Goal: Task Accomplishment & Management: Manage account settings

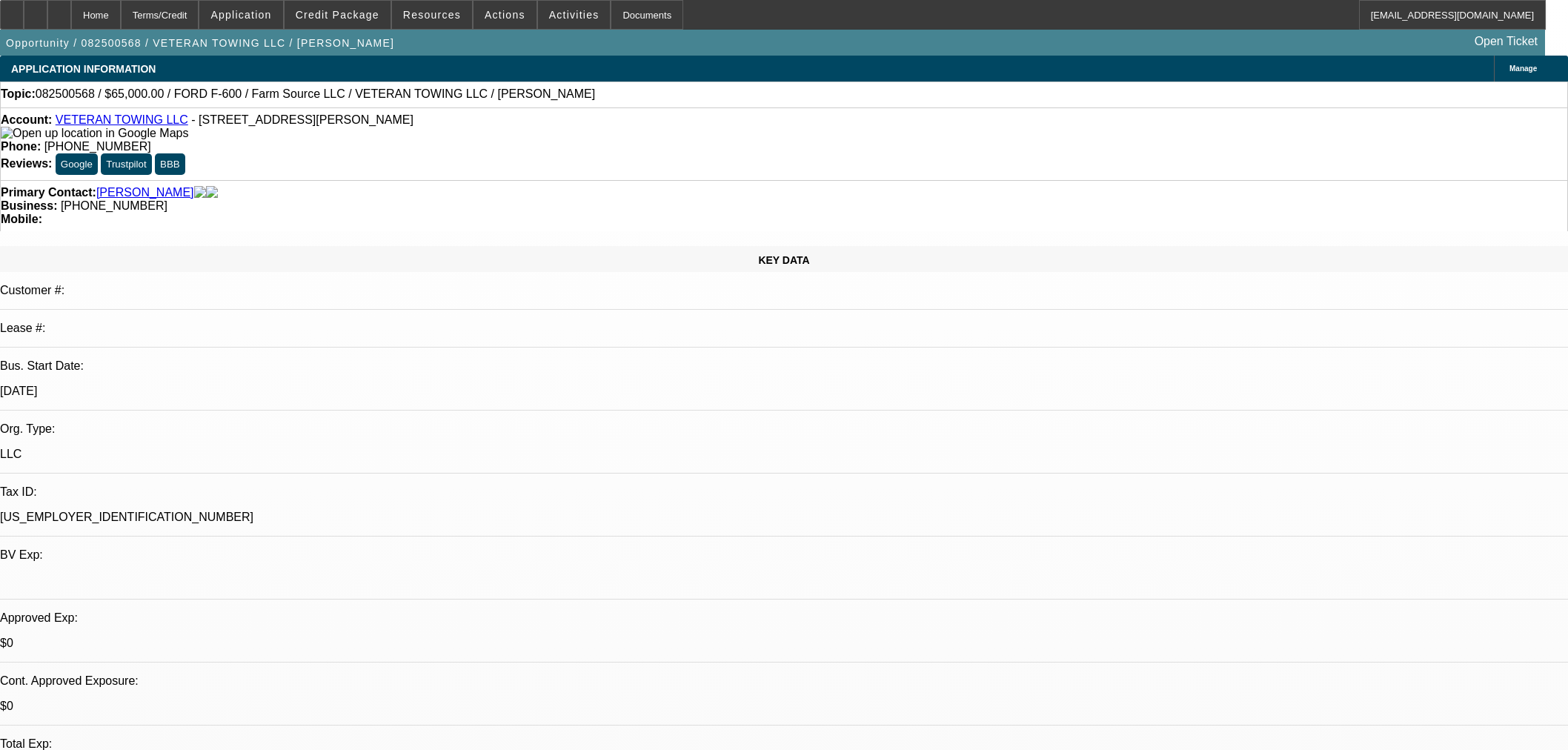
select select "0"
select select "6"
select select "0"
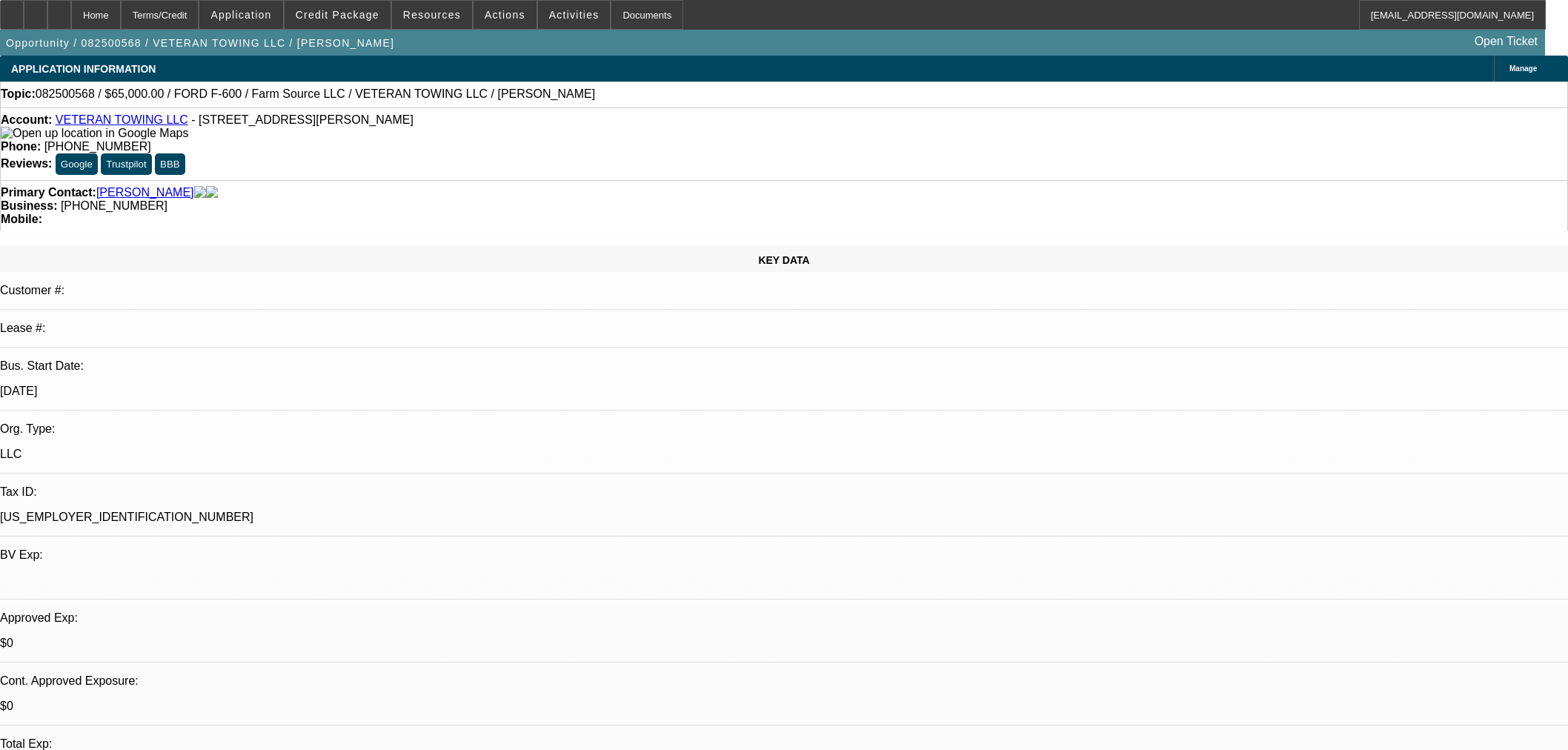
select select "0"
select select "6"
select select "0"
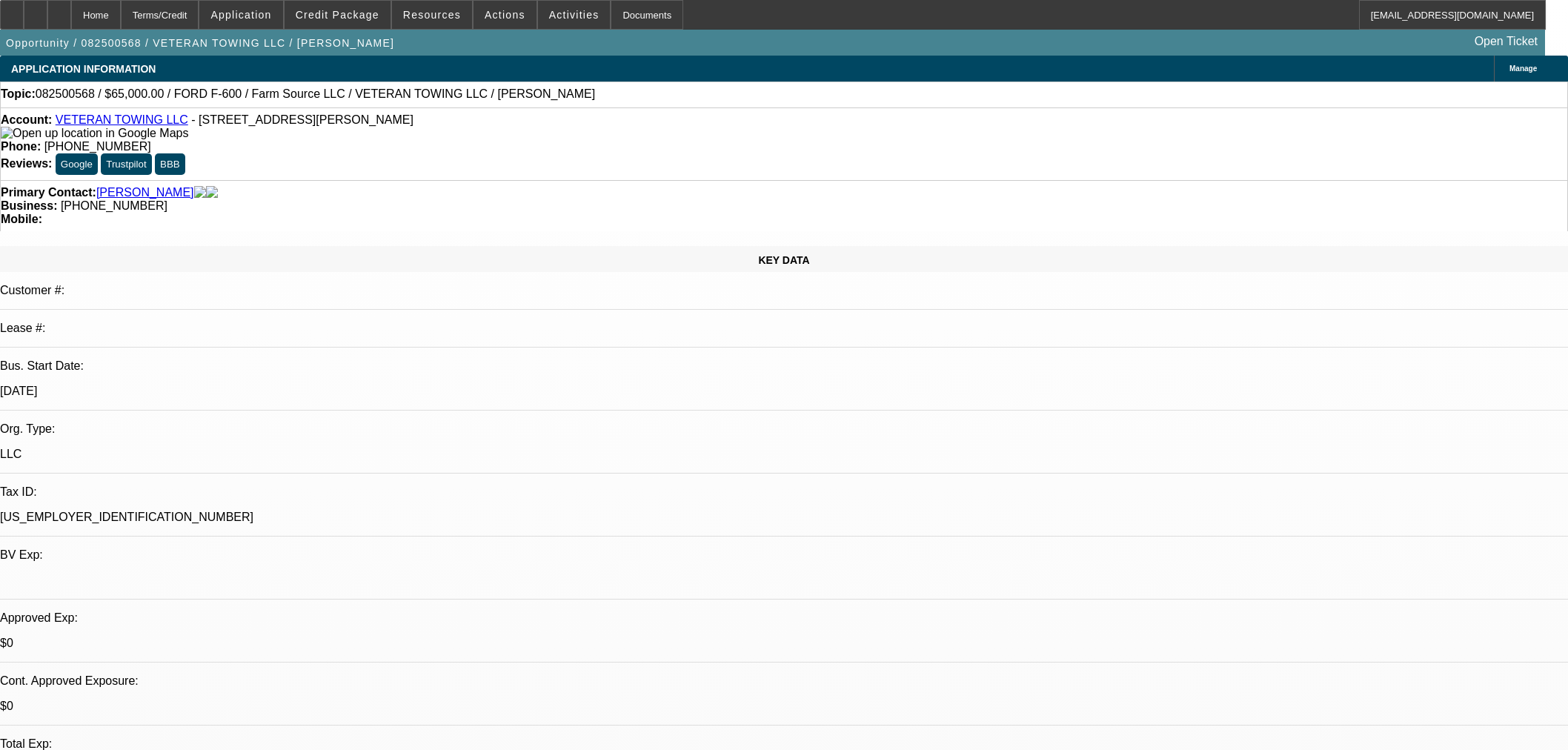
select select "0"
select select "6"
select select "0"
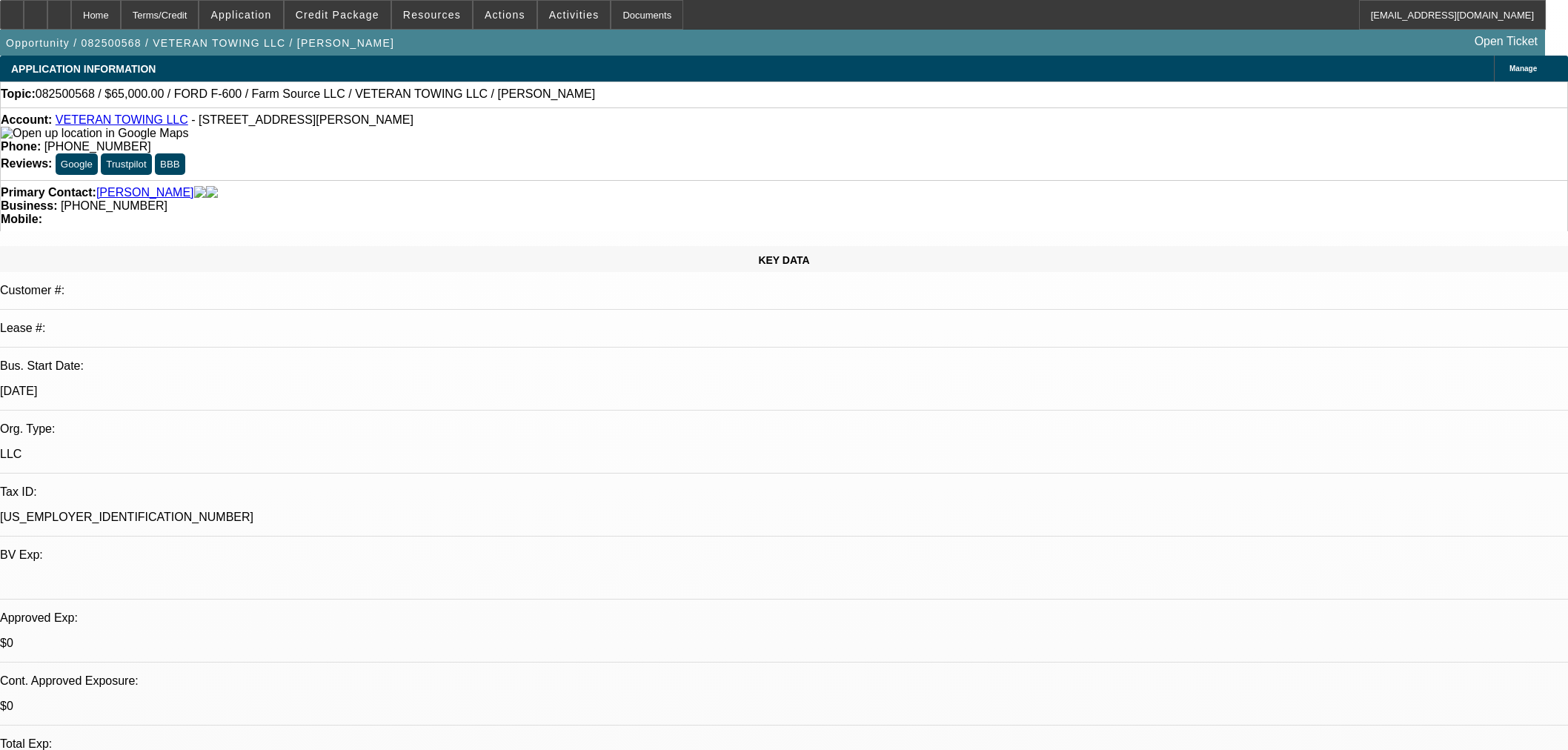
select select "6"
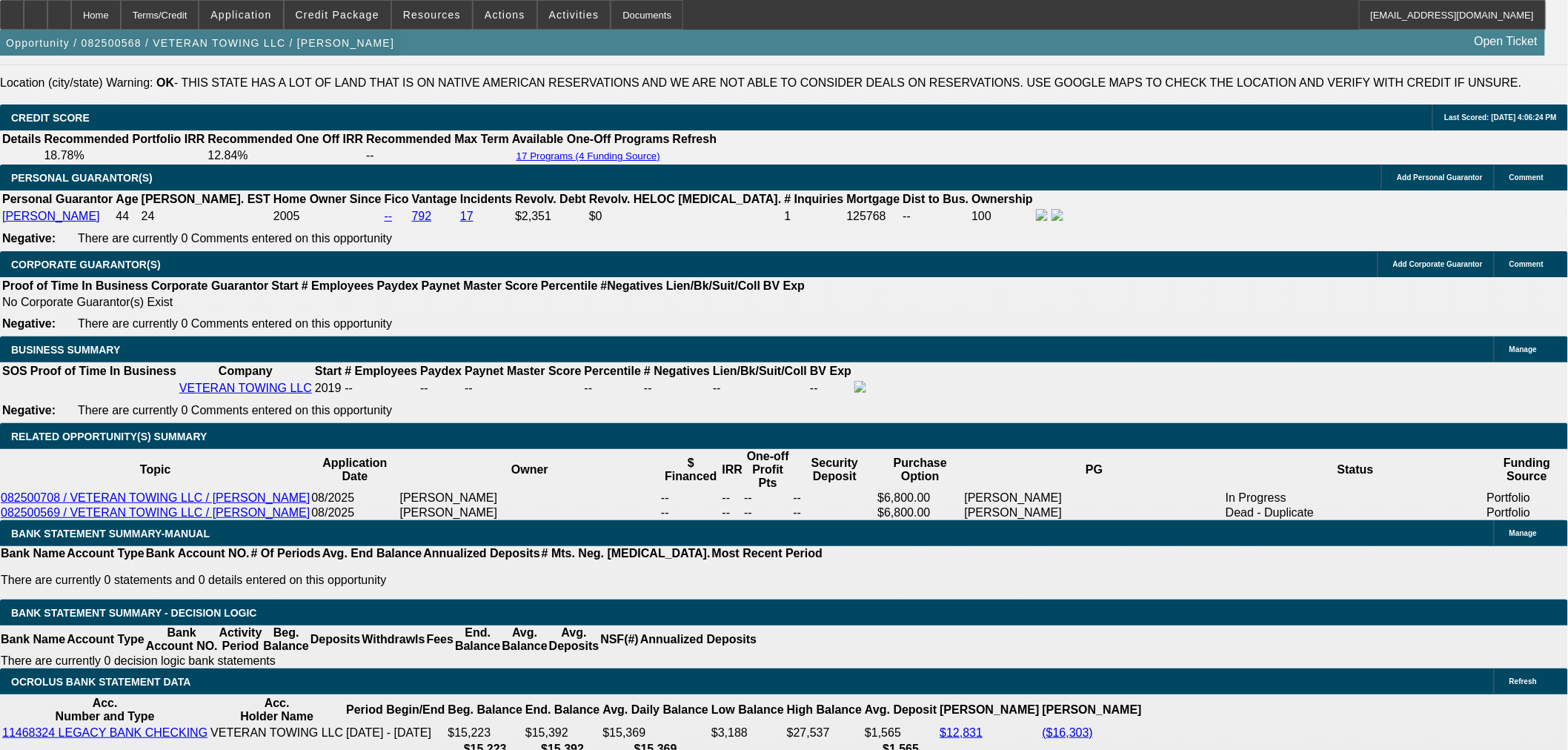
scroll to position [1975, 0]
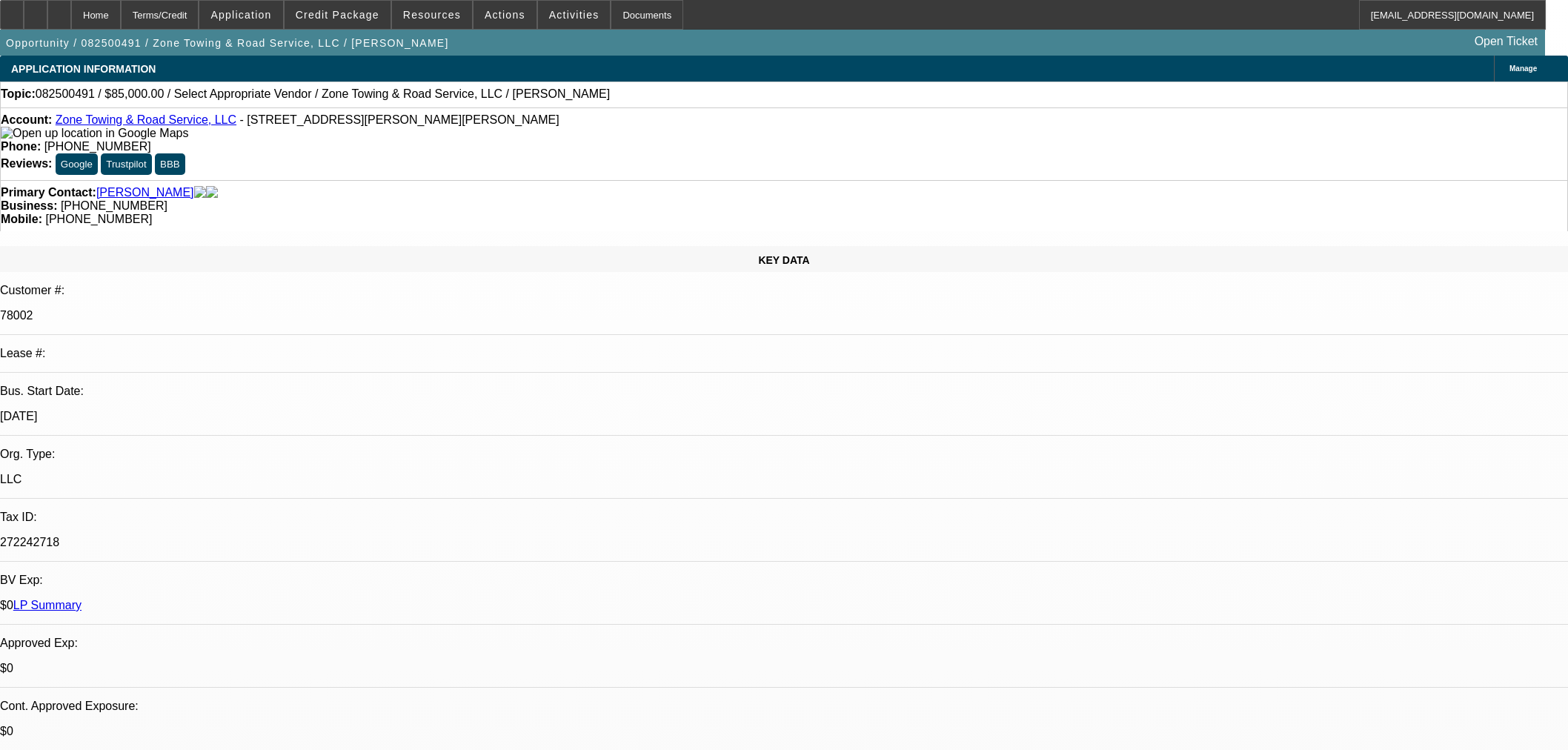
select select "0"
select select "2"
select select "0.1"
select select "4"
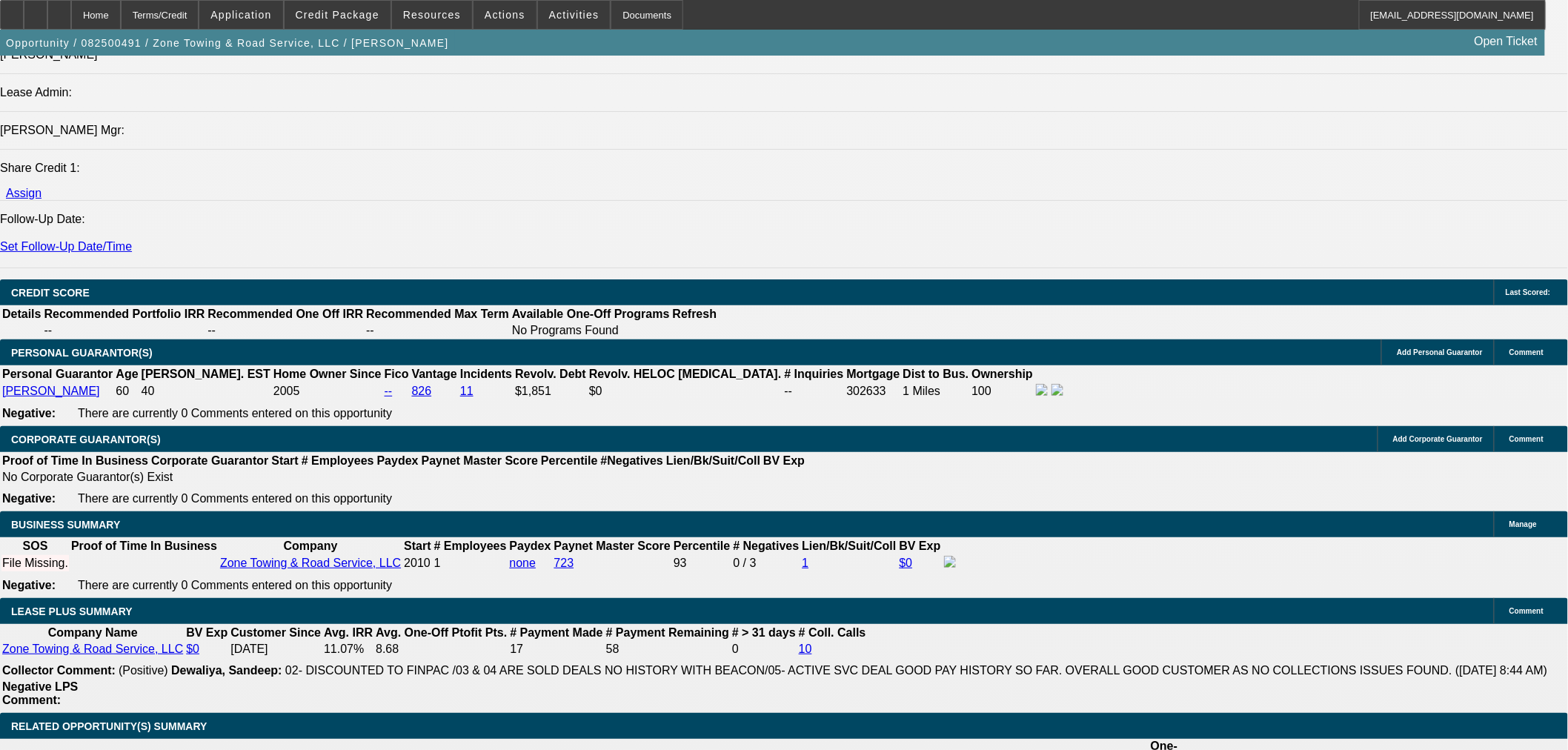
scroll to position [1893, 0]
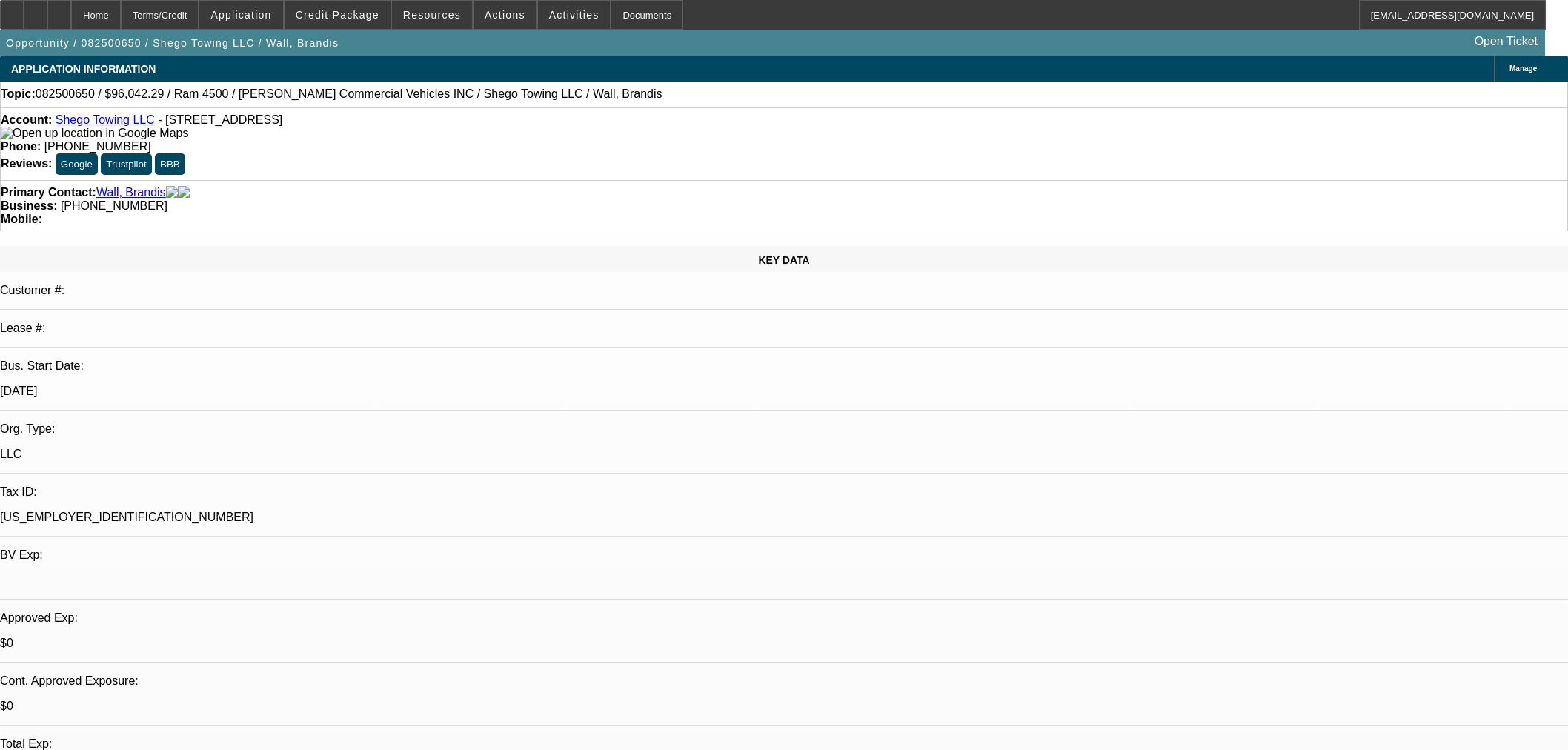
select select "0.15"
select select "2"
select select "0.1"
select select "4"
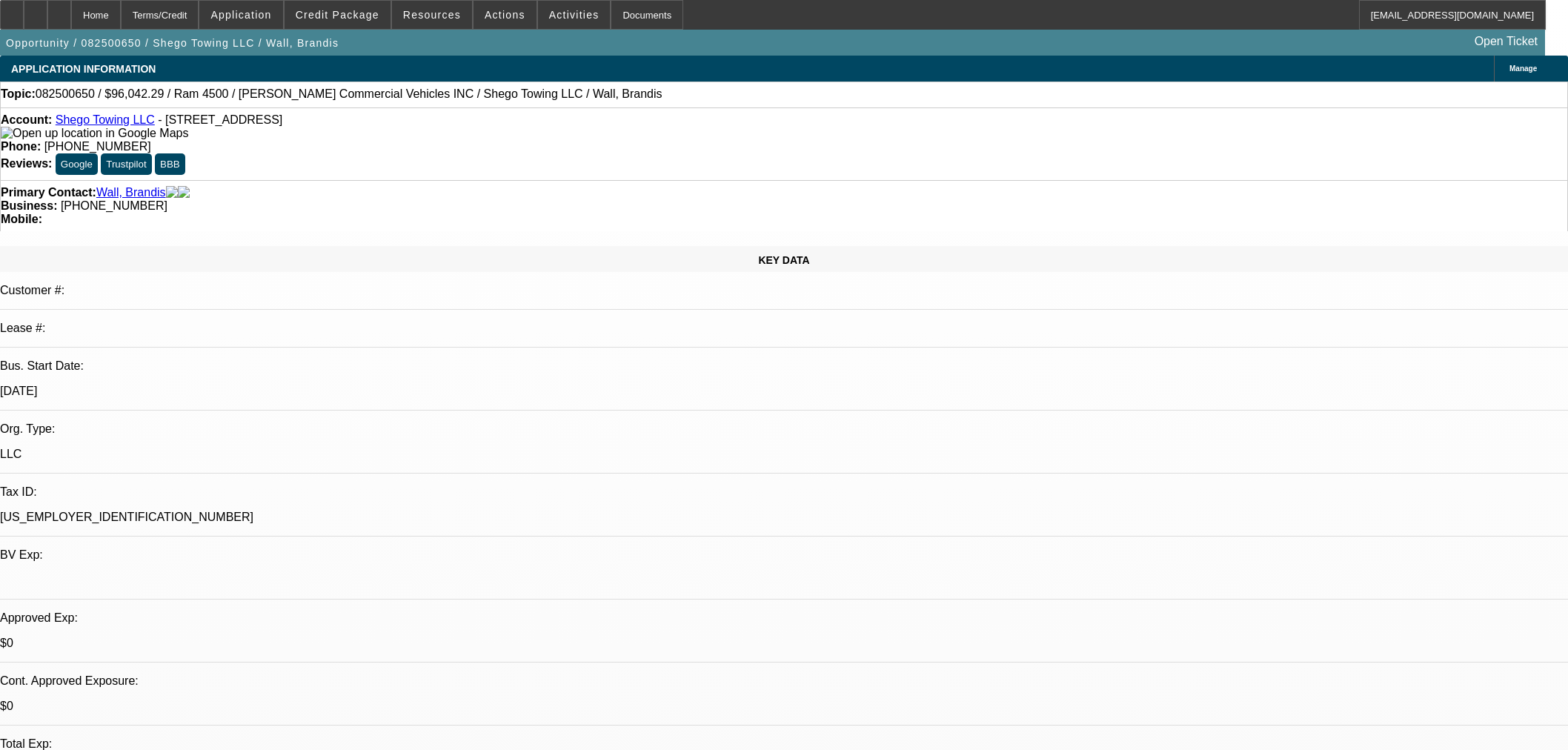
select select "0.15"
select select "2"
select select "0.1"
select select "4"
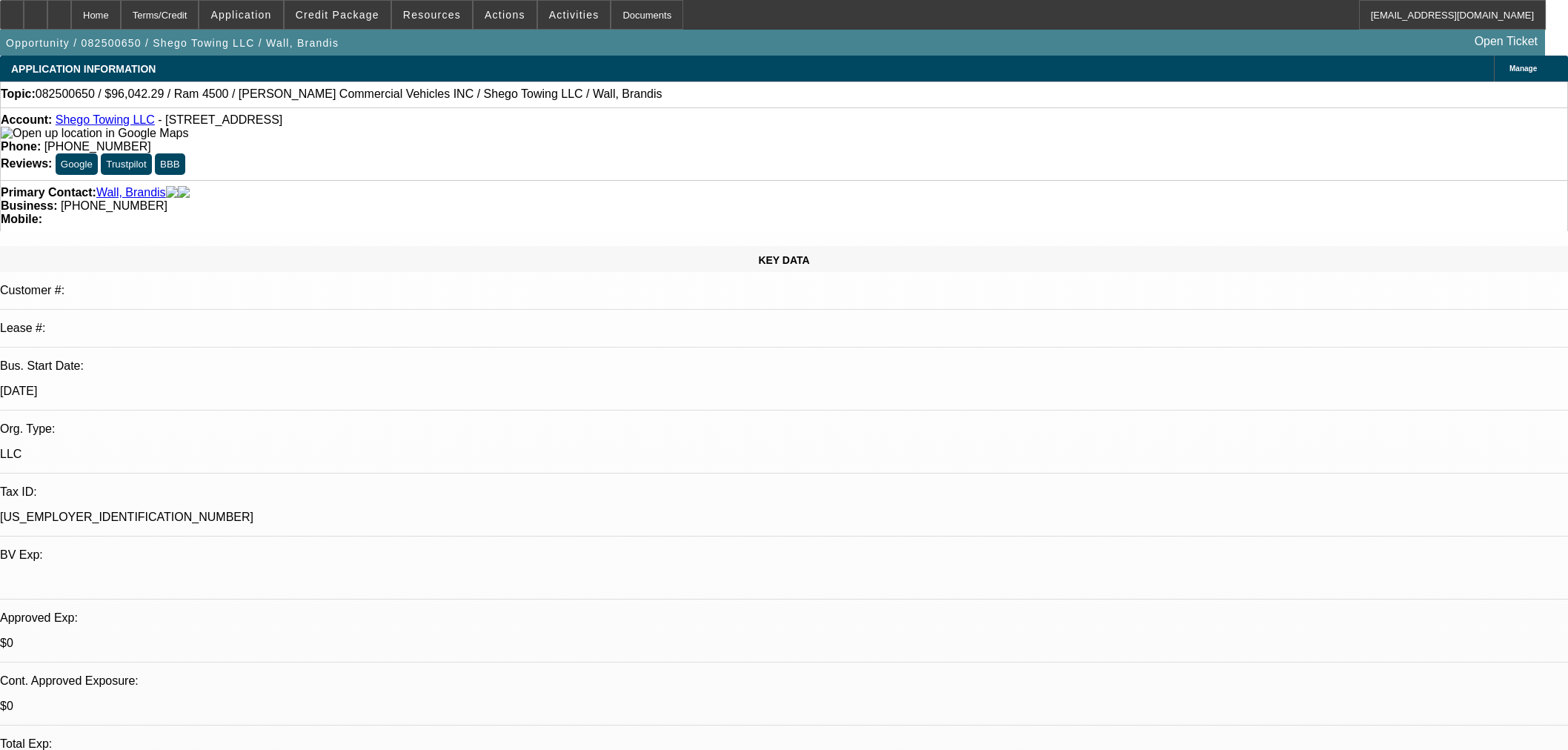
select select "0.15"
select select "2"
select select "0.1"
select select "4"
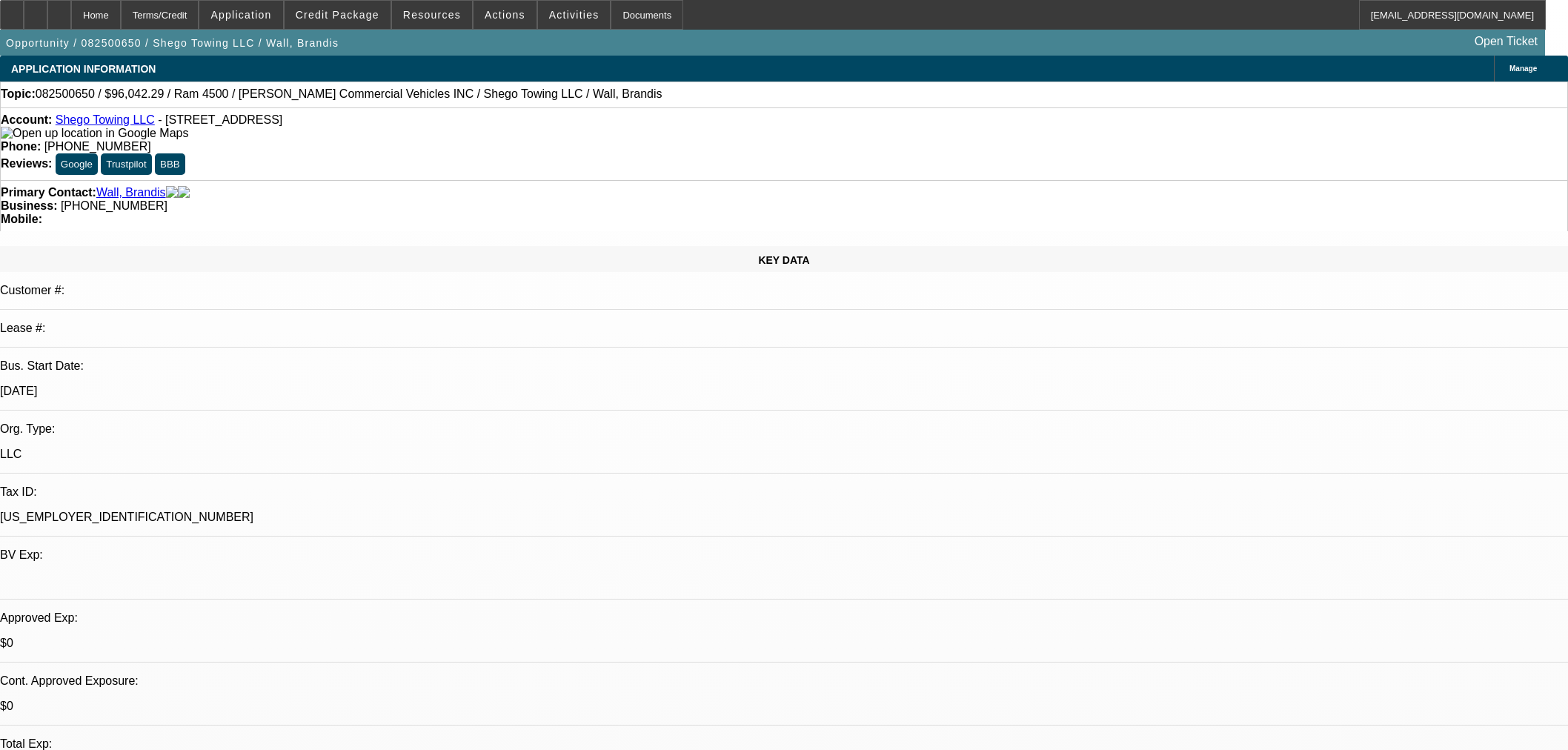
scroll to position [411, 0]
select select "0"
select select "2"
select select "0"
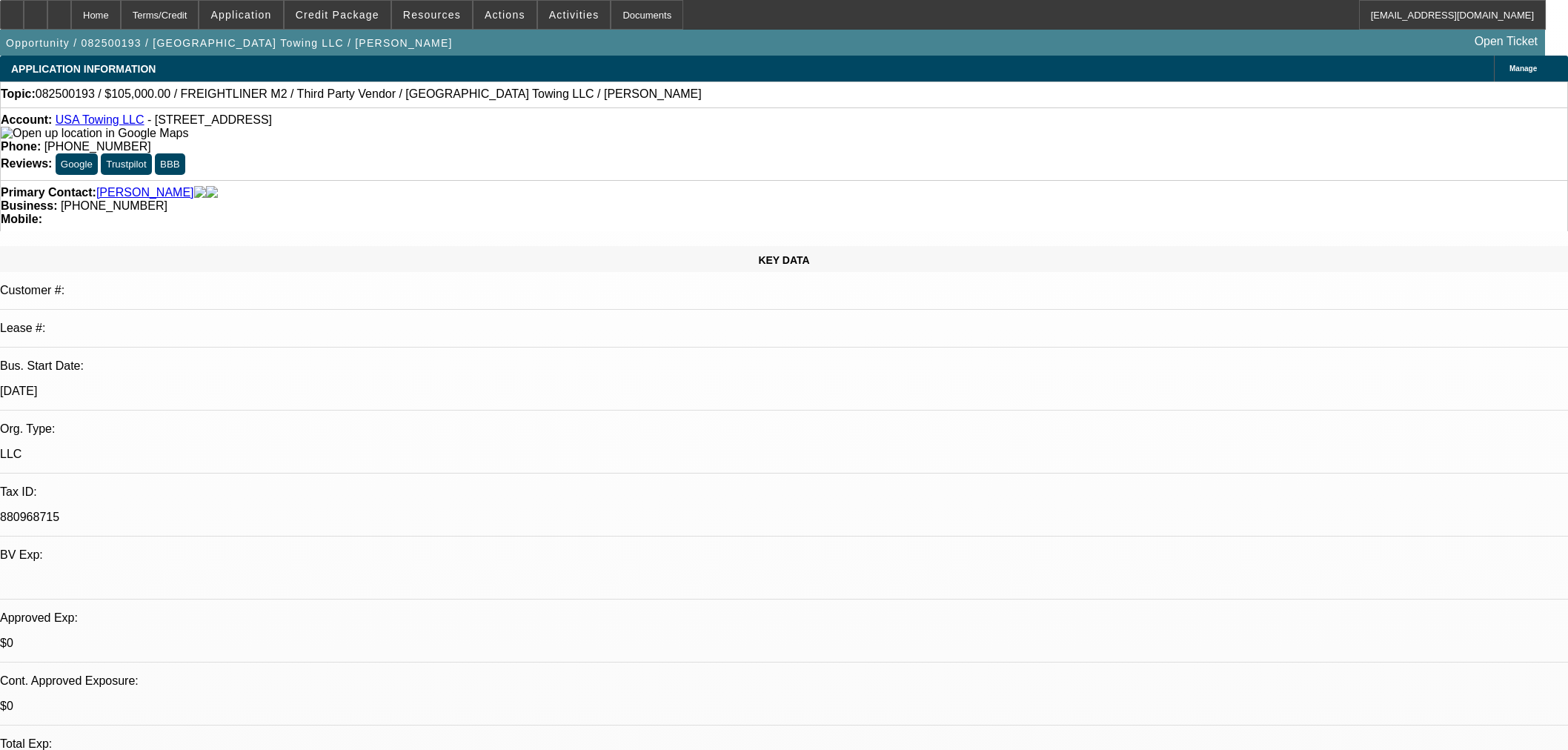
select select "6"
select select "0"
select select "2"
select select "0"
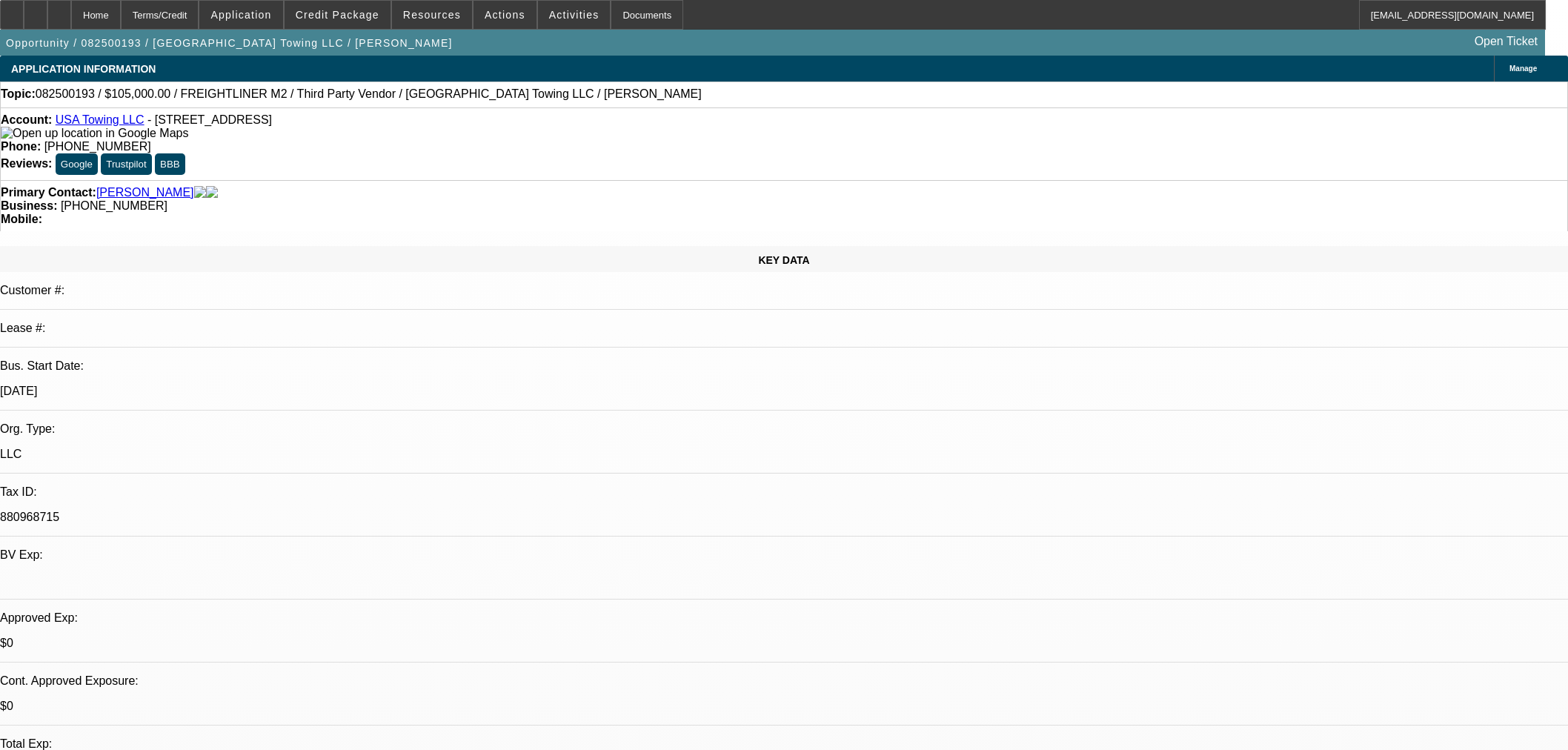
select select "6"
select select "0"
select select "2"
select select "0"
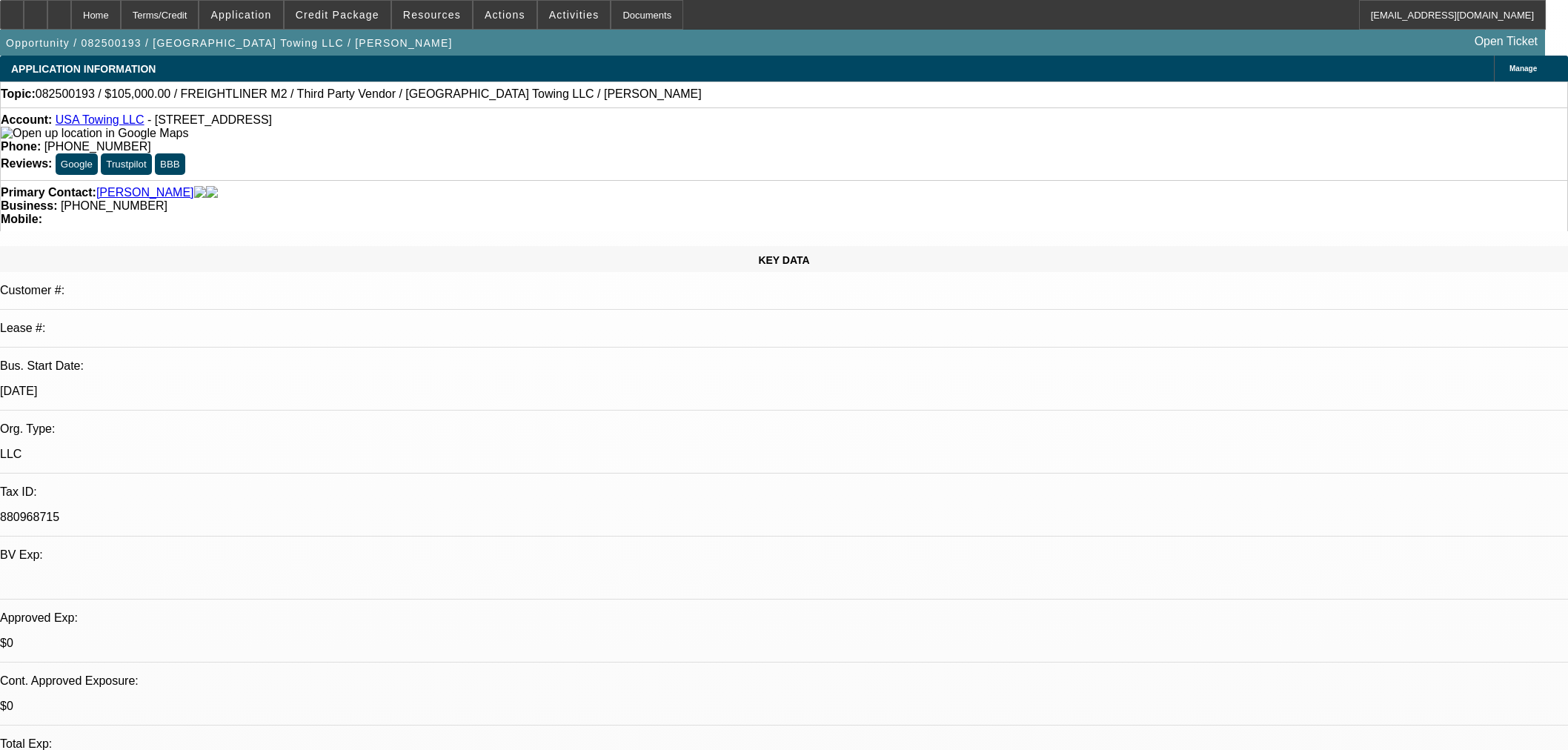
select select "6"
select select "0"
select select "2"
select select "0"
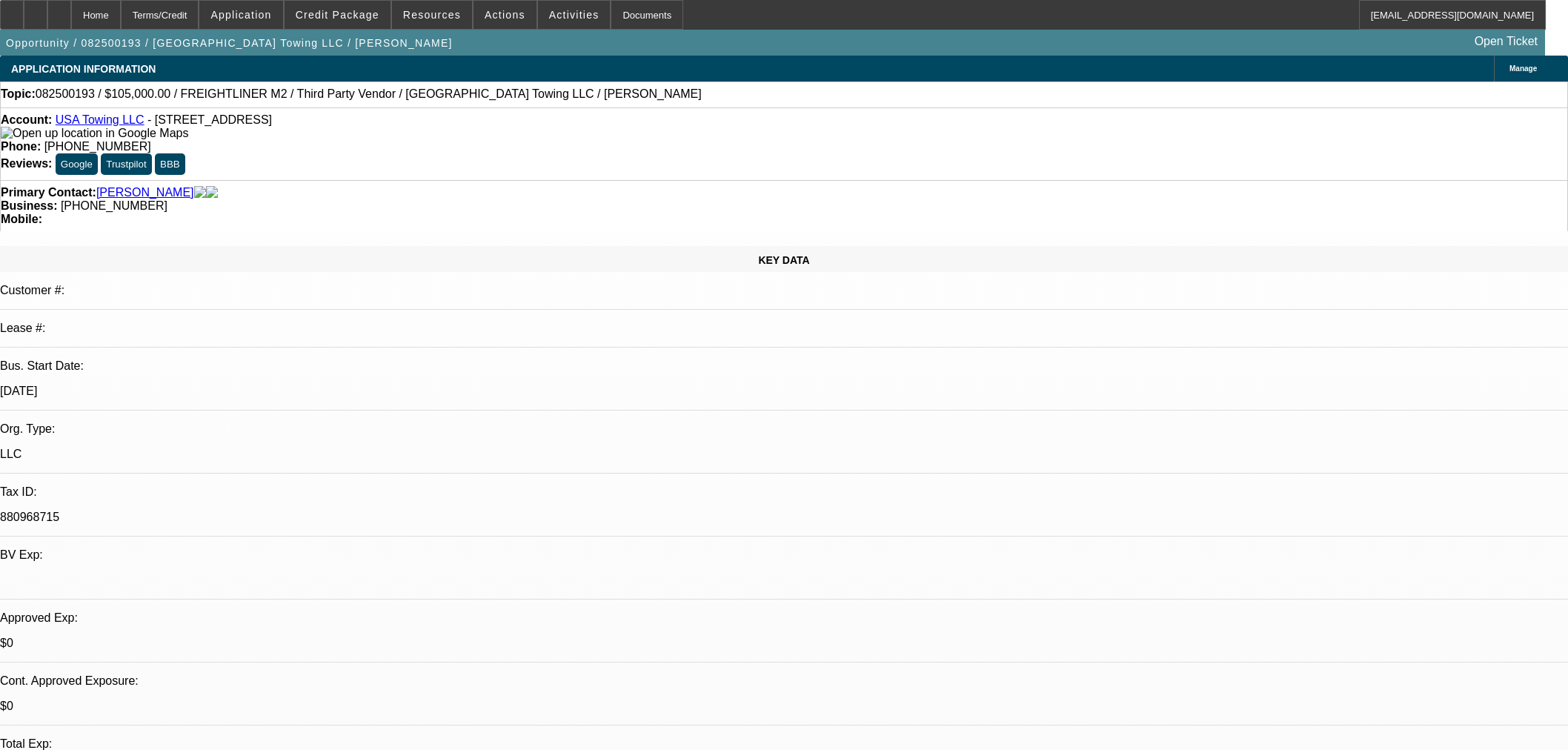
select select "6"
select select "0.15"
select select "2"
select select "0.1"
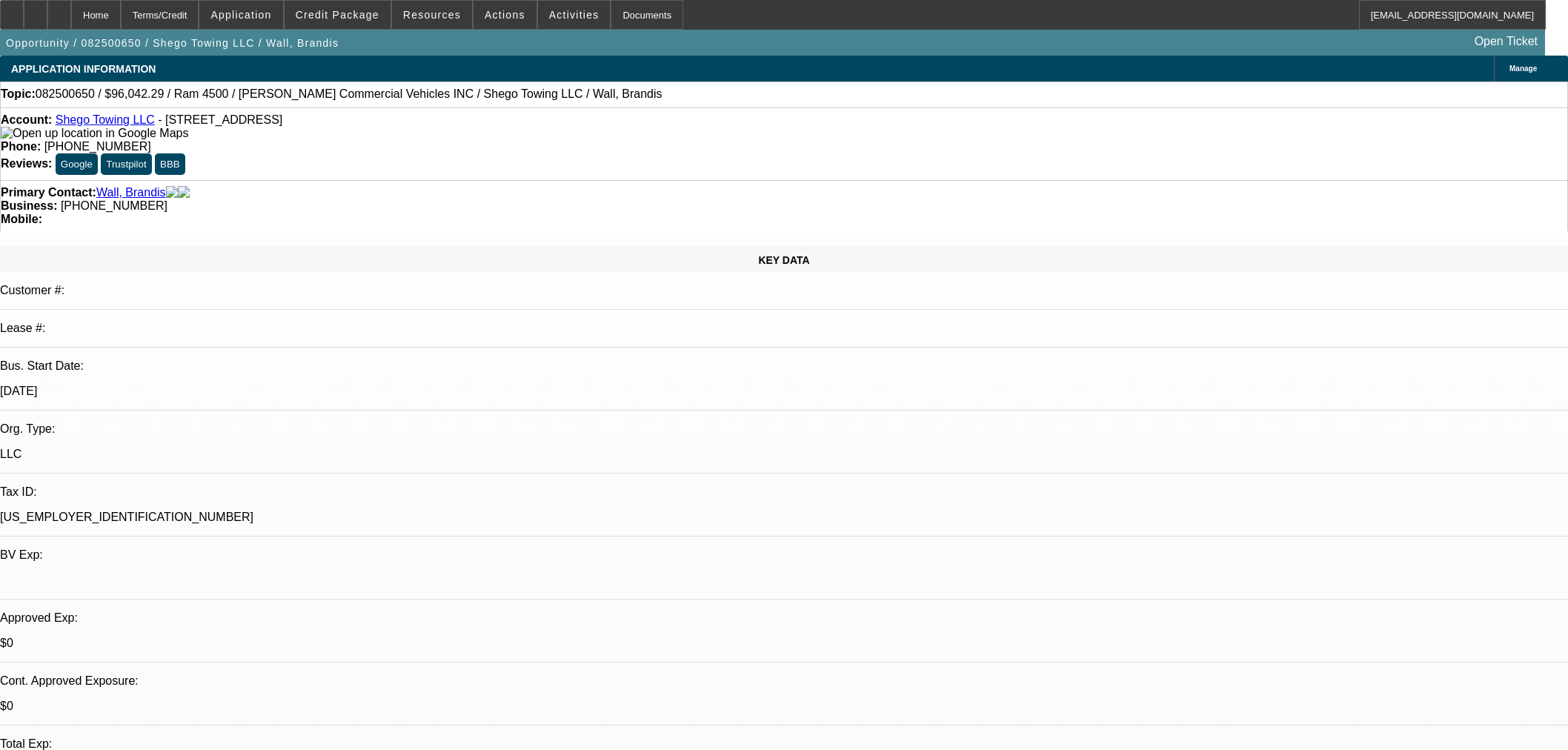
select select "4"
select select "0.15"
select select "2"
select select "0.1"
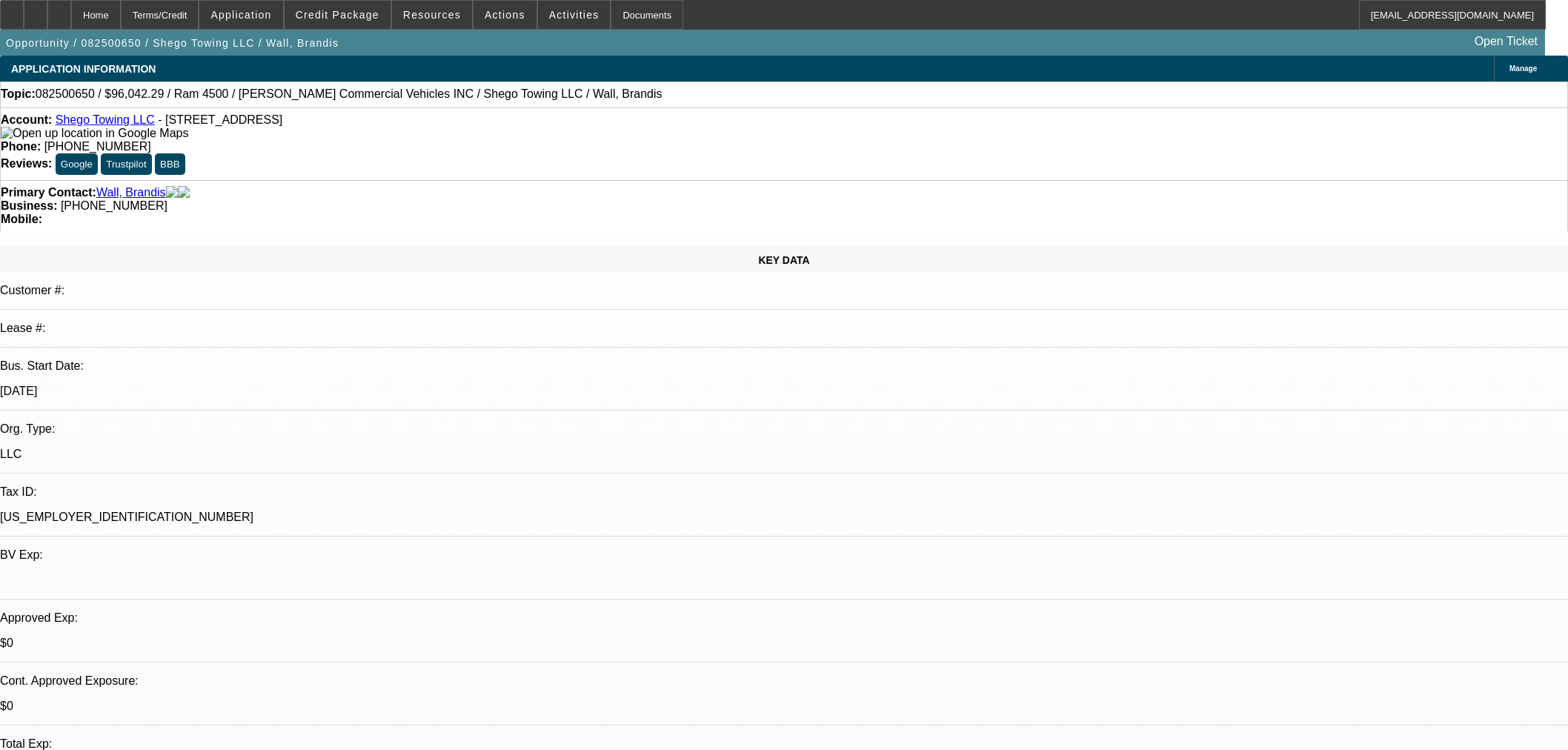
select select "4"
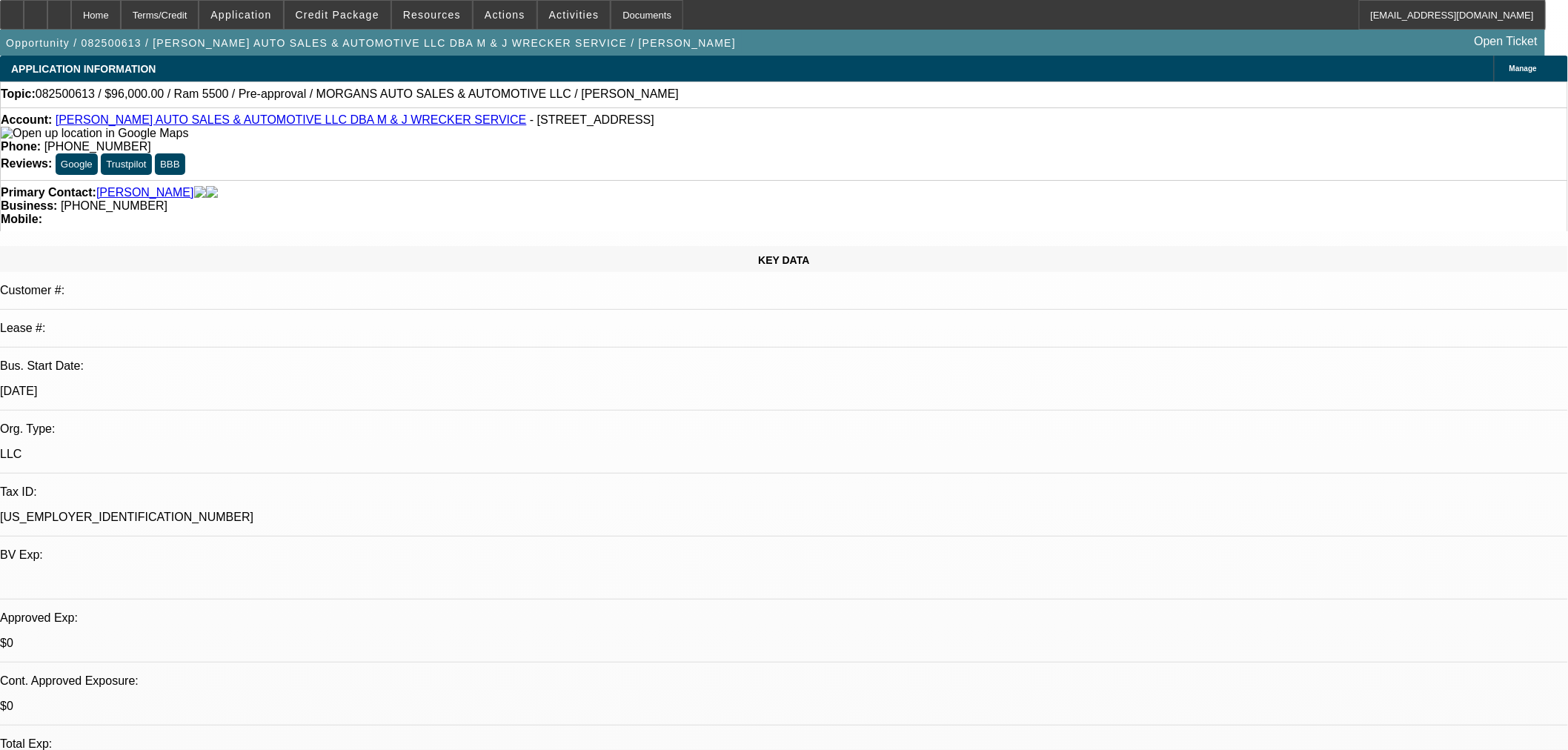
select select "0"
select select "0.1"
select select "4"
select select "0"
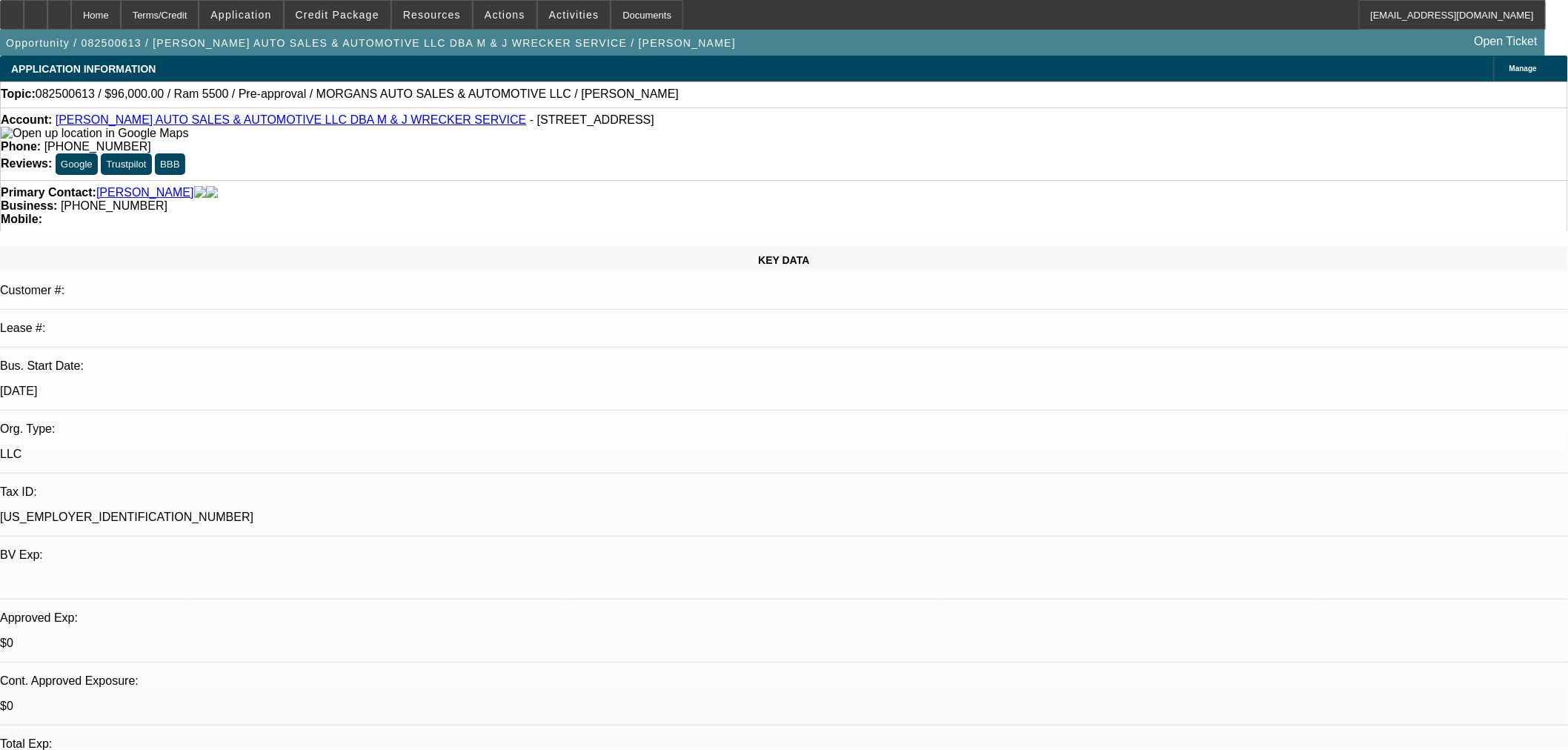
select select "0"
select select "0.1"
select select "4"
select select "0.2"
select select "2"
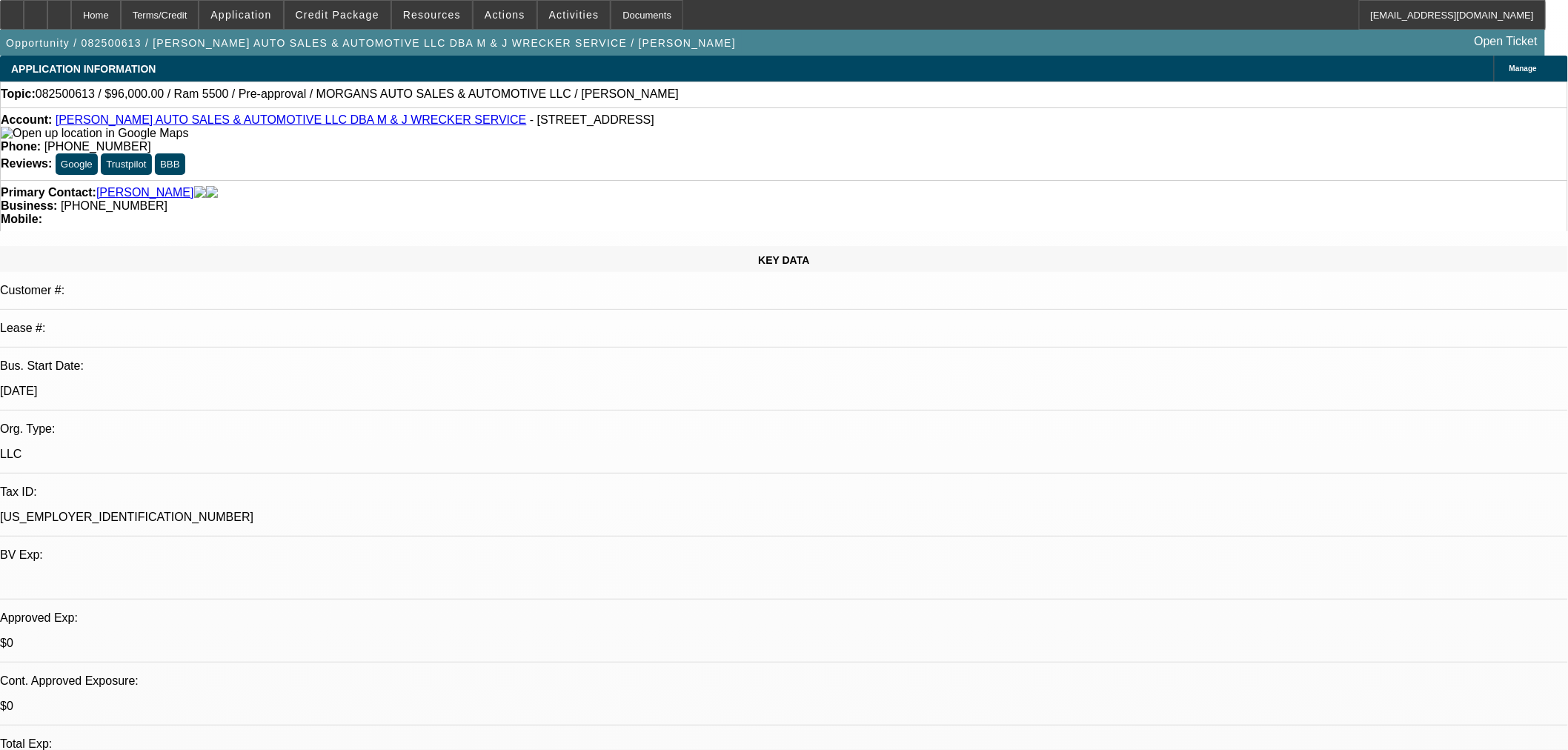
select select "2"
select select "0"
select select "6"
select select "0.15"
select select "2"
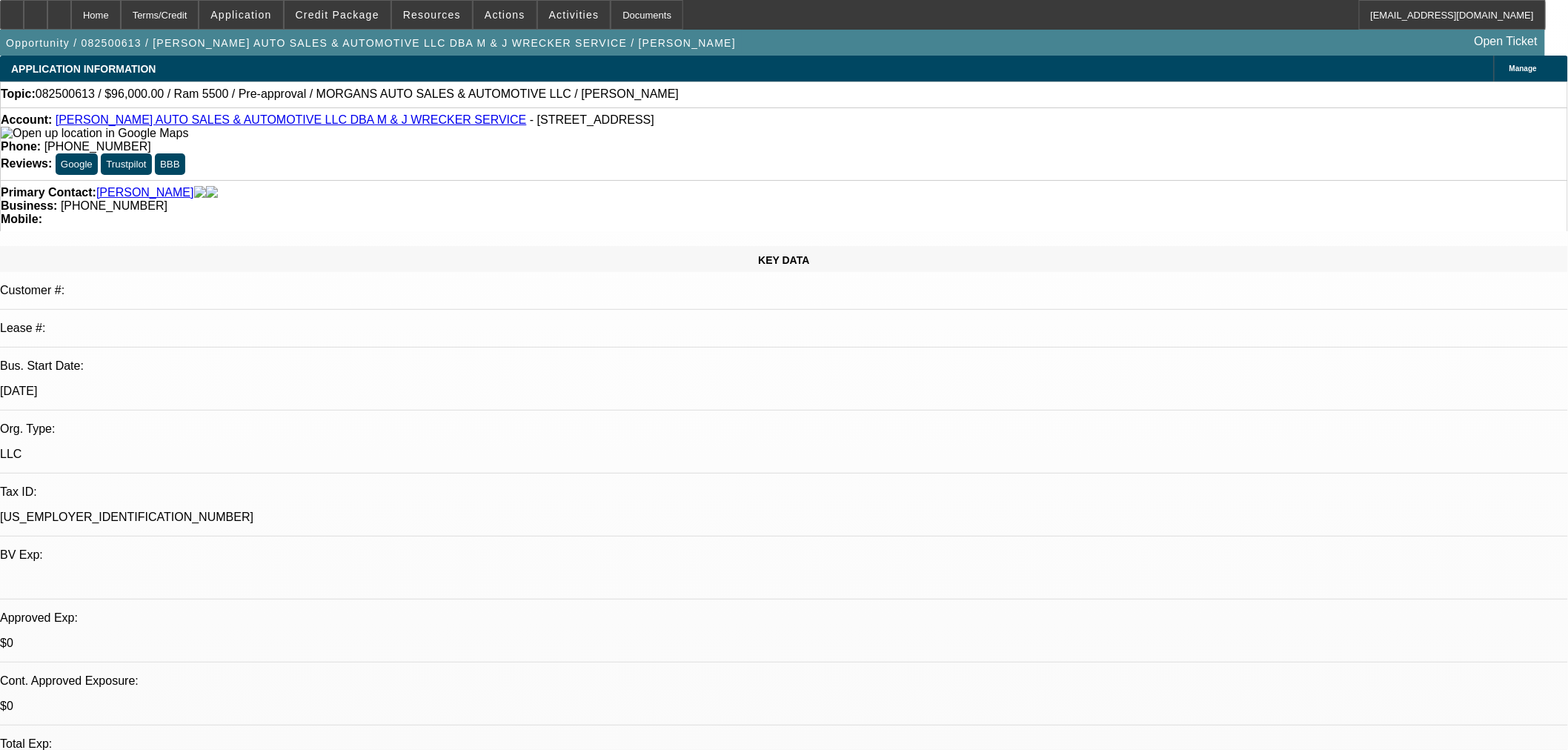
select select "2"
select select "0"
select select "6"
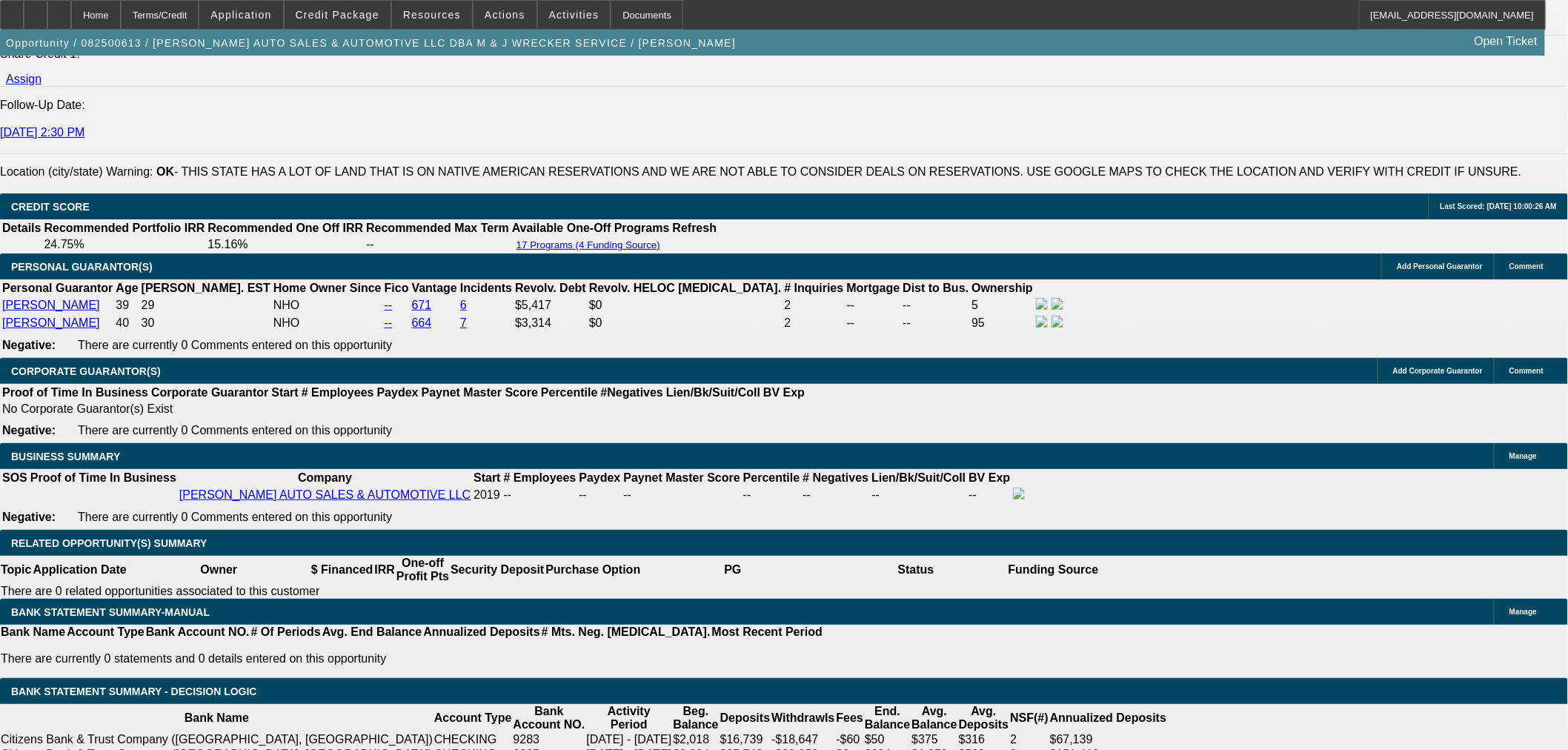
scroll to position [1975, 0]
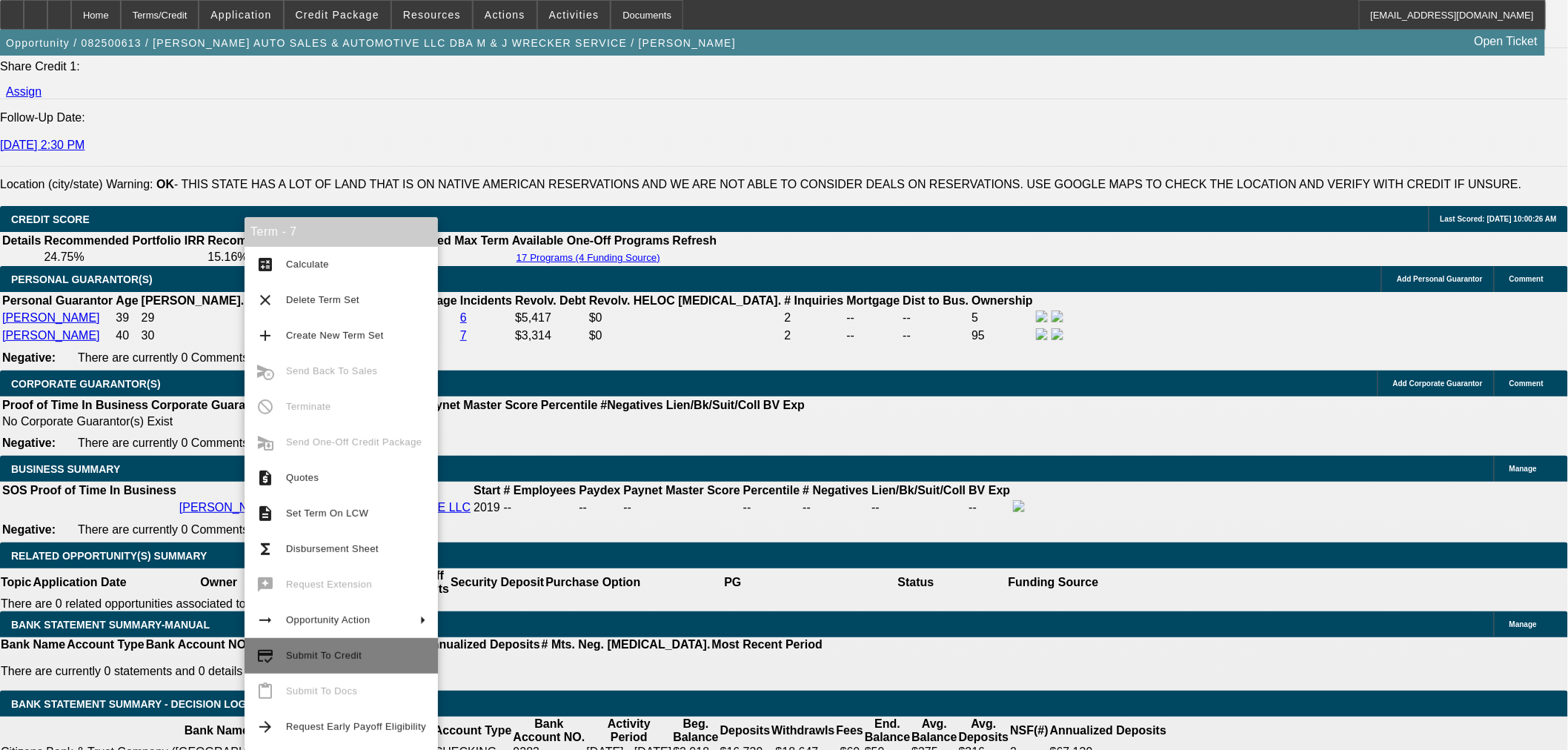
click at [287, 657] on span "Submit To Credit" at bounding box center [324, 656] width 76 height 11
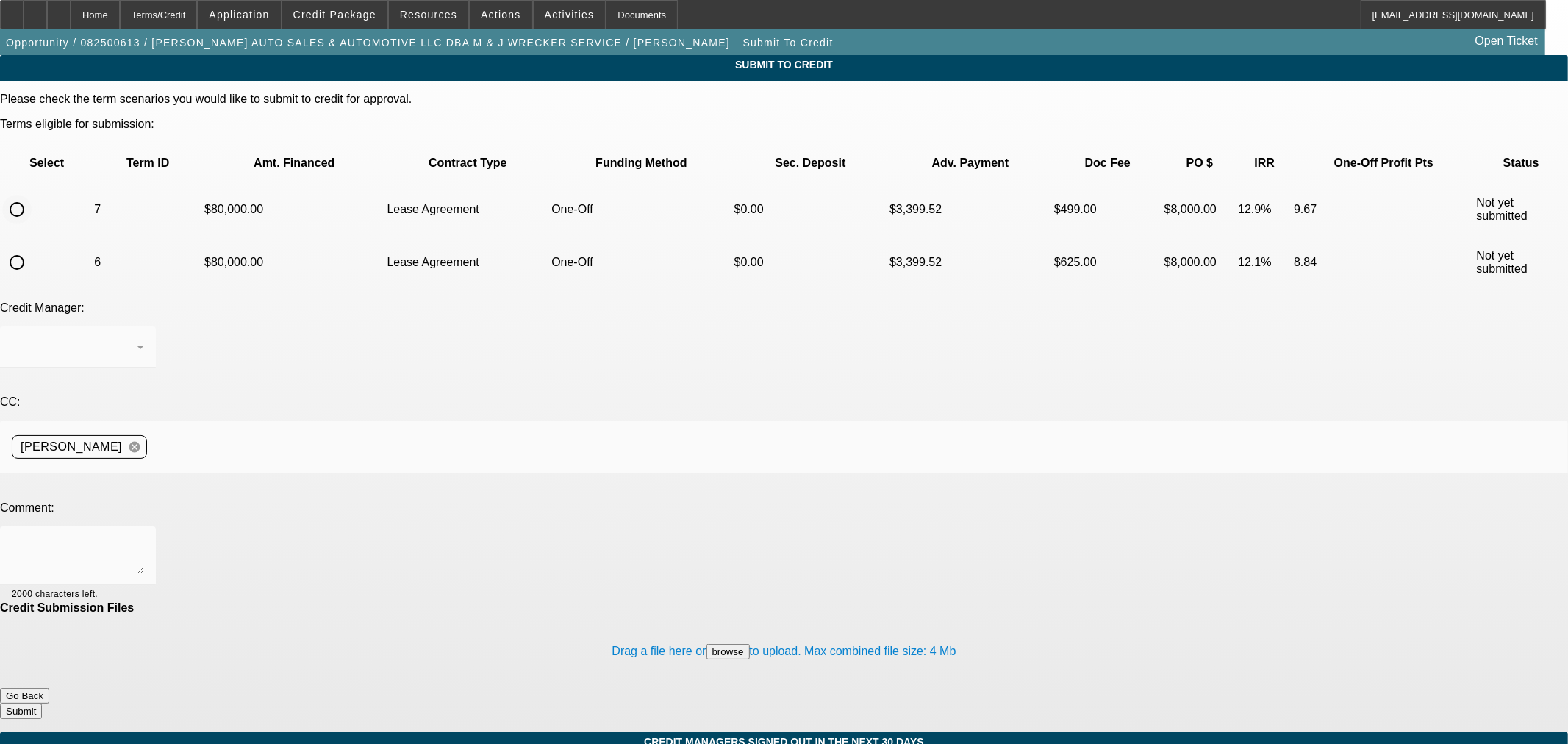
click at [32, 195] on input "radio" at bounding box center [17, 209] width 29 height 29
radio input "true"
drag, startPoint x: 311, startPoint y: 385, endPoint x: 320, endPoint y: 376, distance: 12.7
click at [144, 538] on textarea at bounding box center [78, 555] width 132 height 36
type textarea "Please ok to Finpac. Thanks"
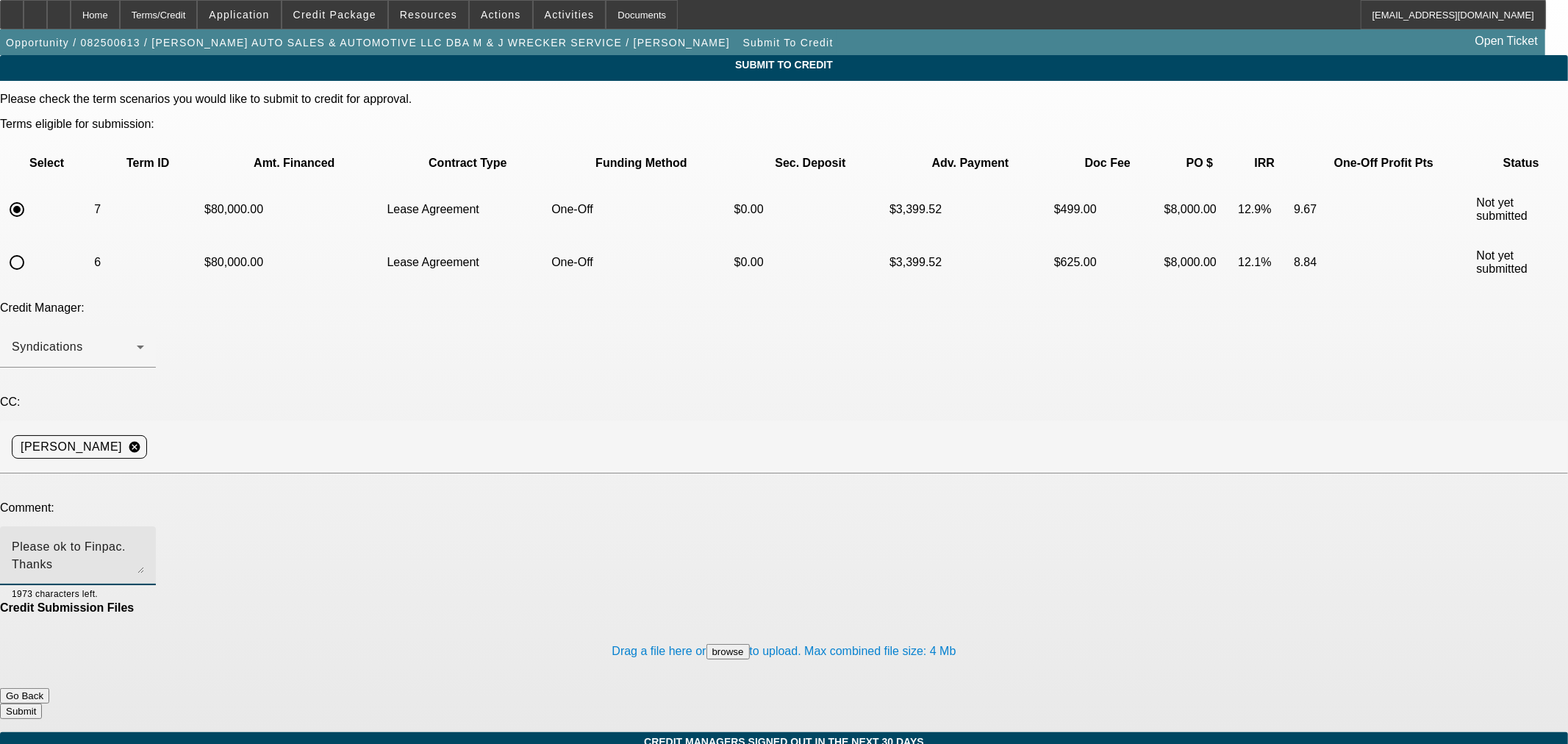
click at [42, 704] on button "Submit" at bounding box center [21, 711] width 42 height 15
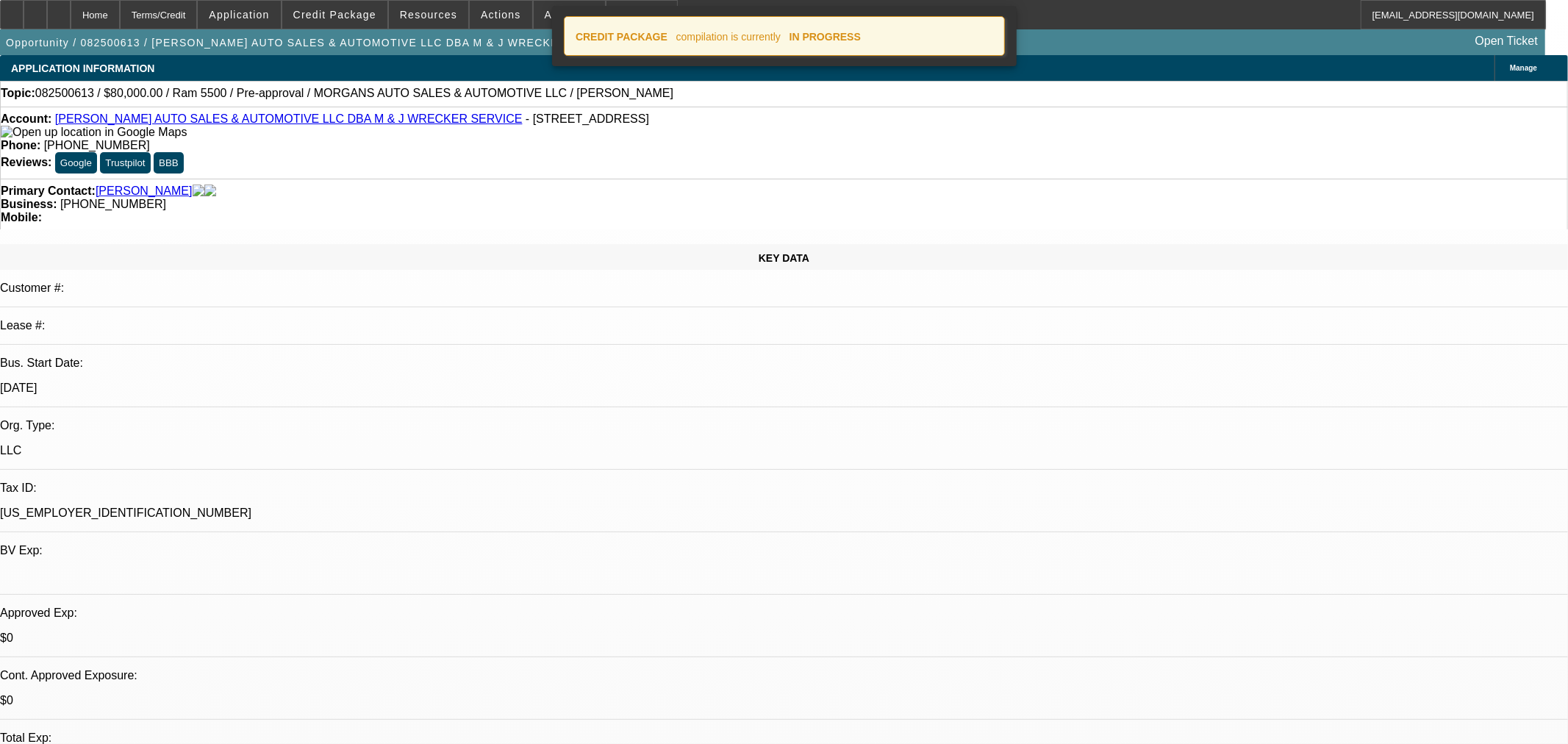
select select "0"
select select "0.1"
select select "4"
select select "0"
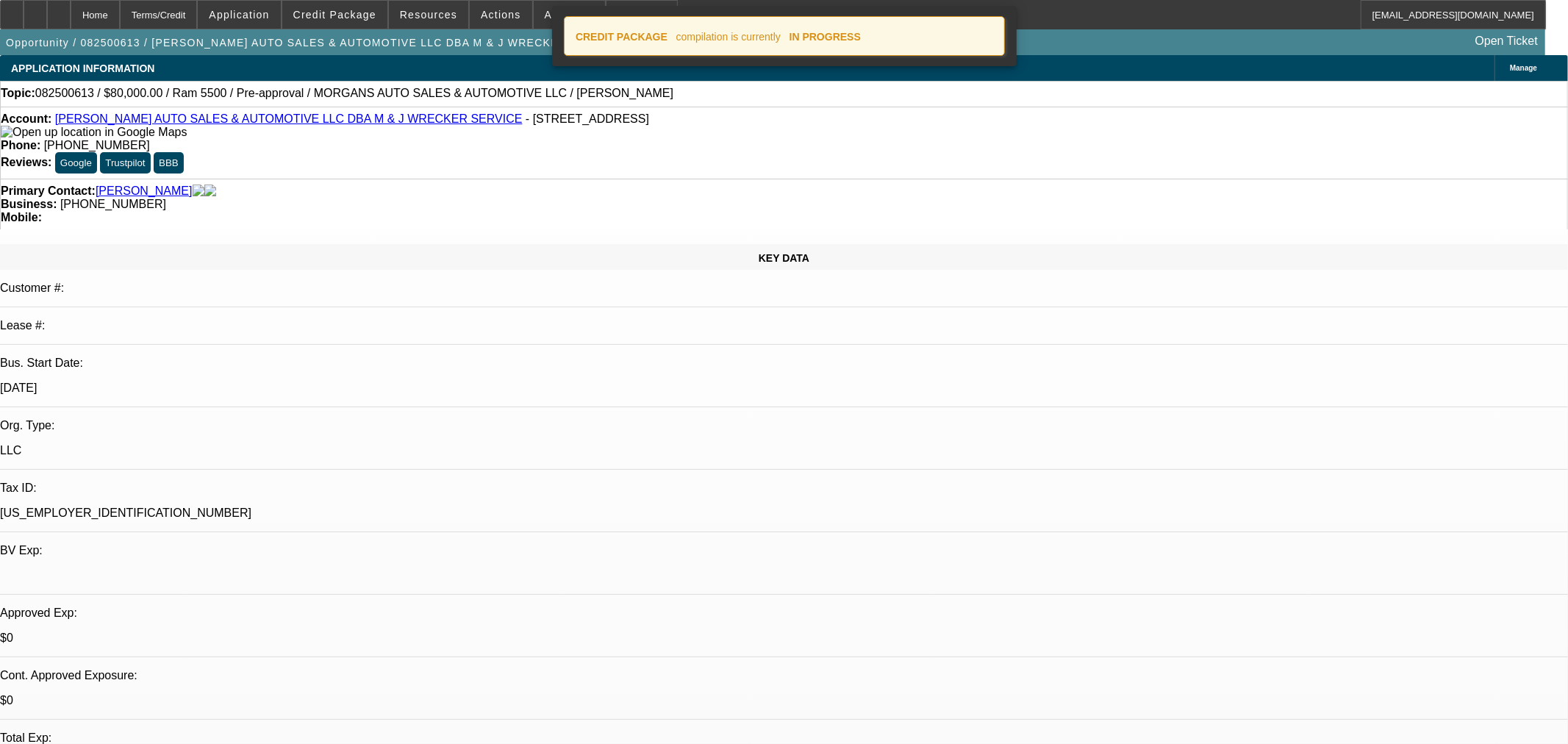
select select "0"
select select "0.1"
select select "4"
select select "0.2"
select select "2"
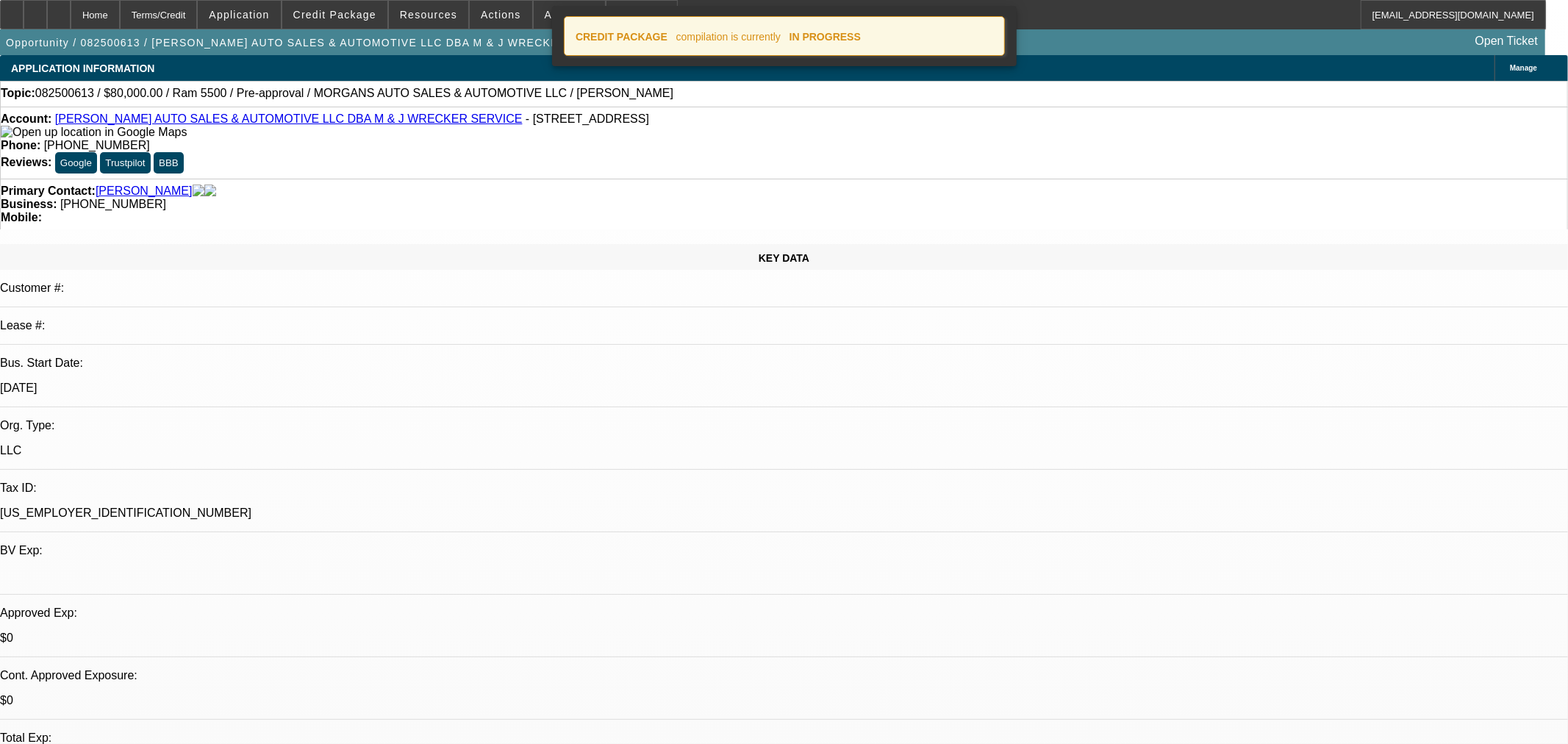
select select "2"
select select "0"
select select "6"
select select "0.15"
select select "2"
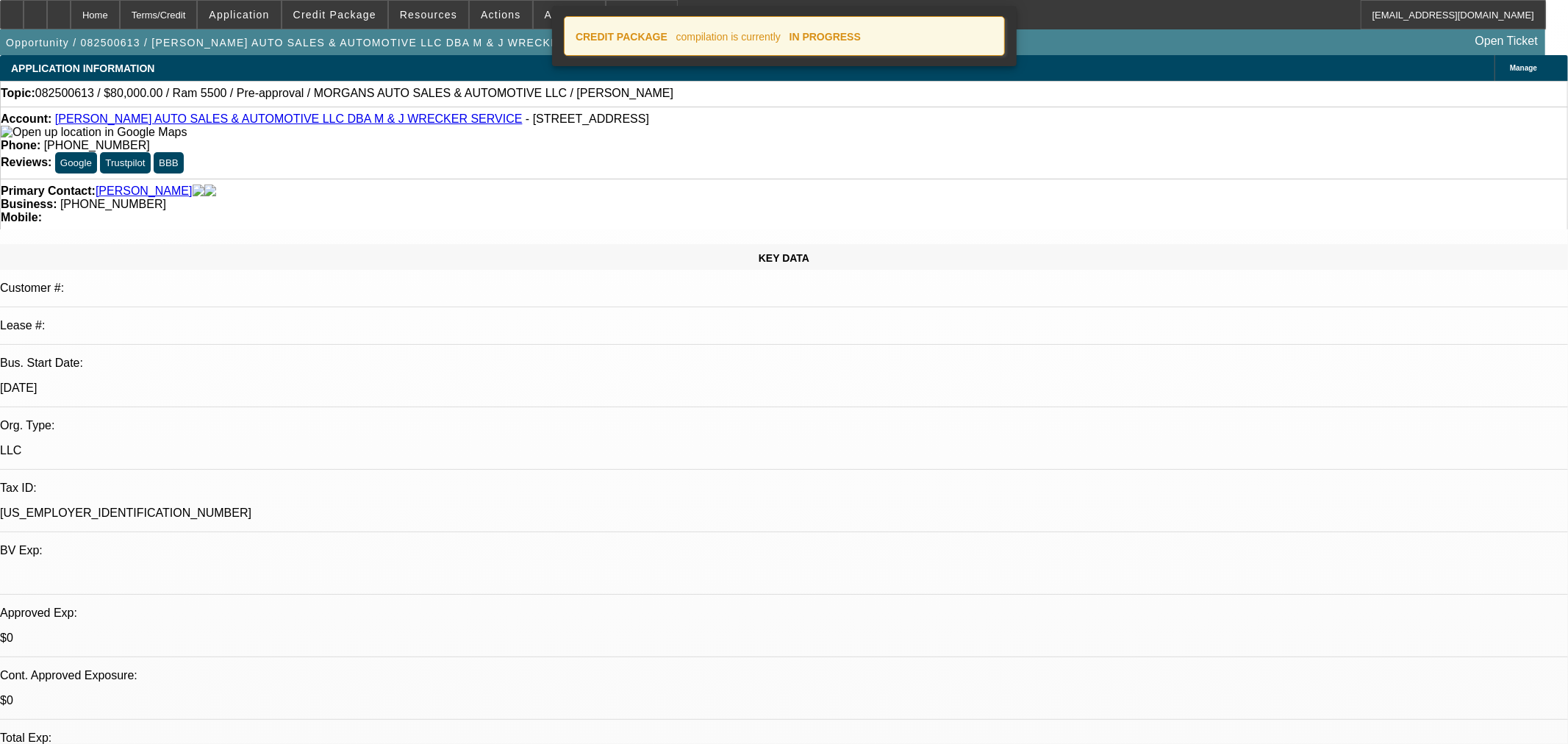
select select "2"
select select "0"
select select "6"
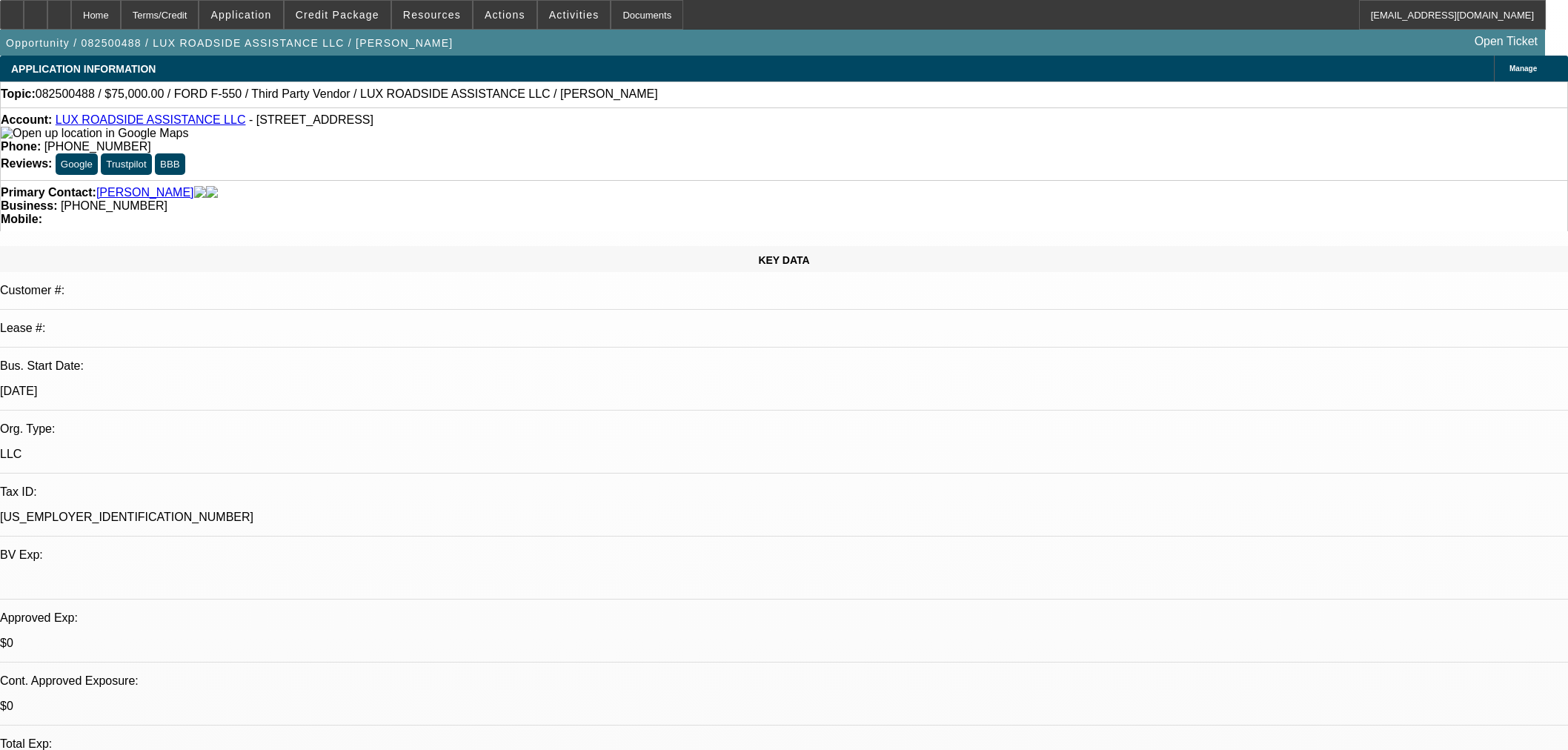
select select "0"
select select "6"
select select "0"
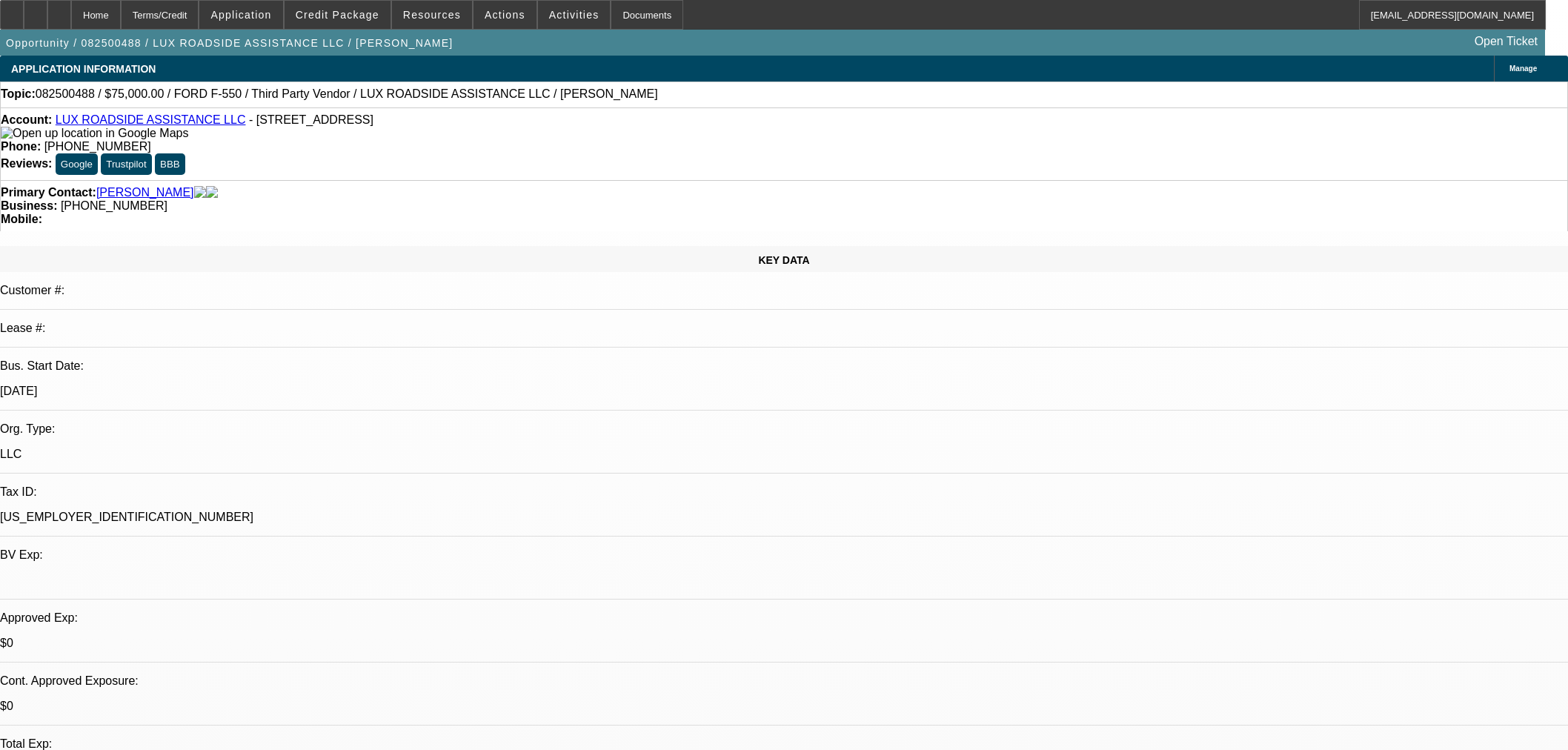
select select "0"
select select "6"
select select "0"
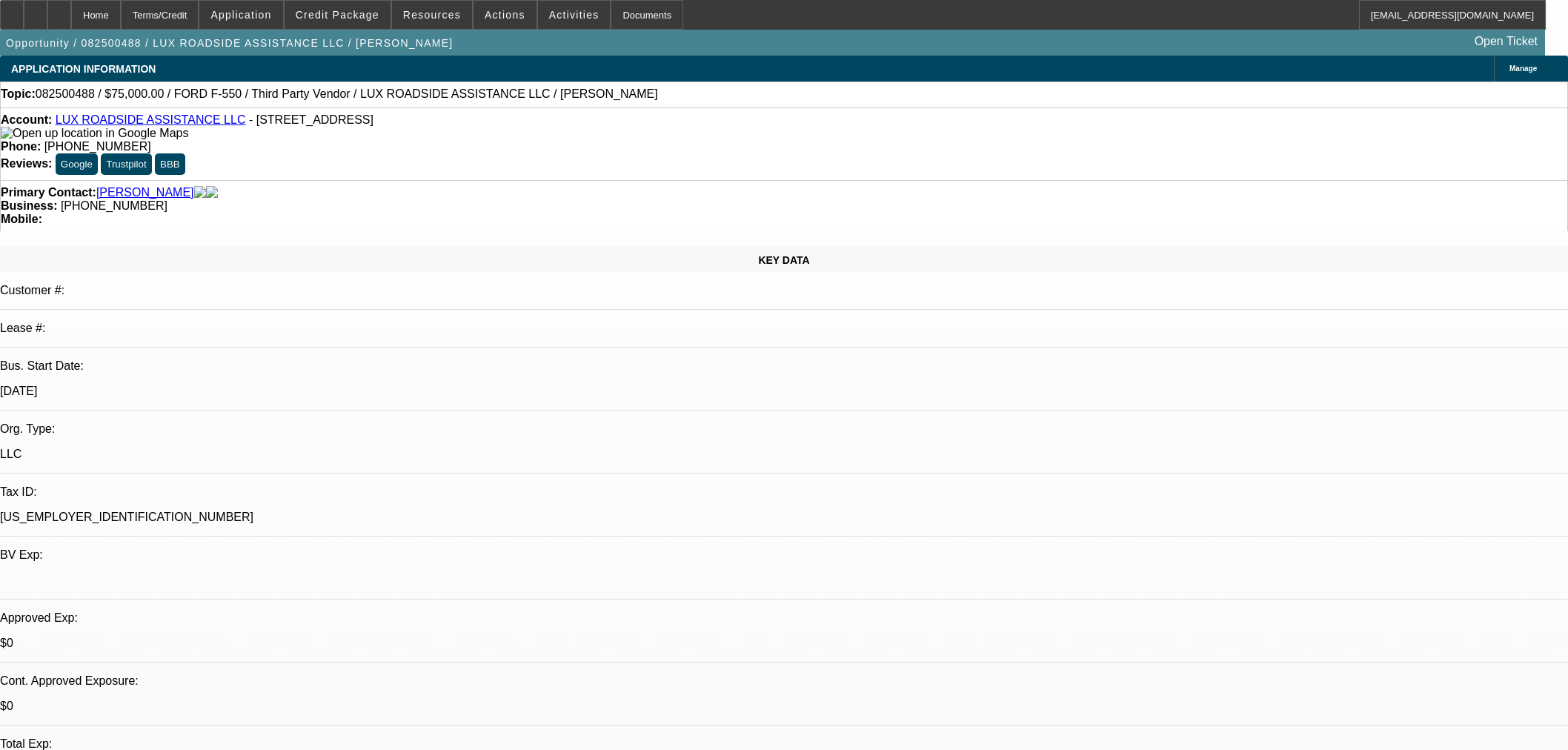
select select "0"
select select "6"
select select "0"
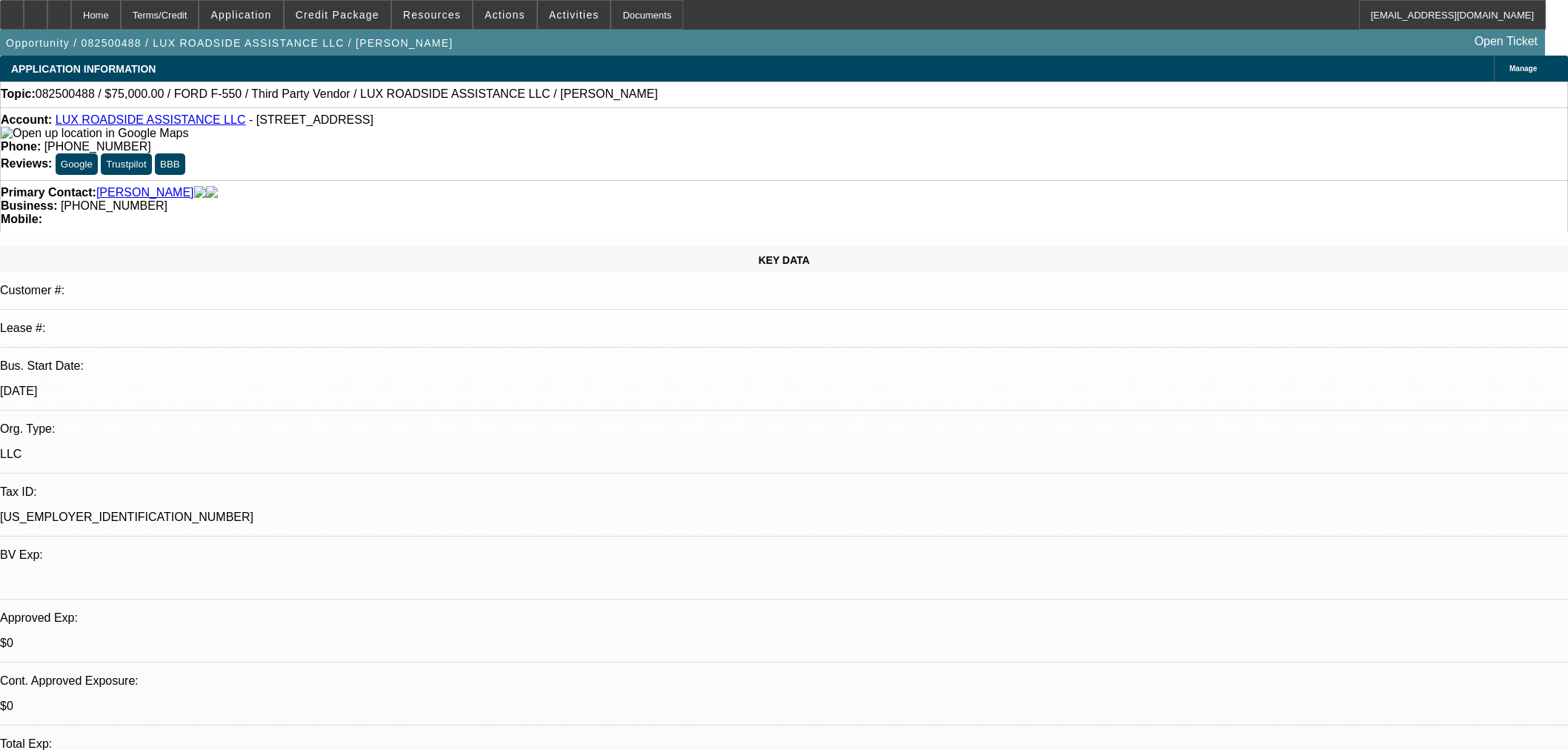
select select "6"
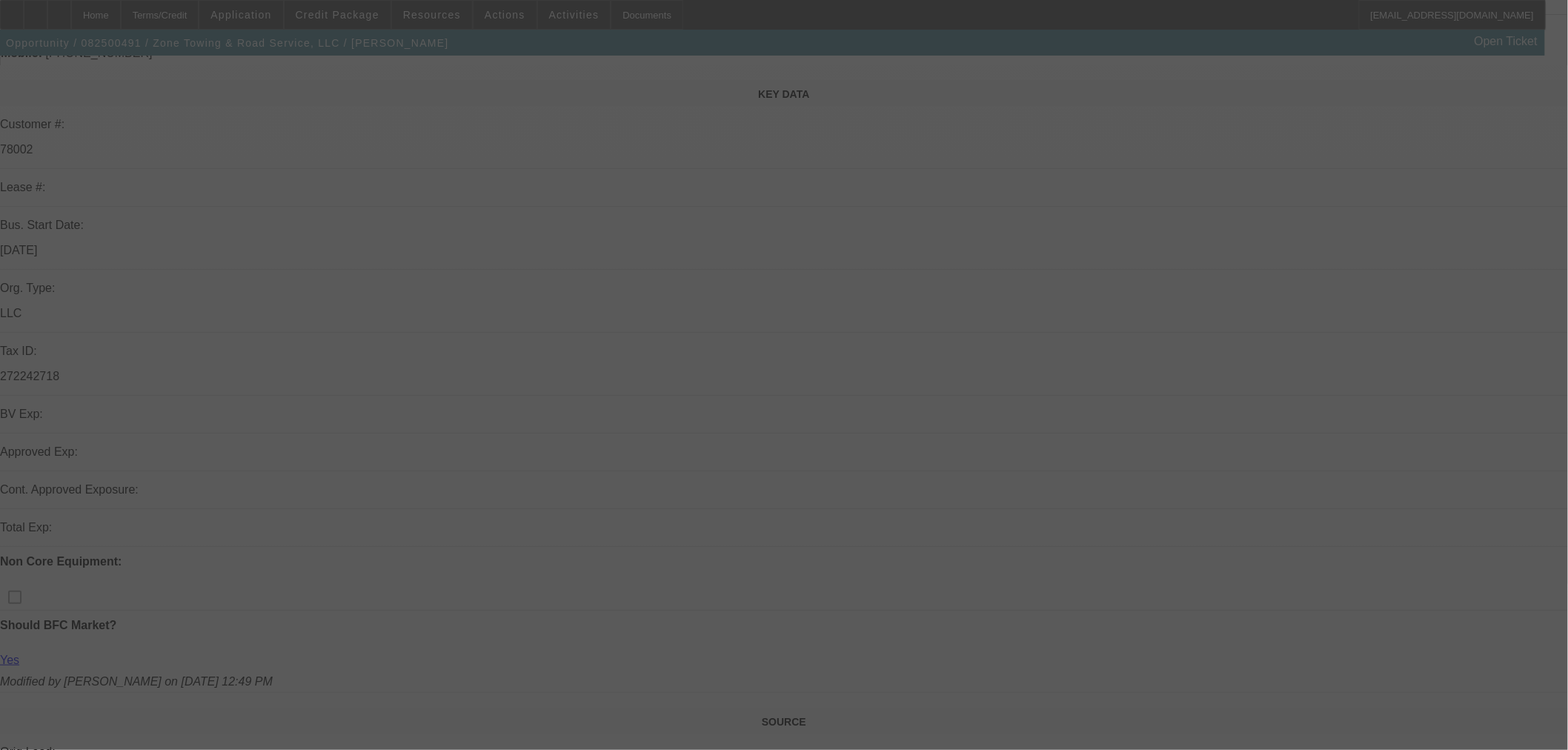
scroll to position [389, 0]
select select "0"
select select "2"
select select "0.1"
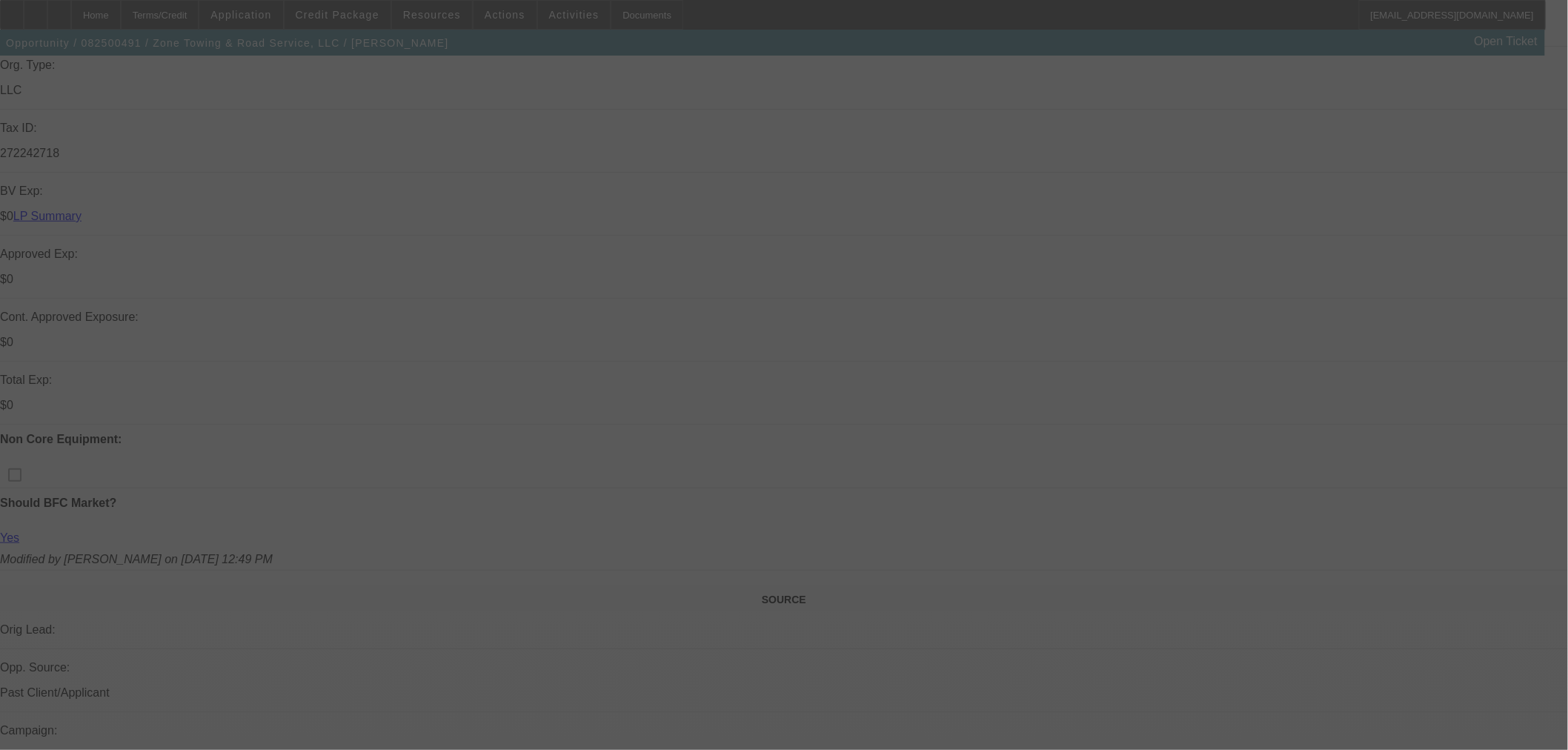
select select "4"
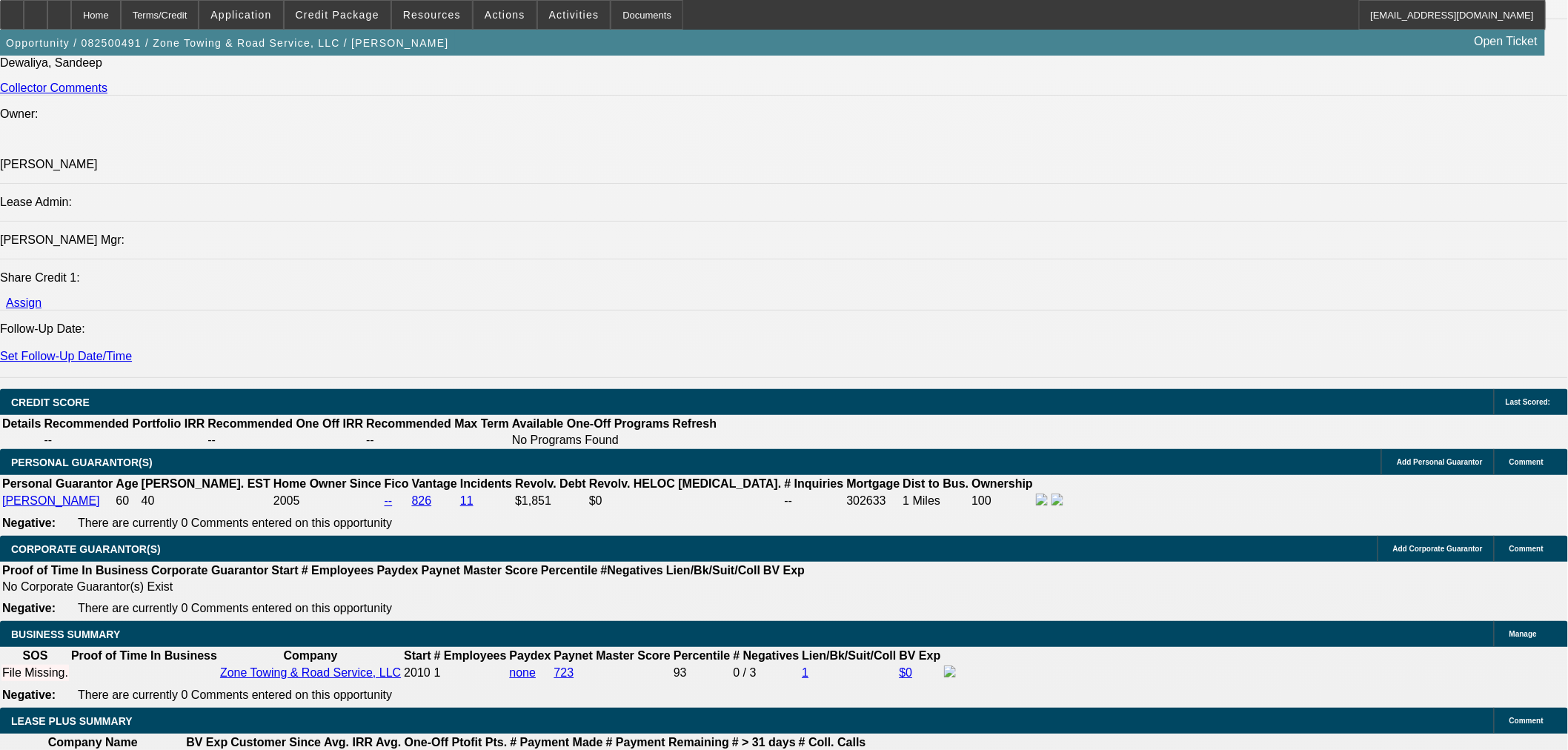
scroll to position [2200, 0]
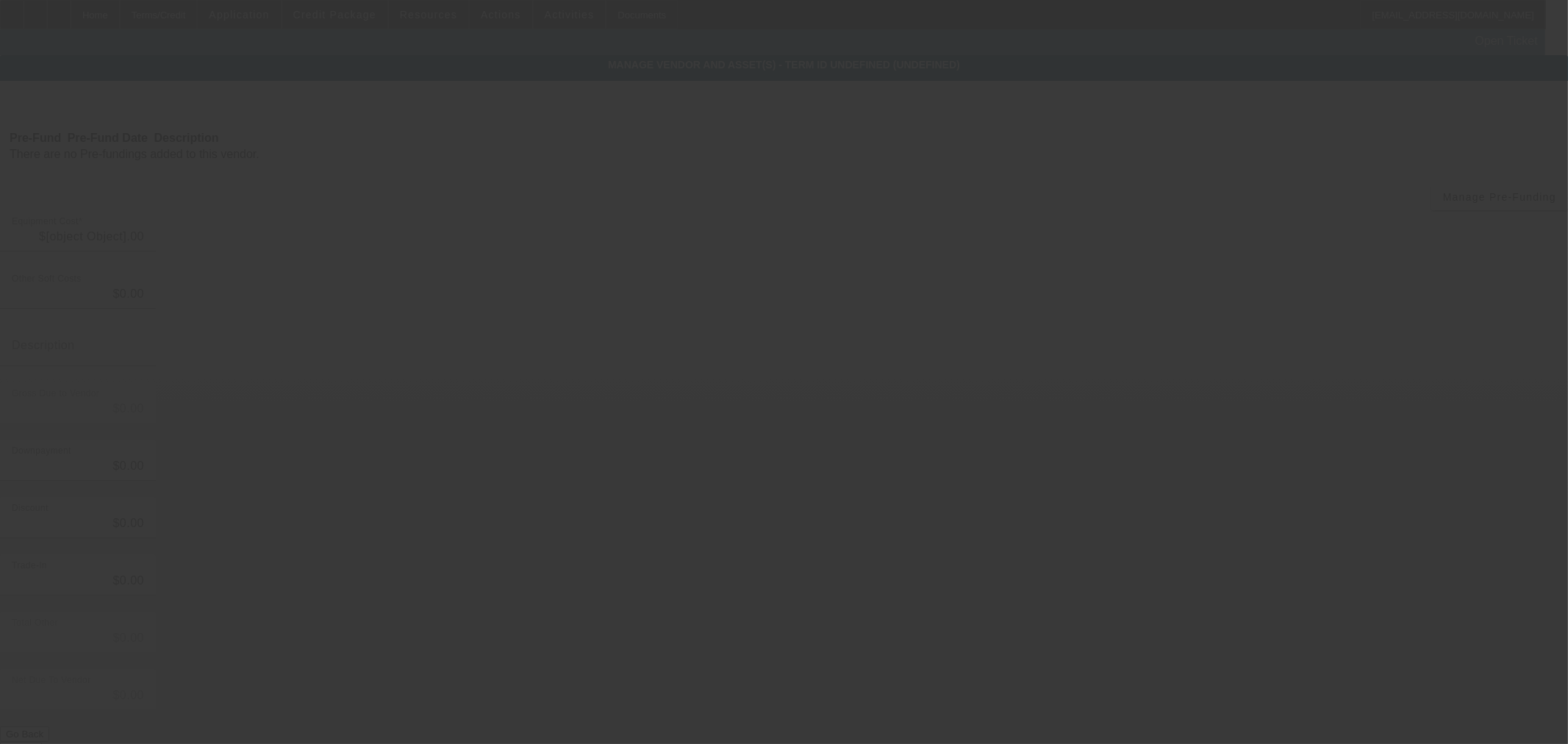
type input "$85,000.00"
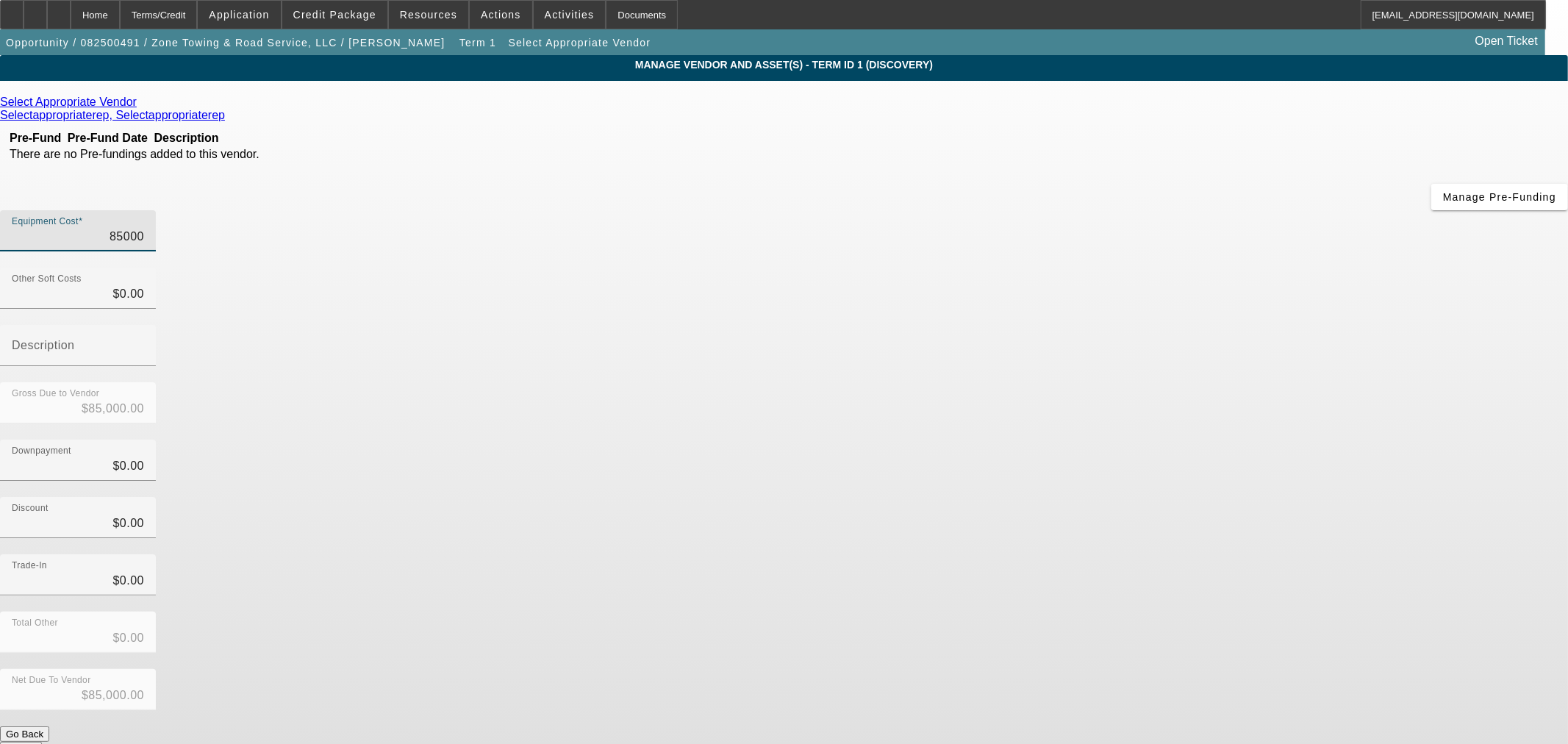
drag, startPoint x: 853, startPoint y: 120, endPoint x: 1365, endPoint y: 89, distance: 512.9
click at [1349, 92] on app-vendor-asset-manage "MANAGE VENDOR AND ASSET(S) - Term ID 1 (Discovery) Remove Vendor Select Appropr…" at bounding box center [784, 450] width 1568 height 789
type input "1"
type input "$1.00"
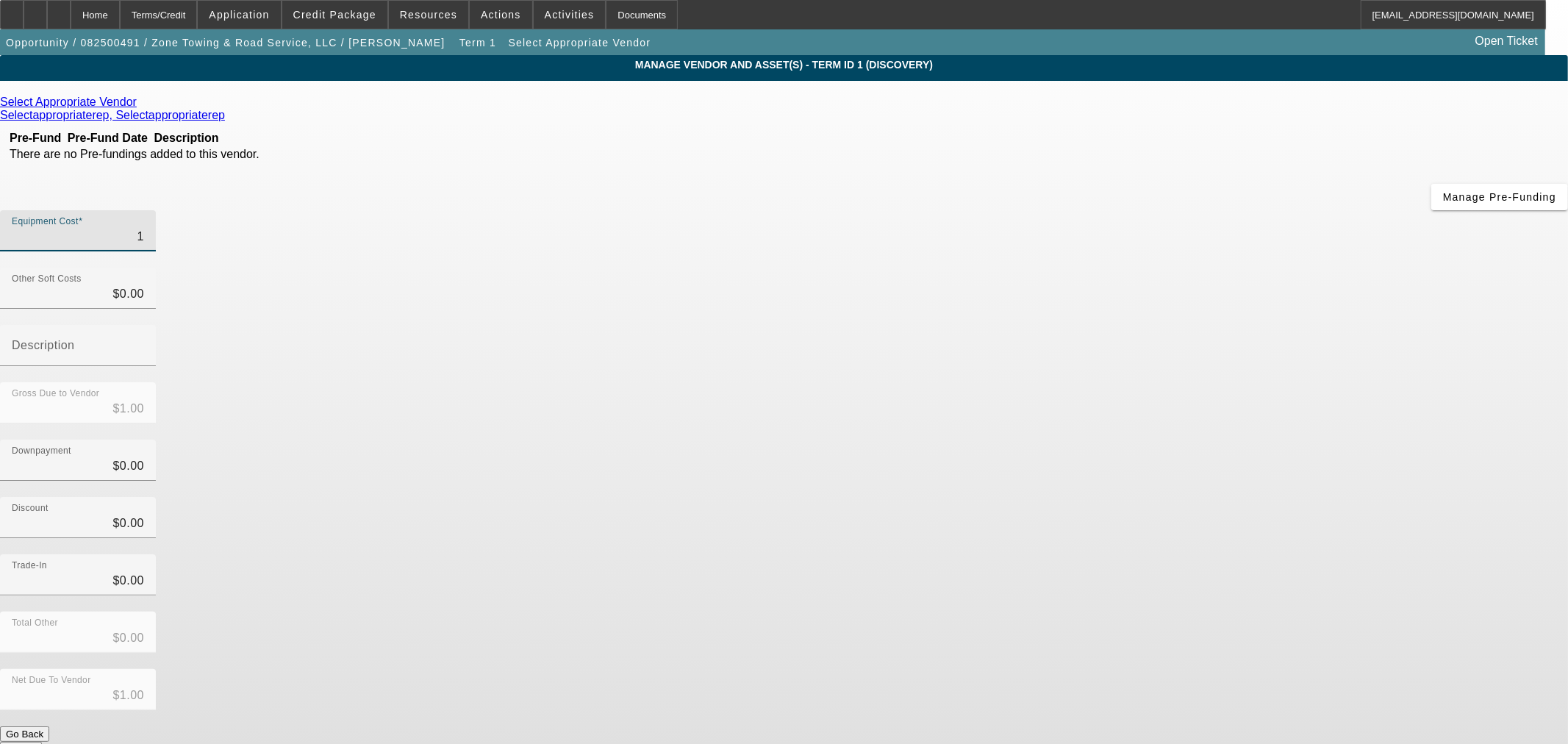
type input "14"
type input "$14.00"
type input "140"
type input "$140.00"
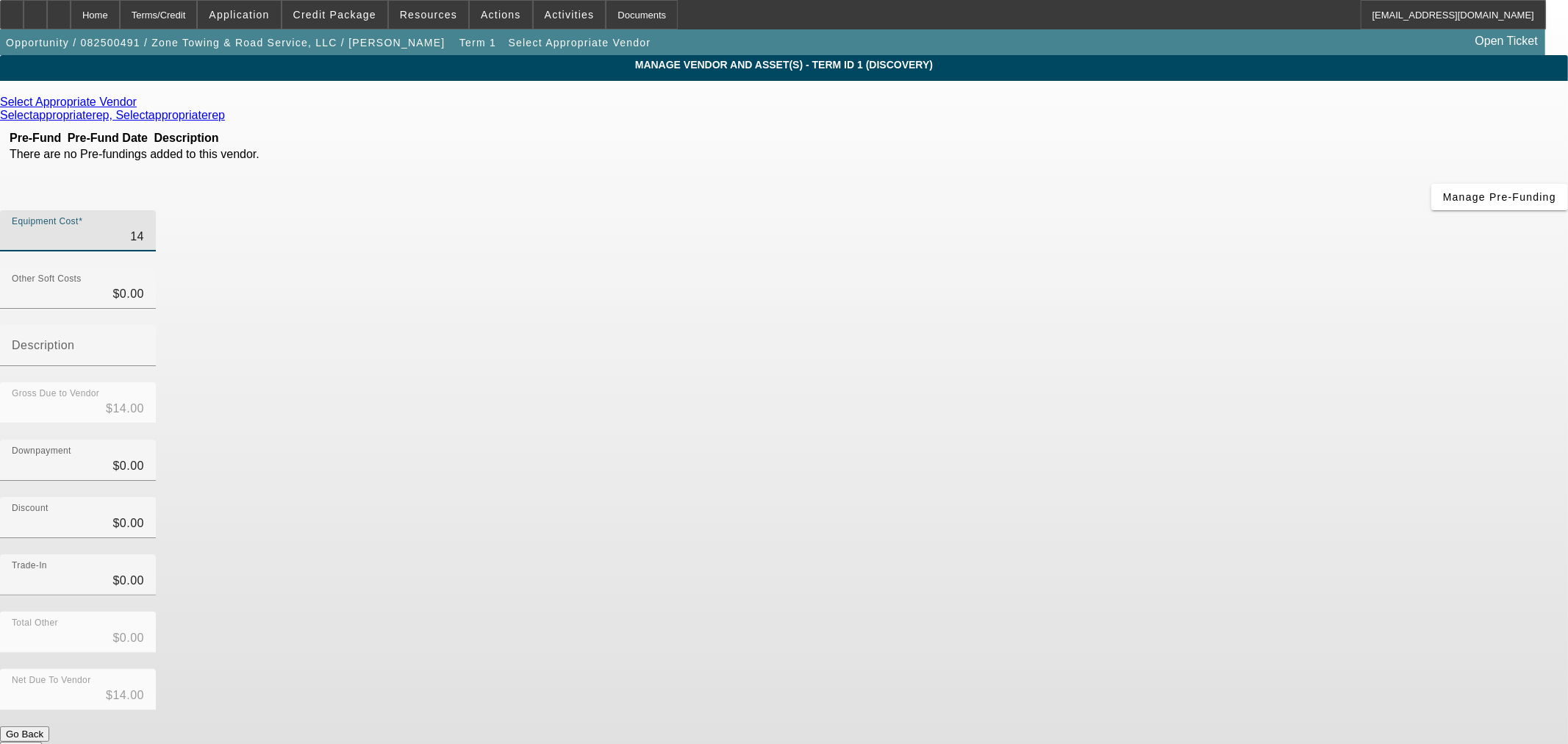
type input "$140.00"
type input "1400"
type input "$1,400.00"
type input "14000"
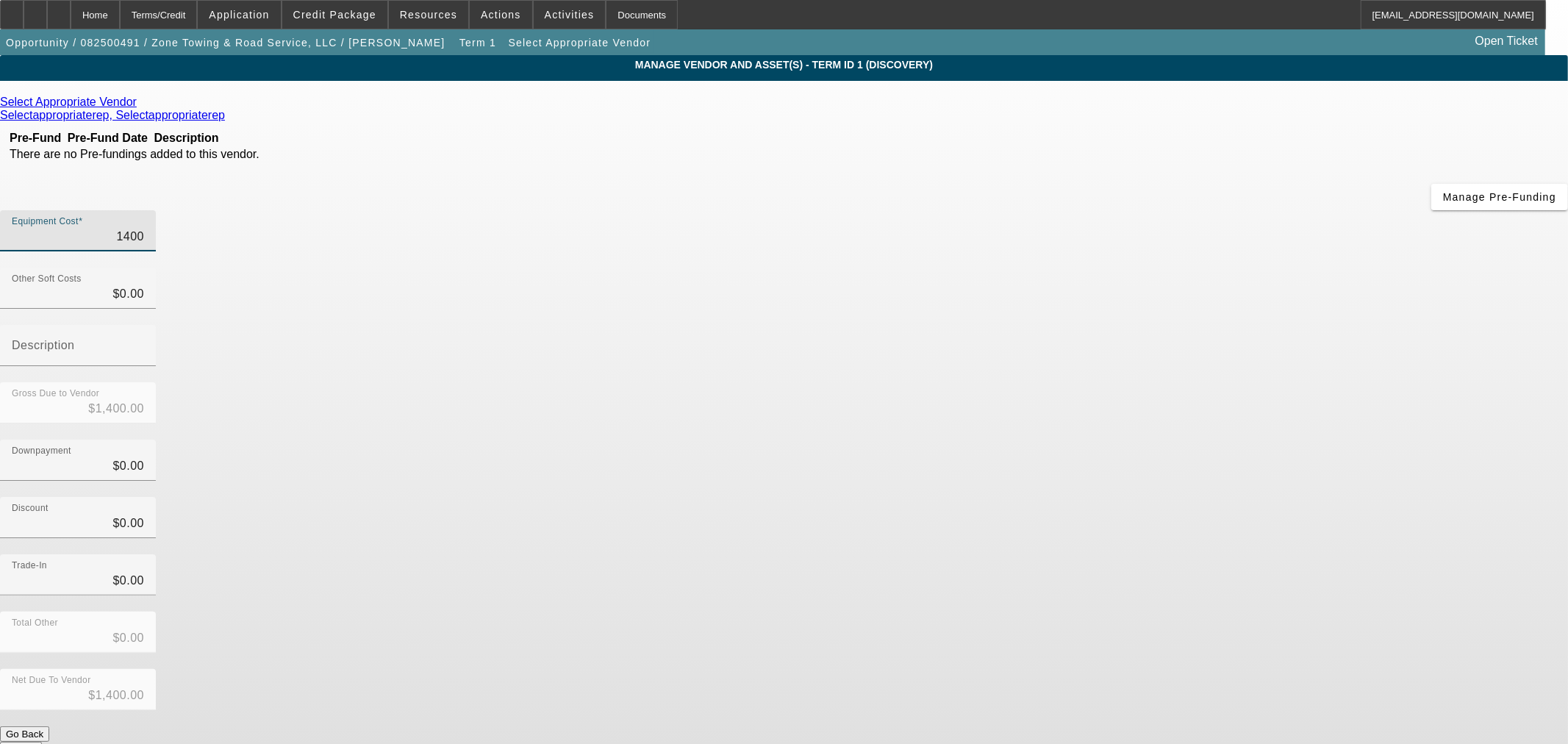
type input "$14,000.00"
type input "140000"
type input "$140,000.00"
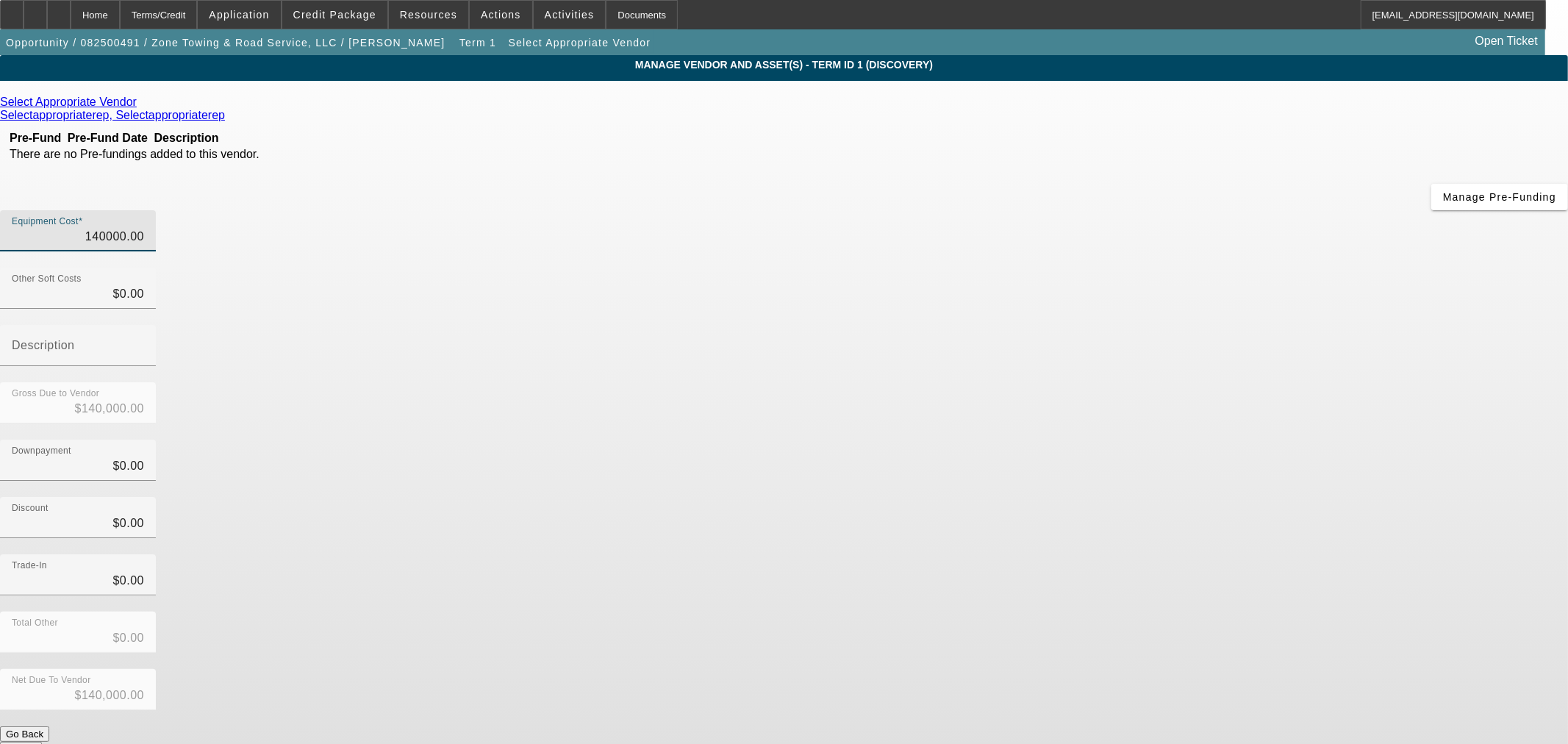
type input "$140,000.00"
click at [1171, 612] on div "Total Other $0.00" at bounding box center [784, 640] width 1568 height 57
click at [140, 107] on icon at bounding box center [140, 102] width 0 height 13
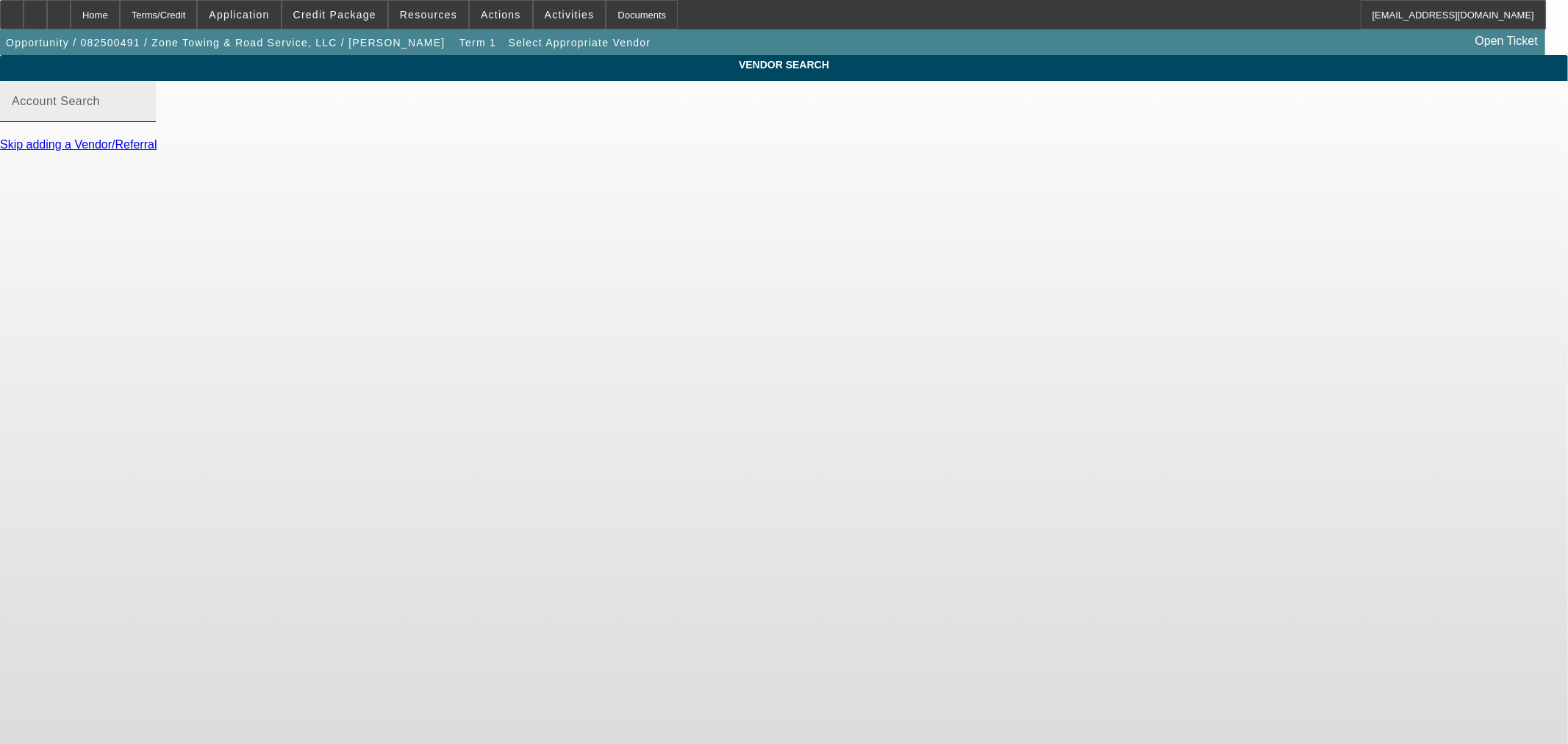
click at [144, 116] on input "Account Search" at bounding box center [78, 107] width 132 height 17
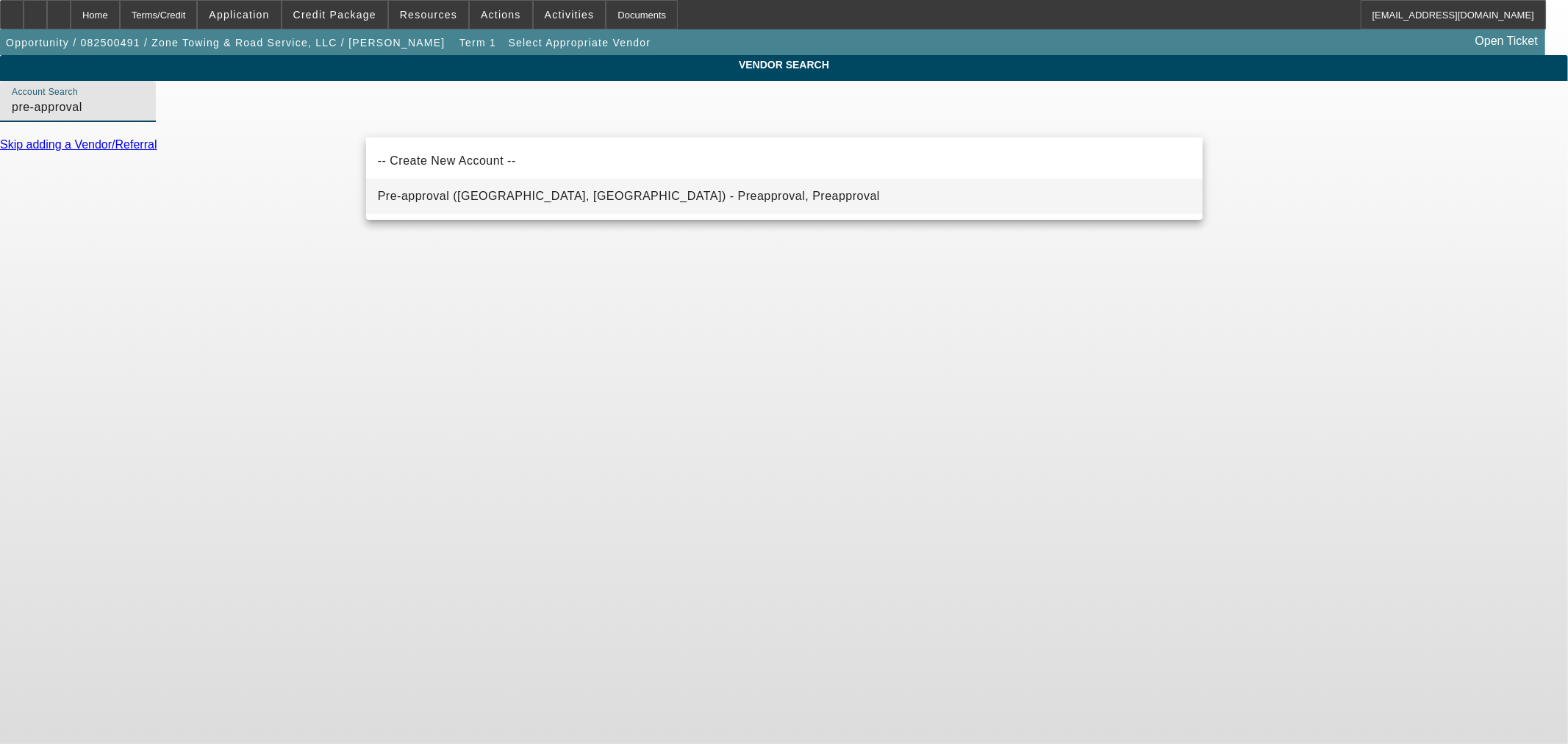
click at [563, 186] on mat-option "Pre-approval (Northbrook, IL) - Preapproval, Preapproval" at bounding box center [784, 196] width 837 height 36
type input "Pre-approval (Northbrook, IL) - Preapproval, Preapproval"
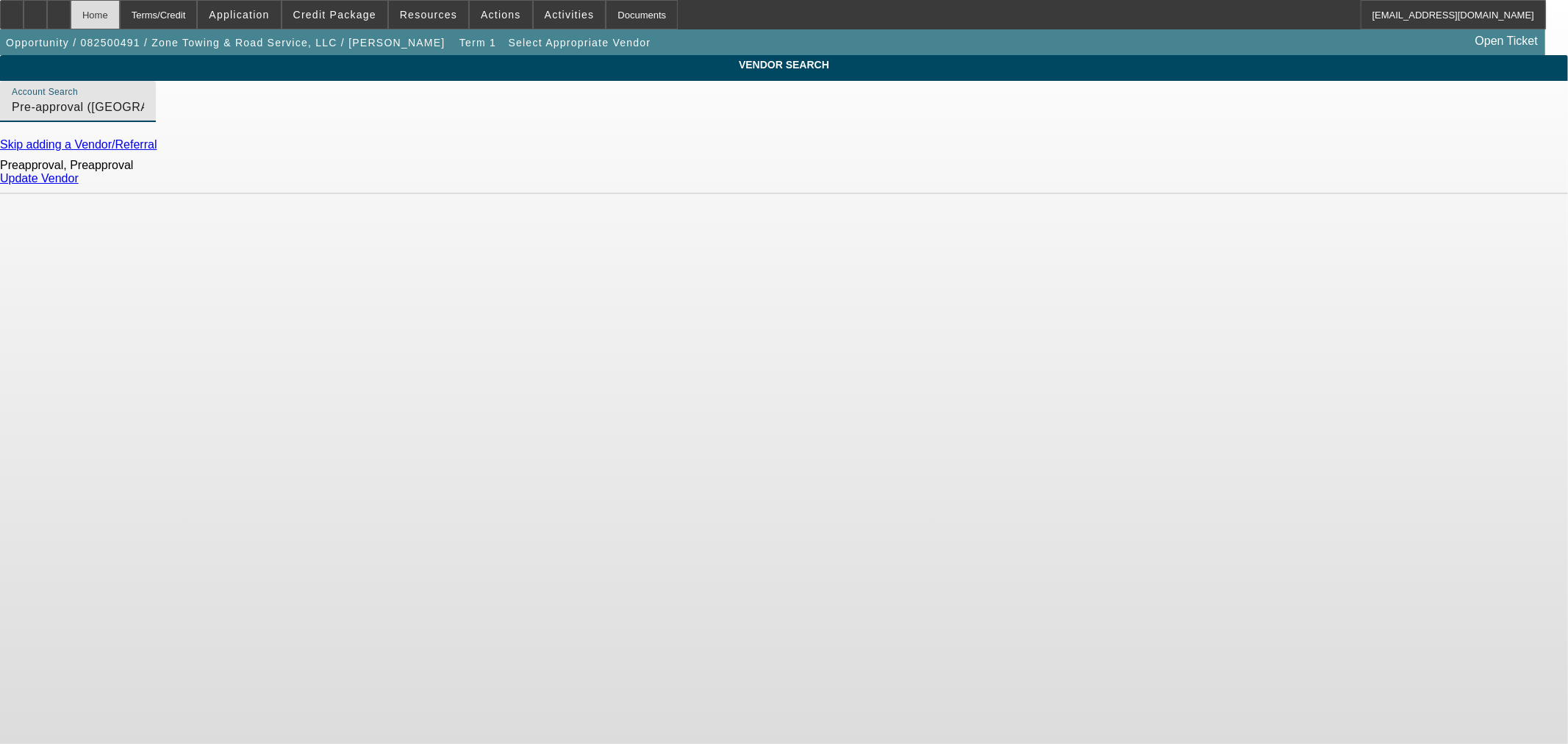
click at [120, 17] on div "Home" at bounding box center [95, 14] width 49 height 29
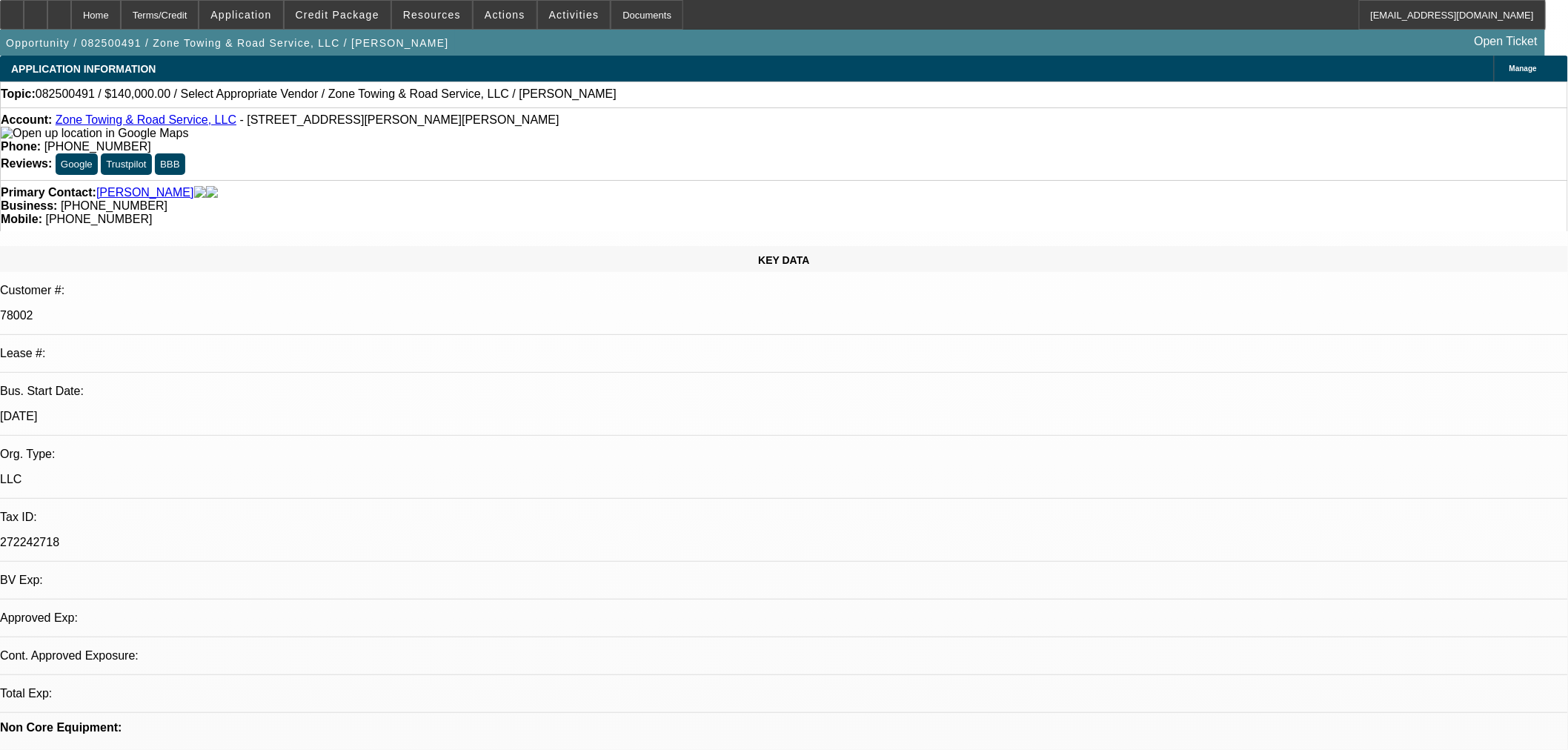
select select "0"
select select "2"
select select "0.1"
select select "4"
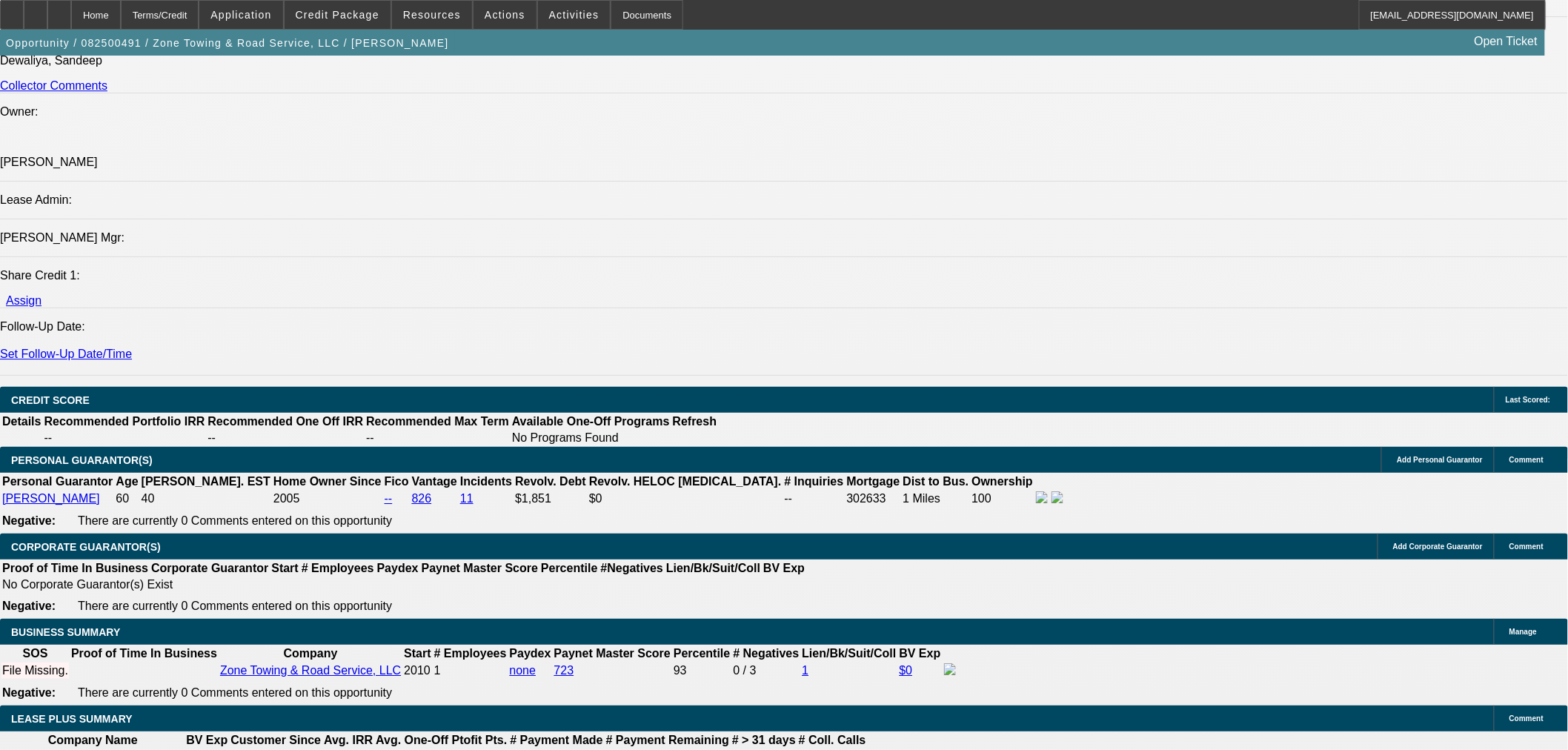
scroll to position [2058, 0]
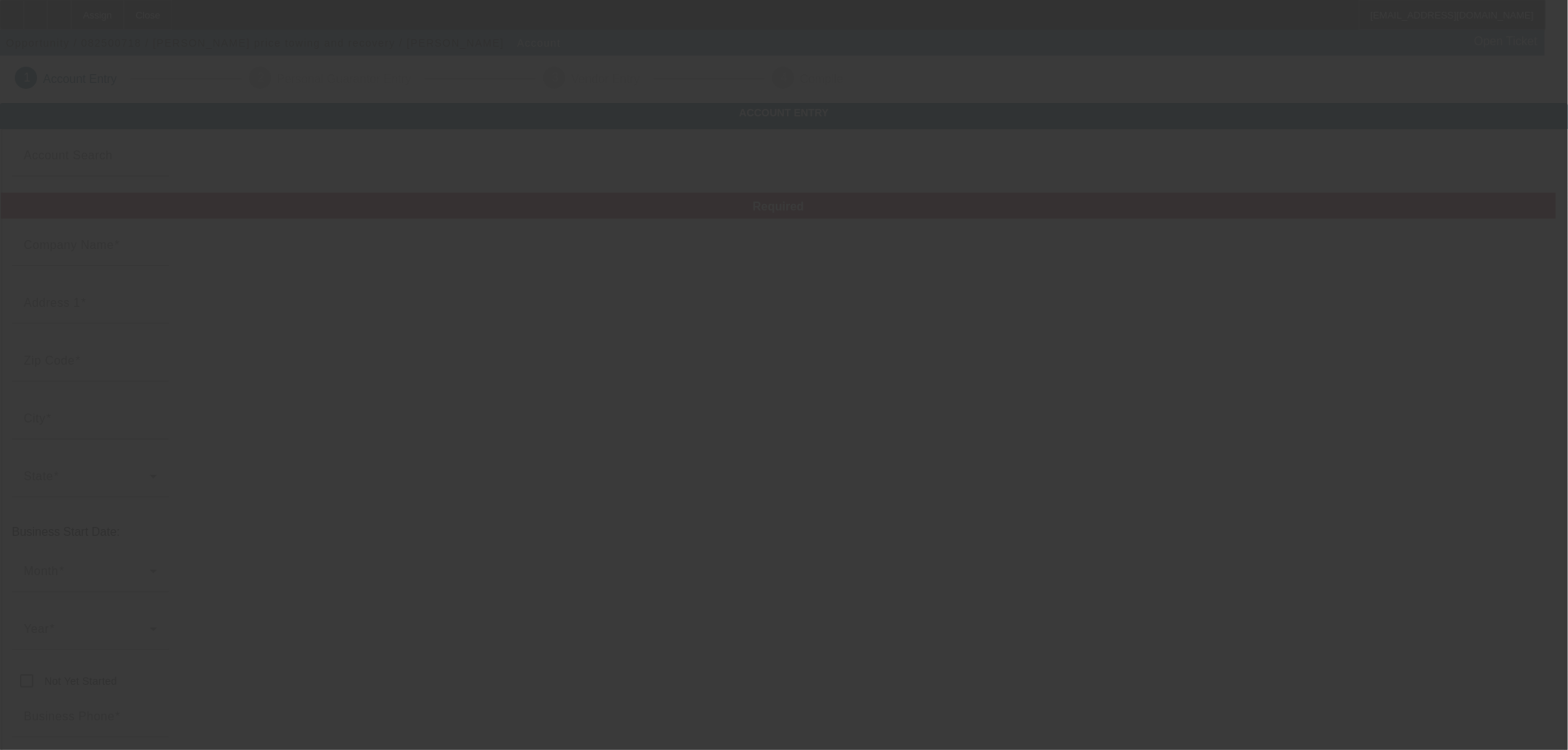
type input "[PERSON_NAME] price towing and recovery"
type input "[STREET_ADDRESS]"
type input "08801"
type input "Clinton Township"
type input "[PHONE_NUMBER]"
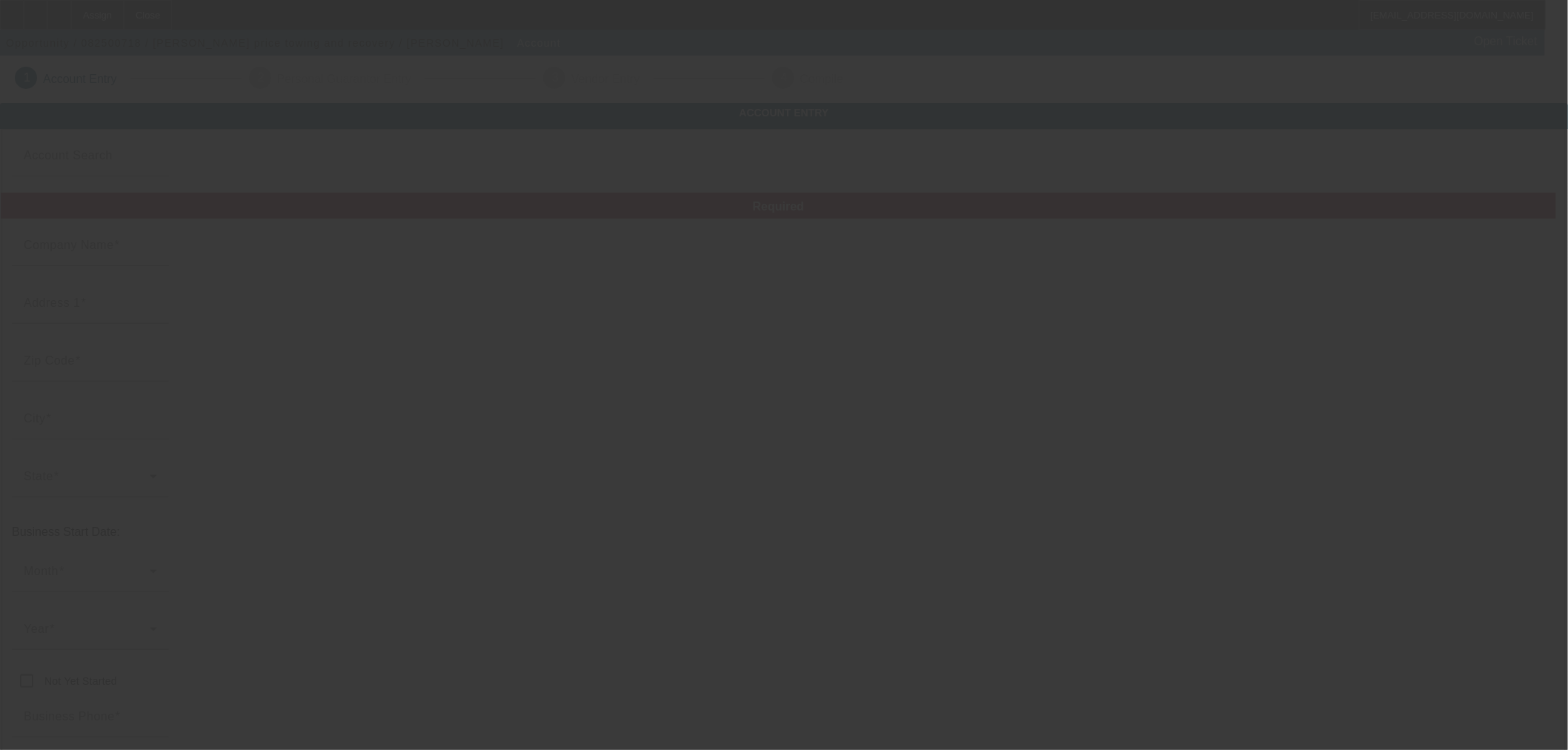
type input "cp070979@gmail.com"
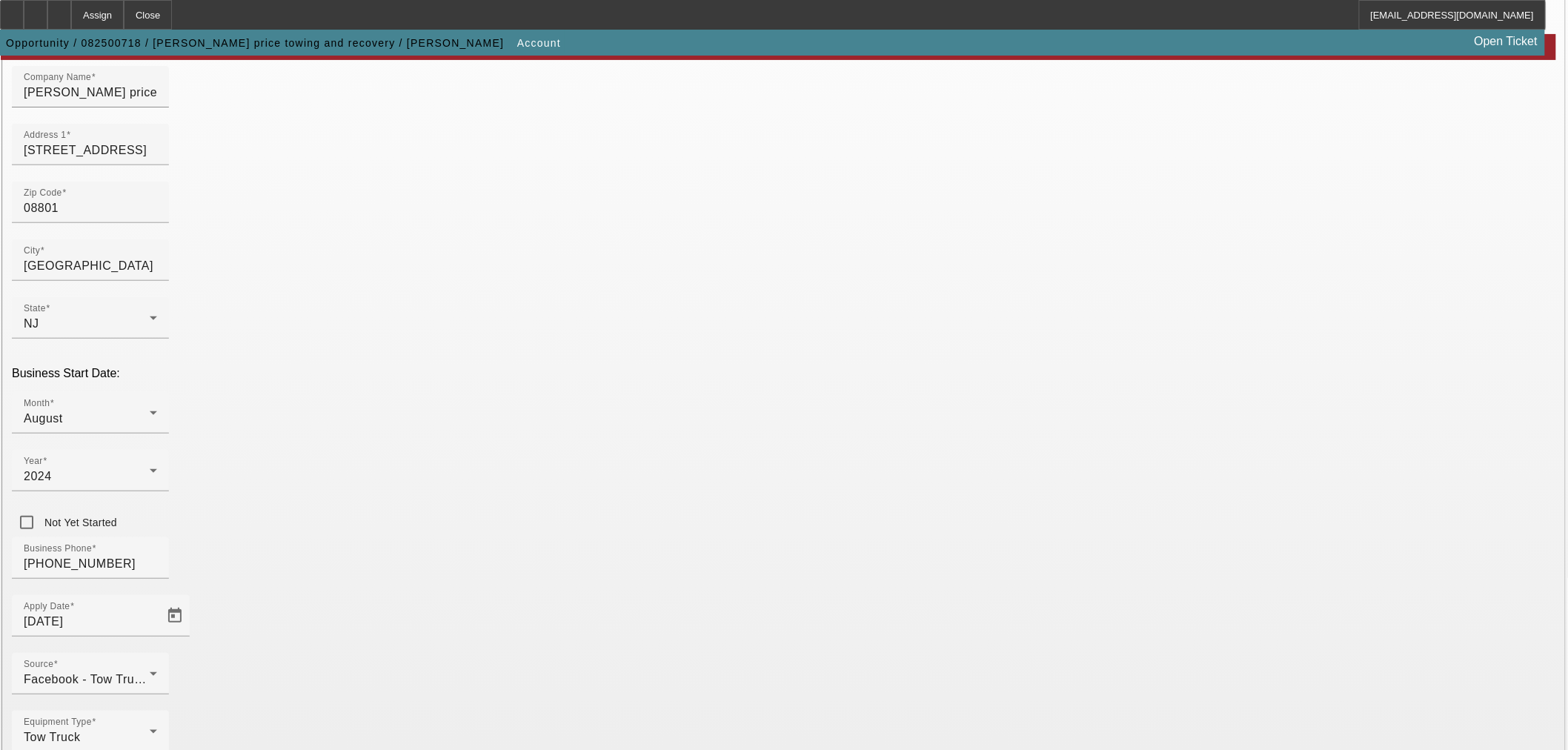
scroll to position [185, 0]
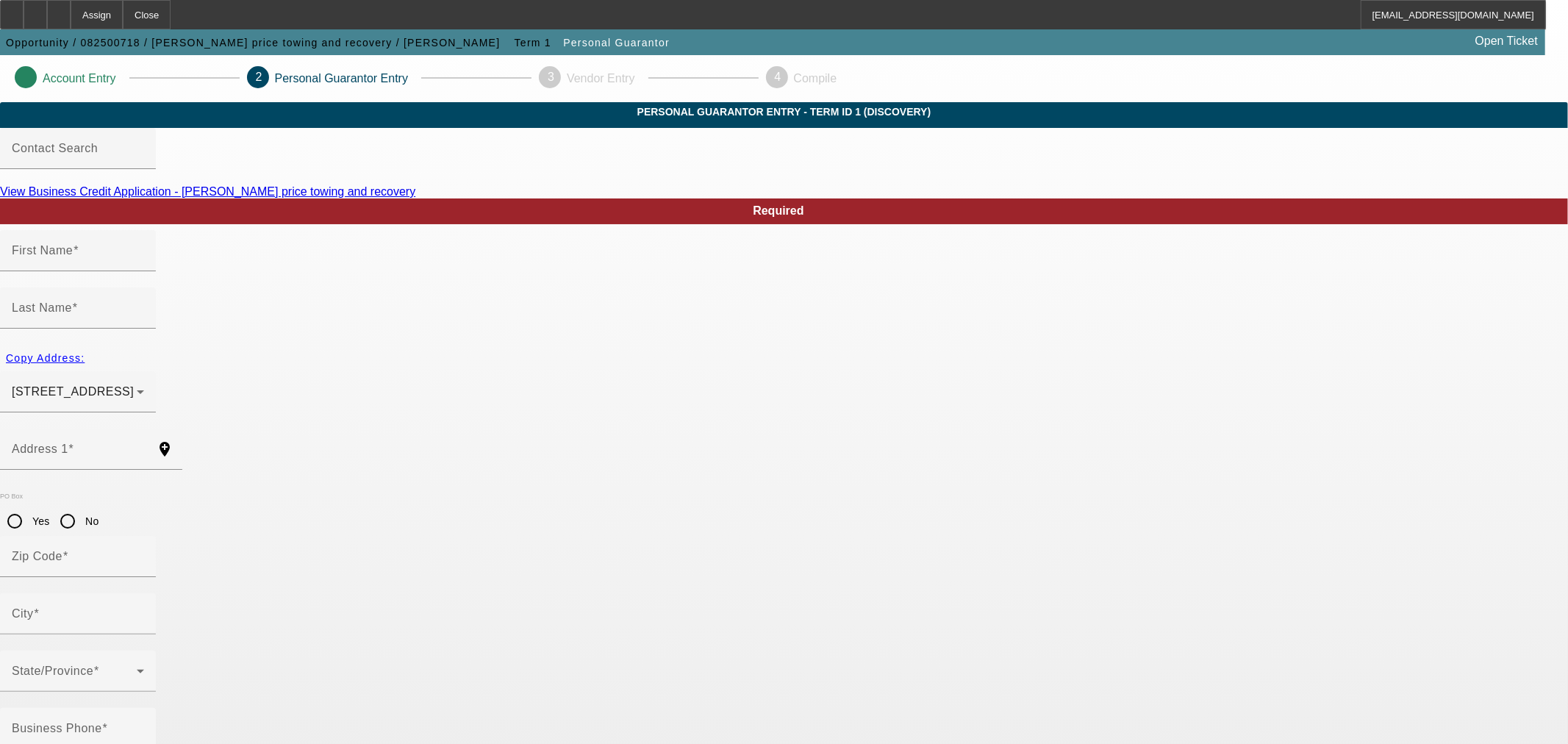
type input "Carl"
type input "Price"
type input "24 Overlook Drive"
radio input "true"
type input "08886"
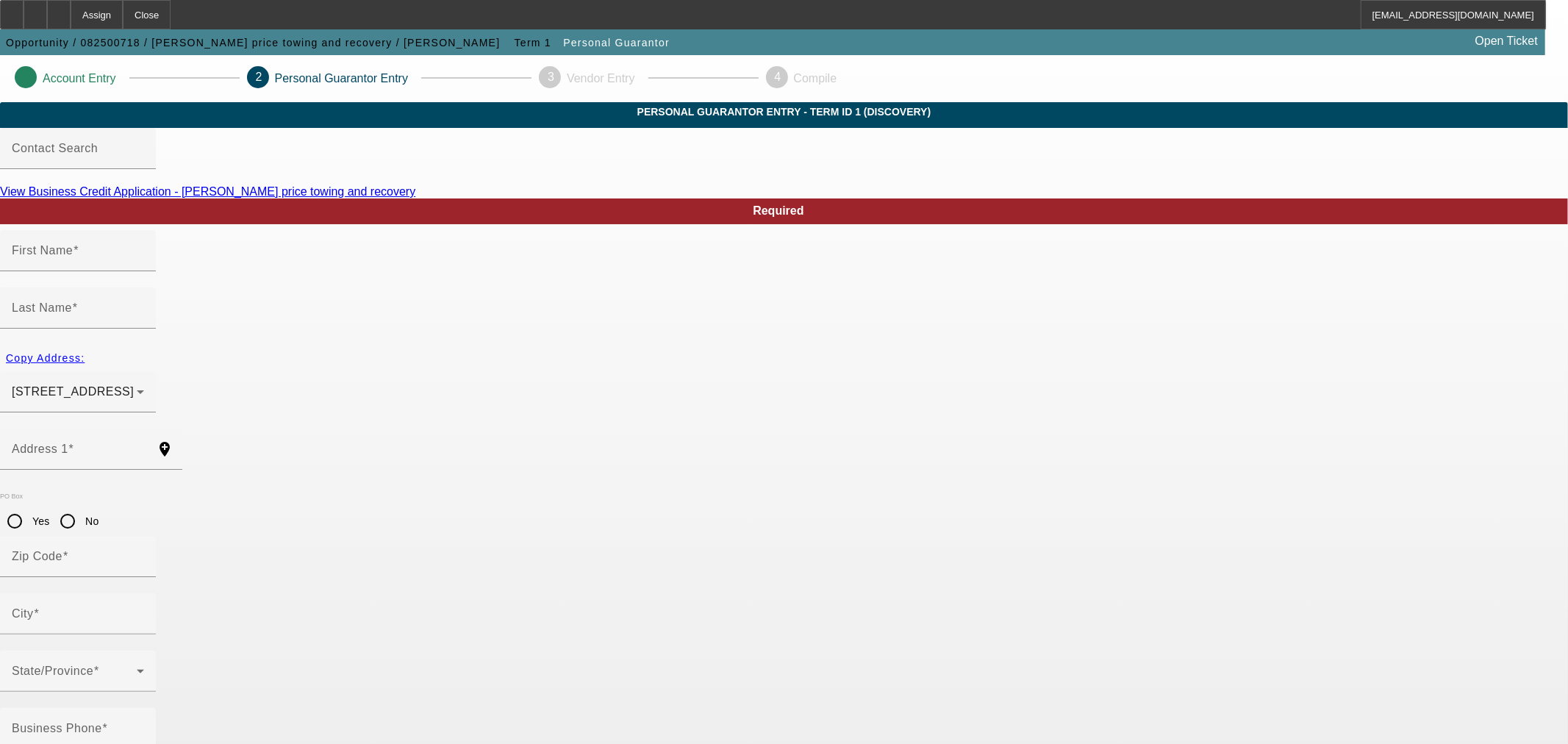
type input "Lopatcong"
type input "(908) 878-3276"
type input "70"
type input "151-72-8134"
type input "cp070979@gmail.com"
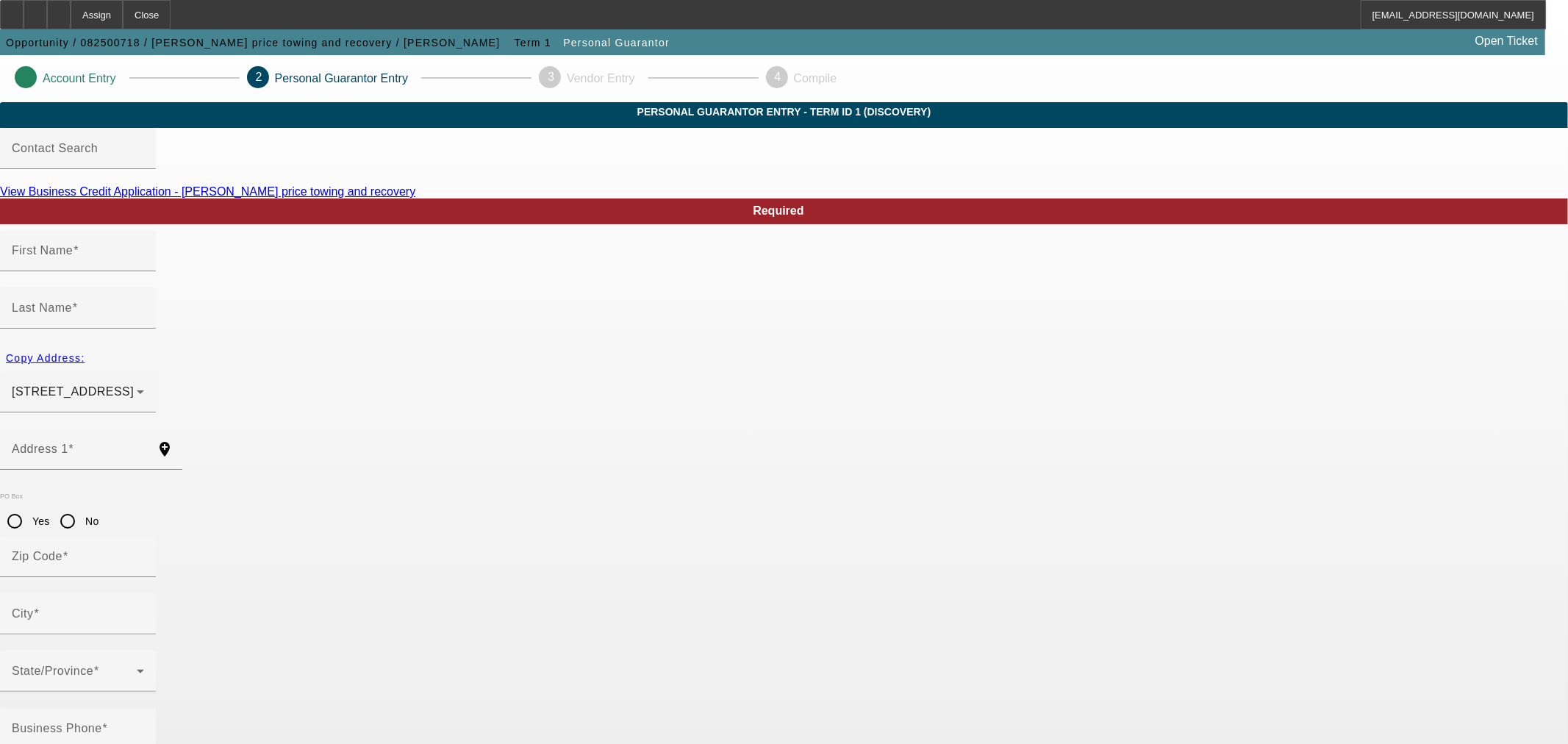
type input "(908) 878-3276"
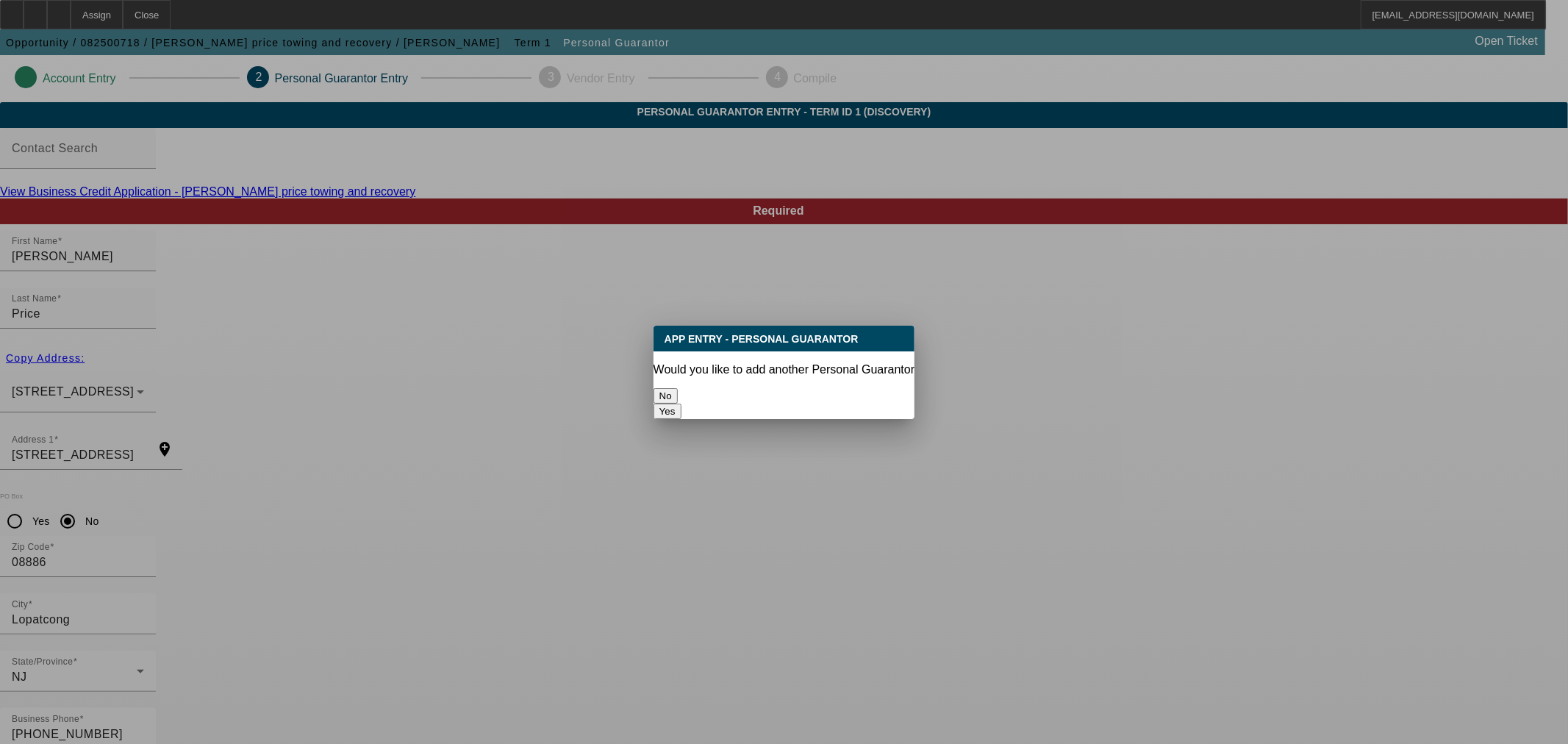
click at [677, 390] on button "No" at bounding box center [666, 395] width 25 height 15
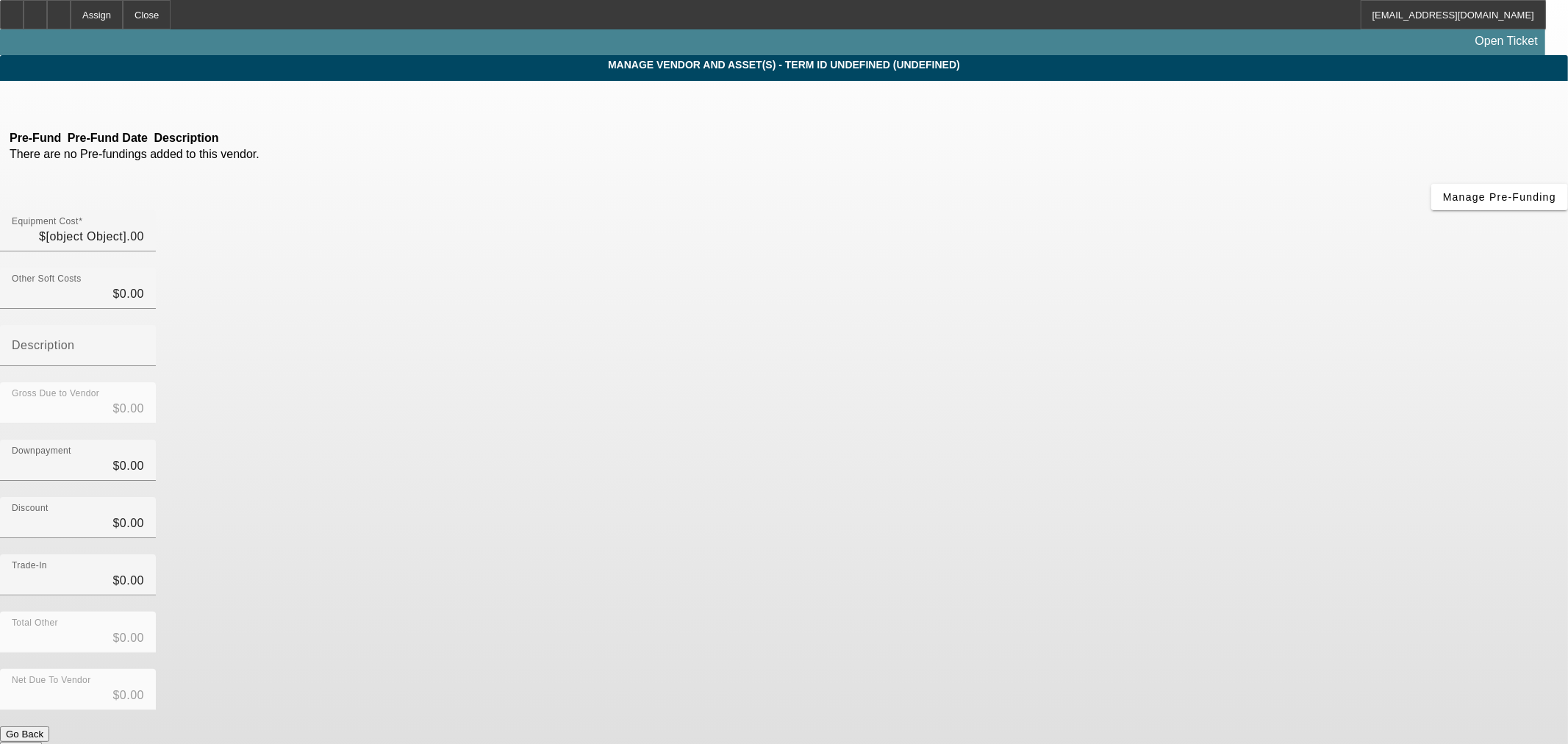
type input "$105,000.00"
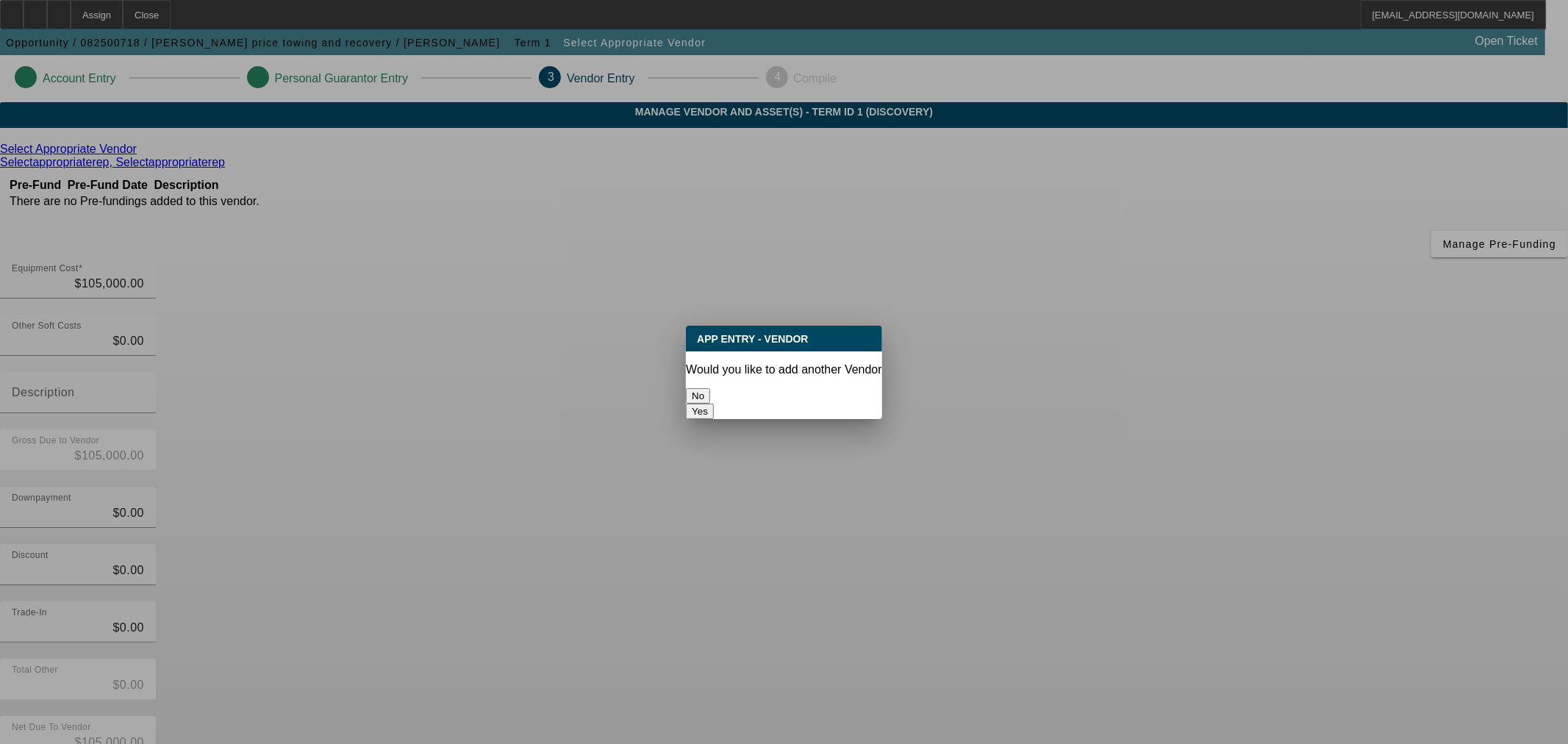
click at [710, 388] on button "No" at bounding box center [698, 395] width 25 height 15
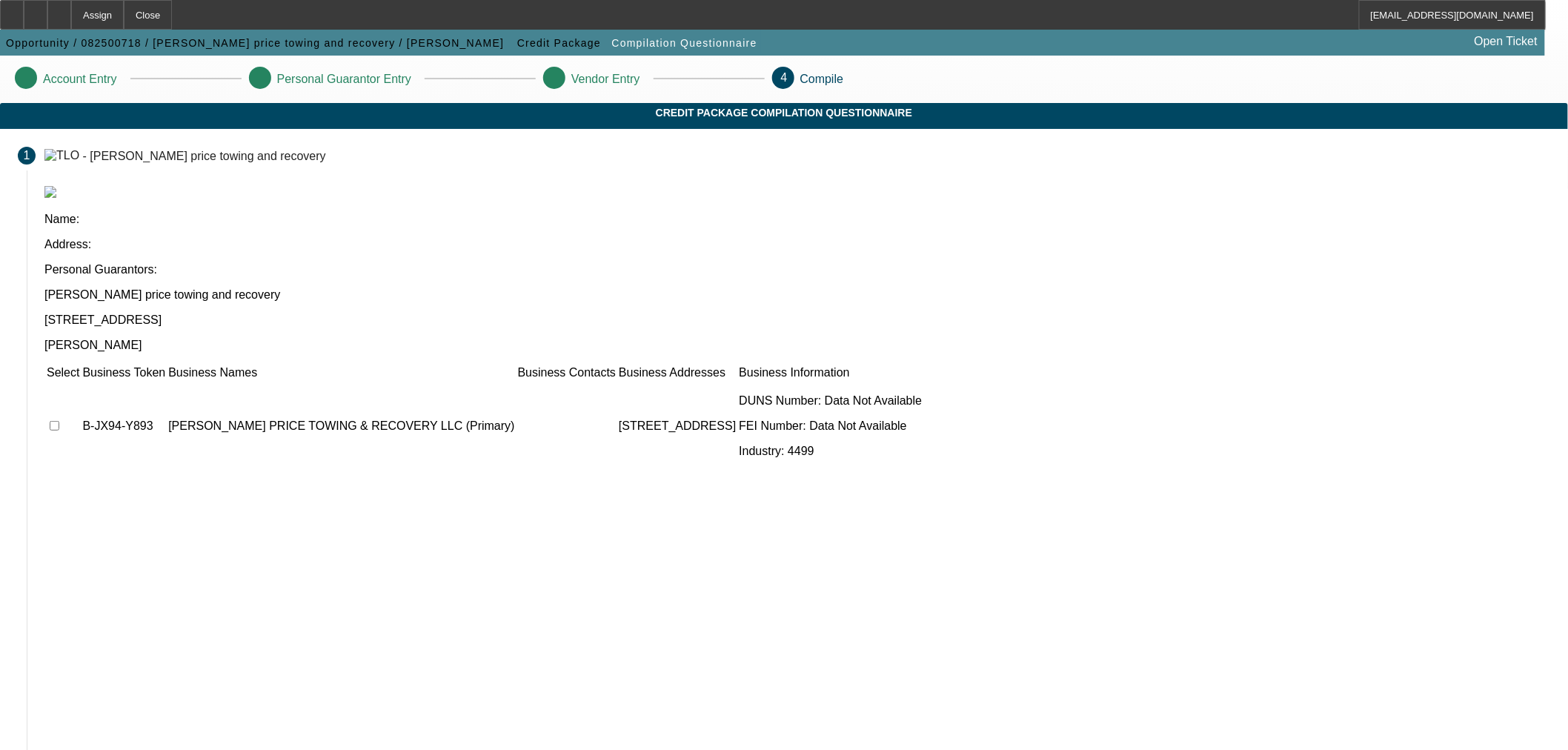
click at [59, 421] on input "checkbox" at bounding box center [54, 426] width 10 height 10
checkbox input "true"
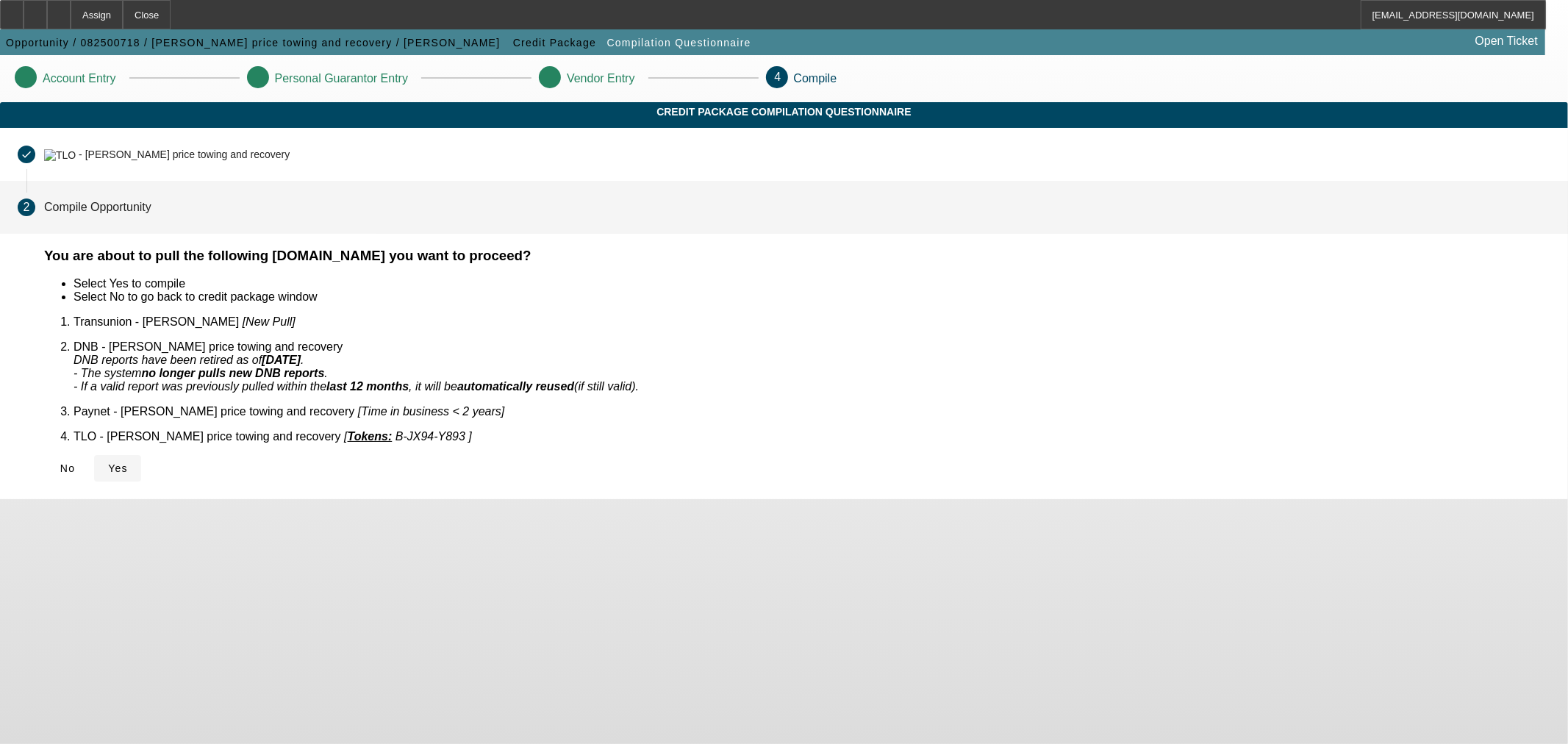
click at [128, 463] on span "Yes" at bounding box center [117, 468] width 20 height 12
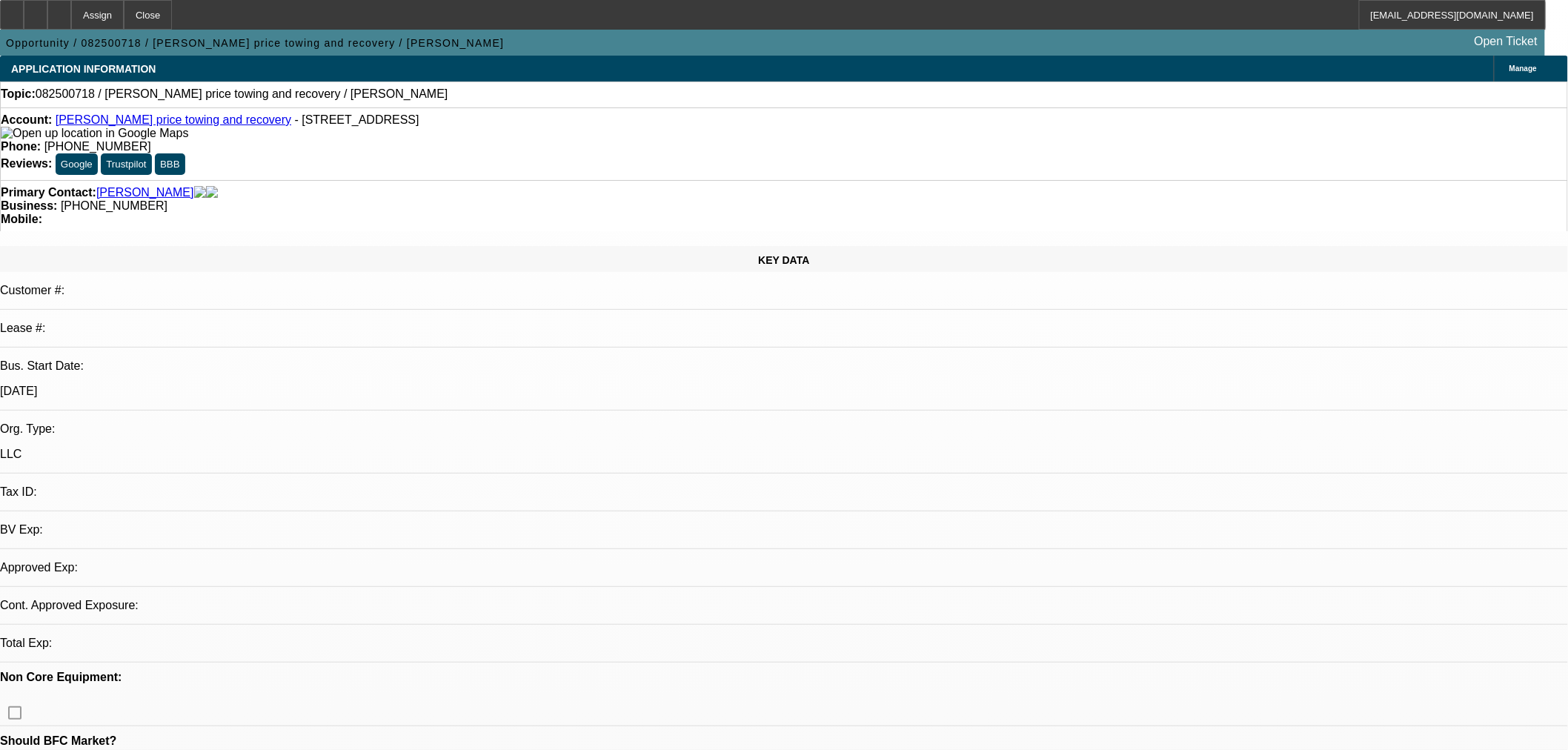
select select "0"
select select "2"
select select "0.1"
select select "4"
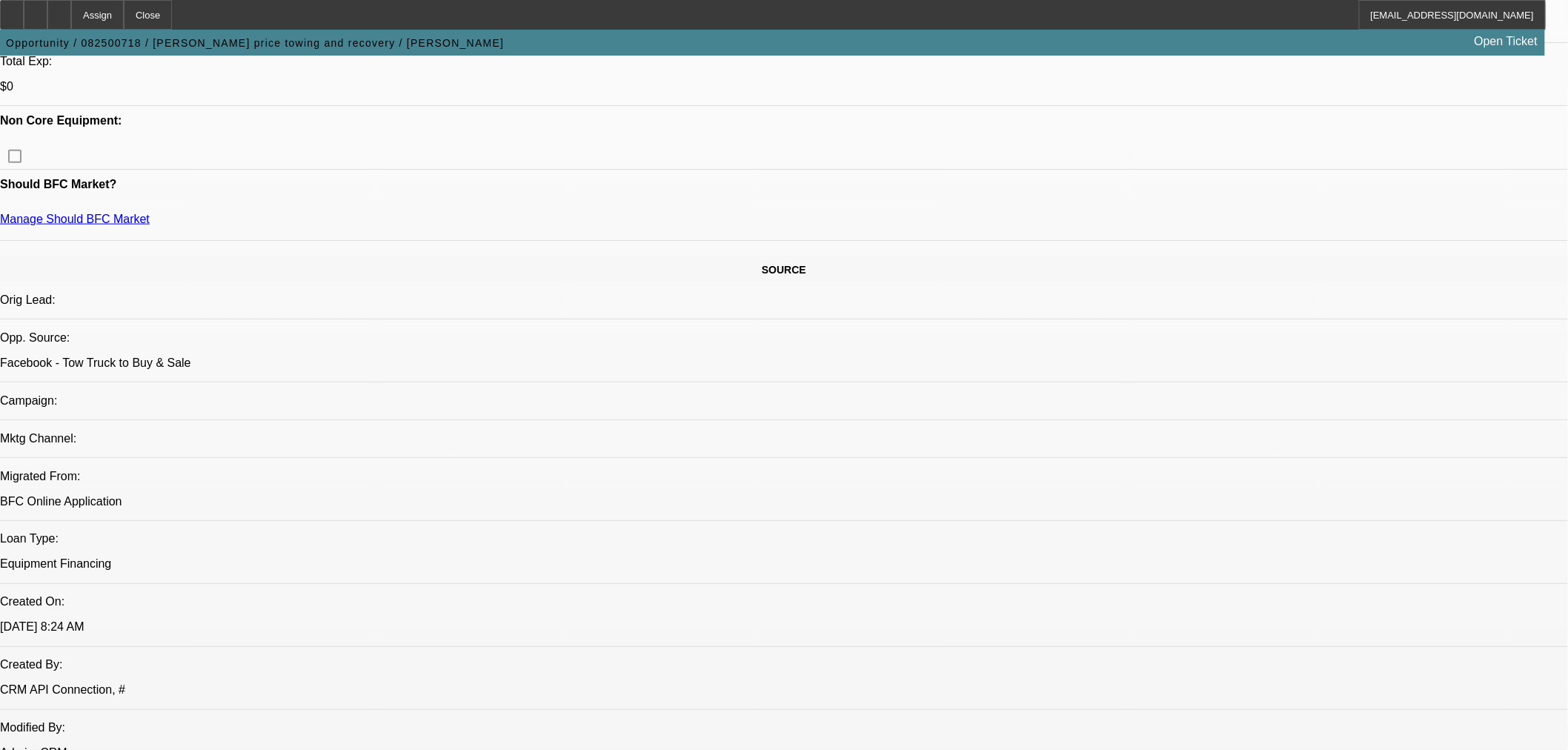
scroll to position [658, 0]
click at [71, 13] on div at bounding box center [59, 14] width 24 height 30
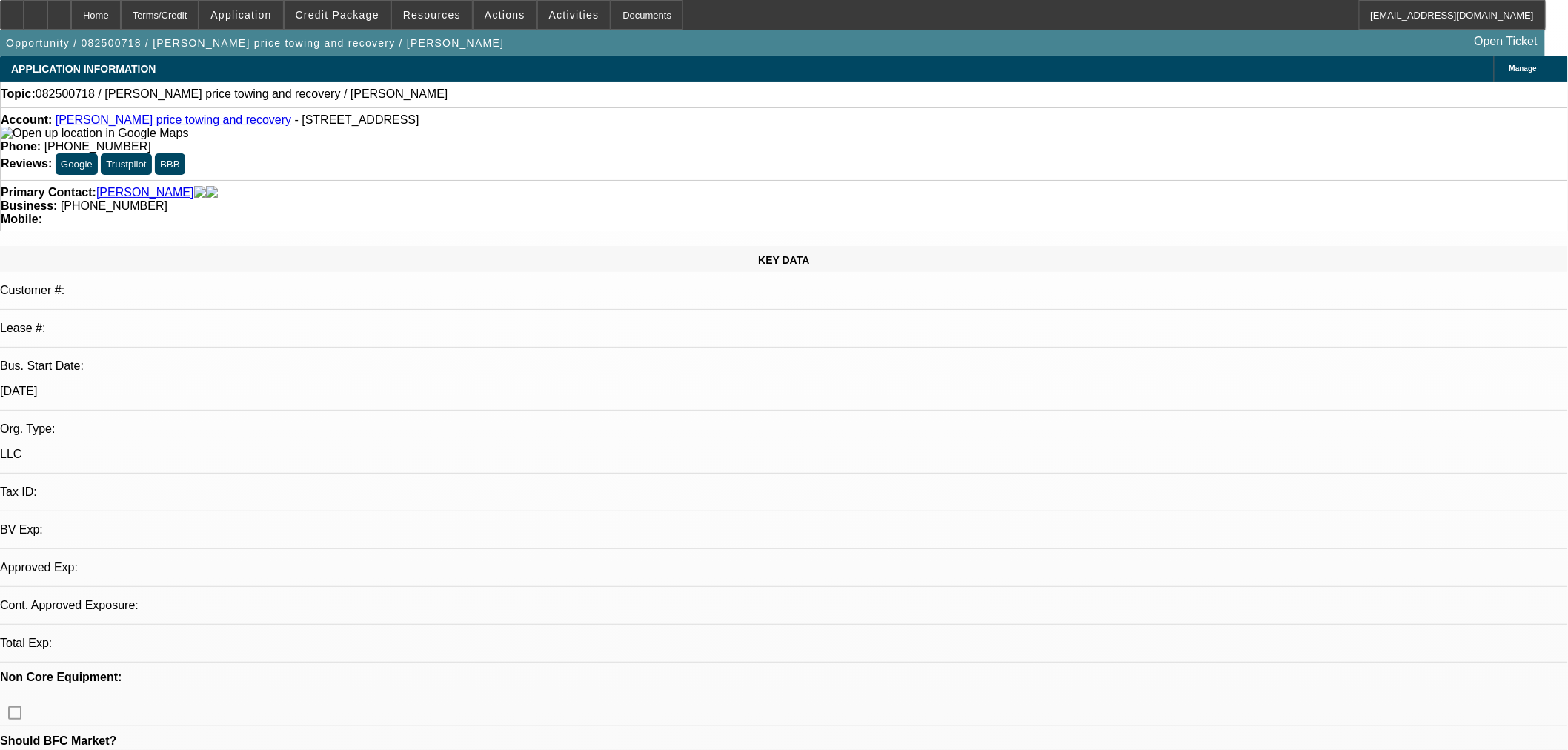
select select "0"
select select "2"
select select "0.1"
select select "2"
select select "4"
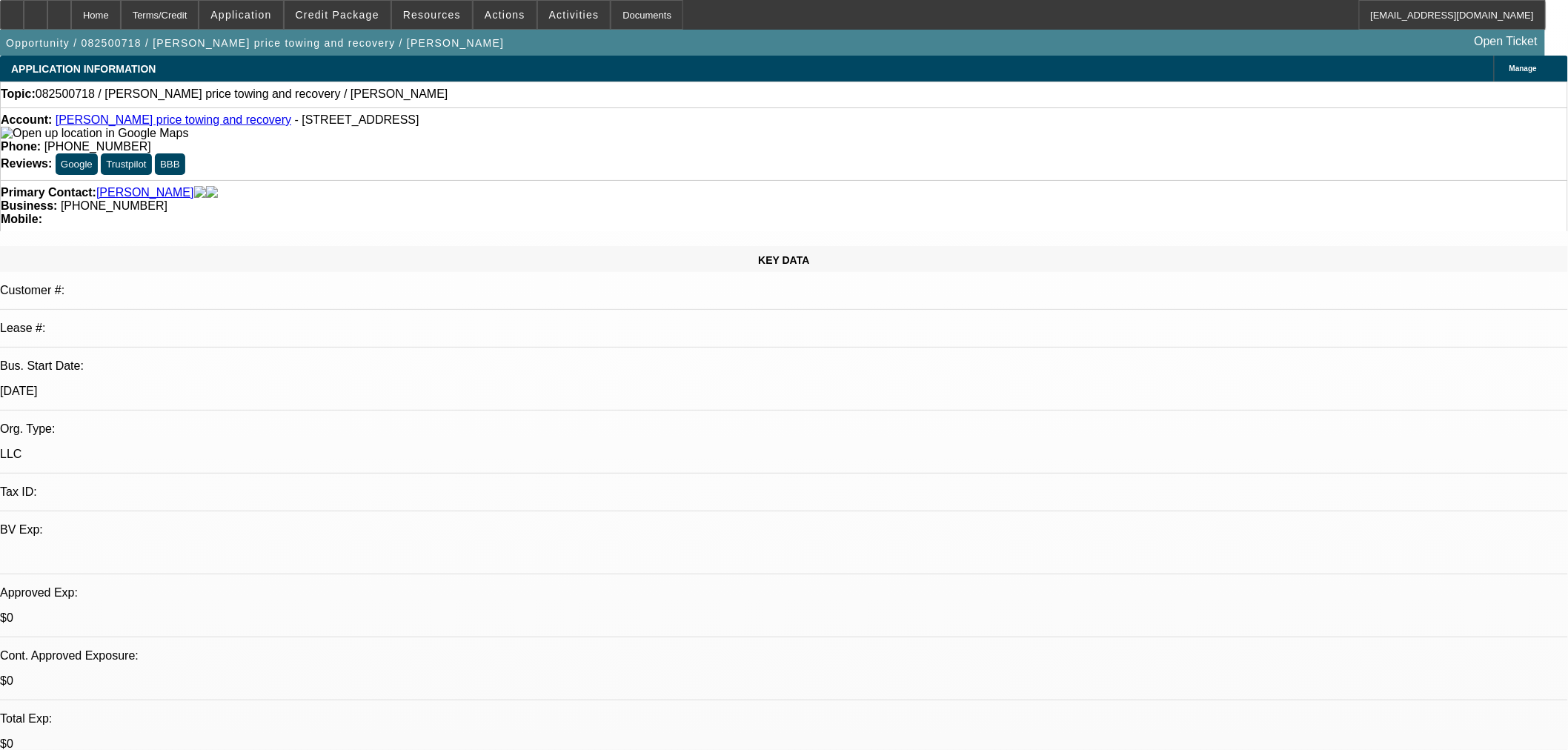
scroll to position [411, 0]
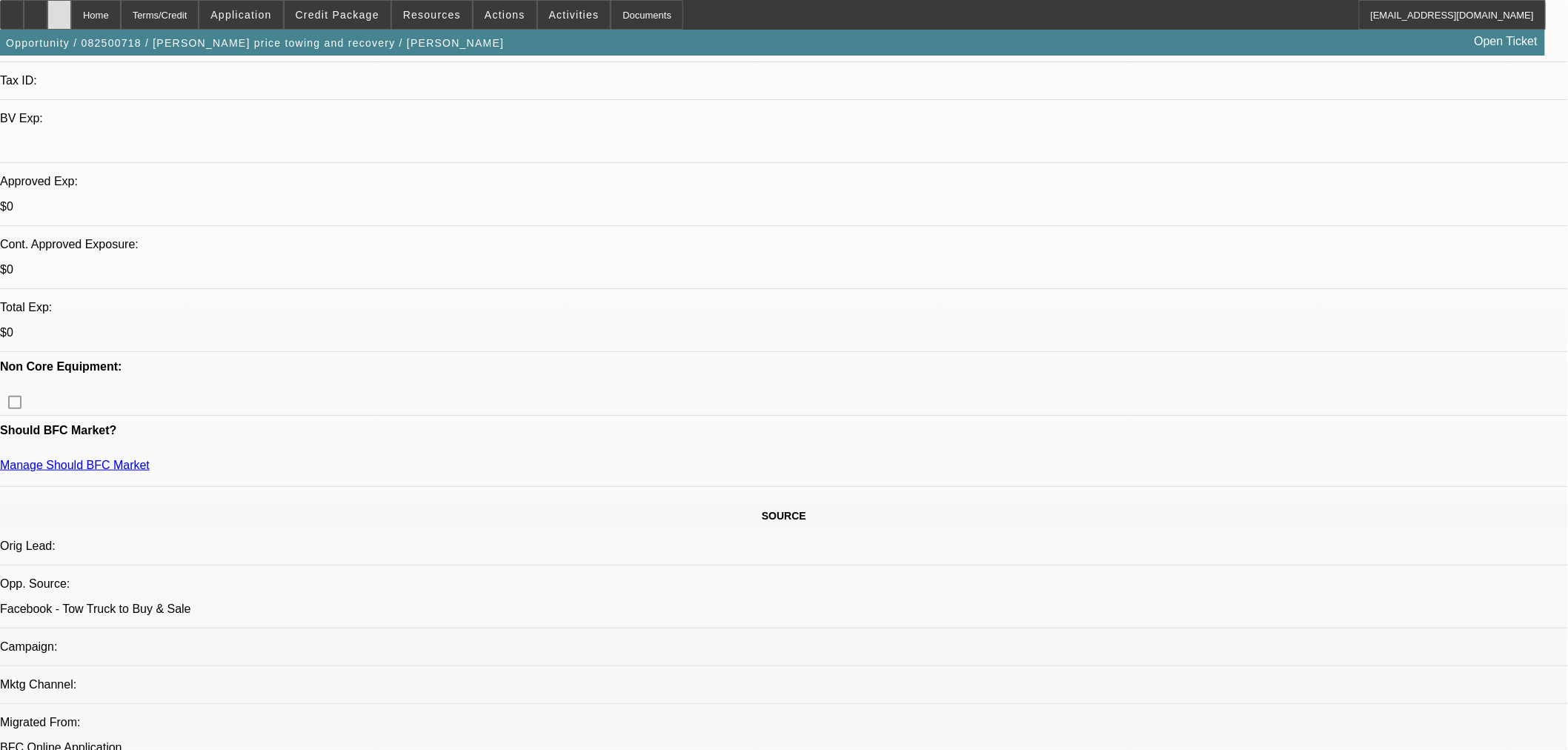
click at [71, 18] on div at bounding box center [59, 14] width 24 height 30
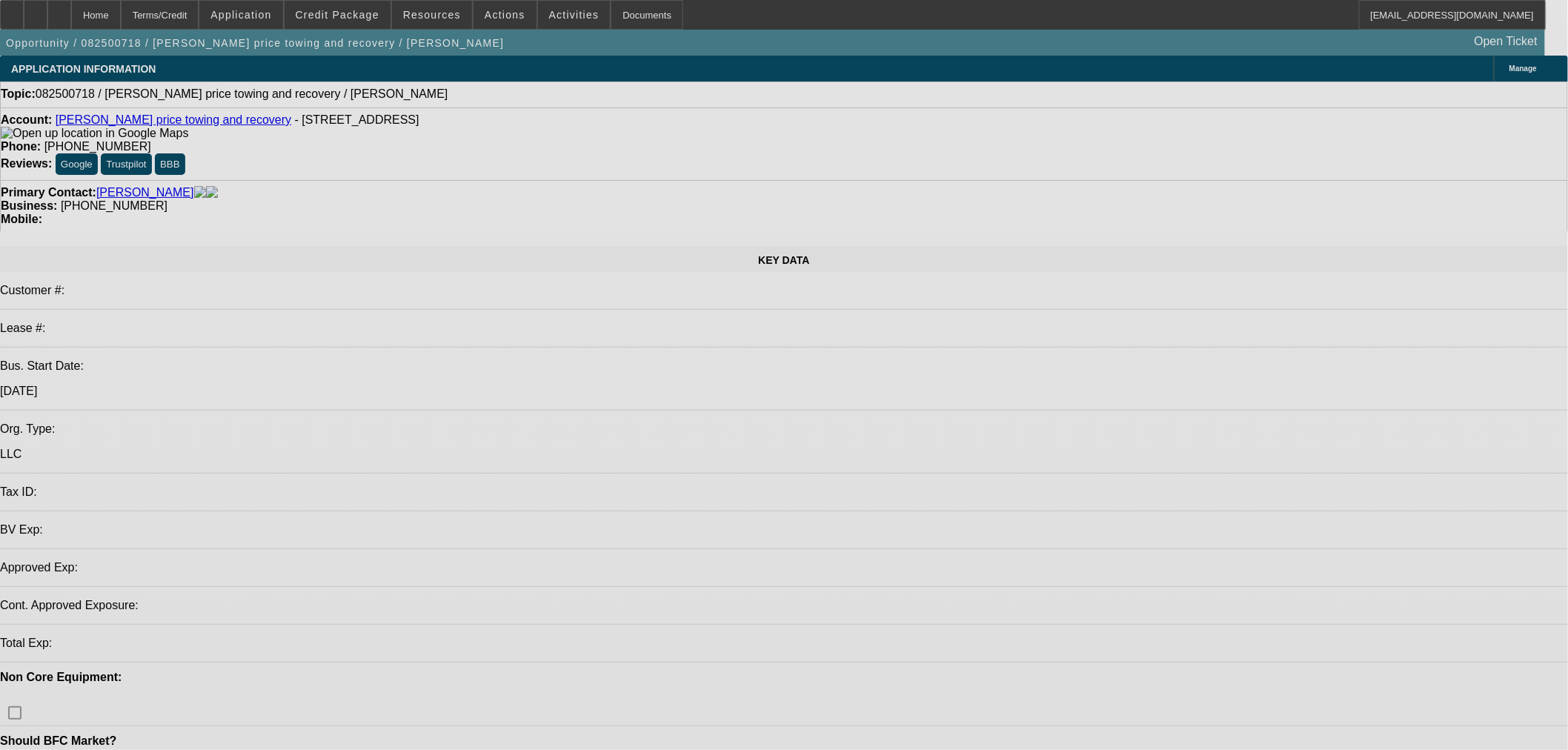
select select "0"
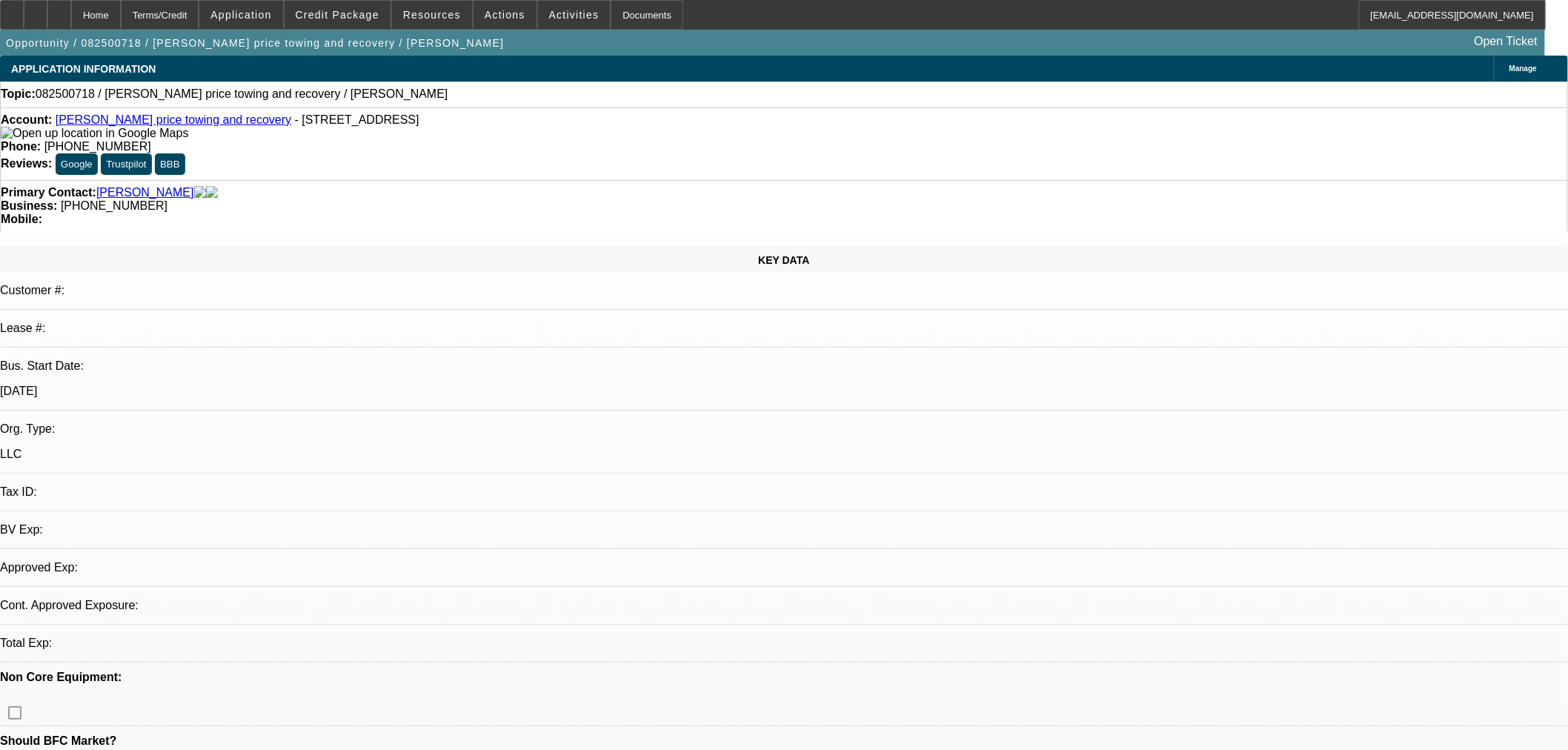
select select "2"
select select "0.1"
select select "2"
select select "4"
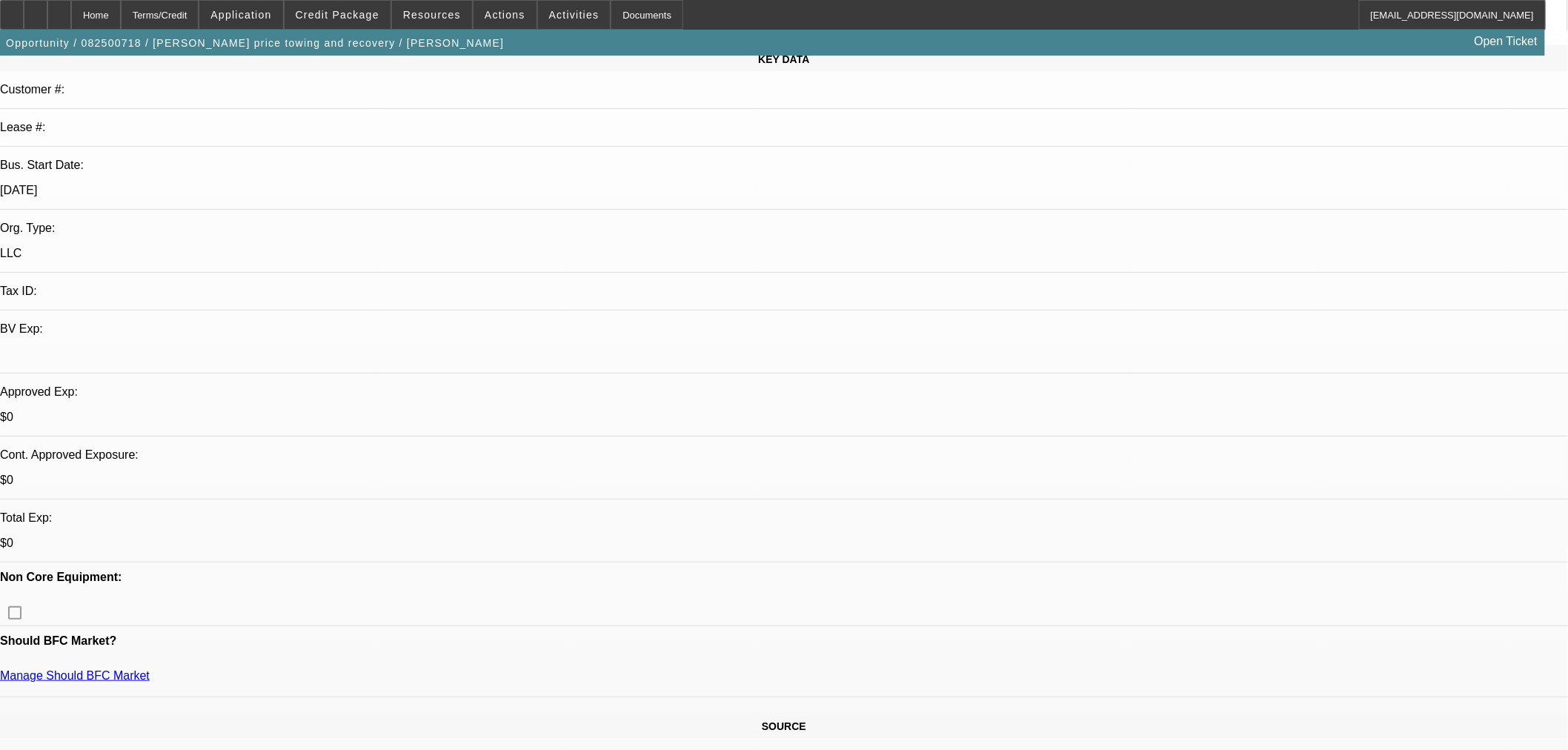
scroll to position [411, 0]
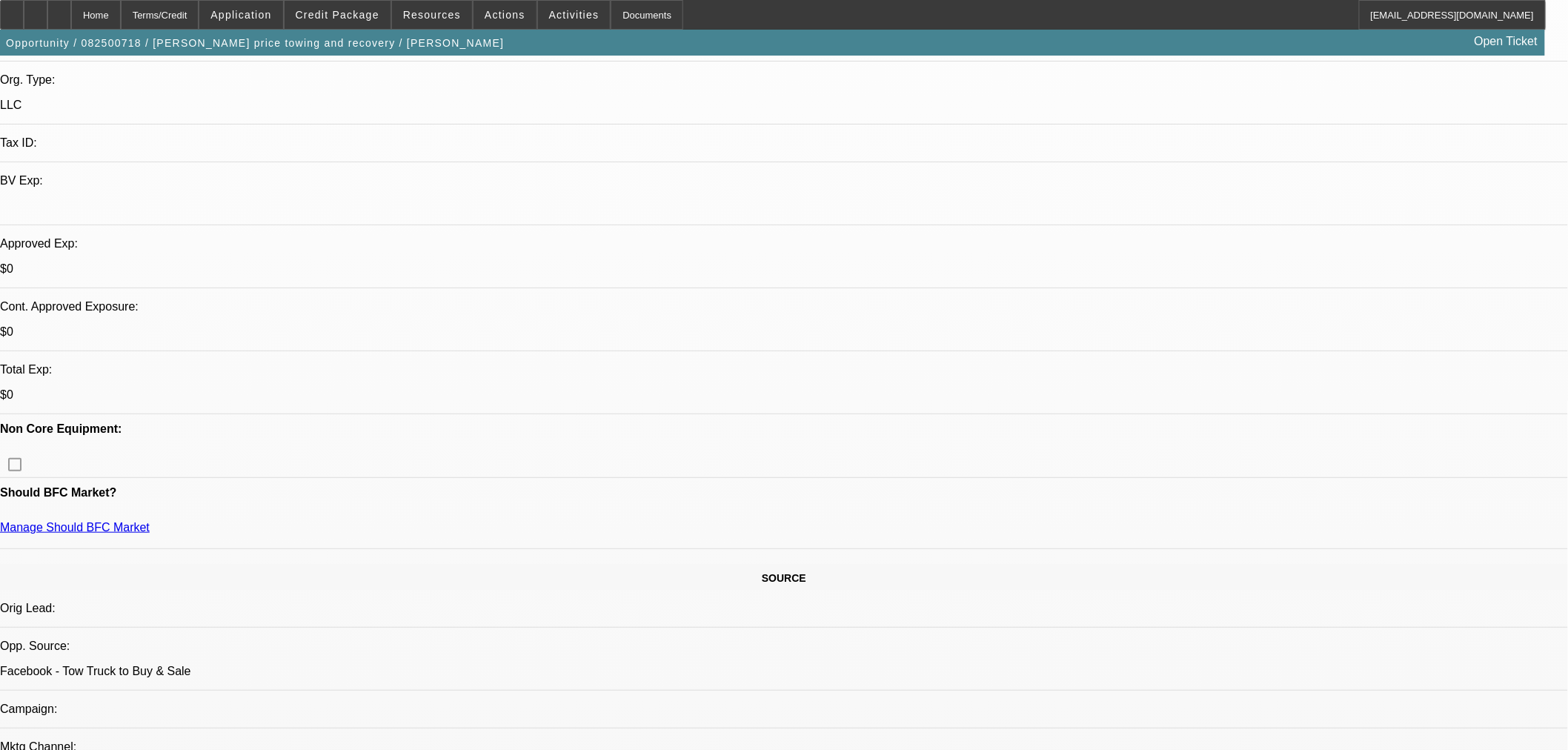
scroll to position [247, 0]
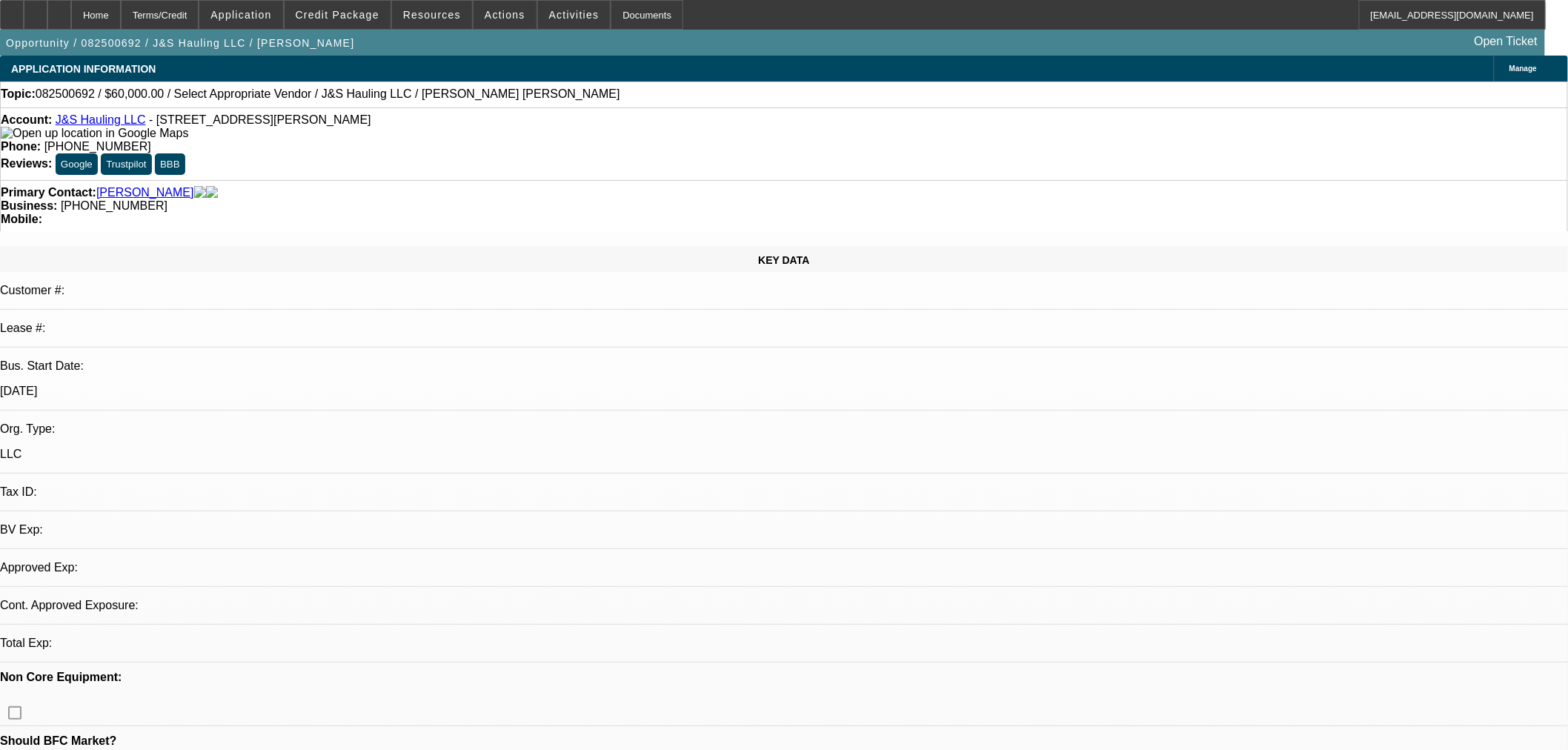
select select "0"
select select "2"
select select "0.1"
select select "4"
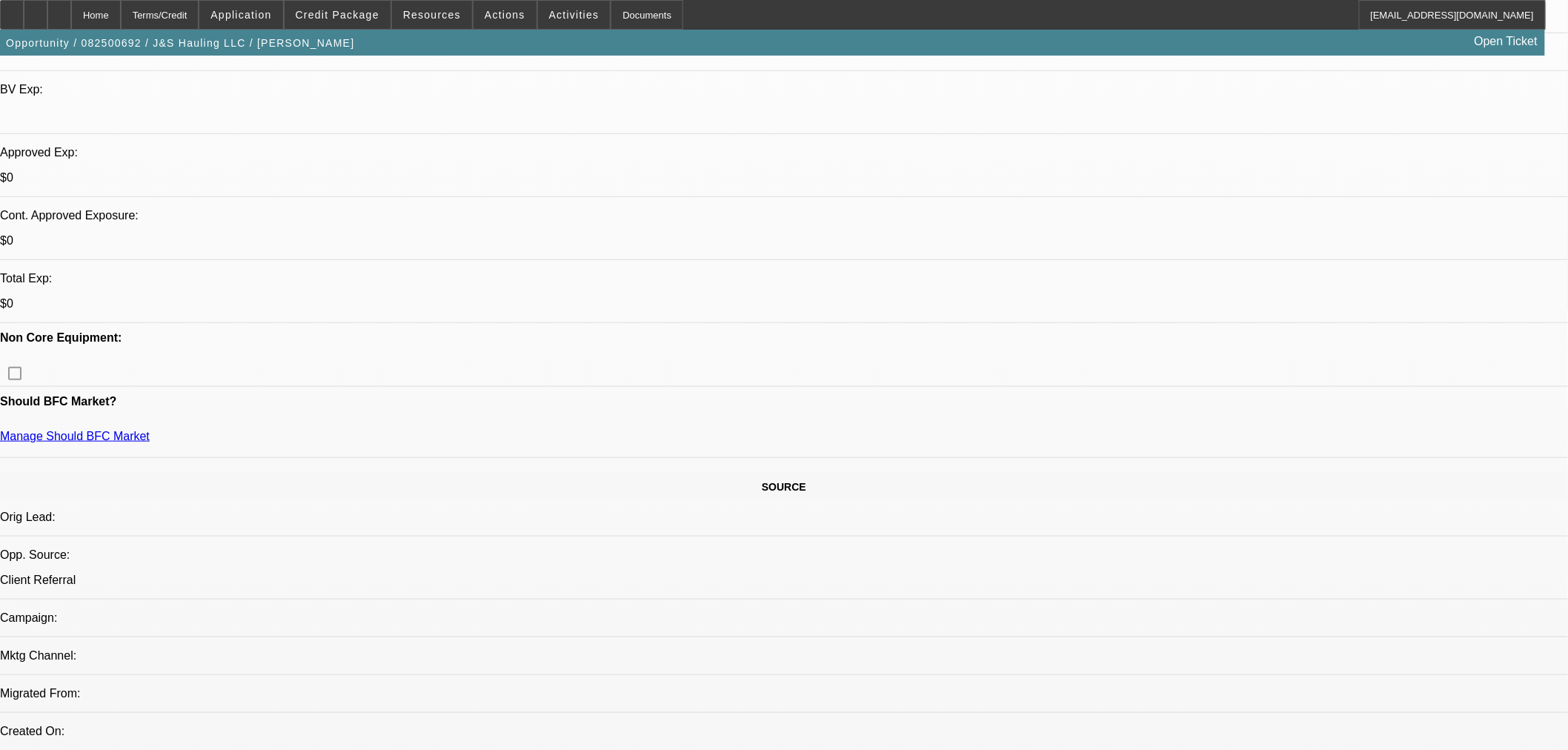
scroll to position [411, 0]
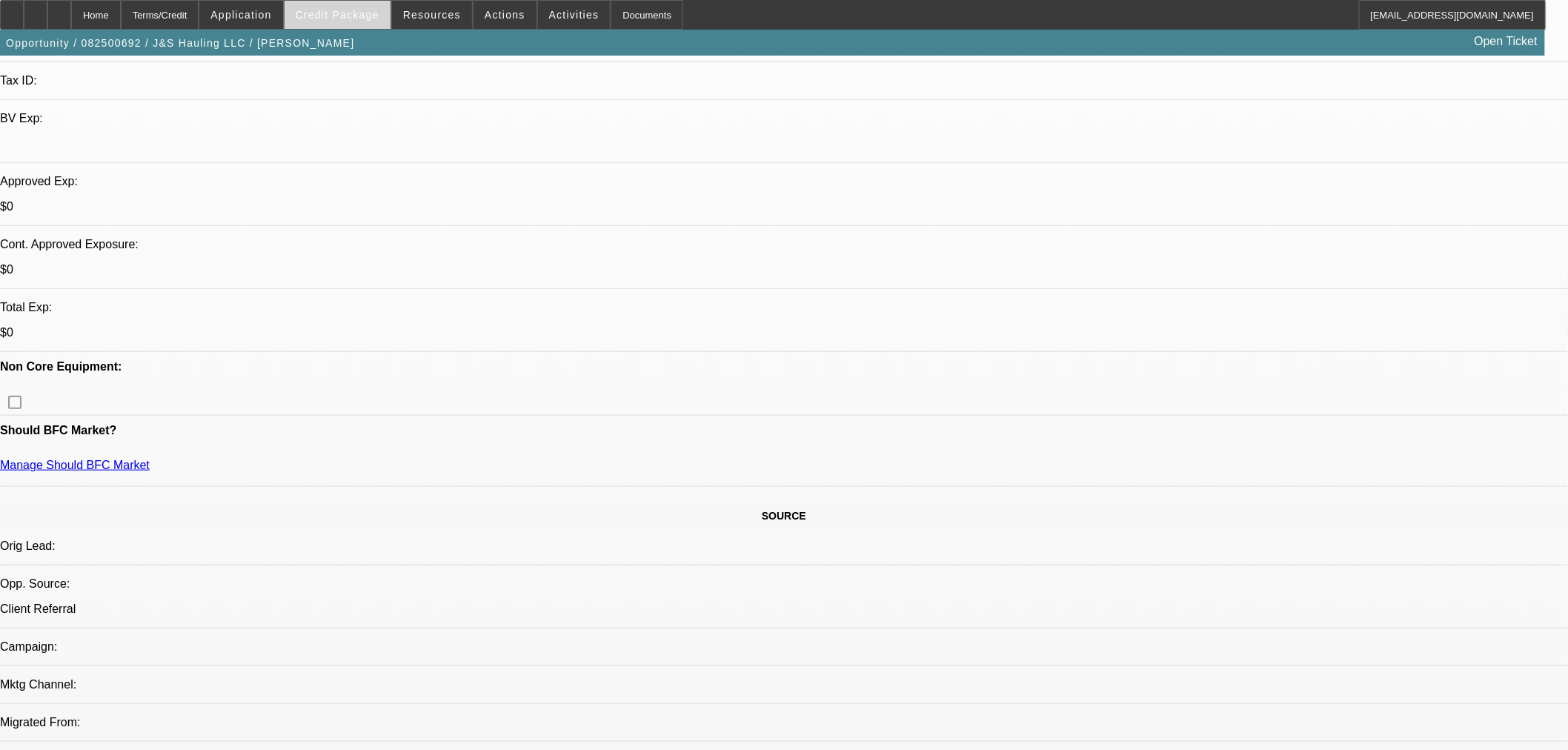
click at [359, 14] on span "Credit Package" at bounding box center [337, 14] width 84 height 12
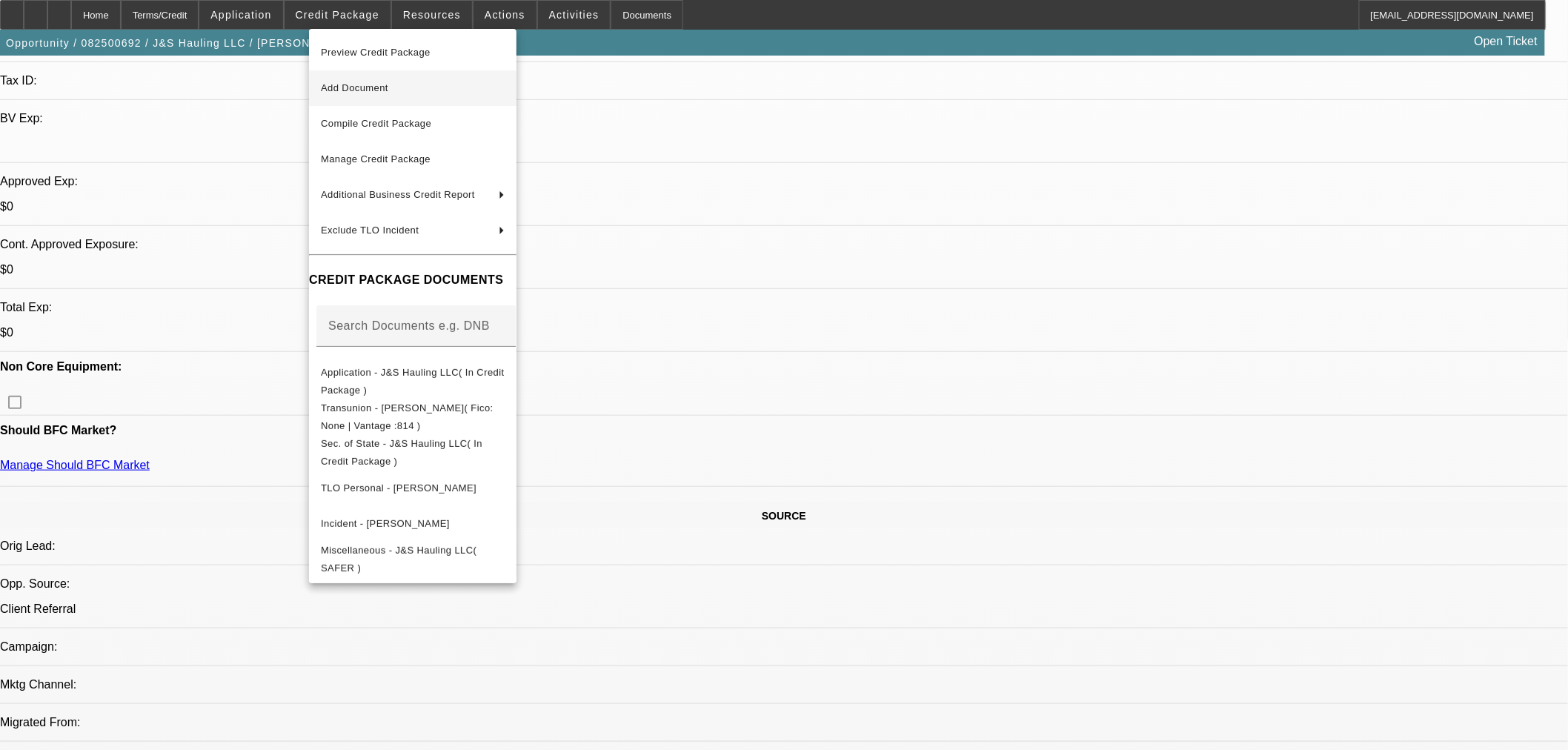
click at [364, 85] on span "Add Document" at bounding box center [355, 88] width 67 height 11
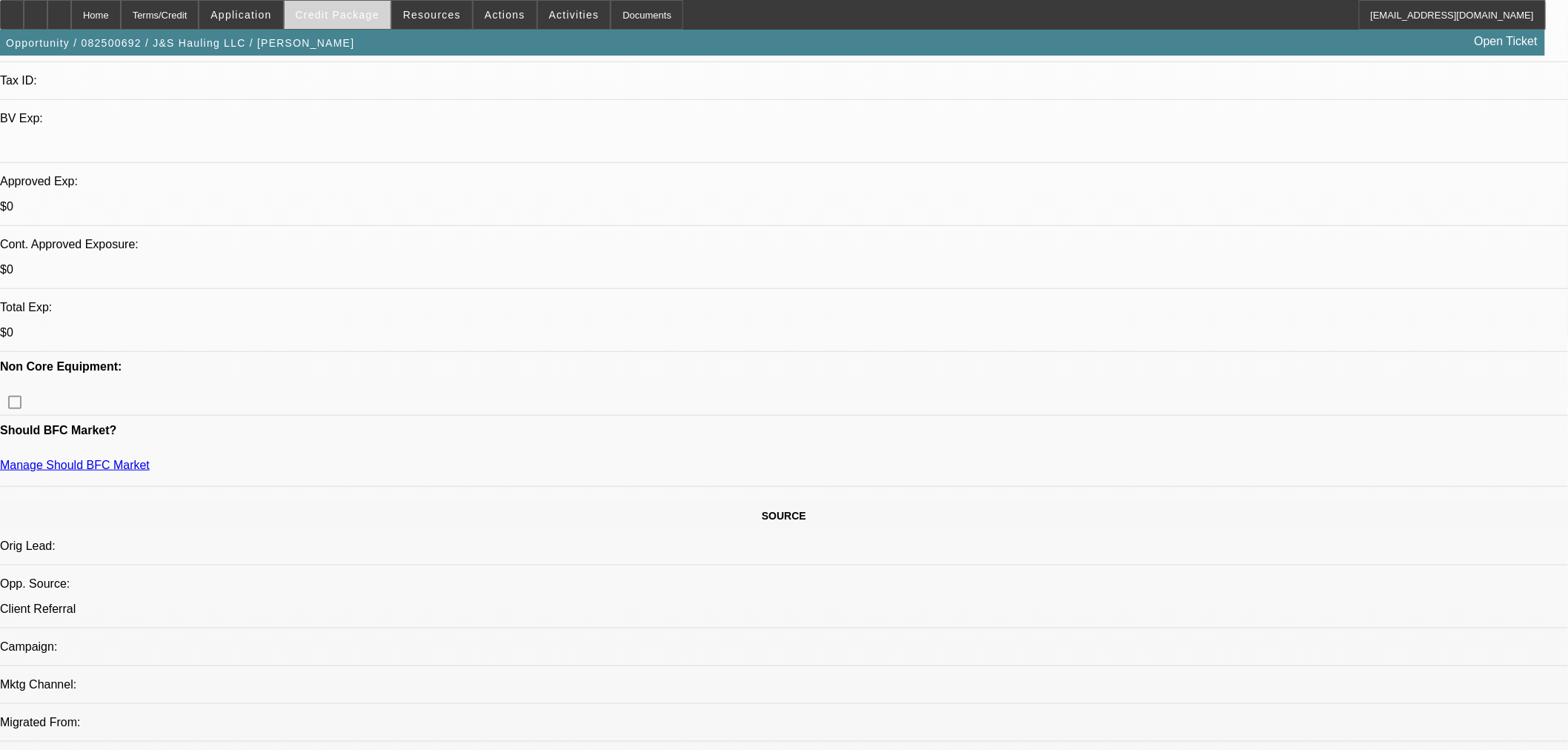
click at [351, 20] on span at bounding box center [337, 14] width 106 height 36
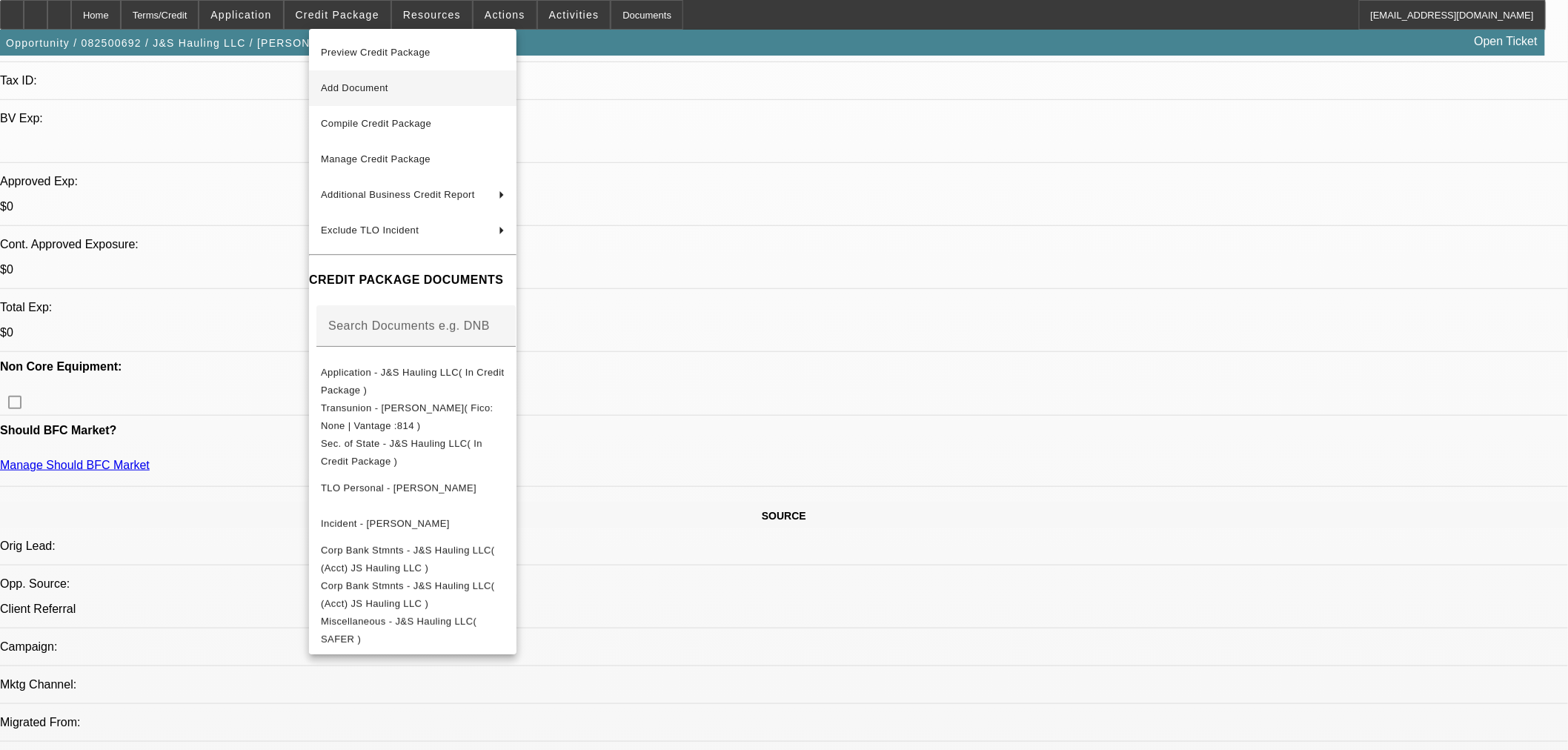
click at [388, 92] on span "Add Document" at bounding box center [355, 88] width 67 height 11
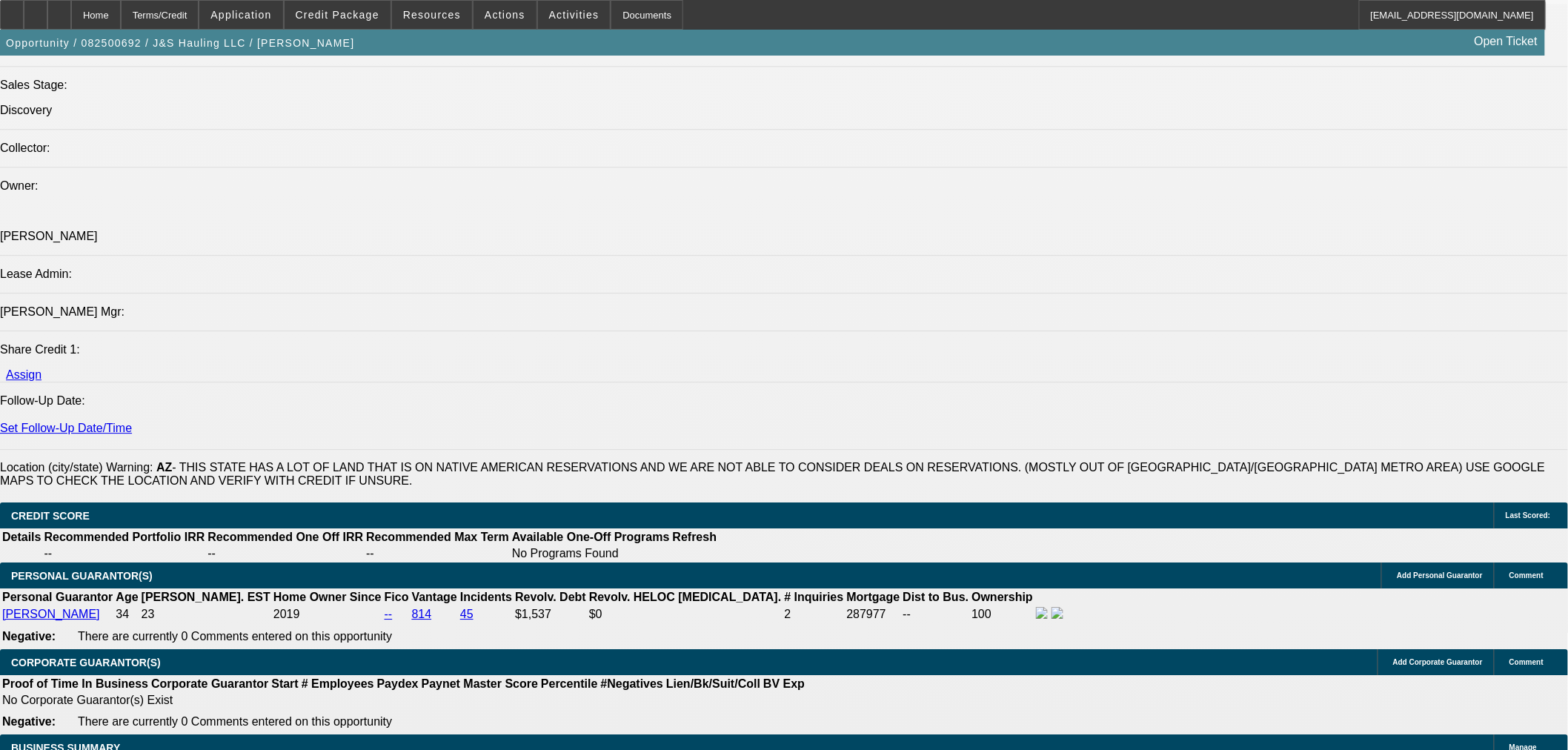
scroll to position [1646, 0]
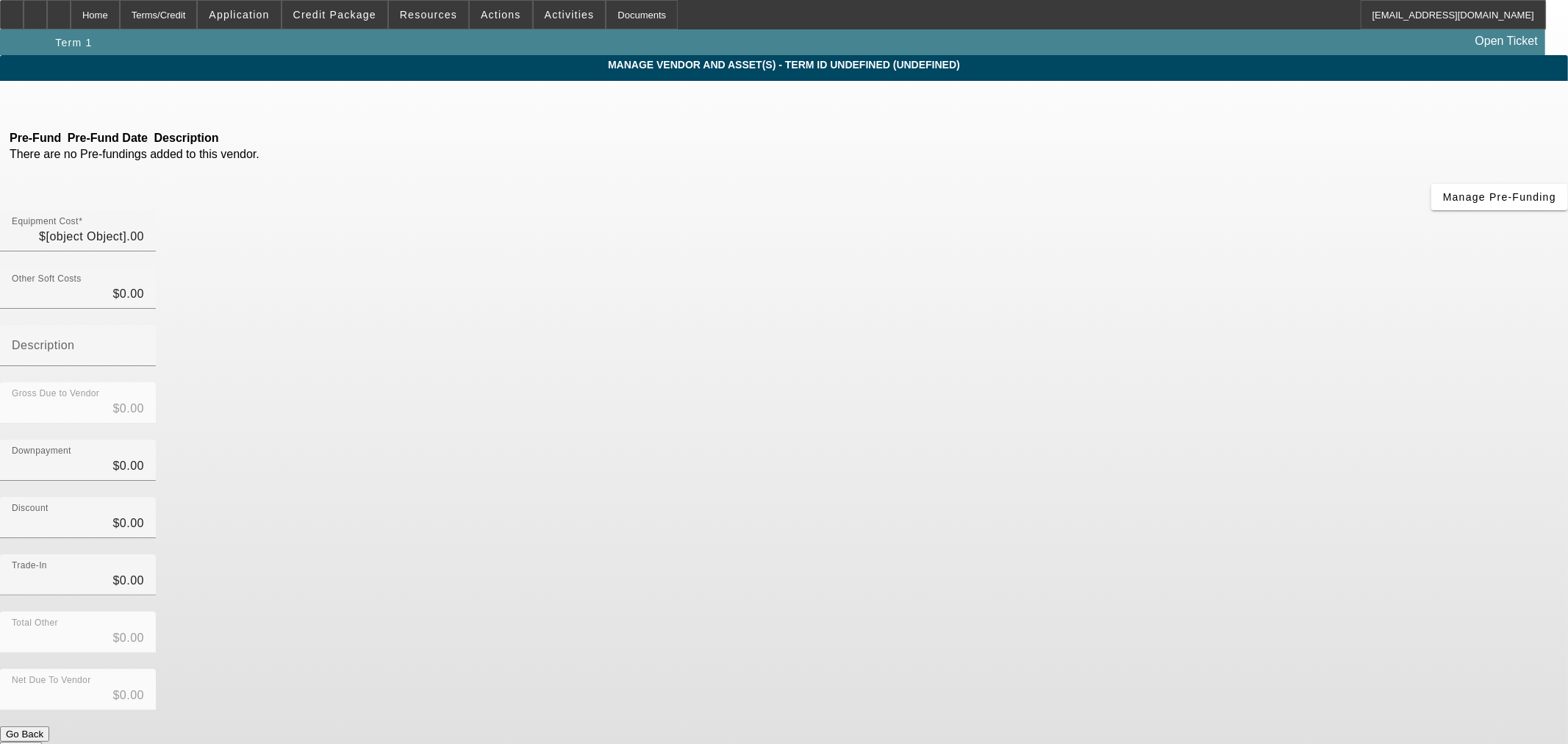
type input "$60,000.00"
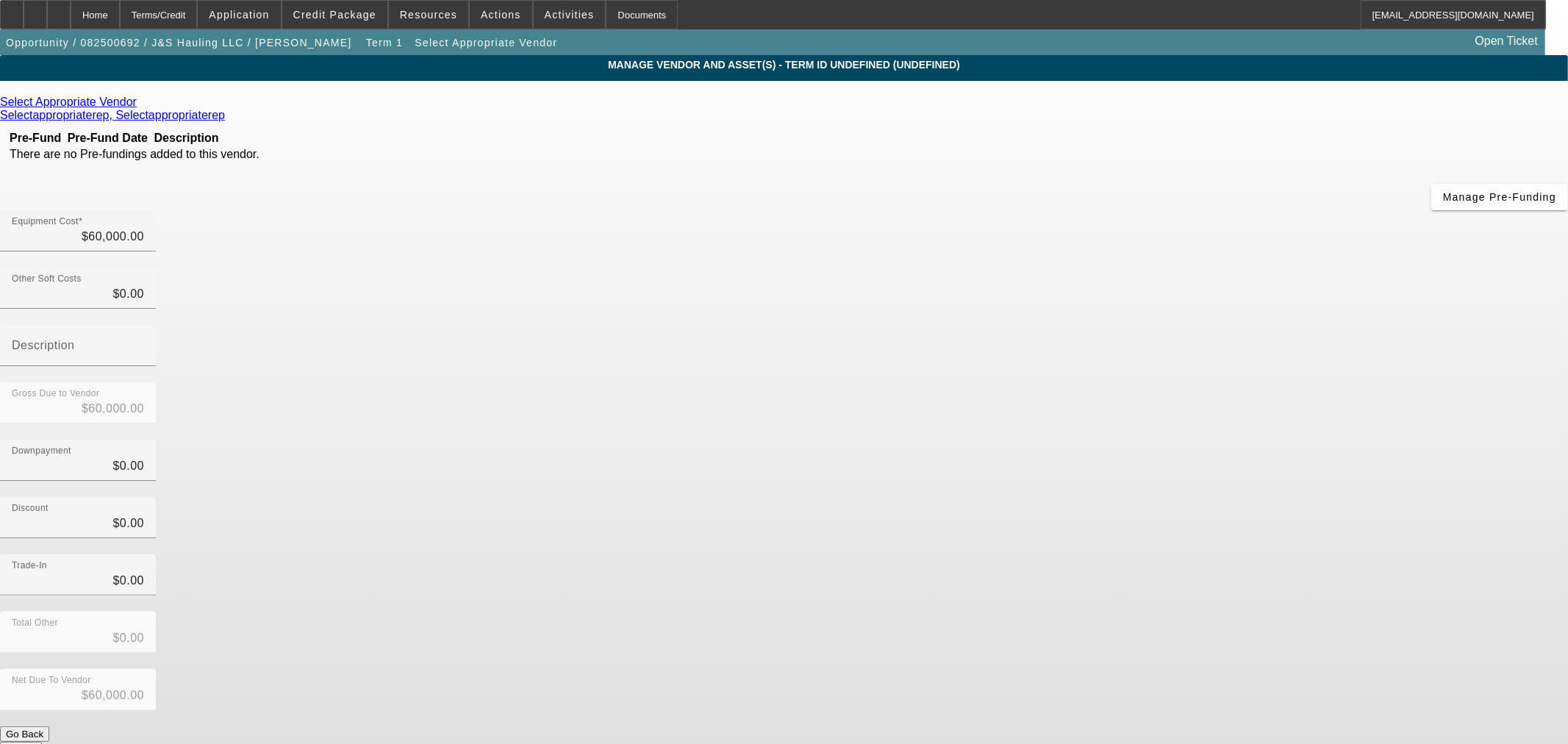
click at [140, 108] on icon at bounding box center [140, 102] width 0 height 13
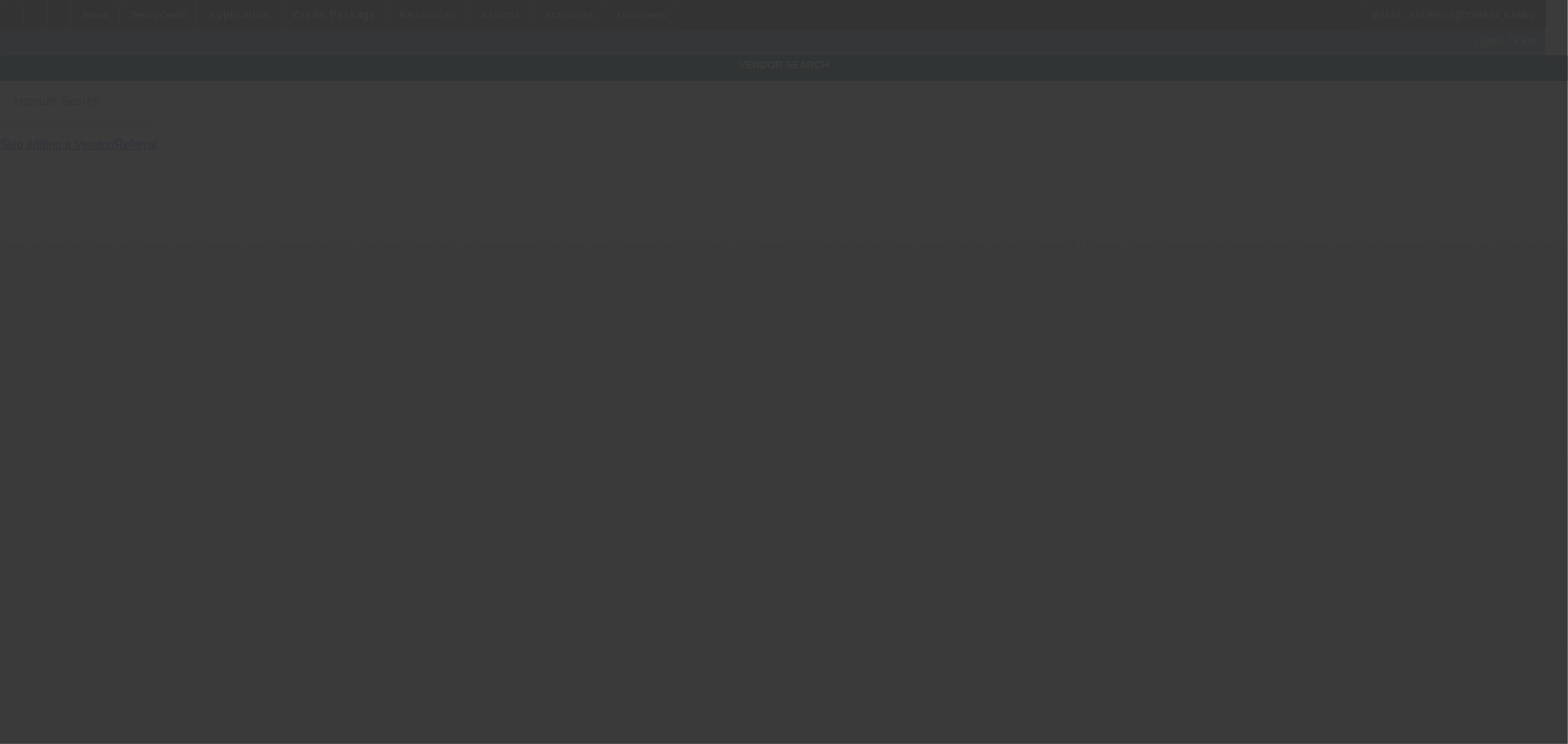
click at [144, 116] on input "Account Search" at bounding box center [78, 107] width 132 height 17
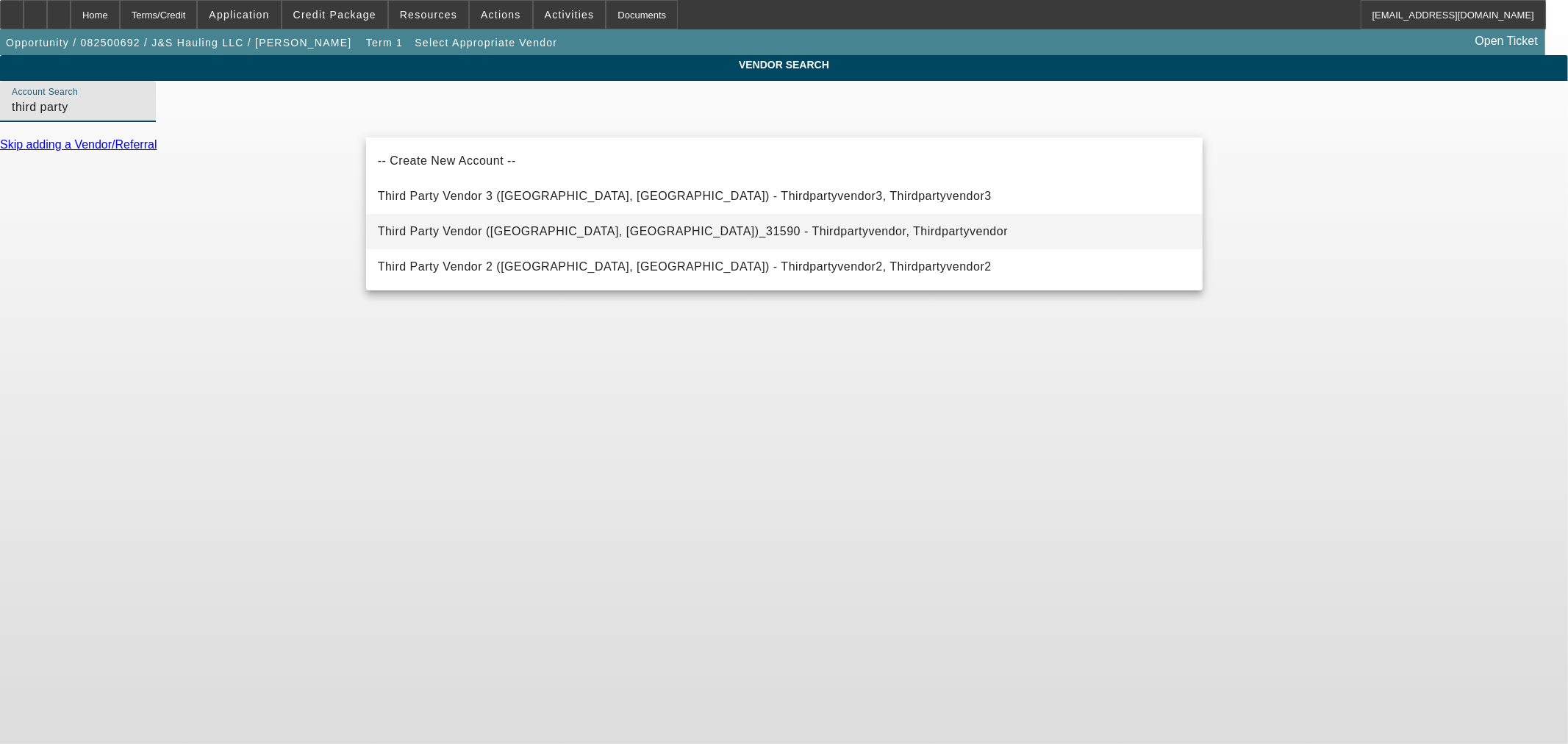
click at [486, 235] on span "Third Party Vendor (Northbrook, IL)_31590 - Thirdpartyvendor, Thirdpartyvendor" at bounding box center [692, 231] width 630 height 13
type input "Third Party Vendor (Northbrook, IL)_31590 - Thirdpartyvendor, Thirdpartyvendor"
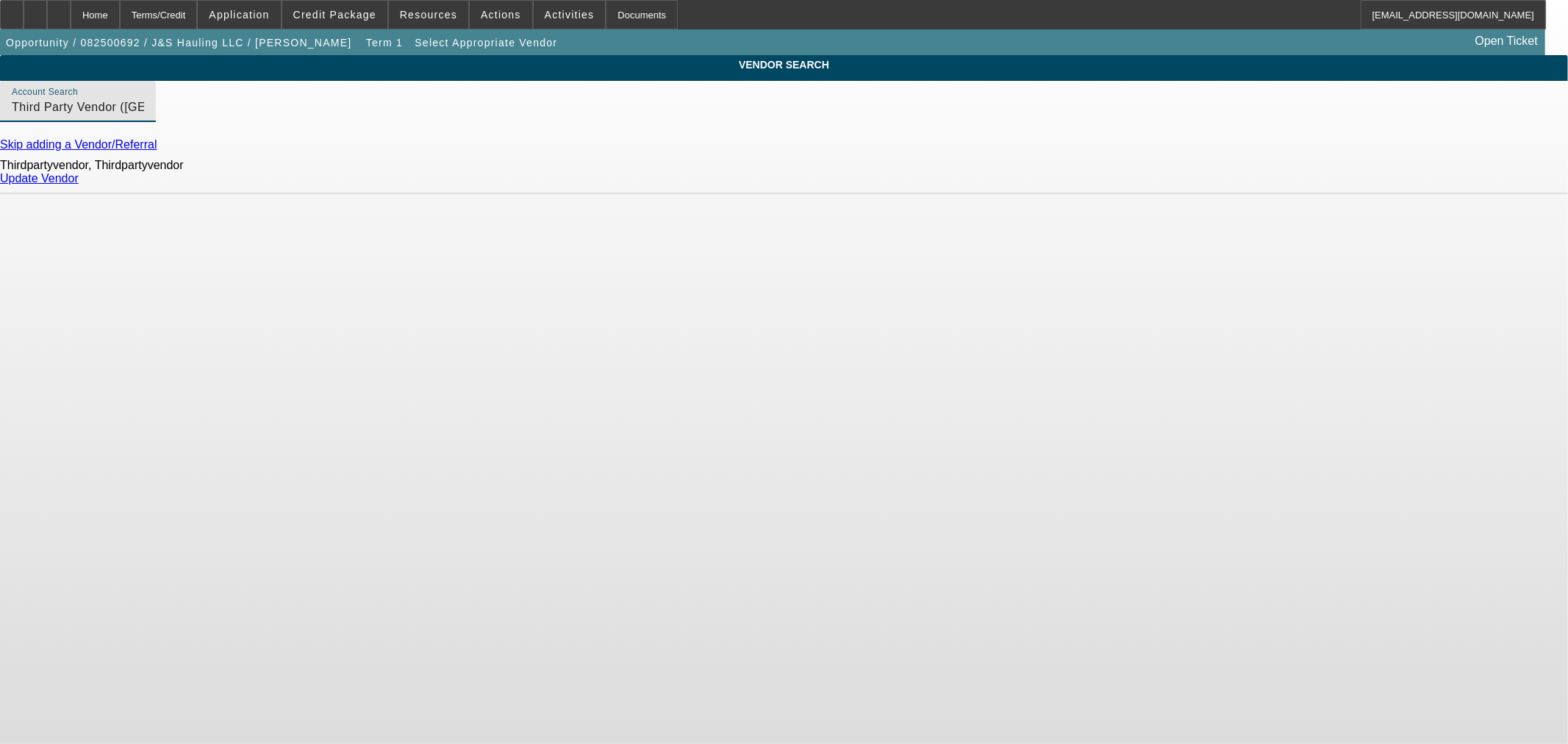
click at [78, 185] on link "Update Vendor" at bounding box center [39, 178] width 78 height 13
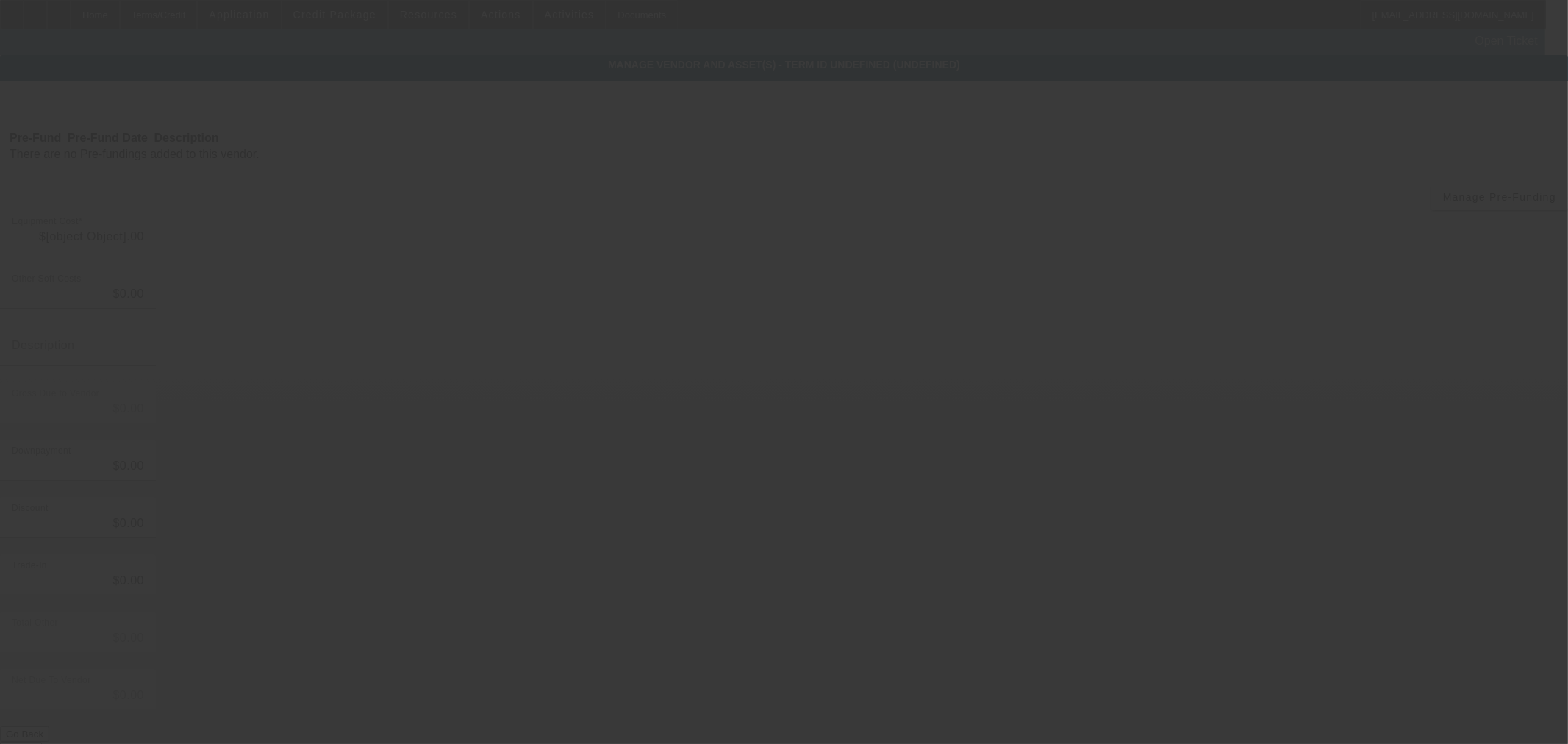
type input "$60,000.00"
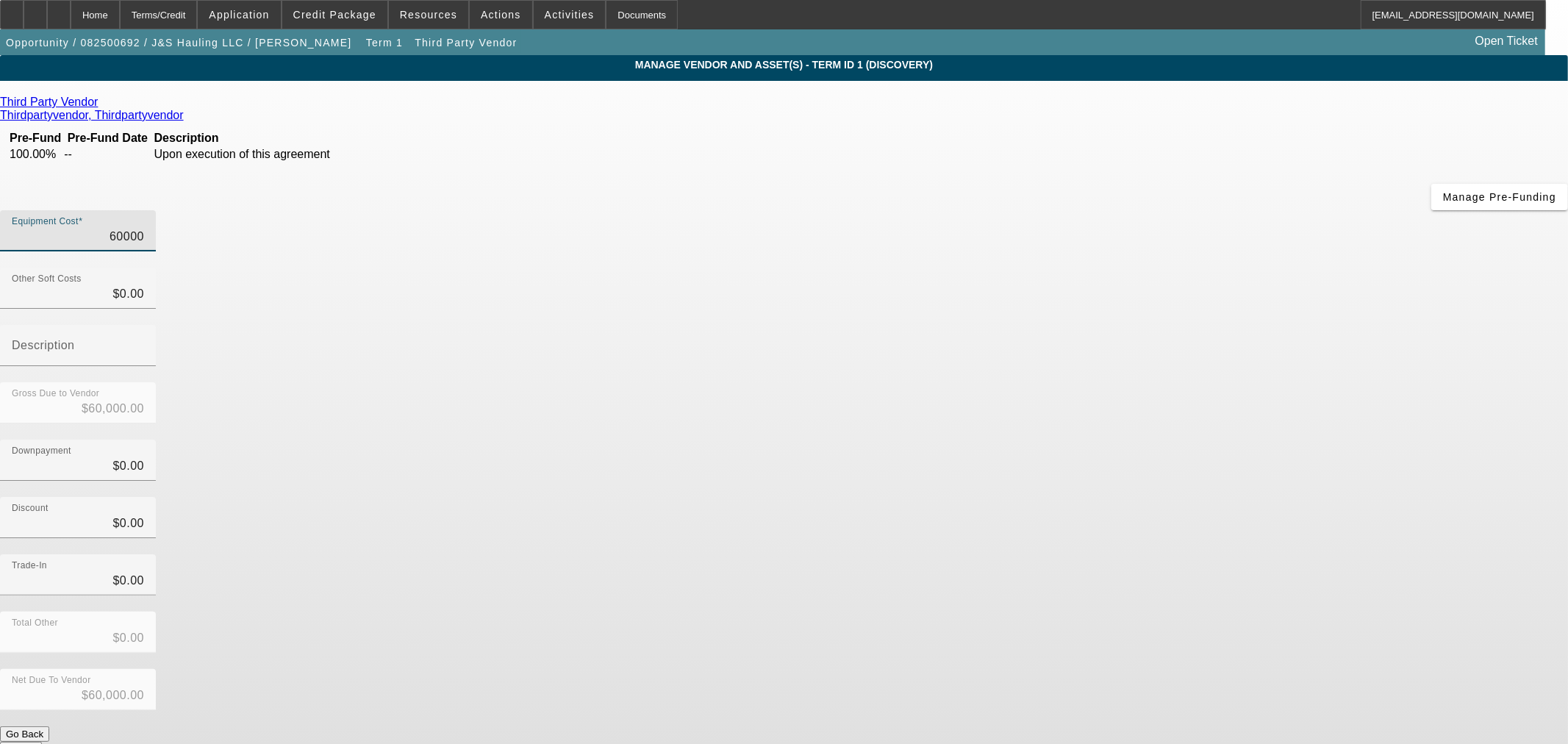
drag, startPoint x: 886, startPoint y: 122, endPoint x: 1172, endPoint y: 147, distance: 287.1
click at [1122, 210] on div "Equipment Cost 60000" at bounding box center [784, 238] width 1568 height 57
type input "5"
type input "$5.00"
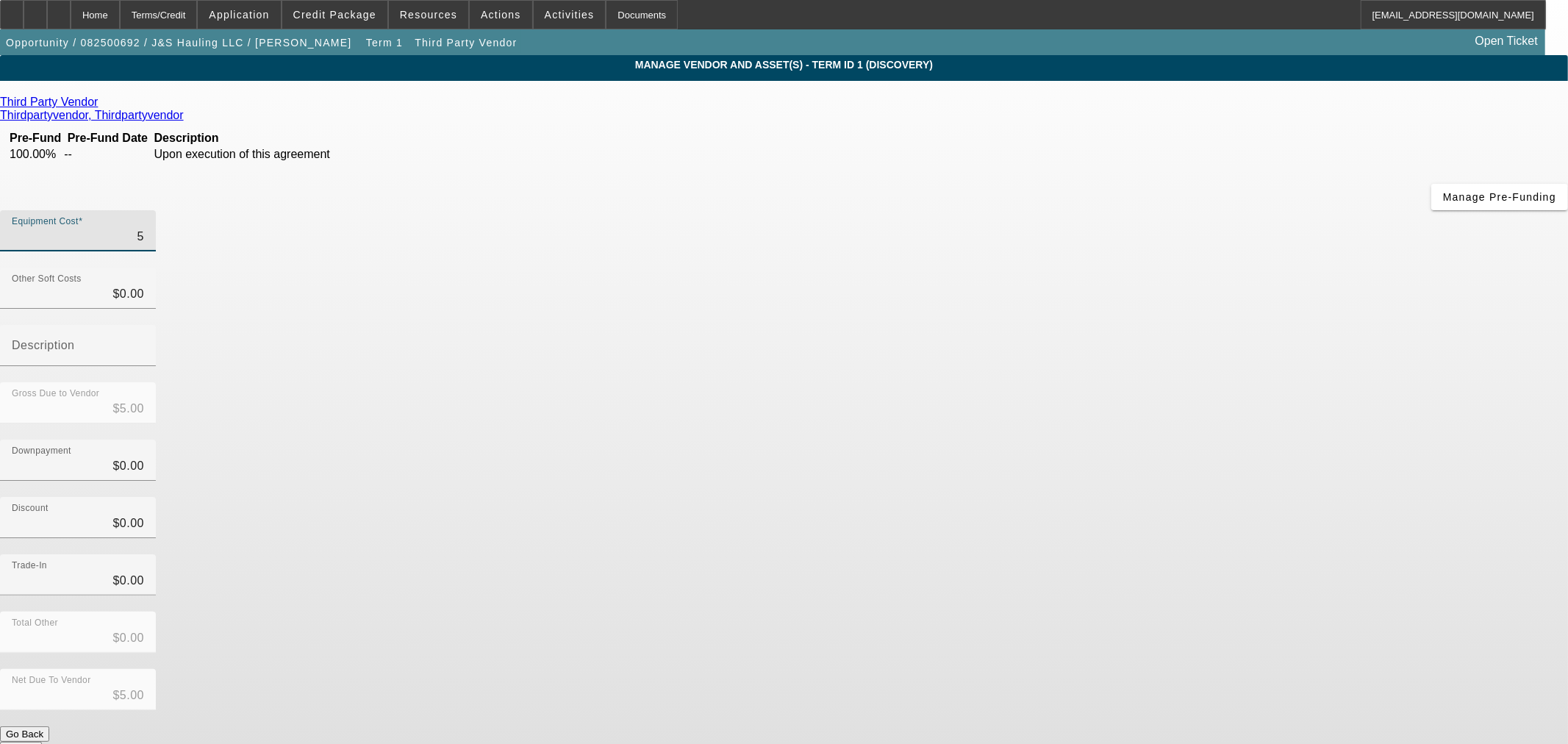
type input "55"
type input "$55.00"
type input "555"
type input "$555.00"
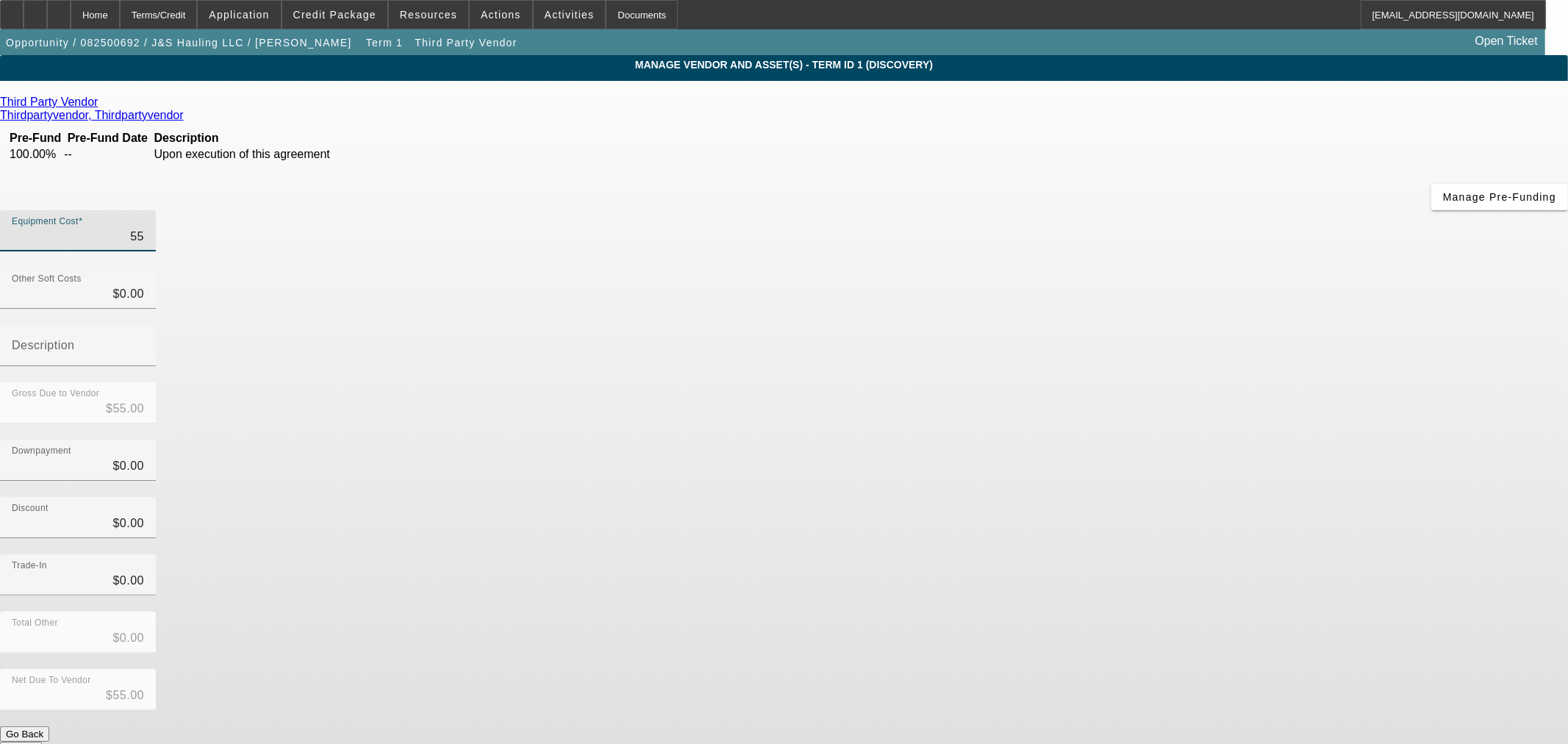
type input "$555.00"
type input "5555"
type input "$5,555.00"
type input "55551"
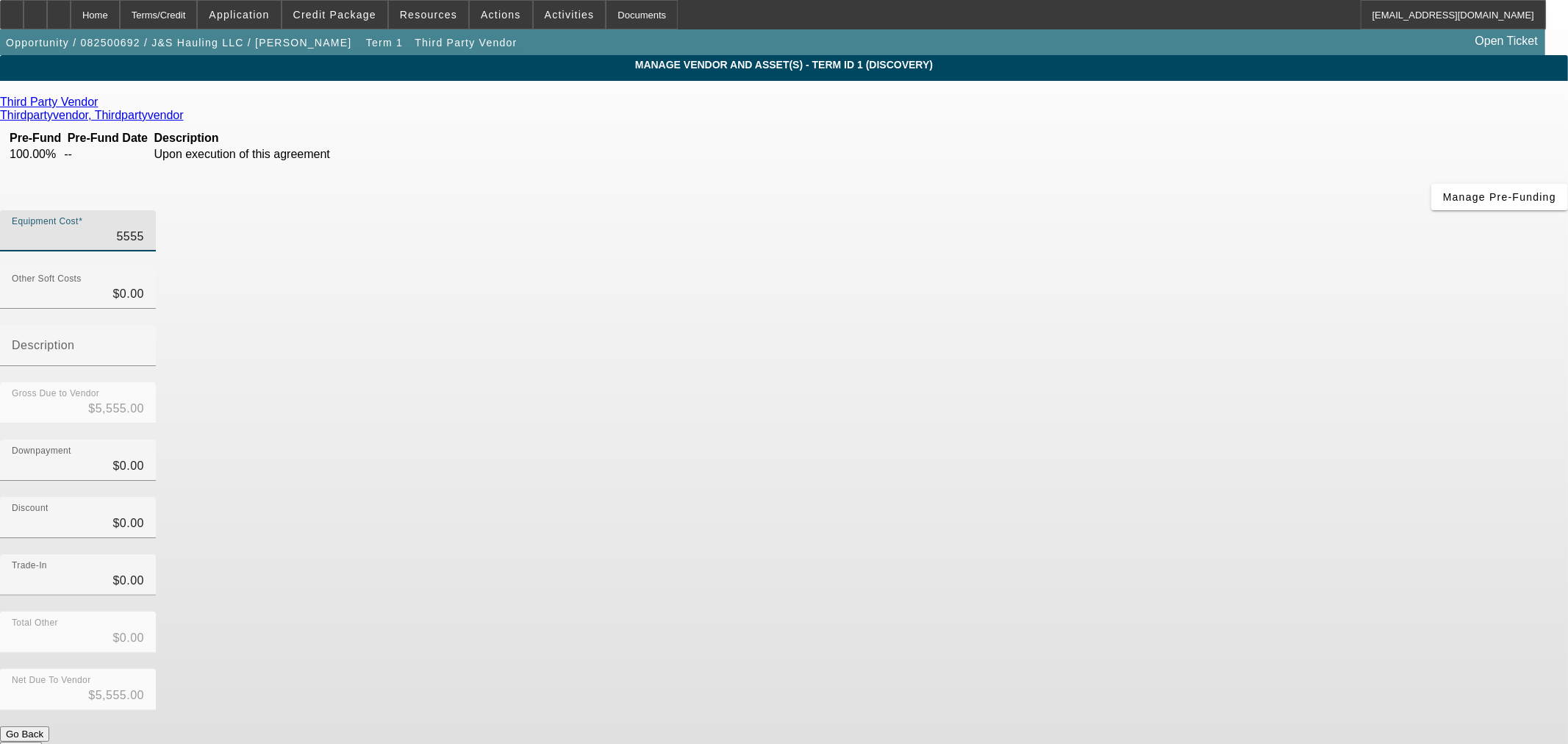
type input "$55,551.00"
type input "55551.3"
type input "$55,551.30"
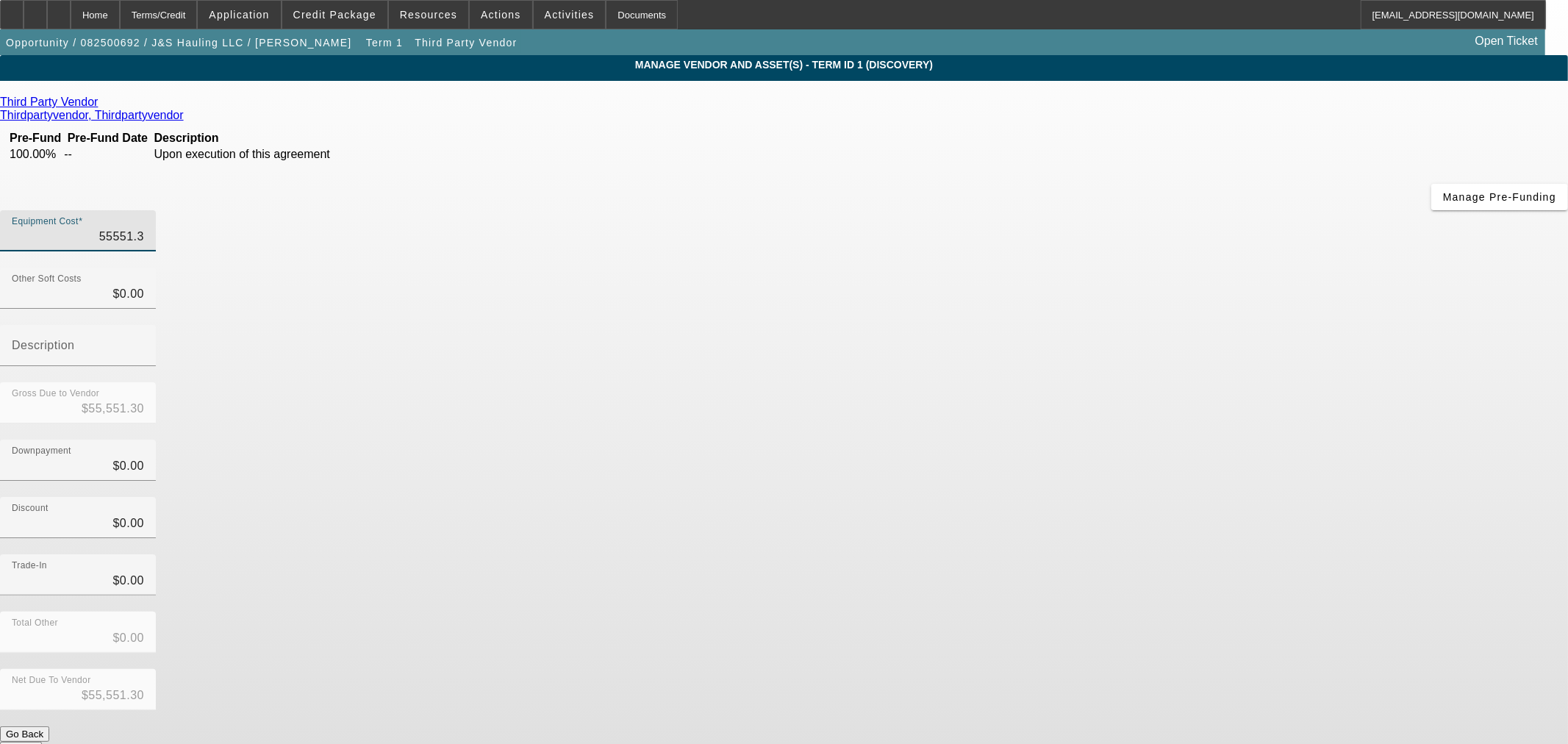
type input "55551.33"
type input "$55,551.33"
click at [1121, 497] on div "Discount $0.00" at bounding box center [784, 525] width 1568 height 57
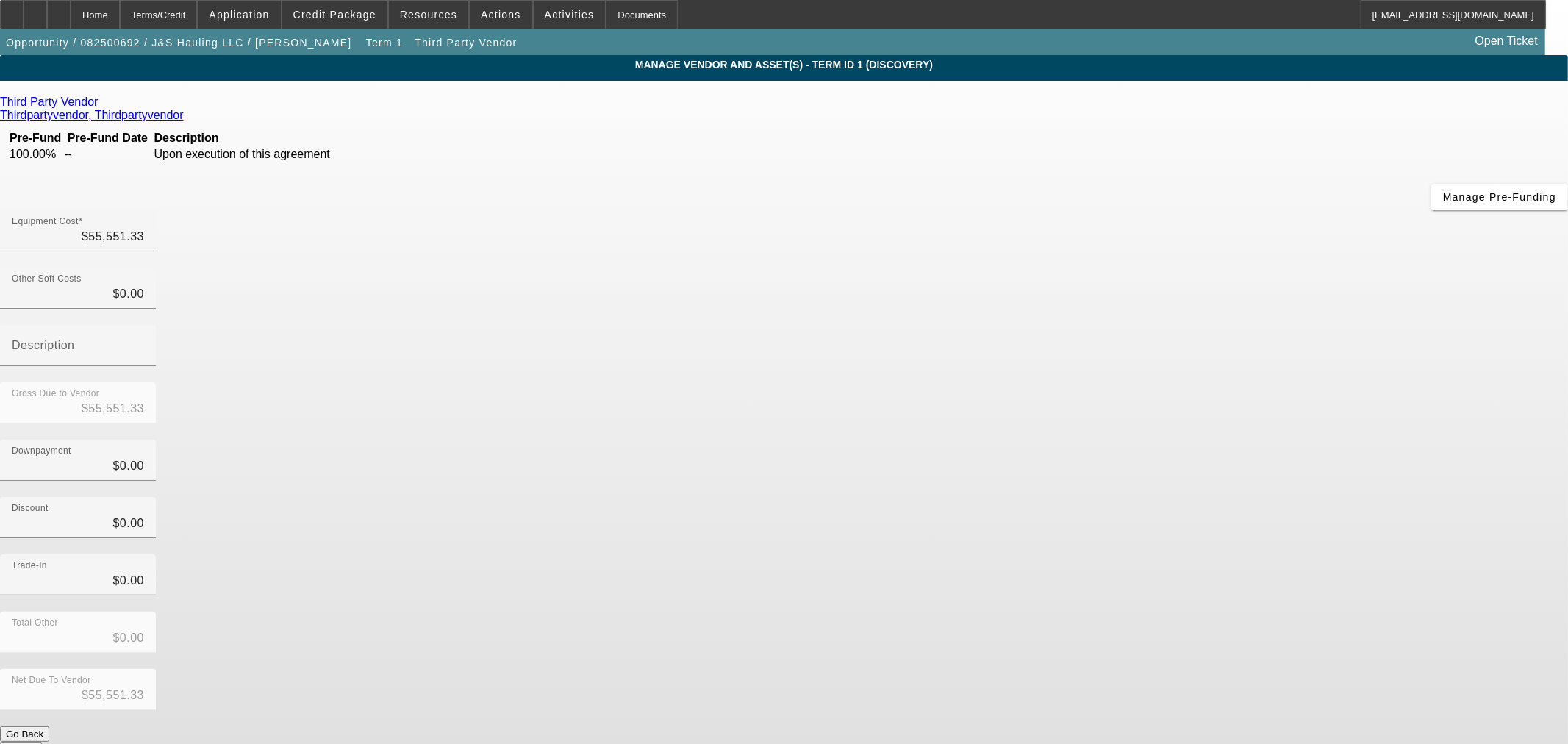
click at [42, 742] on button "Submit" at bounding box center [21, 749] width 42 height 15
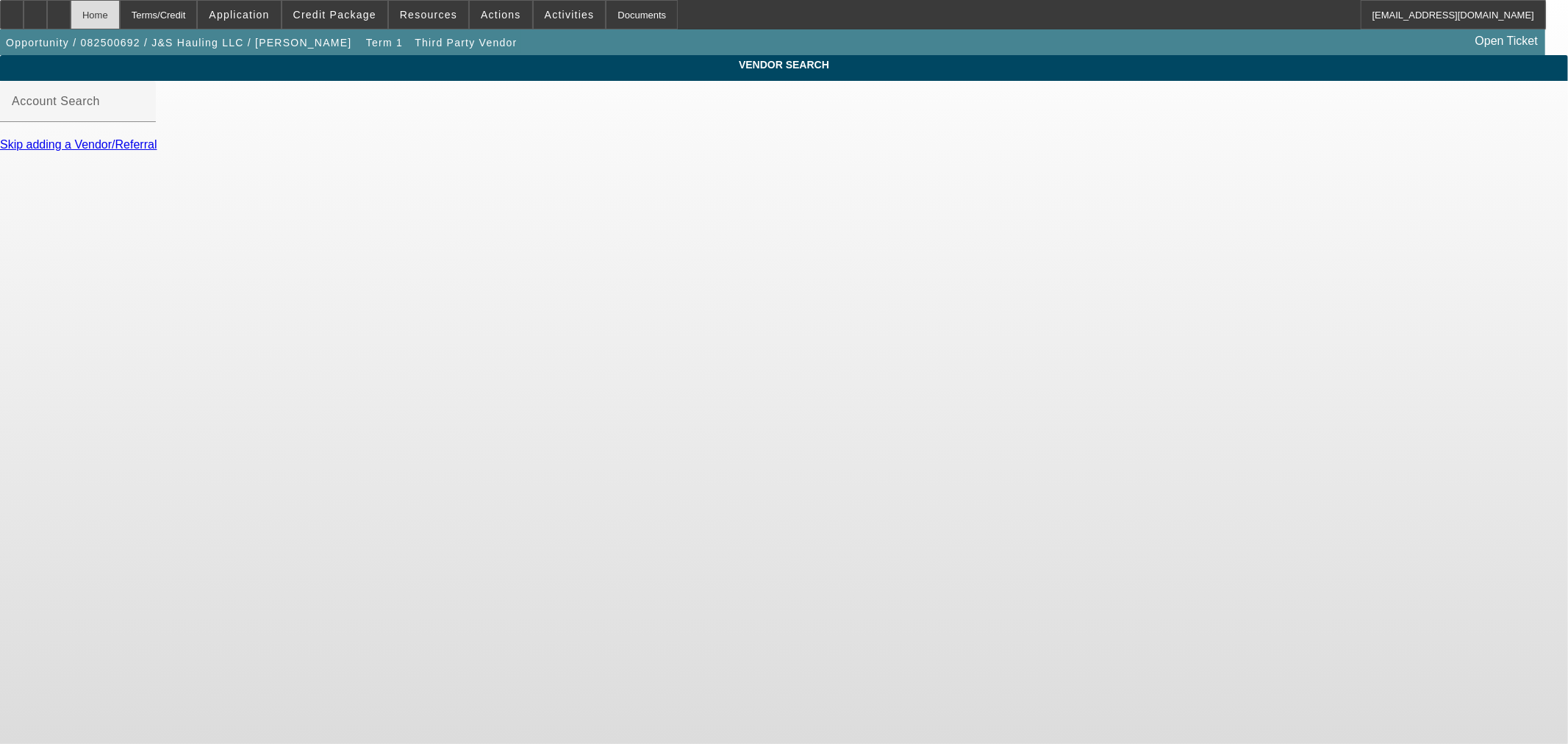
click at [120, 24] on div "Home" at bounding box center [95, 14] width 49 height 29
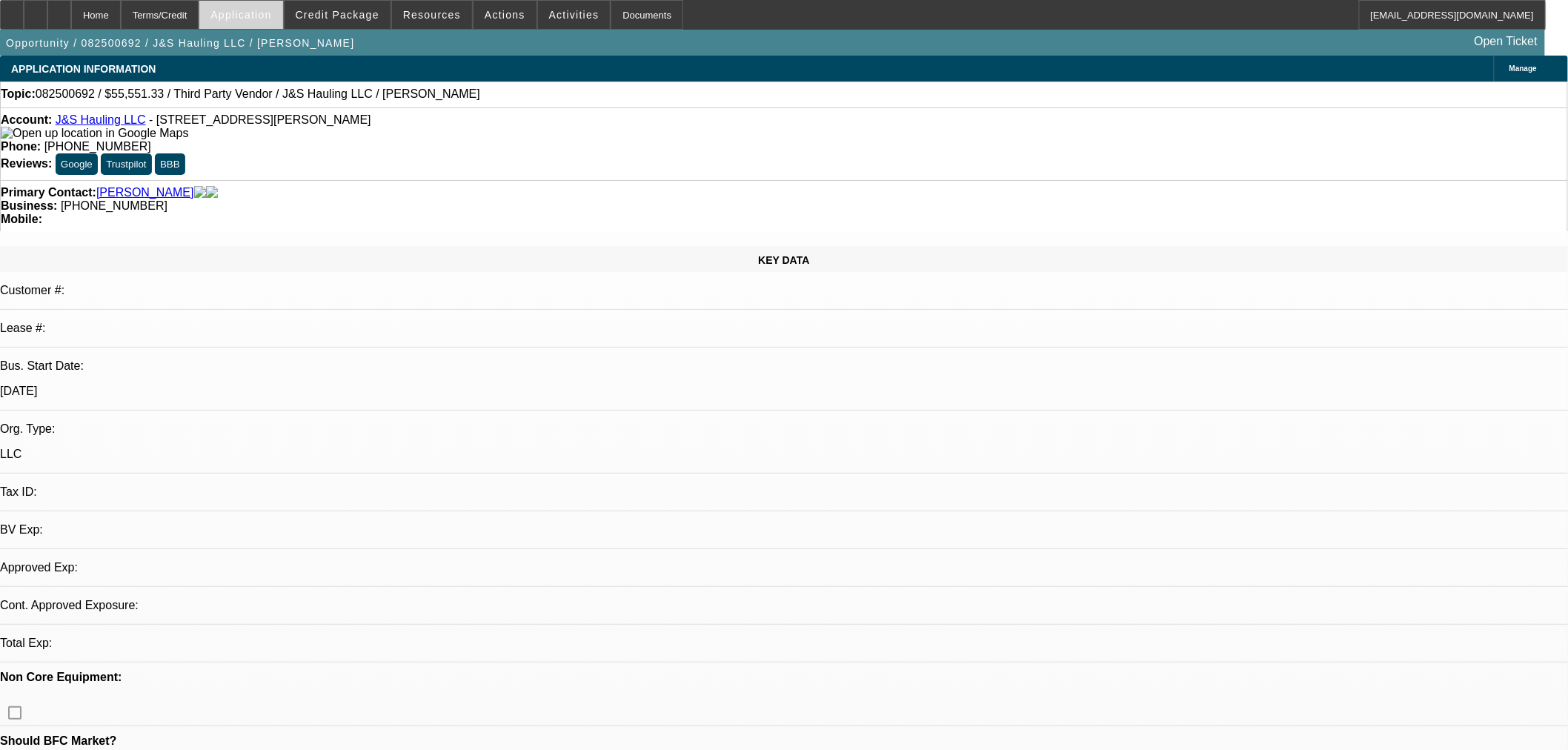
select select "0"
select select "2"
select select "0.1"
select select "4"
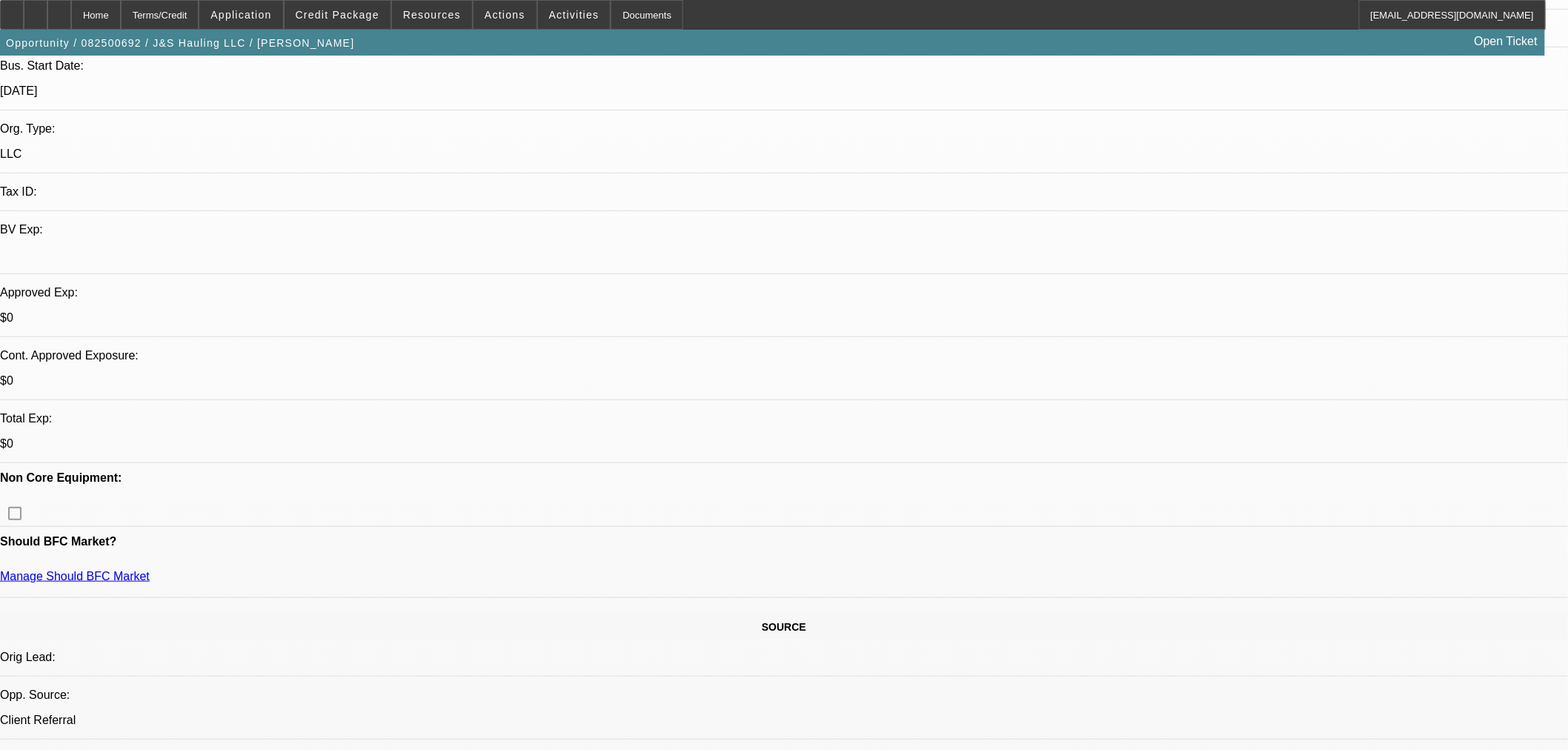
scroll to position [494, 0]
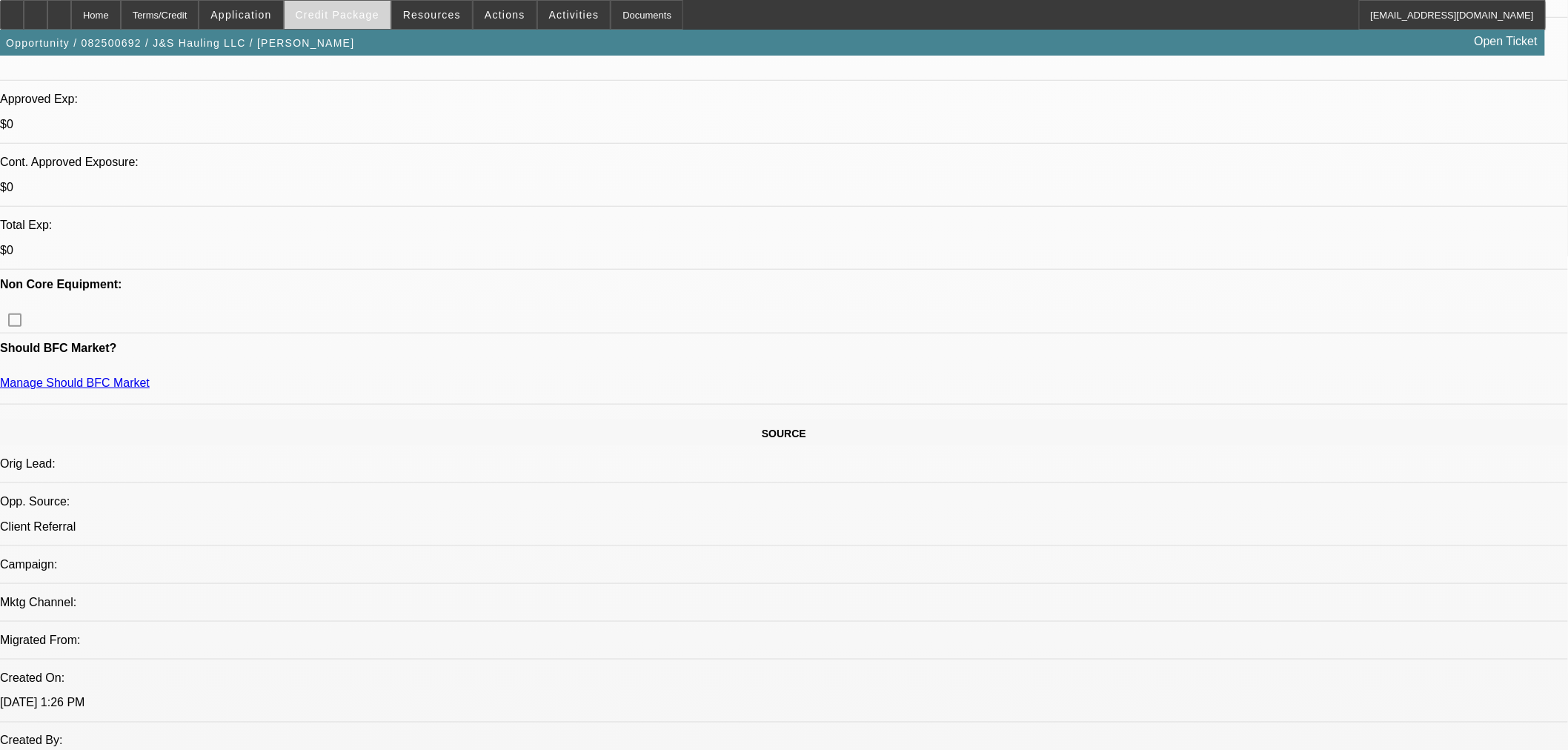
click at [367, 18] on span "Credit Package" at bounding box center [337, 14] width 84 height 12
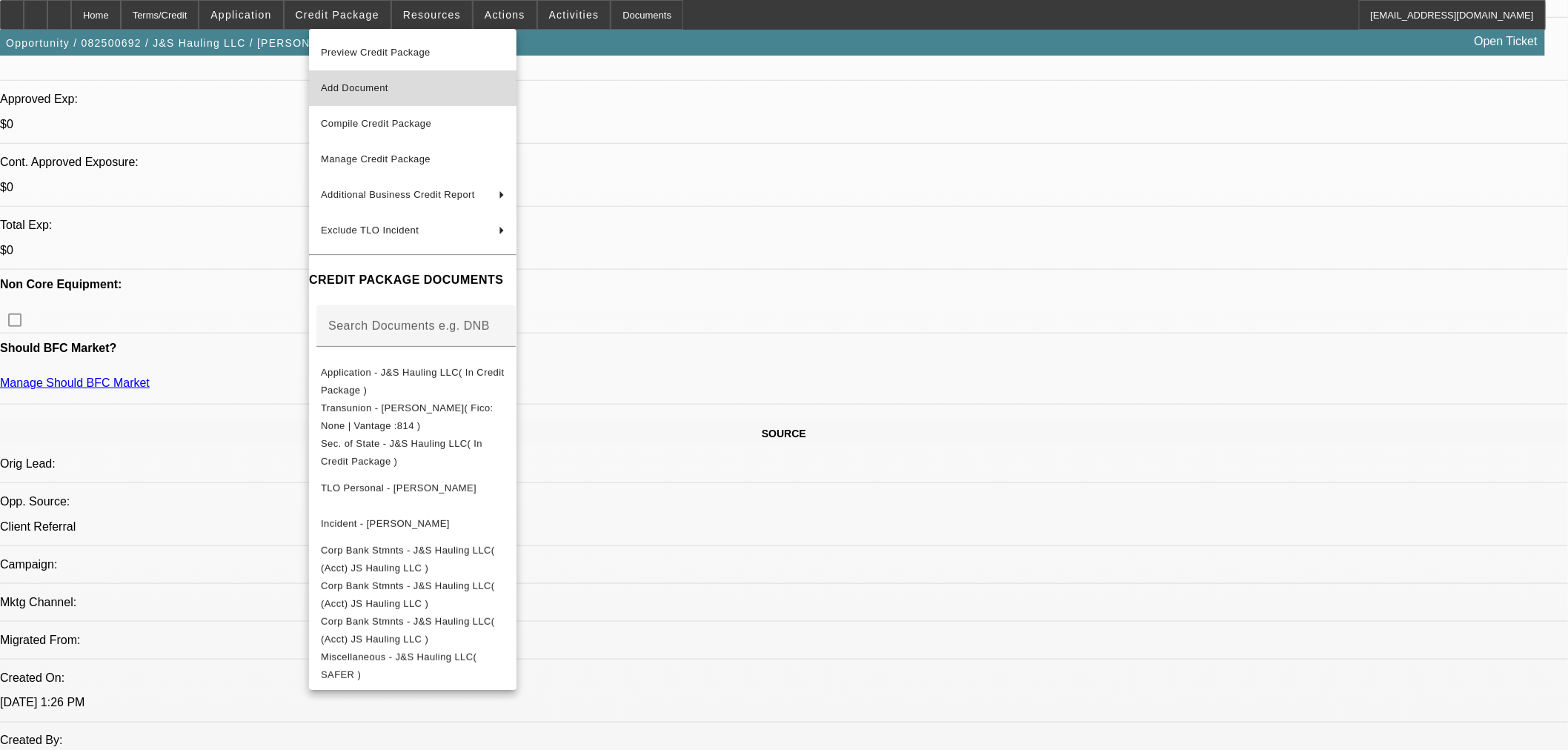
click at [410, 94] on span "Add Document" at bounding box center [413, 88] width 184 height 18
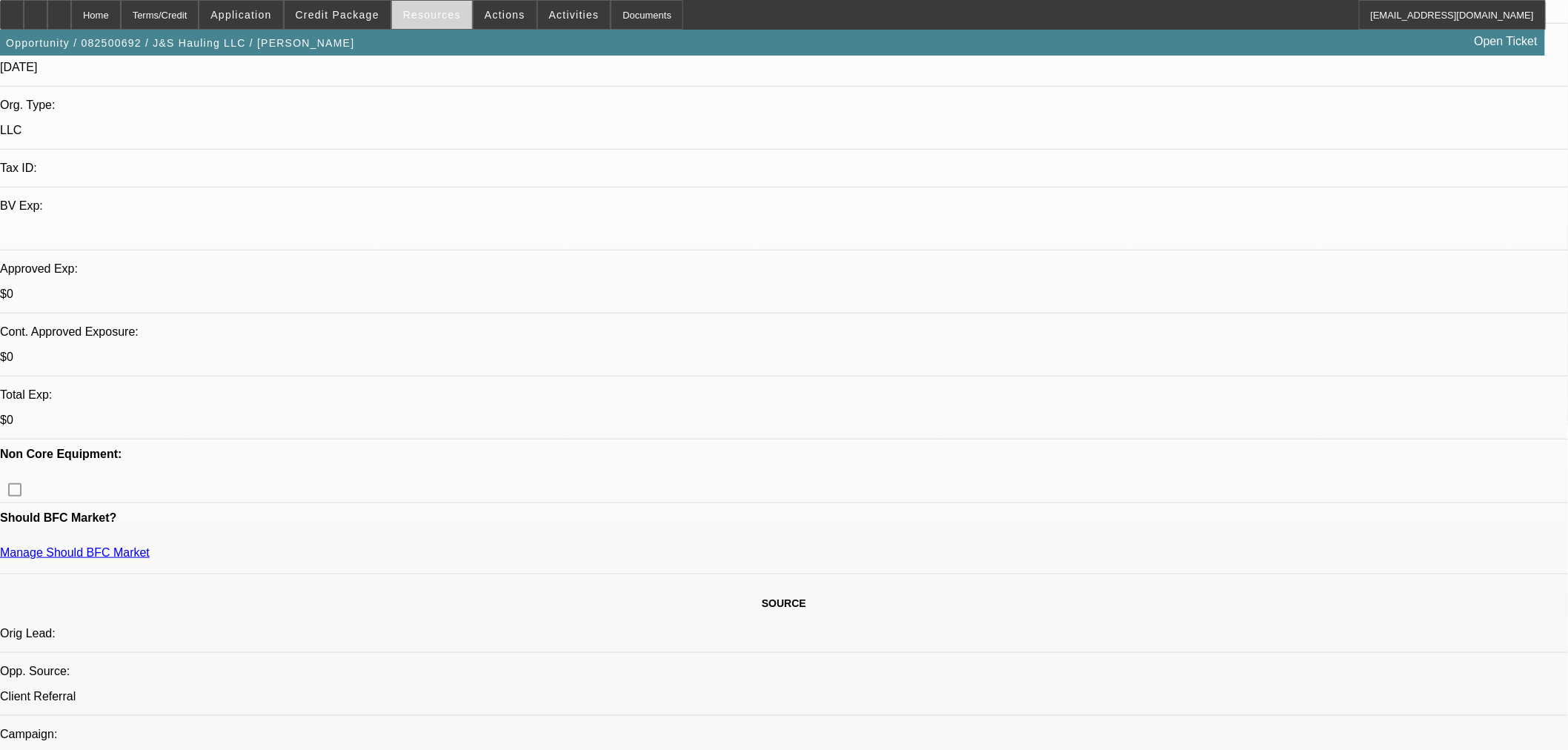
scroll to position [82, 0]
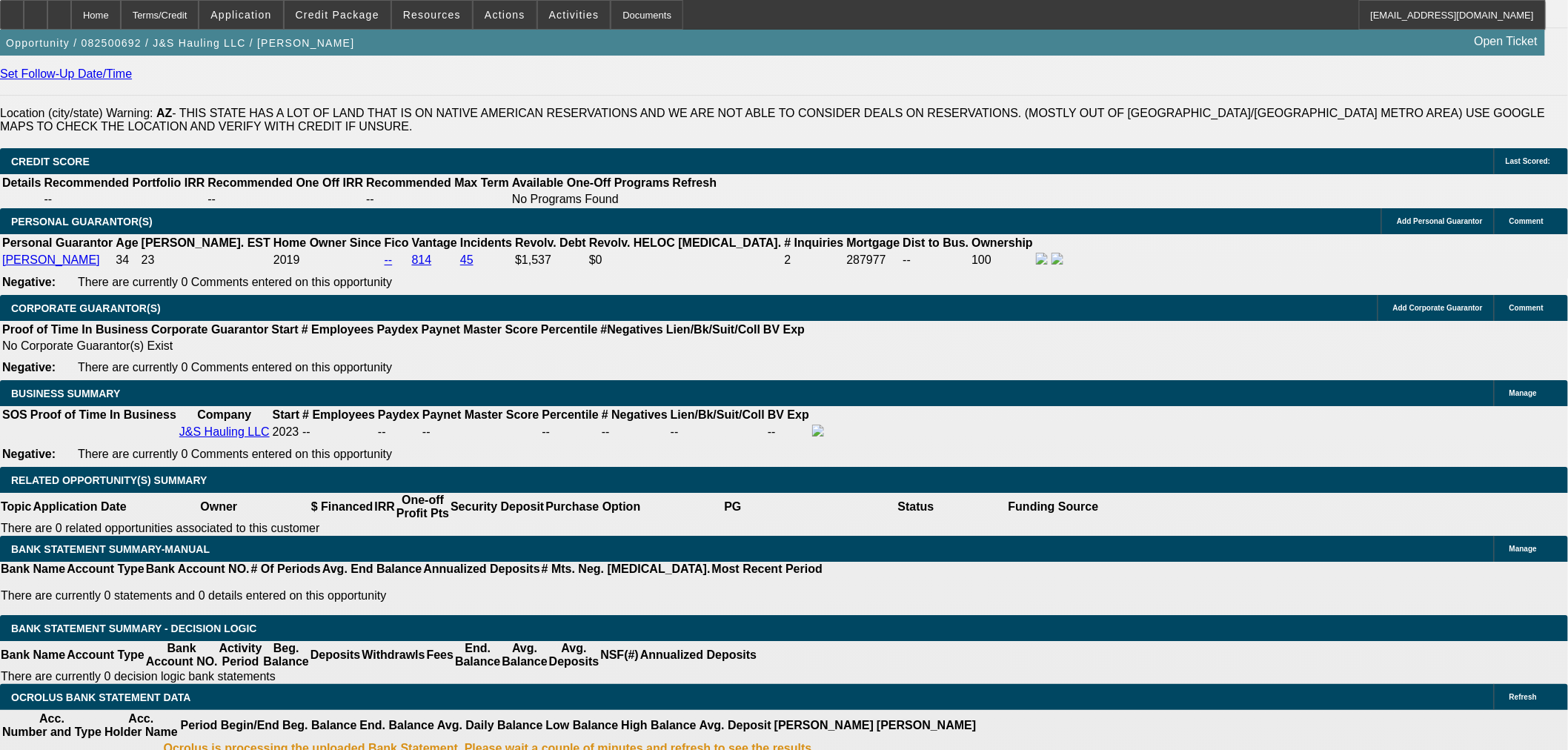
scroll to position [1975, 0]
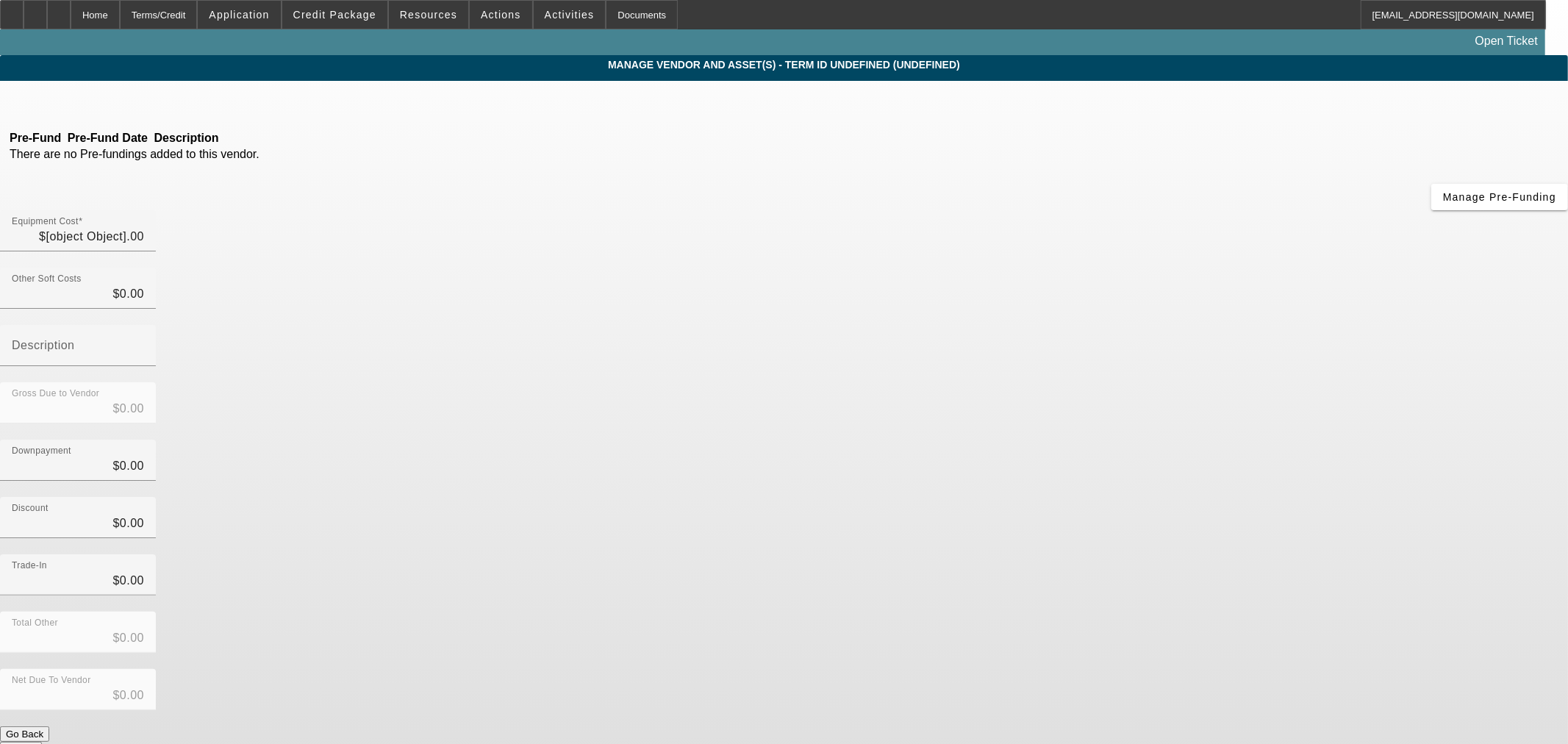
type input "$55,551.33"
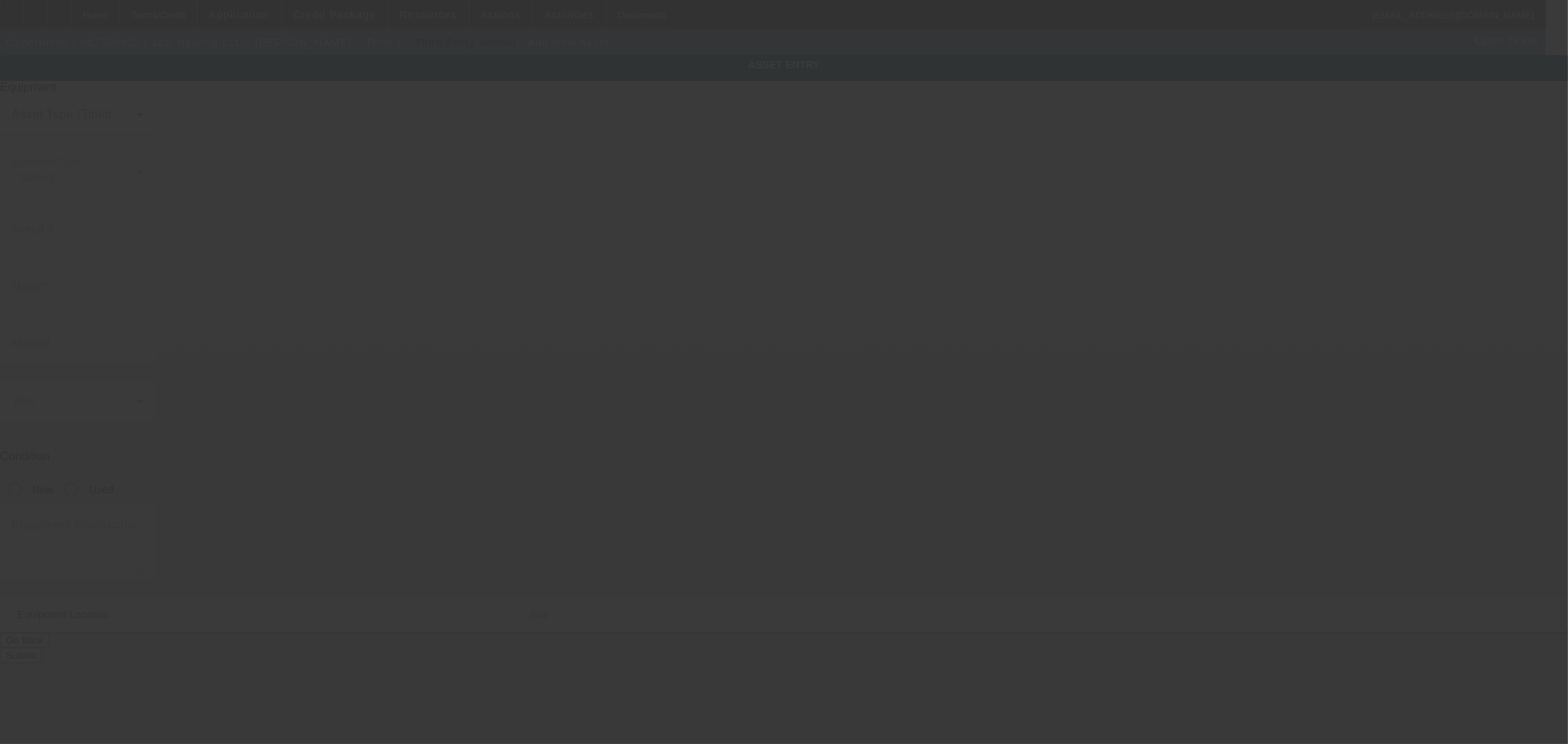
type input "9926 W Hilton Ave"
type input "Tolleson"
type input "85353"
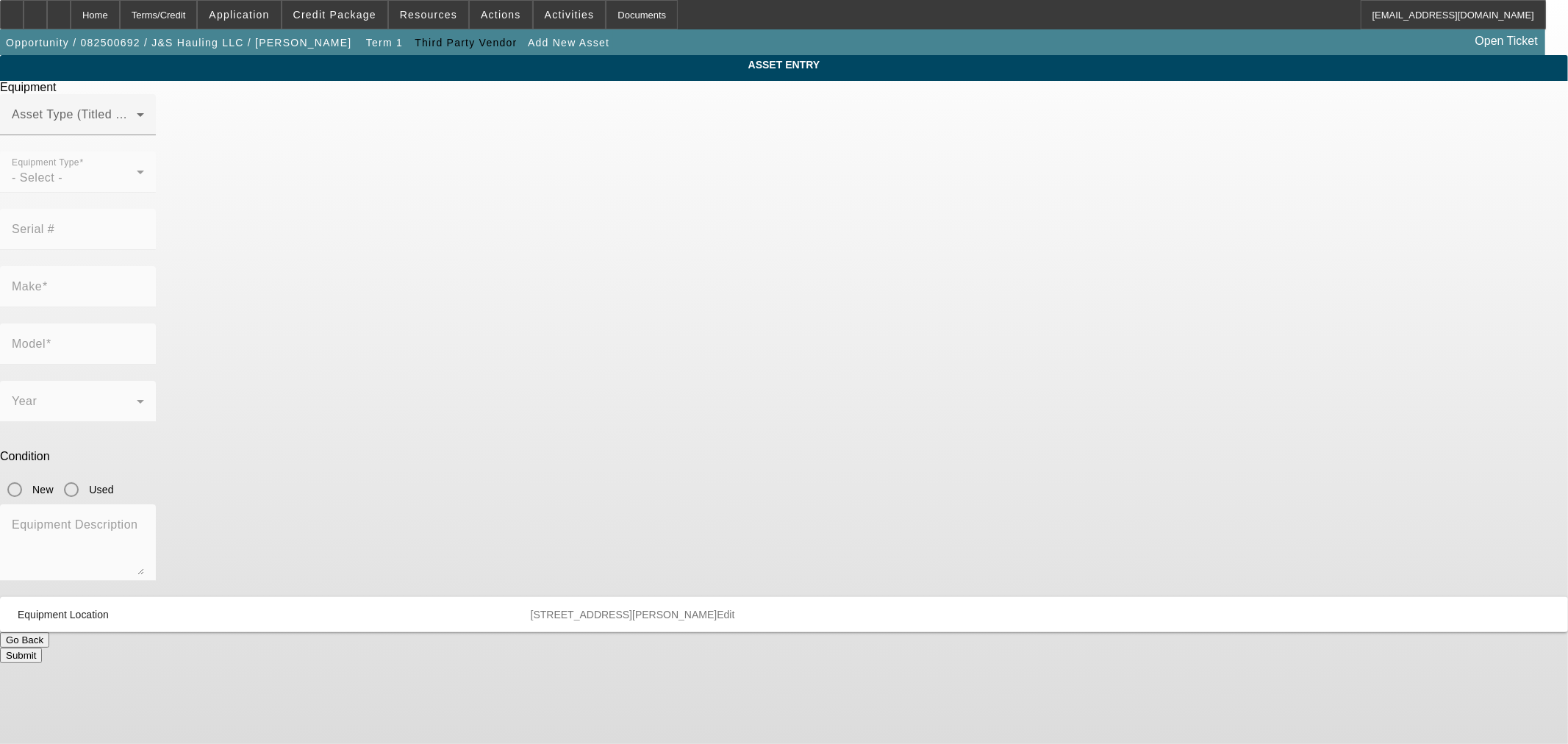
click at [137, 129] on span at bounding box center [74, 120] width 125 height 17
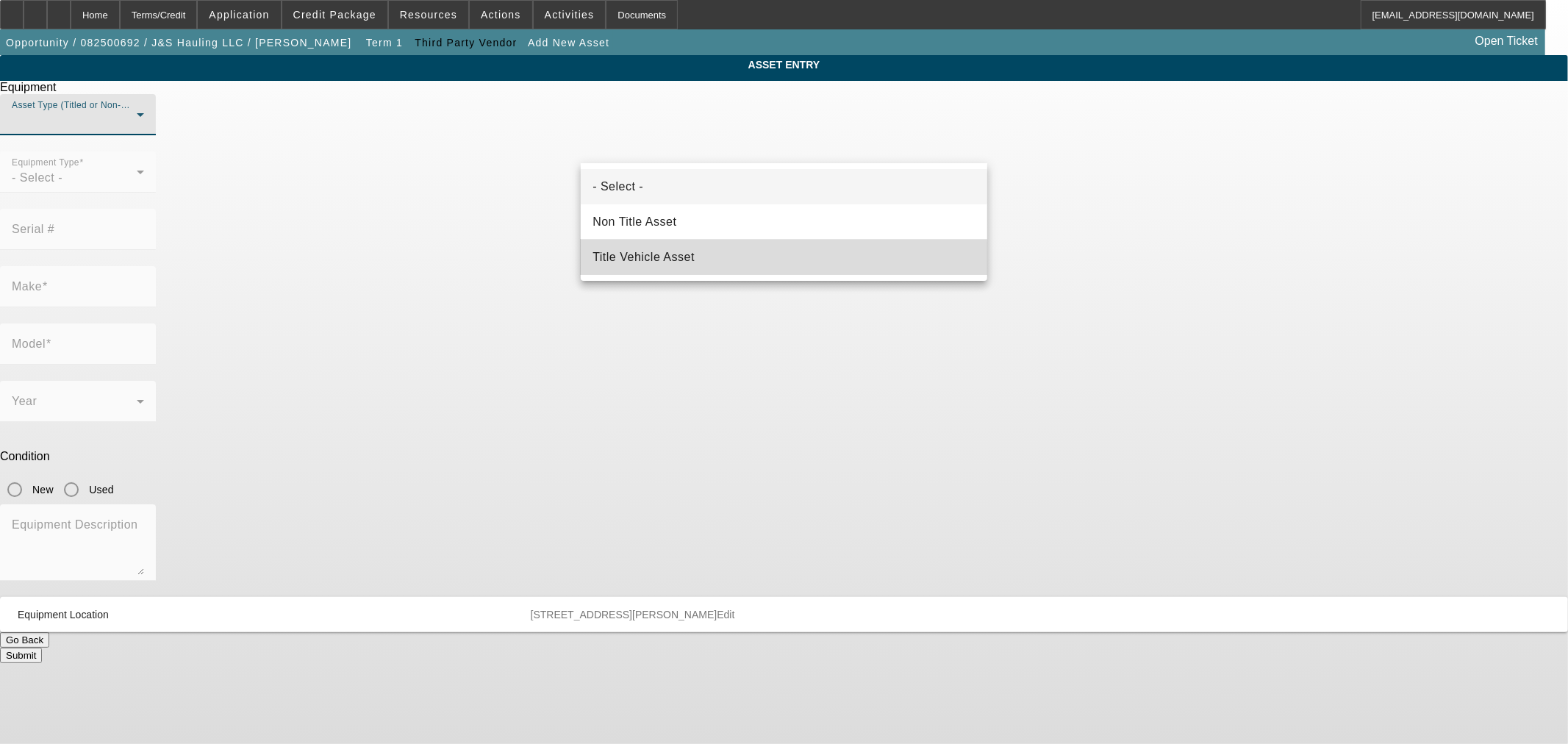
click at [681, 259] on span "Title Vehicle Asset" at bounding box center [643, 258] width 102 height 17
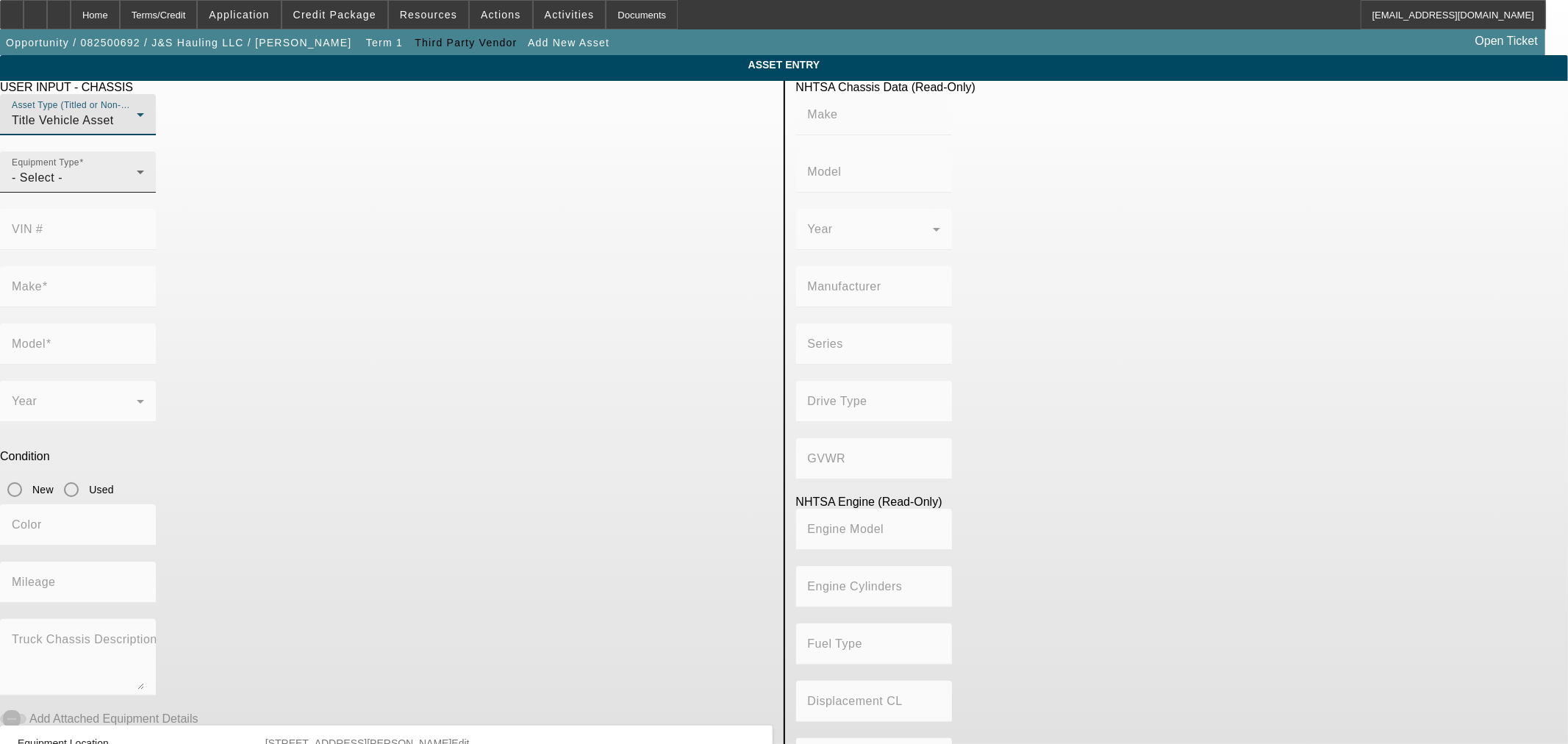
click at [137, 187] on div "- Select -" at bounding box center [74, 177] width 125 height 17
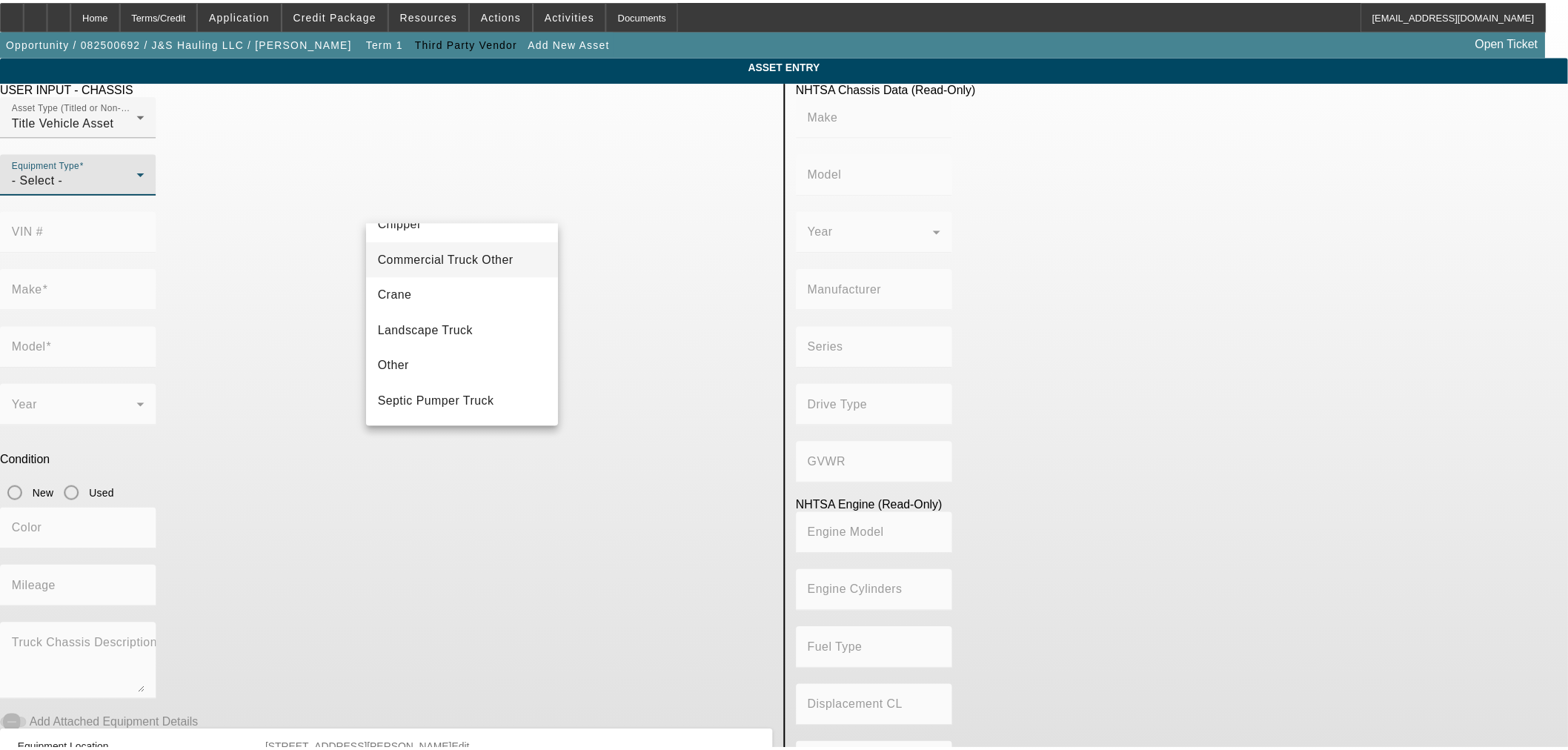
scroll to position [163, 0]
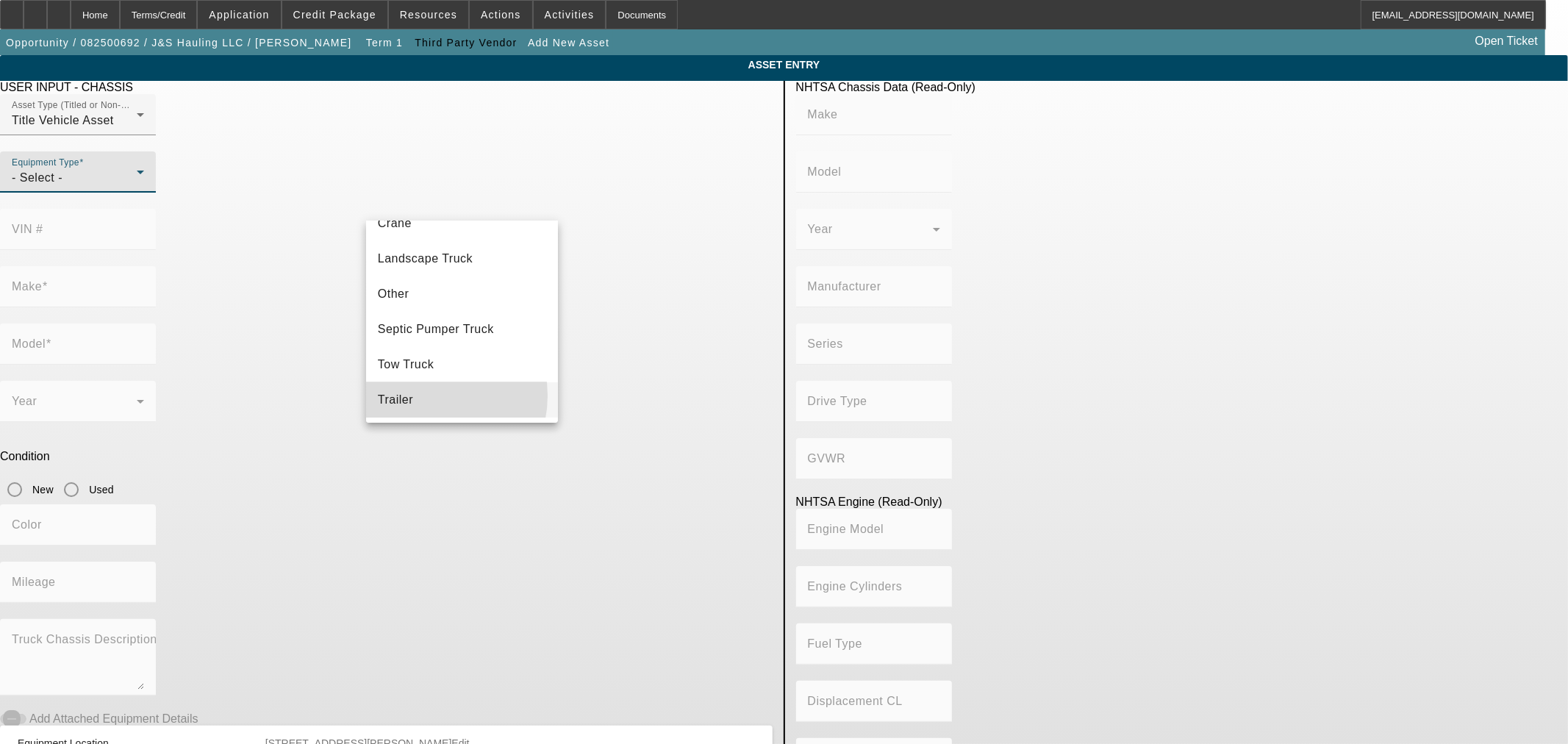
click at [422, 395] on mat-option "Trailer" at bounding box center [462, 399] width 192 height 36
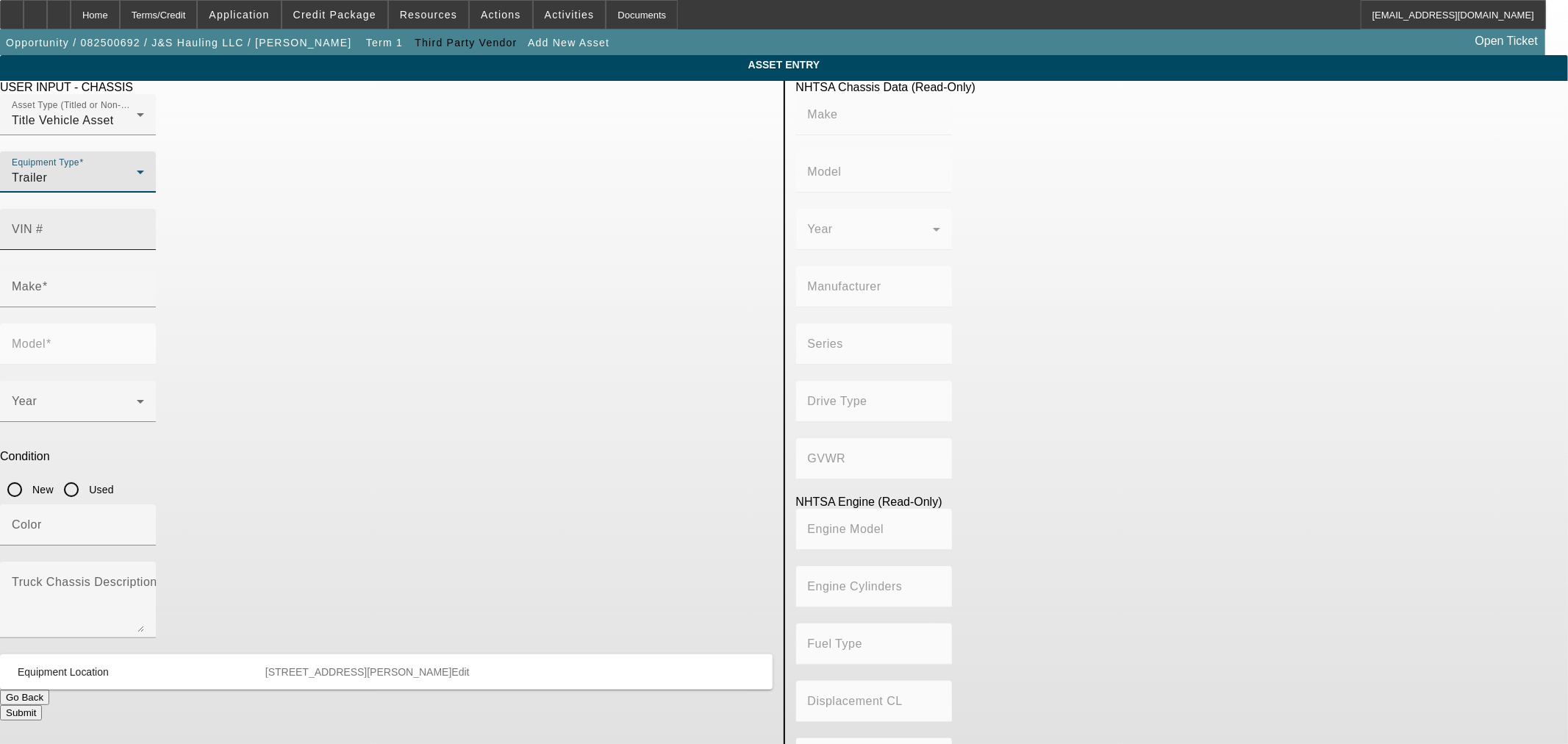
click at [144, 227] on input "VIN #" at bounding box center [78, 235] width 132 height 17
paste input "1D91A3921R1865118"
type input "1D91A3921R1865118"
type input "DISCOUNT DUMPS"
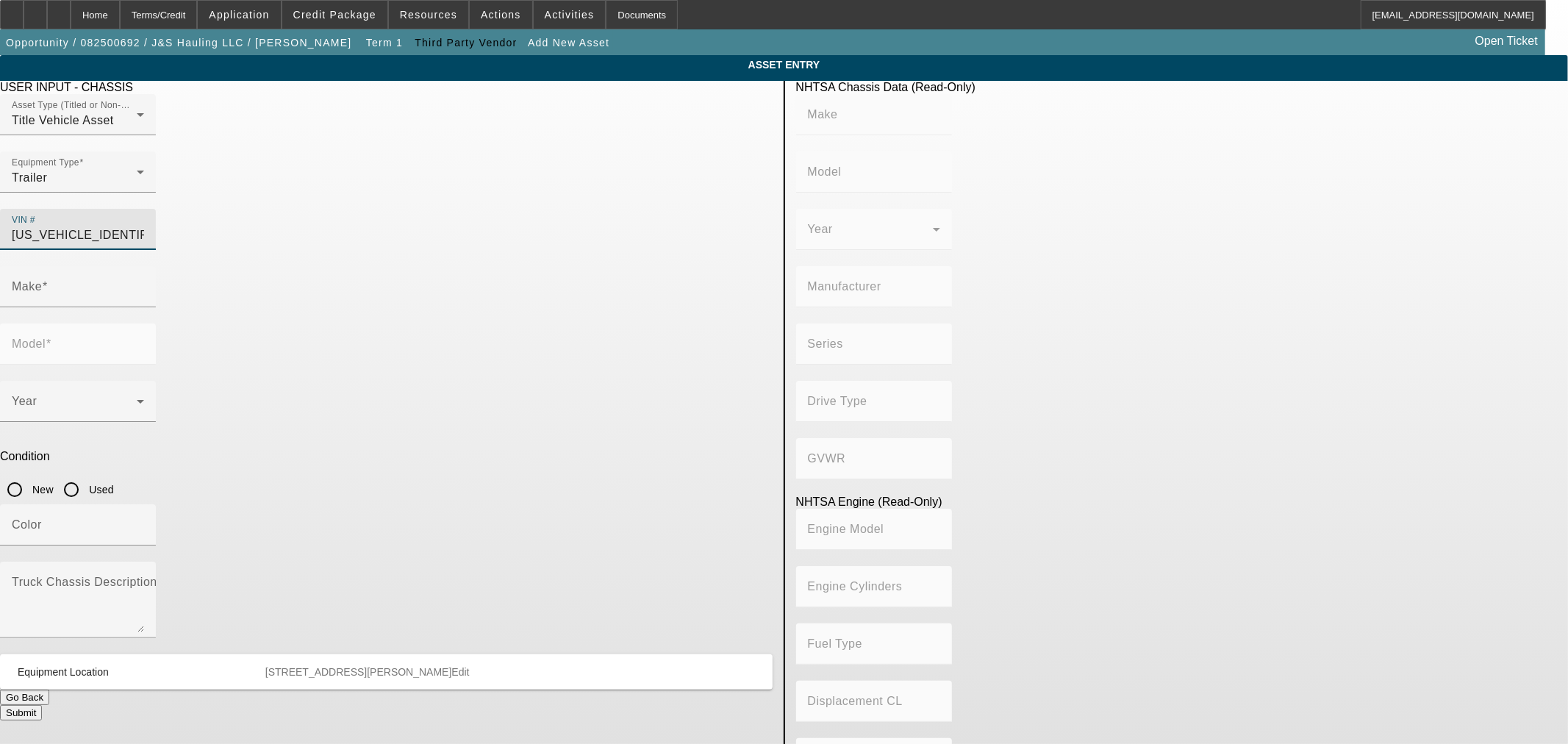
type input "DISCOUNT MFG CORP"
type input "Not Applicable"
type input "1D91A3921R1865118"
click at [29, 475] on input "New" at bounding box center [14, 489] width 29 height 29
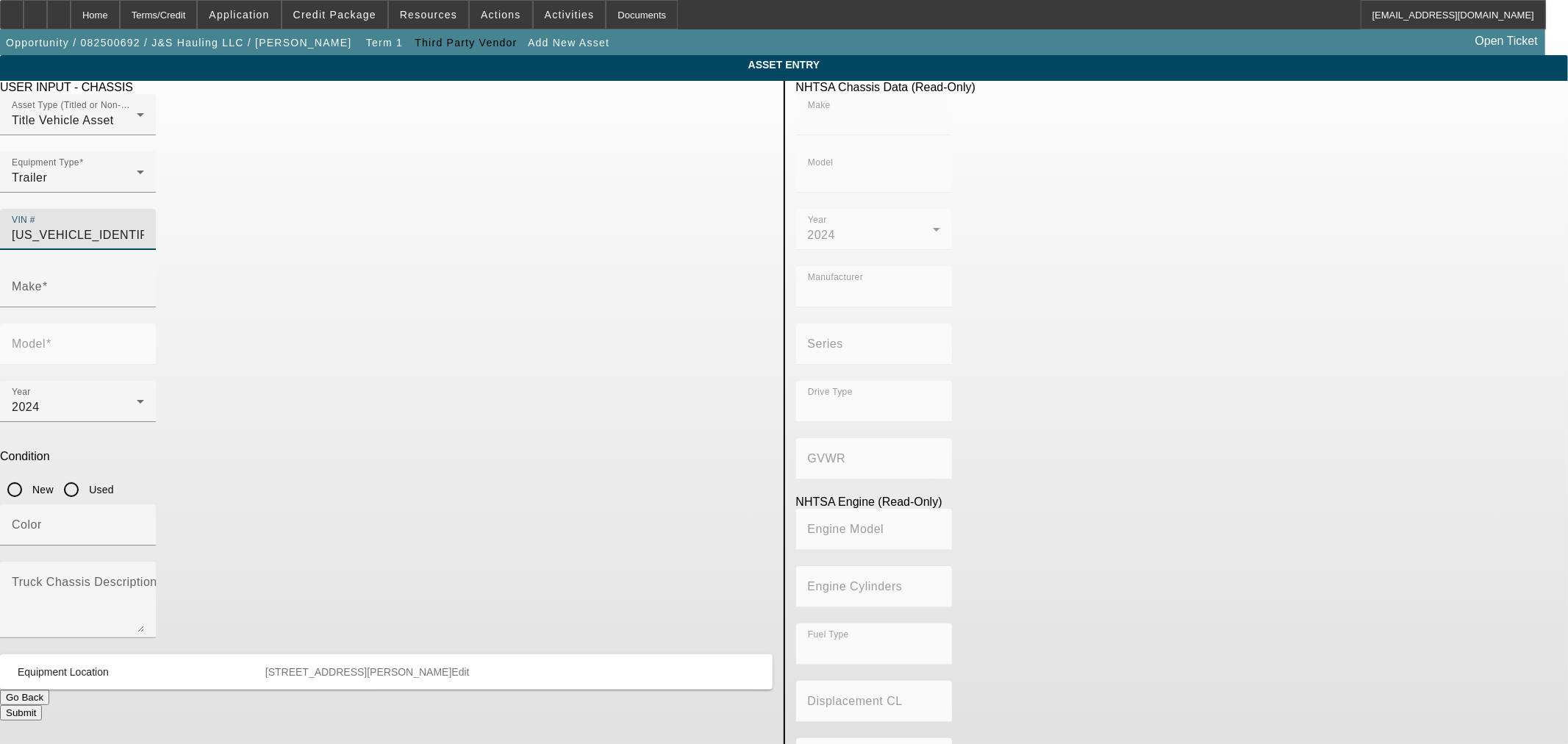
radio input "true"
type input "DISCOUNT DUMPS"
type input "DISCOUNT MFG CORP"
type input "Not Applicable"
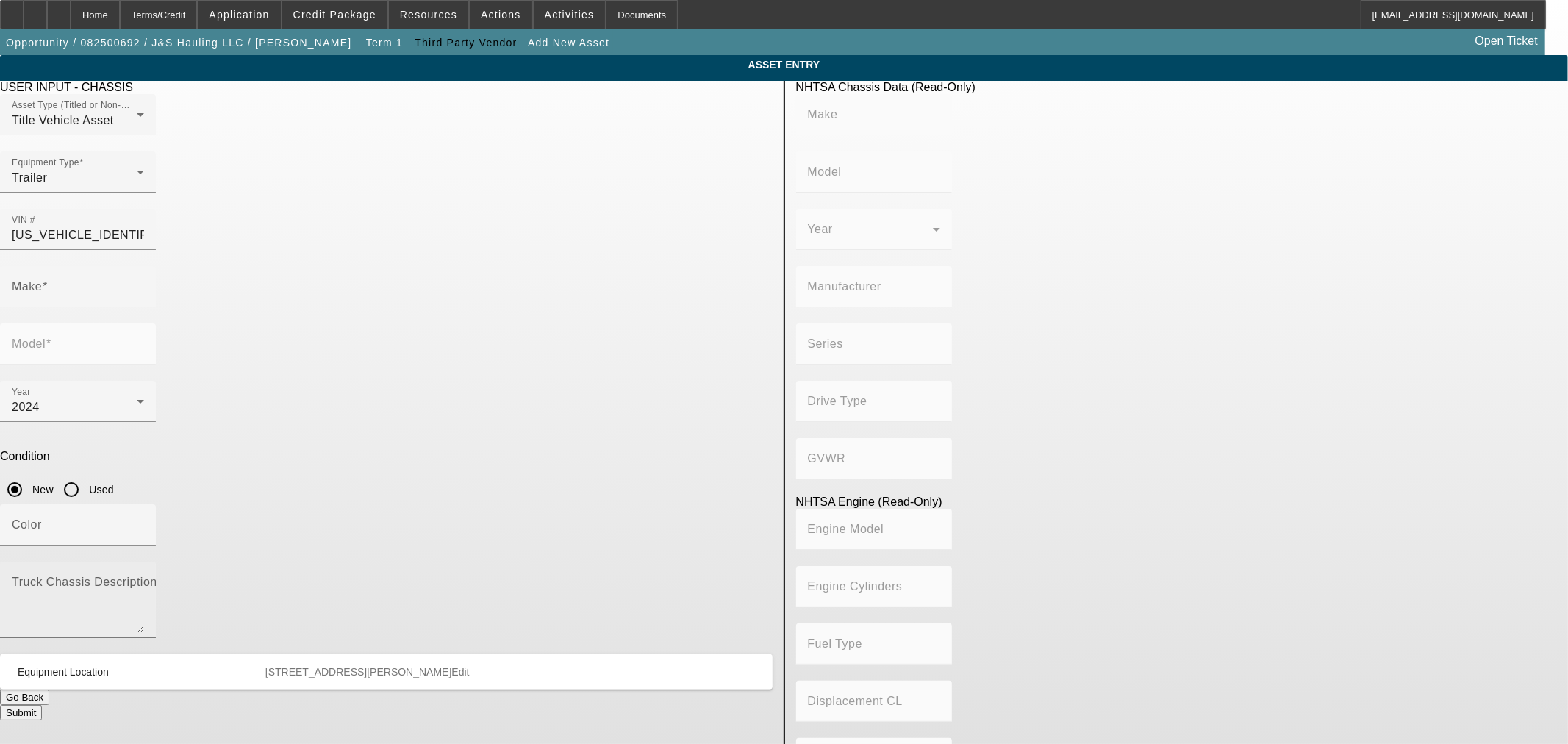
type input "Not Applicable"
type input "DISCOUNT DUMPS"
click at [86, 475] on input "Used" at bounding box center [71, 489] width 29 height 29
radio input "true"
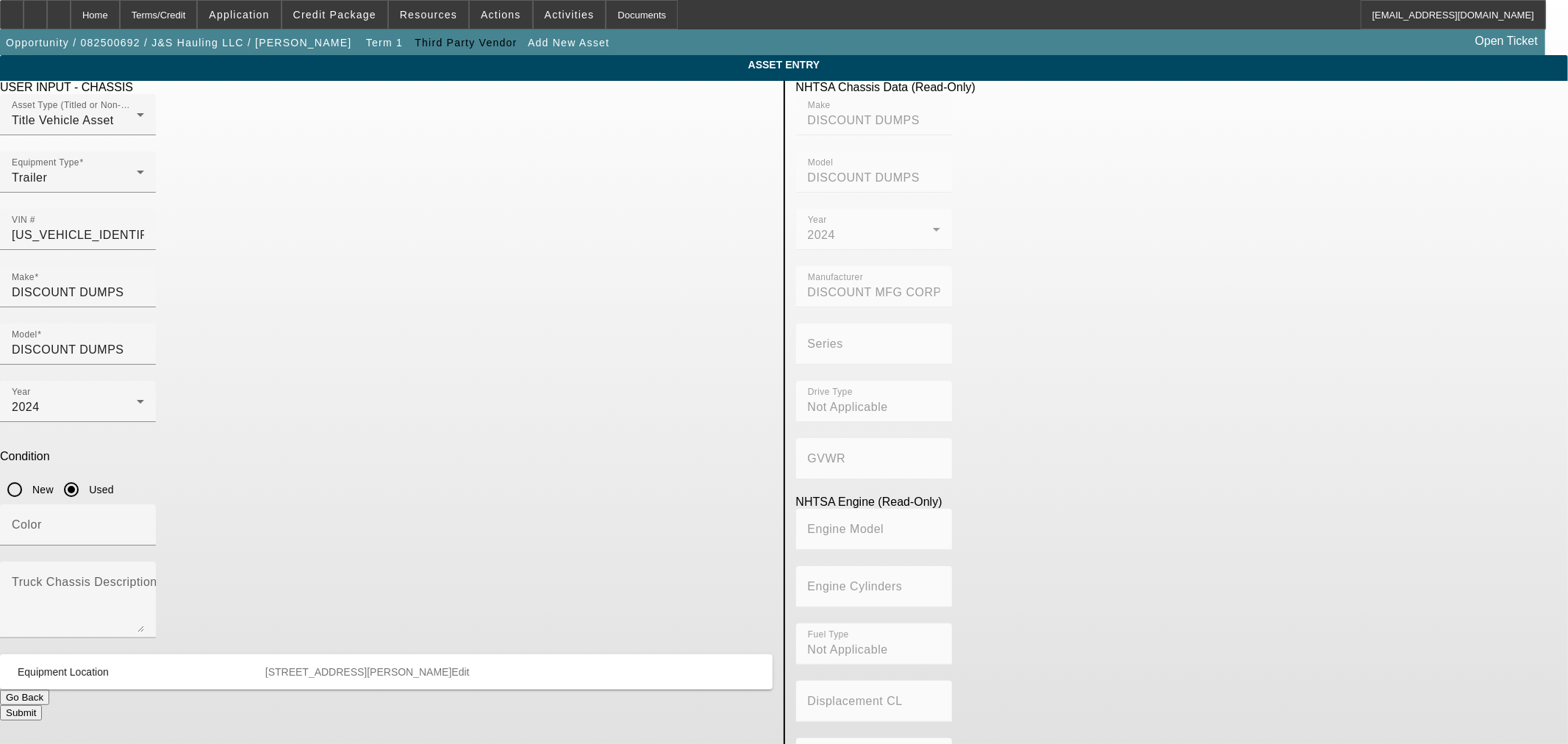
click at [42, 705] on button "Submit" at bounding box center [21, 712] width 42 height 15
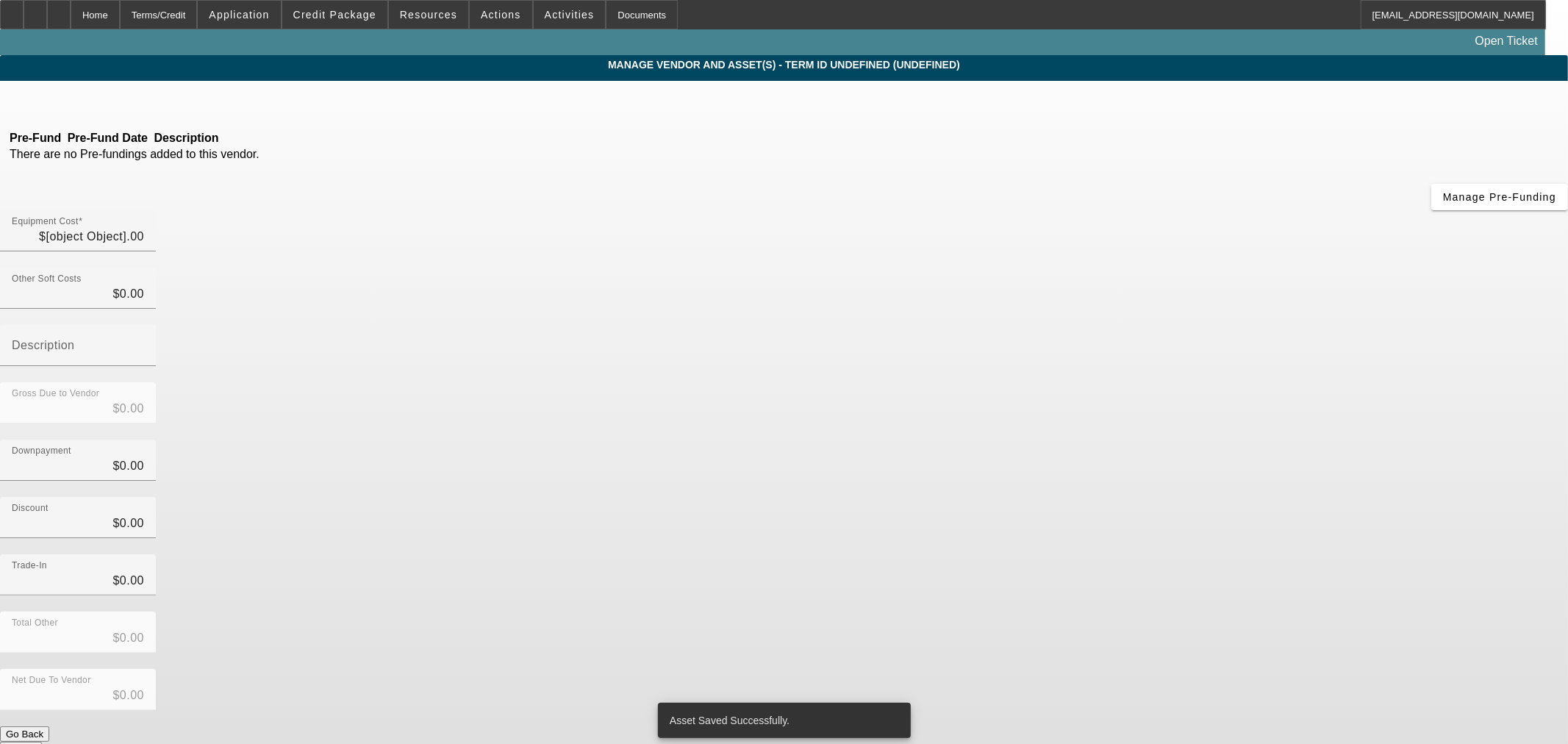
type input "$55,551.33"
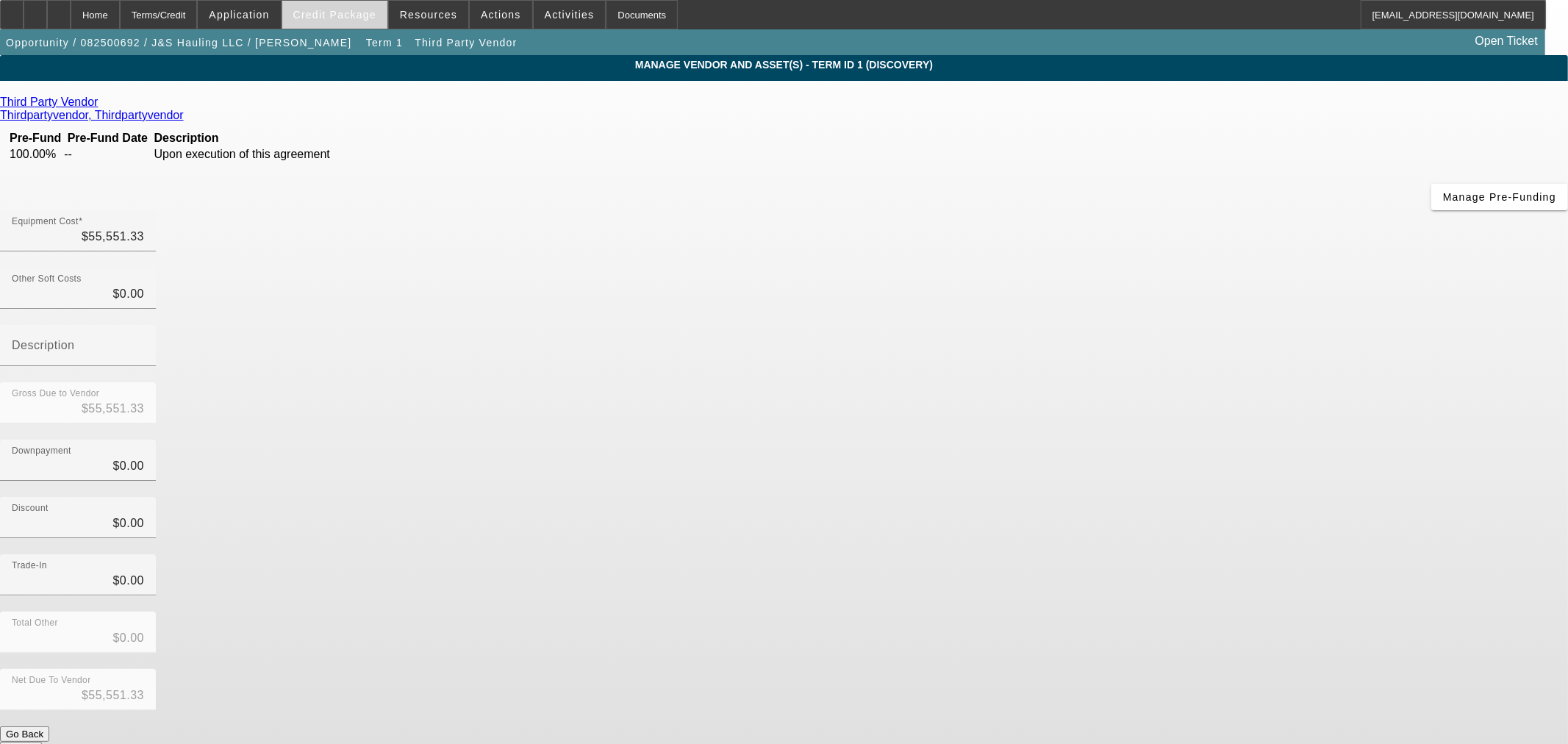
click at [365, 18] on span "Credit Package" at bounding box center [334, 14] width 83 height 12
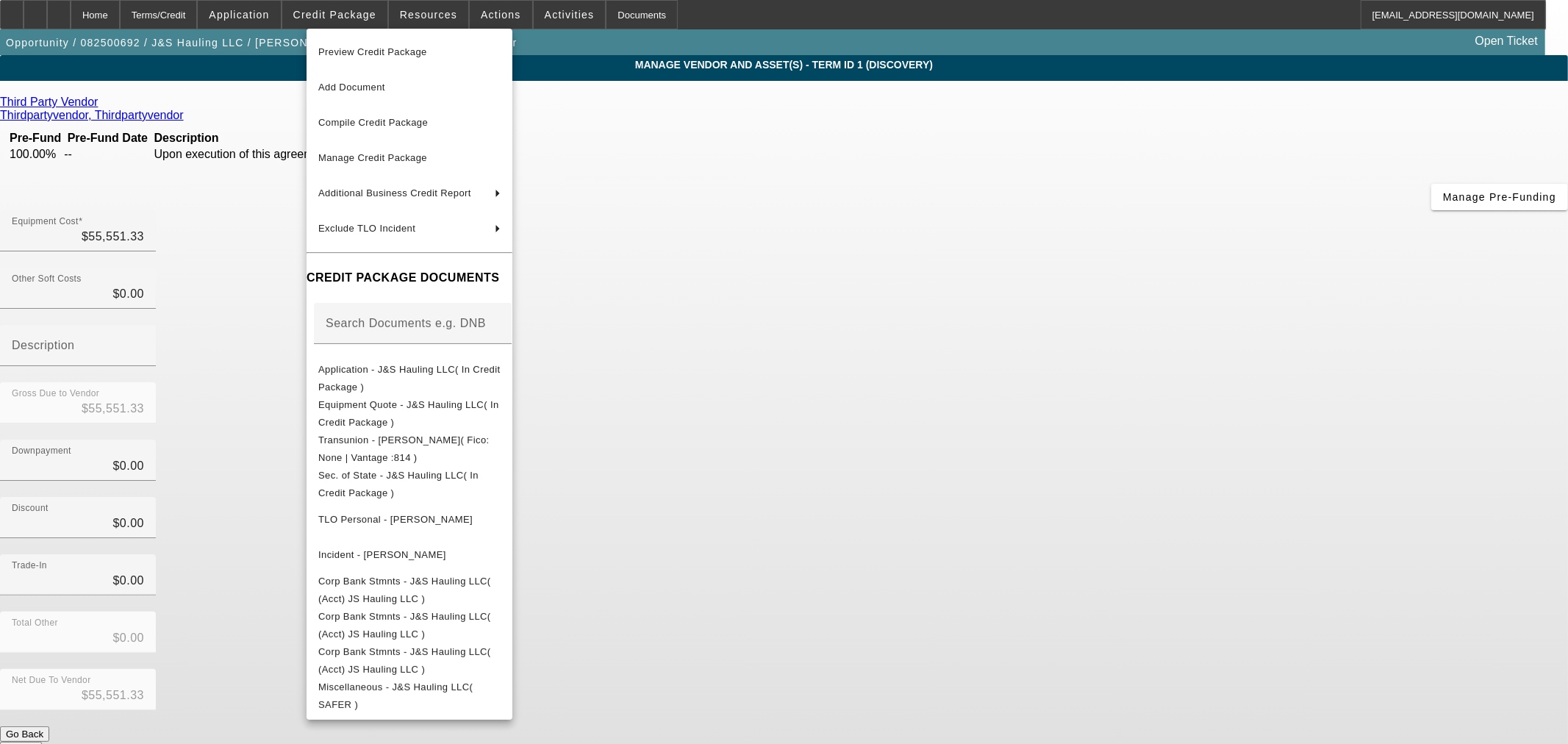
click at [1155, 651] on div at bounding box center [784, 372] width 1568 height 744
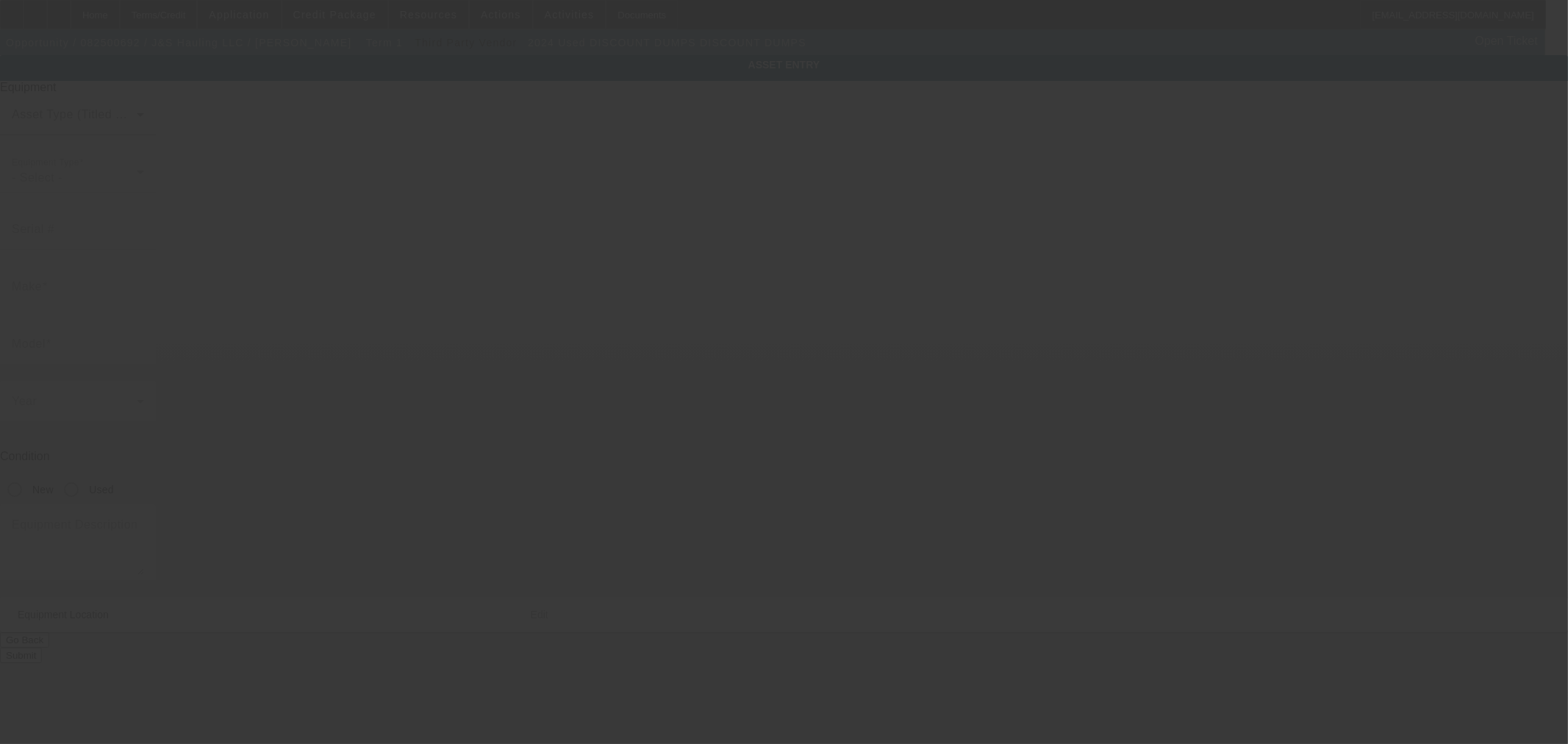
type input "1D91A3921R1865118"
type input "DISCOUNT DUMPS"
radio input "true"
type input "9926 W Hilton Ave"
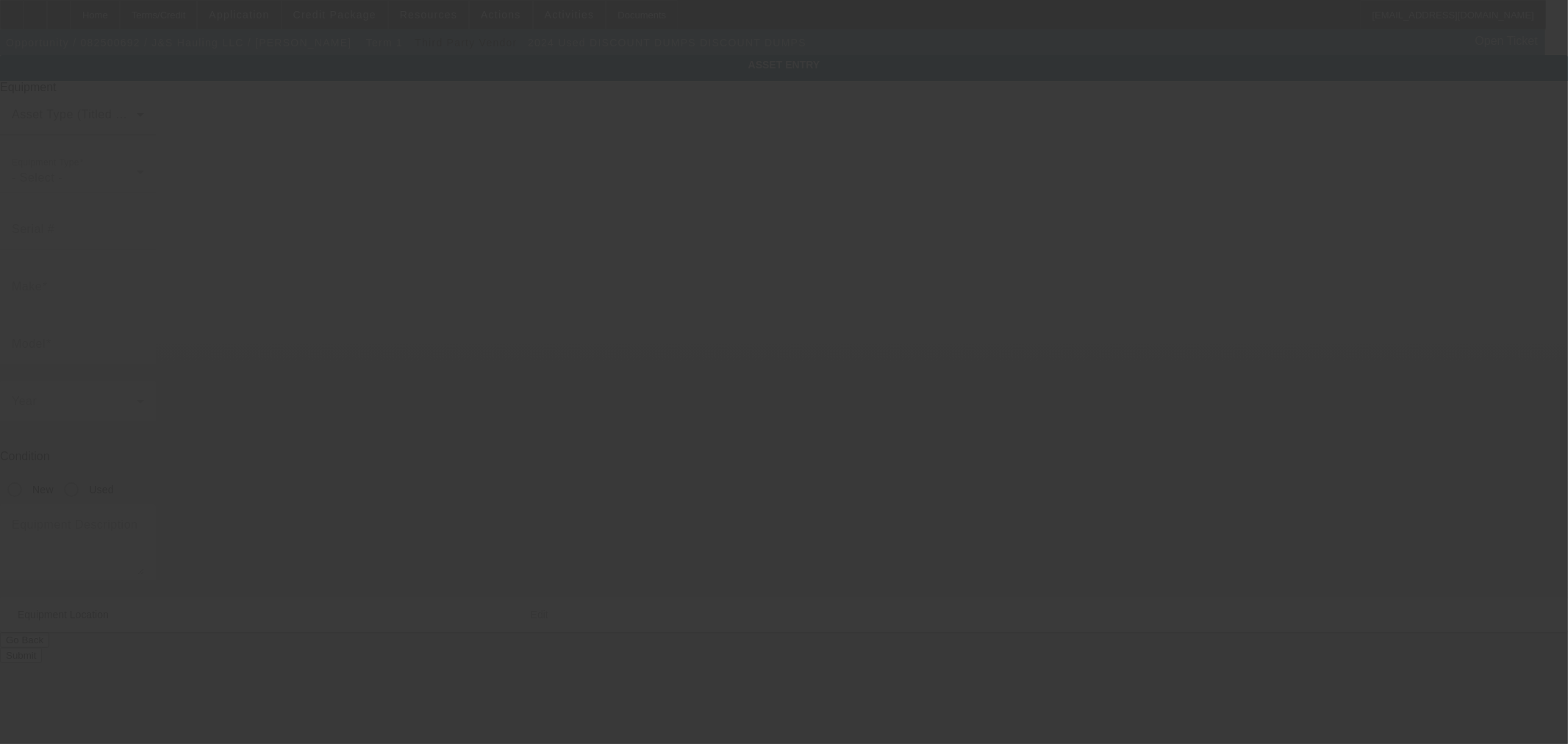
type input "Tolleson"
type input "85353"
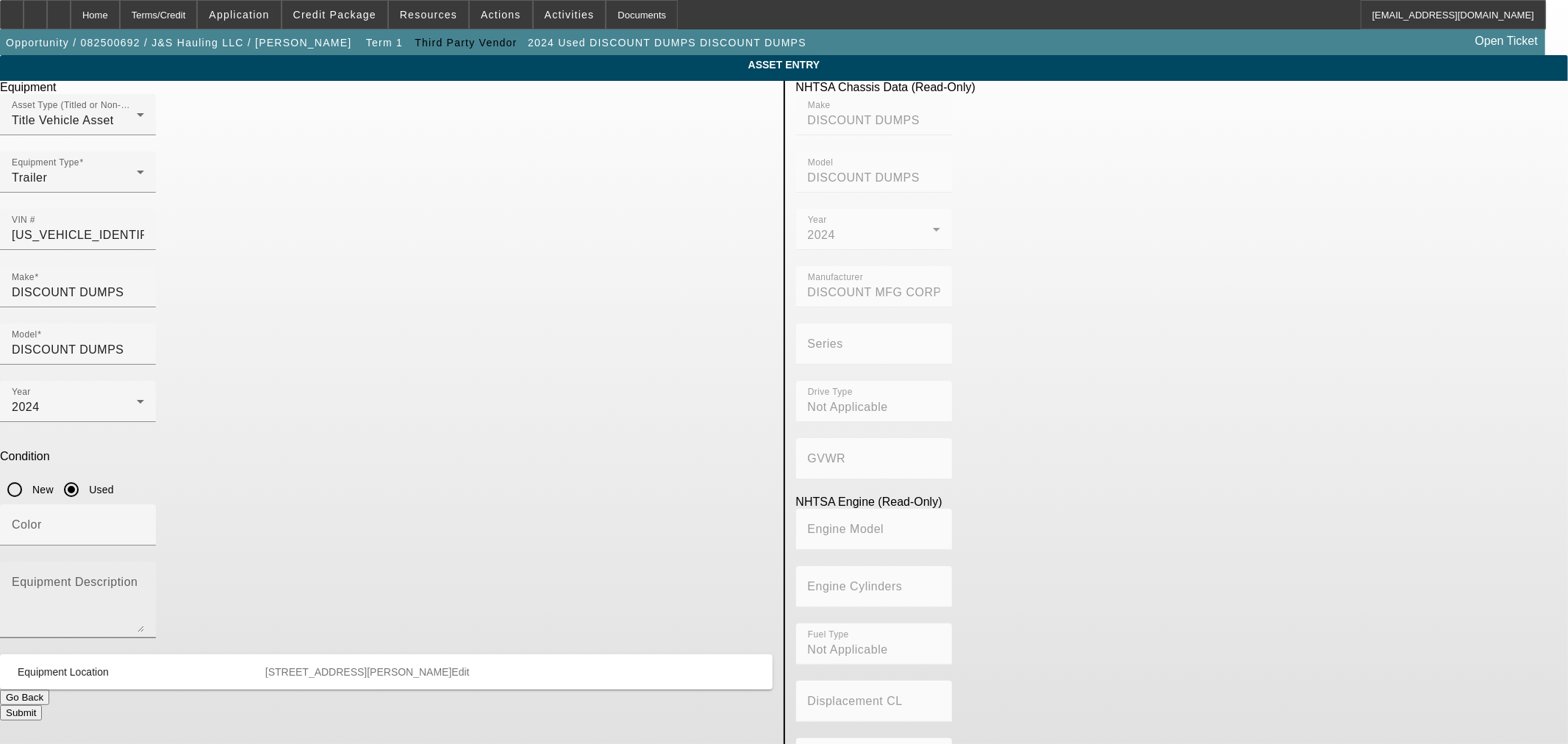
click at [144, 579] on textarea "Equipment Description" at bounding box center [78, 605] width 132 height 53
paste textarea "39 FT TRAILER, SMOOTH SIDES TANDEM AIR RIDE"
type textarea "39 FT TRAILER, SMOOTH SIDES TANDEM AIR RIDE"
click at [42, 705] on button "Submit" at bounding box center [21, 712] width 42 height 15
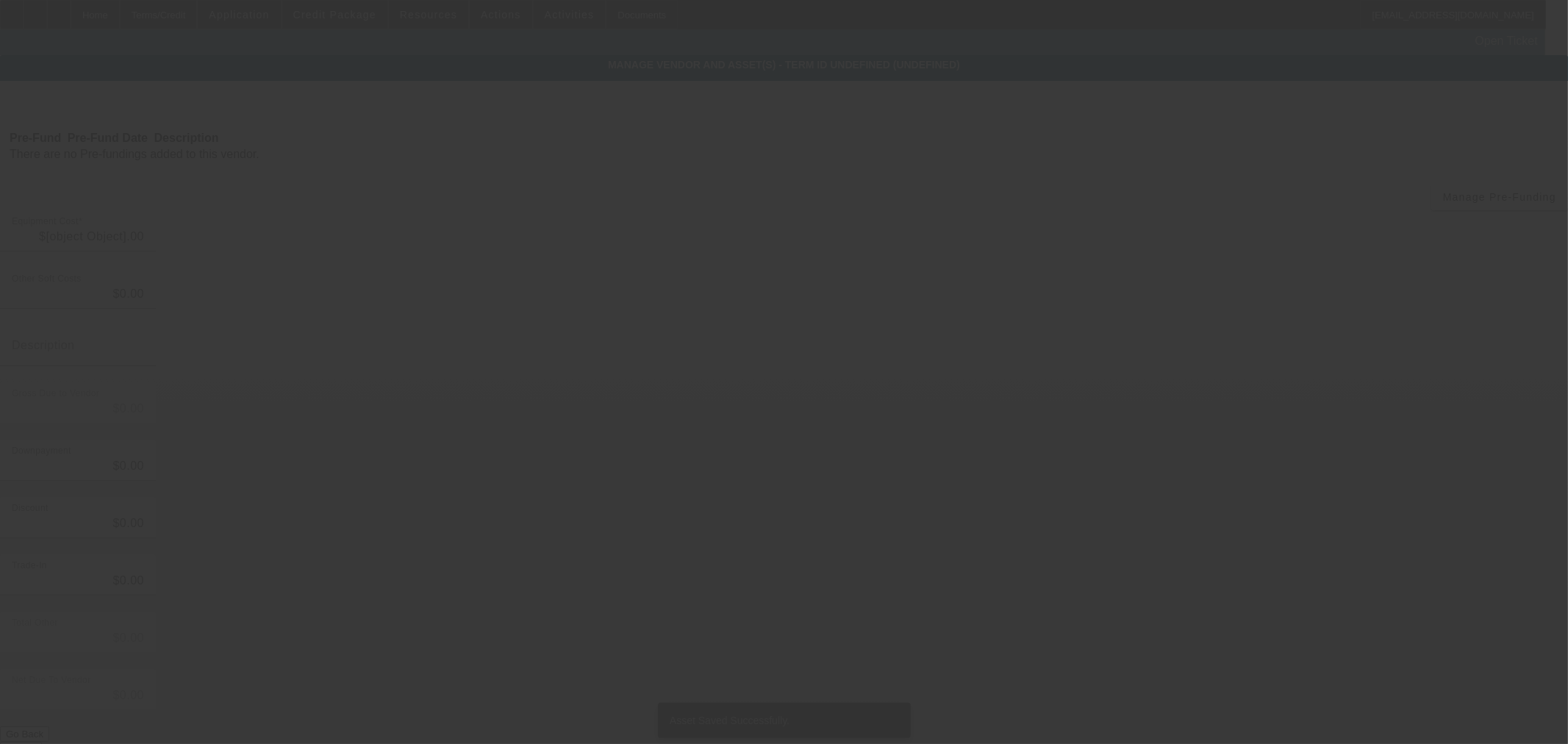
type input "$55,551.33"
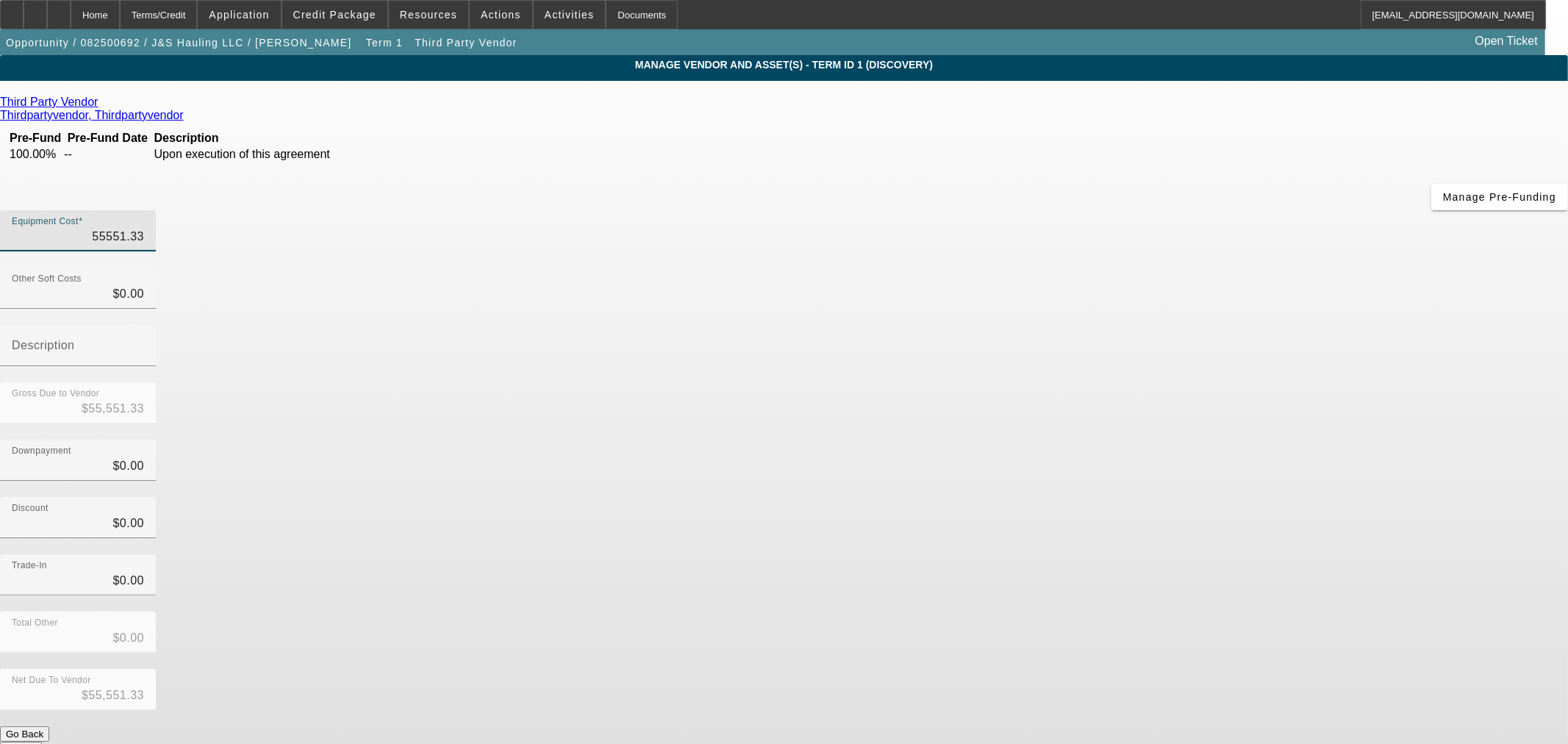
drag, startPoint x: 1089, startPoint y: 132, endPoint x: 1123, endPoint y: 126, distance: 34.5
click at [1106, 210] on div "Equipment Cost 55551.33" at bounding box center [784, 238] width 1568 height 57
type input "5"
type input "$5.00"
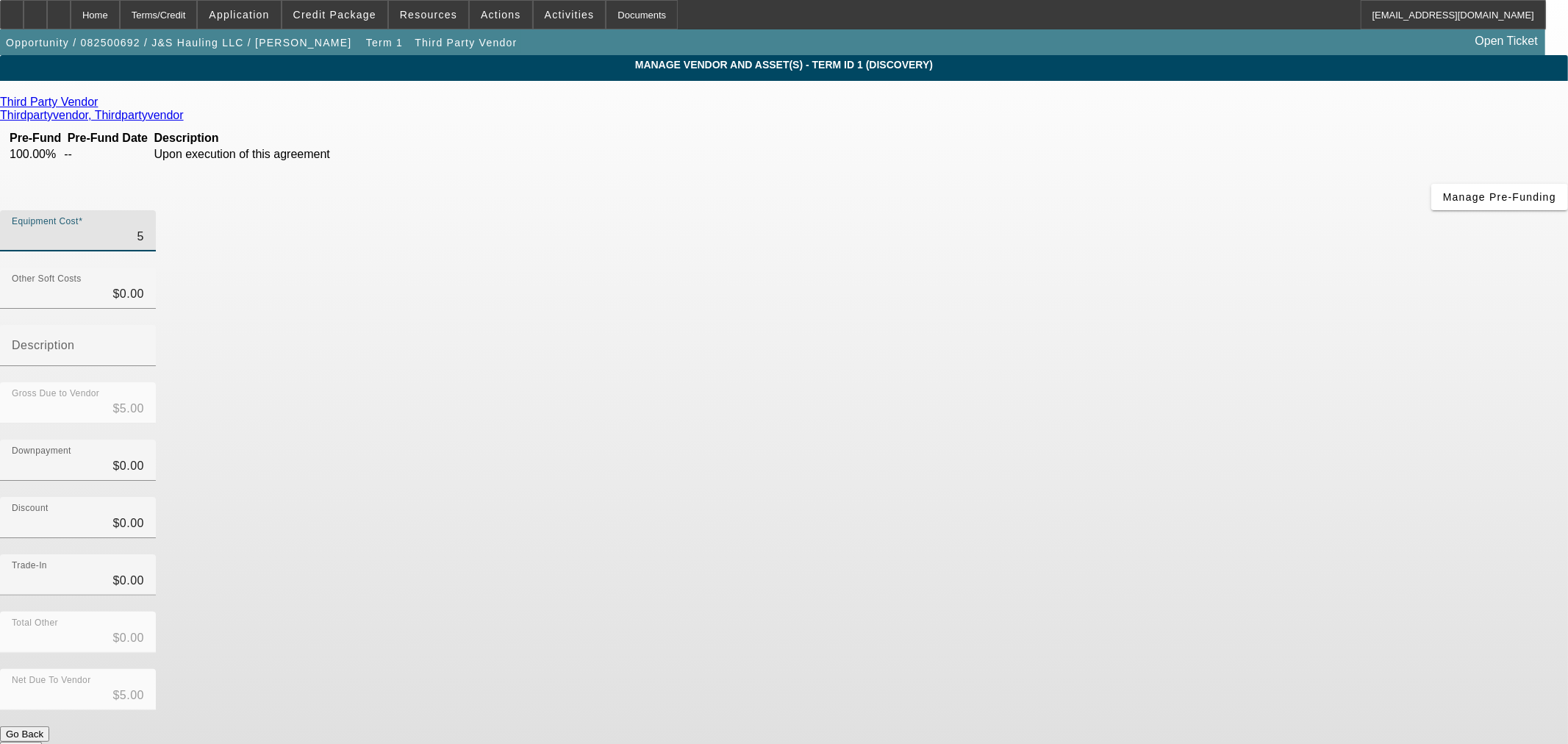
type input "53"
type input "$53.00"
type input "538"
type input "$538.00"
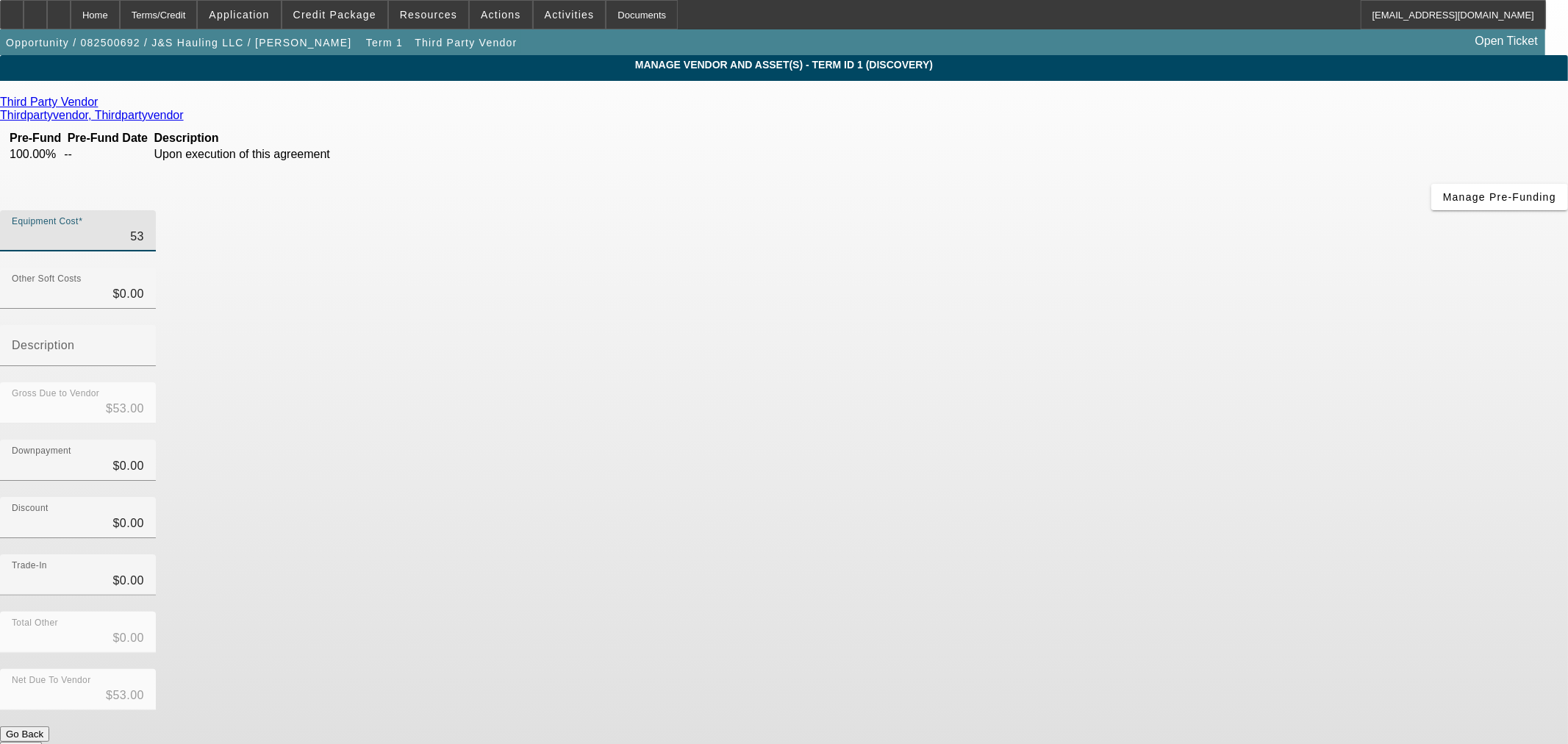
type input "$538.00"
type input "5382"
type input "$5,382.00"
type input "53824"
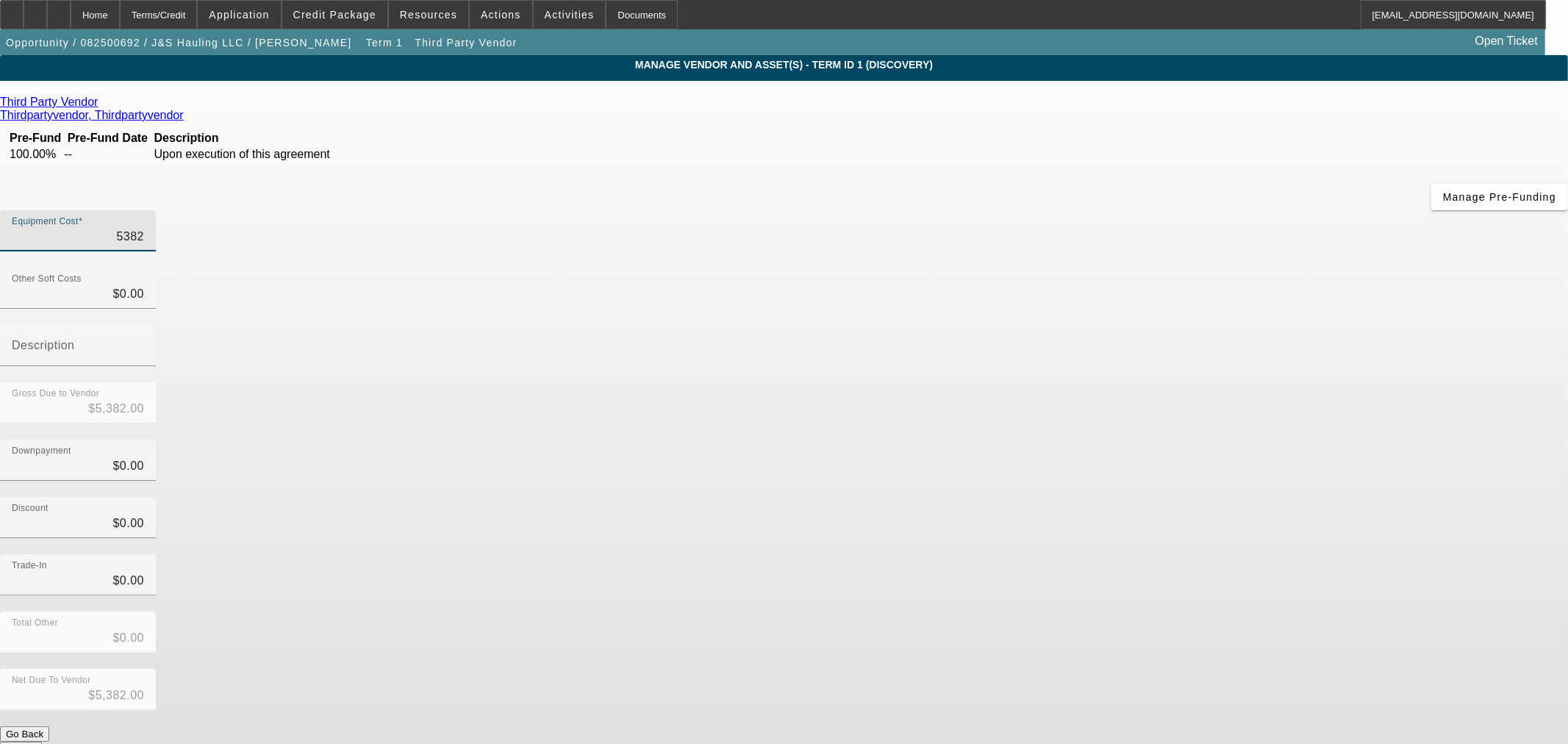
type input "$53,824.00"
type input "53824.9"
type input "$53,824.90"
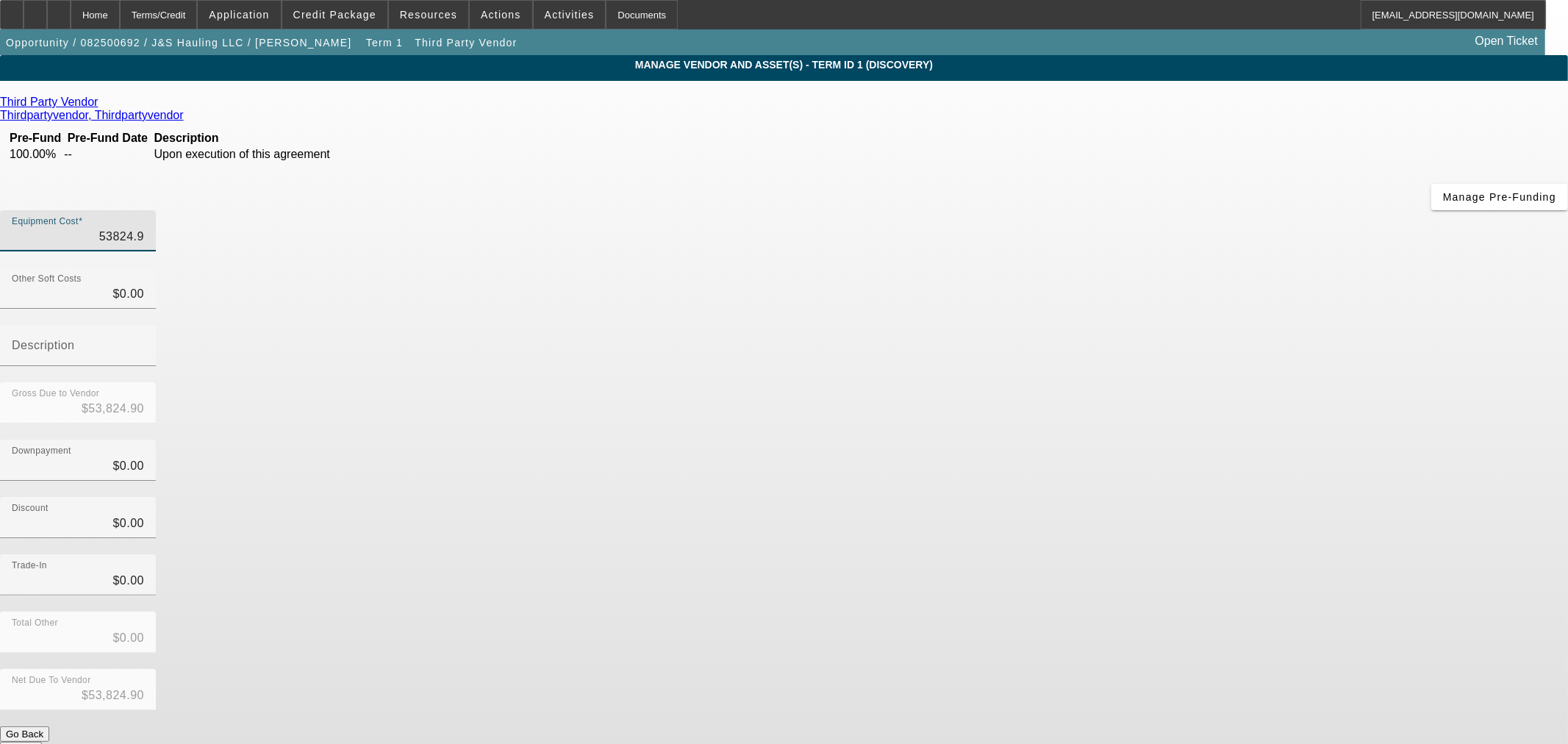
type input "53824.94"
type input "$53,824.94"
drag, startPoint x: 923, startPoint y: 122, endPoint x: 1113, endPoint y: 128, distance: 190.1
click at [1113, 210] on div "Equipment Cost 53824.94" at bounding box center [784, 238] width 1568 height 57
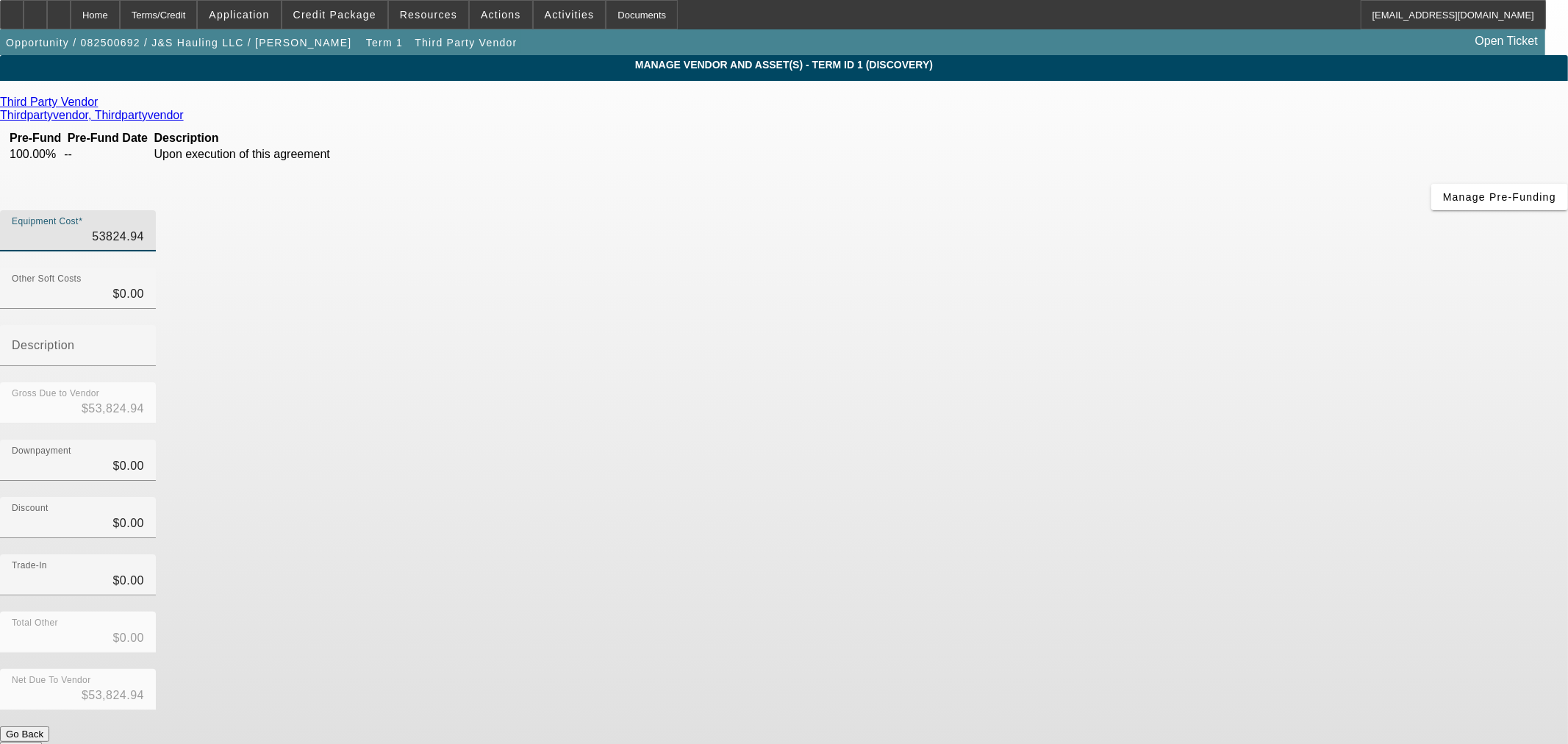
type input "5"
type input "$5.00"
type input "54"
type input "$54.00"
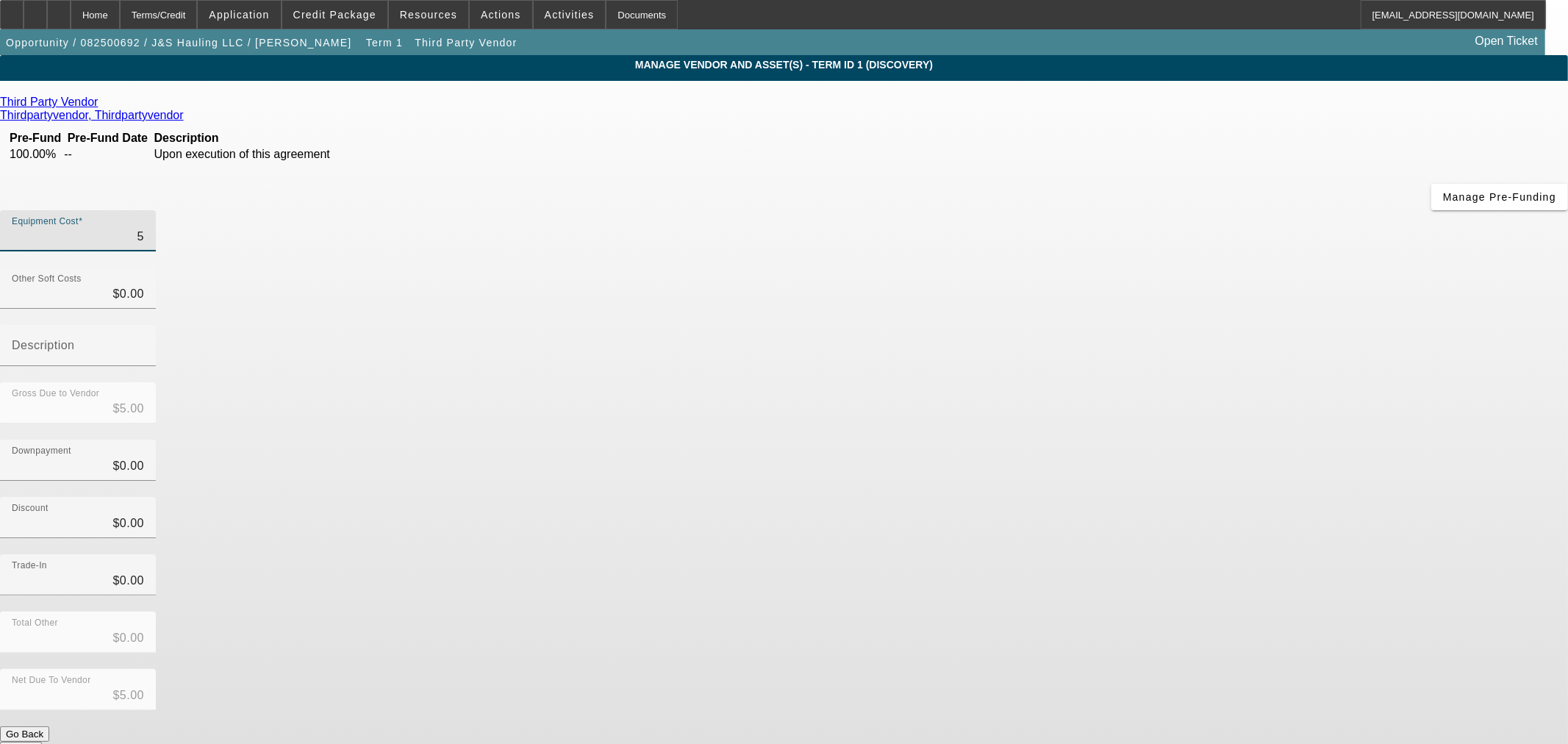
type input "$54.00"
type input "540"
type input "$540.00"
type input "5400"
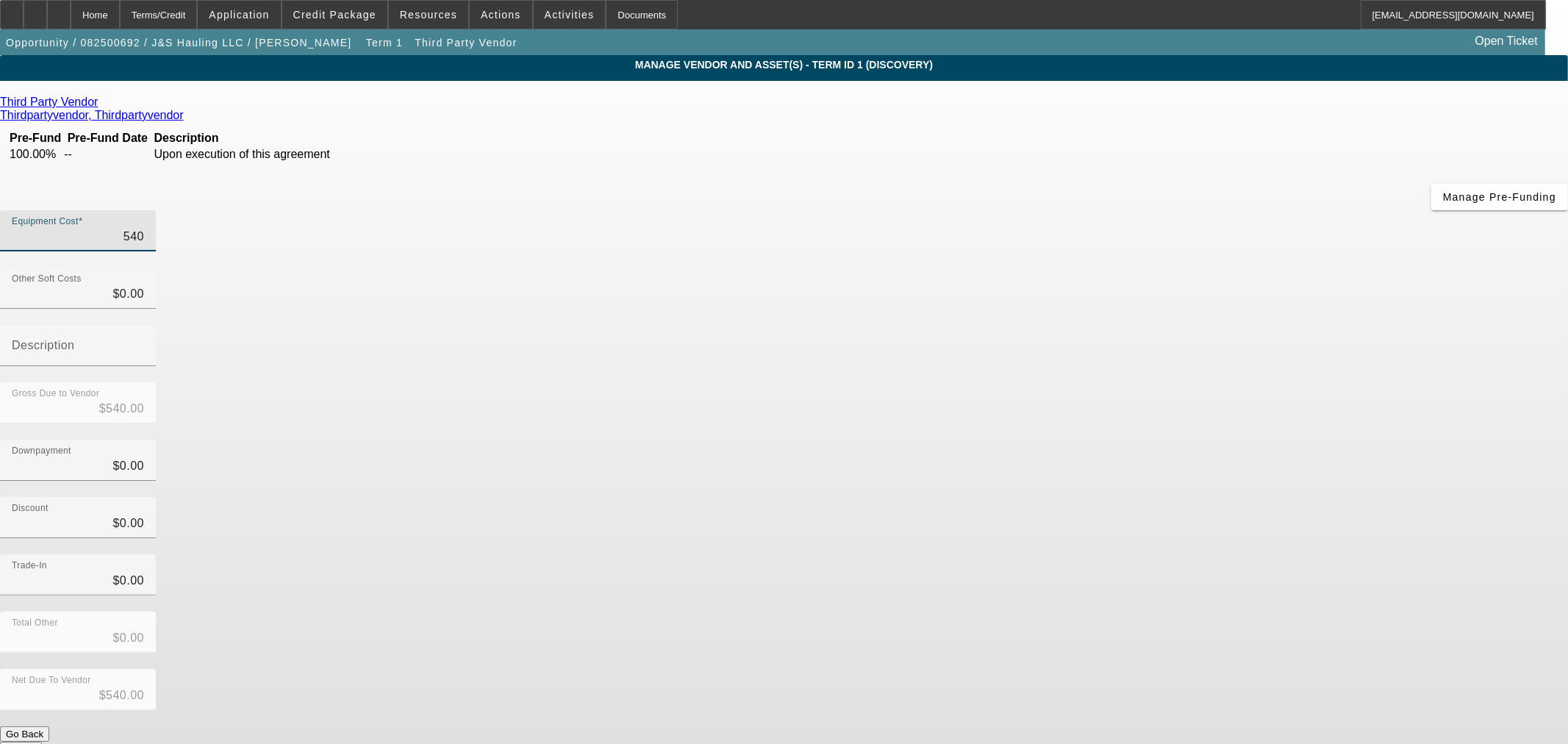
type input "$5,400.00"
type input "54000"
type input "$54,000.00"
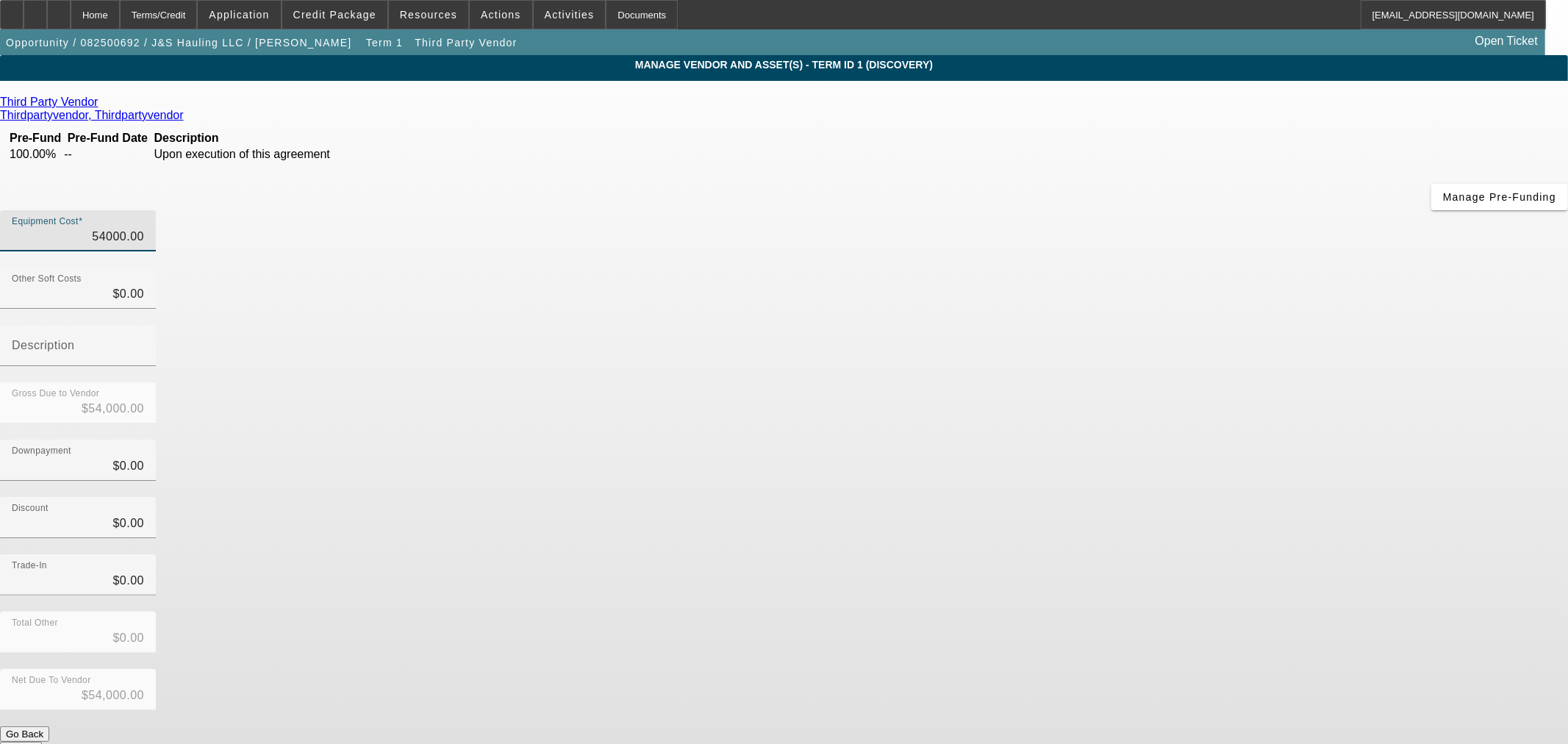
type input "$54,000.00"
click at [1063, 612] on div "Total Other $0.00" at bounding box center [784, 640] width 1568 height 57
click at [42, 742] on button "Submit" at bounding box center [21, 749] width 42 height 15
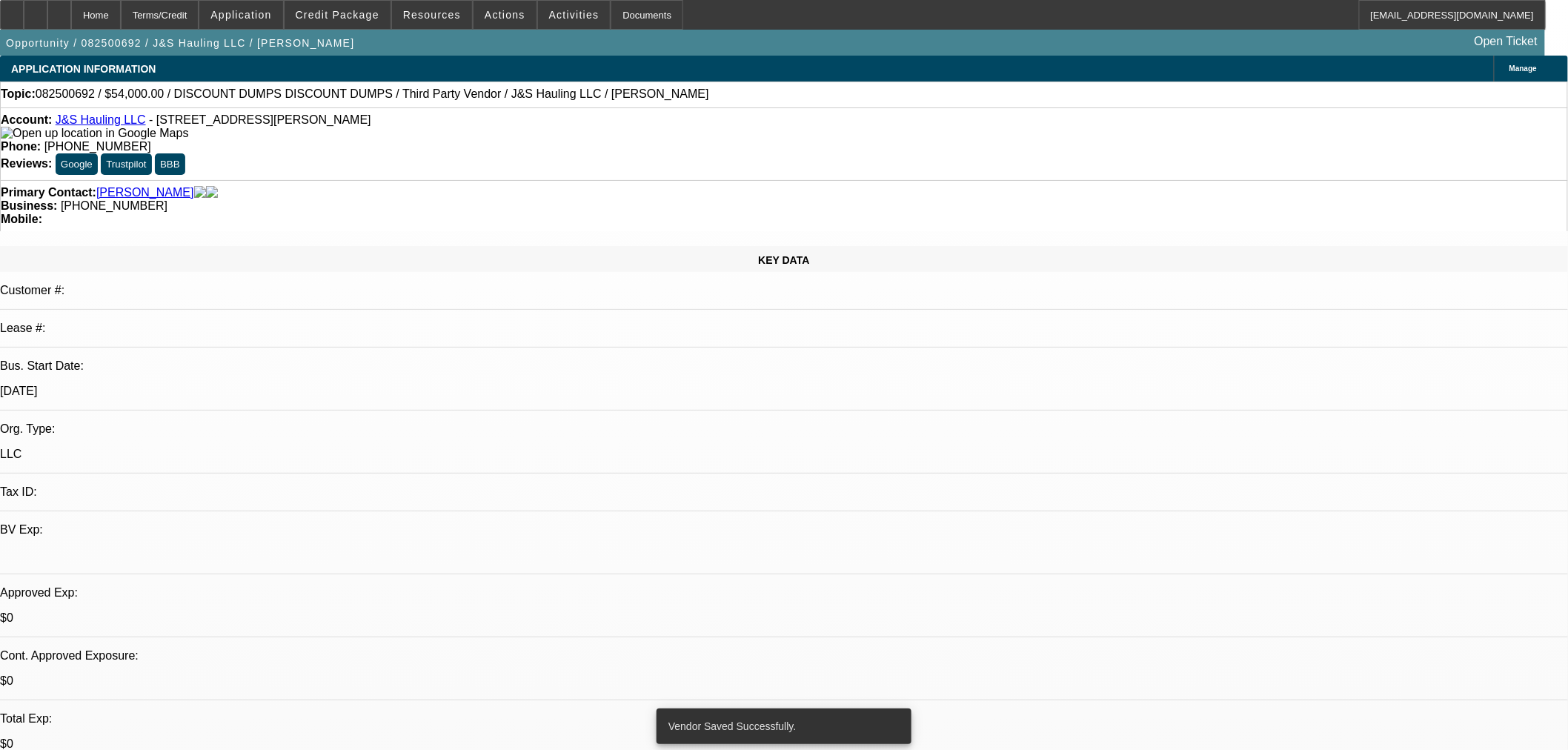
select select "0"
select select "2"
select select "0.1"
select select "4"
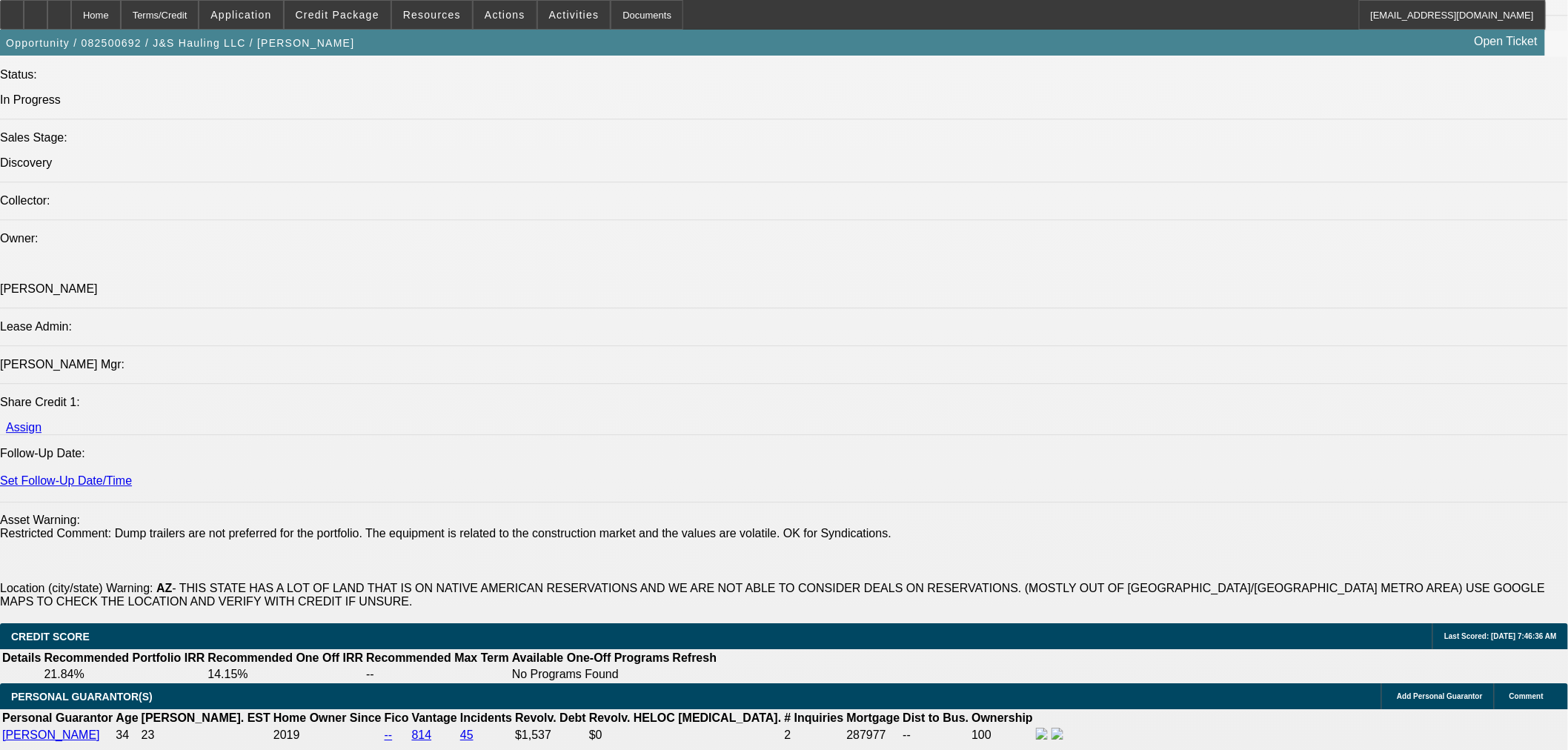
scroll to position [2140, 0]
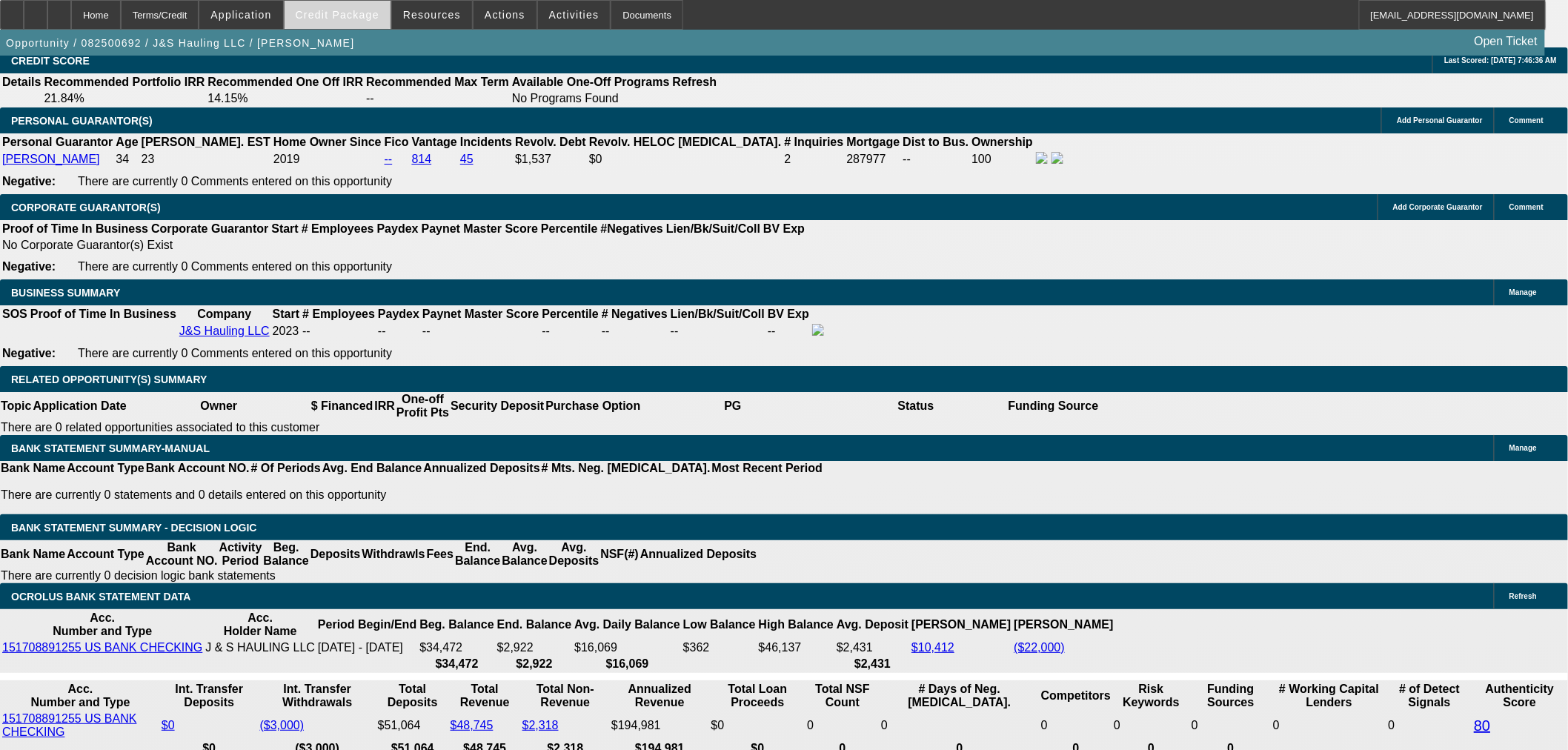
click at [352, 17] on span "Credit Package" at bounding box center [337, 14] width 84 height 12
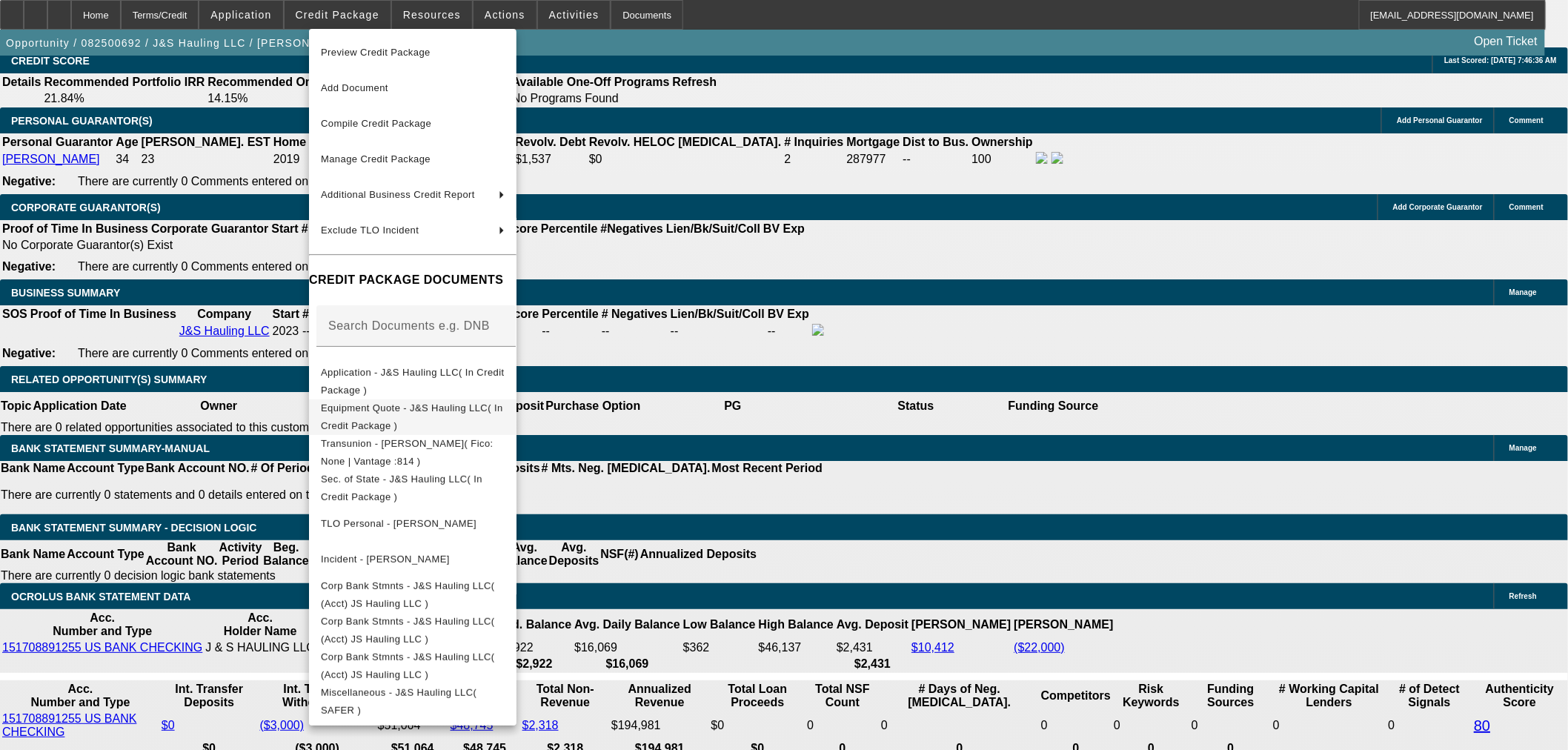
click at [383, 416] on span "Equipment Quote - J&S Hauling LLC( In Credit Package )" at bounding box center [413, 416] width 184 height 36
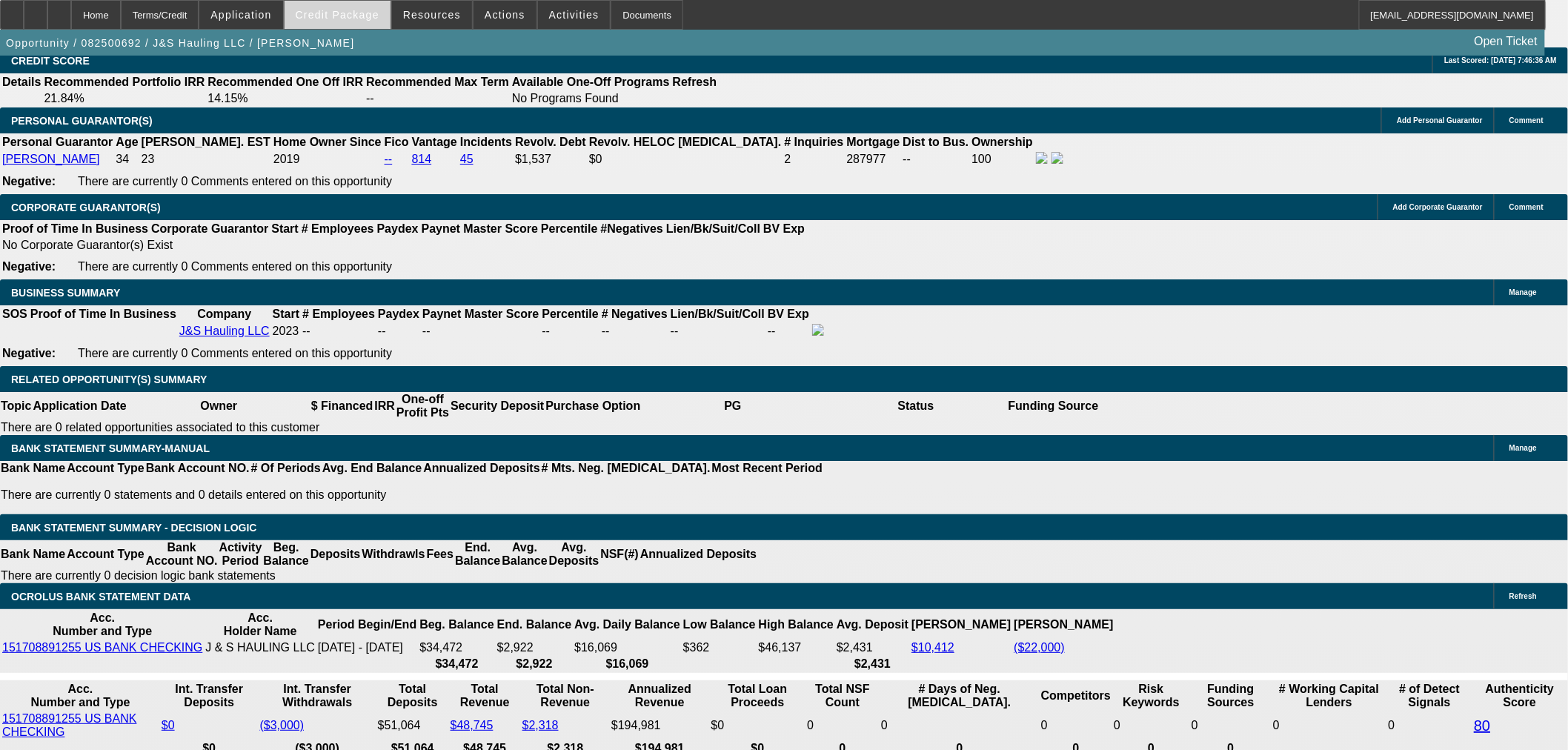
click at [343, 22] on span at bounding box center [337, 14] width 106 height 36
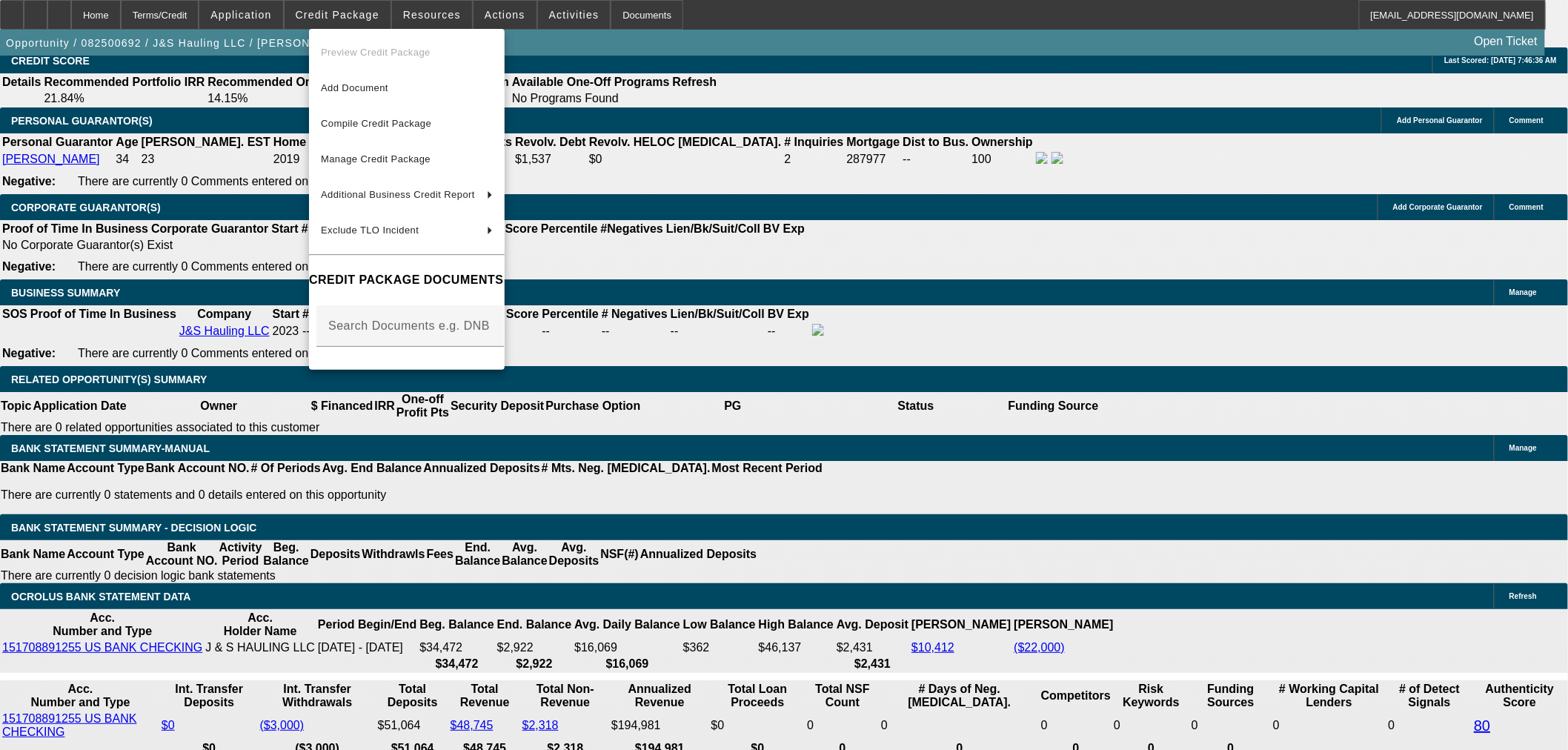
click at [617, 579] on div at bounding box center [784, 375] width 1568 height 750
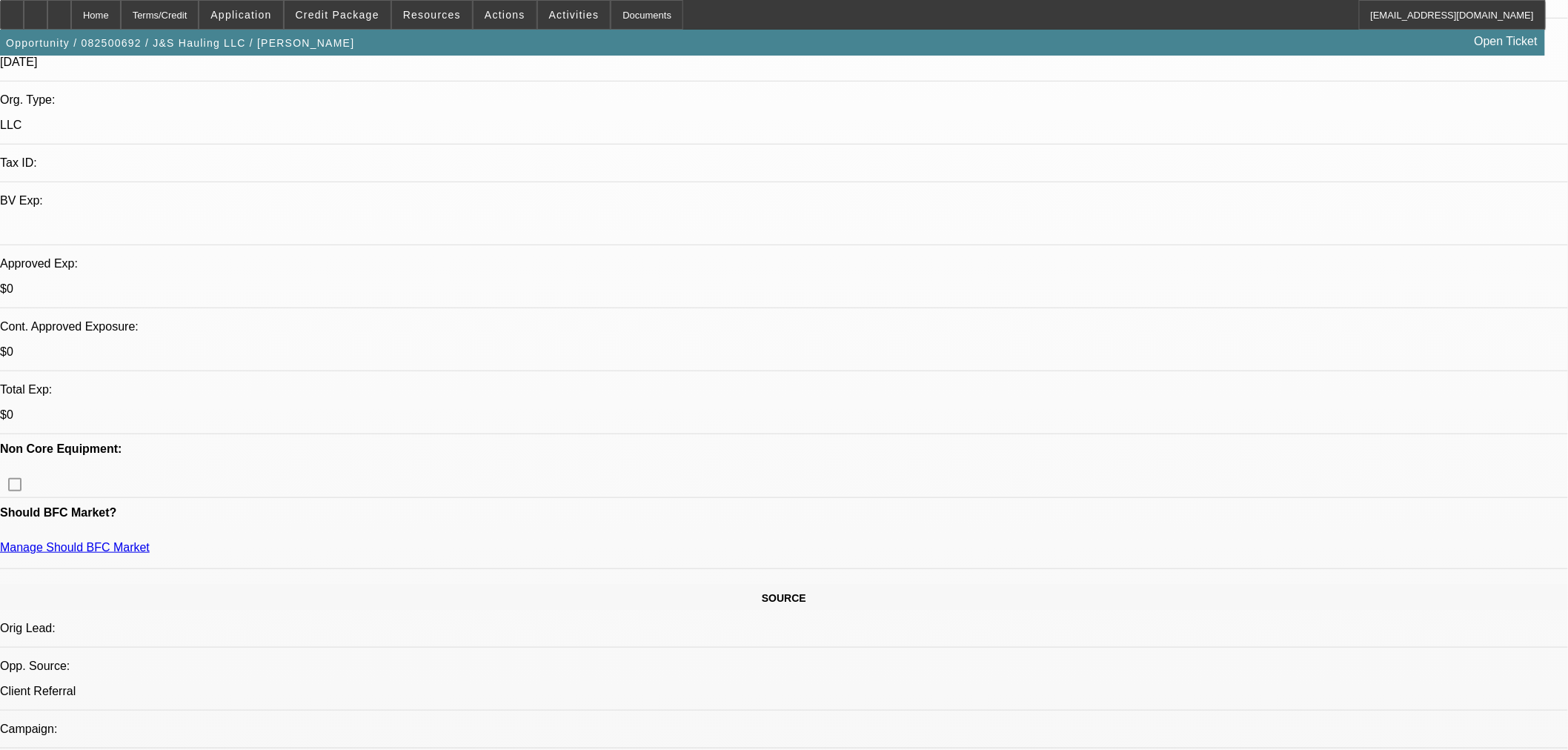
scroll to position [0, 0]
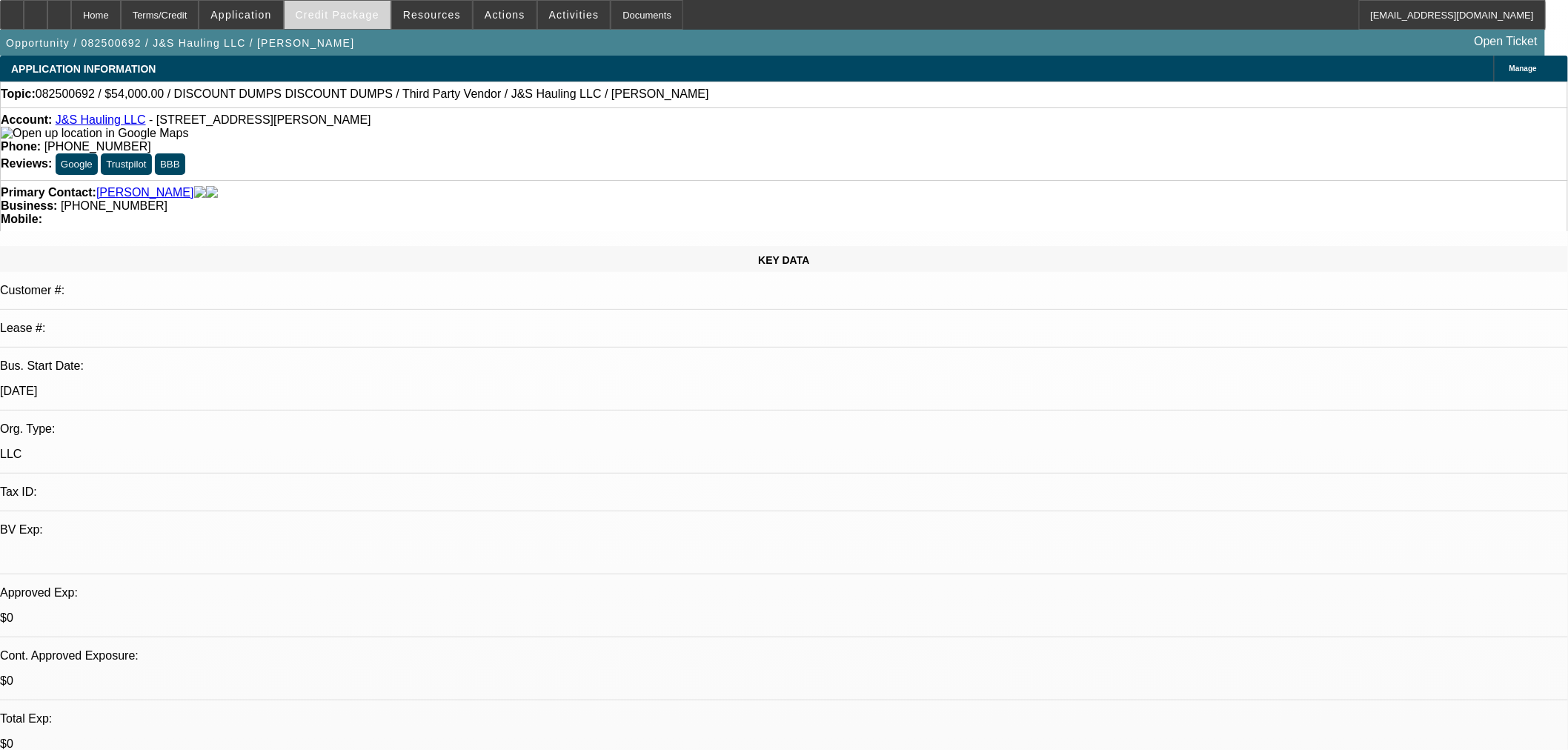
click at [365, 21] on span at bounding box center [337, 14] width 106 height 36
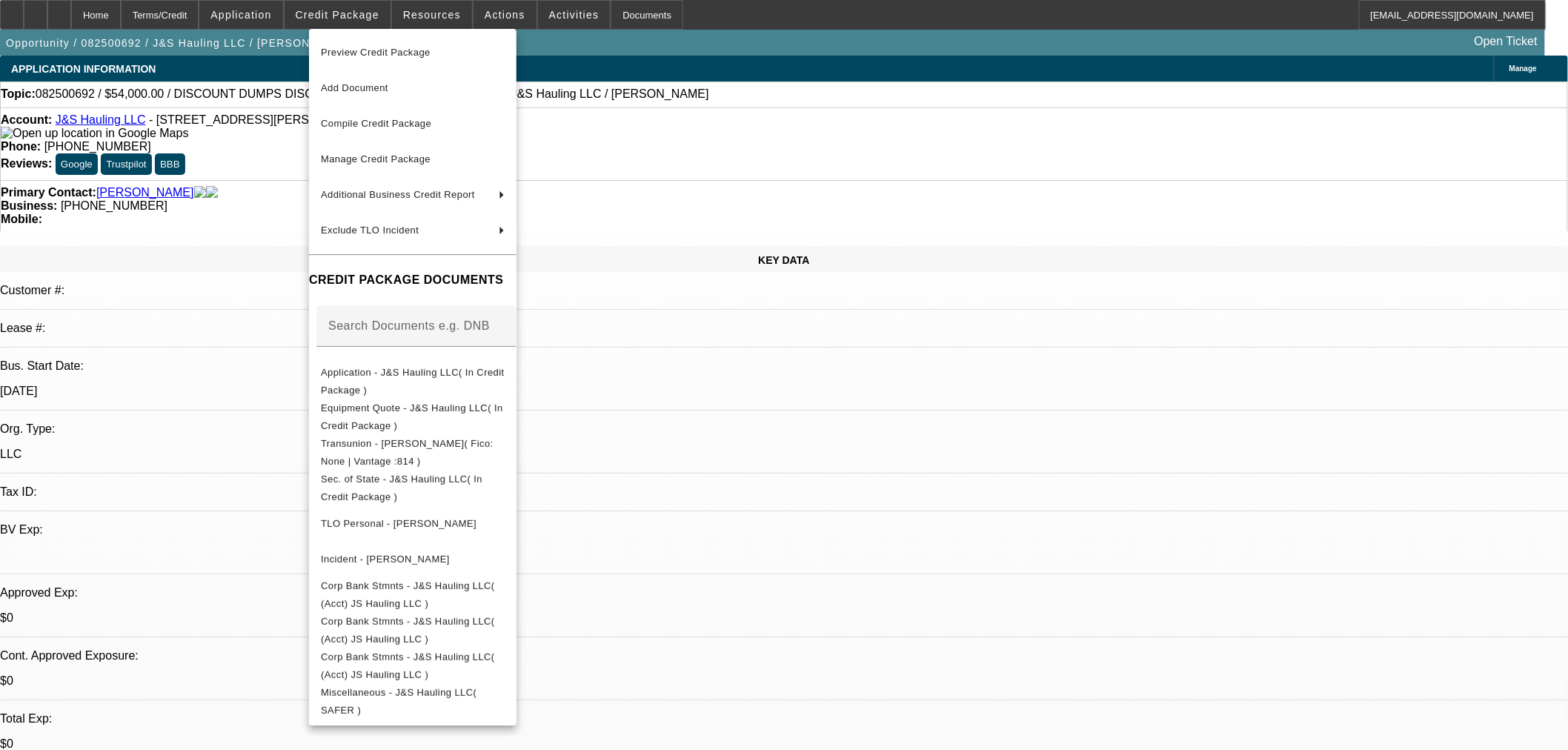
click at [1034, 453] on div at bounding box center [784, 375] width 1568 height 750
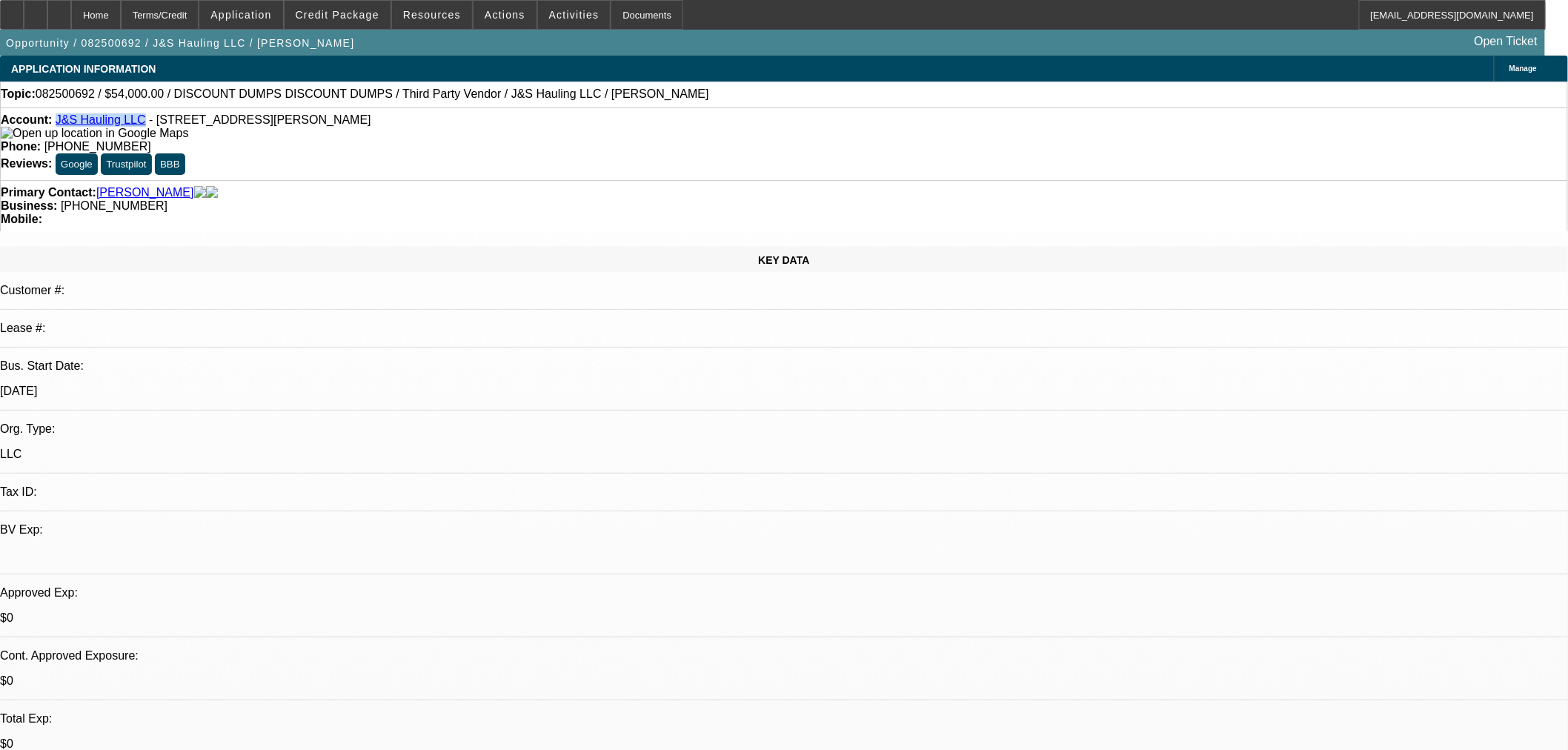
drag, startPoint x: 141, startPoint y: 126, endPoint x: 68, endPoint y: 128, distance: 73.0
click at [68, 128] on div "Account: J&S Hauling LLC - 9926 W Hilton Ave, Tolleson, AZ 85353" at bounding box center [784, 126] width 1566 height 26
copy link "J&S Hauling LLC"
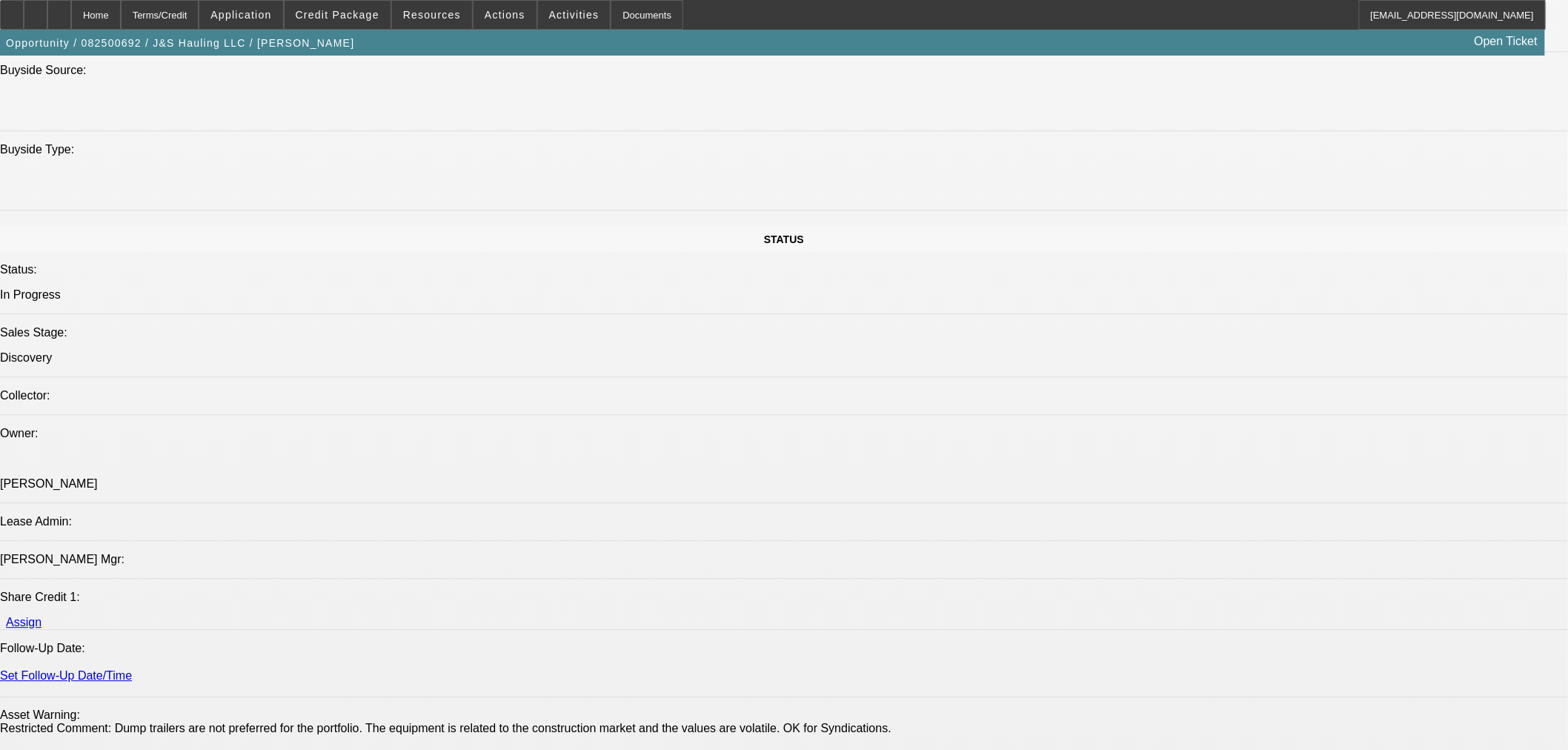
scroll to position [1646, 0]
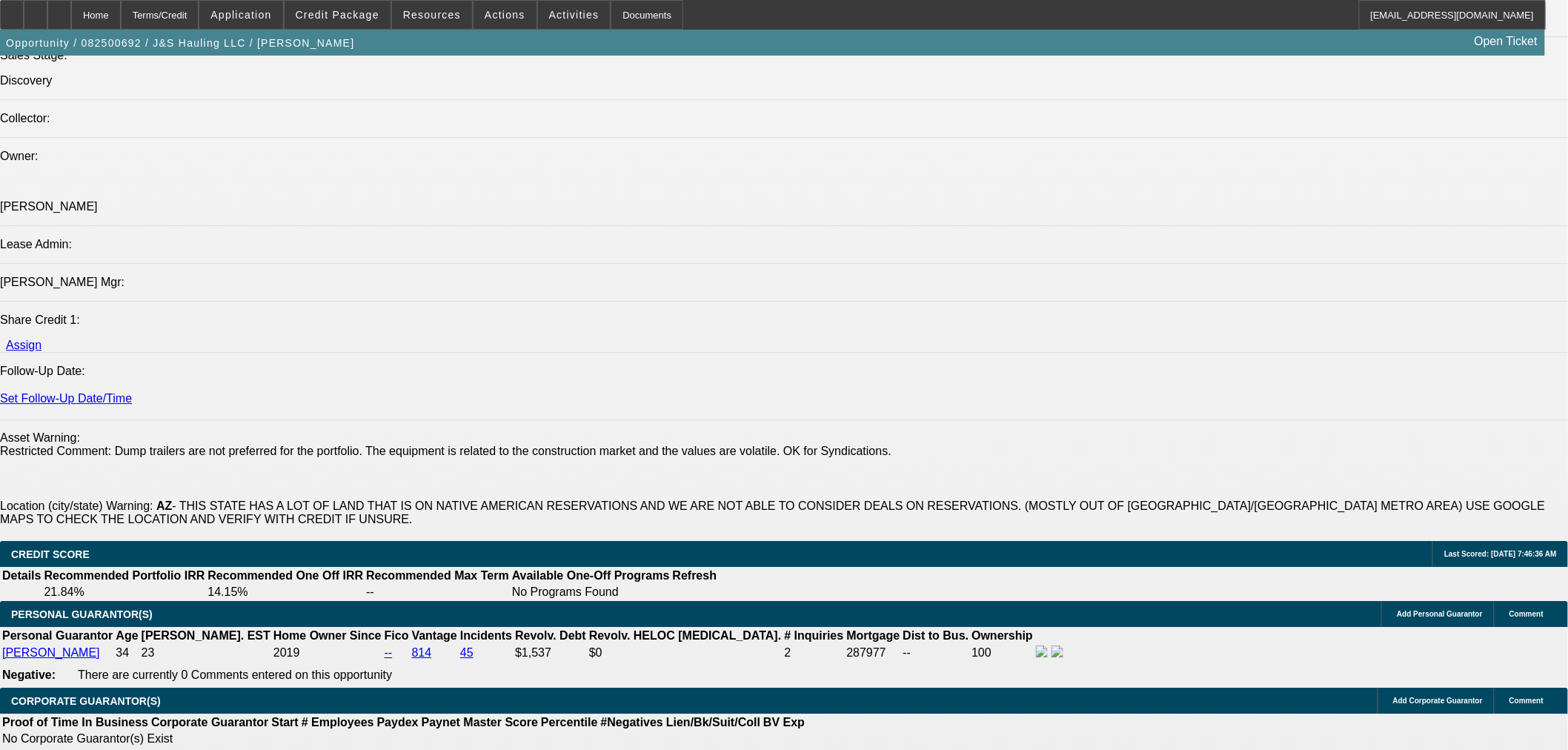
drag, startPoint x: 989, startPoint y: 306, endPoint x: 961, endPoint y: 327, distance: 35.0
drag, startPoint x: 347, startPoint y: 11, endPoint x: 343, endPoint y: 26, distance: 15.5
click at [347, 12] on span "Credit Package" at bounding box center [337, 14] width 84 height 12
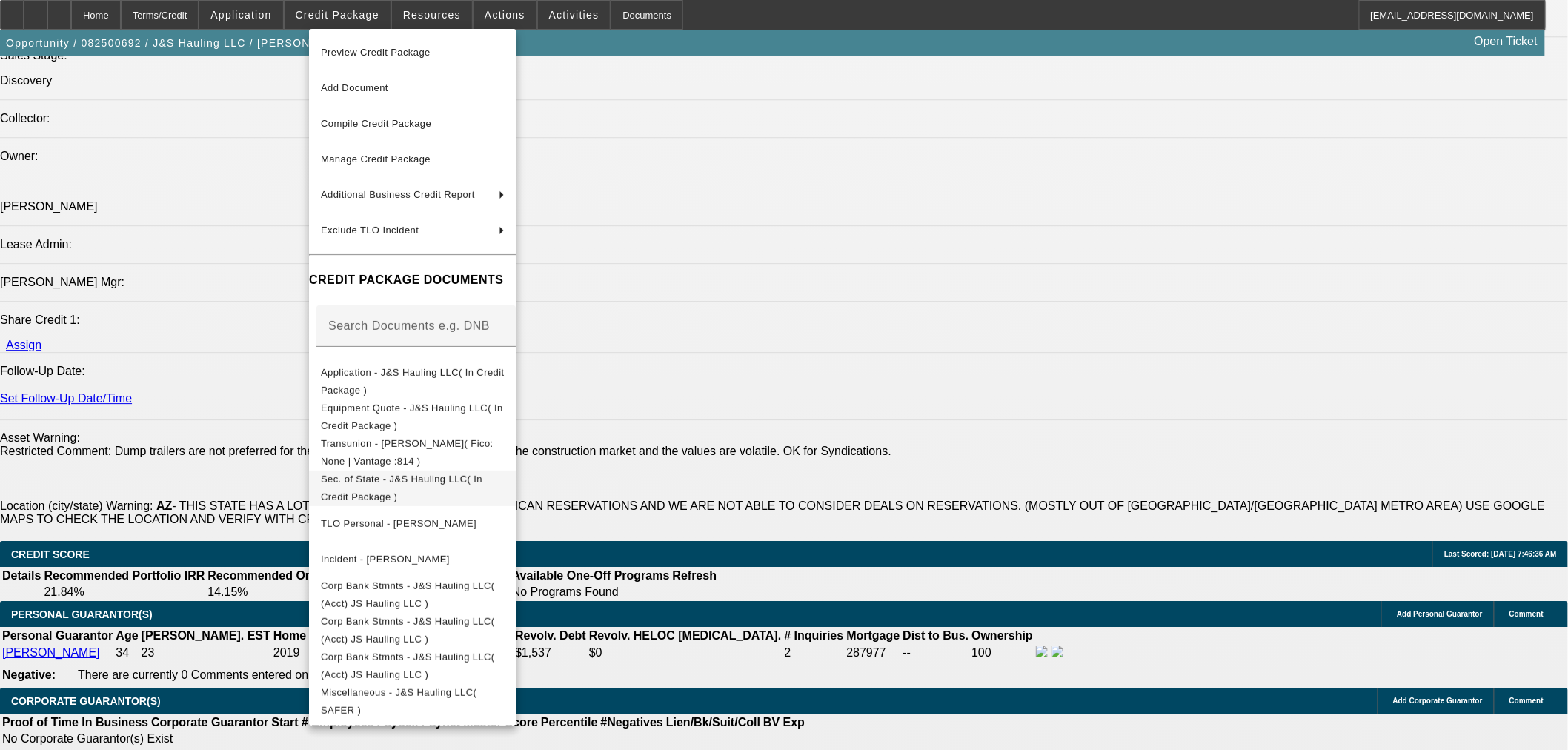
click at [495, 491] on button "Sec. of State - J&S Hauling LLC( In Credit Package )" at bounding box center [413, 487] width 208 height 36
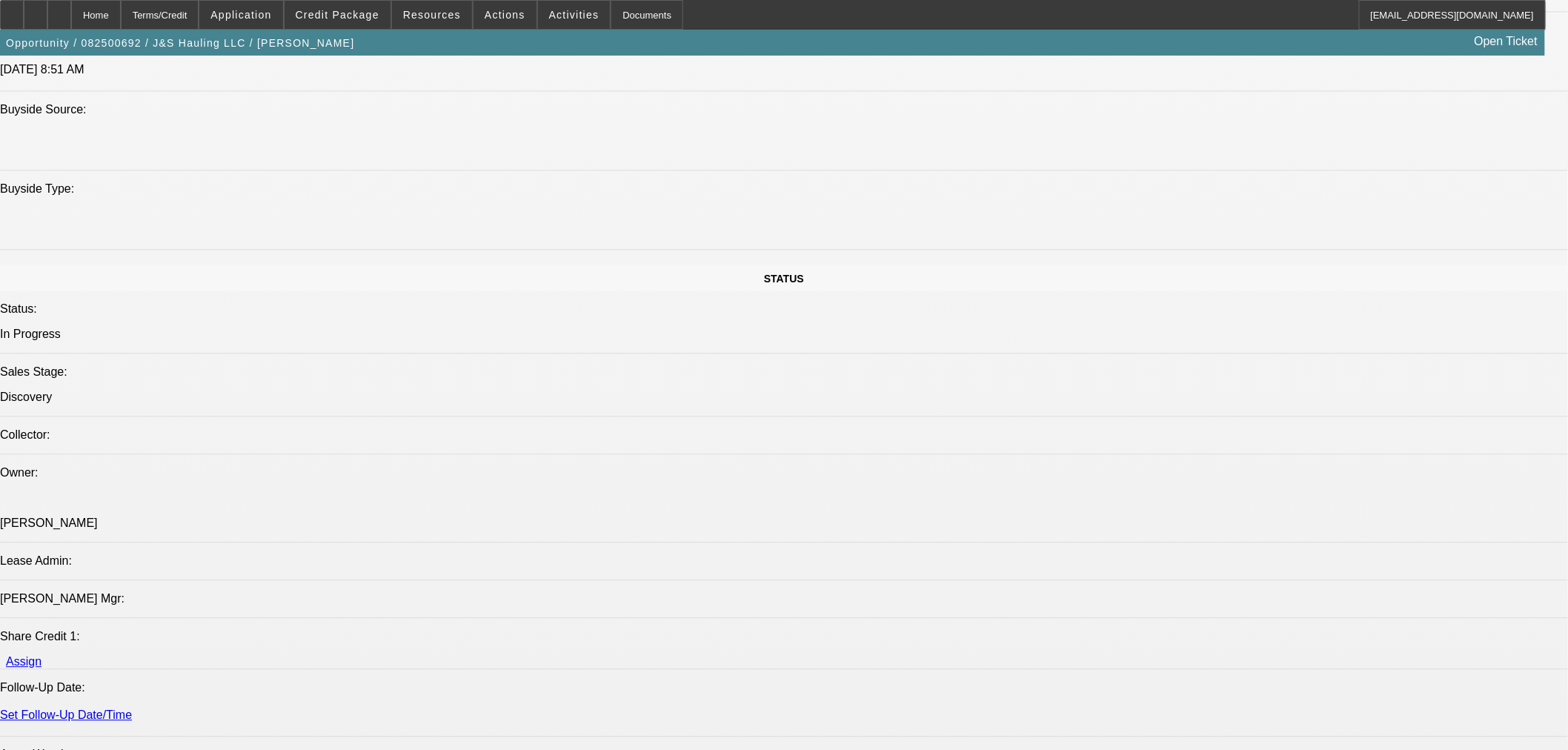
scroll to position [1975, 0]
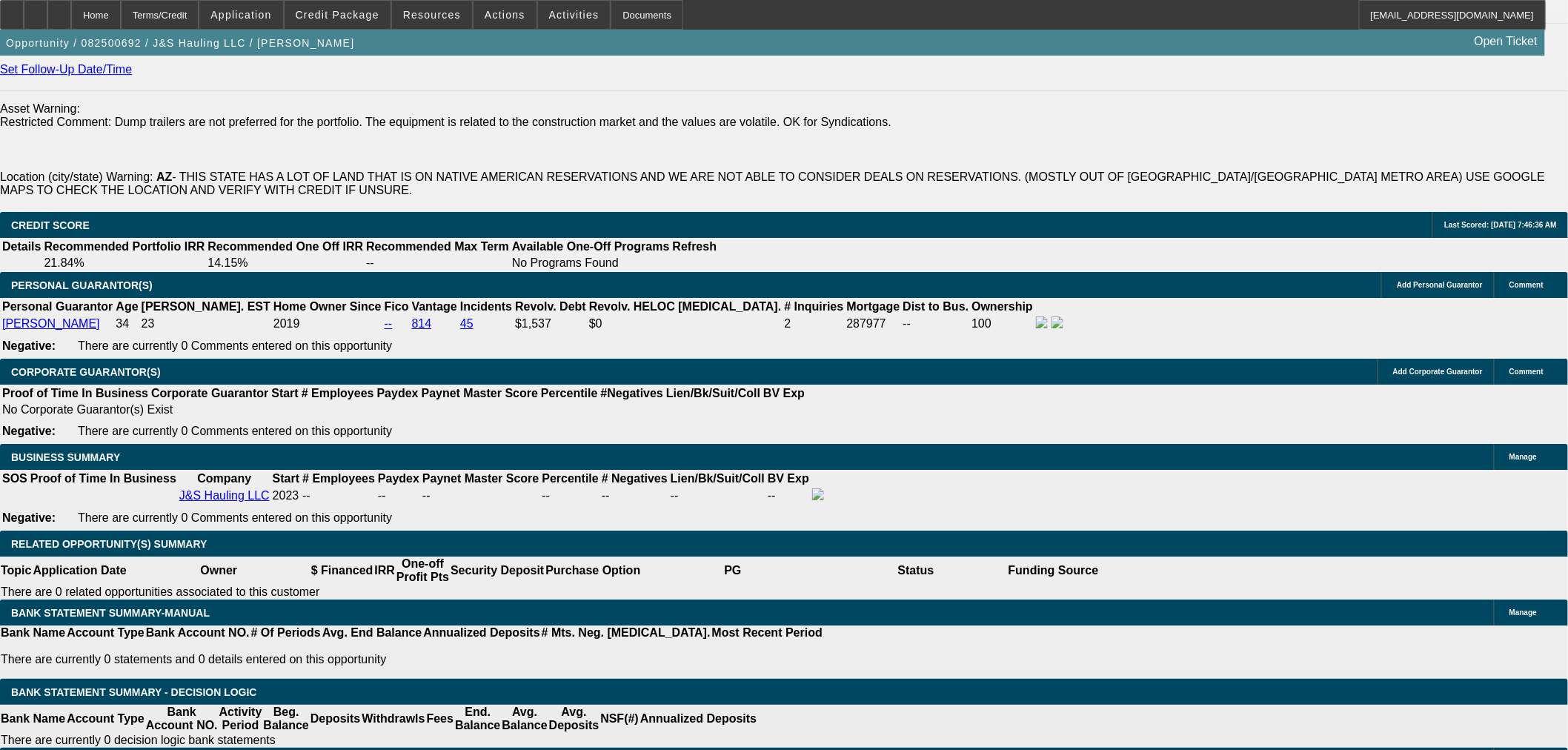
type input "$0.00"
type input "60"
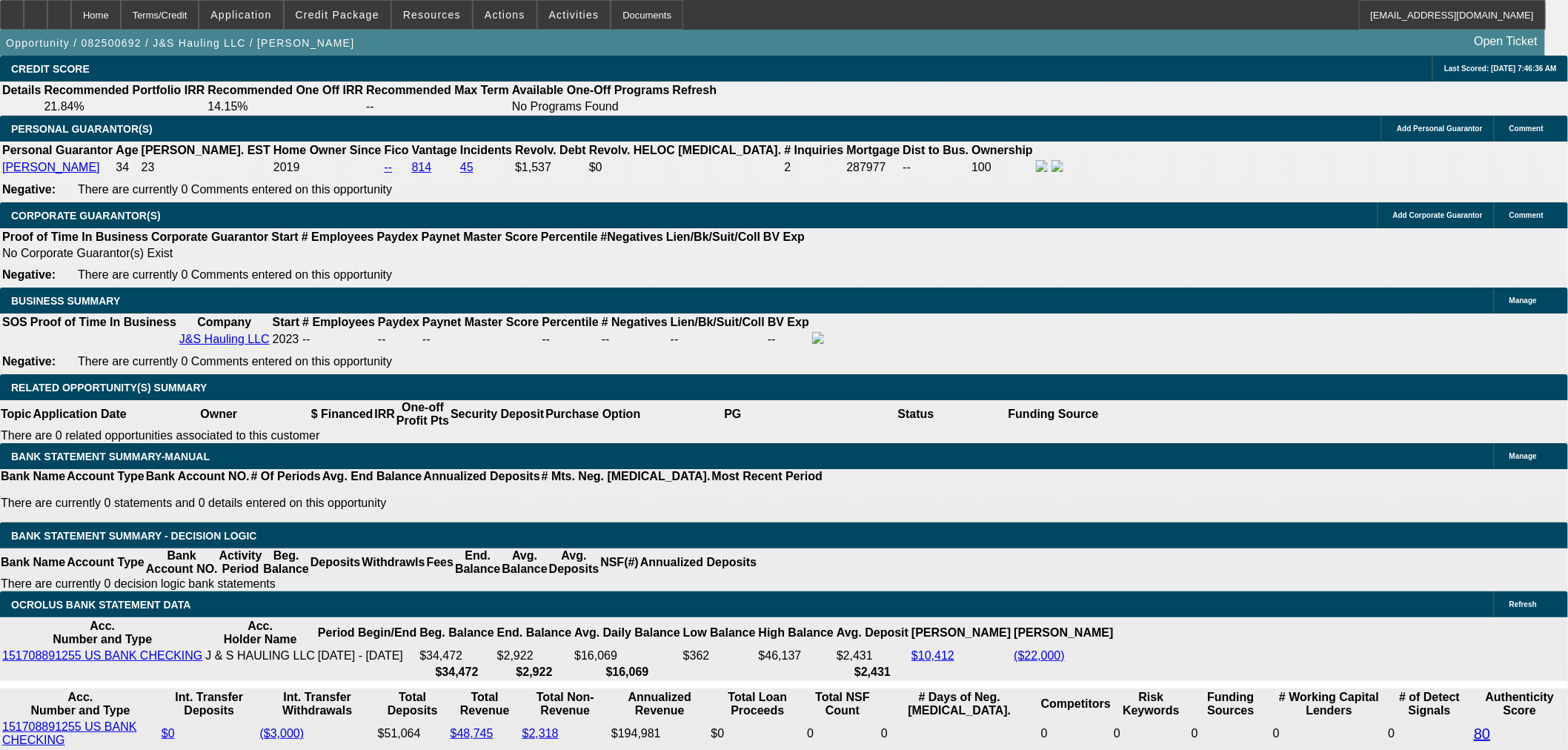
scroll to position [2387, 0]
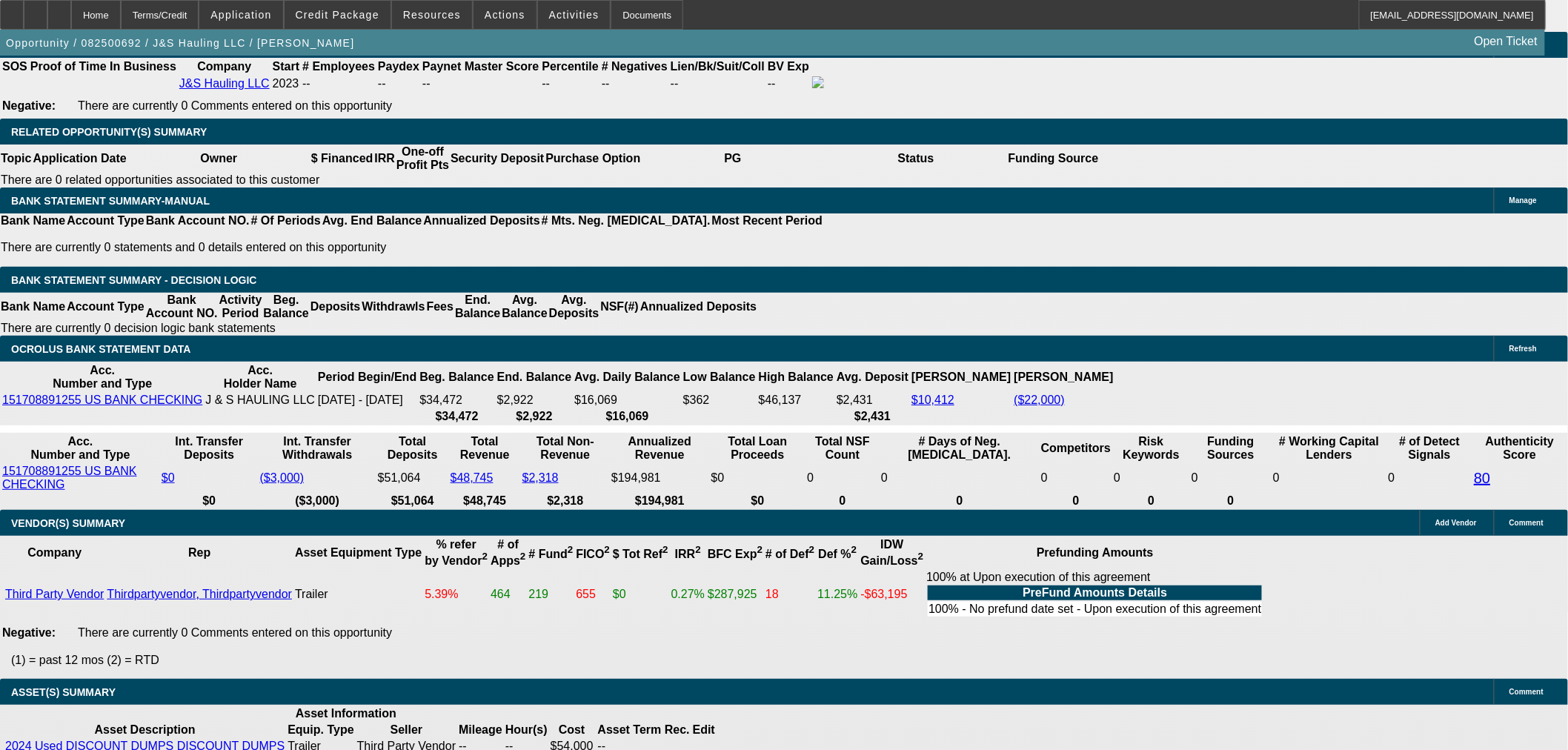
type input "10"
type input "$1,846.12"
type input "$923.06"
type input "$2,294.68"
type input "$1,147.34"
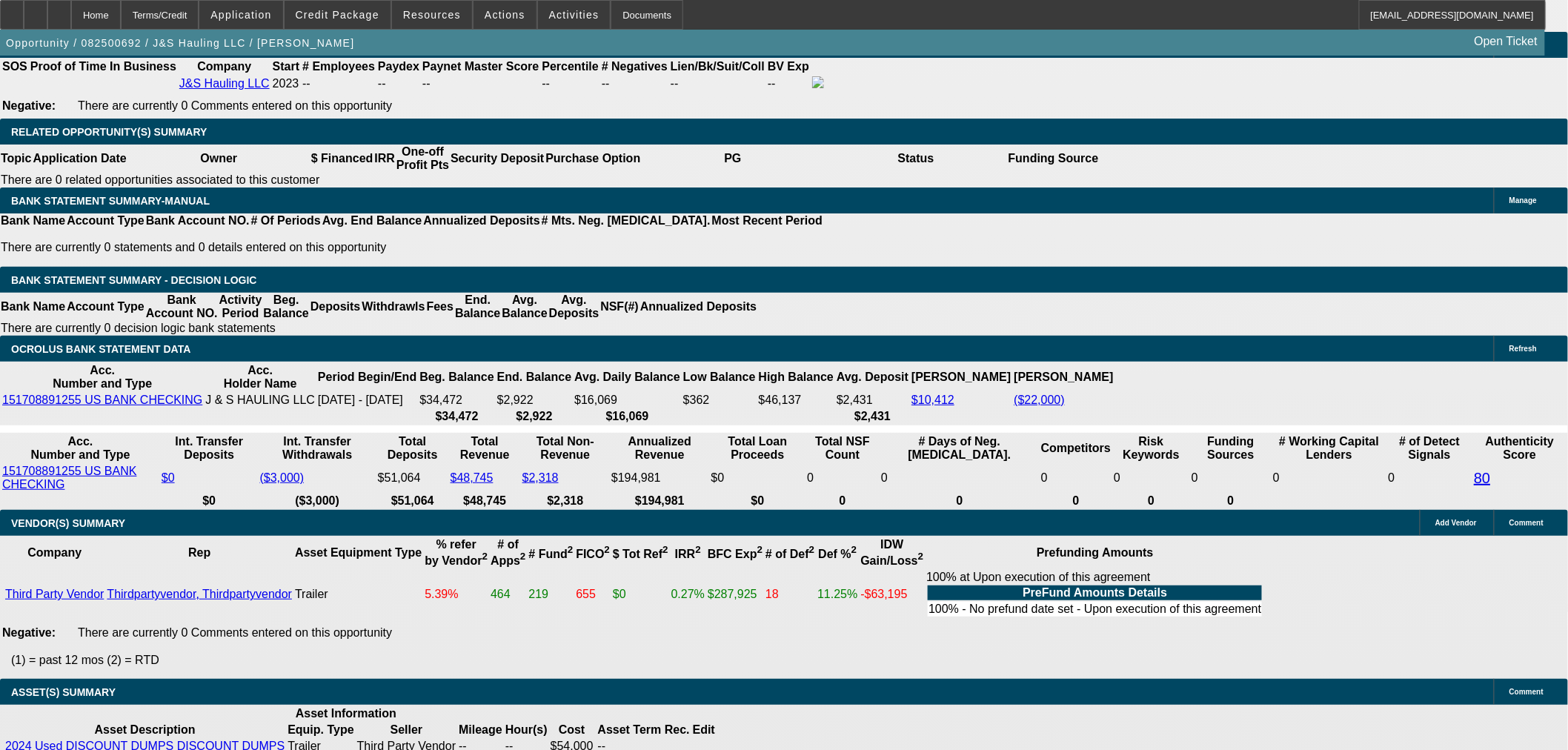
type input "10"
select select "3"
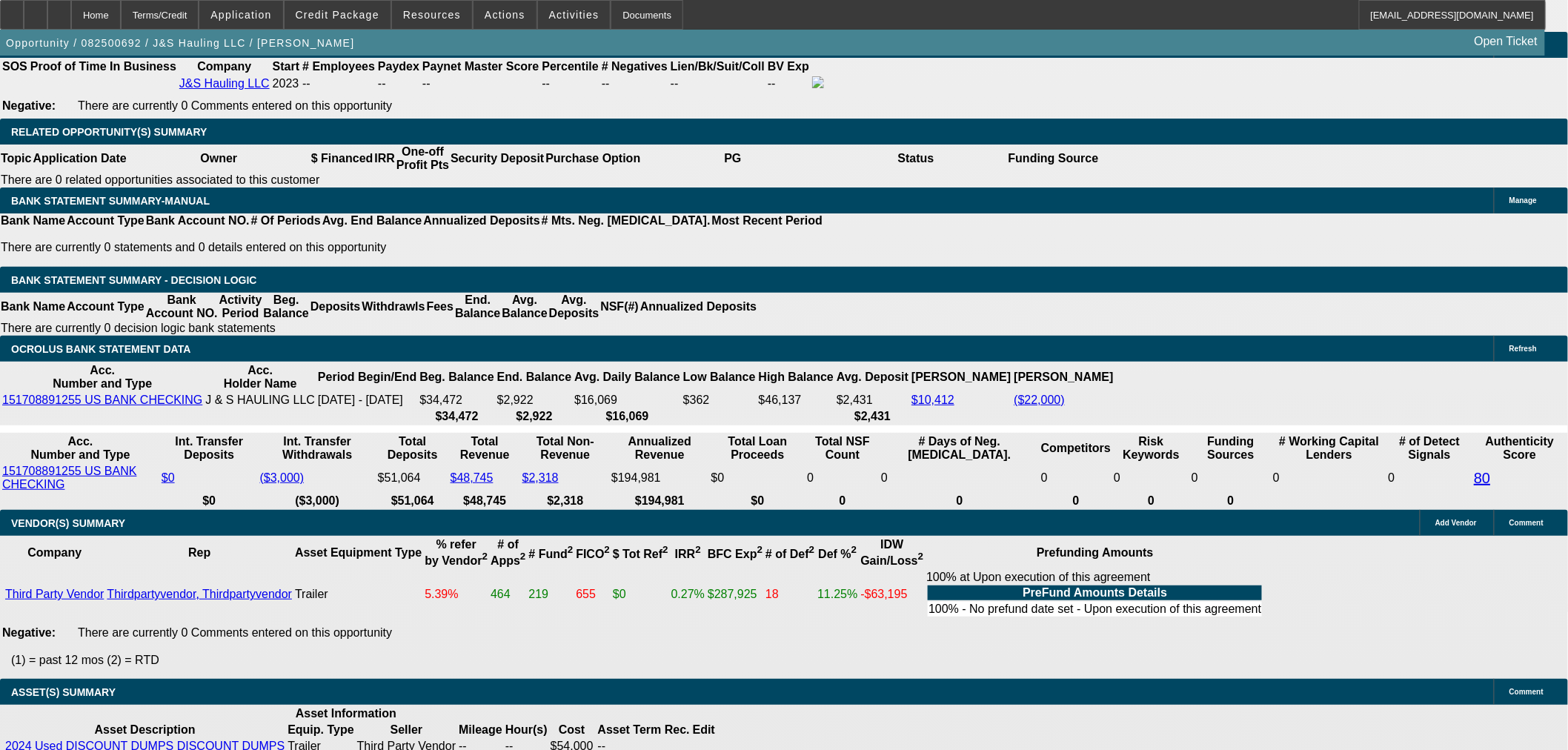
select select "0"
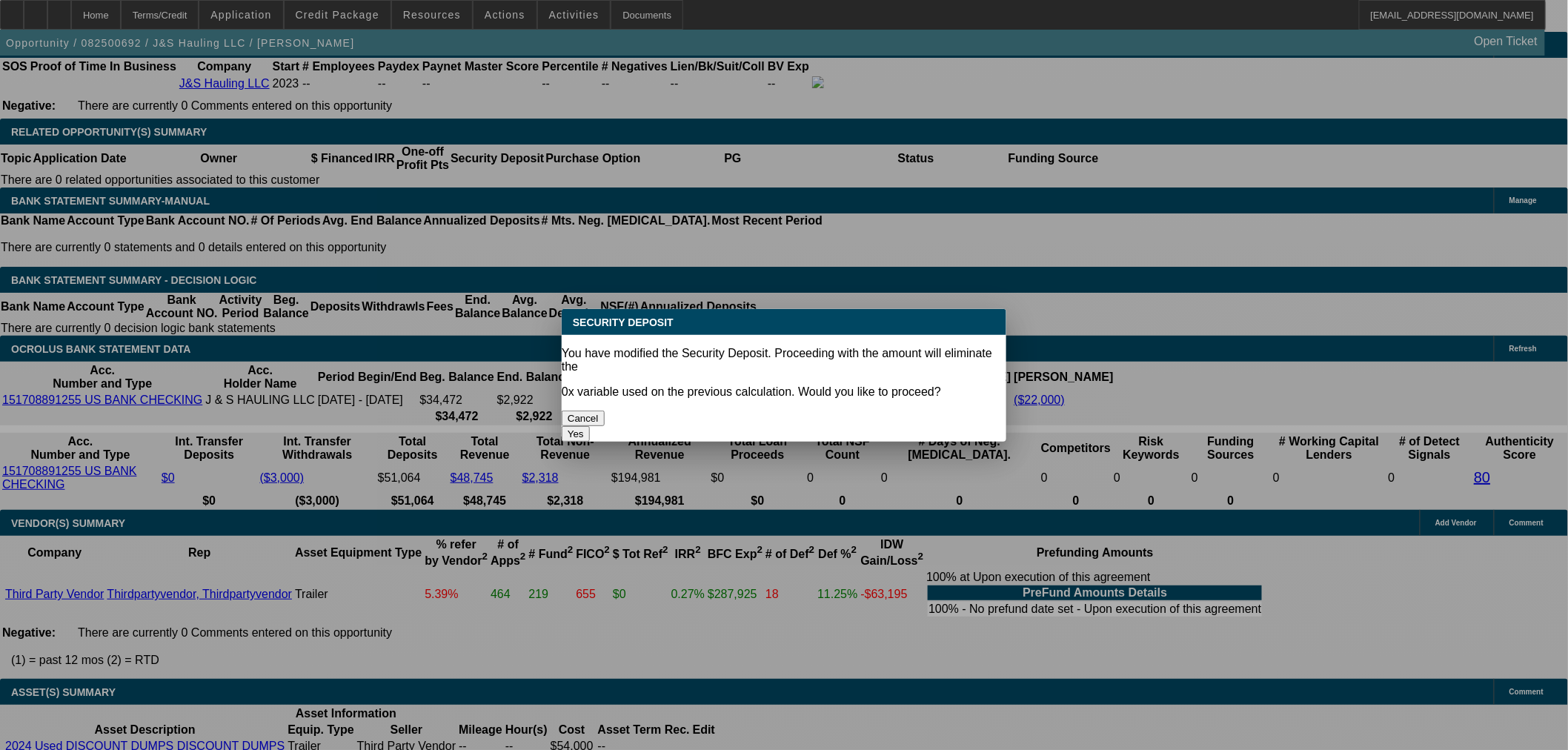
click at [589, 426] on button "Yes" at bounding box center [575, 433] width 28 height 15
type input "$0.00"
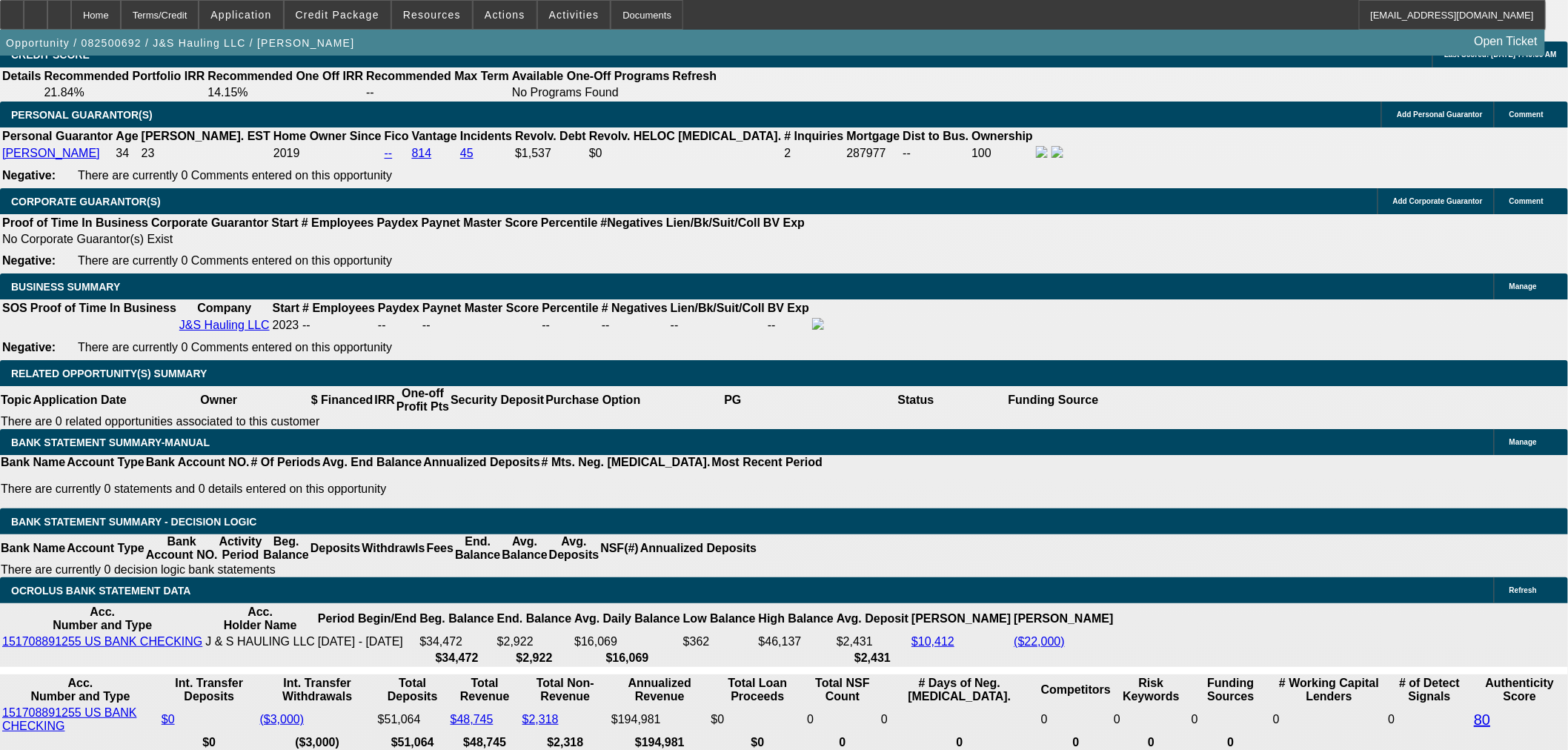
scroll to position [1975, 0]
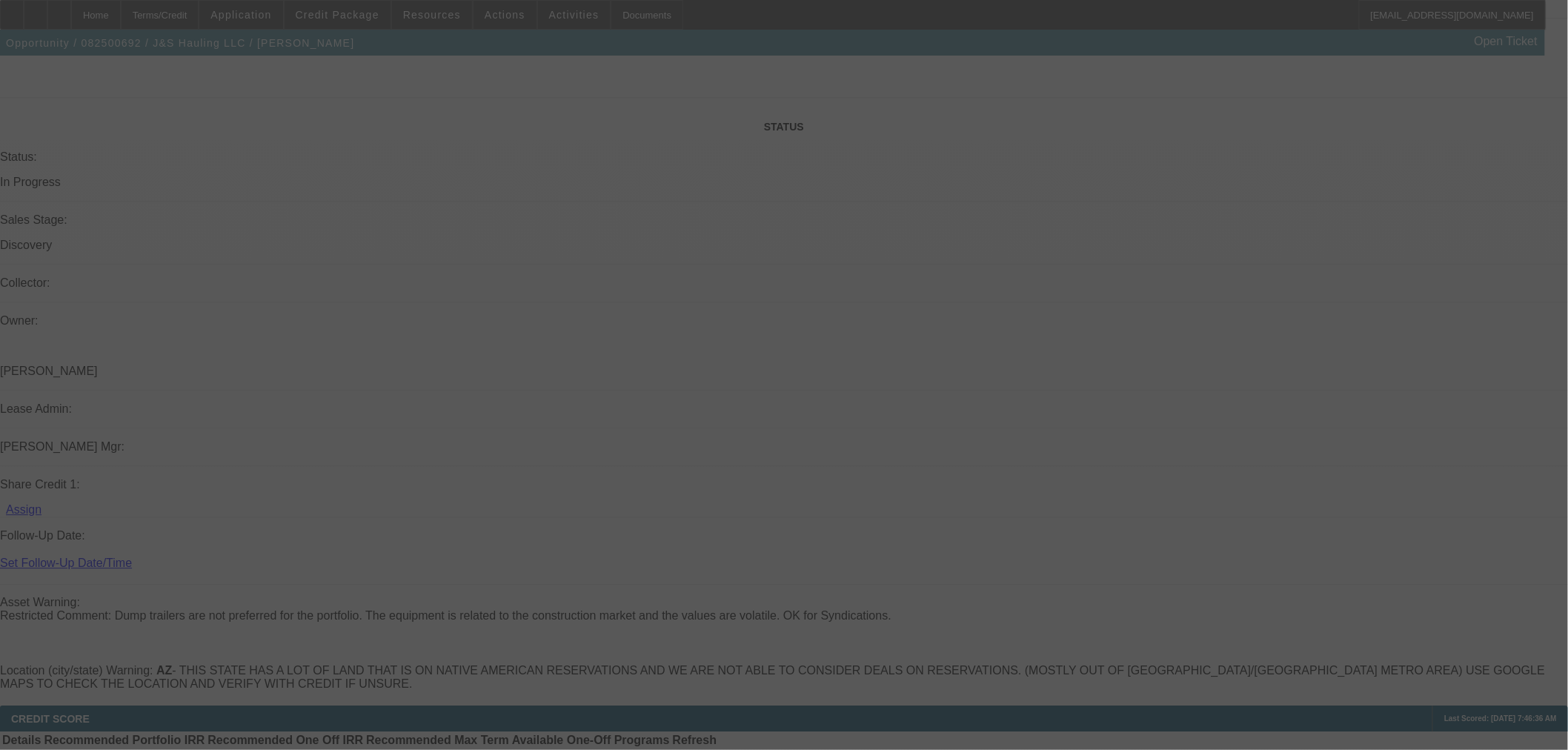
select select "0"
select select "3"
select select "0.1"
select select "4"
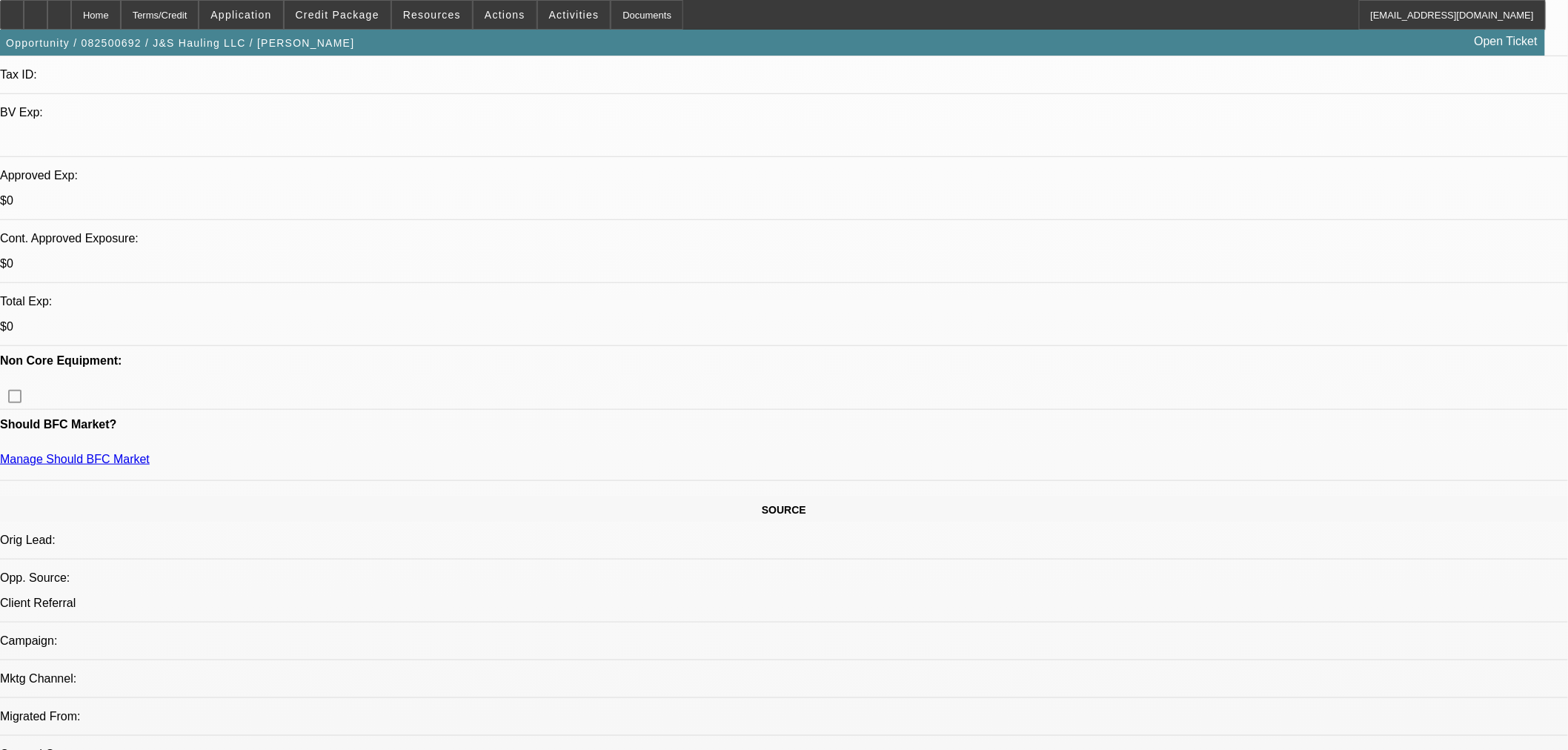
scroll to position [411, 0]
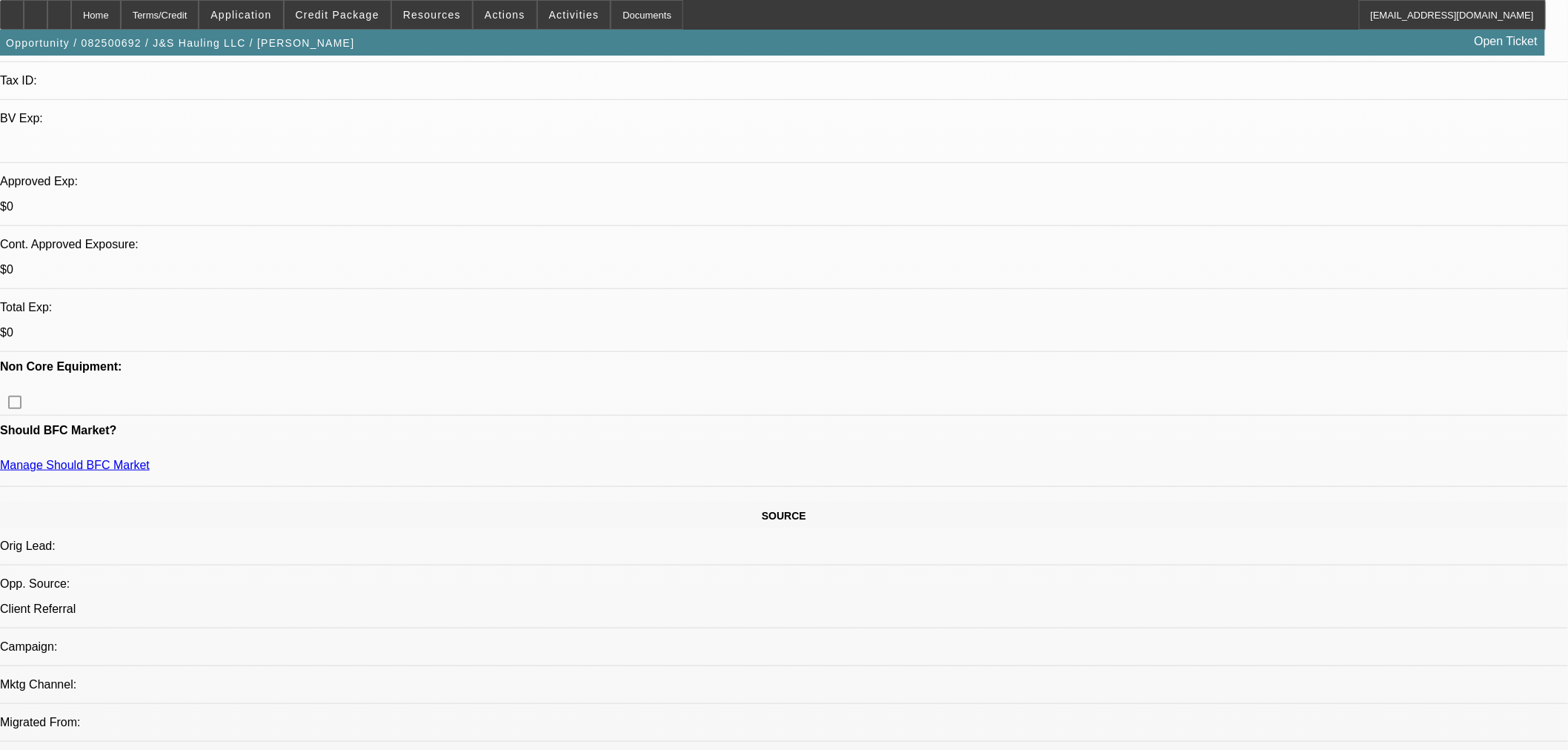
click at [338, 17] on span "Credit Package" at bounding box center [337, 14] width 84 height 12
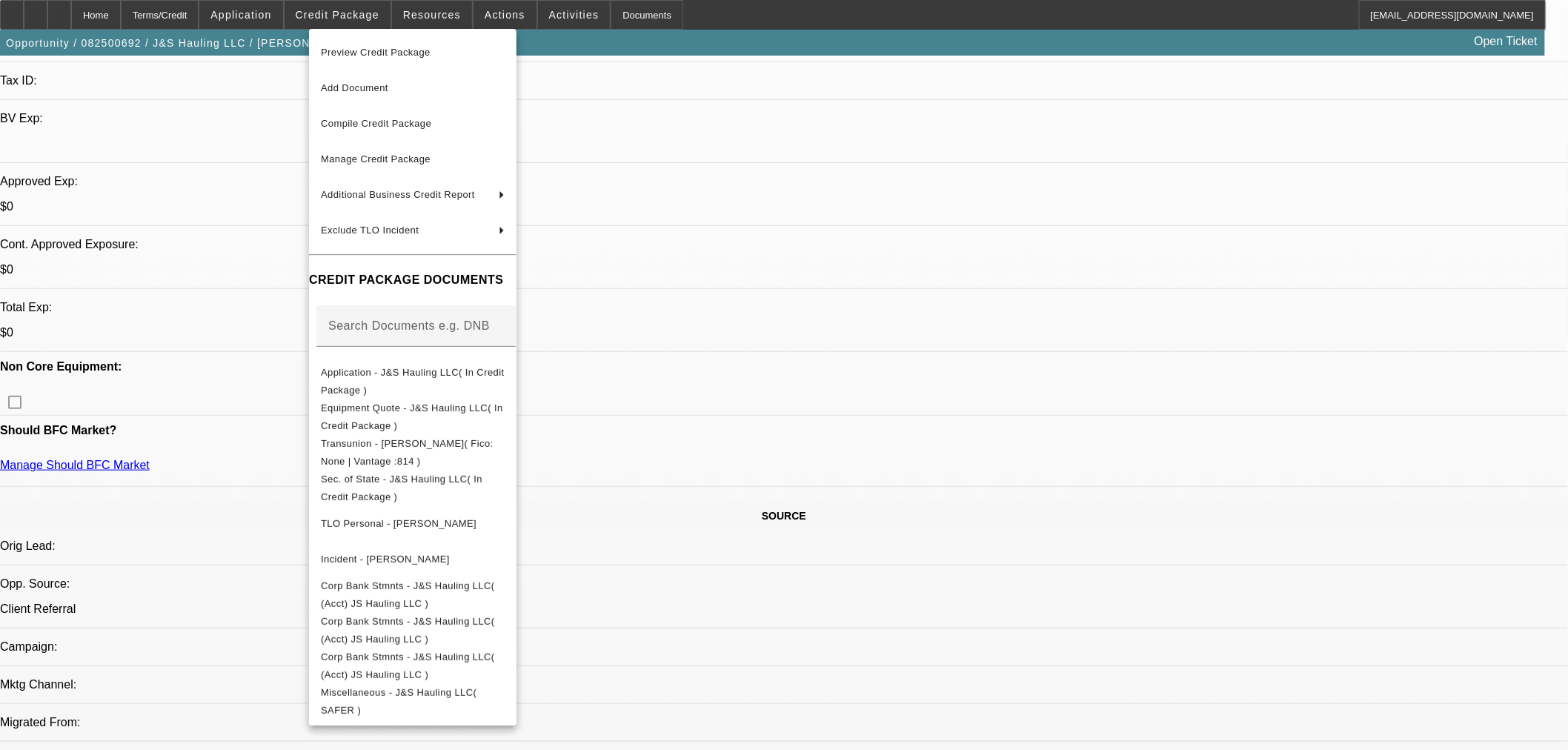
click at [1174, 456] on div at bounding box center [784, 375] width 1568 height 750
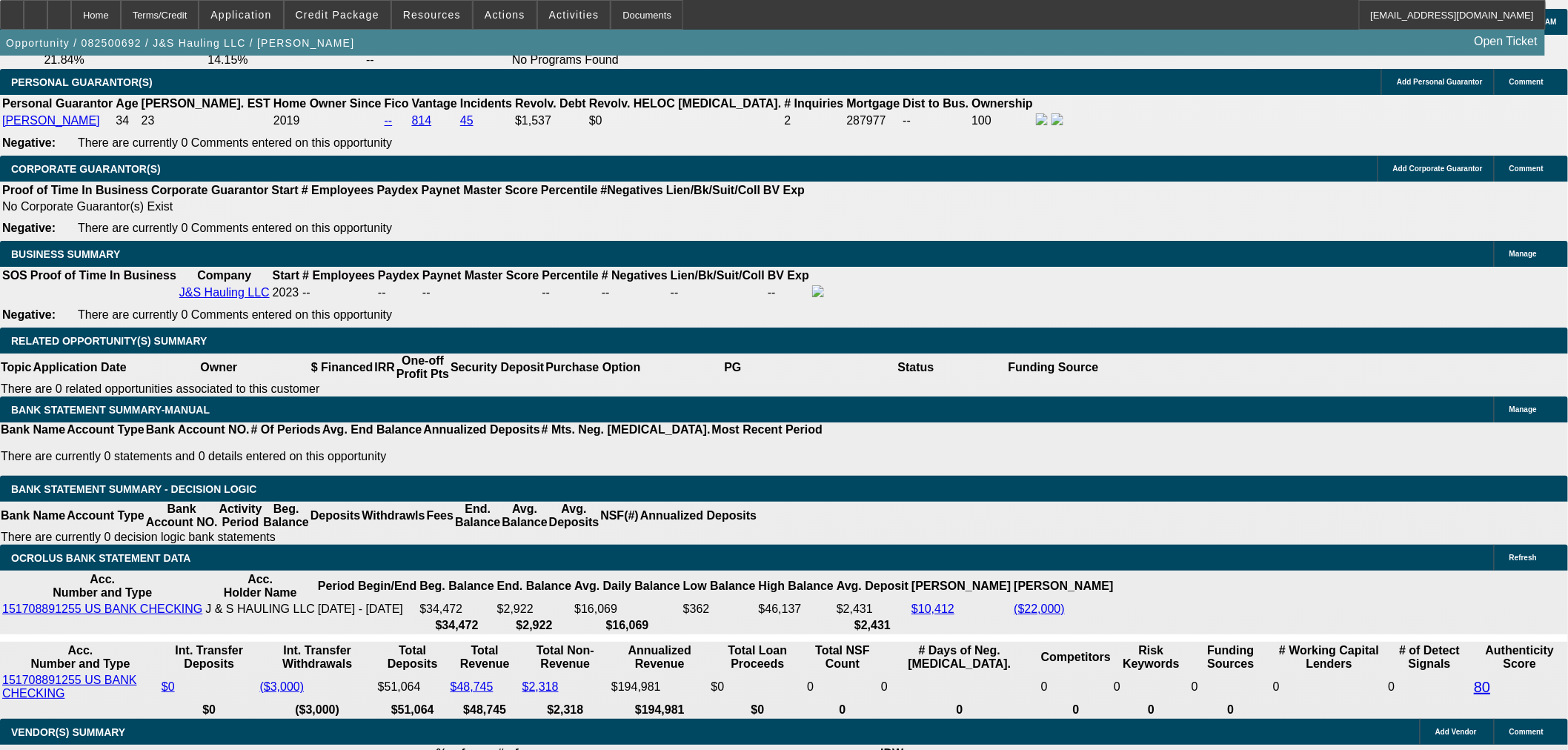
scroll to position [2140, 0]
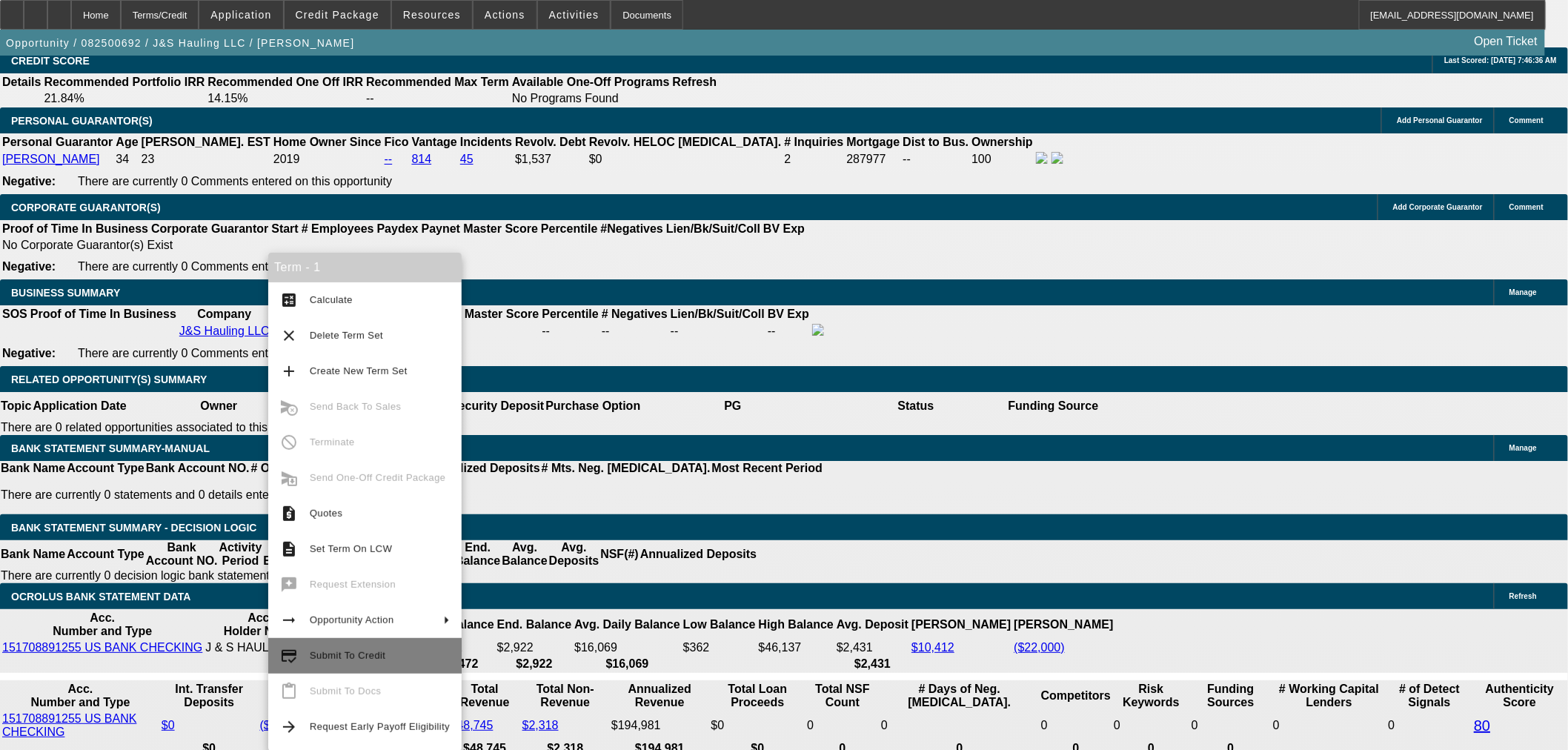
click at [312, 656] on span "Submit To Credit" at bounding box center [347, 656] width 76 height 11
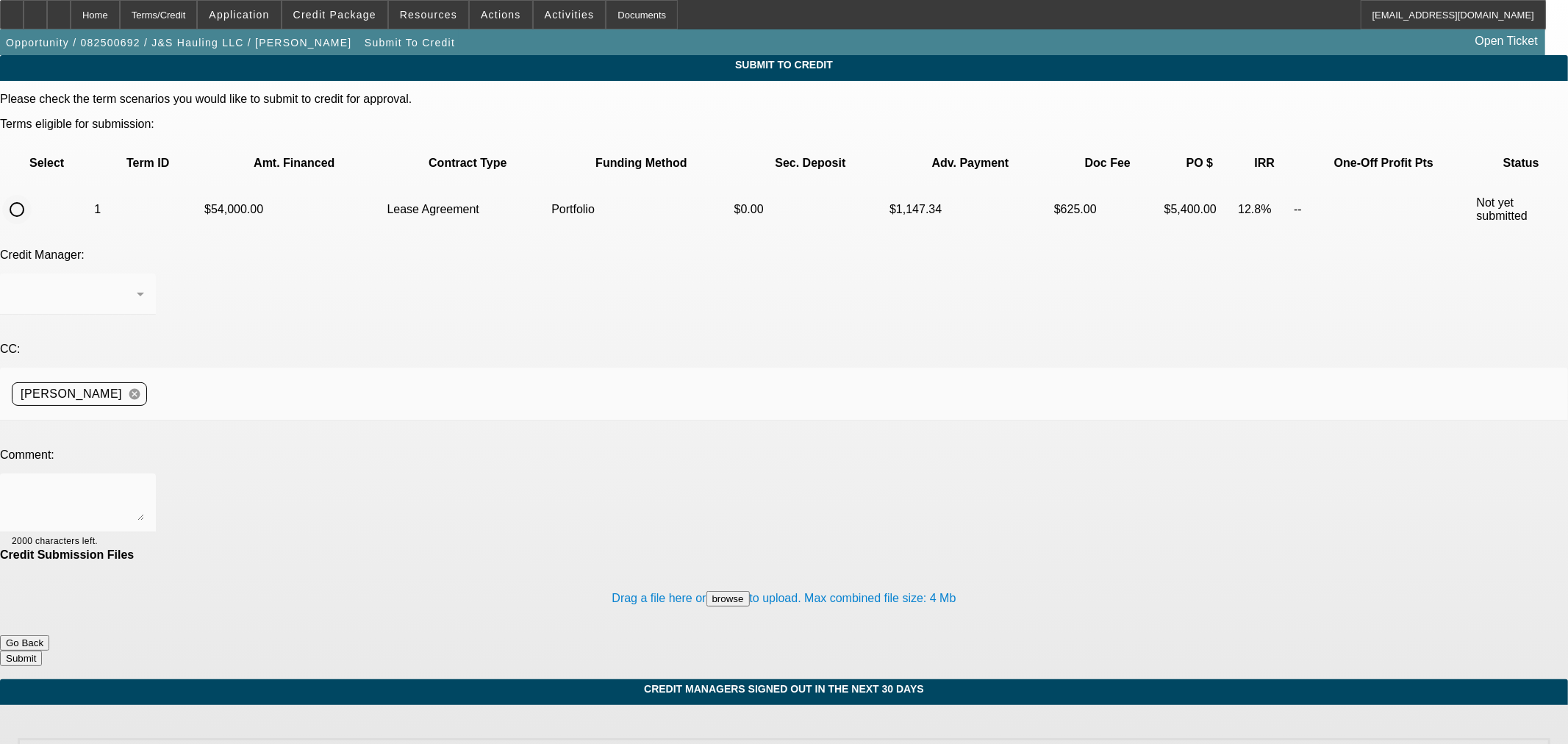
click at [32, 195] on input "radio" at bounding box center [17, 209] width 29 height 29
radio input "true"
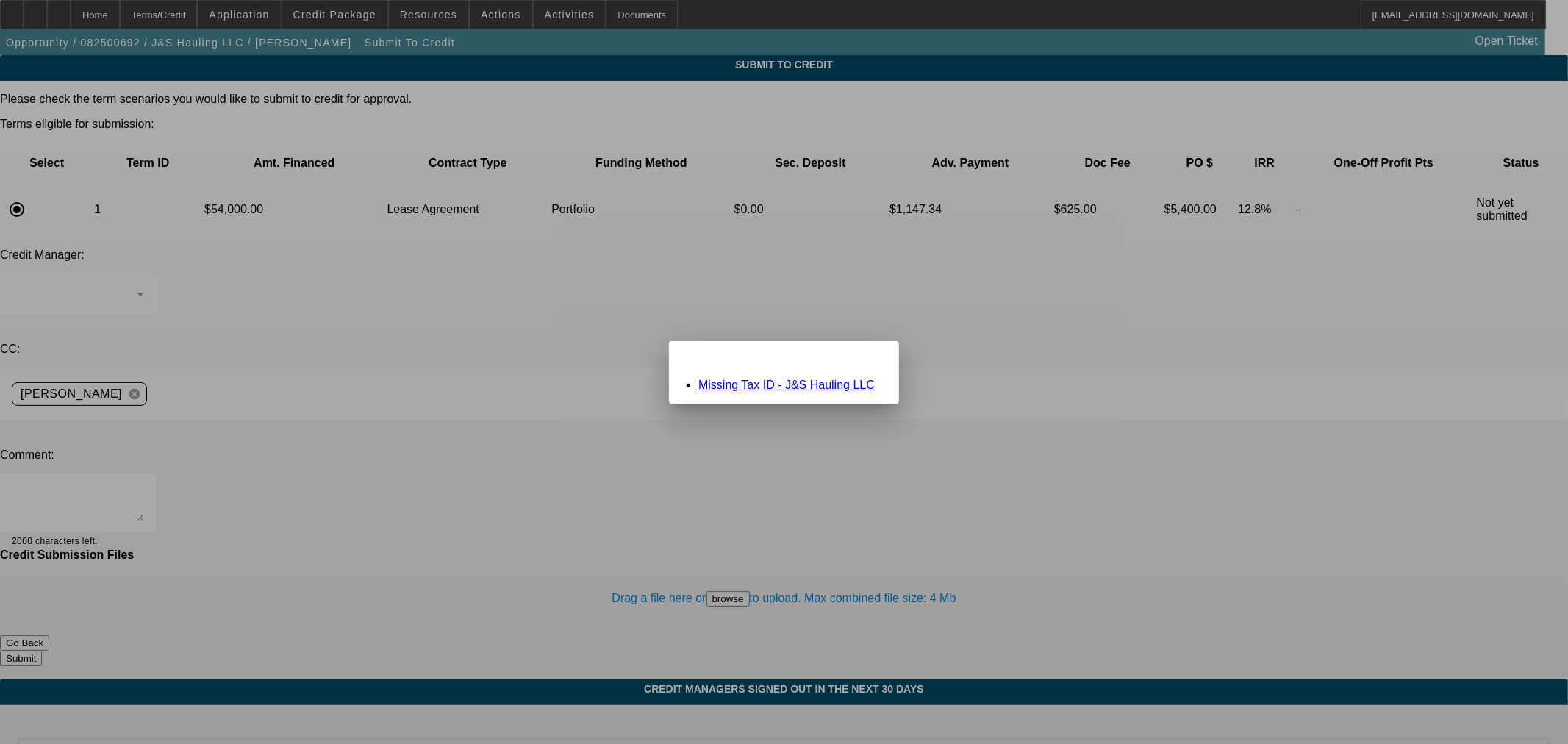
click at [799, 383] on link "Missing Tax ID - J&S Hauling LLC" at bounding box center [786, 385] width 177 height 13
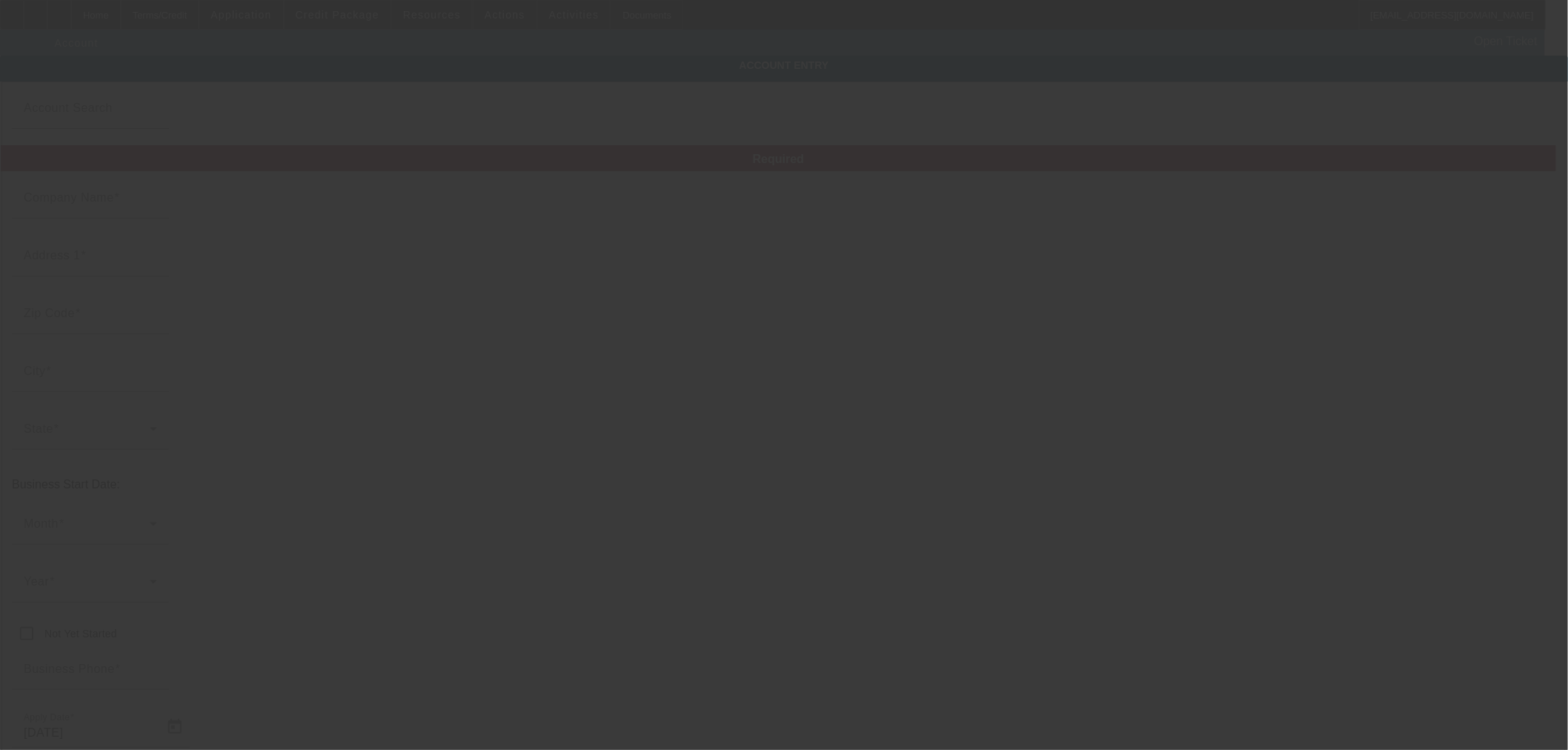
type input "J&S Hauling LLC"
type input "9926 W Hilton Ave"
type input "85353"
type input "Tolleson"
type input "[PHONE_NUMBER]"
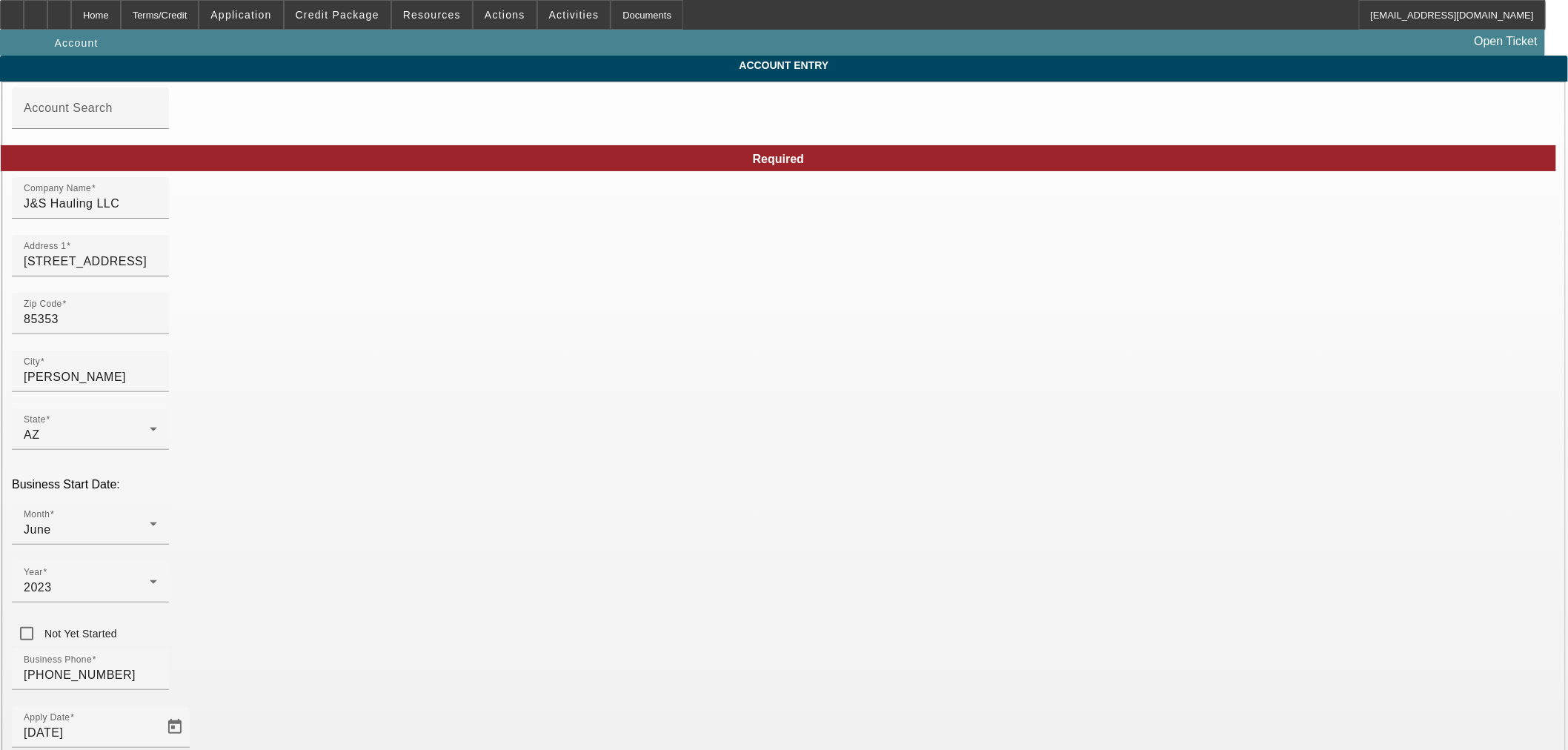
type input "8/26/2025"
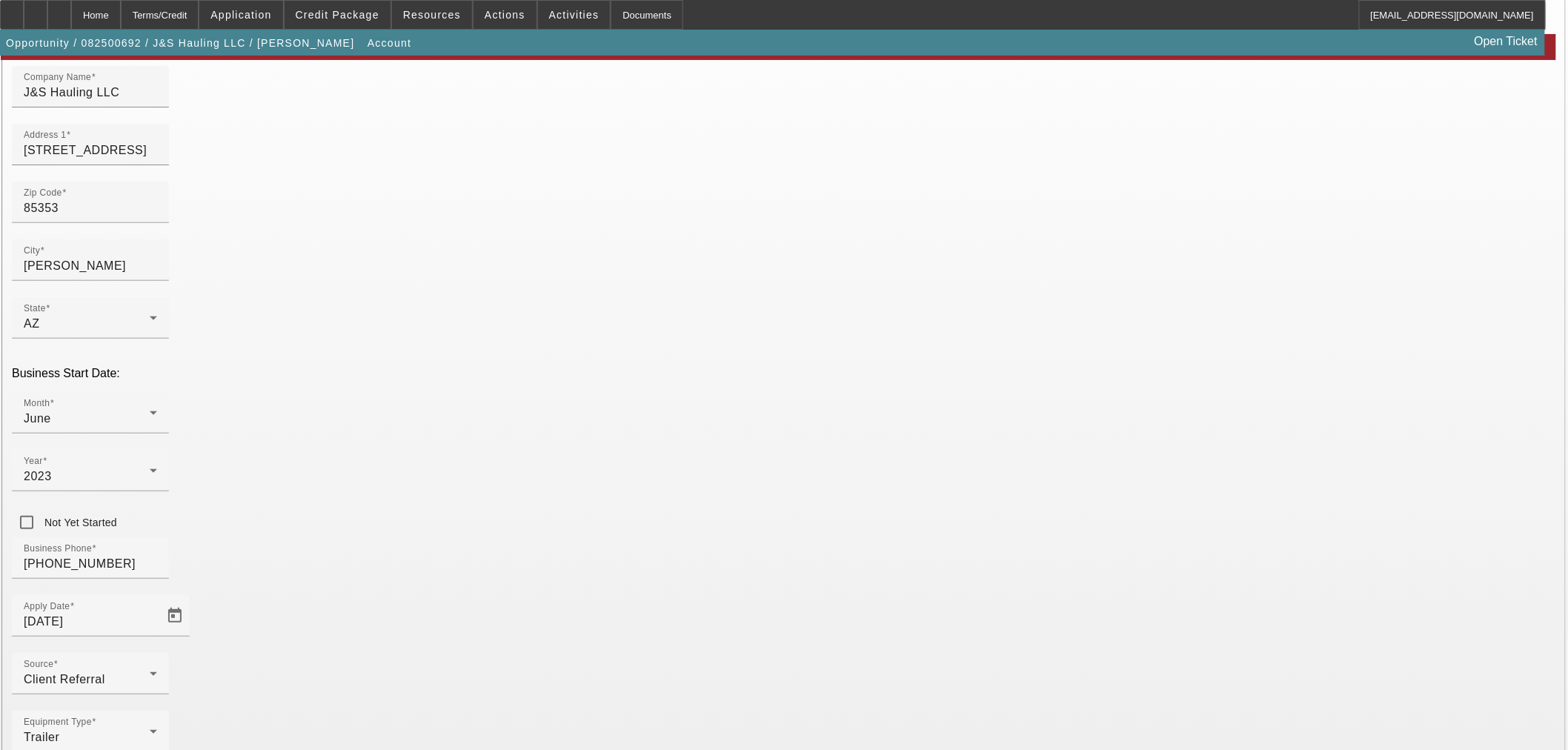
paste input "92-3979587"
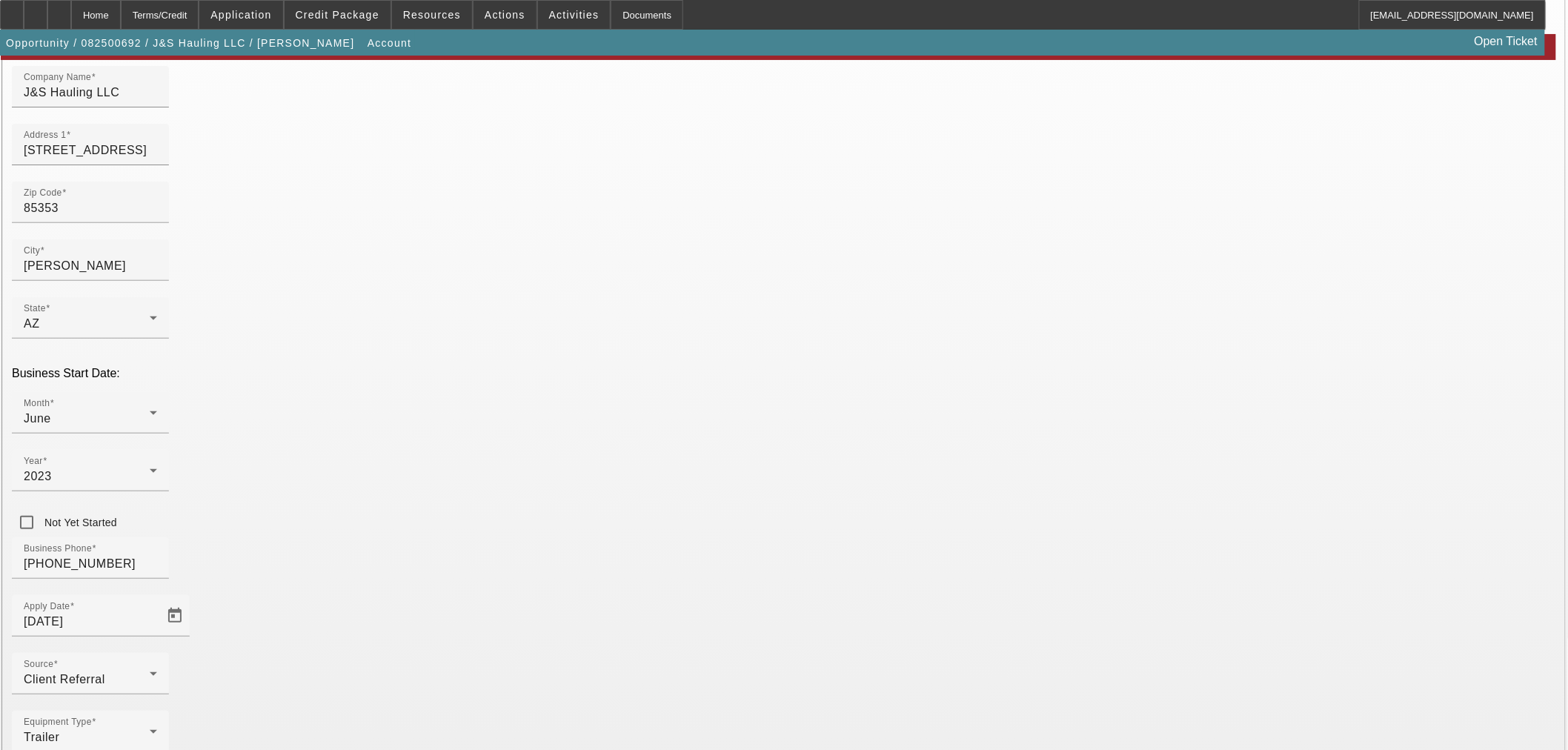
drag, startPoint x: 1077, startPoint y: 466, endPoint x: 832, endPoint y: 472, distance: 245.1
type input "923979587"
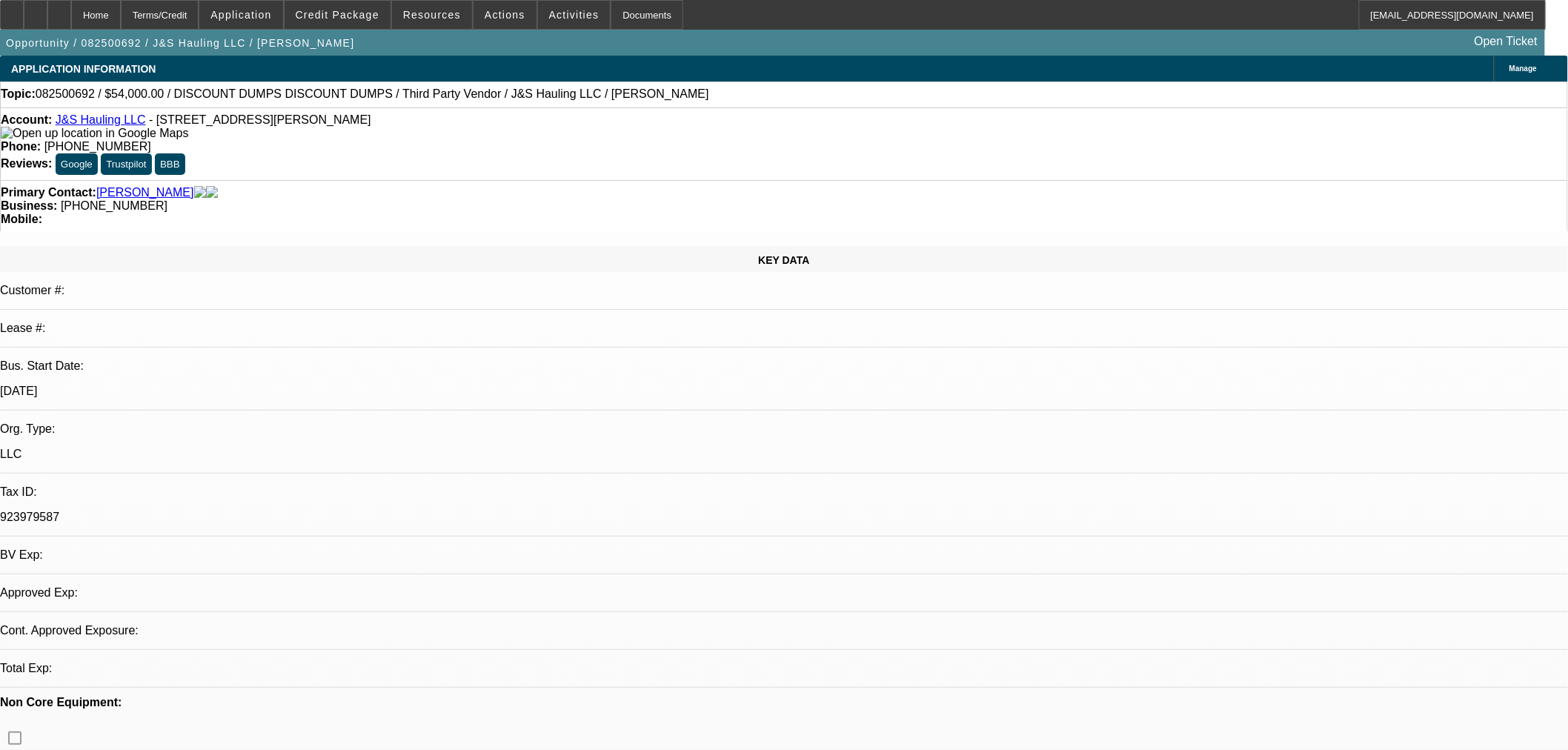
select select "0"
select select "3"
select select "0.1"
select select "4"
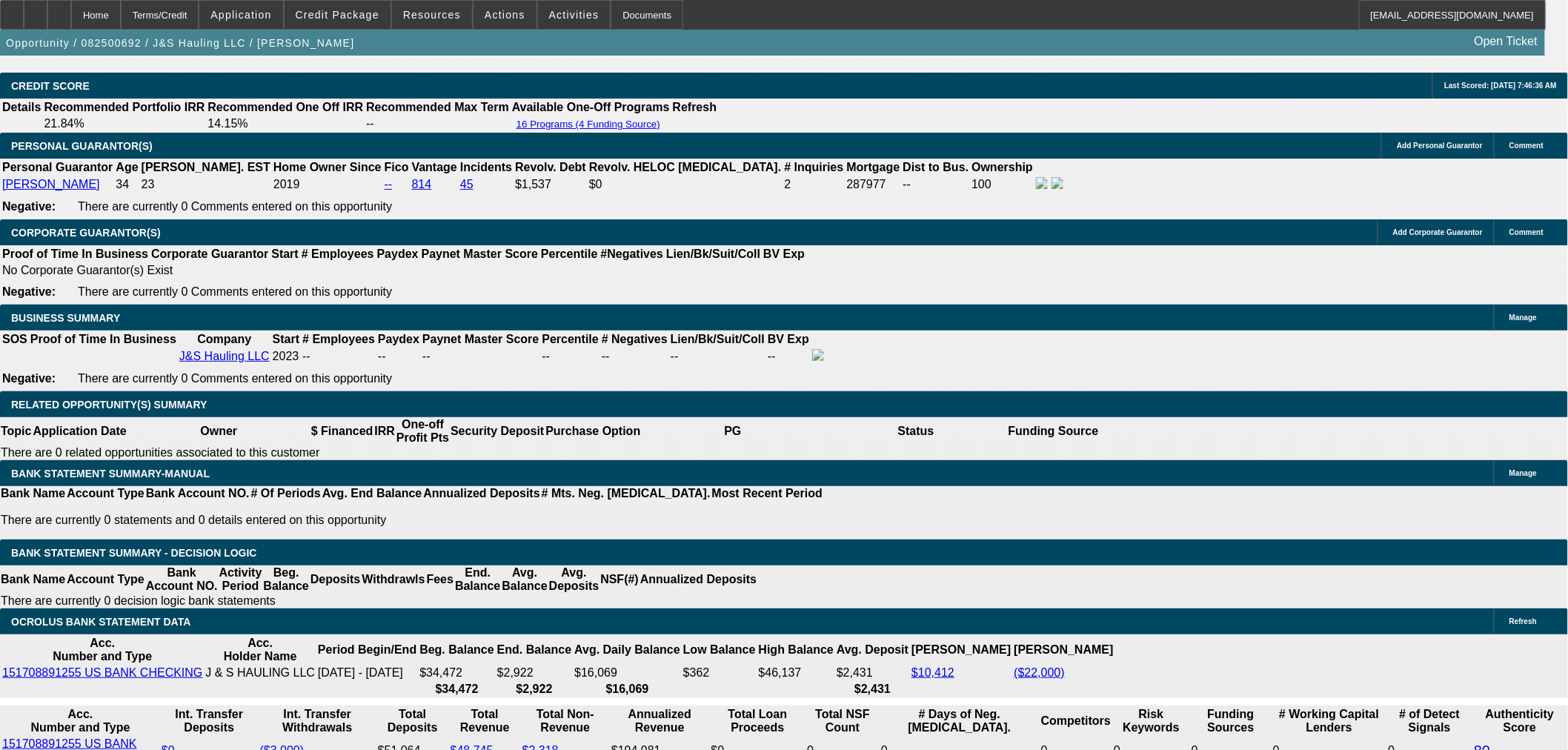
scroll to position [1893, 0]
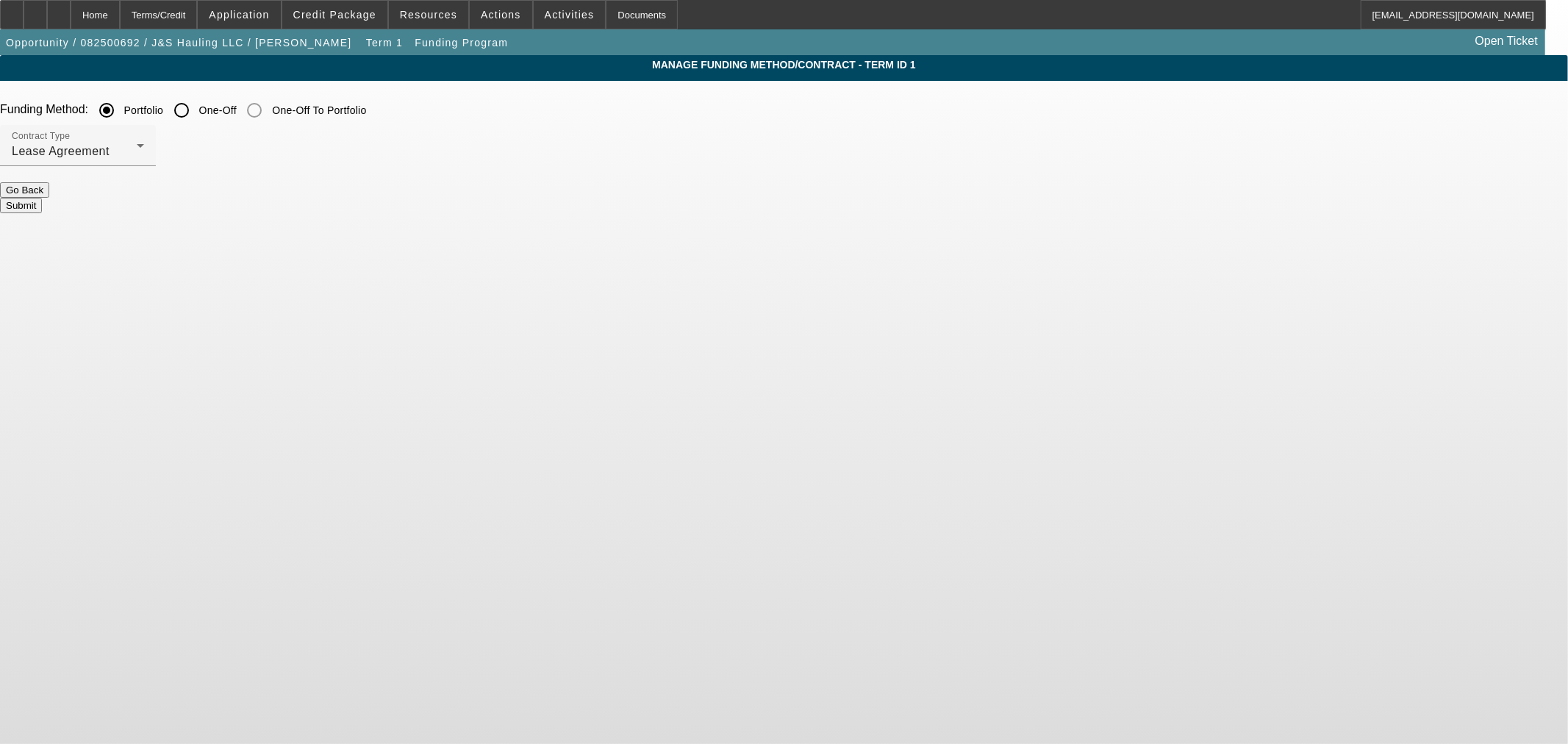
click at [196, 112] on input "One-Off" at bounding box center [181, 110] width 29 height 29
radio input "true"
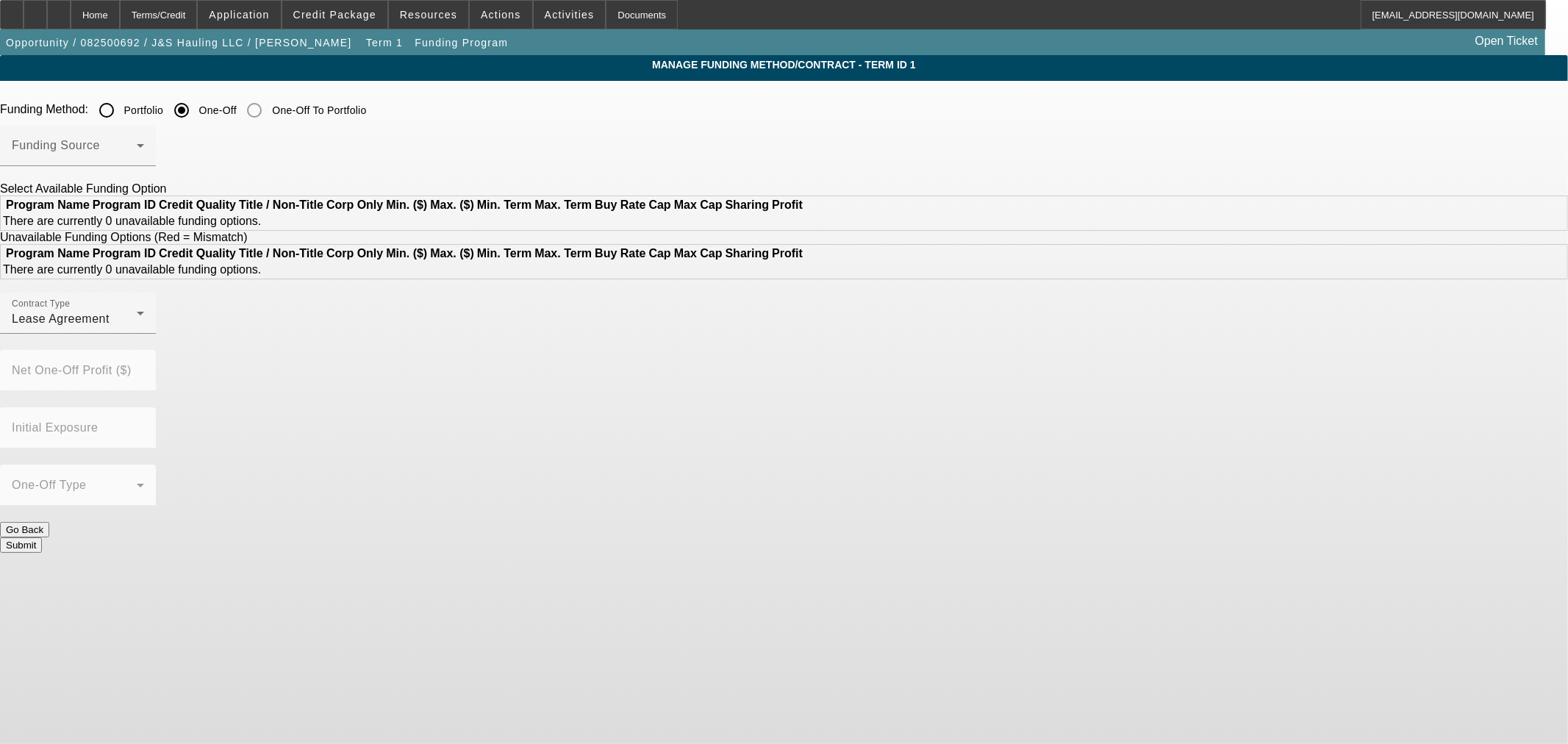
click at [156, 168] on div at bounding box center [78, 174] width 156 height 16
click at [137, 147] on span at bounding box center [74, 151] width 125 height 17
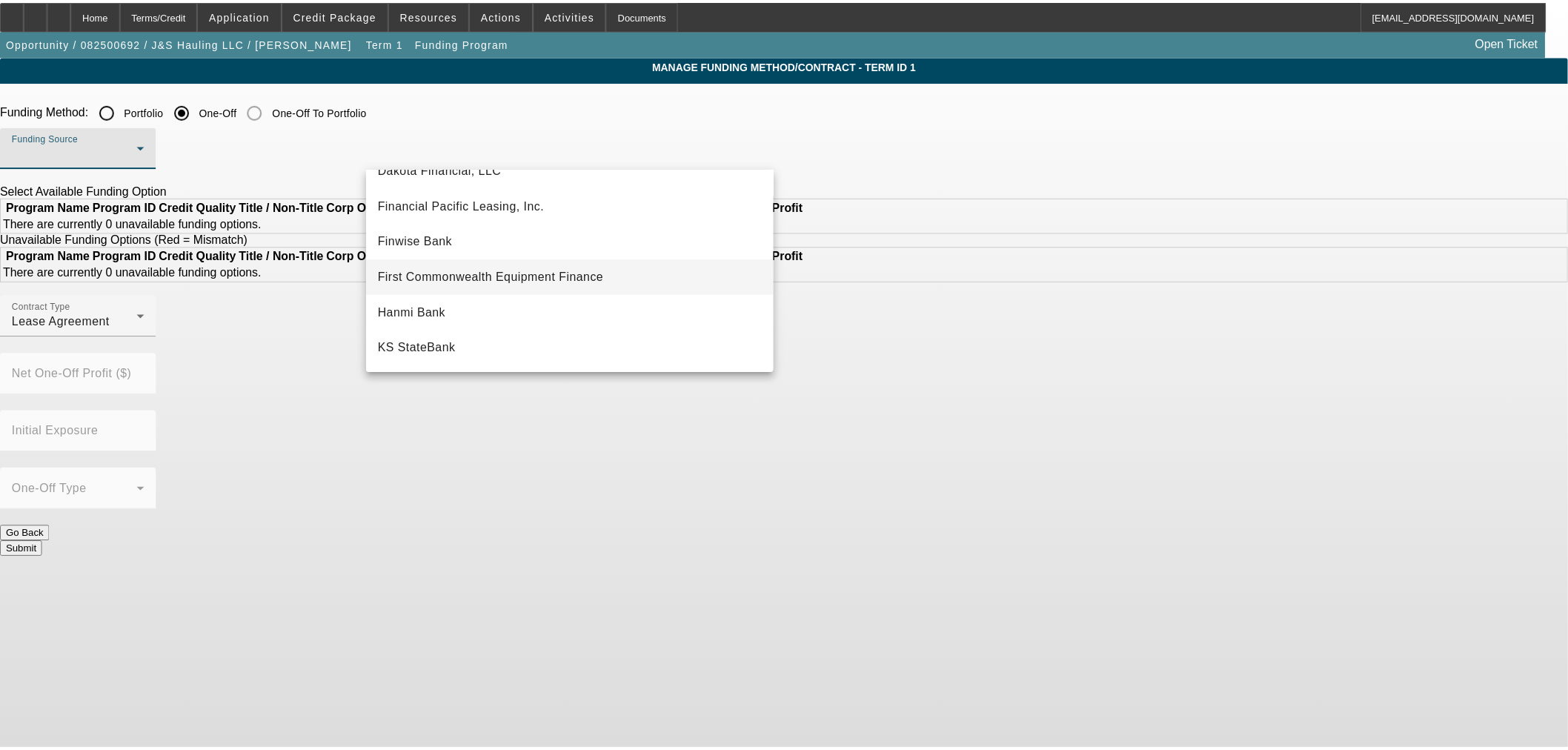
scroll to position [82, 0]
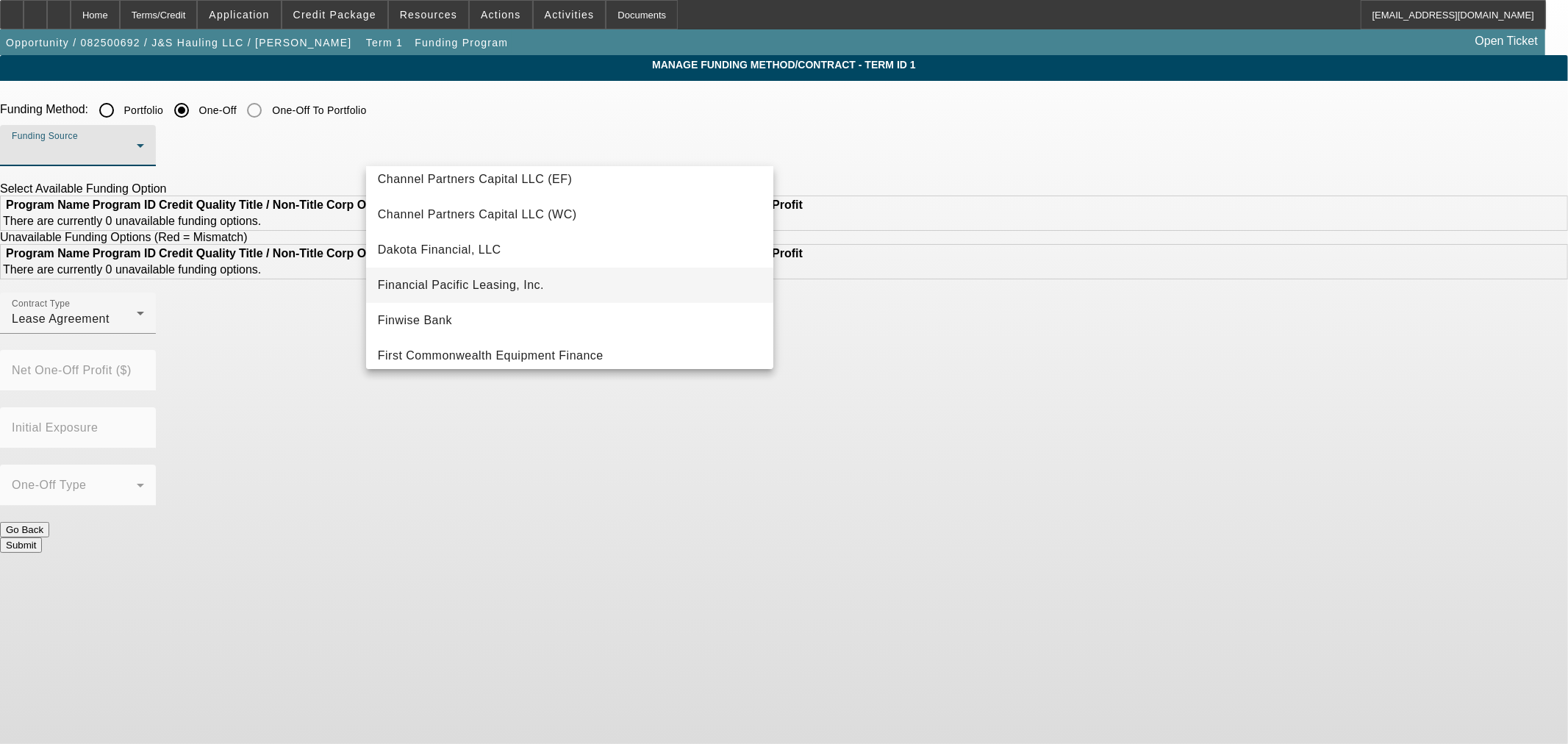
click at [490, 289] on span "Financial Pacific Leasing, Inc." at bounding box center [461, 285] width 166 height 17
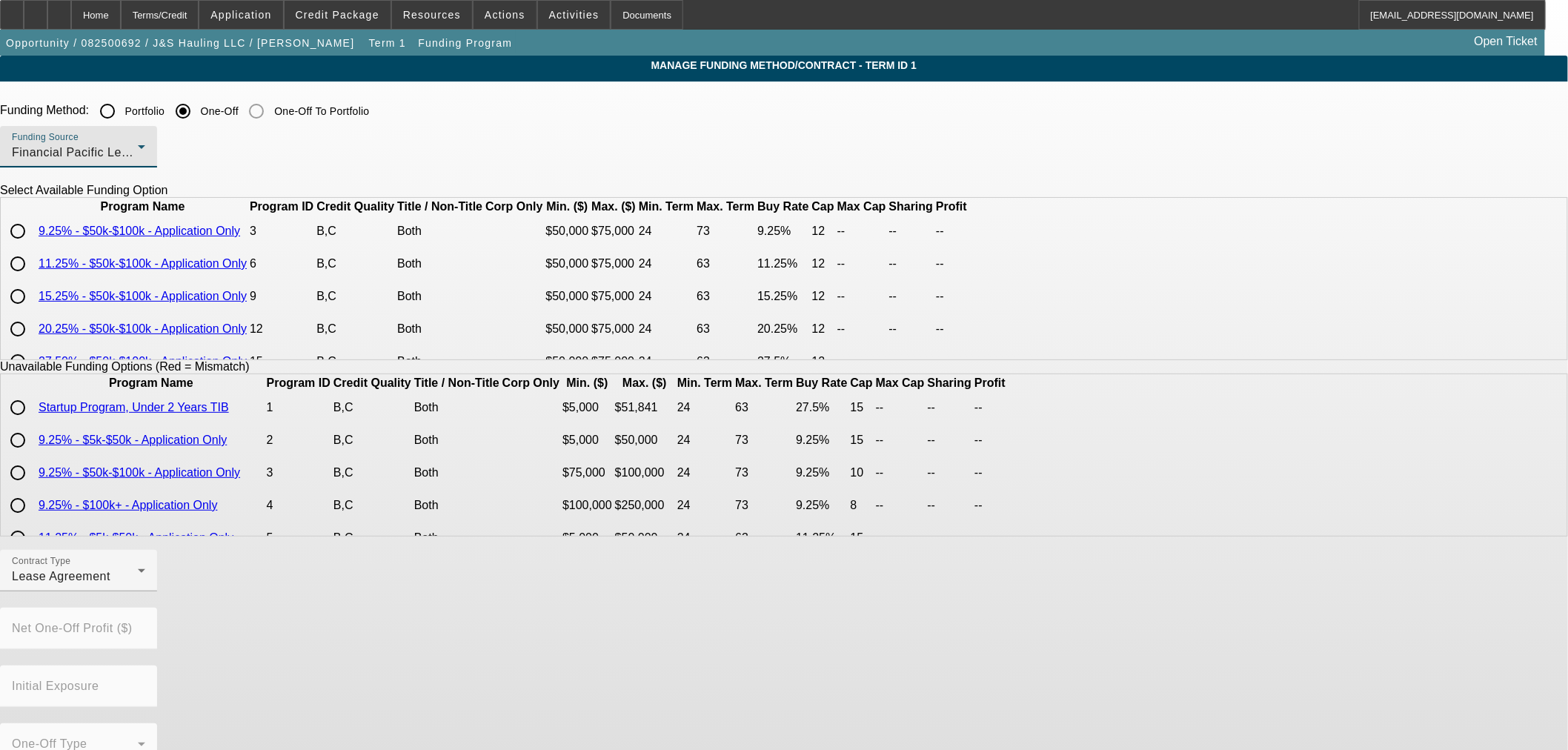
click at [33, 246] on input "radio" at bounding box center [18, 231] width 30 height 30
radio input "true"
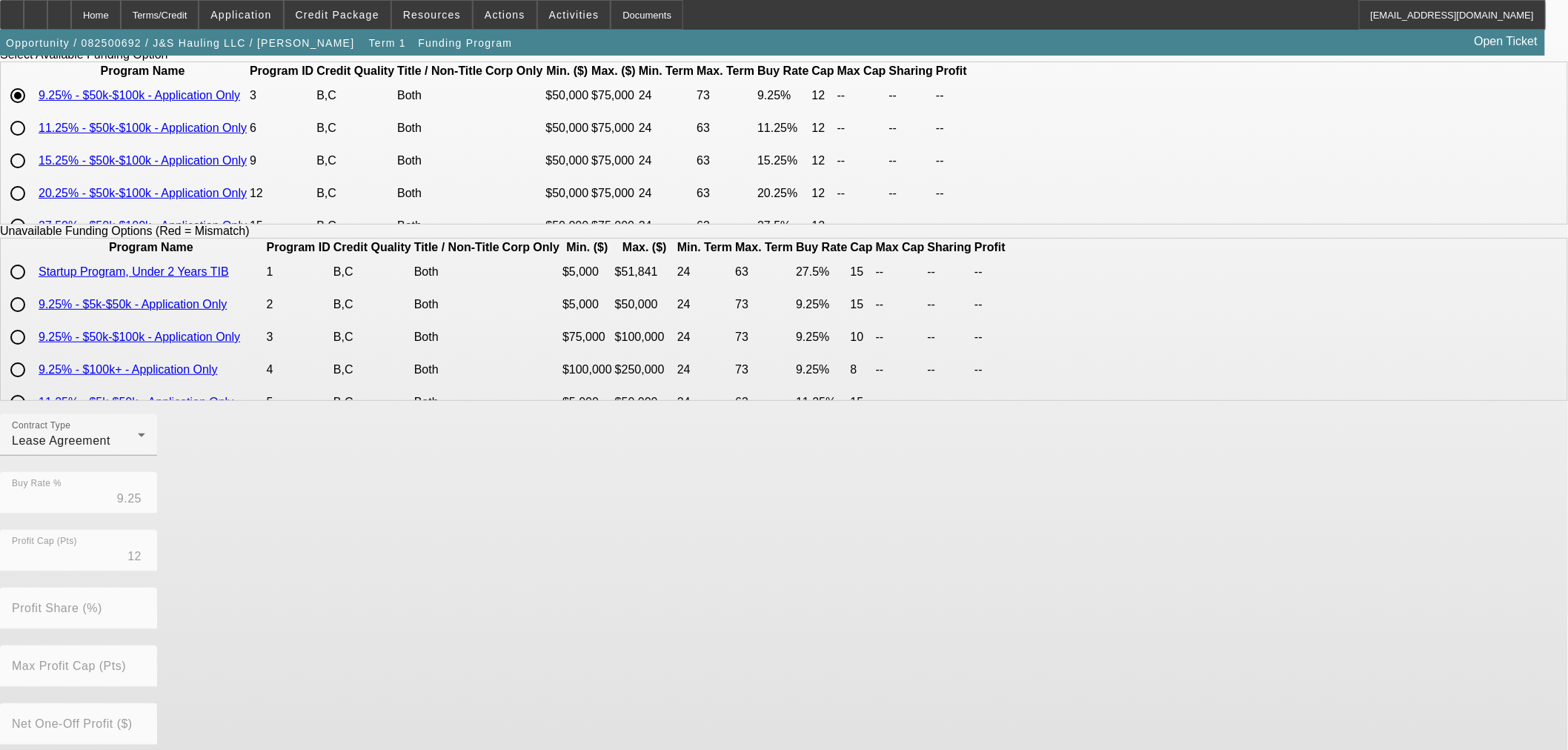
scroll to position [252, 0]
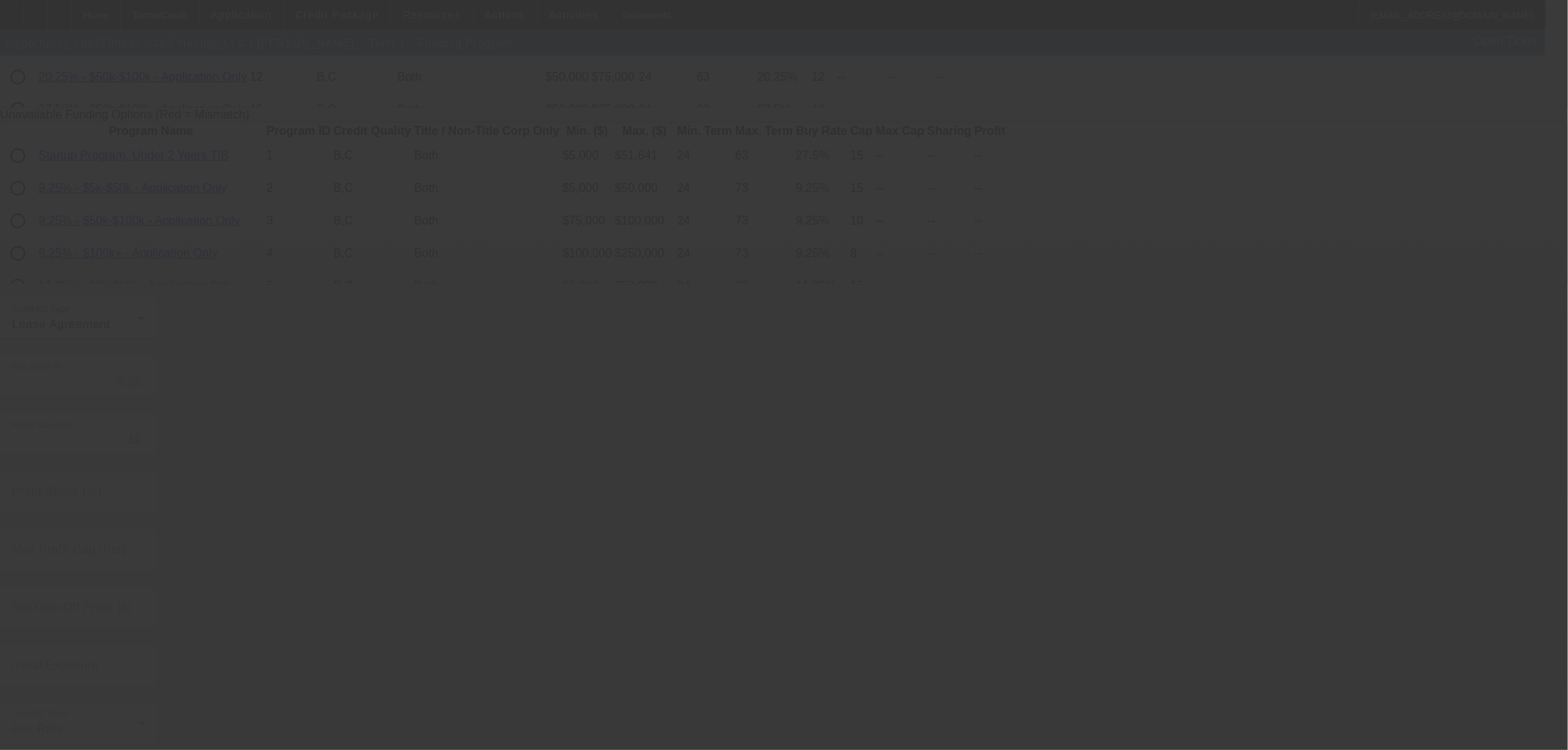
radio input "true"
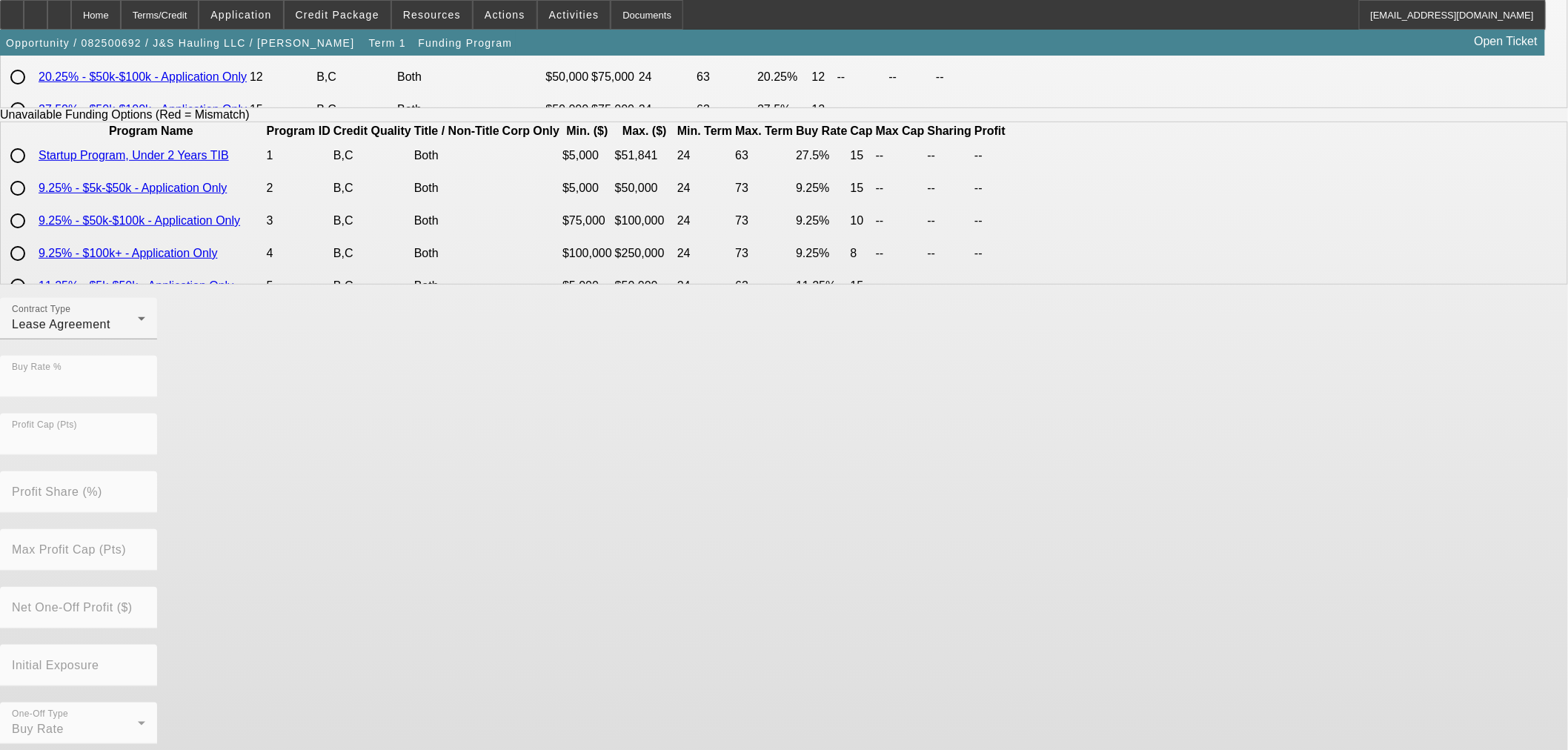
scroll to position [0, 0]
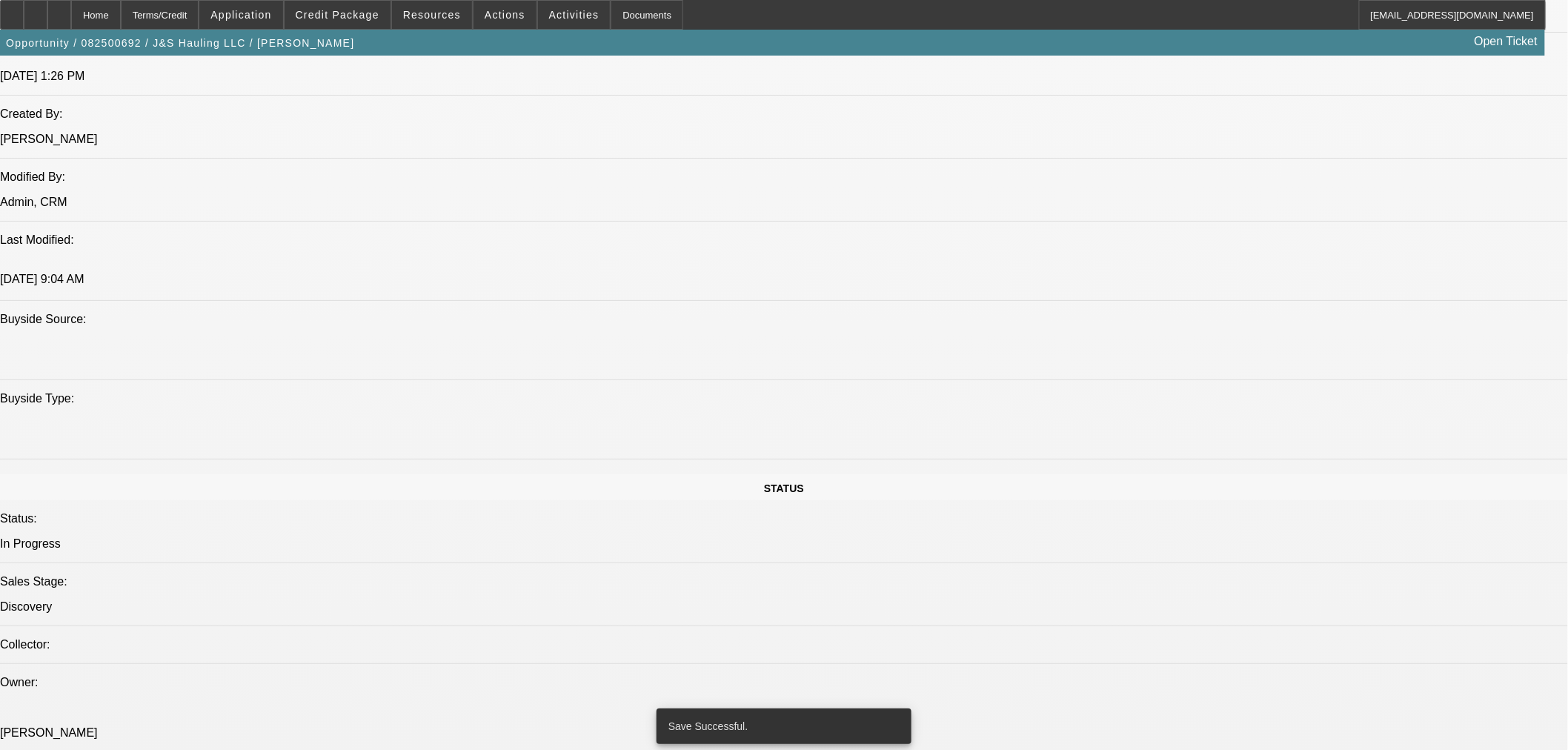
select select "0"
select select "3"
select select "0.1"
select select "4"
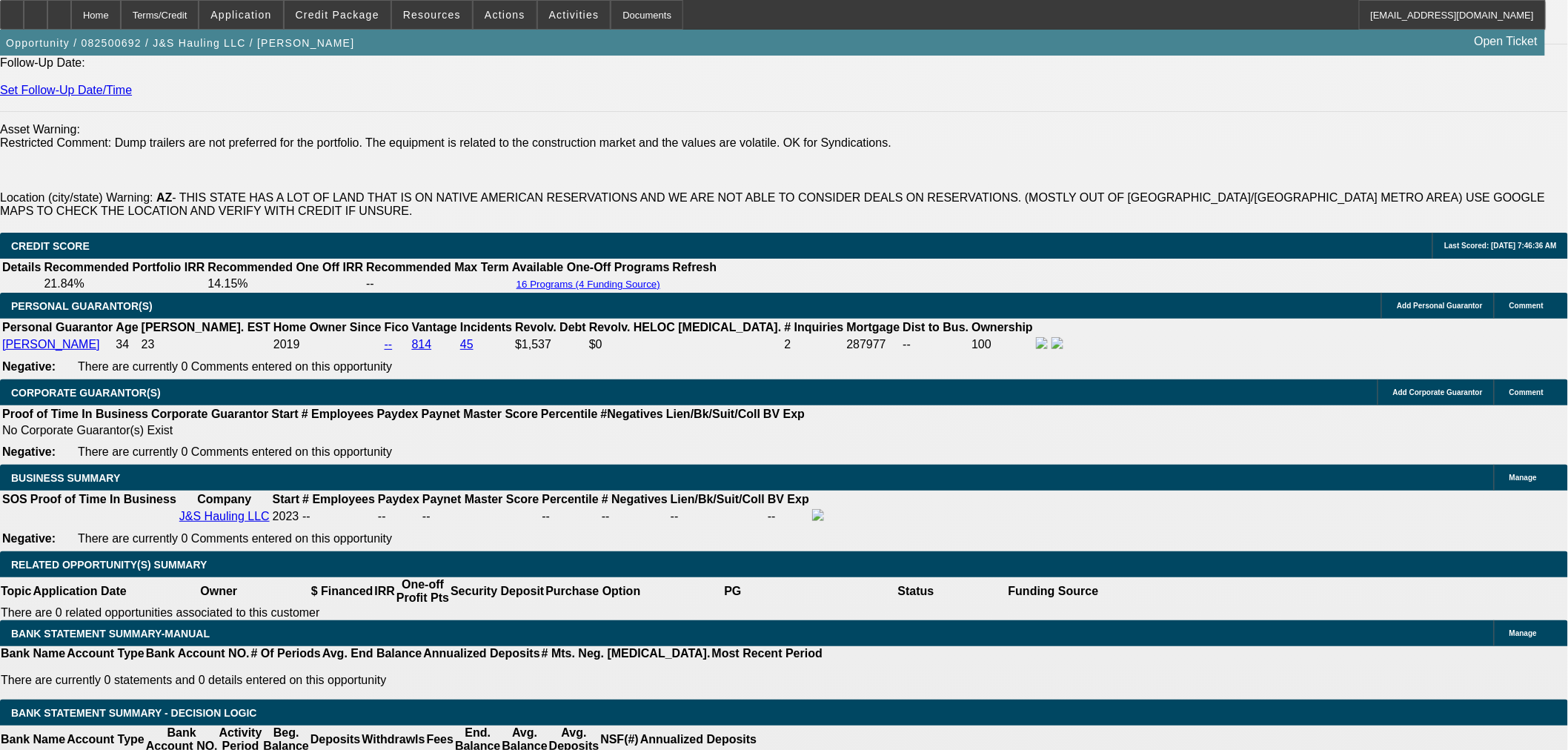
scroll to position [1710, 0]
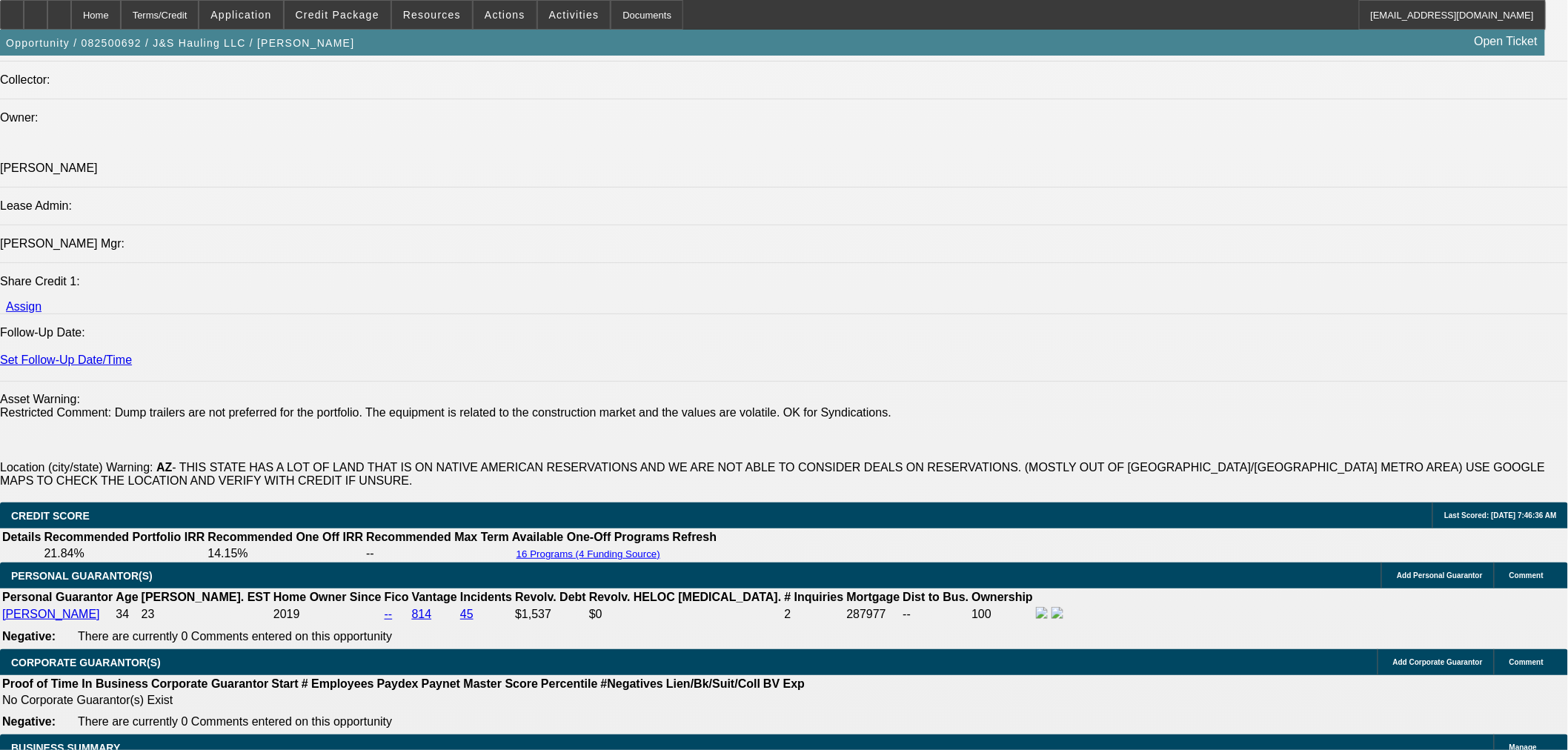
drag, startPoint x: 994, startPoint y: 242, endPoint x: 960, endPoint y: 268, distance: 42.8
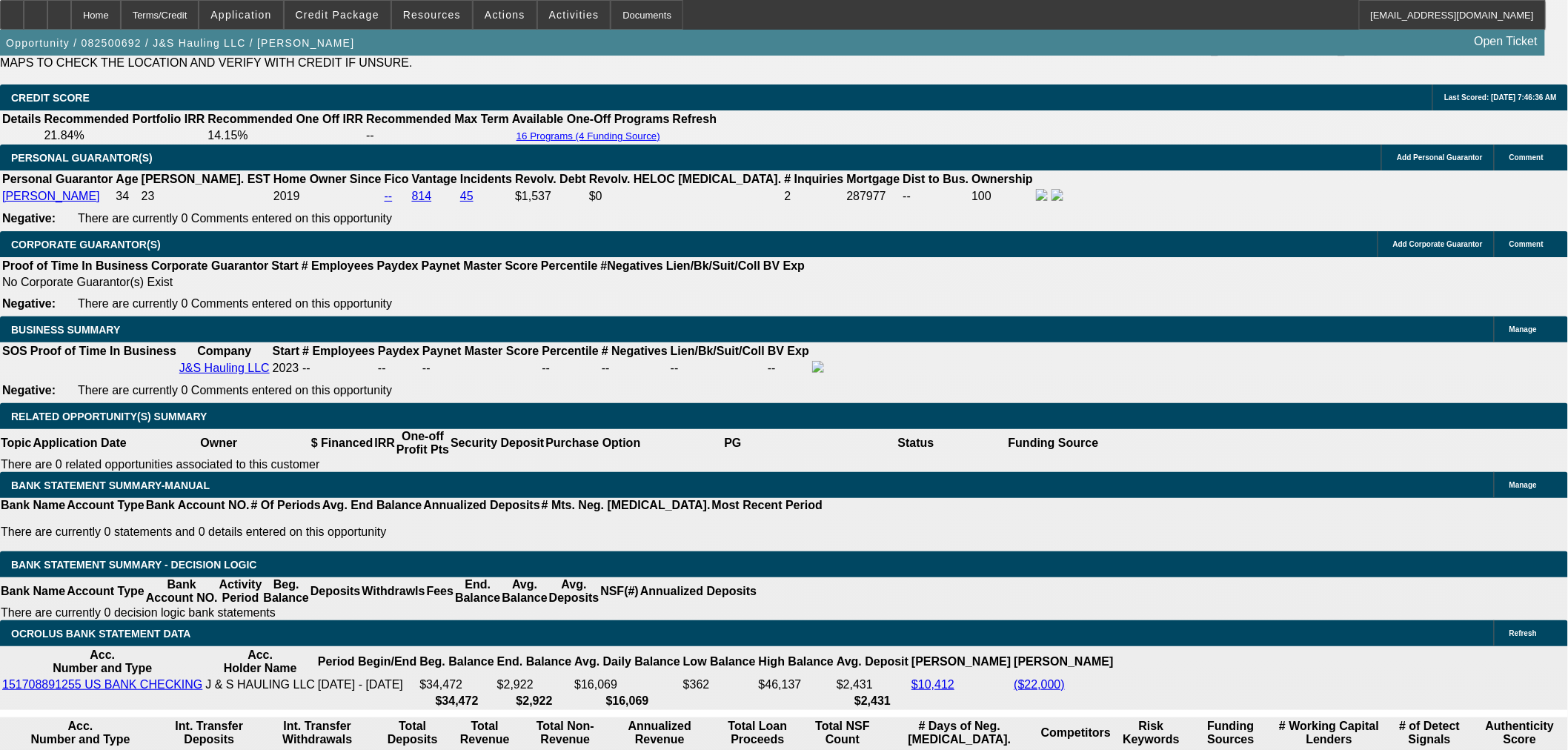
scroll to position [2040, 0]
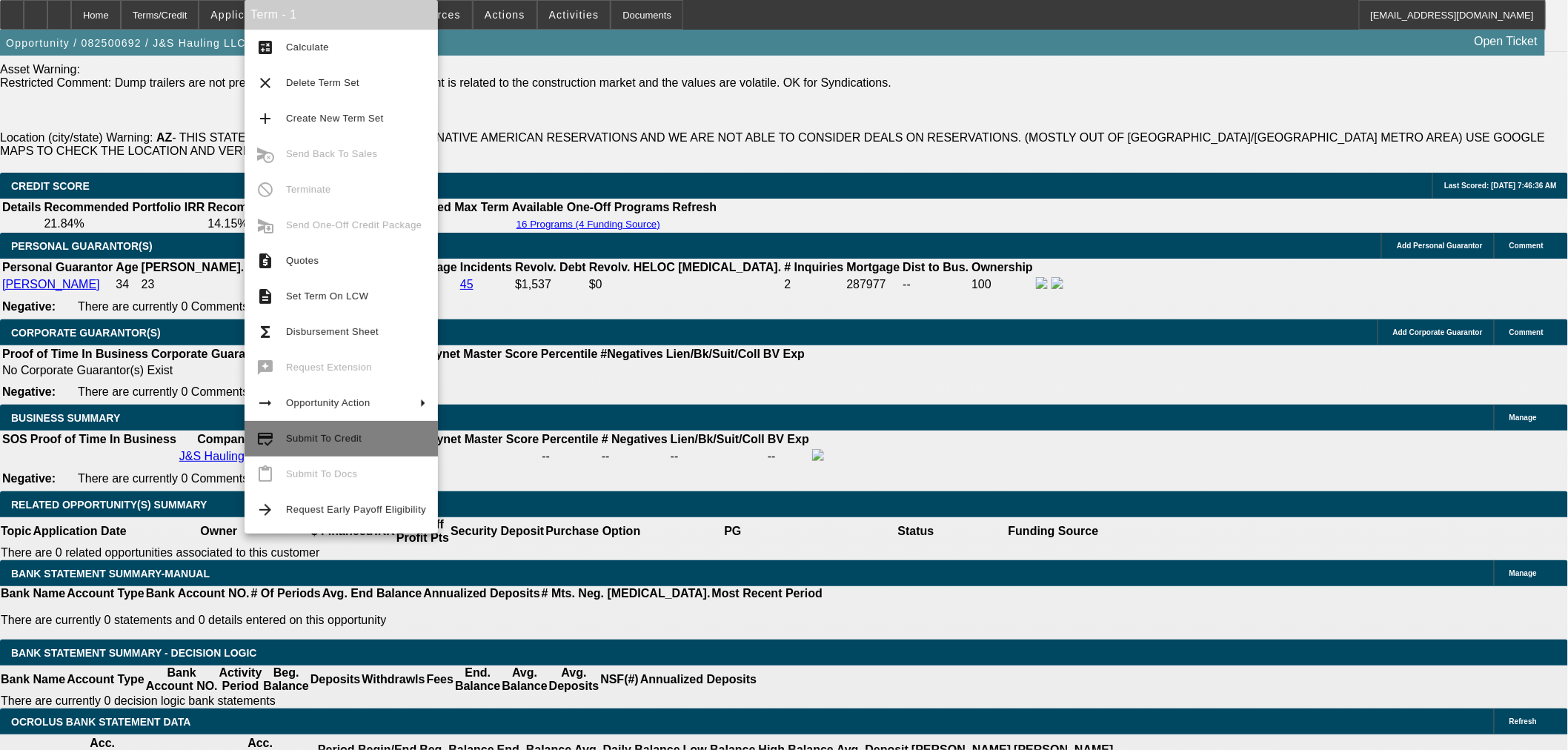
click at [326, 442] on span "Submit To Credit" at bounding box center [324, 438] width 76 height 11
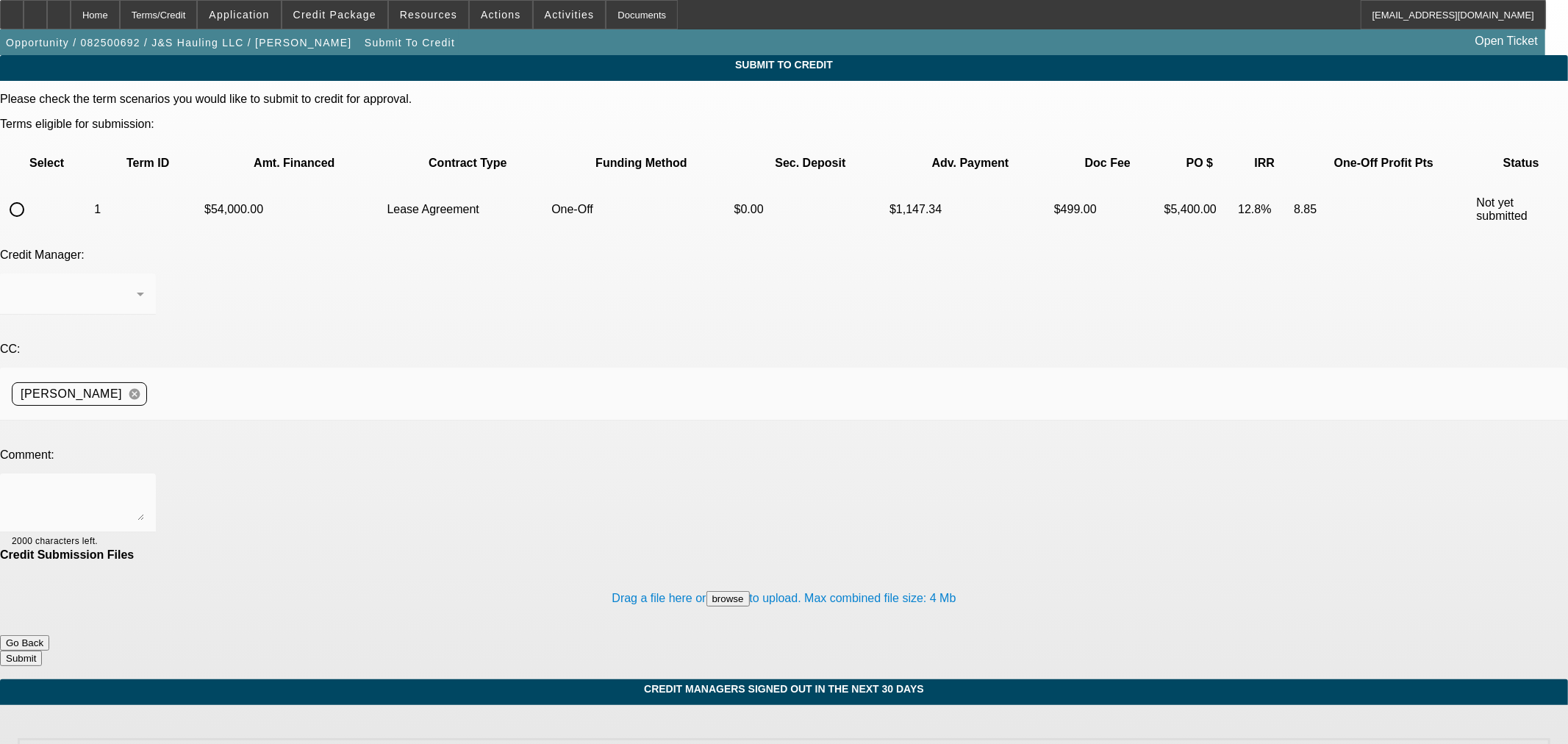
click at [32, 195] on input "radio" at bounding box center [17, 209] width 29 height 29
radio input "true"
click at [144, 485] on textarea at bounding box center [78, 502] width 132 height 36
type textarea "Please ok to Finpac. Thanks"
click at [42, 651] on button "Submit" at bounding box center [21, 658] width 42 height 15
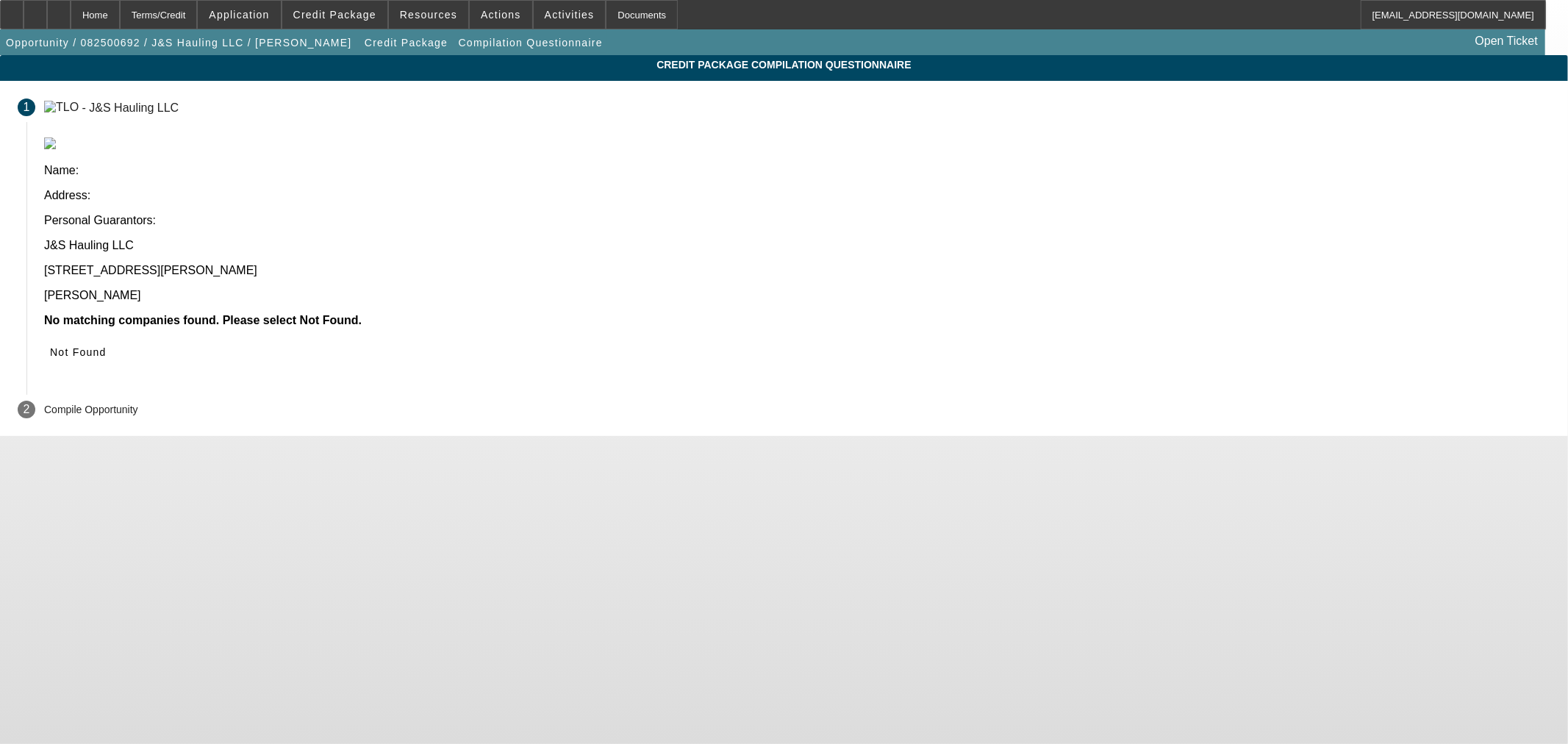
click at [107, 346] on span "Not Found" at bounding box center [78, 352] width 56 height 12
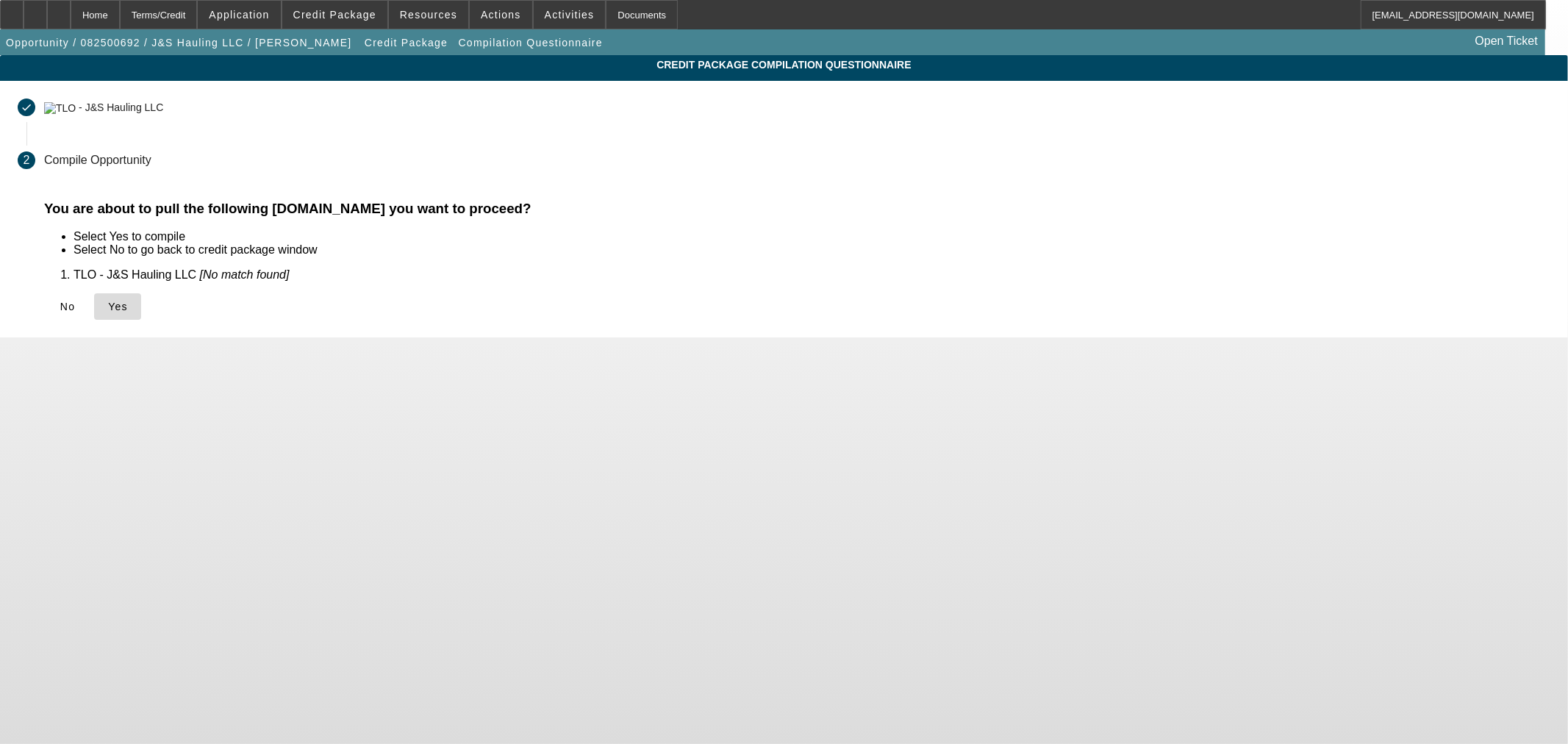
click at [128, 310] on span "Yes" at bounding box center [117, 306] width 20 height 12
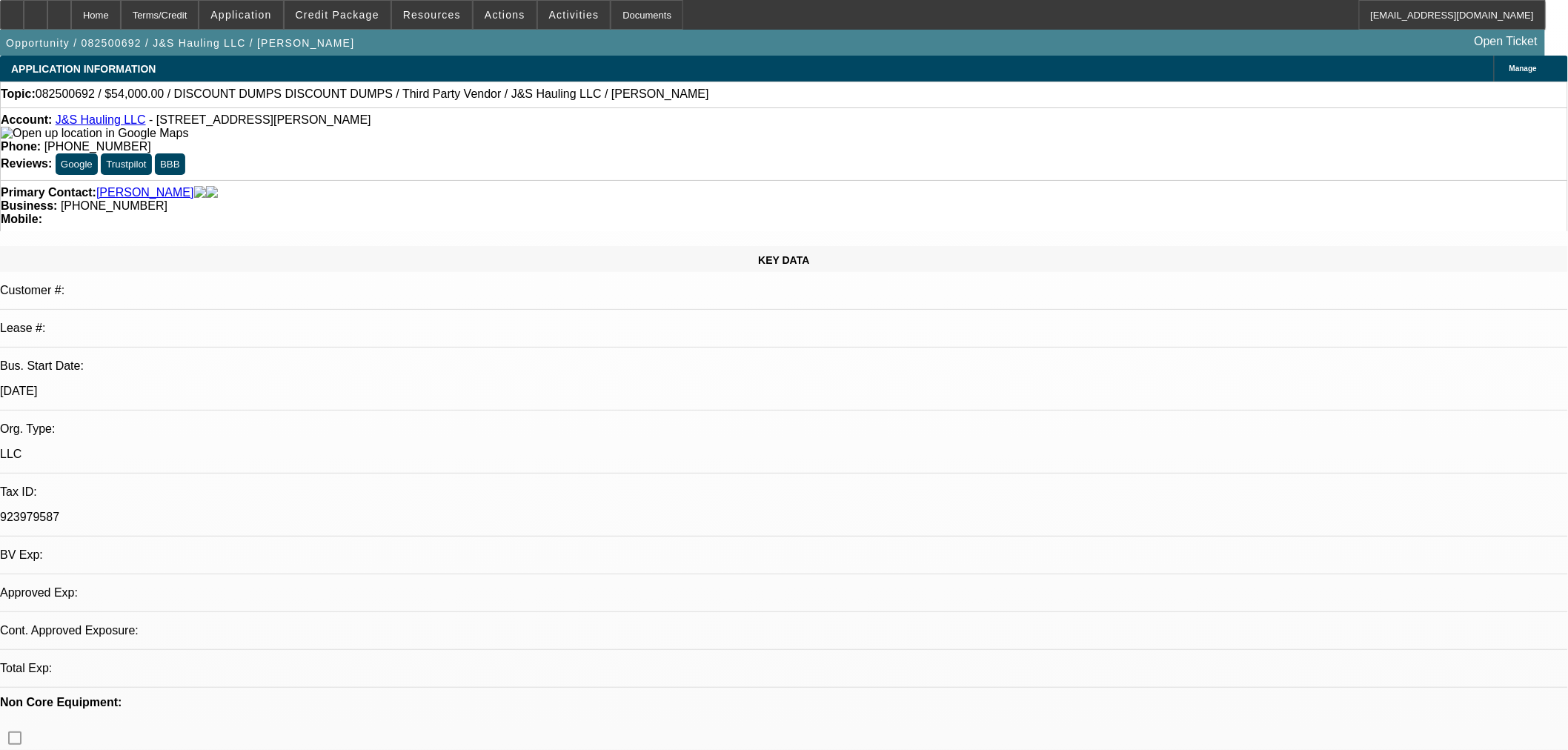
select select "0"
select select "3"
select select "0.1"
select select "4"
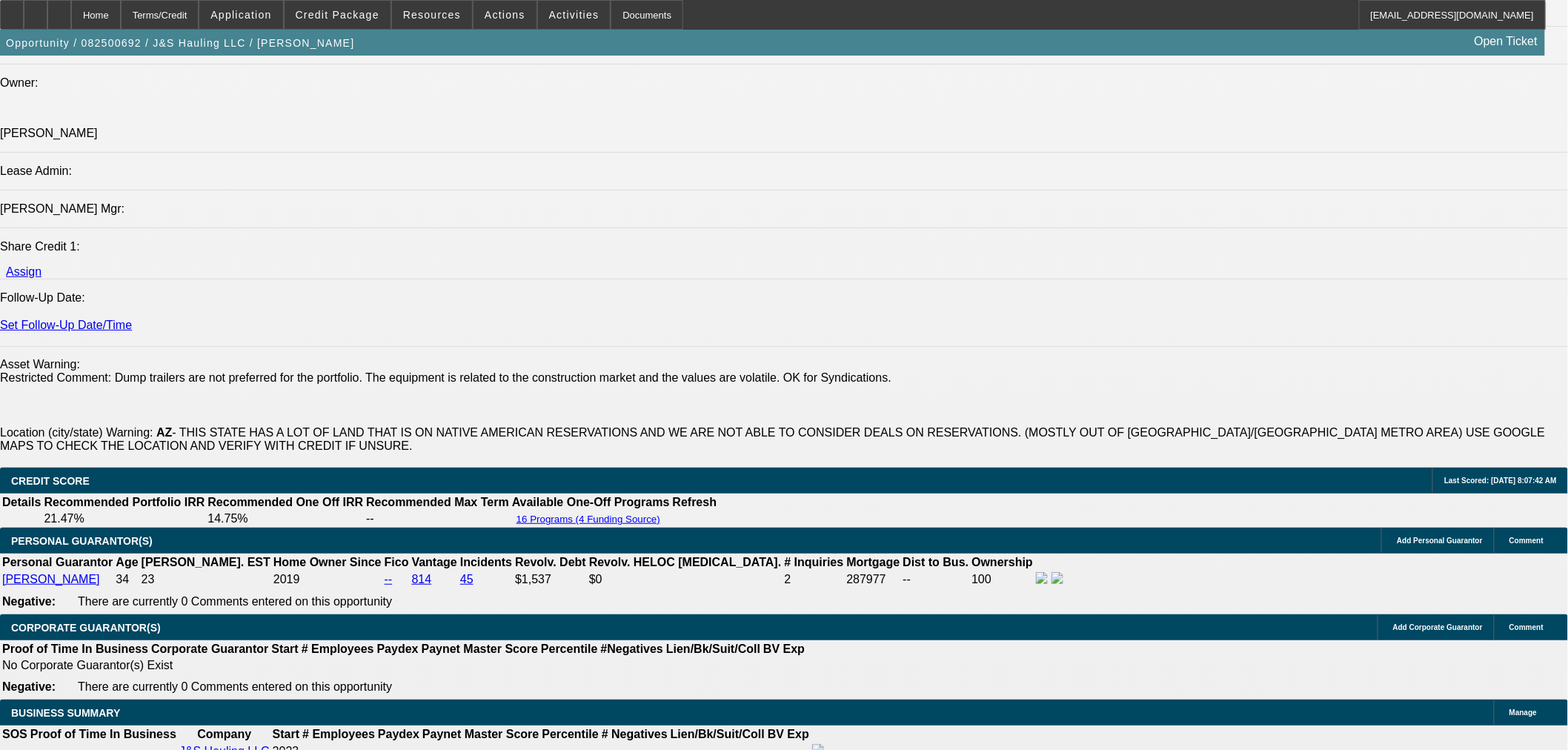
scroll to position [2058, 0]
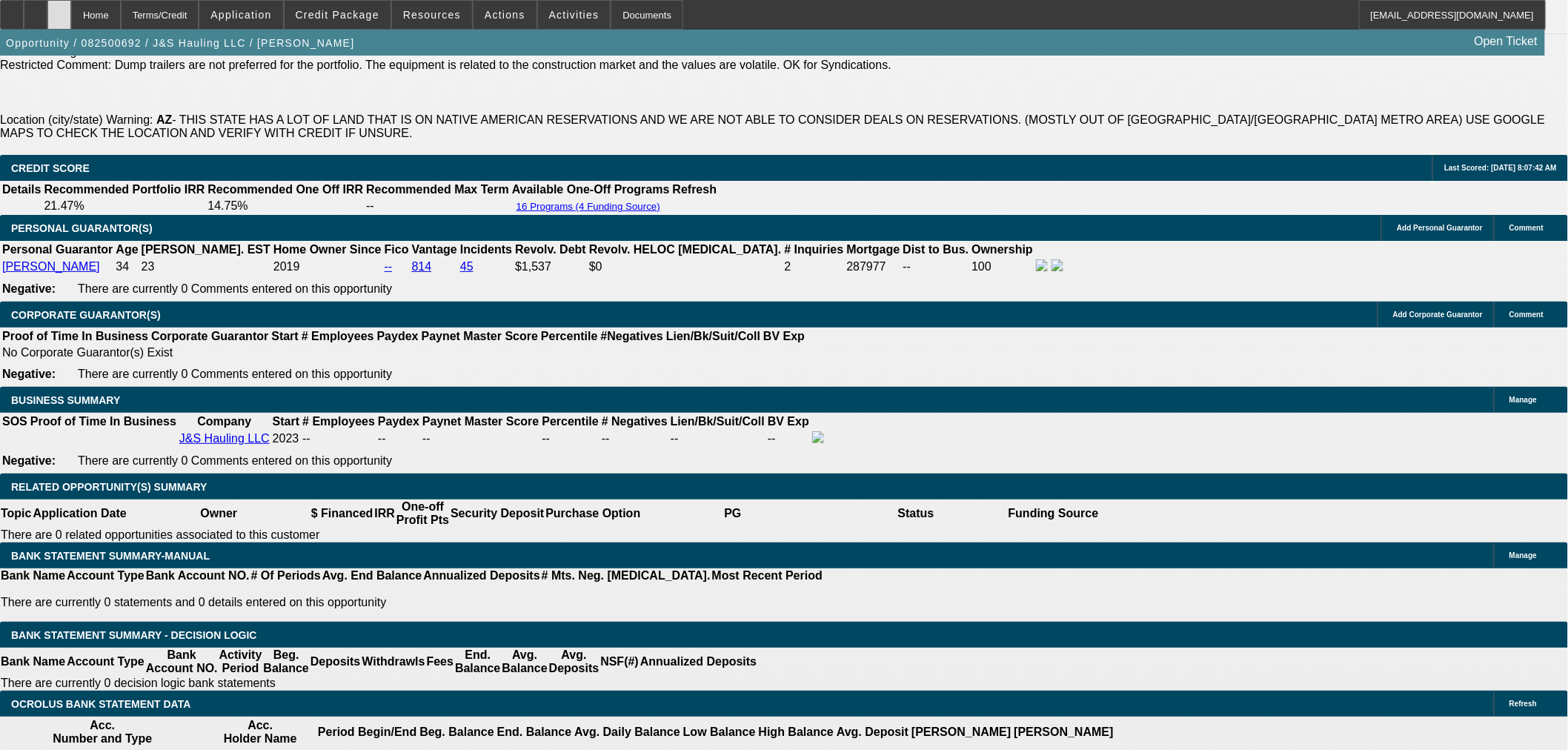
click at [59, 10] on icon at bounding box center [59, 10] width 0 height 0
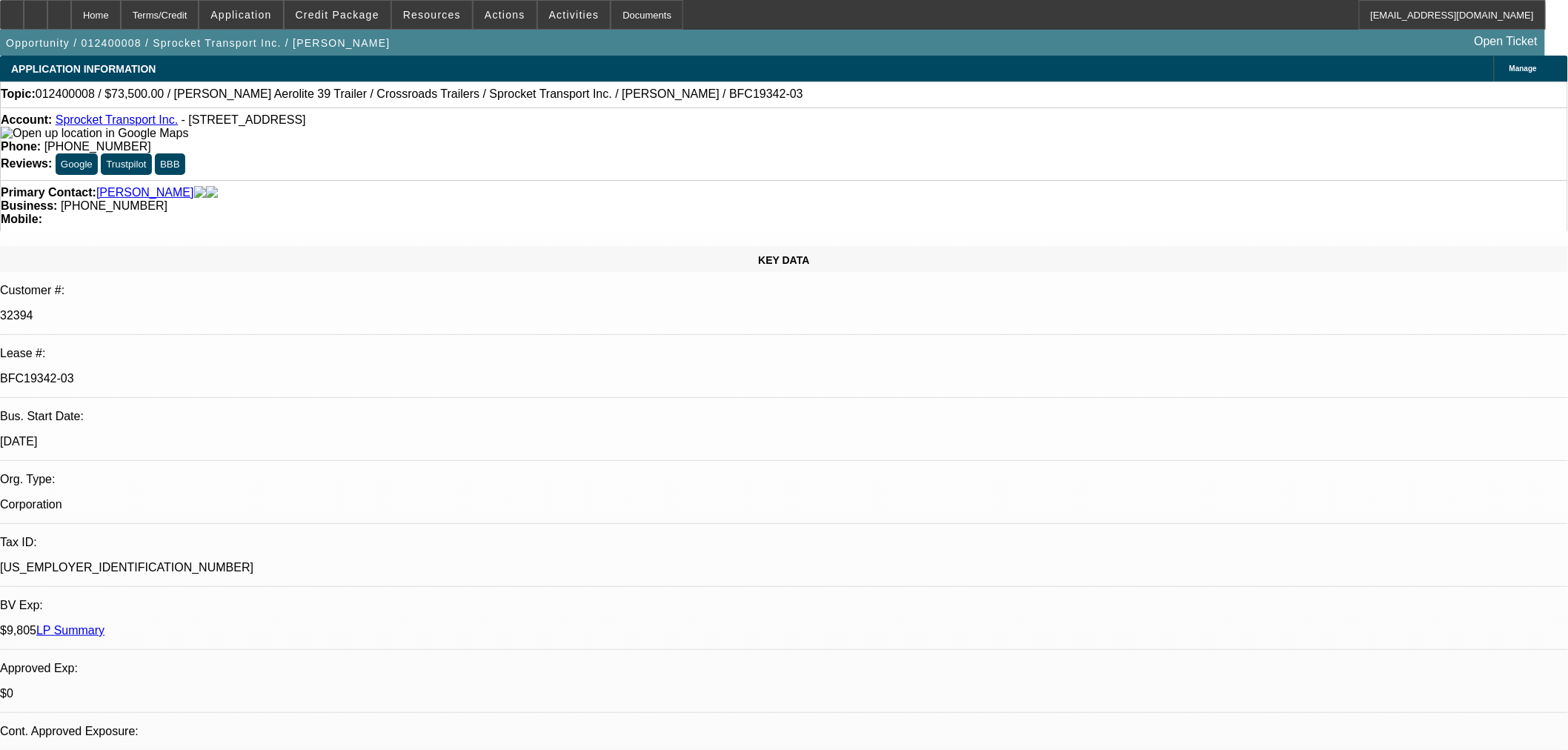
select select "0"
select select "3"
select select "0.1"
select select "4"
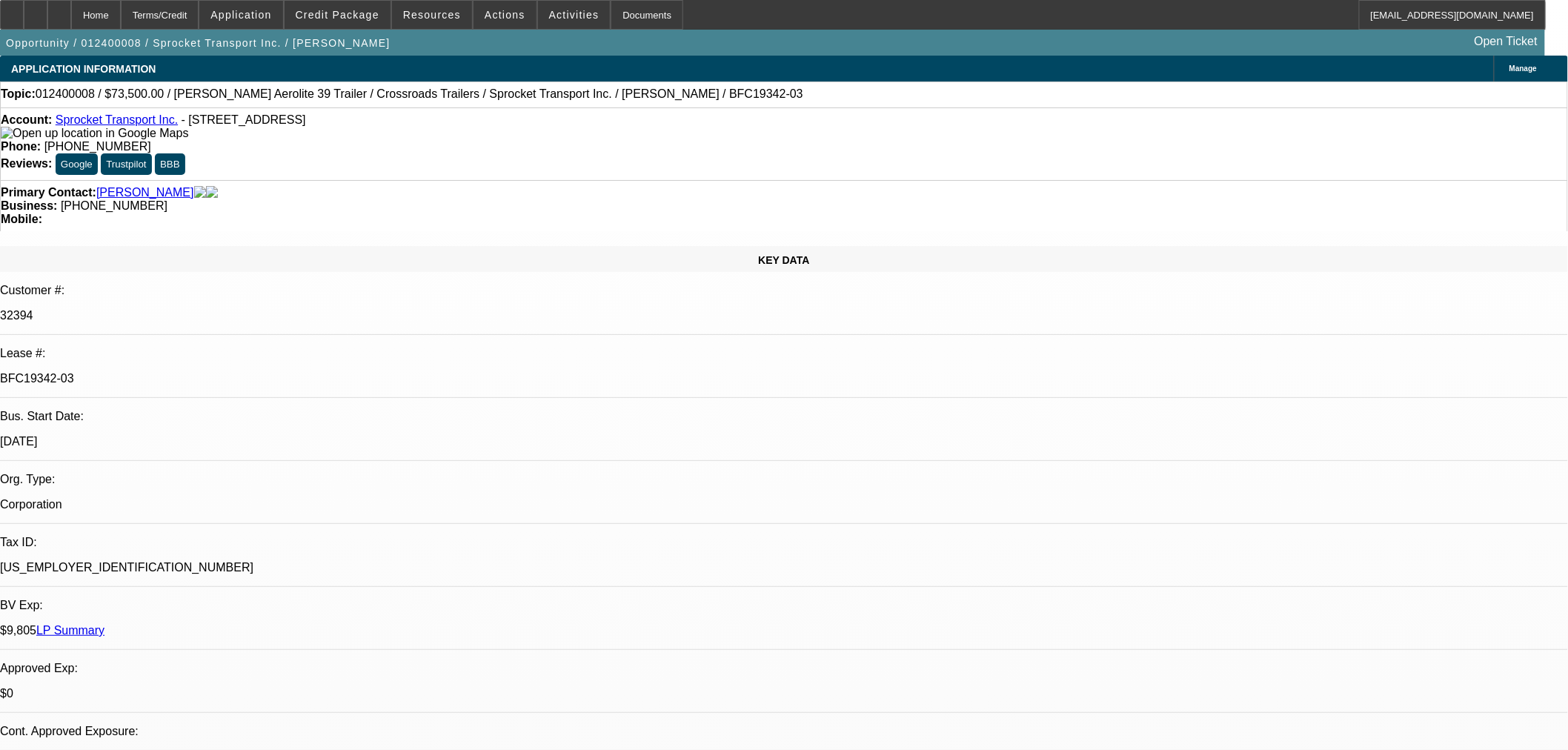
select select "0"
select select "3"
select select "0.1"
select select "4"
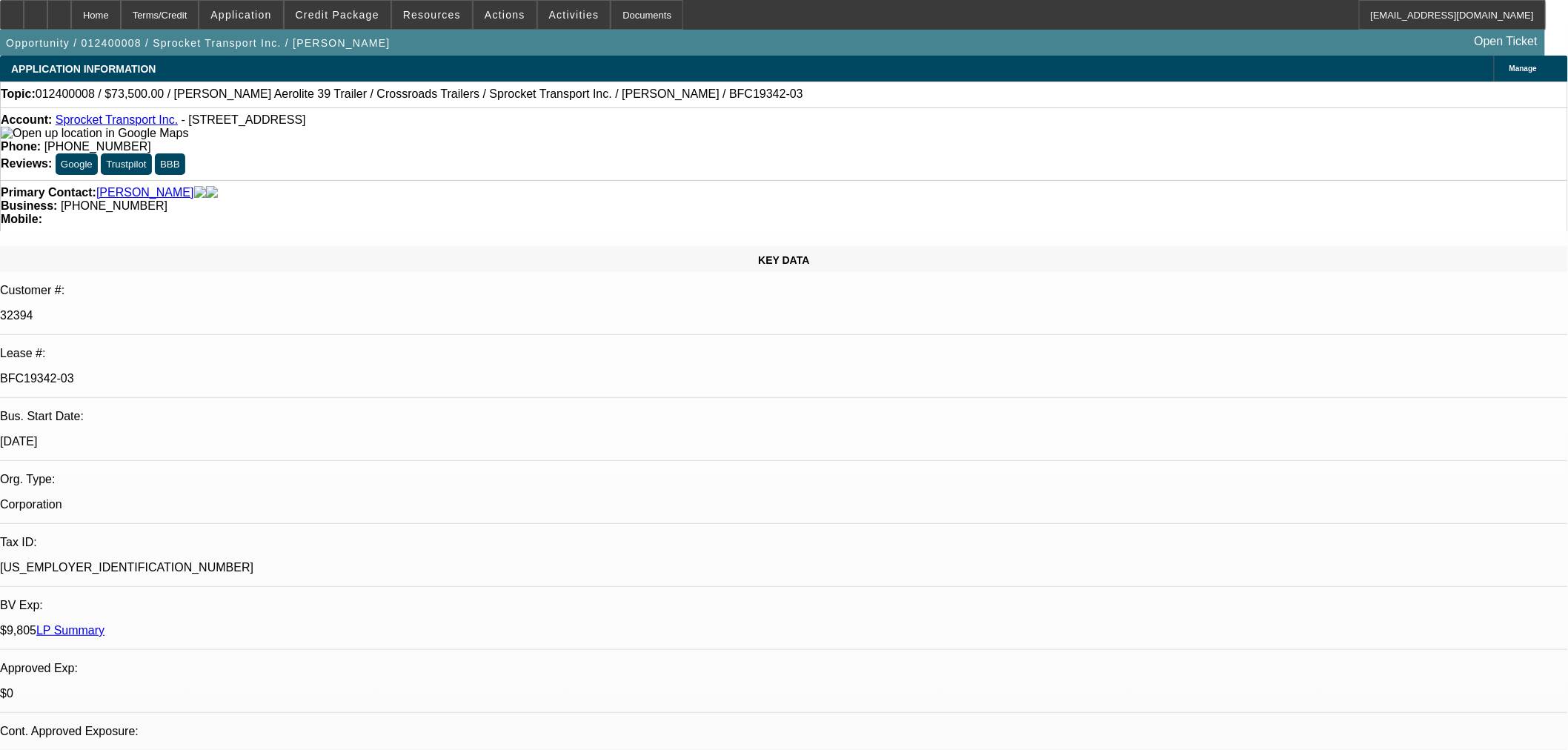
select select "0"
select select "3"
select select "0.1"
select select "4"
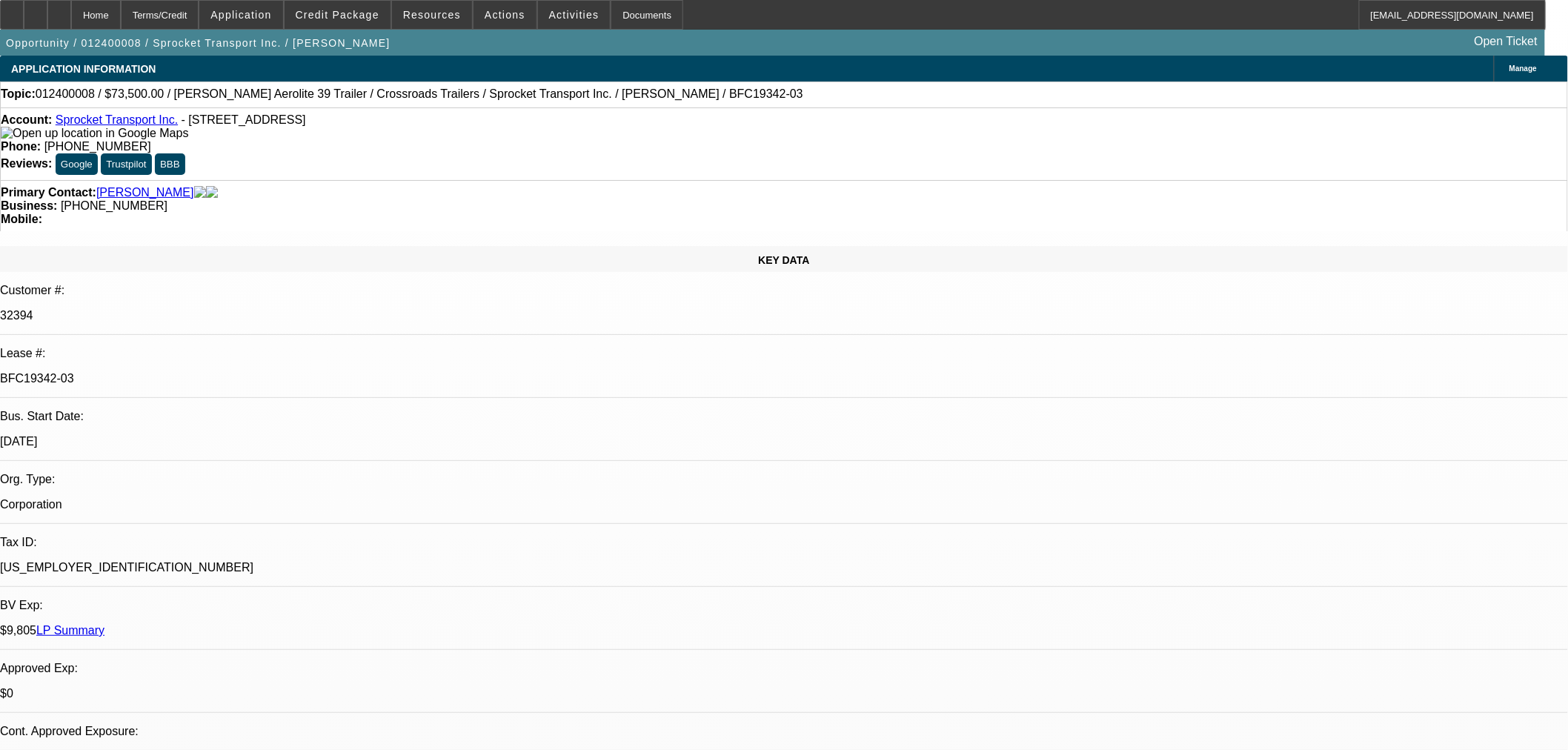
select select "0"
select select "0.1"
select select "4"
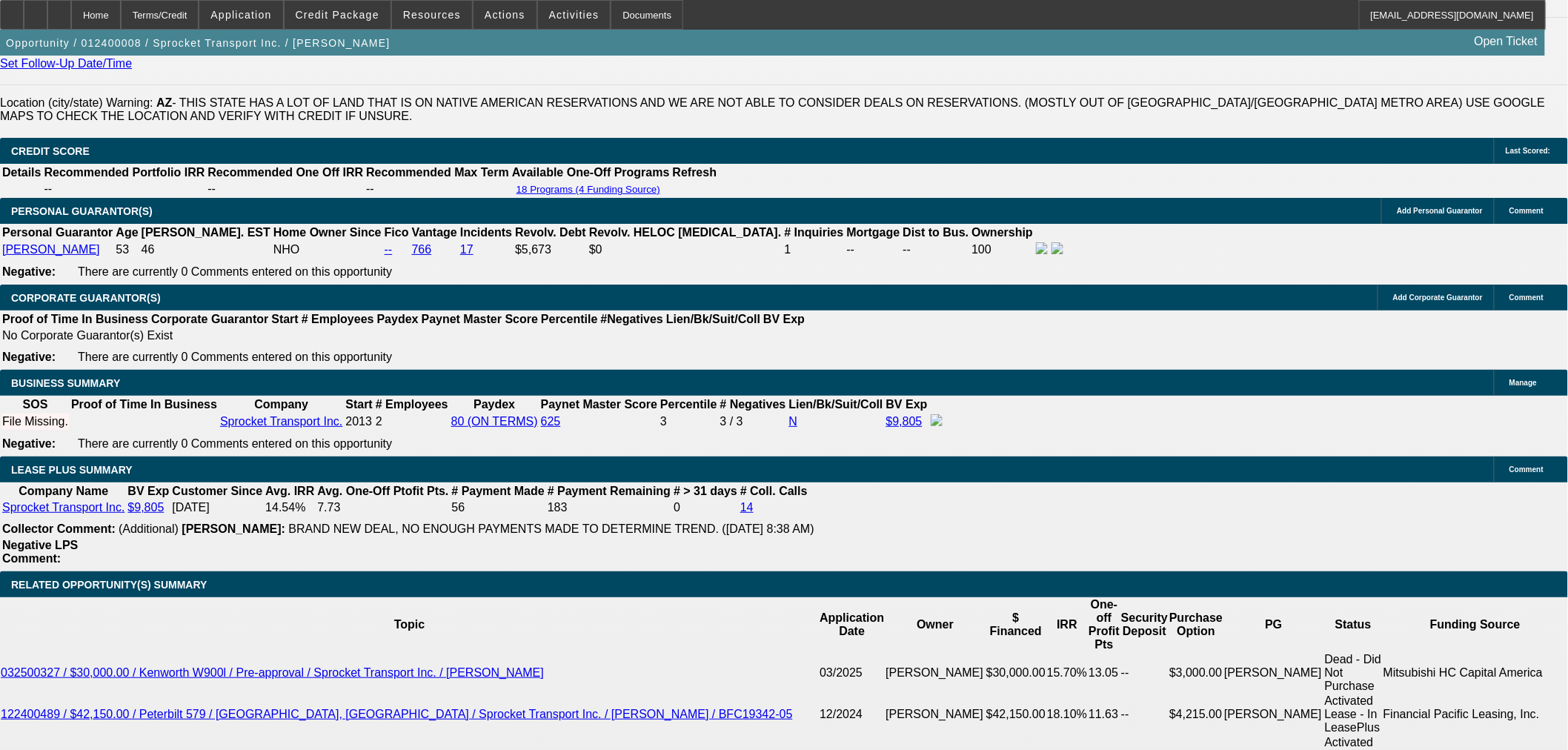
scroll to position [2387, 0]
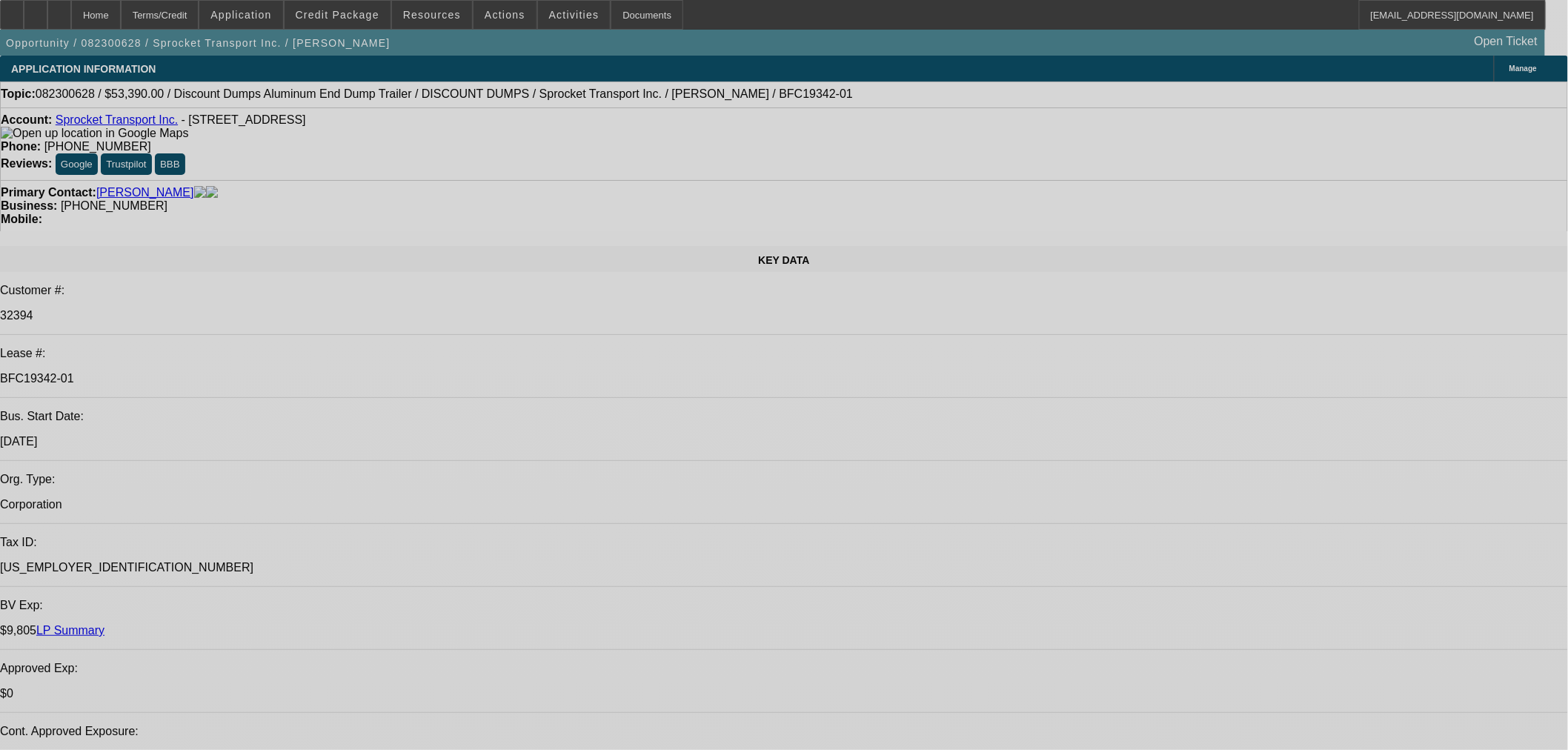
select select "0"
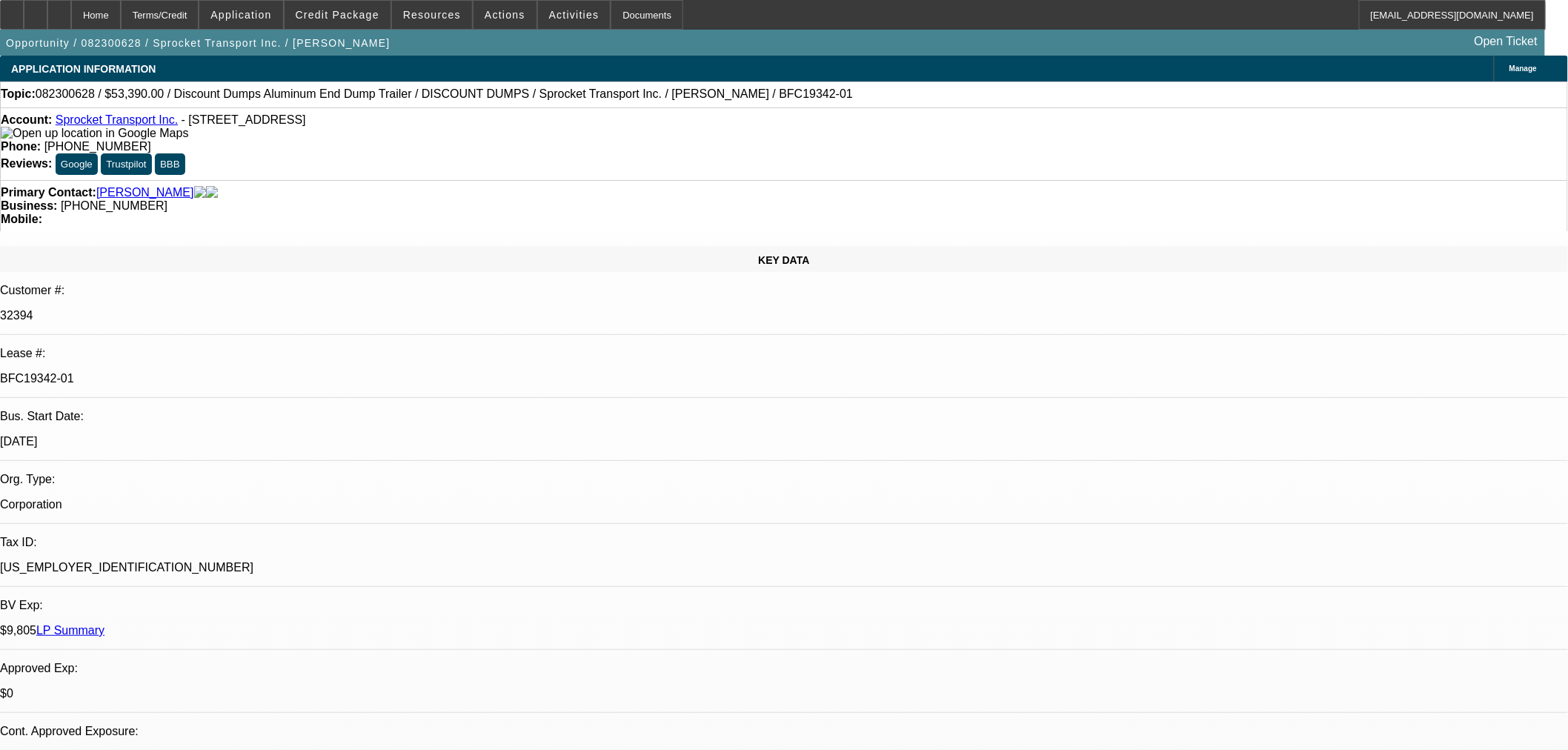
select select "0"
select select "3"
select select "0.1"
select select "4"
select select "0"
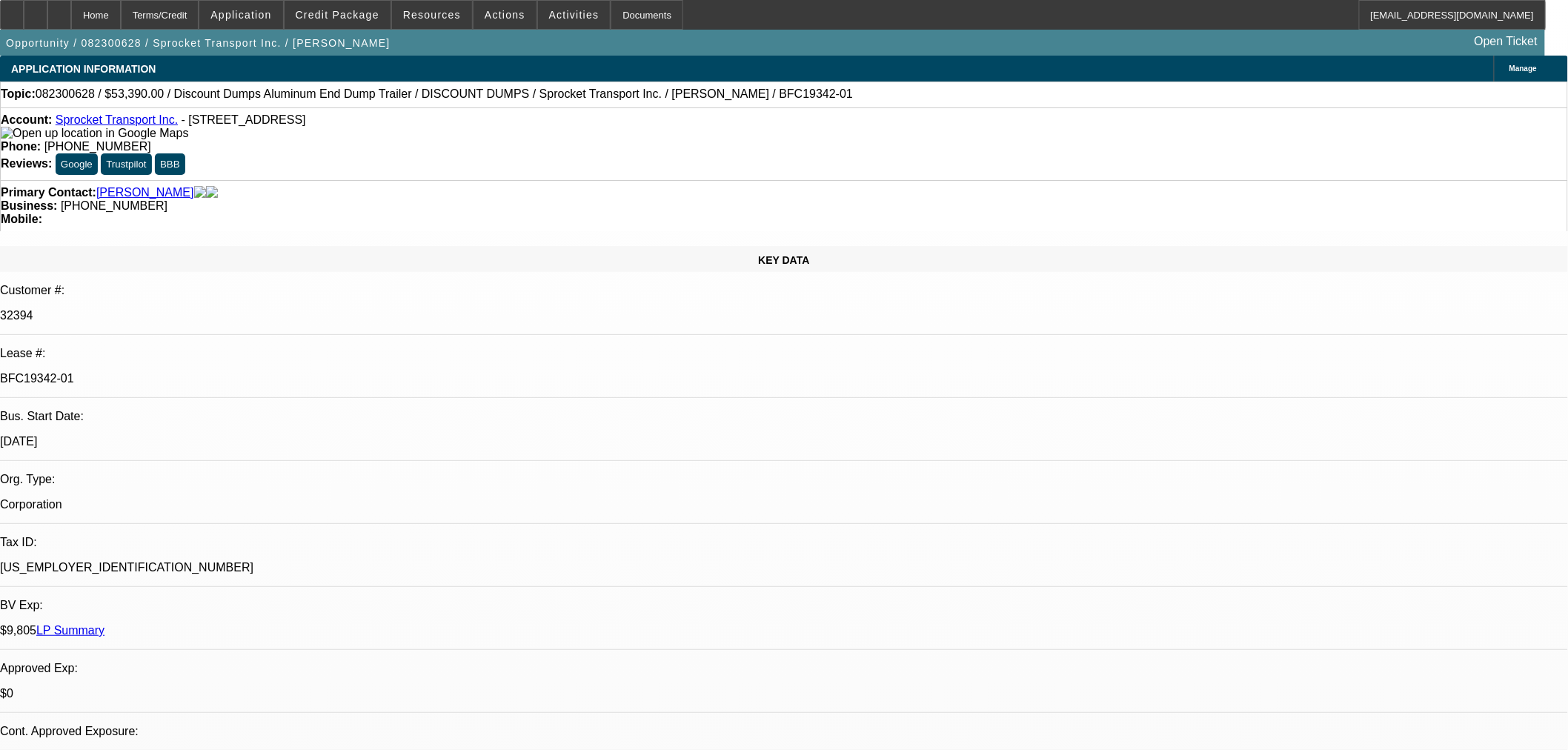
select select "0"
select select "3"
select select "0.1"
select select "4"
select select "0"
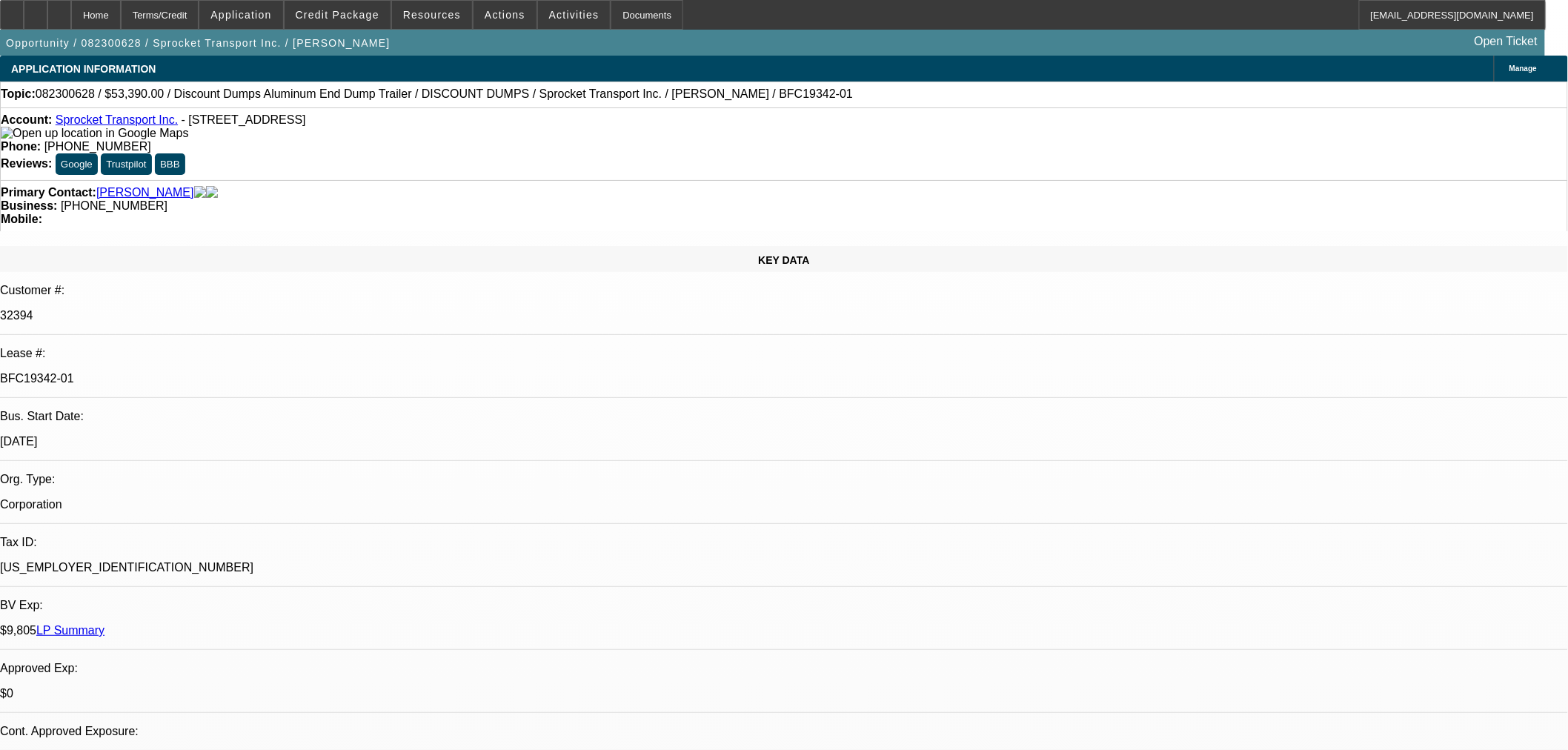
select select "0"
select select "3"
select select "0.1"
select select "4"
select select "0"
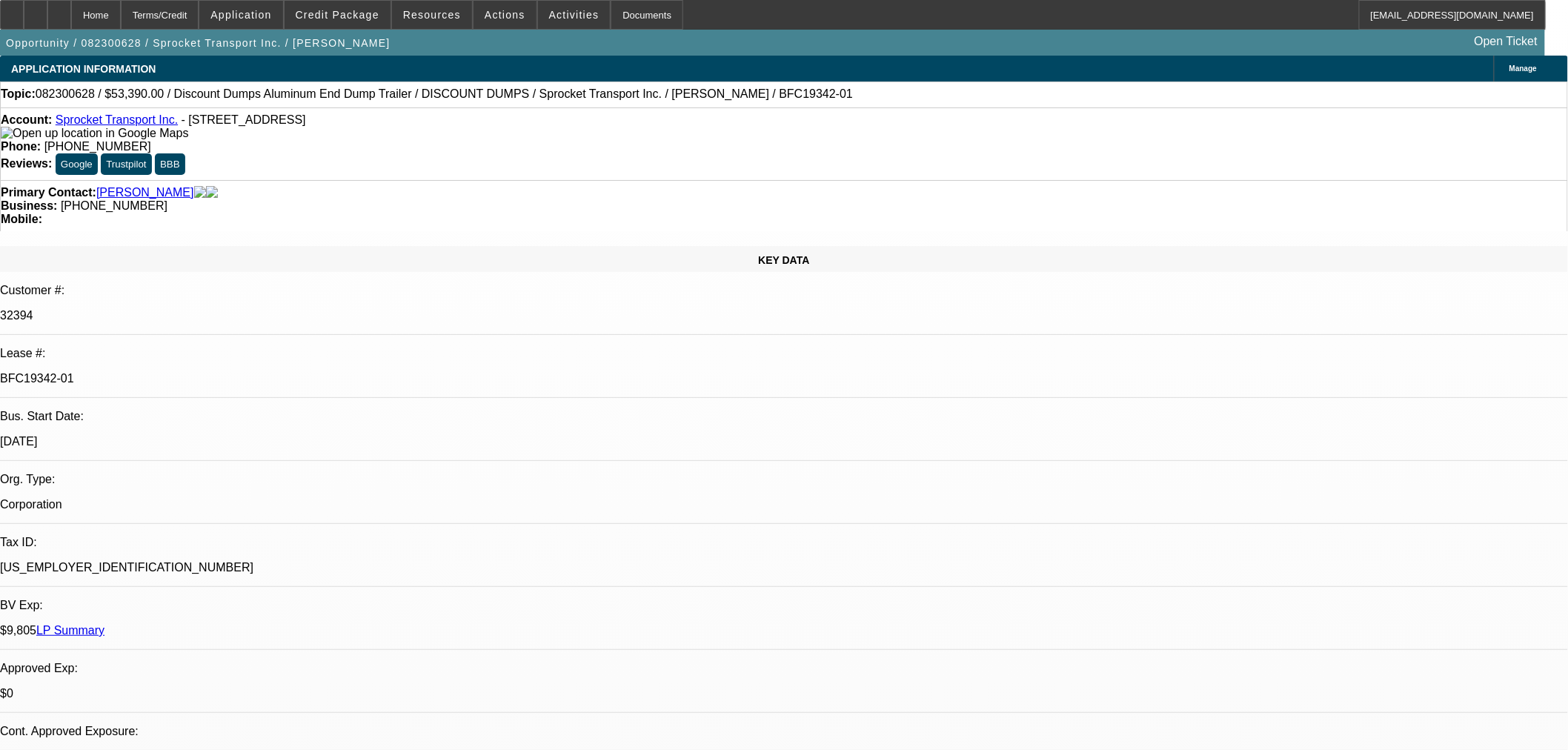
select select "0"
select select "3"
select select "0.1"
select select "4"
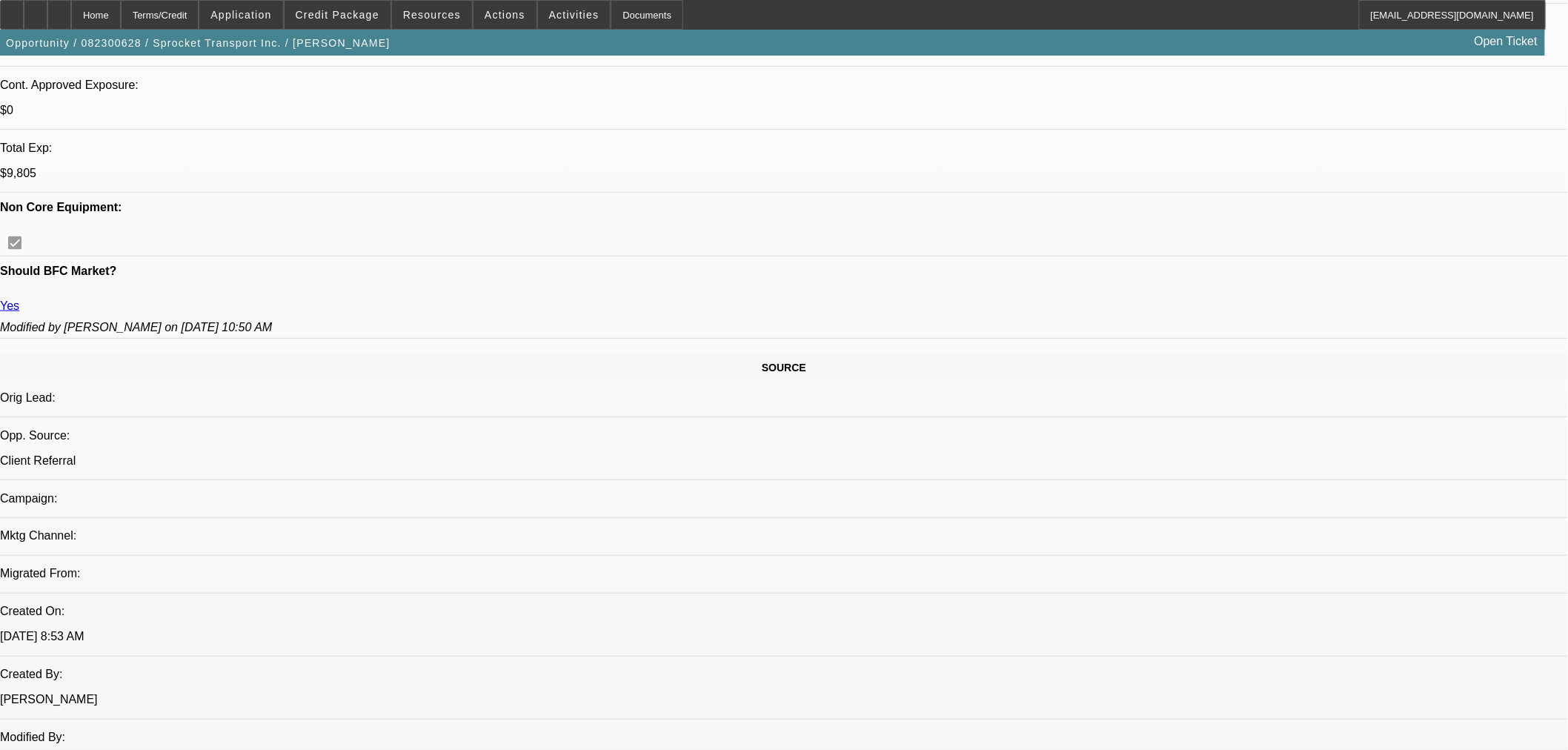
select select "0"
select select "3"
select select "0.1"
select select "4"
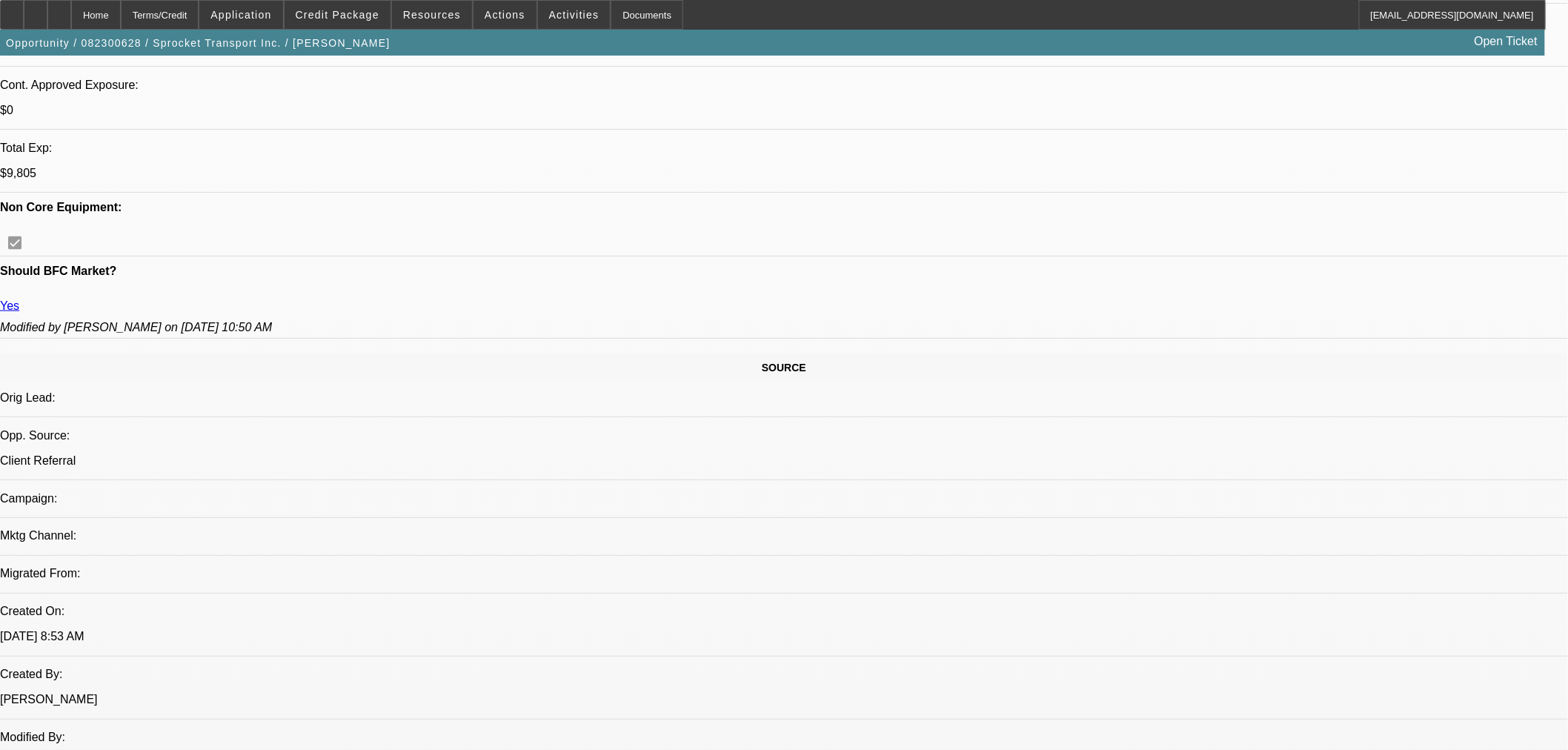
select select "0"
select select "3"
select select "0.1"
select select "4"
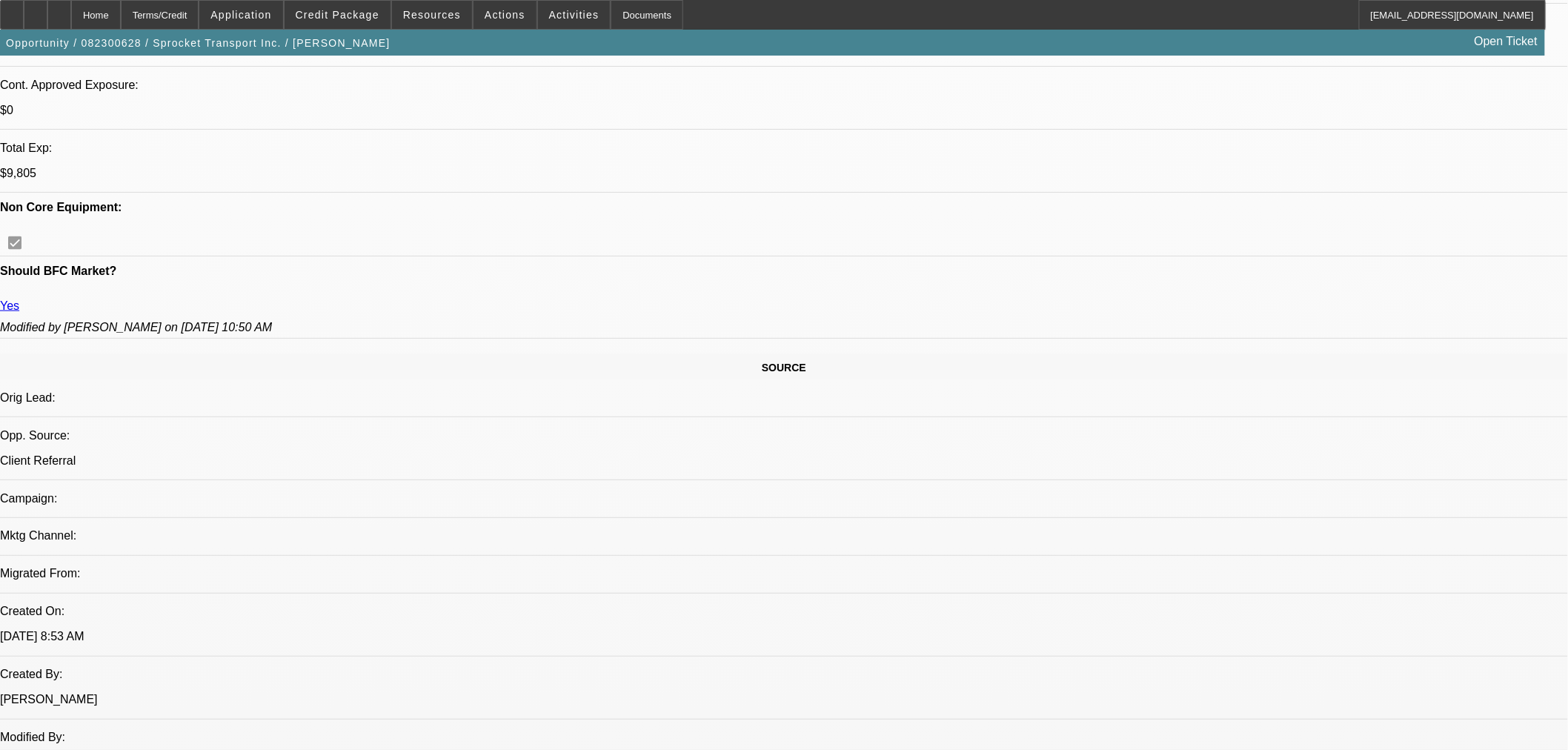
select select "0"
select select "3"
select select "0.1"
select select "4"
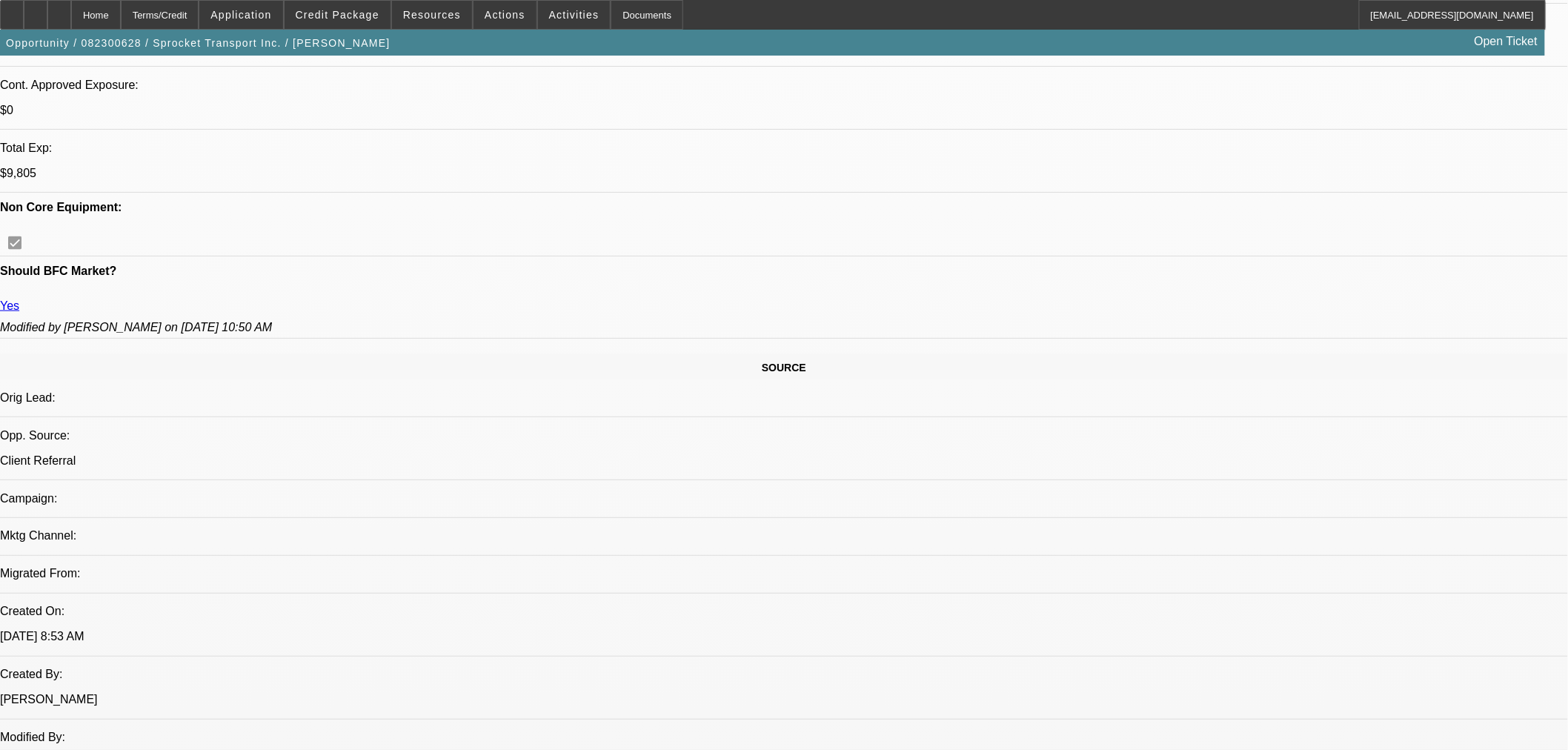
select select "0"
select select "3"
select select "0.1"
select select "4"
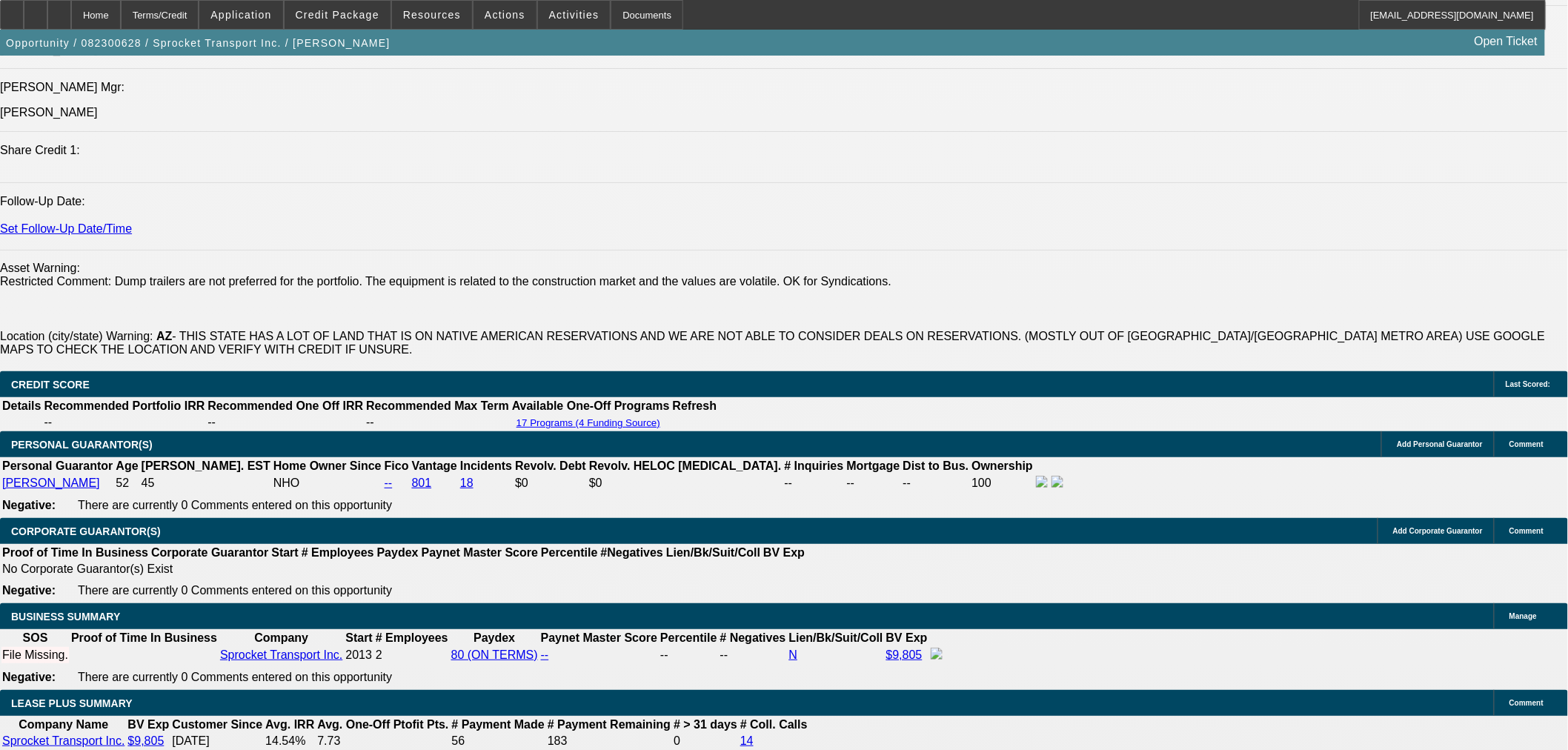
scroll to position [2287, 0]
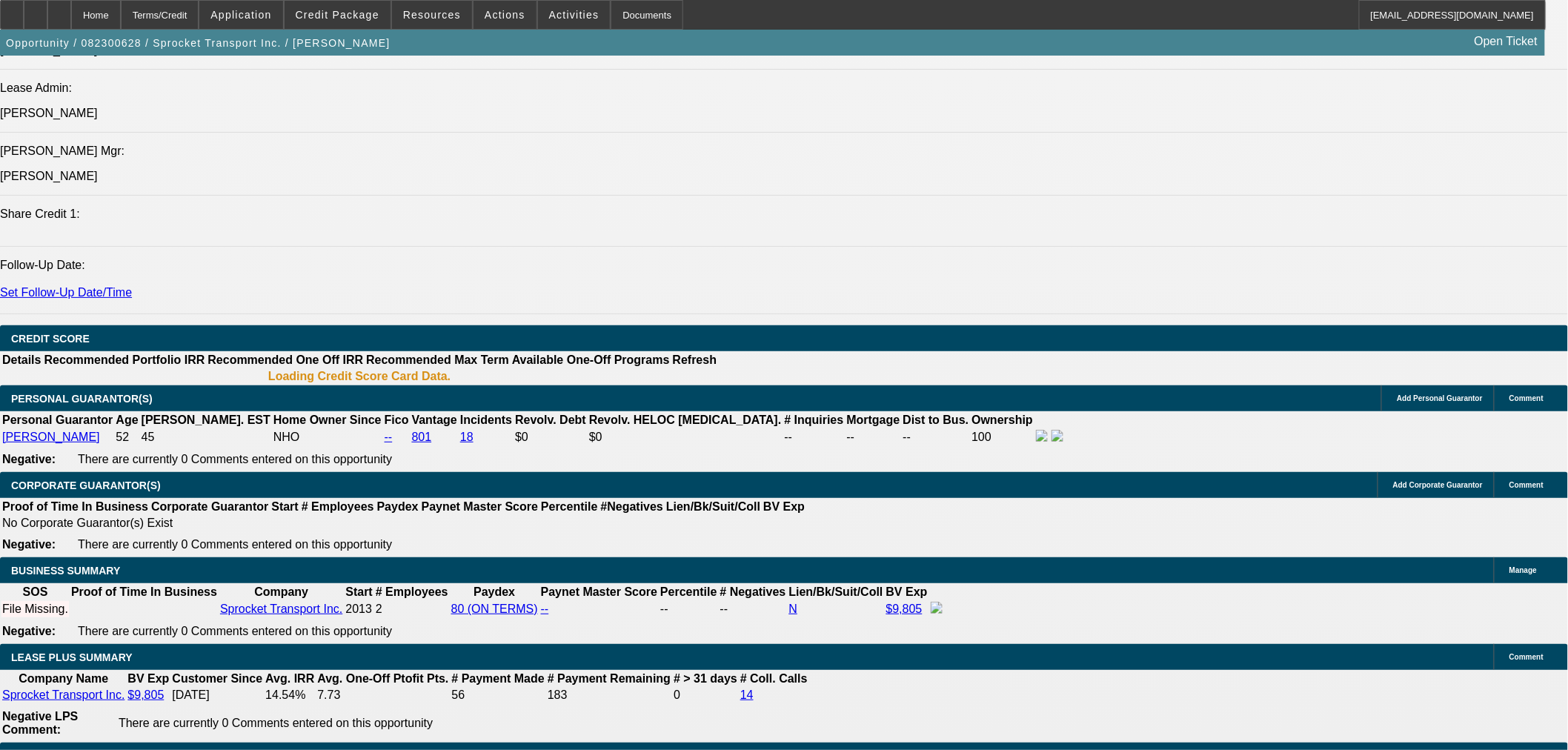
select select "0"
select select "3"
select select "0.1"
select select "4"
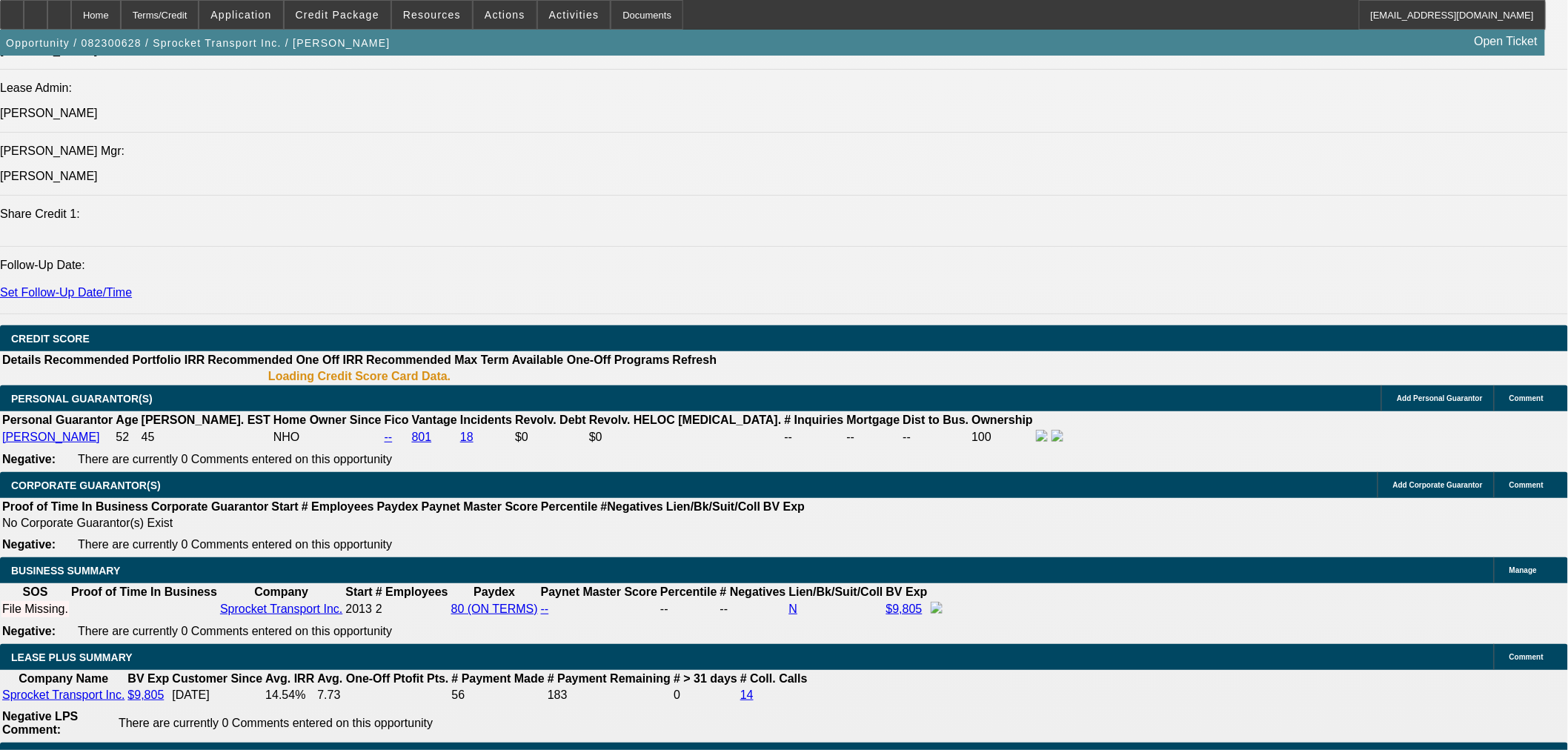
select select "0"
select select "3"
select select "0.1"
select select "4"
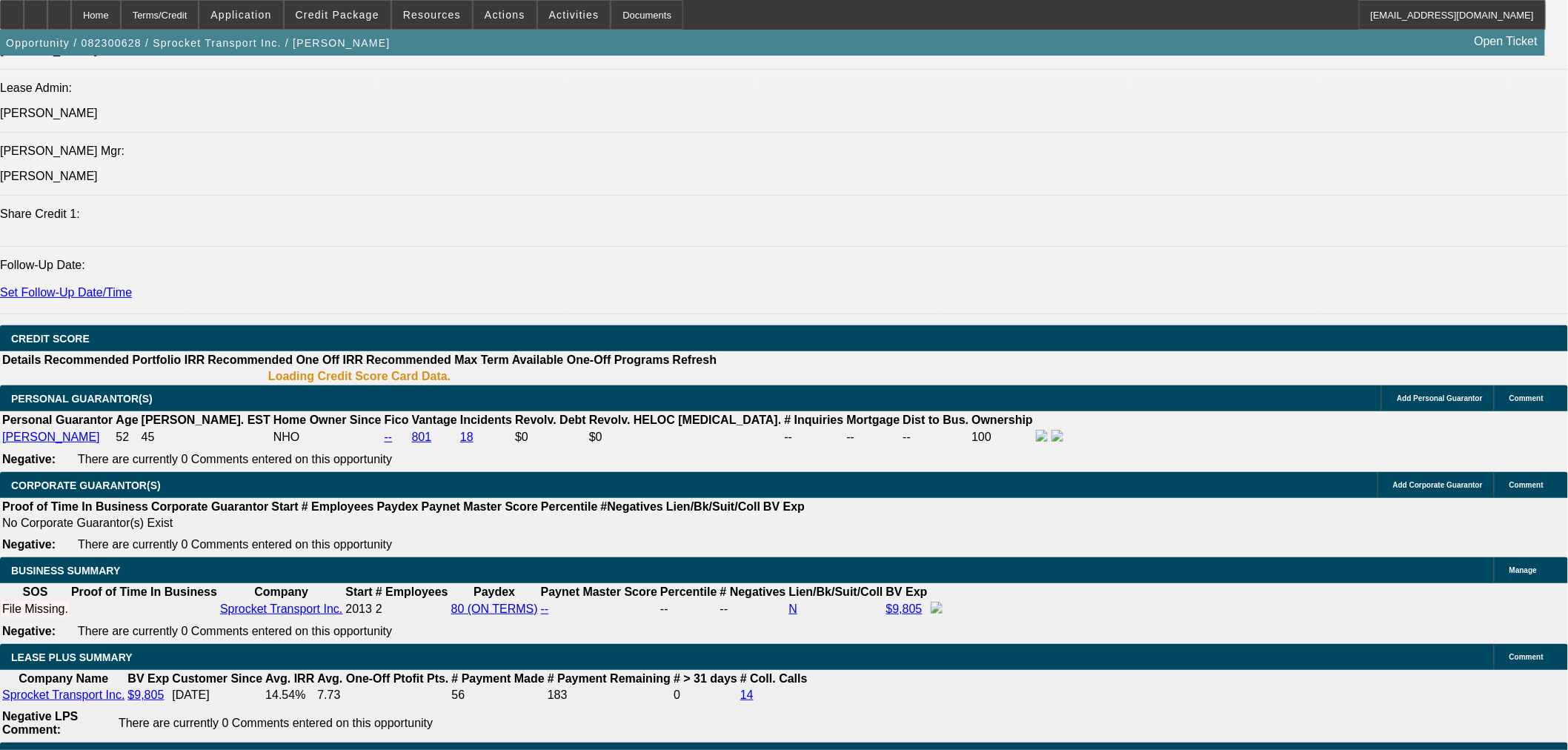
select select "0"
select select "3"
select select "0.1"
select select "4"
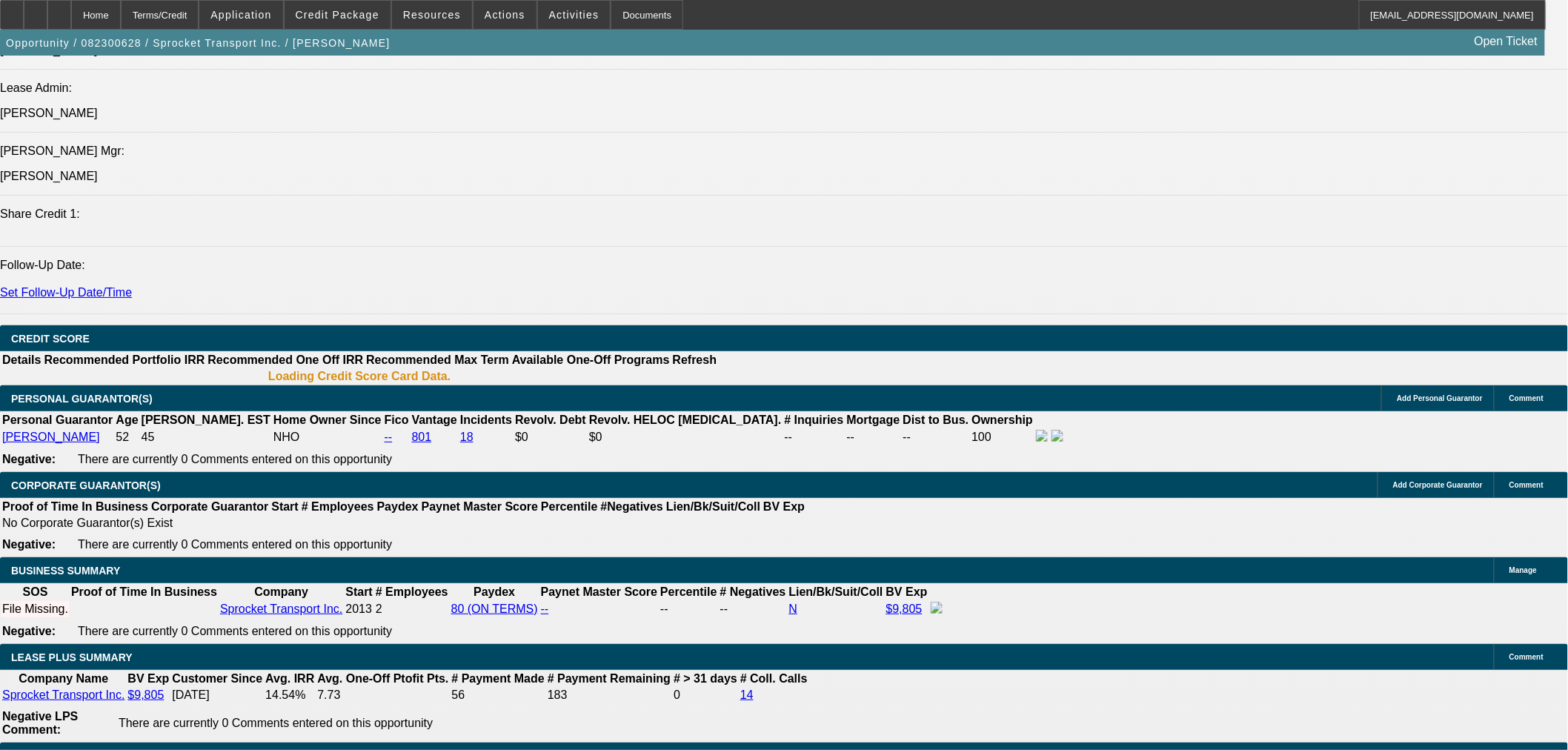
select select "0"
select select "3"
select select "0.1"
select select "4"
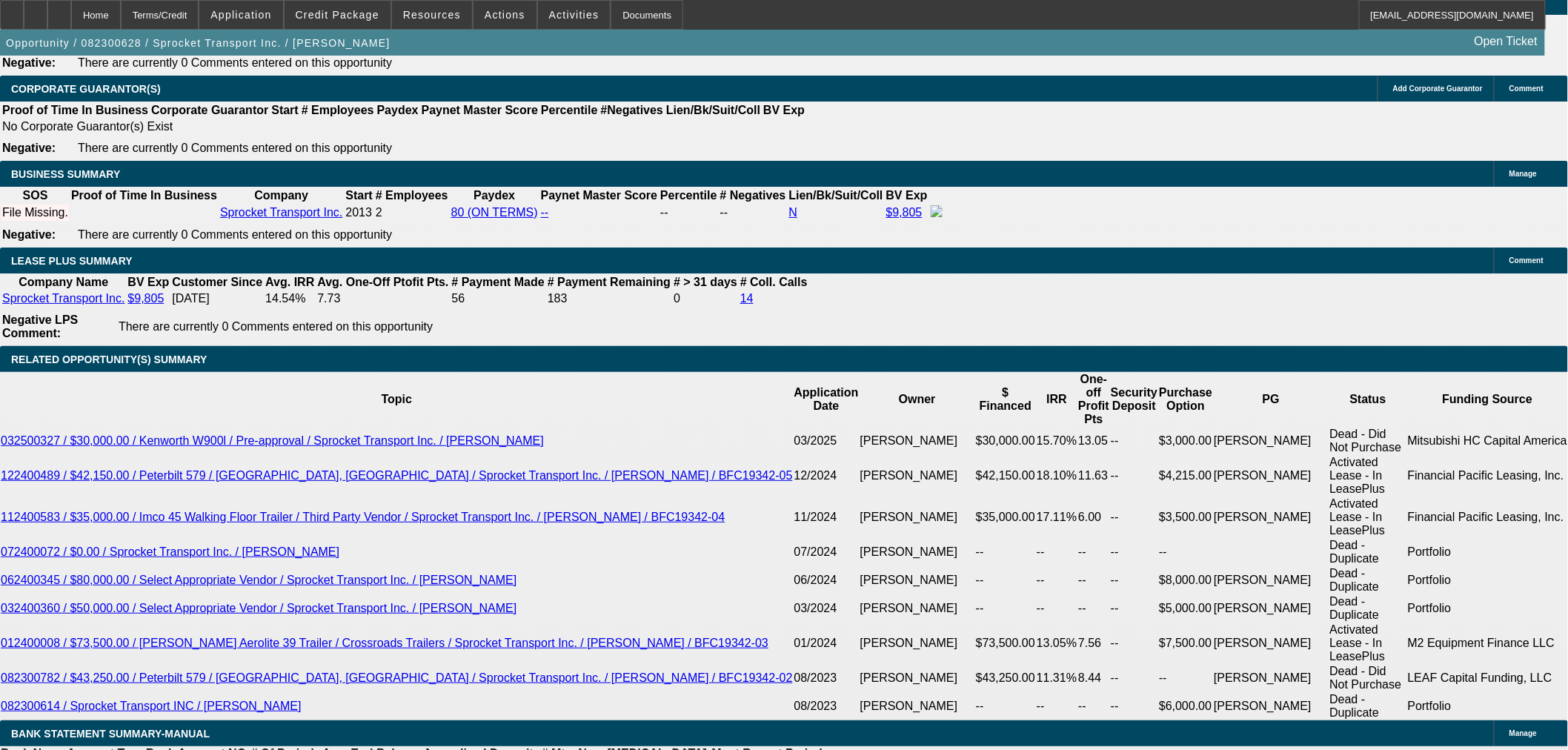
scroll to position [2169, 0]
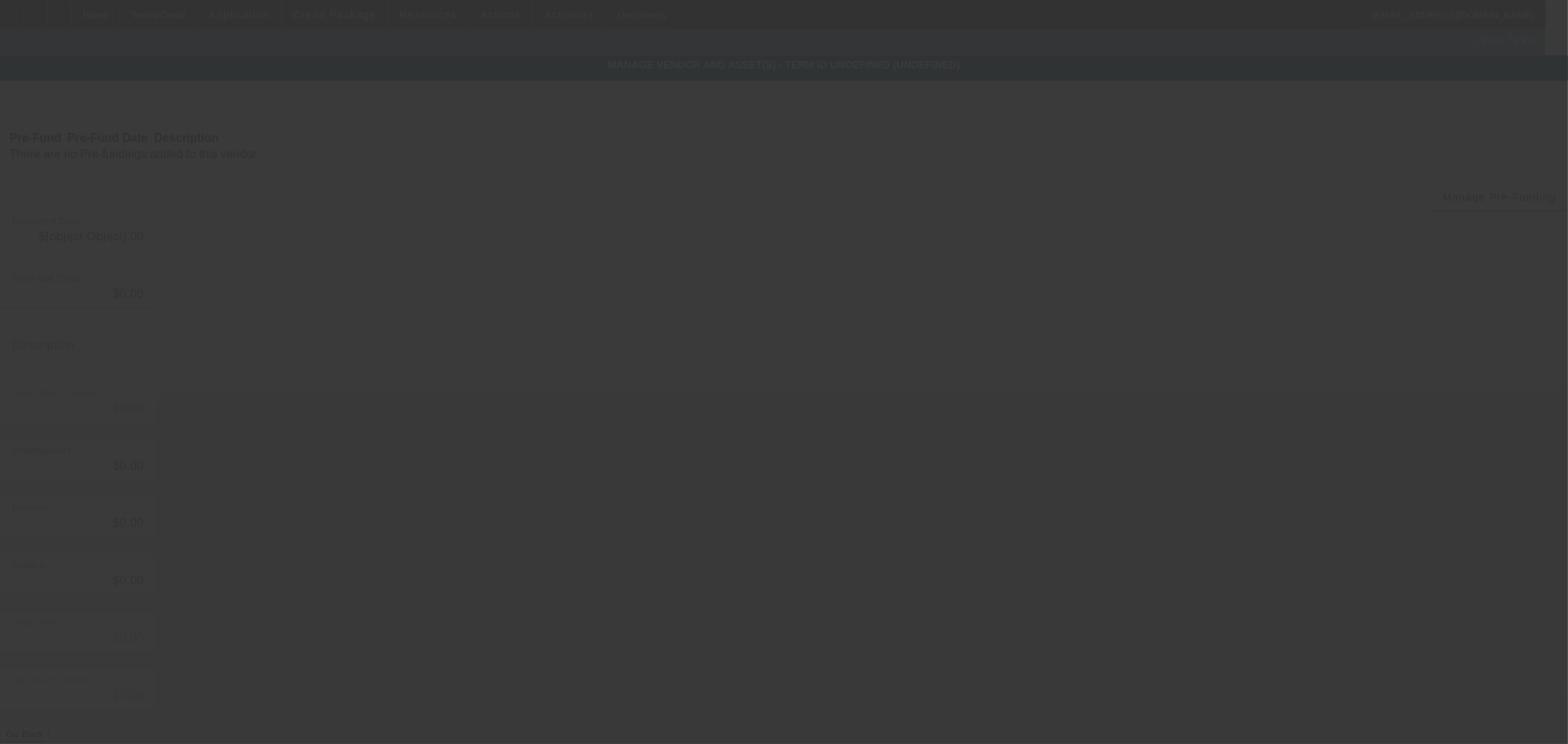
type input "$53,390.00"
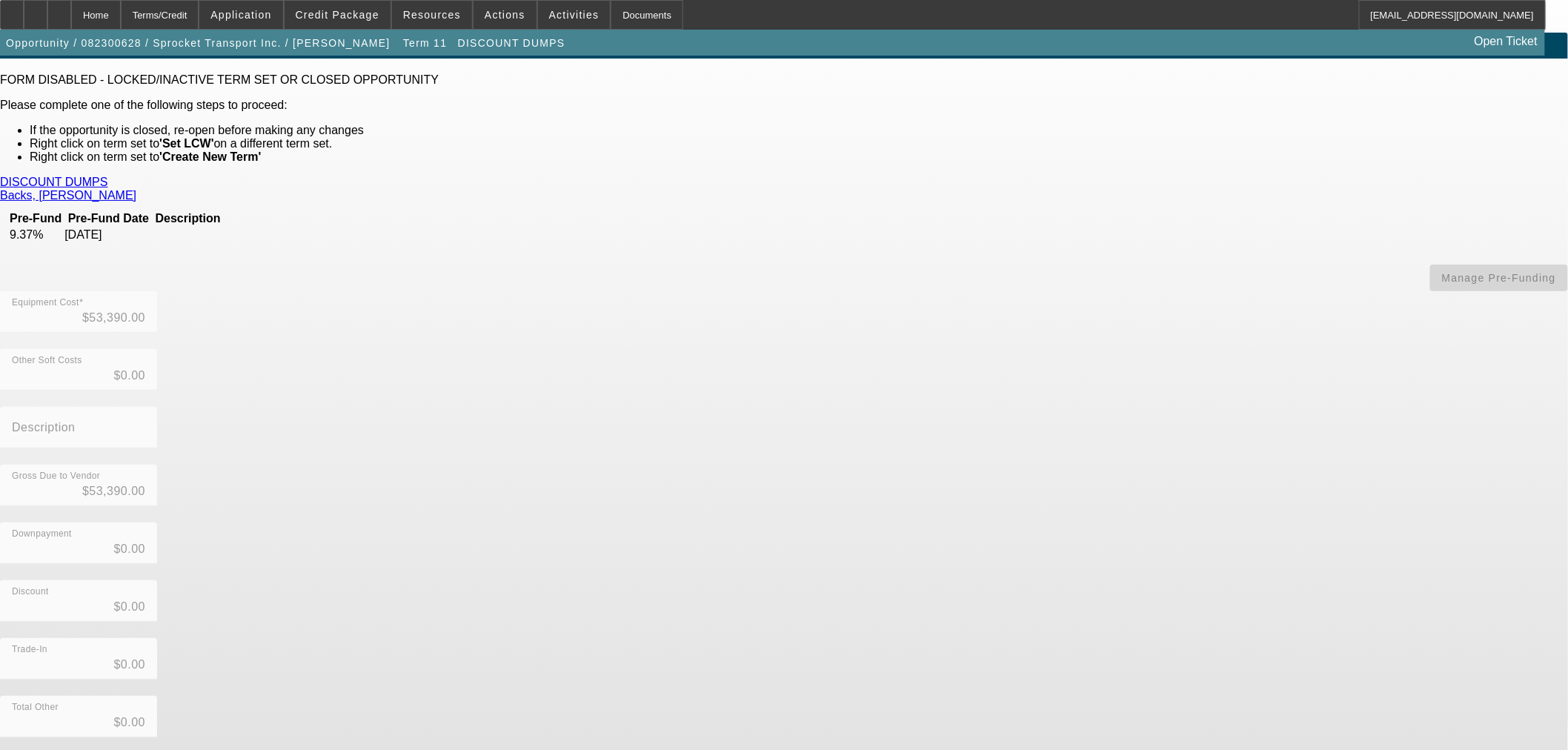
scroll to position [33, 0]
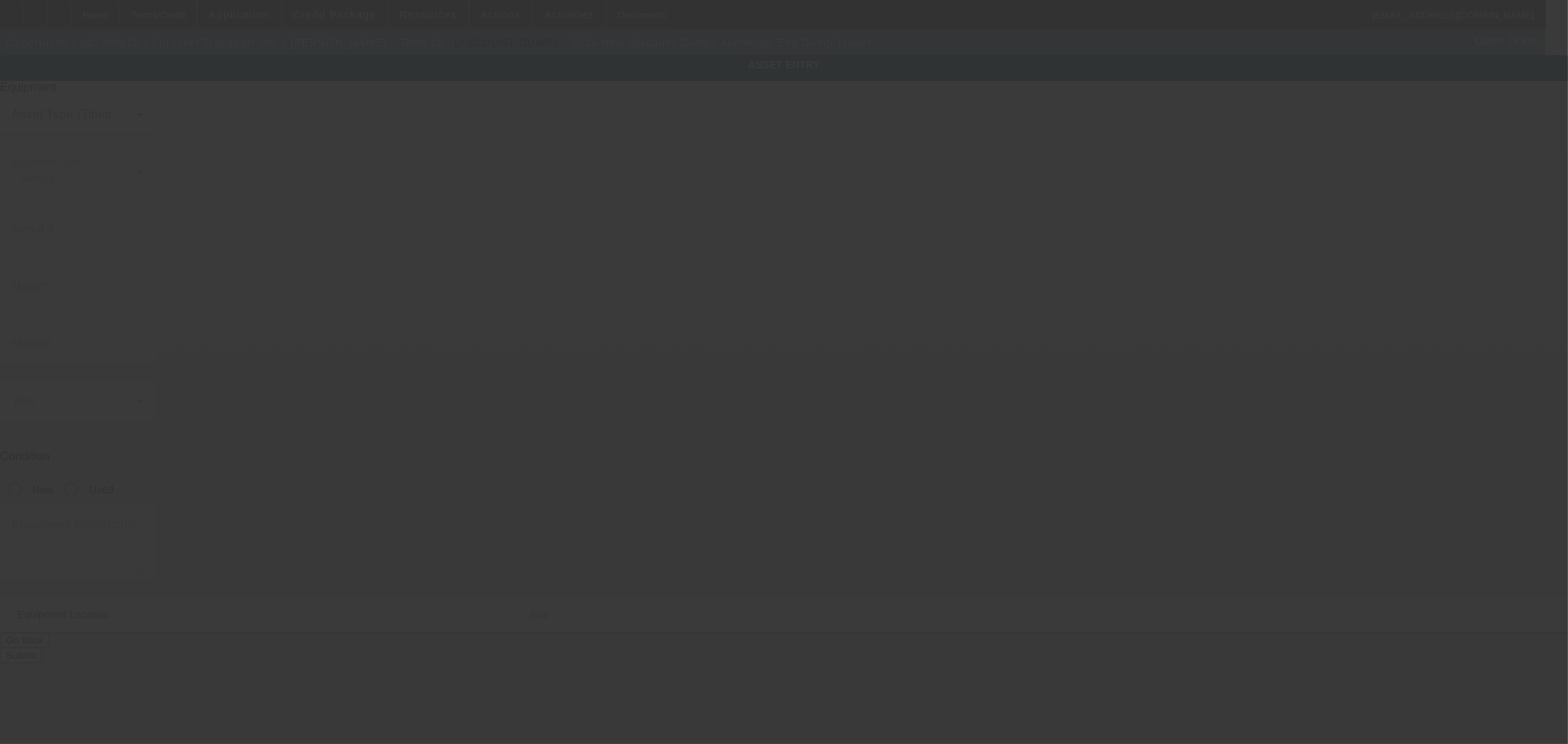
type input "1D91A3921R1865118"
type input "Discount Dumps"
type input "Aluminum End Dump Trailer"
radio input "true"
type textarea "includes all options, accessories and attachments"
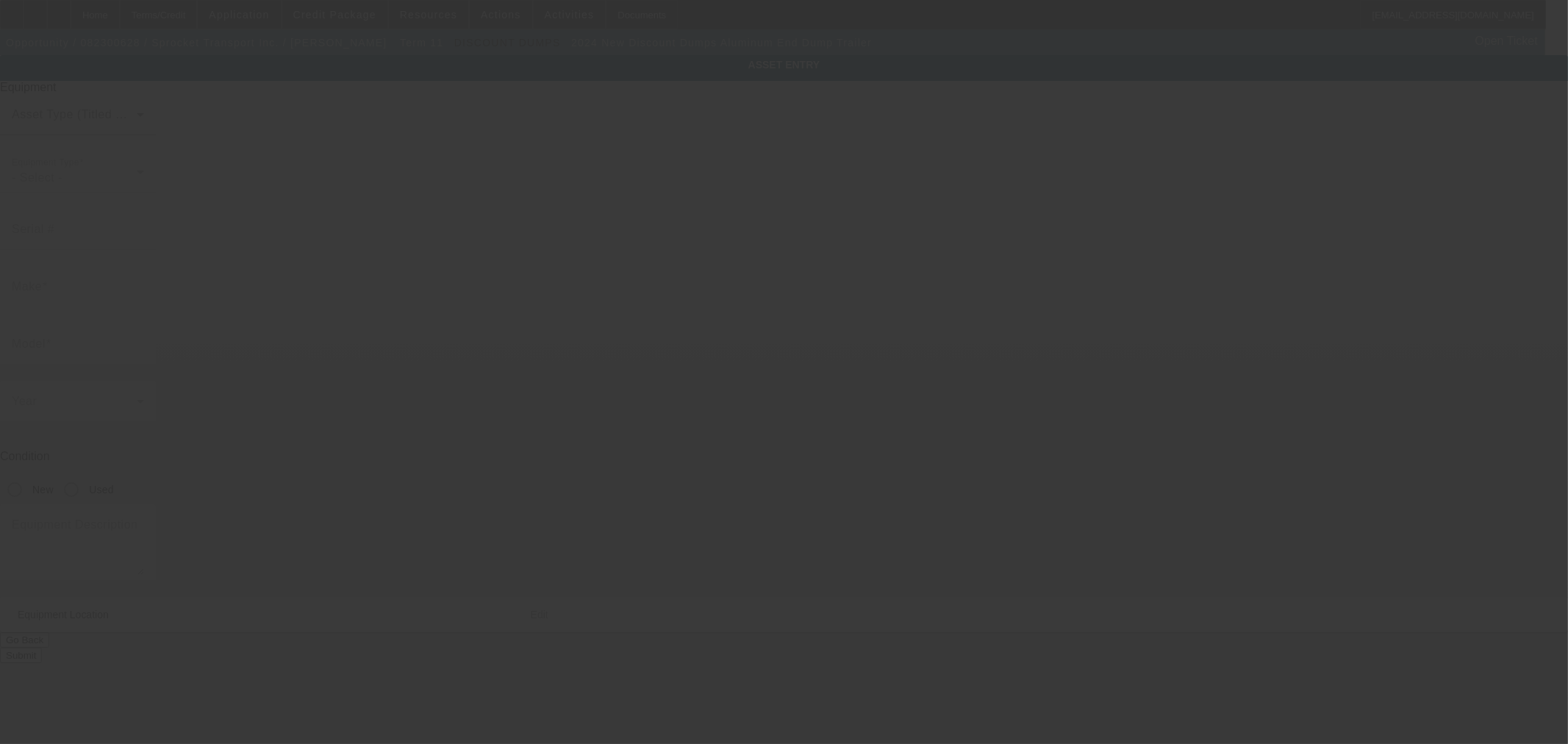
type input "4649 W Altadena Ave"
type input "Glendale"
type input "85304"
type input "Maricopa"
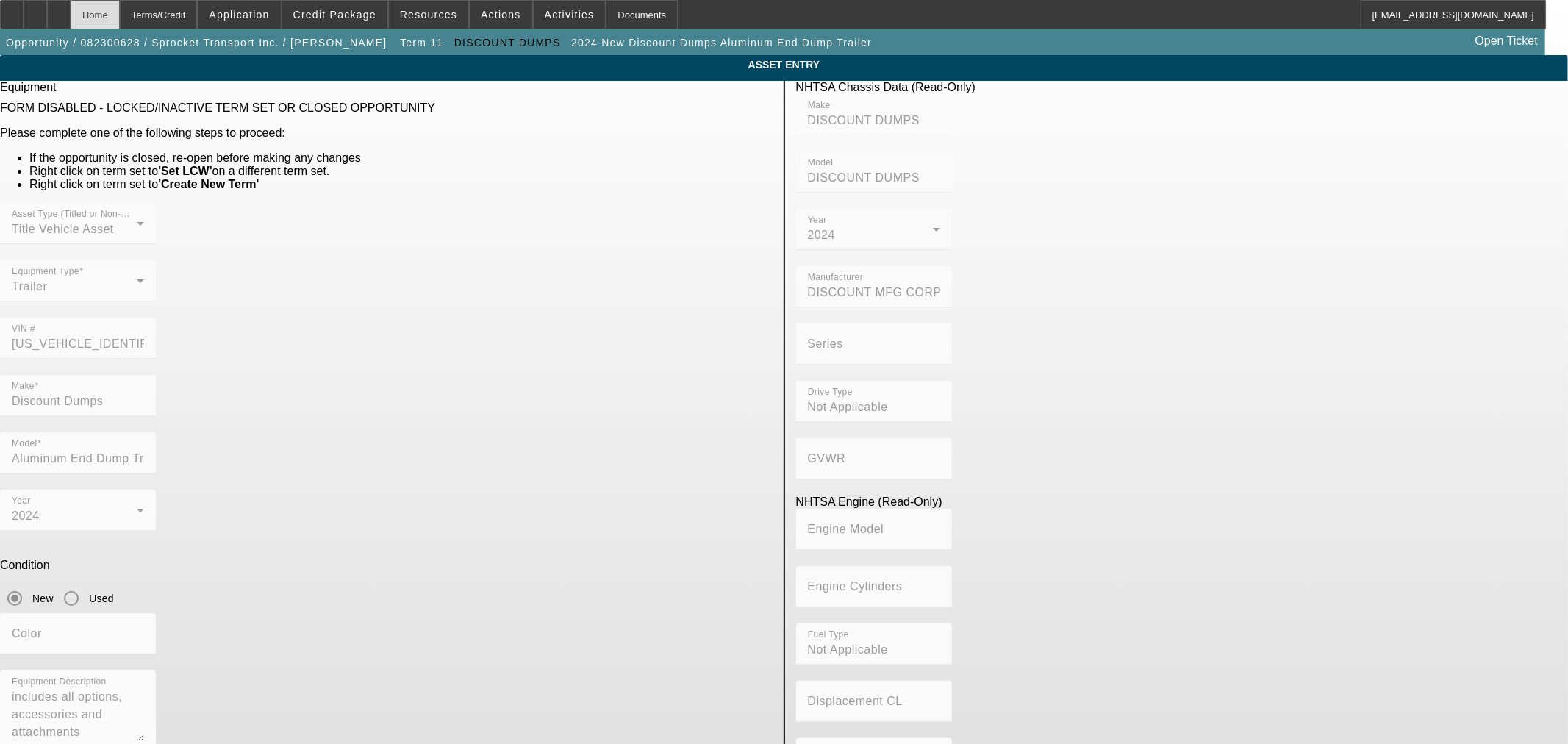
click at [120, 15] on div "Home" at bounding box center [95, 14] width 49 height 29
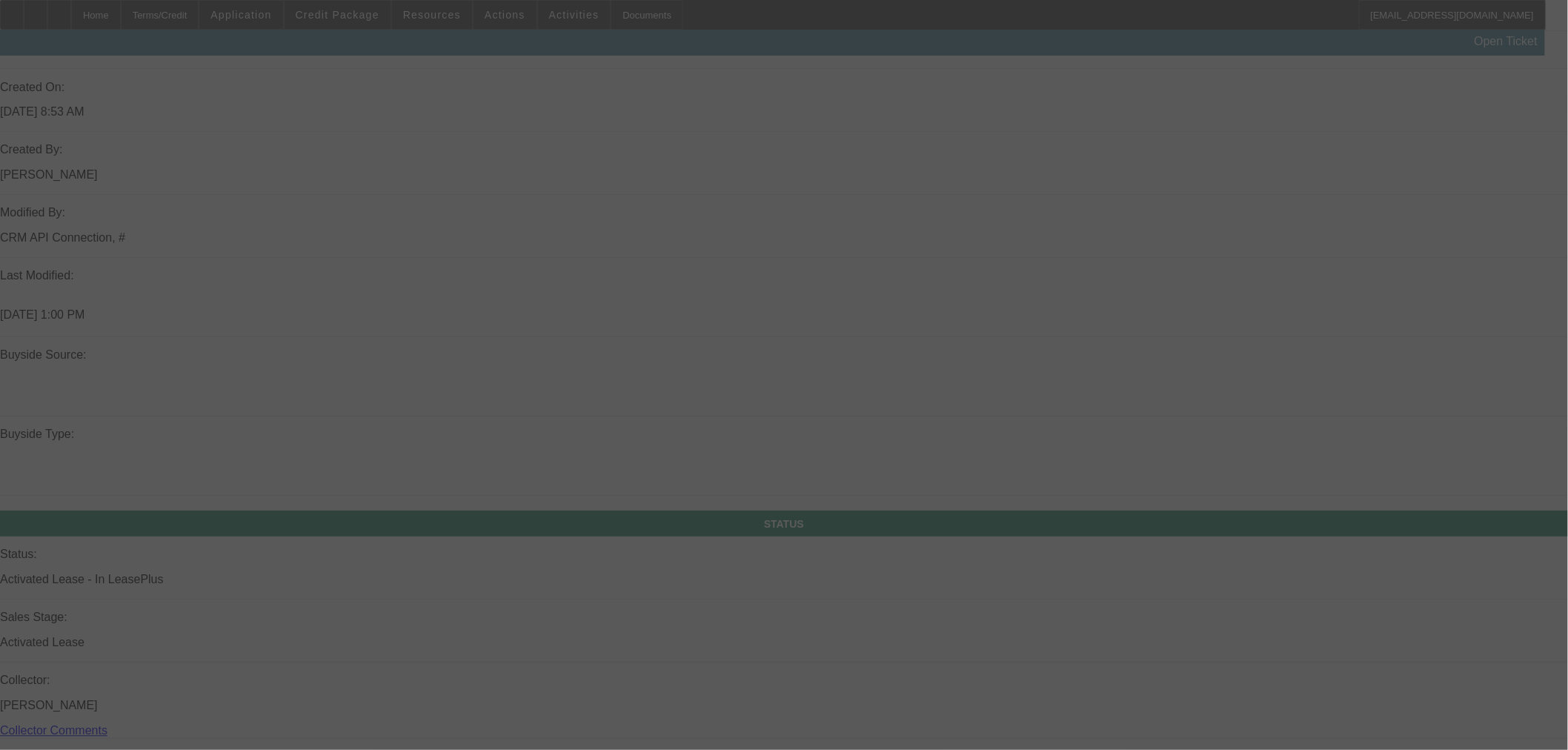
scroll to position [1668, 0]
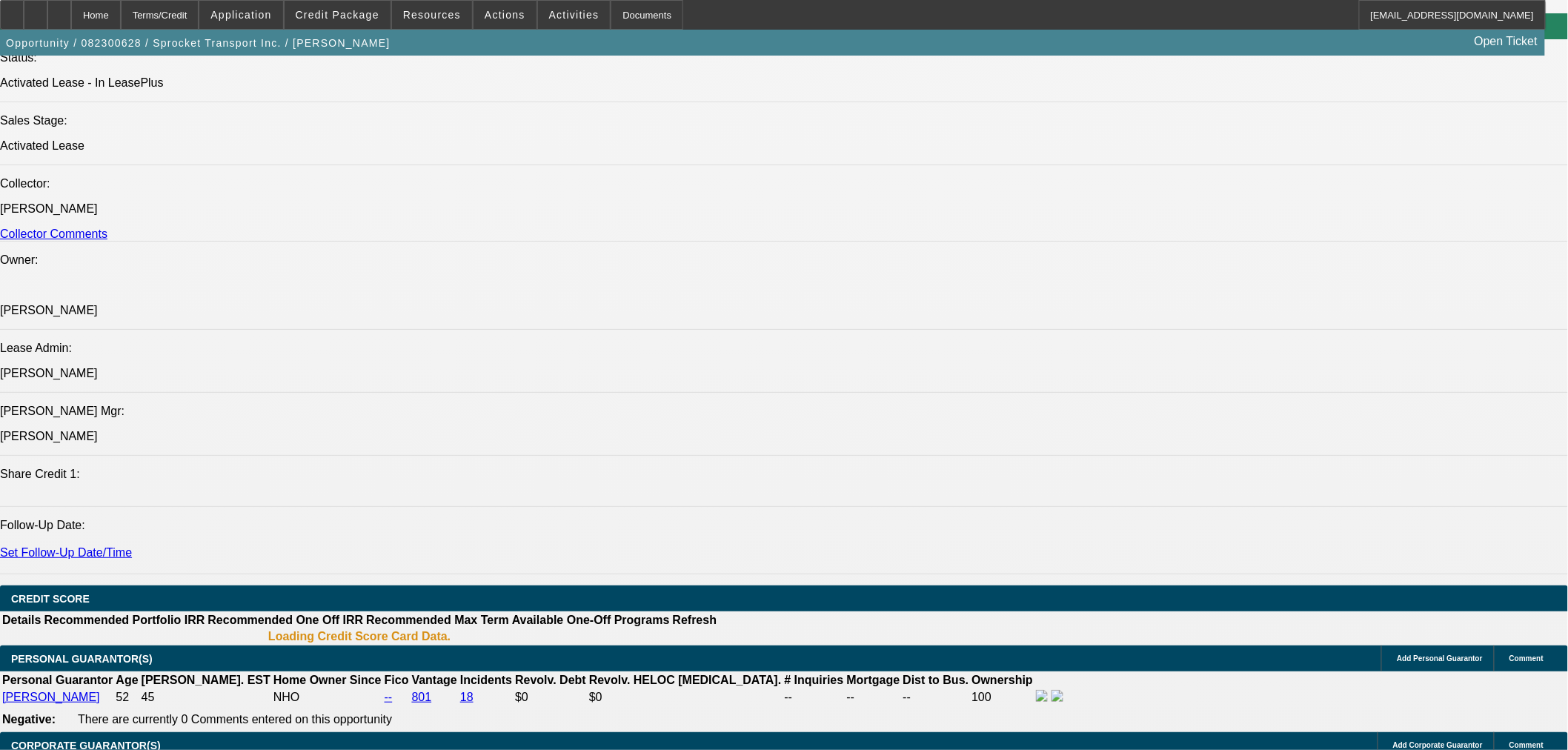
select select "0"
select select "3"
select select "0.1"
select select "4"
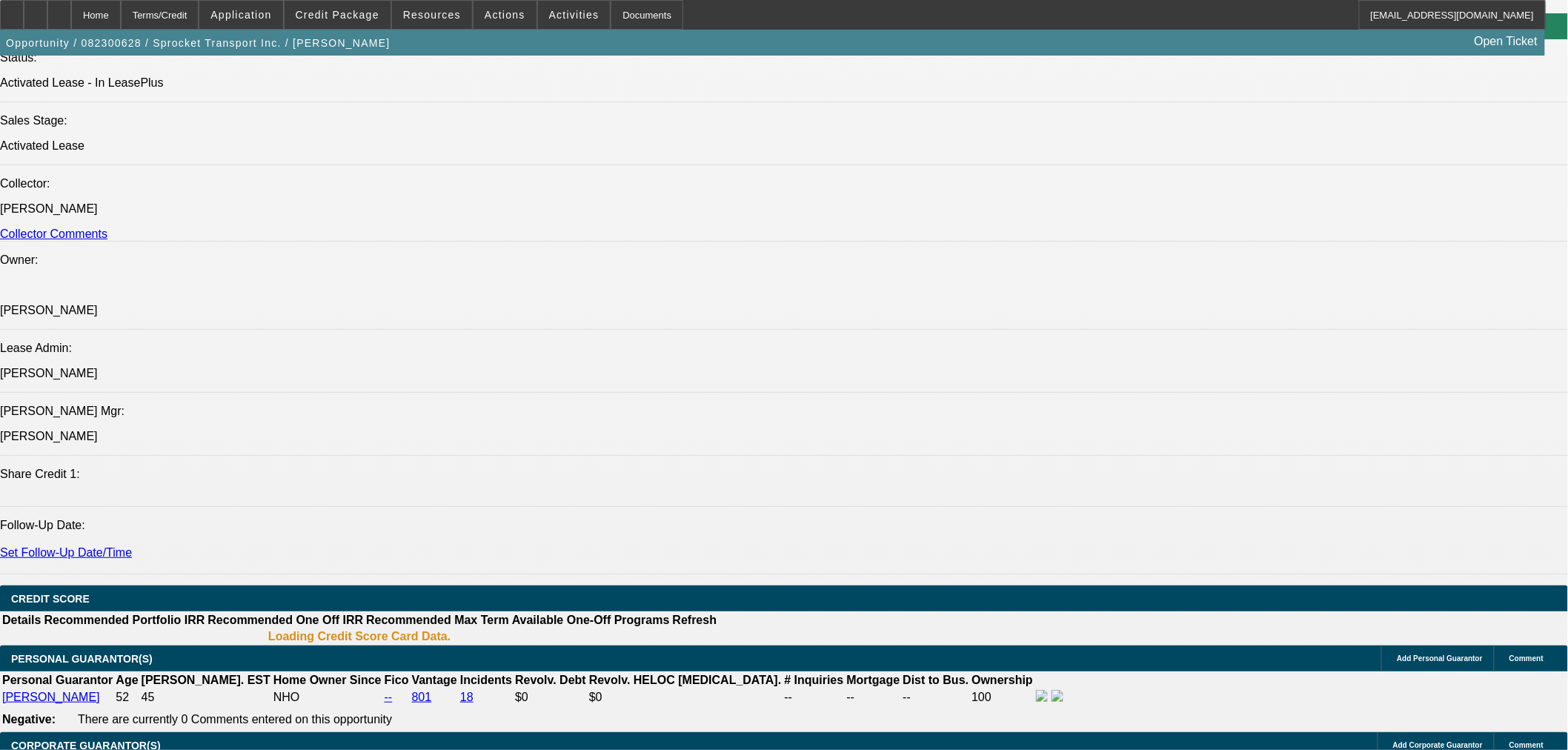
select select "0"
select select "3"
select select "0.1"
select select "4"
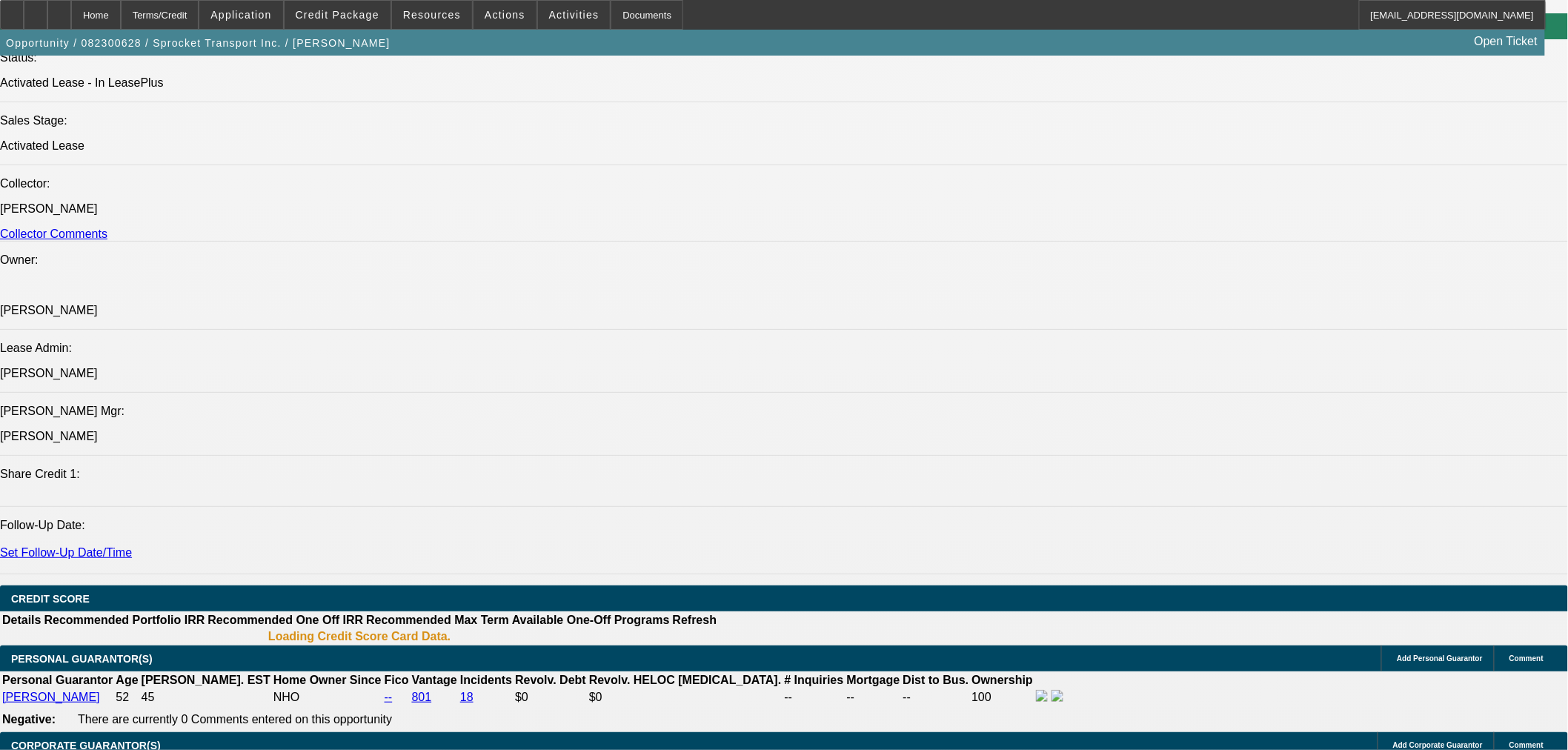
select select "0"
select select "3"
select select "0.1"
select select "4"
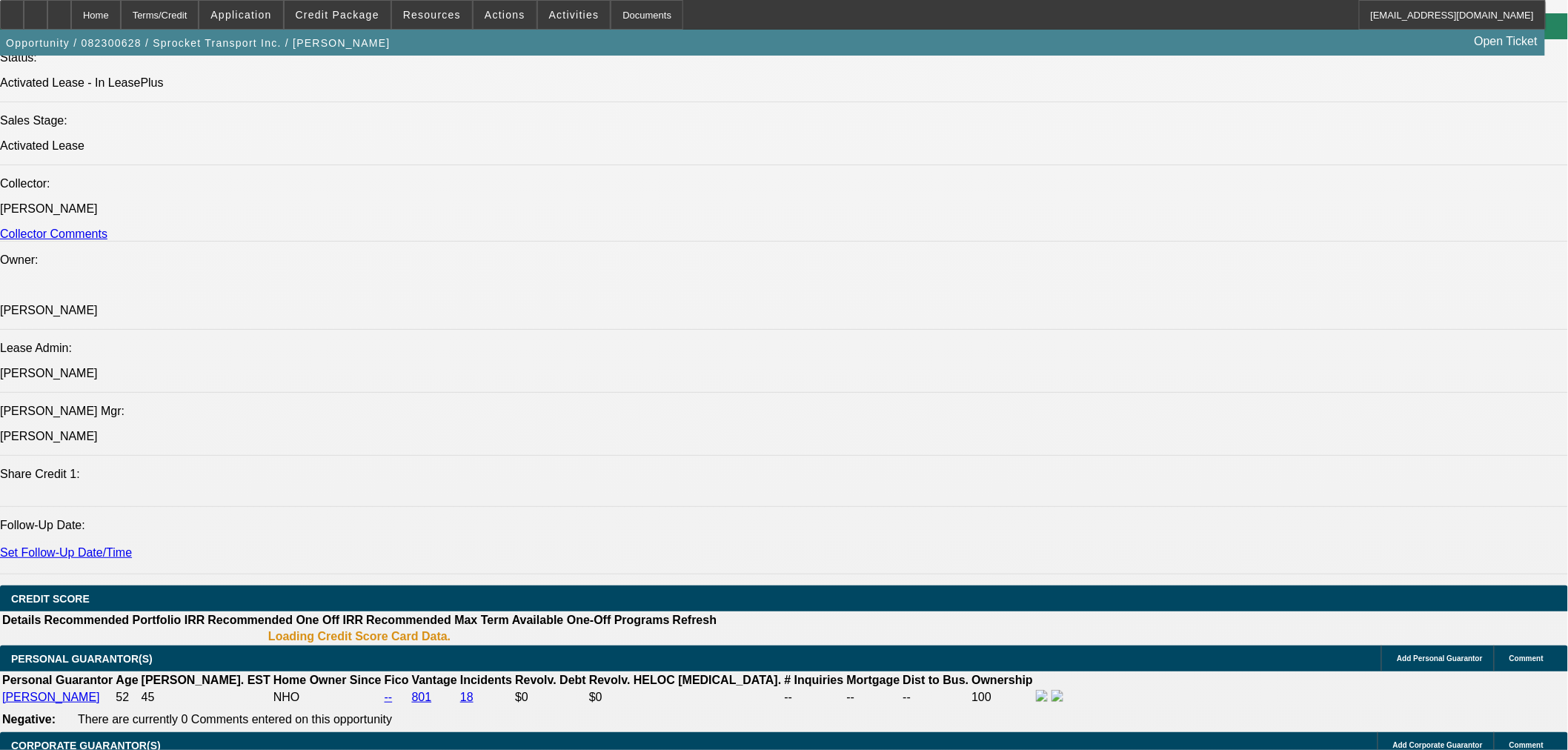
select select "0"
select select "3"
select select "0.1"
select select "4"
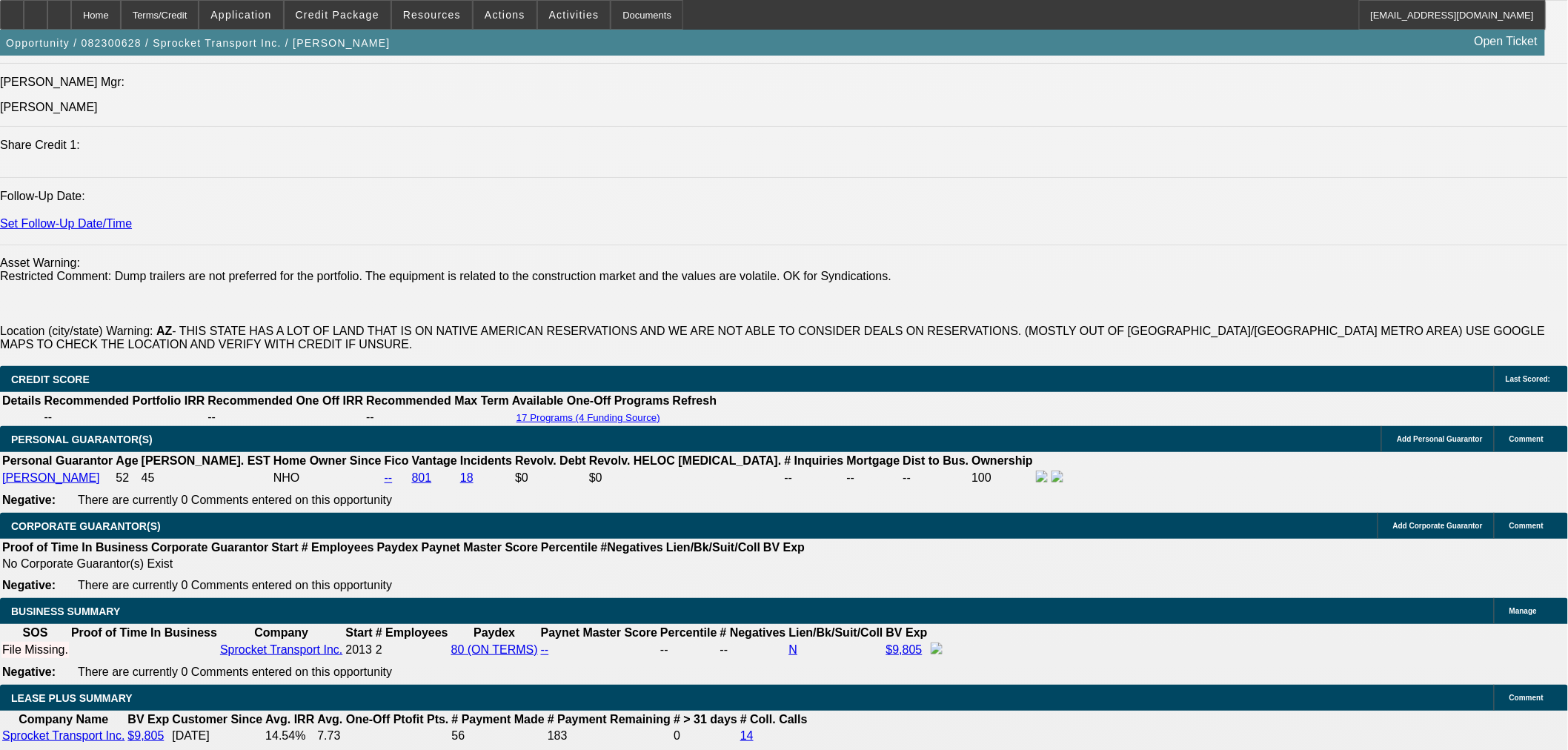
scroll to position [2144, 0]
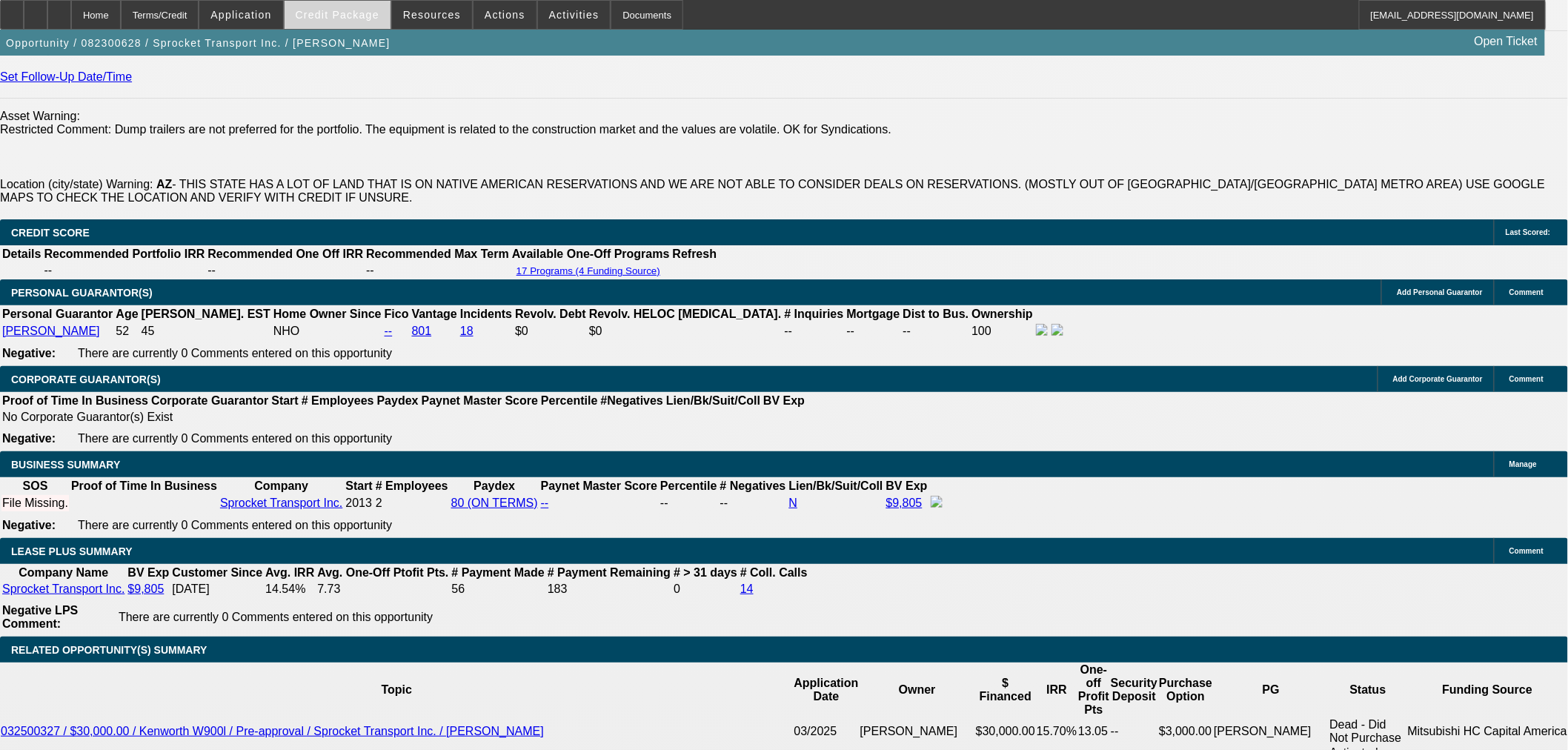
drag, startPoint x: 366, startPoint y: 15, endPoint x: 366, endPoint y: 25, distance: 10.0
click at [366, 15] on span "Credit Package" at bounding box center [337, 14] width 84 height 12
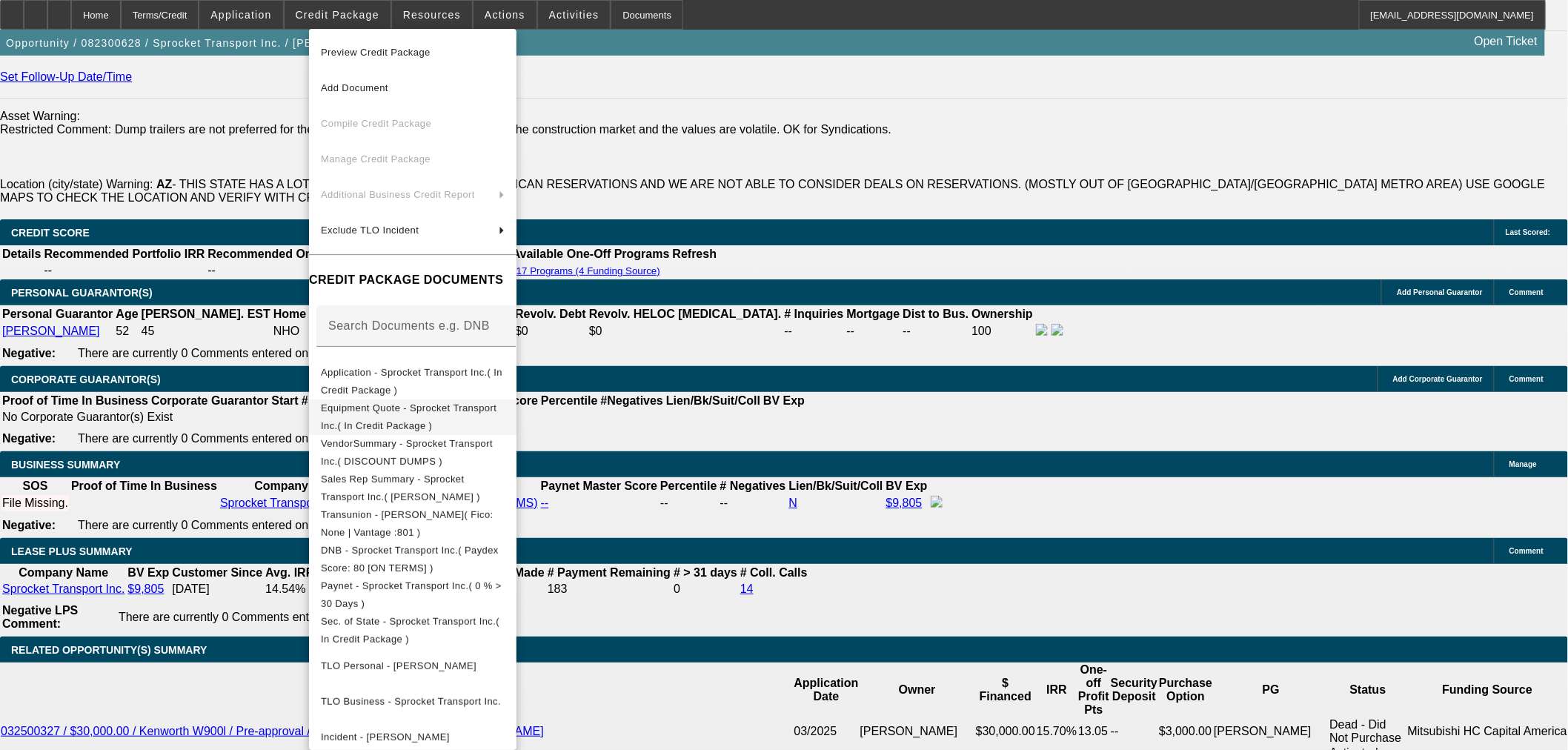
click at [454, 415] on span "Equipment Quote - Sprocket Transport Inc.( In Credit Package )" at bounding box center [409, 416] width 176 height 29
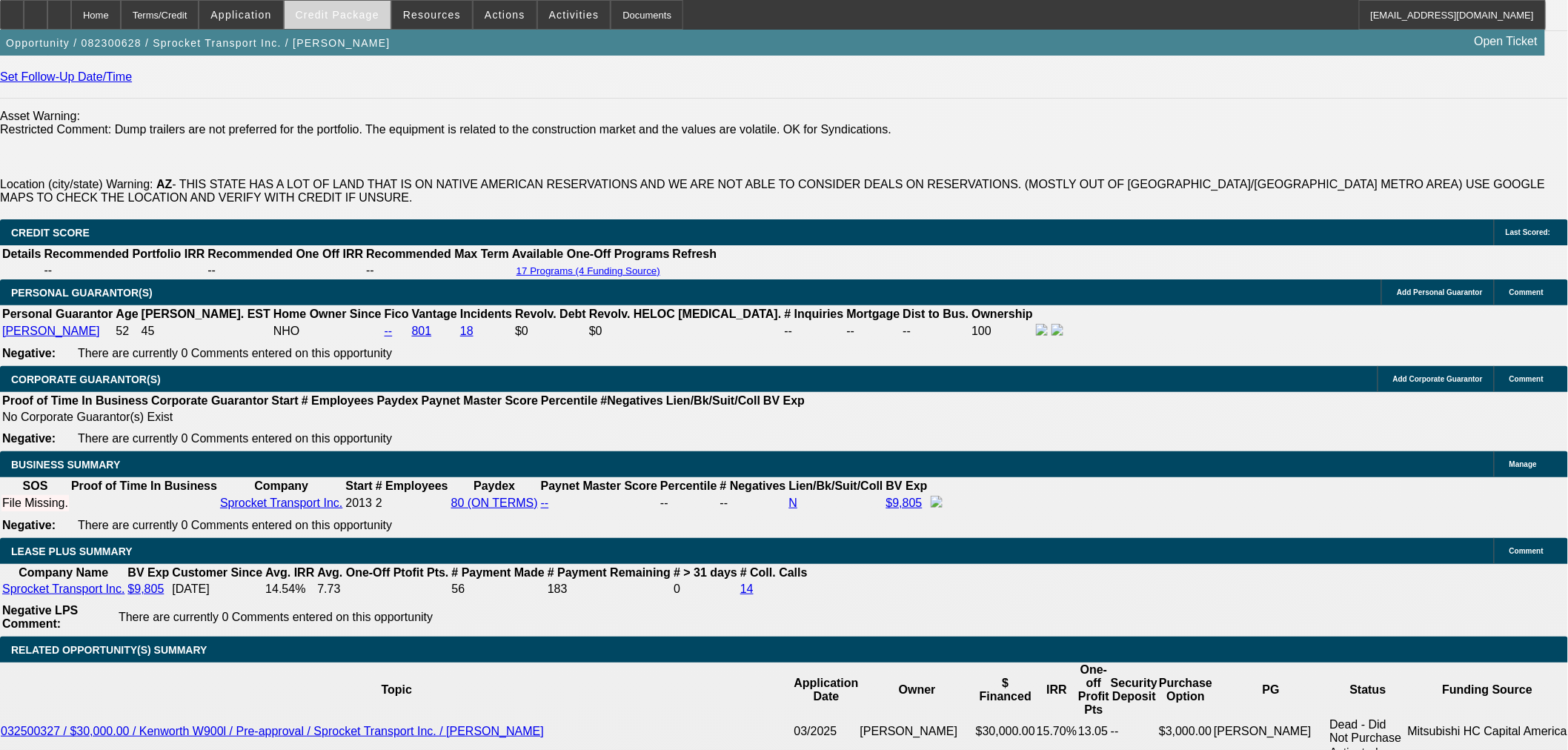
click at [330, 7] on span at bounding box center [337, 14] width 106 height 36
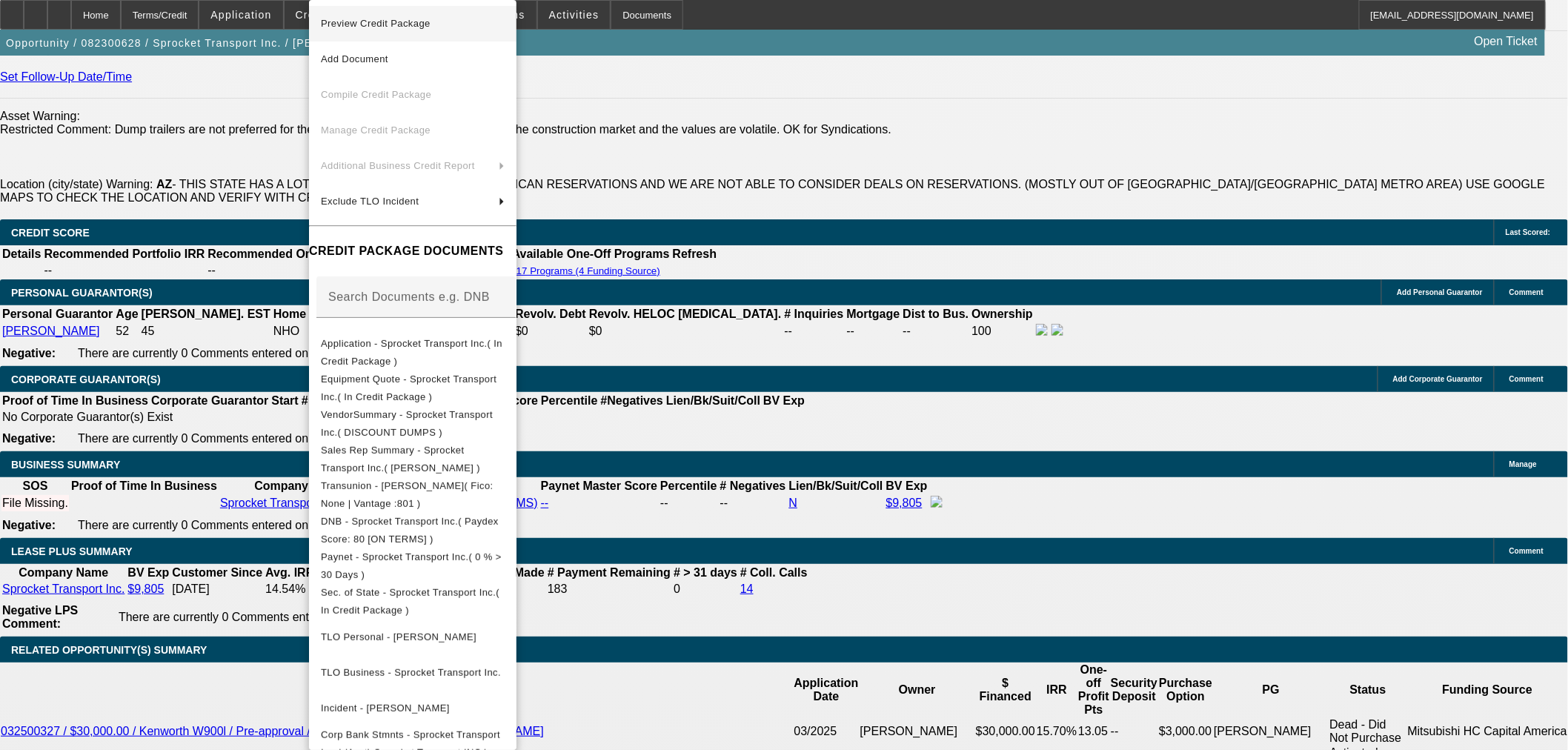
click at [383, 27] on span "Preview Credit Package" at bounding box center [375, 23] width 109 height 11
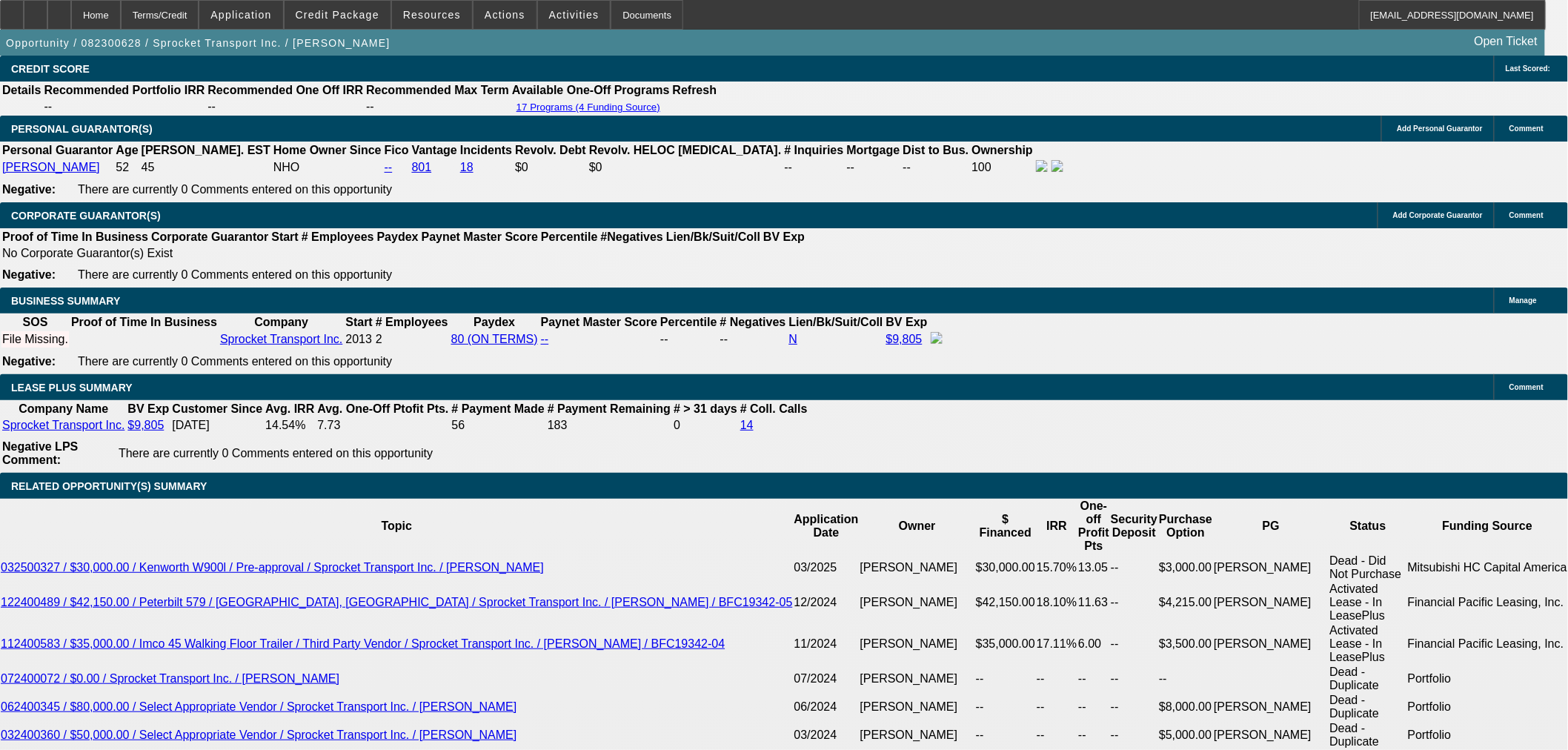
scroll to position [2308, 0]
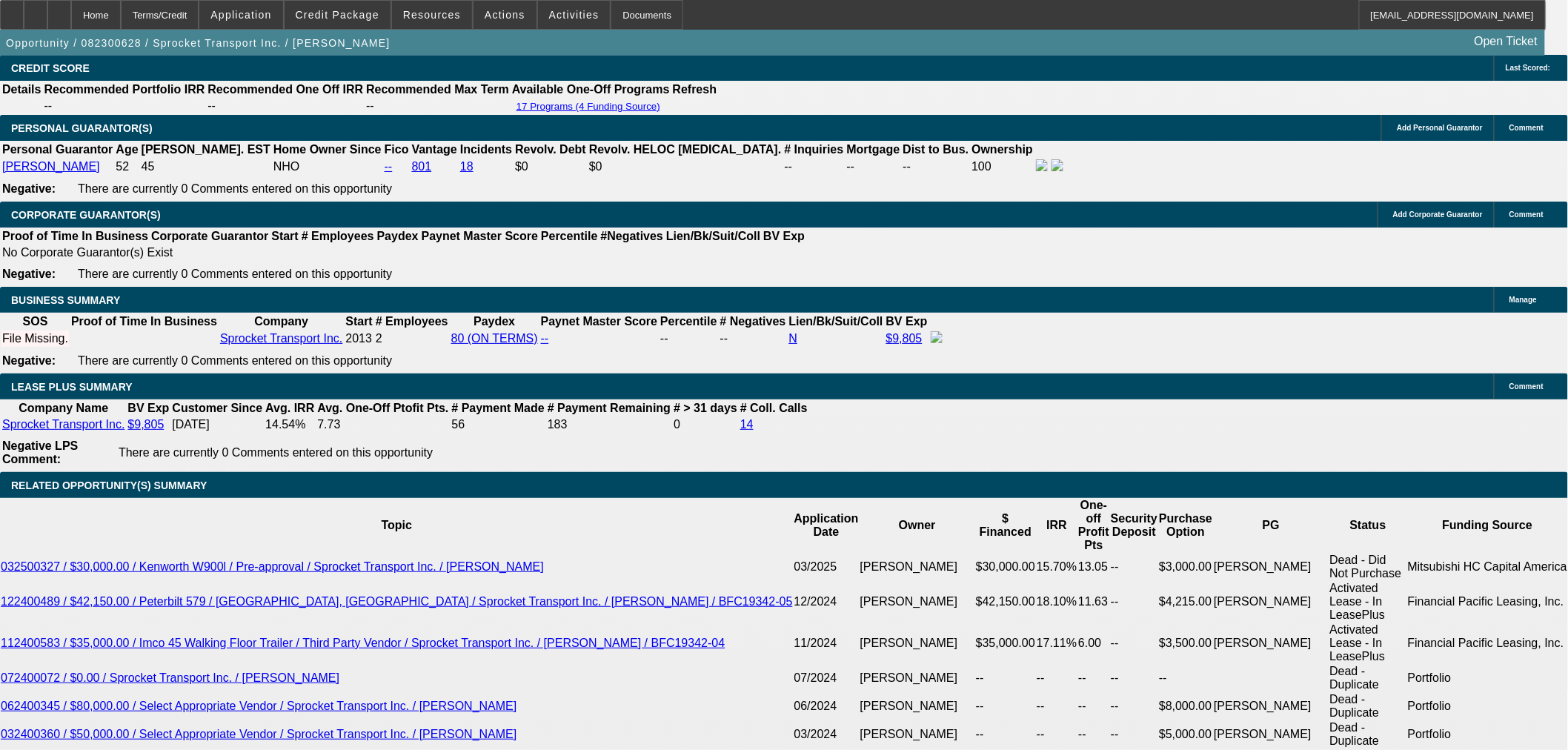
drag, startPoint x: 1384, startPoint y: 209, endPoint x: 1386, endPoint y: 220, distance: 11.2
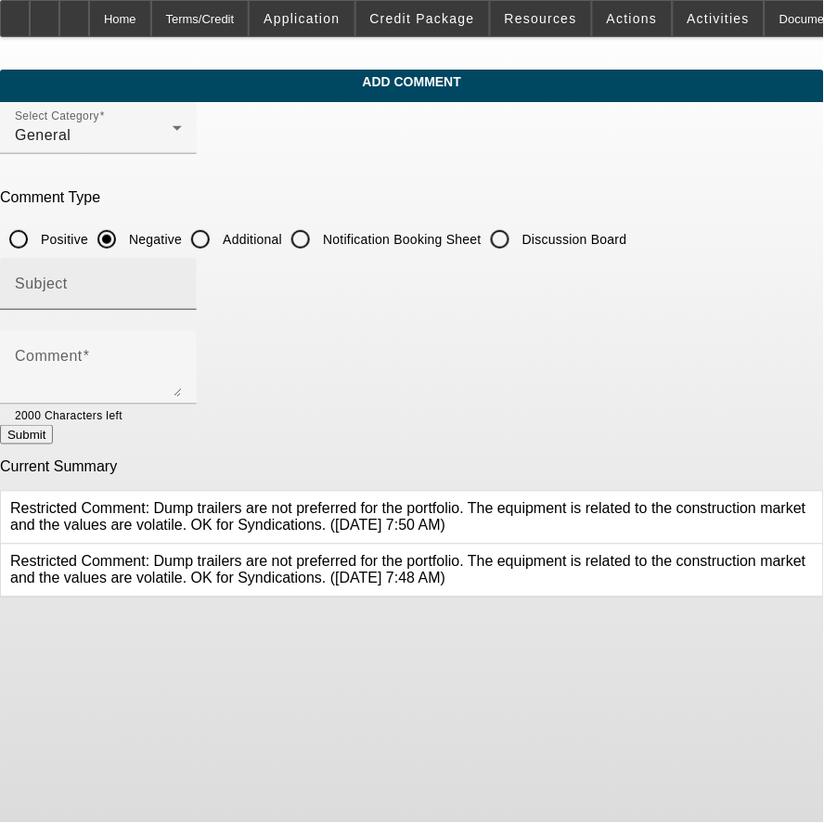
drag, startPoint x: 276, startPoint y: 237, endPoint x: 276, endPoint y: 253, distance: 16.7
click at [219, 237] on input "Additional" at bounding box center [200, 239] width 37 height 37
radio input "true"
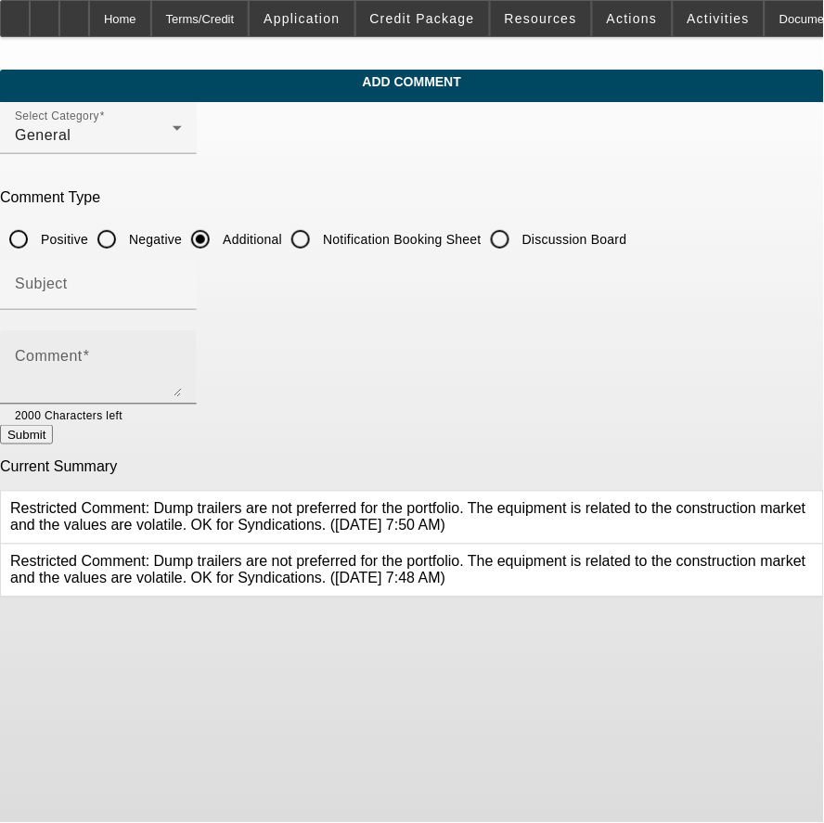
click at [182, 353] on textarea "Comment" at bounding box center [98, 375] width 167 height 45
paste textarea "J&S Hauling LLC"
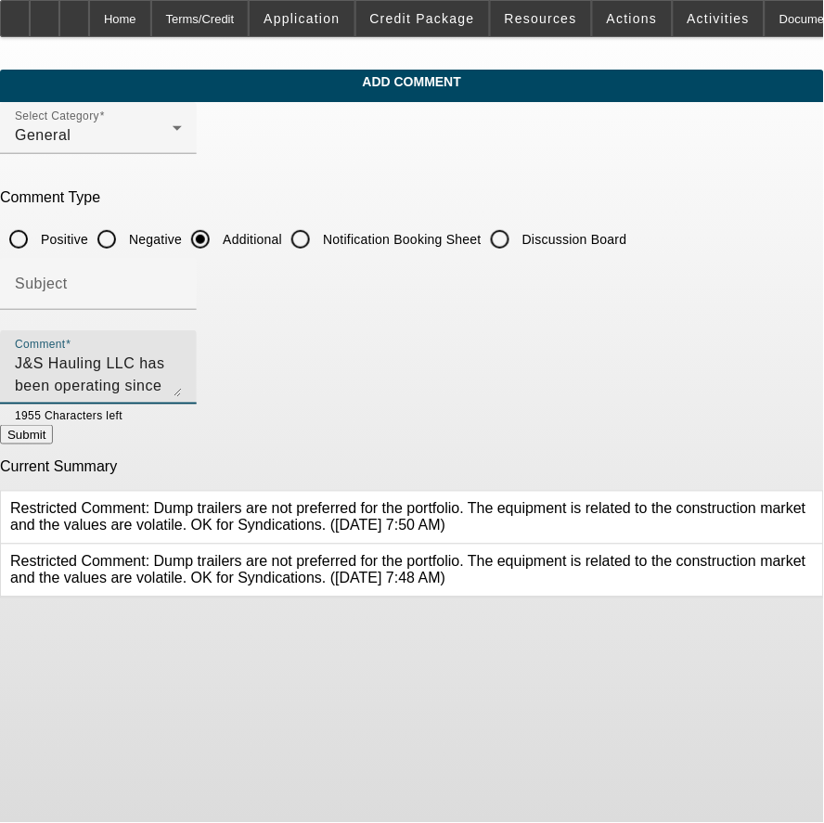
click at [182, 373] on textarea "J&S Hauling LLC has been operating since [DATE]" at bounding box center [98, 375] width 167 height 45
drag, startPoint x: 419, startPoint y: 363, endPoint x: 439, endPoint y: 334, distance: 34.7
click at [182, 362] on textarea "J&S Hauling LLC has been operating since [DATE]" at bounding box center [98, 375] width 167 height 45
type textarea "J&S Hauling LLC has been operating since [DATE] and is local haul only (see SAF…"
click at [53, 437] on button "Submit" at bounding box center [26, 434] width 53 height 19
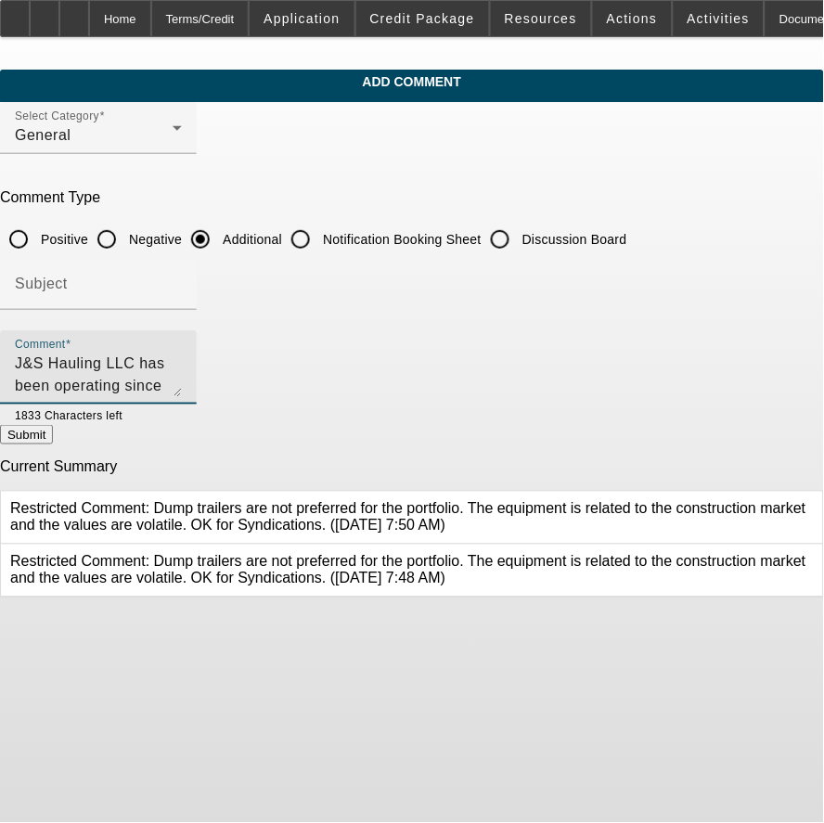
radio input "true"
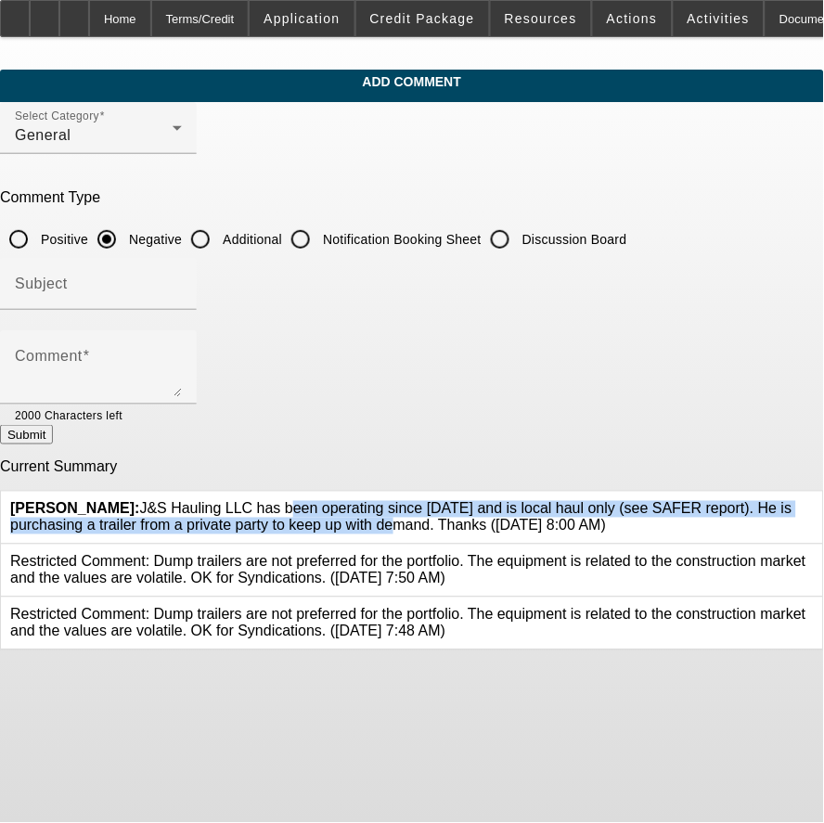
drag, startPoint x: 385, startPoint y: 513, endPoint x: 190, endPoint y: 493, distance: 195.9
click at [190, 501] on span "[PERSON_NAME]: J&S Hauling LLC has been operating since [DATE] and is local hau…" at bounding box center [401, 517] width 782 height 32
copy span "J&S Hauling LLC has been operating since [DATE] and is local haul only (see SAF…"
click at [814, 501] on icon at bounding box center [814, 501] width 0 height 0
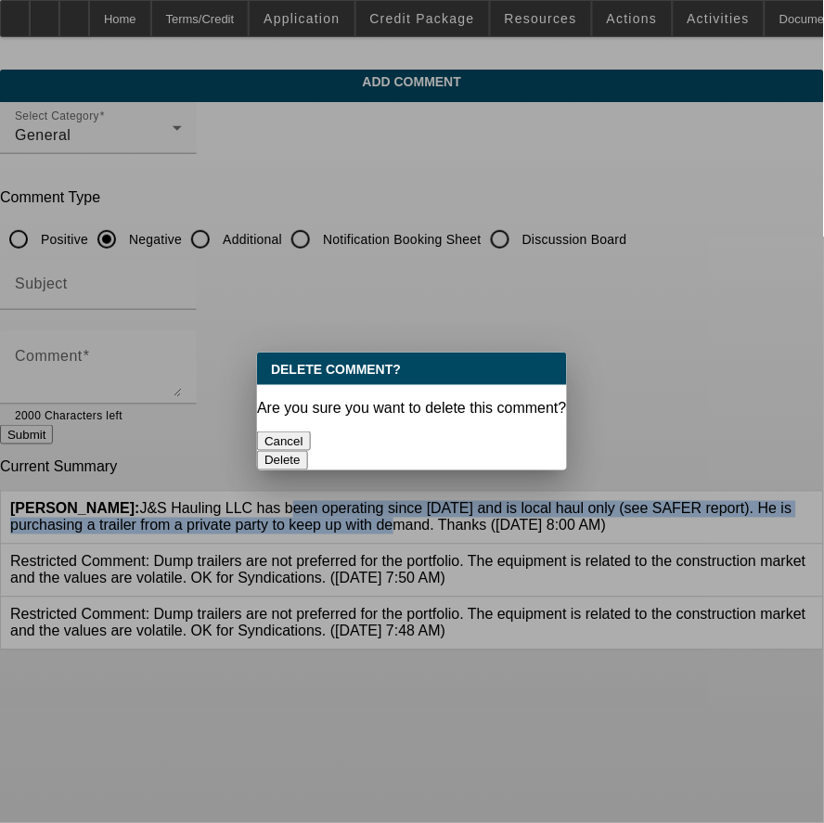
click at [308, 451] on button "Delete" at bounding box center [282, 460] width 51 height 19
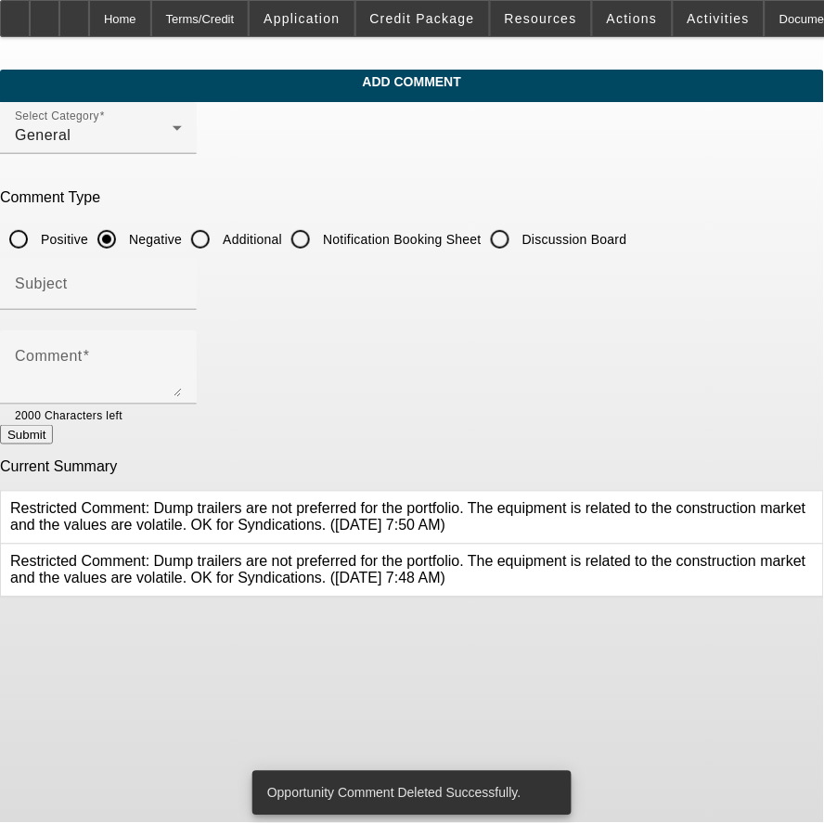
click at [219, 239] on input "Additional" at bounding box center [200, 239] width 37 height 37
radio input "true"
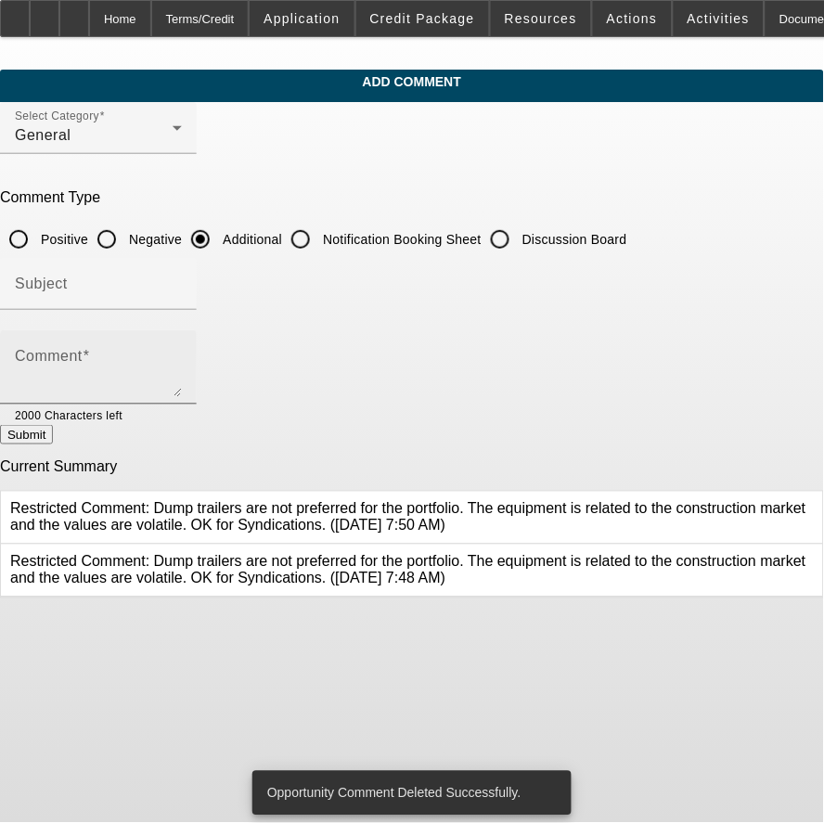
click at [182, 367] on textarea "Comment" at bounding box center [98, 375] width 167 height 45
paste textarea "J&S Hauling LLC has been operating since [DATE] and is local haul only (see SAF…"
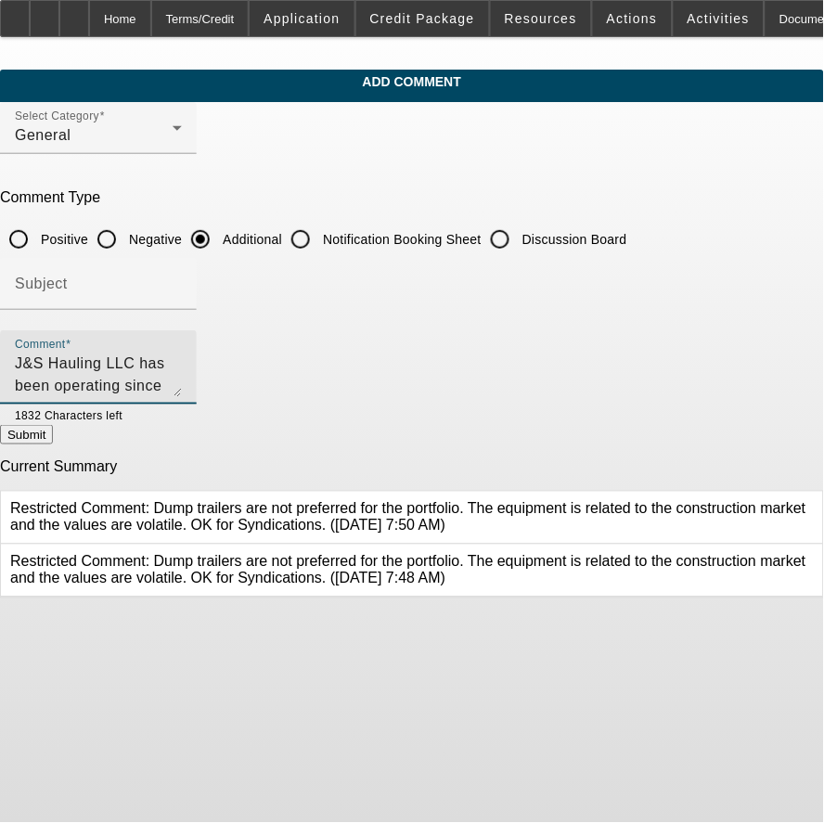
type textarea "J&S Hauling LLC has been operating since [DATE] and is local haul only (see SAF…"
click at [53, 429] on button "Submit" at bounding box center [26, 434] width 53 height 19
radio input "true"
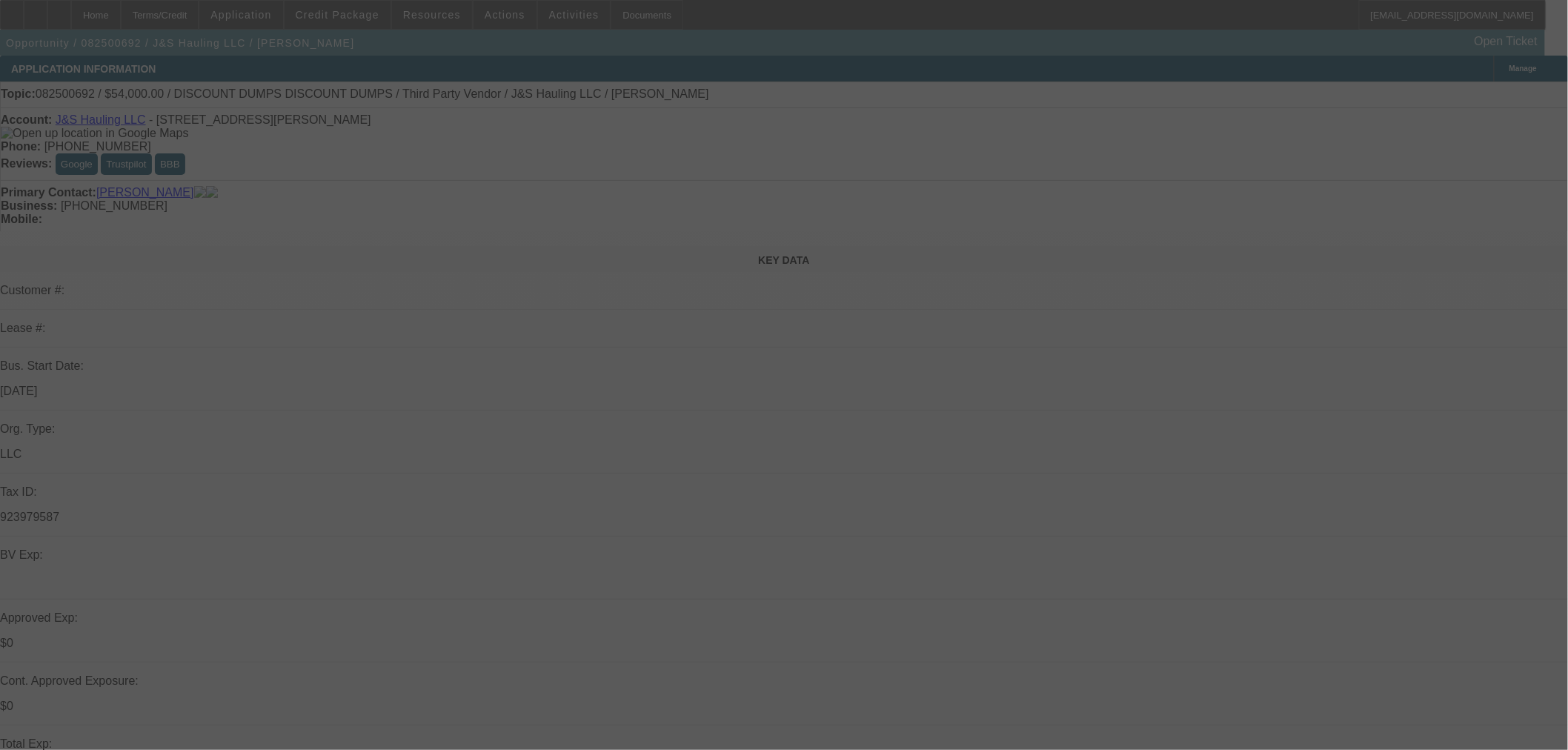
click at [159, 636] on div at bounding box center [784, 375] width 1568 height 750
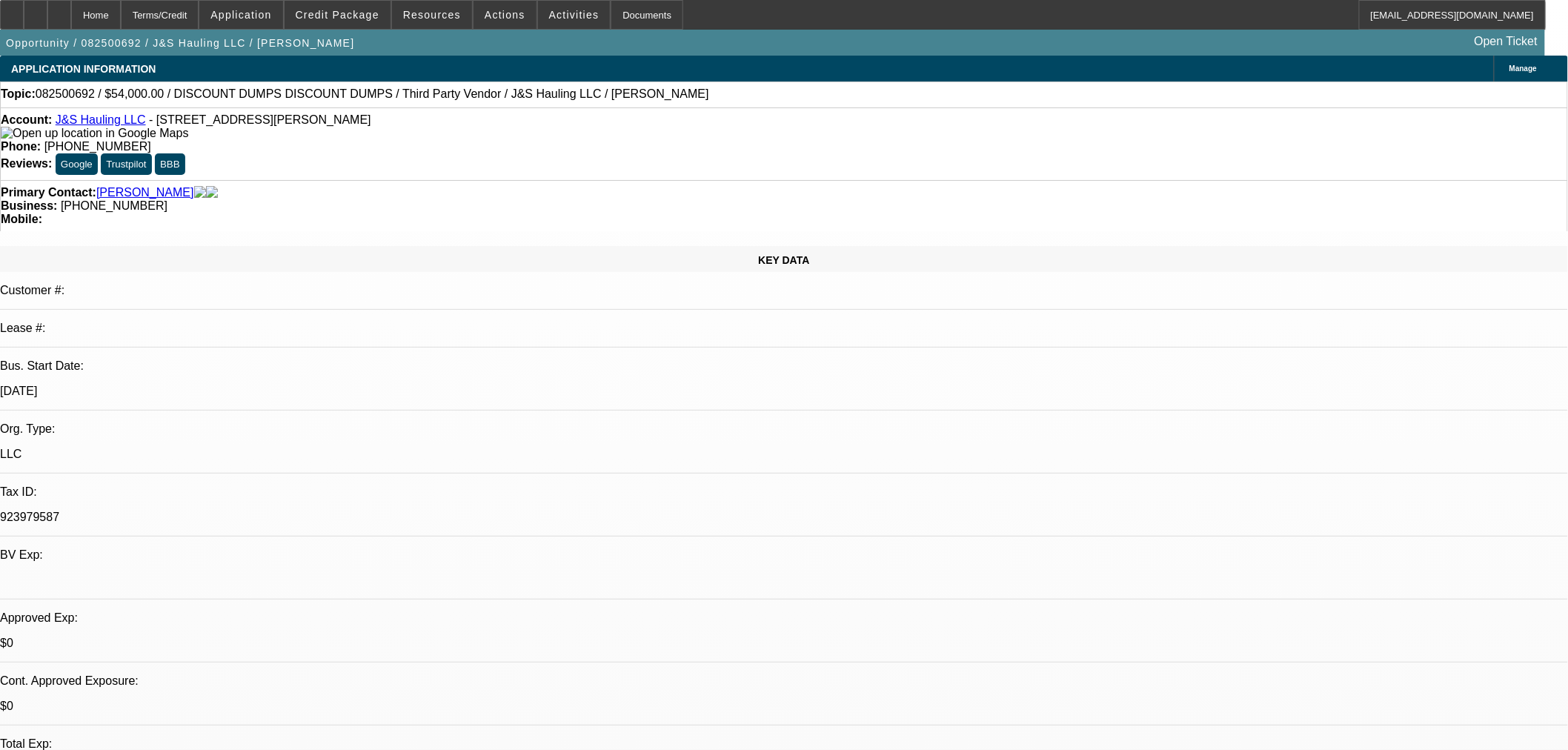
select select "0"
select select "3"
select select "0.1"
select select "4"
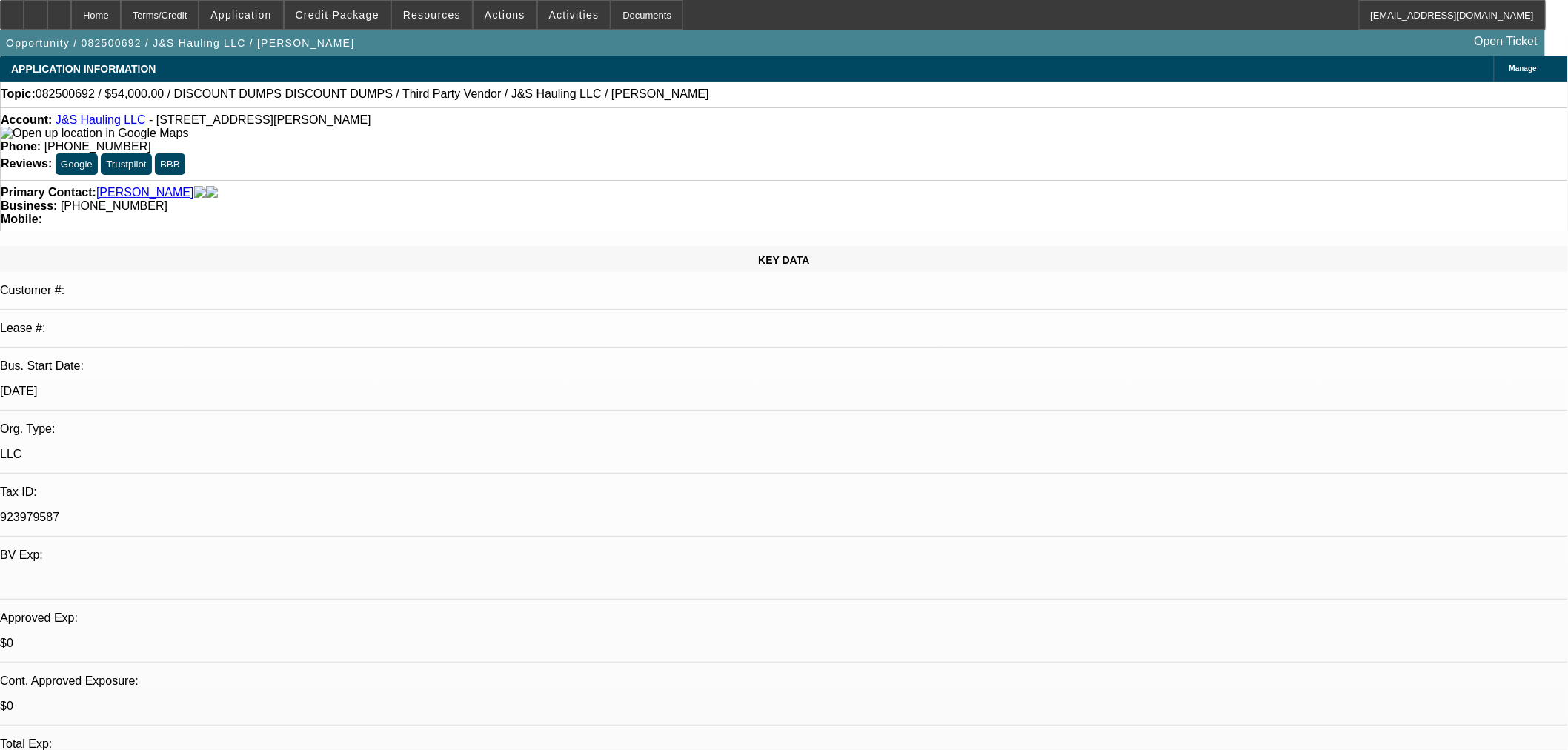
select select "0"
select select "3"
select select "0.1"
select select "4"
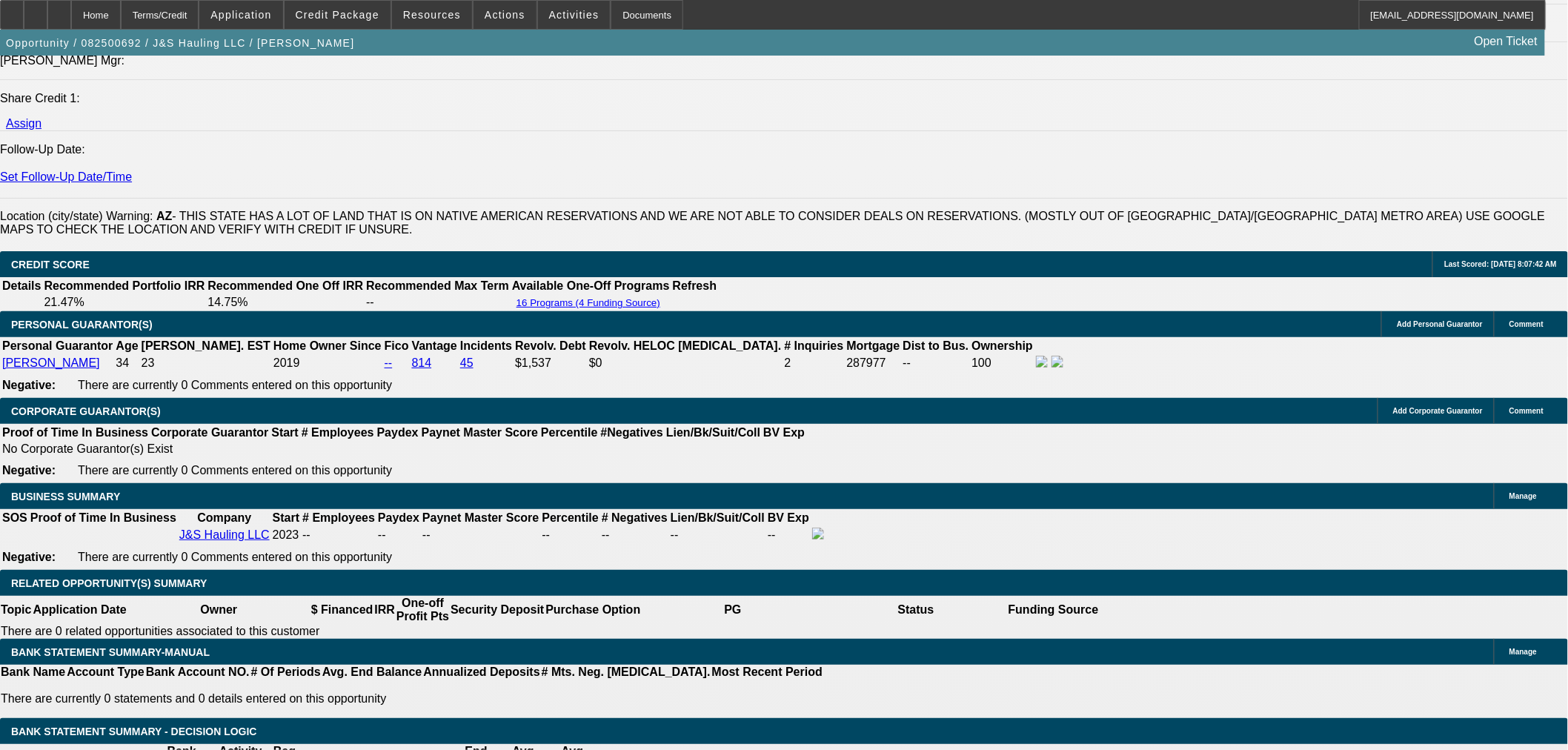
scroll to position [2058, 0]
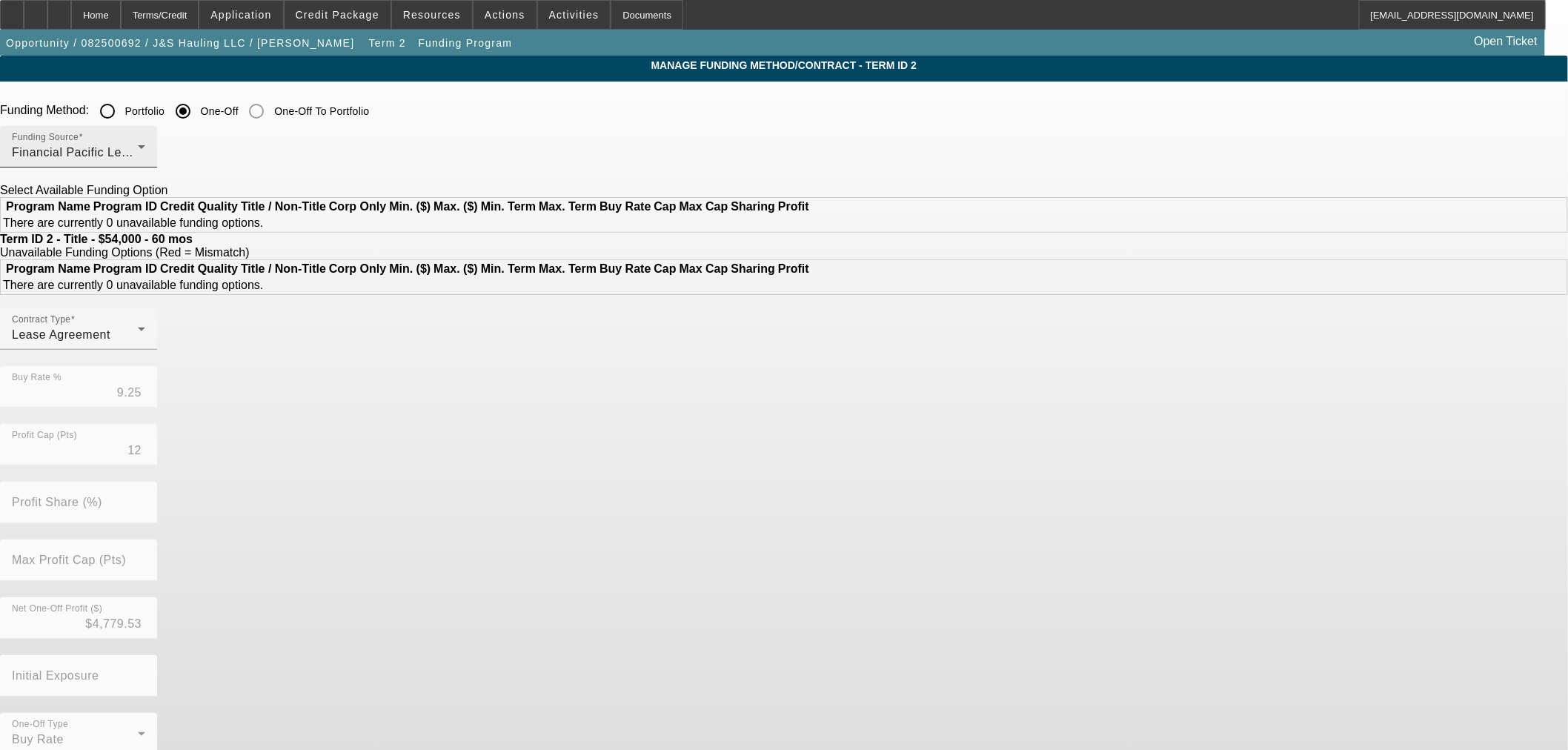
click at [145, 142] on div "Funding Source Financial Pacific Leasing, Inc." at bounding box center [78, 147] width 133 height 42
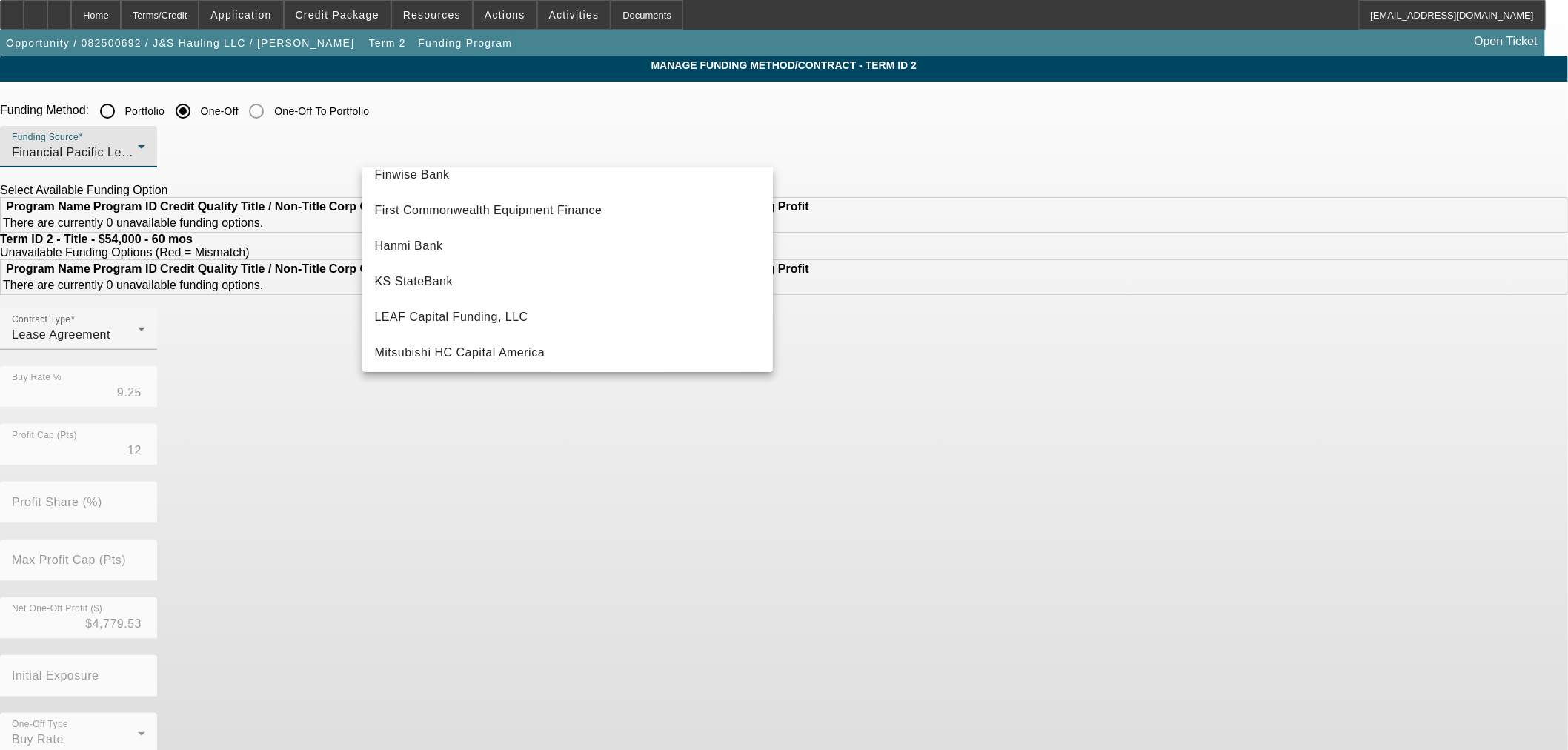
scroll to position [262, 0]
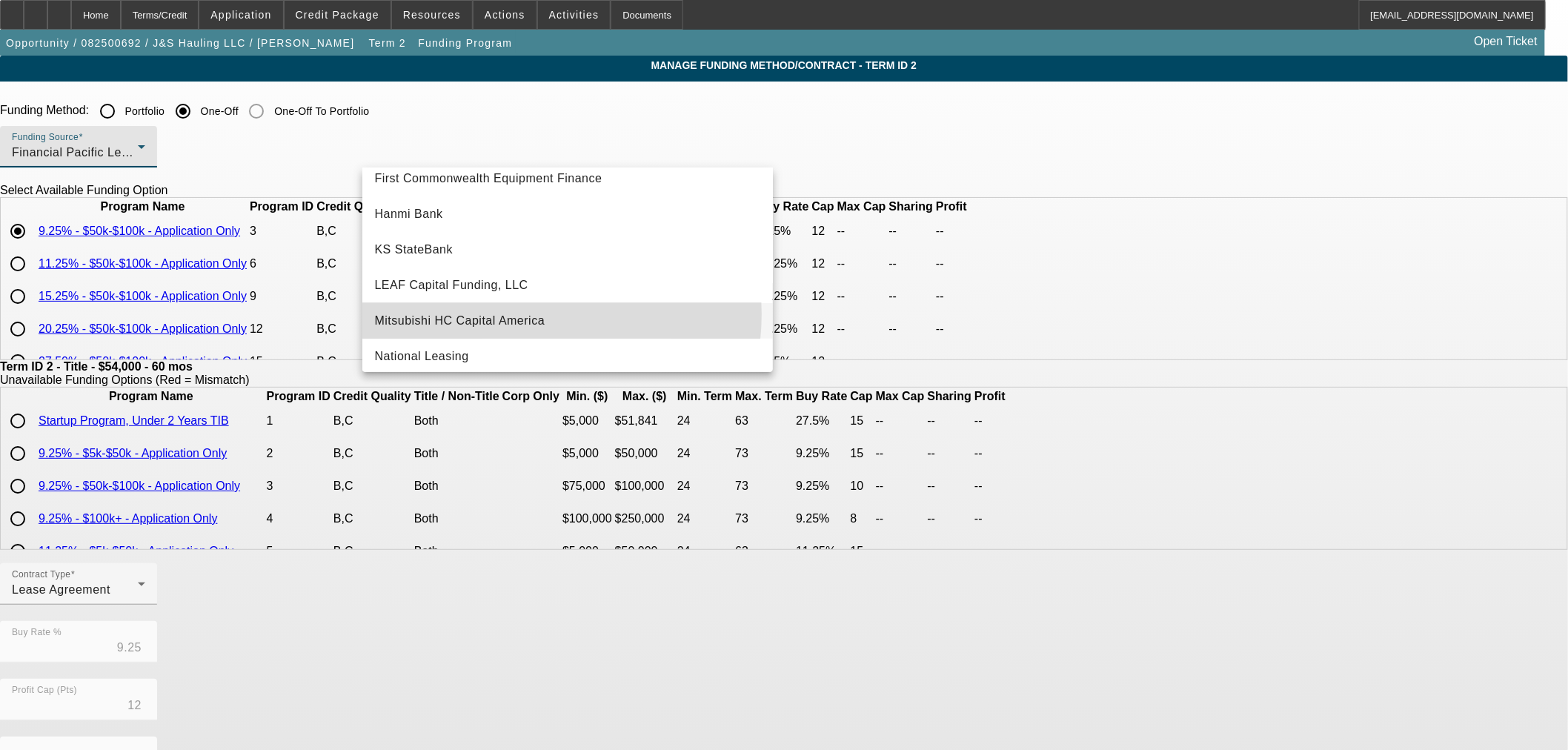
click at [528, 313] on span "Mitsubishi HC Capital America" at bounding box center [458, 321] width 170 height 18
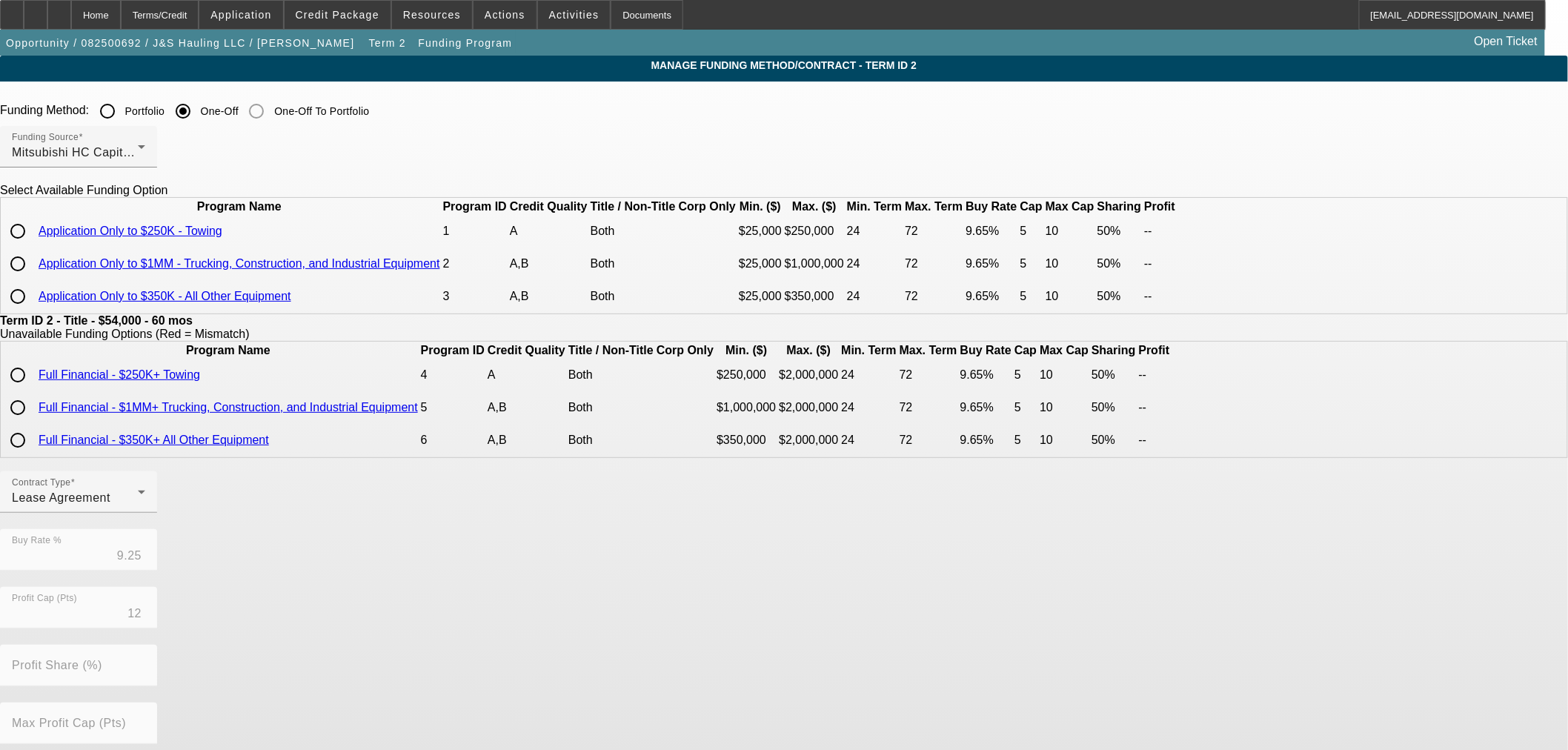
click at [33, 279] on input "radio" at bounding box center [18, 264] width 30 height 30
radio input "true"
type input "9.65"
type input "5"
type input "50.00"
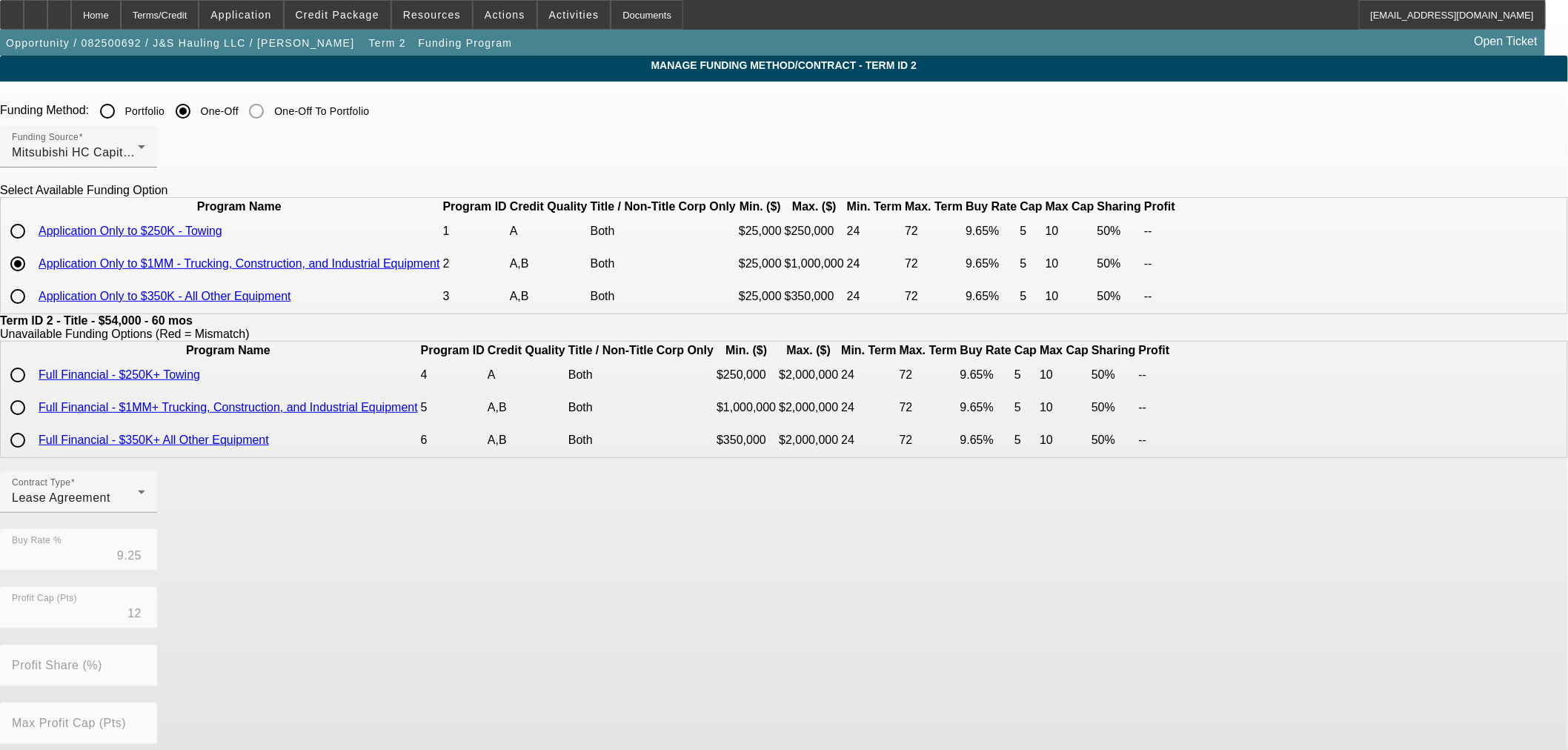
type input "10"
click at [440, 270] on link "Application Only to $1MM - Trucking, Construction, and Industrial Equipment" at bounding box center [239, 264] width 402 height 13
click at [138, 156] on div "Mitsubishi HC Capital America" at bounding box center [75, 153] width 126 height 18
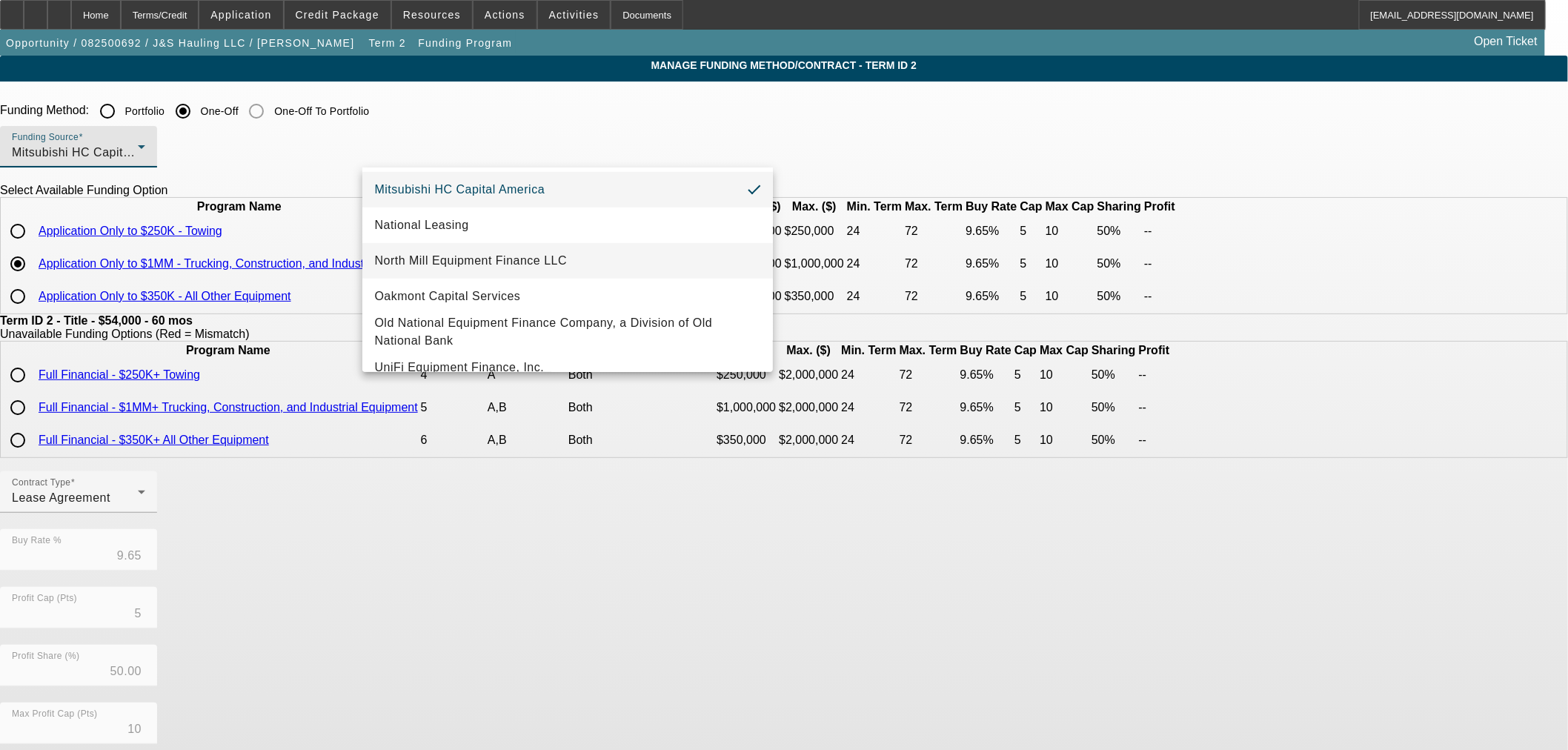
scroll to position [419, 0]
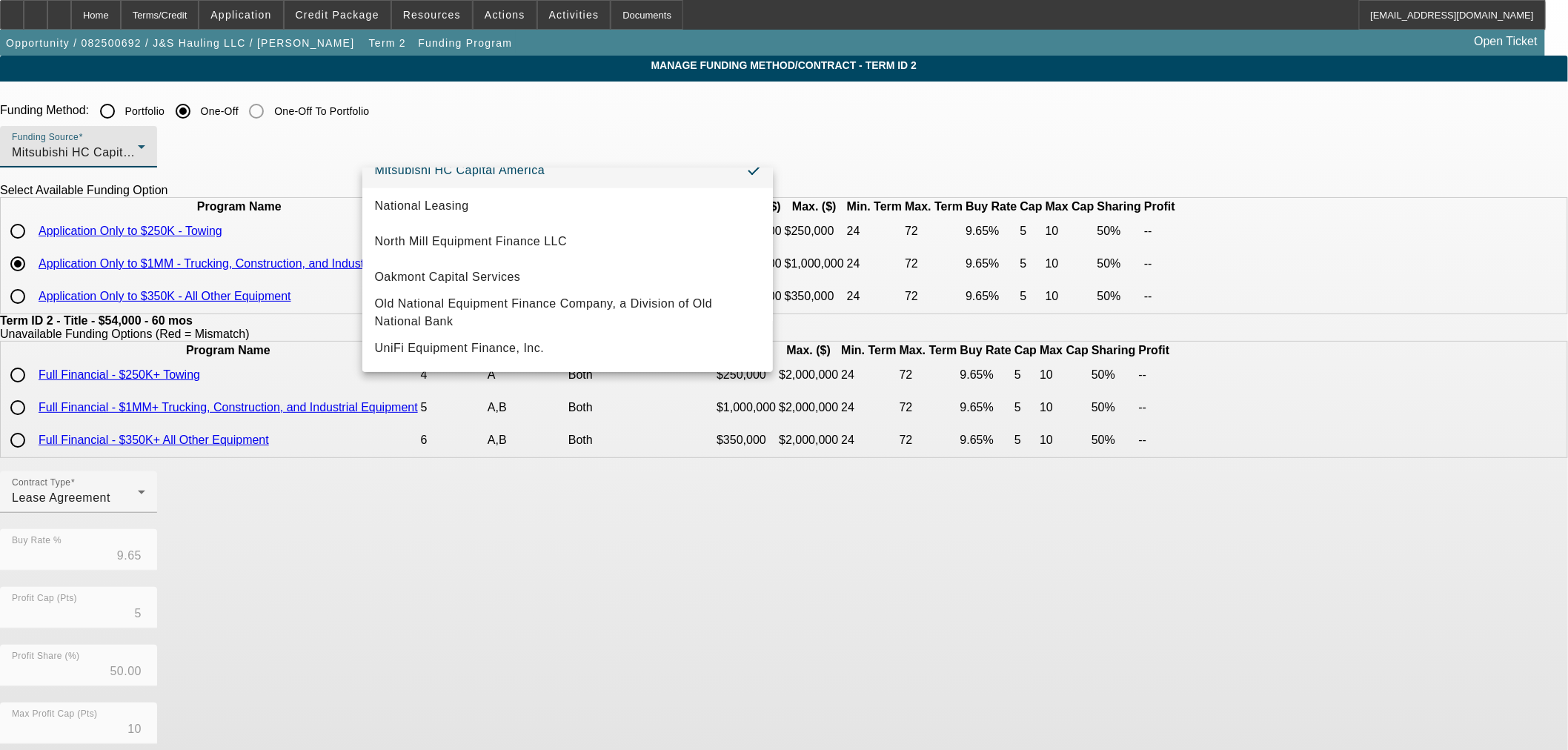
click at [296, 374] on div at bounding box center [784, 375] width 1568 height 750
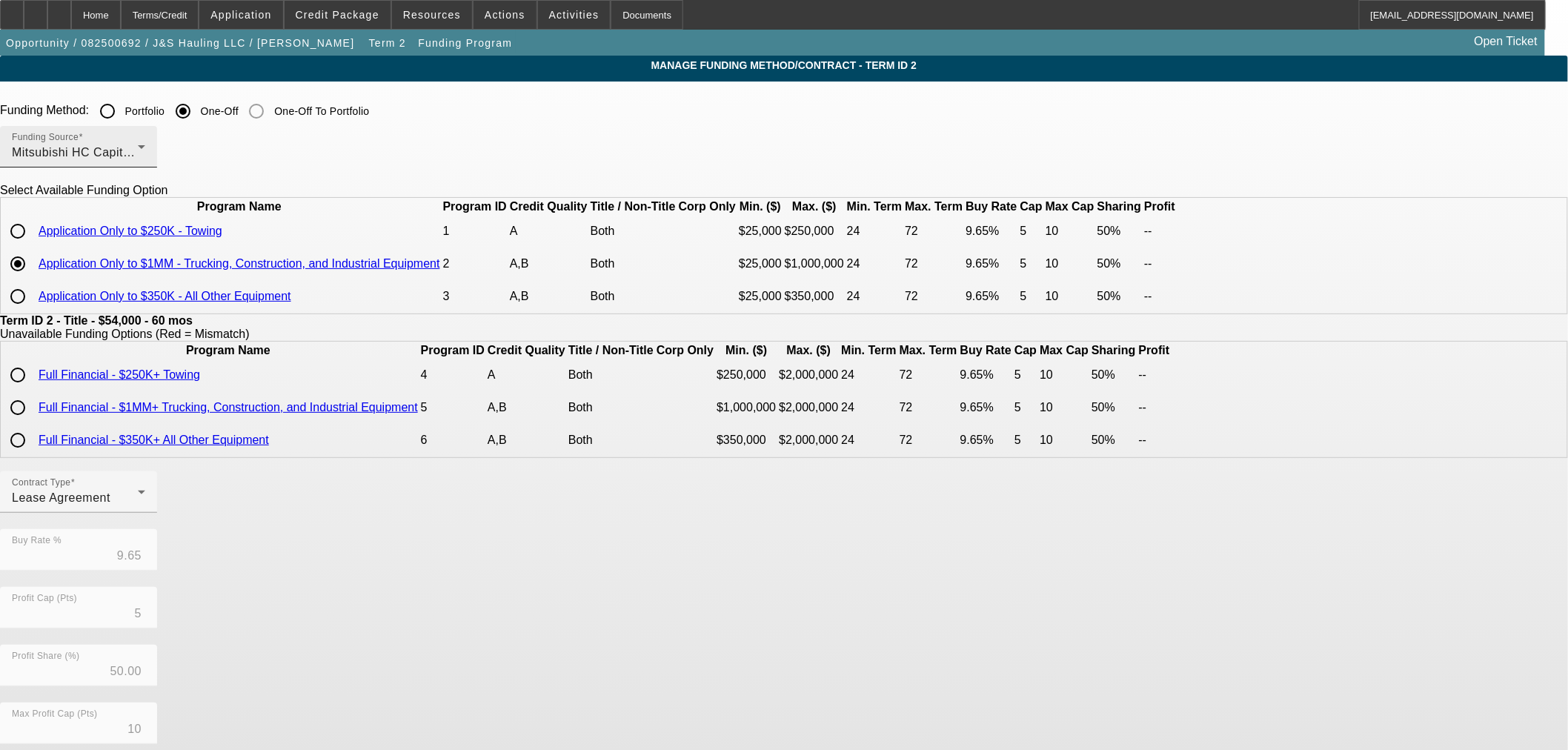
click at [145, 164] on div "Funding Source Mitsubishi HC Capital America" at bounding box center [78, 147] width 133 height 42
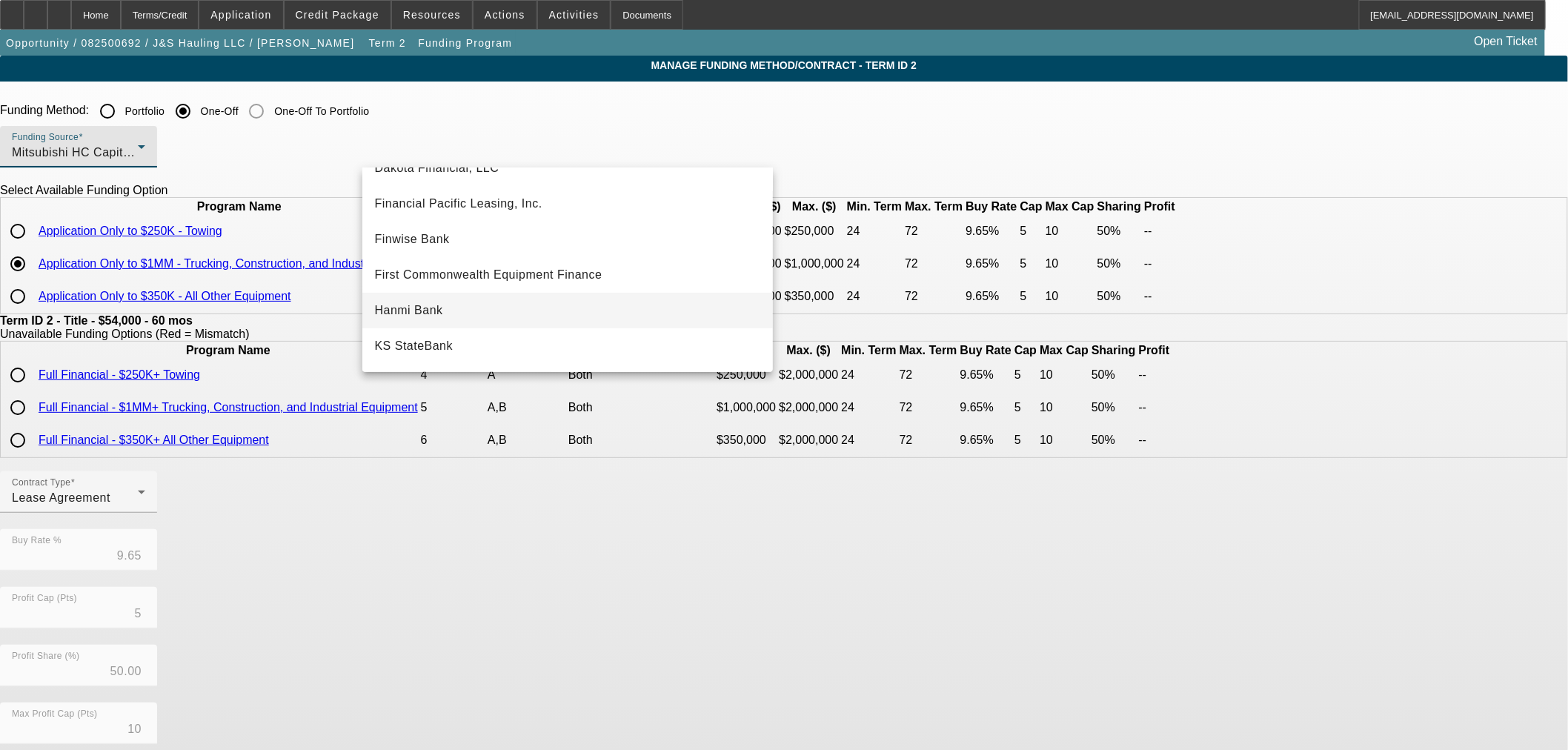
scroll to position [173, 0]
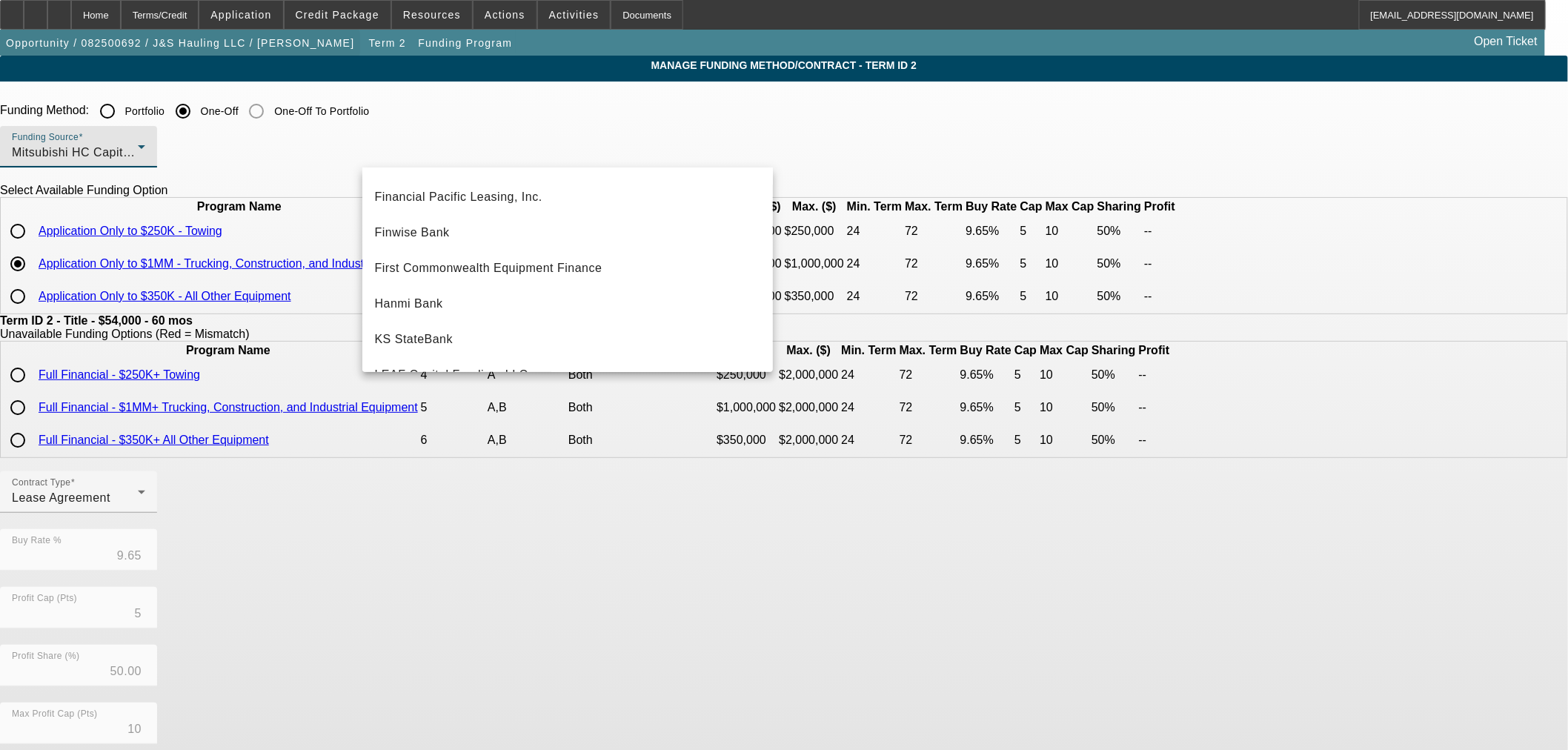
drag, startPoint x: 220, startPoint y: 305, endPoint x: 113, endPoint y: 42, distance: 283.9
click at [220, 306] on div at bounding box center [784, 375] width 1568 height 750
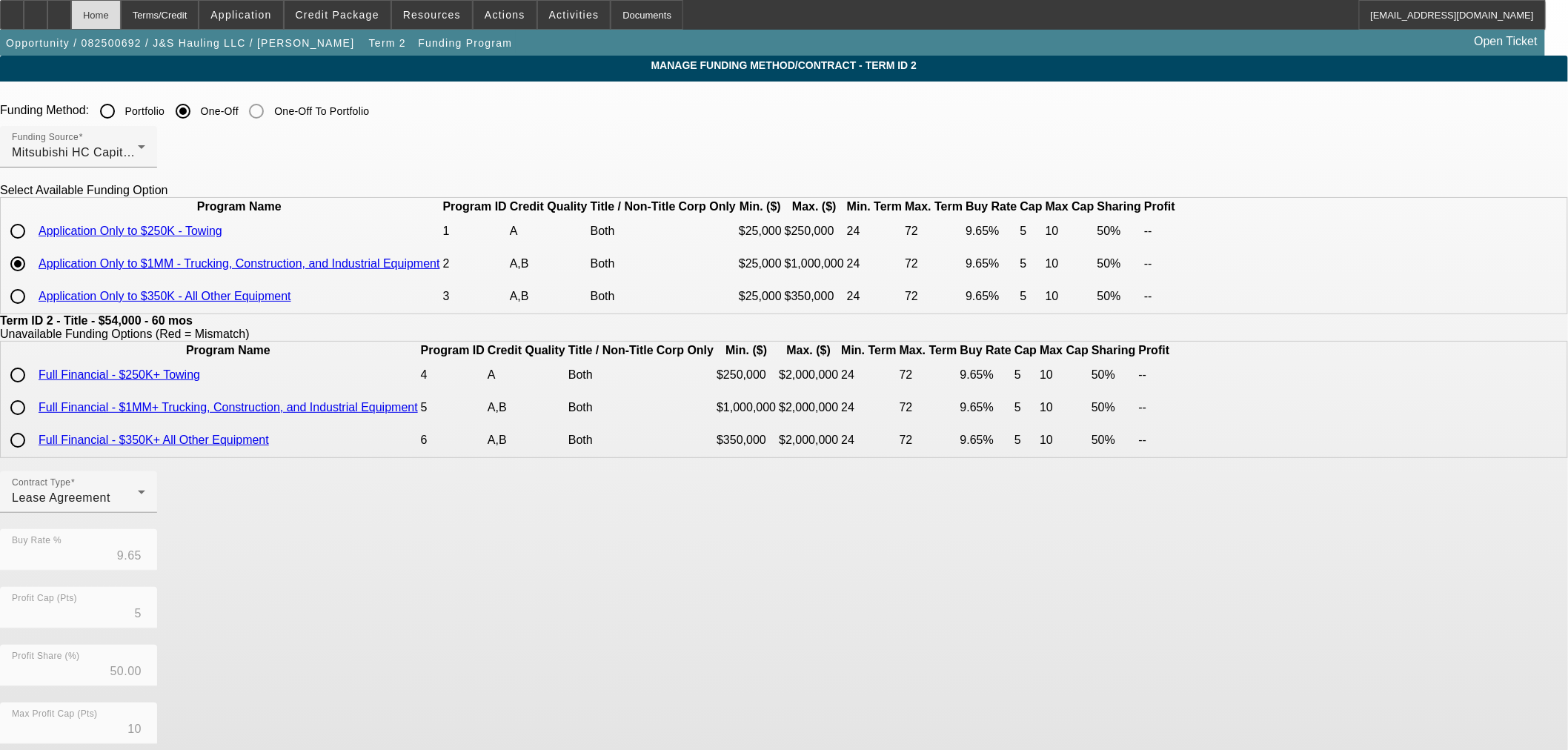
click at [121, 10] on div "Home" at bounding box center [96, 14] width 50 height 30
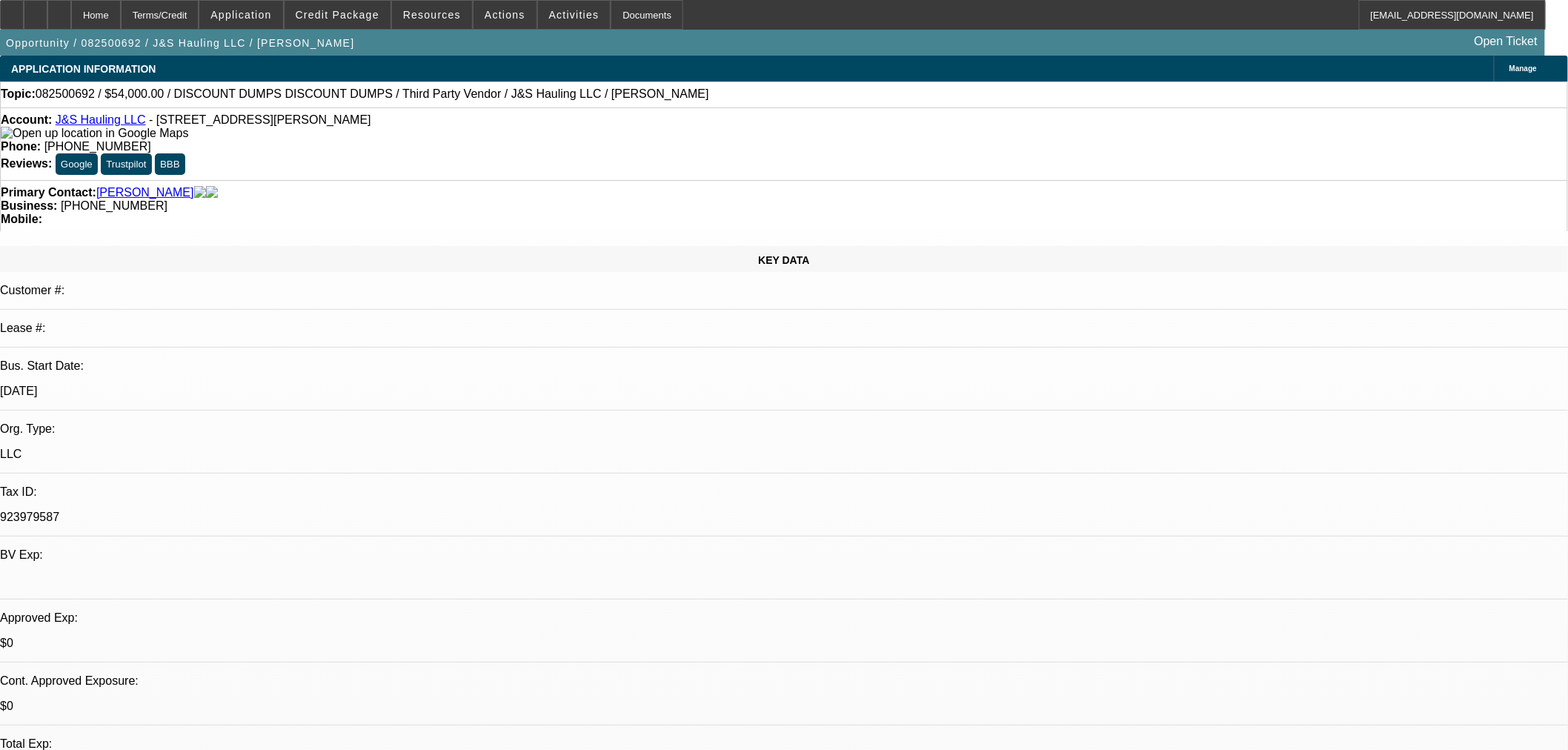
select select "0"
select select "3"
select select "0.1"
select select "4"
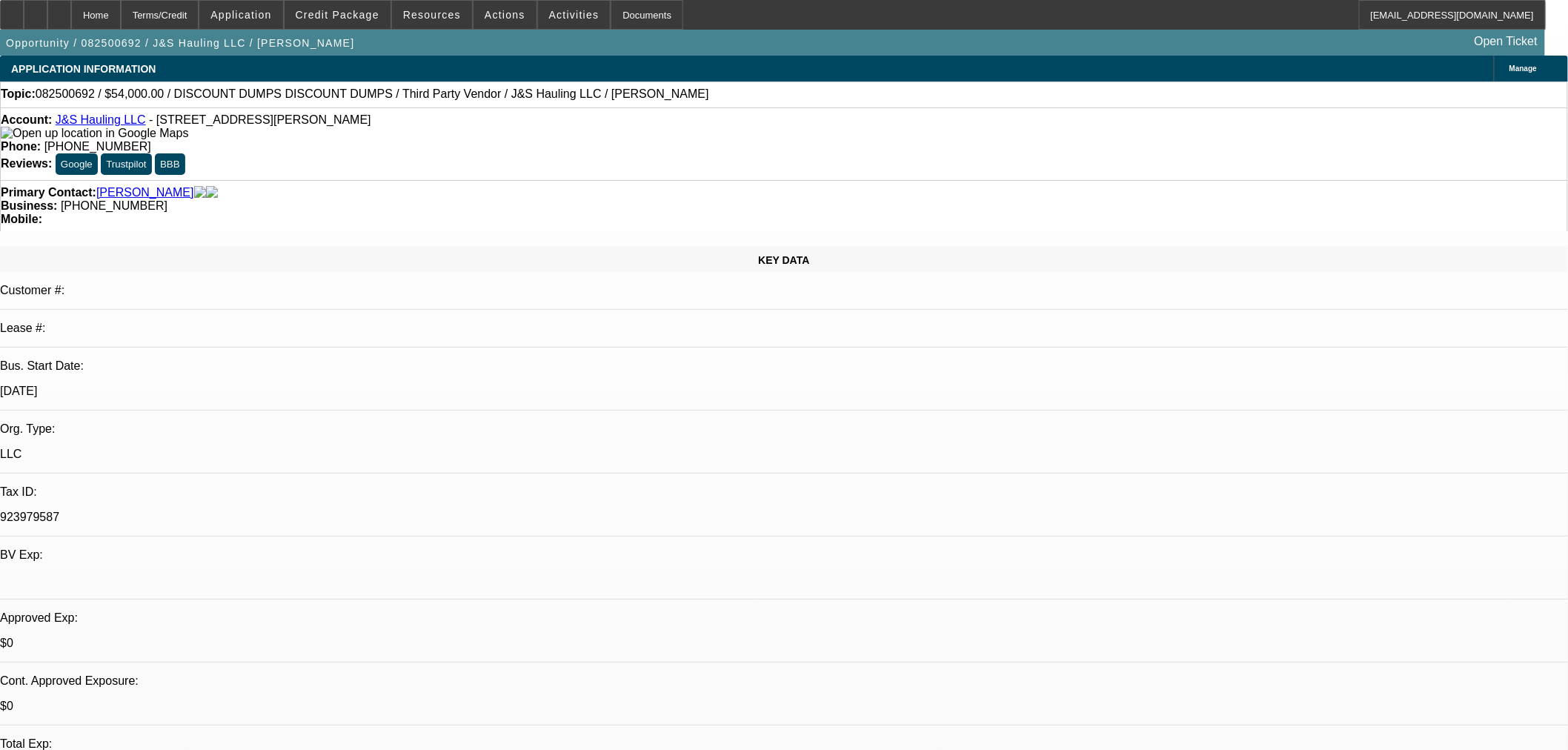
select select "0"
select select "3"
select select "0.1"
select select "4"
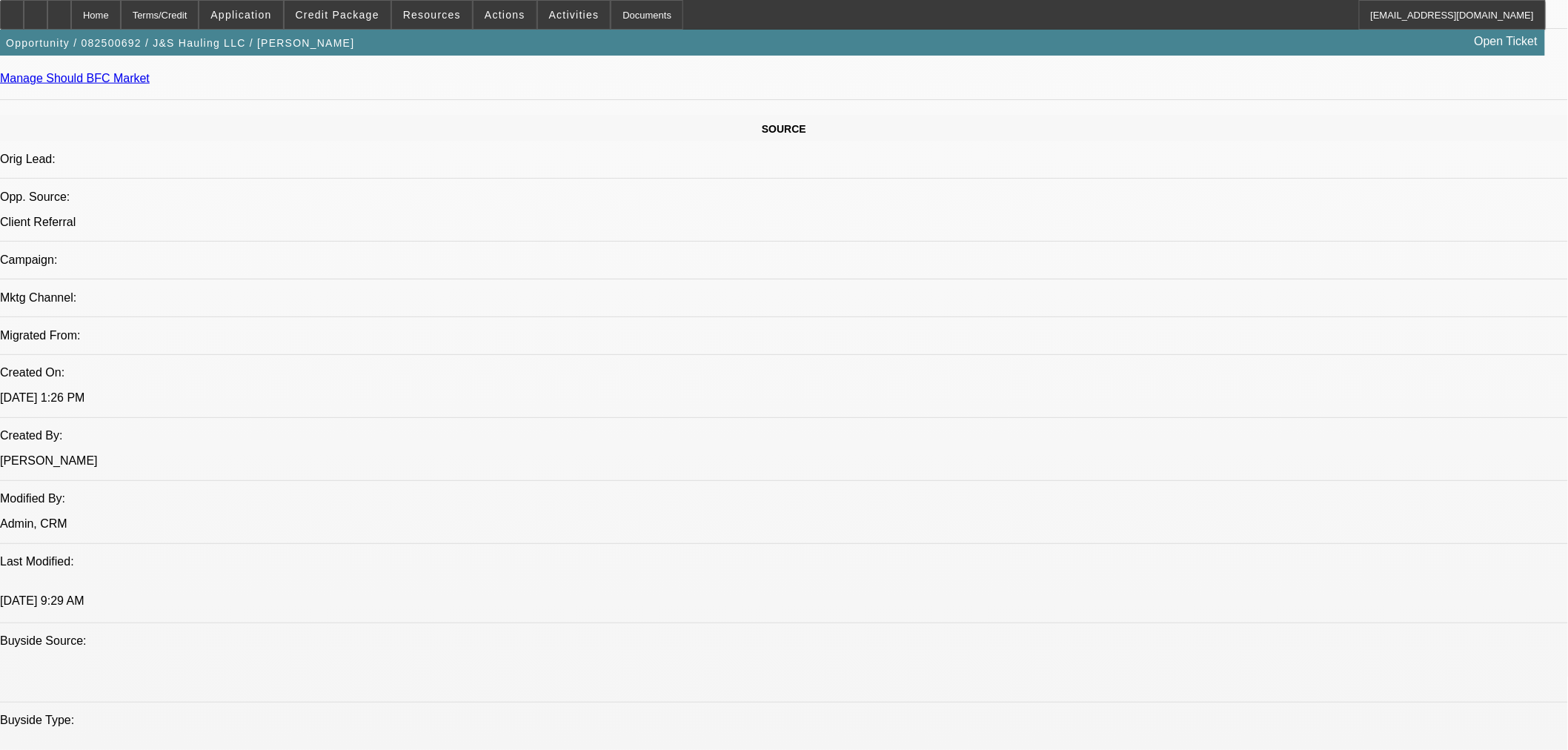
scroll to position [817, 0]
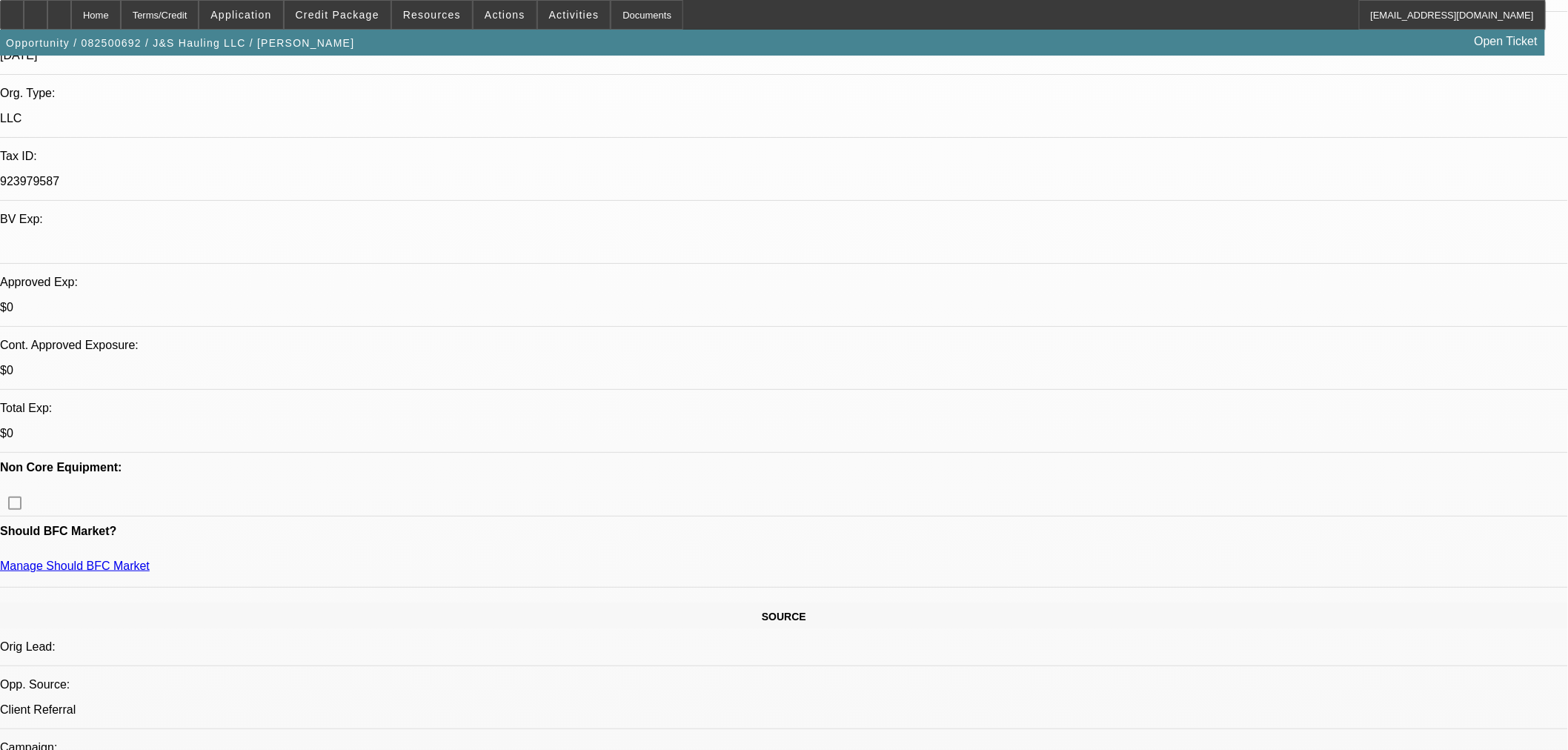
scroll to position [241, 0]
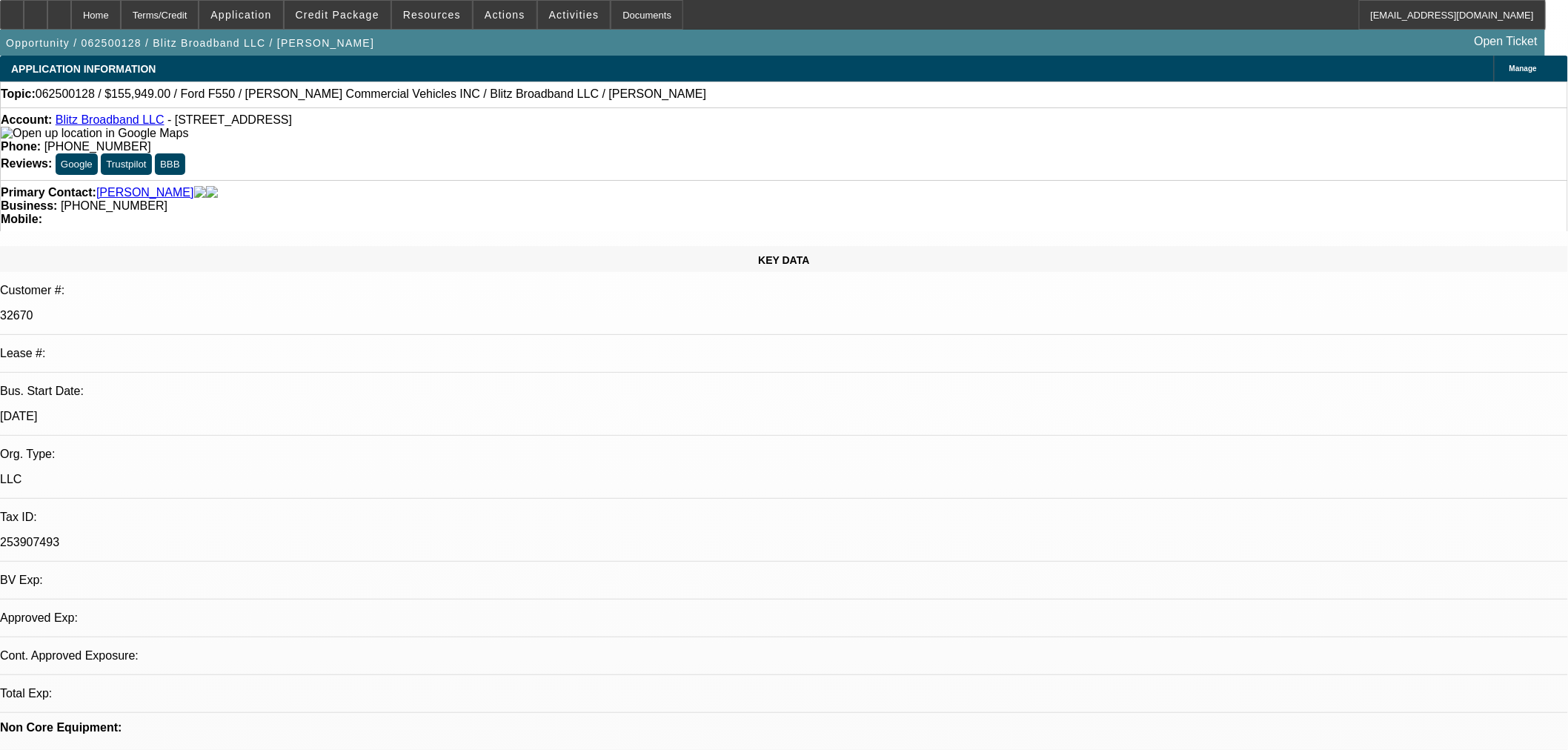
select select "0"
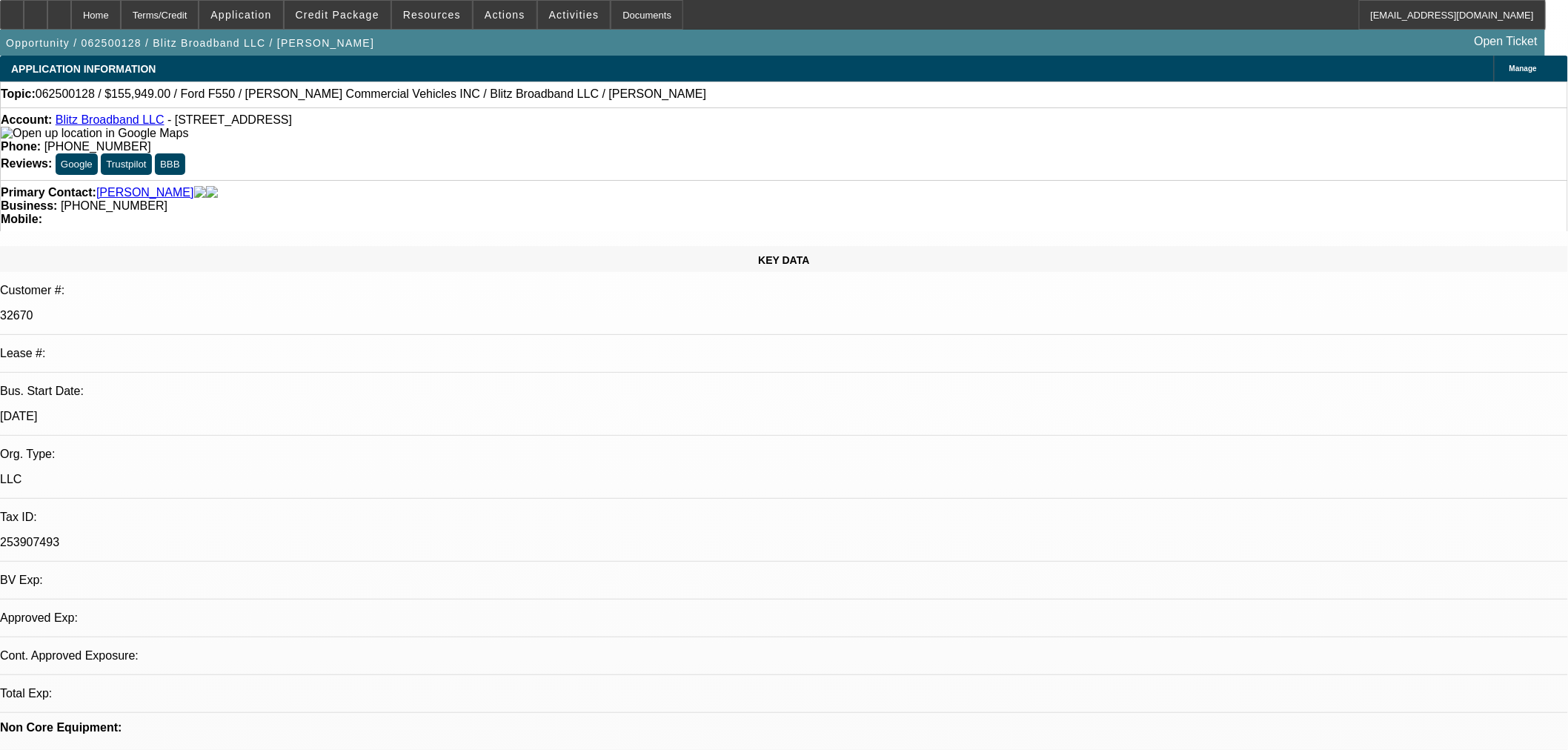
select select "0.1"
select select "0"
select select "0.1"
select select "0"
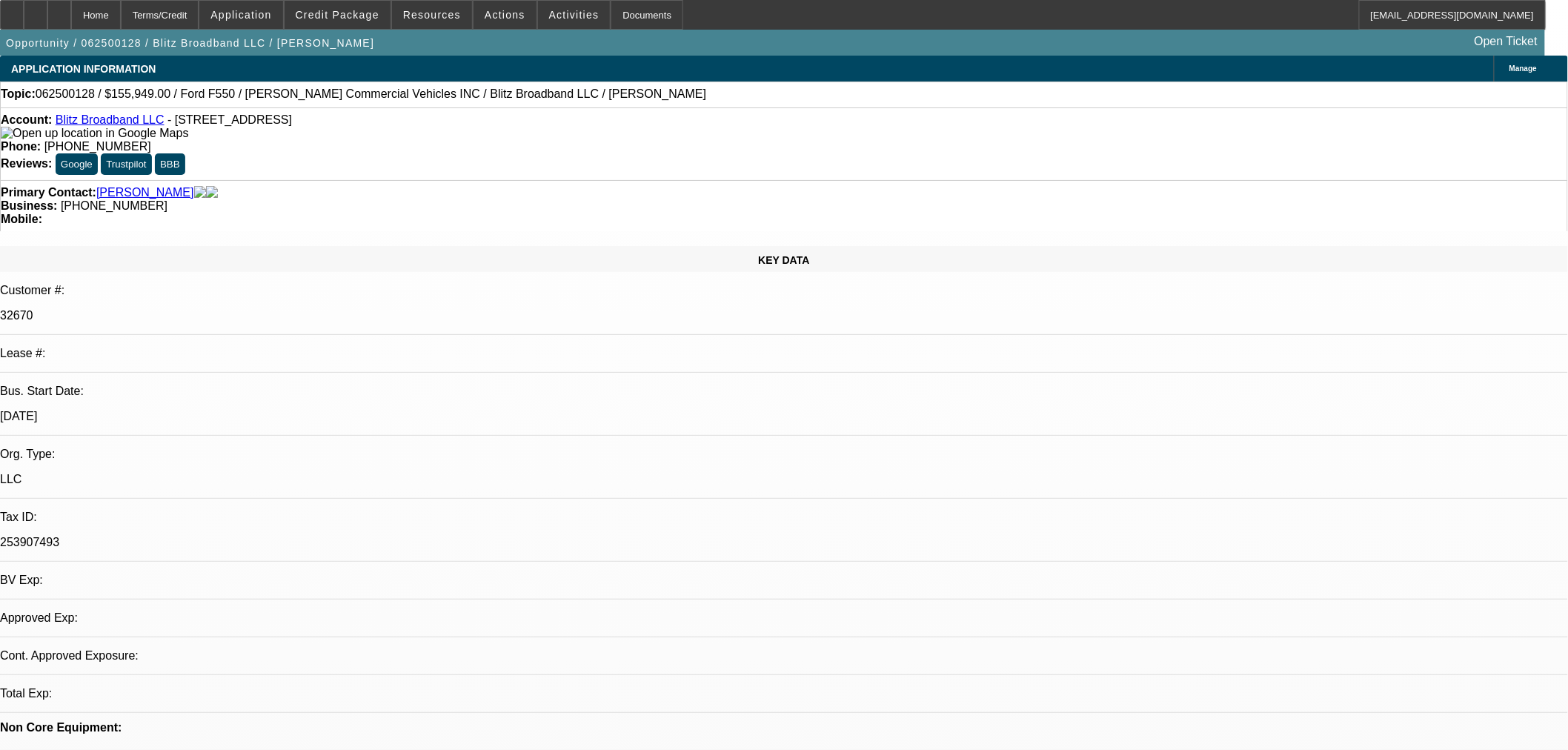
select select "0"
select select "0.1"
select select "1"
select select "6"
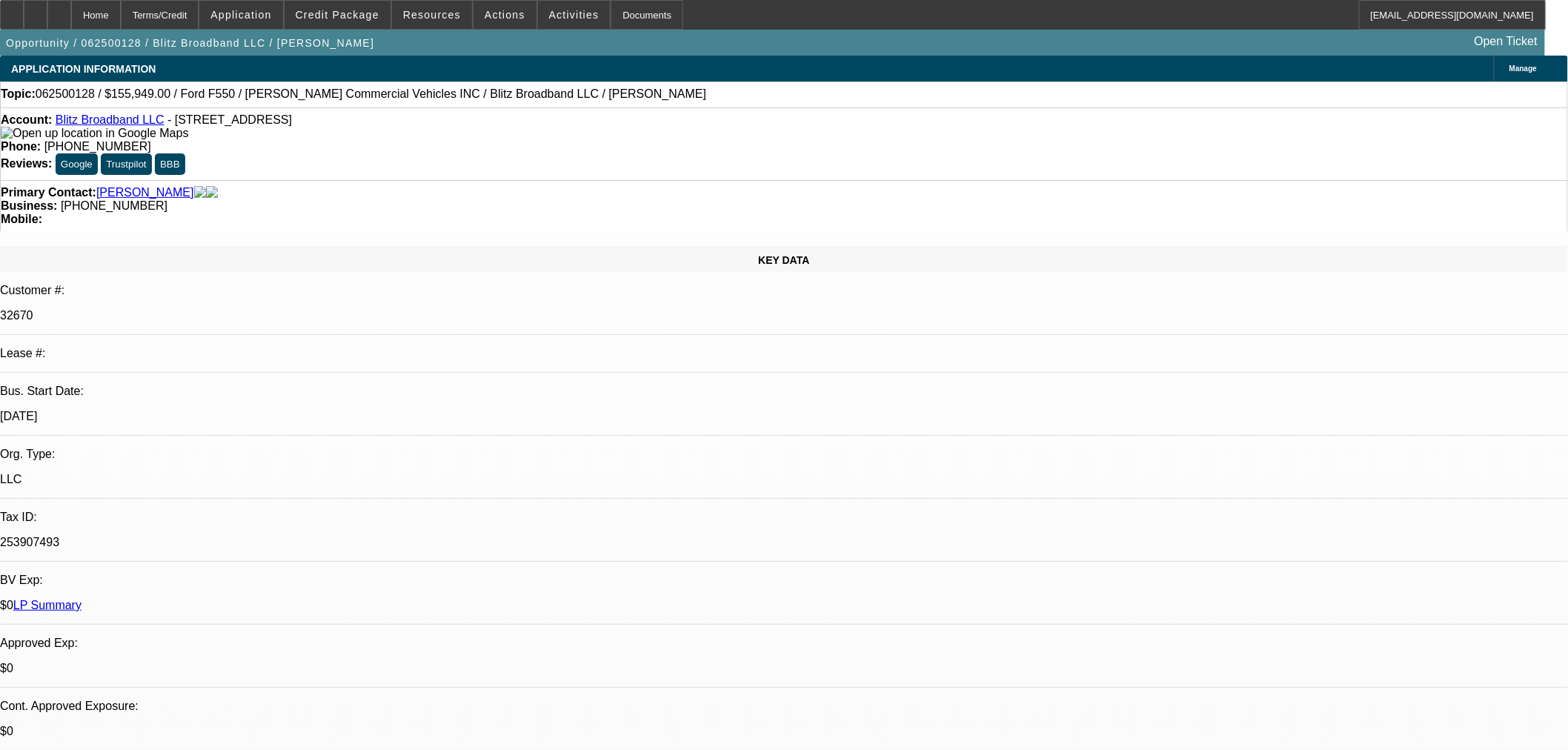
select select "1"
select select "4"
select select "1"
select select "3"
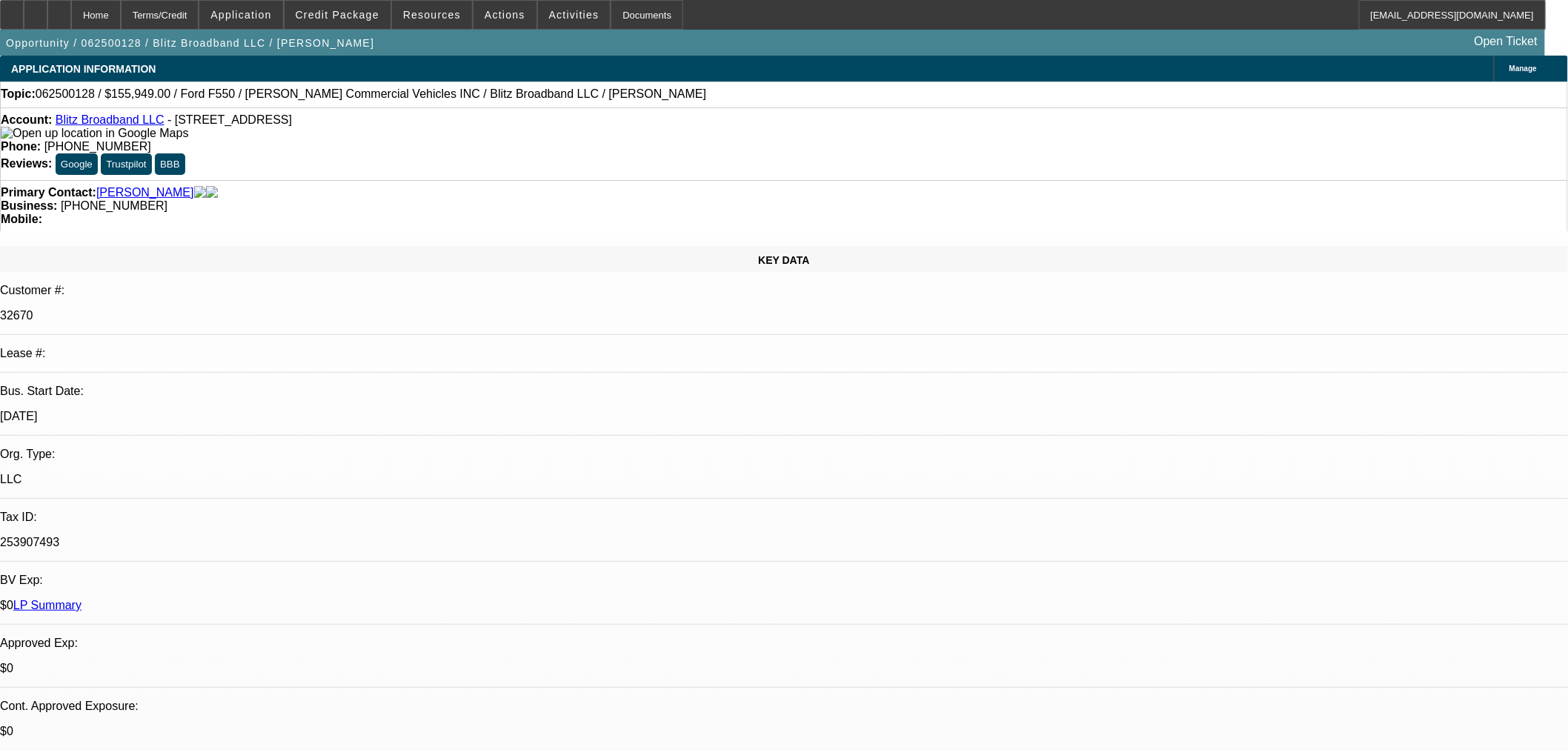
select select "4"
select select "1"
select select "3"
select select "4"
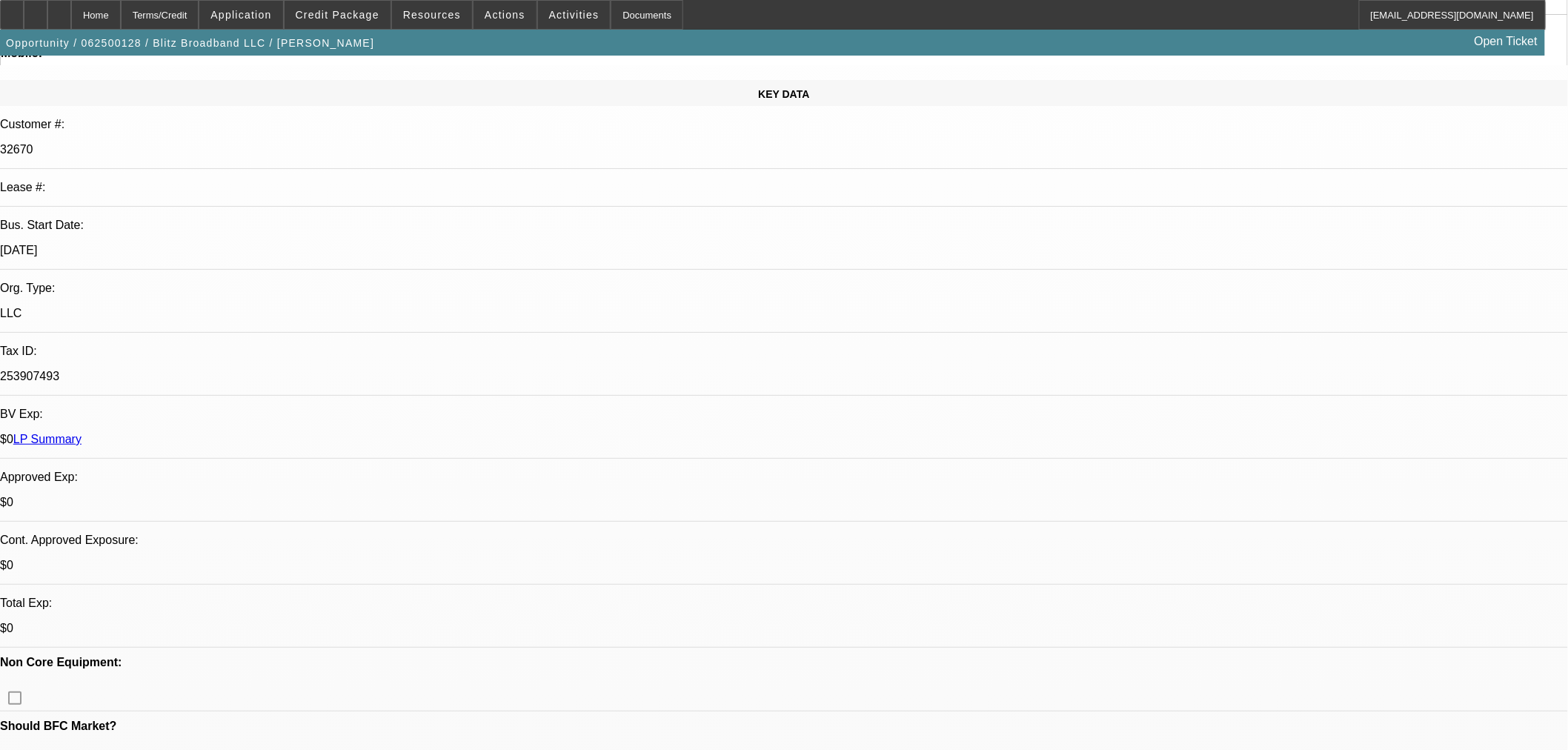
scroll to position [411, 0]
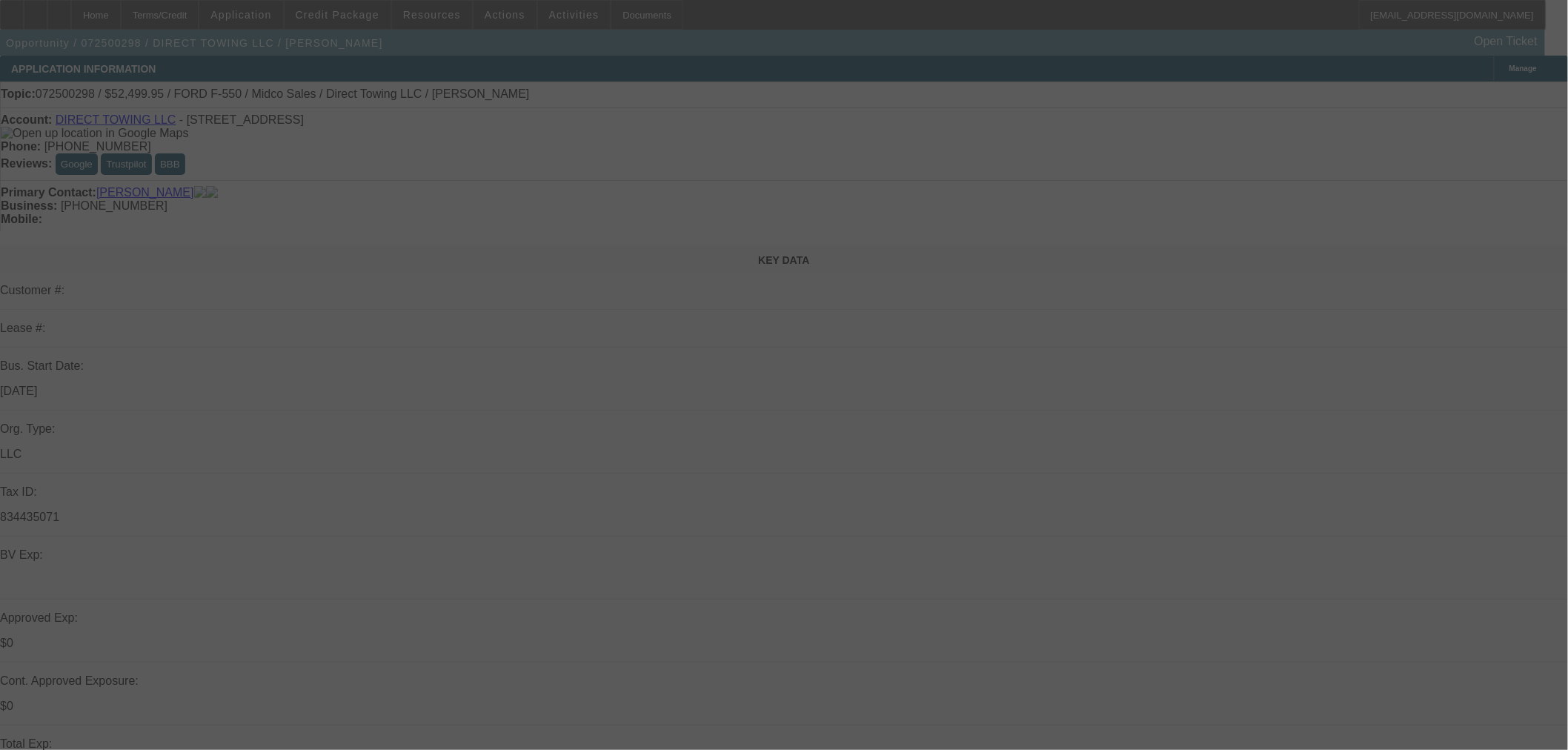
select select "0"
select select "3"
select select "0.1"
select select "4"
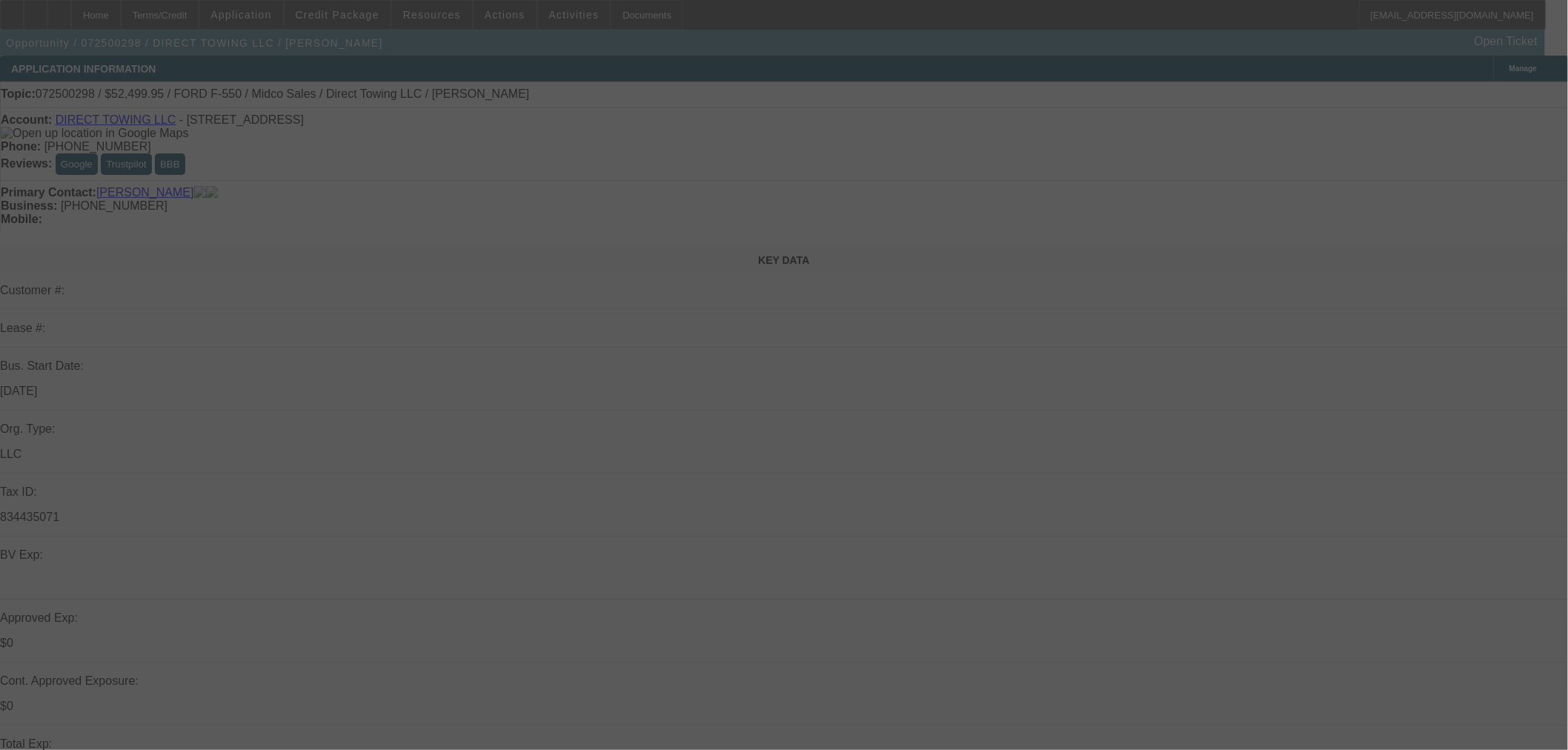
select select "0"
select select "3"
select select "0.1"
select select "4"
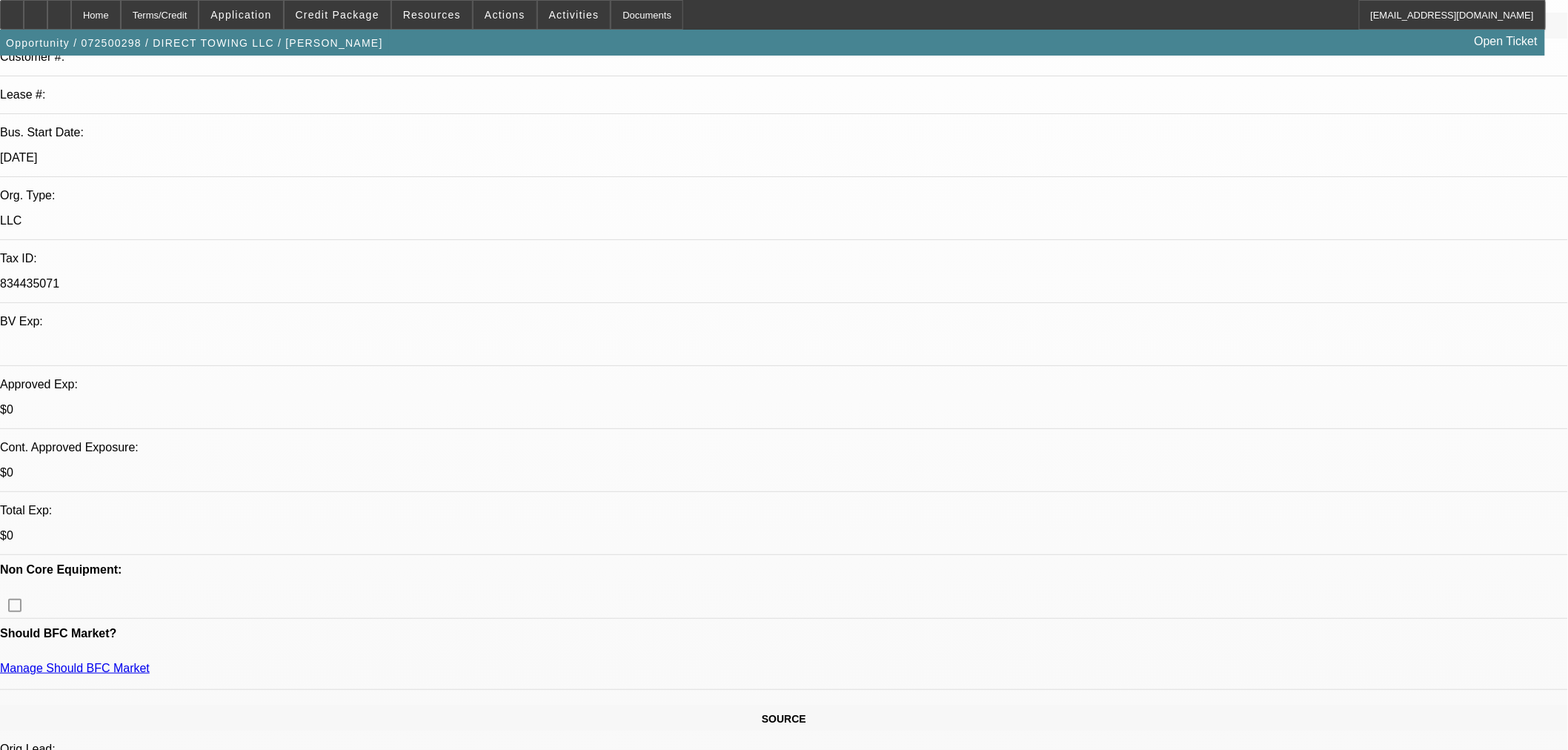
scroll to position [494, 0]
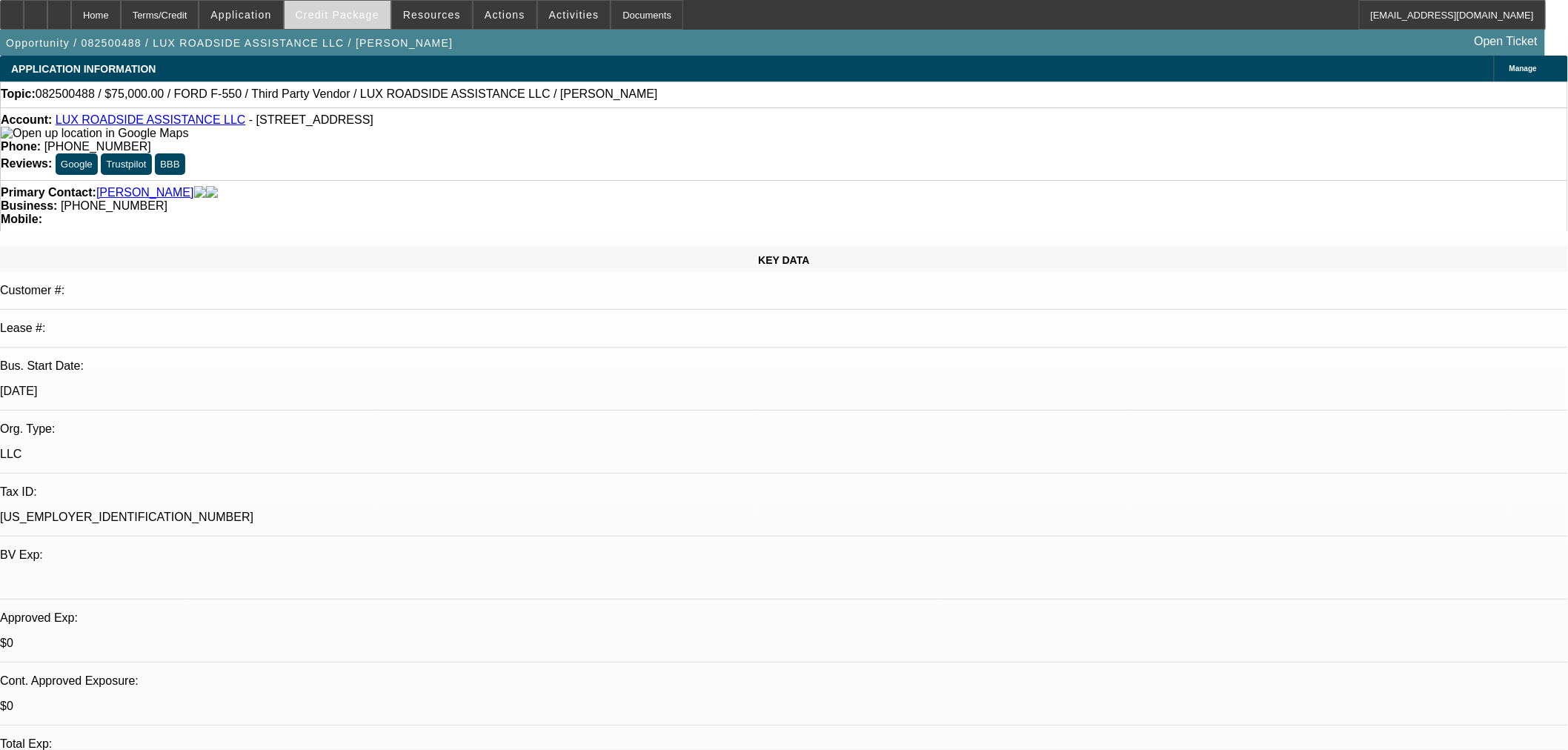
select select "0"
select select "6"
select select "0"
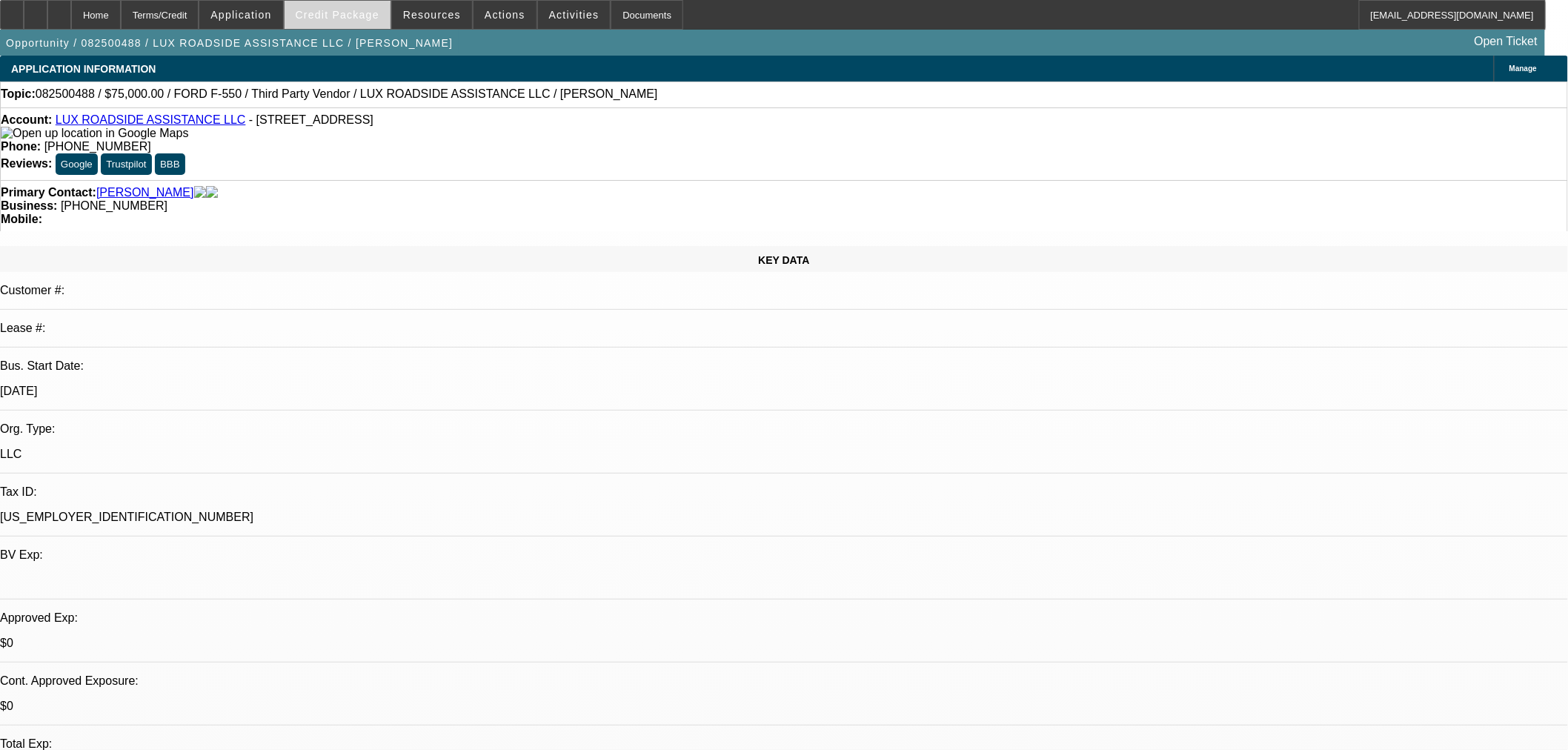
select select "0"
select select "6"
select select "0"
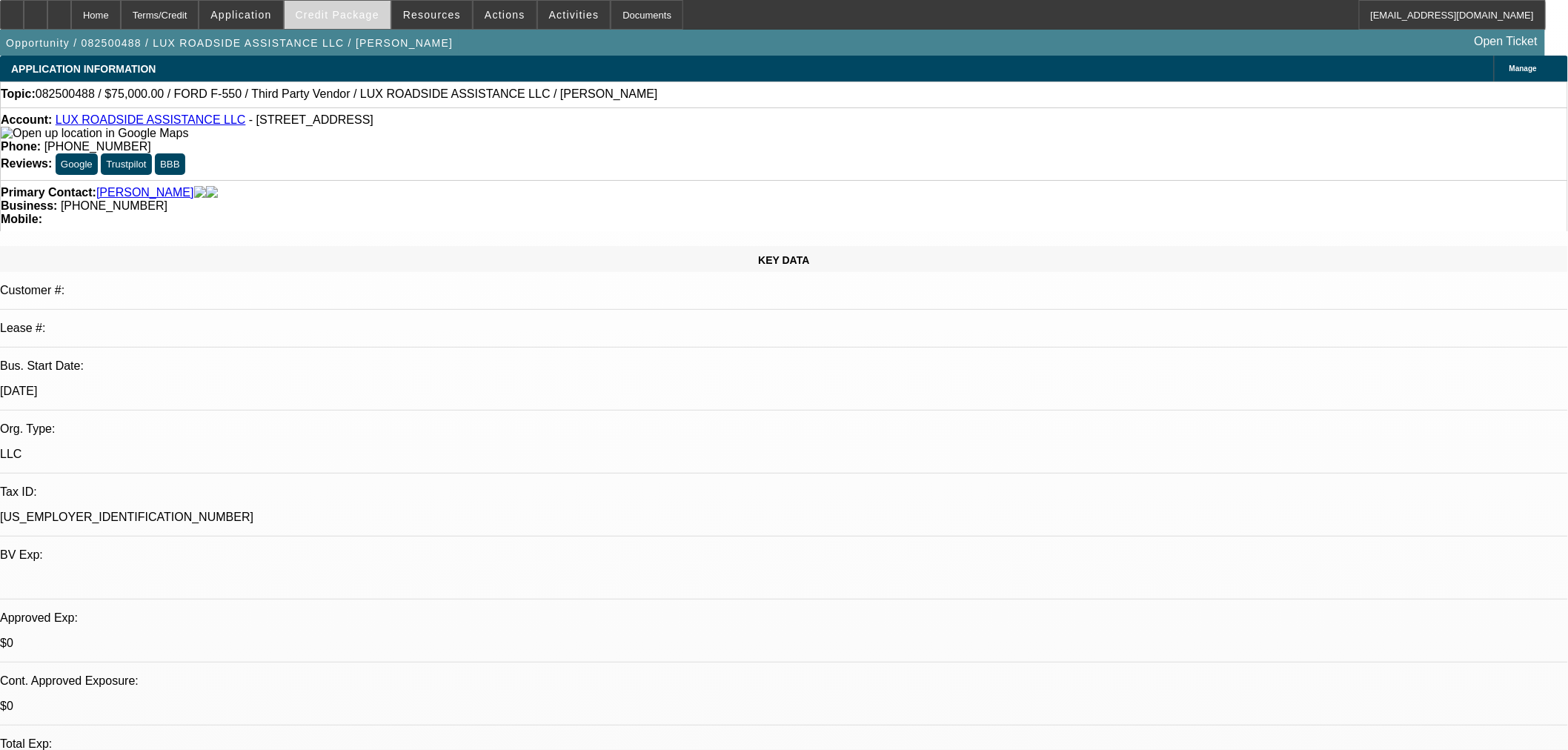
select select "0"
select select "6"
select select "0"
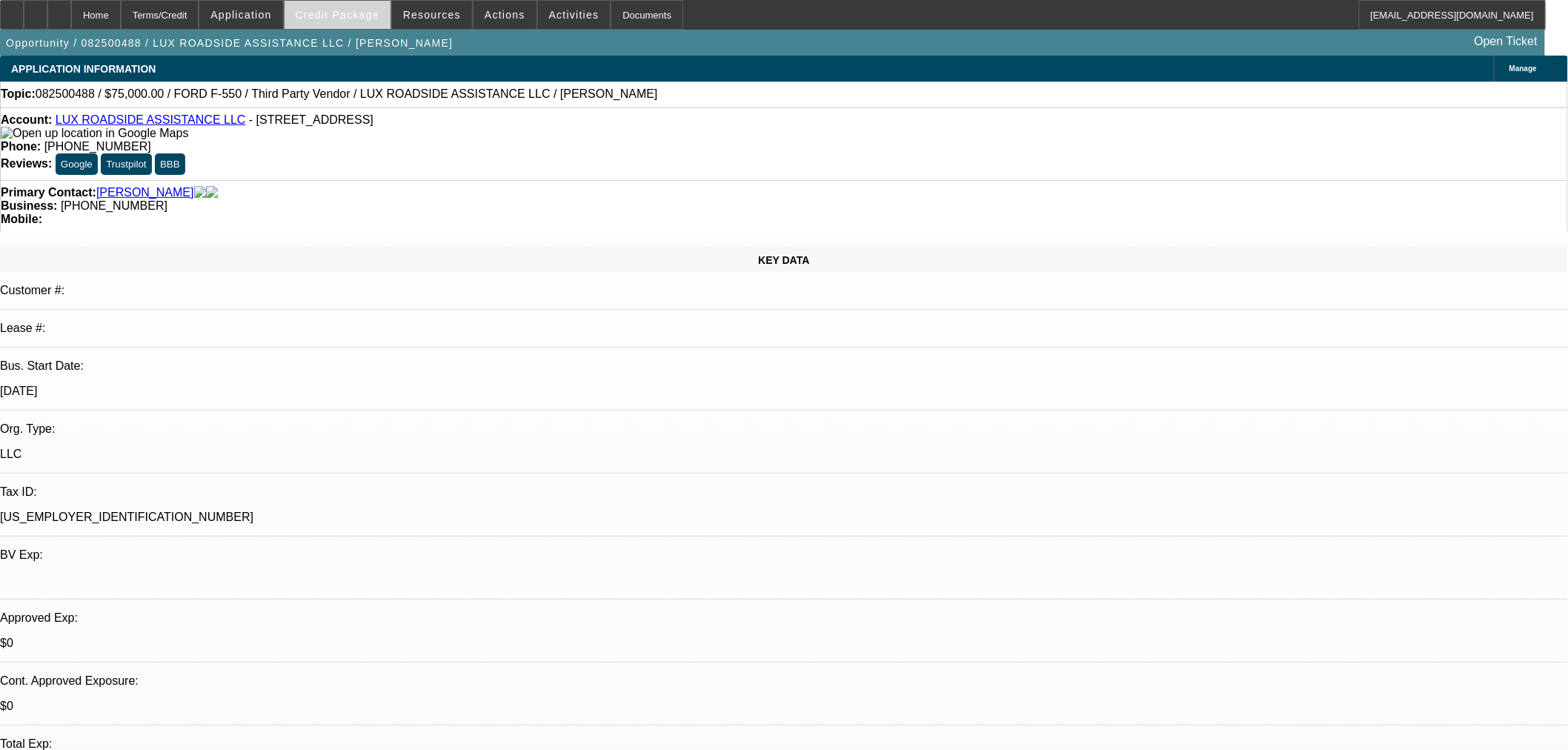
select select "6"
click at [373, 5] on span at bounding box center [337, 14] width 106 height 36
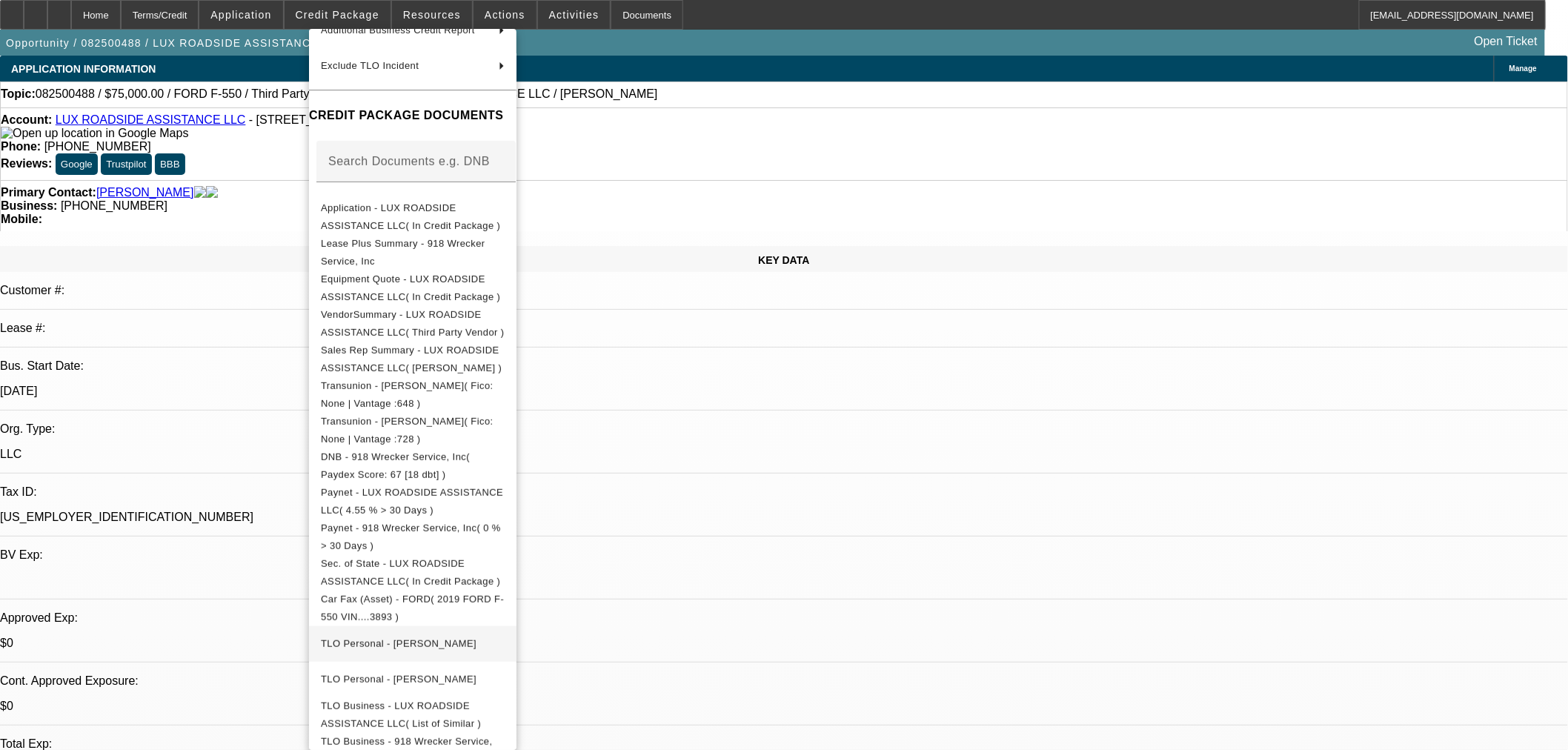
scroll to position [289, 0]
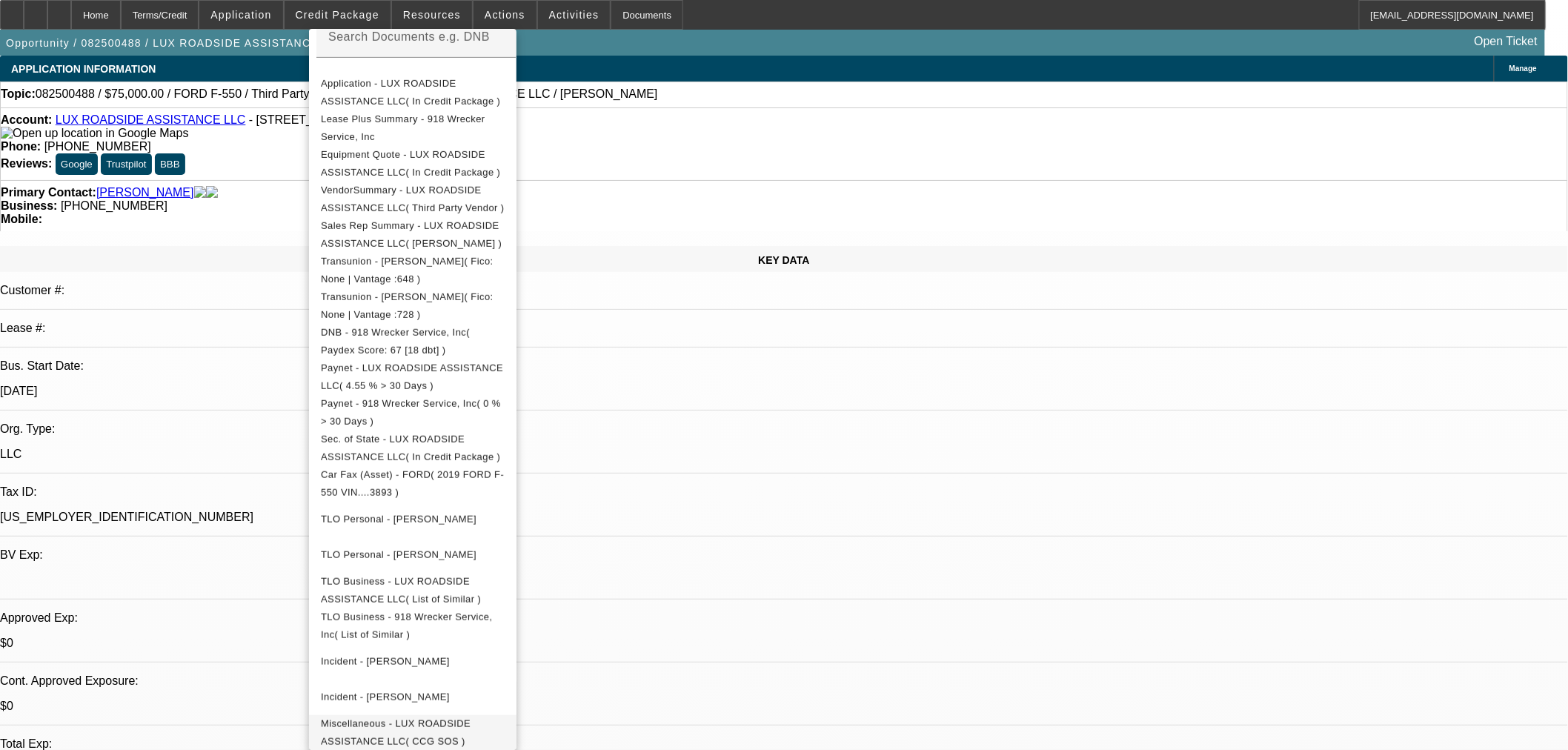
click at [454, 721] on span "Miscellaneous - LUX ROADSIDE ASSISTANCE LLC( CCG SOS )" at bounding box center [395, 732] width 149 height 29
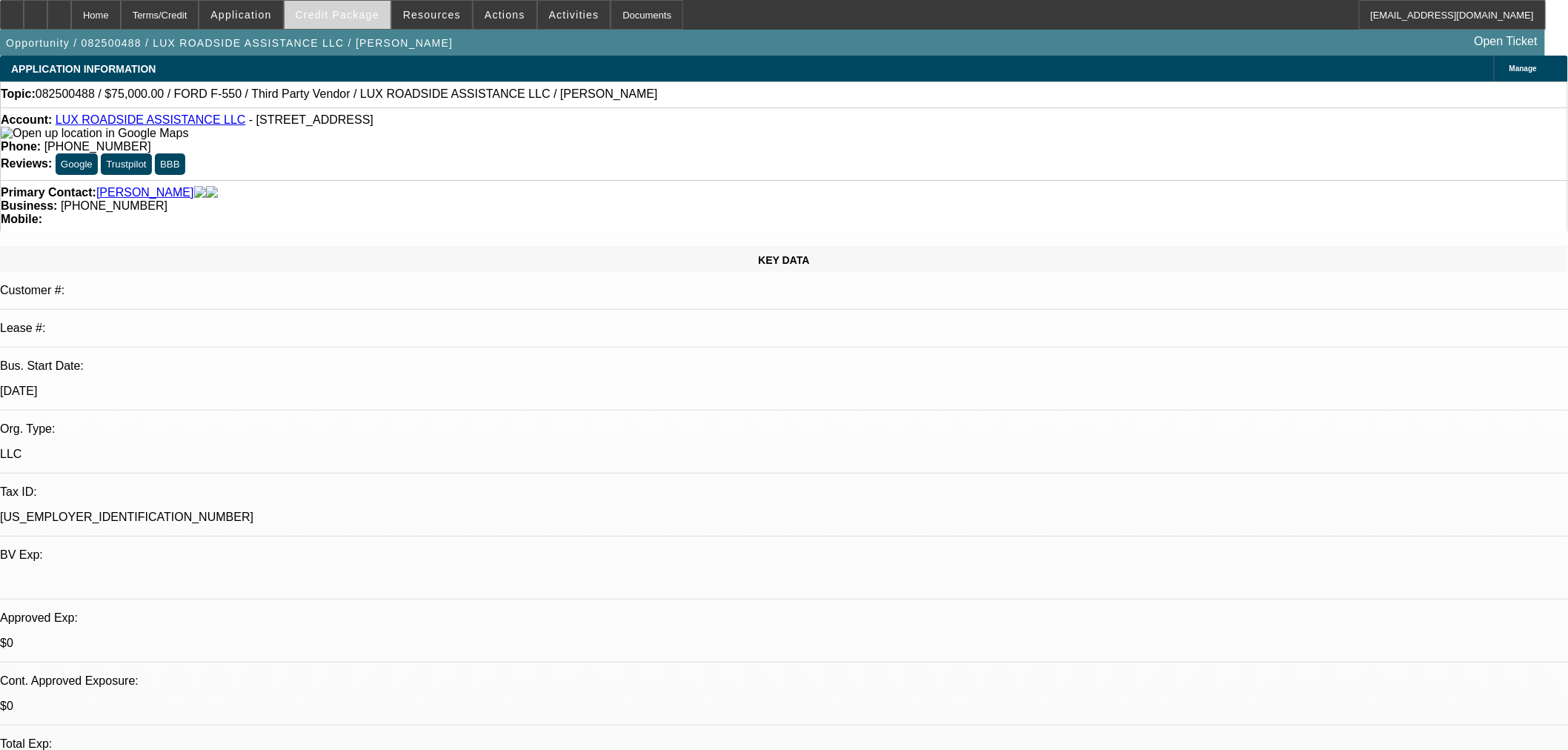
click at [339, 19] on span "Credit Package" at bounding box center [337, 14] width 84 height 12
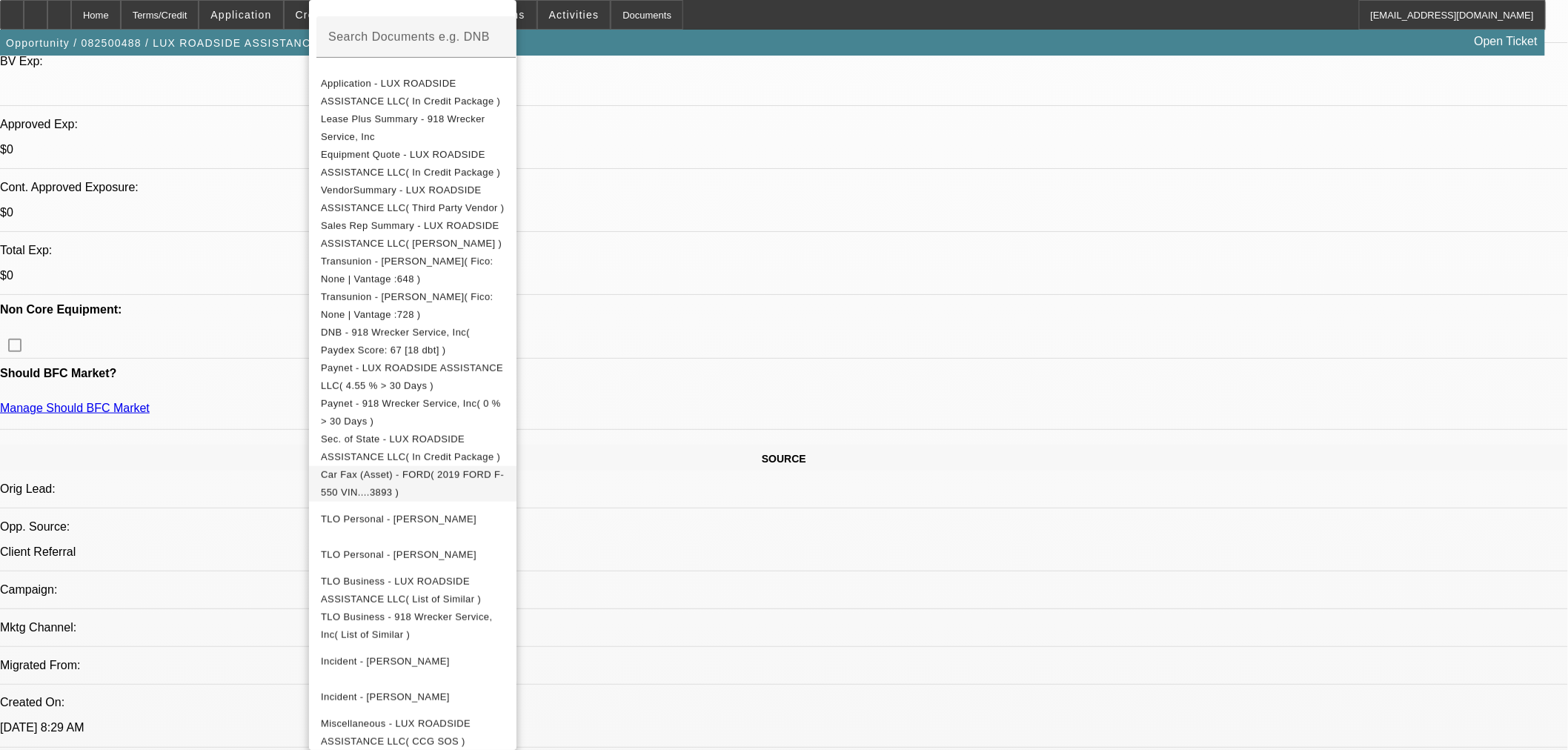
scroll to position [0, 0]
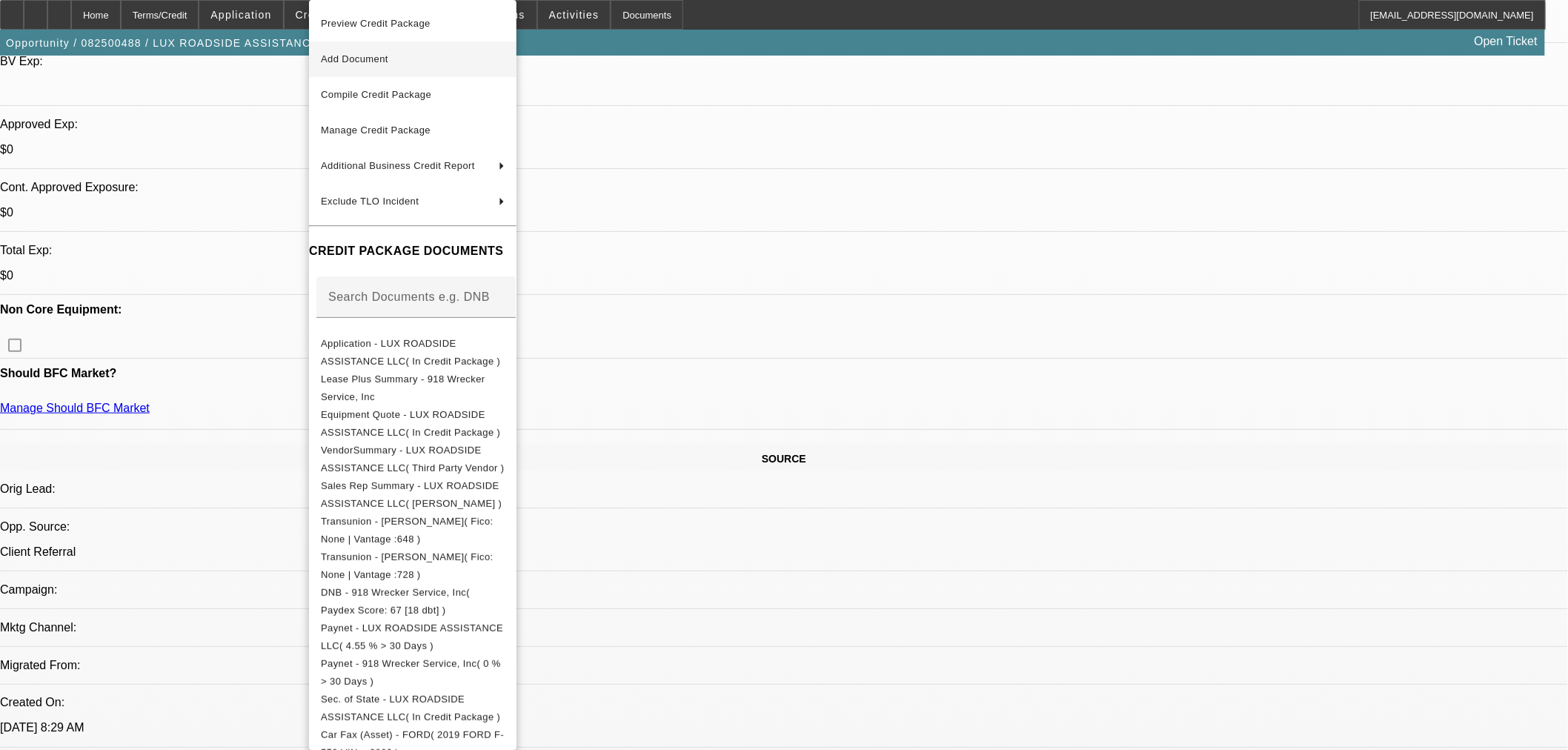
click at [372, 54] on span "Add Document" at bounding box center [355, 59] width 67 height 11
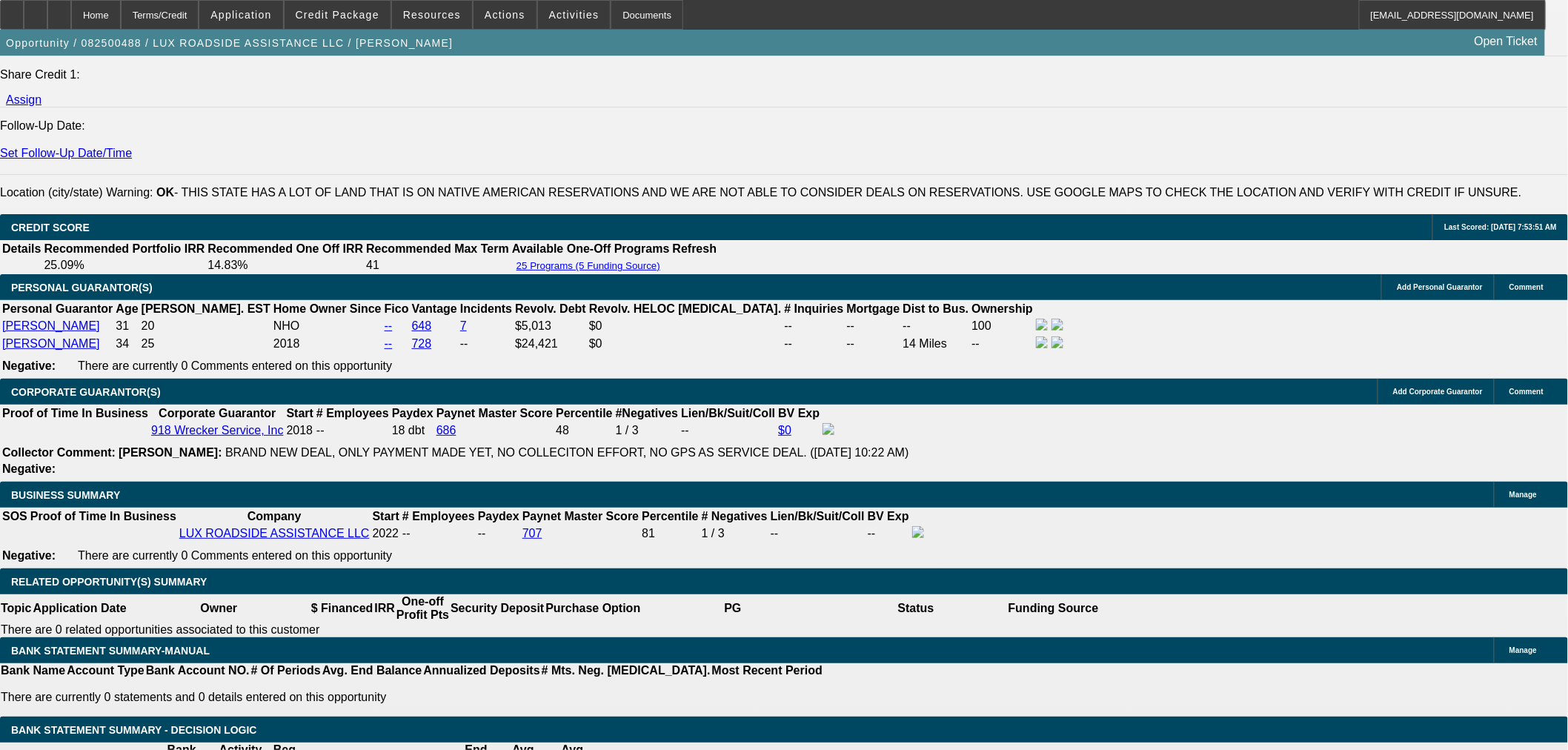
scroll to position [1728, 0]
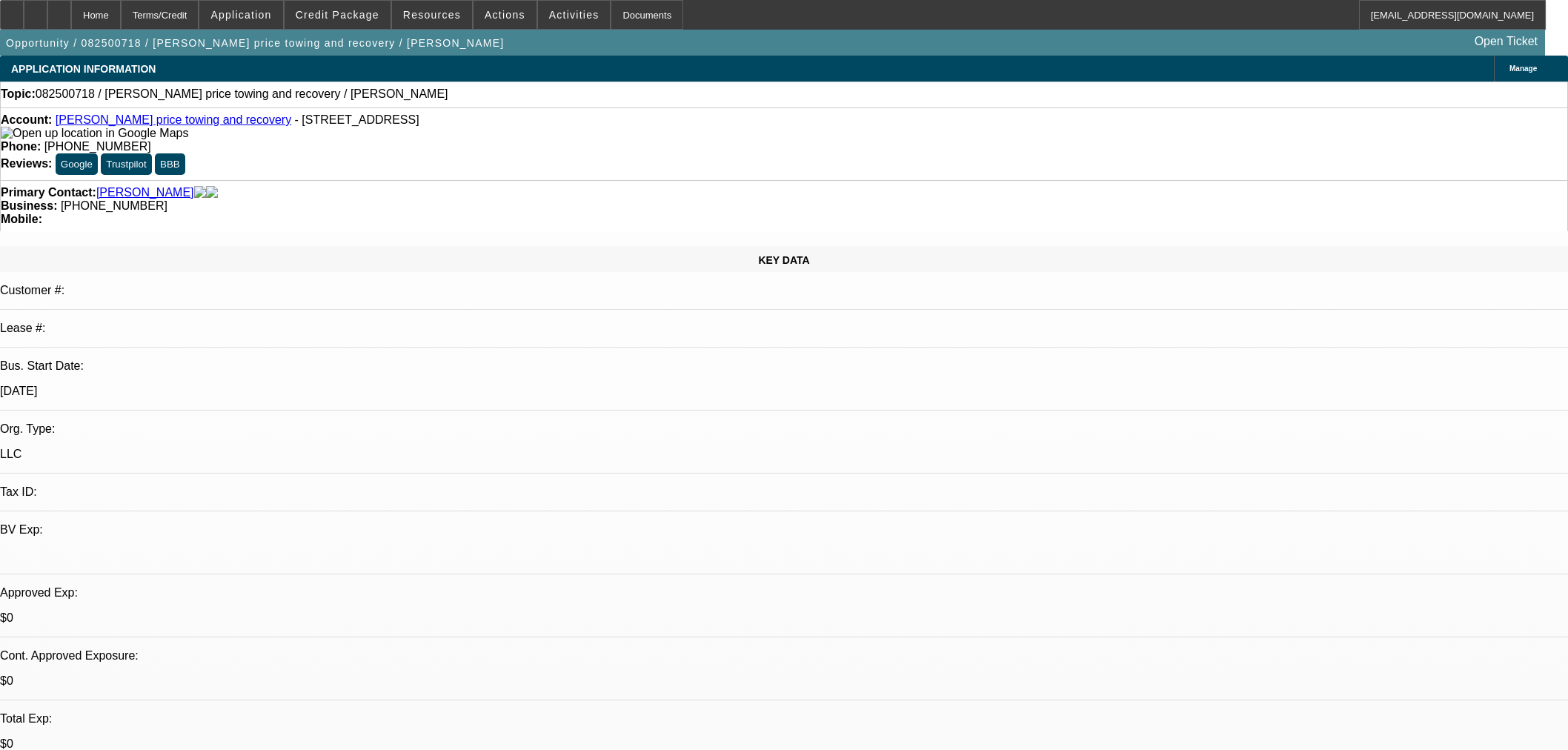
select select "0"
select select "2"
select select "0.1"
select select "4"
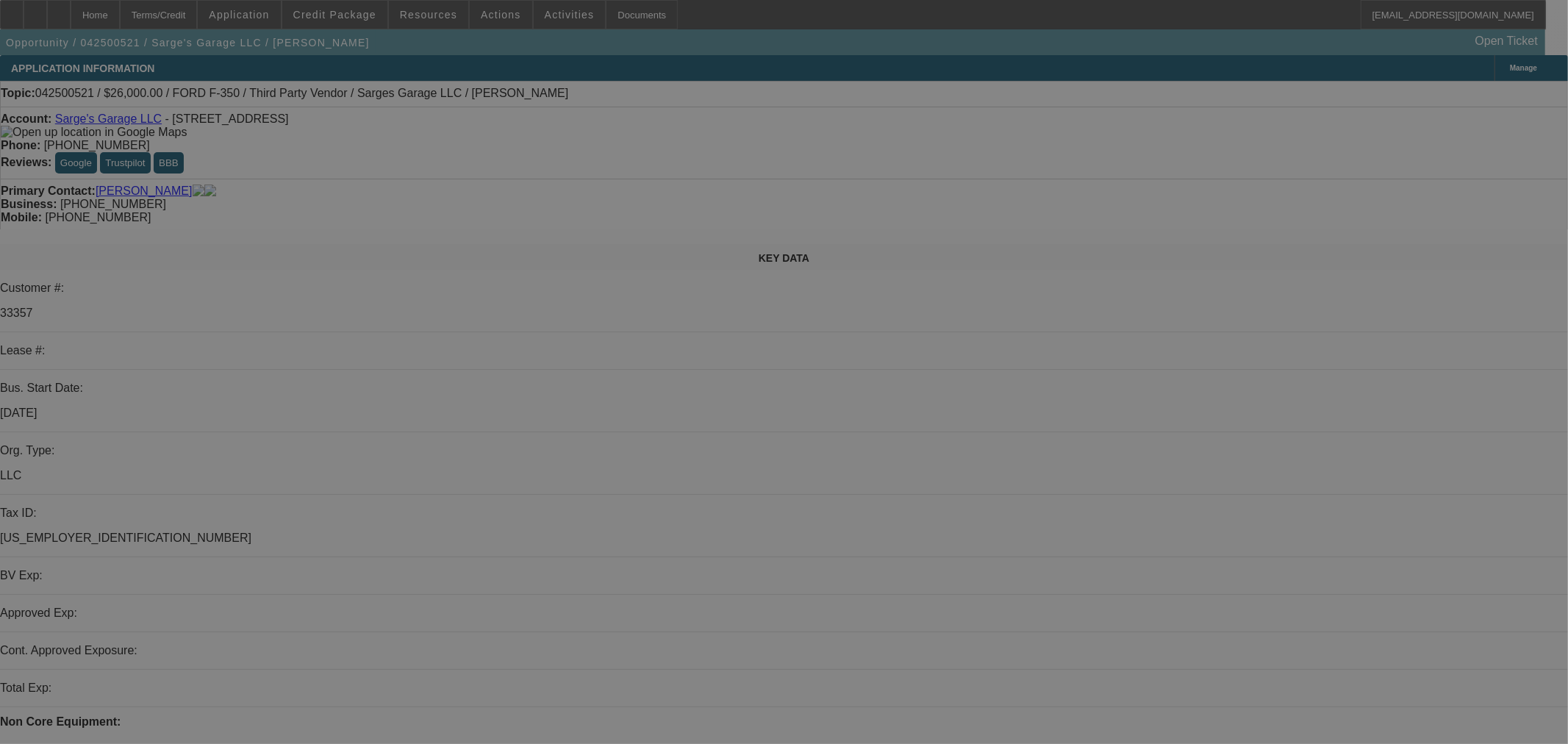
select select "0"
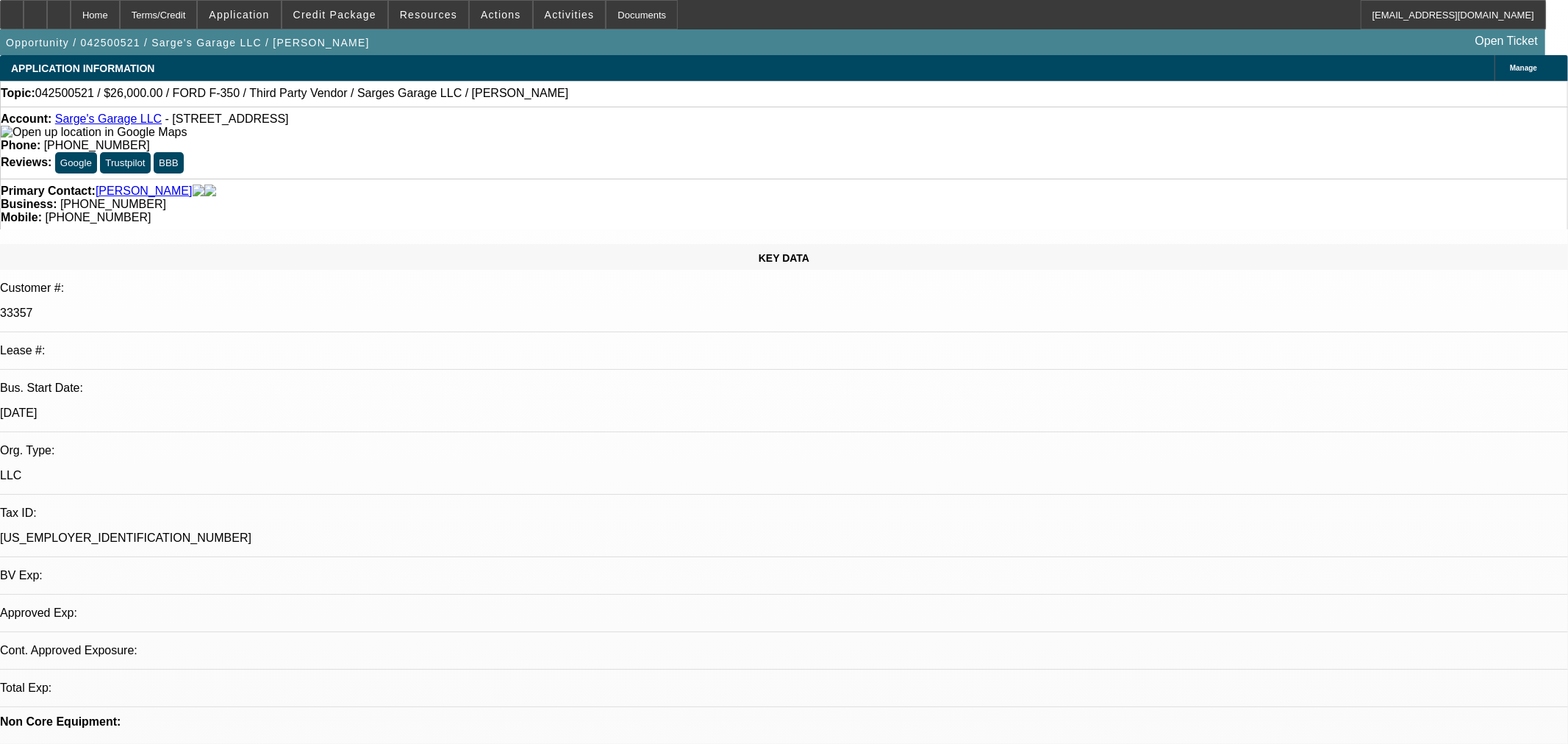
select select "0"
select select "3"
select select "0"
select select "6"
select select "0"
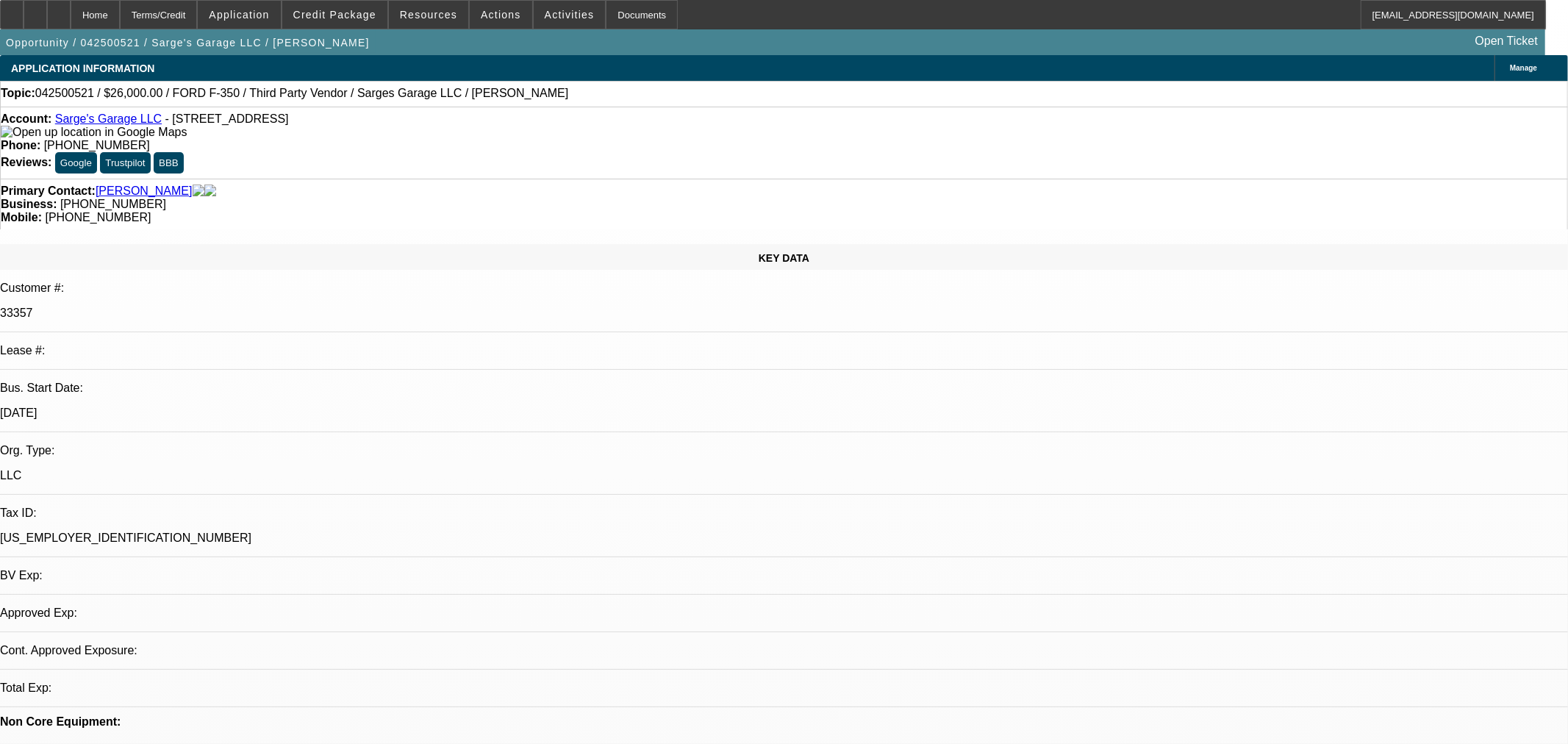
select select "0"
select select "3"
select select "0"
select select "6"
select select "0"
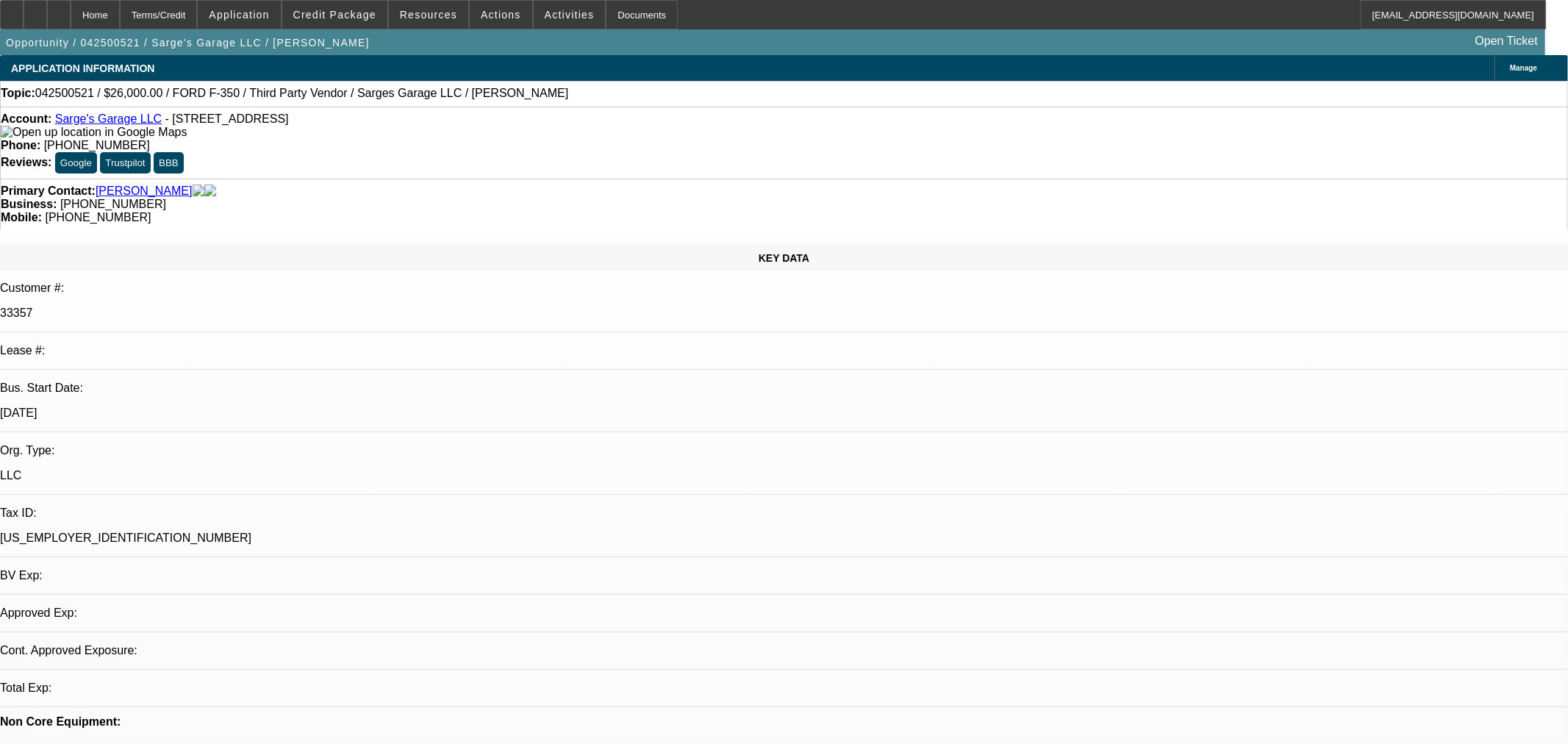
select select "2"
select select "0"
select select "6"
select select "0"
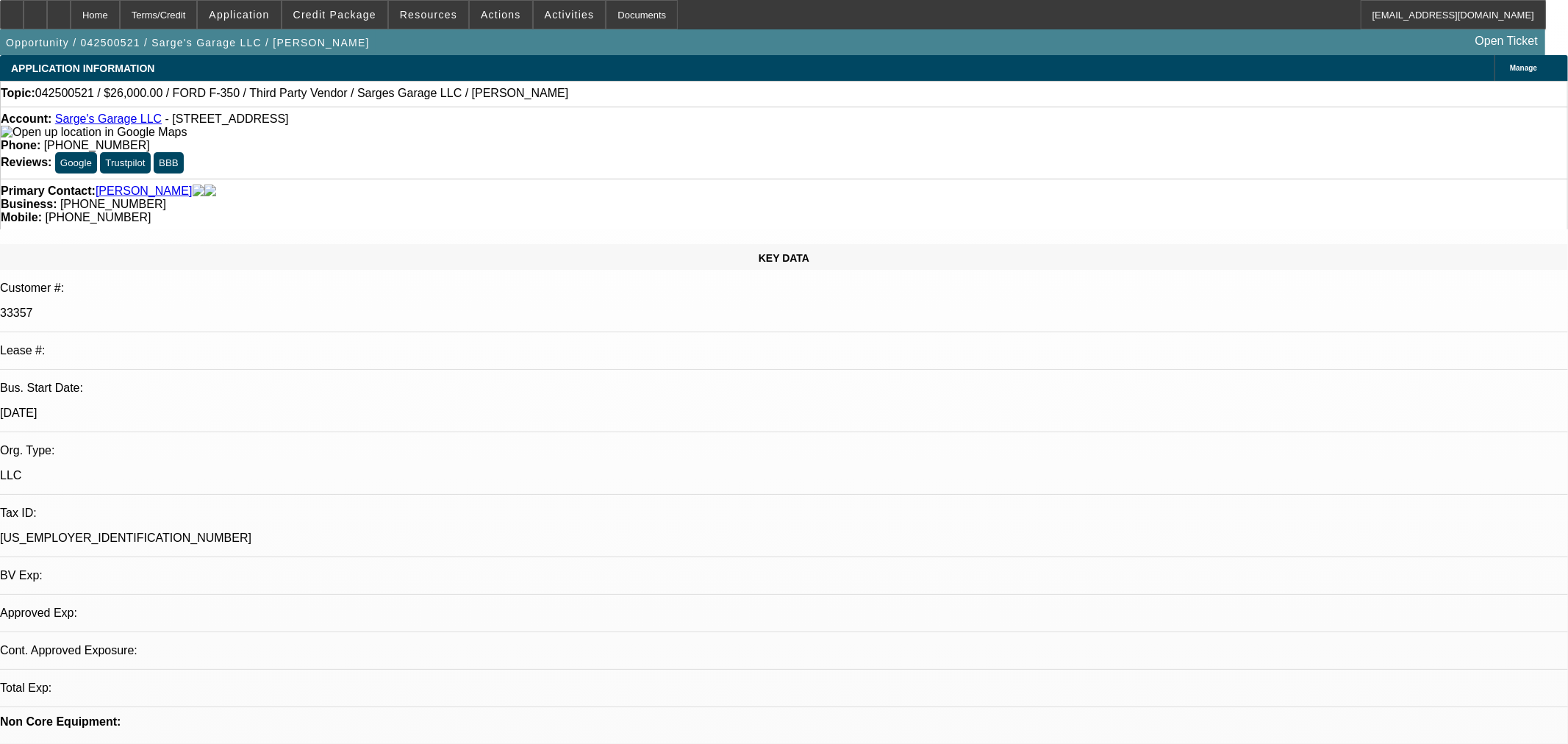
select select "0"
select select "3"
select select "0"
select select "6"
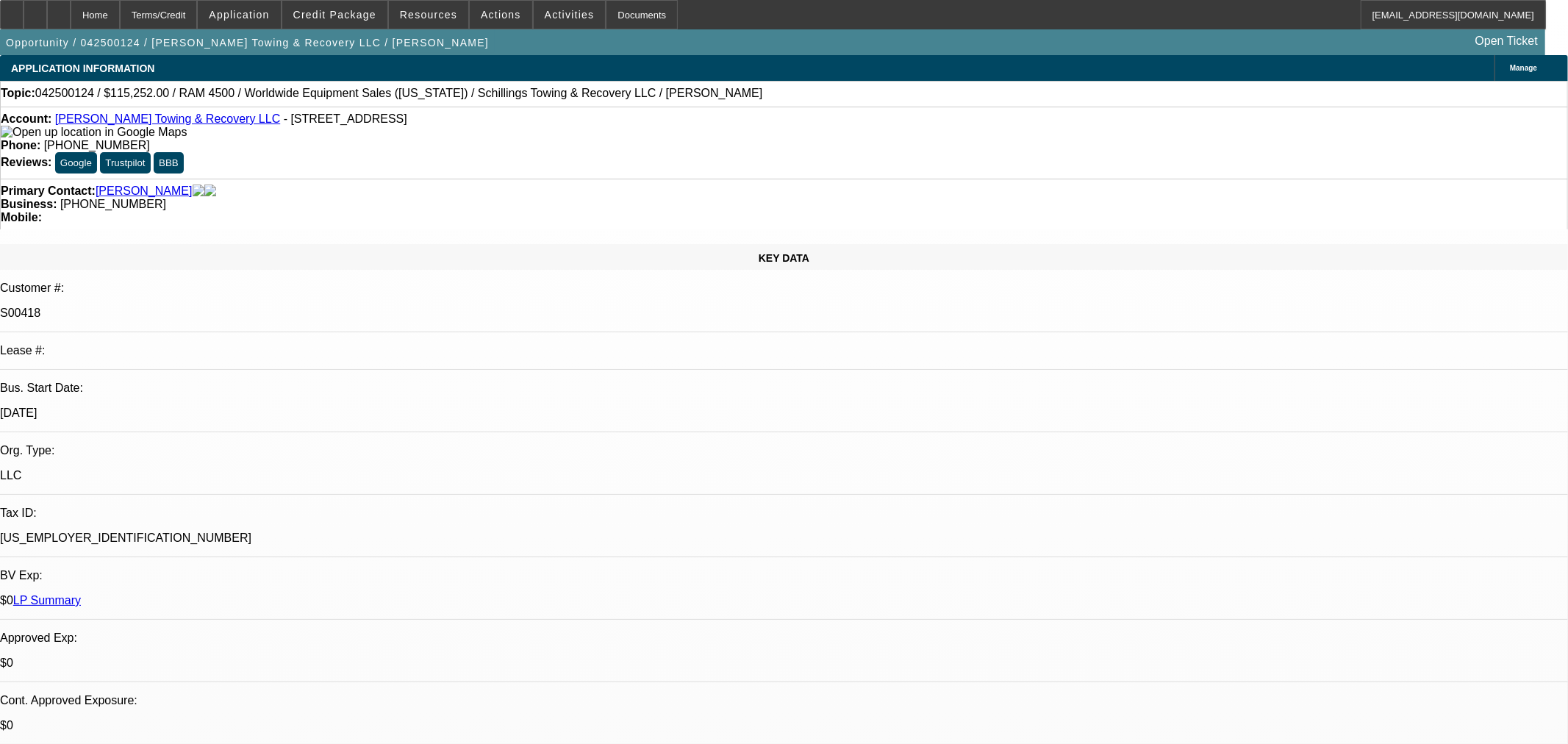
select select "0"
select select "3"
select select "0"
select select "6"
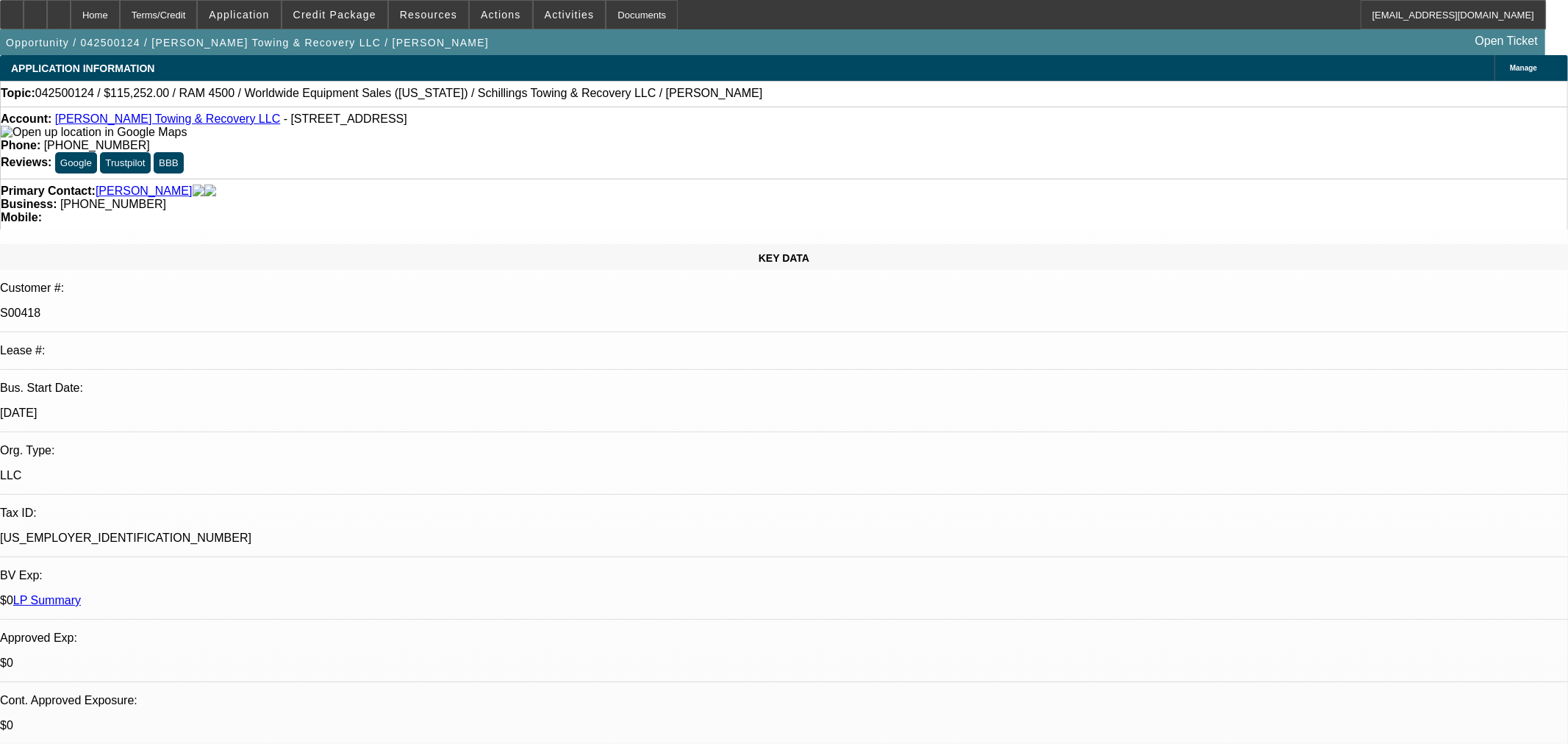
select select "0"
select select "3"
select select "0"
select select "6"
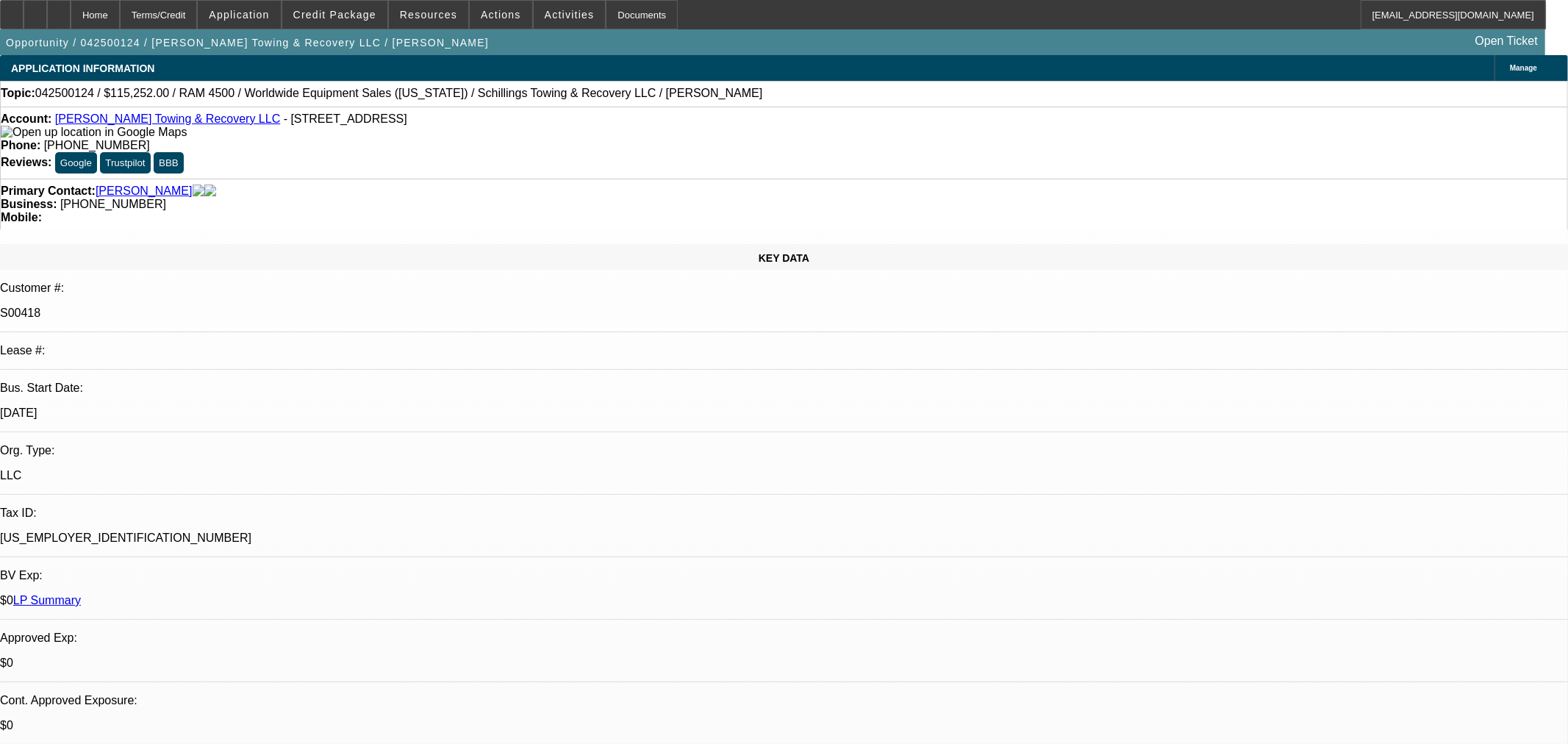
select select "0"
select select "3"
select select "0"
select select "6"
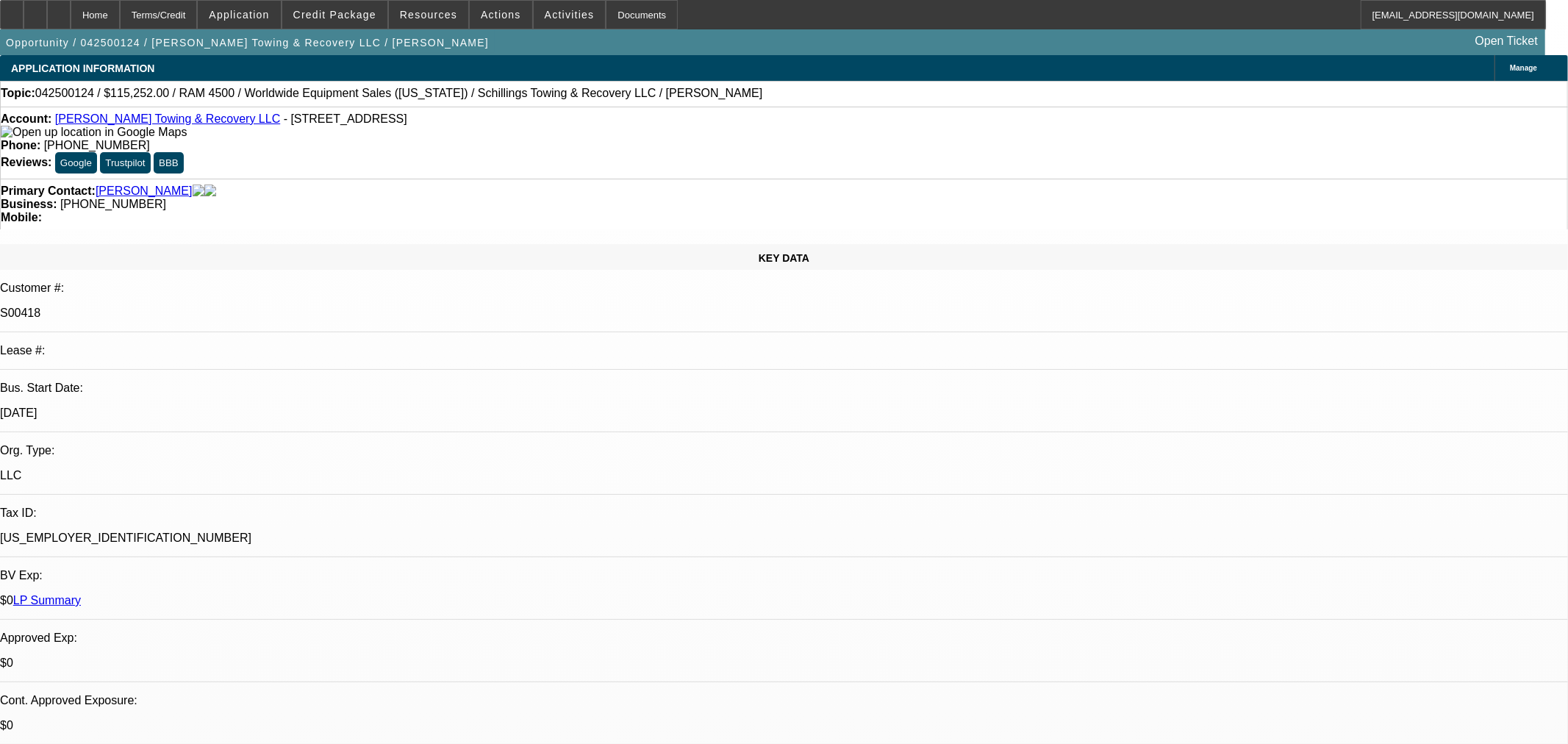
select select "0"
select select "3"
select select "0"
select select "6"
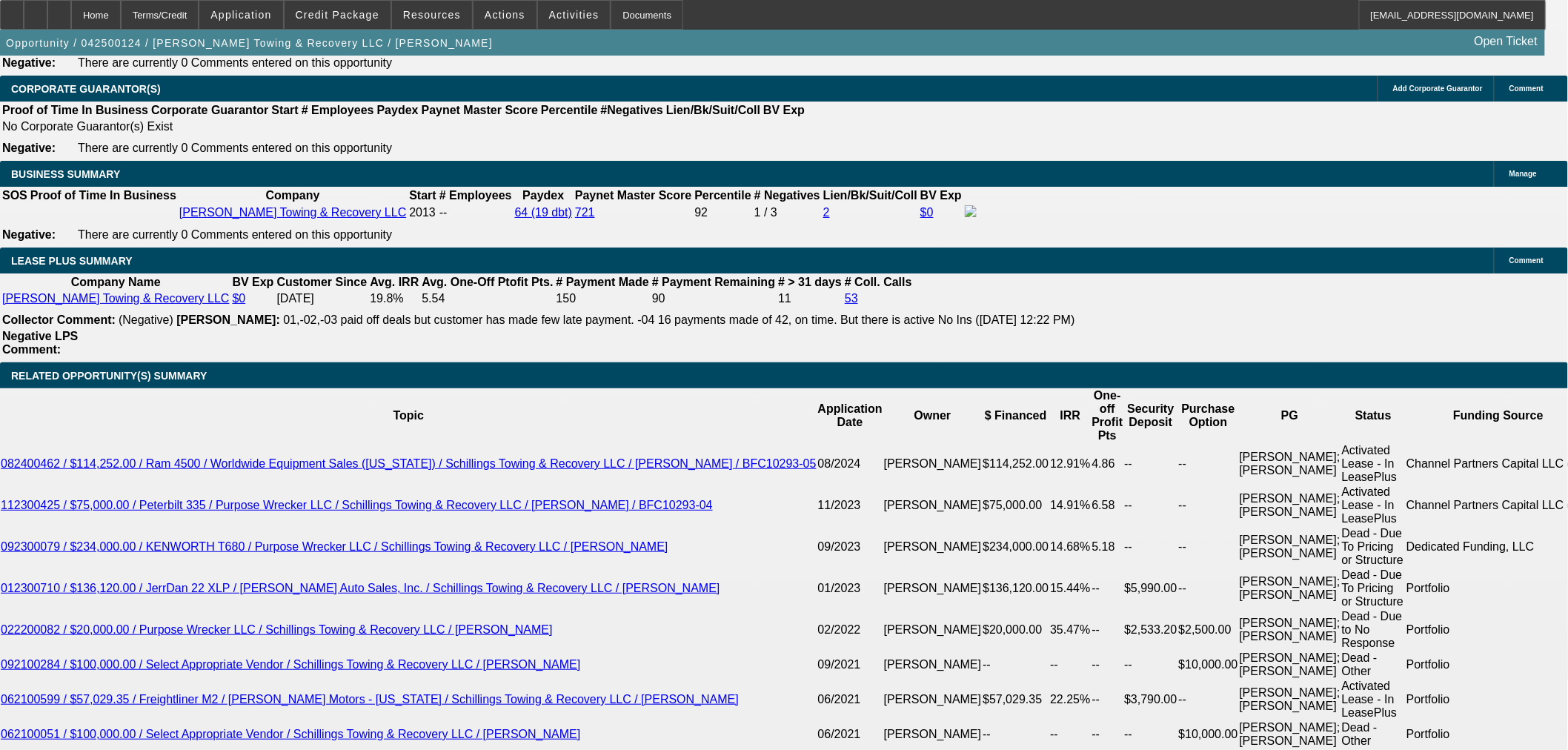
scroll to position [2305, 0]
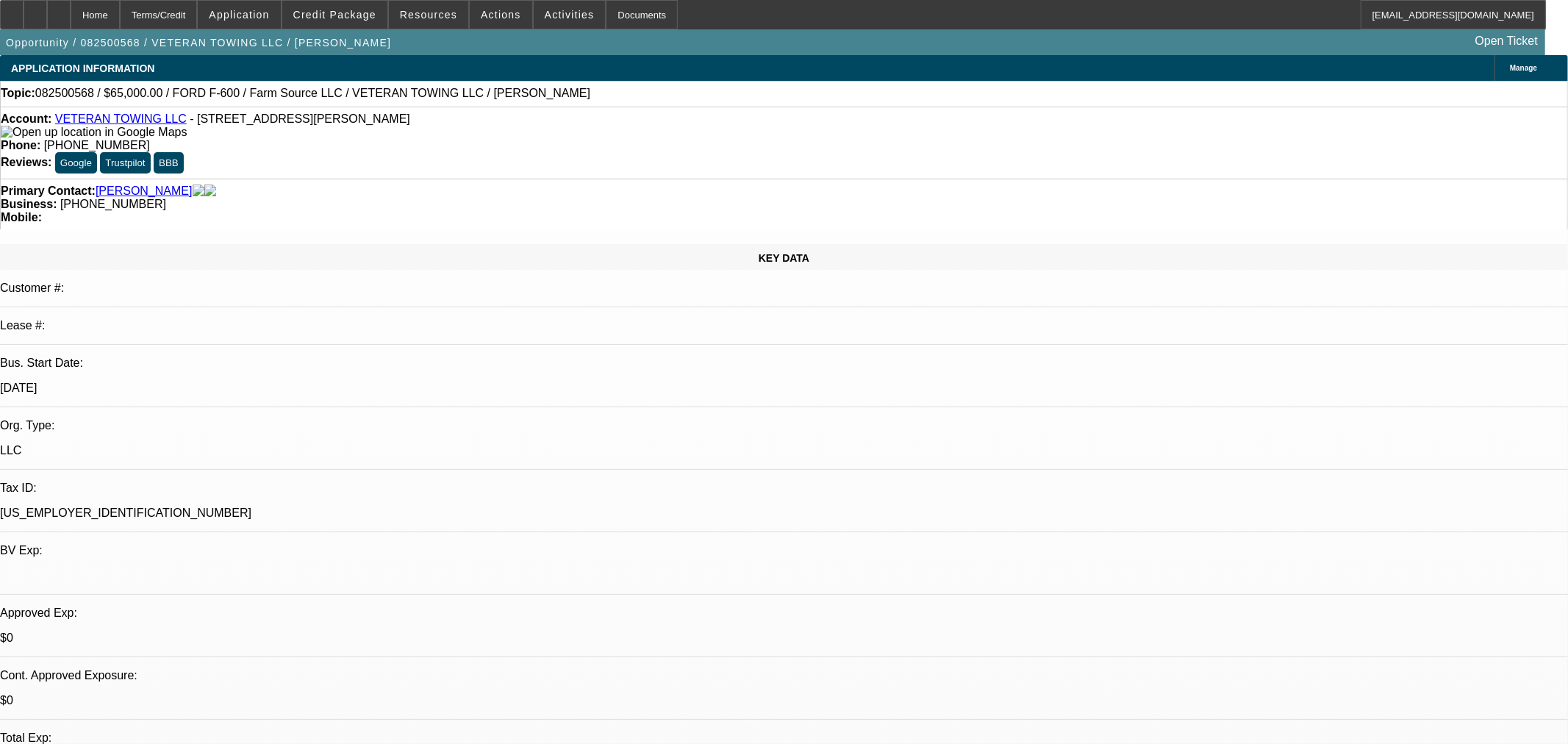
select select "0"
select select "6"
select select "0"
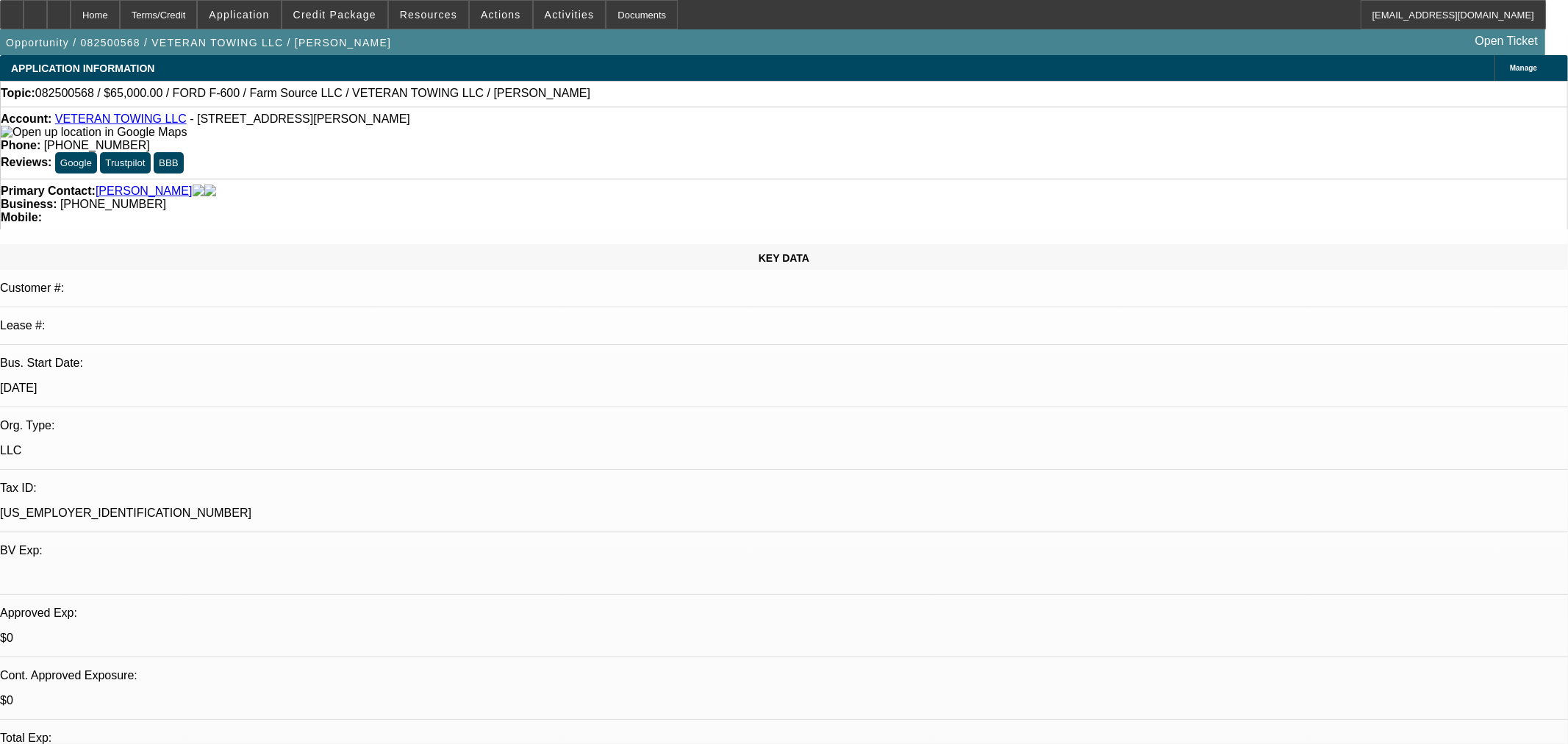
select select "0"
select select "6"
select select "0"
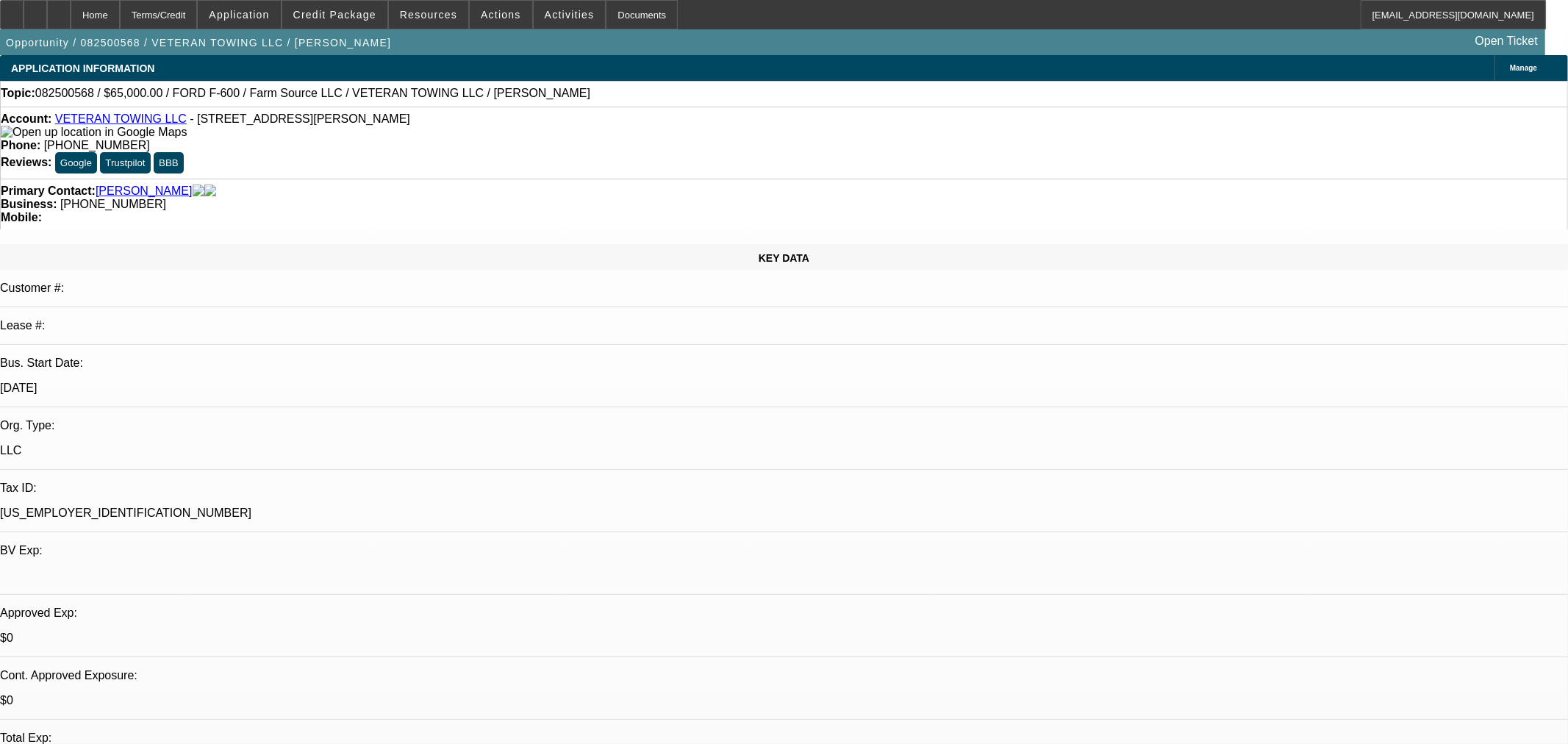
select select "0"
select select "6"
select select "0"
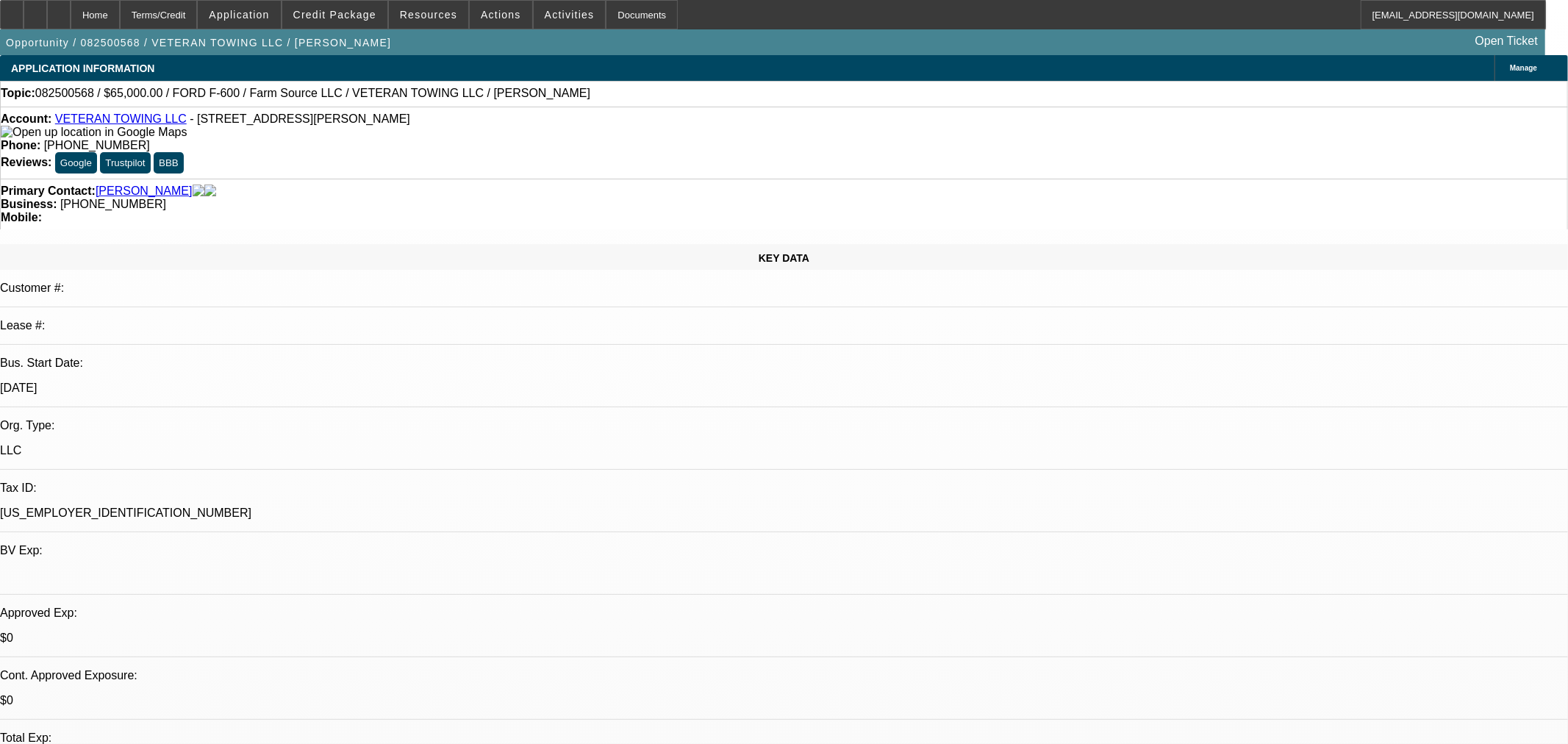
select select "6"
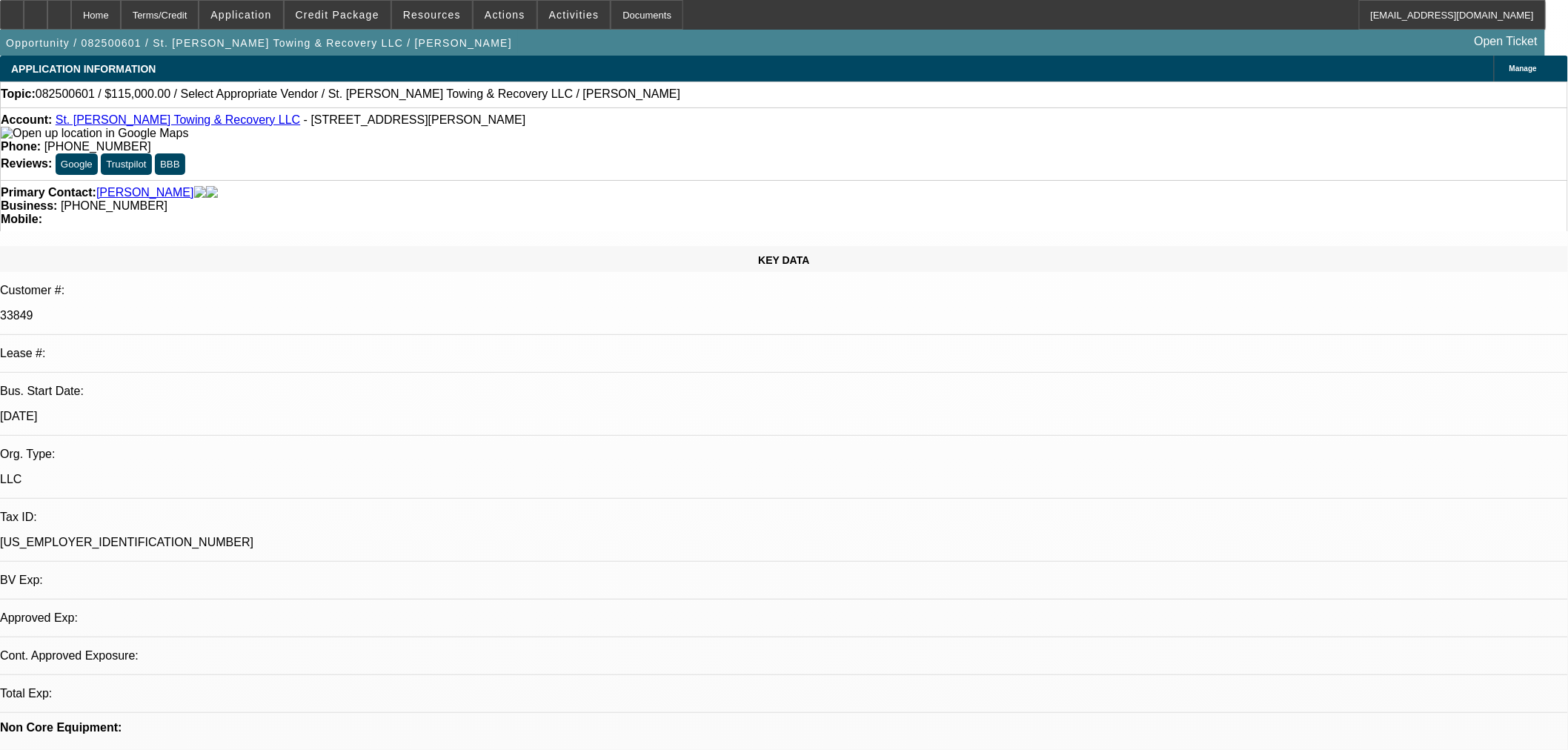
select select "0"
select select "2"
select select "0.1"
select select "2"
select select "4"
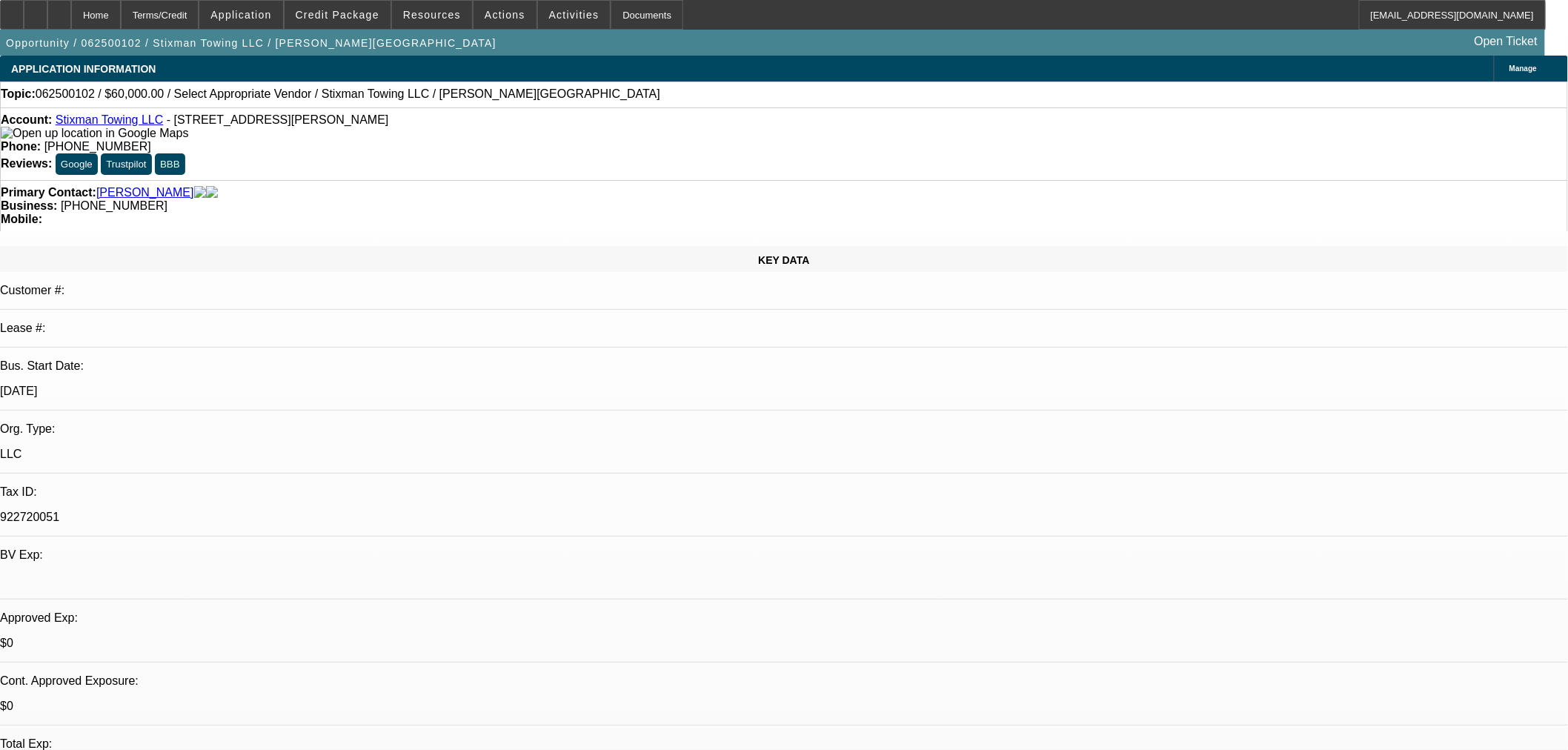
select select "0"
select select "2"
select select "0.1"
select select "4"
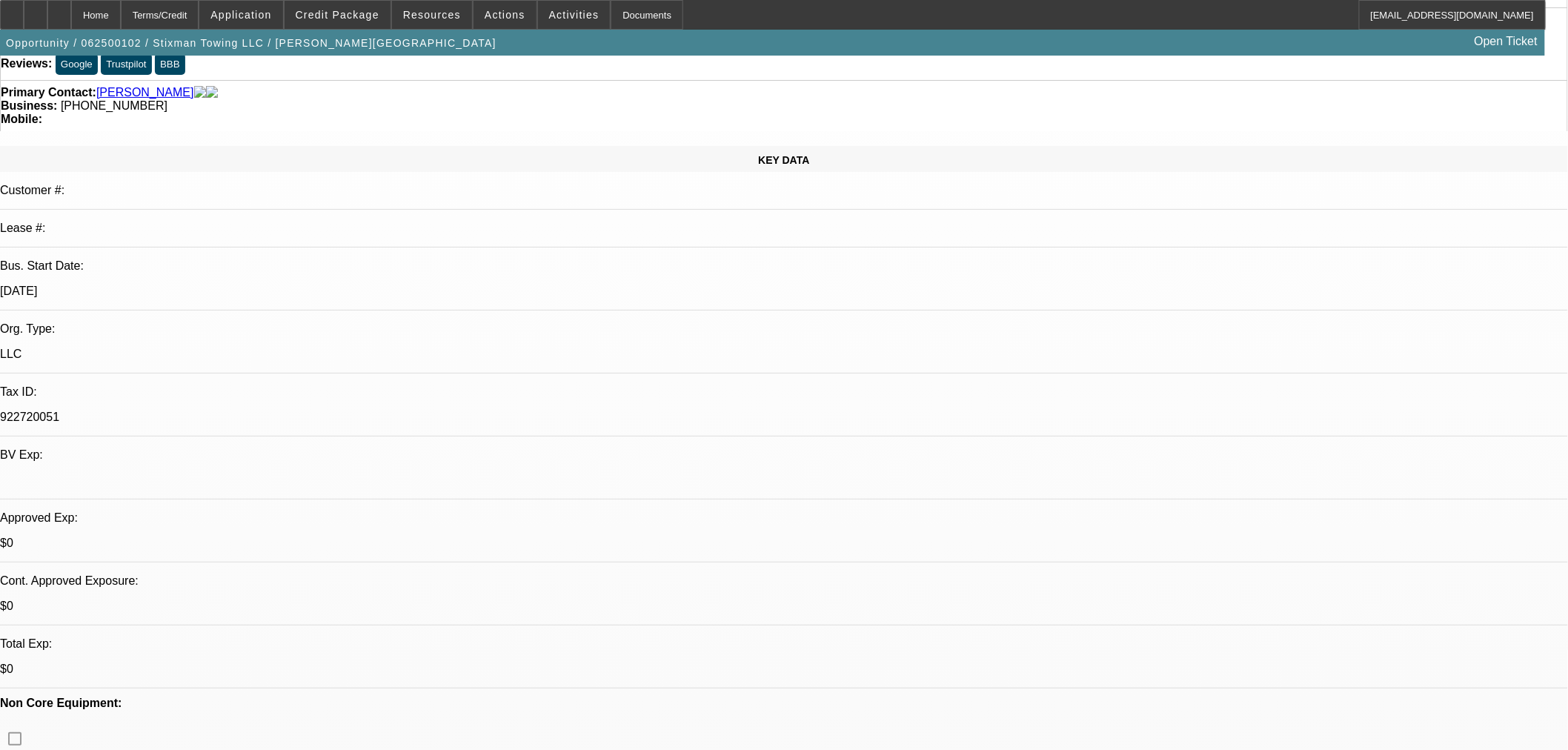
scroll to position [329, 0]
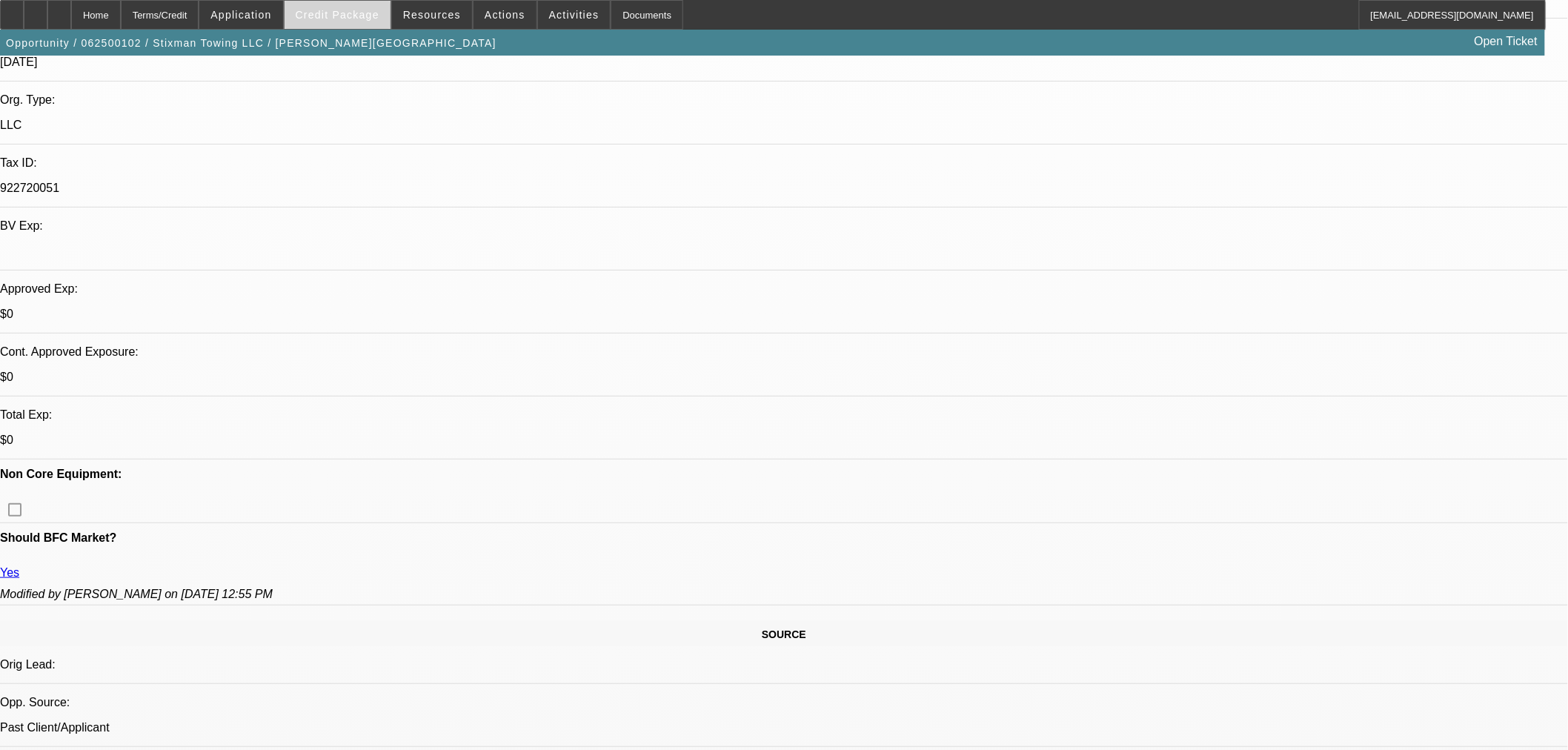
click at [330, 18] on span "Credit Package" at bounding box center [337, 14] width 84 height 12
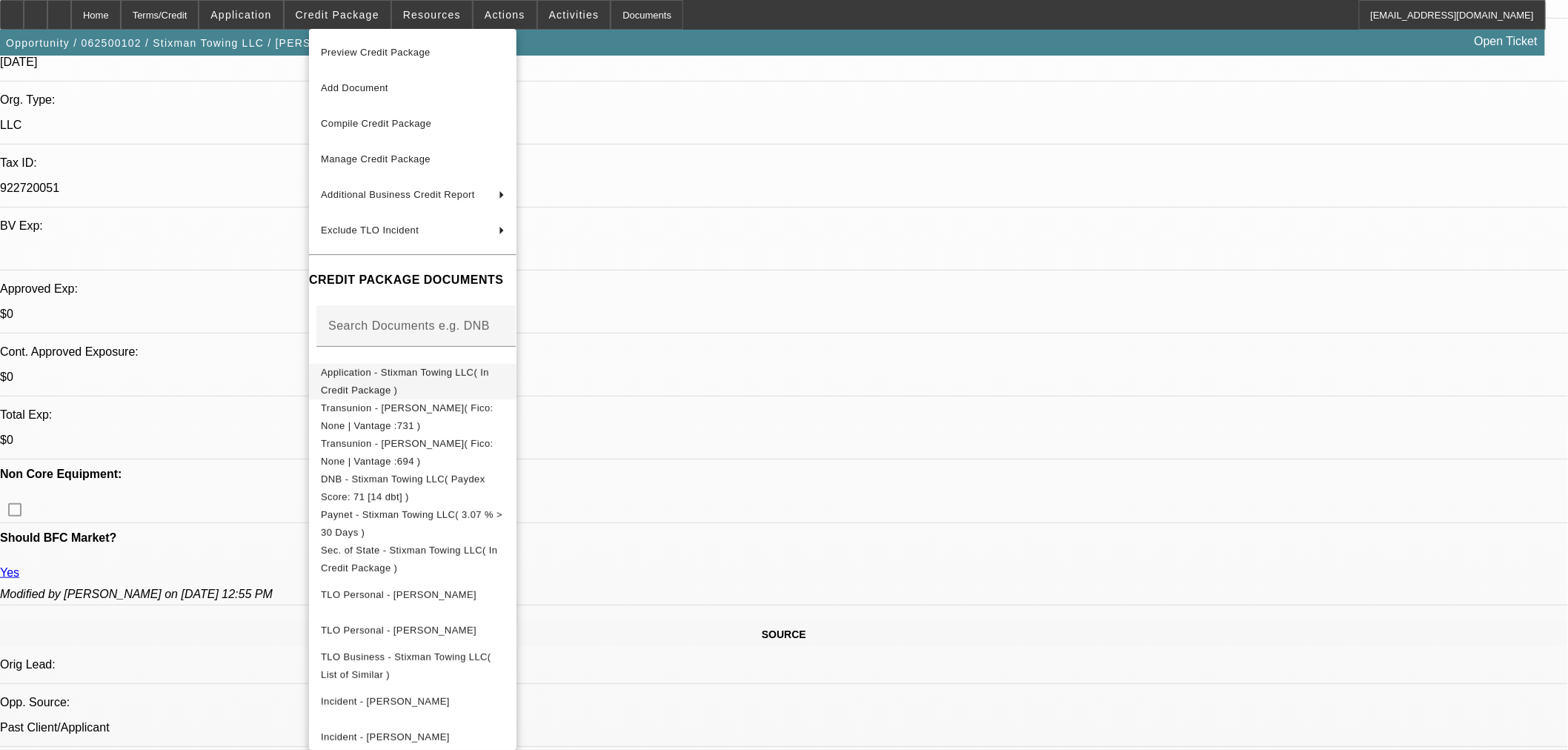
click at [406, 375] on span "Application - Stixman Towing LLC( In Credit Package )" at bounding box center [405, 380] width 169 height 29
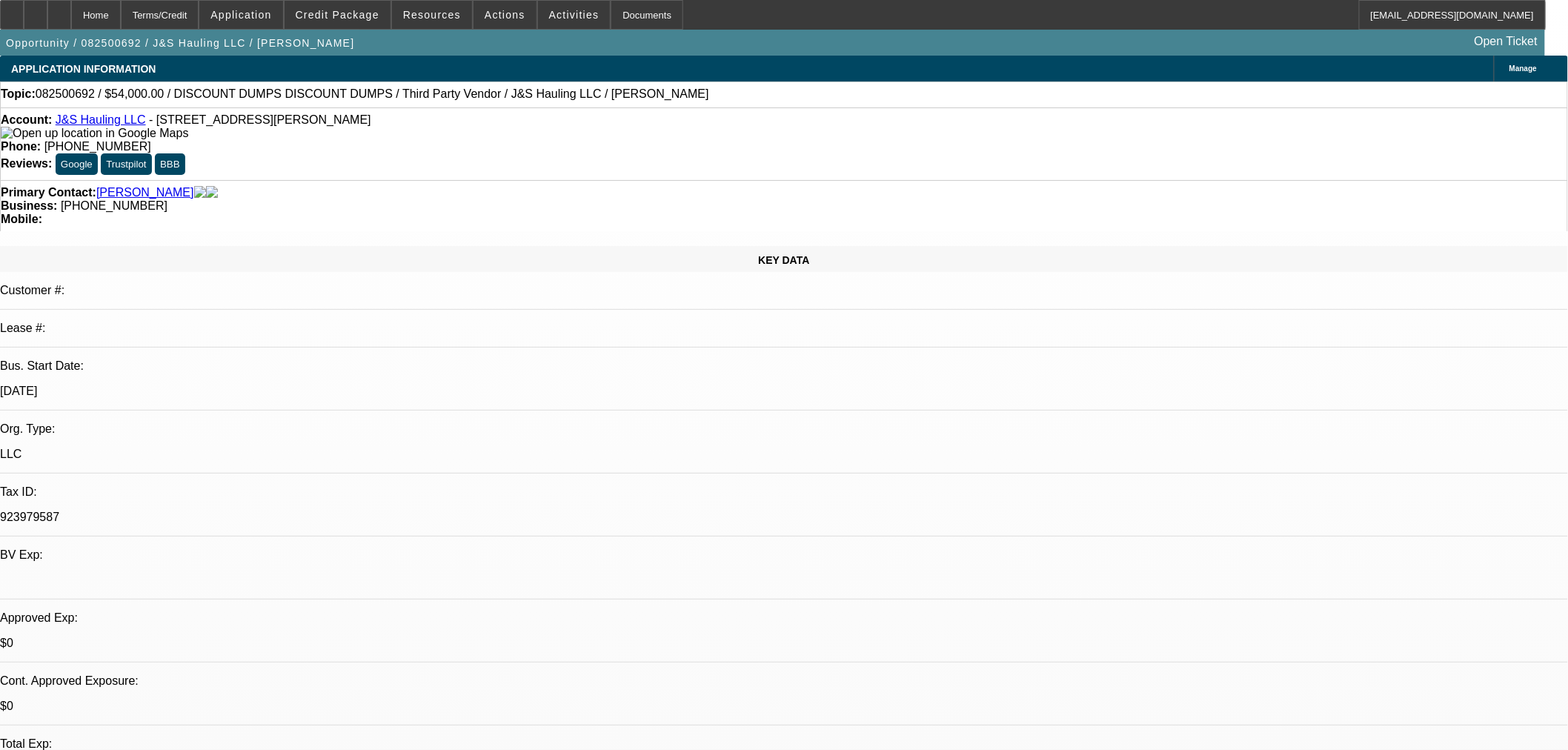
select select "0"
select select "3"
select select "0.1"
select select "4"
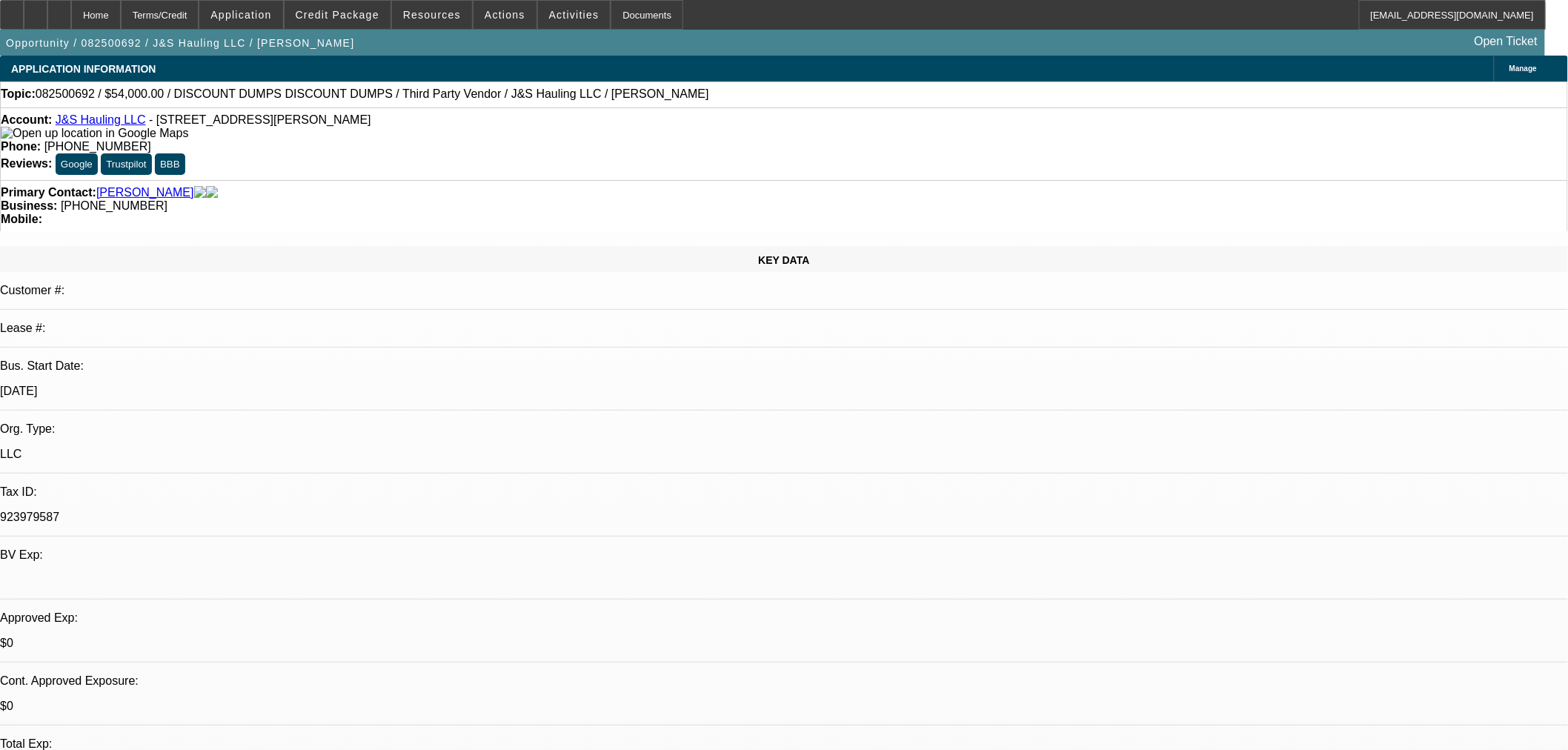
select select "0"
select select "3"
select select "0.1"
select select "4"
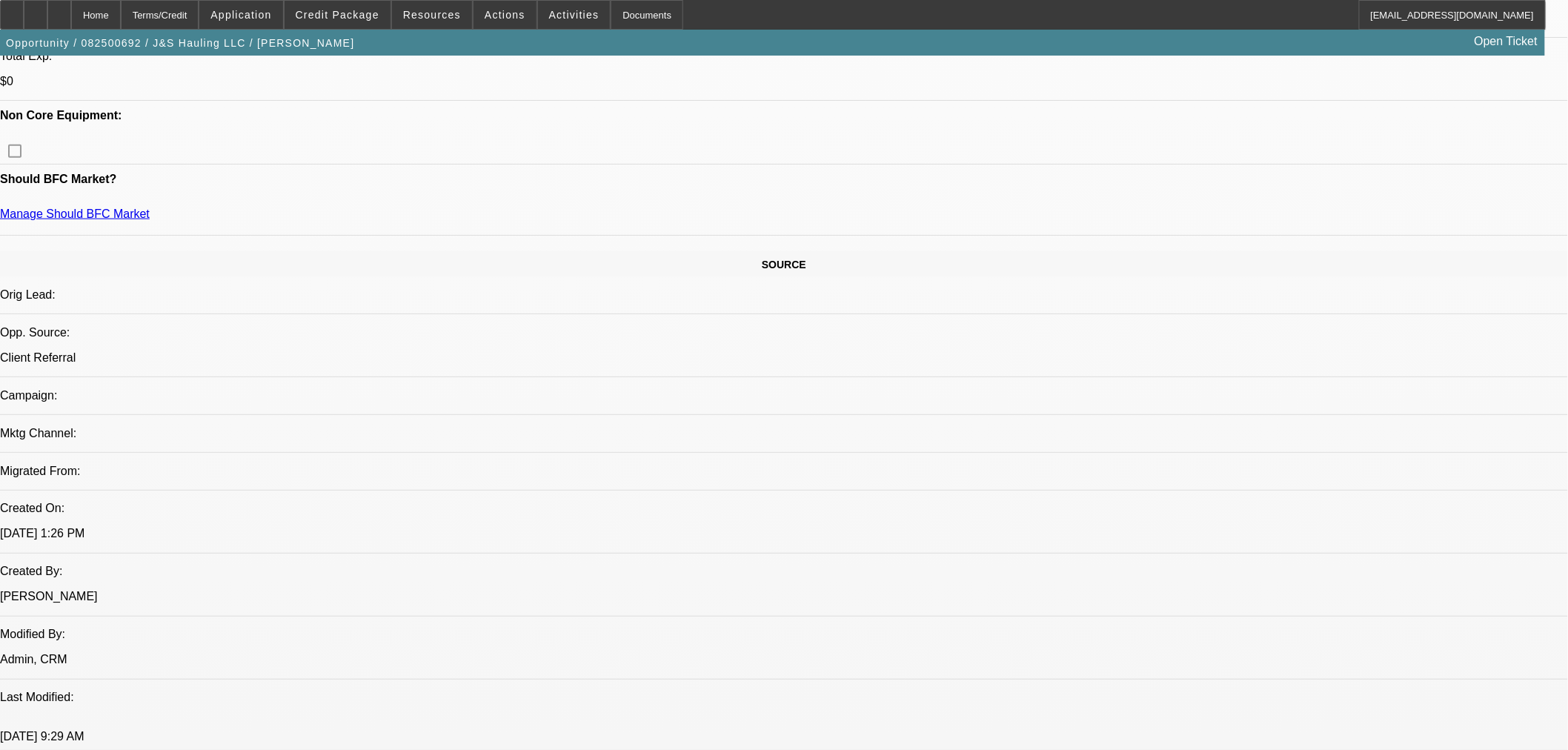
scroll to position [658, 0]
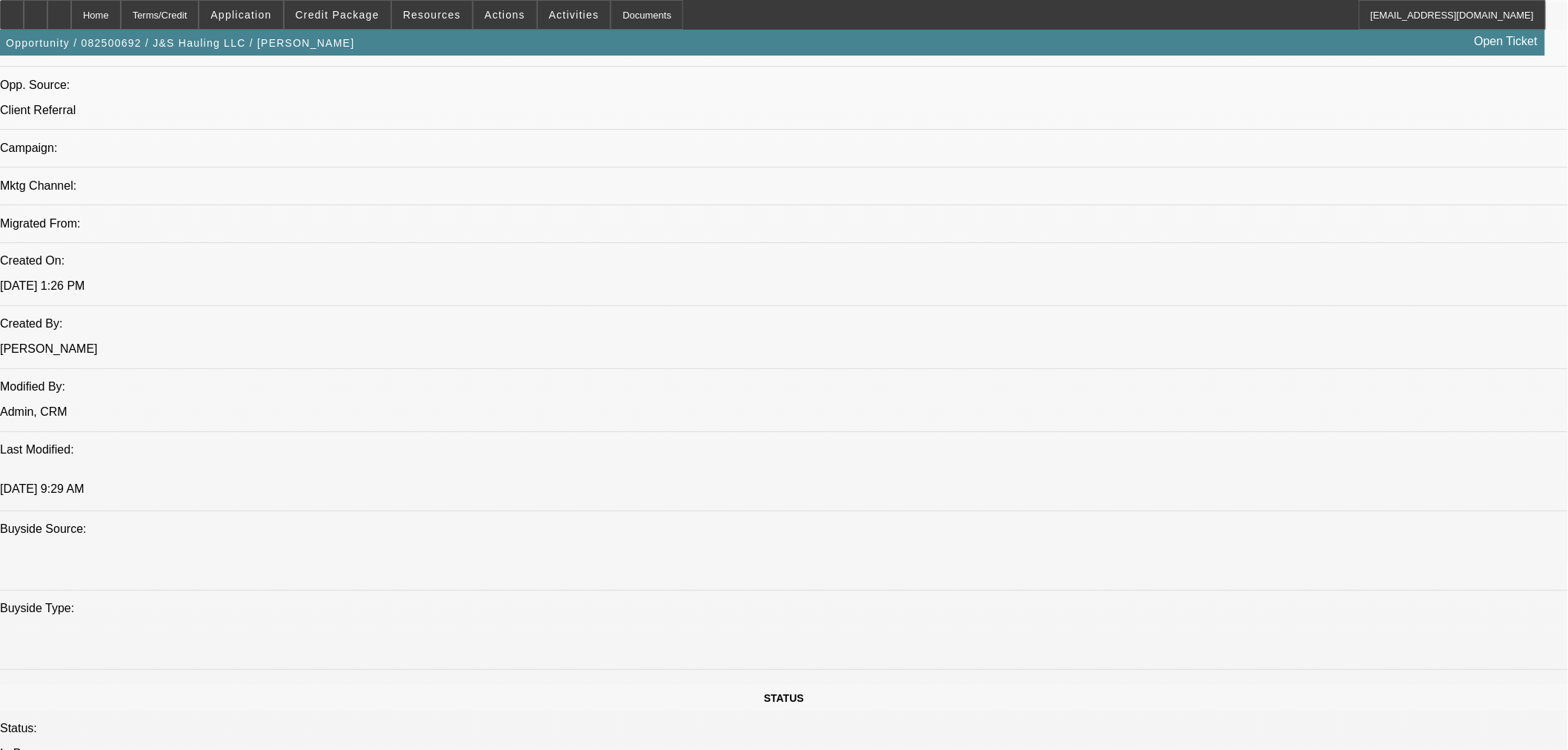
scroll to position [906, 0]
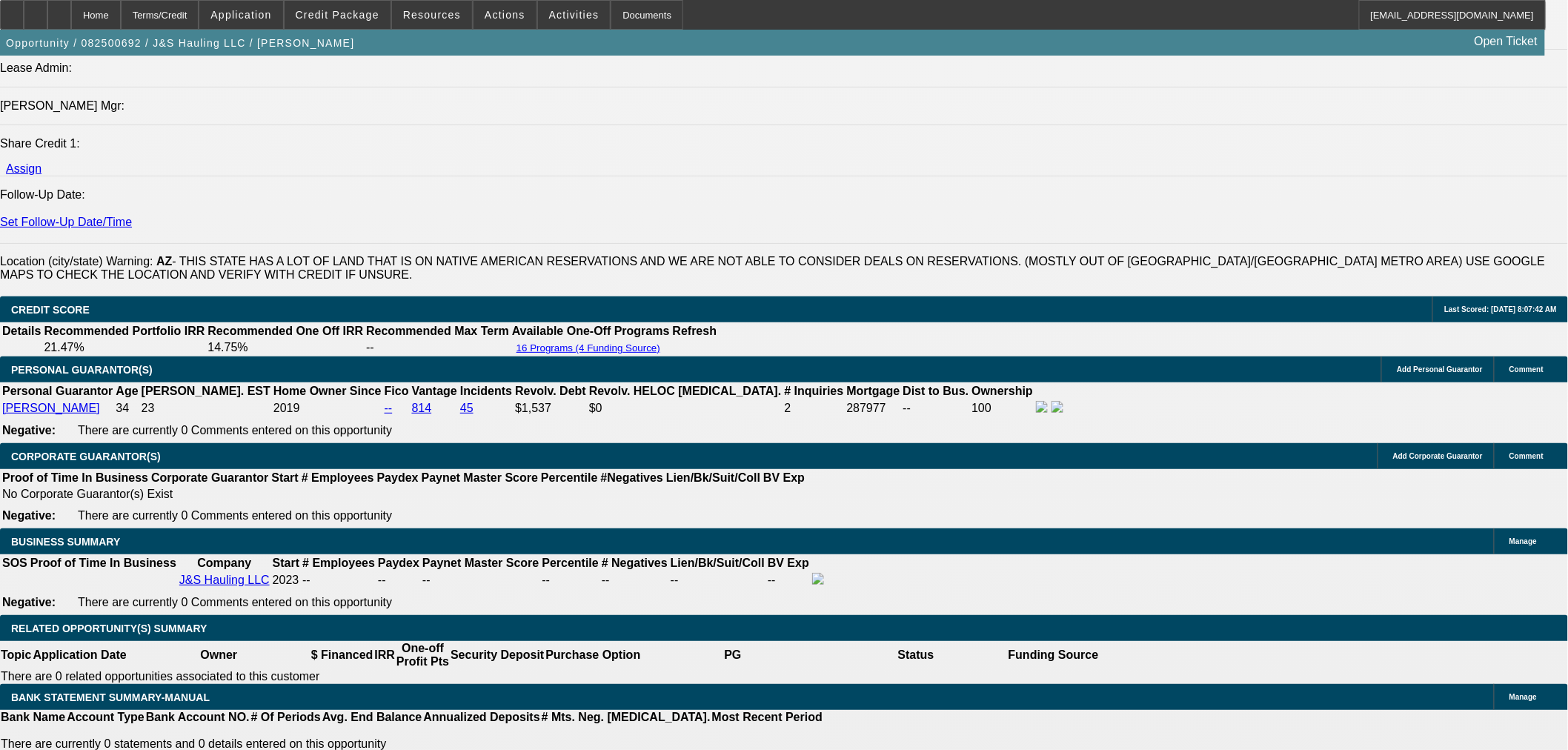
scroll to position [2058, 0]
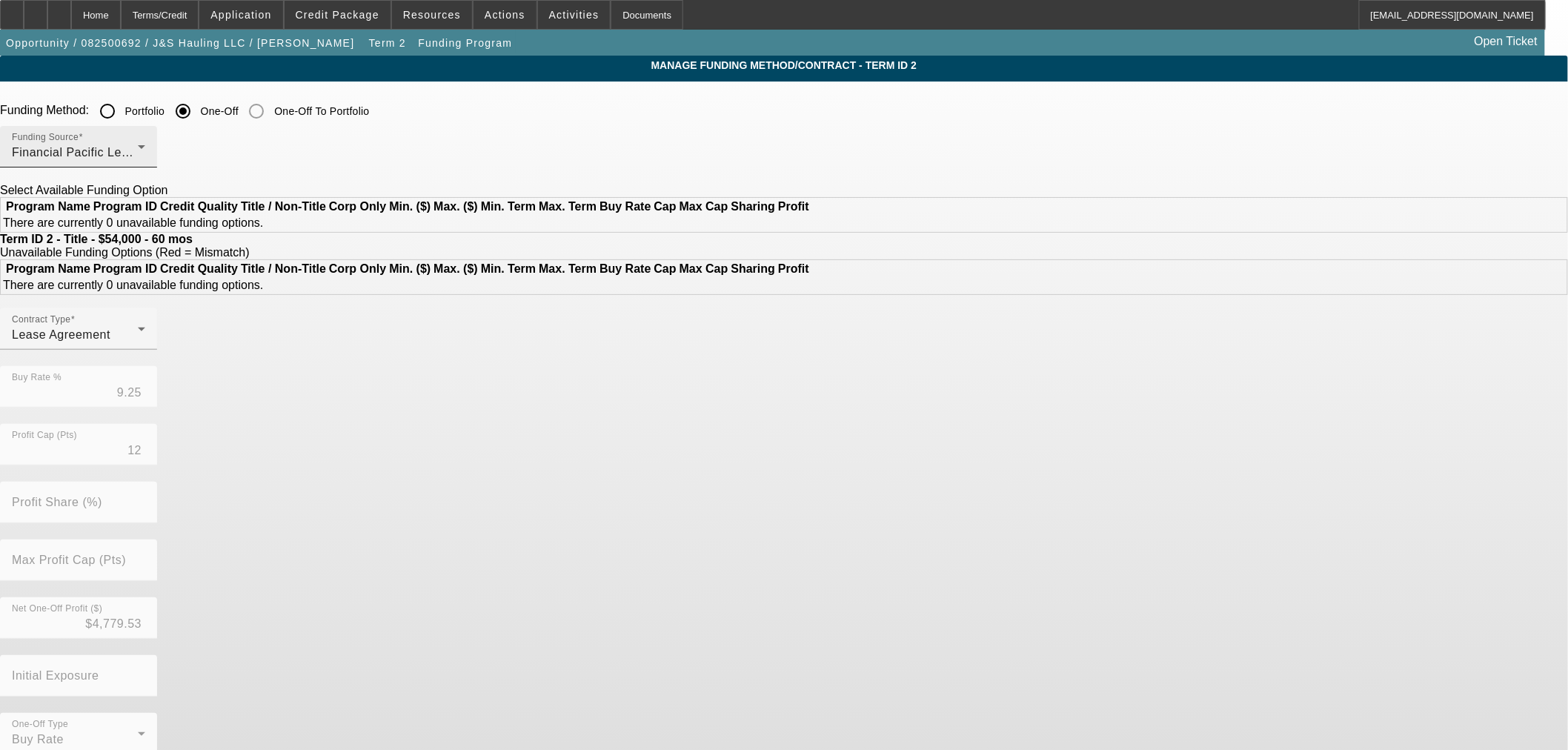
click at [138, 157] on div "Financial Pacific Leasing, Inc." at bounding box center [75, 153] width 126 height 18
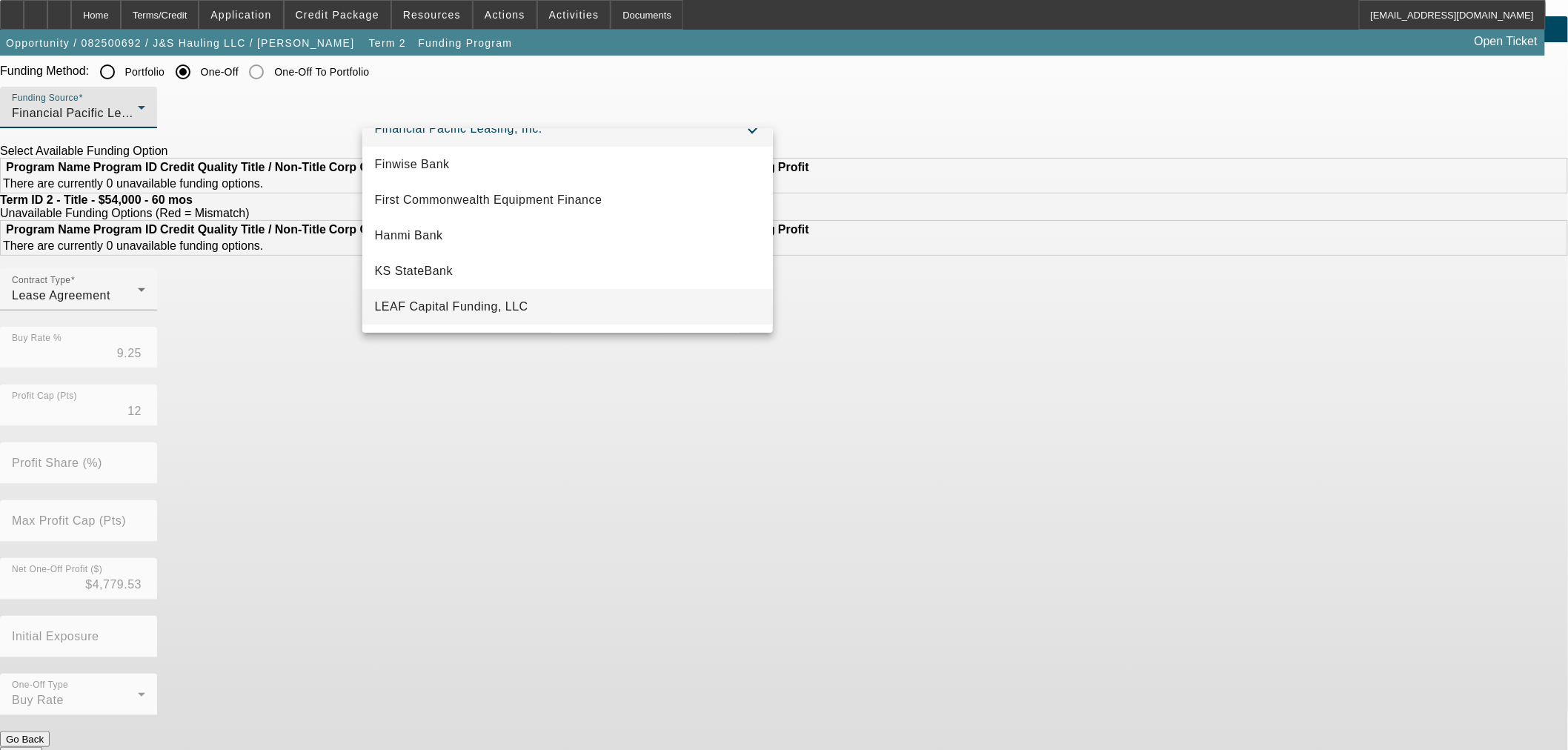
scroll to position [173, 0]
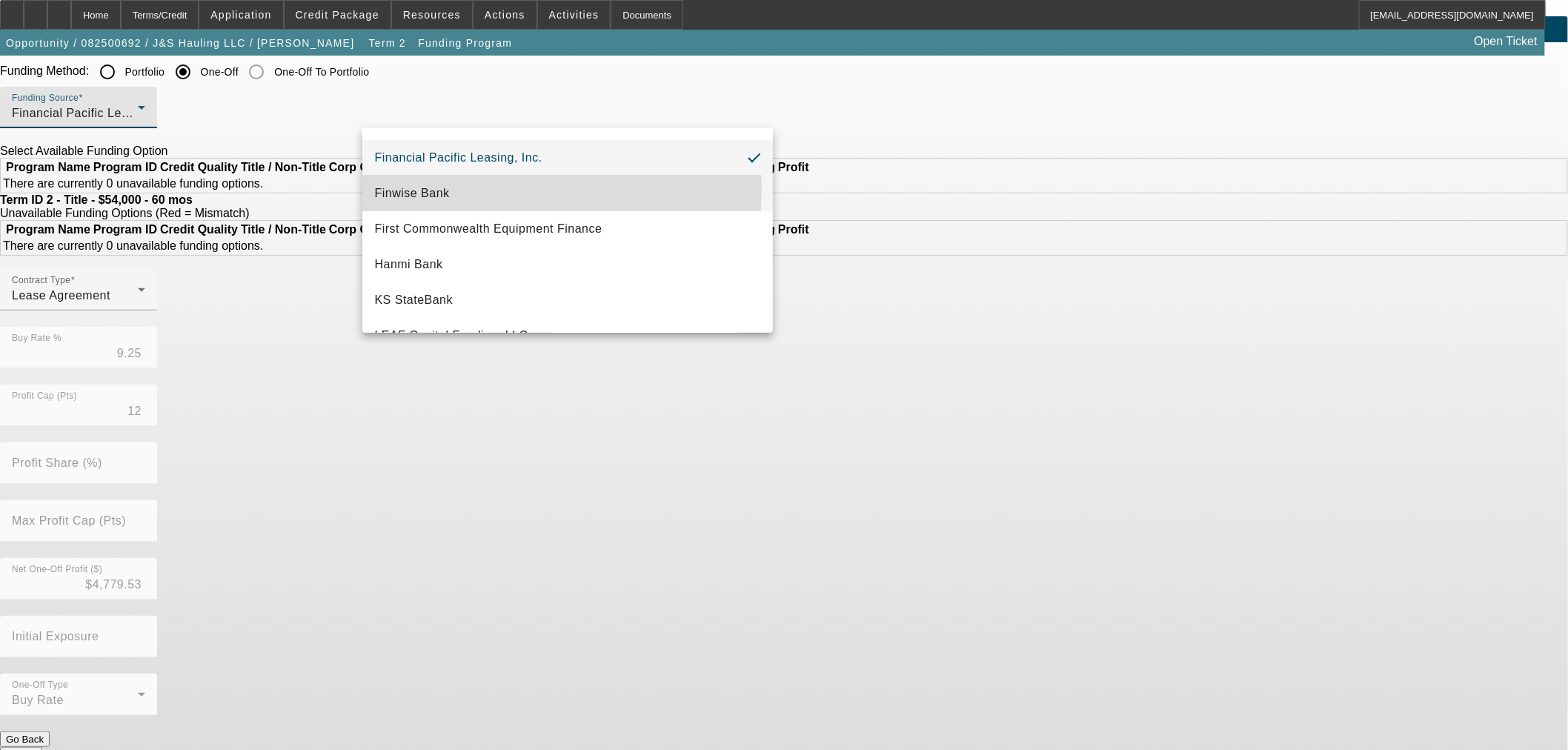
click at [487, 189] on mat-option "Finwise Bank" at bounding box center [568, 193] width 411 height 36
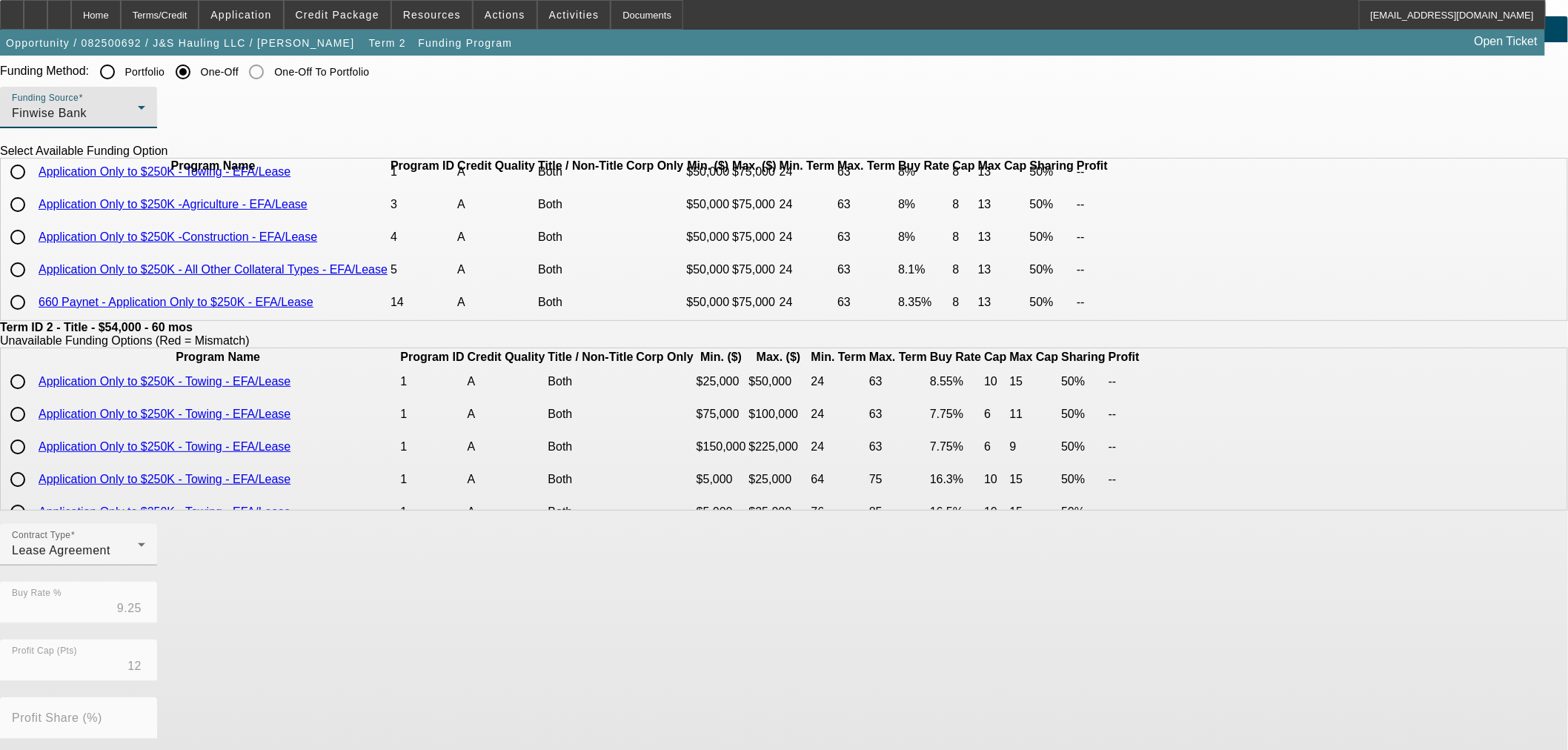
scroll to position [0, 0]
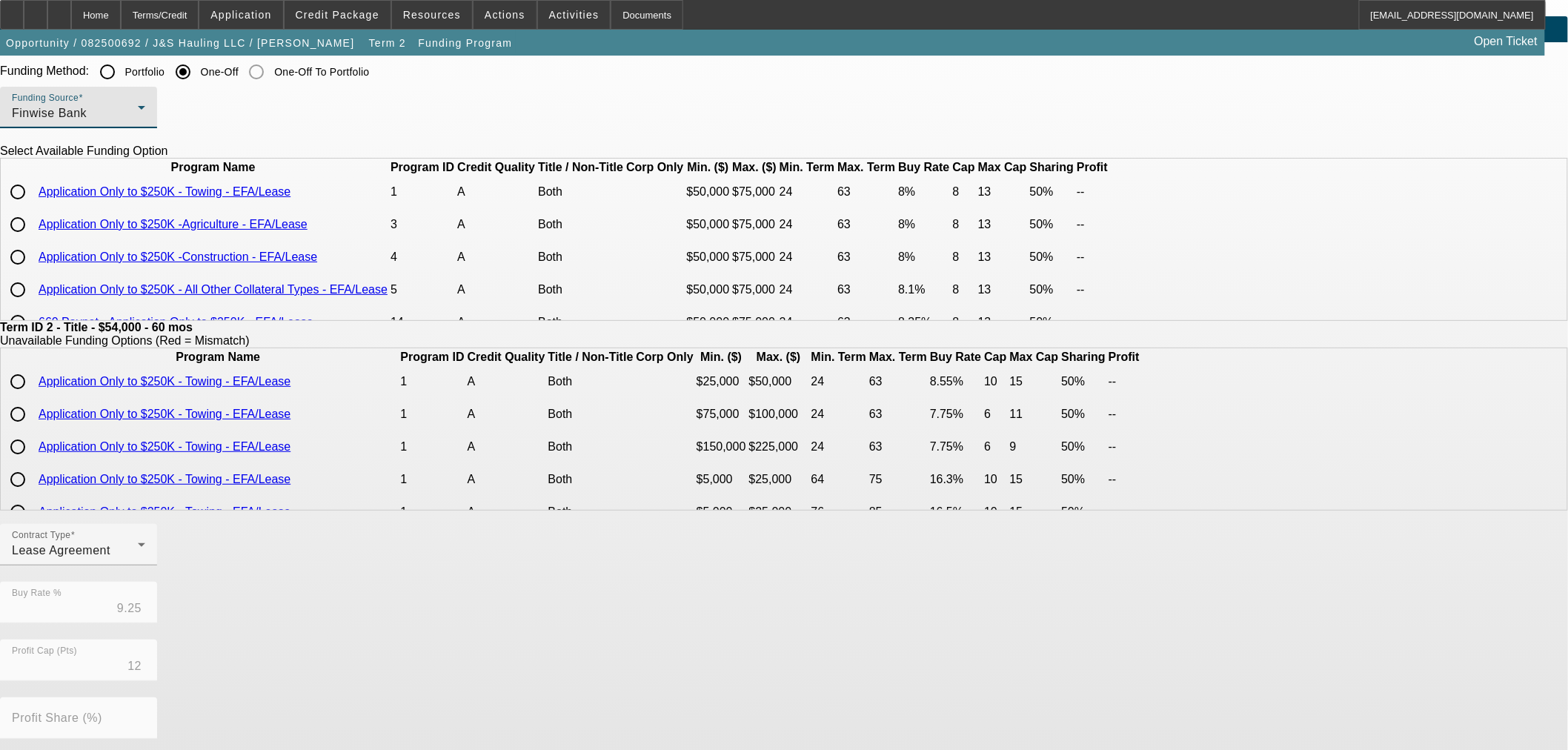
click at [138, 108] on div "Finwise Bank" at bounding box center [75, 113] width 126 height 18
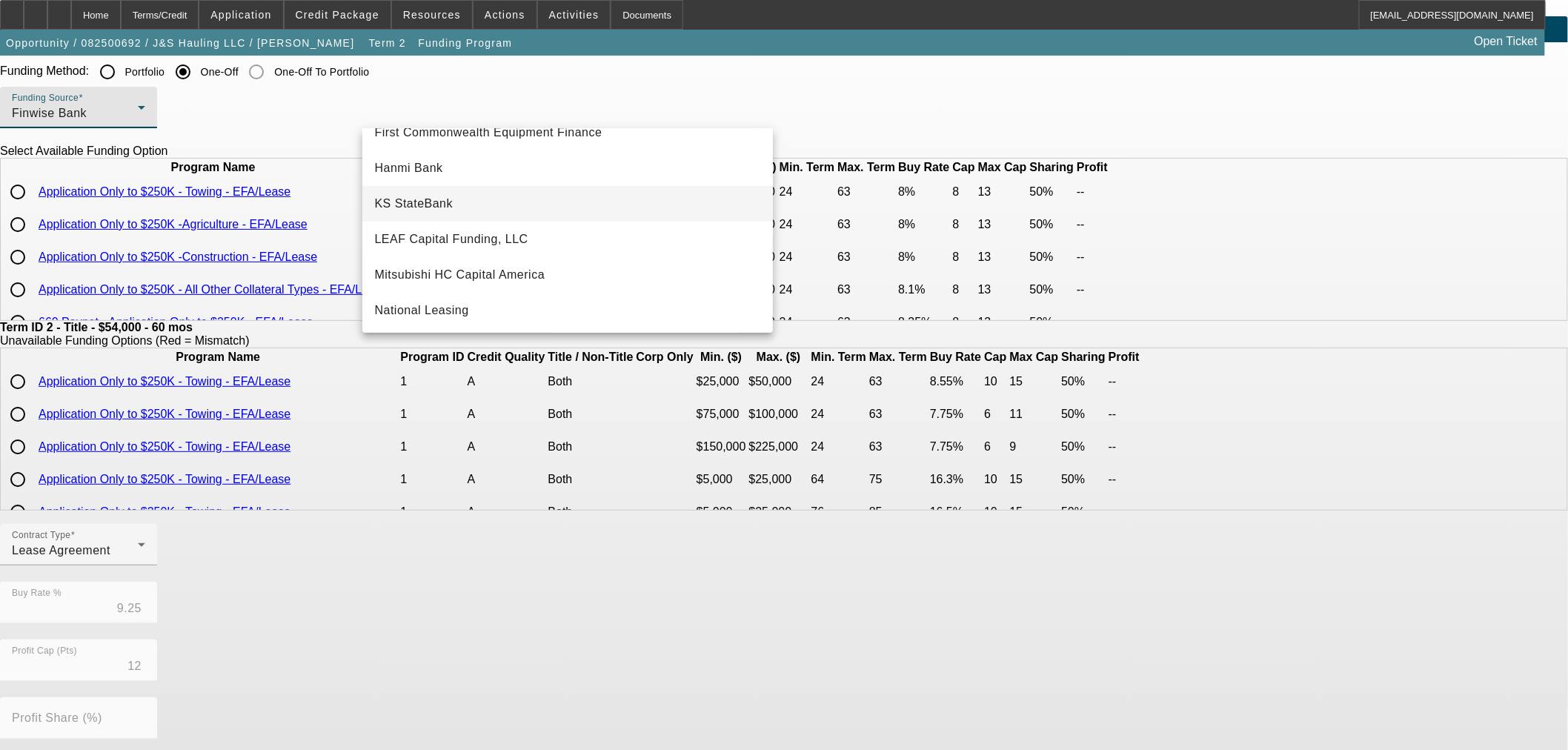
scroll to position [298, 0]
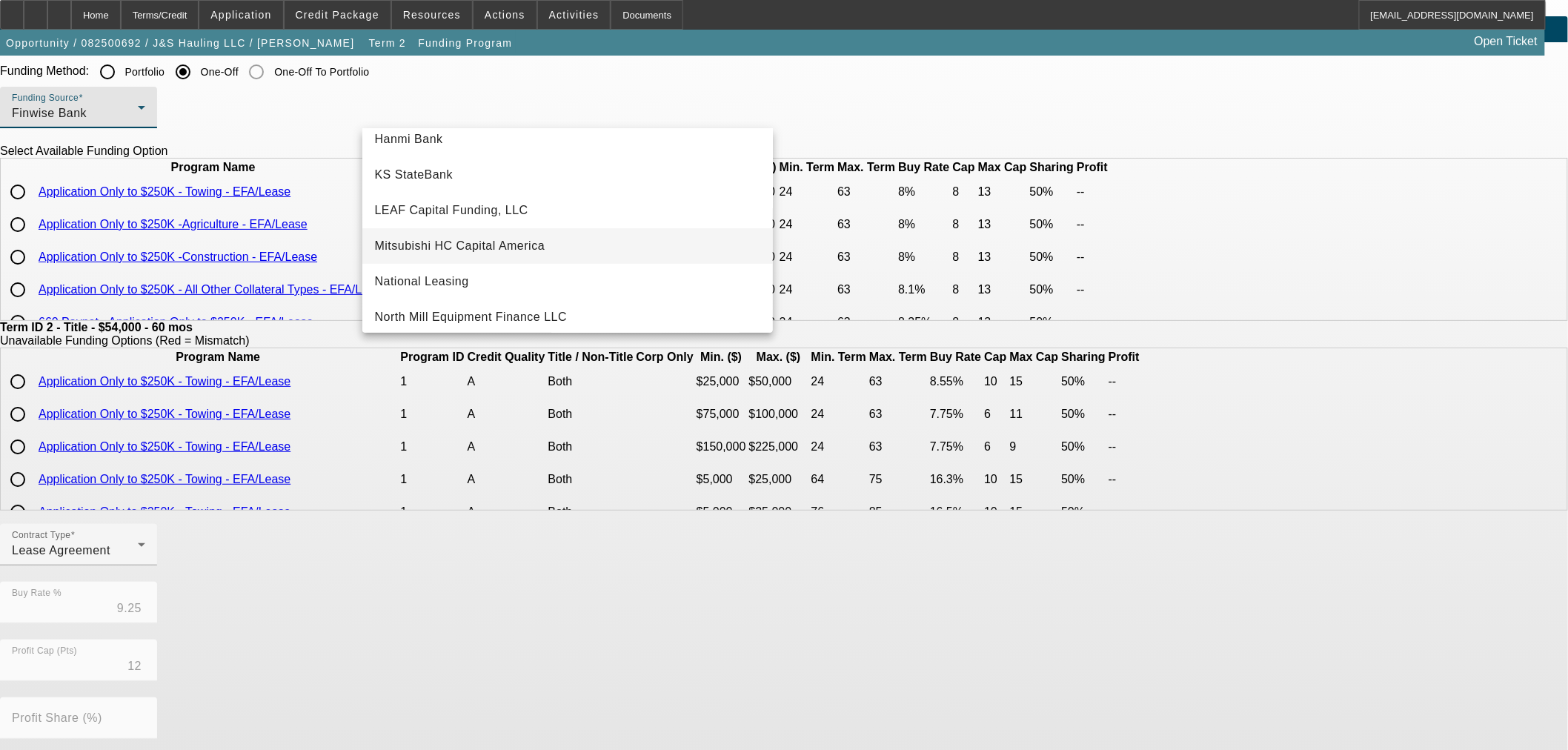
click at [490, 237] on span "Mitsubishi HC Capital America" at bounding box center [458, 246] width 170 height 18
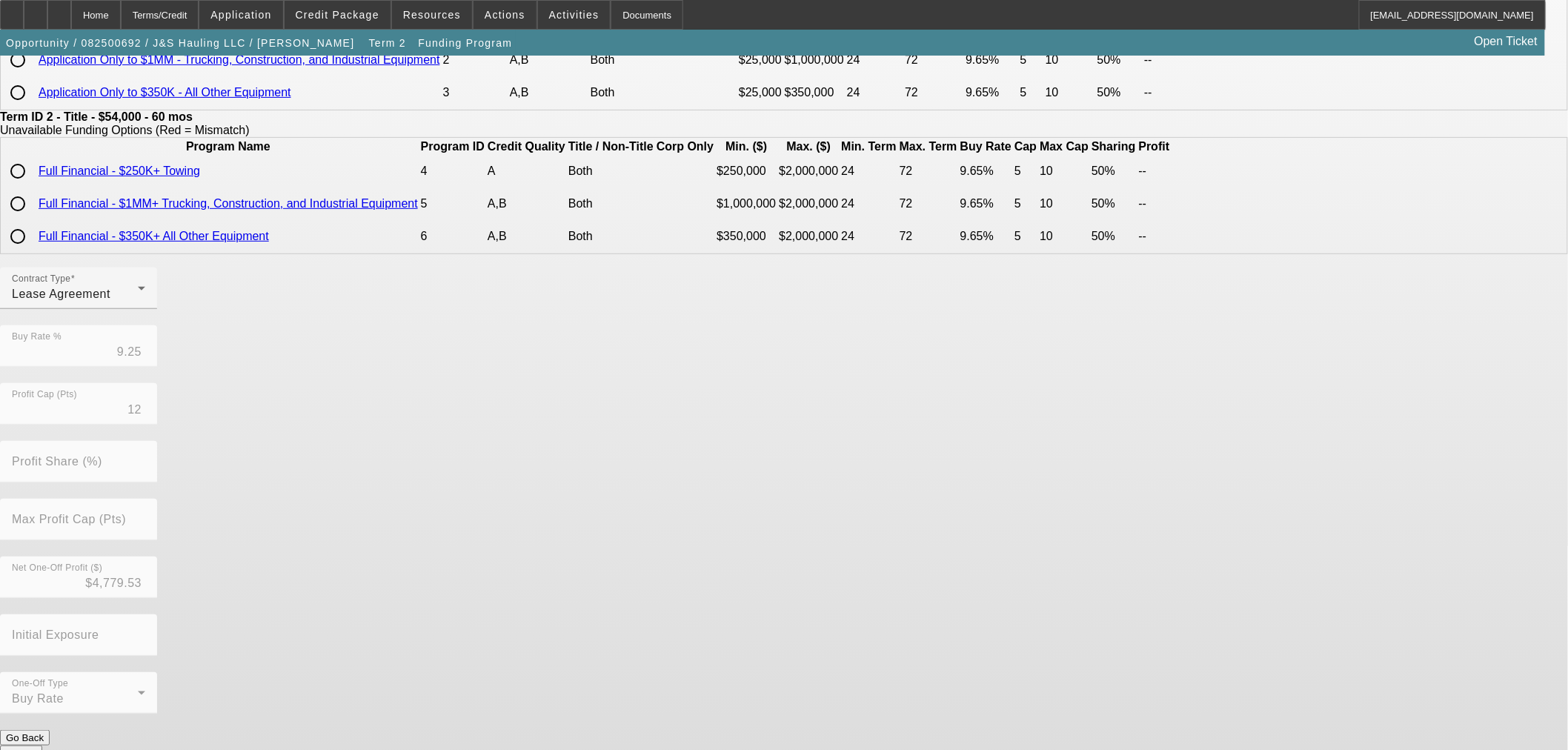
scroll to position [121, 0]
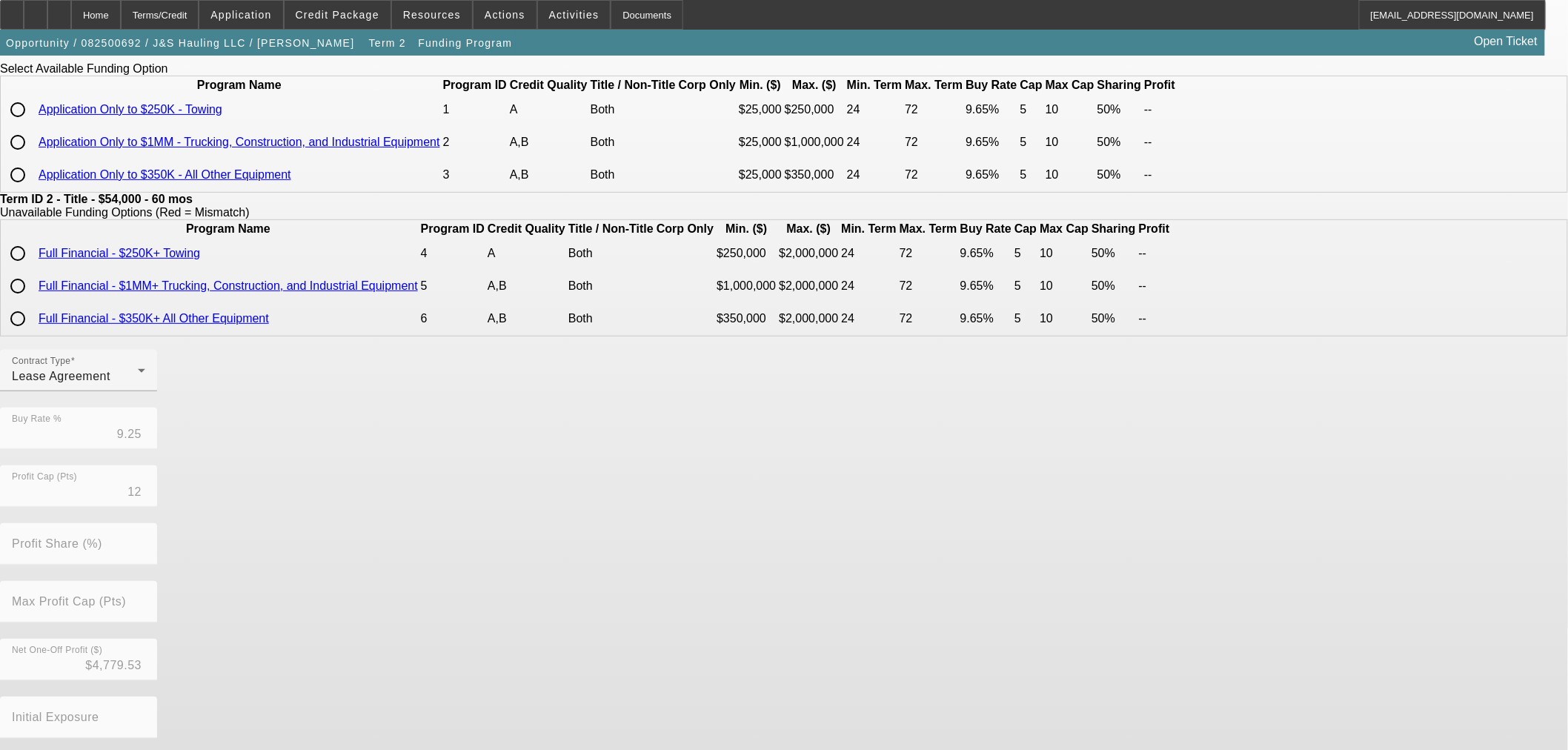
click at [440, 149] on link "Application Only to $1MM - Trucking, Construction, and Industrial Equipment" at bounding box center [239, 142] width 402 height 13
drag, startPoint x: 142, startPoint y: 15, endPoint x: 159, endPoint y: 267, distance: 252.6
click at [121, 16] on div "Home" at bounding box center [96, 14] width 50 height 30
click at [119, 16] on div "Home" at bounding box center [96, 14] width 50 height 30
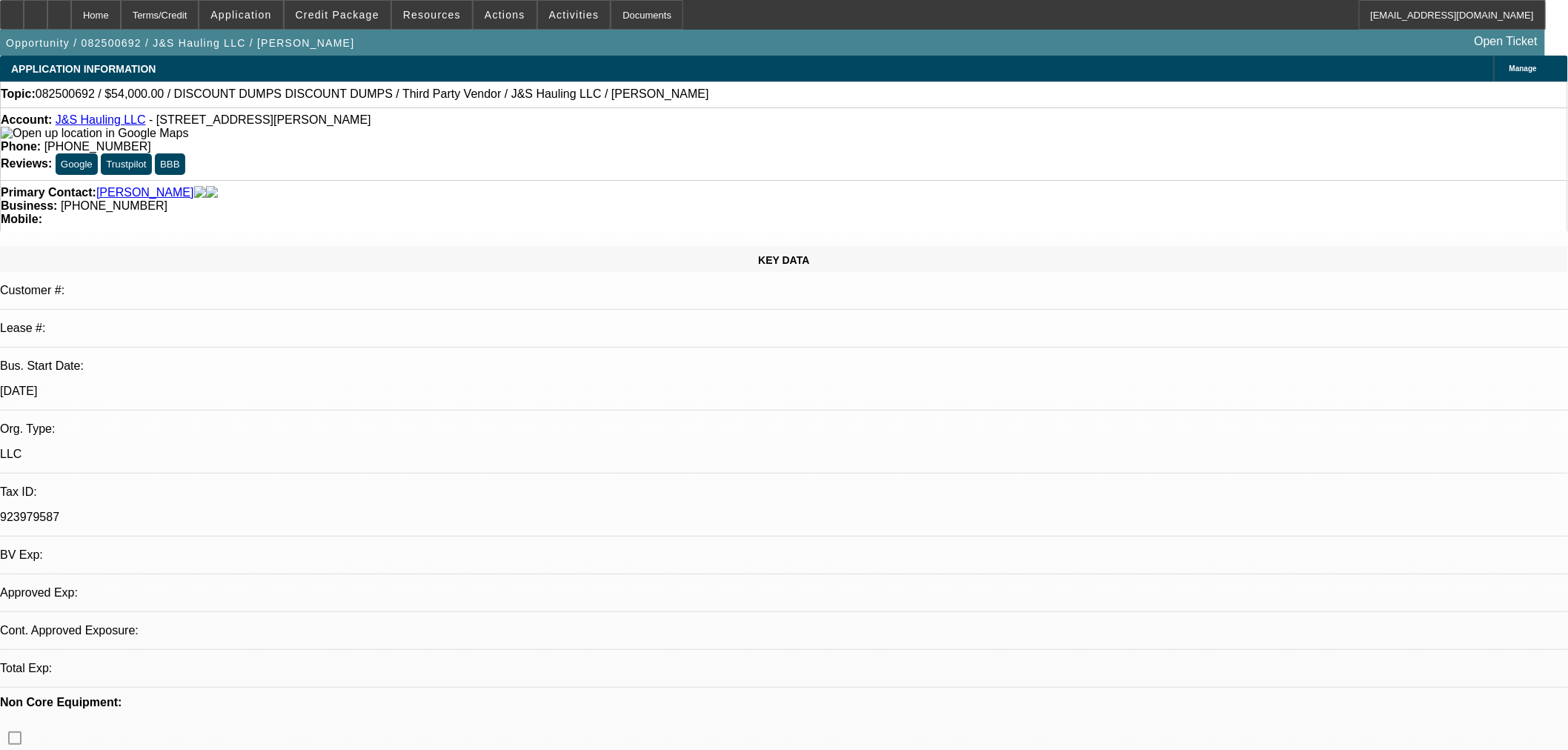
select select "0"
select select "3"
select select "0.1"
select select "4"
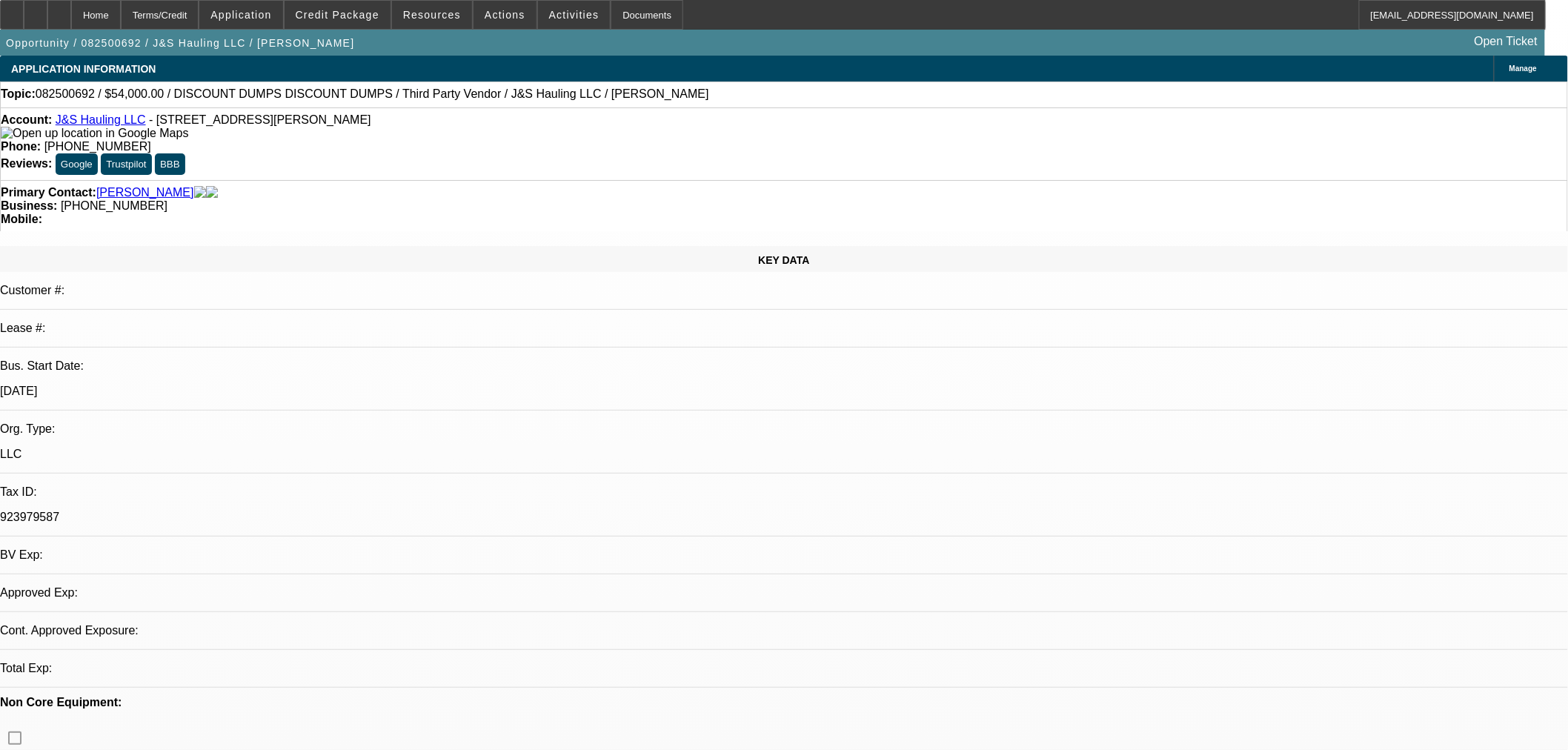
select select "0"
select select "3"
select select "0.1"
select select "4"
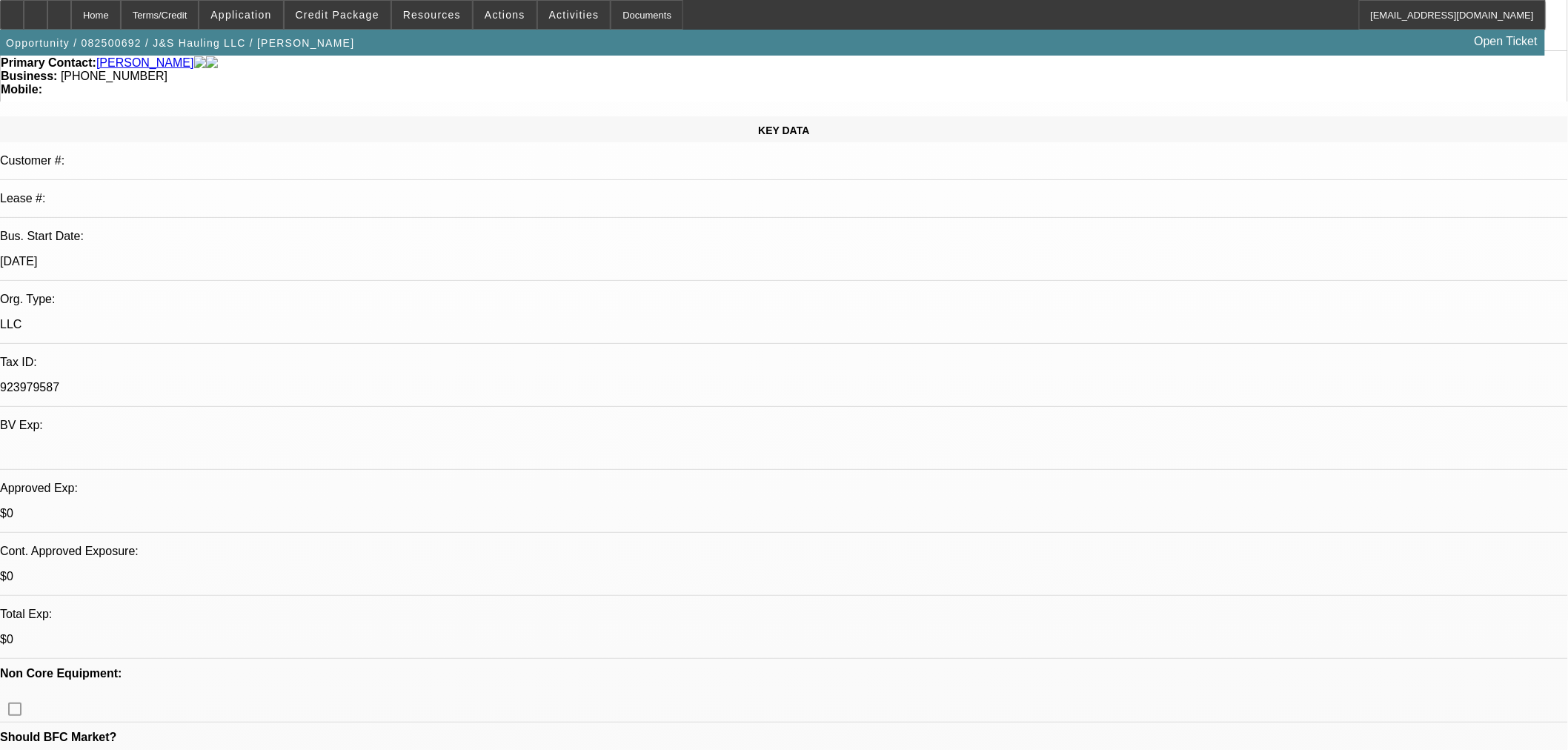
scroll to position [411, 0]
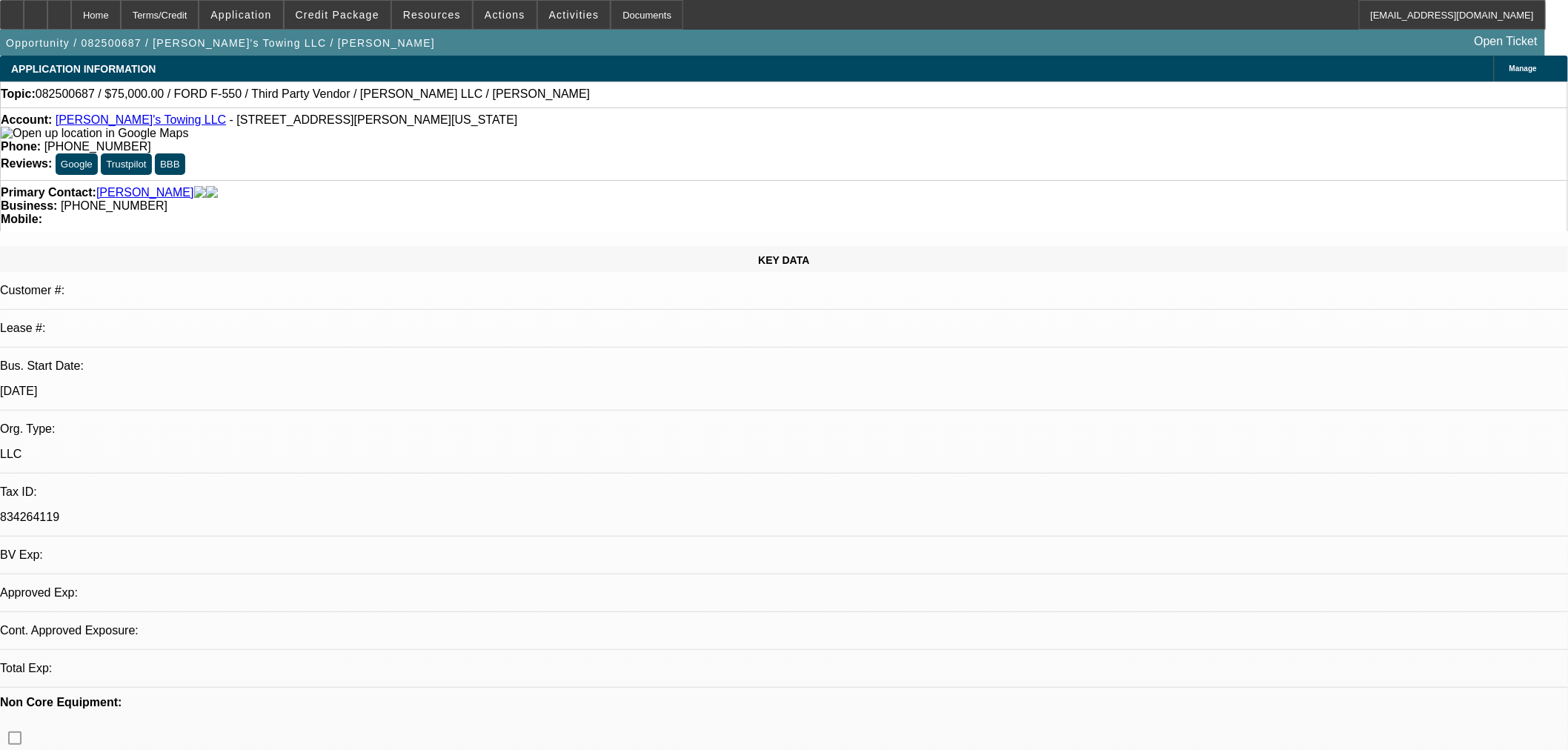
select select "0"
select select "2"
select select "0.1"
select select "4"
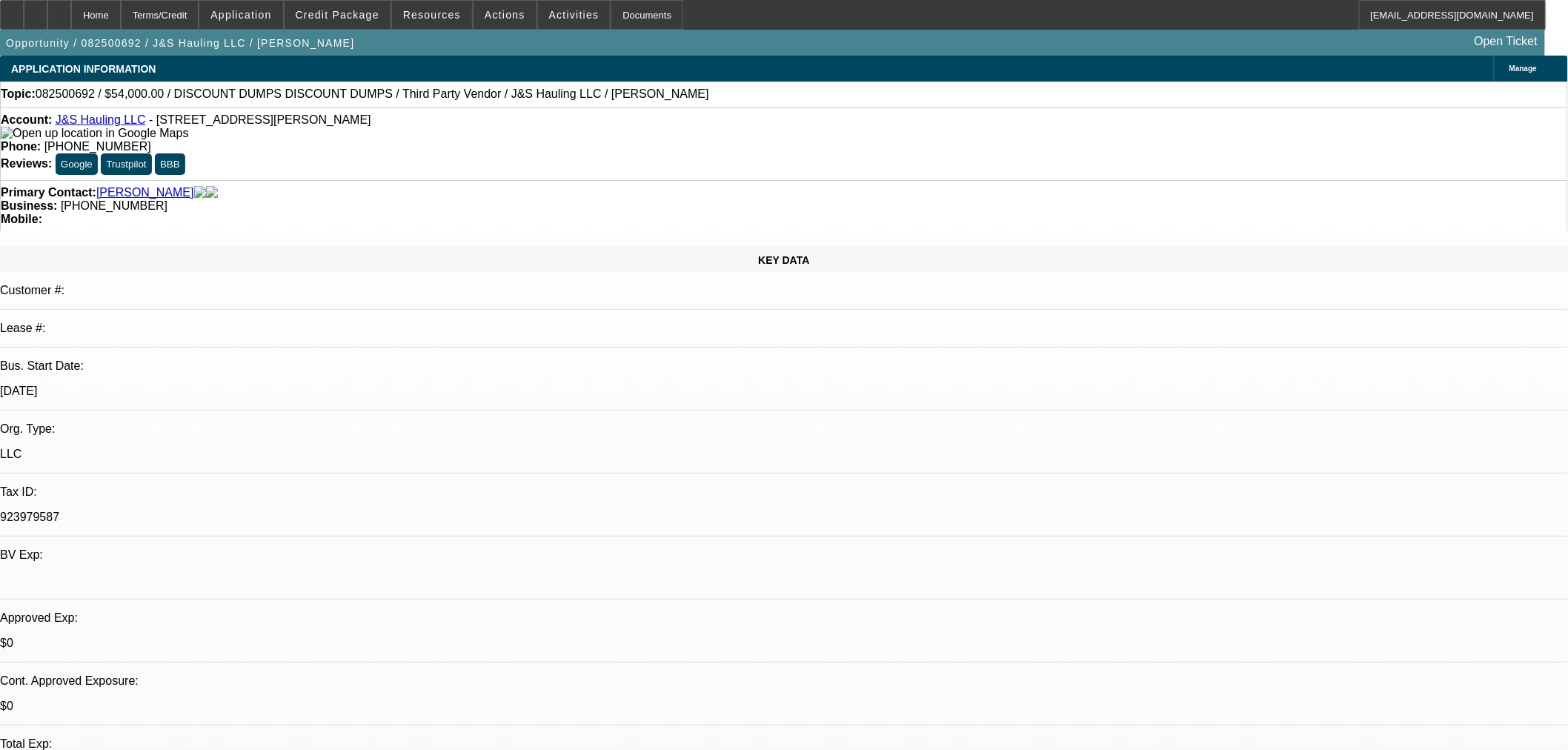
select select "0"
select select "3"
select select "0.1"
select select "4"
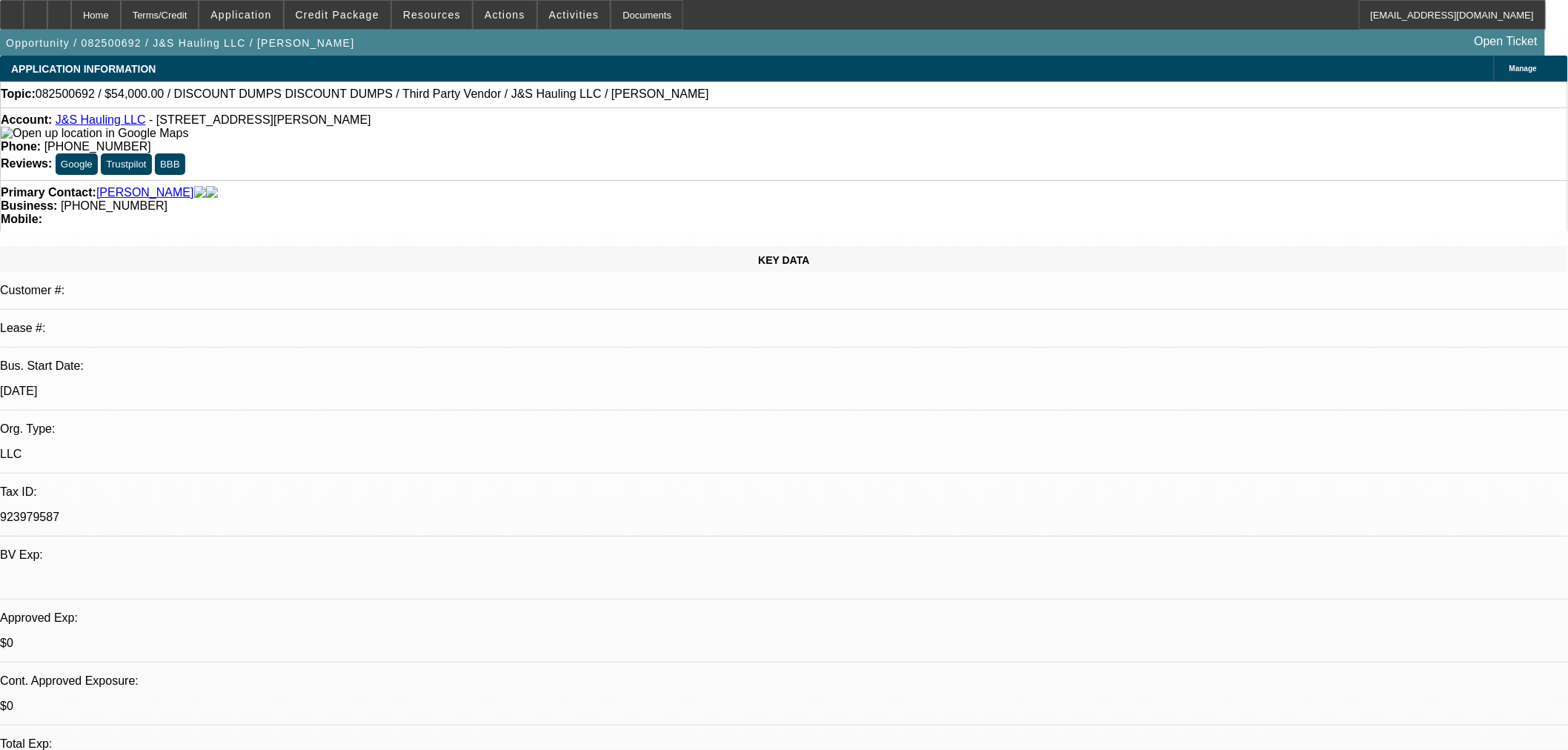
select select "0"
select select "3"
select select "0.1"
select select "4"
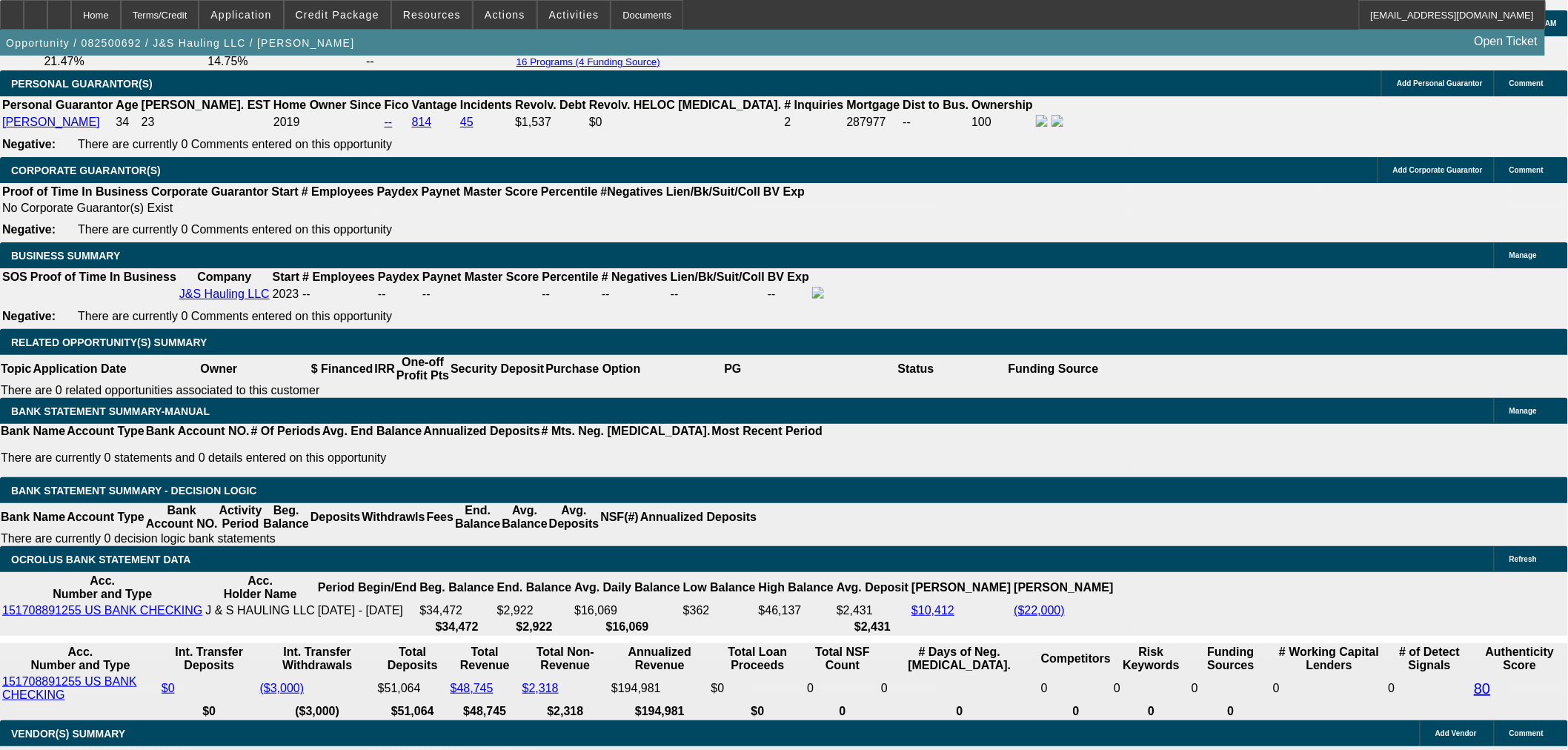
scroll to position [2305, 0]
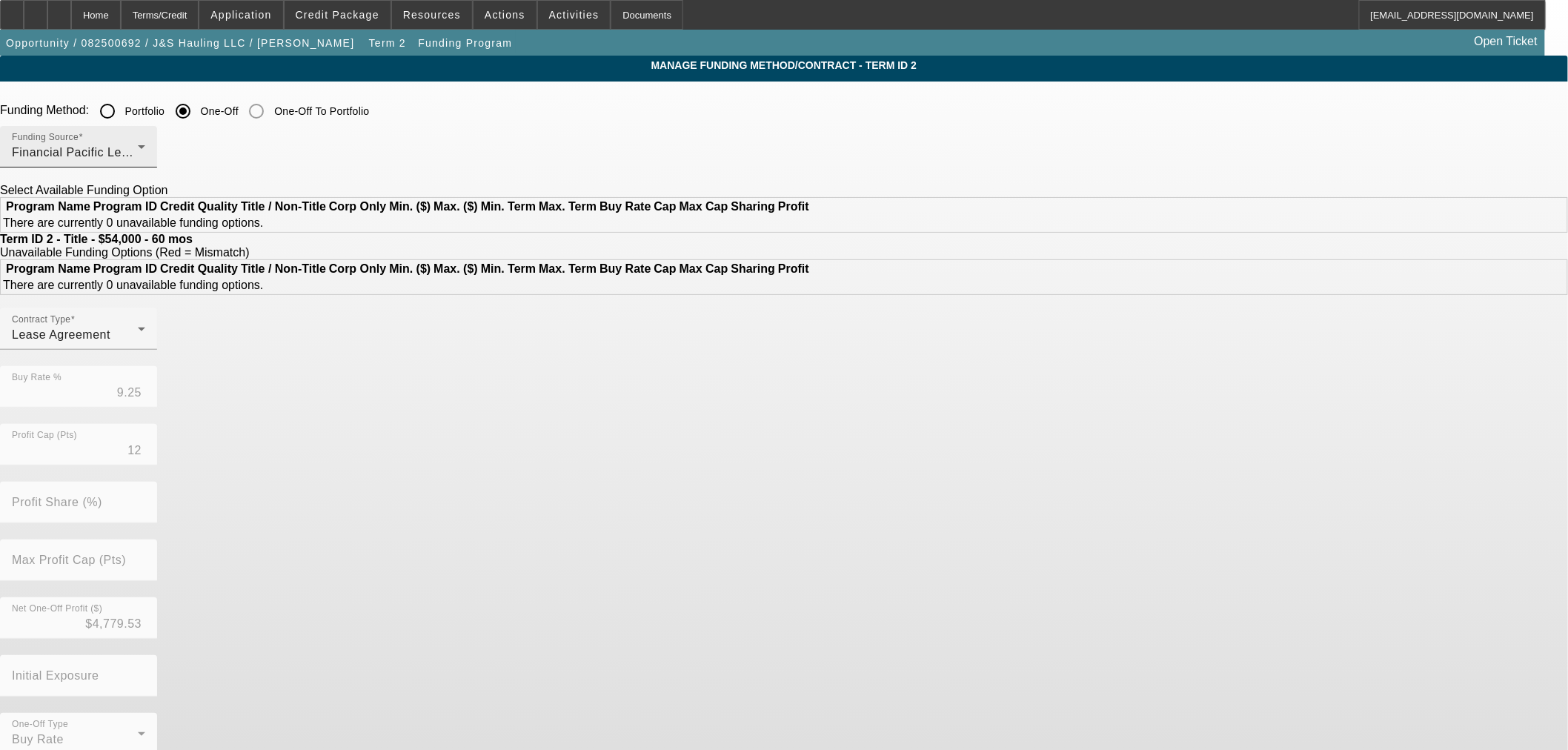
click at [138, 149] on div "Financial Pacific Leasing, Inc." at bounding box center [75, 153] width 126 height 18
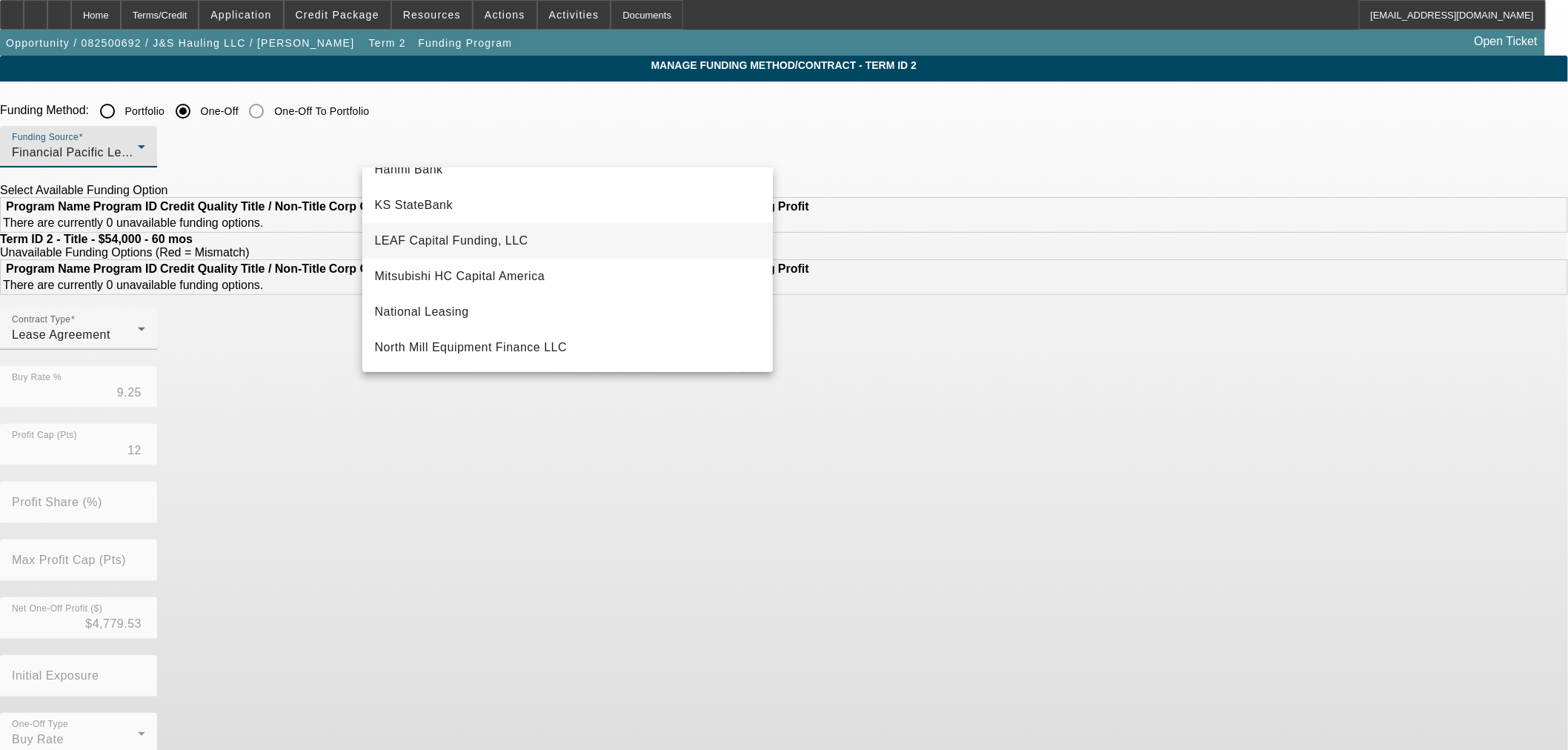
scroll to position [344, 0]
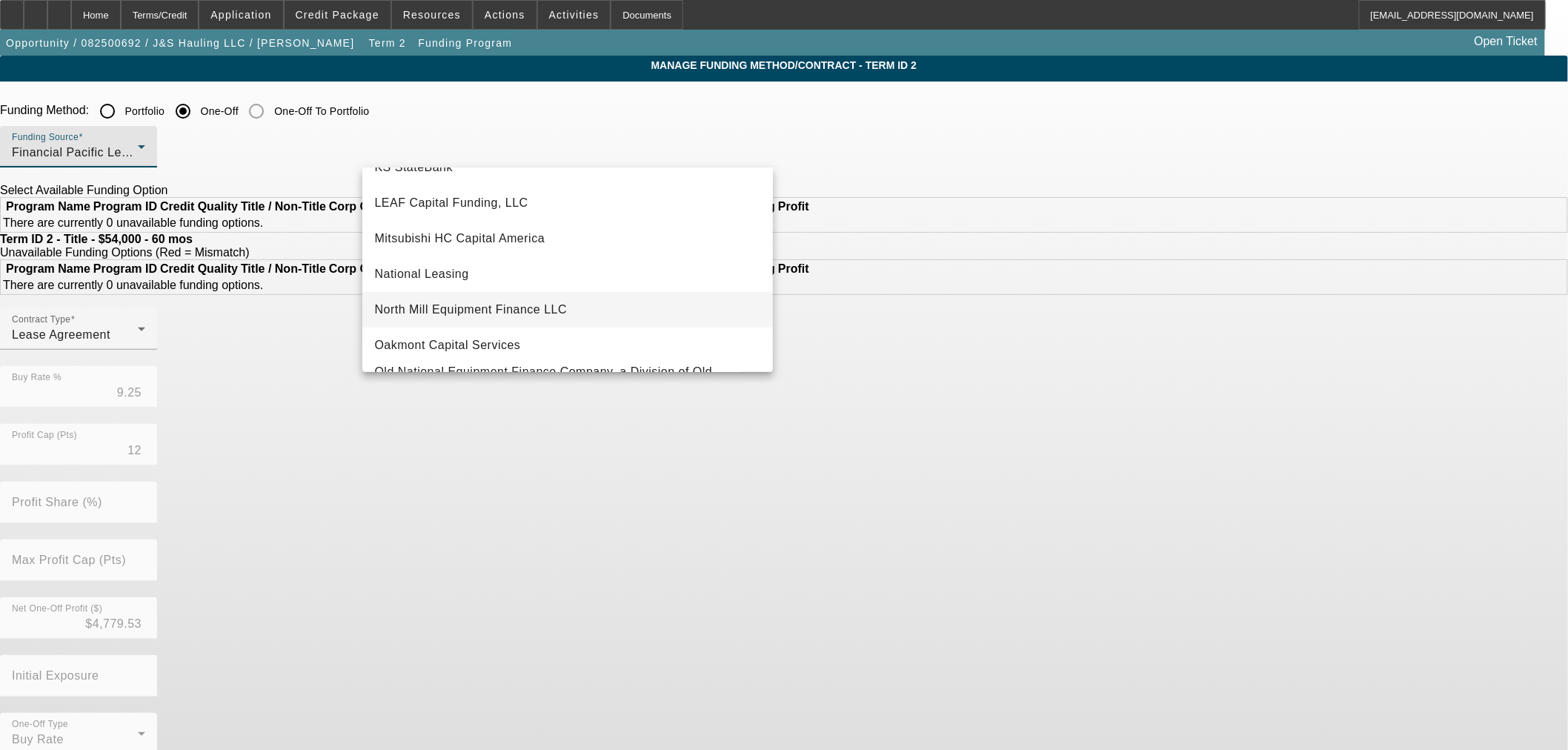
click at [498, 302] on span "North Mill Equipment Finance LLC" at bounding box center [470, 310] width 193 height 18
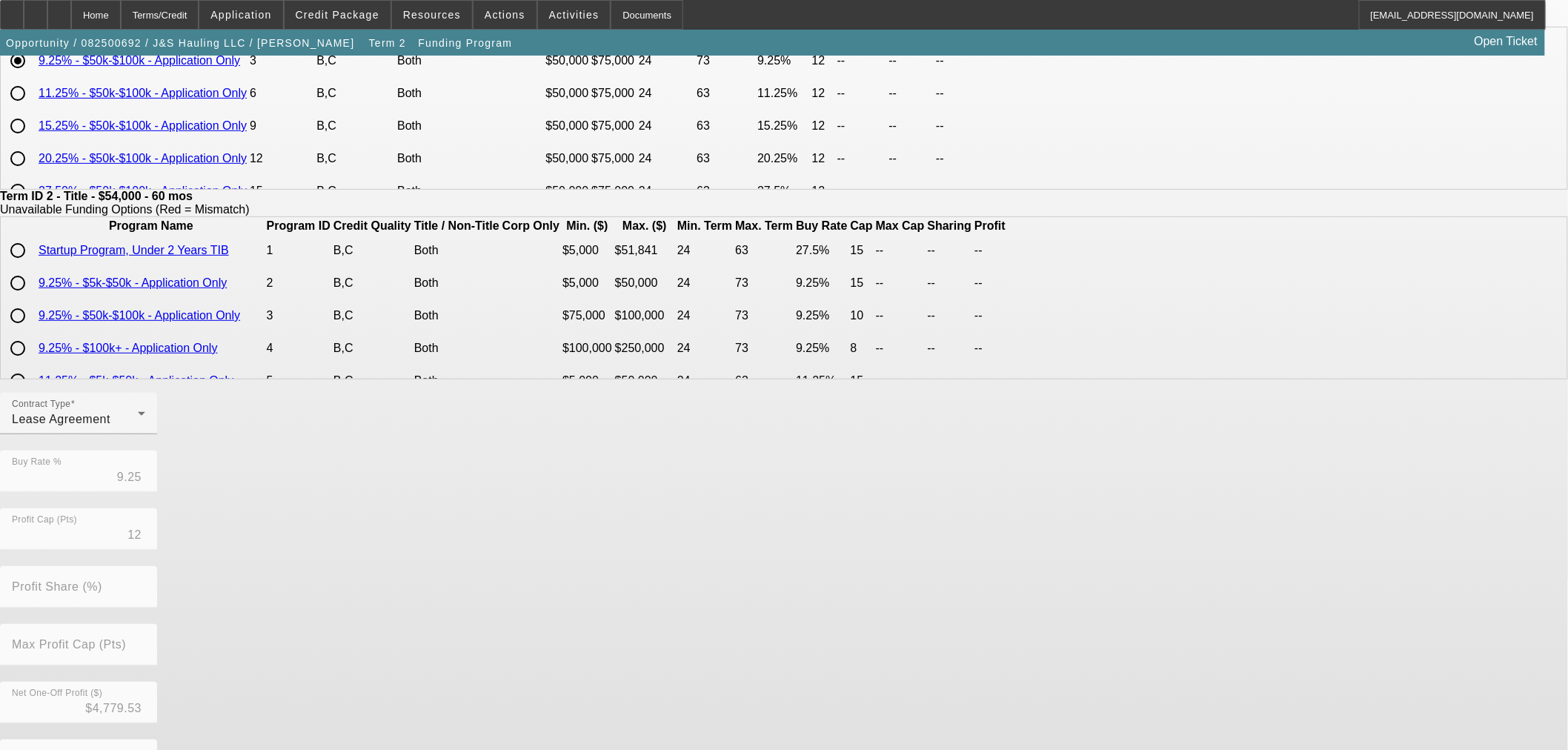
scroll to position [264, 0]
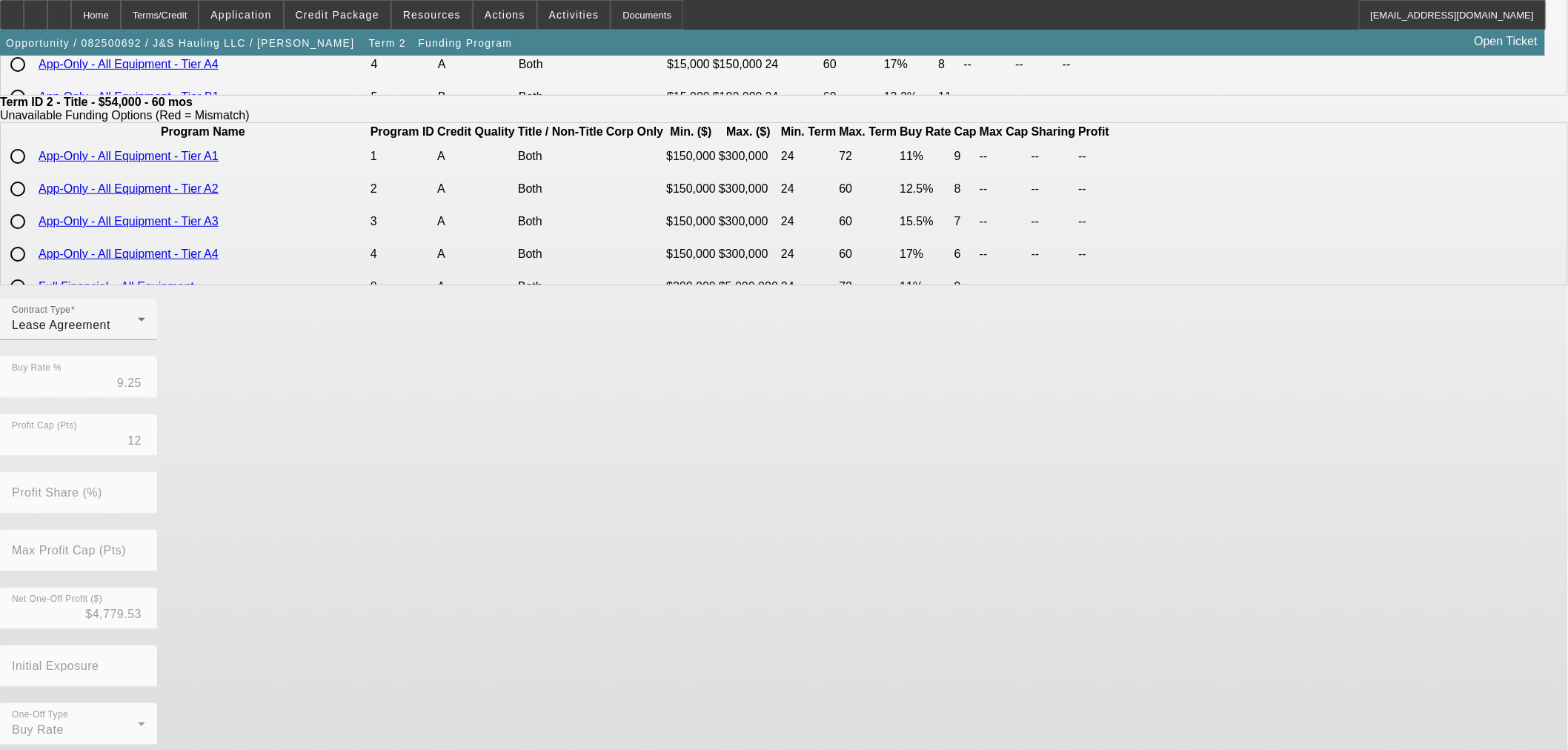
scroll to position [0, 0]
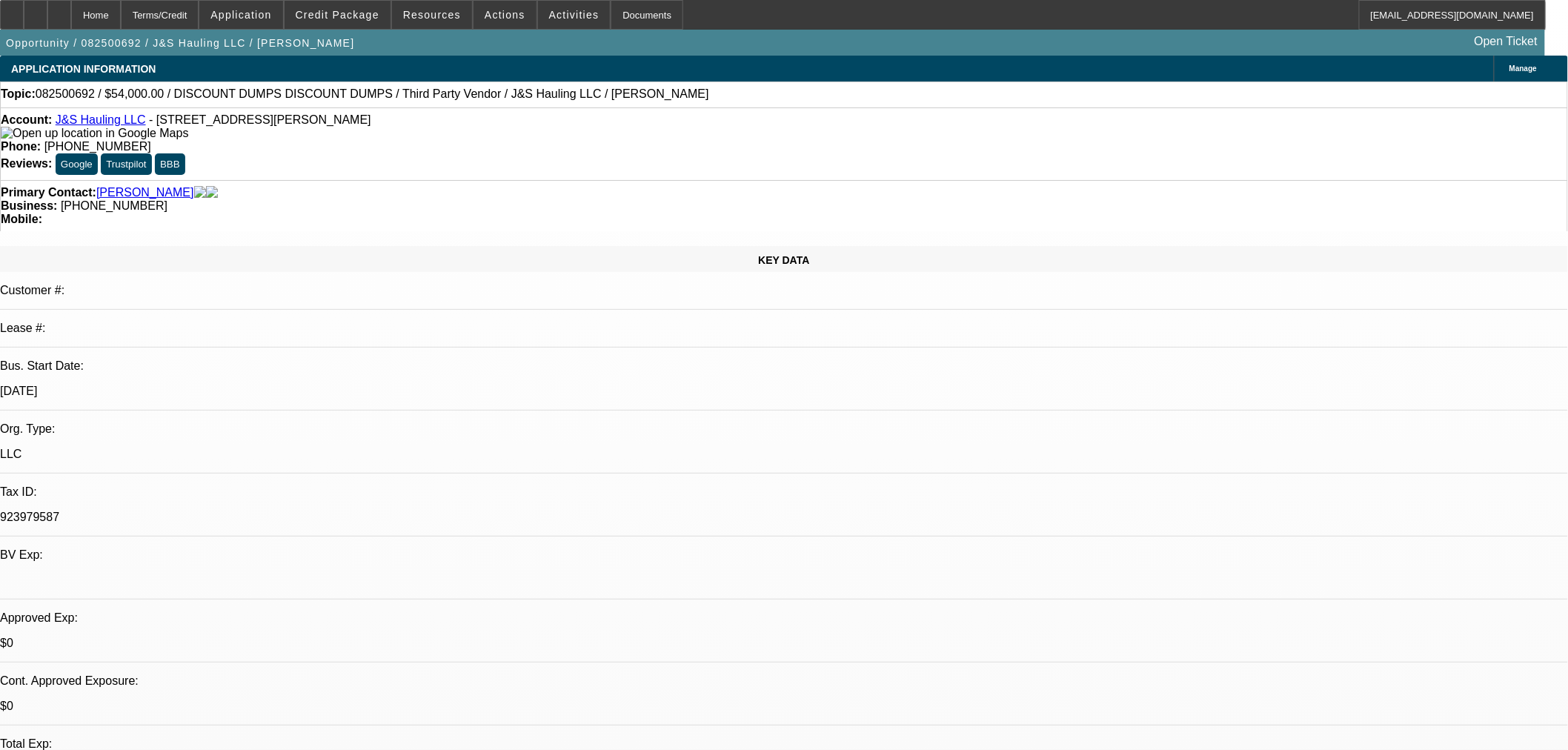
select select "0"
select select "3"
select select "0.1"
select select "4"
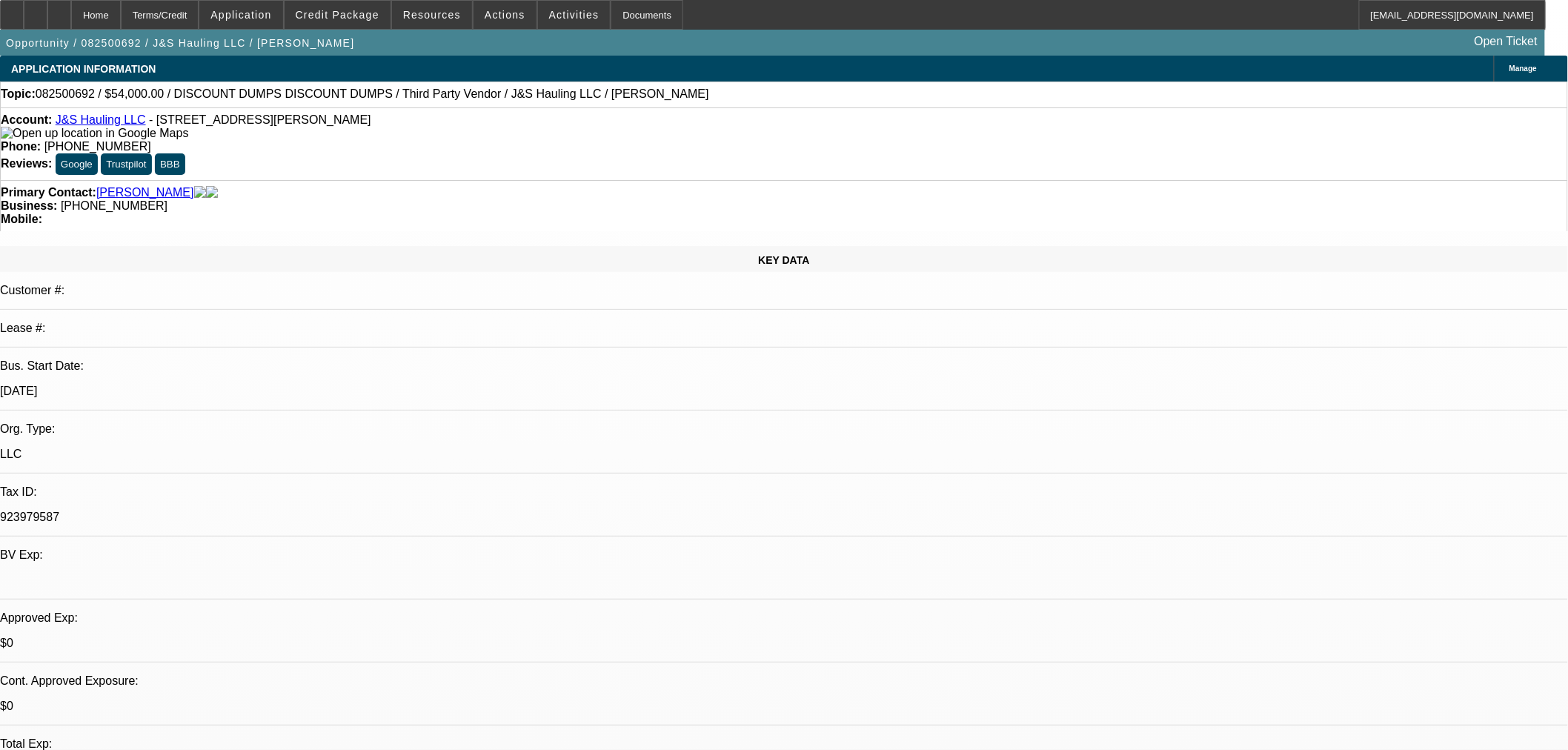
select select "0"
select select "3"
select select "0.1"
select select "4"
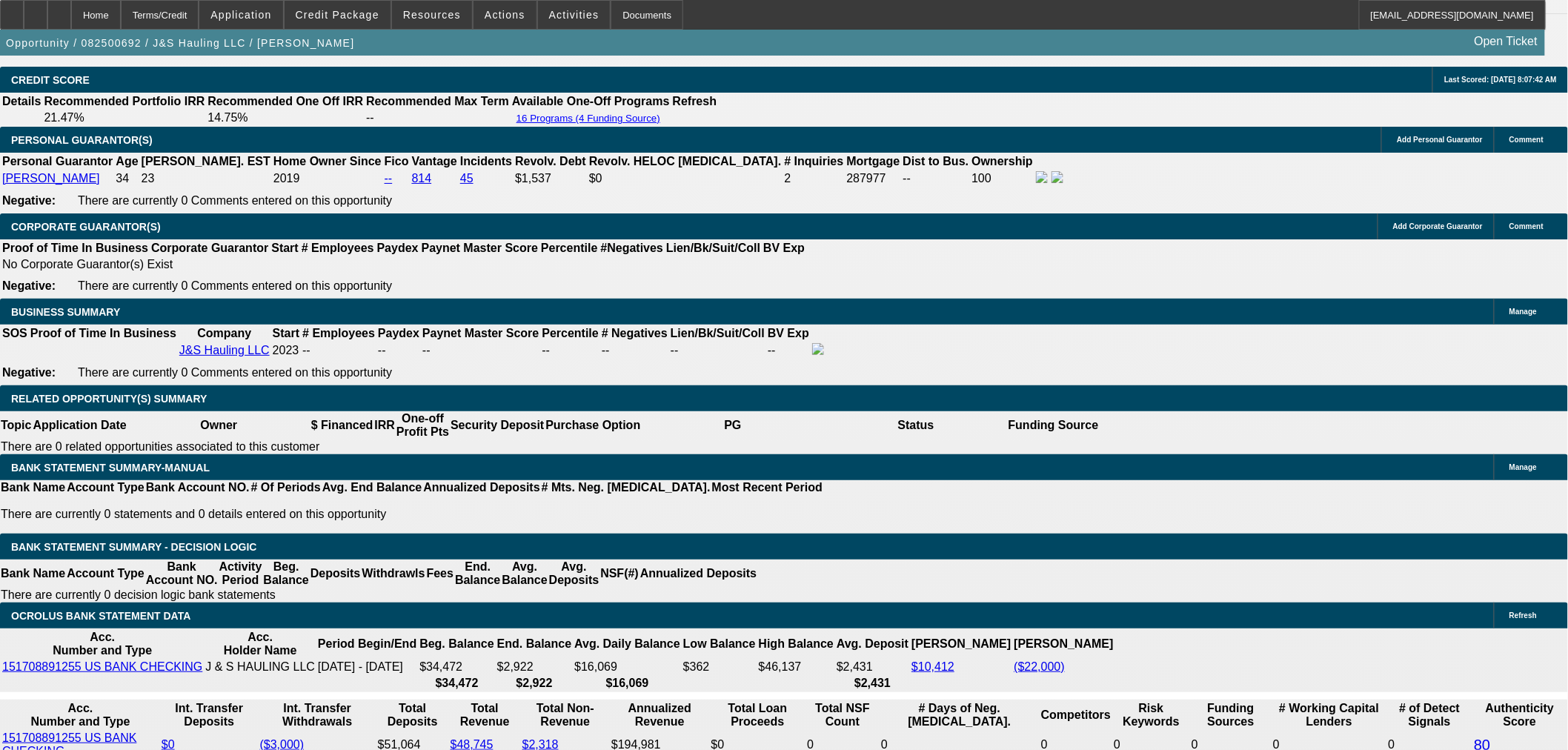
scroll to position [2223, 0]
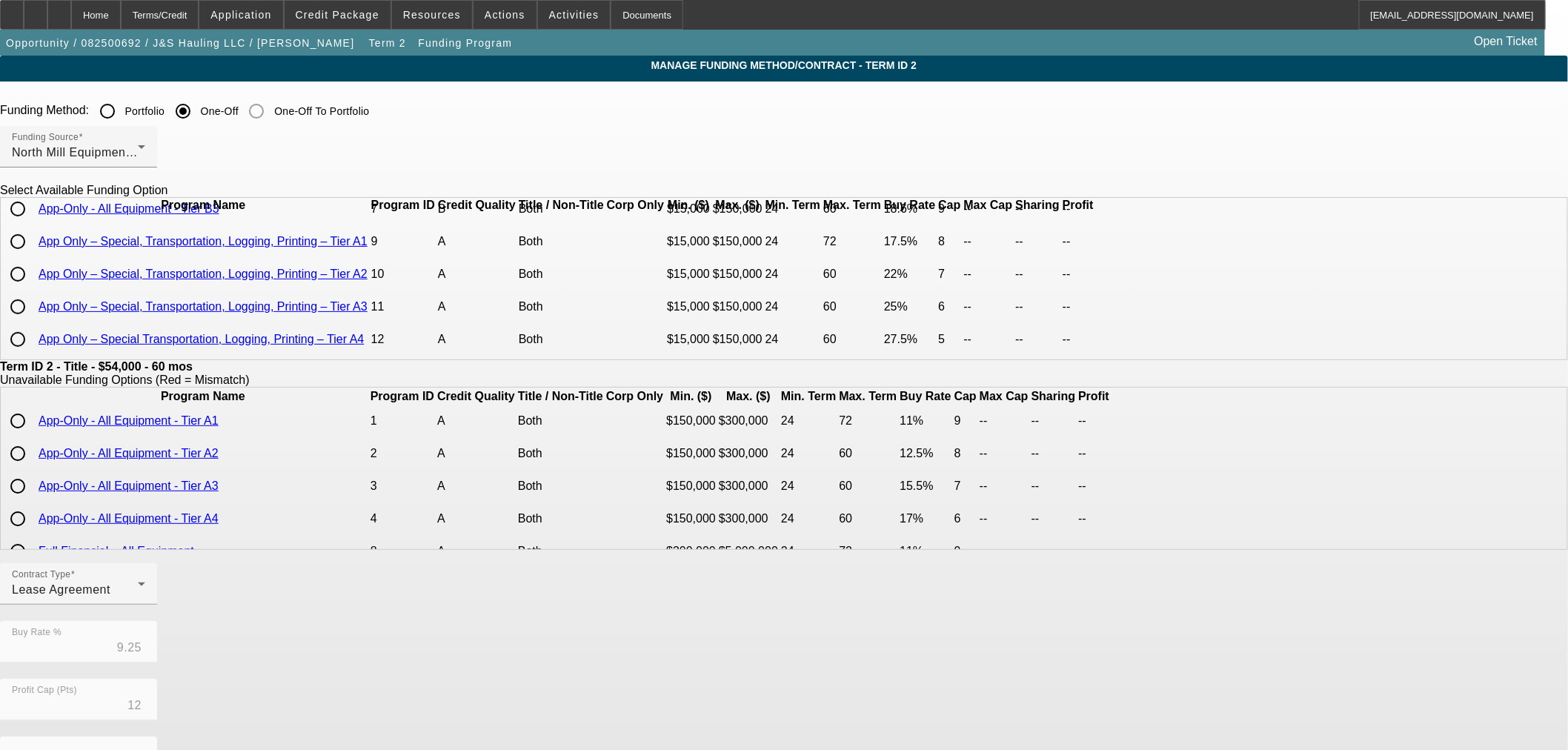
scroll to position [247, 0]
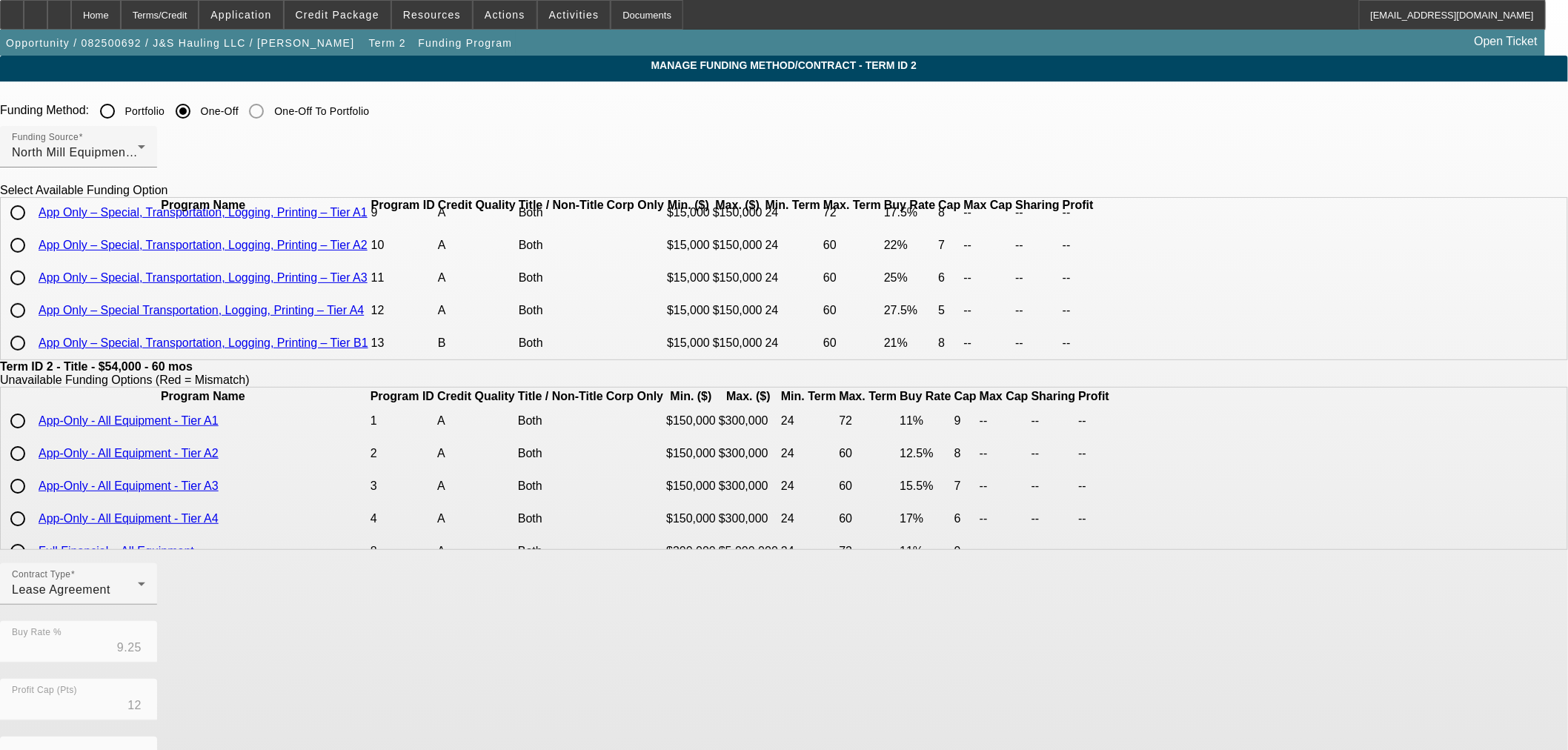
click at [33, 228] on input "radio" at bounding box center [18, 212] width 30 height 30
radio input "true"
type input "17.50"
type input "8"
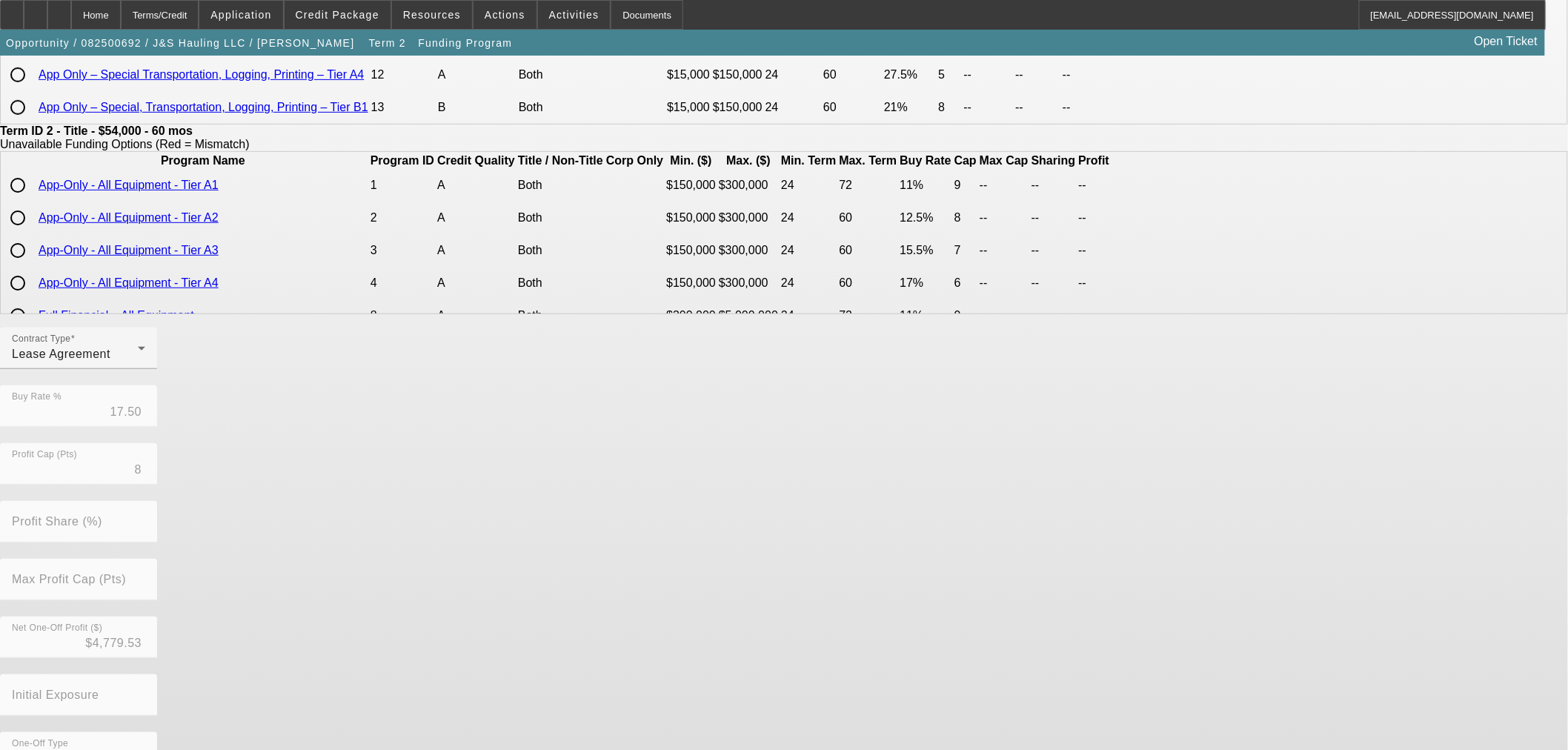
scroll to position [264, 0]
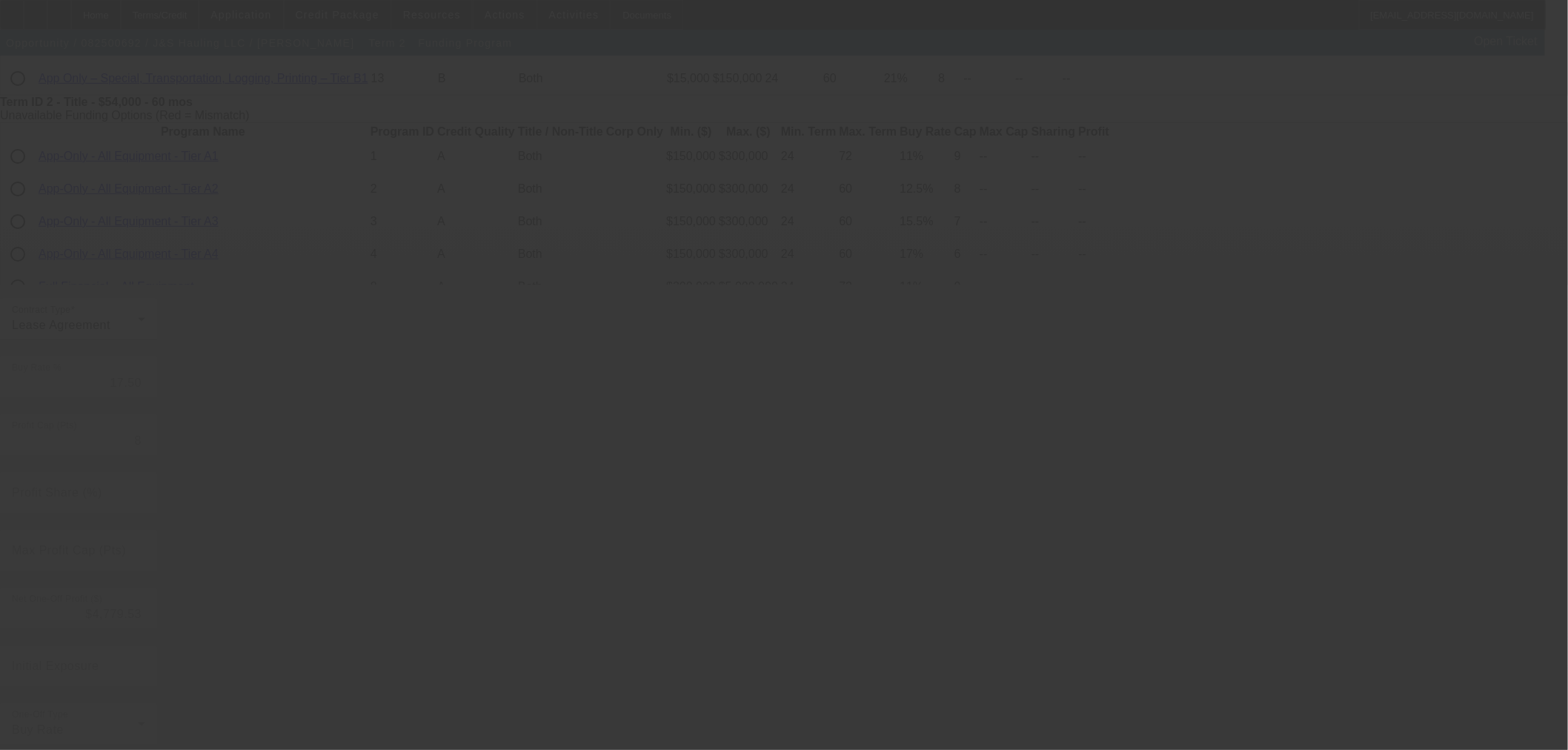
type input "9.25"
type input "12"
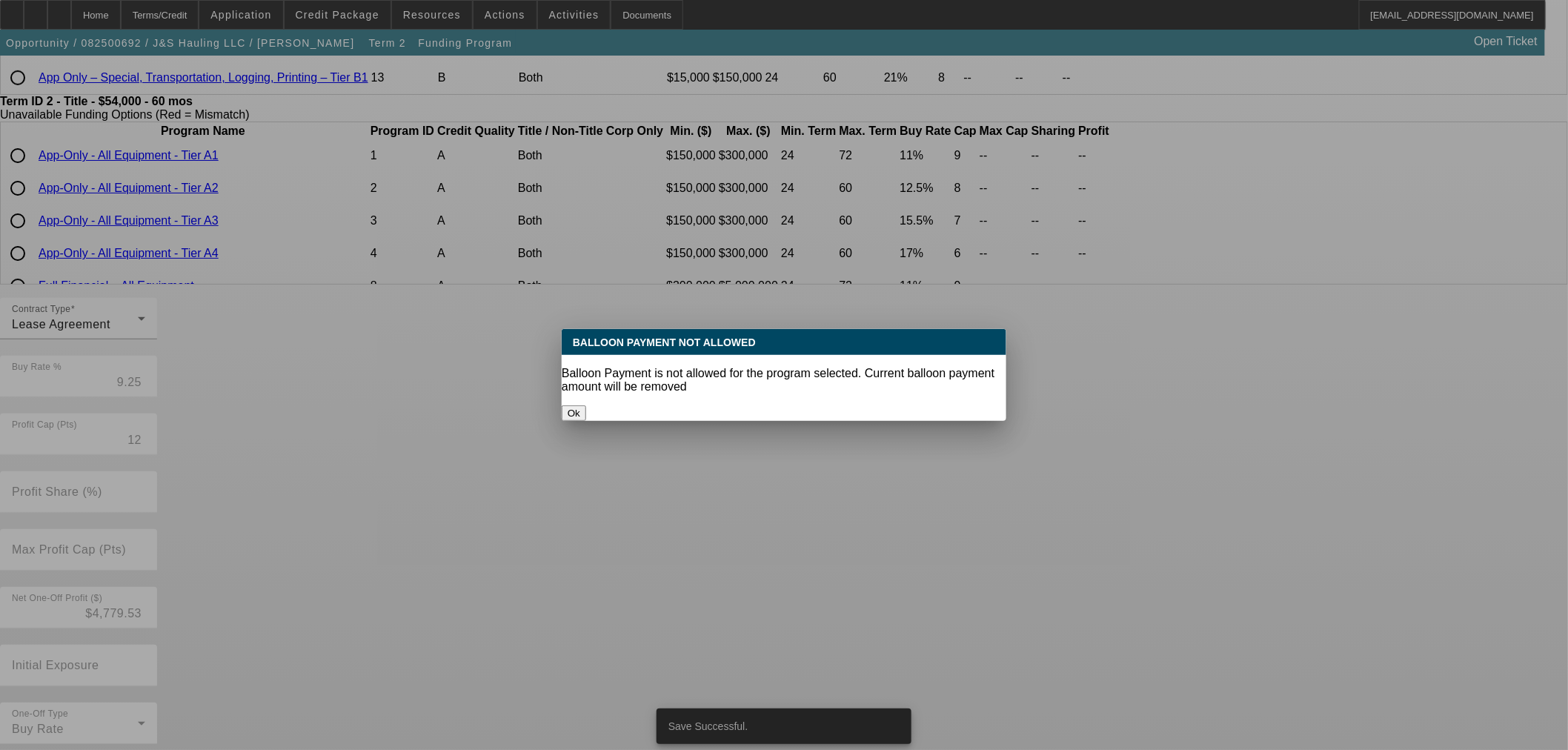
click at [586, 405] on button "Ok" at bounding box center [574, 412] width 25 height 15
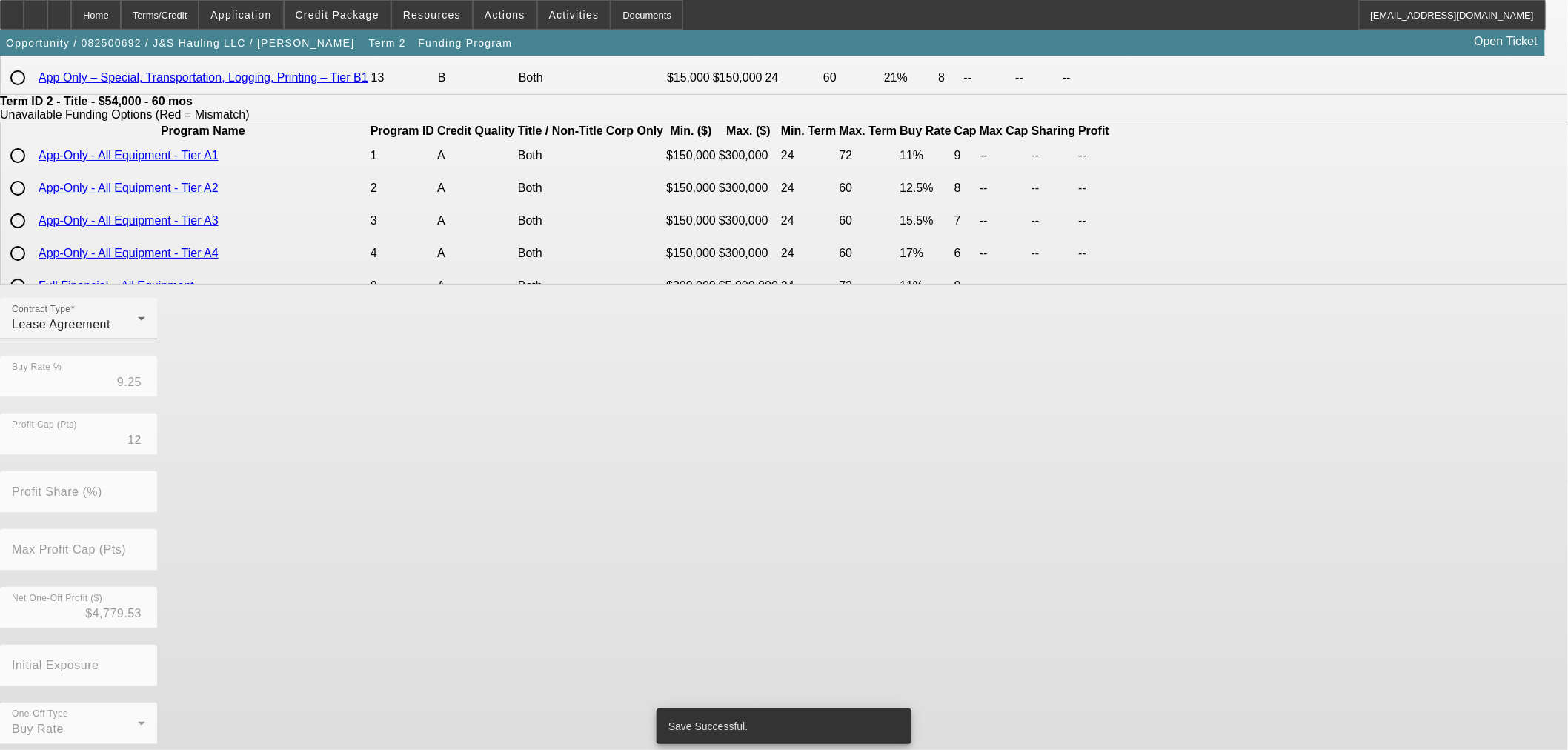
scroll to position [264, 0]
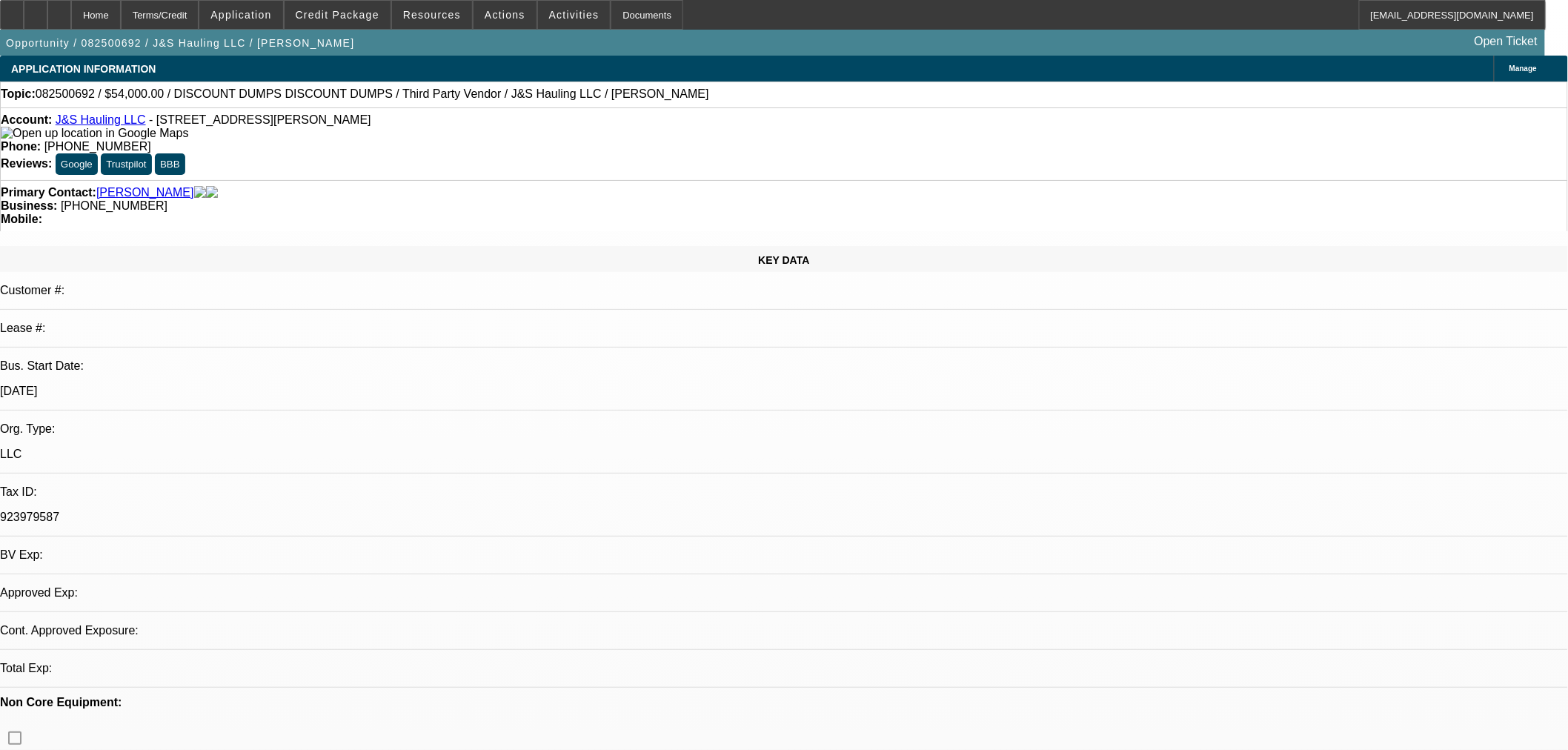
select select "0"
select select "3"
select select "0.1"
select select "4"
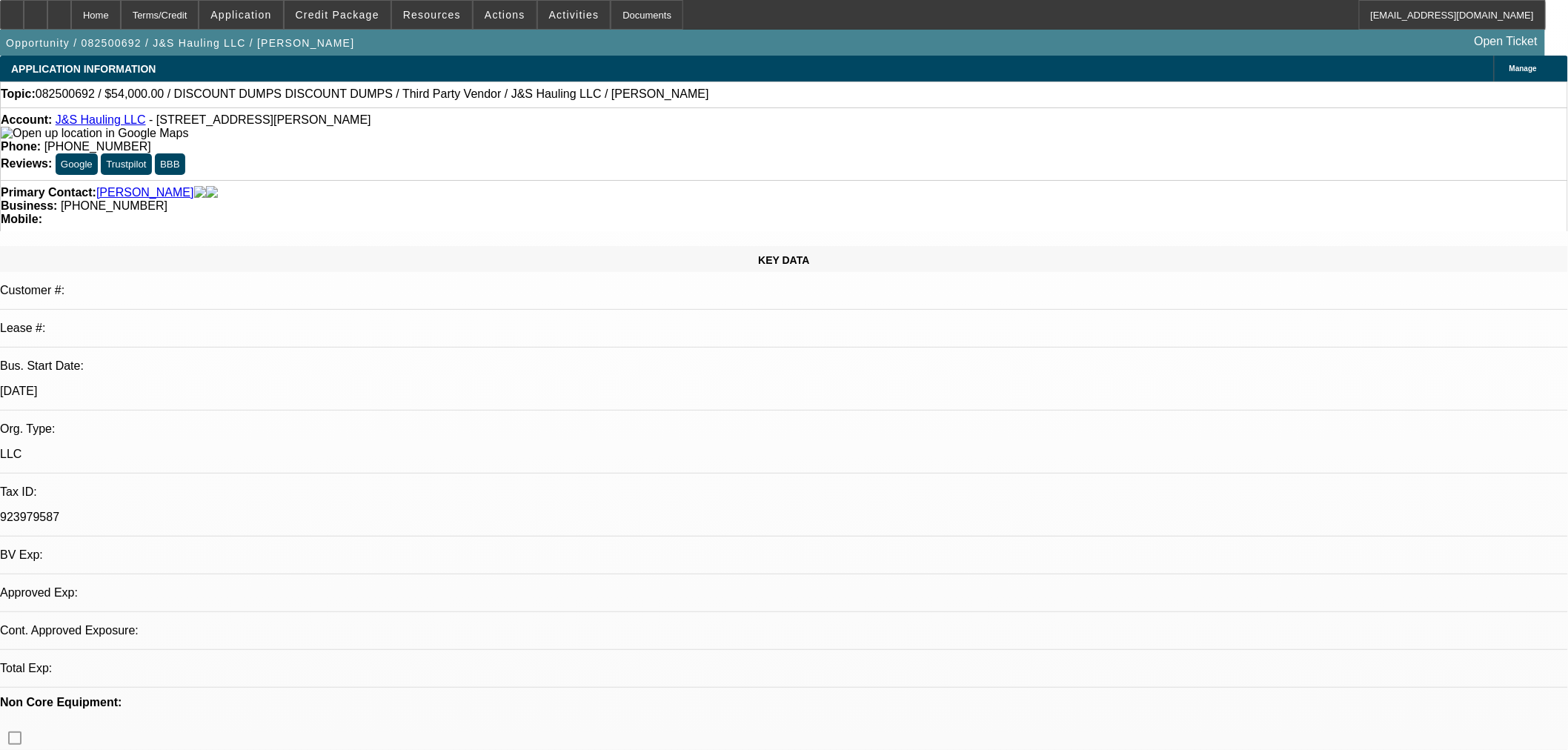
select select "0"
select select "3"
select select "0.1"
select select "4"
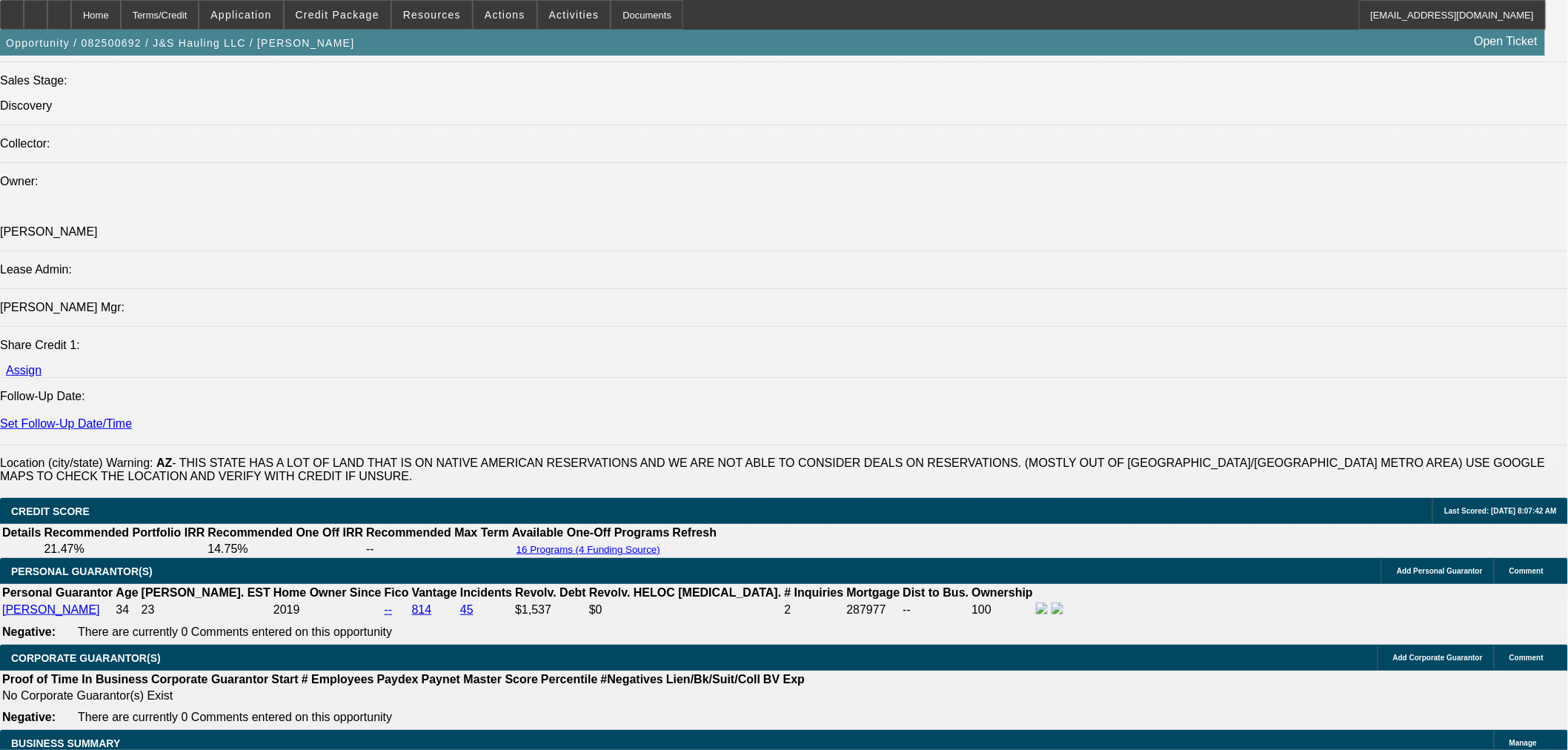
scroll to position [2223, 0]
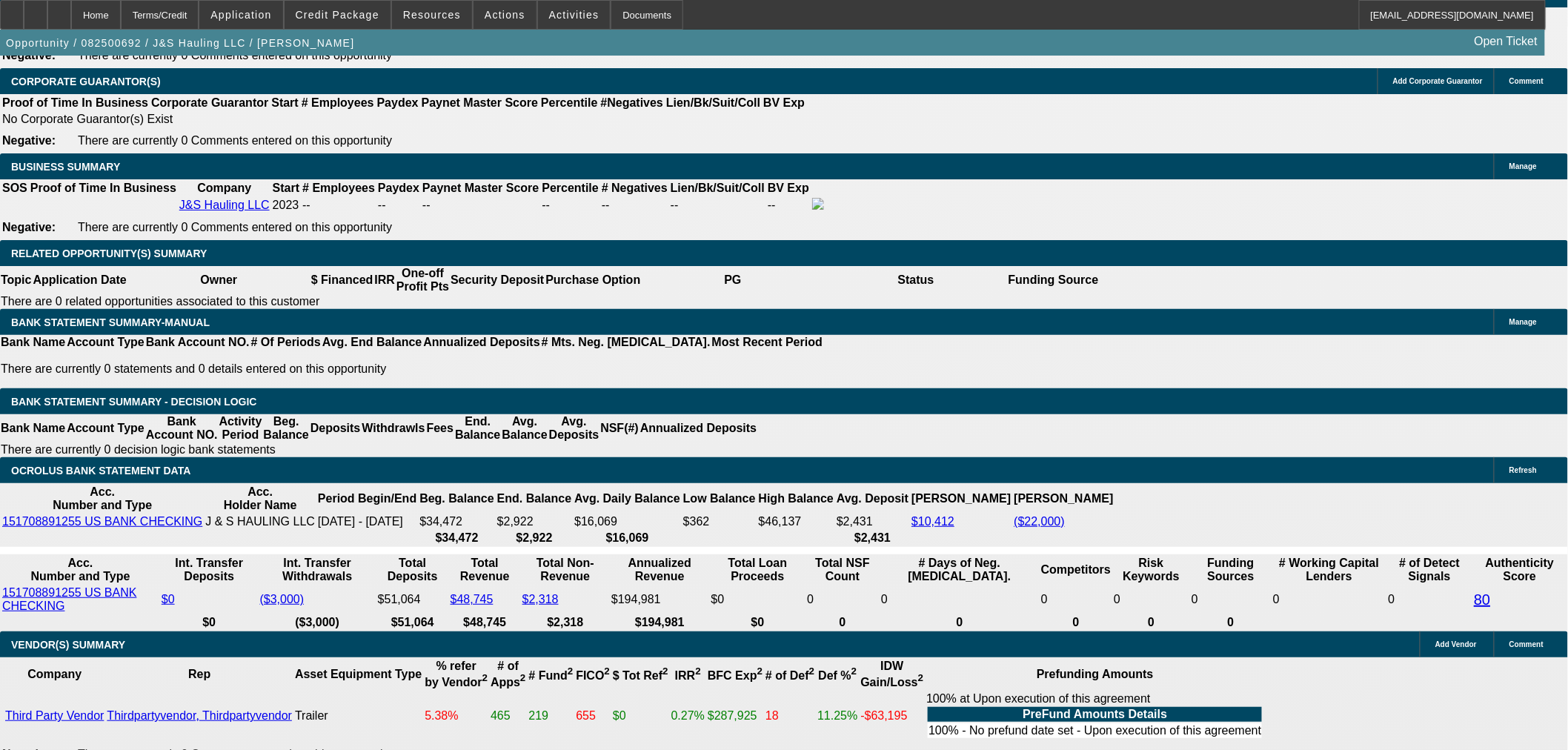
type input "UNKNOWN"
type input "17"
type input "$1,342.04"
type input "17.5"
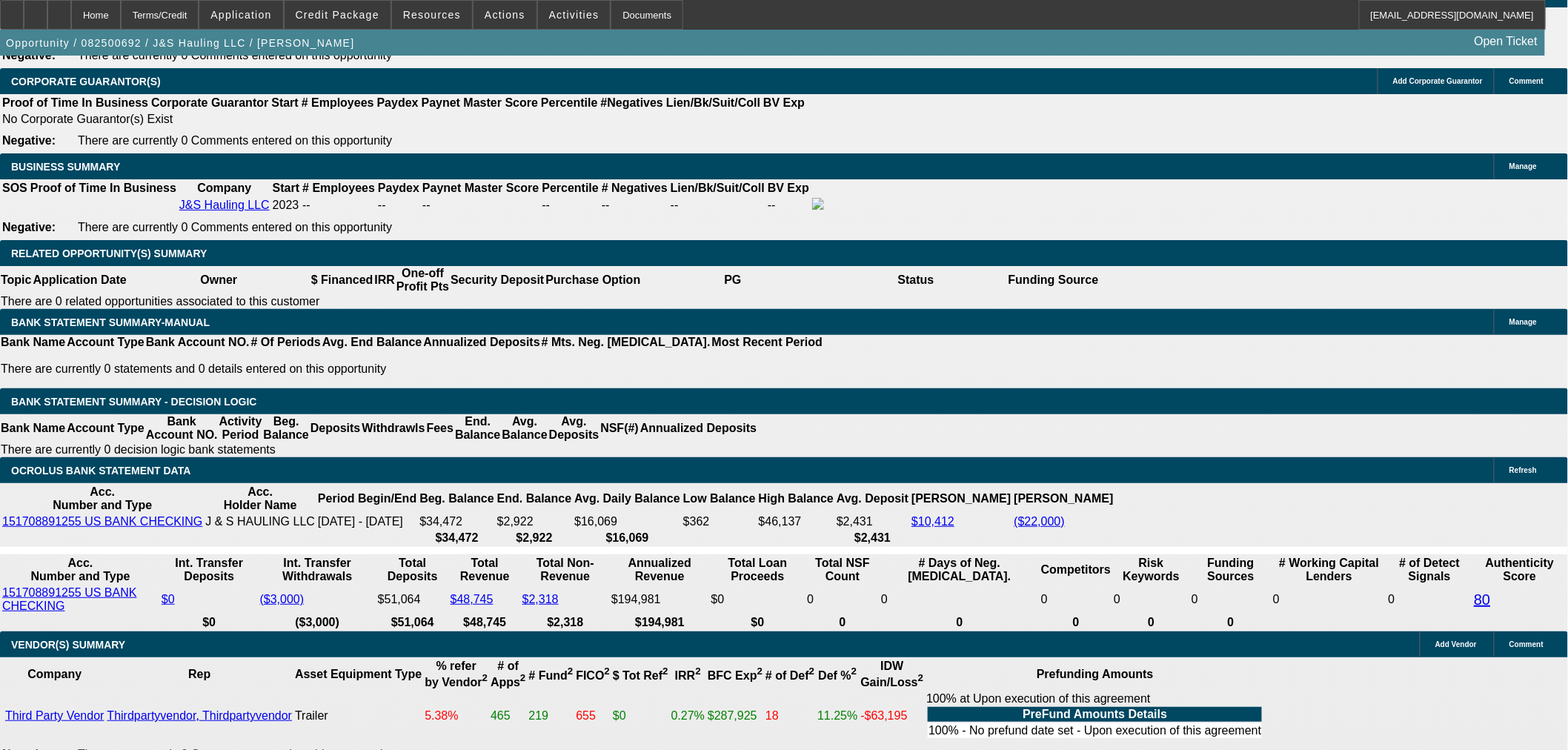
type input "$1,356.60"
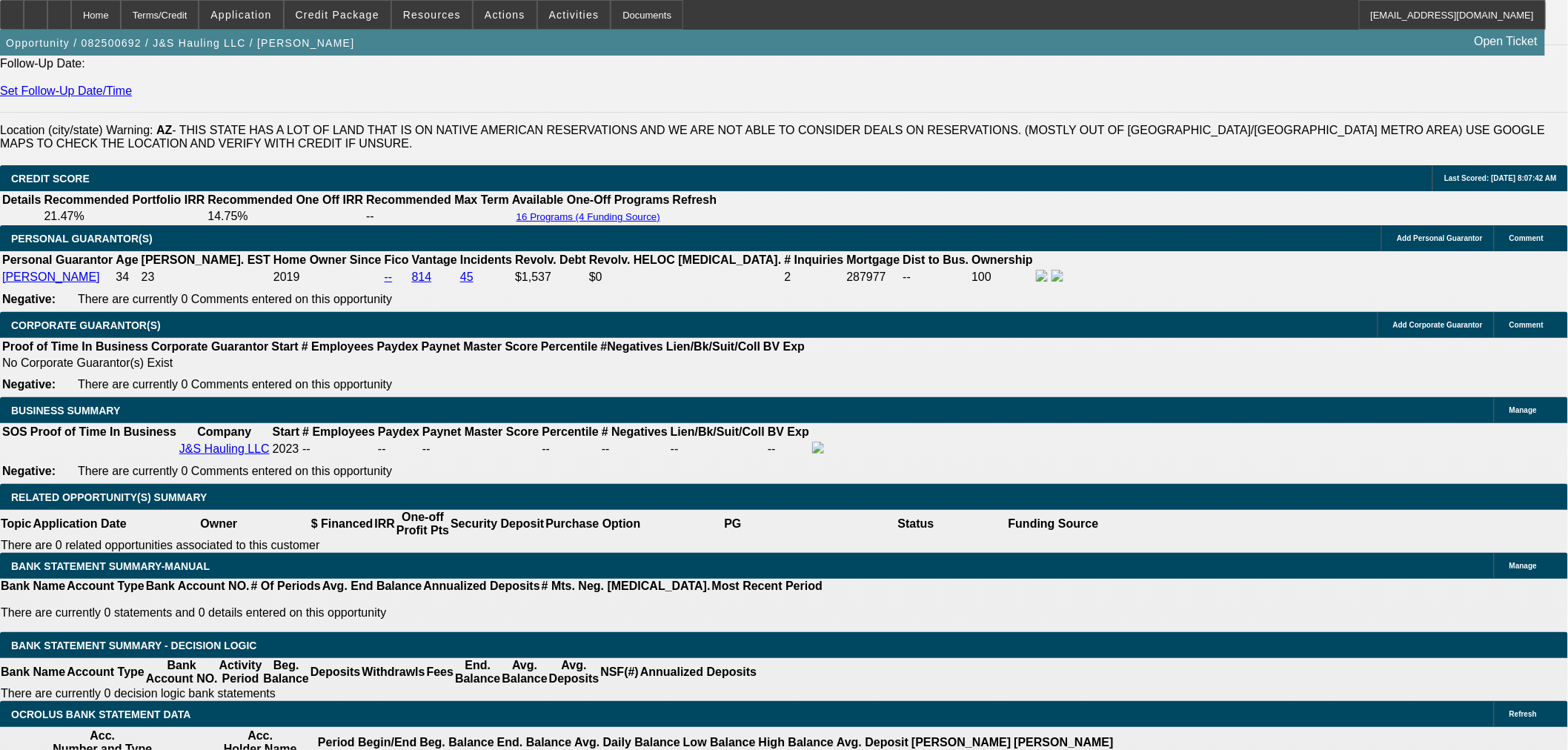
scroll to position [1975, 0]
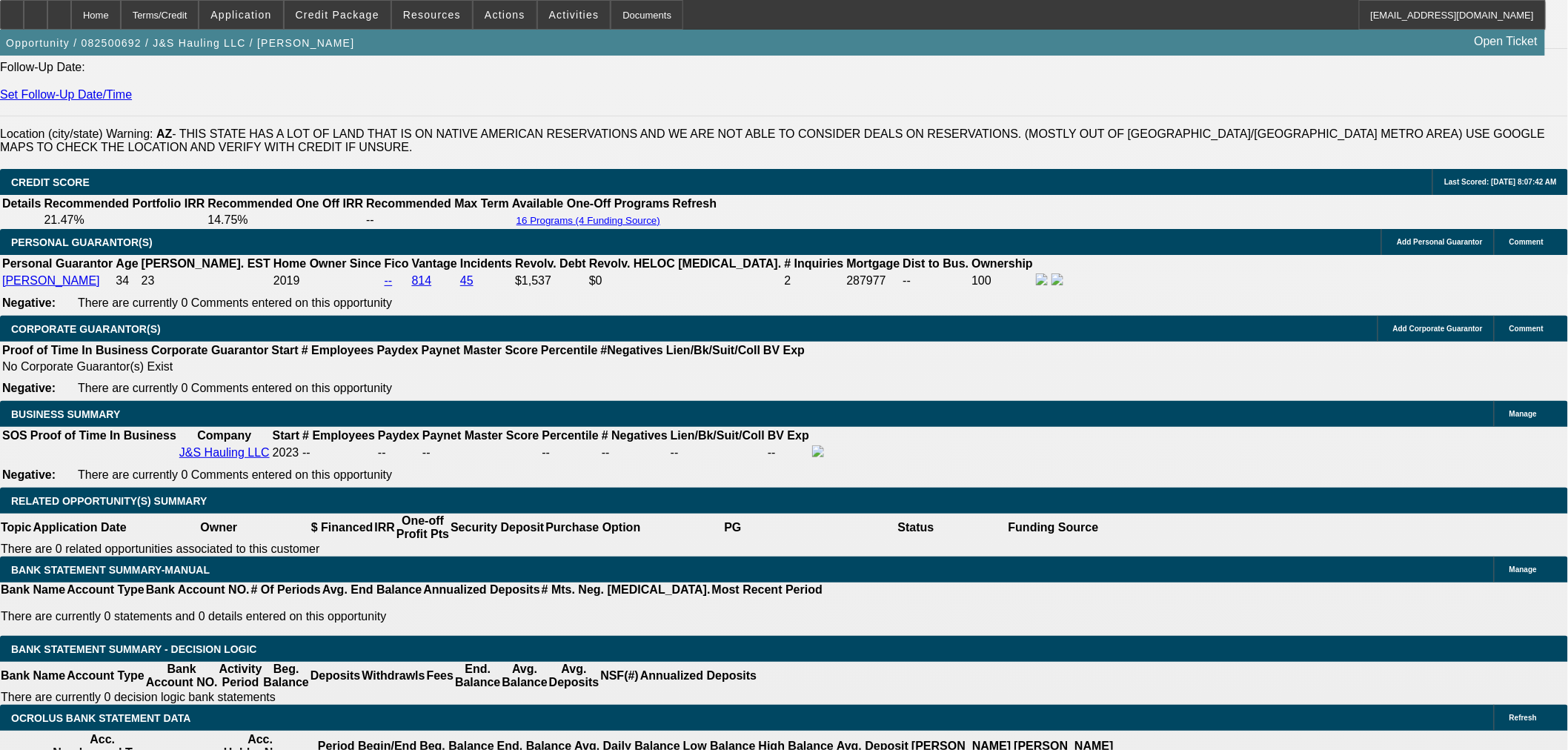
type input "17.5"
drag, startPoint x: 243, startPoint y: 164, endPoint x: 232, endPoint y: 193, distance: 31.0
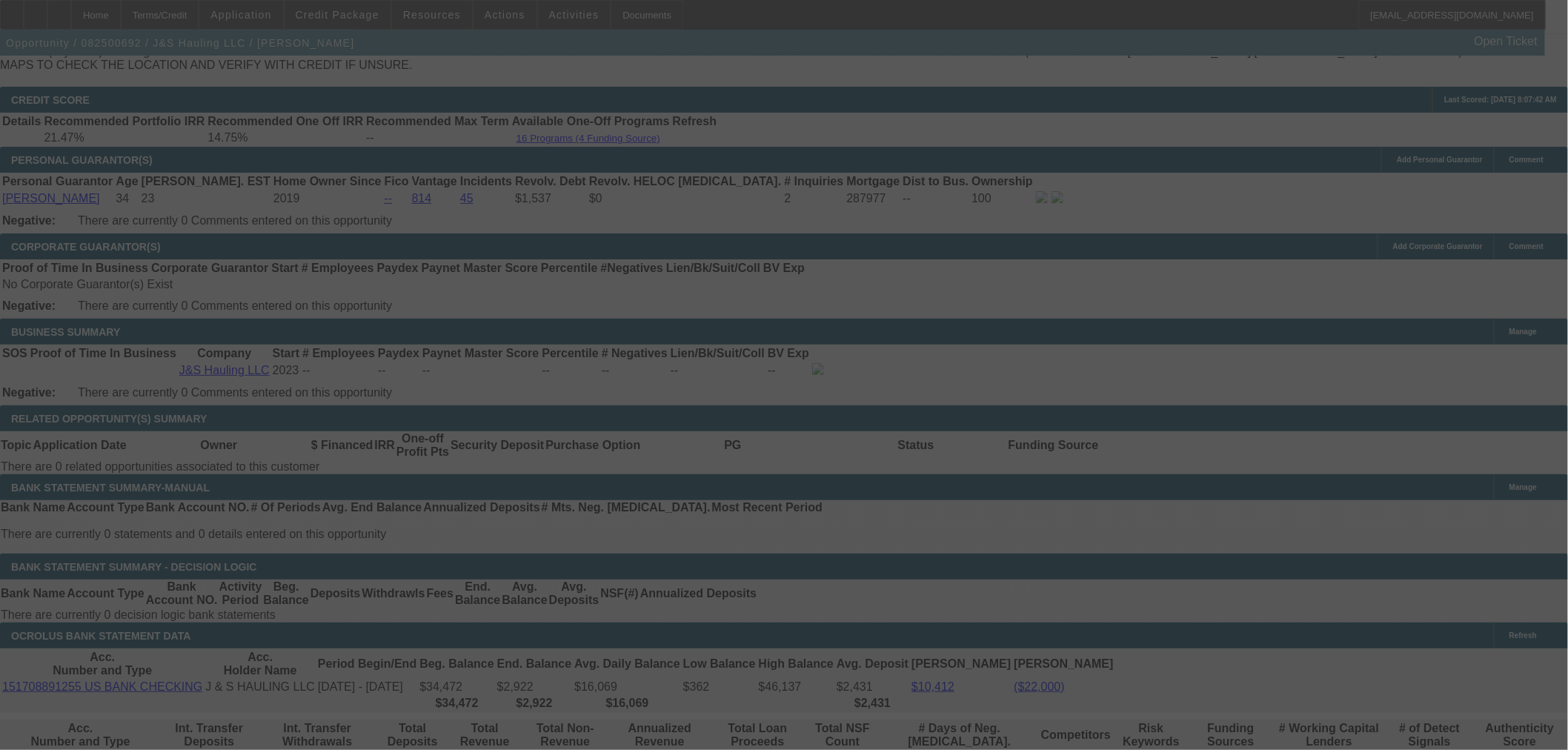
scroll to position [2140, 0]
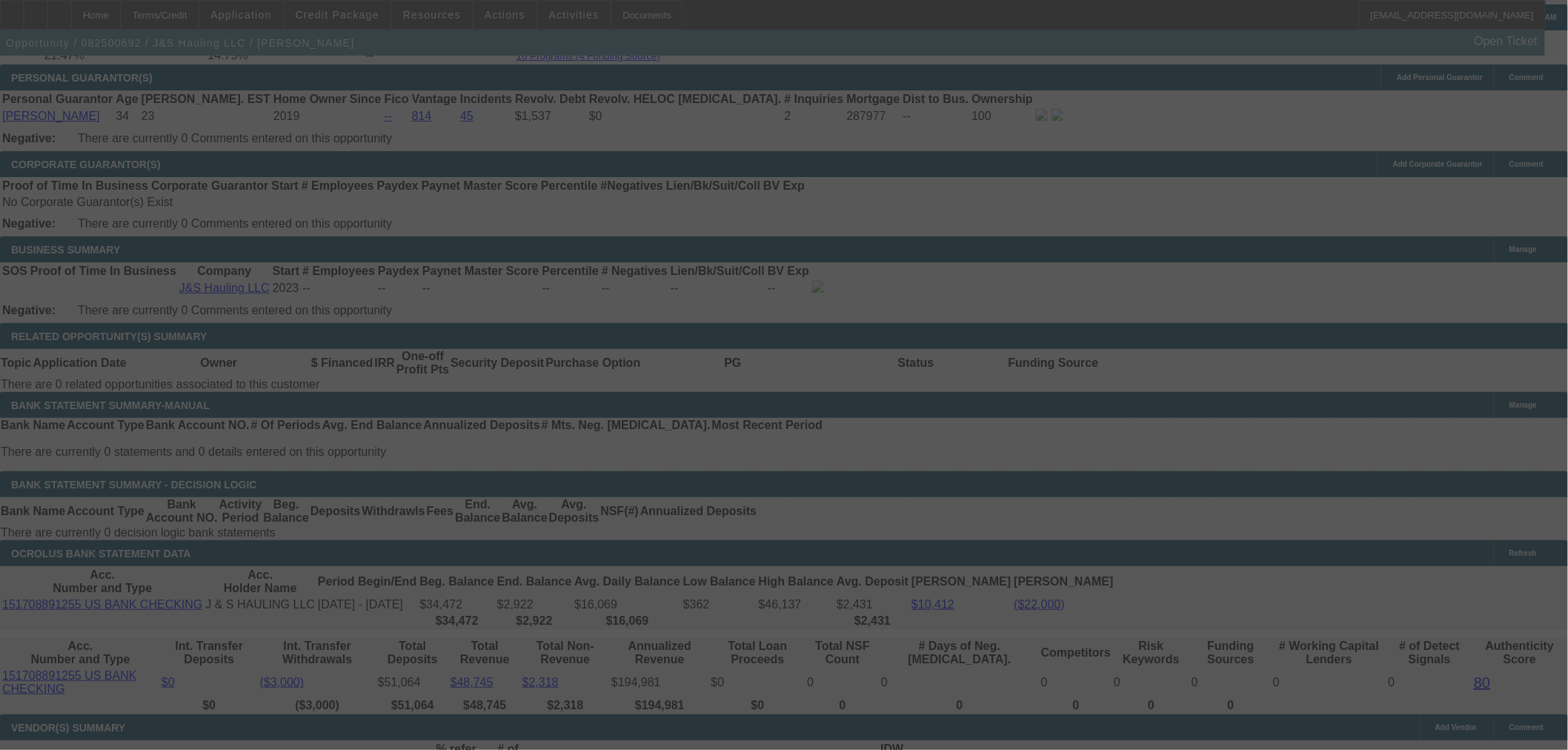
select select "0"
select select "3"
select select "0.1"
select select "4"
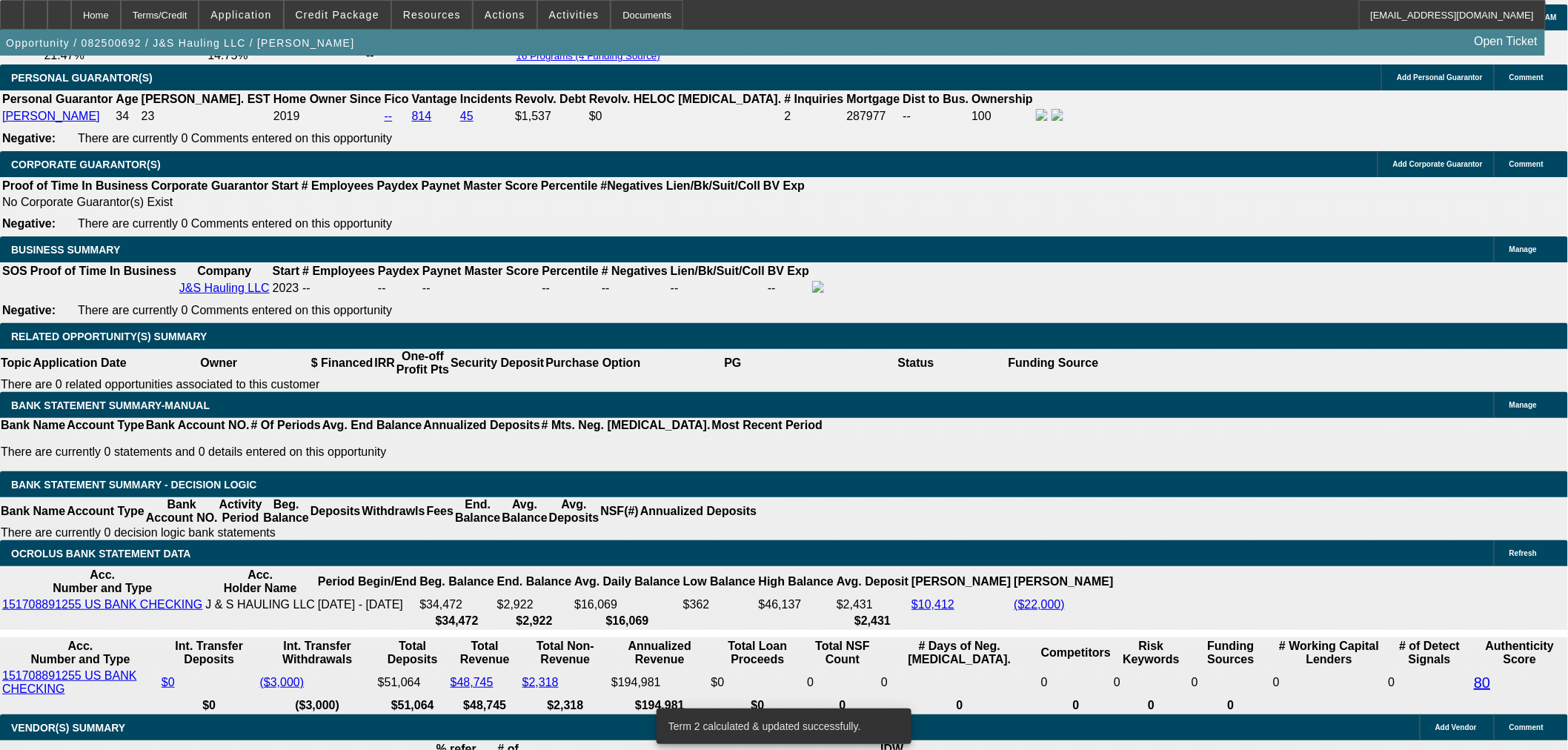
drag, startPoint x: 334, startPoint y: 387, endPoint x: 390, endPoint y: 387, distance: 56.0
type input "UNKNOWN"
type input "18"
type input "$1,371.25"
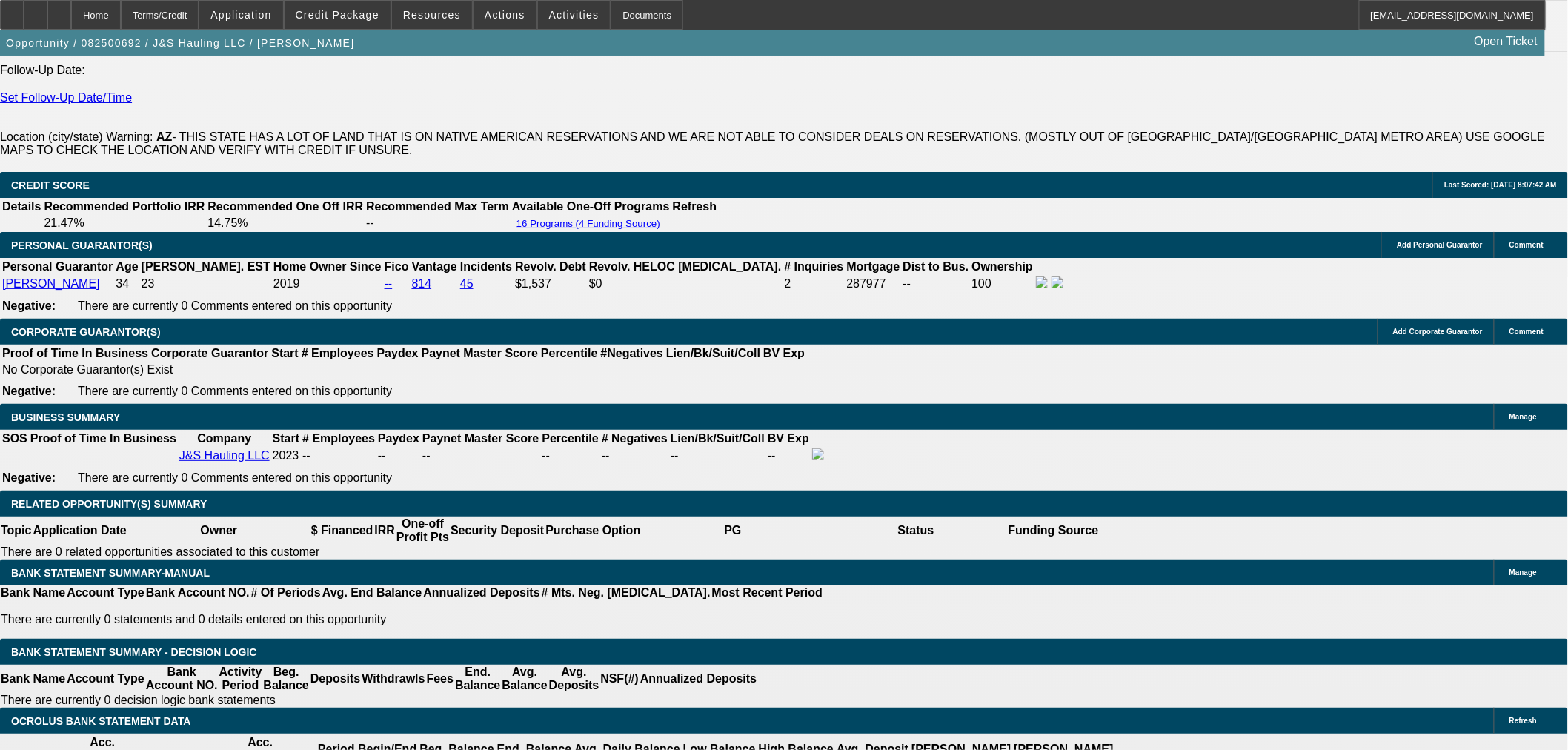
scroll to position [1893, 0]
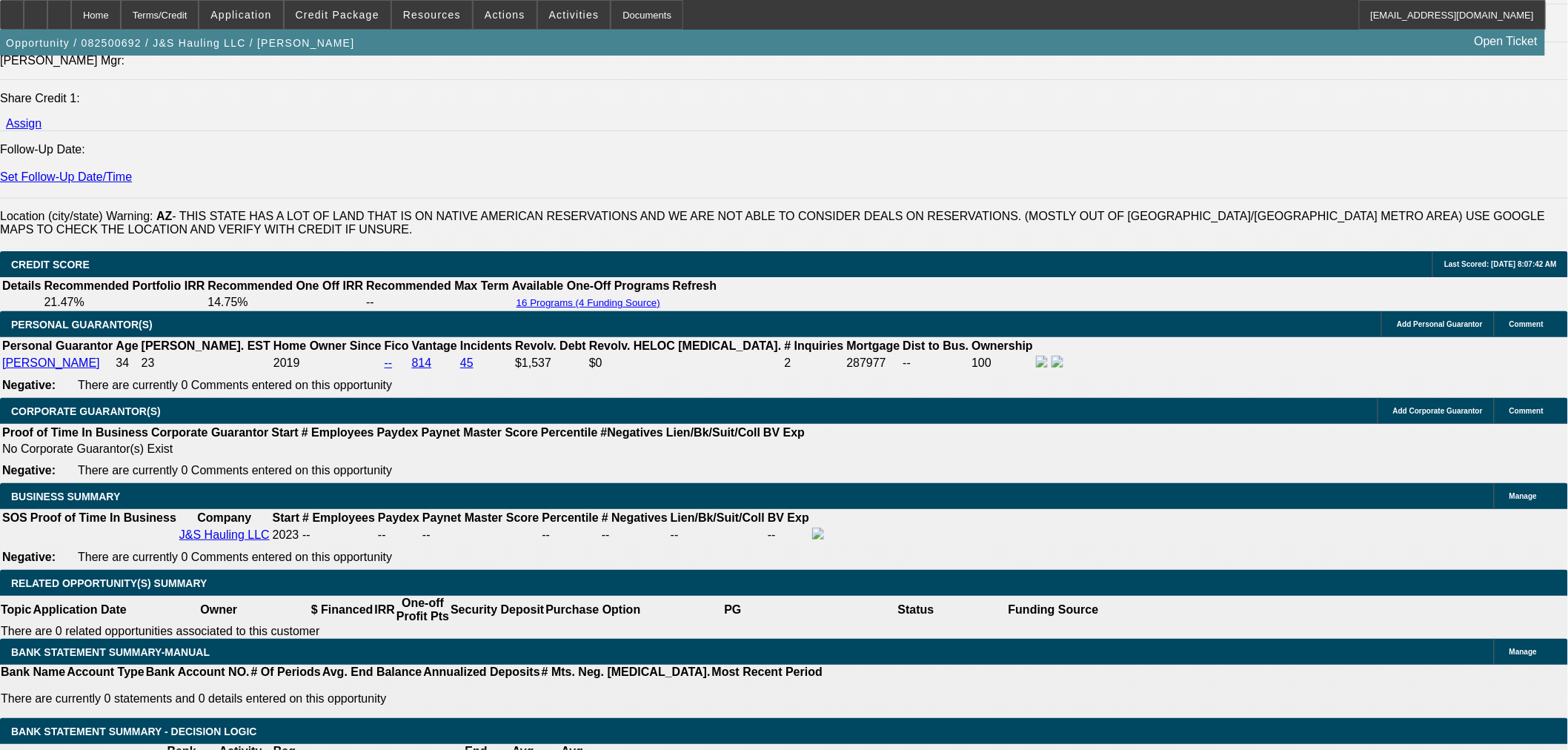
type input "18"
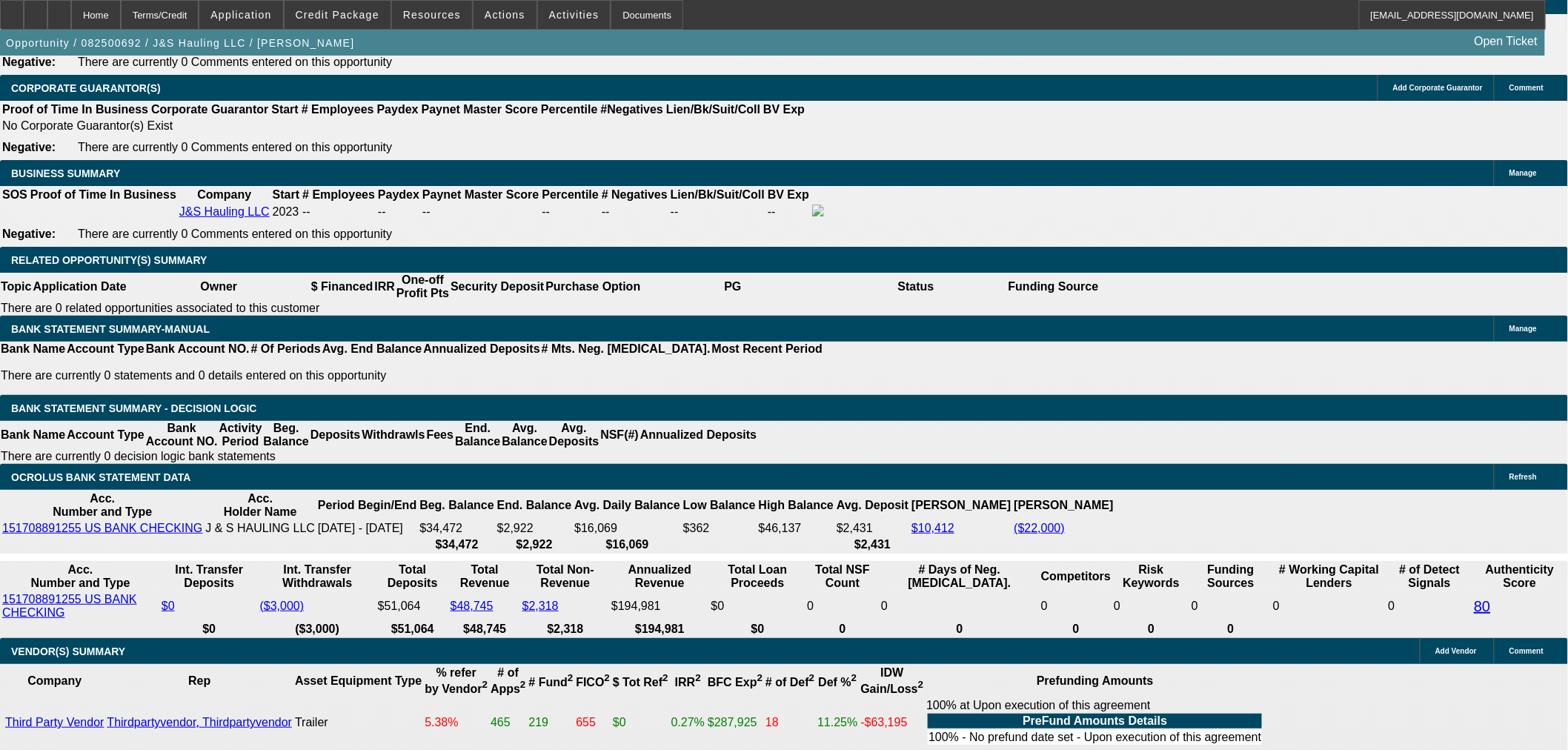
scroll to position [2223, 0]
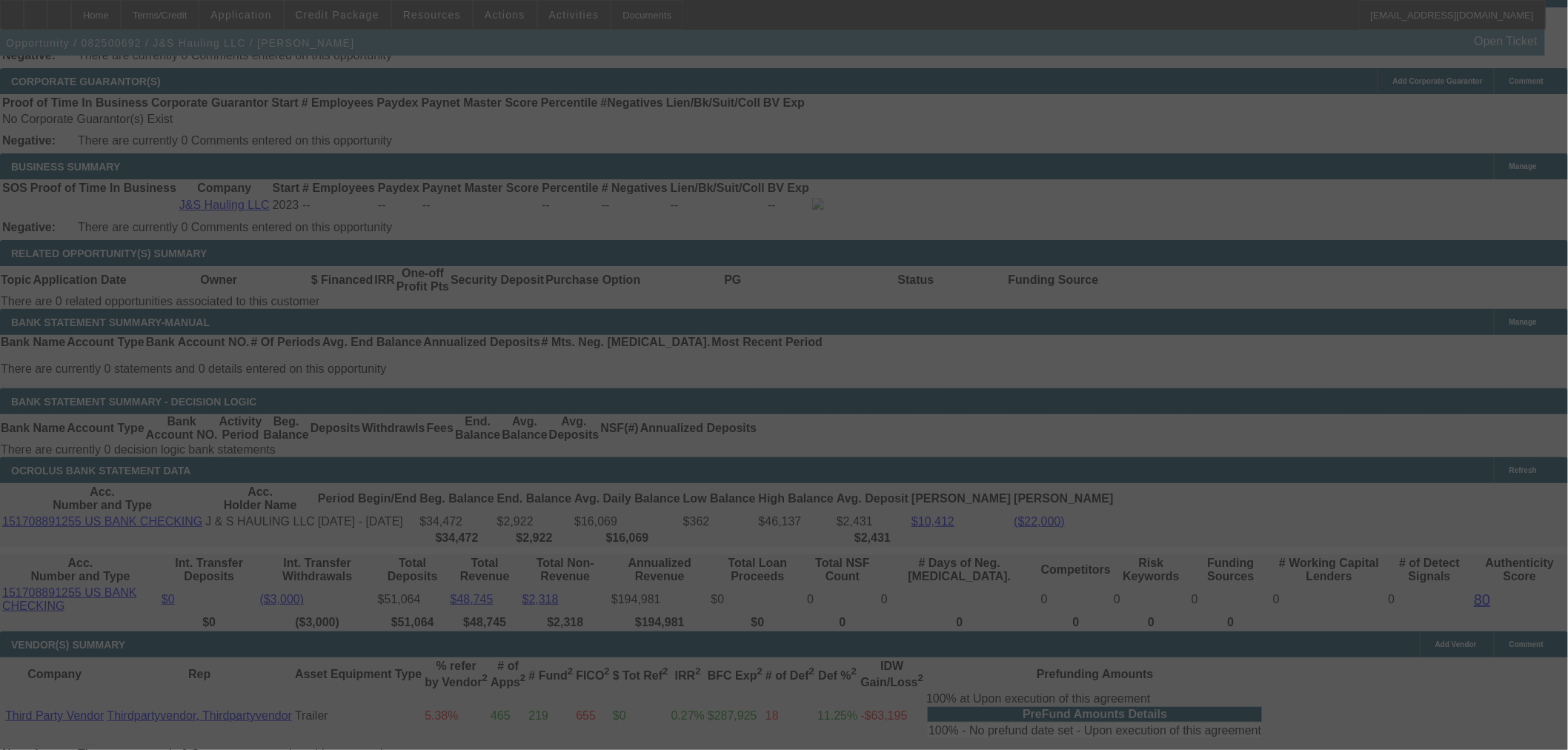
select select "0"
select select "3"
select select "0.1"
select select "4"
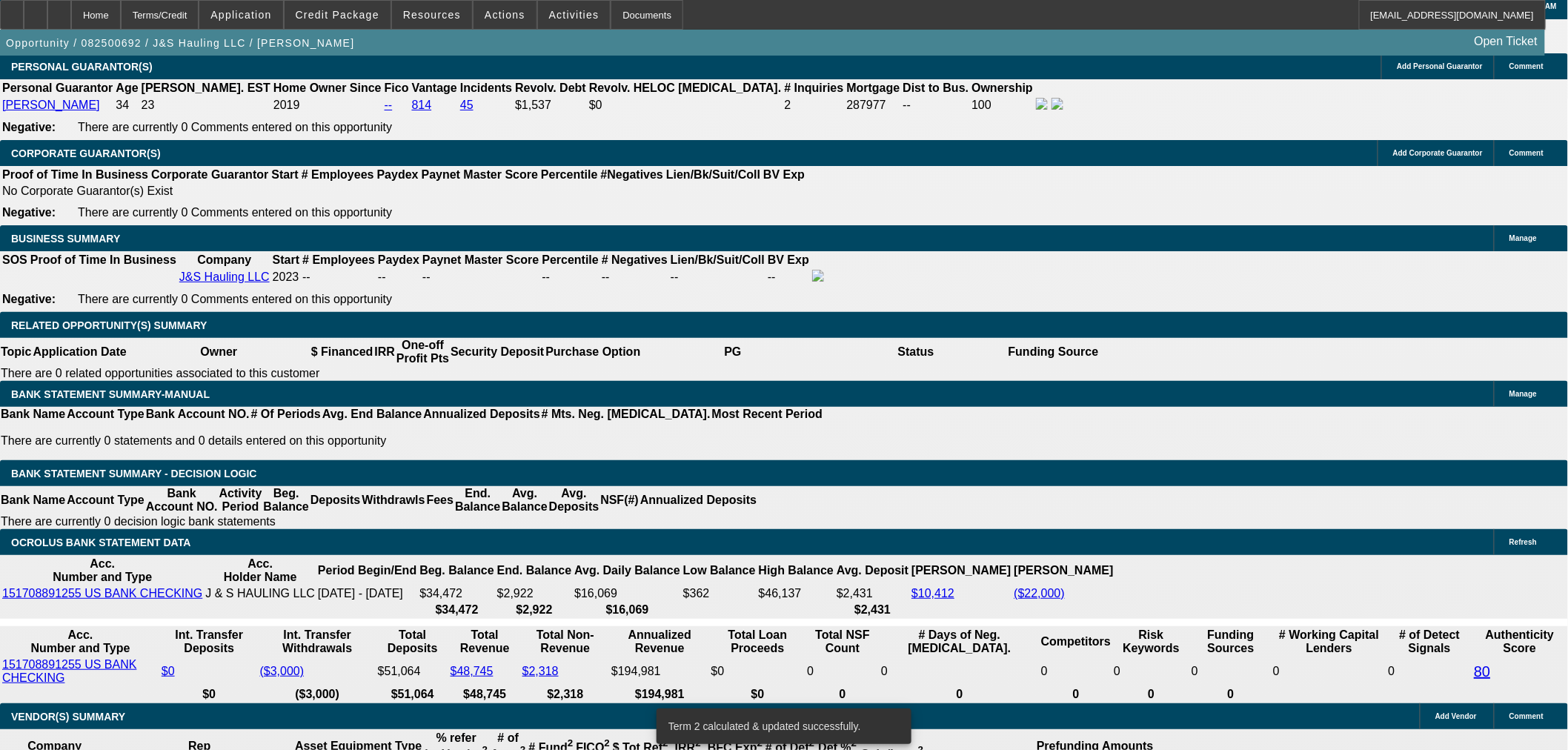
scroll to position [2050, 0]
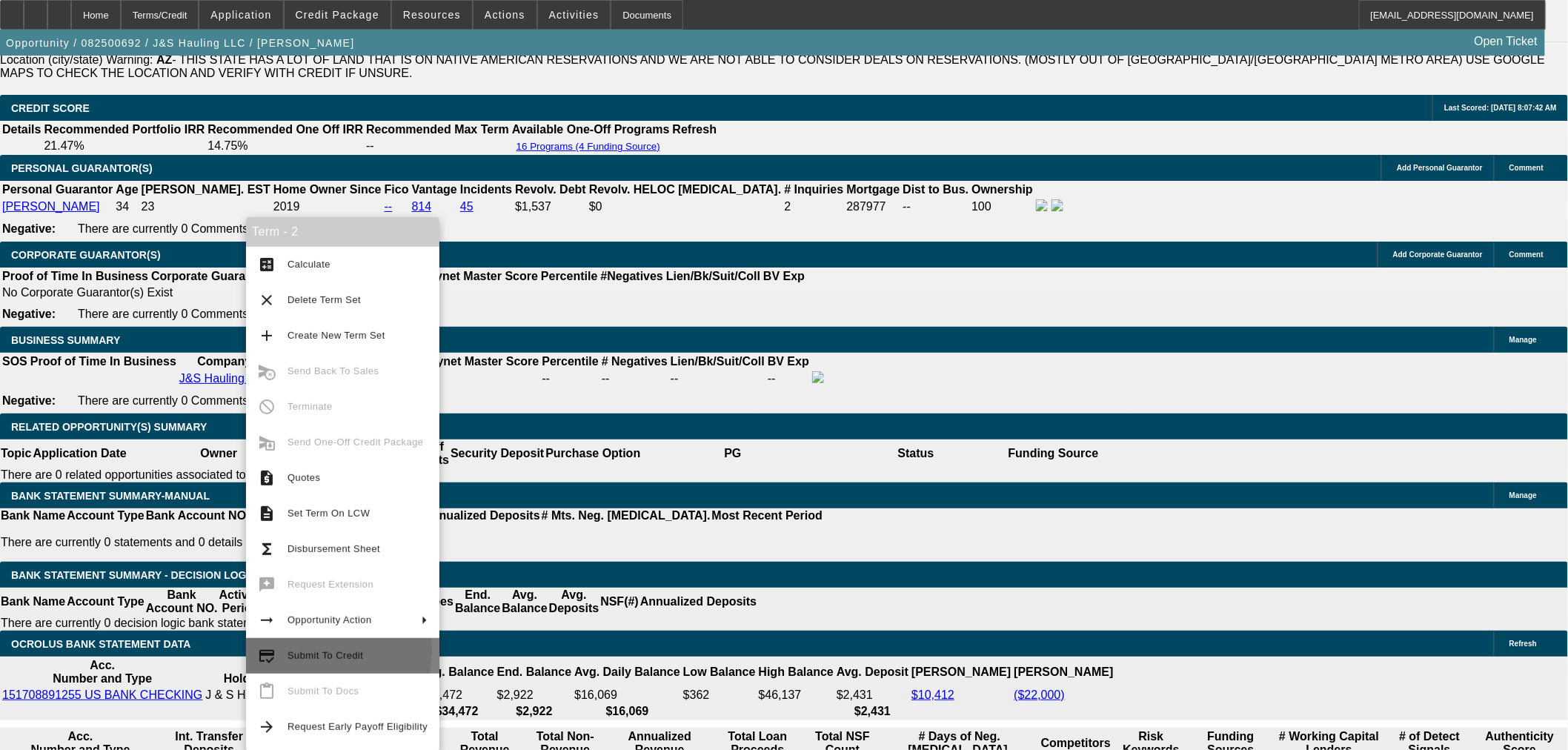
click at [305, 650] on span "Submit To Credit" at bounding box center [325, 656] width 76 height 11
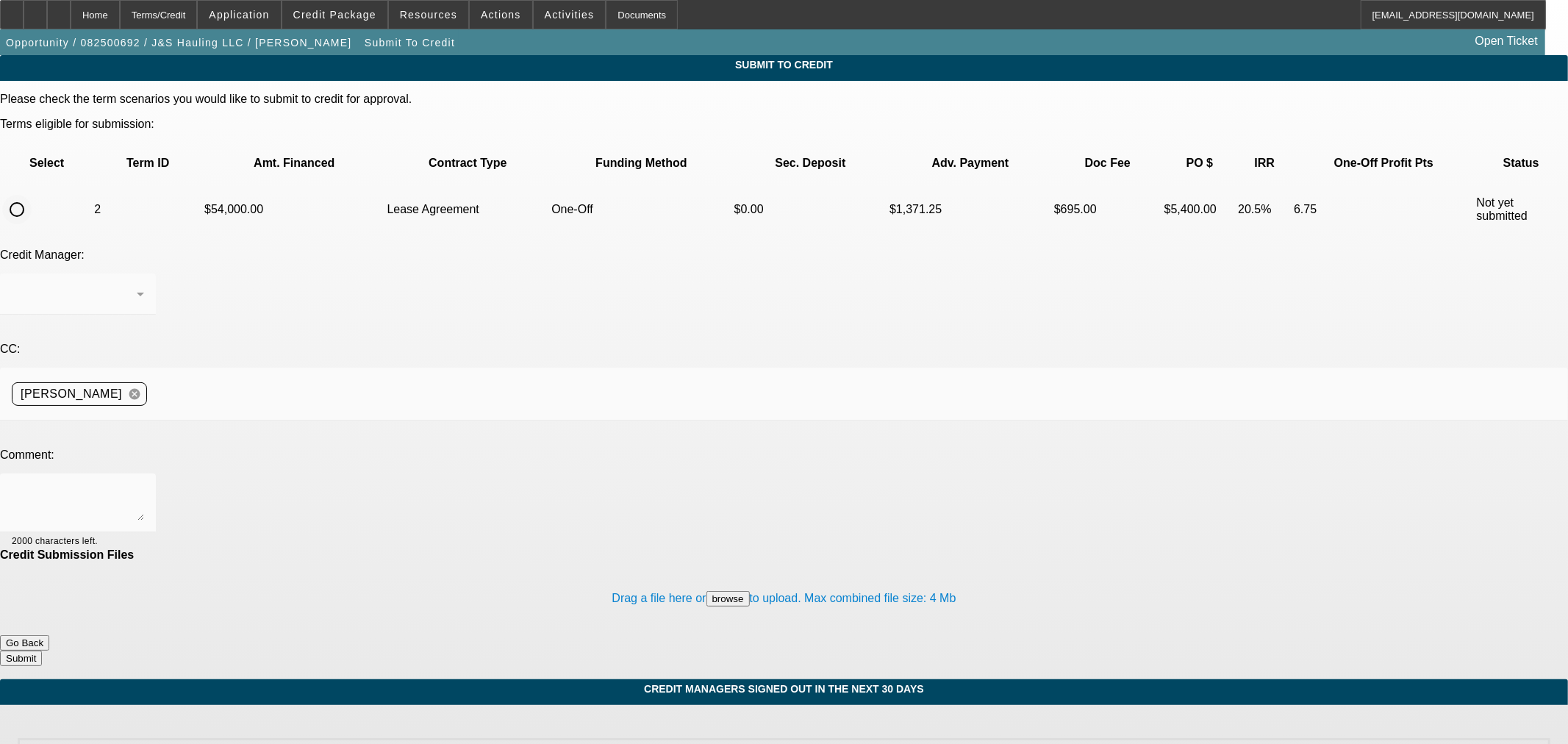
click at [32, 195] on input "radio" at bounding box center [17, 209] width 29 height 29
radio input "true"
click at [144, 485] on textarea at bounding box center [78, 502] width 132 height 36
type textarea "Please ok to [GEOGRAPHIC_DATA]. Thanks"
click at [42, 651] on button "Submit" at bounding box center [21, 658] width 42 height 15
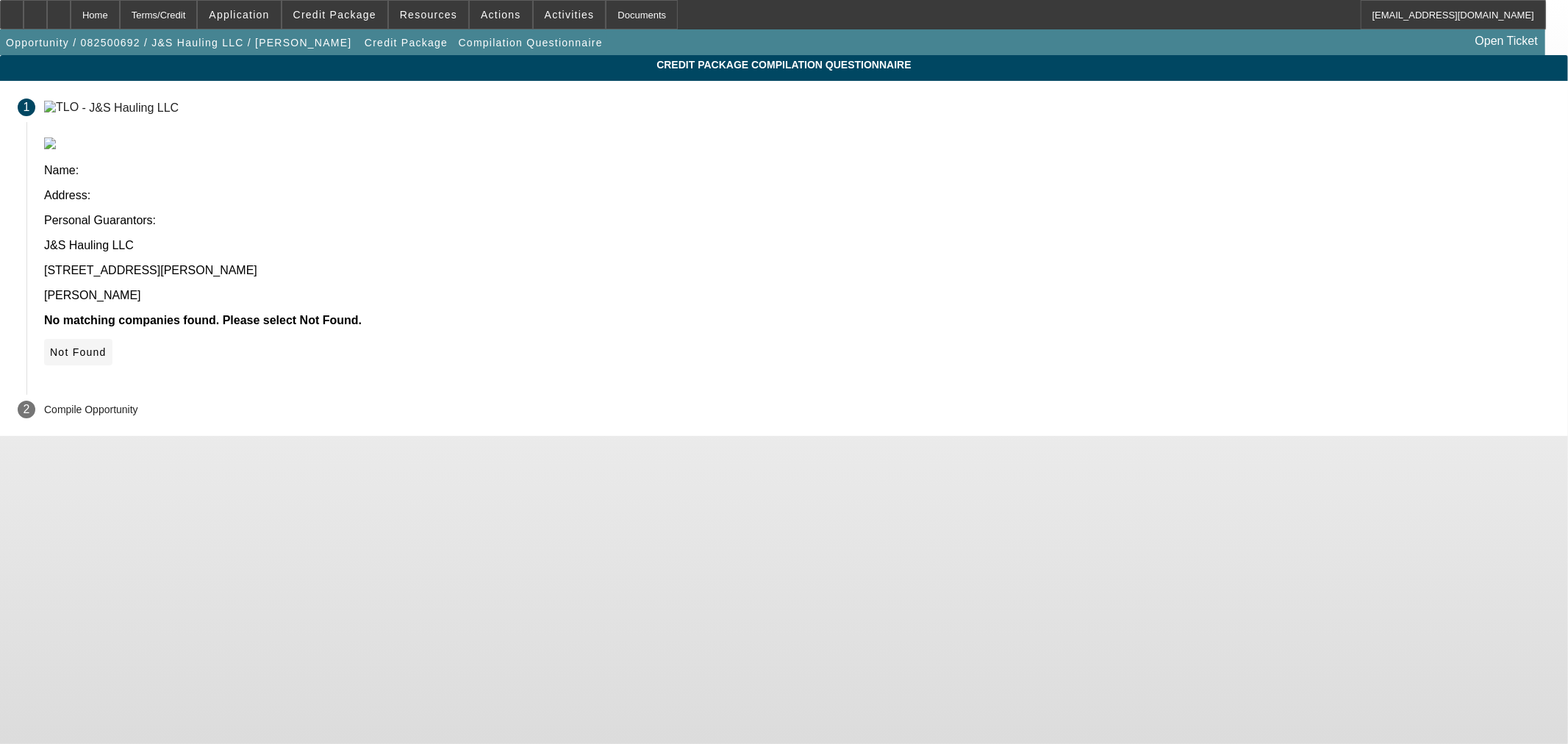
click at [50, 346] on icon at bounding box center [50, 352] width 0 height 12
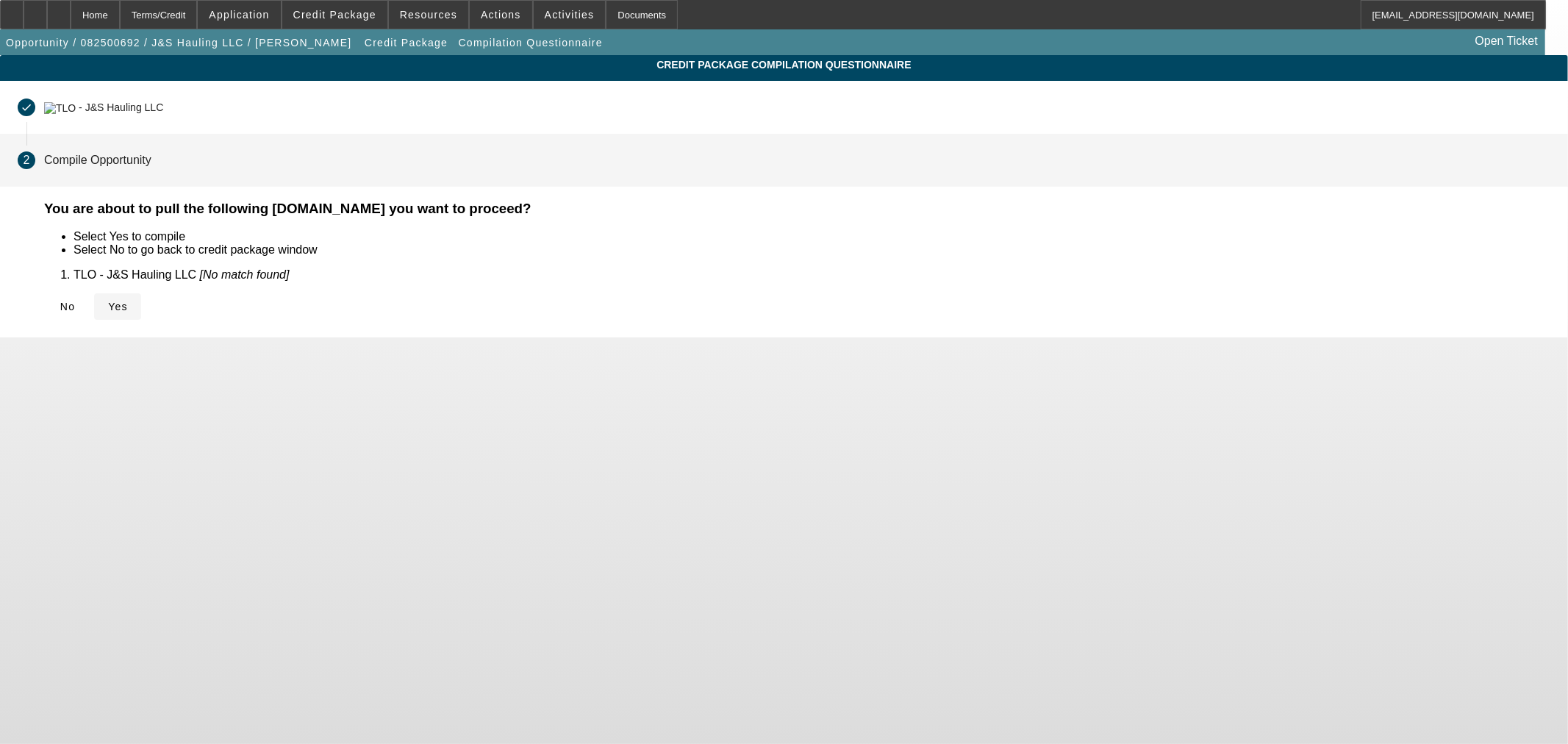
click at [141, 289] on span at bounding box center [117, 307] width 47 height 36
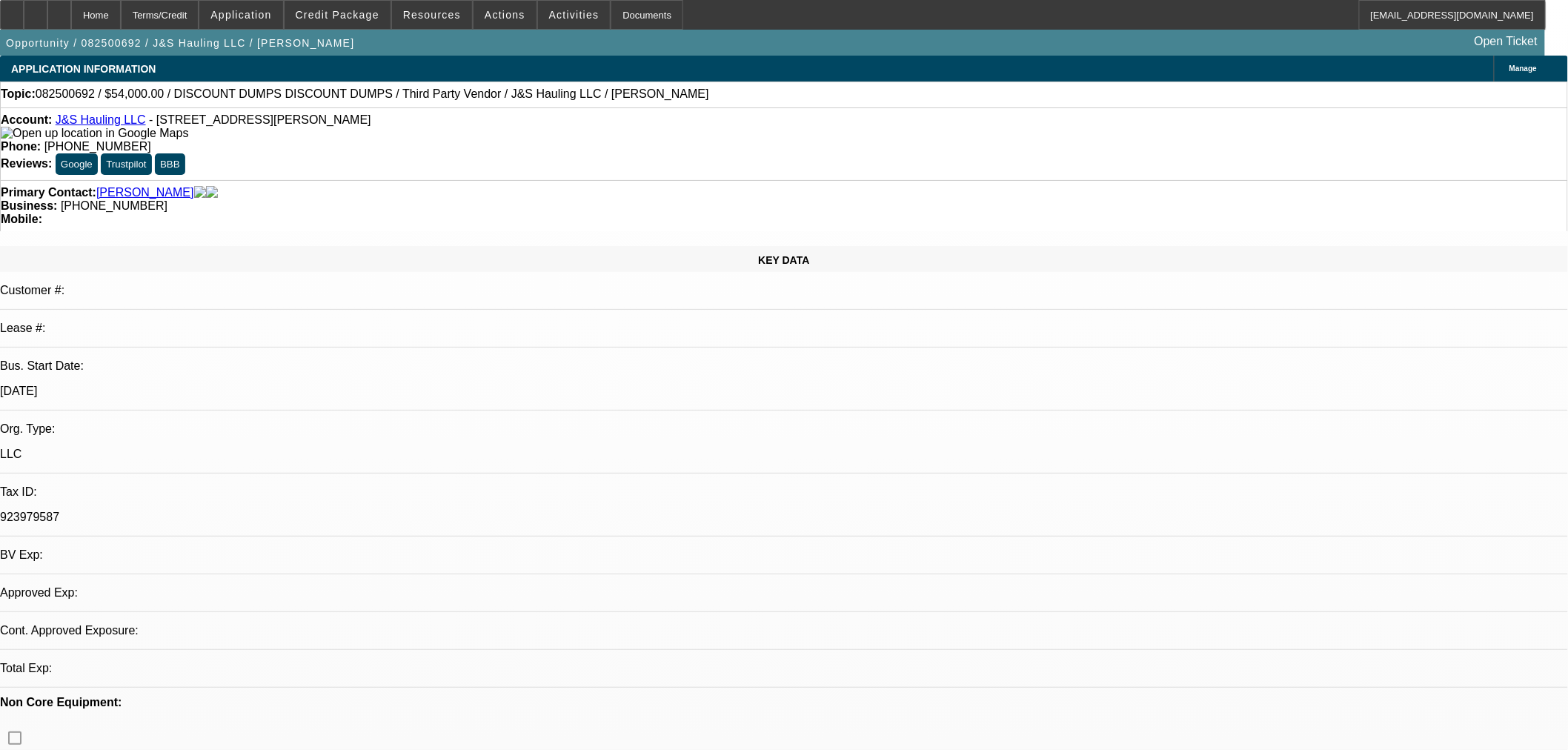
select select "0"
select select "3"
select select "0.1"
select select "4"
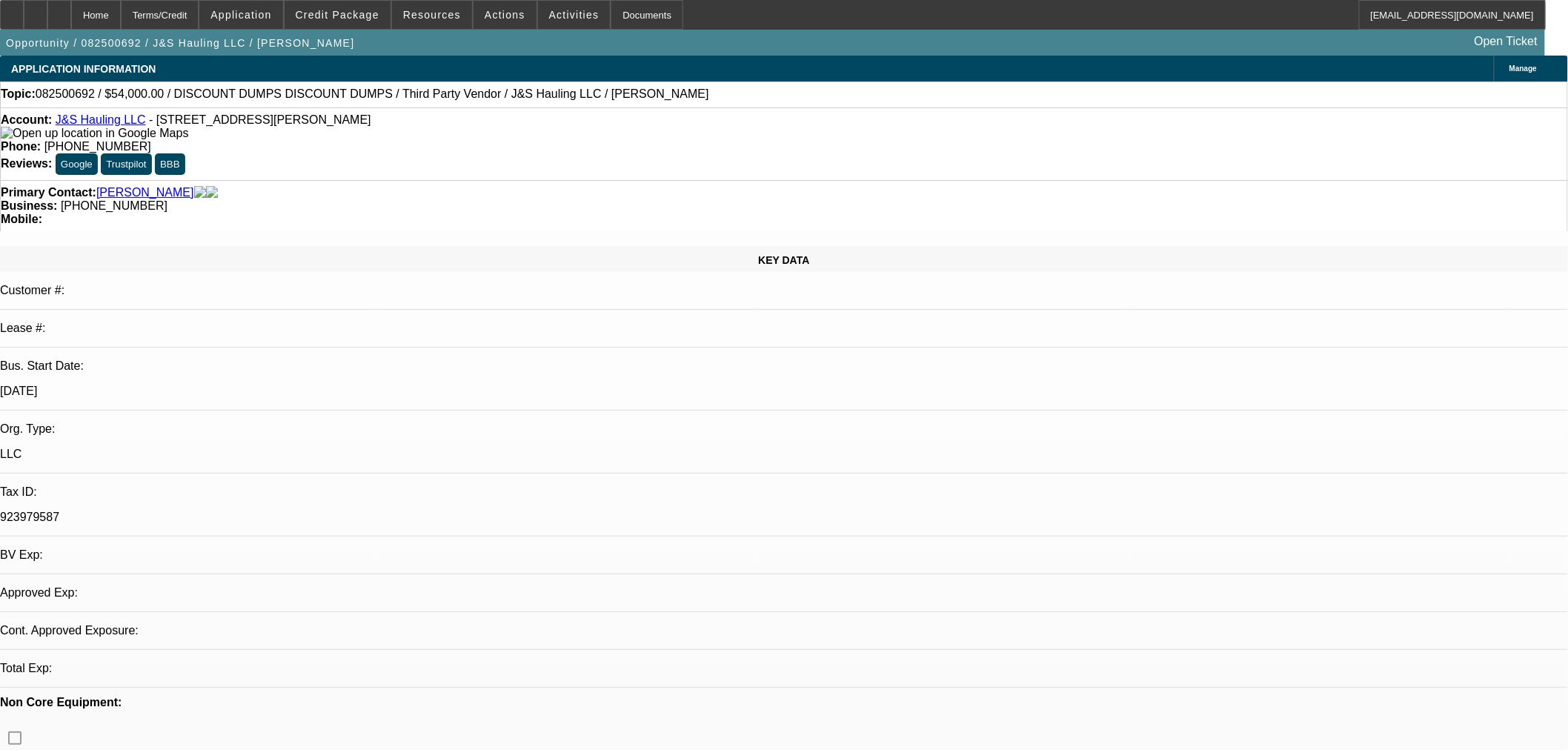
select select "0"
select select "3"
select select "0.1"
select select "4"
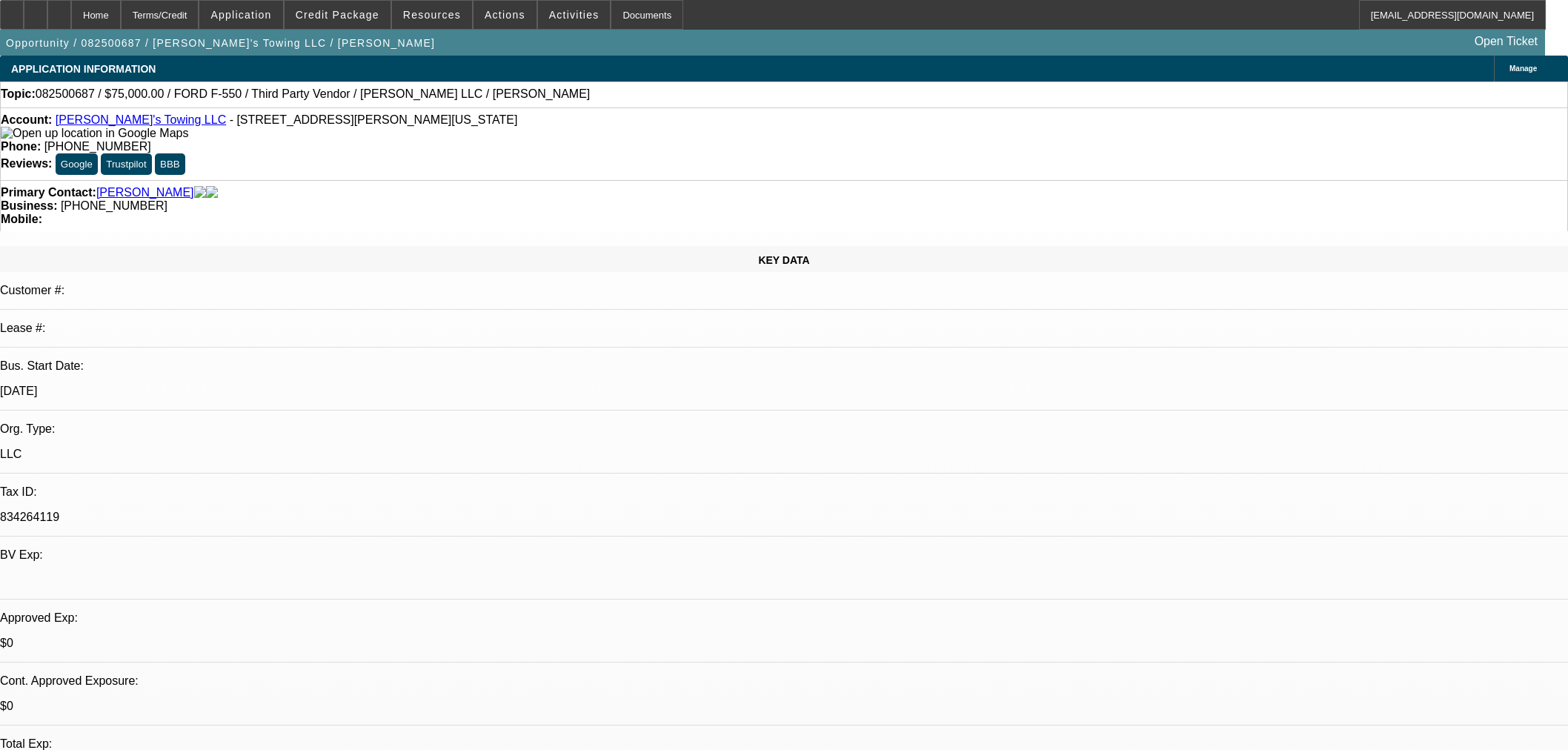
select select "0"
select select "2"
select select "0.1"
select select "4"
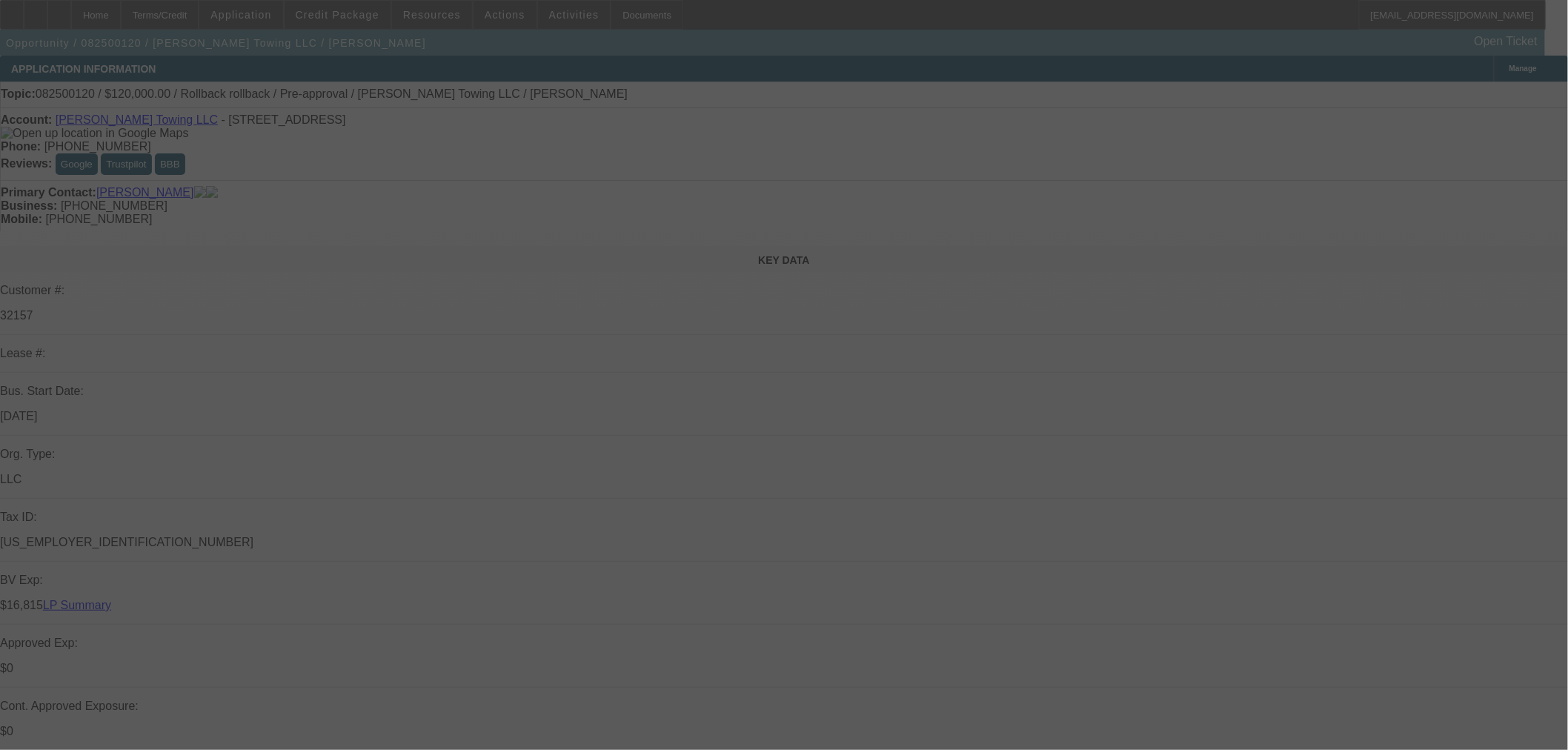
select select "0"
select select "6"
select select "0"
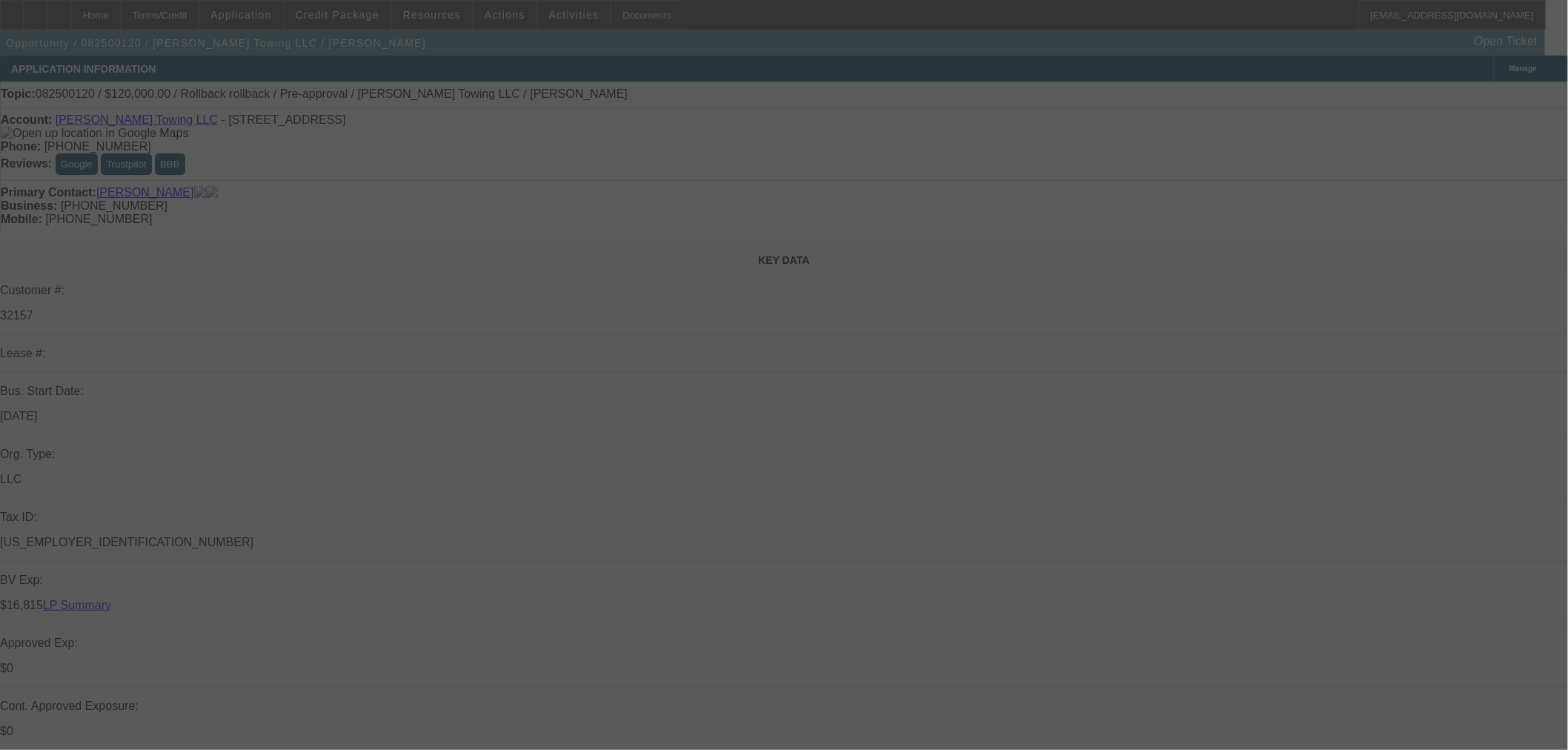
select select "0"
select select "6"
select select "0"
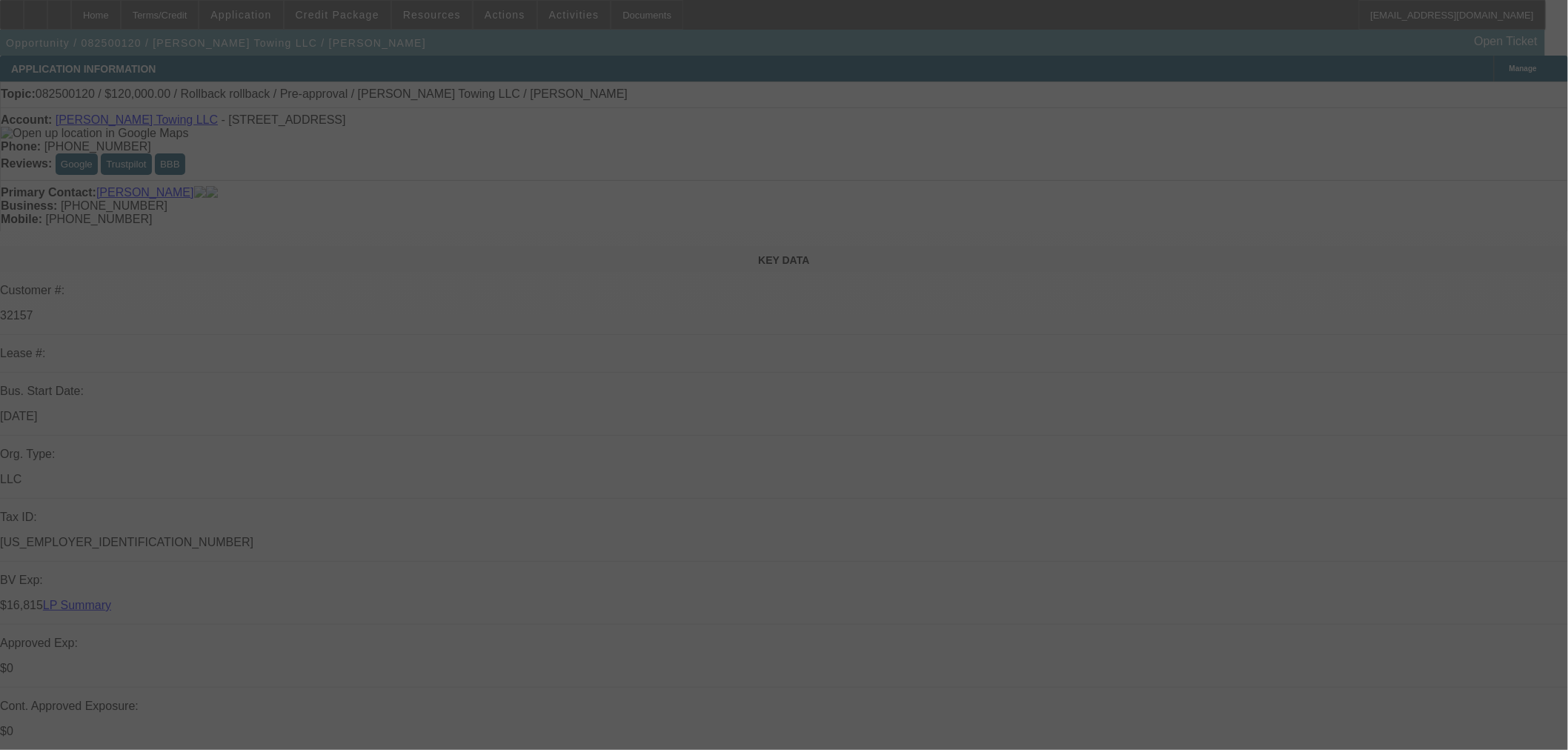
select select "3"
select select "0.1"
select select "4"
select select "0"
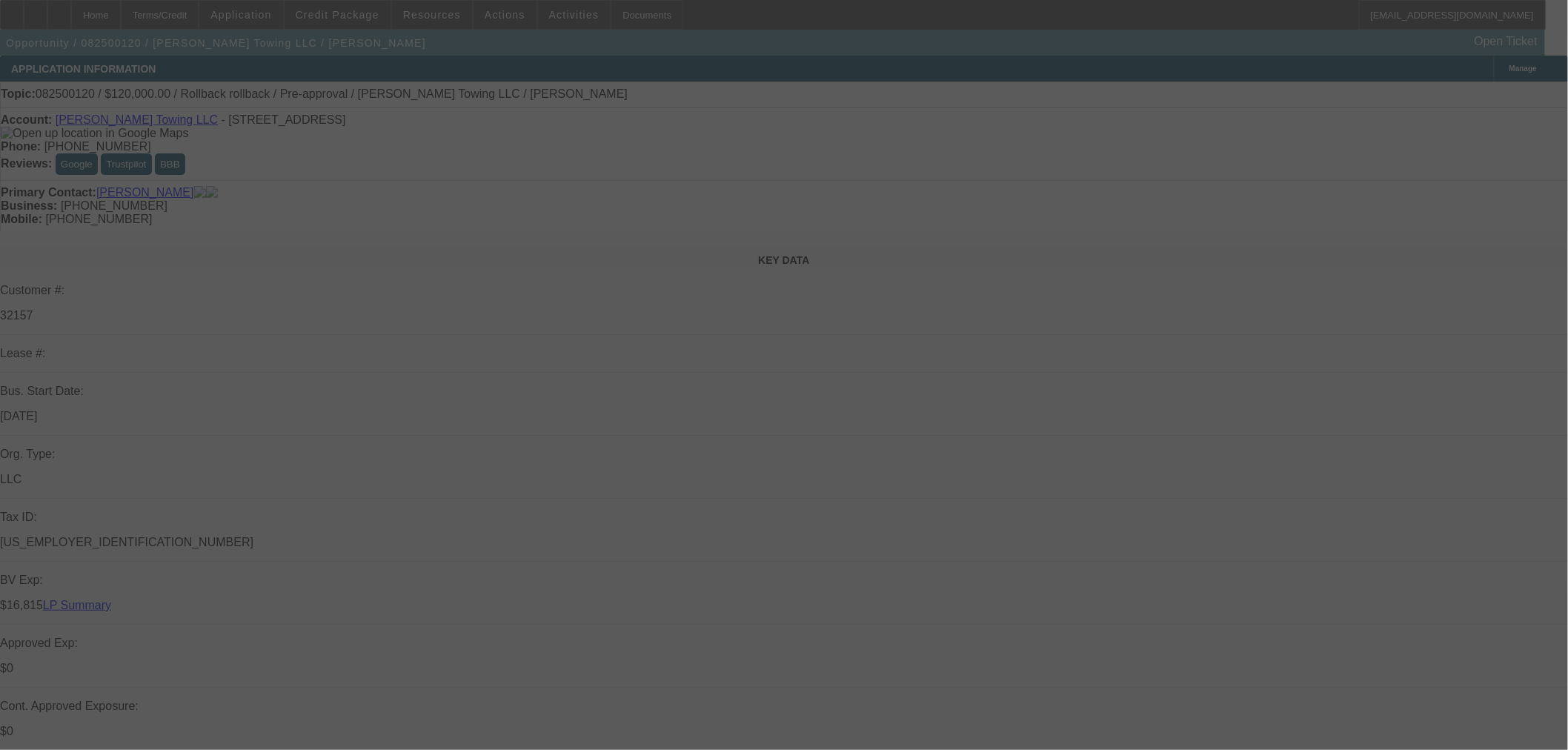
select select "3"
select select "0.1"
select select "4"
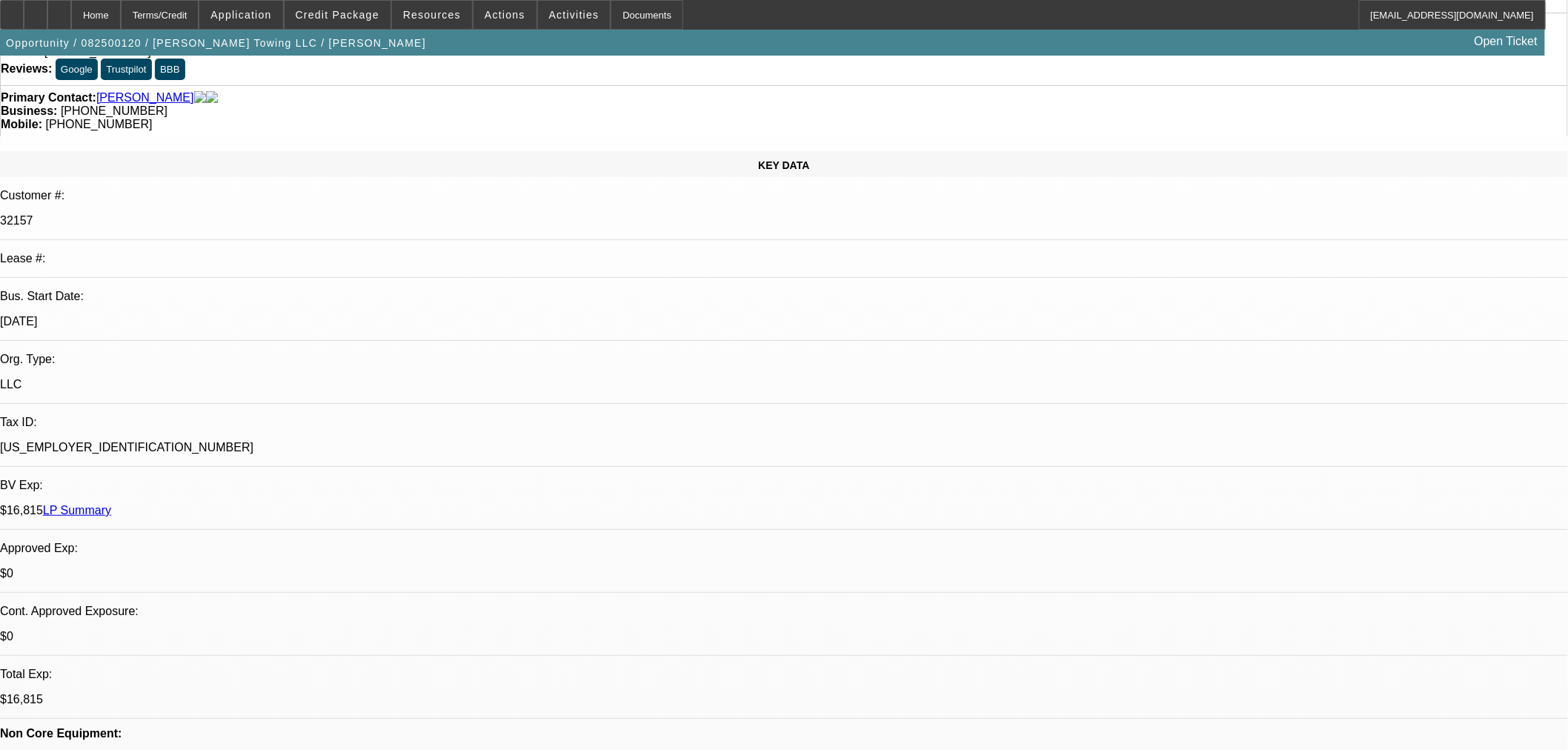
scroll to position [329, 0]
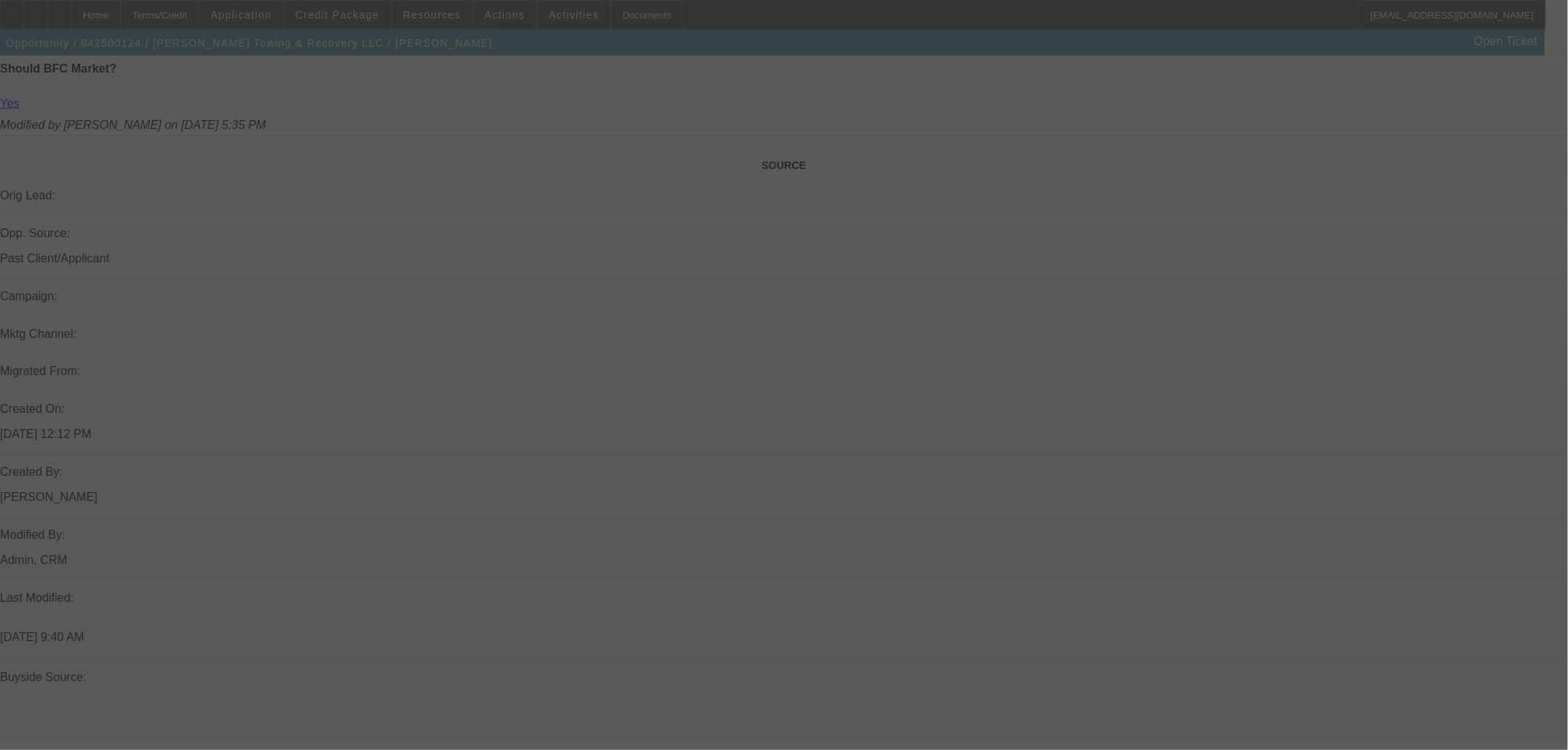
scroll to position [817, 0]
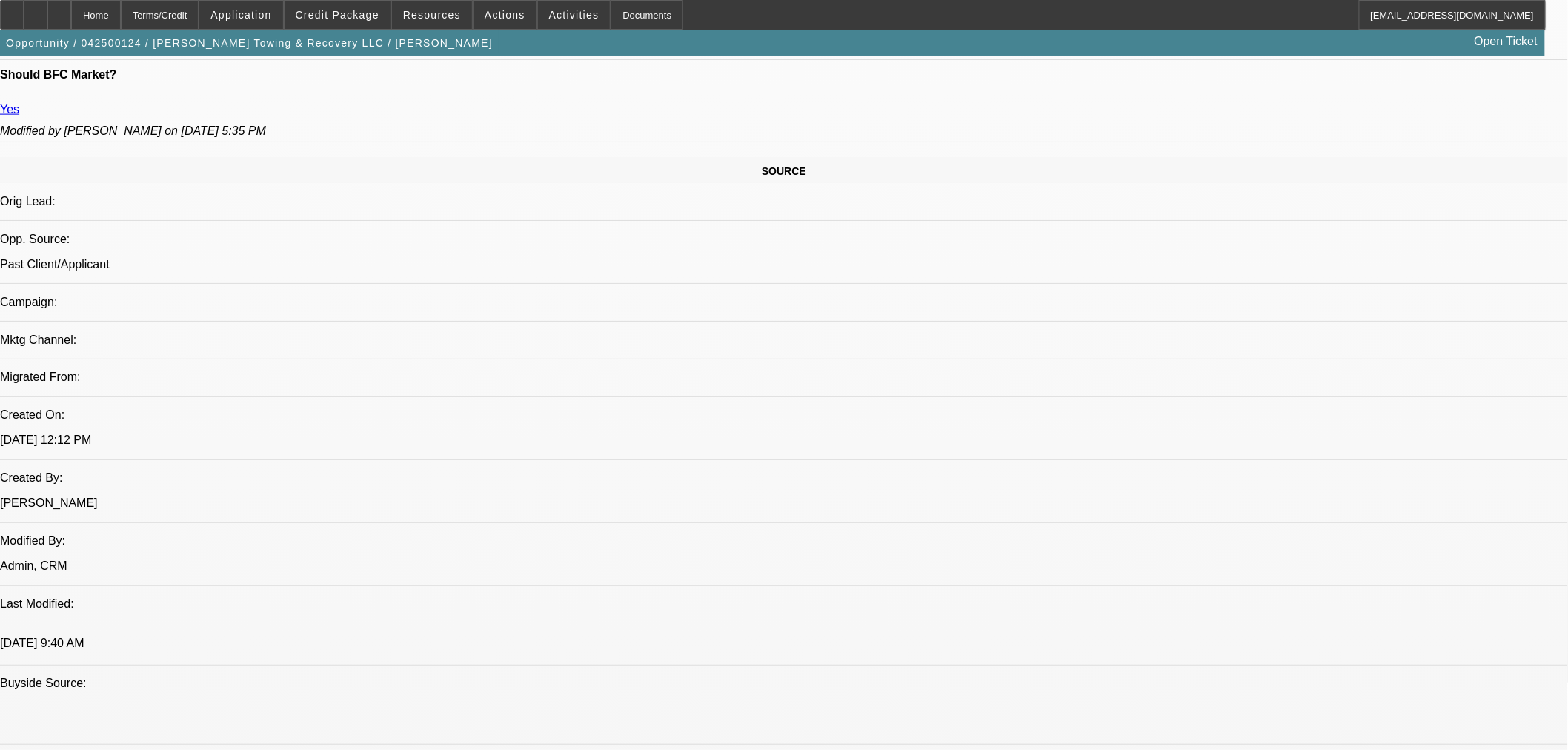
select select "0"
select select "3"
select select "0"
select select "6"
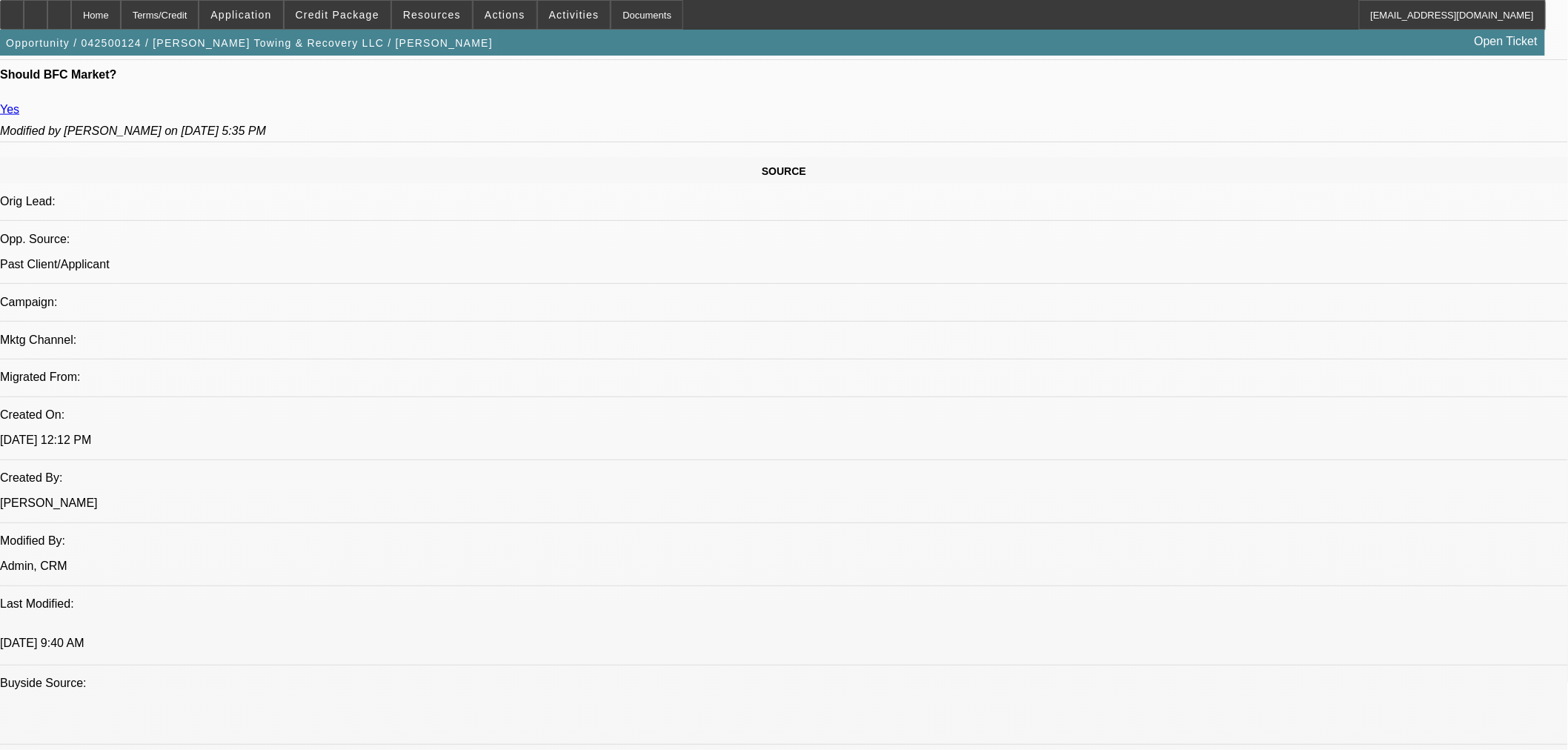
select select "0"
select select "3"
select select "0"
select select "6"
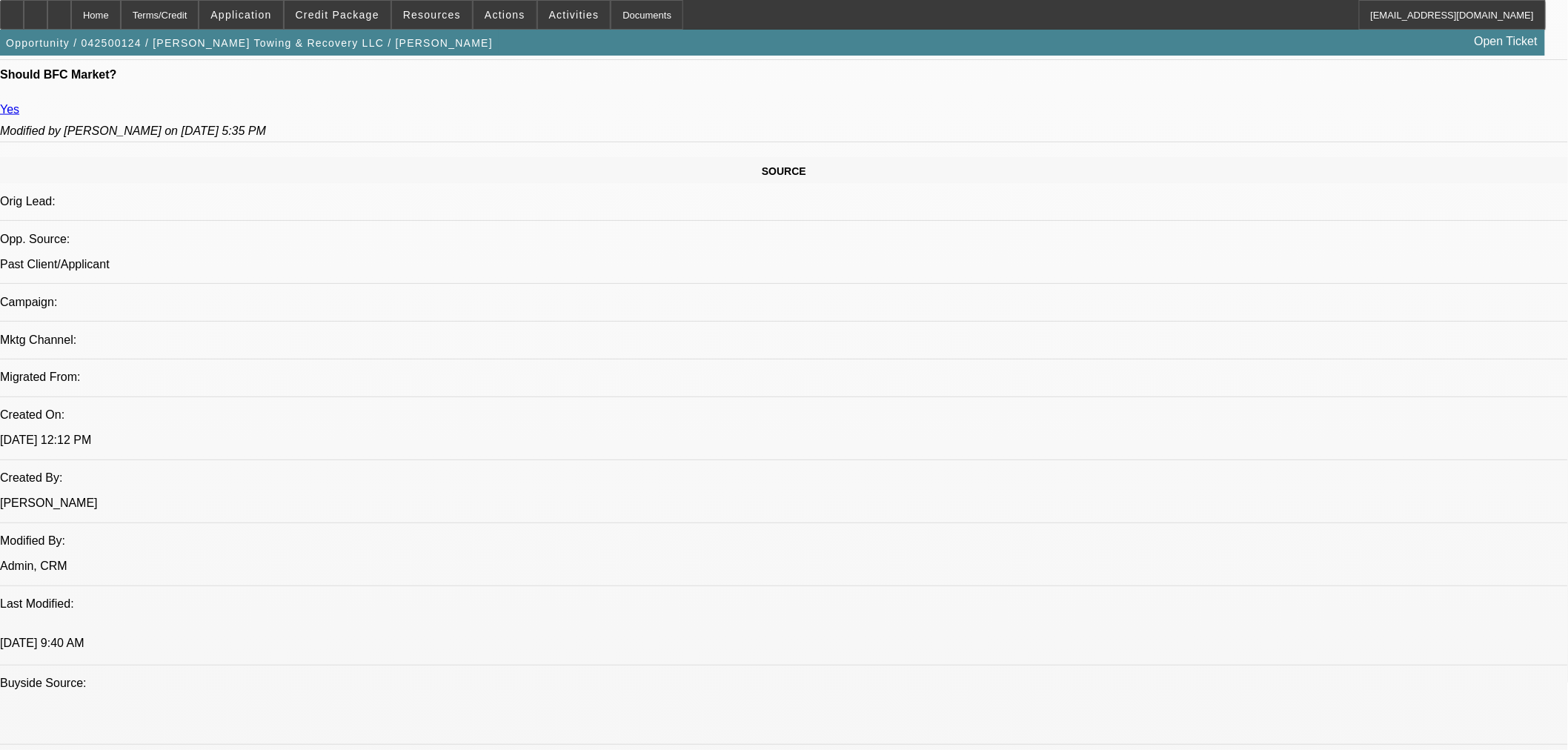
select select "0"
select select "3"
select select "0"
select select "6"
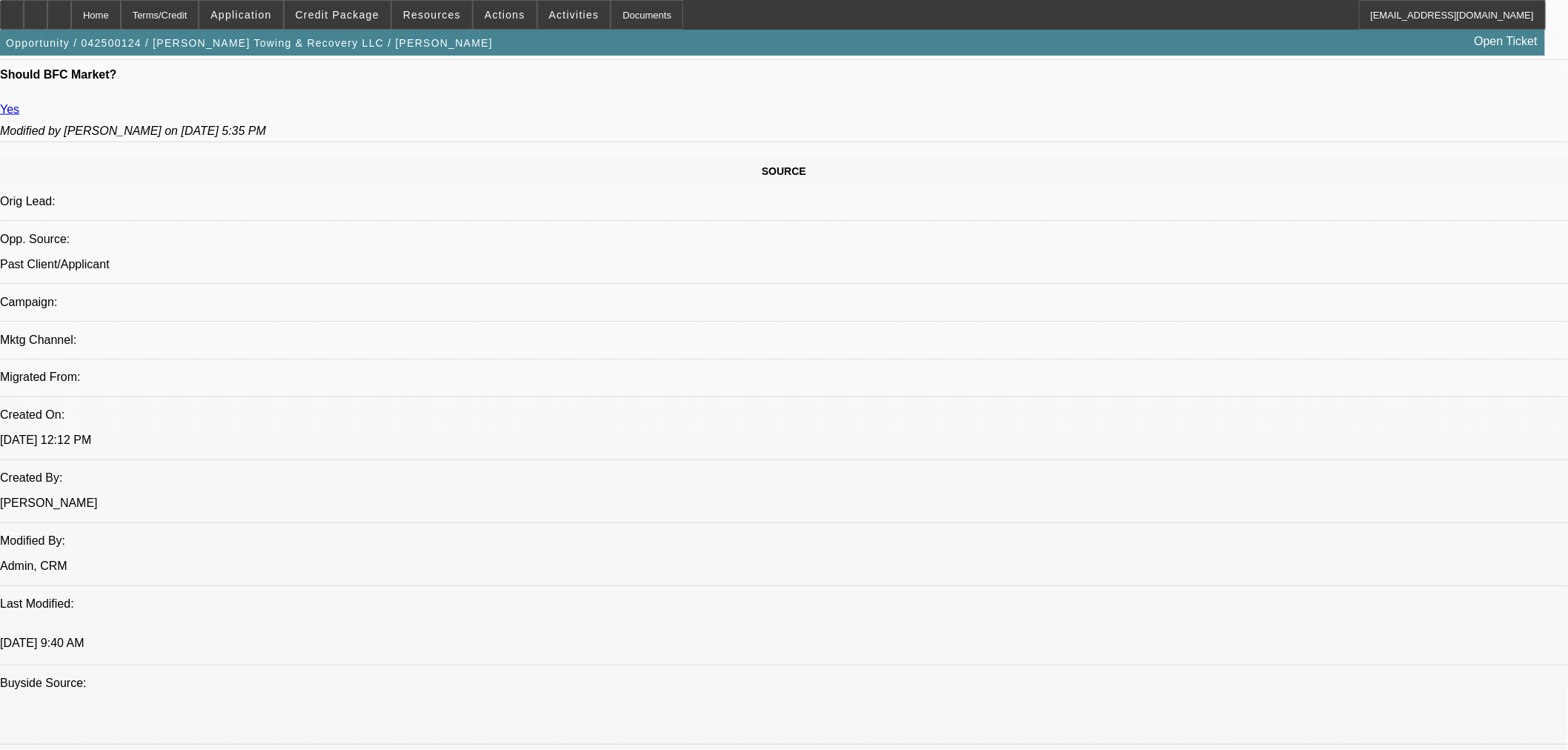
select select "0"
select select "3"
select select "0"
select select "6"
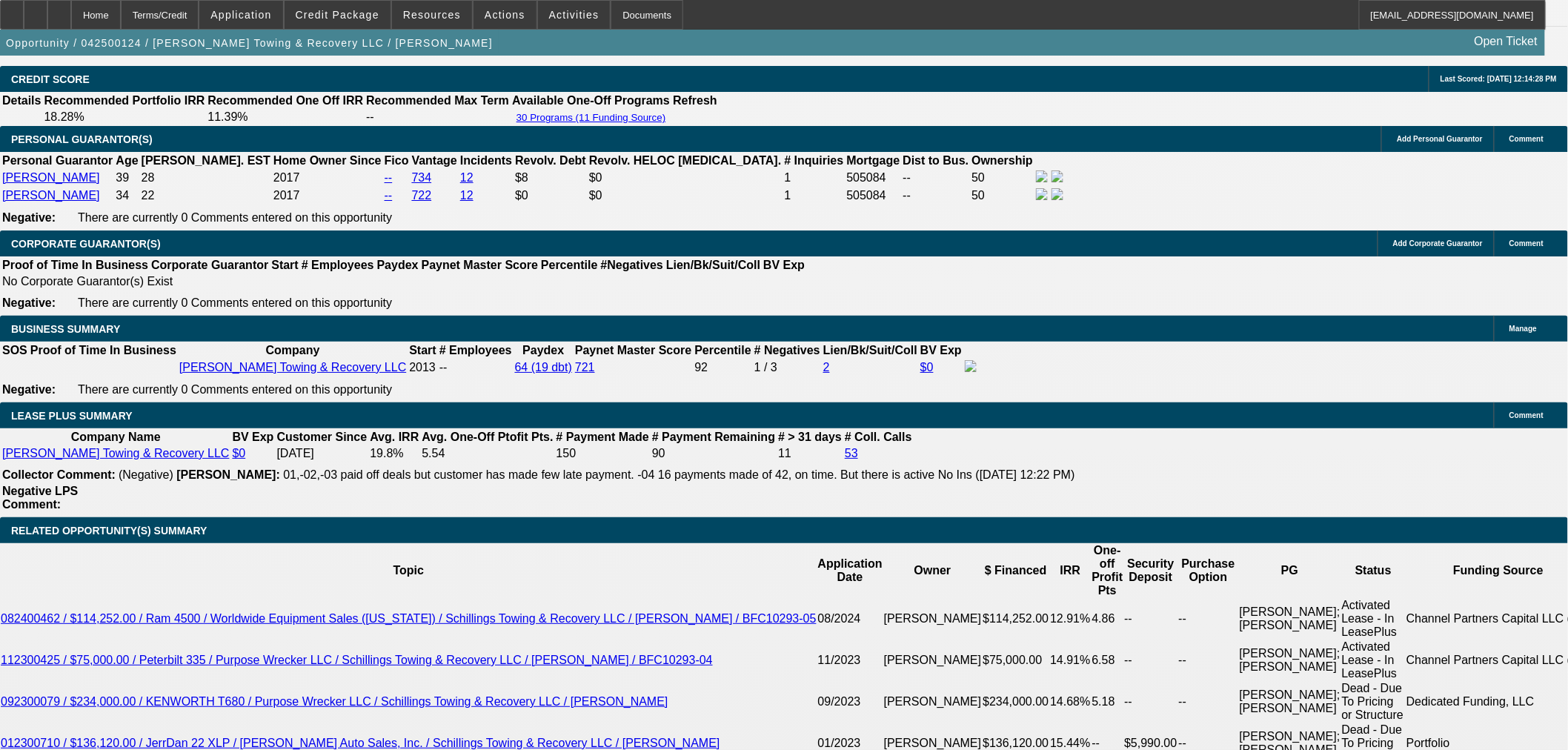
scroll to position [2300, 0]
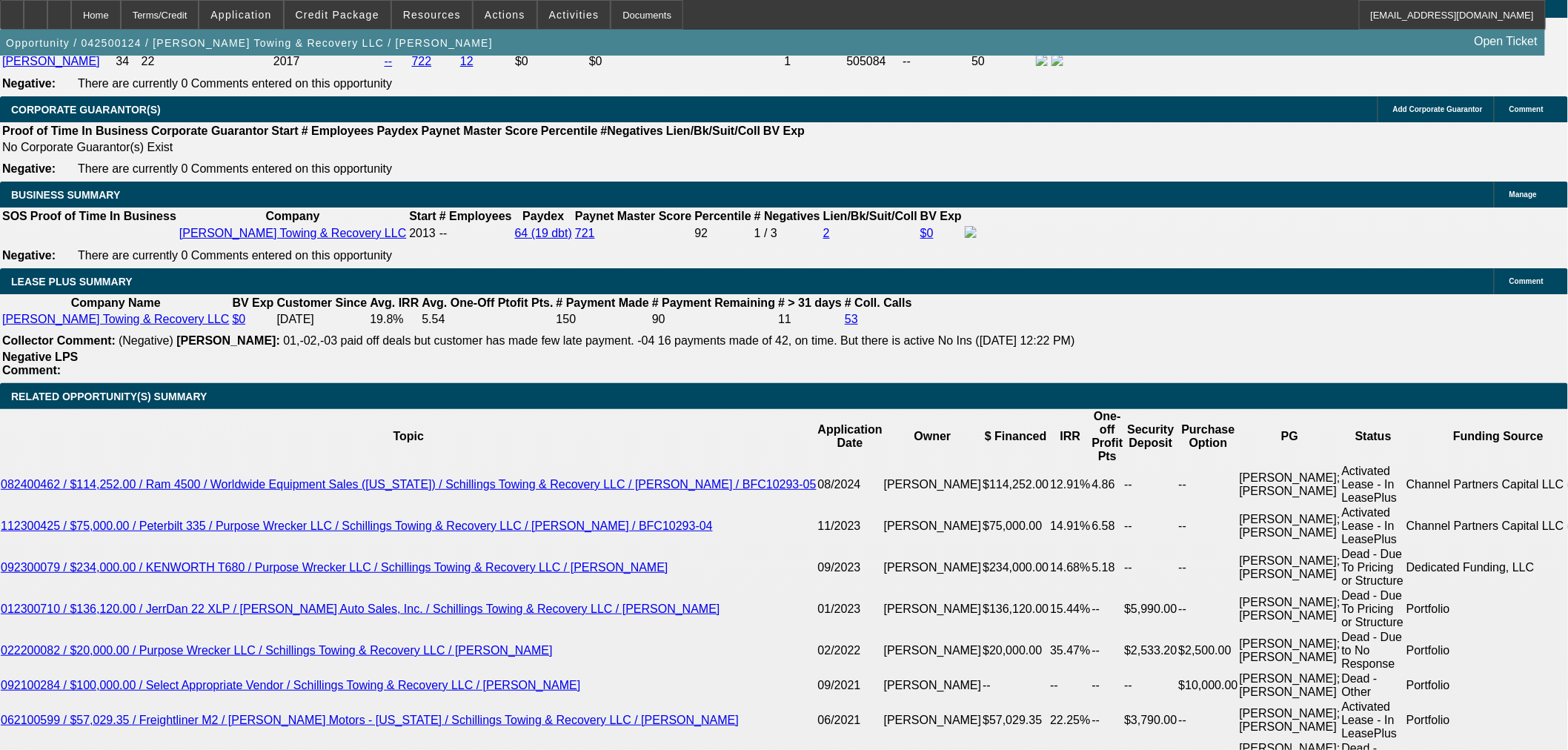
drag, startPoint x: 308, startPoint y: 650, endPoint x: 348, endPoint y: 650, distance: 40.0
type input "7"
type input "UNKNOWN"
type input "72"
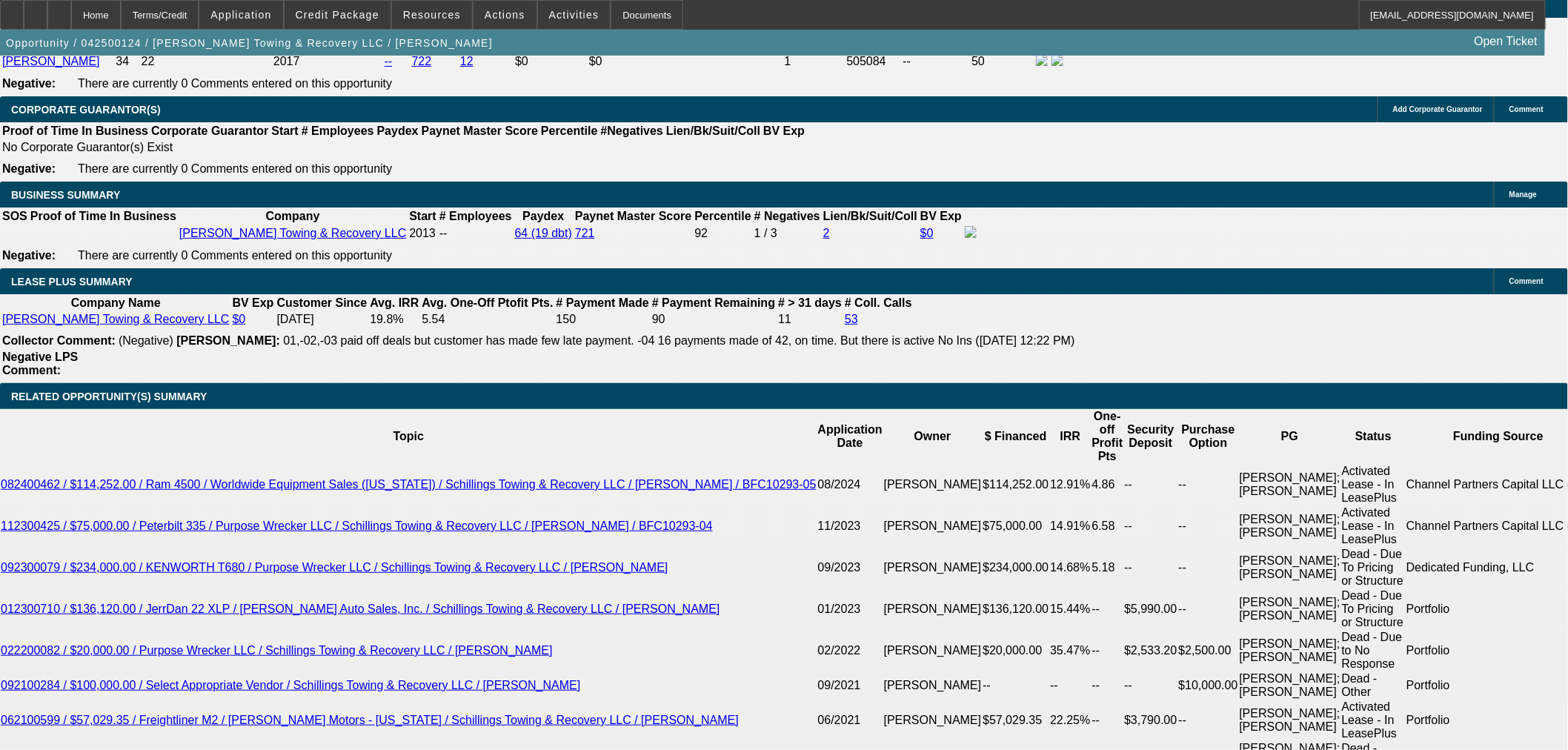
type input "$2,289.50"
drag, startPoint x: 306, startPoint y: 649, endPoint x: 339, endPoint y: 652, distance: 33.1
type input "60"
type input "$2,598.97"
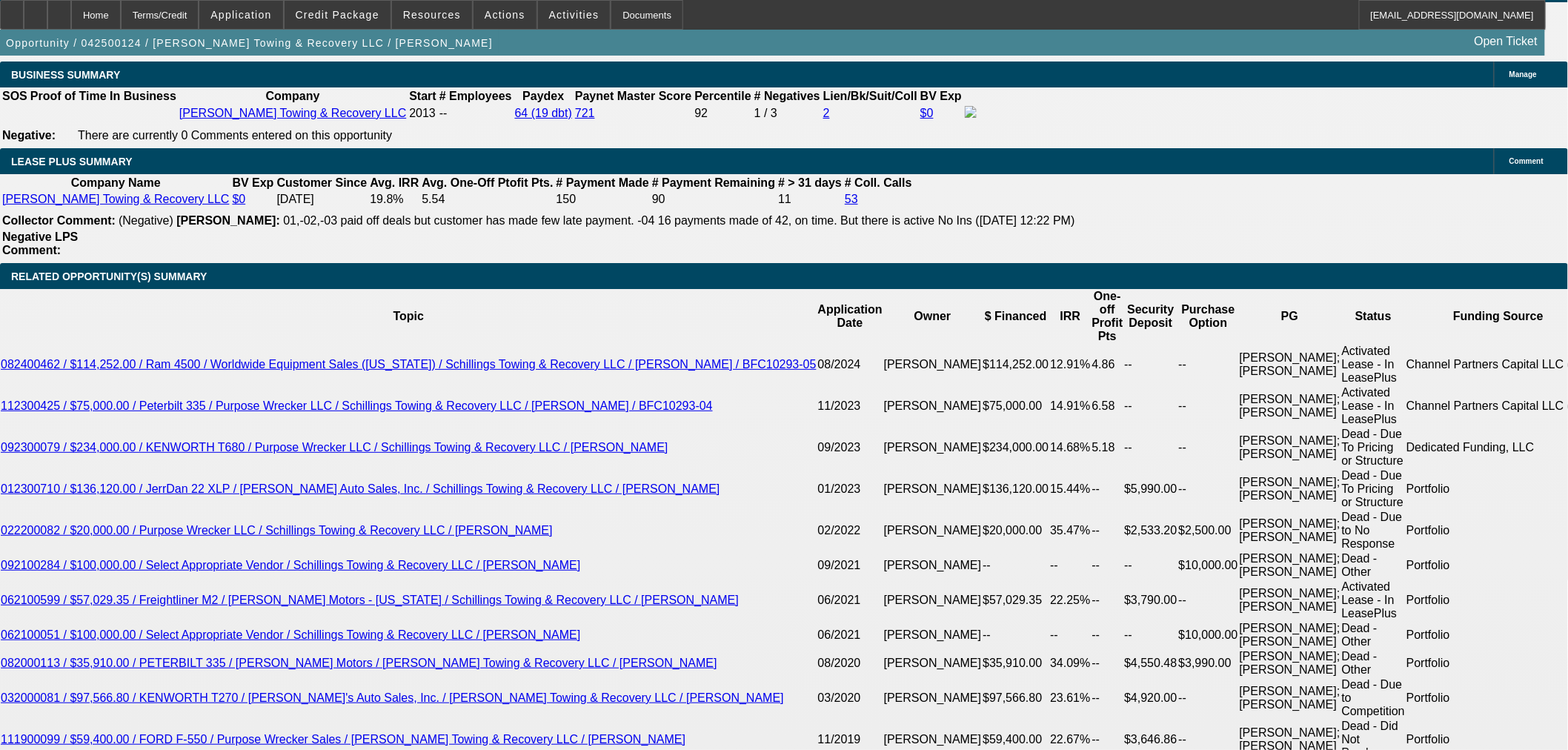
scroll to position [2382, 0]
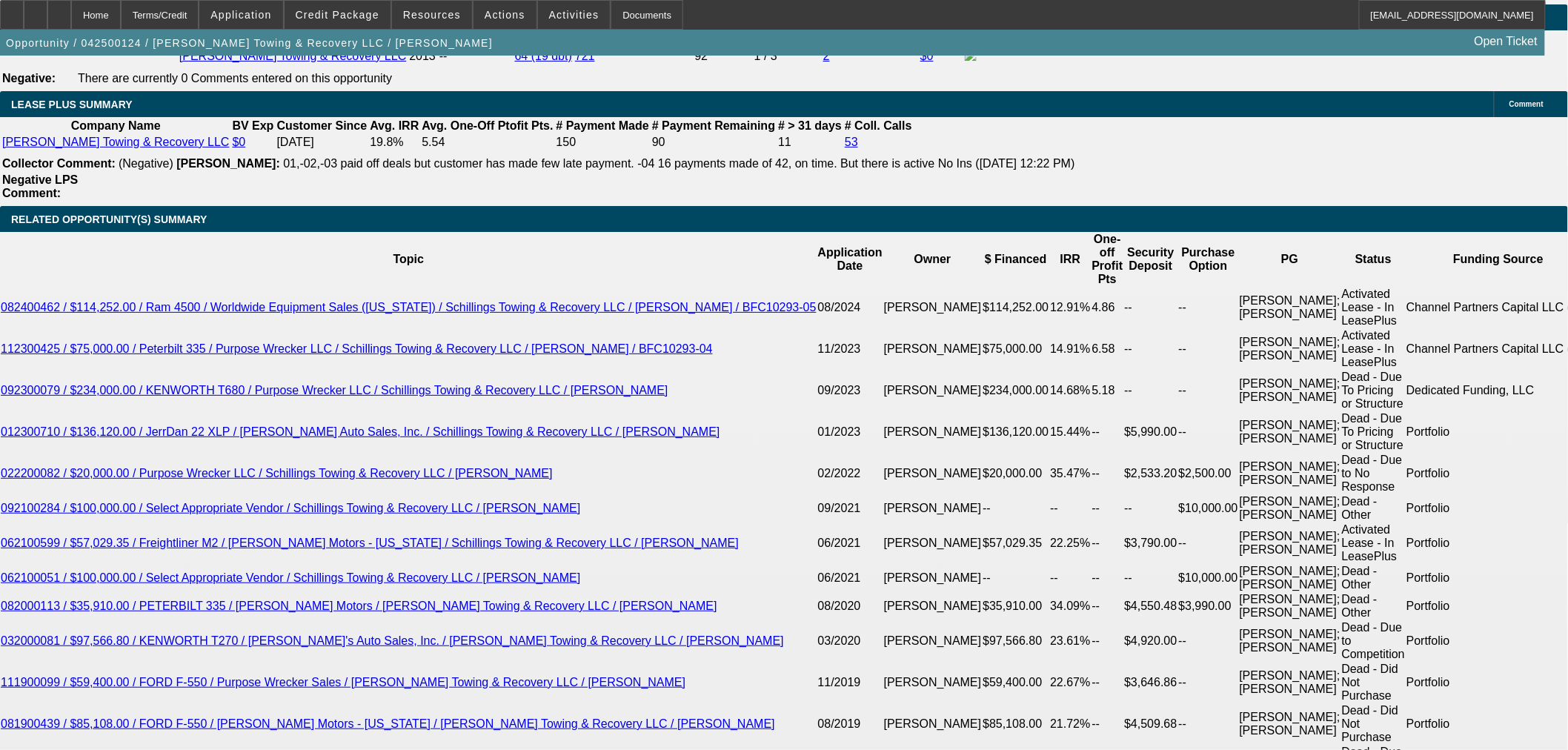
scroll to position [2711, 0]
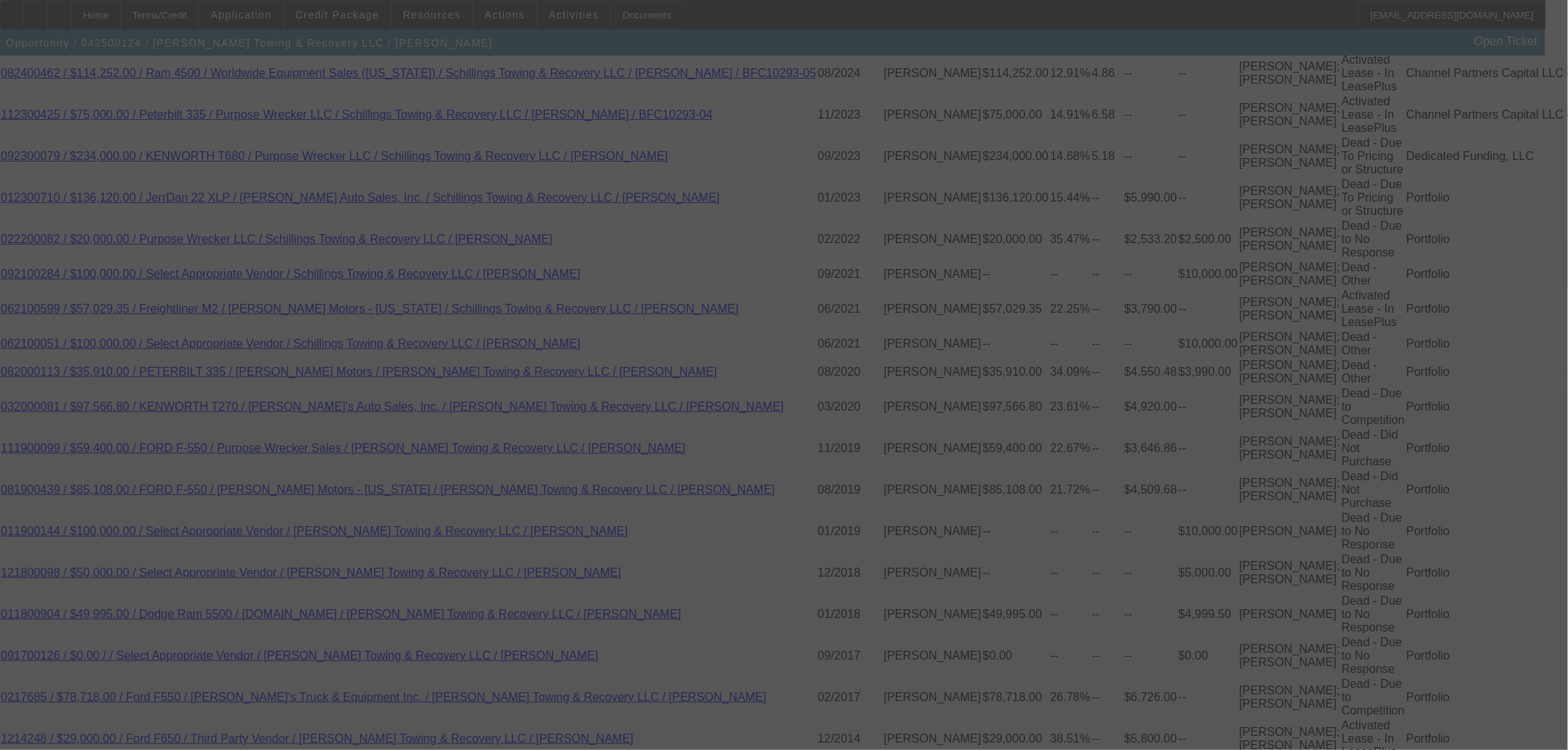
select select "0"
select select "3"
select select "0"
select select "6"
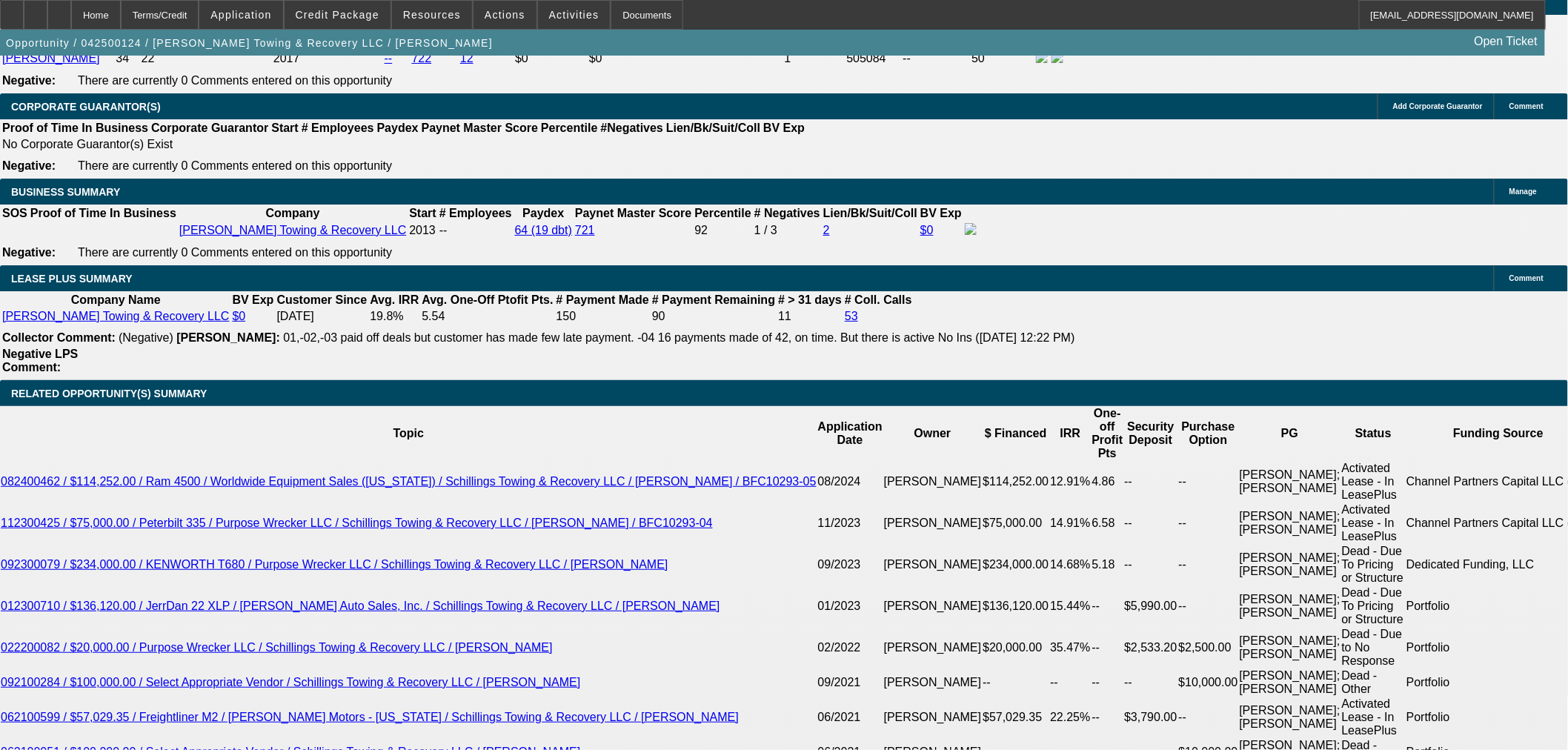
scroll to position [2217, 0]
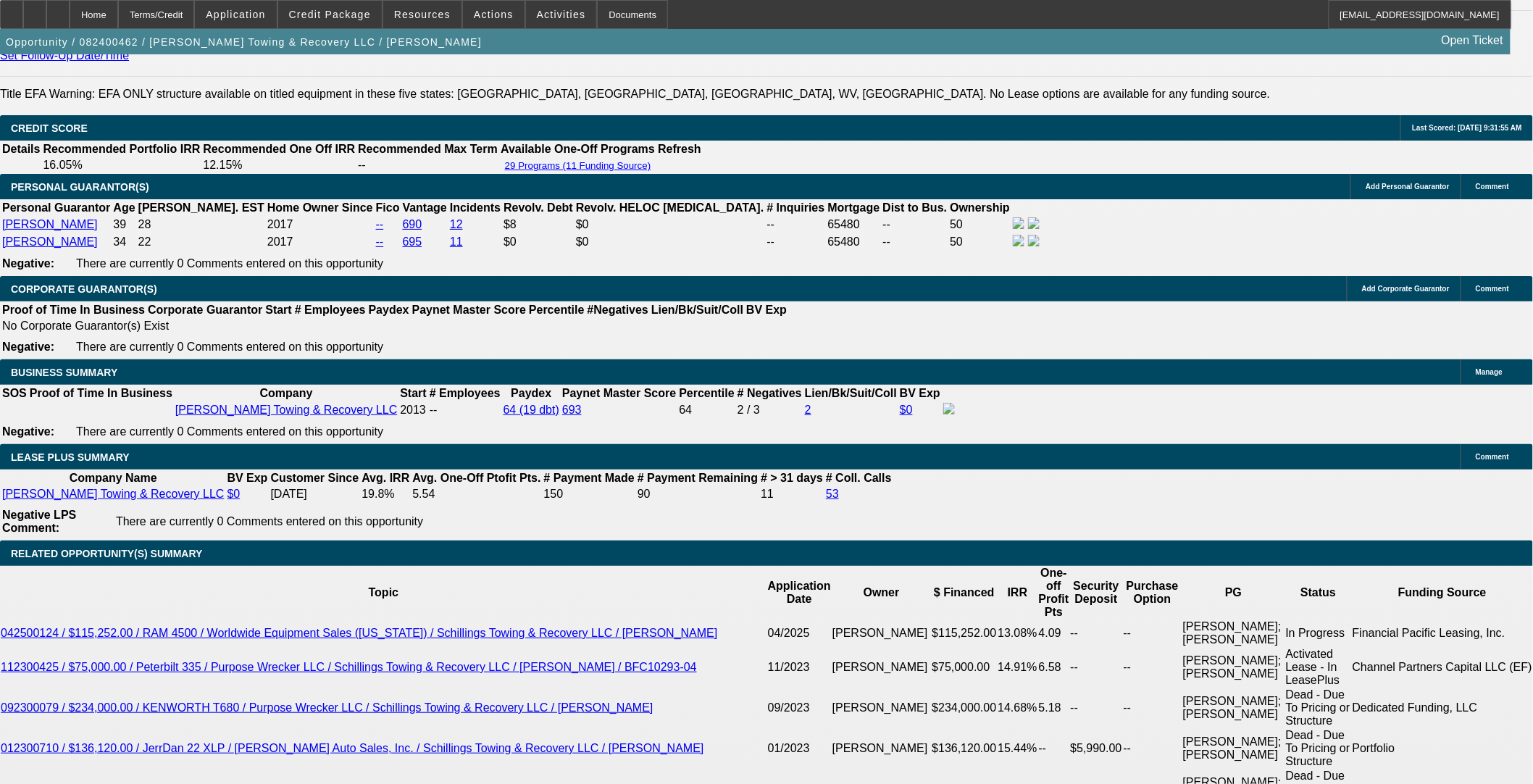
select select "0"
select select "3"
select select "0"
select select "6"
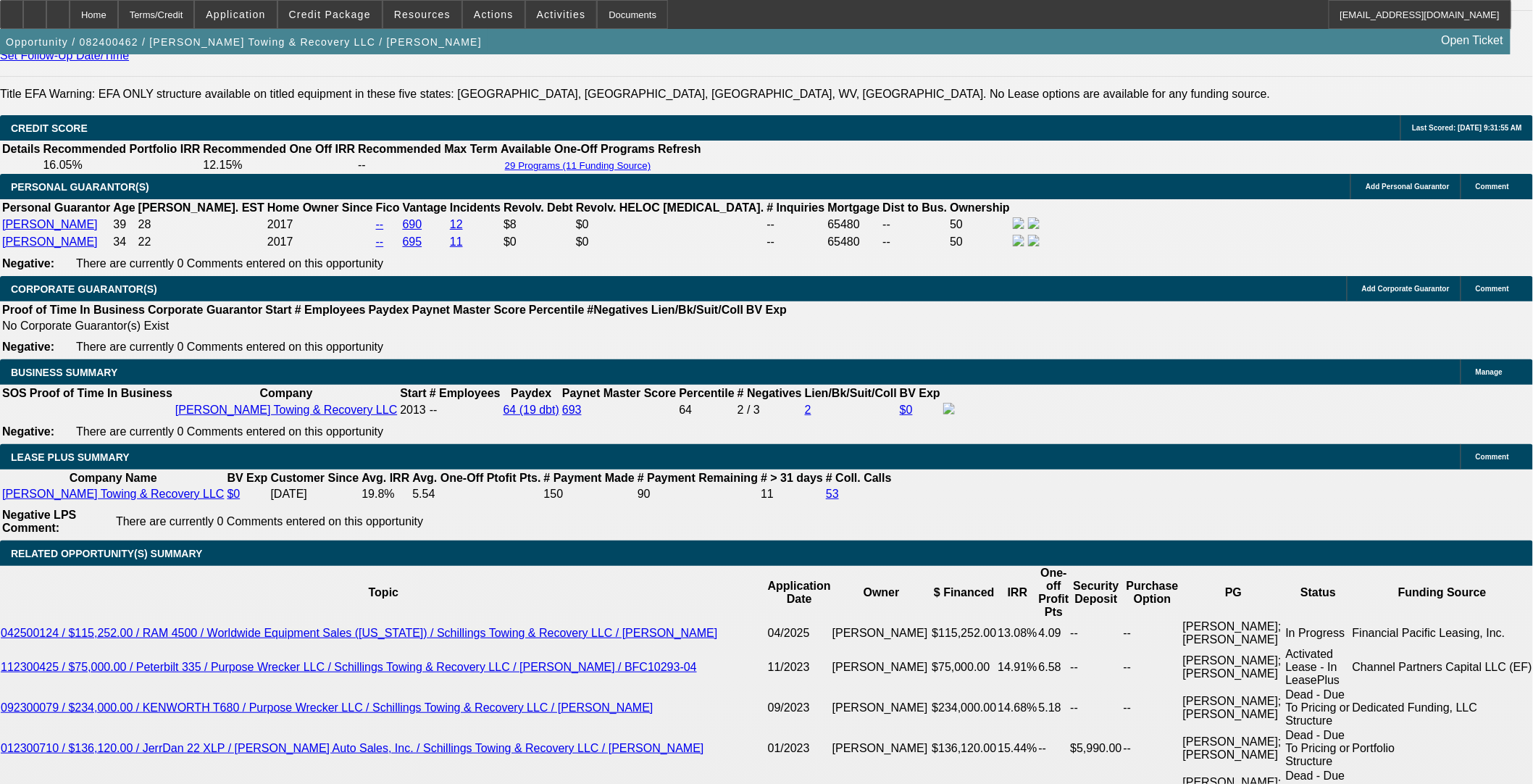
select select "0"
select select "3"
select select "0"
select select "6"
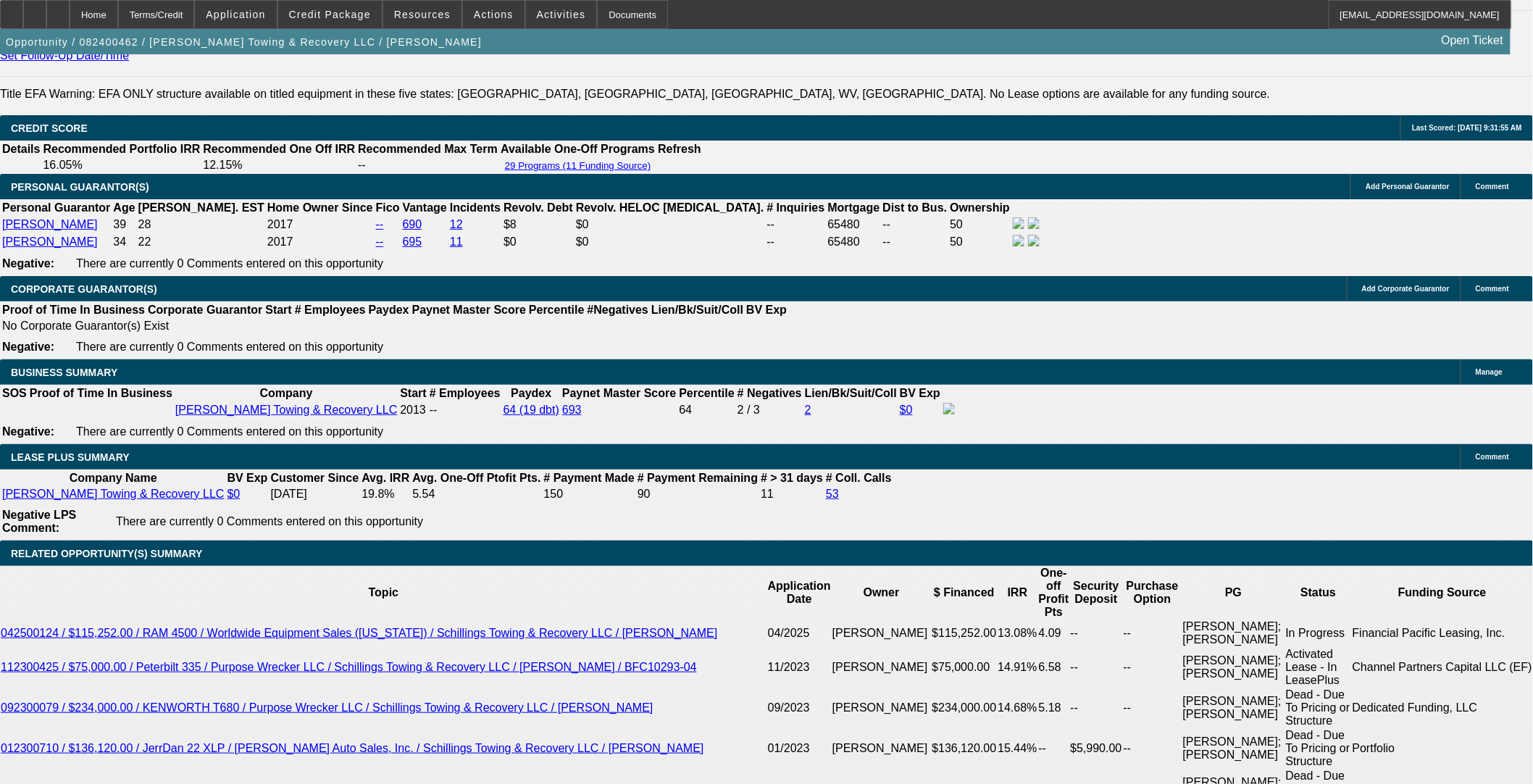
select select "0"
select select "3"
select select "0"
select select "6"
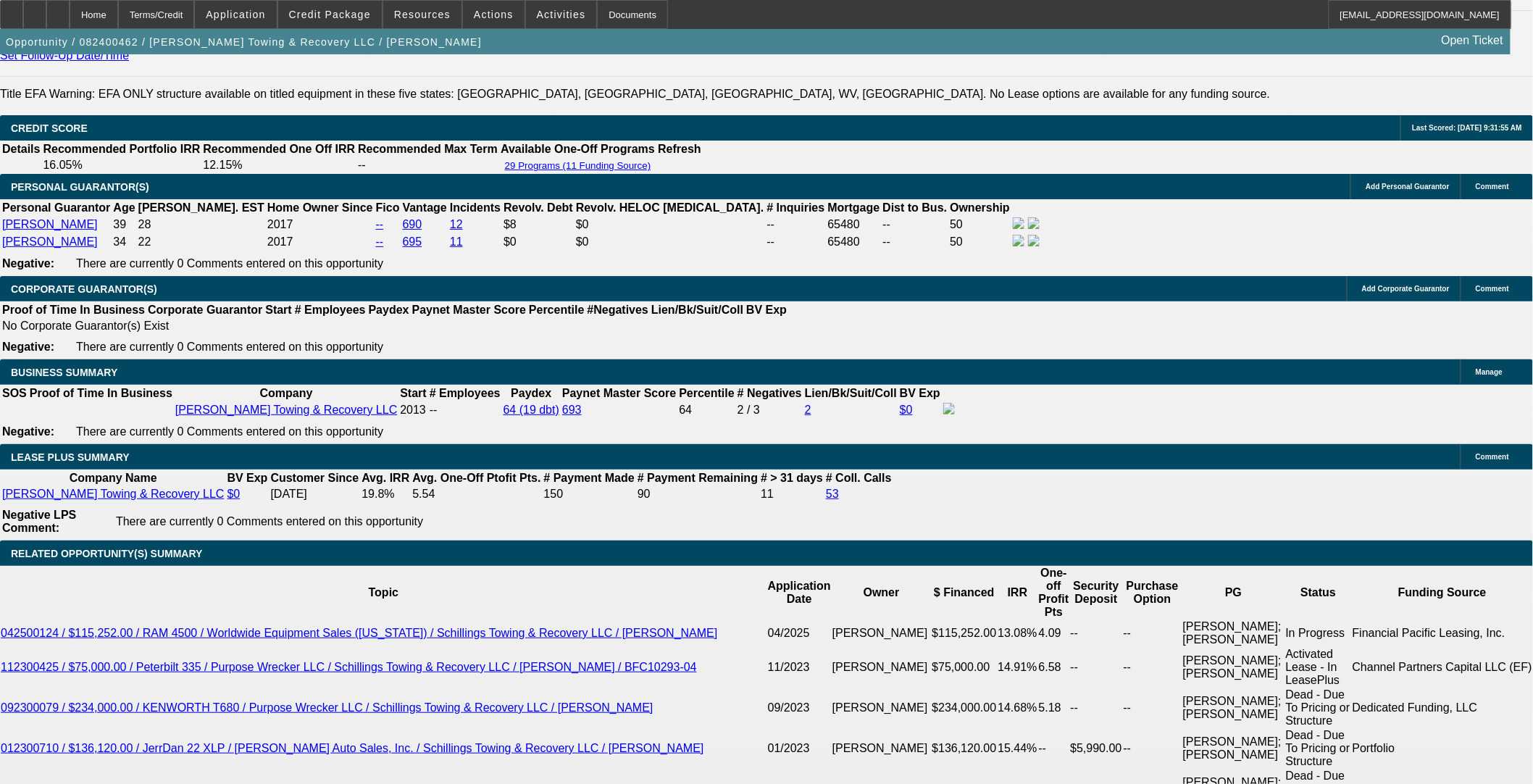
select select "0"
select select "3"
select select "0"
select select "6"
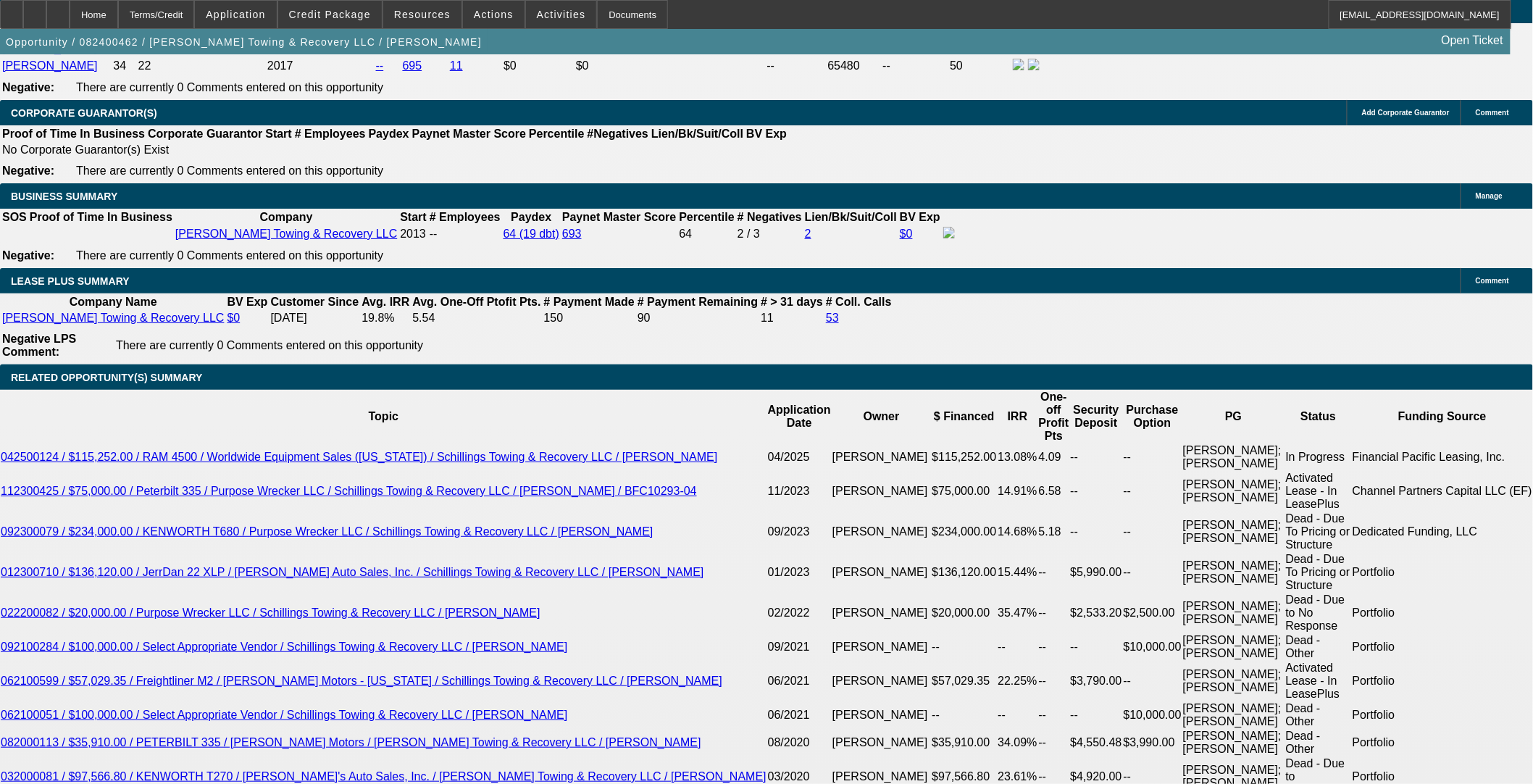
scroll to position [2425, 0]
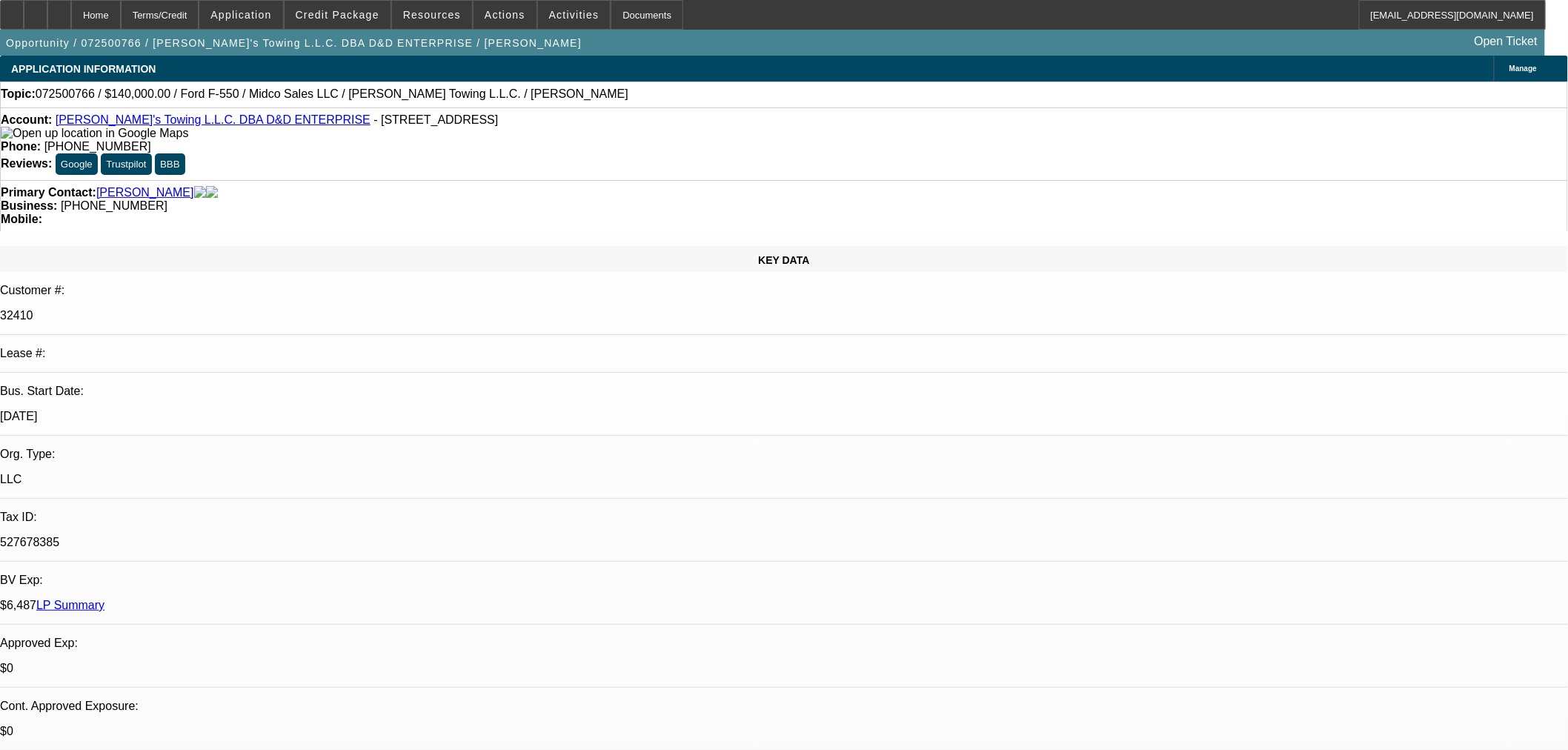
select select "0"
select select "2"
select select "0.1"
select select "4"
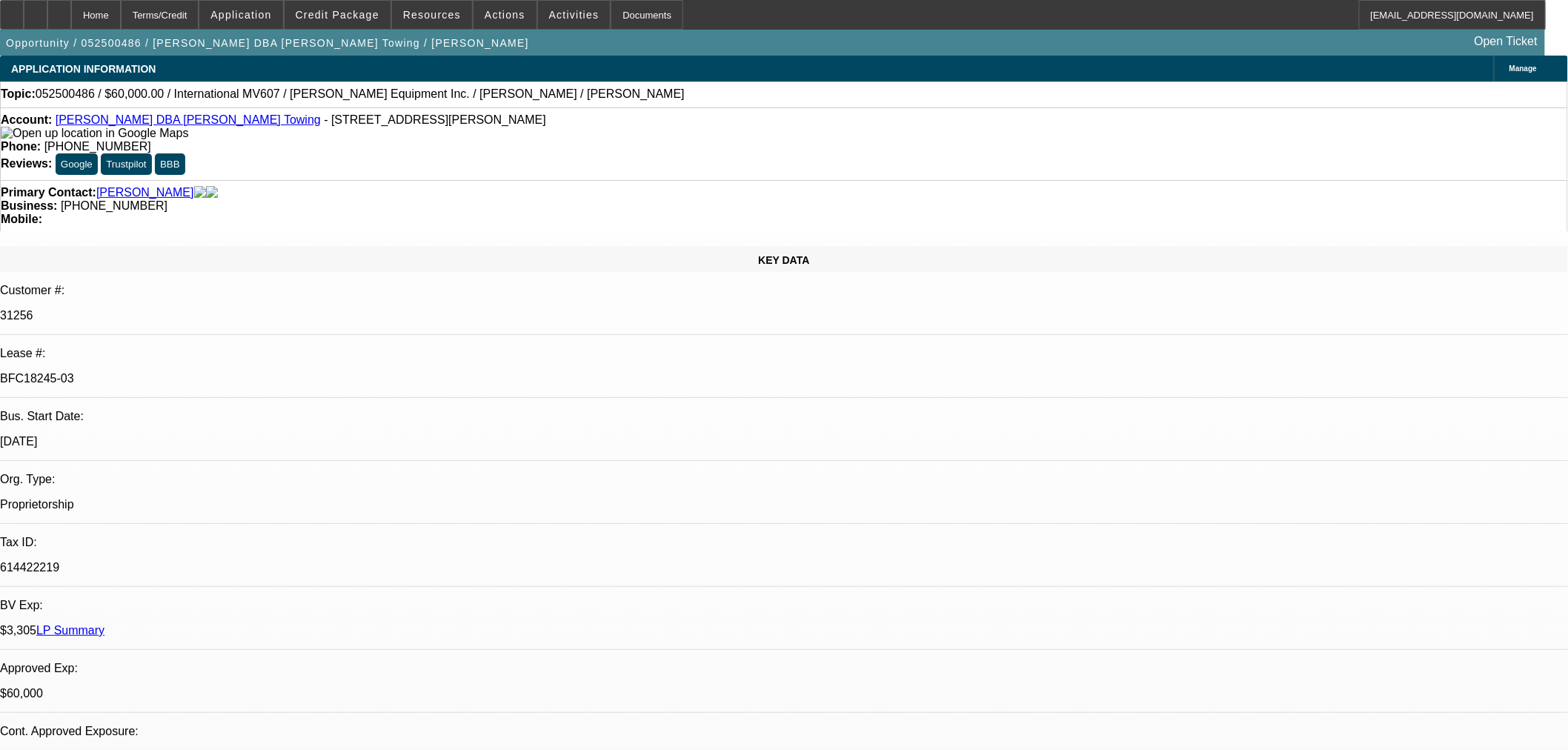
select select "0"
select select "2"
select select "0.1"
select select "4"
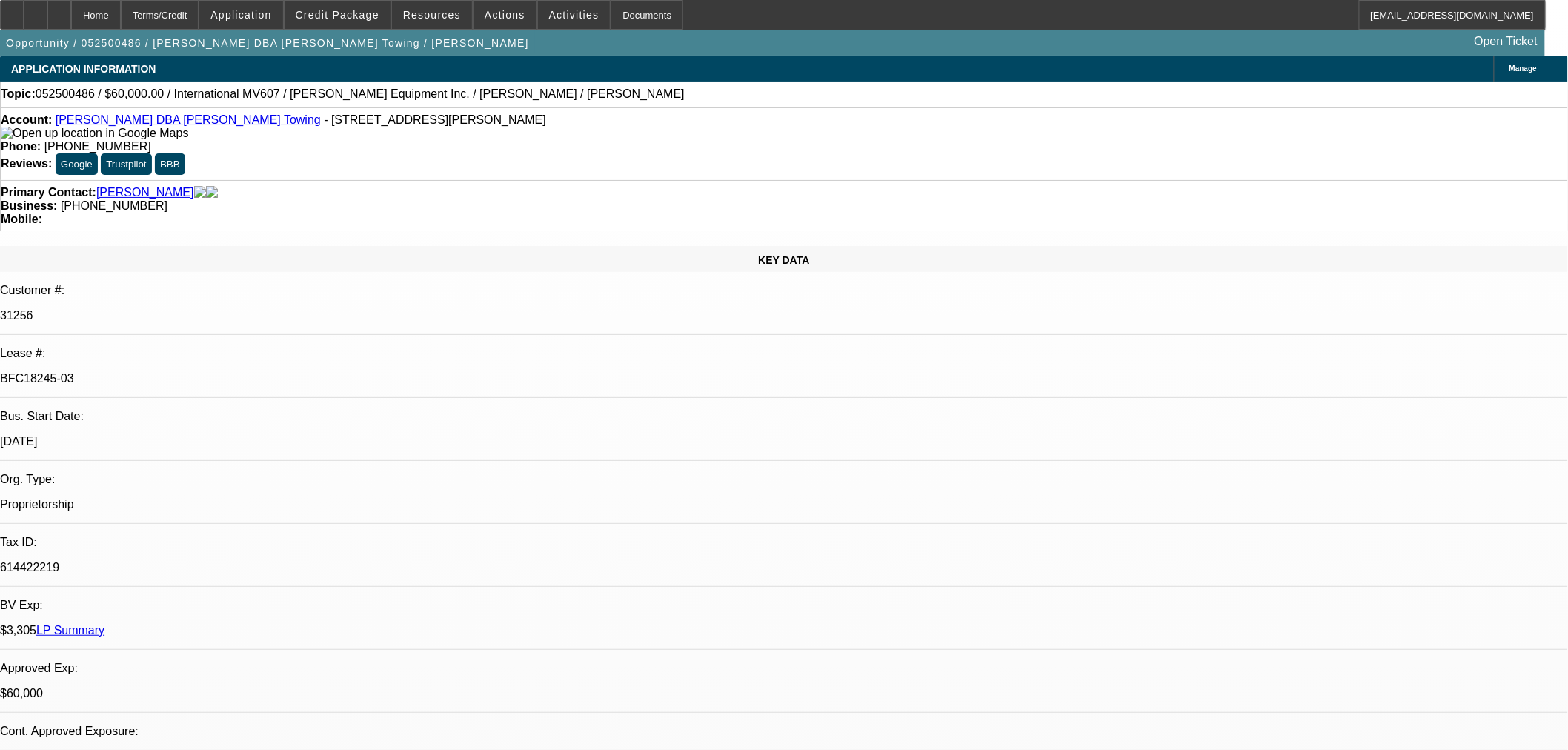
select select "0"
select select "2"
select select "0.1"
select select "4"
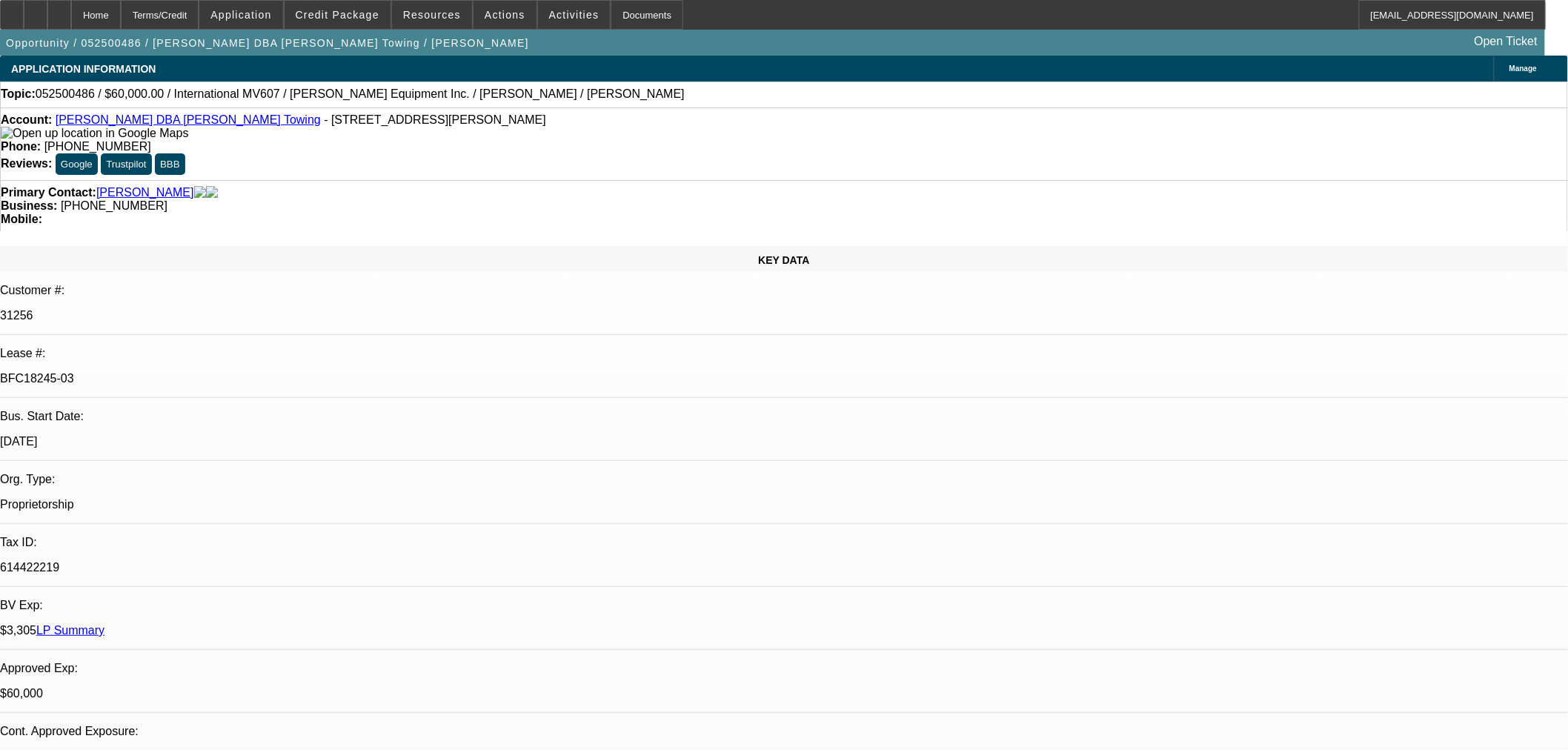
select select "0"
select select "2"
select select "0.1"
select select "4"
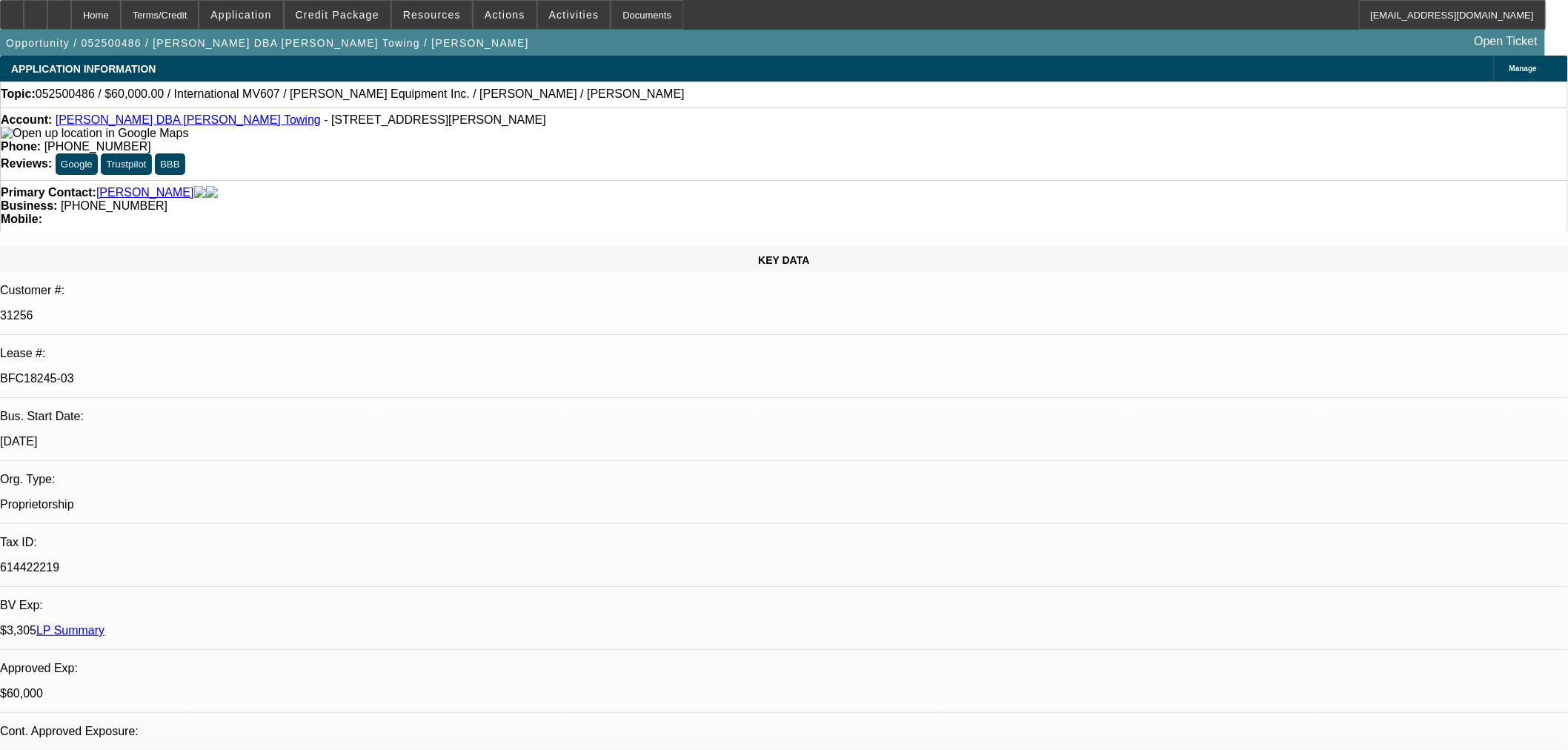
select select "0"
select select "3"
select select "0.1"
select select "4"
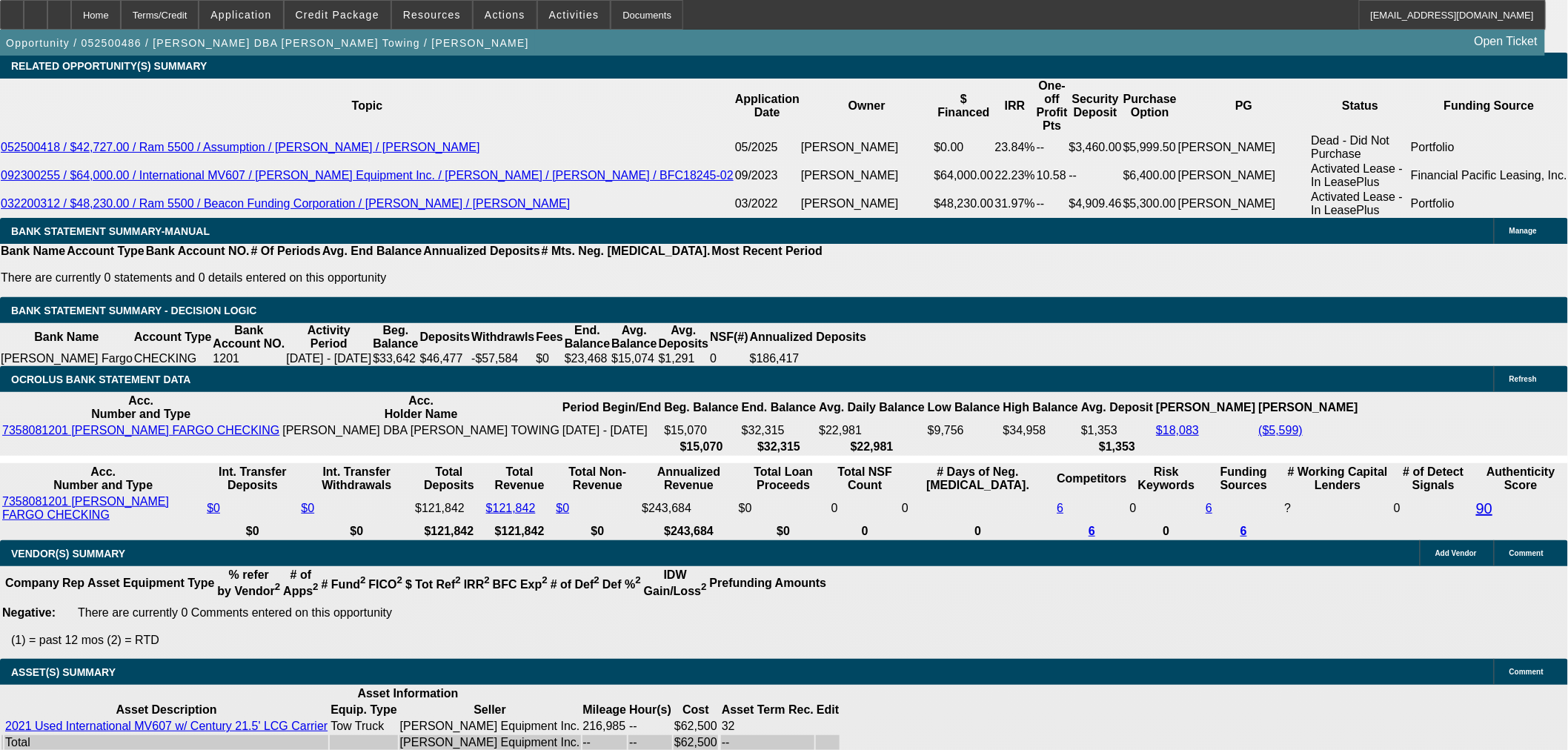
scroll to position [2305, 0]
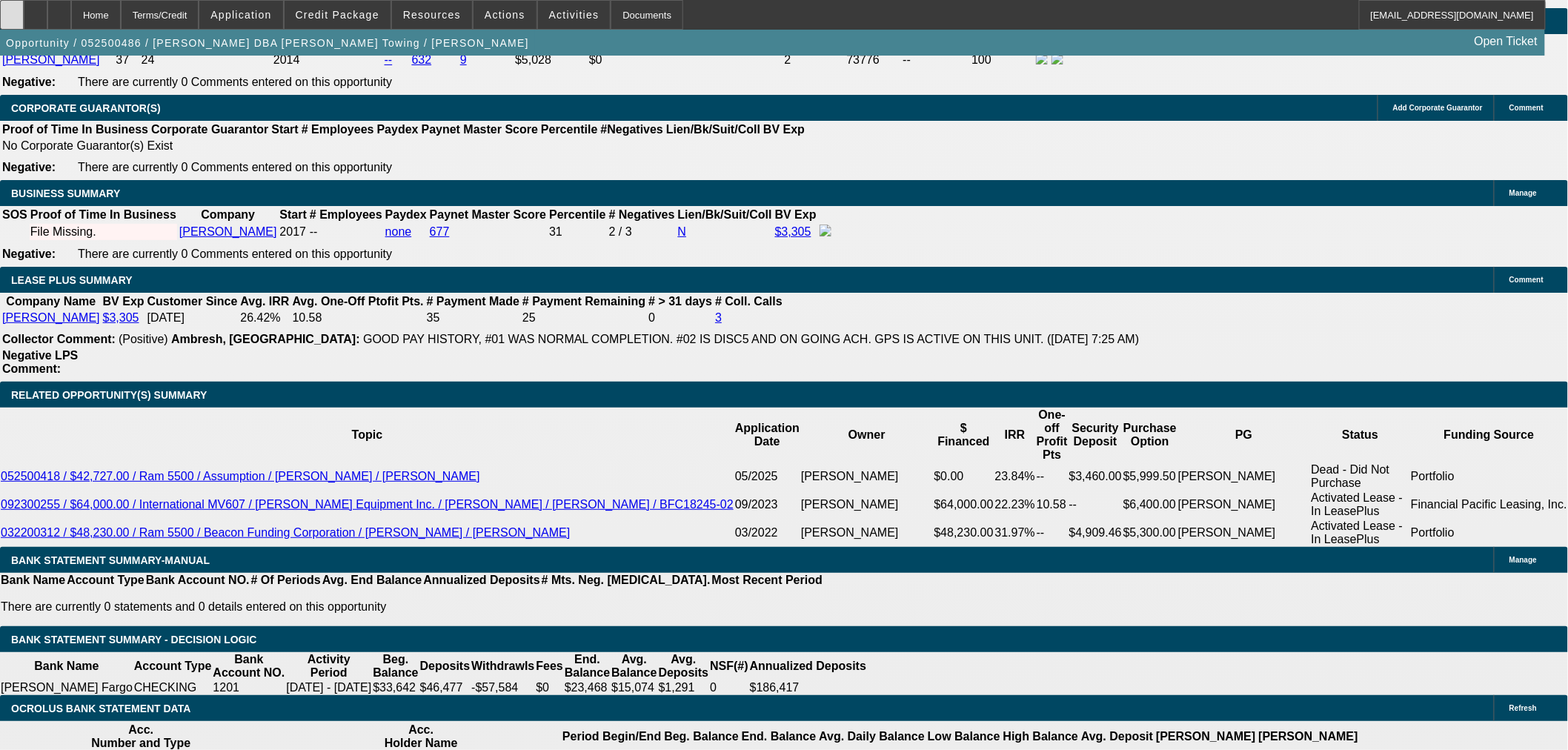
click at [12, 10] on icon at bounding box center [12, 10] width 0 height 0
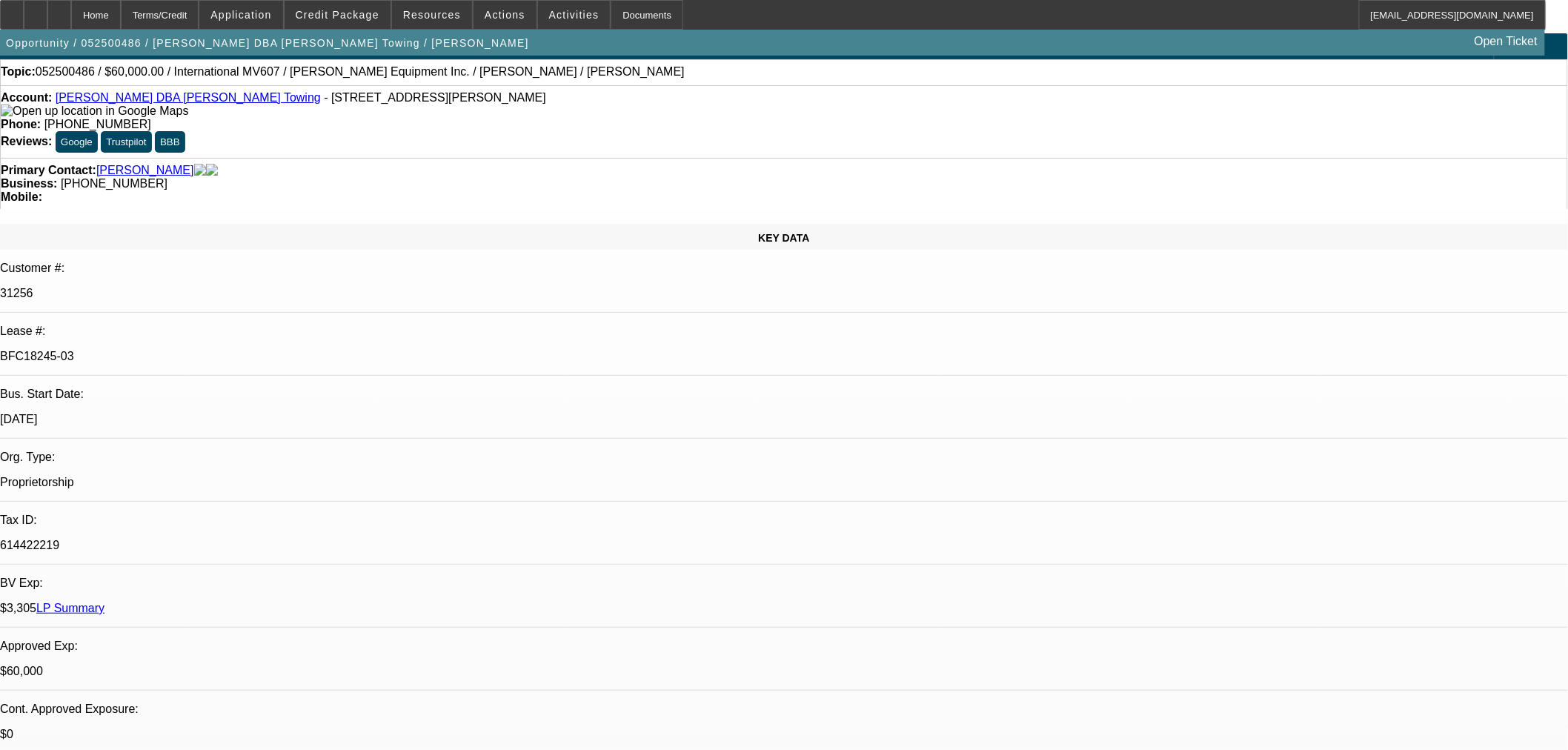
scroll to position [1620, 0]
drag, startPoint x: 1233, startPoint y: 332, endPoint x: 1237, endPoint y: 323, distance: 9.8
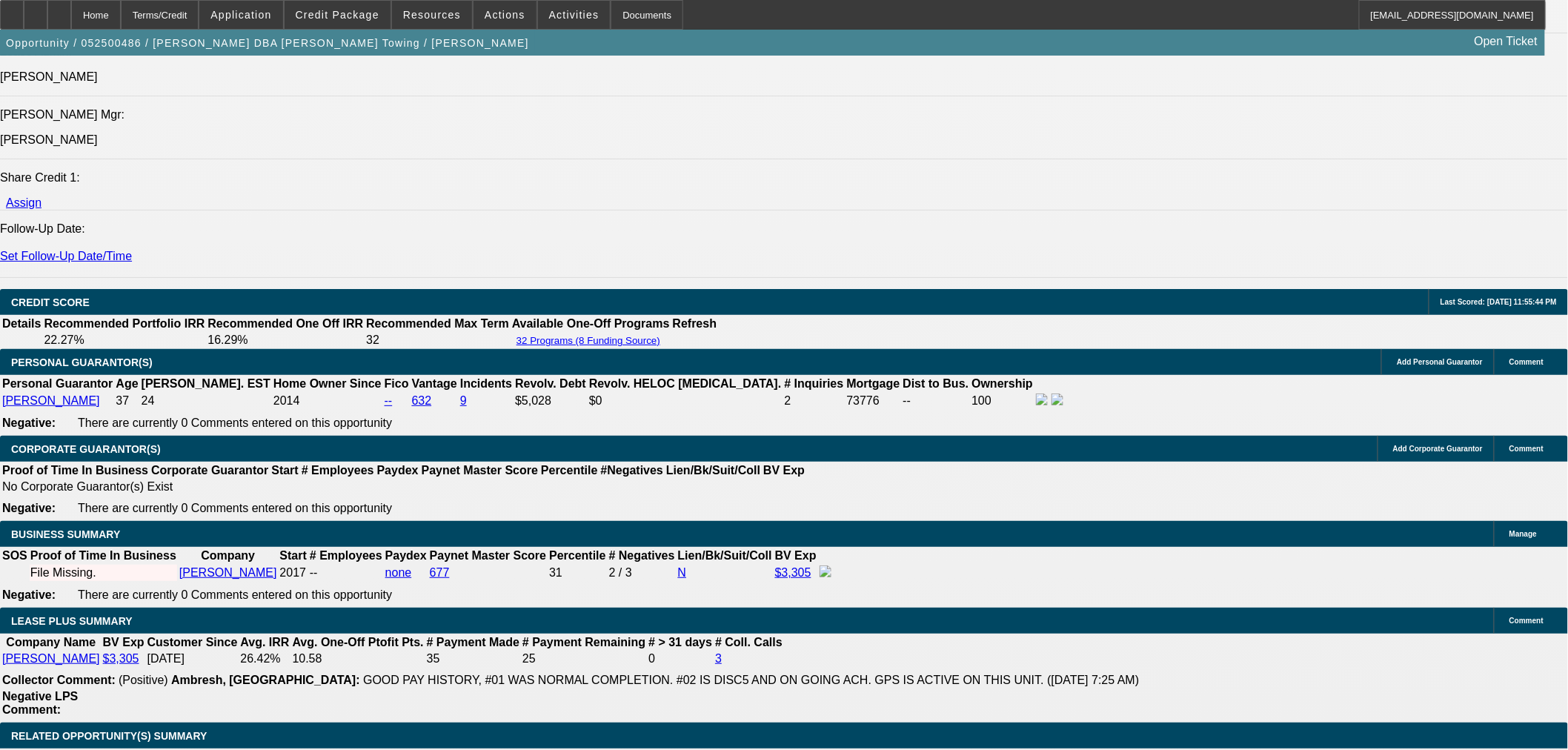
scroll to position [2245, 0]
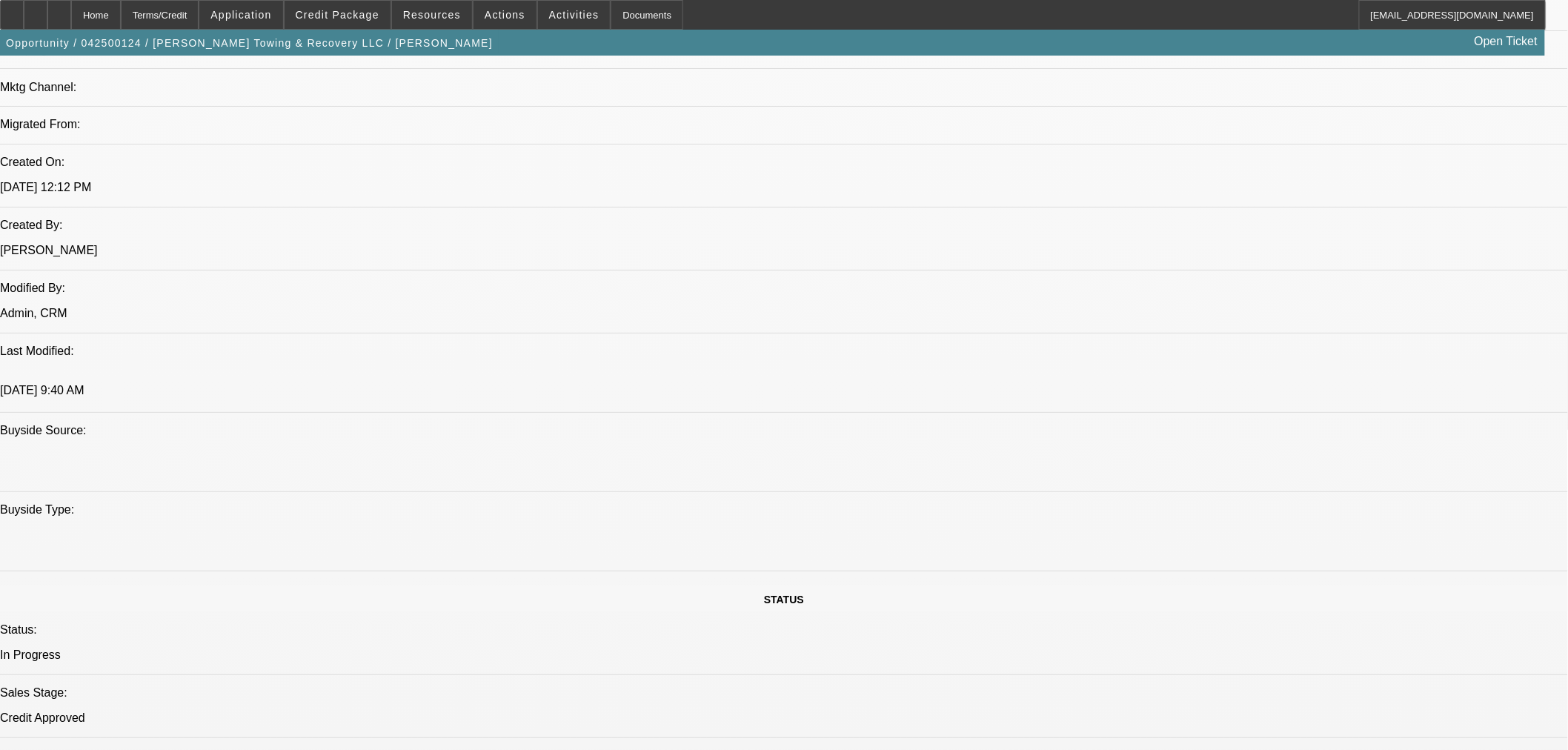
select select "0"
select select "3"
select select "0"
select select "6"
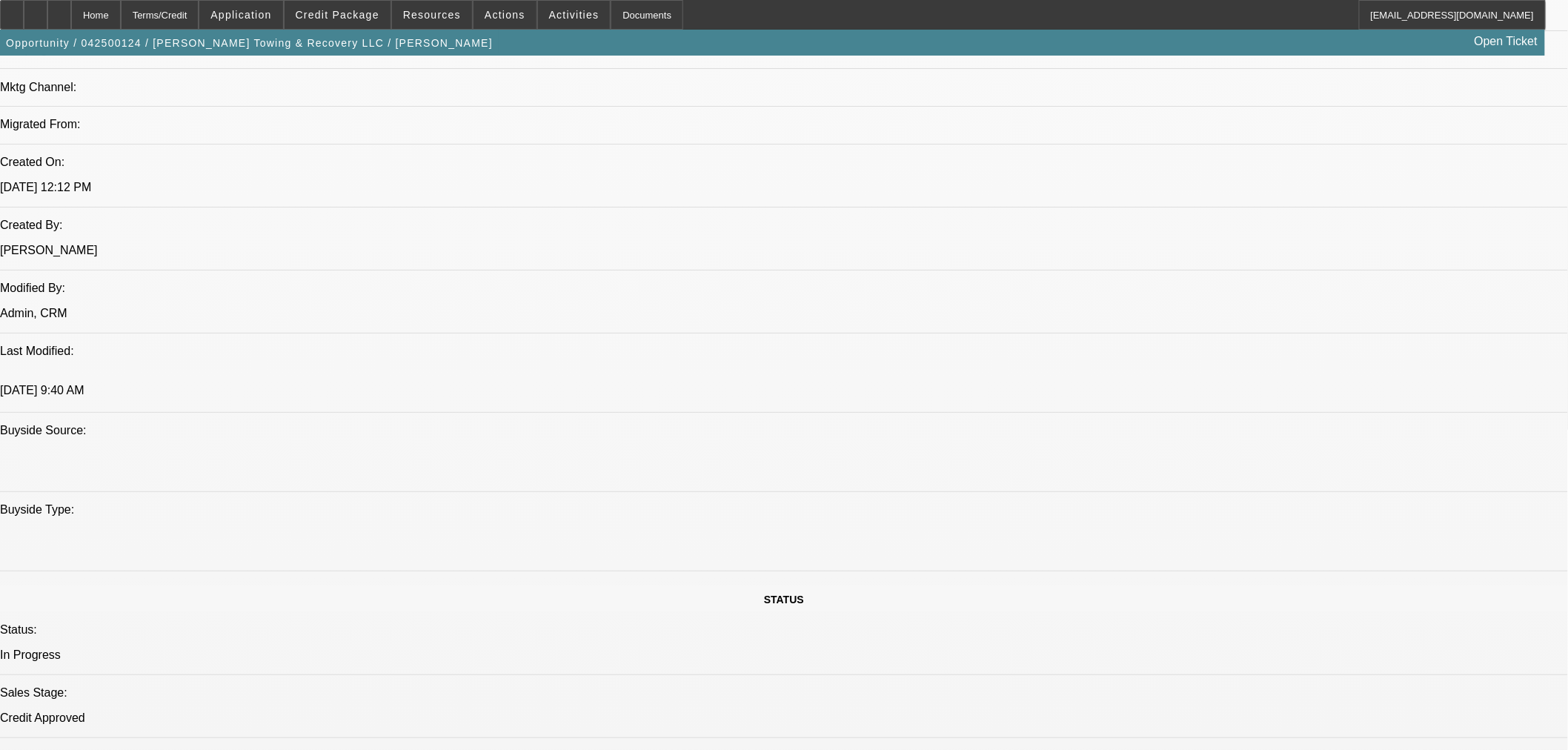
select select "0"
select select "3"
select select "0"
select select "6"
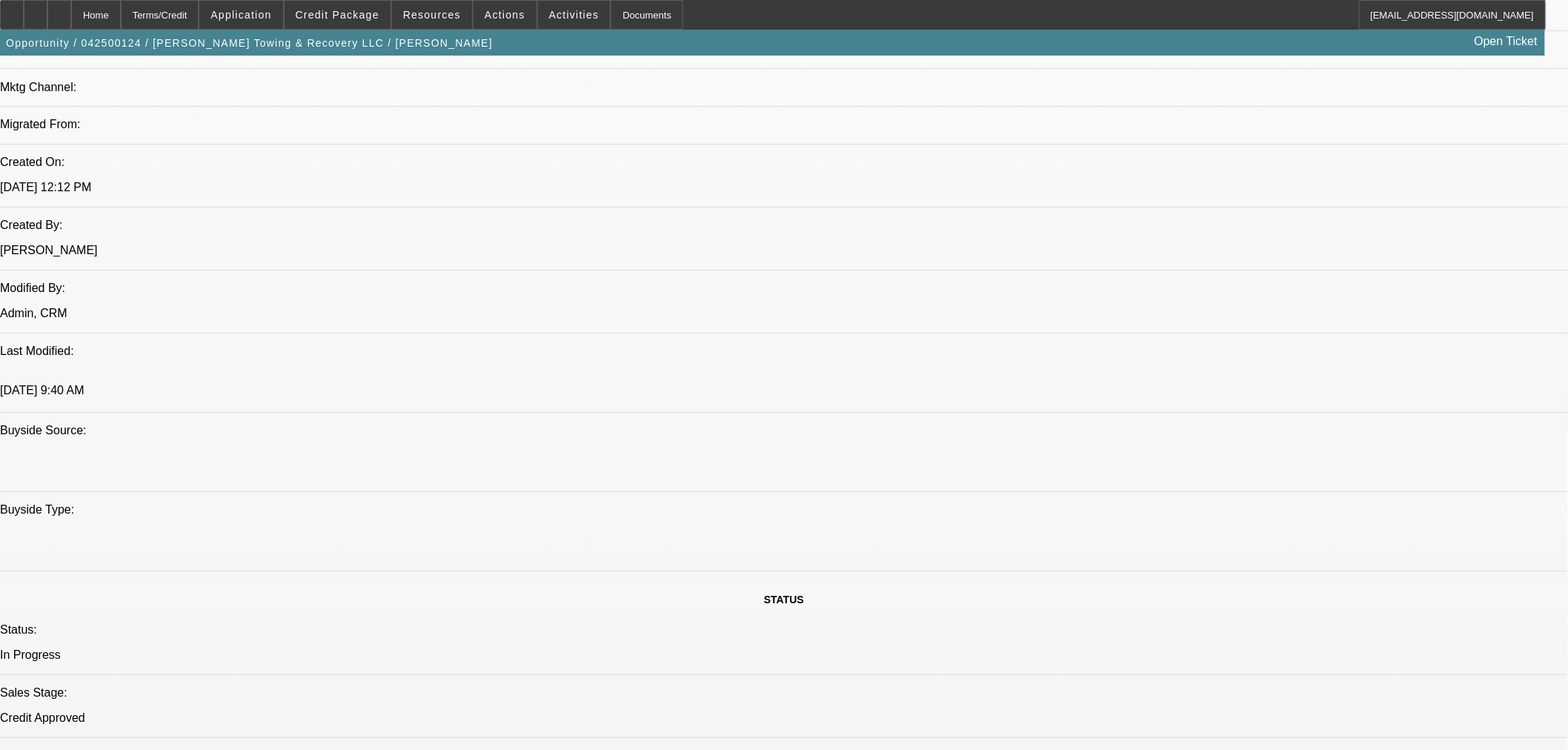
select select "0"
select select "3"
select select "0"
select select "6"
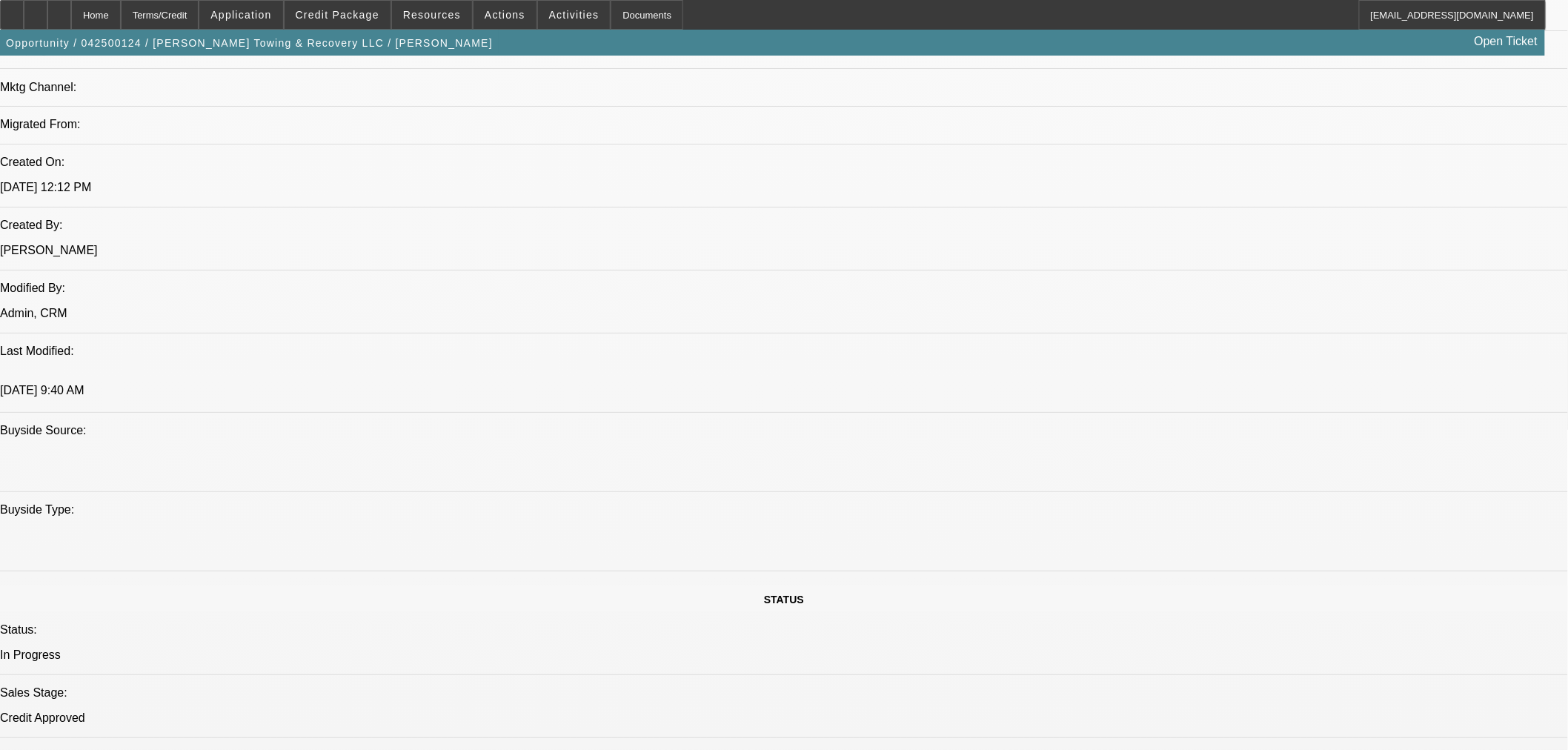
select select "0"
select select "3"
select select "0"
select select "6"
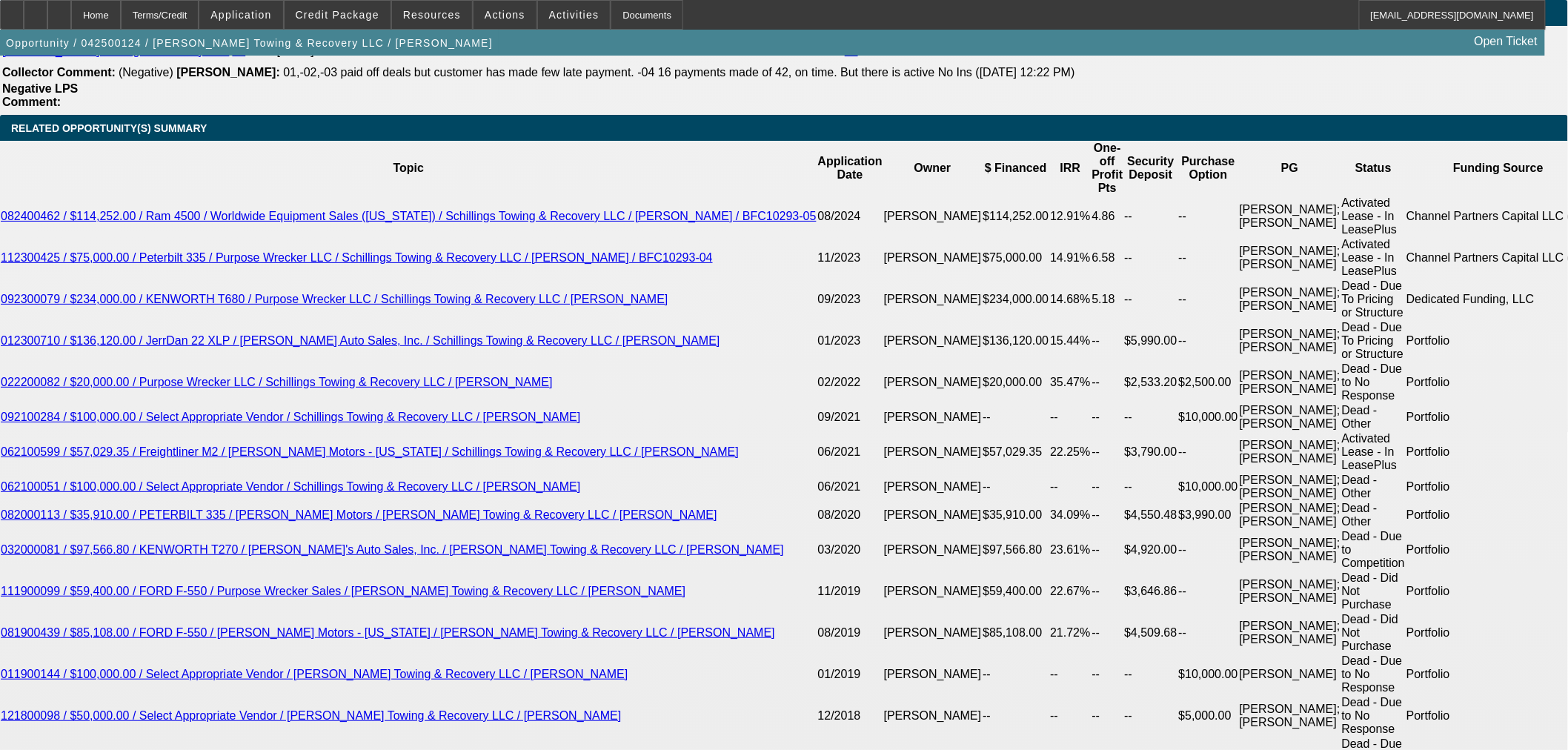
scroll to position [2552, 0]
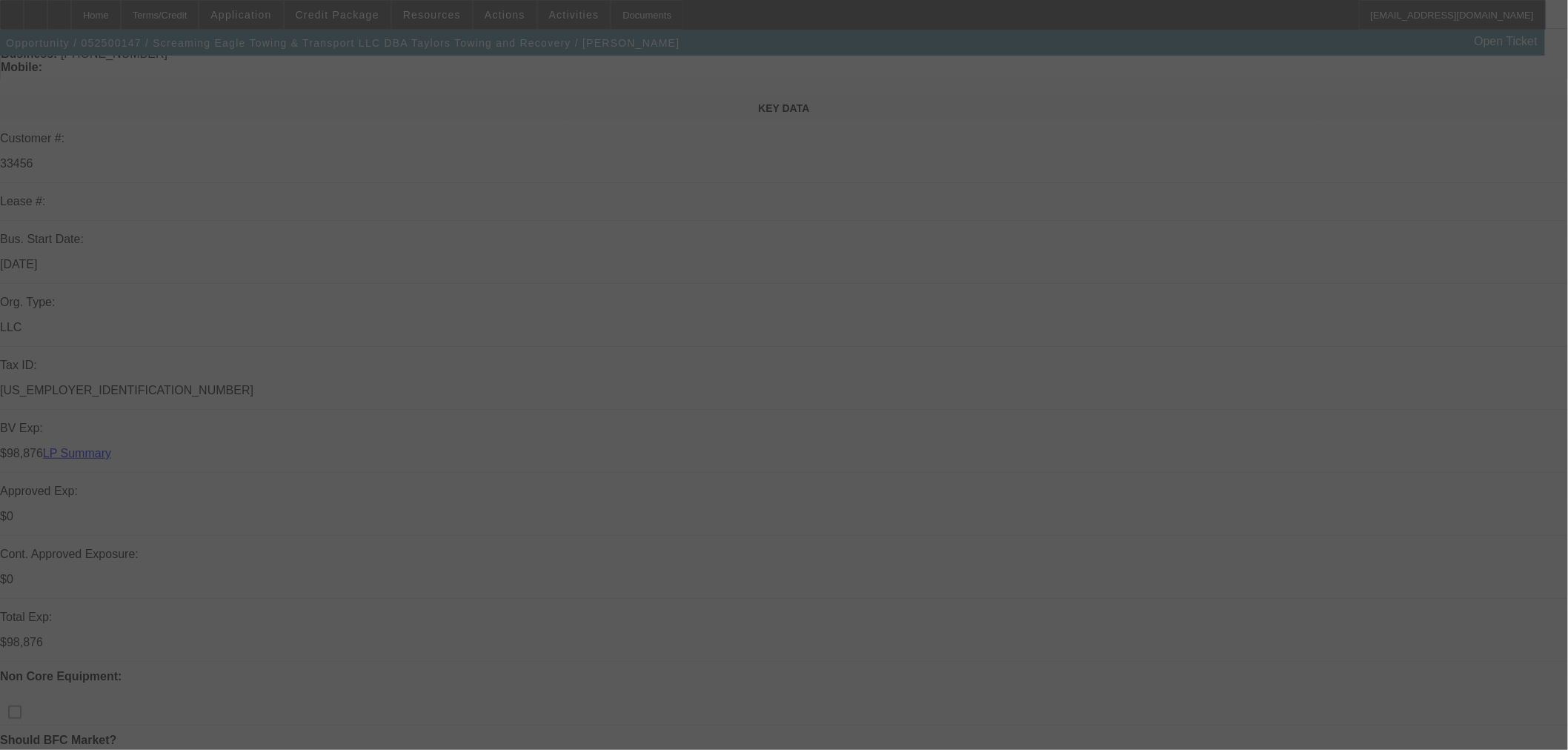
scroll to position [329, 0]
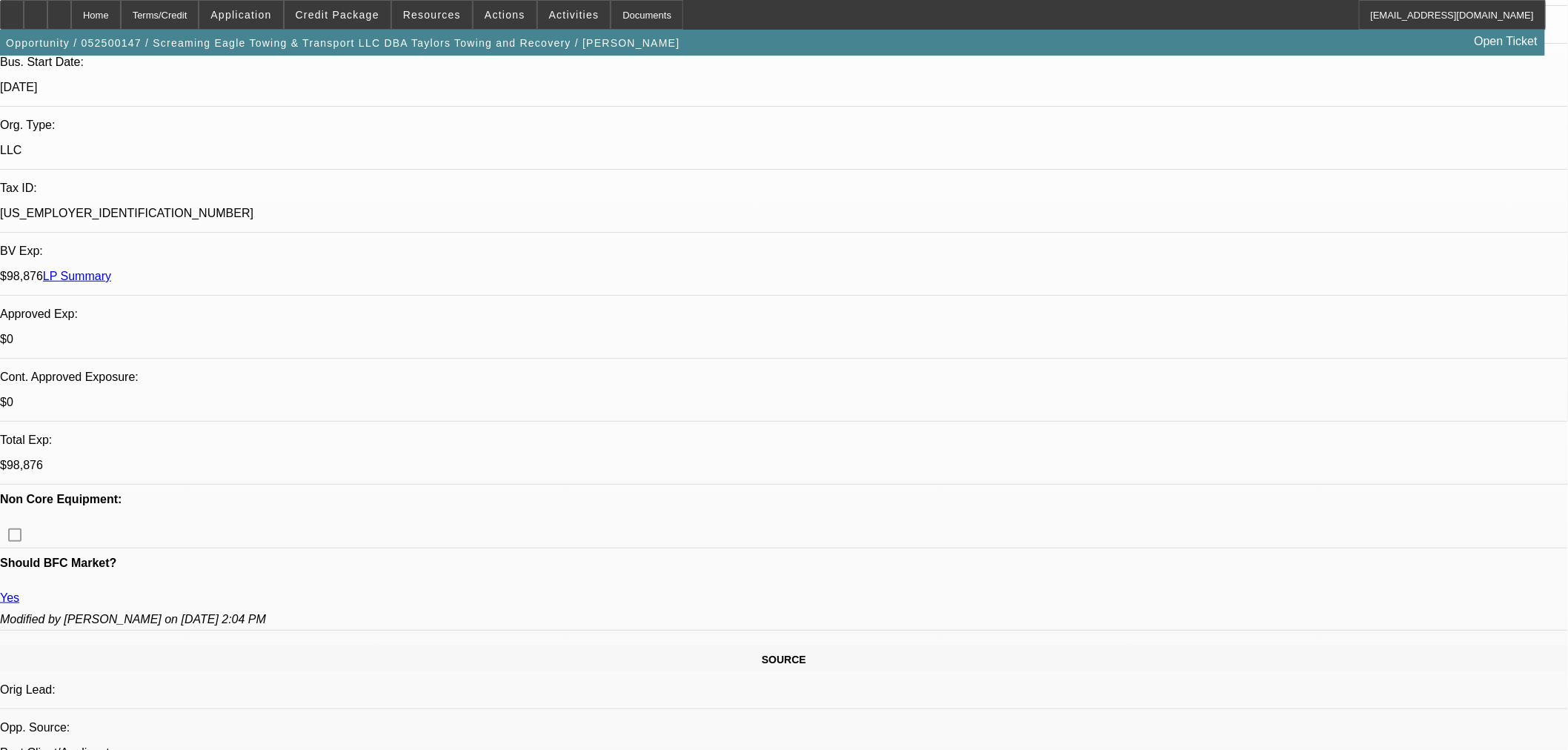
select select "0"
select select "0.1"
select select "4"
select select "0"
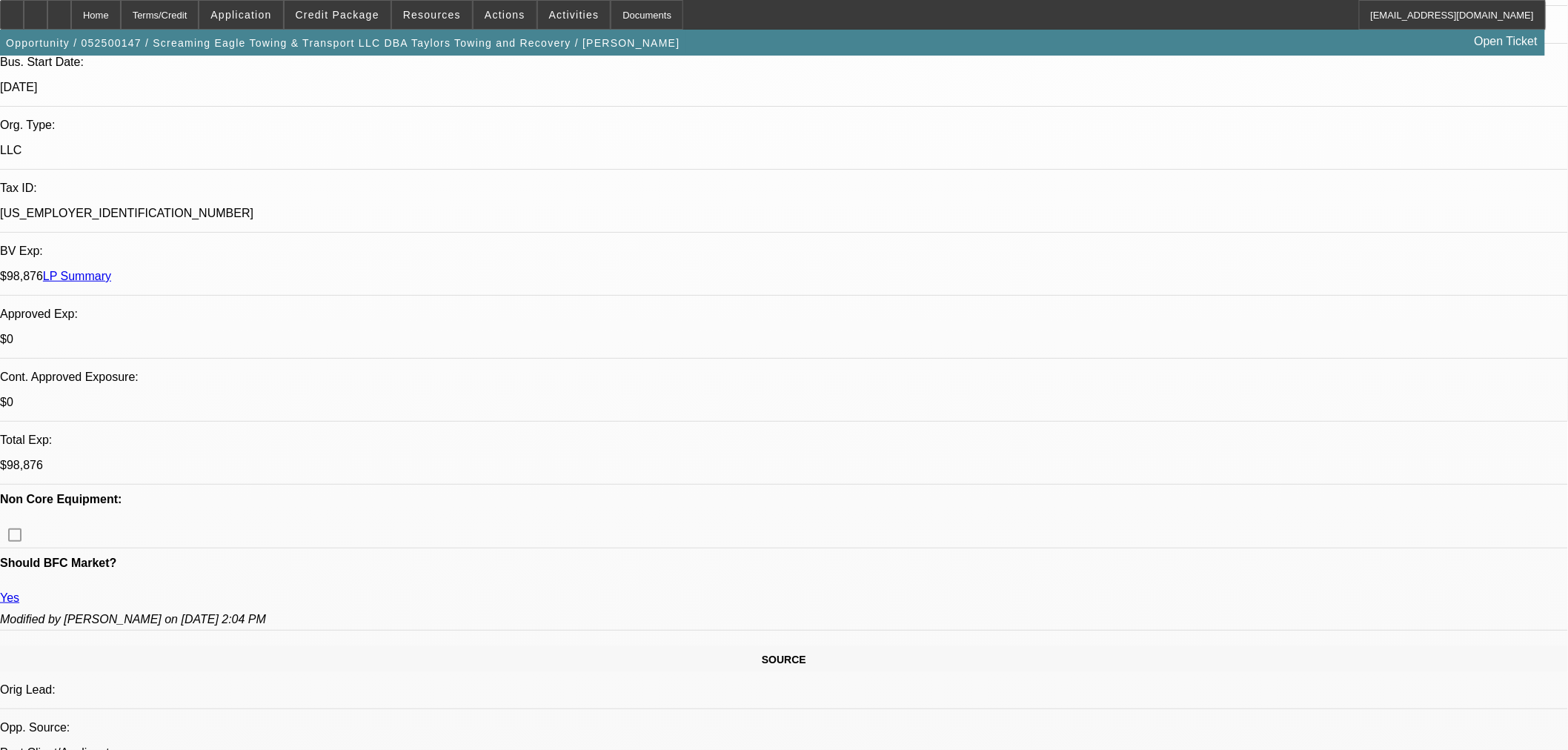
select select "0"
select select "0.1"
select select "4"
select select "0"
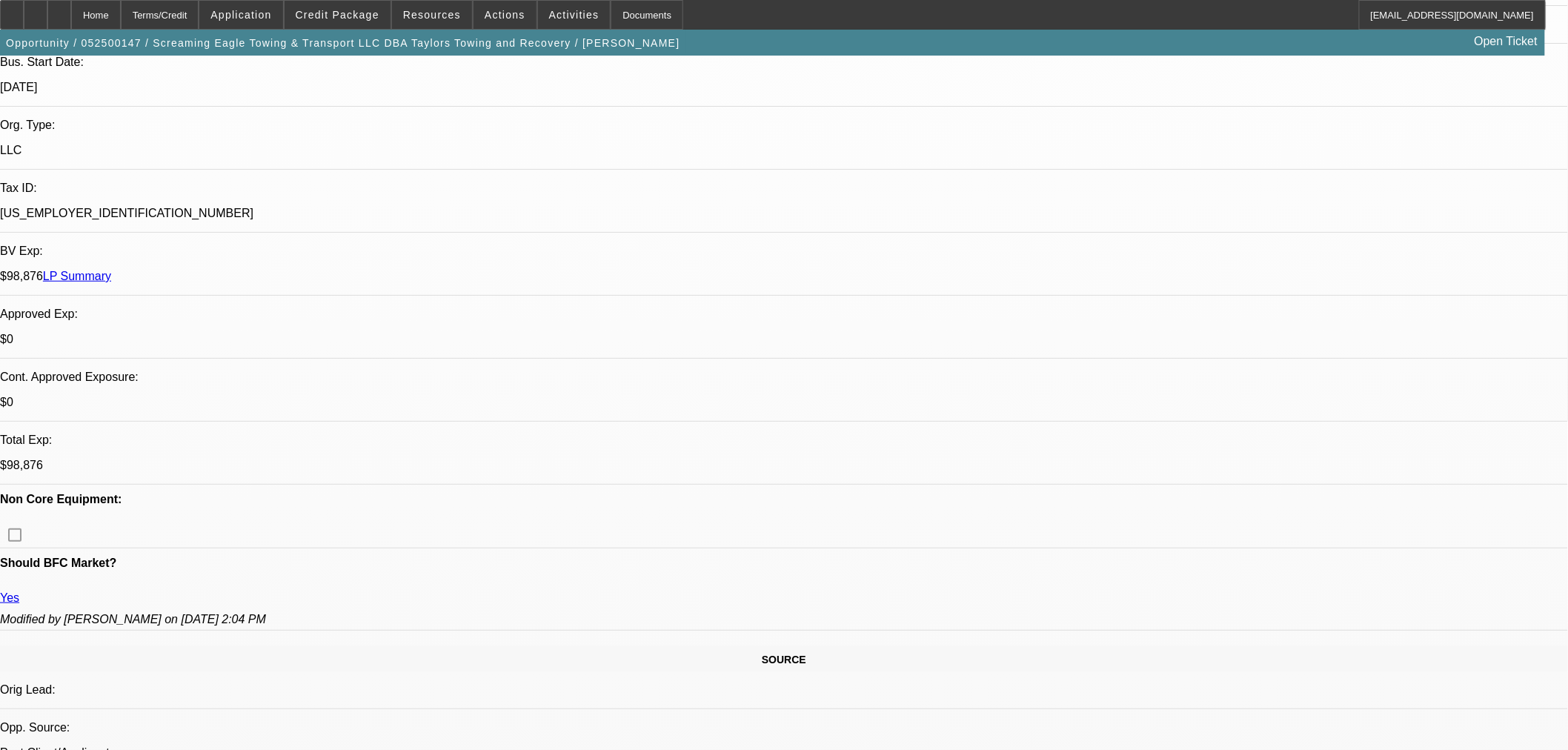
select select "2"
select select "0.1"
select select "4"
select select "0"
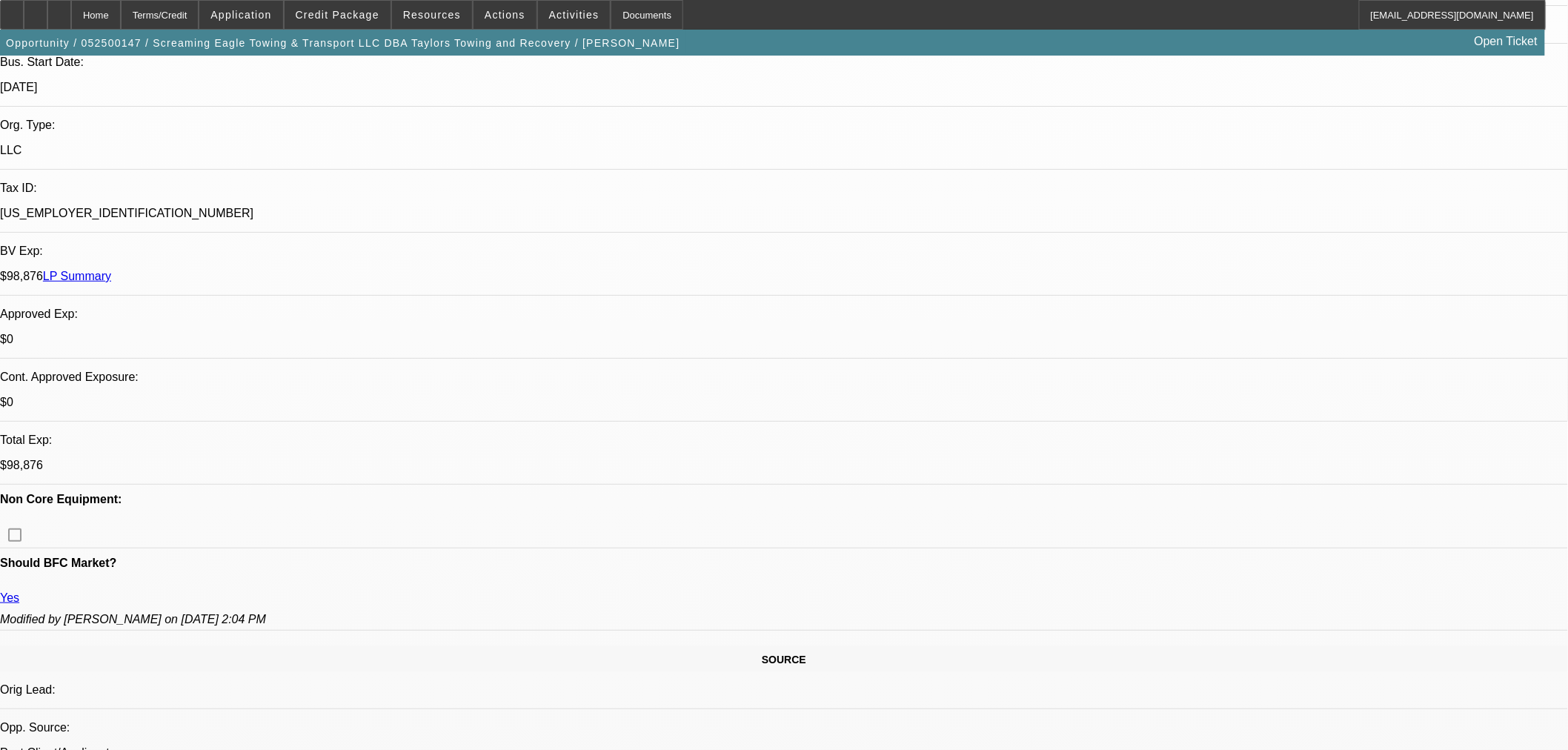
select select "2"
select select "0.1"
select select "4"
click at [387, 20] on span at bounding box center [337, 14] width 106 height 36
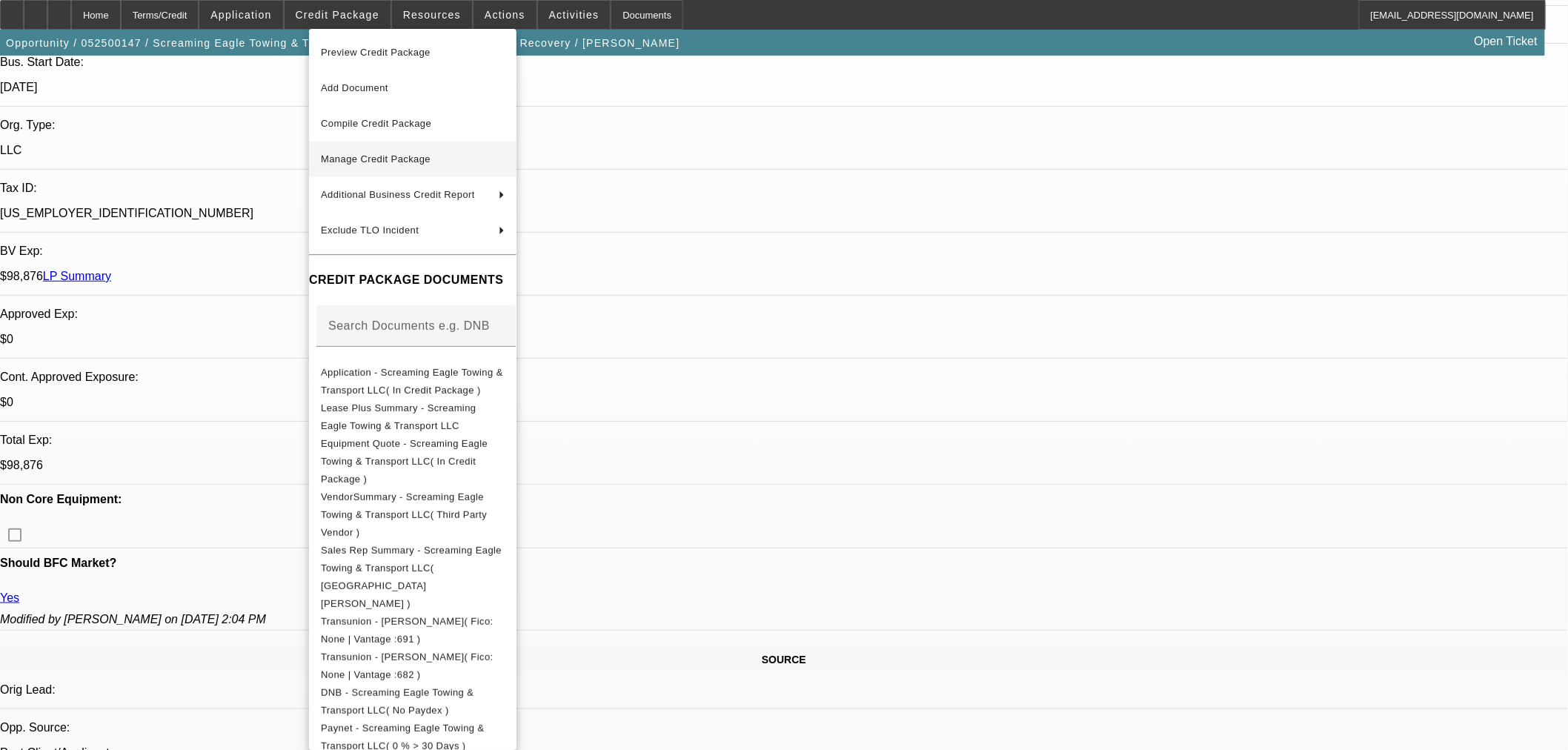
click at [383, 159] on span "Manage Credit Package" at bounding box center [375, 159] width 109 height 11
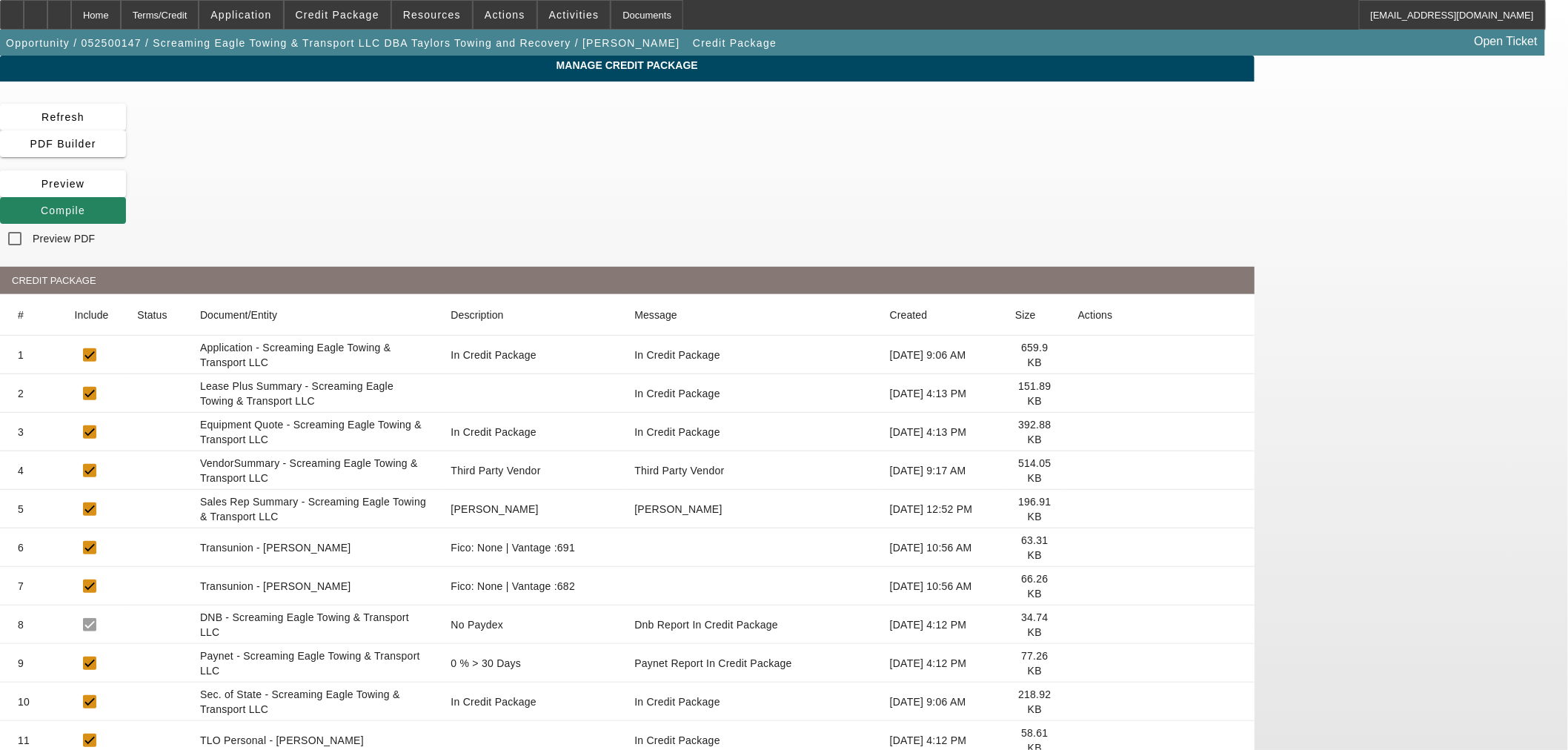
click at [1078, 586] on icon at bounding box center [1078, 586] width 0 height 0
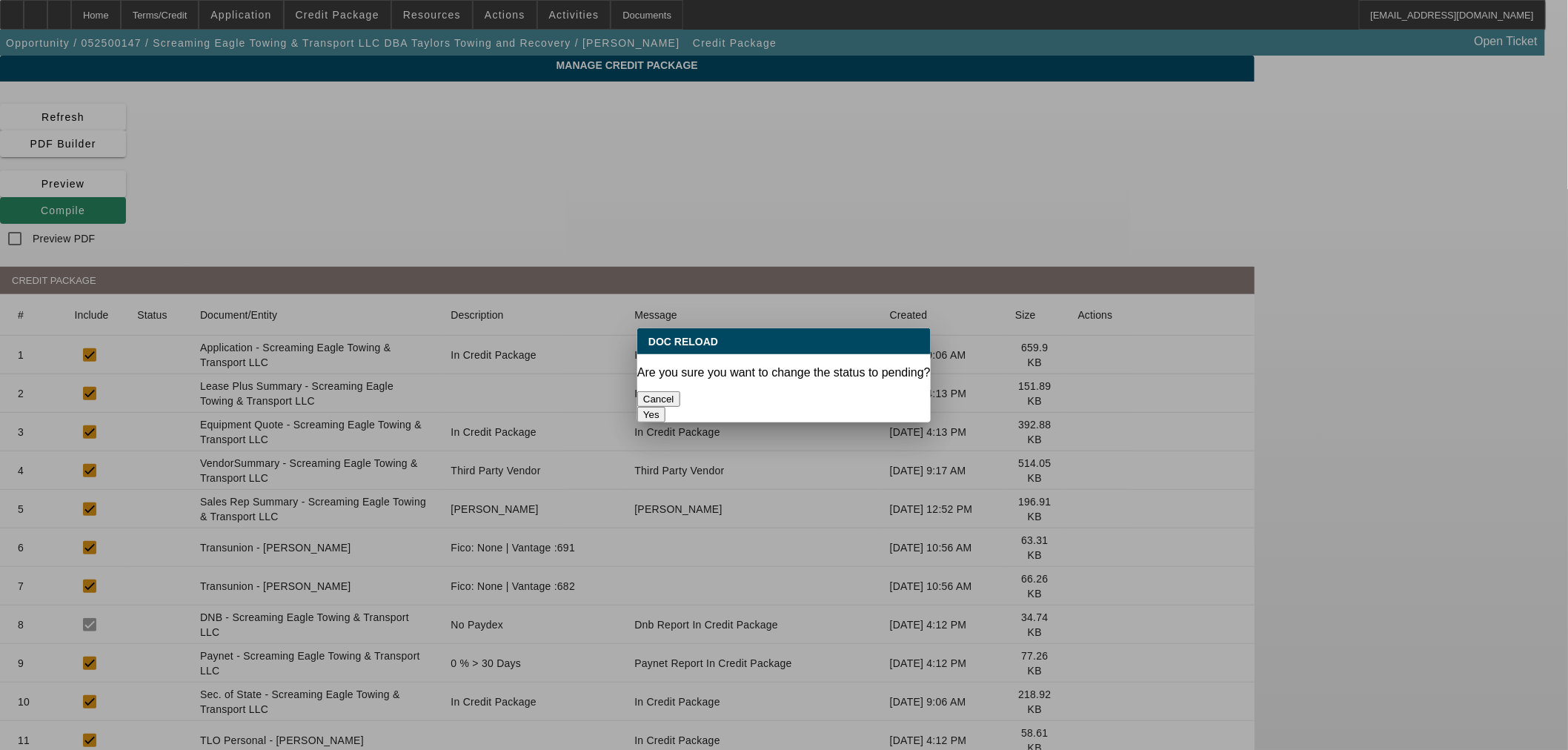
click at [665, 407] on button "Yes" at bounding box center [651, 414] width 28 height 15
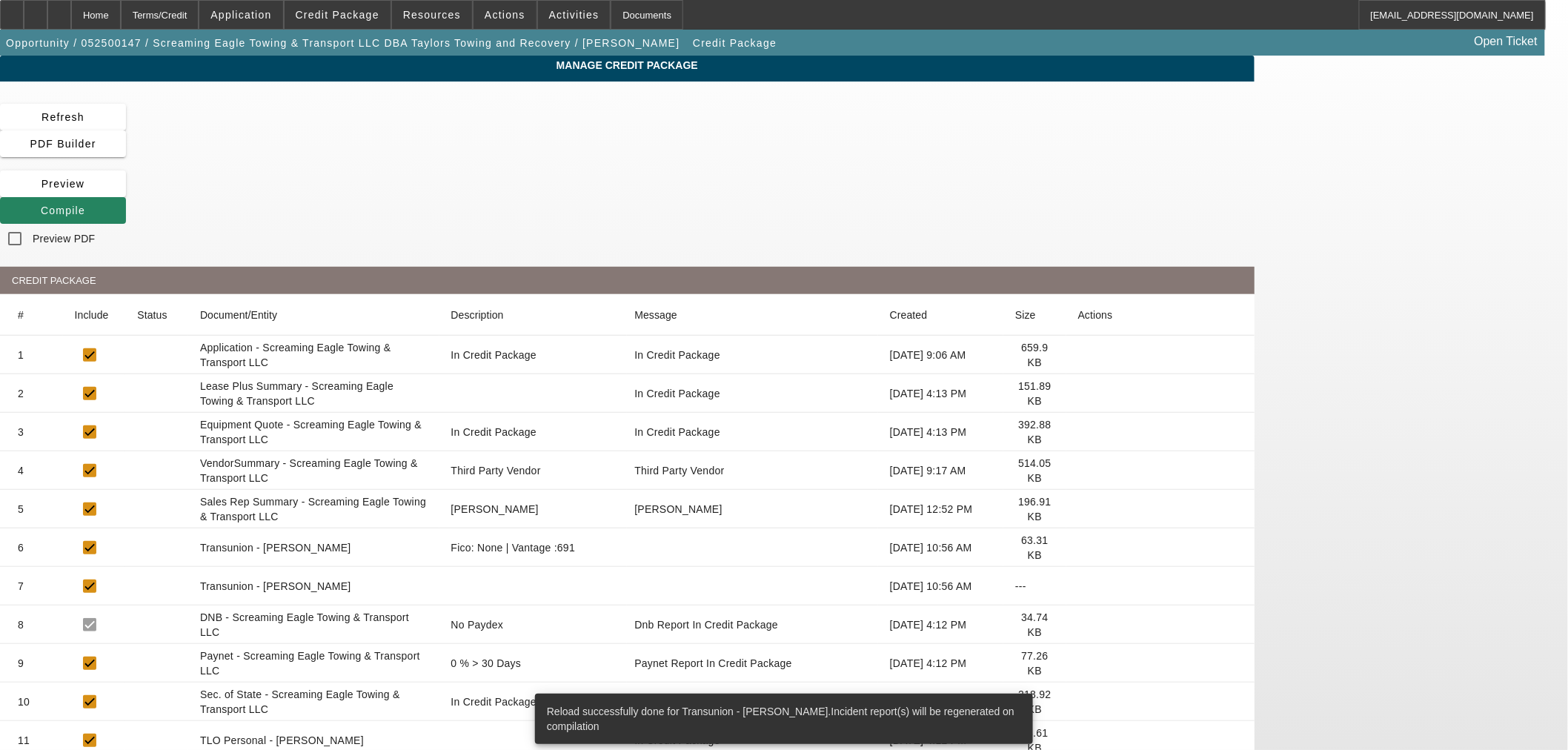
click at [1078, 548] on icon at bounding box center [1078, 548] width 0 height 0
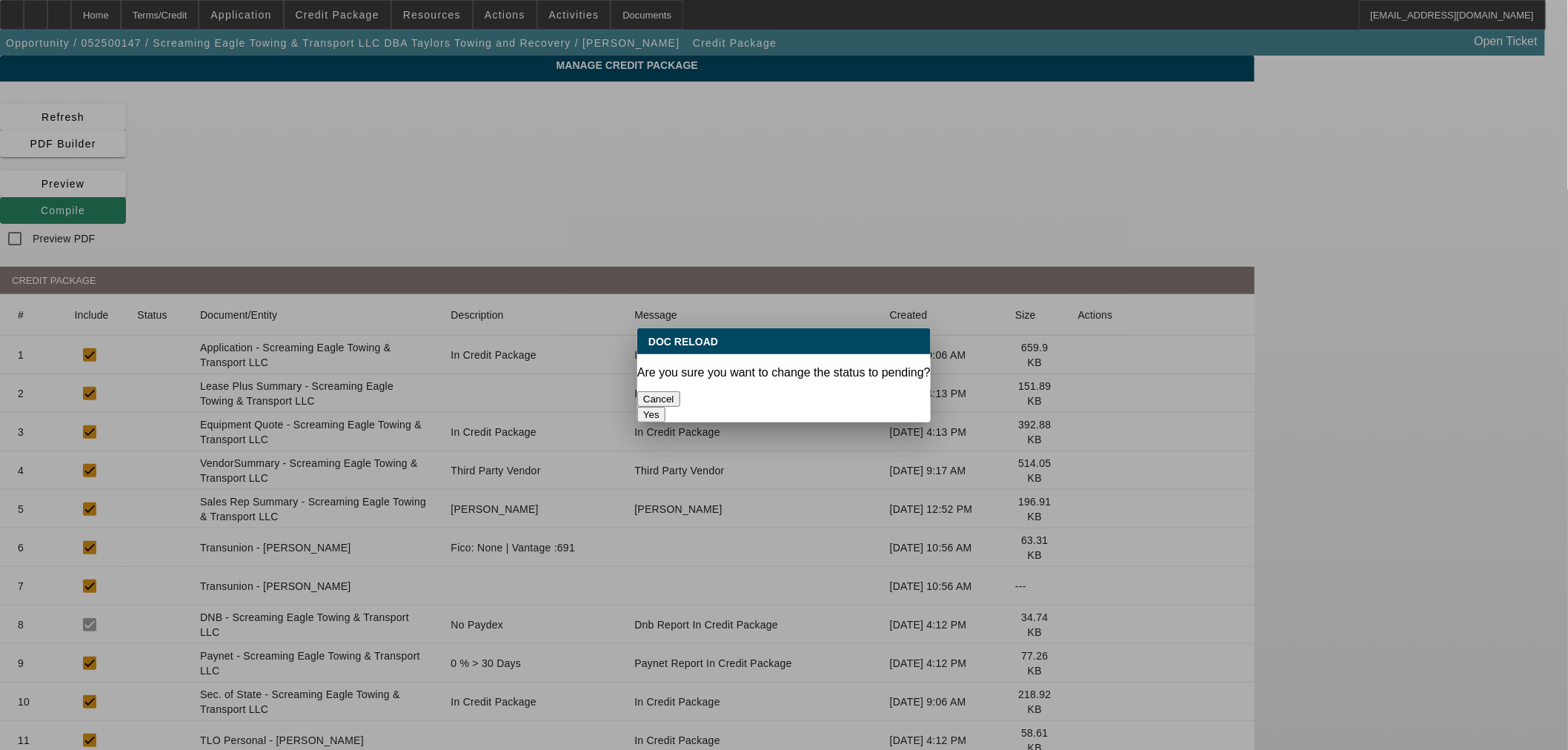
drag, startPoint x: 817, startPoint y: 393, endPoint x: 825, endPoint y: 402, distance: 12.0
click at [665, 407] on button "Yes" at bounding box center [651, 414] width 28 height 15
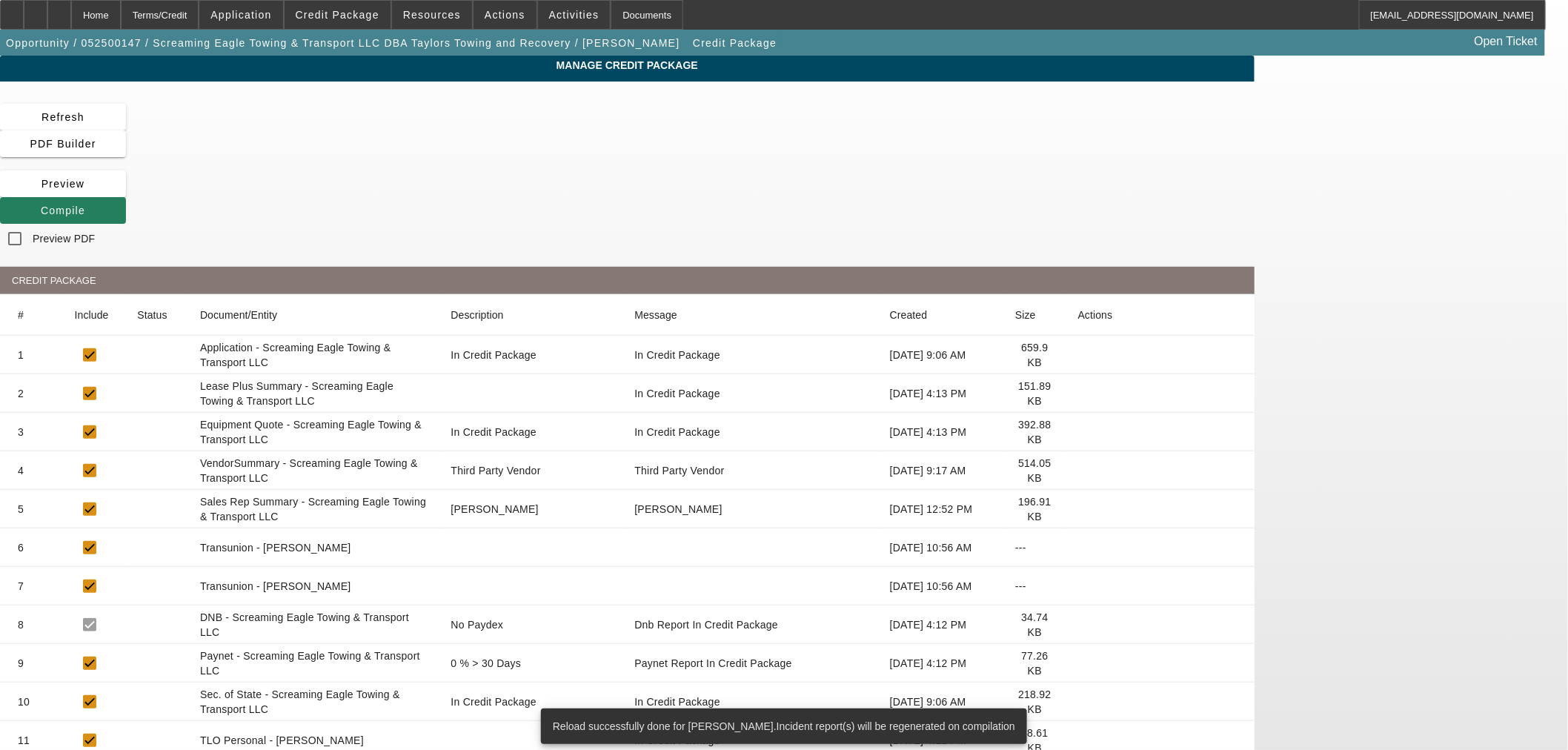
click at [126, 192] on span at bounding box center [63, 210] width 126 height 36
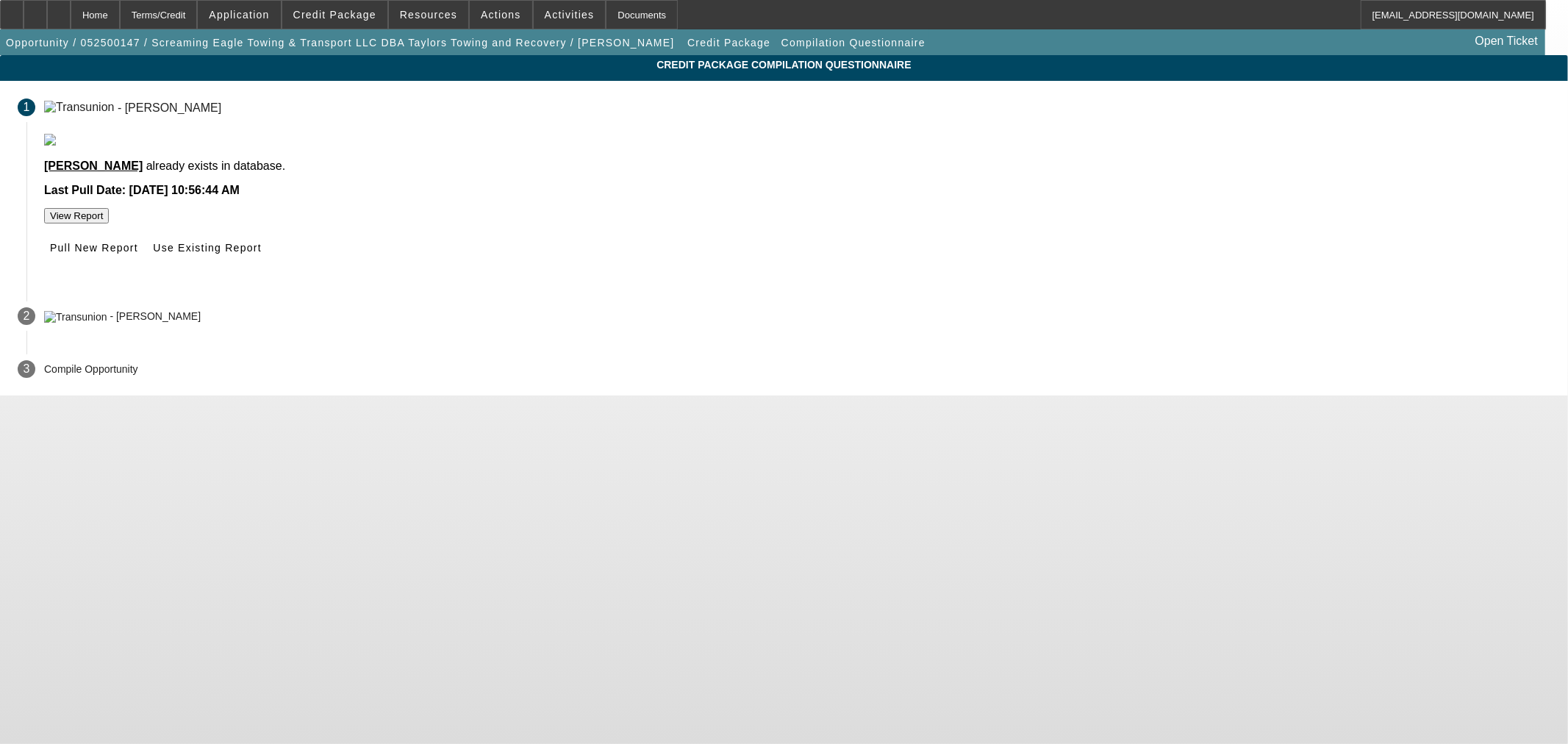
click at [138, 254] on span "Pull New Report" at bounding box center [93, 247] width 88 height 12
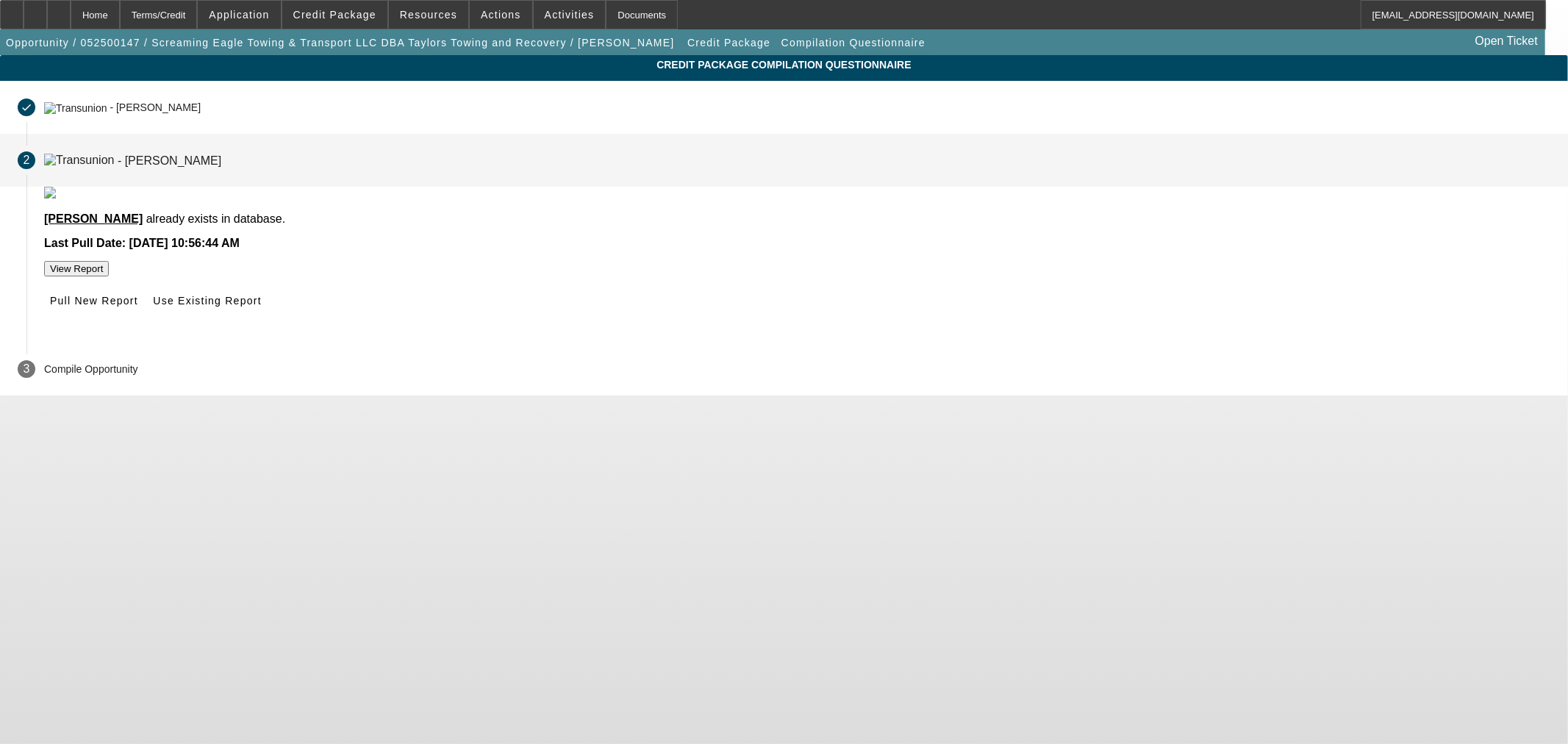
drag, startPoint x: 719, startPoint y: 344, endPoint x: 679, endPoint y: 442, distance: 105.8
click at [138, 307] on span "Pull New Report" at bounding box center [93, 300] width 88 height 12
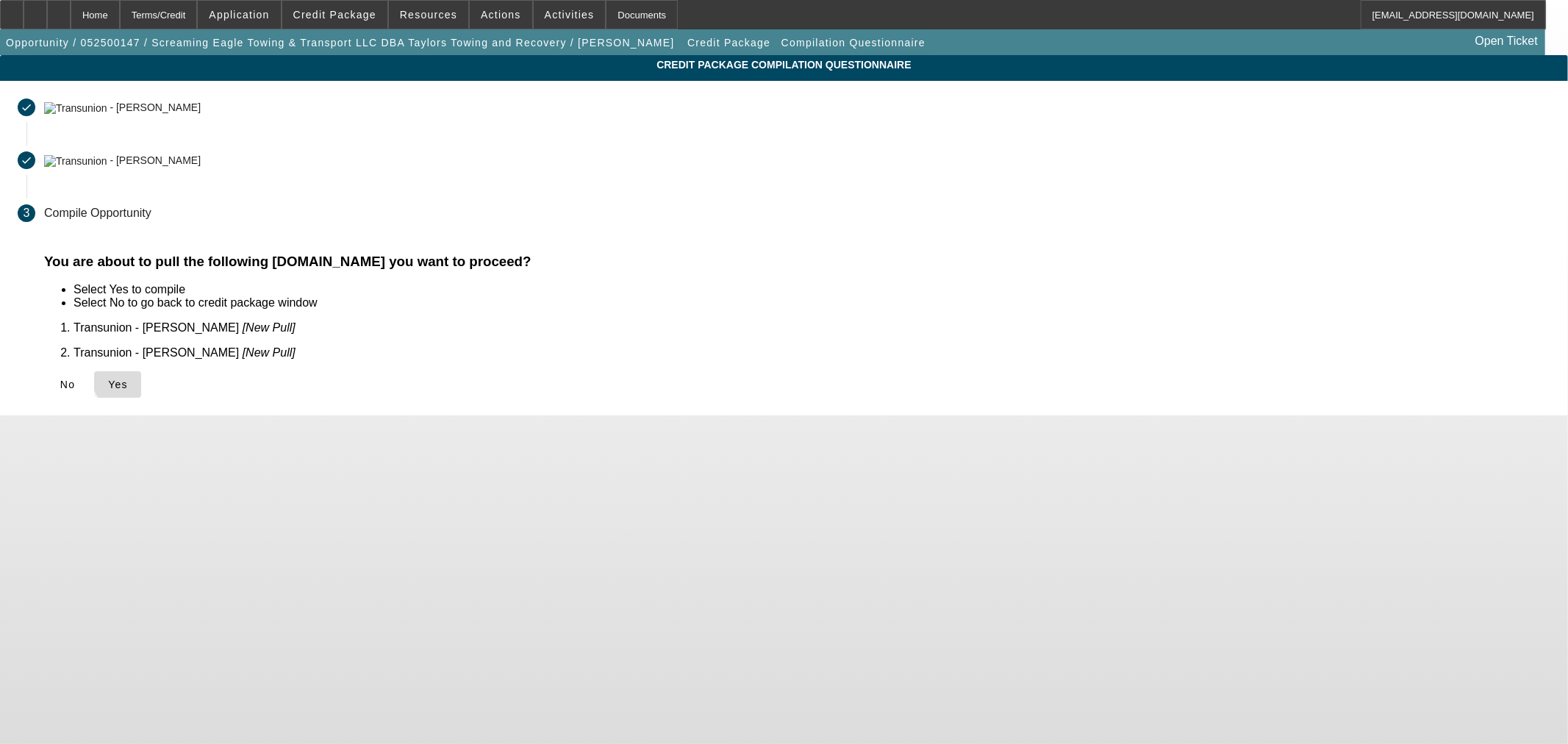
click at [128, 379] on span "Yes" at bounding box center [117, 384] width 20 height 12
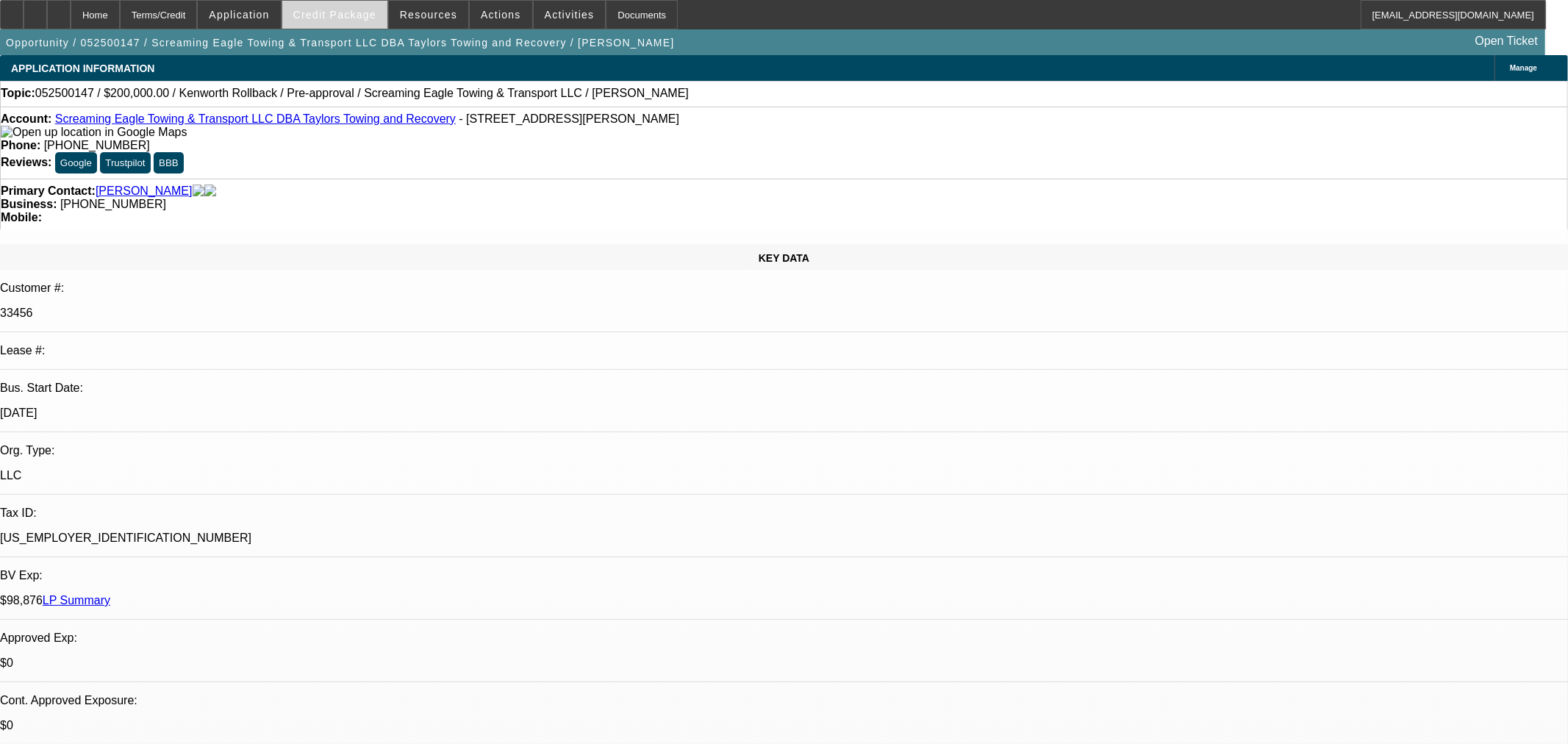
select select "0"
select select "0.1"
select select "4"
select select "0"
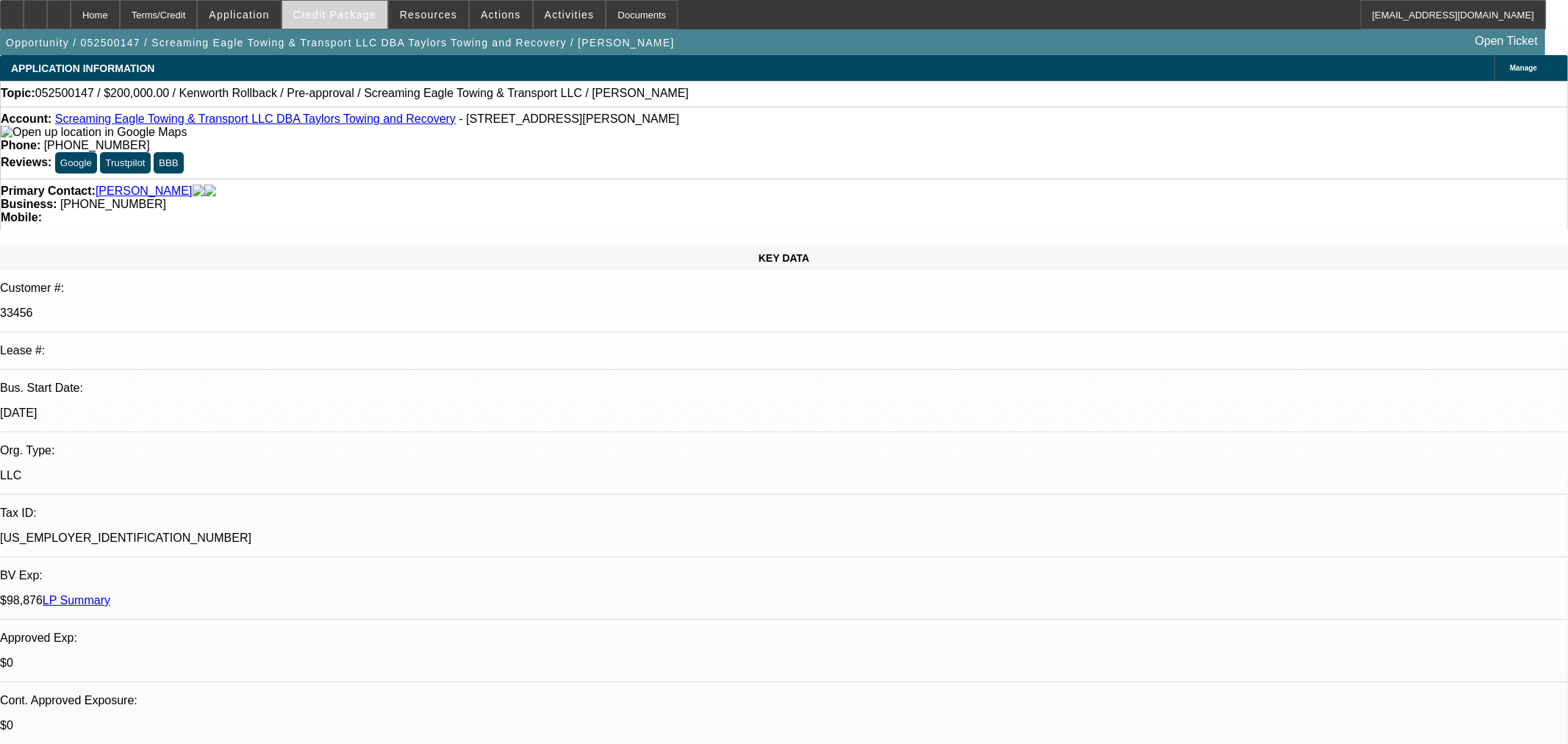
select select "0"
select select "0.1"
select select "4"
select select "0"
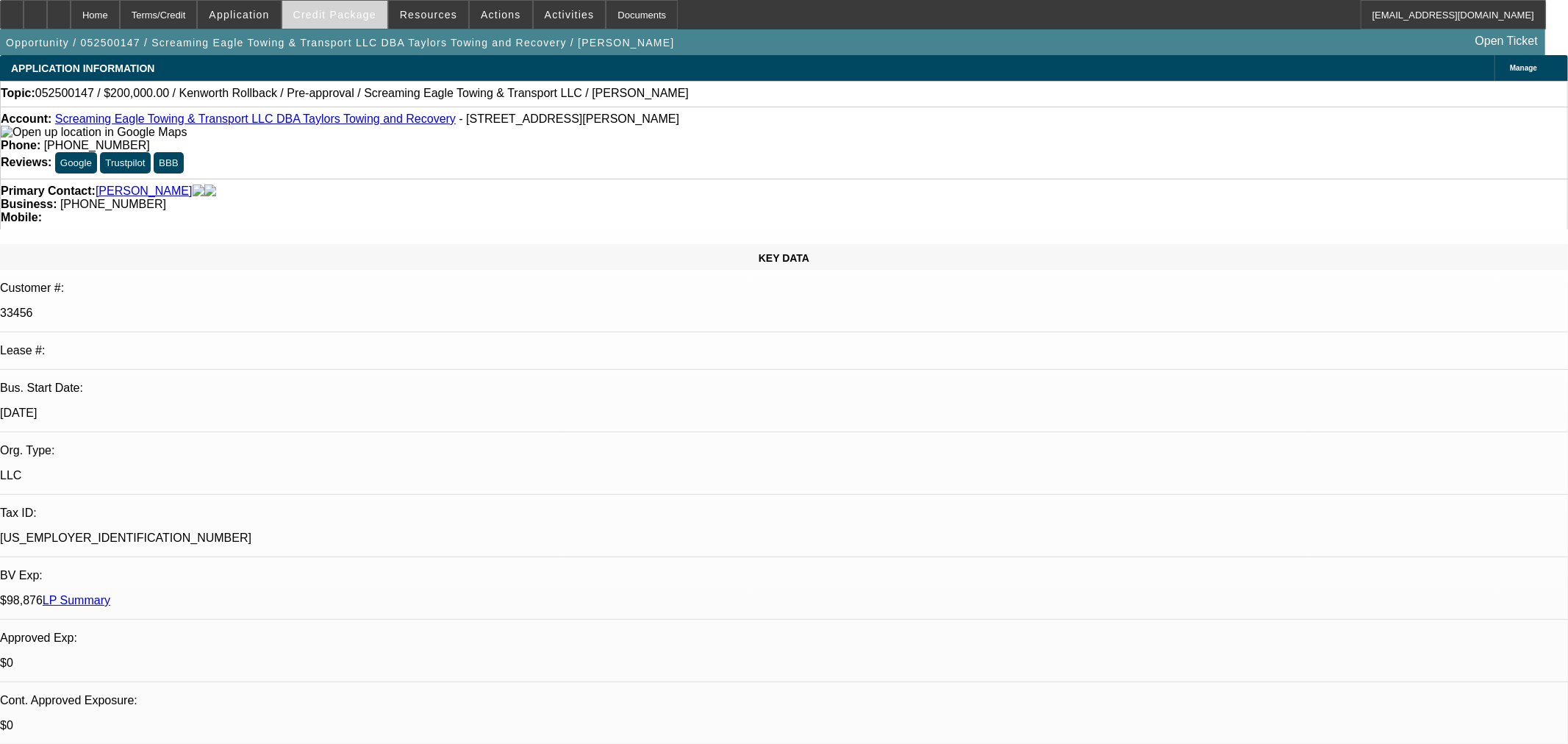
select select "2"
select select "0.1"
select select "4"
select select "0"
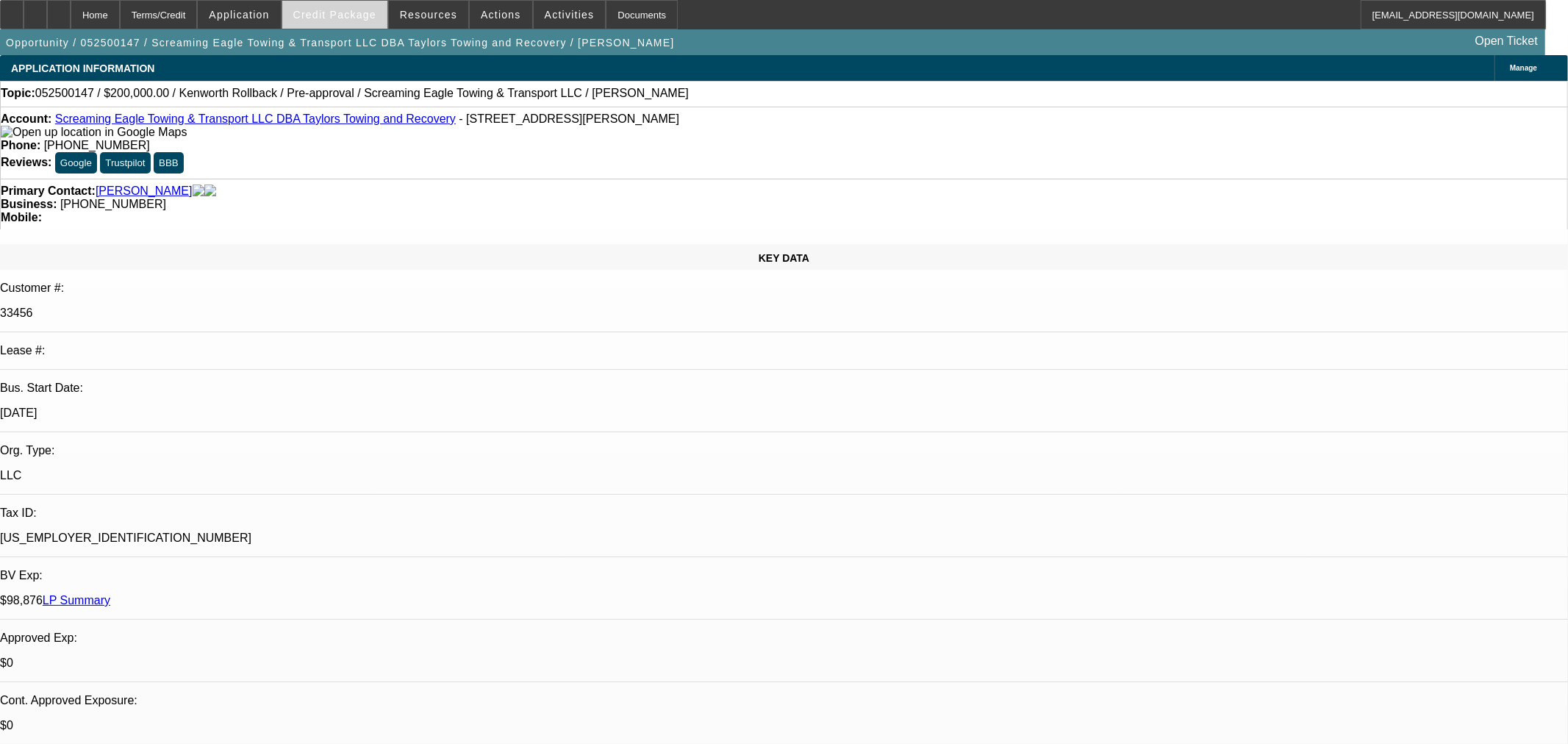
select select "2"
select select "0.1"
select select "4"
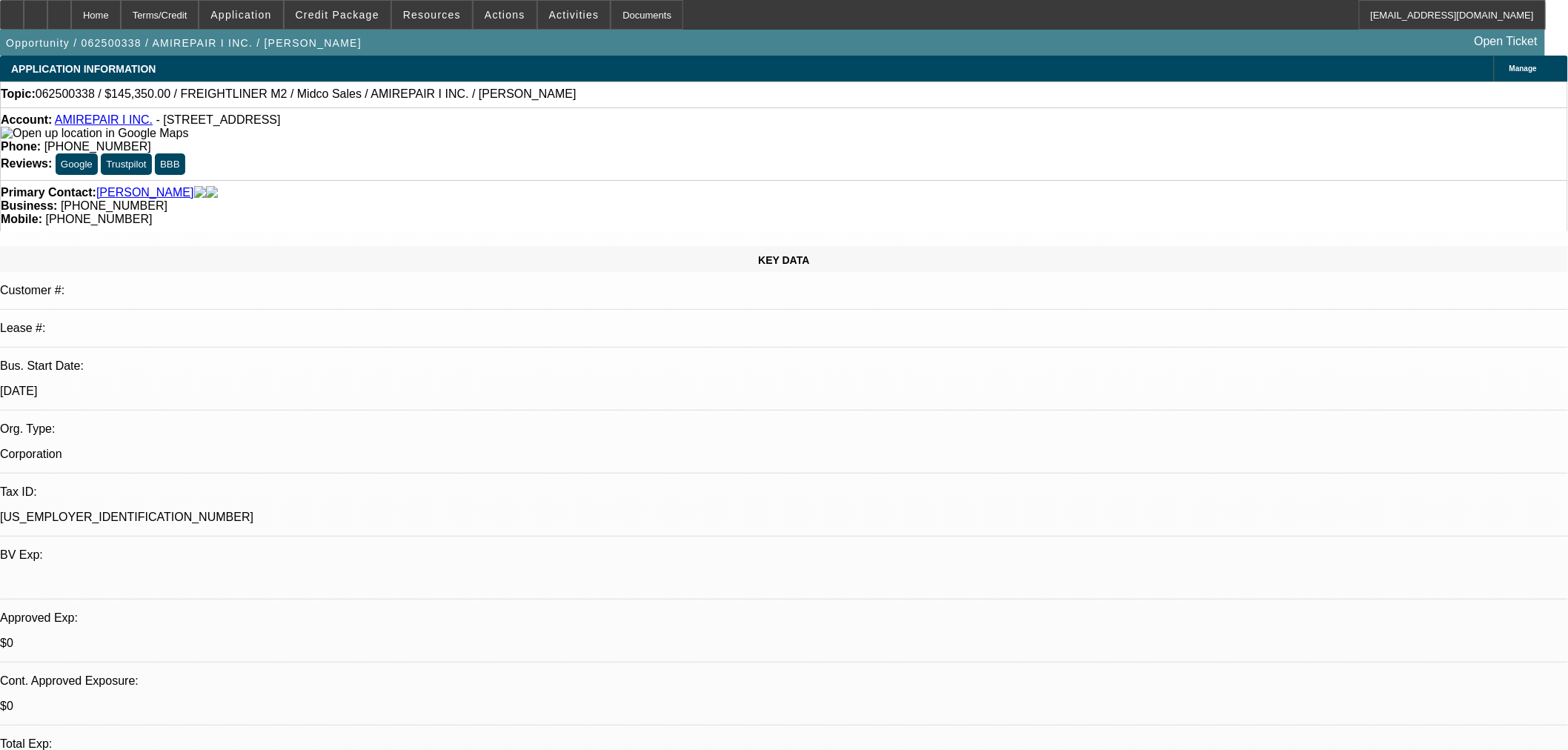
select select "2"
select select "0.1"
select select "4"
select select "0.1"
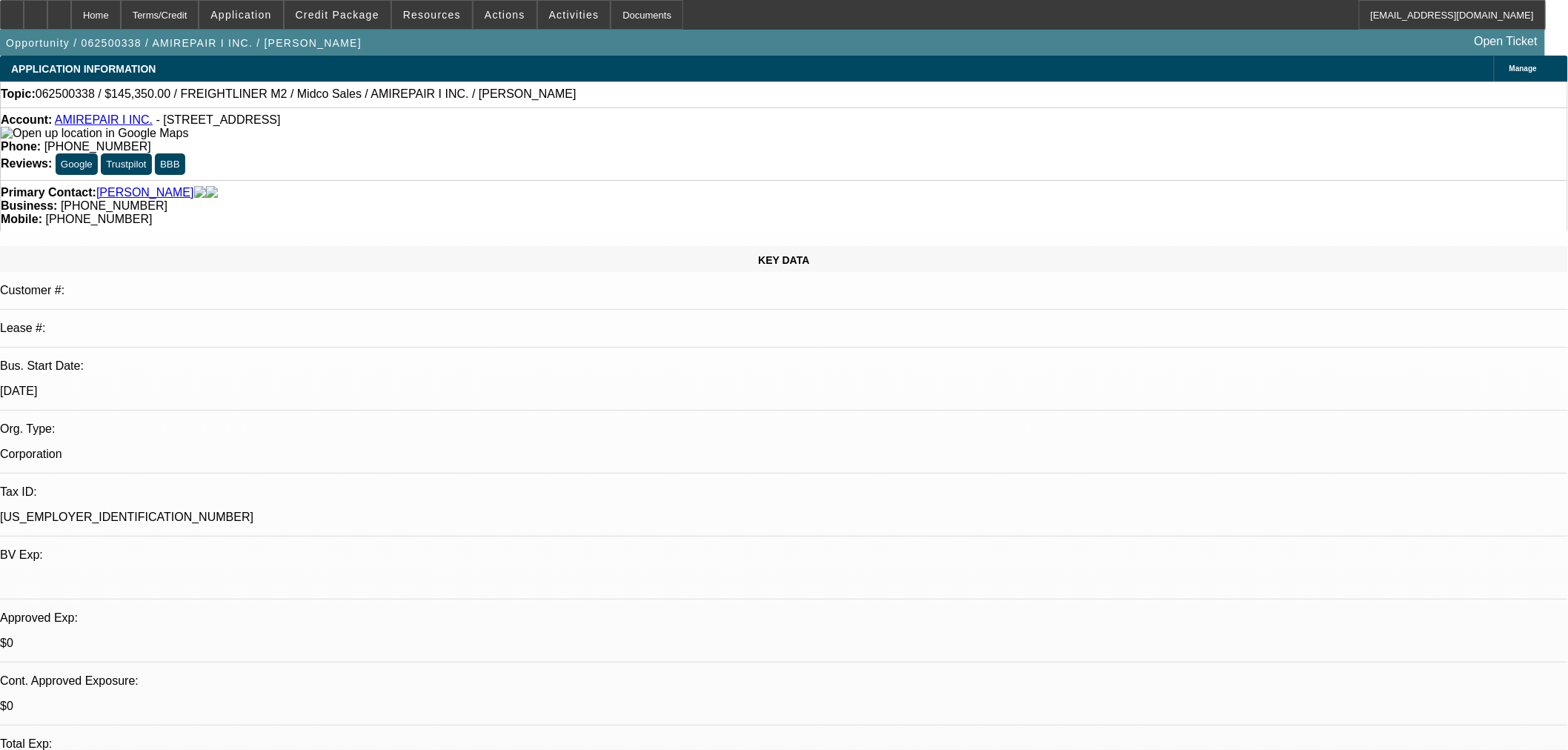
select select "2"
select select "0.1"
select select "4"
select select "2"
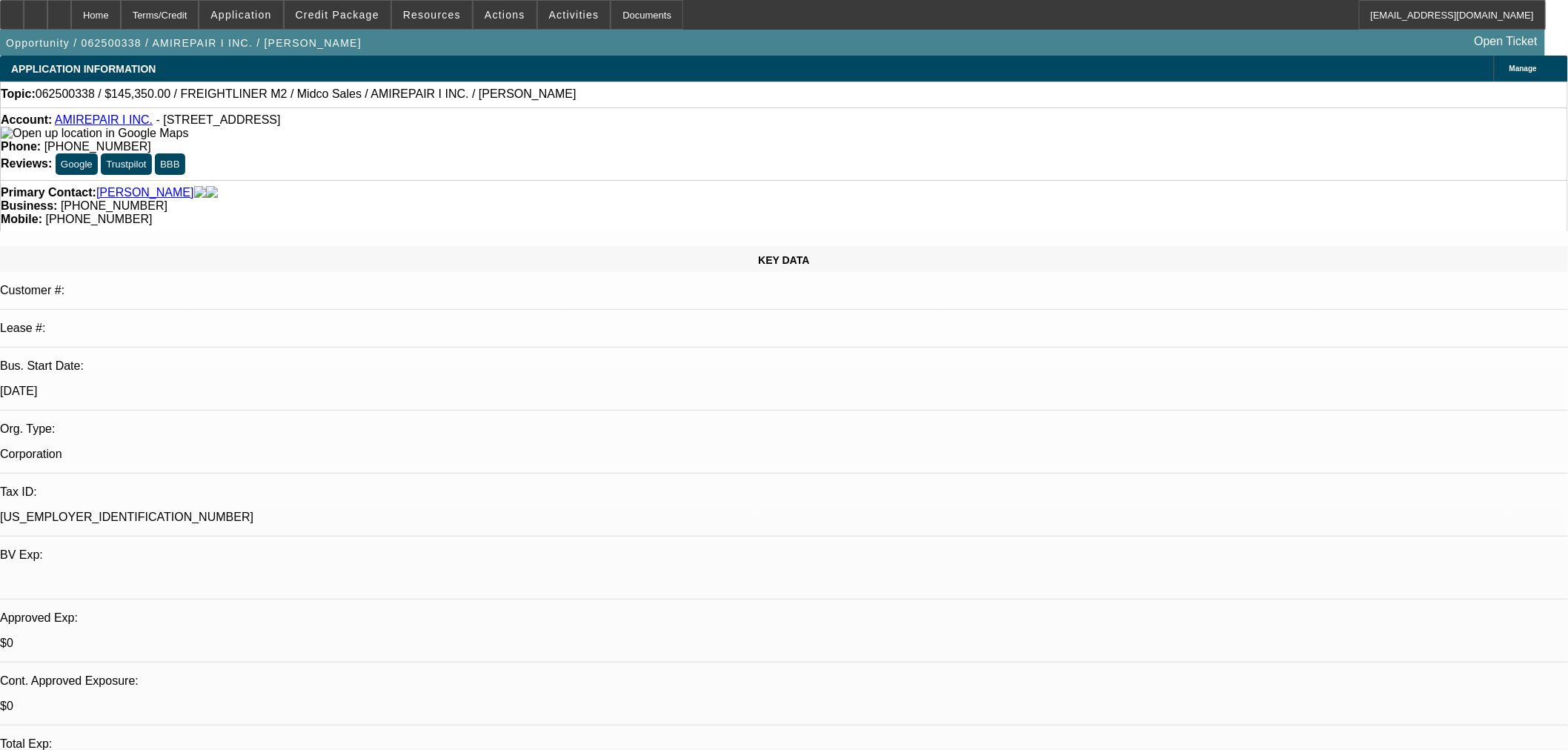
select select "2"
select select "0.1"
select select "4"
select select "2"
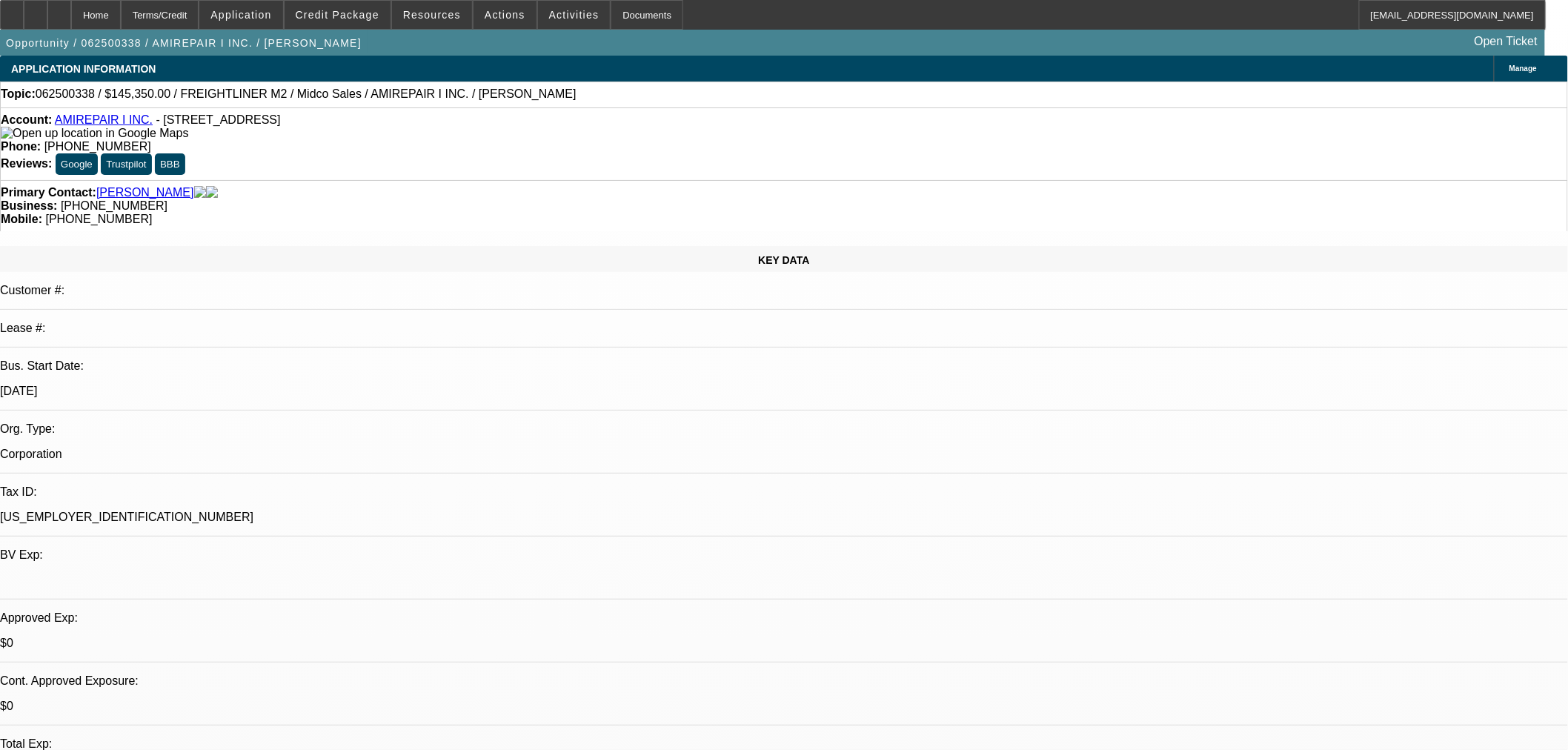
select select "0.1"
select select "4"
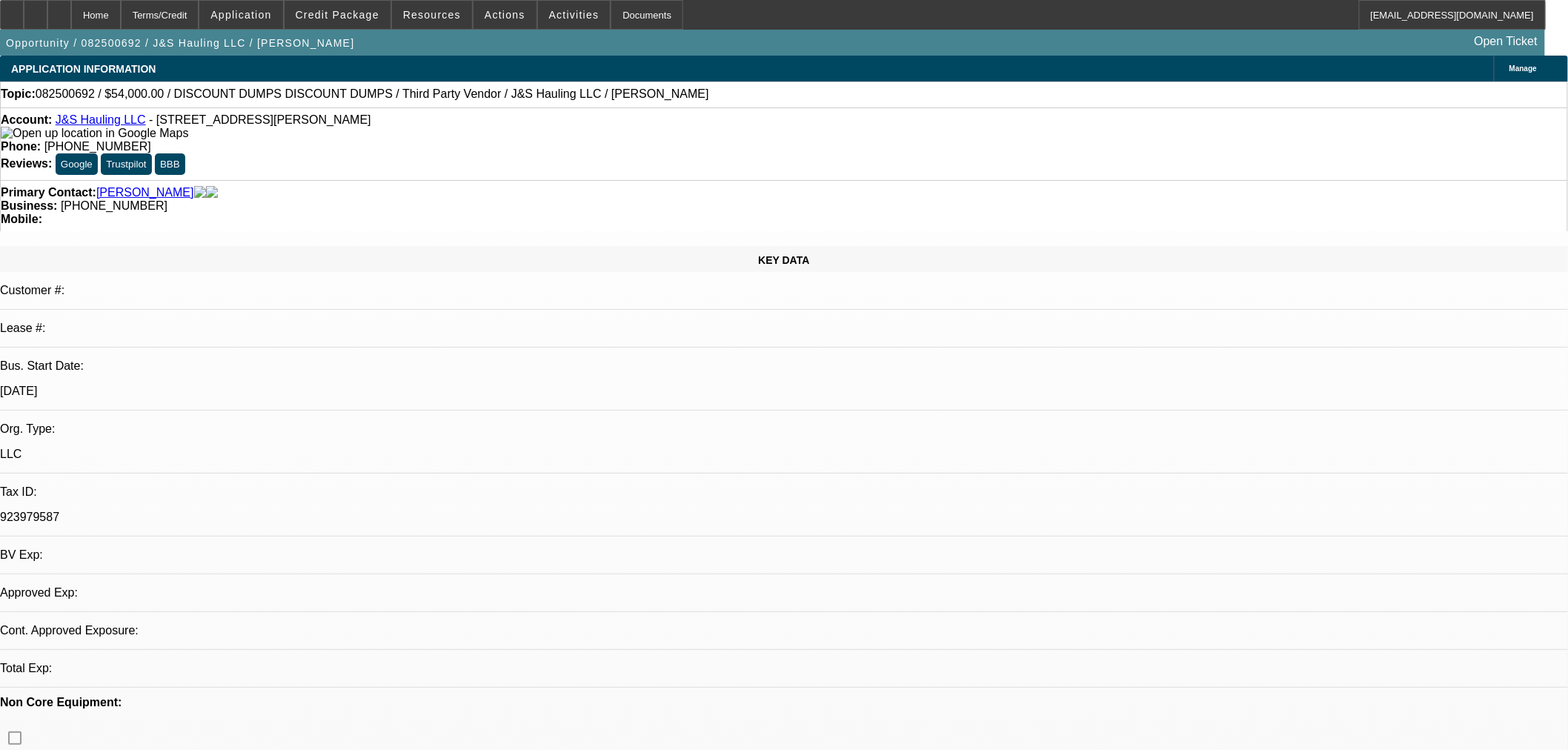
select select "0"
select select "3"
select select "0.1"
select select "4"
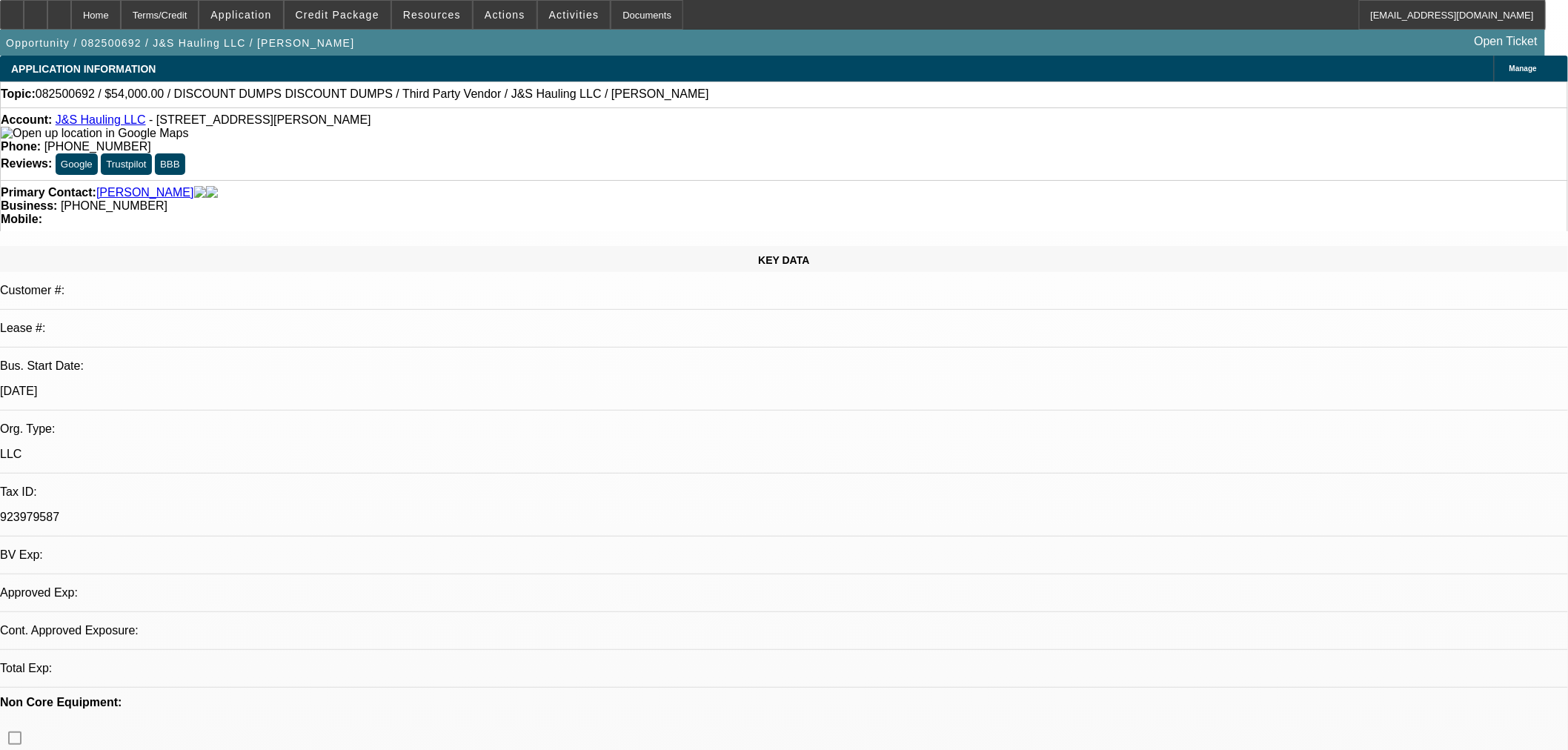
select select "0"
select select "3"
select select "0.1"
select select "4"
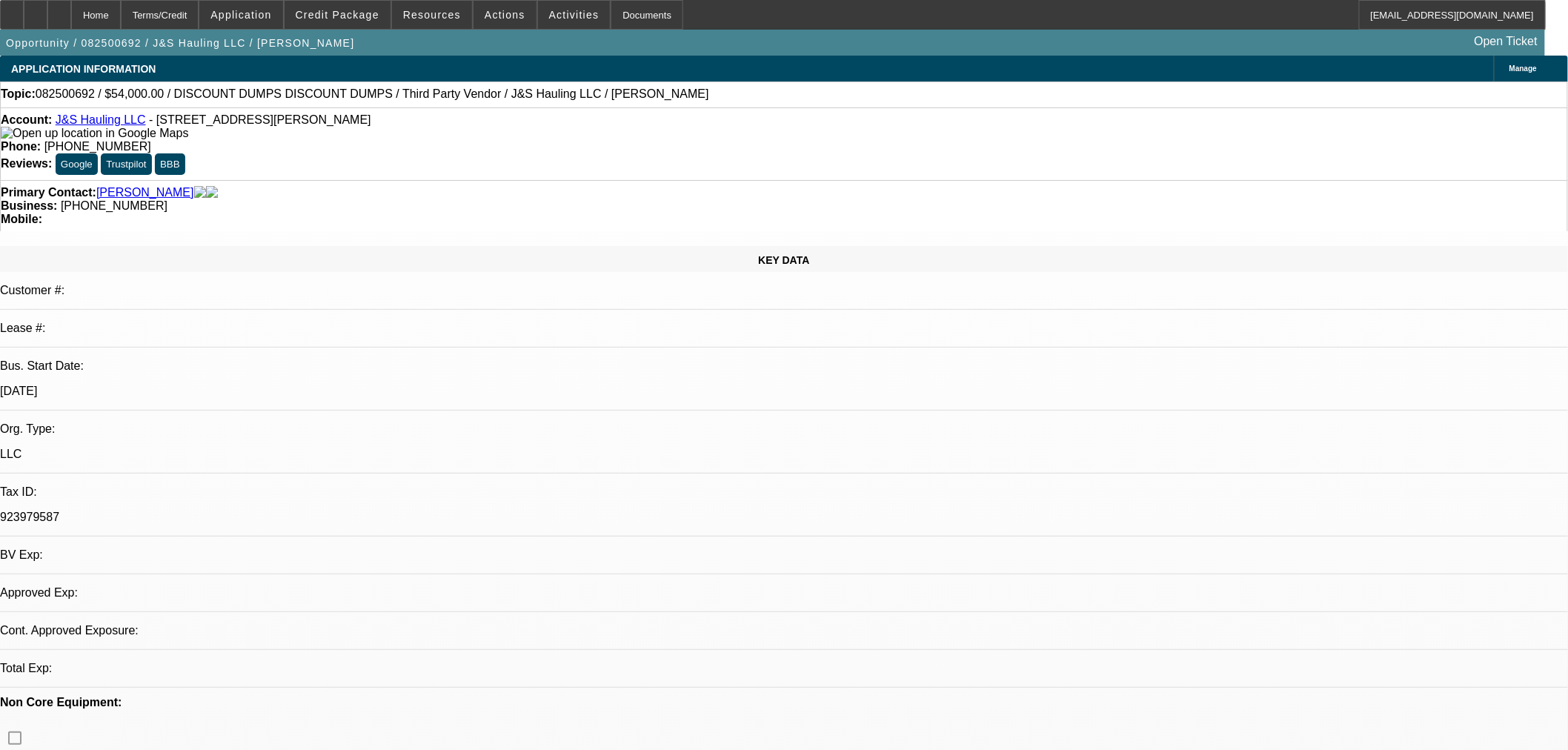
select select "0"
select select "3"
select select "0.1"
select select "4"
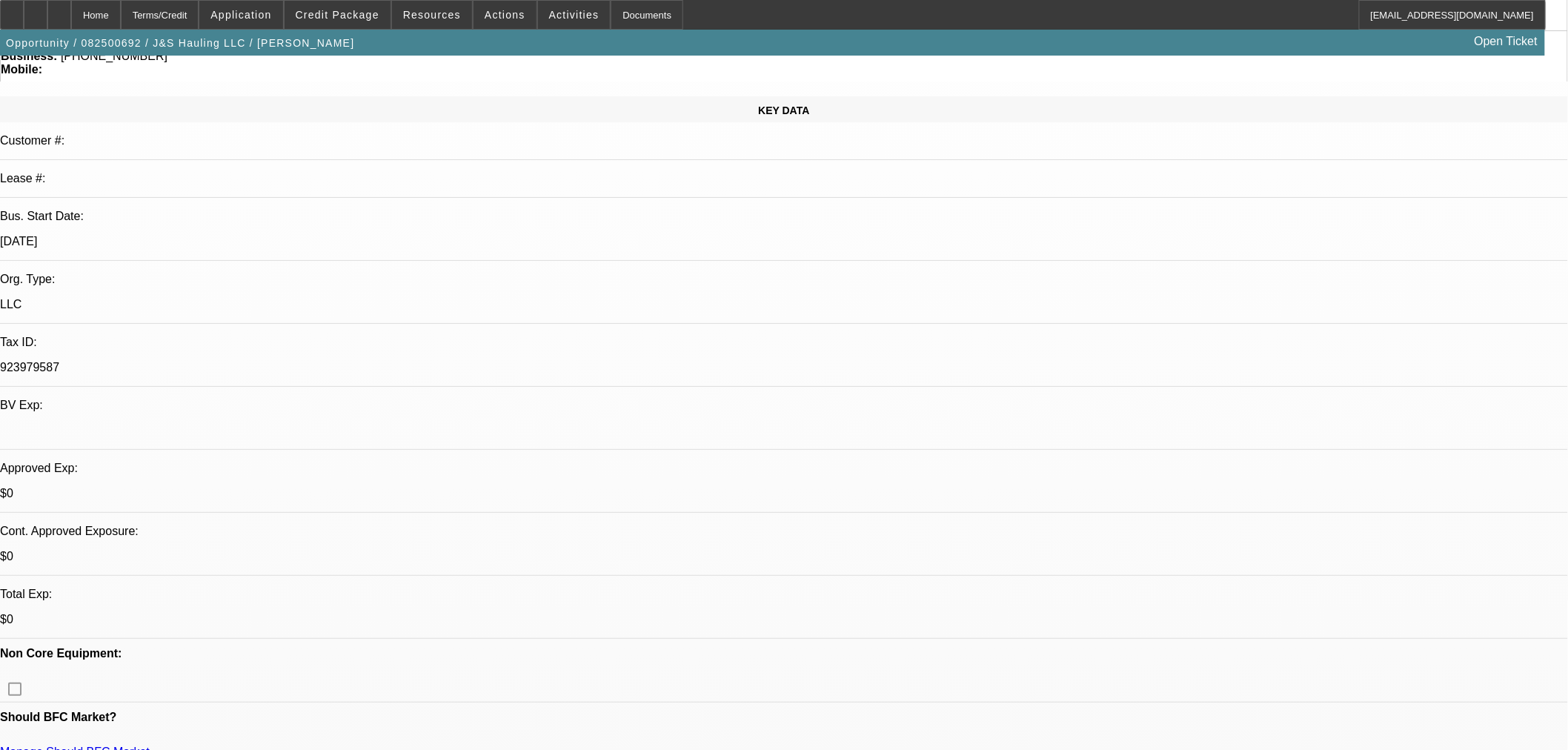
scroll to position [165, 0]
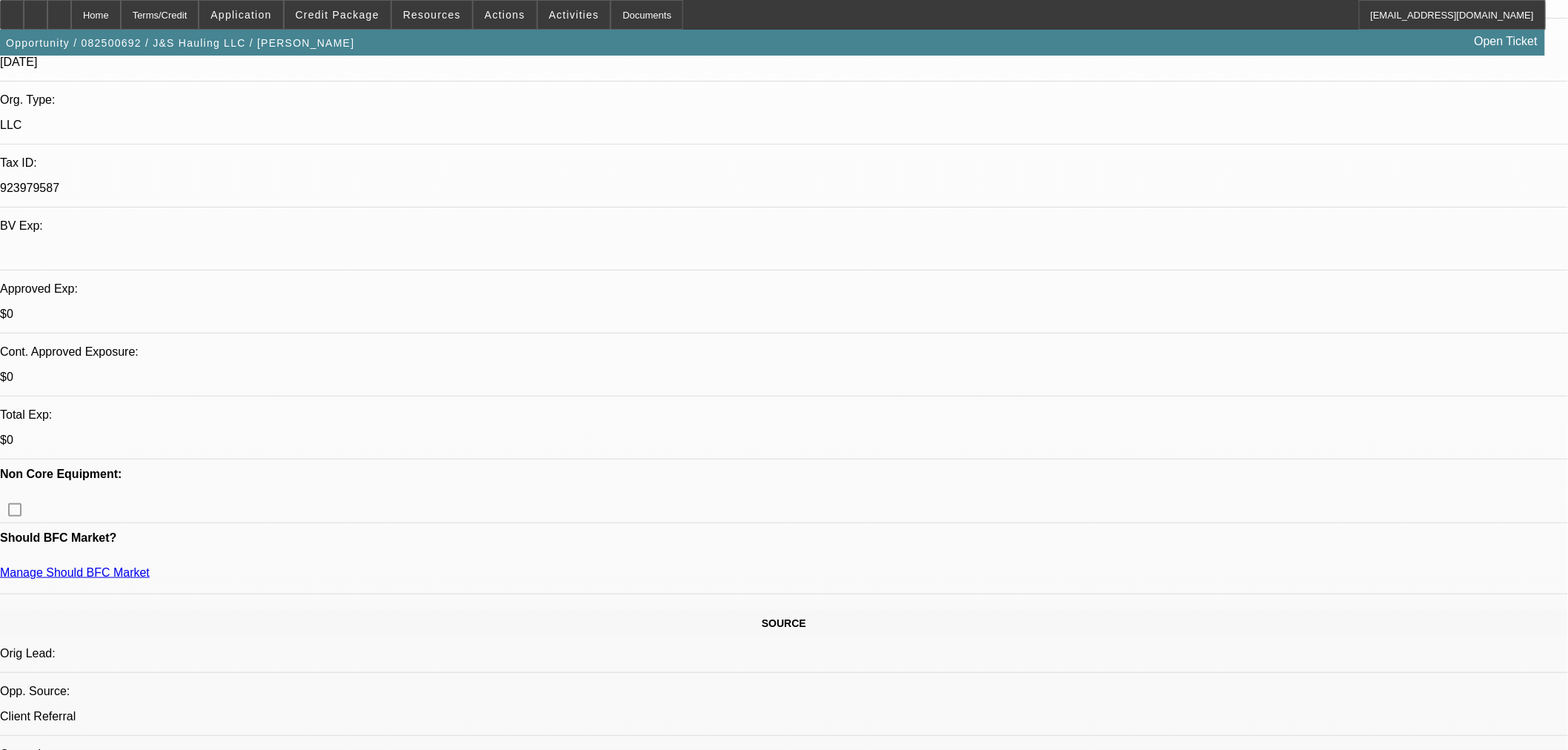
scroll to position [0, 0]
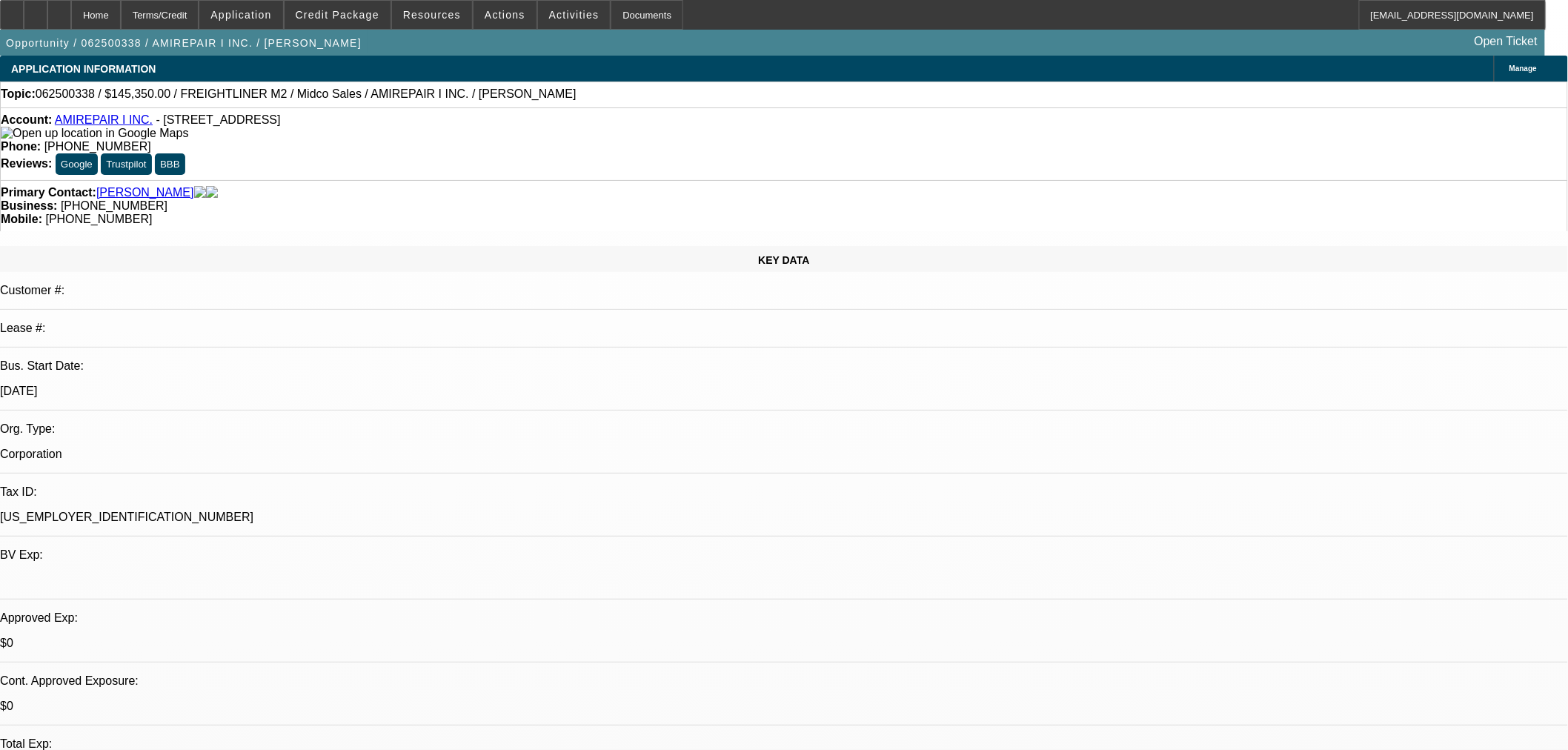
select select "2"
select select "0.1"
select select "4"
select select "0.1"
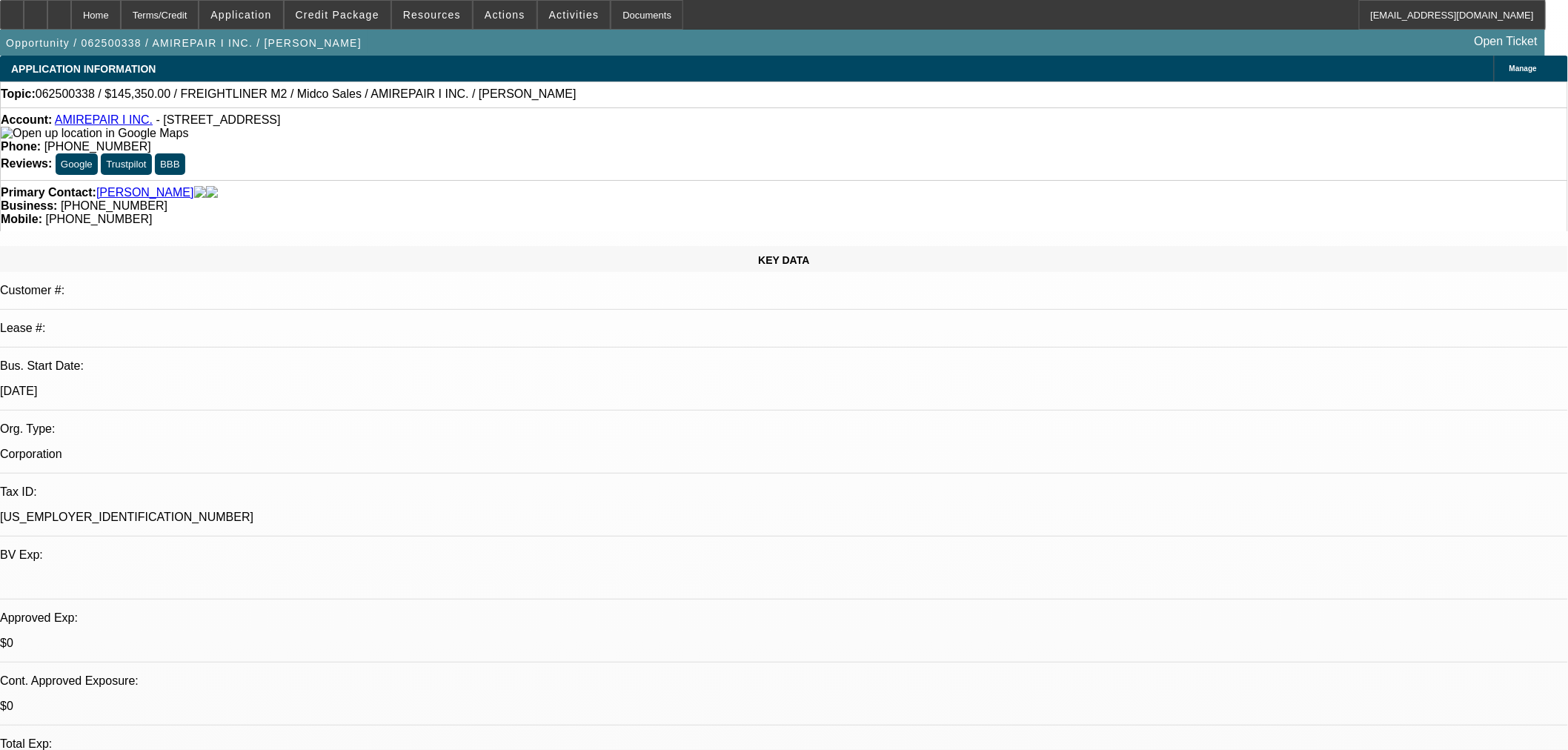
select select "2"
select select "0.1"
select select "4"
select select "2"
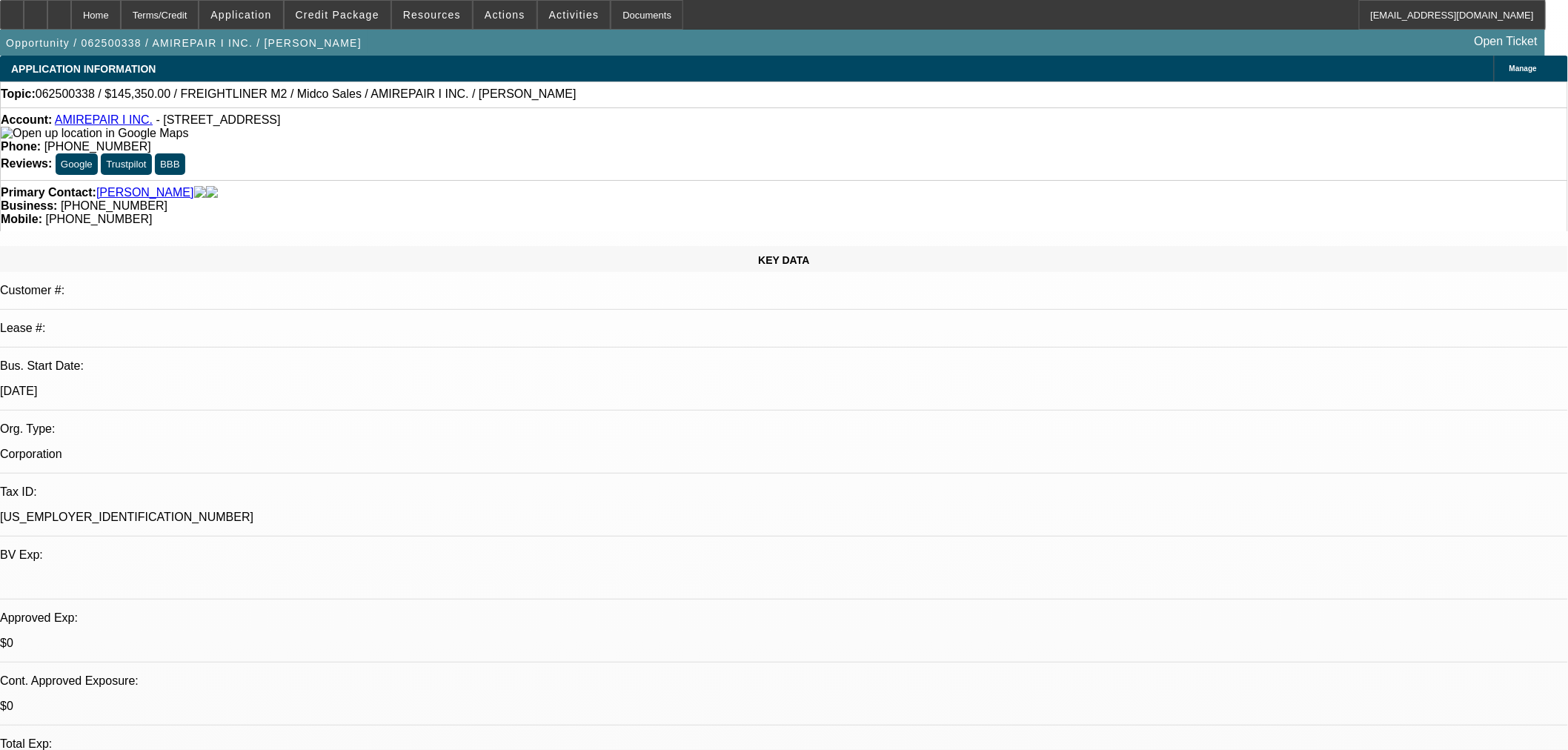
select select "2"
select select "0.1"
select select "4"
select select "2"
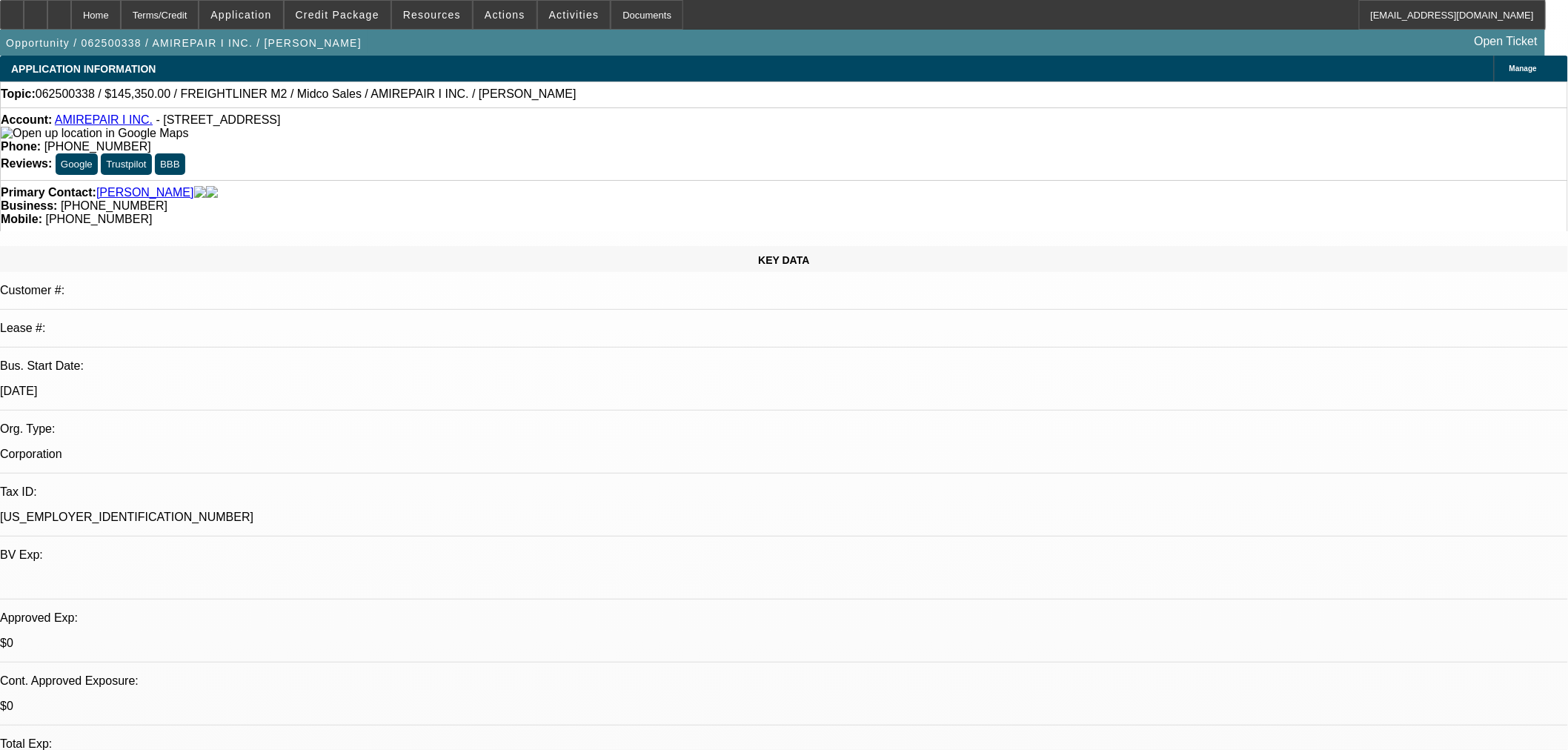
select select "0.1"
select select "4"
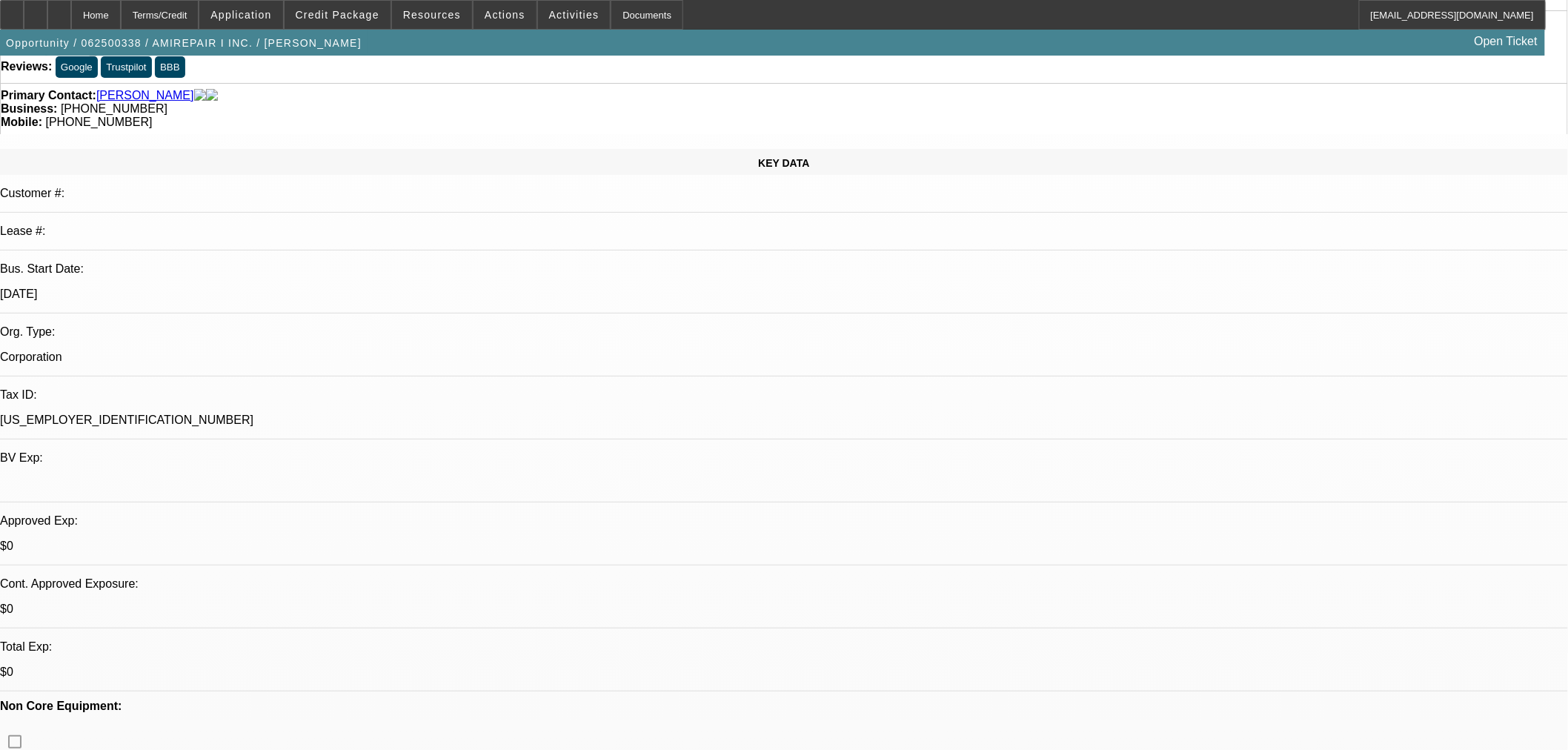
scroll to position [494, 0]
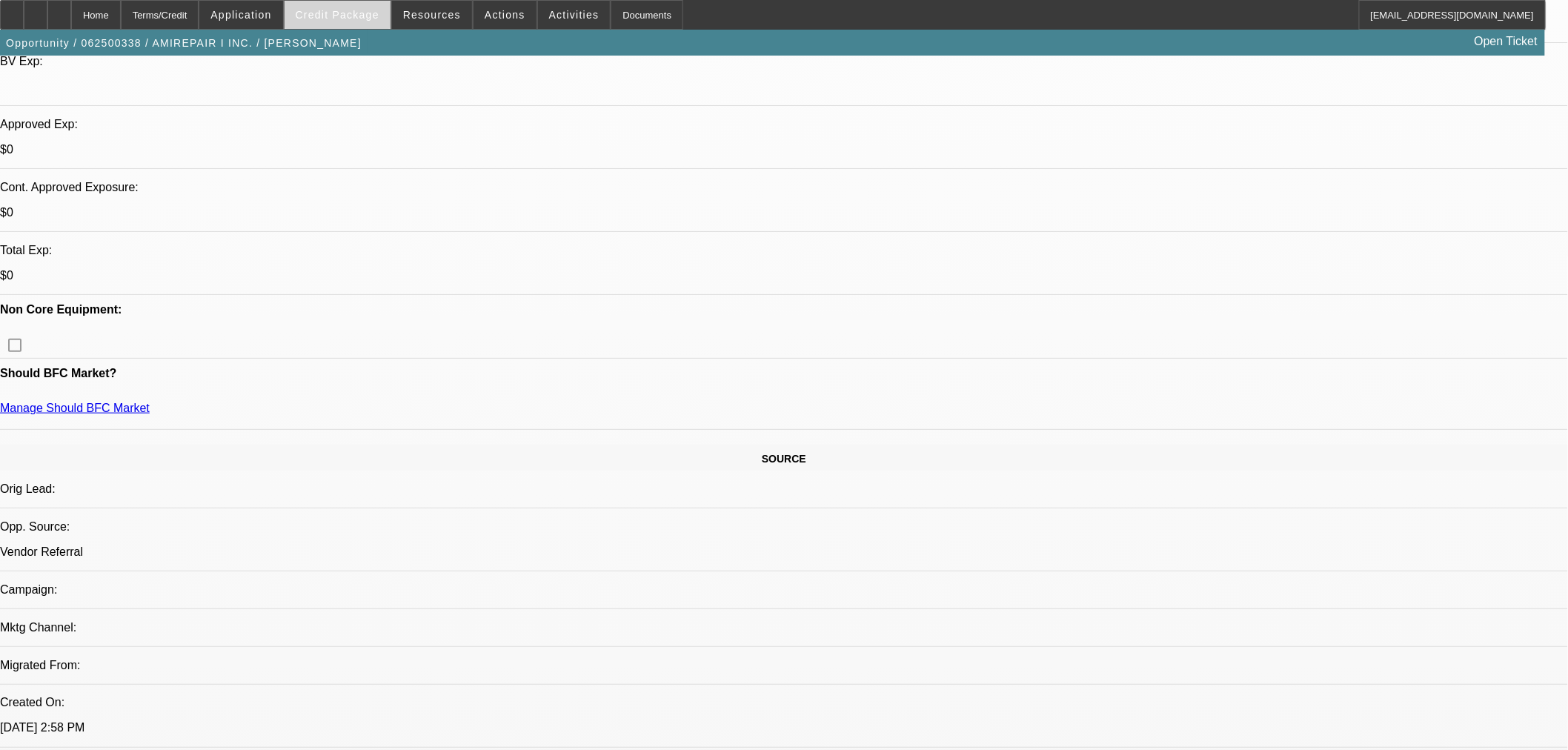
click at [363, 19] on span "Credit Package" at bounding box center [337, 14] width 84 height 12
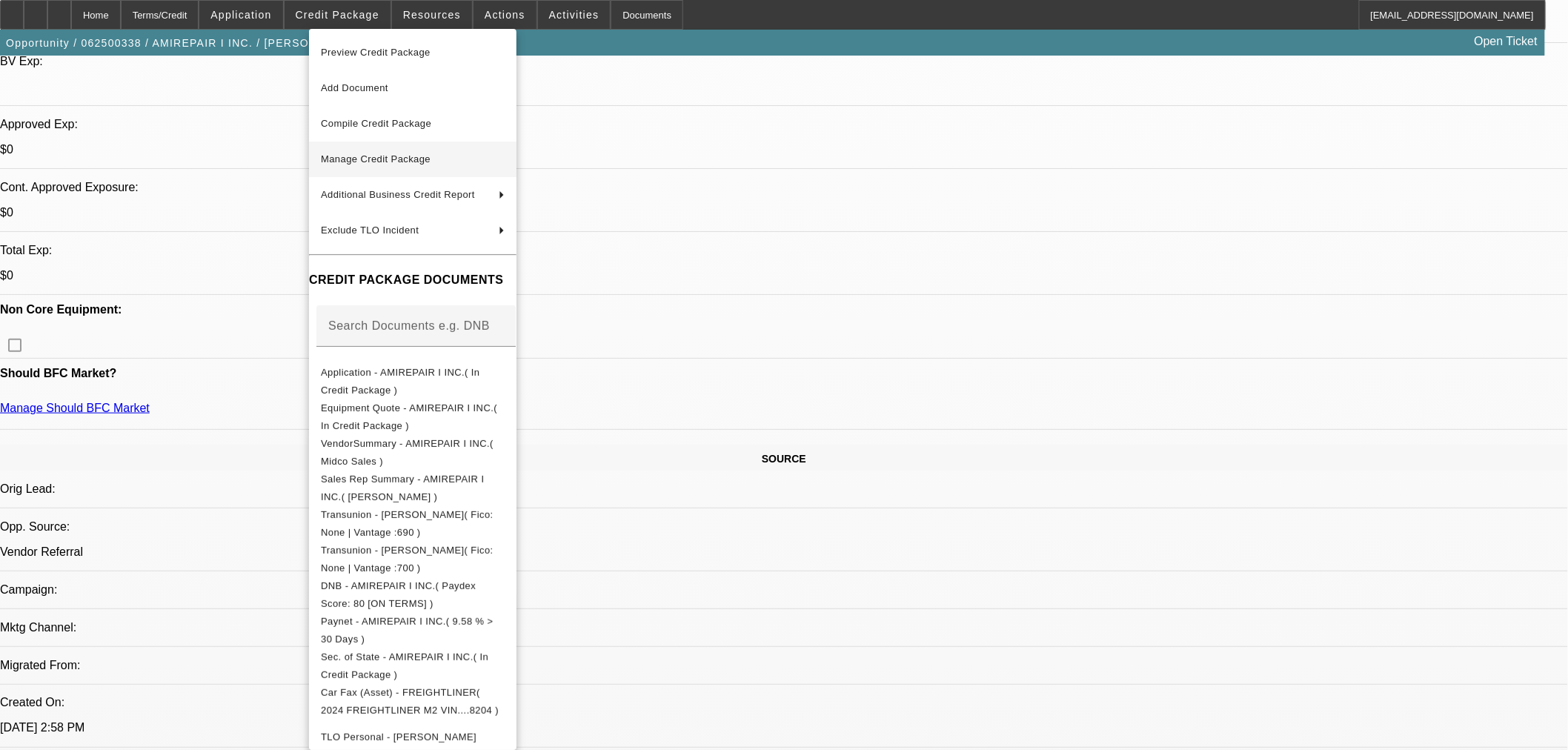
click at [351, 161] on span "Manage Credit Package" at bounding box center [375, 159] width 109 height 11
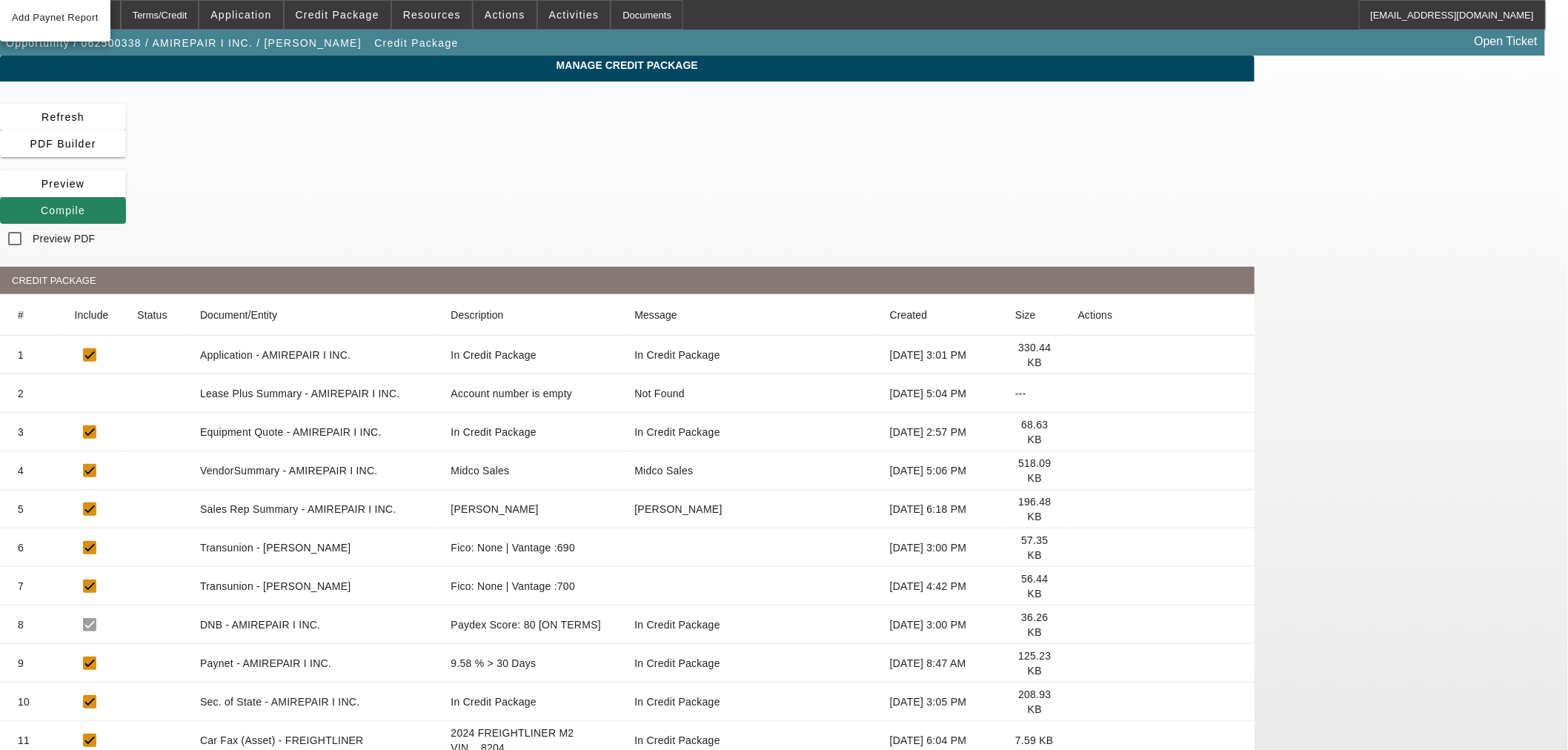
click at [1078, 663] on icon at bounding box center [1078, 663] width 0 height 0
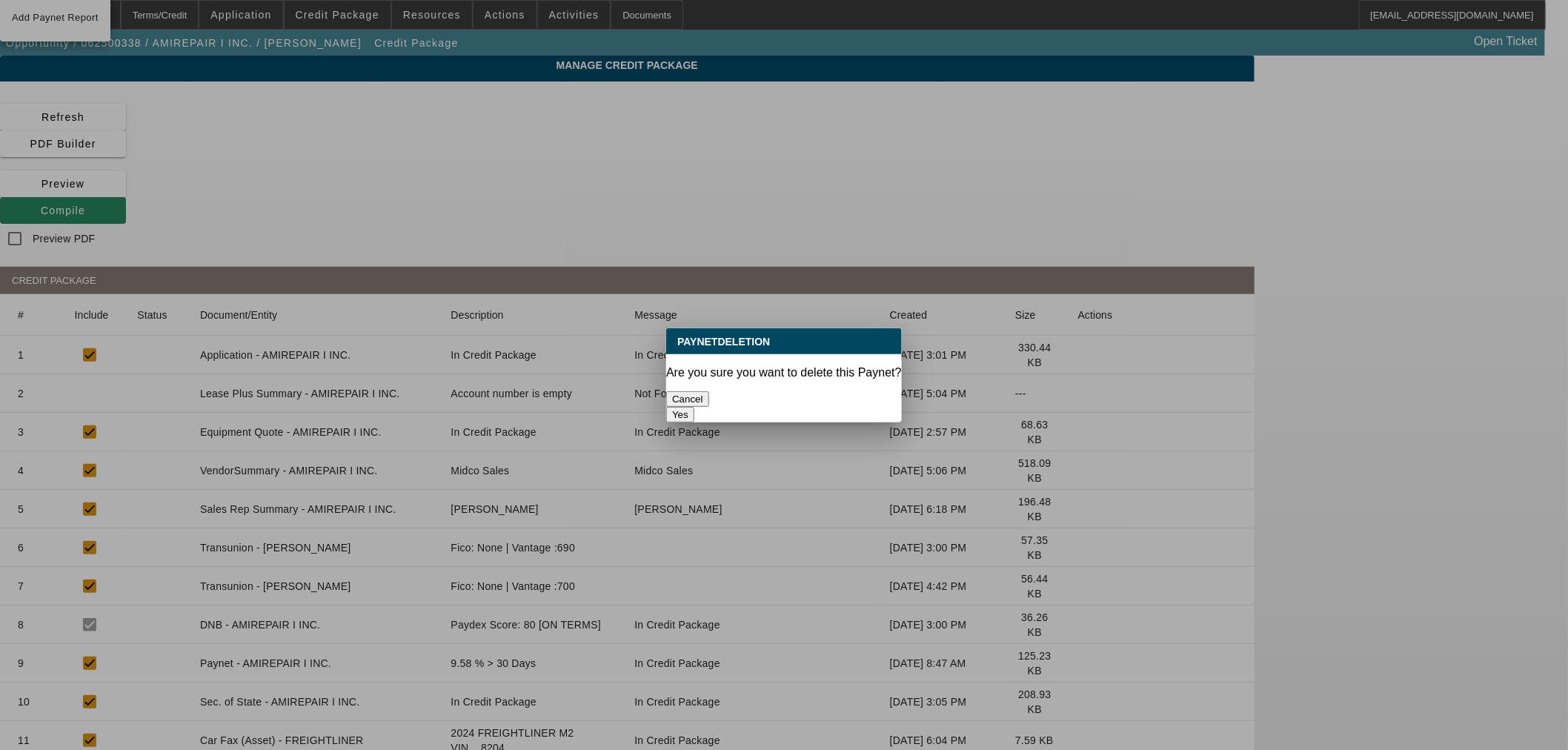
click at [694, 407] on button "Yes" at bounding box center [680, 414] width 28 height 15
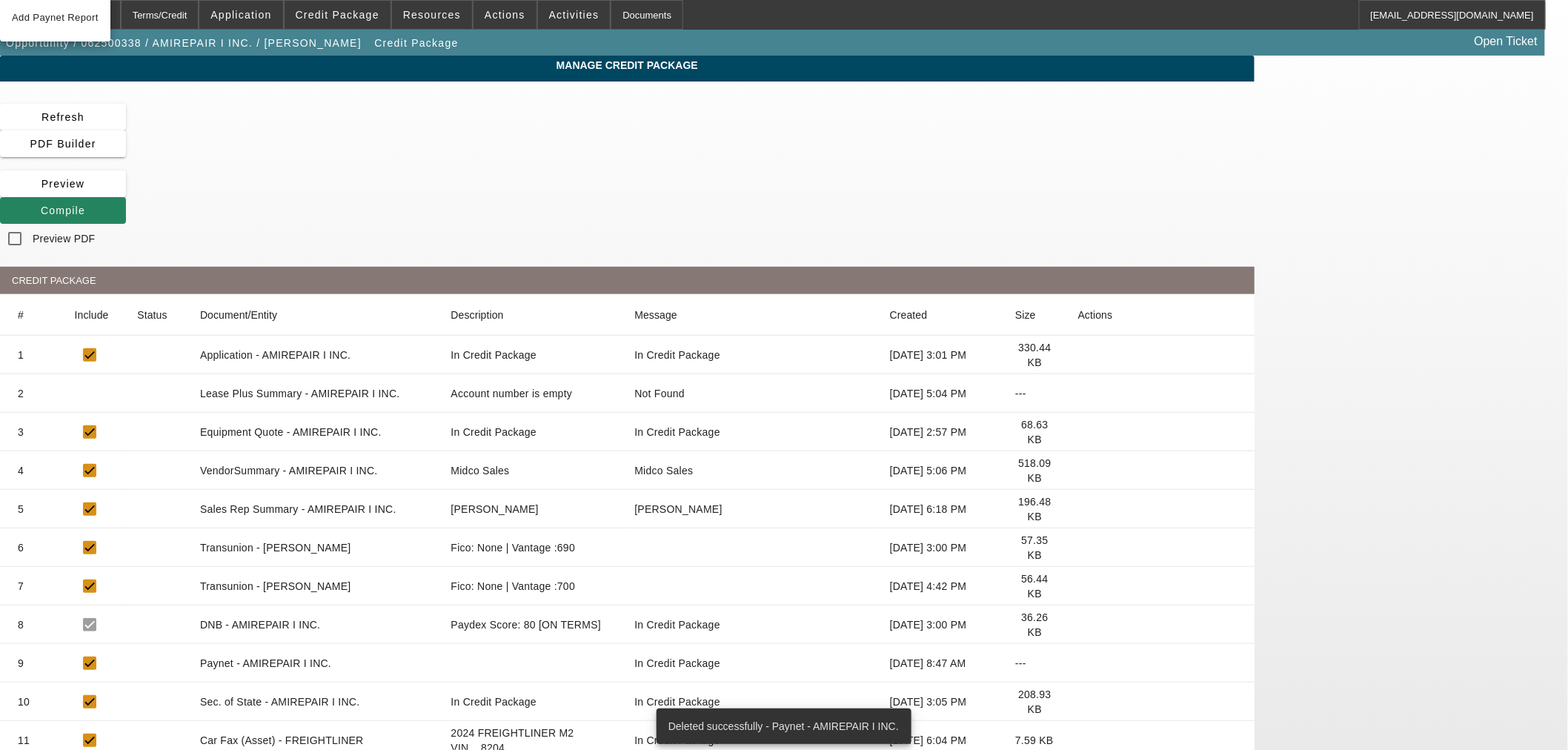
click at [1078, 663] on icon at bounding box center [1078, 663] width 0 height 0
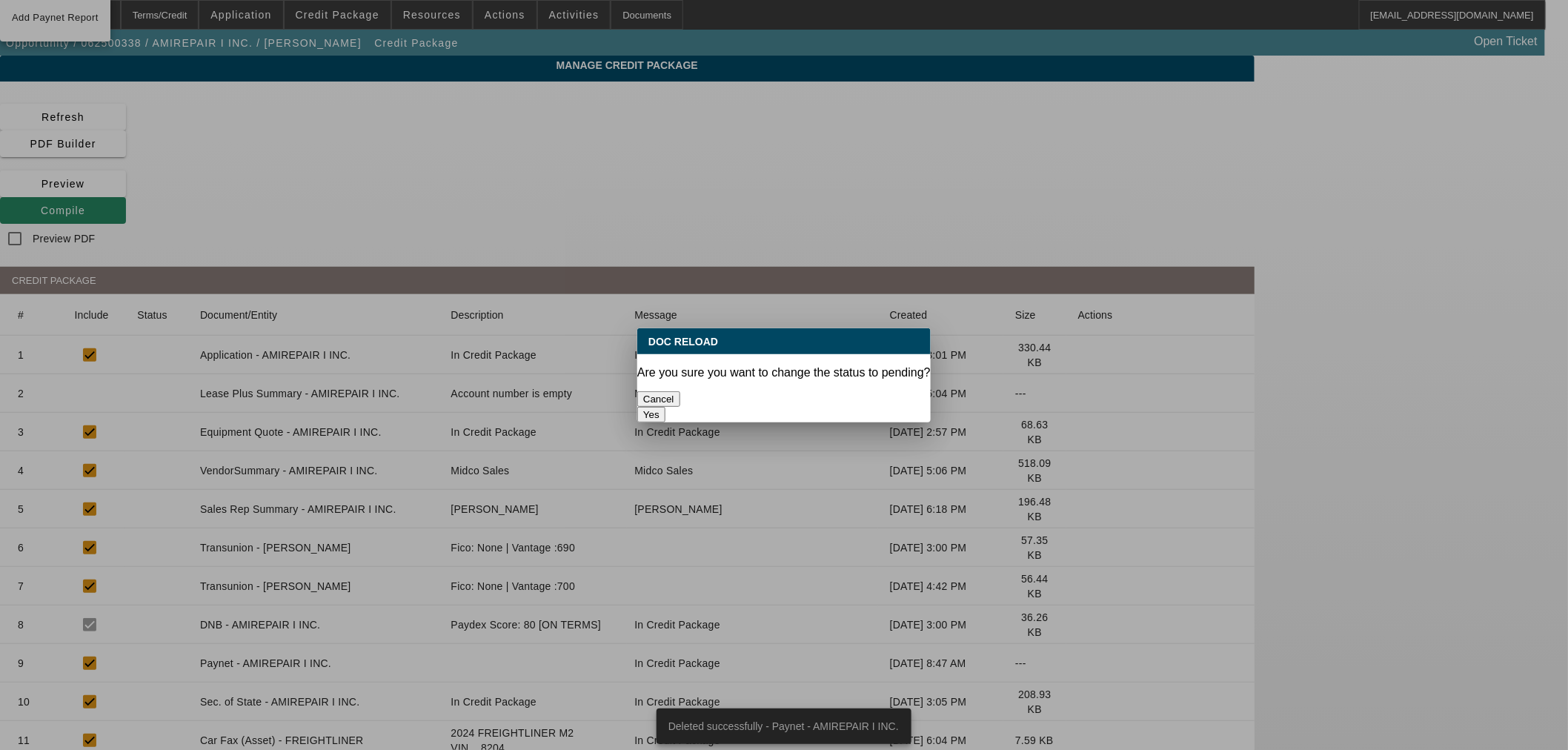
click at [665, 407] on button "Yes" at bounding box center [651, 414] width 28 height 15
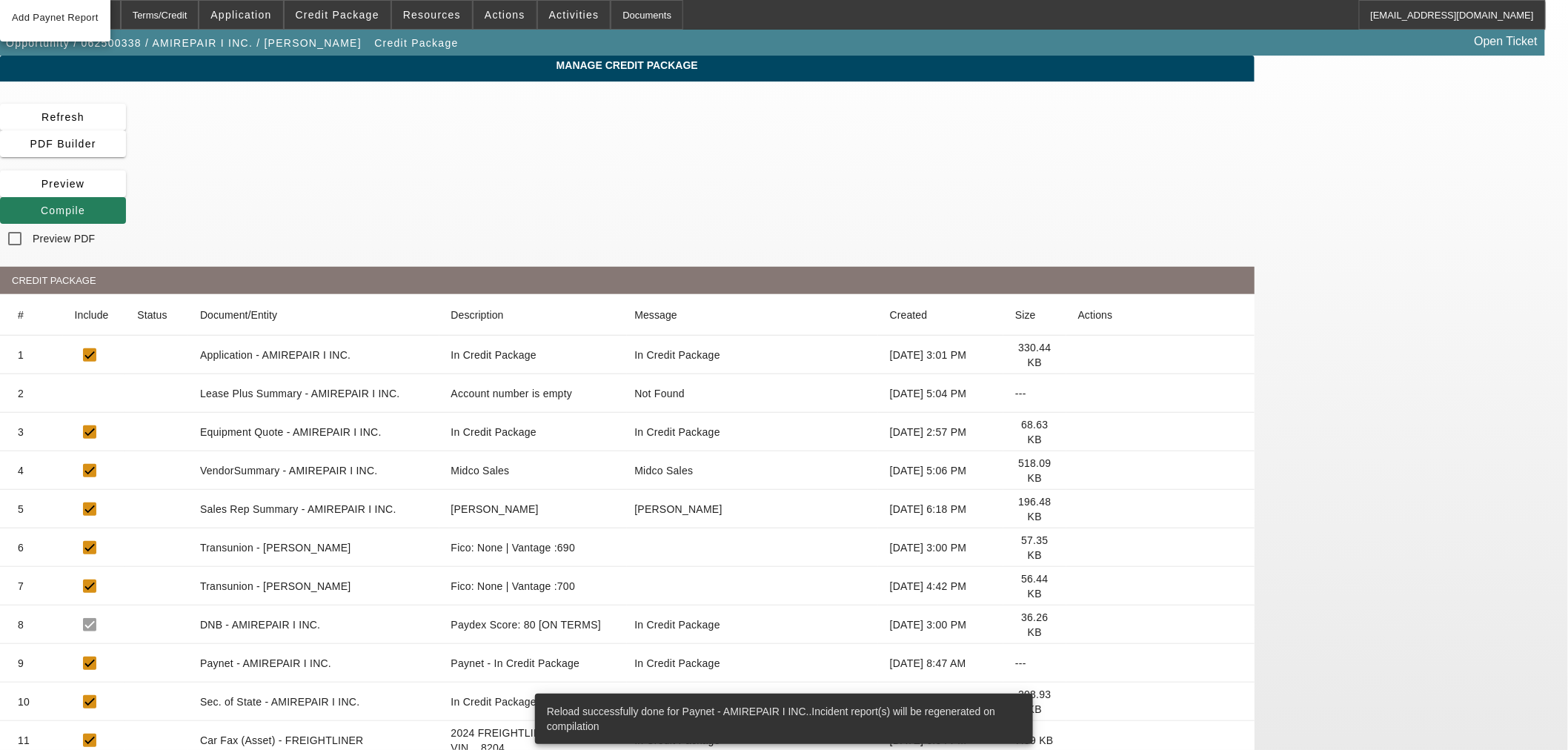
click at [126, 192] on span at bounding box center [63, 210] width 126 height 36
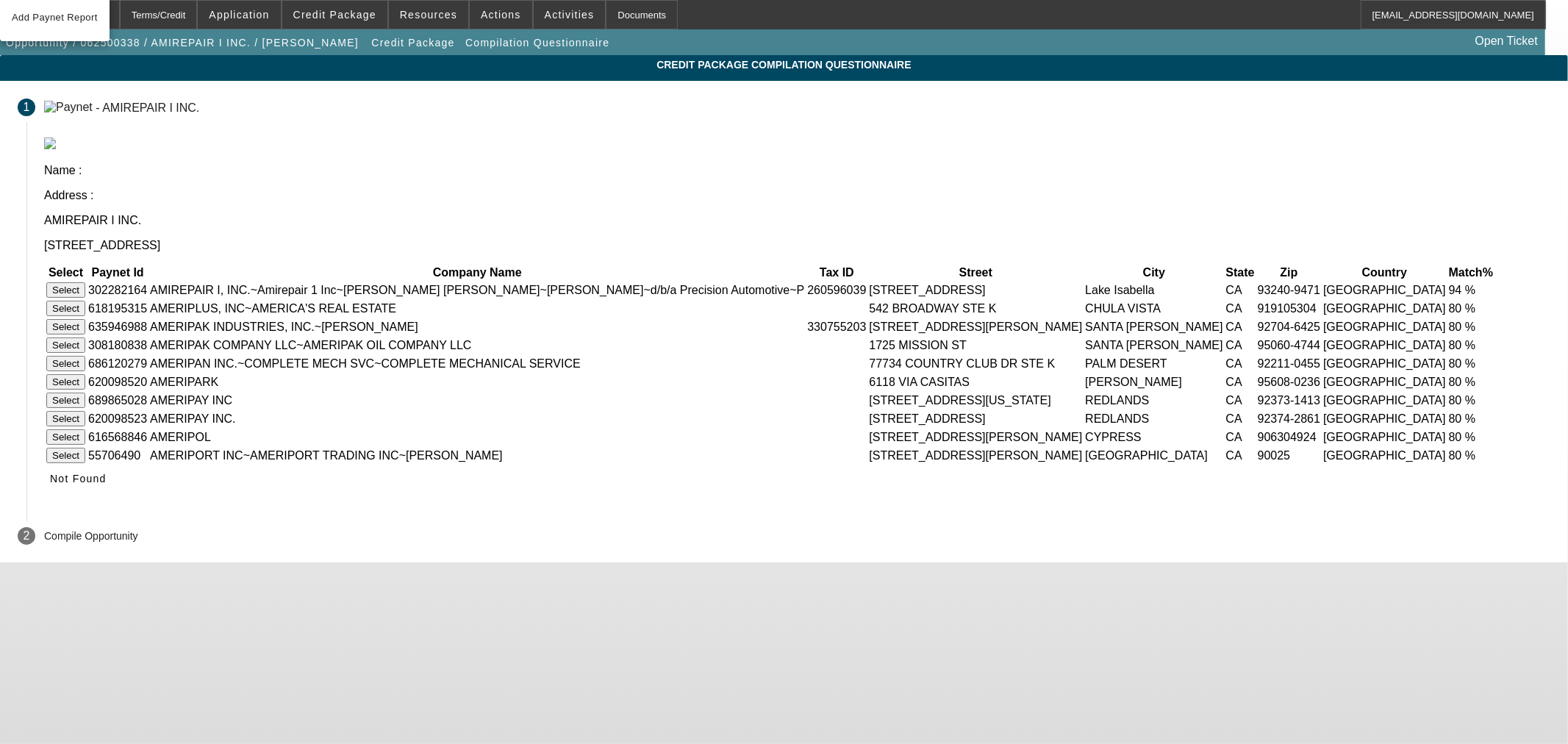
click at [86, 282] on button "Select" at bounding box center [65, 289] width 39 height 15
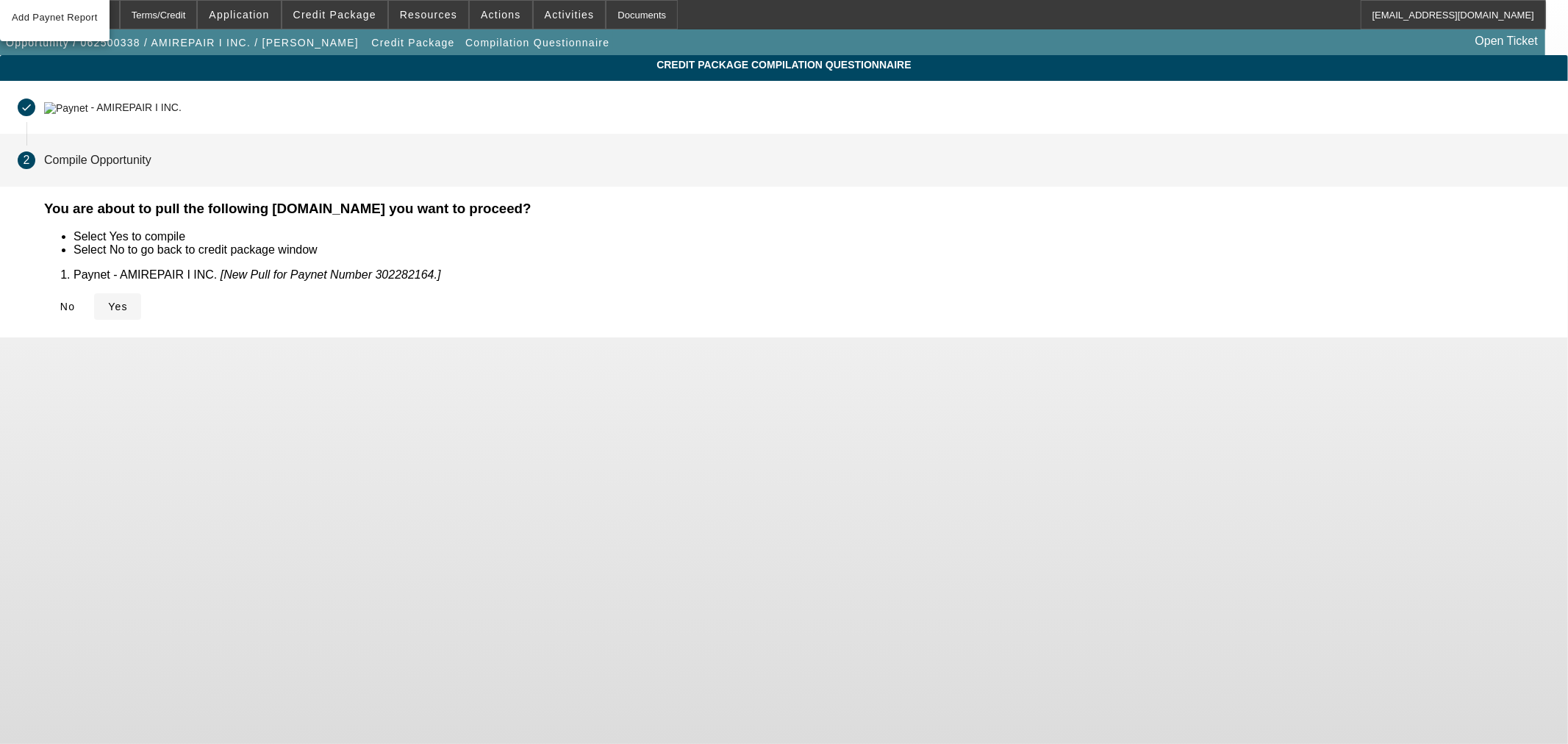
click at [108, 301] on icon at bounding box center [108, 306] width 0 height 12
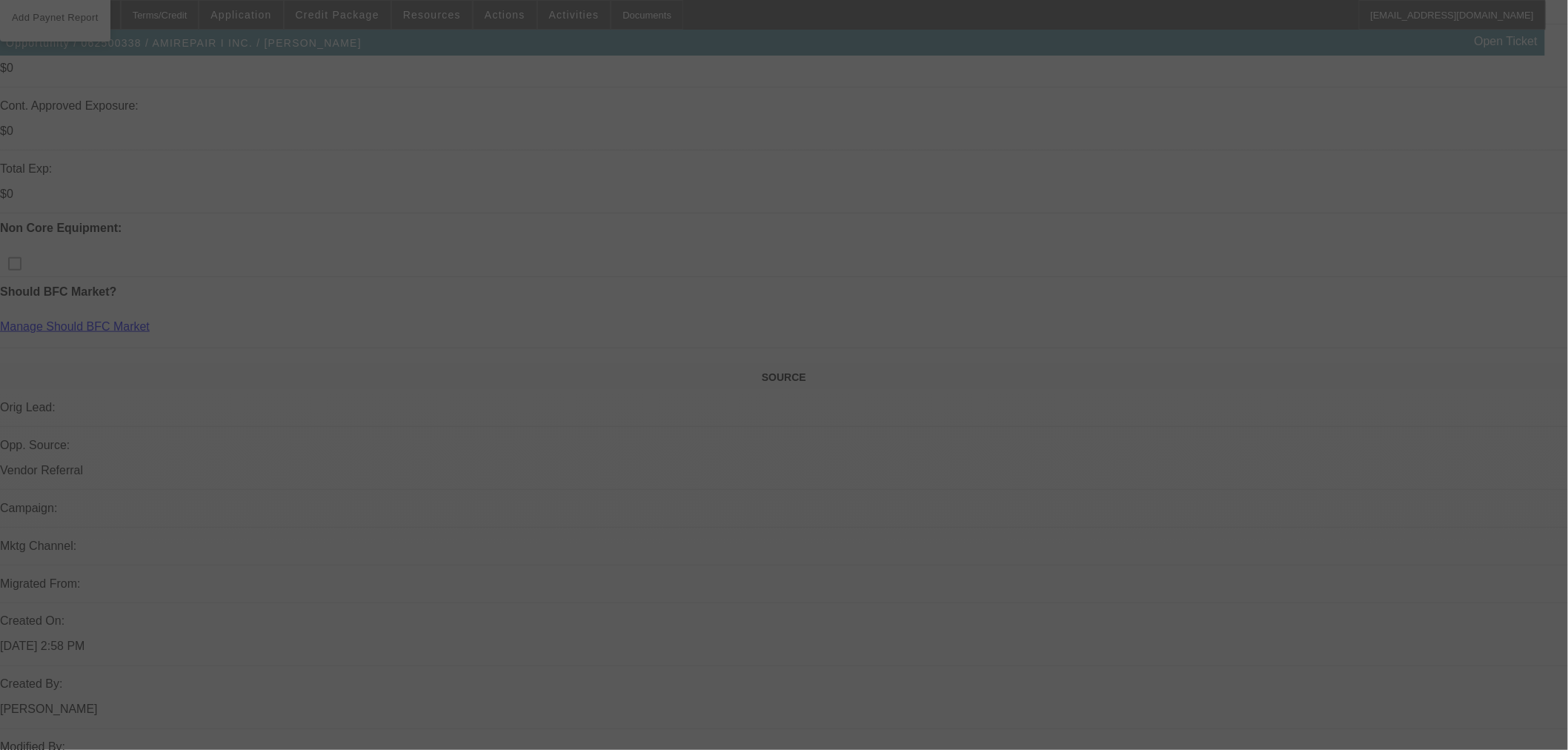
scroll to position [576, 0]
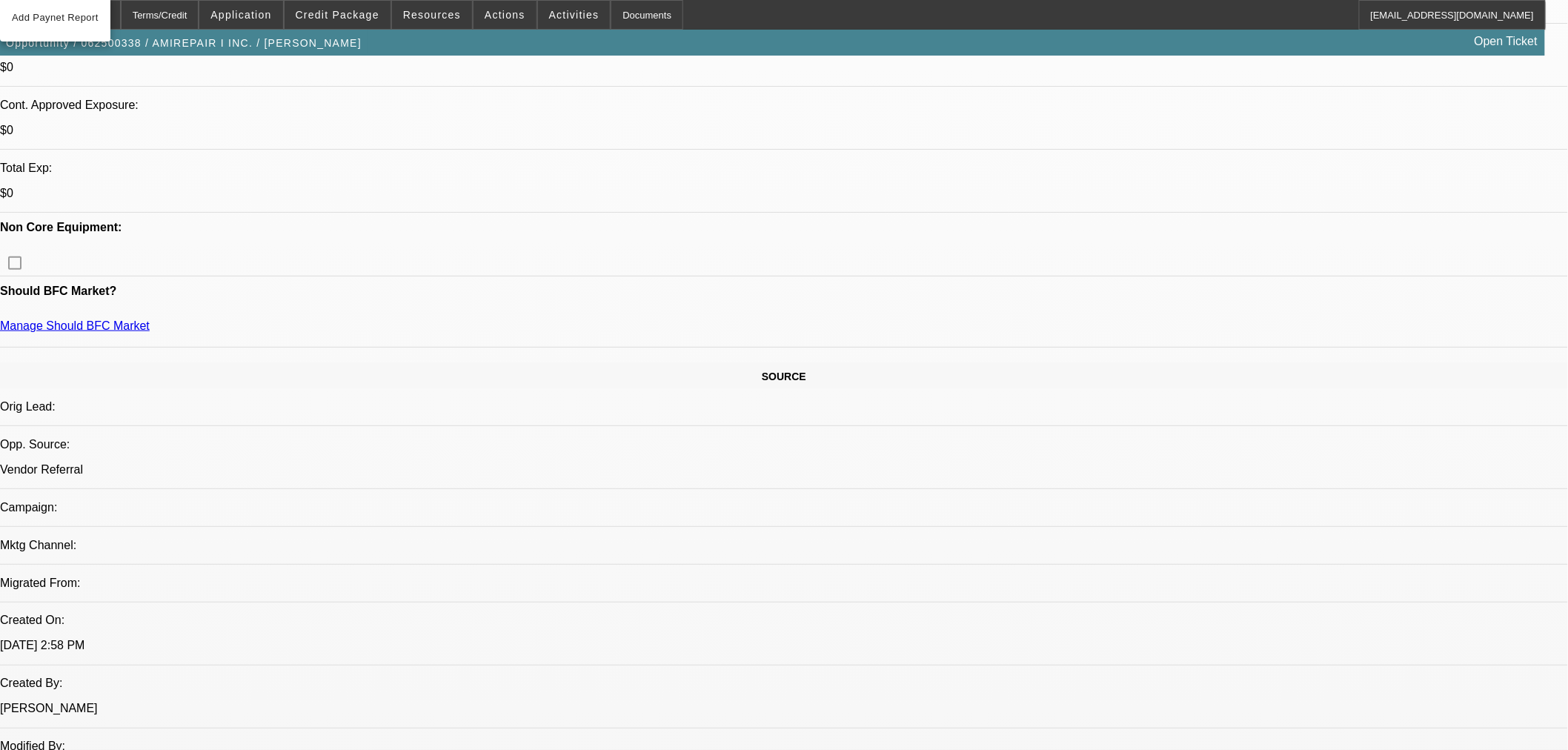
select select "2"
select select "0.1"
select select "4"
select select "0.1"
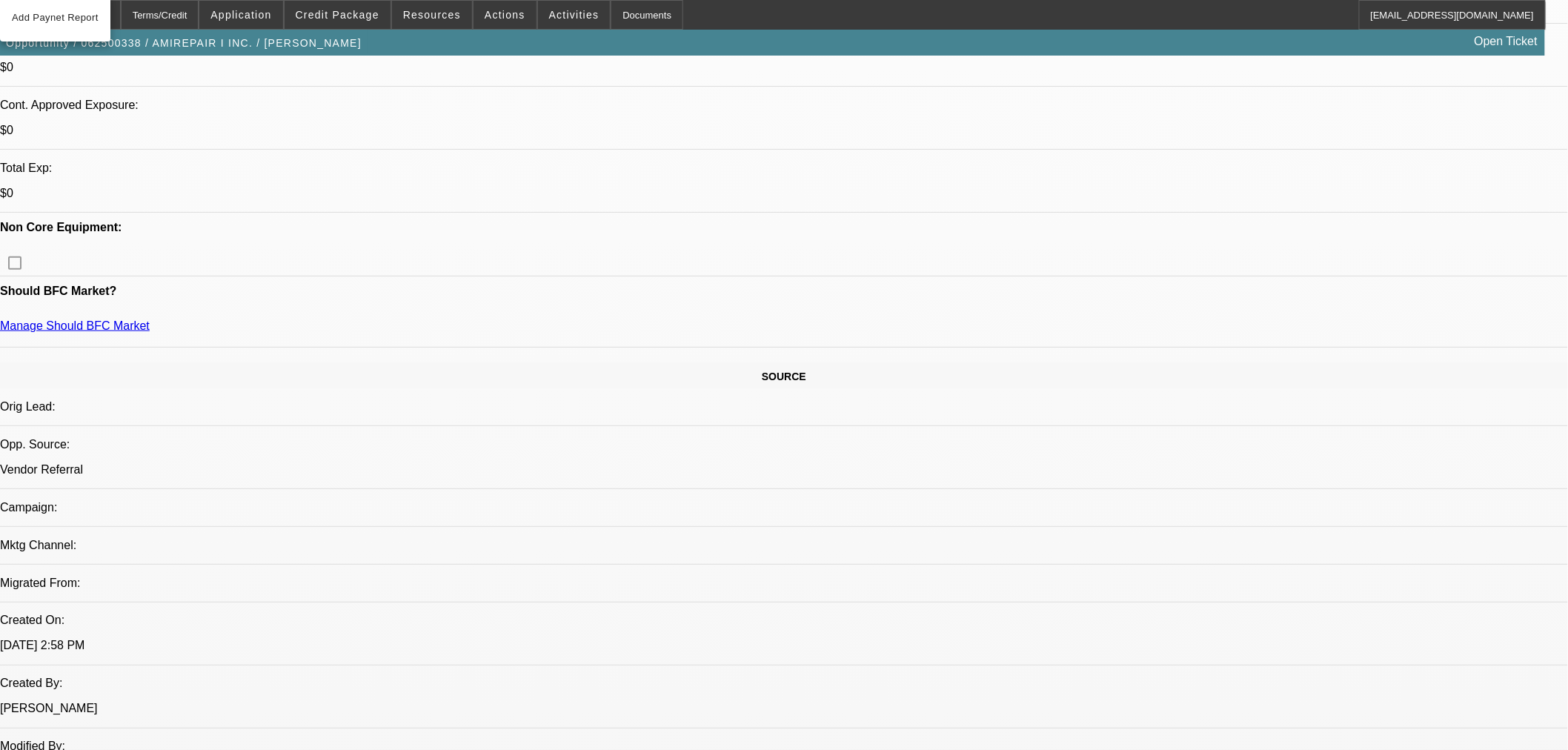
select select "2"
select select "0.1"
select select "4"
select select "2"
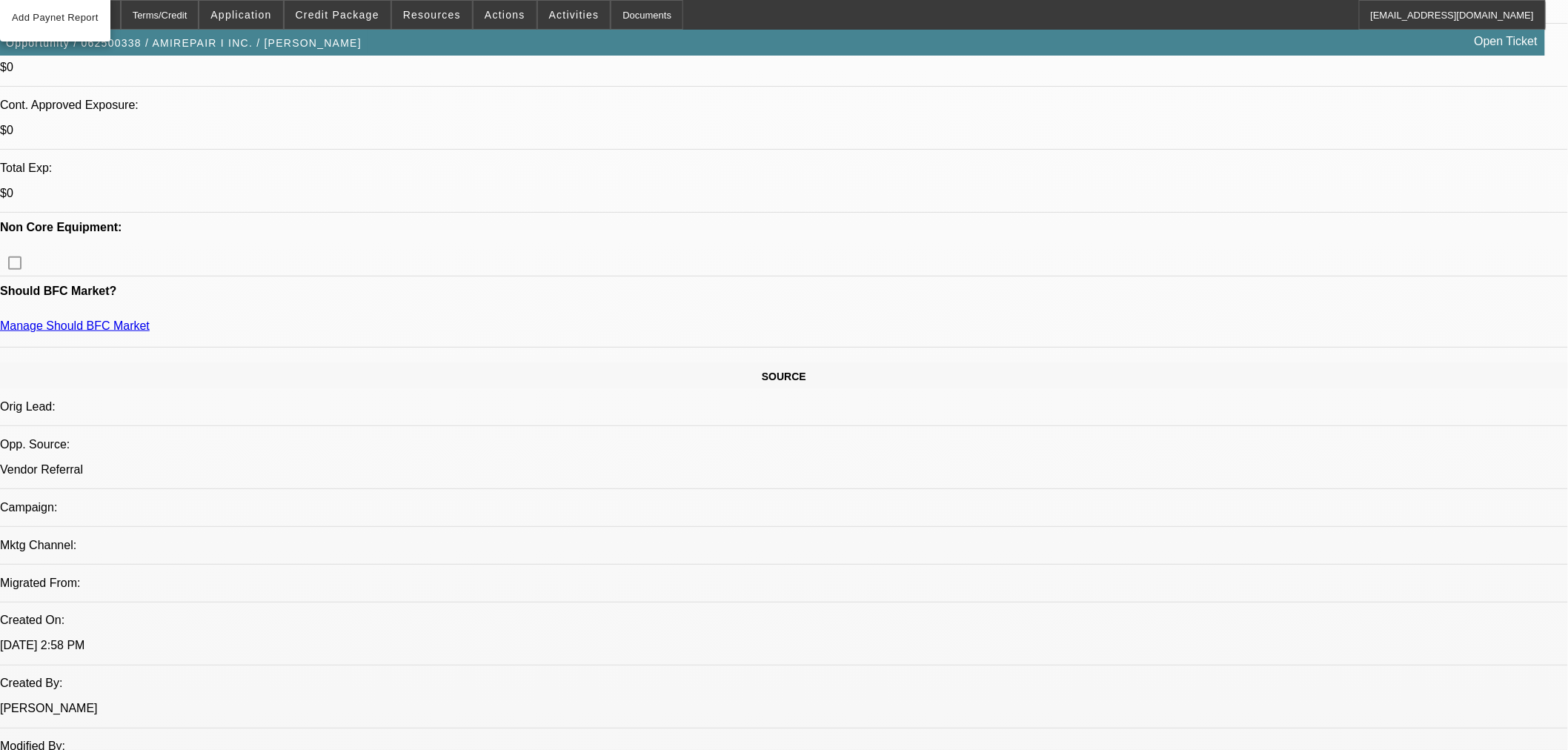
select select "2"
select select "0.1"
select select "4"
select select "2"
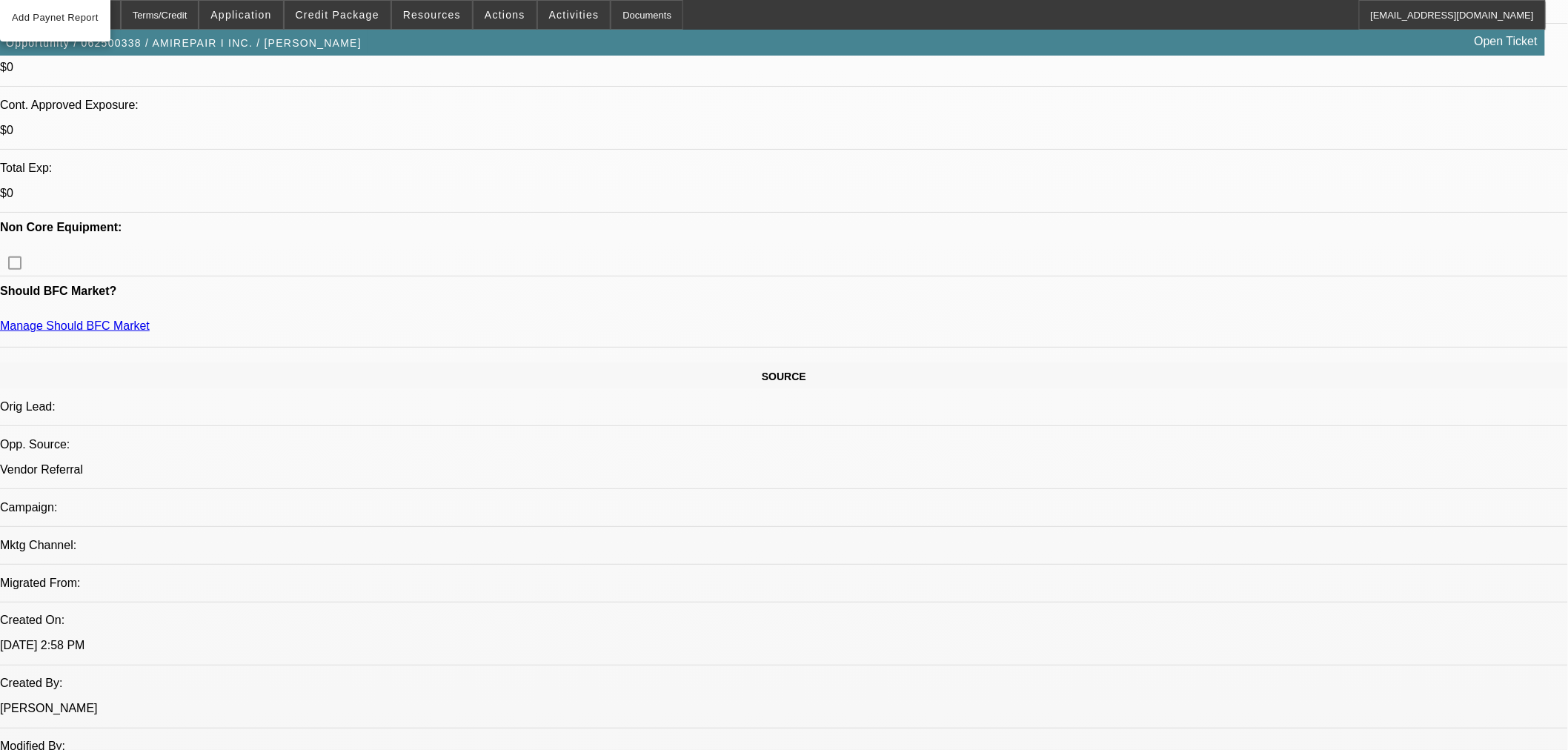
select select "0.1"
select select "4"
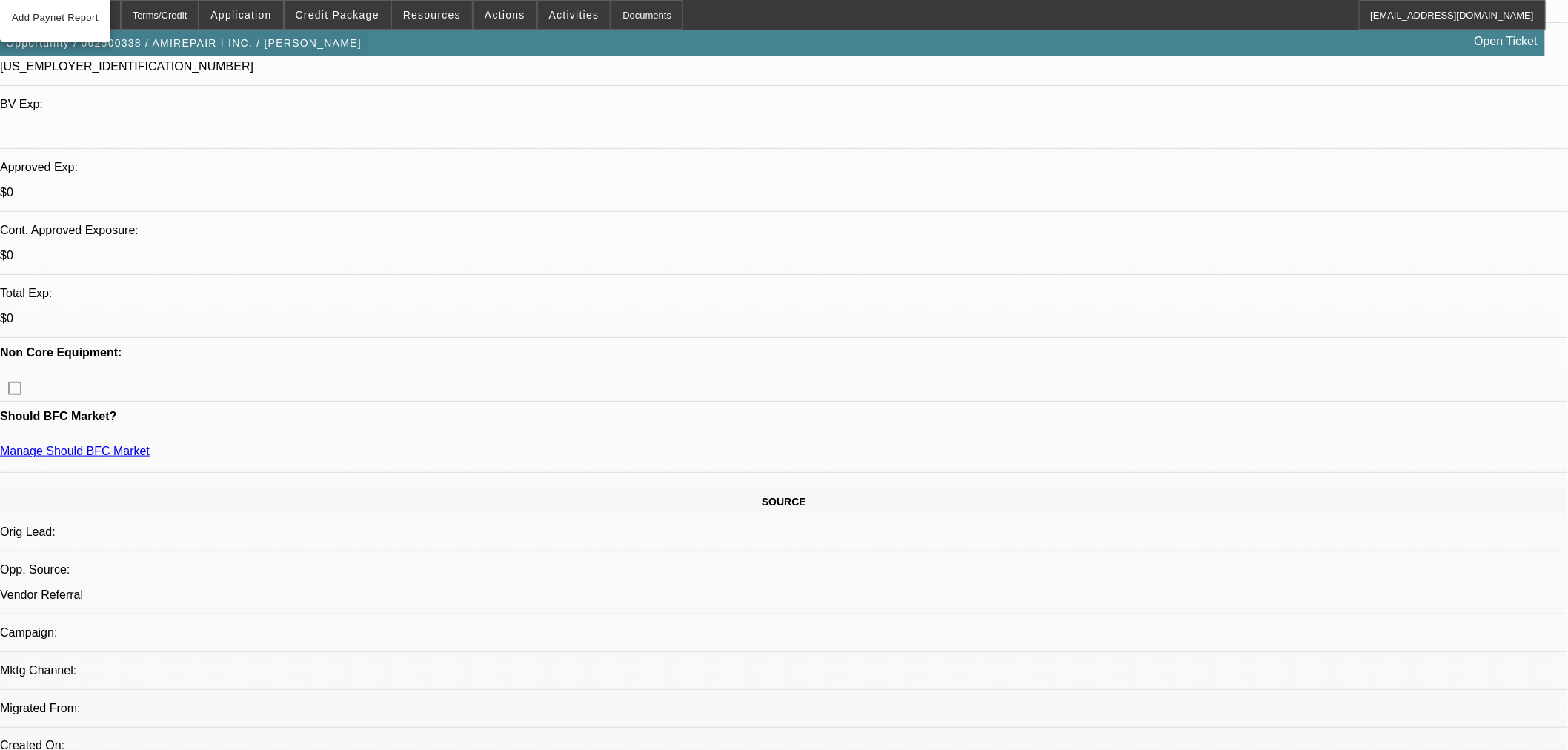
scroll to position [165, 0]
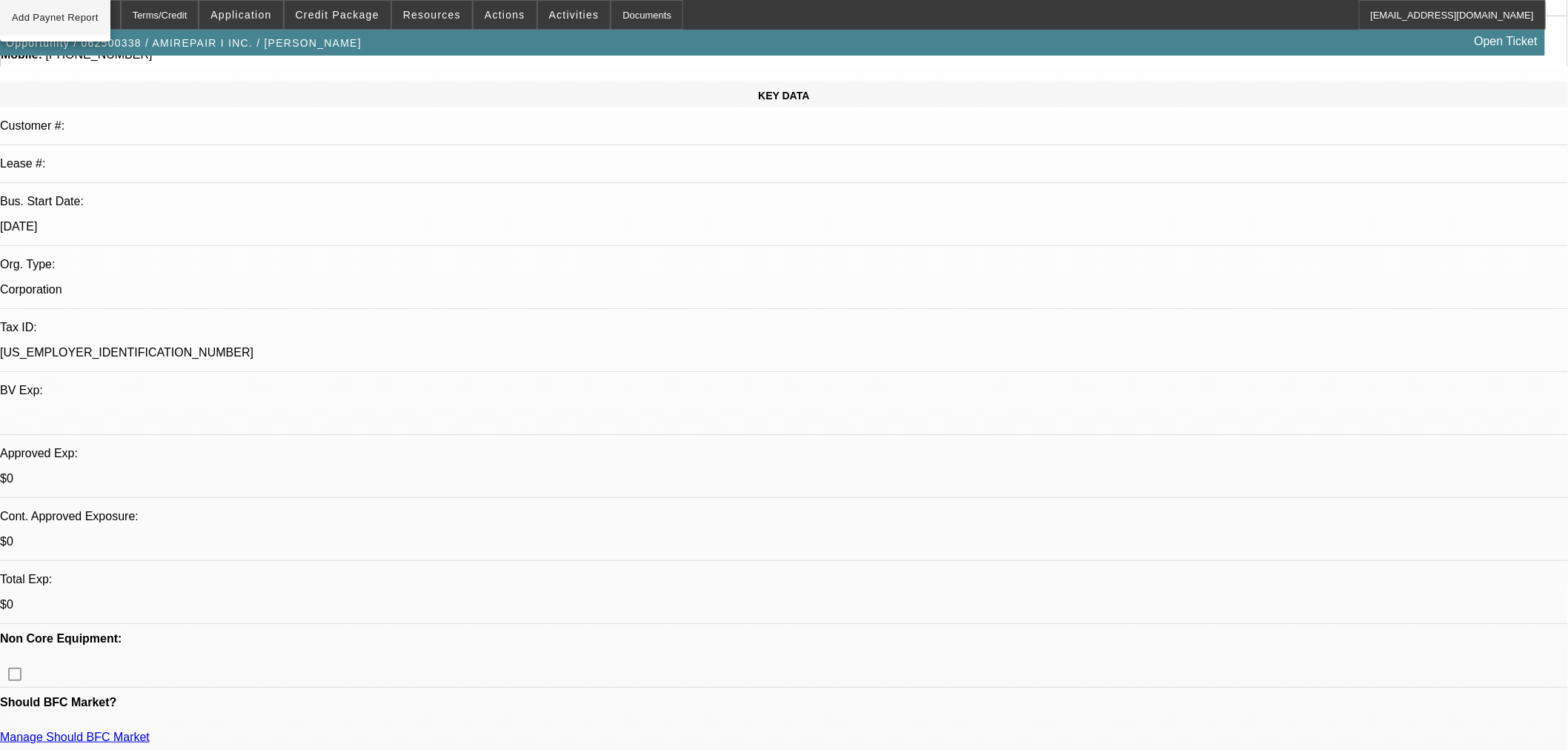
click at [91, 30] on button "Add Paynet Report" at bounding box center [55, 18] width 110 height 36
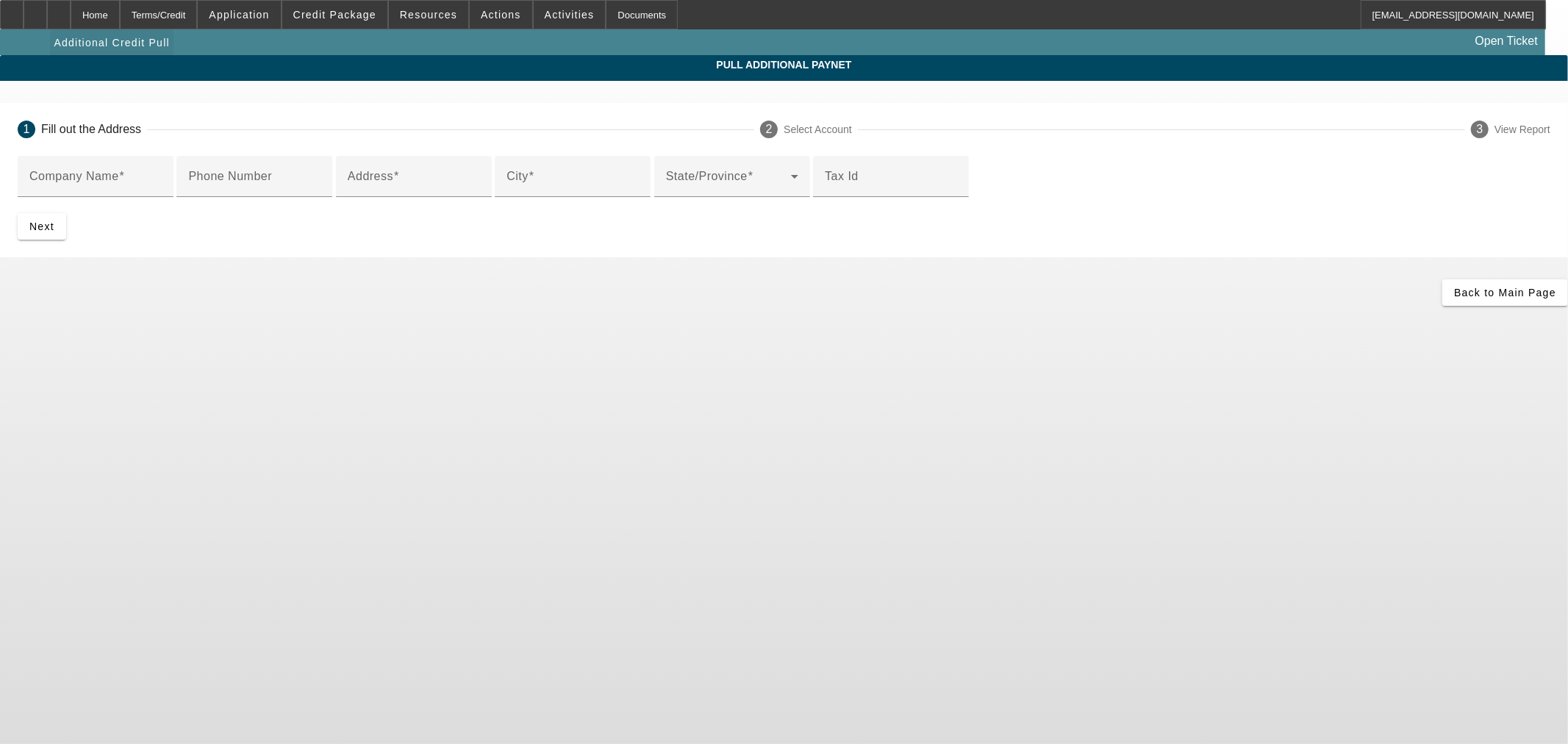
click at [71, 25] on div at bounding box center [59, 14] width 24 height 29
click at [120, 12] on div "Home" at bounding box center [95, 14] width 49 height 29
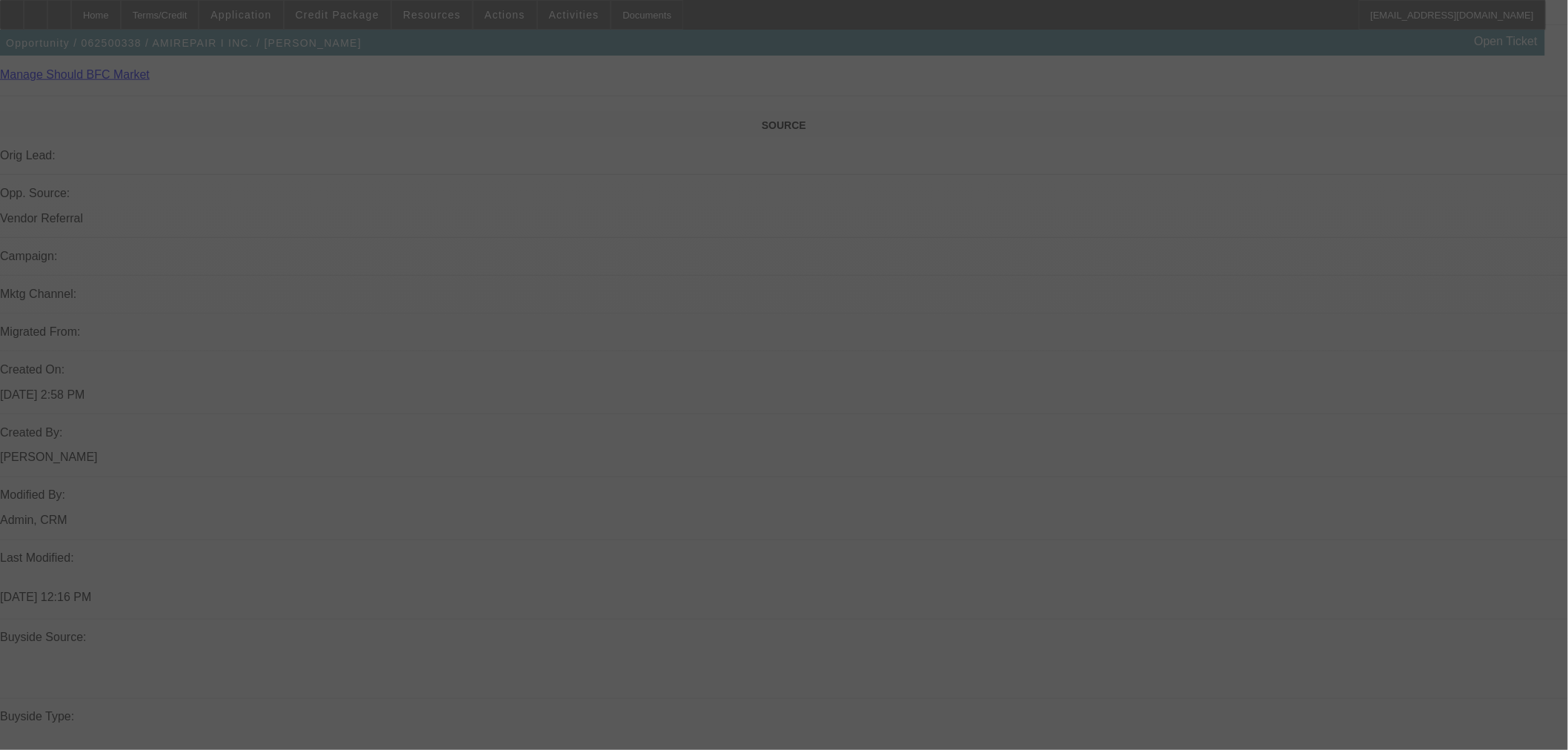
scroll to position [632, 0]
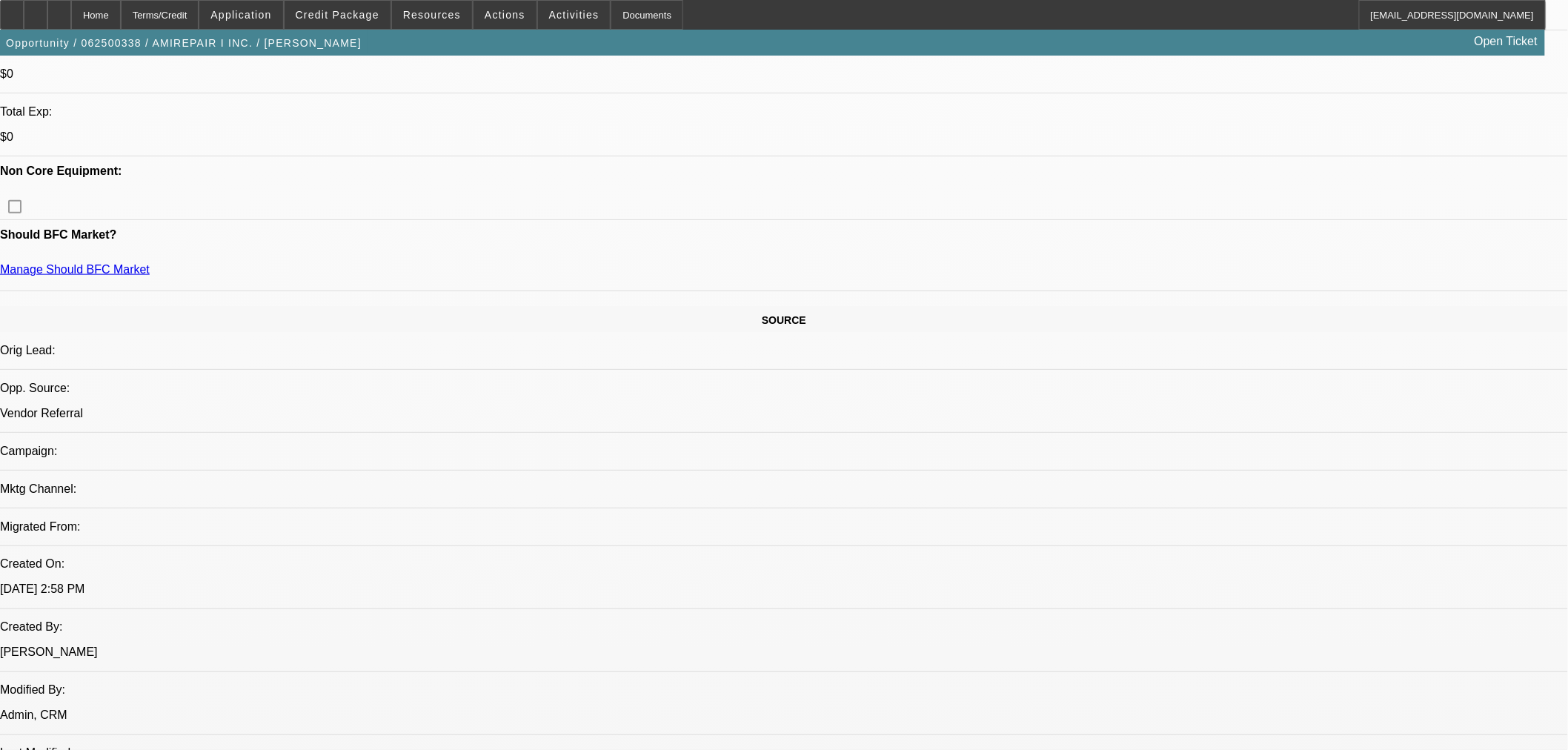
select select "2"
select select "0.1"
select select "4"
select select "0.1"
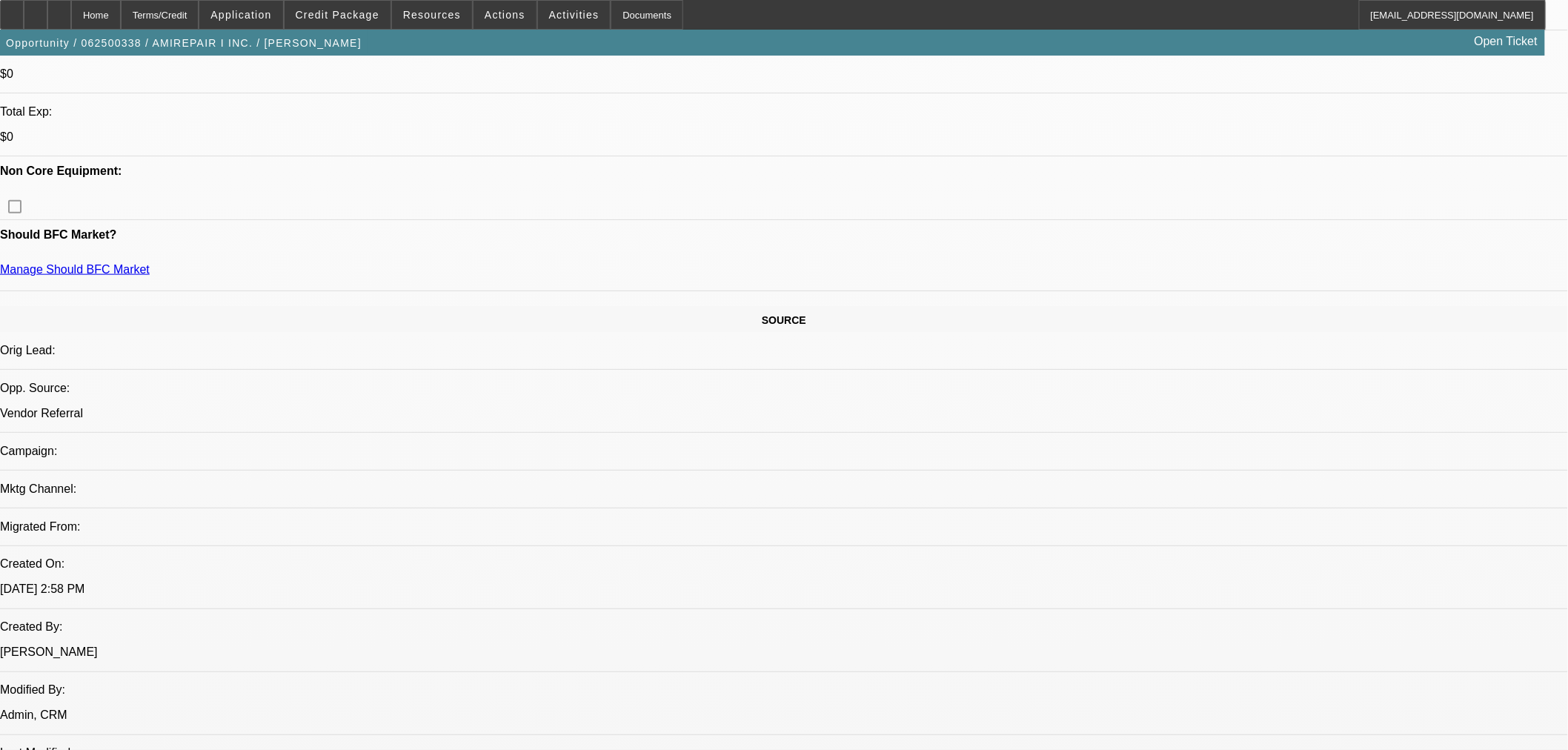
select select "2"
select select "0.1"
select select "4"
select select "2"
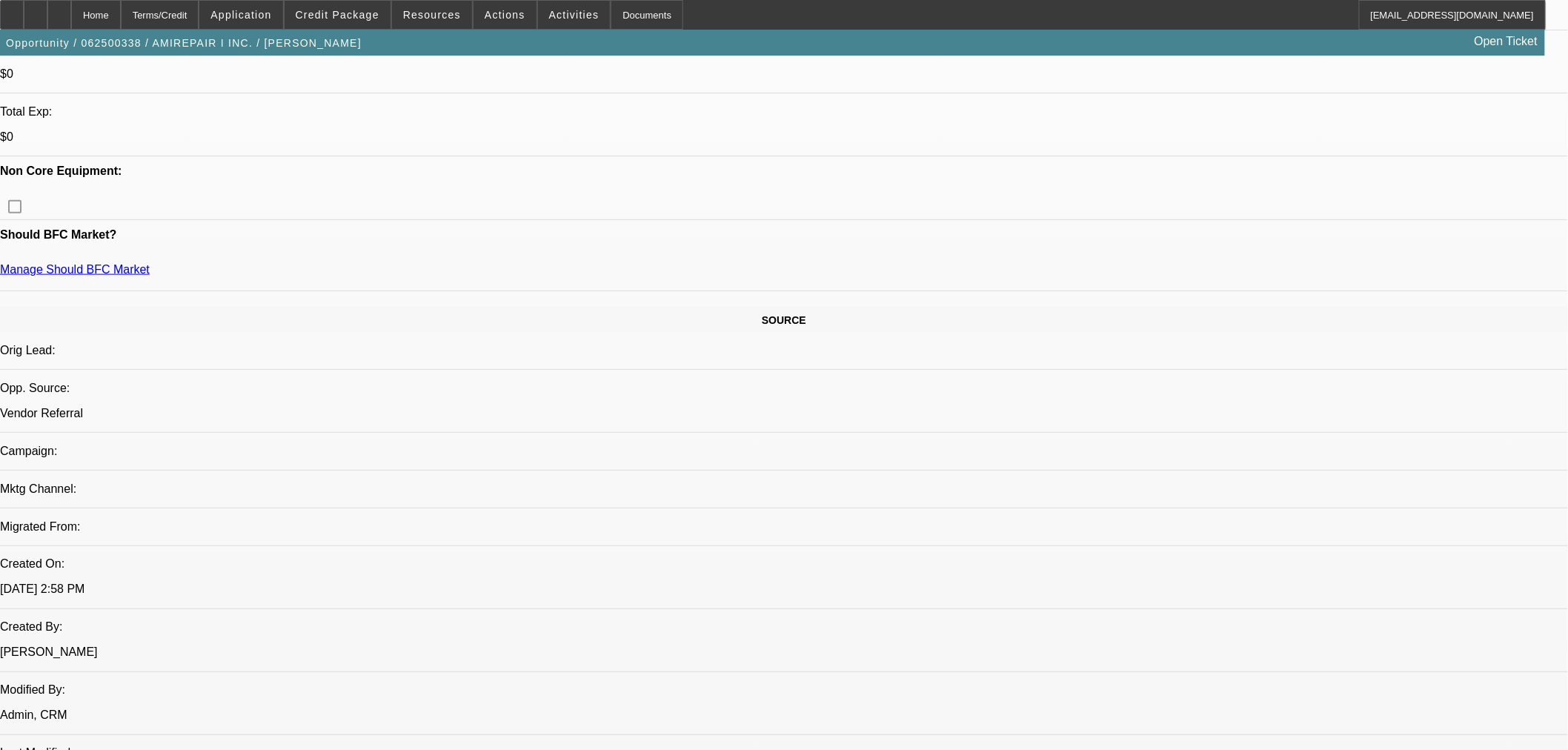
select select "2"
select select "0.1"
select select "4"
select select "2"
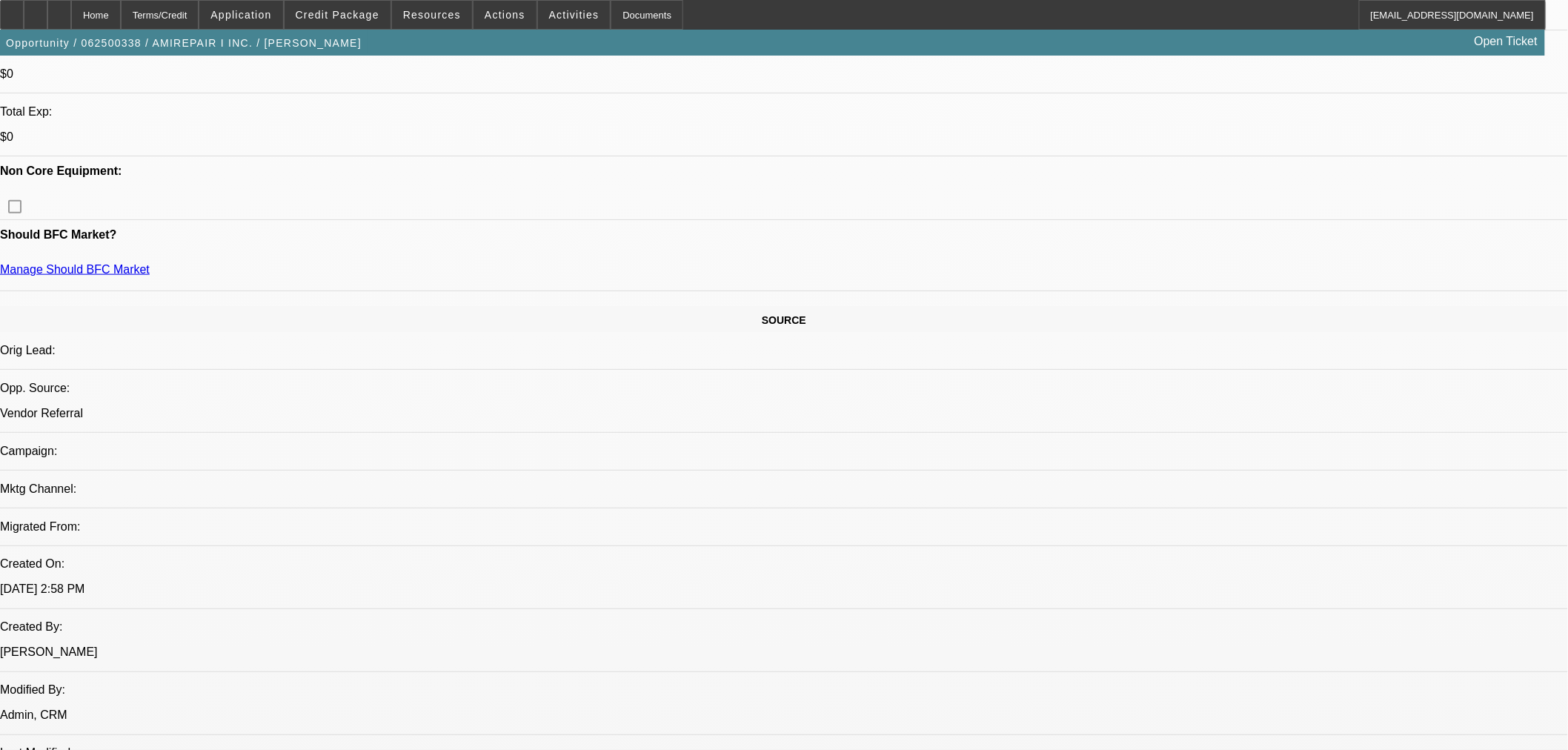
select select "0.1"
select select "4"
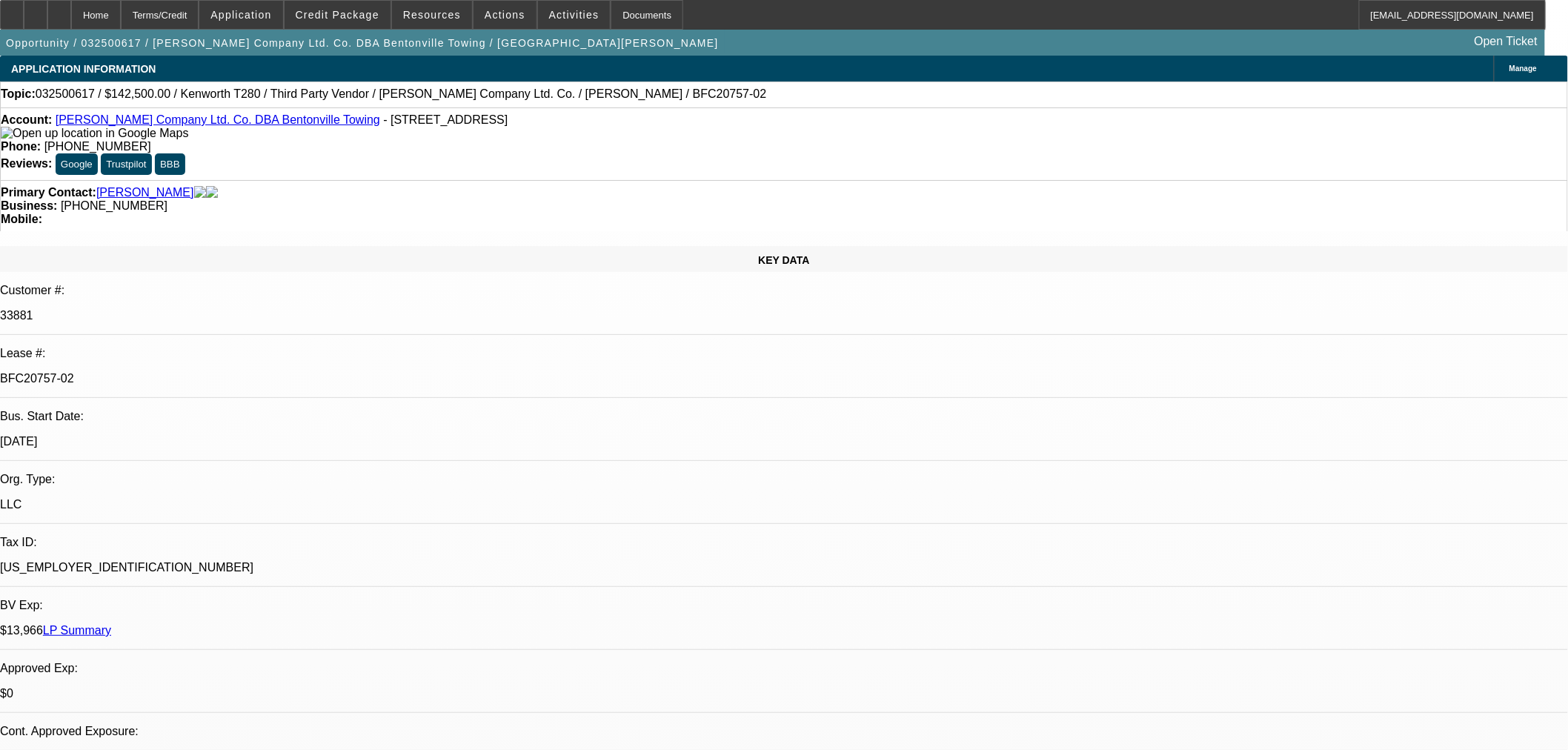
select select "0"
select select "3"
select select "0.1"
select select "4"
select select "0"
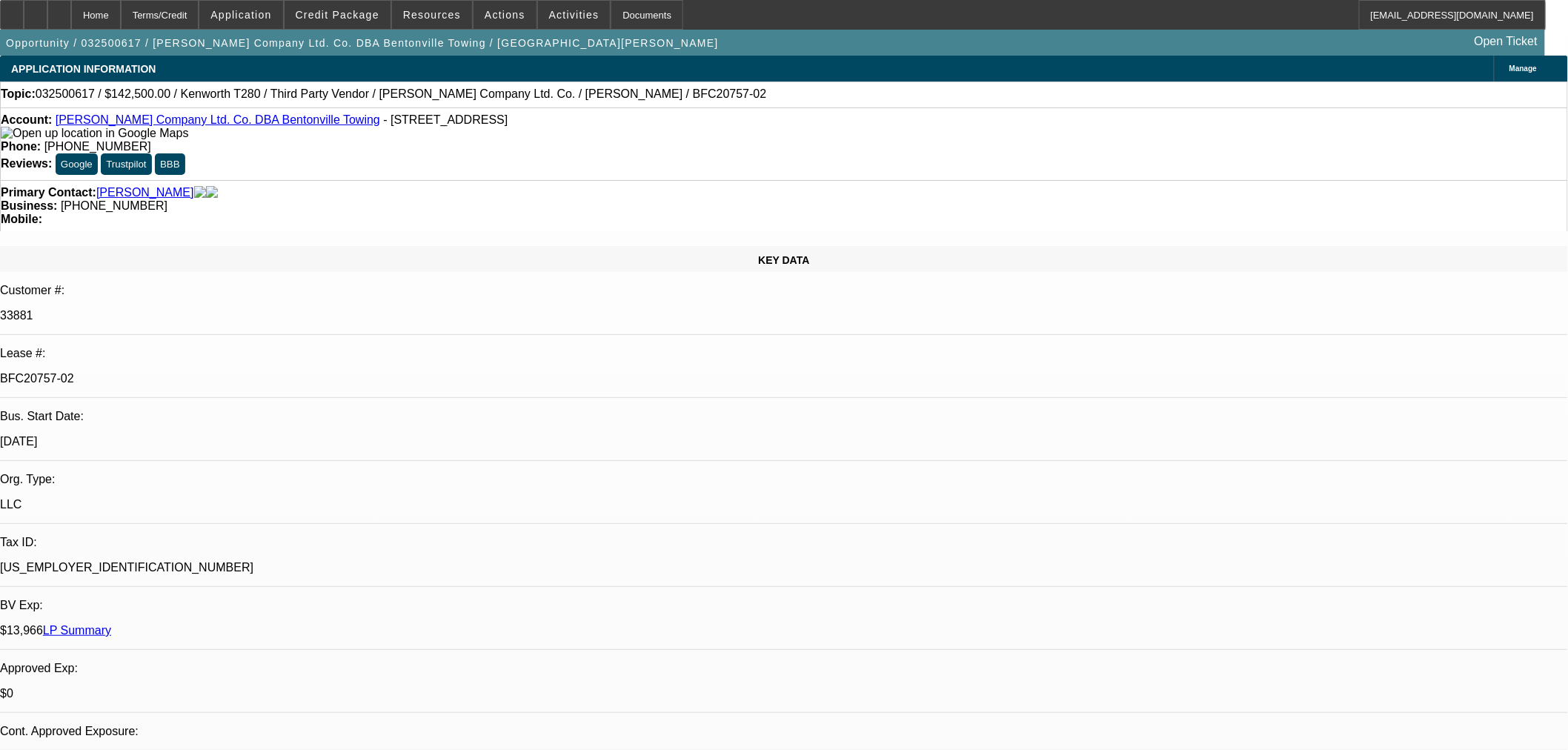
select select "3"
select select "0.1"
select select "4"
select select "0"
select select "3"
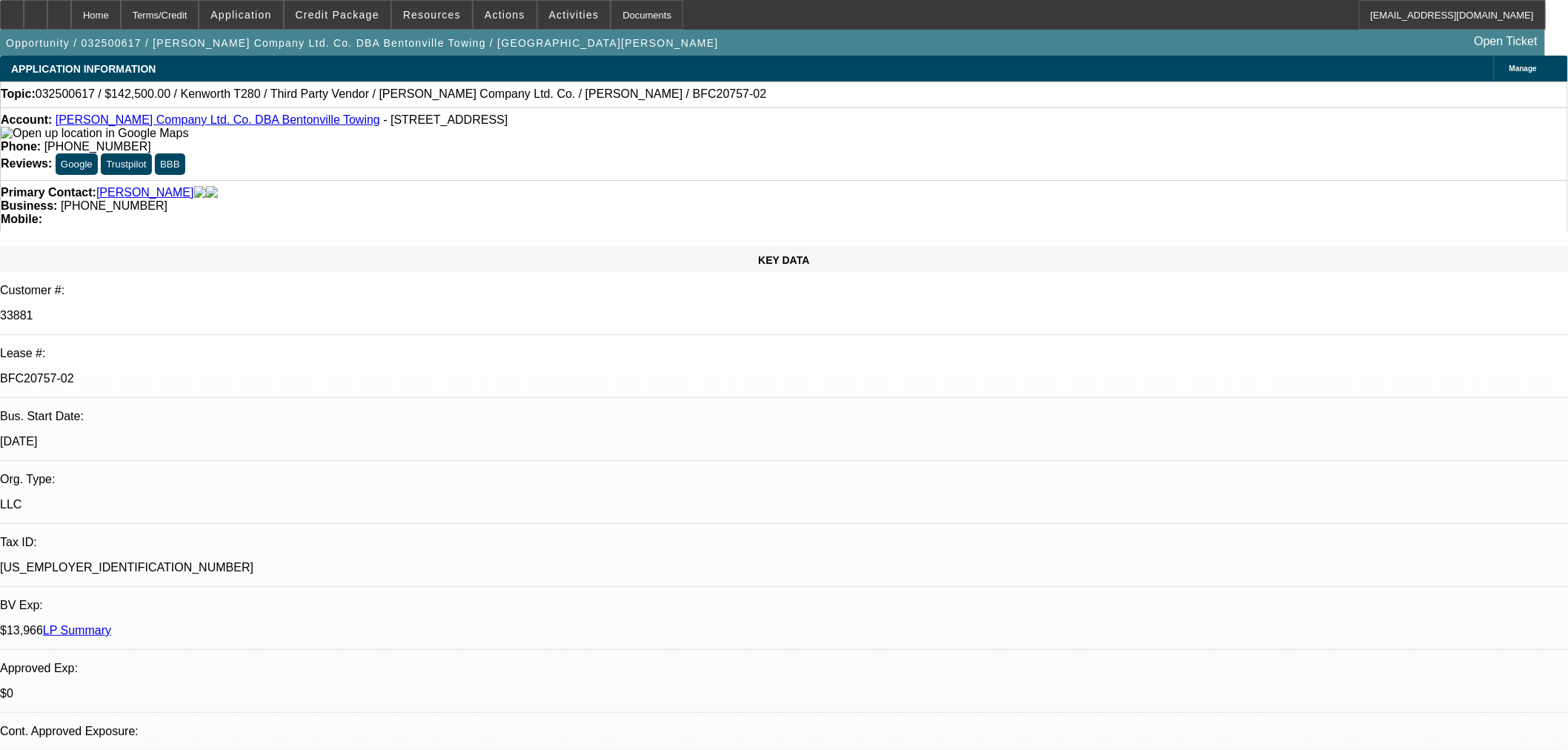
select select "0.1"
select select "4"
select select "0"
select select "3"
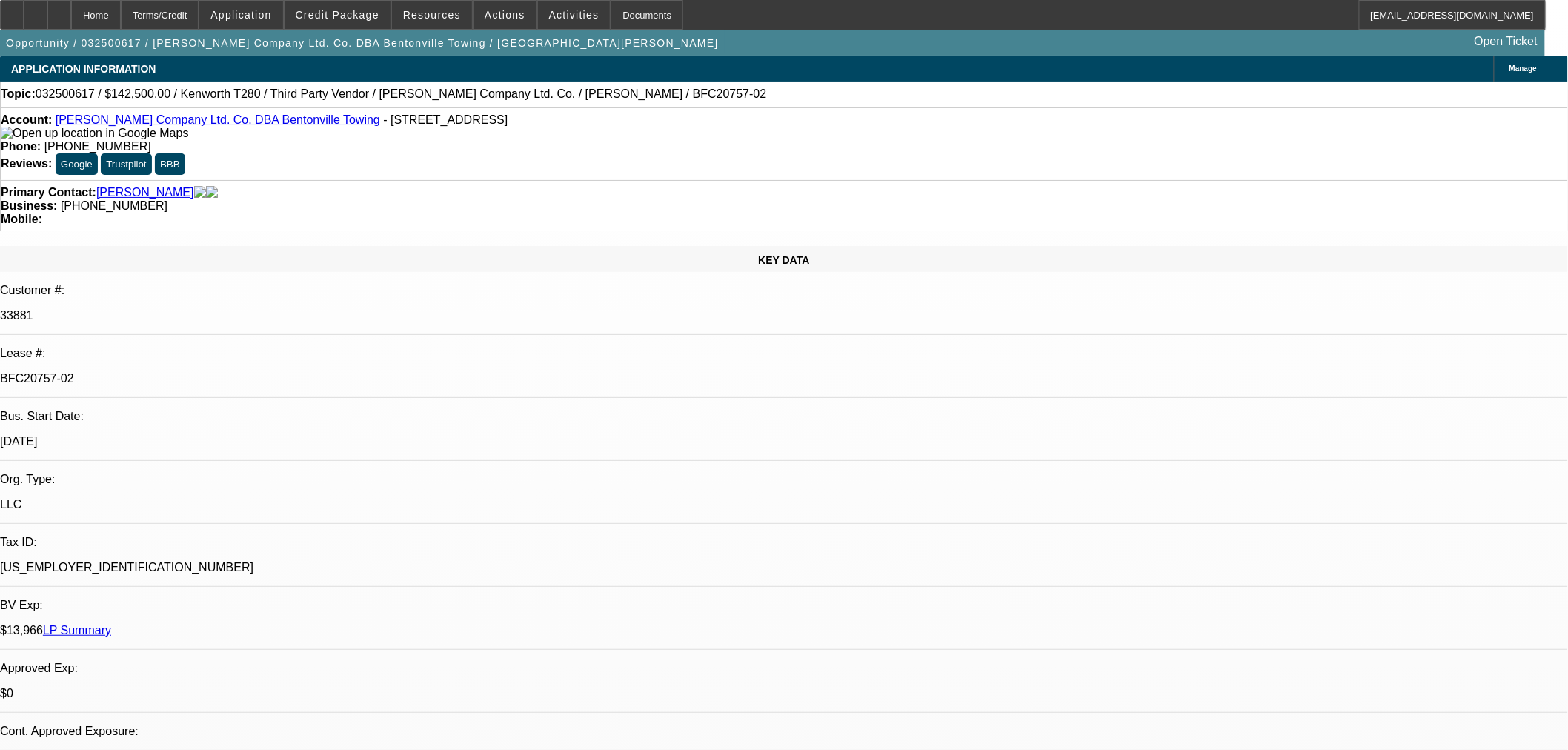
select select "0.1"
select select "4"
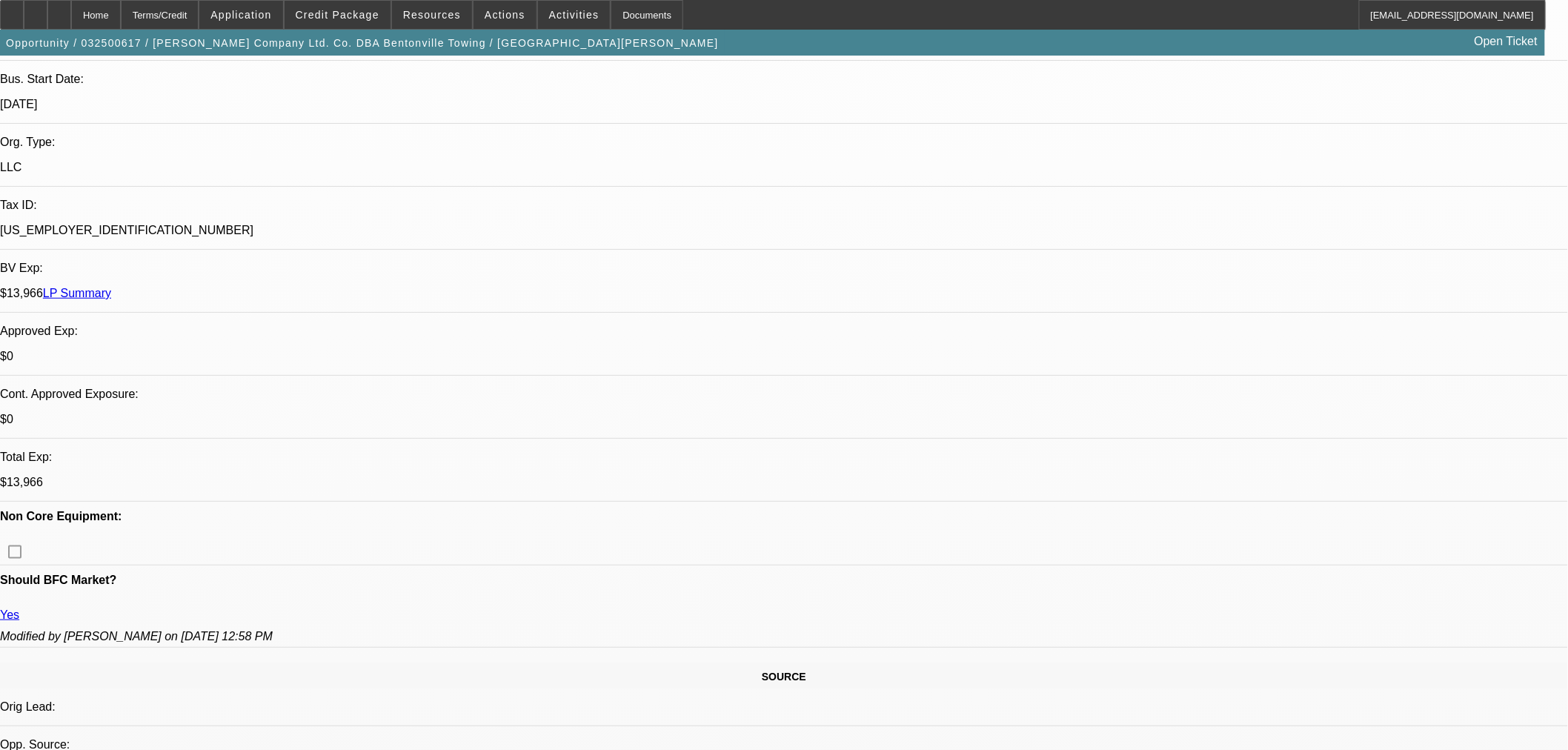
scroll to position [576, 0]
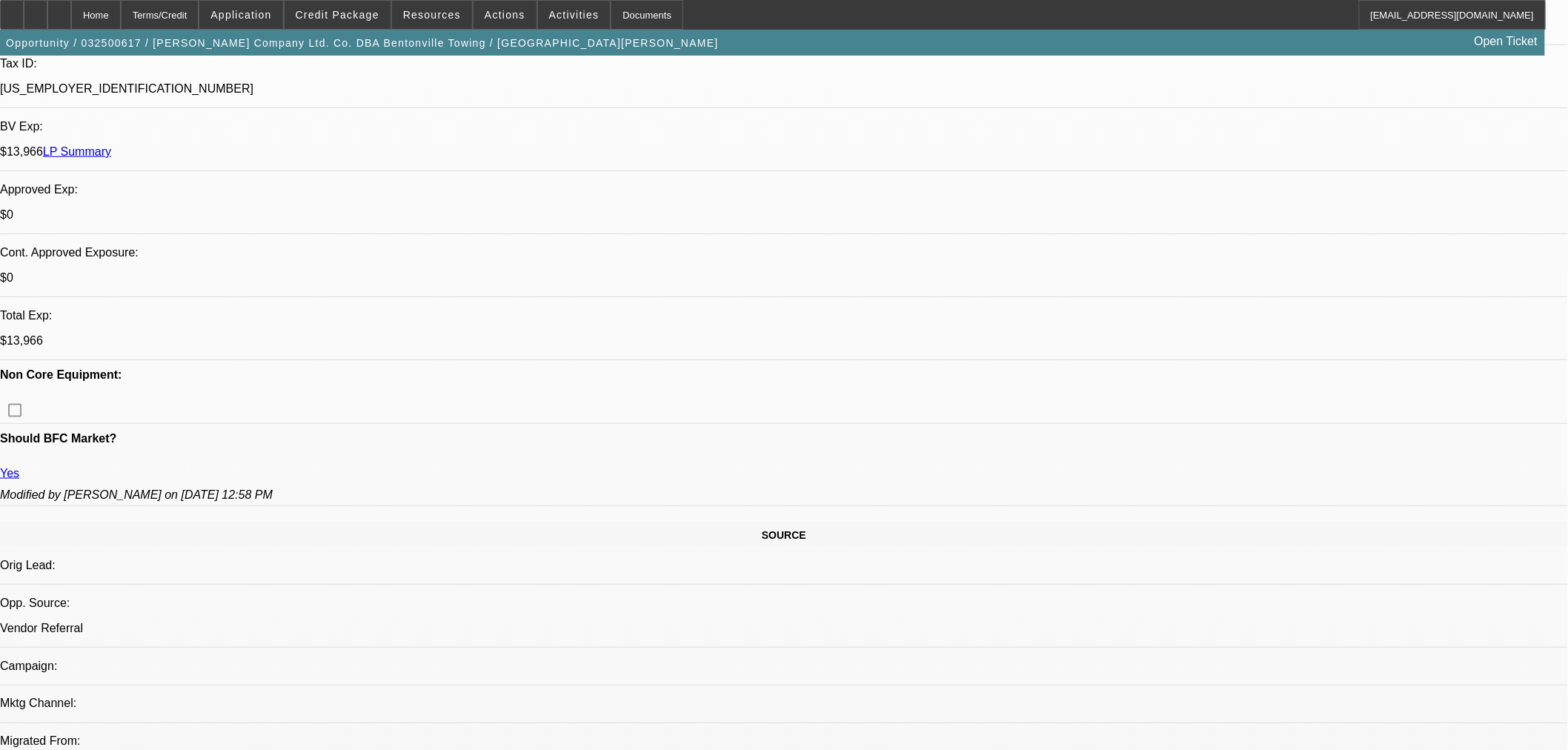
scroll to position [823, 0]
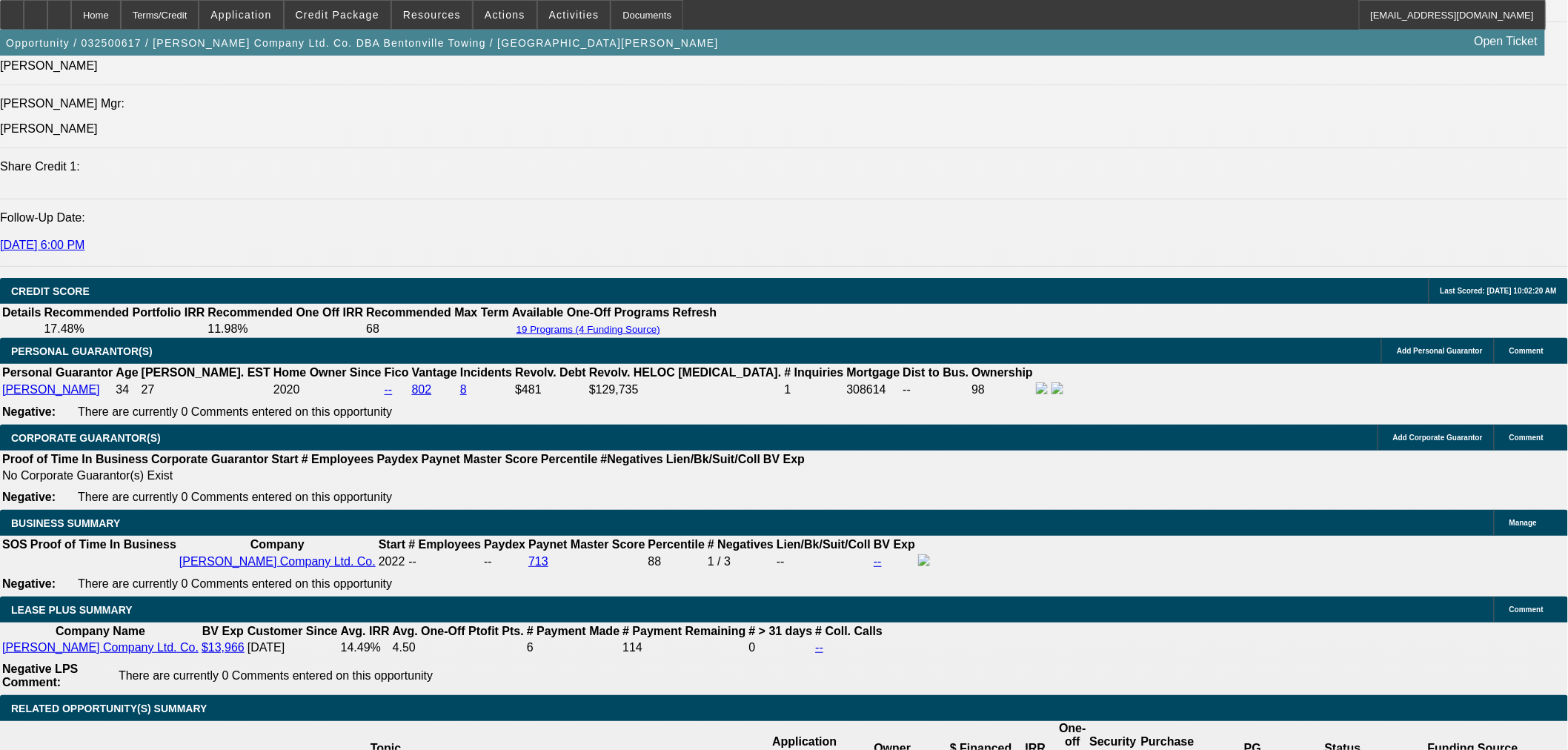
scroll to position [82, 0]
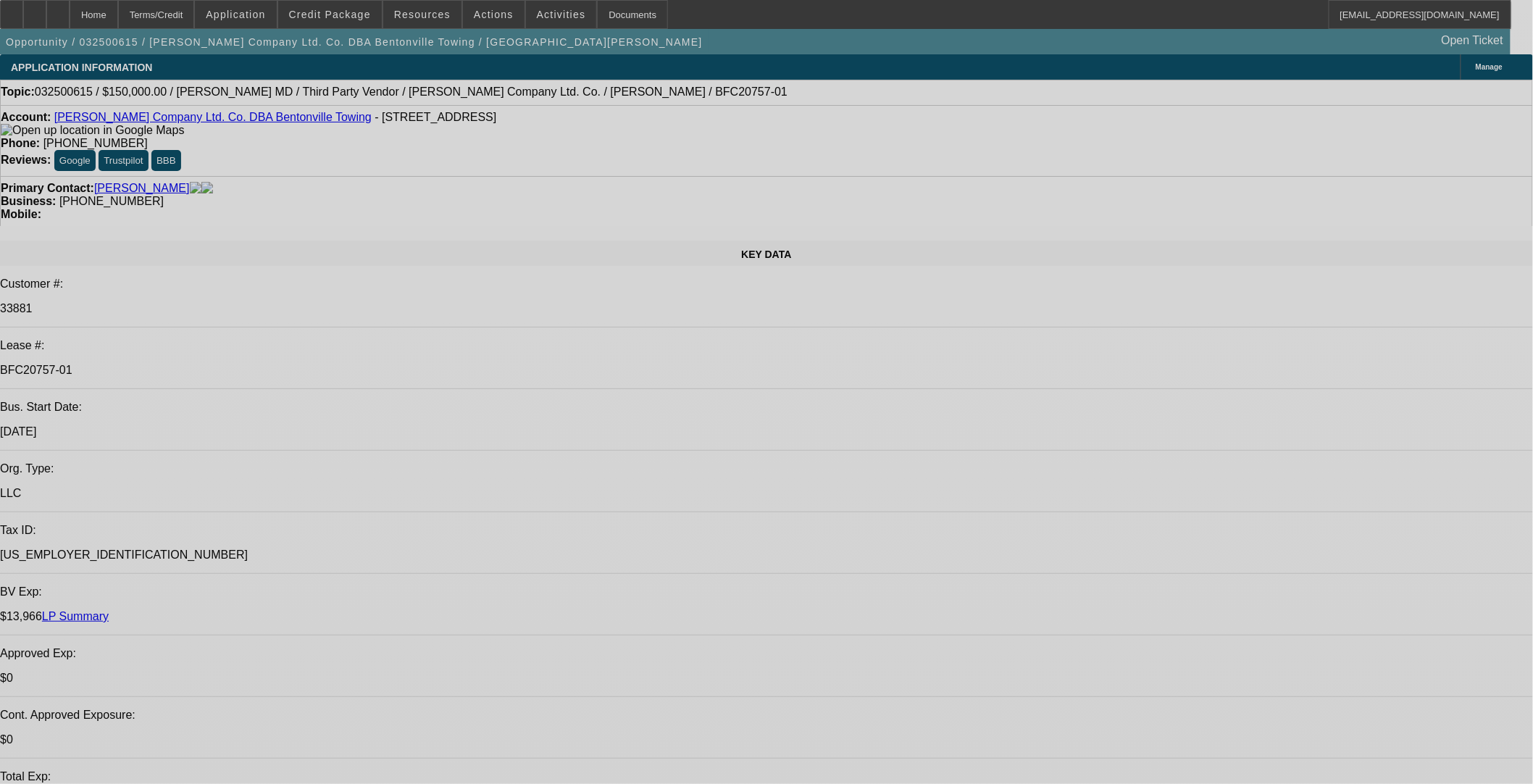
select select "0"
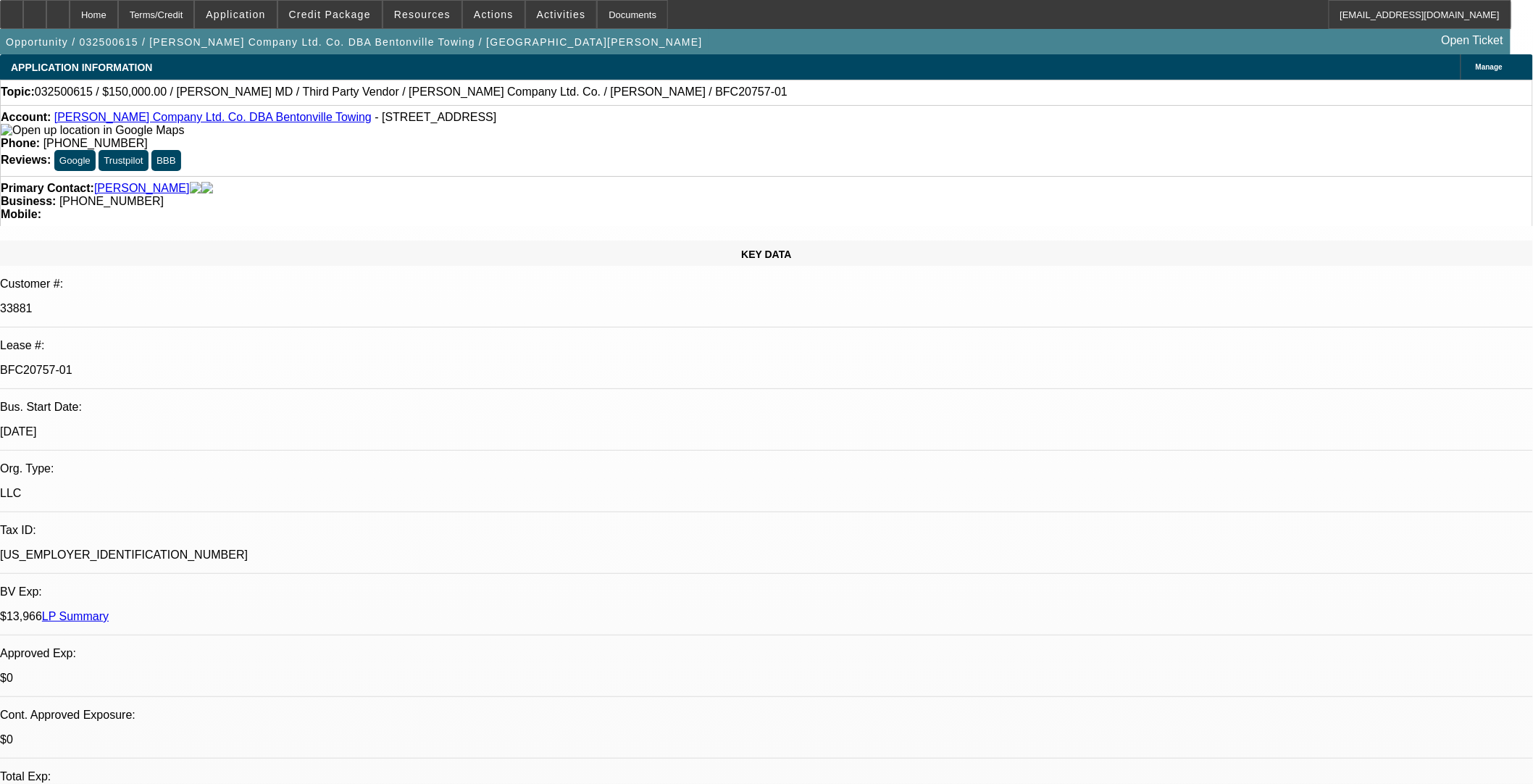
select select "0"
select select "3"
select select "0.1"
select select "4"
select select "0"
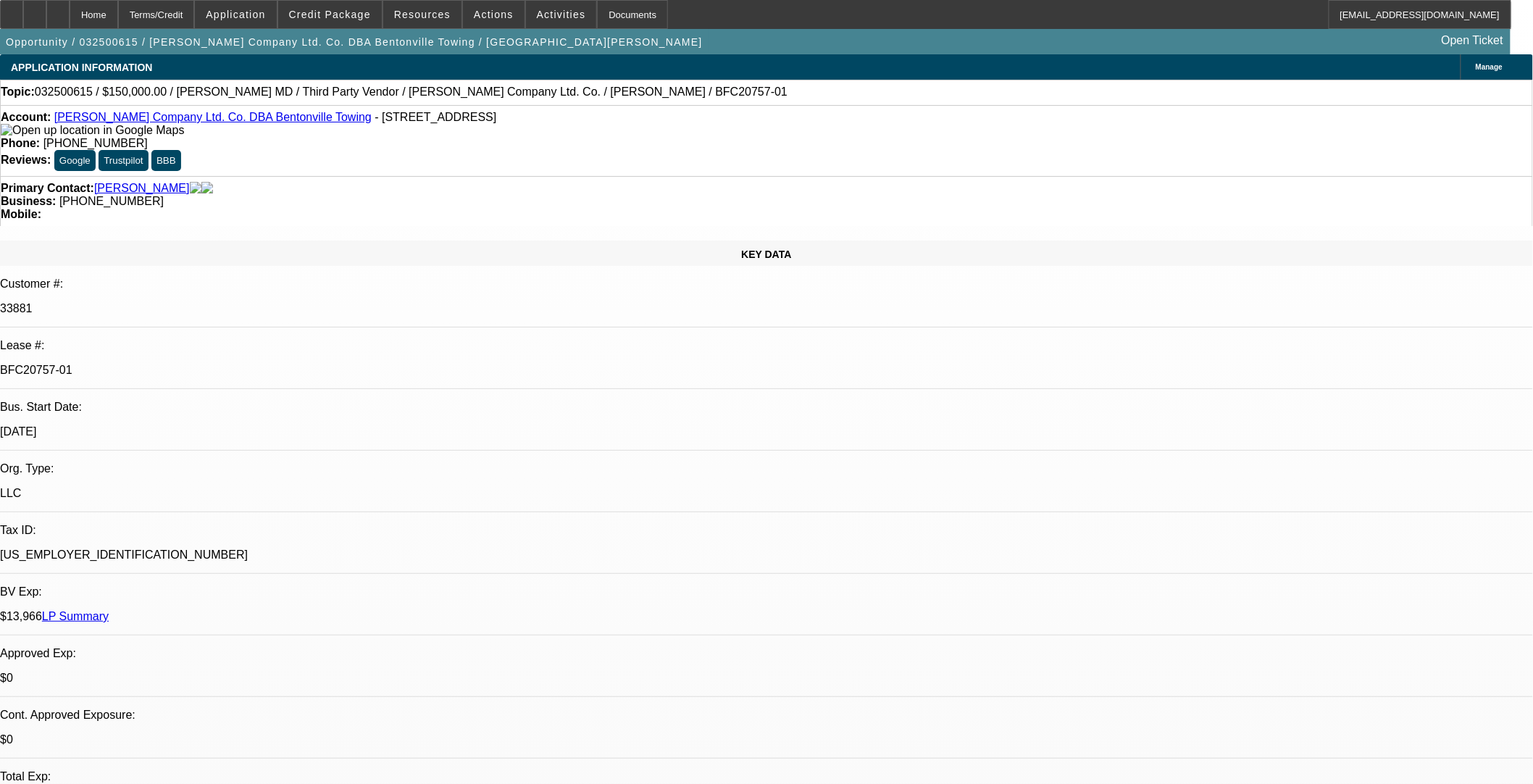
select select "0"
select select "3"
select select "0.1"
select select "4"
select select "0"
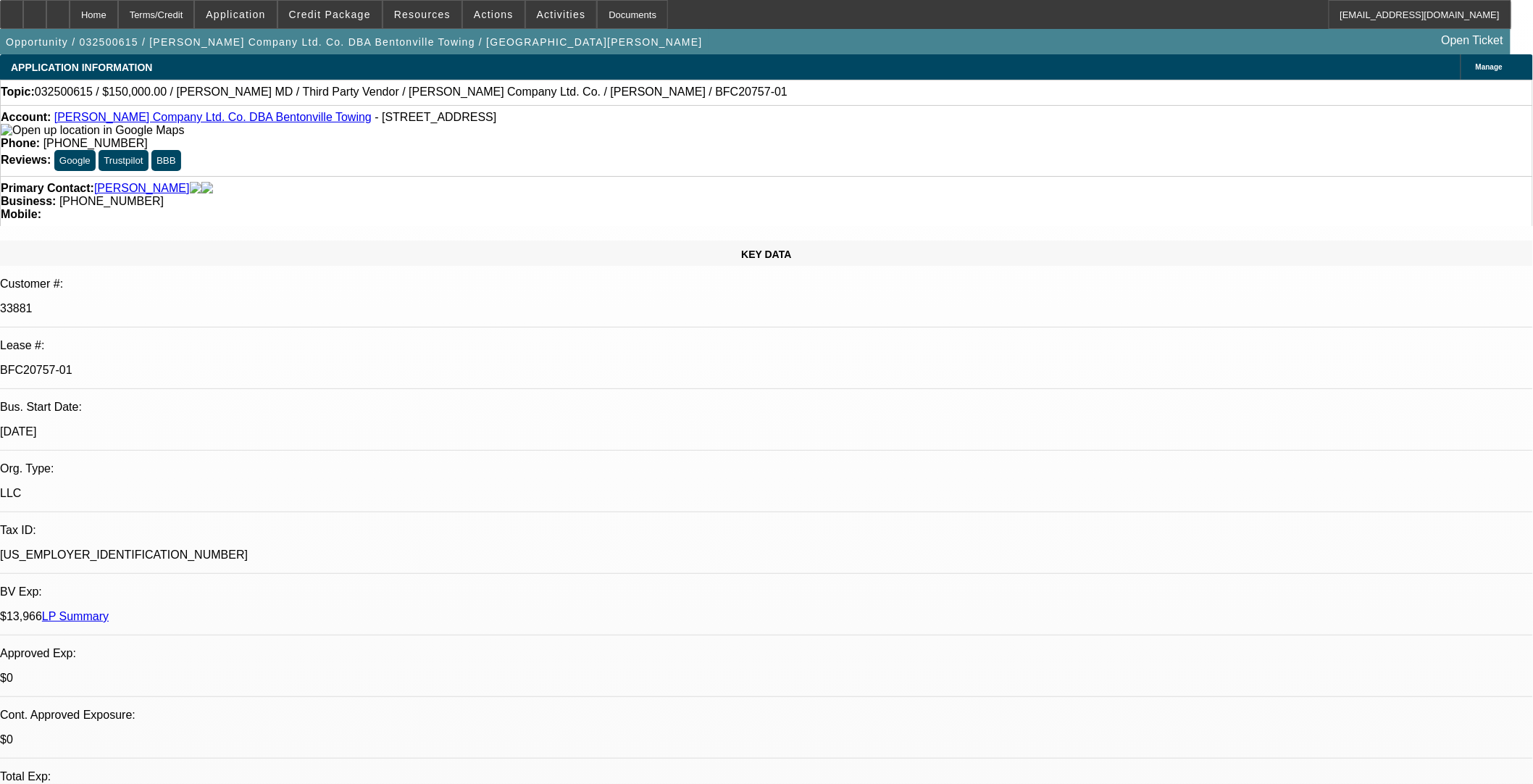
select select "0"
select select "3"
select select "0.1"
select select "4"
select select "0"
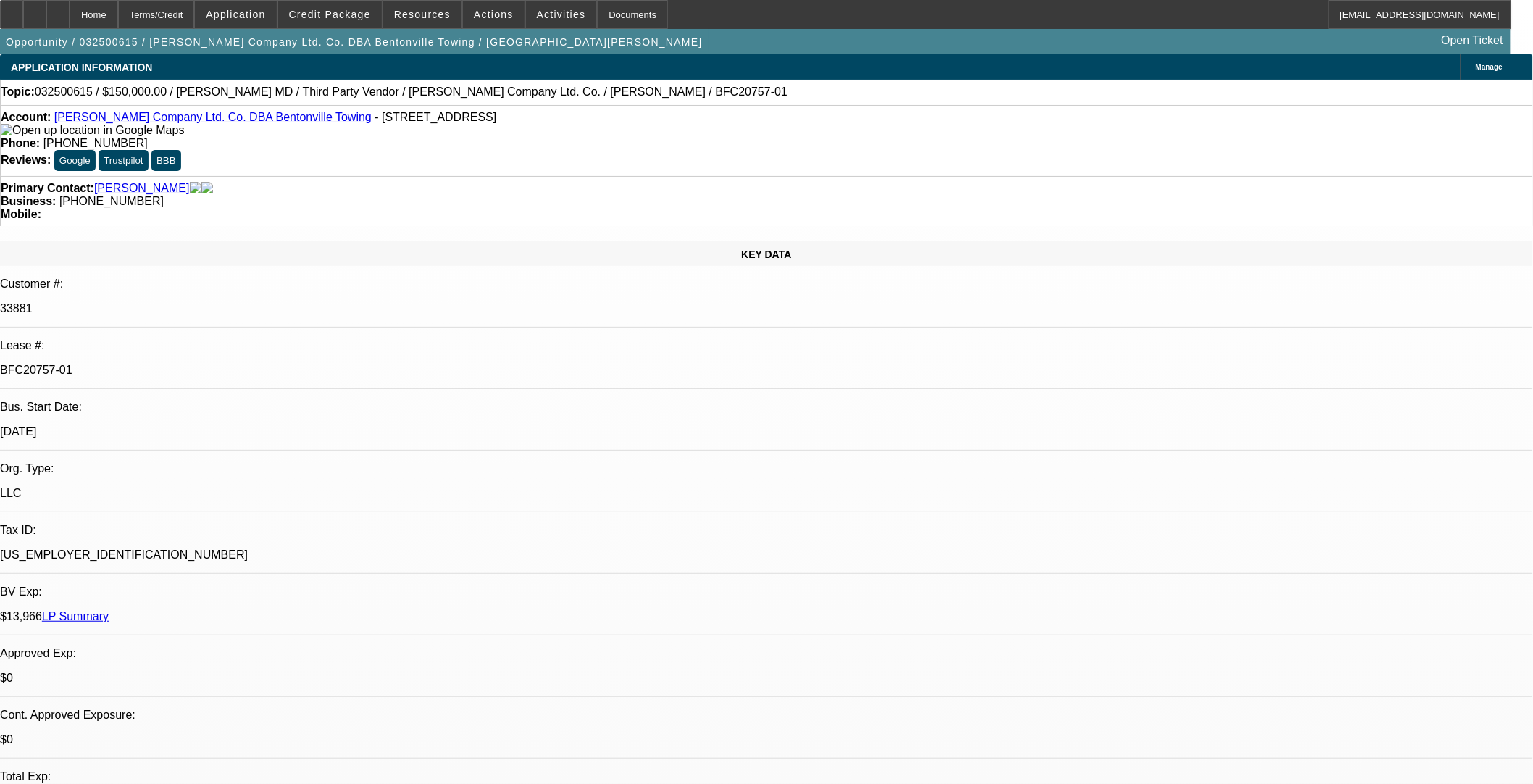
select select "0"
select select "3"
select select "0.1"
select select "4"
select select "1"
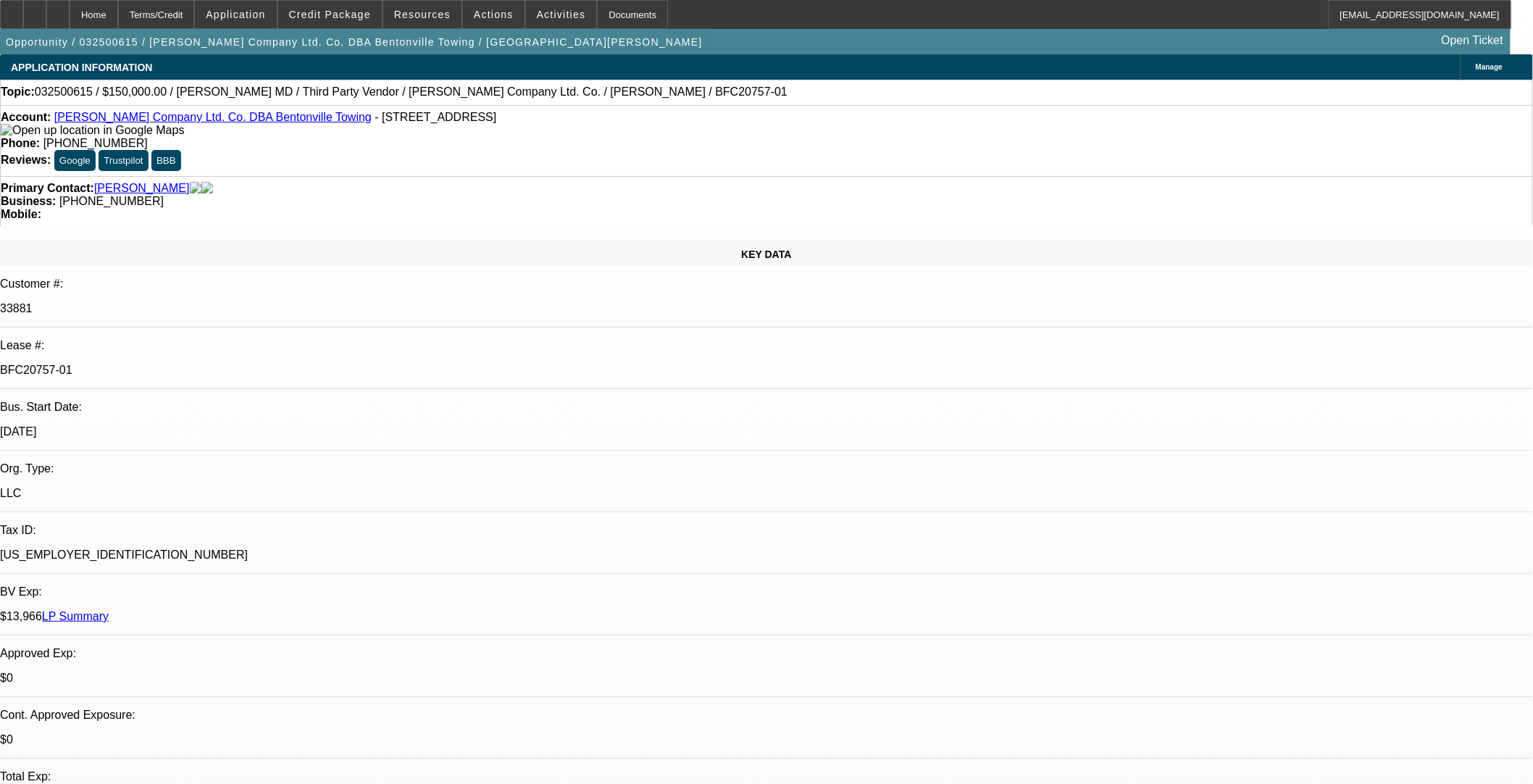
select select "1"
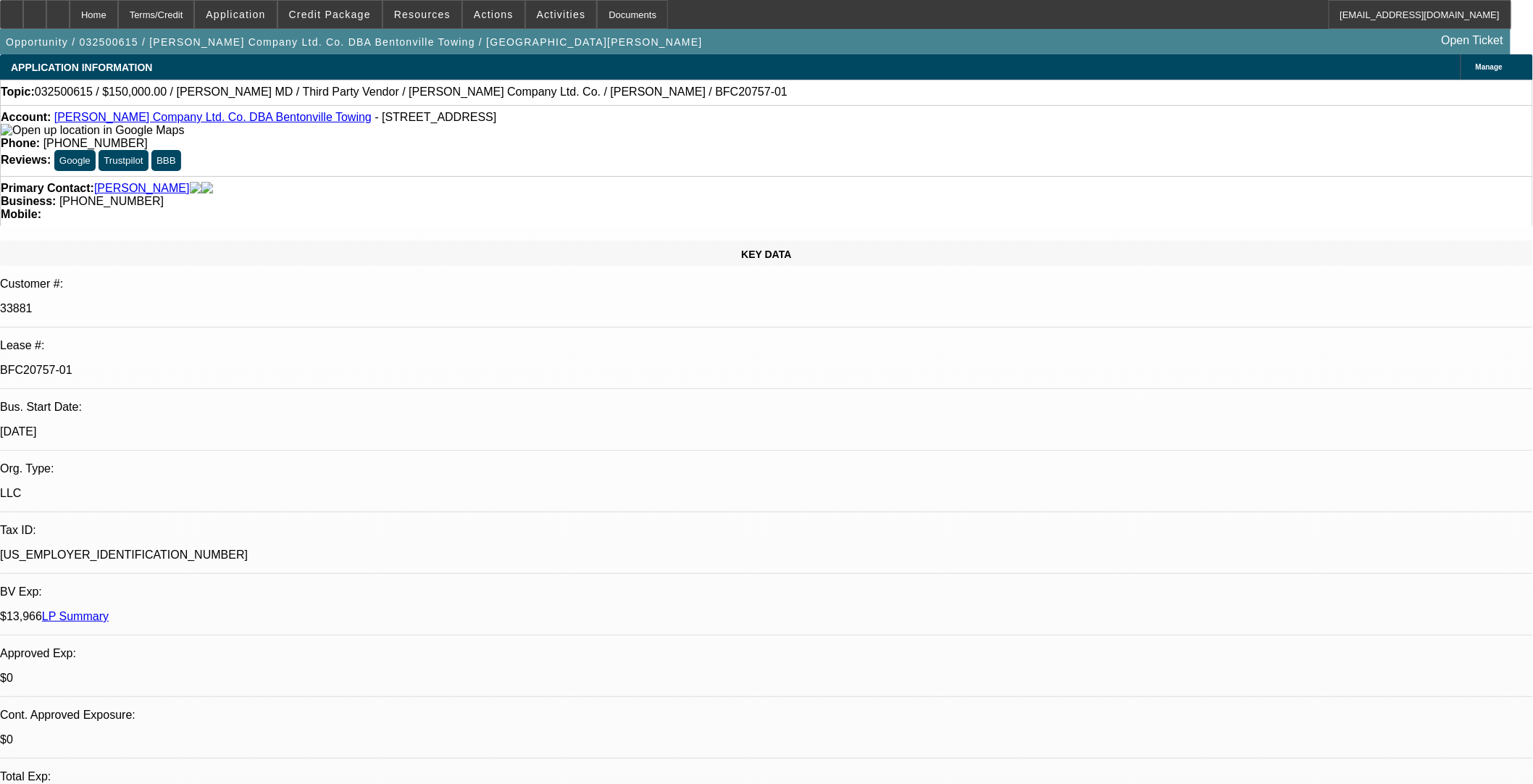
scroll to position [133, 0]
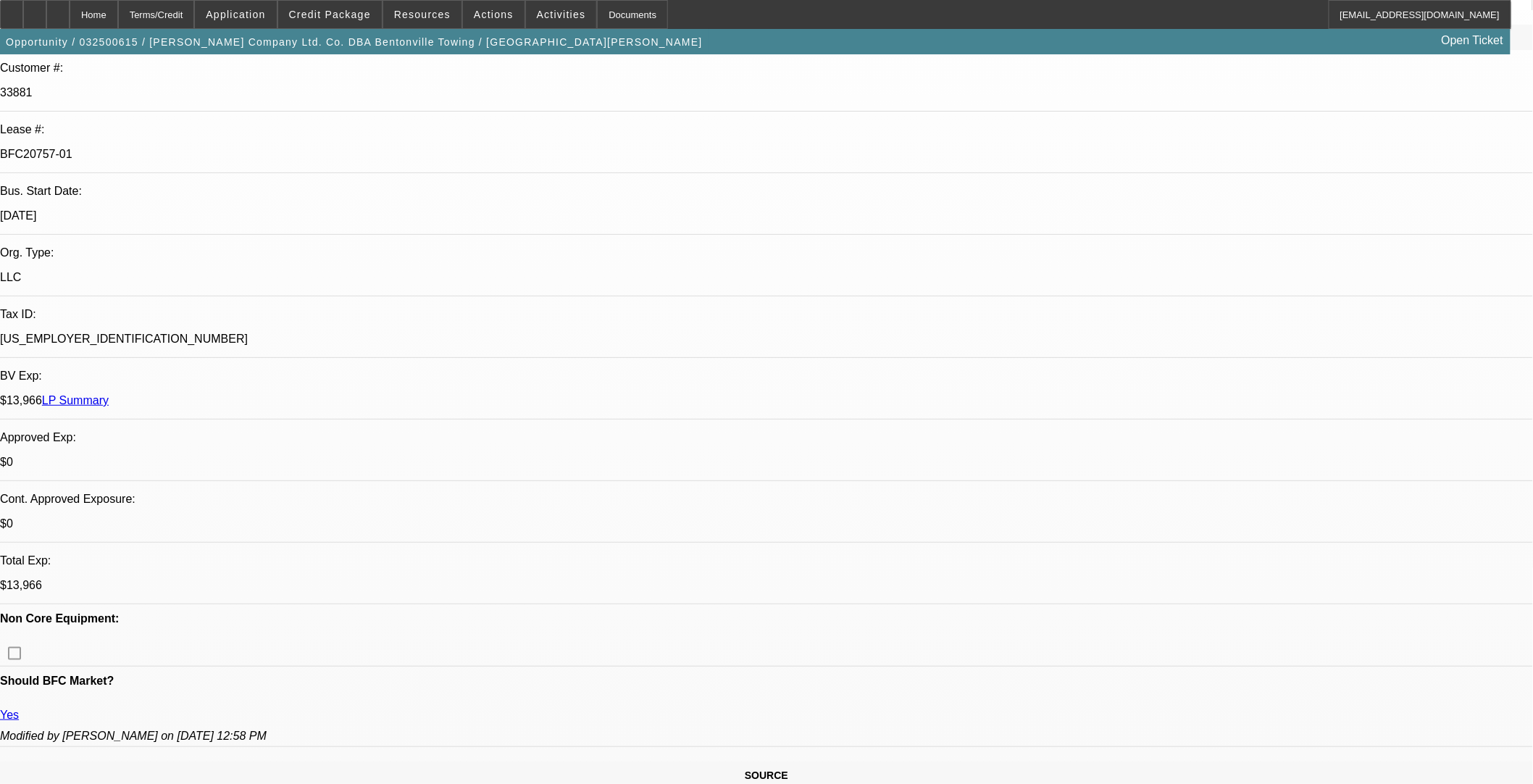
scroll to position [483, 0]
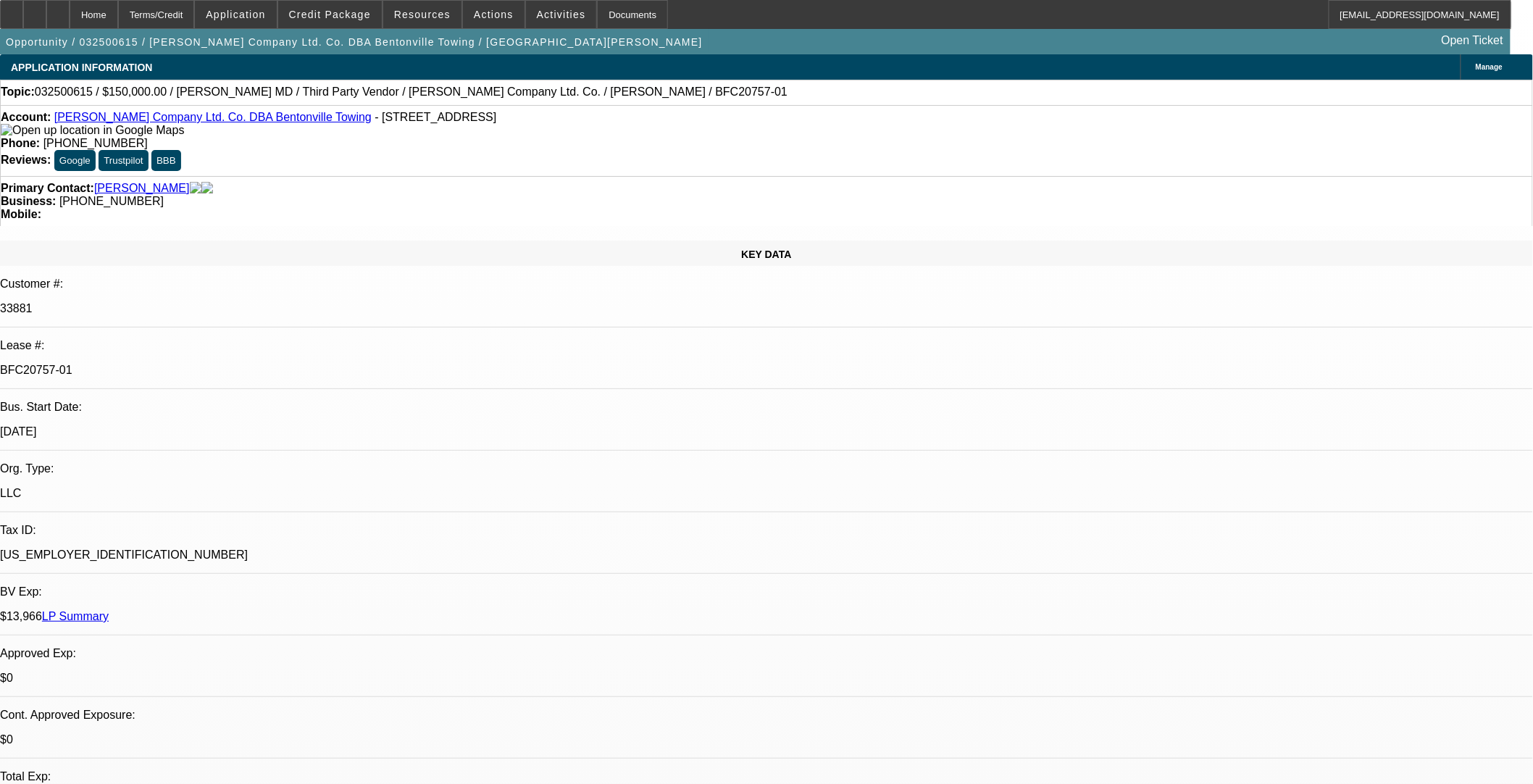
select select "0"
select select "3"
select select "0.1"
select select "4"
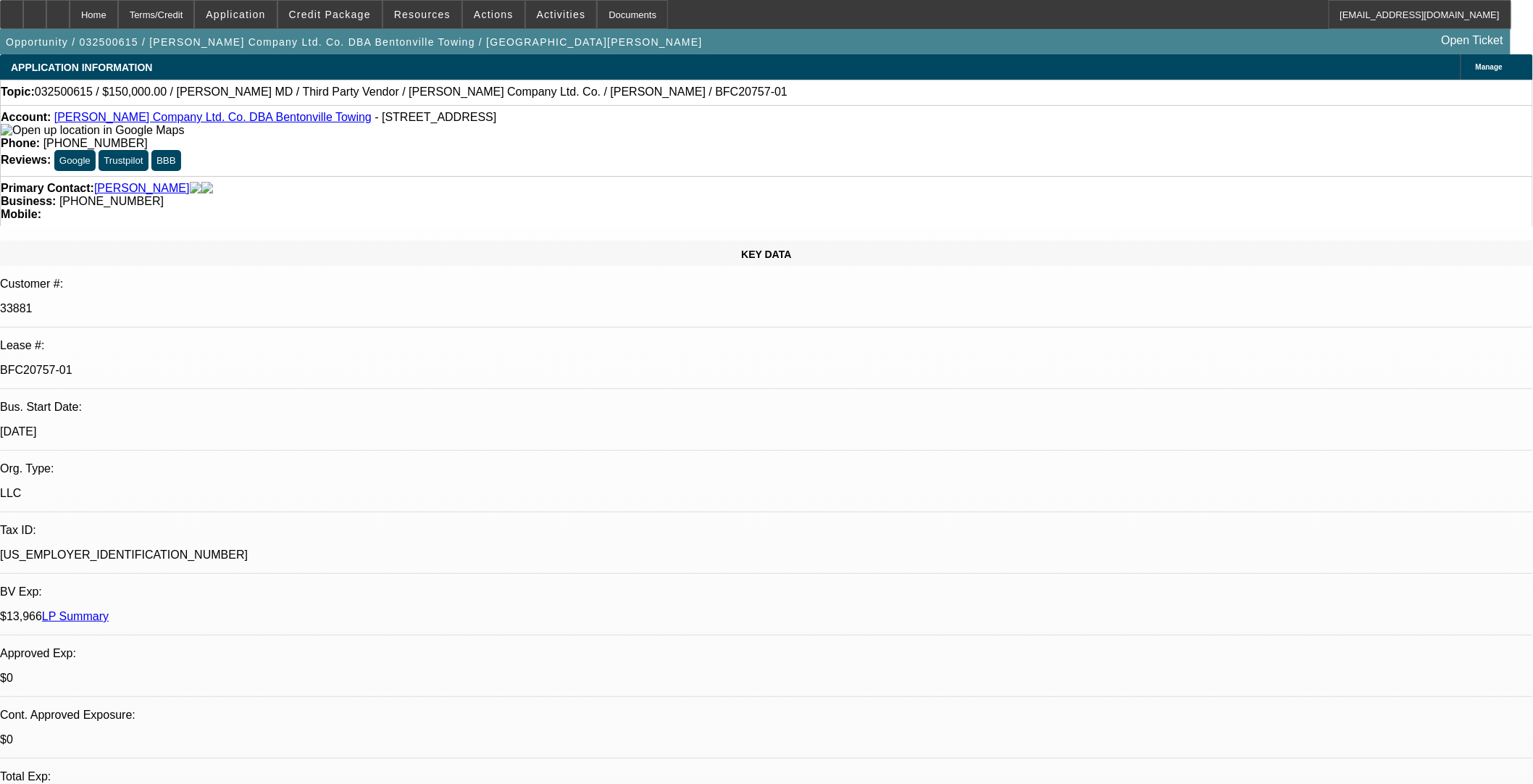
select select "0"
select select "3"
select select "0.1"
select select "4"
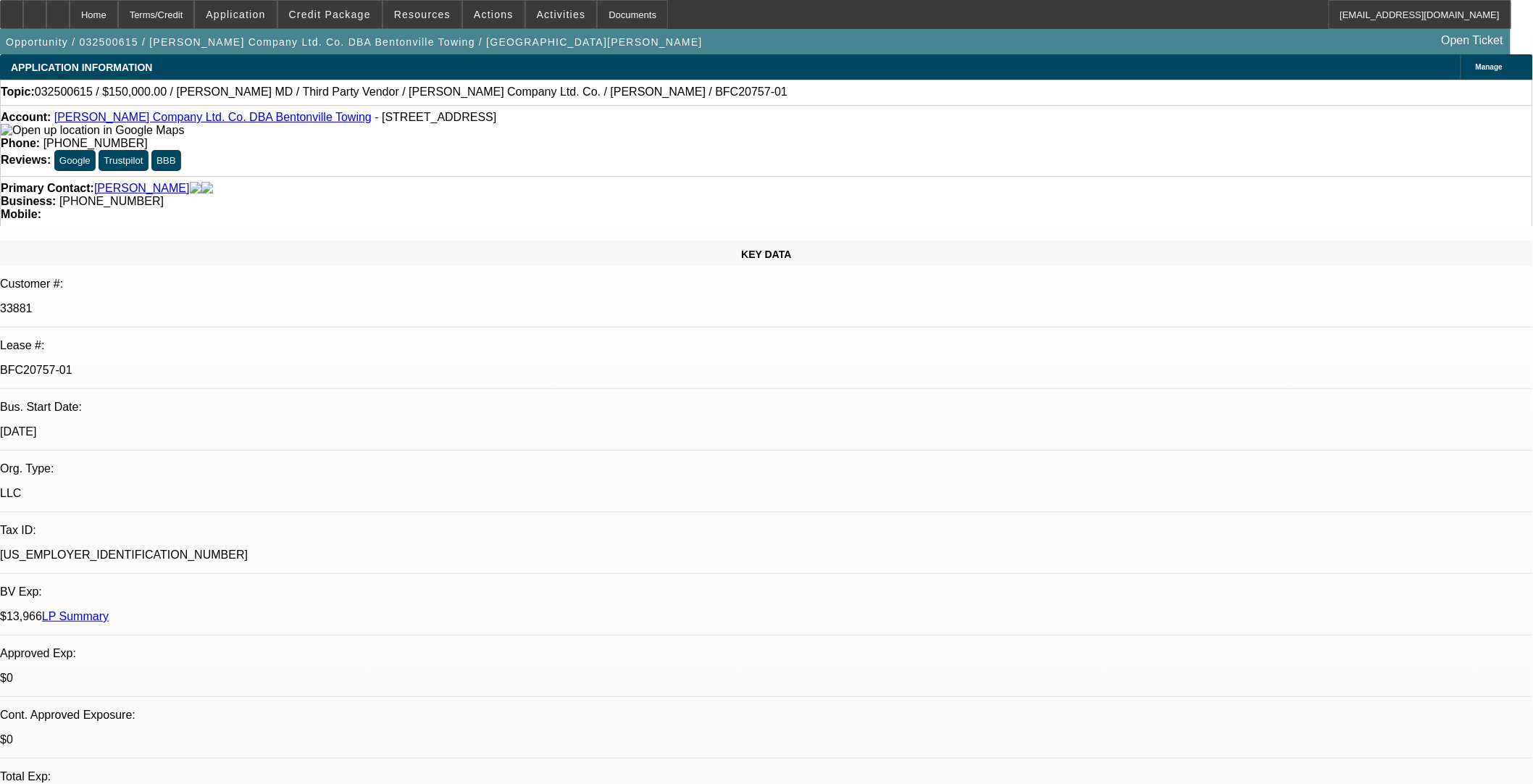
select select "0"
select select "3"
select select "0.1"
select select "4"
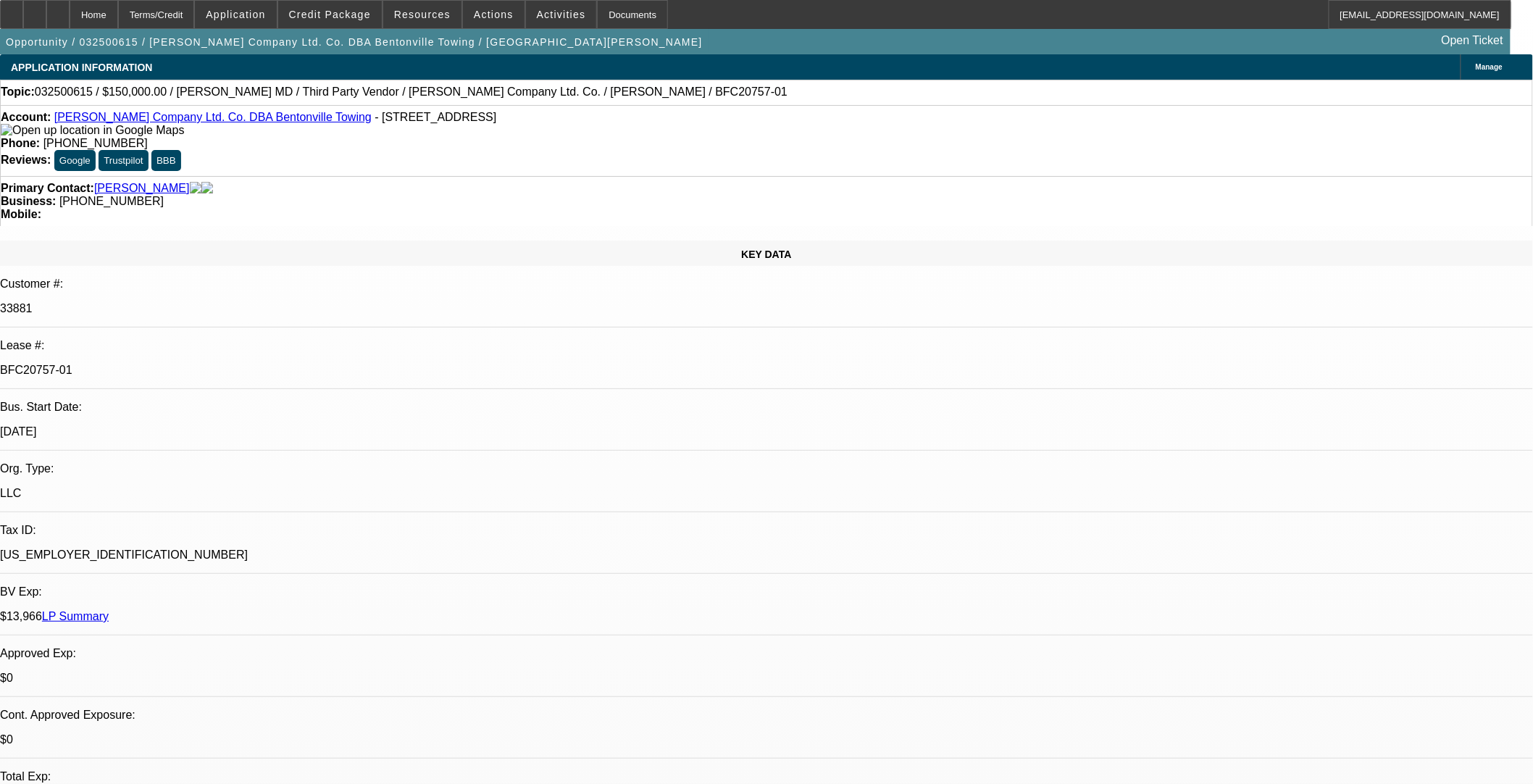
select select "0"
select select "3"
select select "0.1"
select select "4"
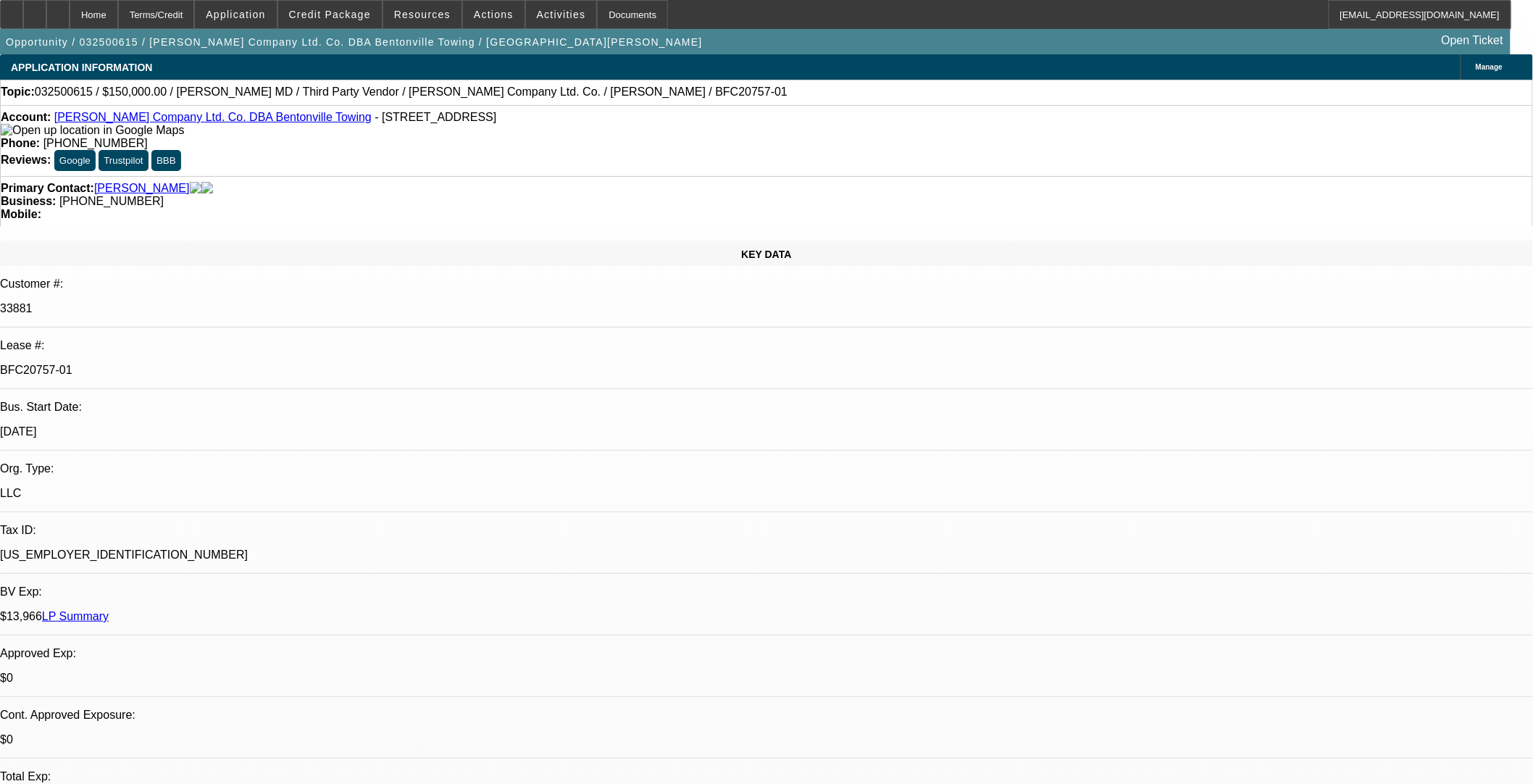
scroll to position [161, 0]
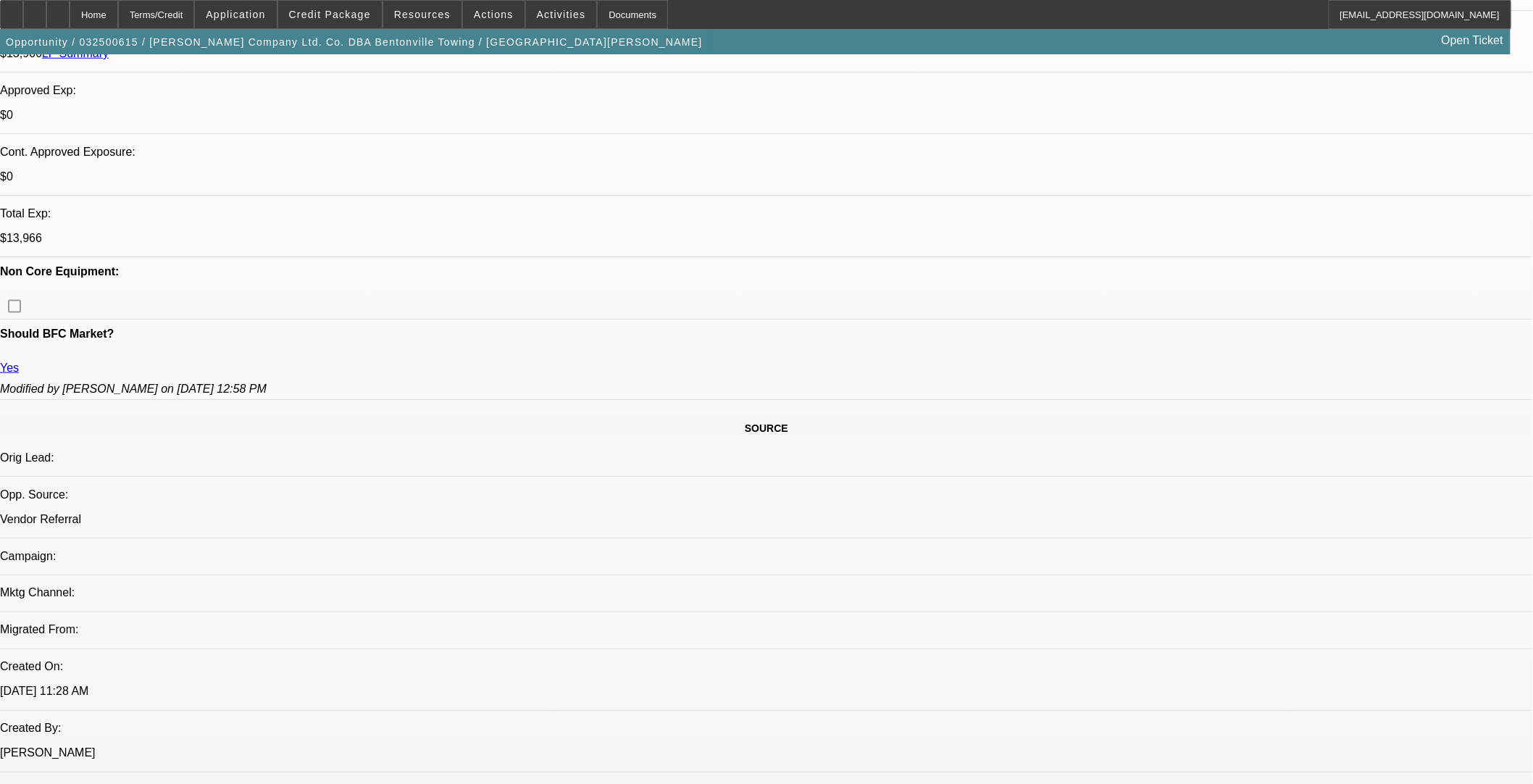
scroll to position [0, 0]
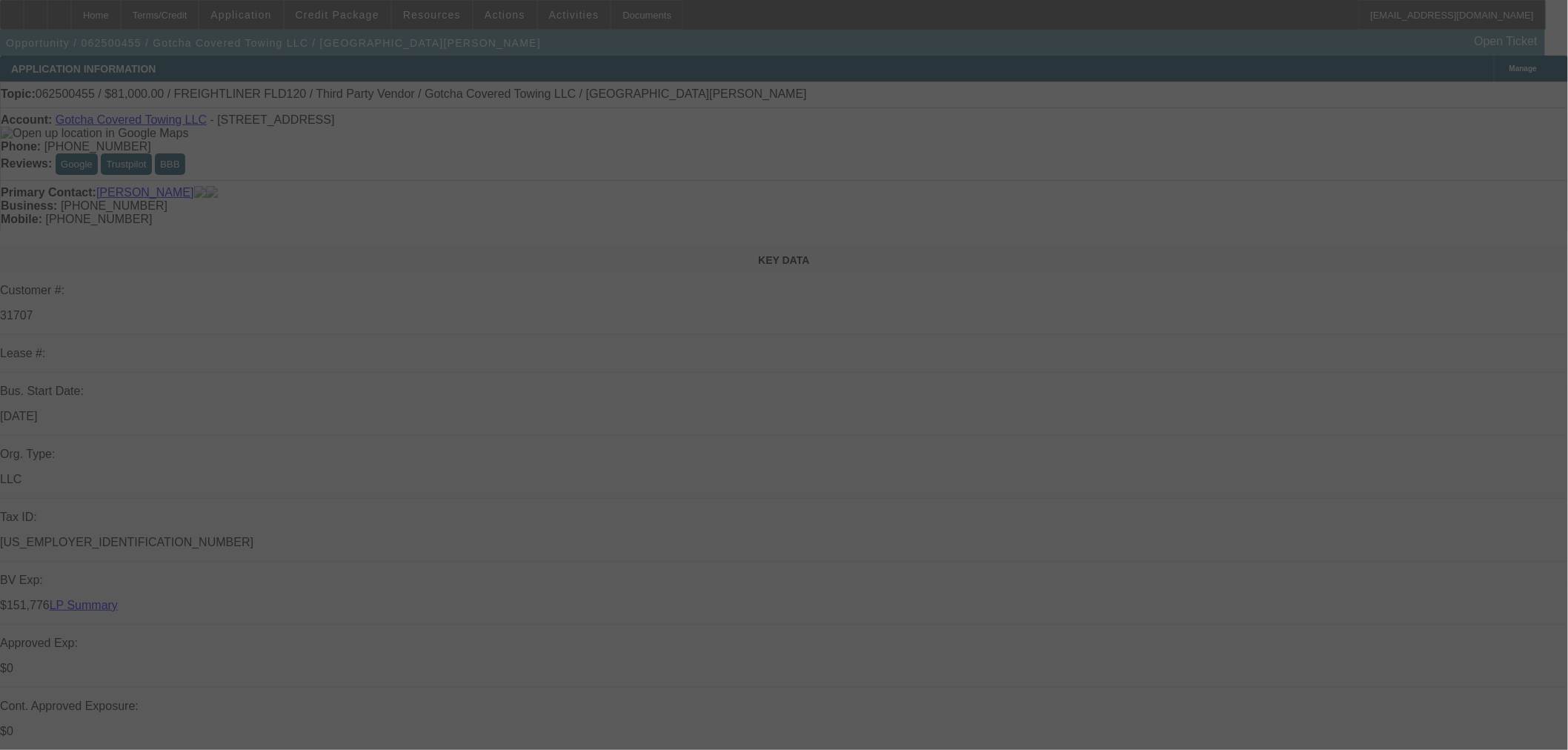
select select "0"
select select "3"
select select "0.1"
select select "4"
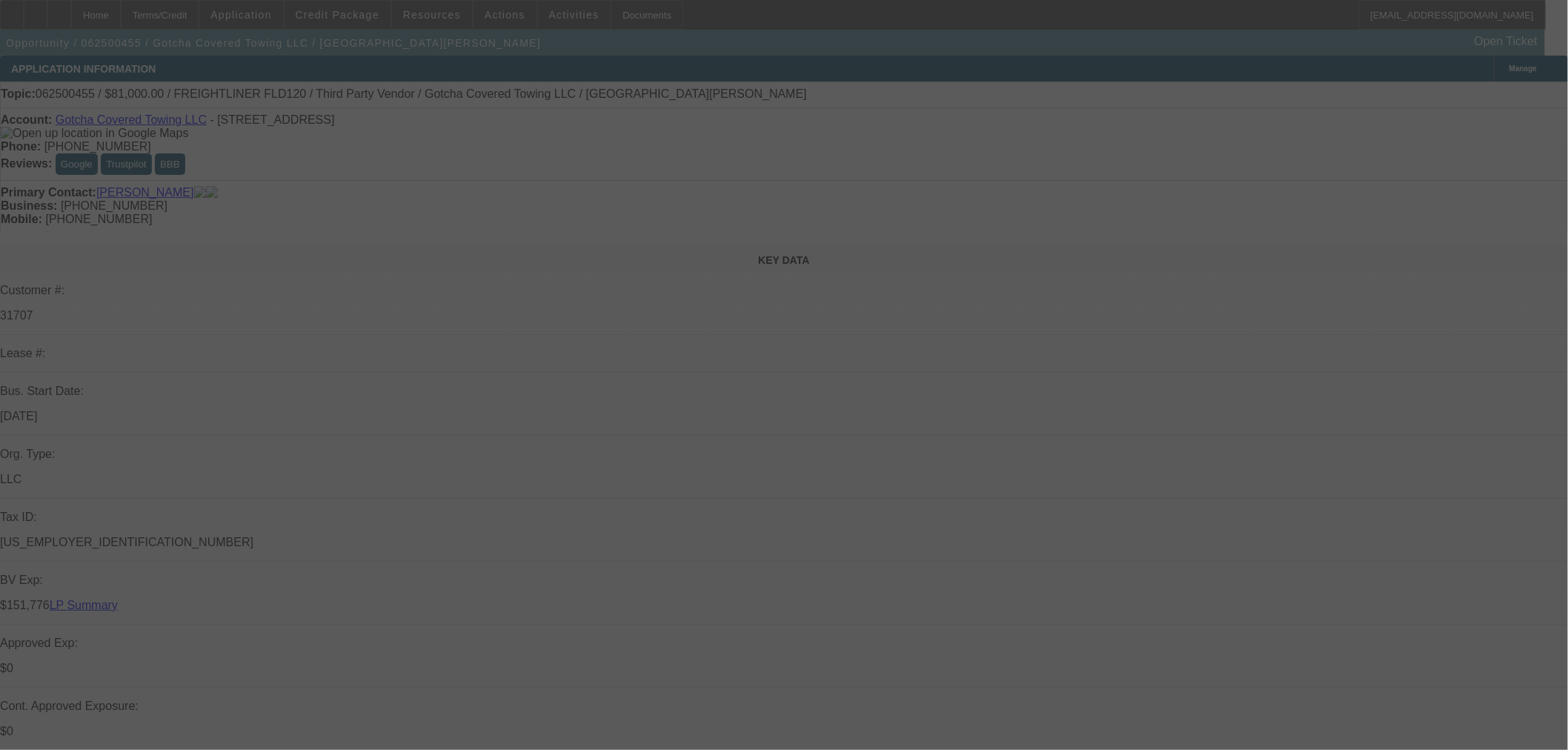
select select "0"
select select "3"
select select "0.1"
select select "4"
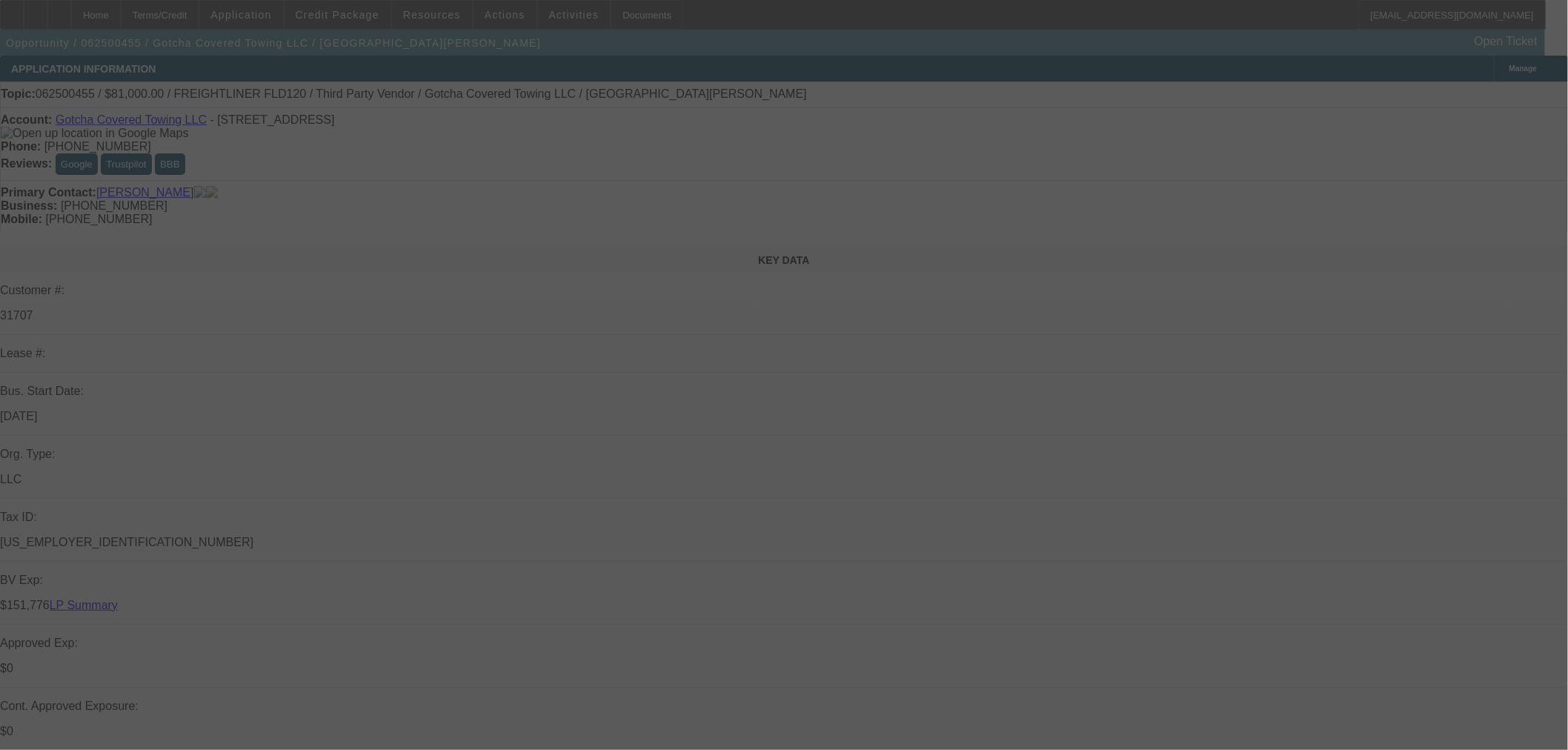
select select "0"
select select "2"
select select "0.1"
select select "4"
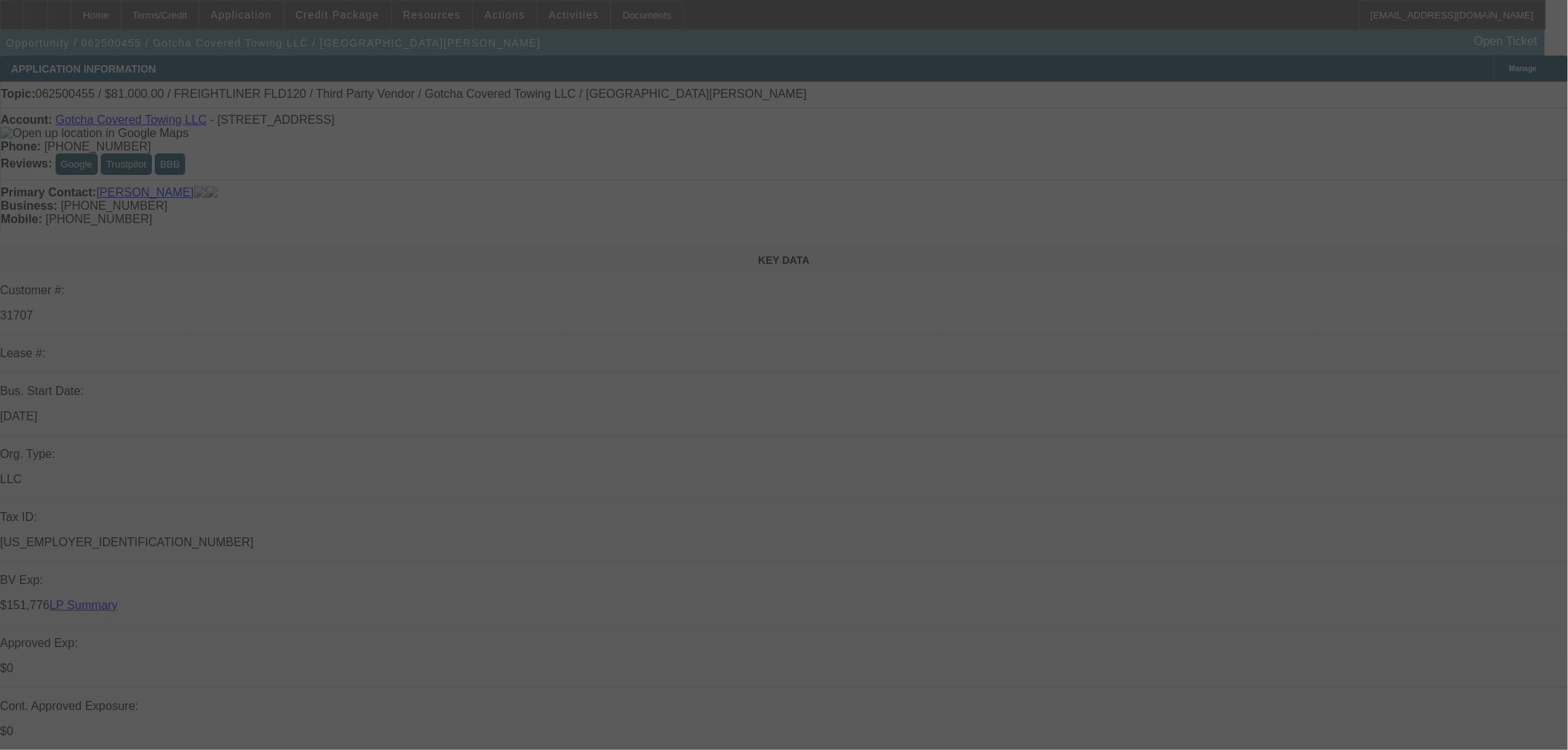
select select "0"
select select "3"
select select "0.1"
select select "4"
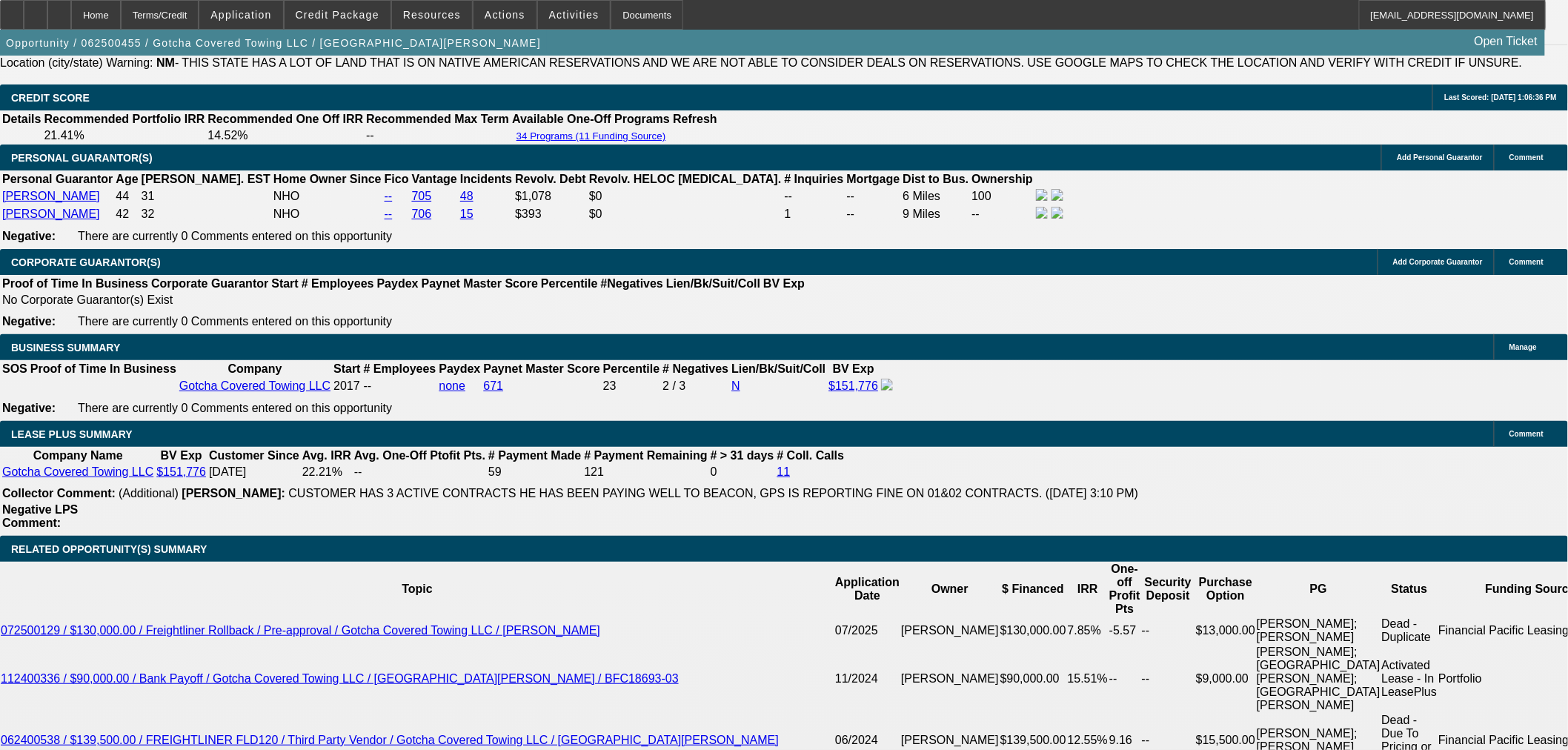
scroll to position [2470, 0]
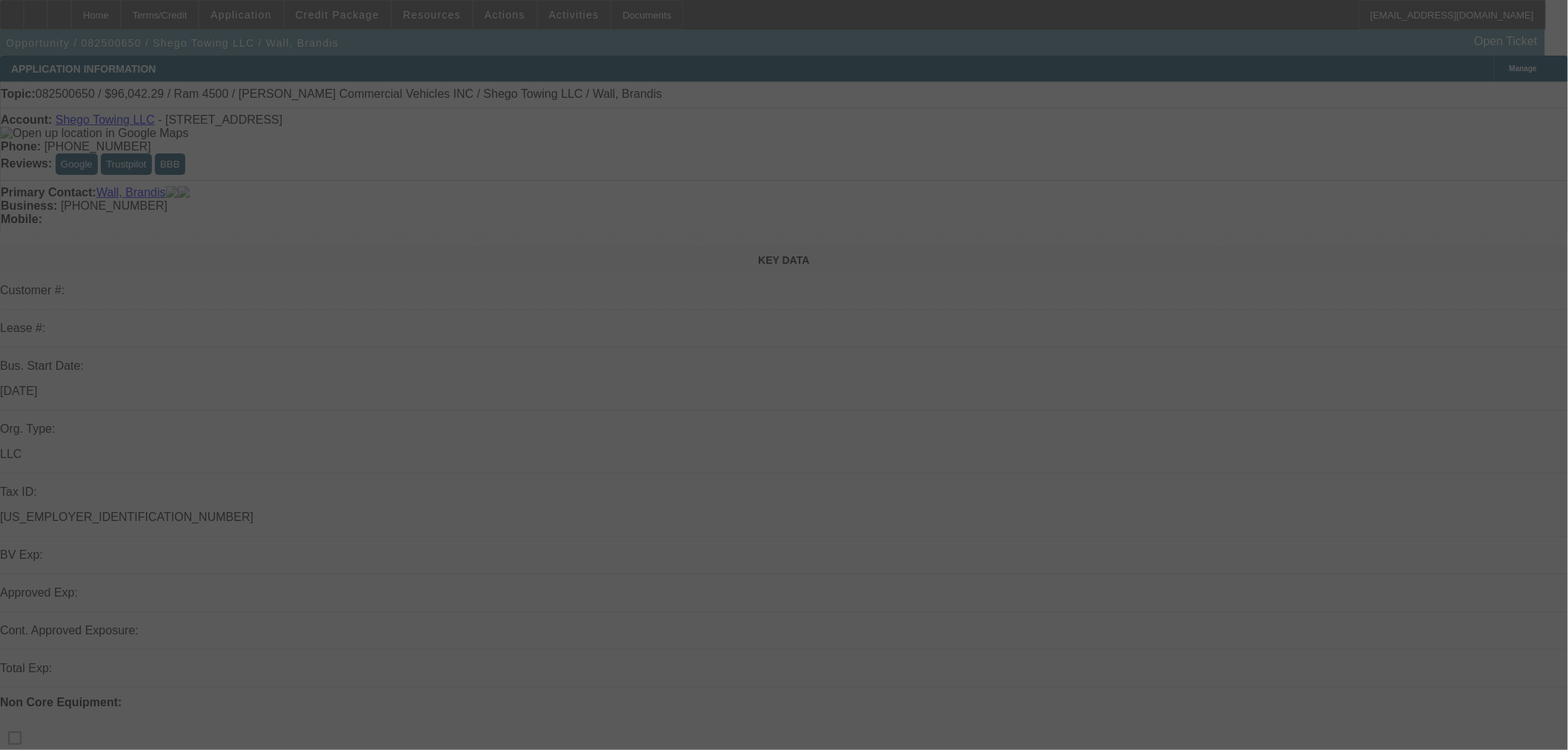
scroll to position [247, 0]
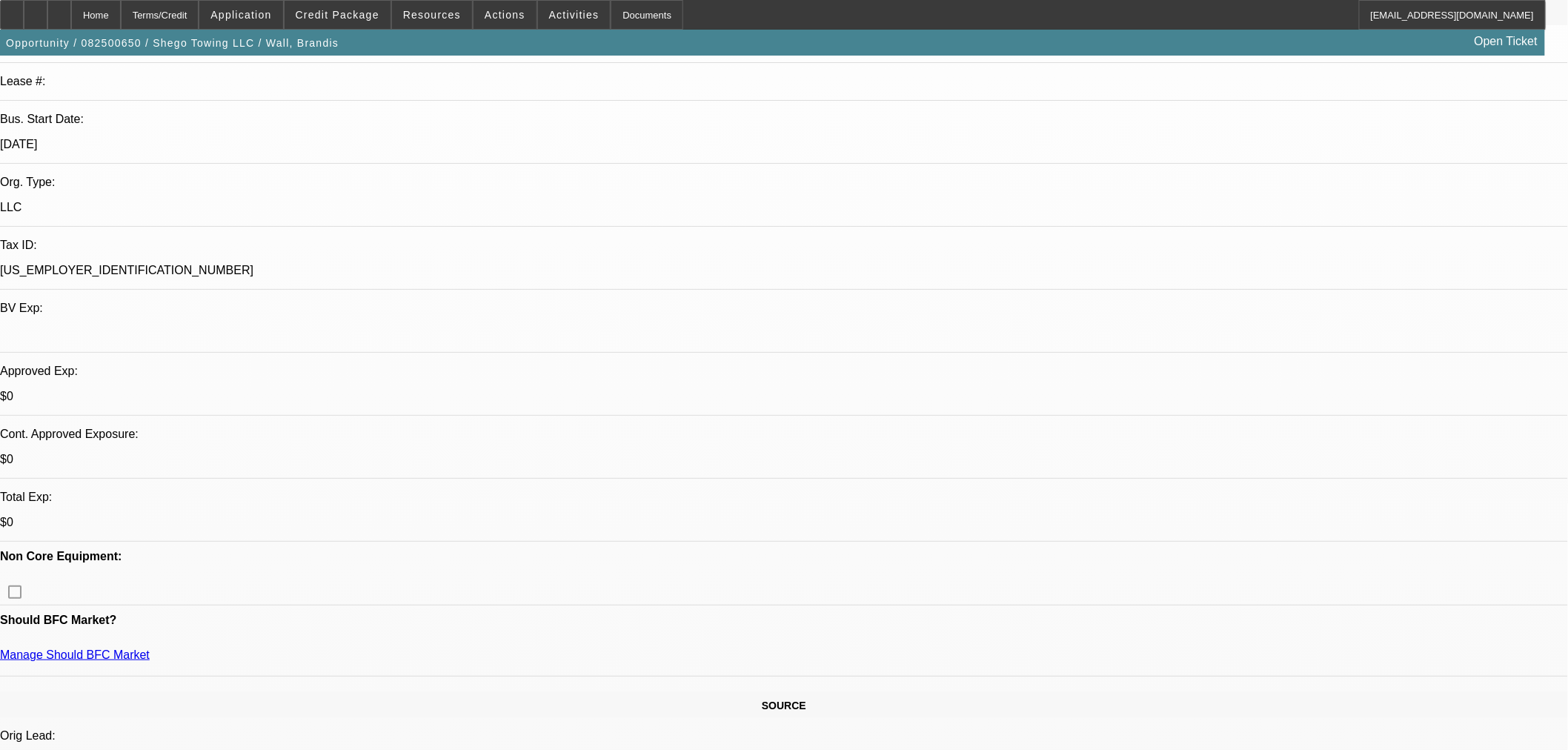
select select "0.15"
select select "2"
select select "0.1"
select select "4"
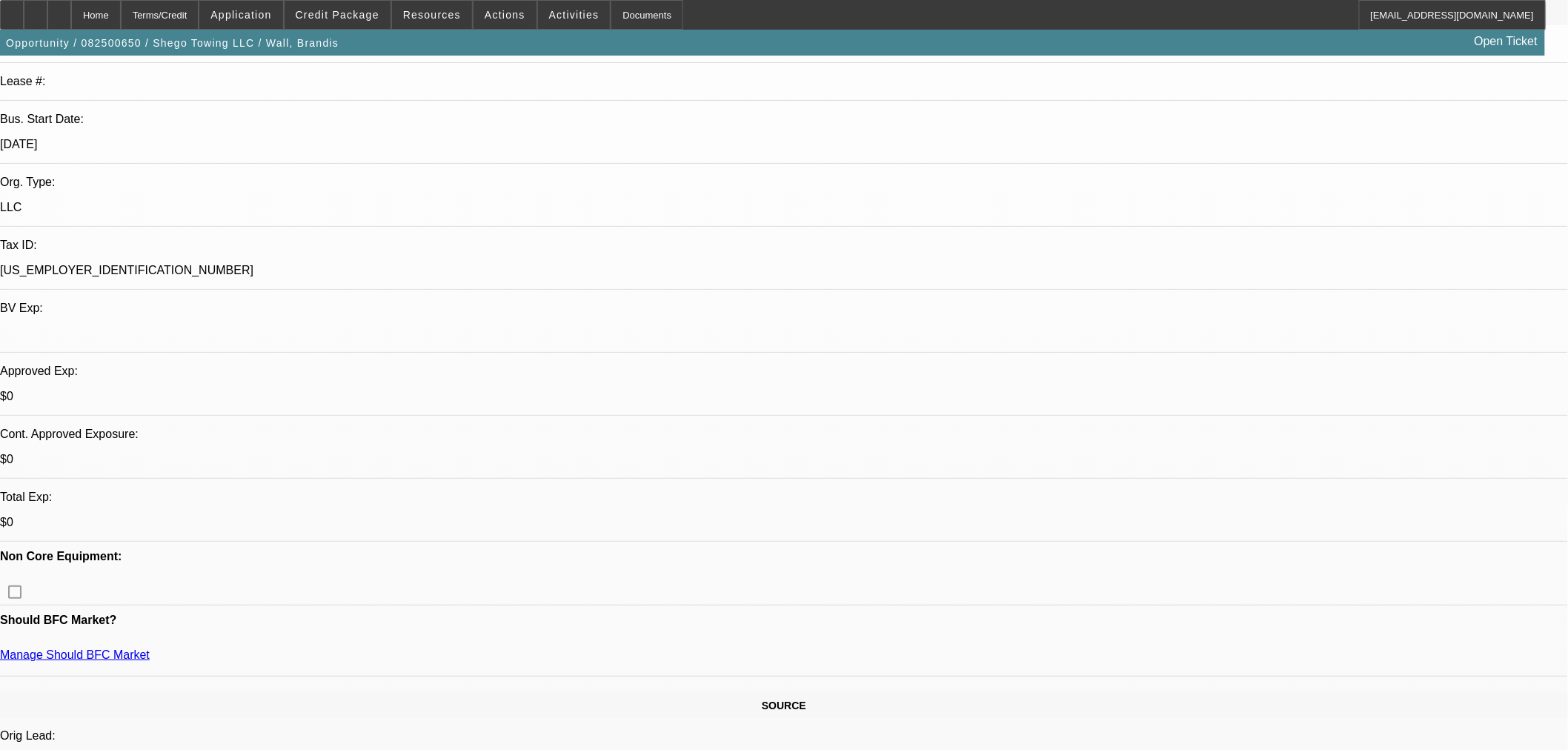
select select "0.15"
select select "2"
select select "0.1"
select select "4"
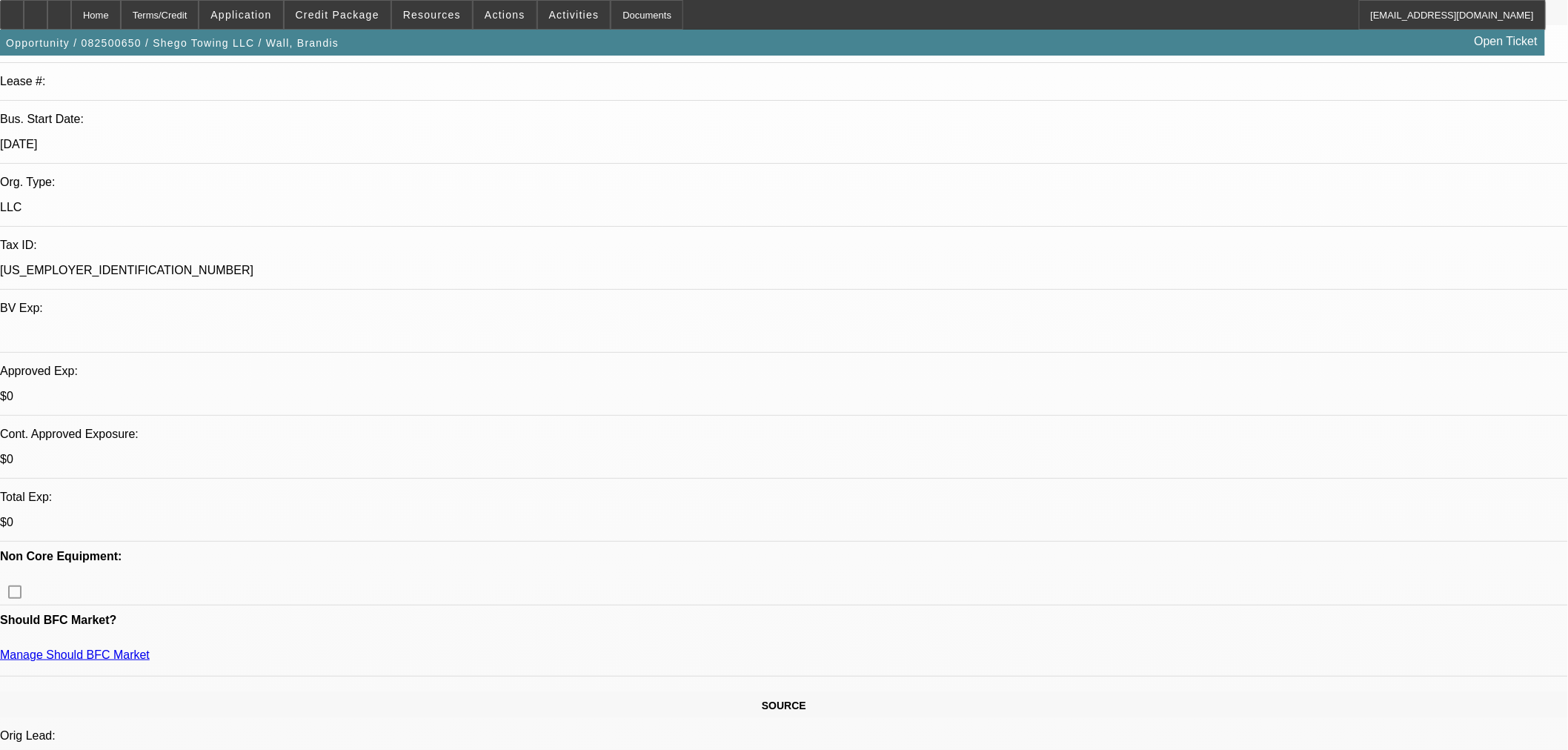
select select "0.15"
select select "2"
select select "0.1"
select select "4"
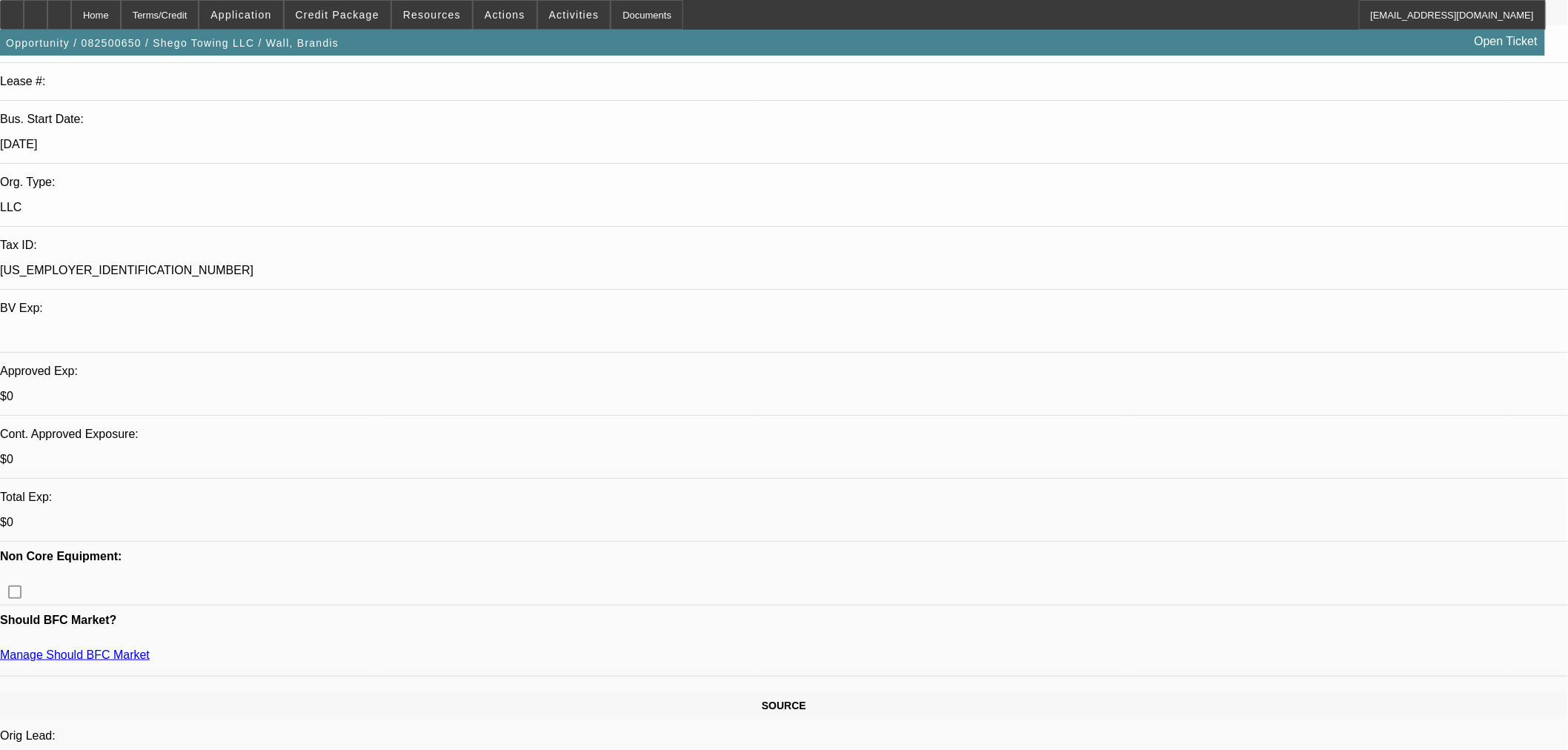
click at [347, 10] on span "Credit Package" at bounding box center [337, 14] width 84 height 12
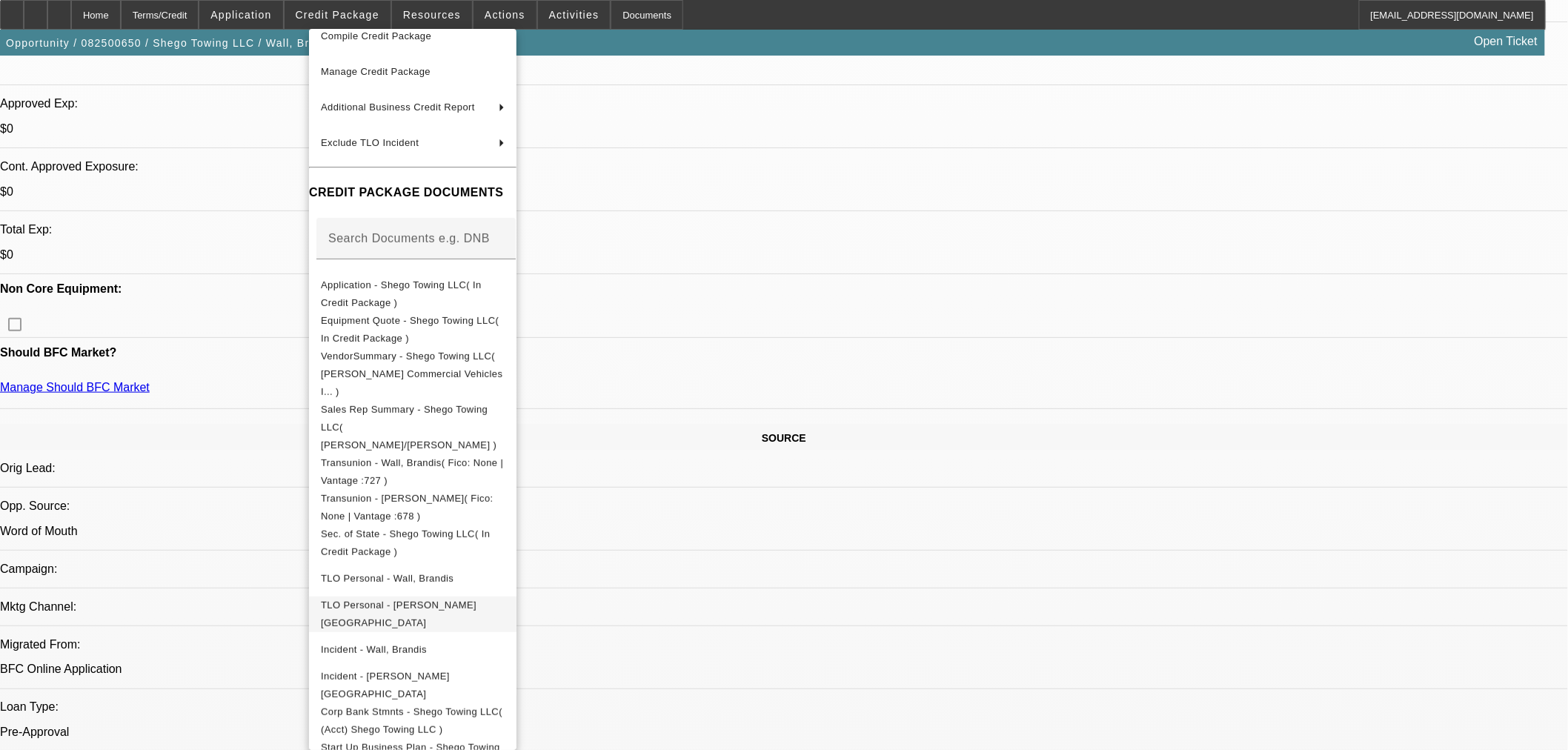
scroll to position [658, 0]
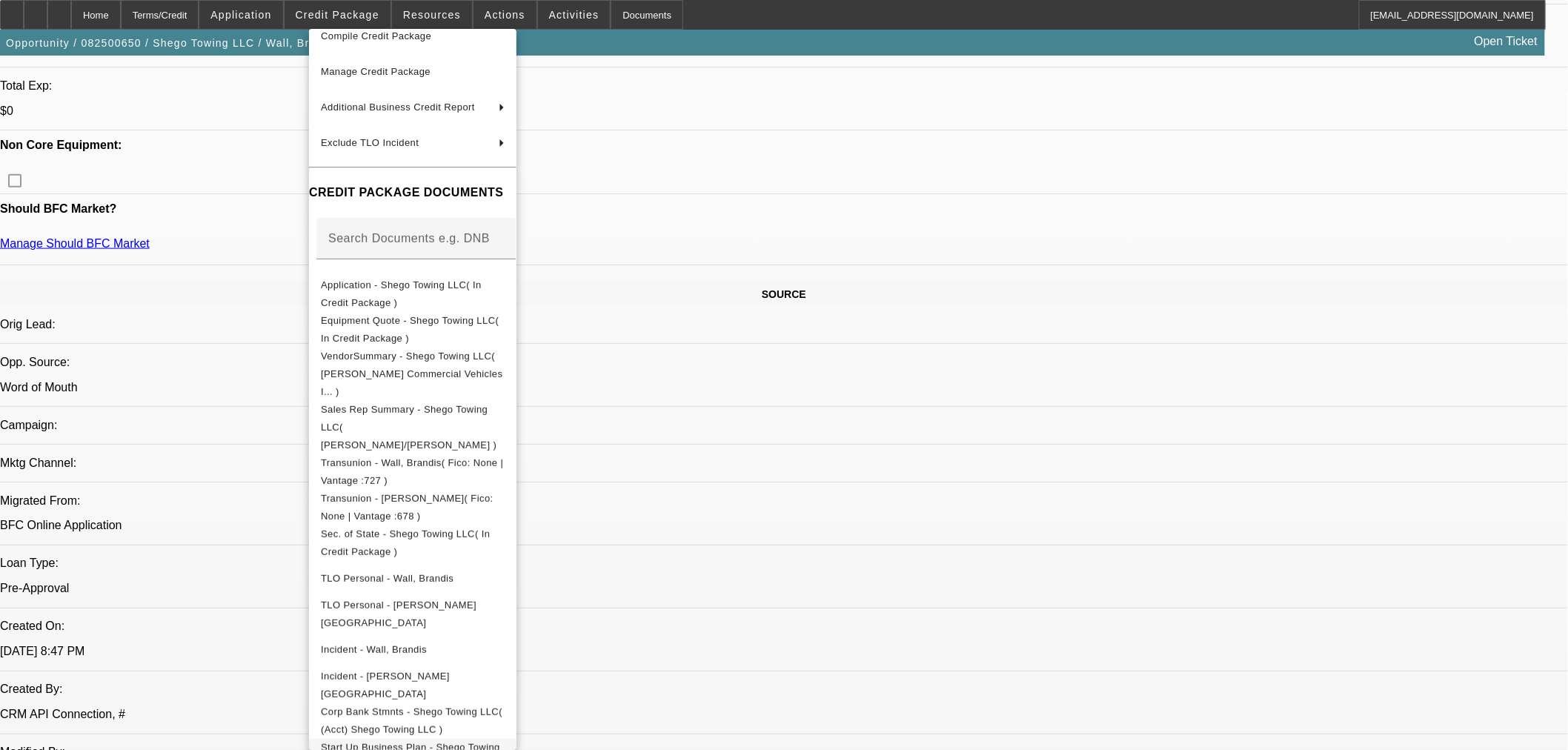
click at [462, 741] on span "Start Up Business Plan - Shego Towing LLC( In Credit Package )" at bounding box center [411, 756] width 180 height 29
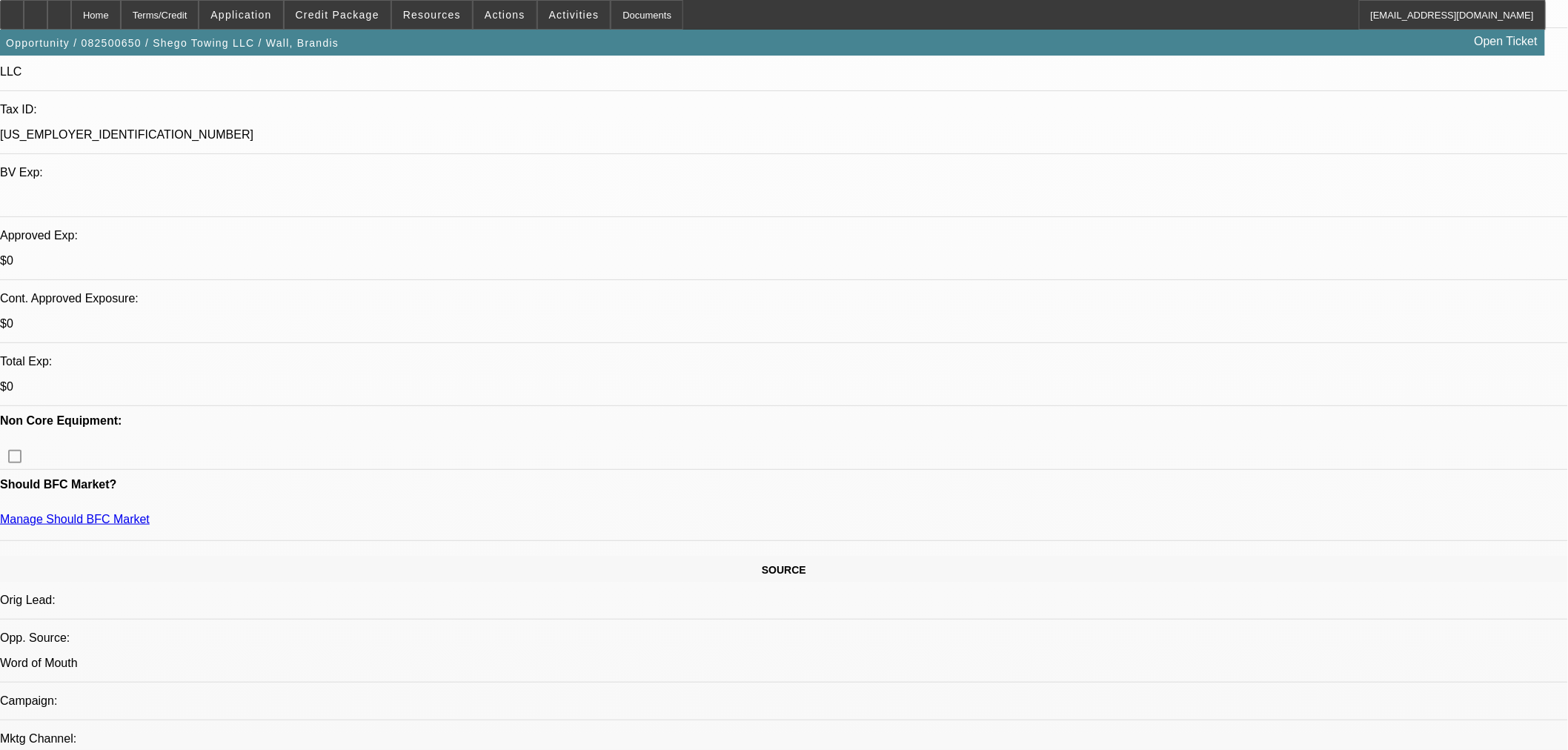
scroll to position [247, 0]
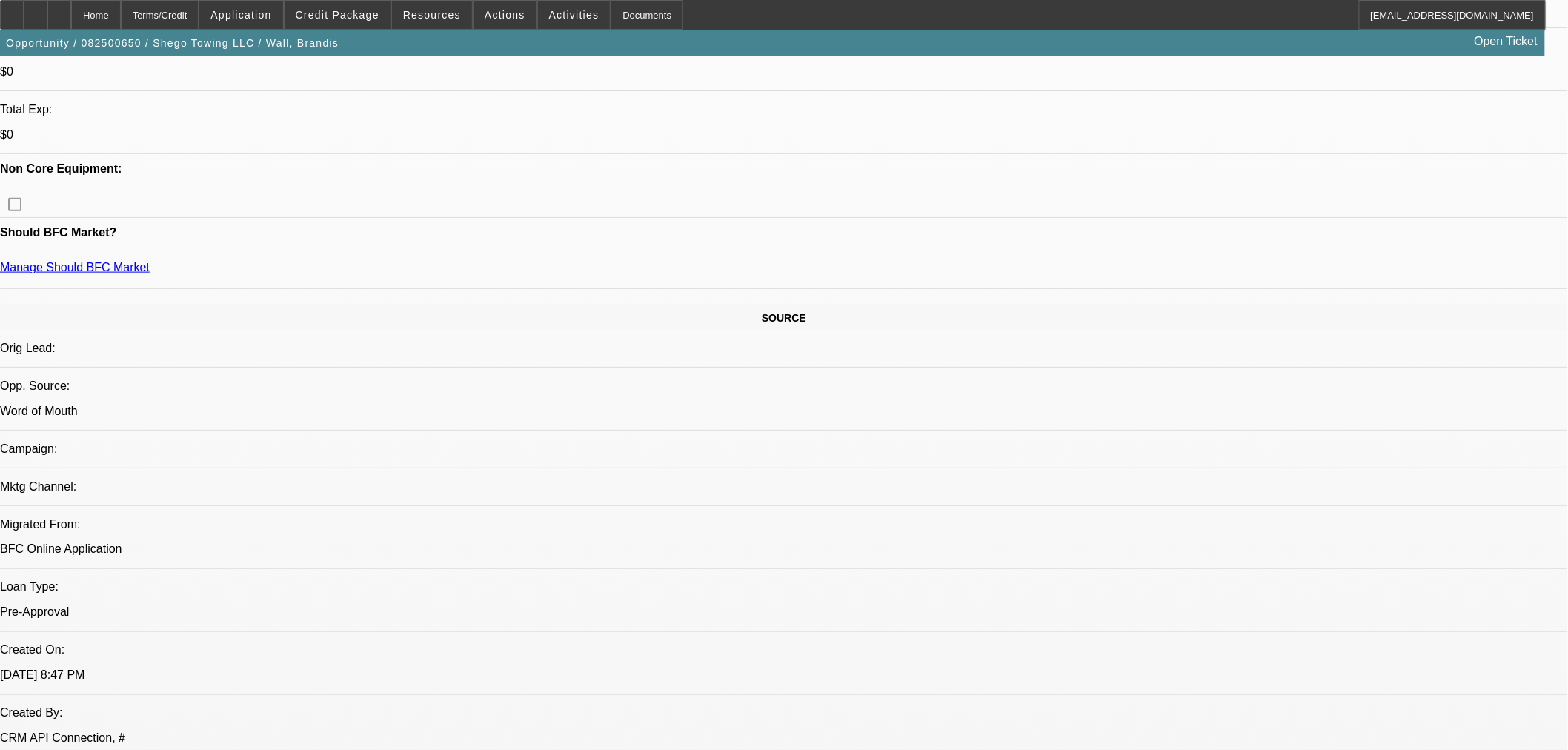
scroll to position [329, 0]
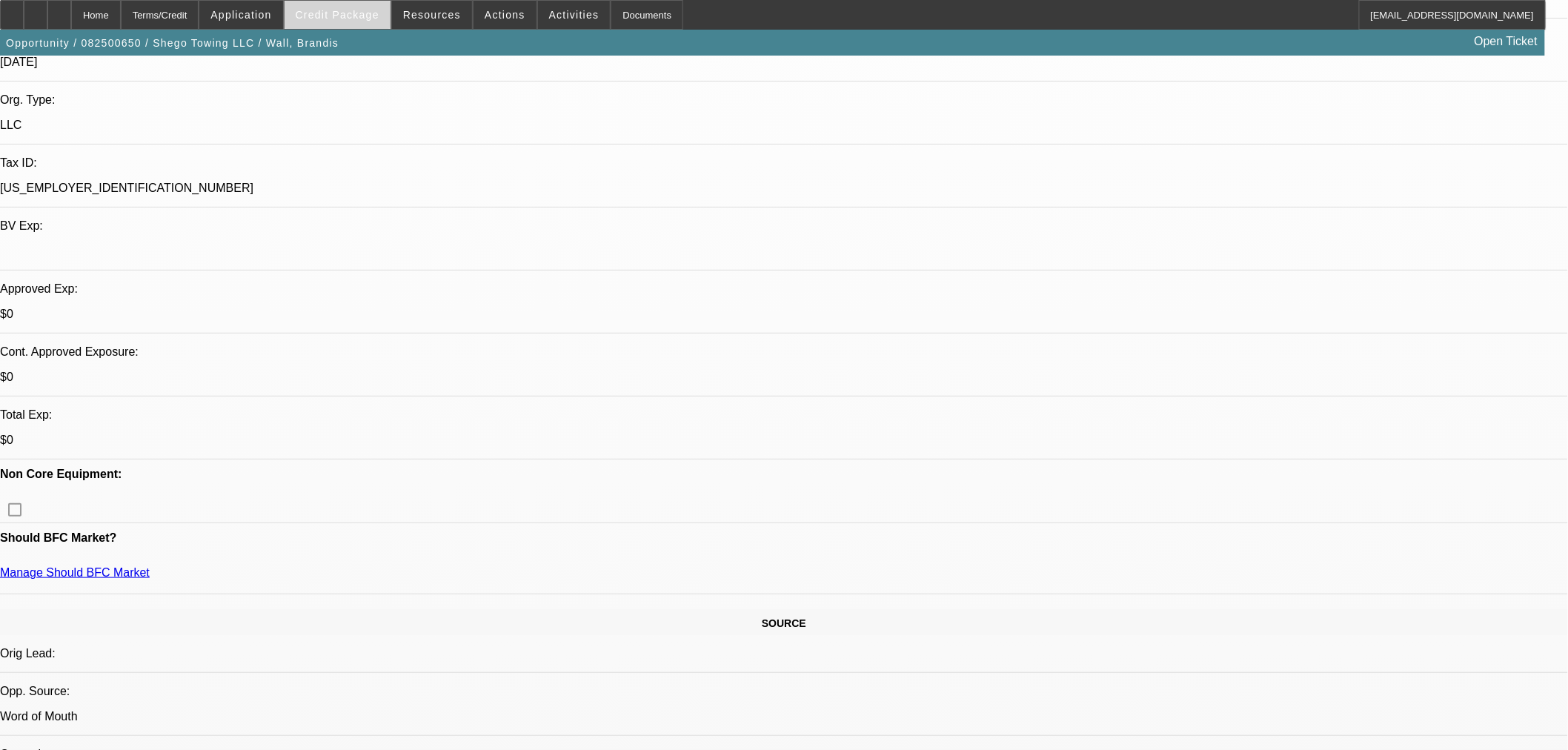
click at [383, 21] on span at bounding box center [337, 14] width 106 height 36
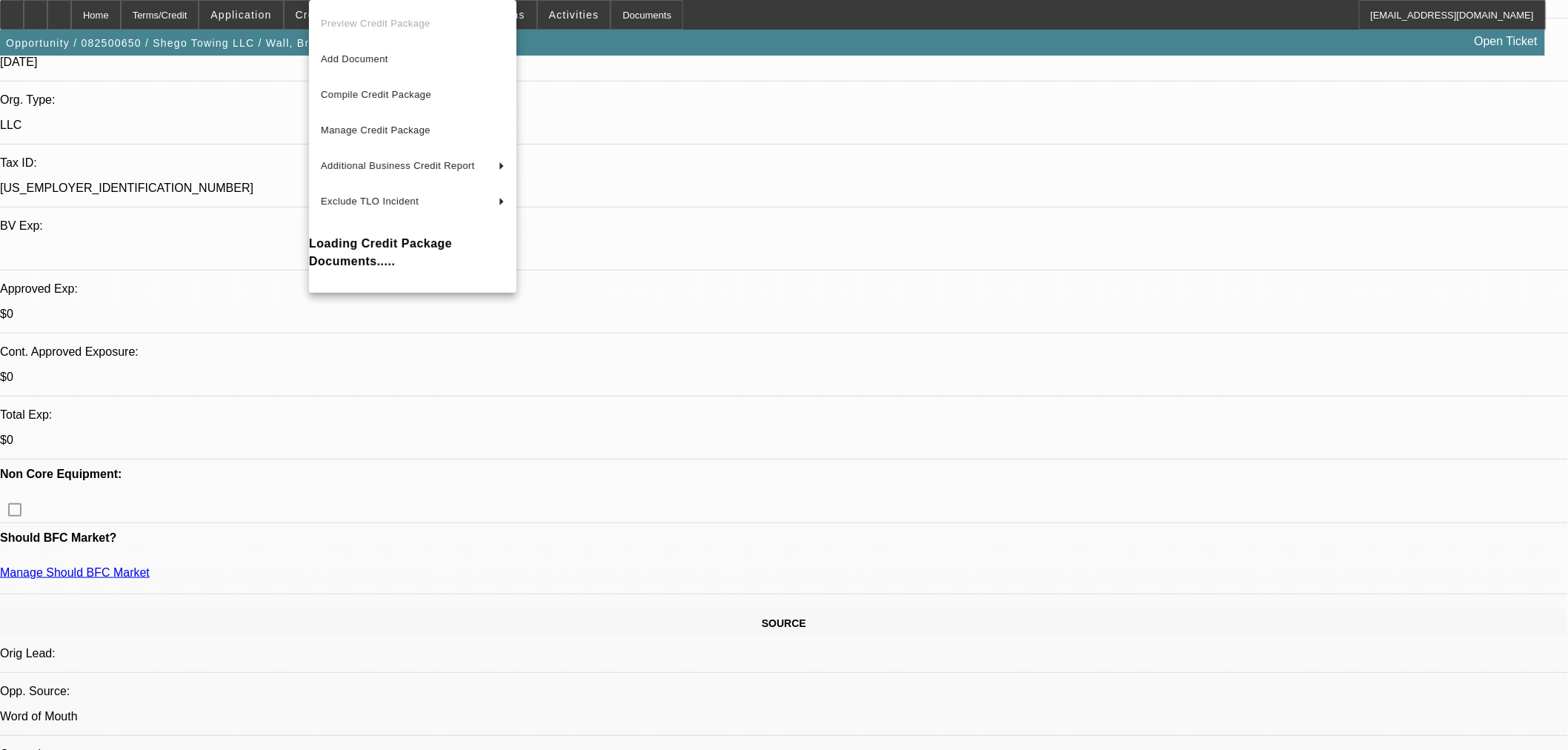
click at [801, 107] on div at bounding box center [784, 375] width 1568 height 750
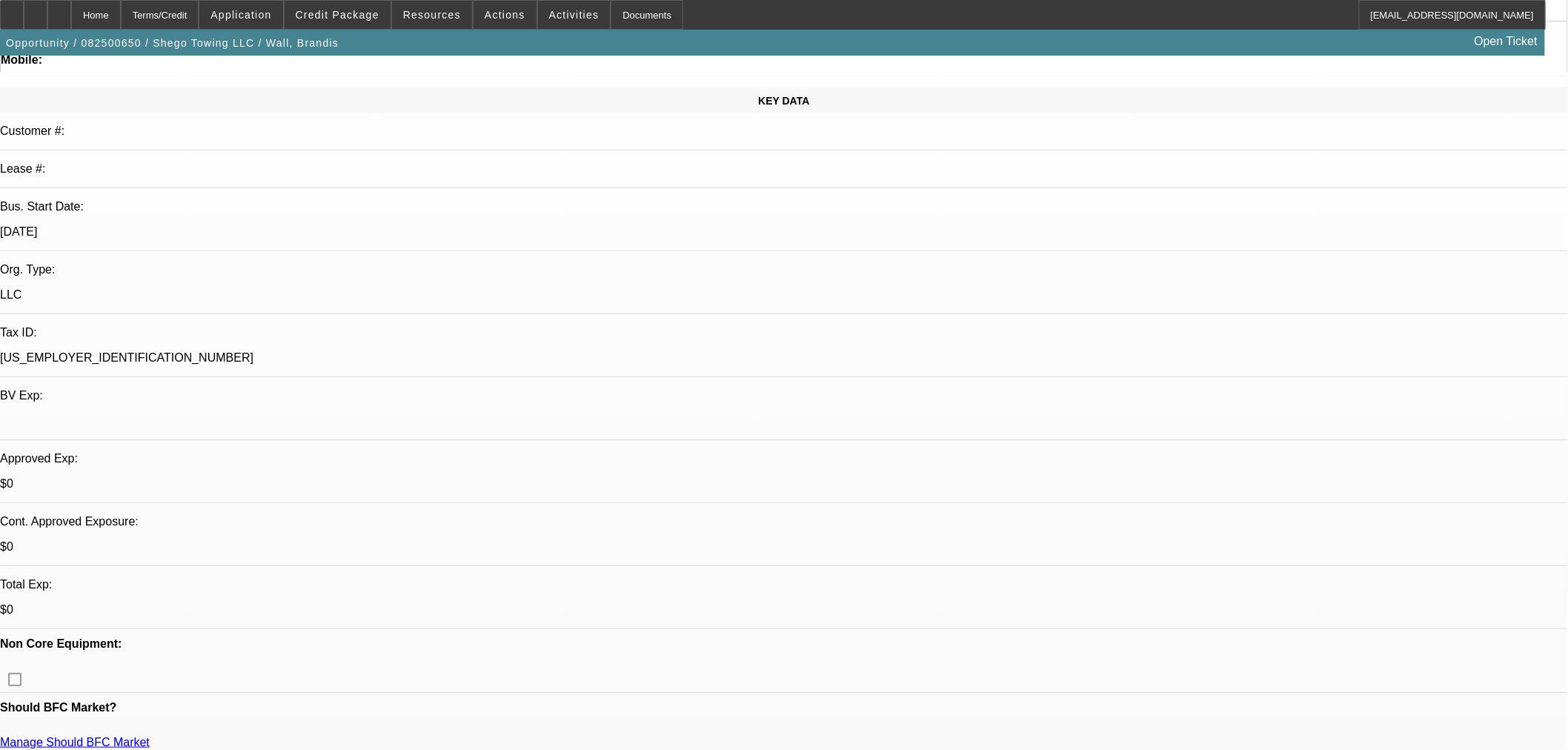
scroll to position [0, 0]
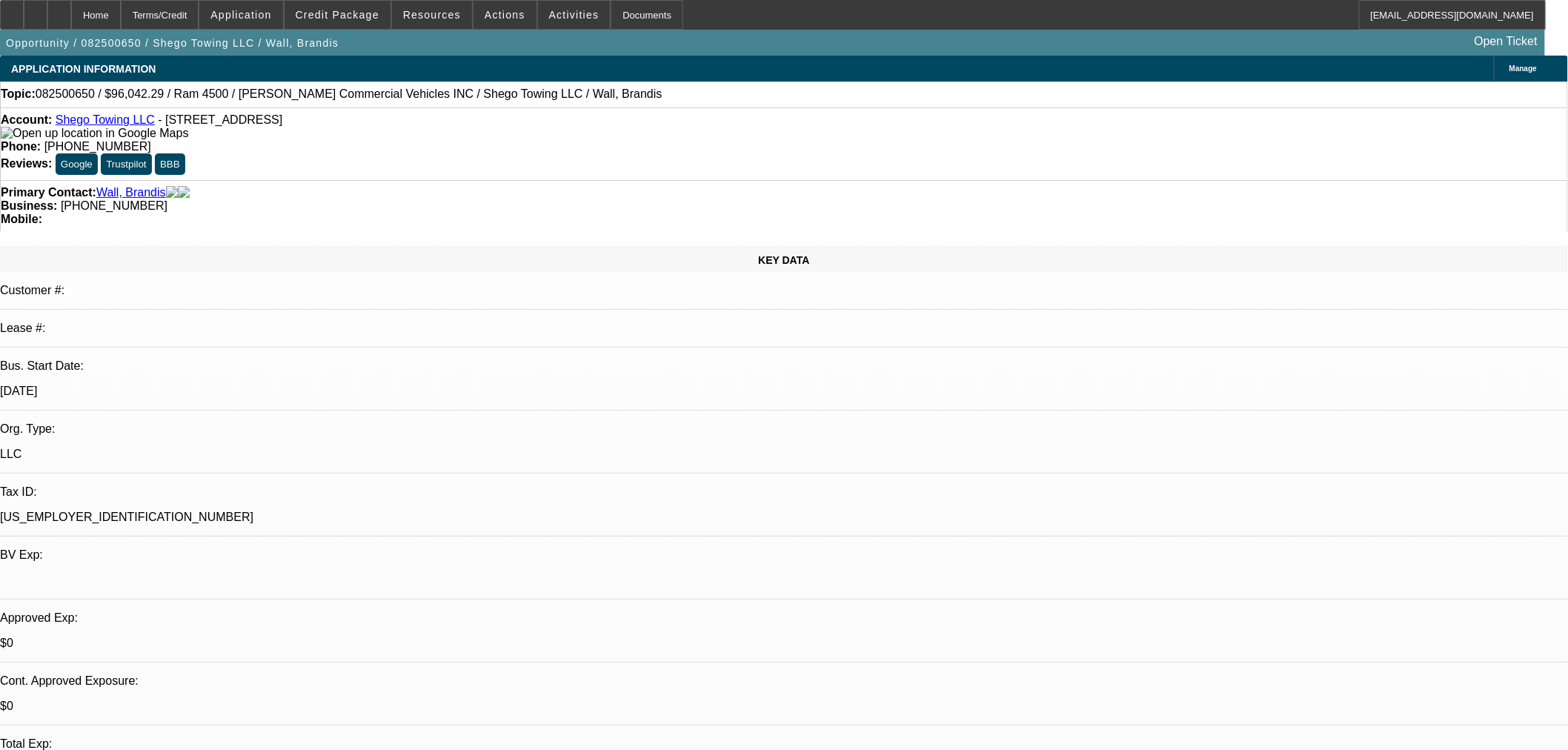
click at [371, 21] on span at bounding box center [337, 14] width 106 height 36
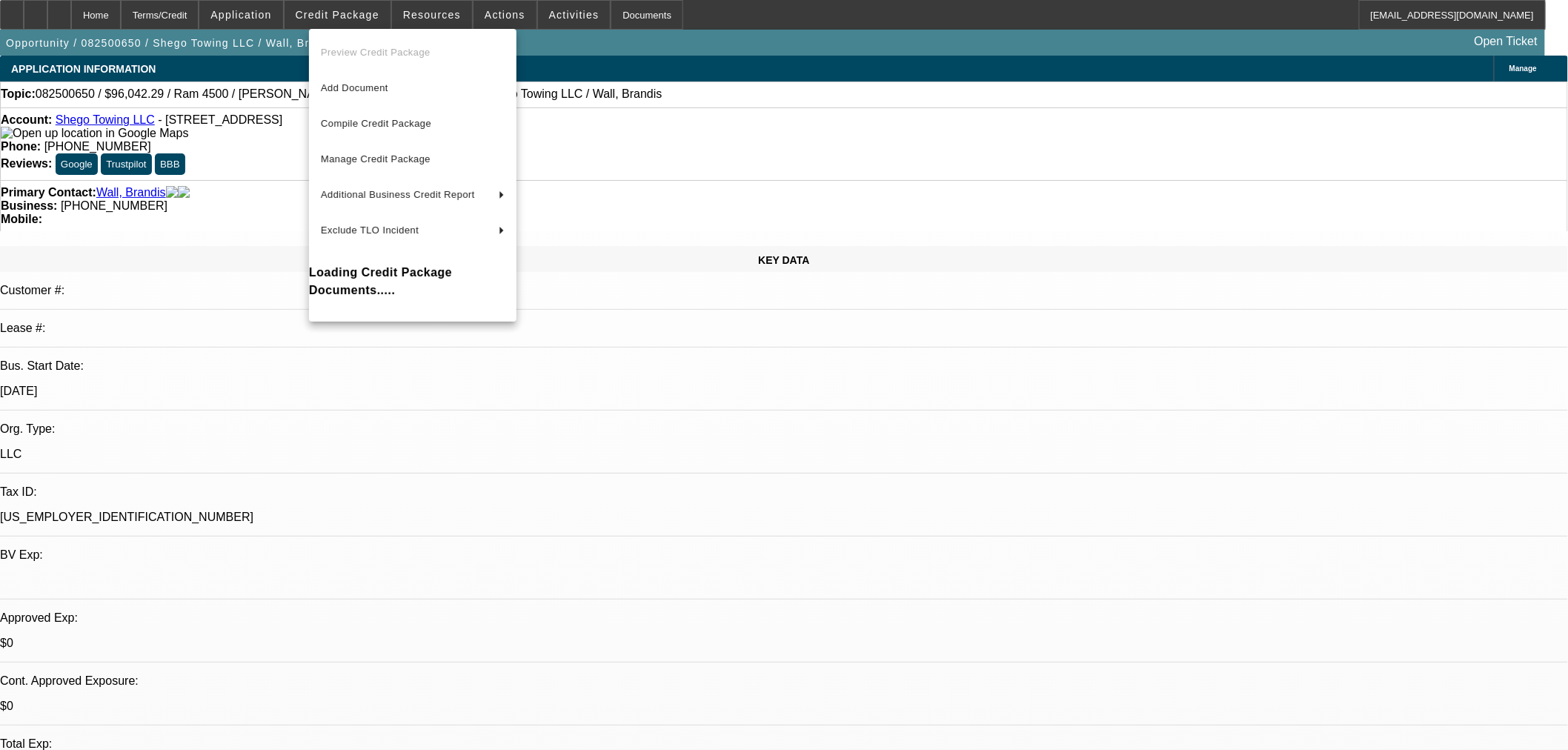
click at [743, 166] on div at bounding box center [784, 375] width 1568 height 750
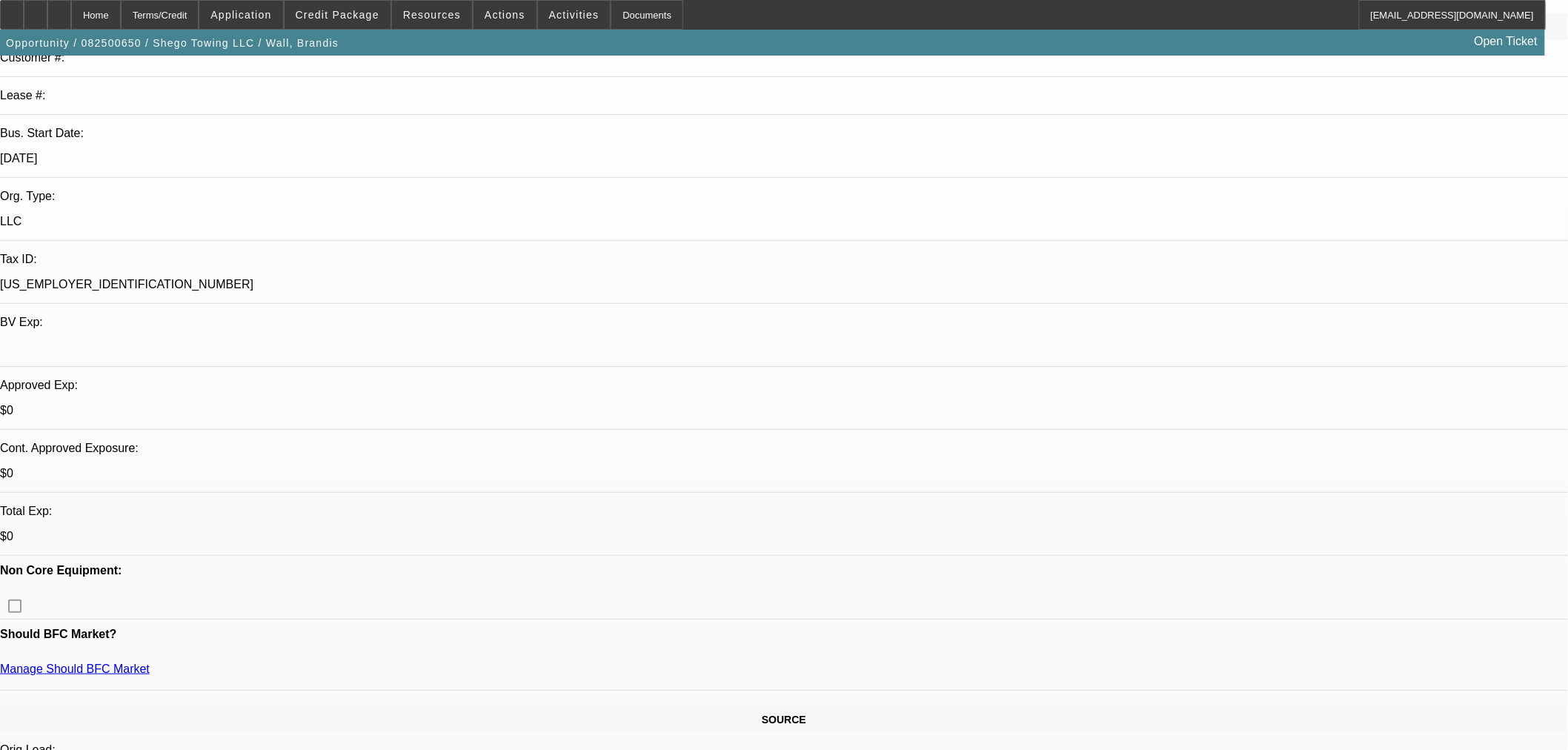
scroll to position [329, 0]
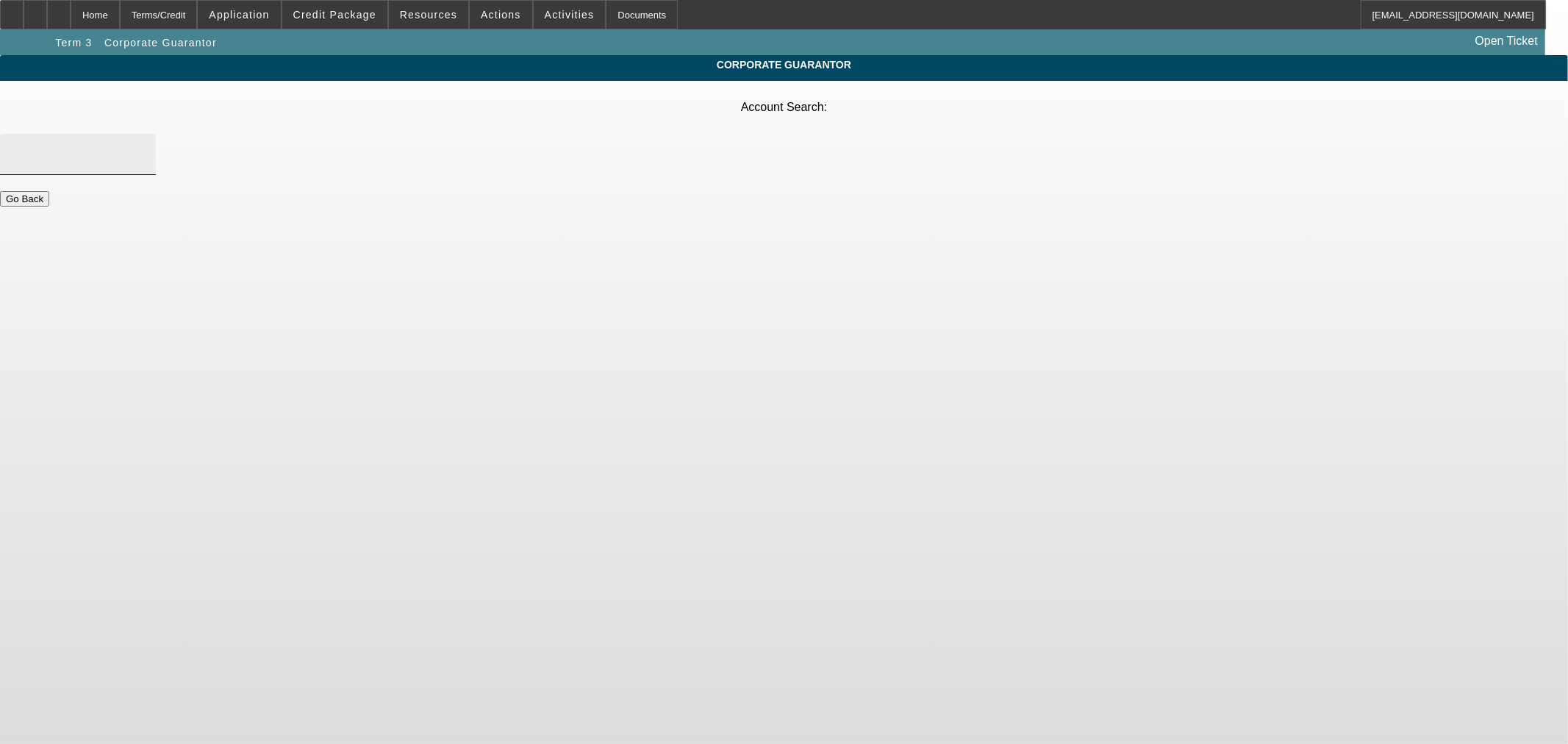
click at [144, 146] on input "Account Search" at bounding box center [78, 155] width 132 height 17
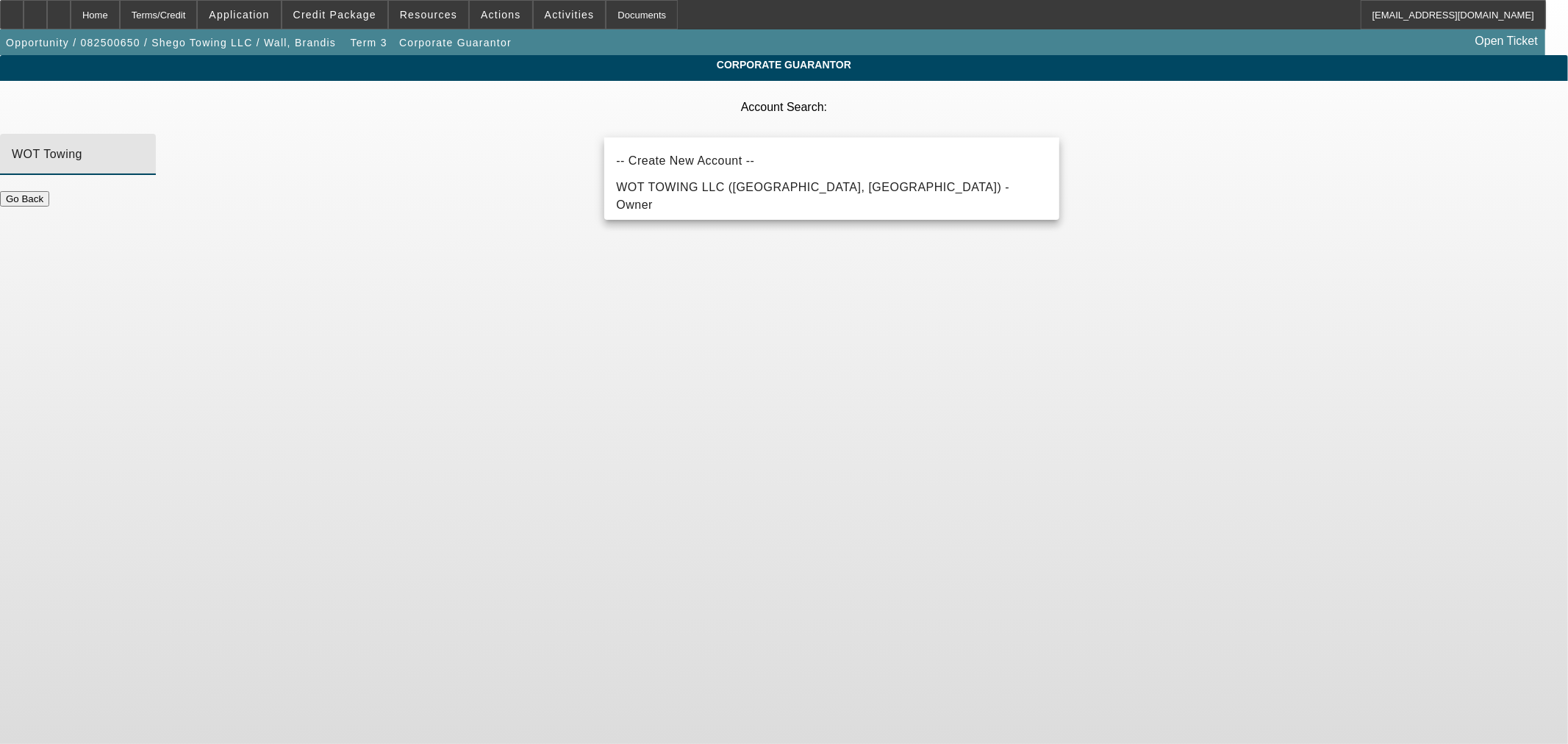
click at [703, 199] on span "WOT TOWING LLC (Atlanta, GA) - Owner" at bounding box center [812, 196] width 393 height 30
type input "WOT TOWING LLC (Atlanta, GA) - Owner"
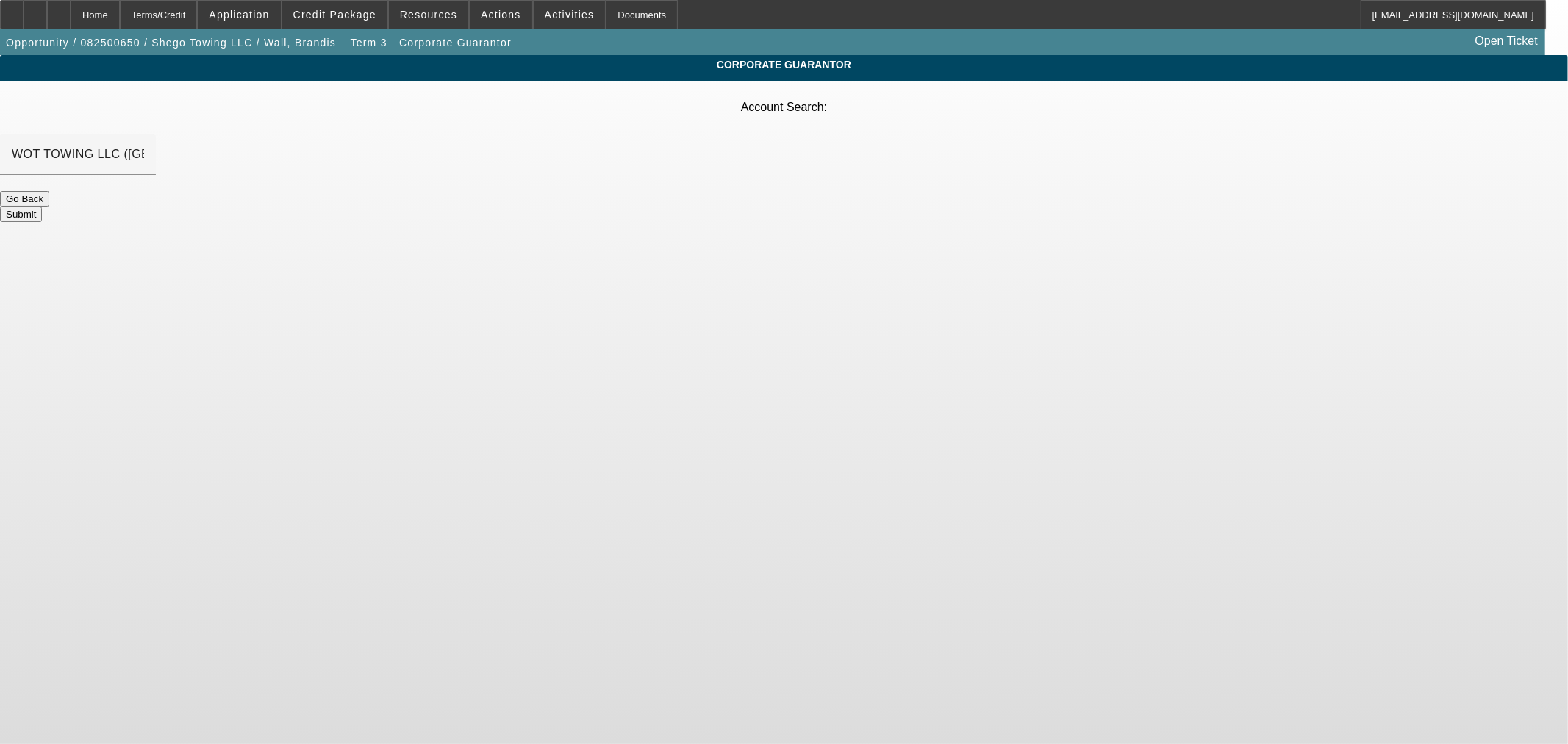
click at [42, 207] on button "Submit" at bounding box center [21, 214] width 42 height 15
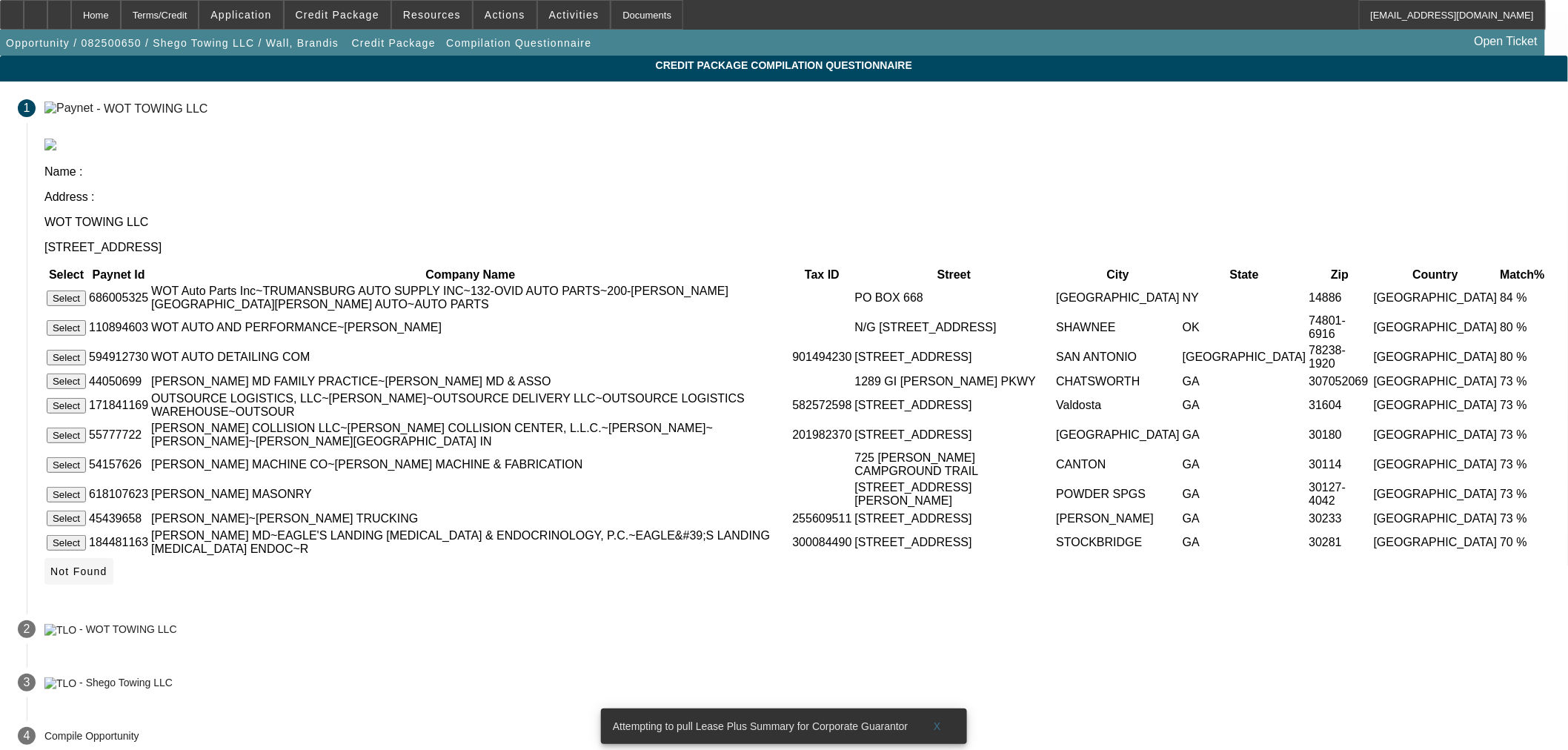
click at [108, 577] on span "Not Found" at bounding box center [78, 571] width 57 height 12
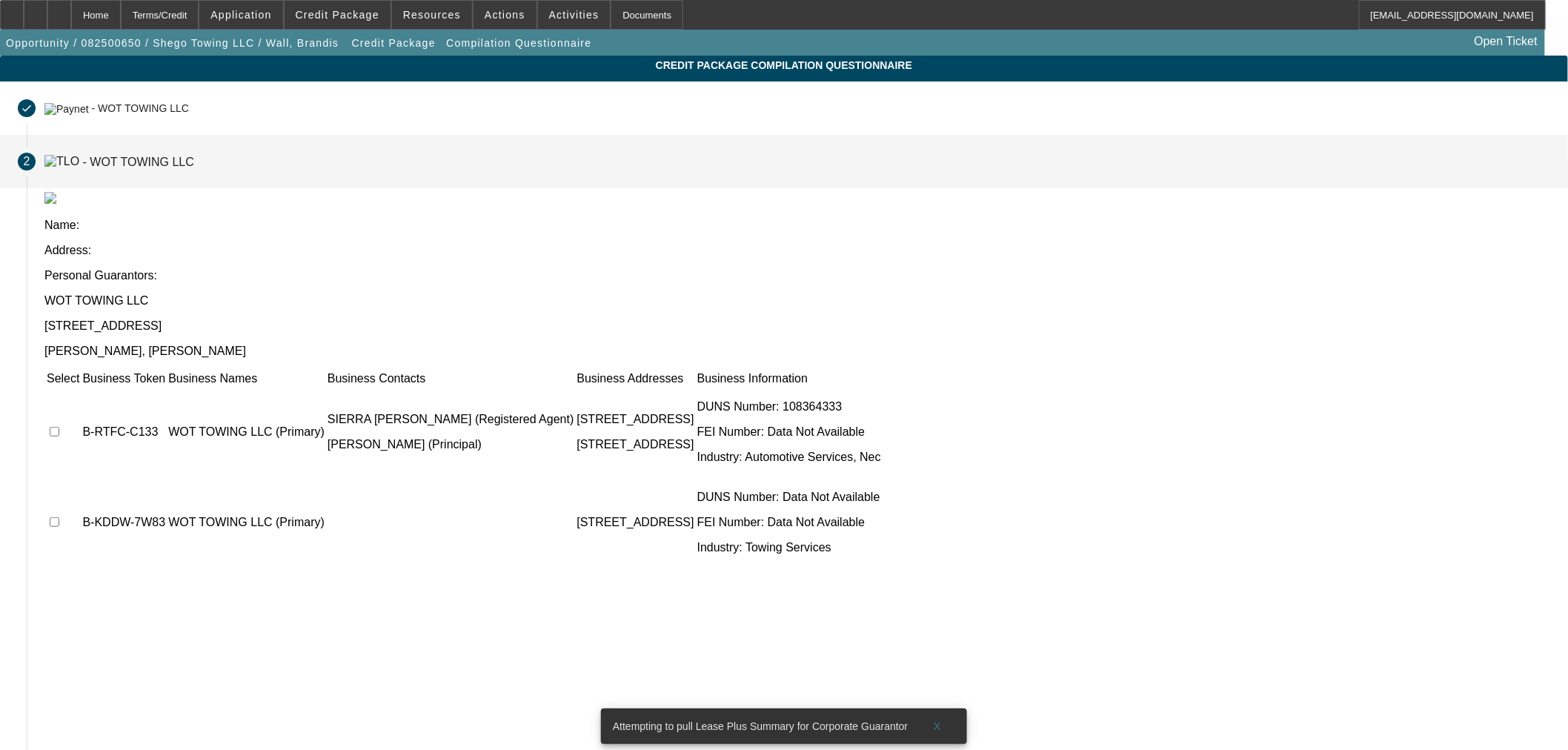
click at [59, 427] on input "checkbox" at bounding box center [54, 431] width 10 height 10
checkbox input "true"
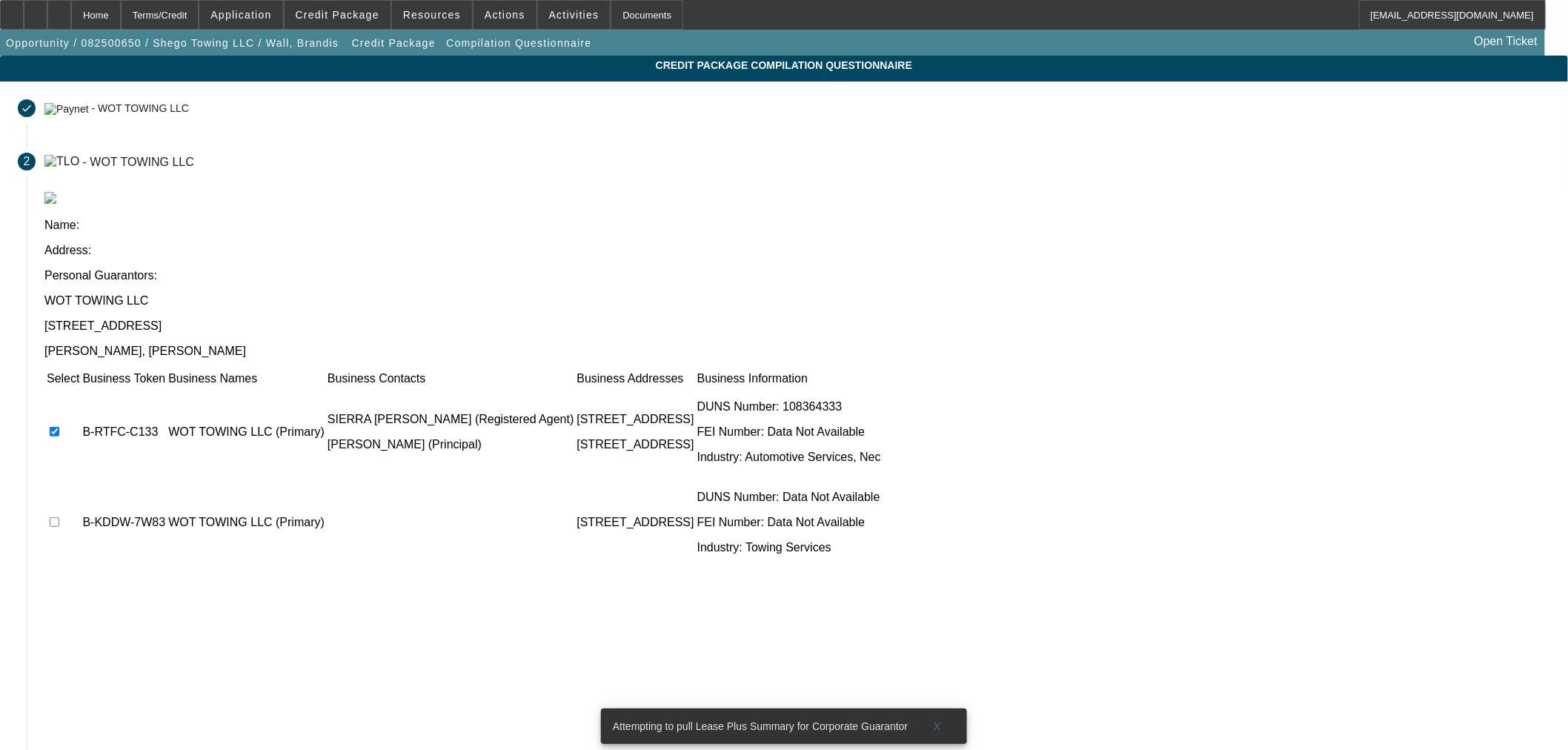
click at [80, 478] on td at bounding box center [63, 522] width 34 height 89
click at [59, 518] on input "checkbox" at bounding box center [54, 522] width 10 height 10
checkbox input "true"
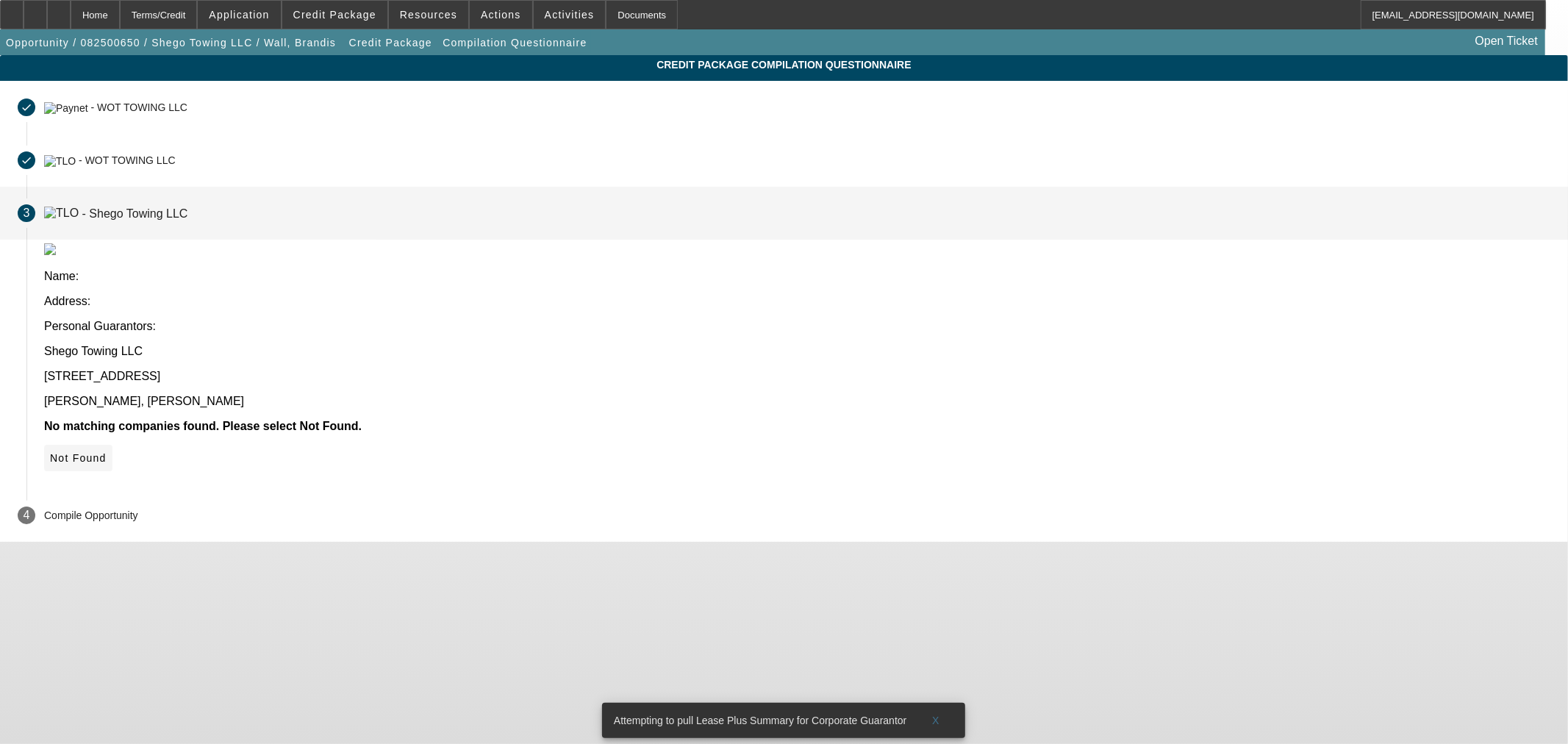
click at [107, 452] on span "Not Found" at bounding box center [78, 458] width 56 height 12
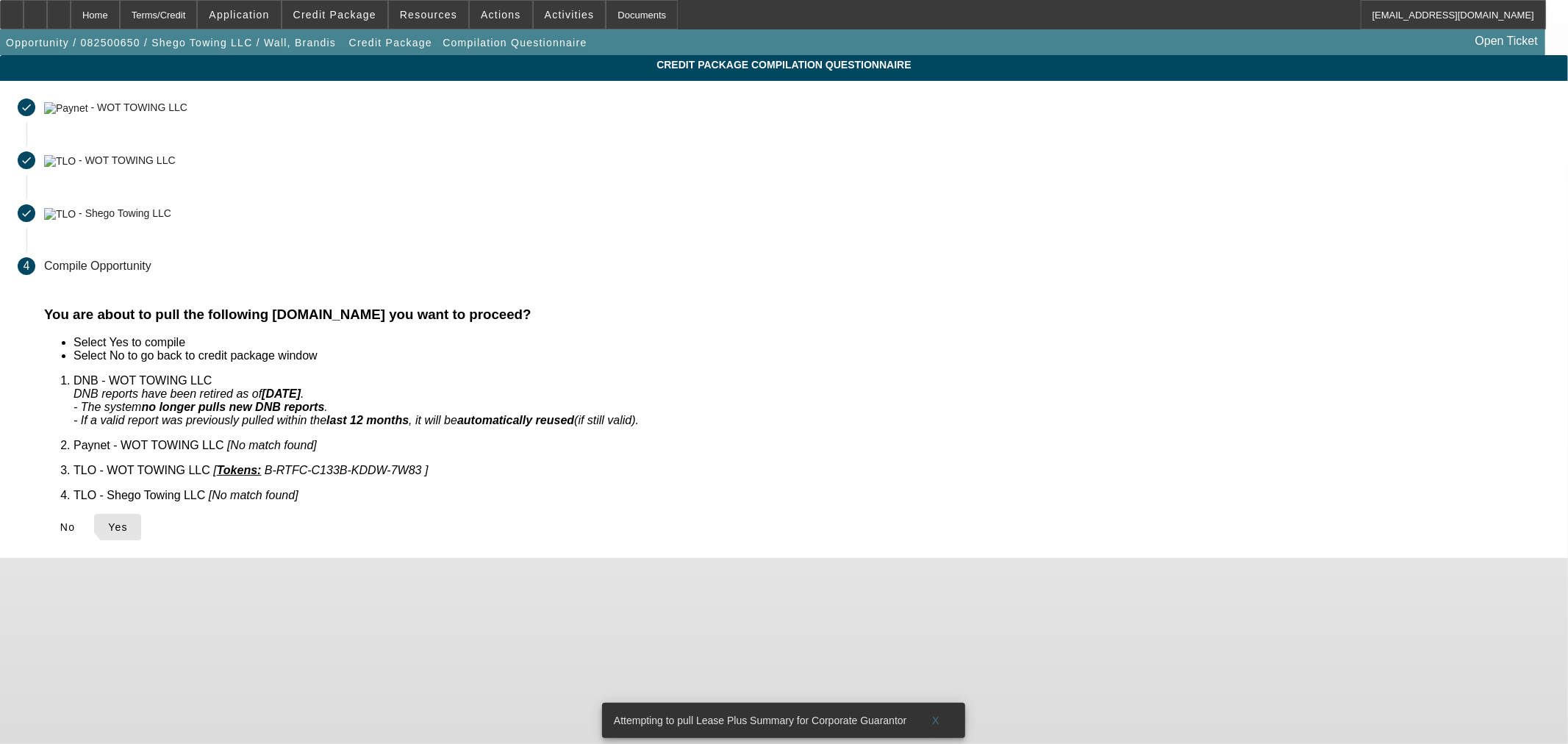
click at [141, 509] on span at bounding box center [117, 527] width 47 height 36
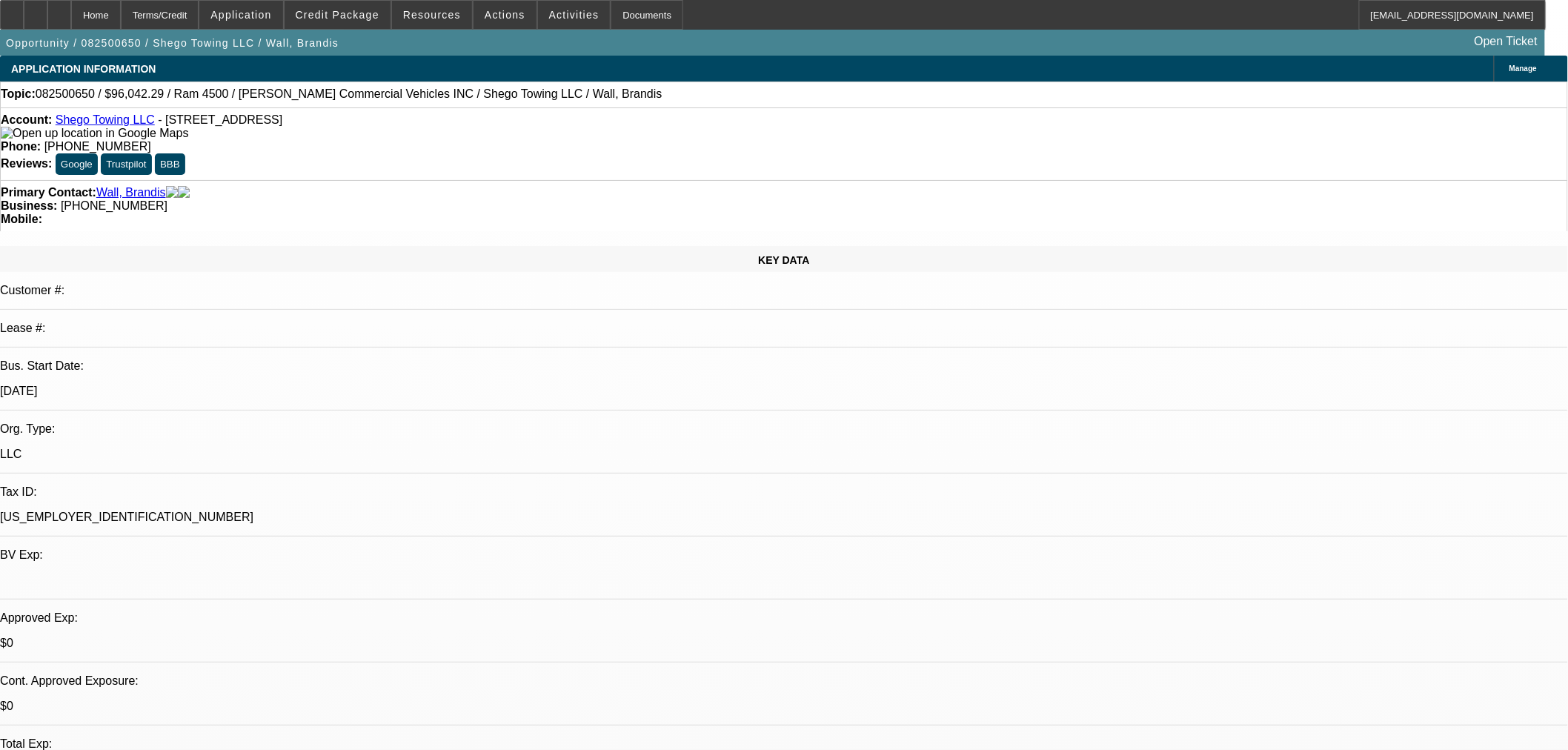
select select "0.15"
select select "2"
select select "0.1"
select select "4"
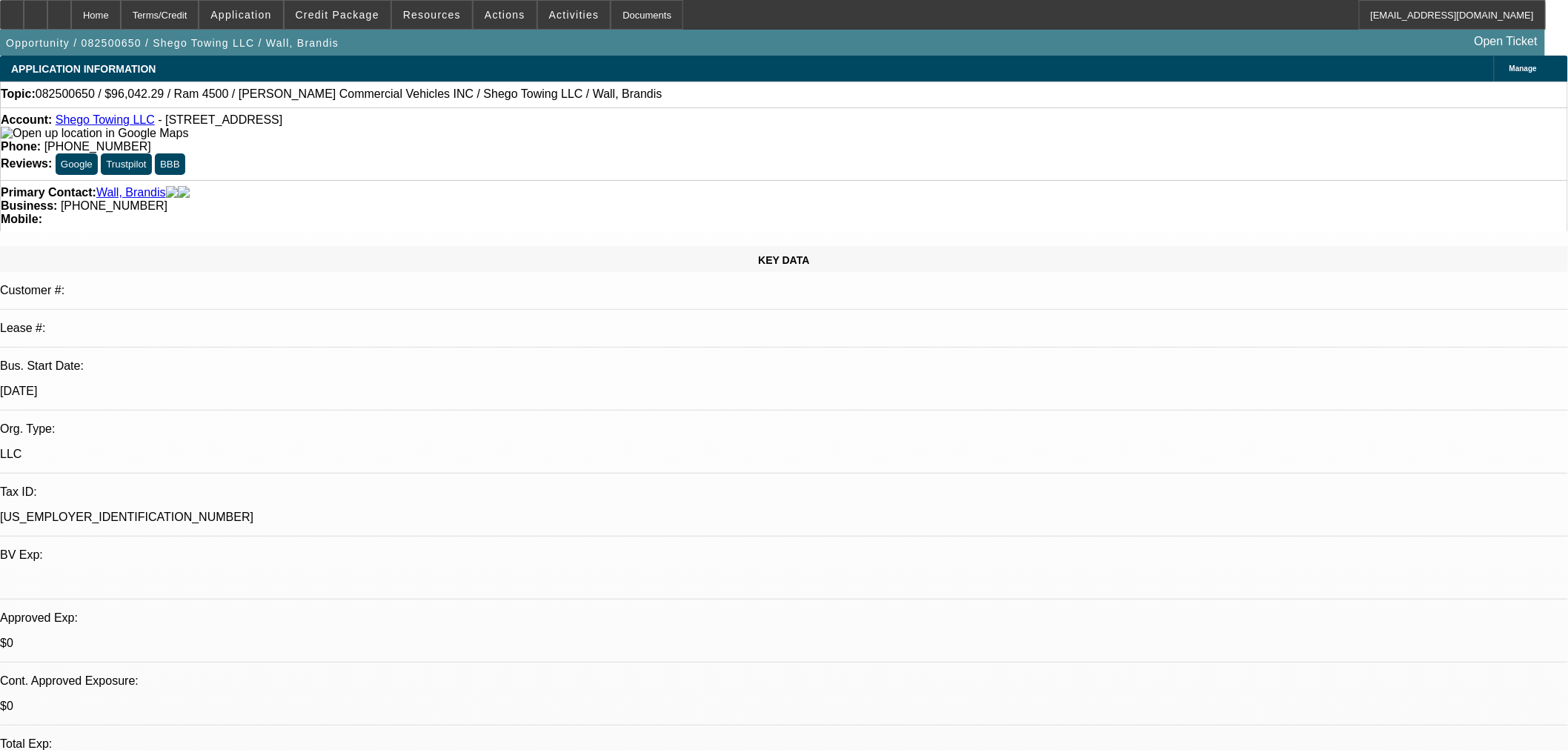
select select "0.15"
select select "2"
select select "0.1"
select select "4"
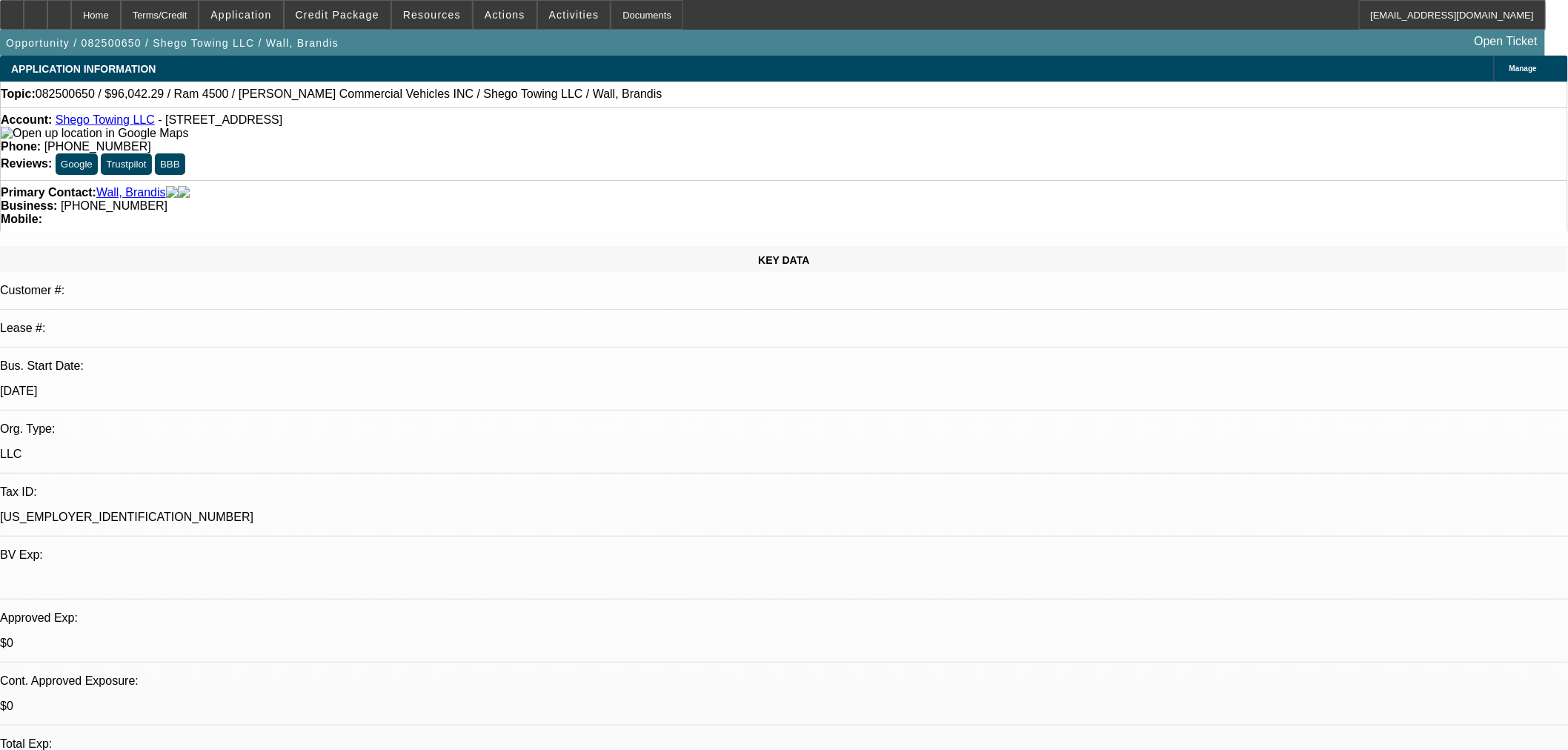
select select "0.15"
select select "2"
select select "0.1"
select select "4"
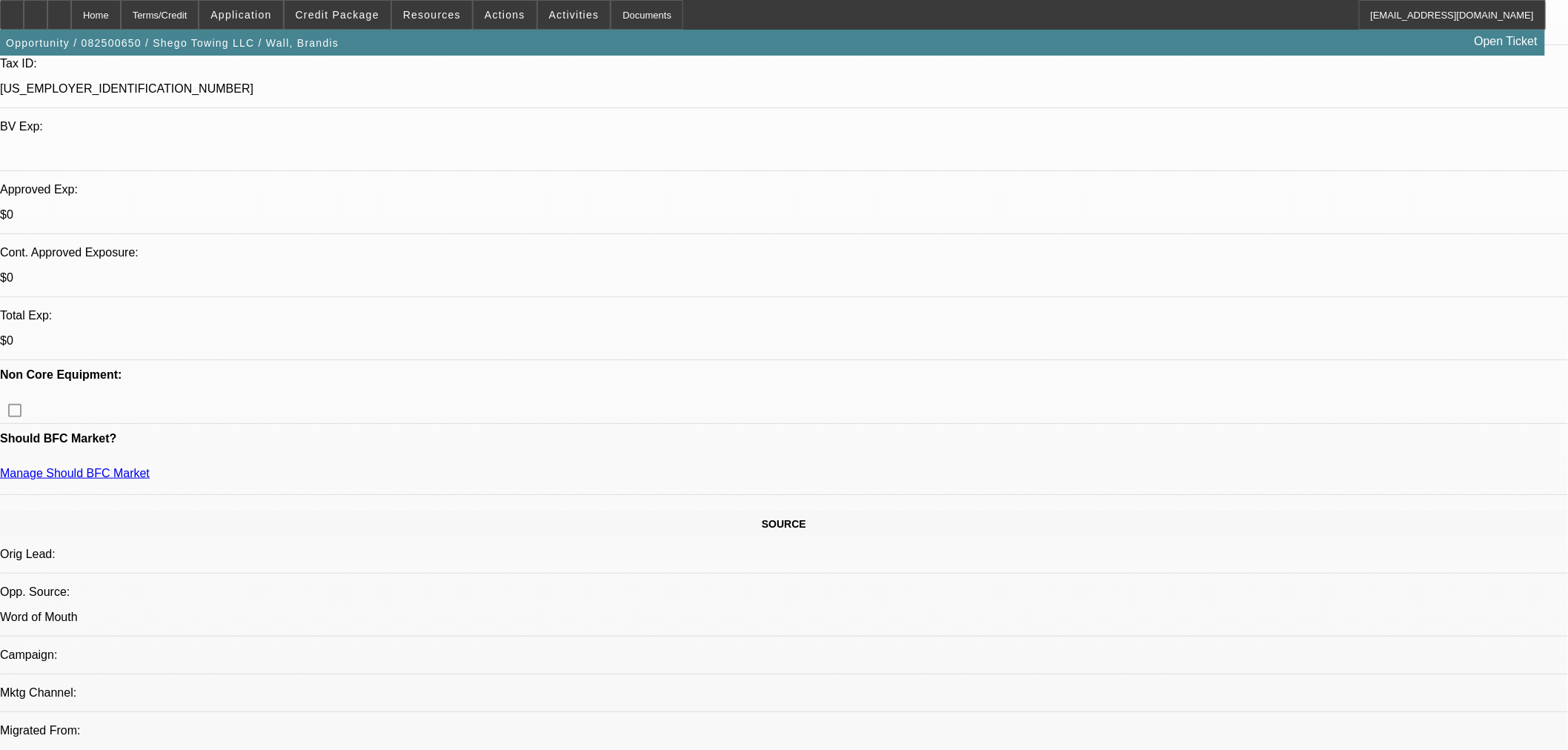
scroll to position [494, 0]
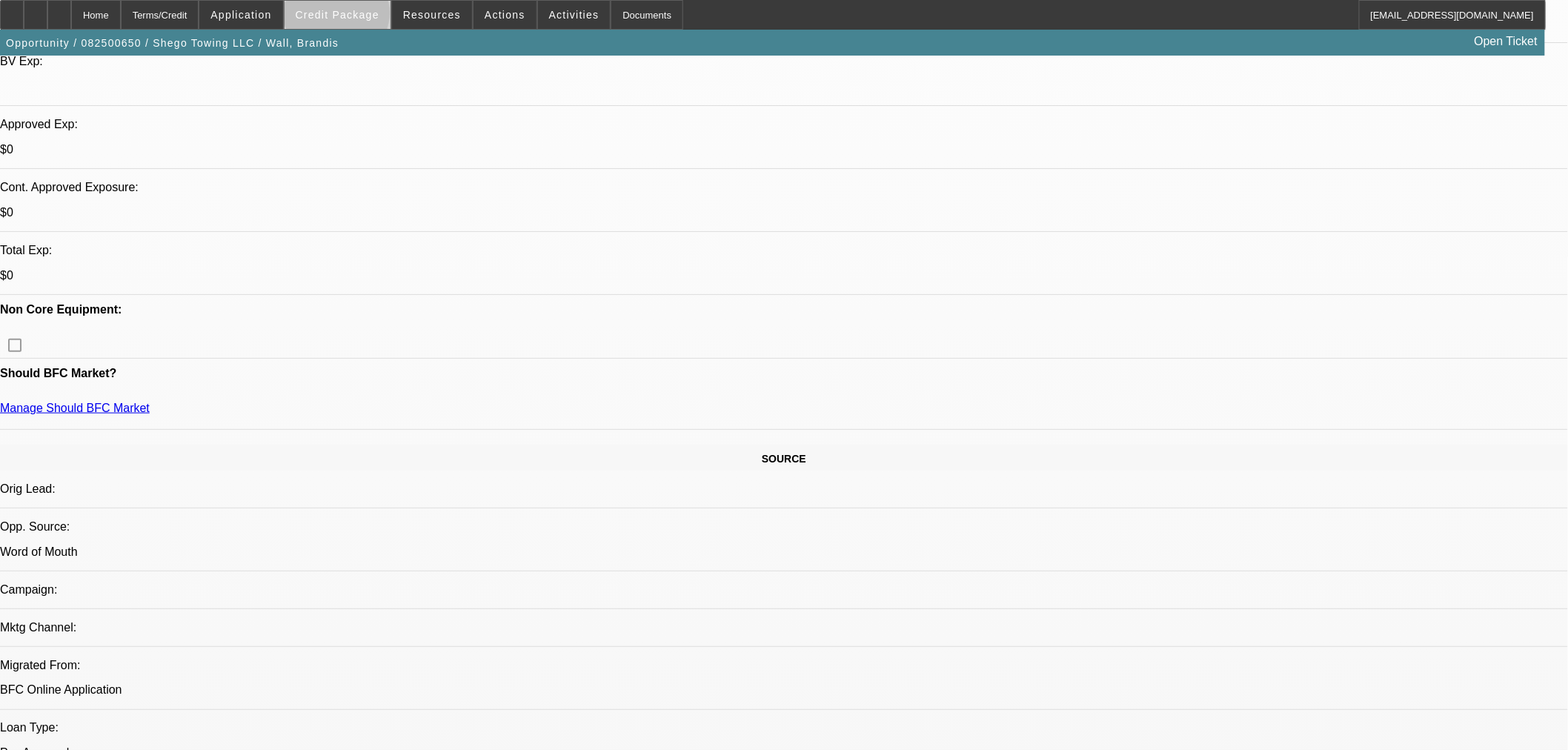
click at [361, 16] on span "Credit Package" at bounding box center [337, 14] width 84 height 12
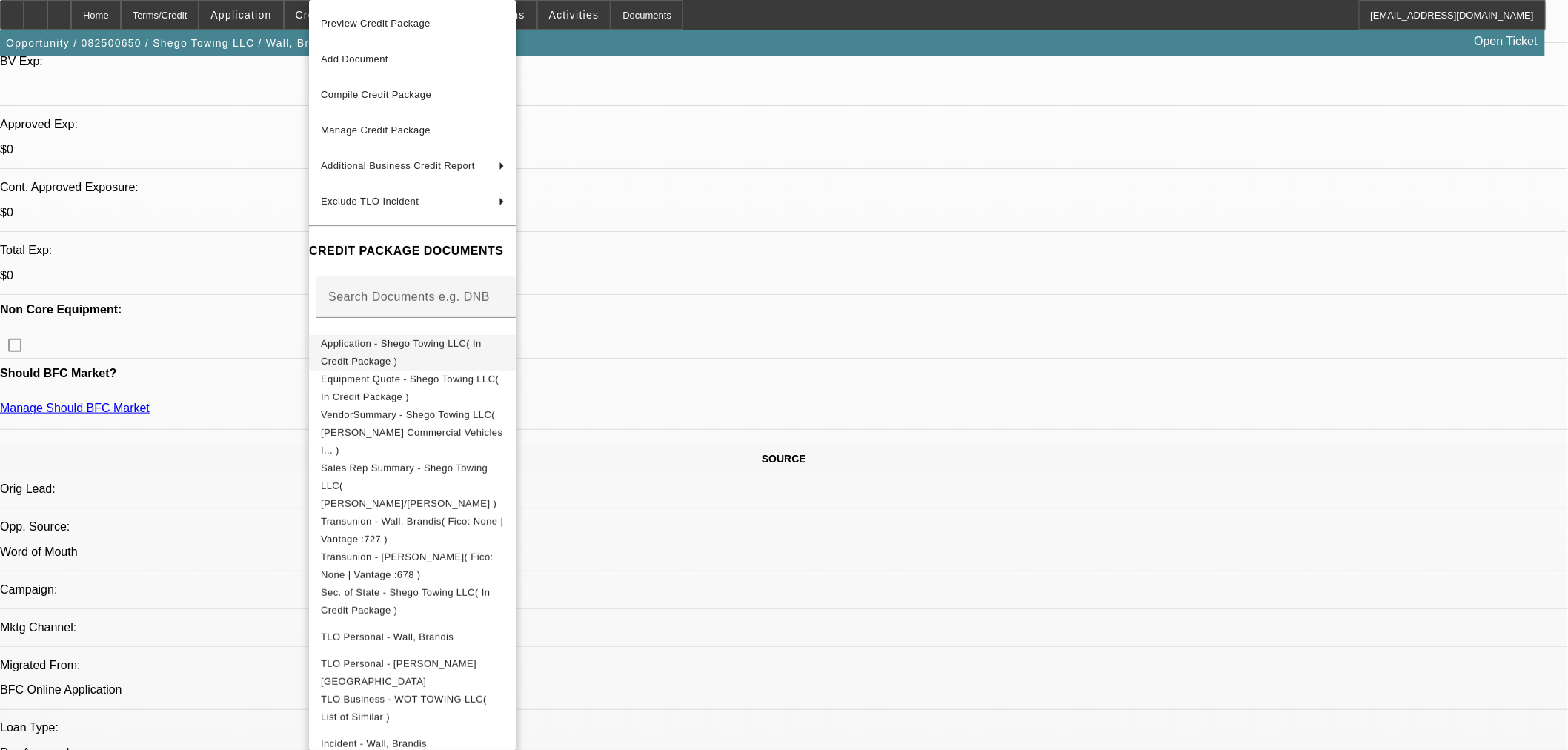
click at [343, 347] on span "Application - Shego Towing LLC( In Credit Package )" at bounding box center [401, 352] width 161 height 29
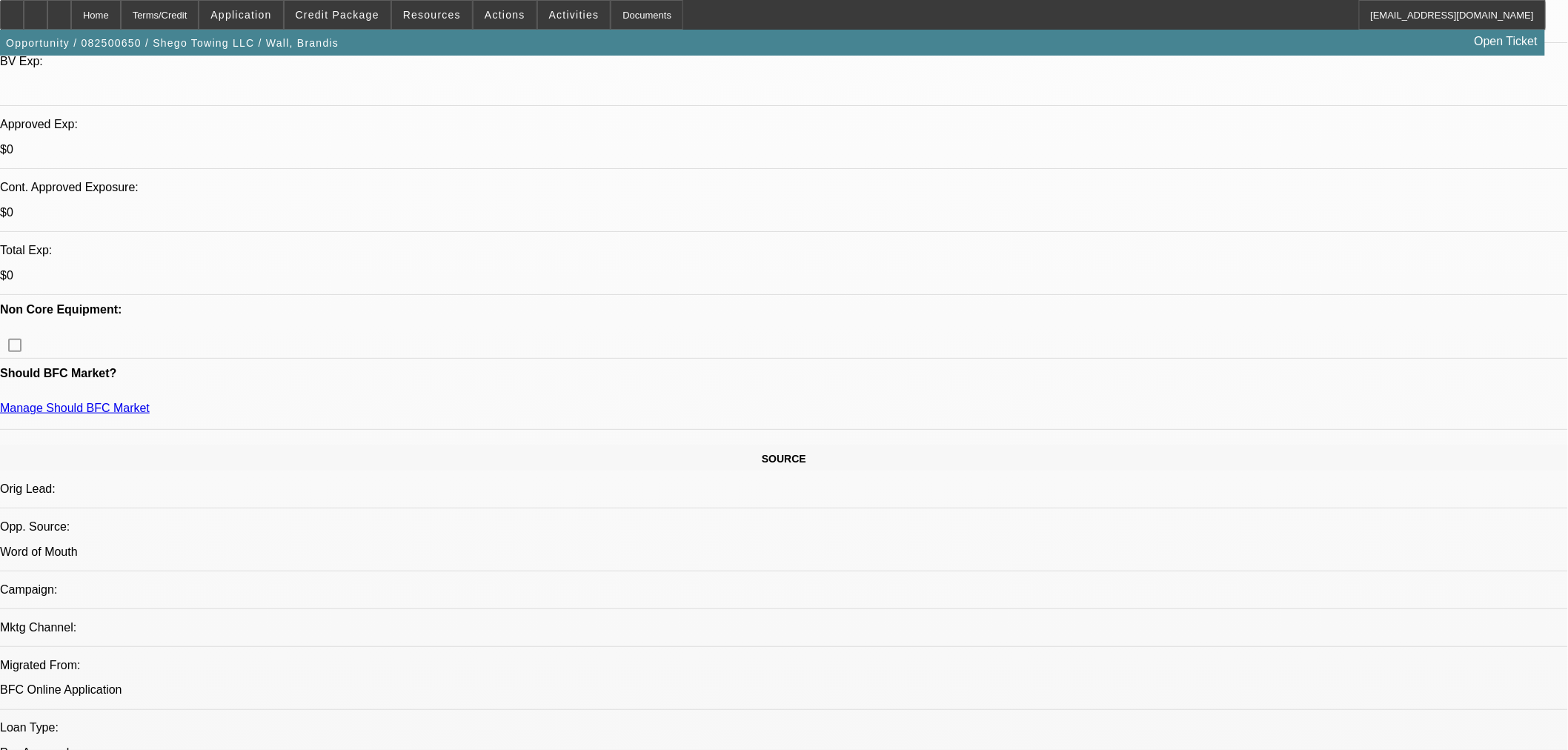
drag, startPoint x: 904, startPoint y: 115, endPoint x: 905, endPoint y: 127, distance: 12.0
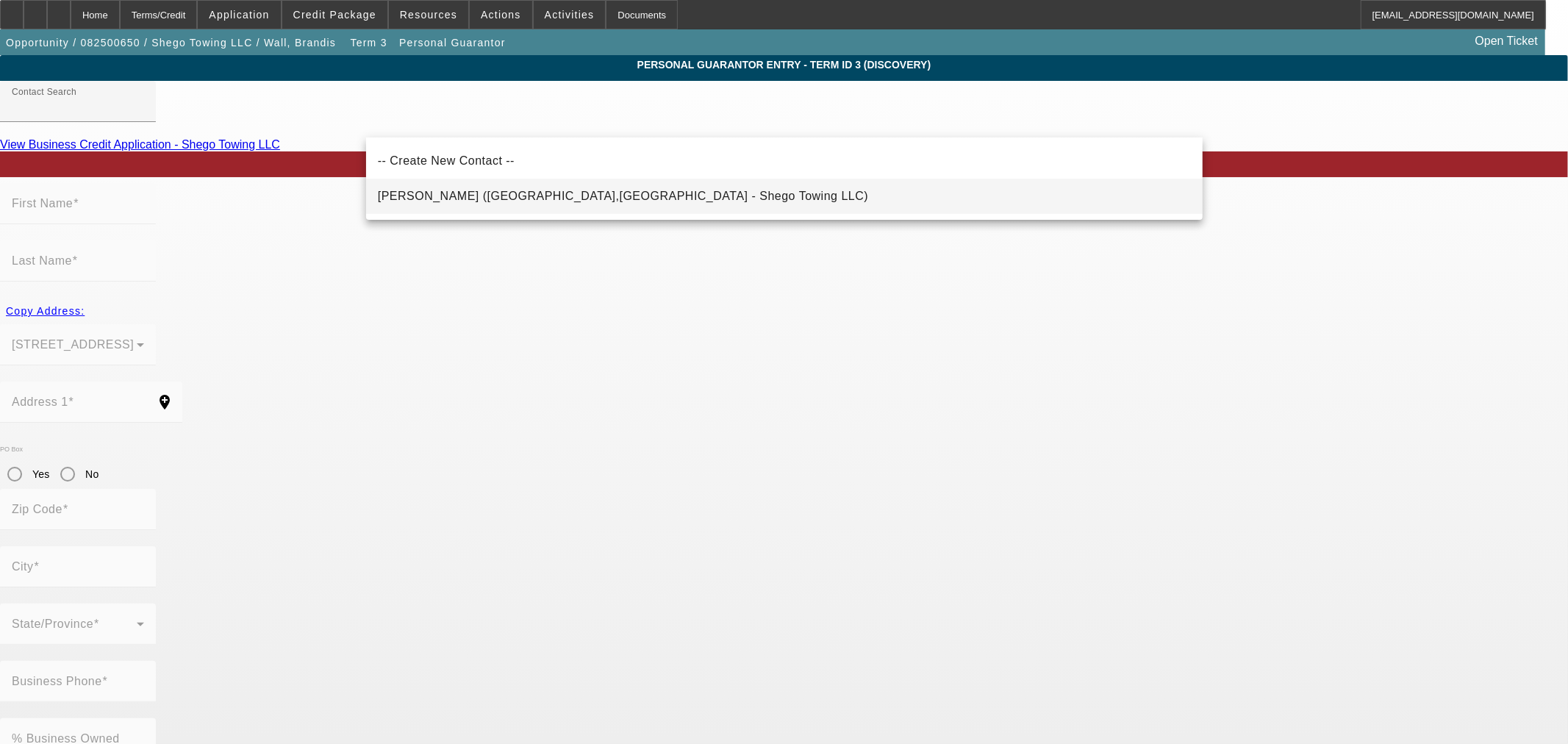
click at [444, 193] on span "Johnson, Falanda (Oxford,GA - Shego Towing LLC)" at bounding box center [623, 196] width 490 height 13
type input "Johnson, Falanda (Oxford,GA - Shego Towing LLC)"
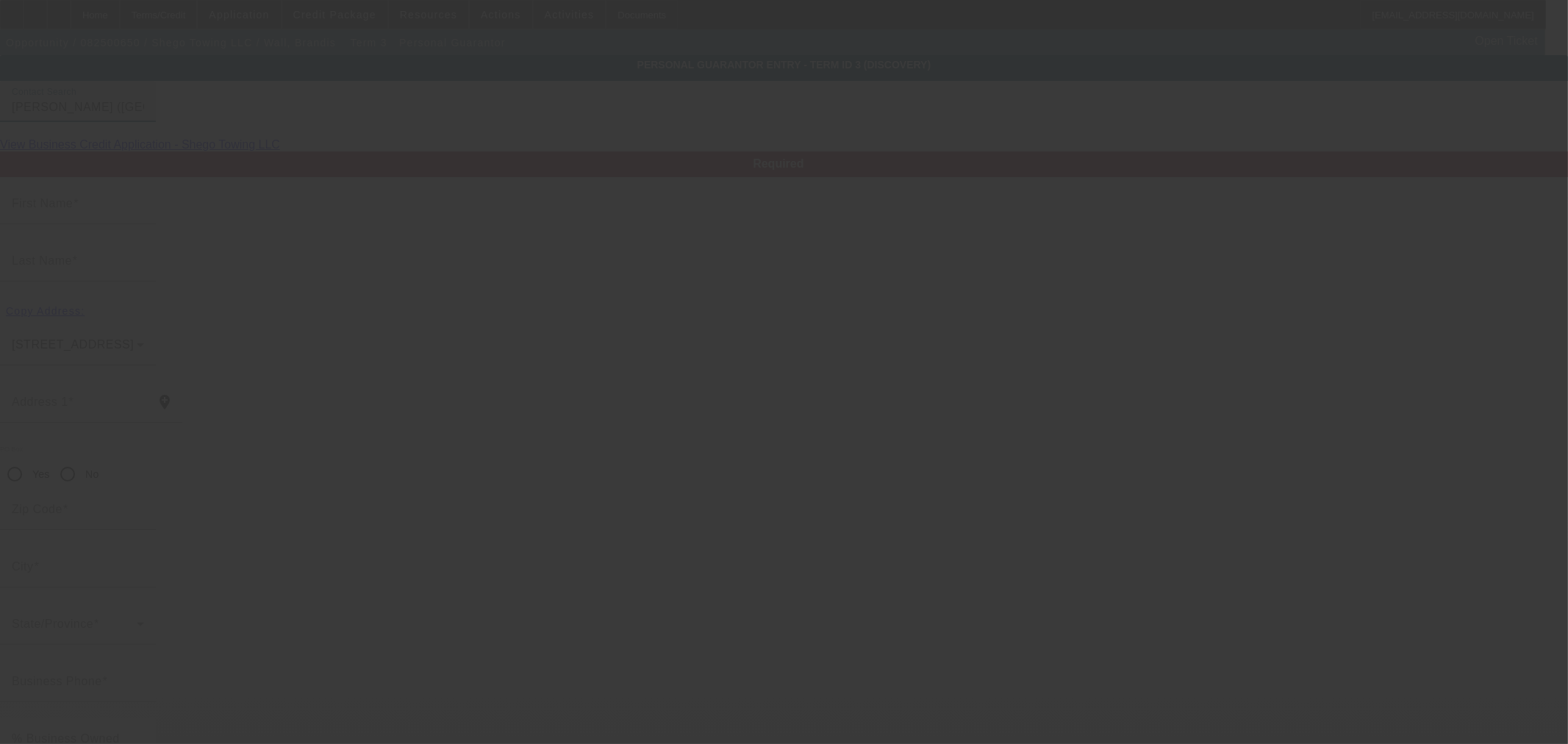
type input "Falanda"
type input "Johnson"
type input "60 Whipporwill Drive"
radio input "true"
type input "30054"
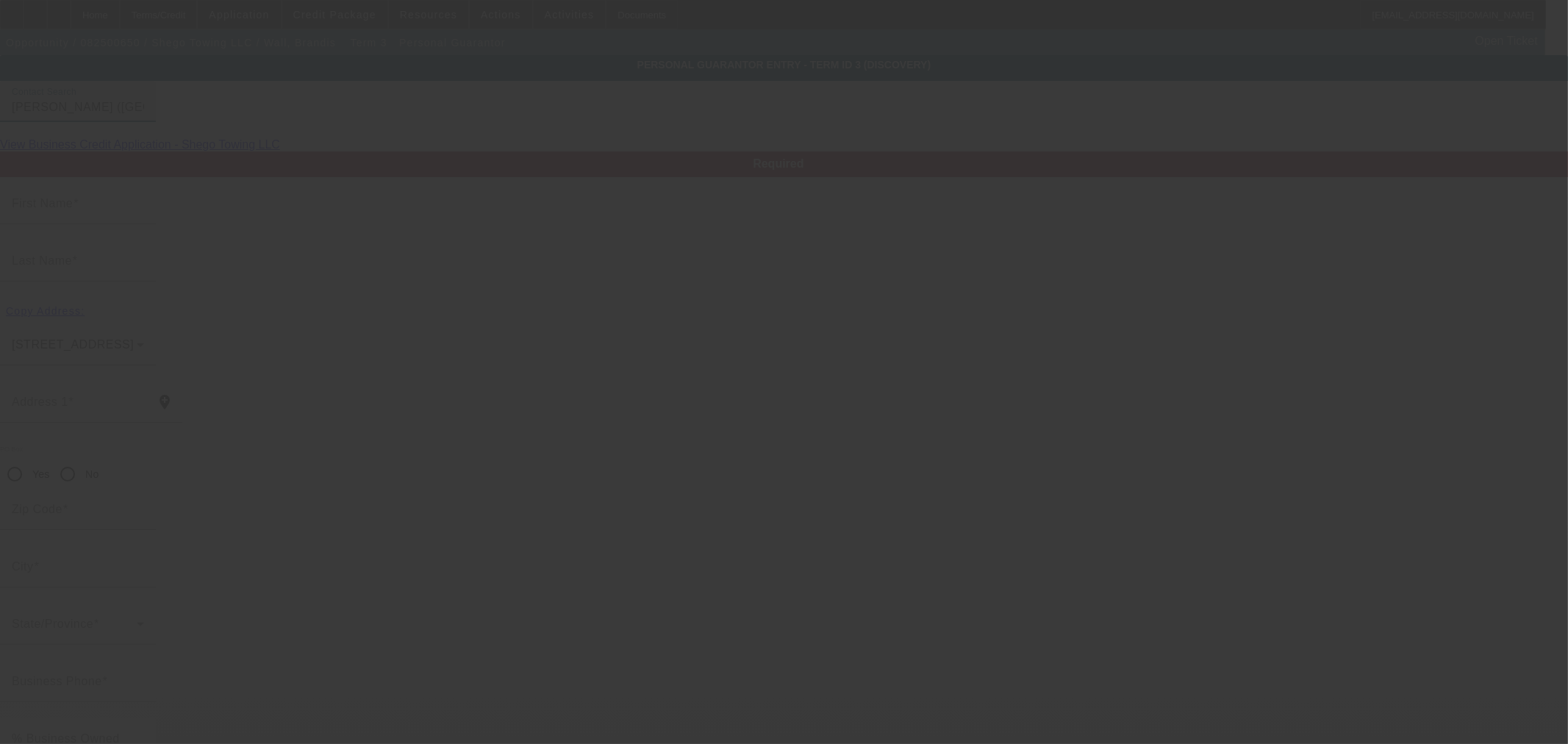
type input "Oxford"
type input "(404) 421-8212"
type input "0"
type input "559-41-0303"
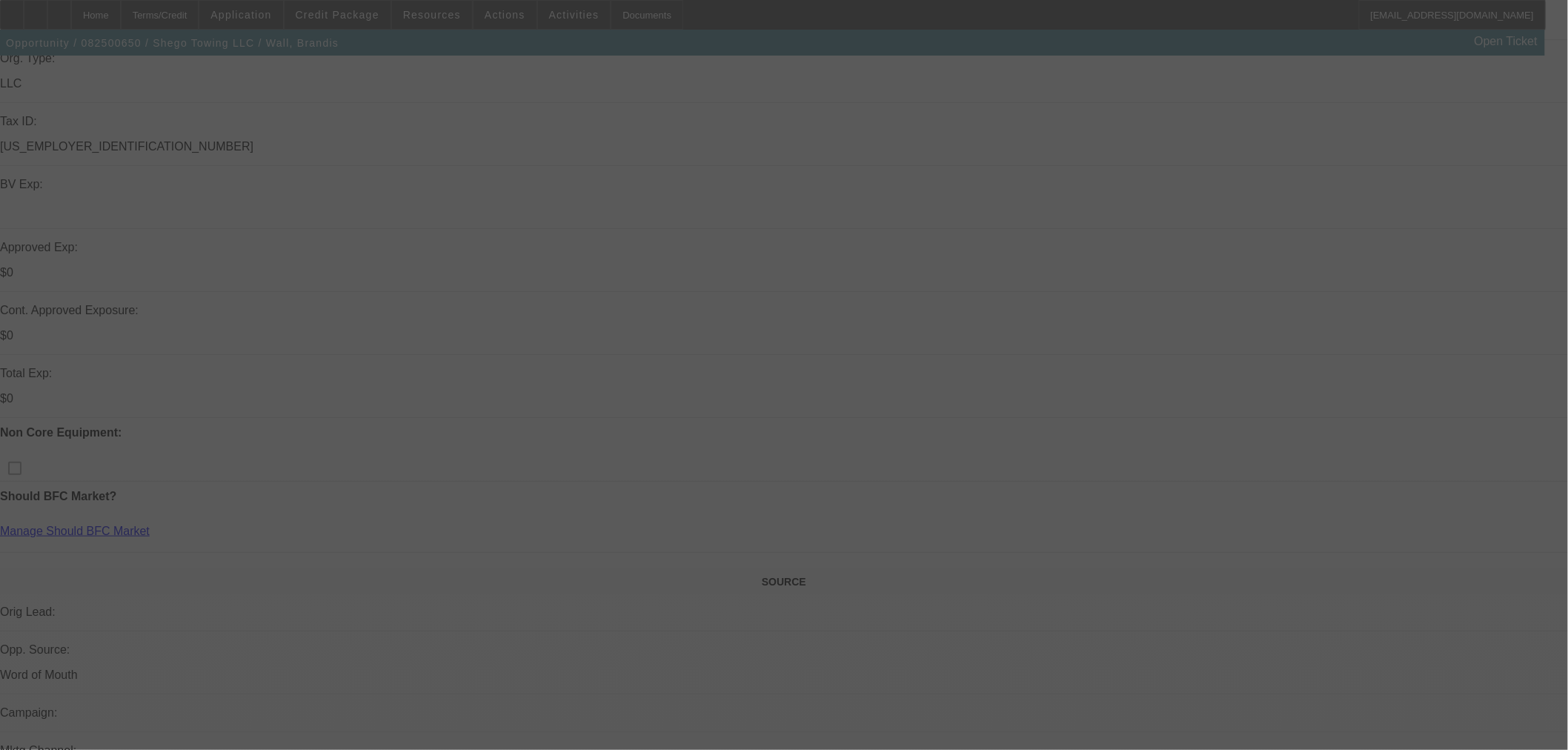
scroll to position [576, 0]
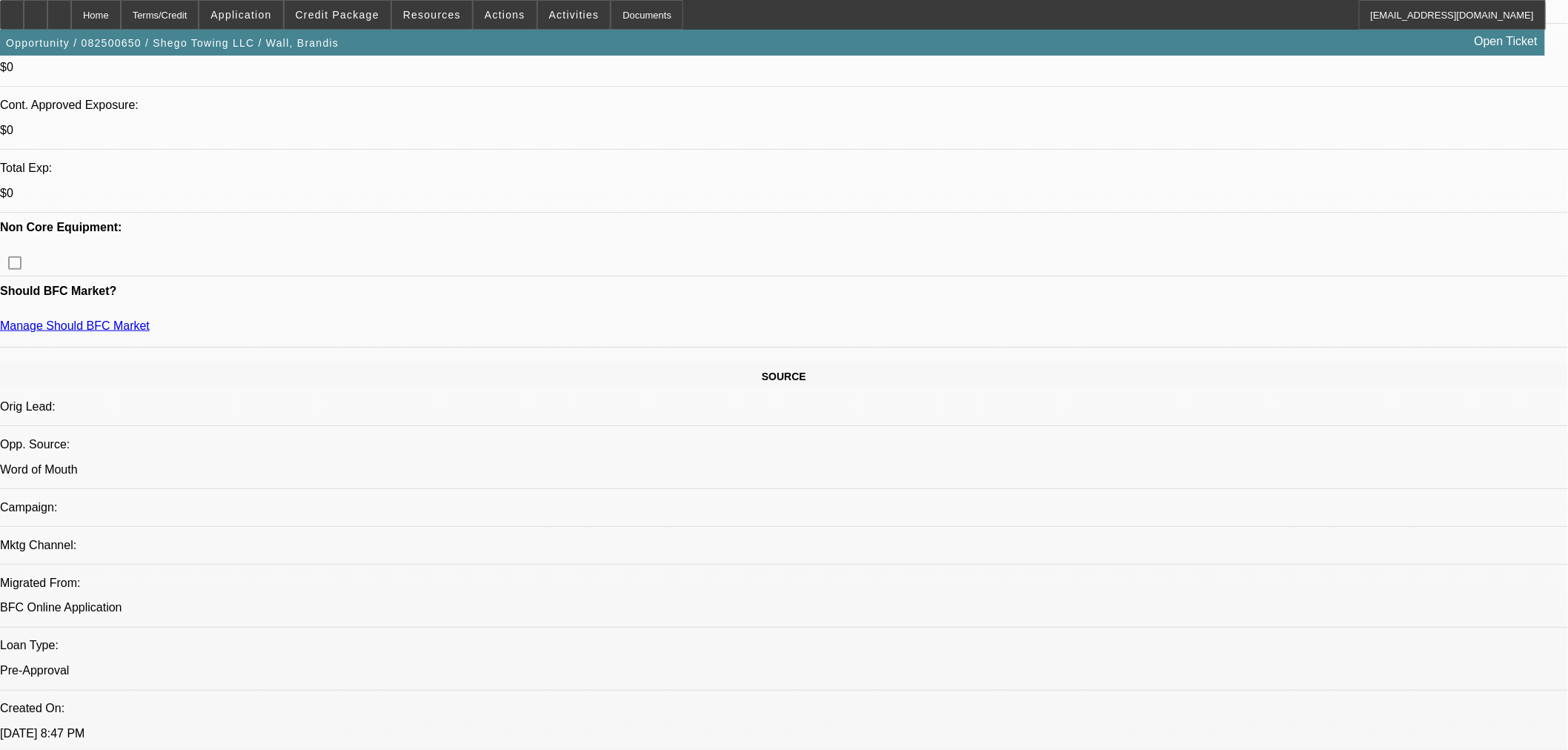
select select "0.15"
select select "2"
select select "0.1"
select select "4"
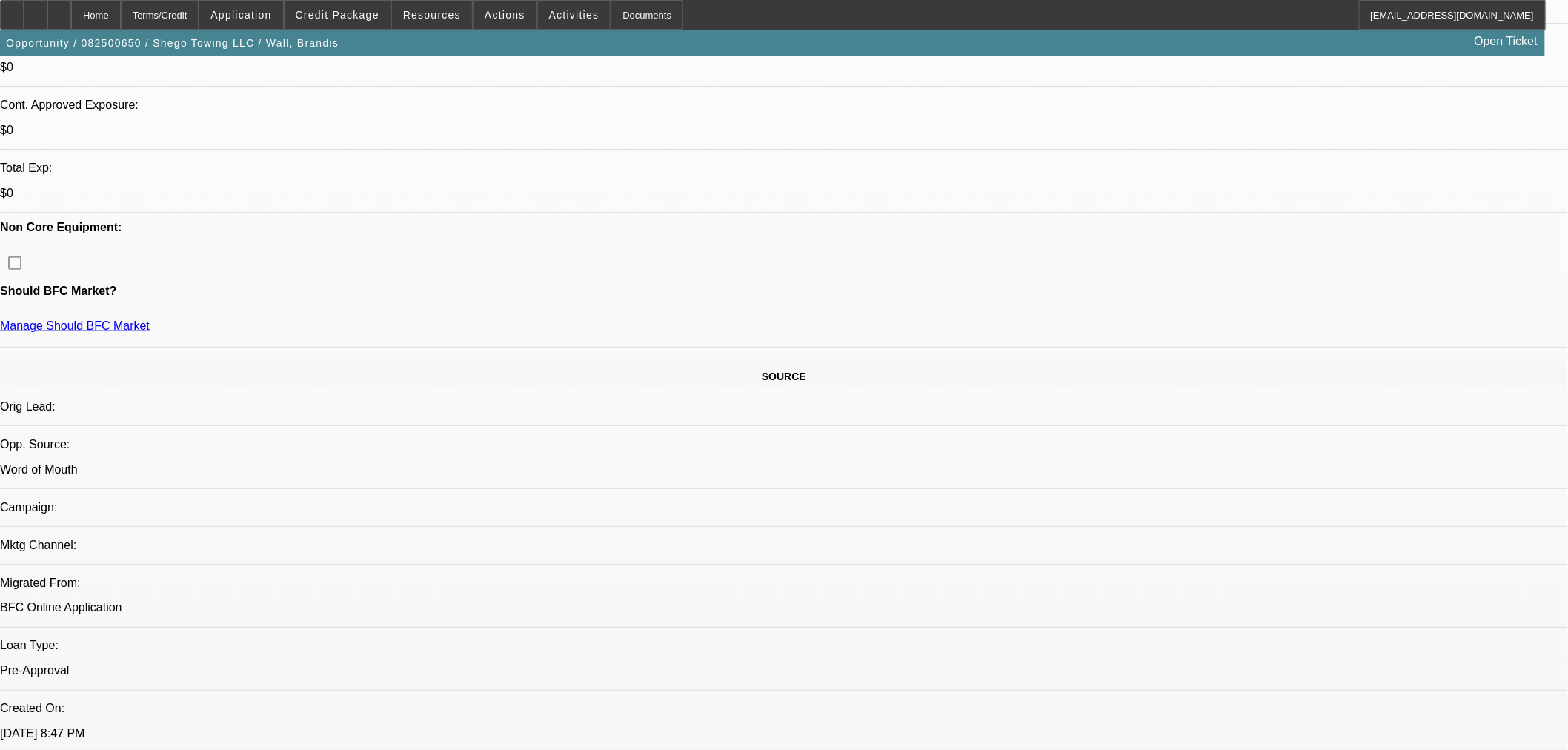
select select "0.15"
select select "2"
select select "0.1"
select select "4"
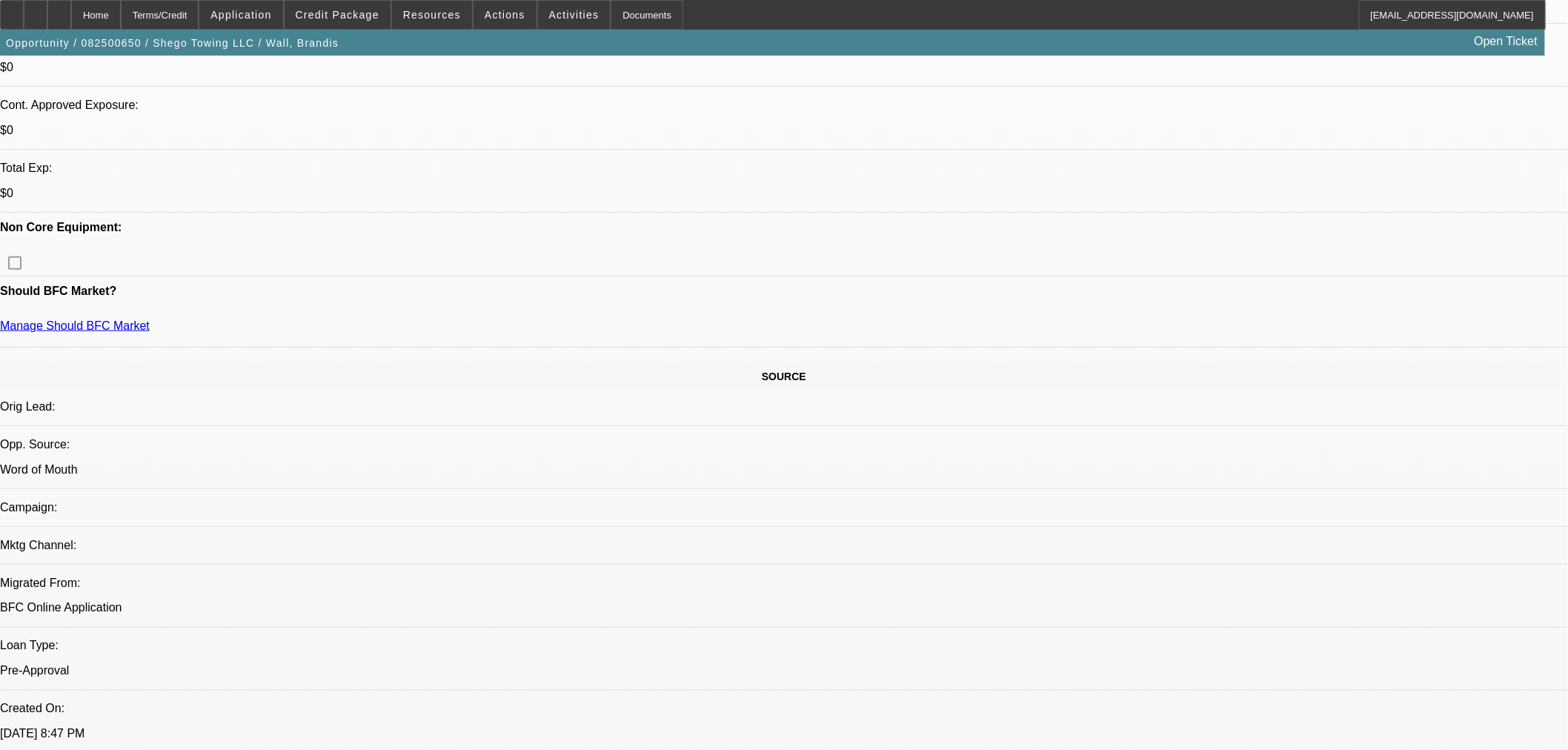
select select "0.15"
select select "2"
select select "0.1"
select select "4"
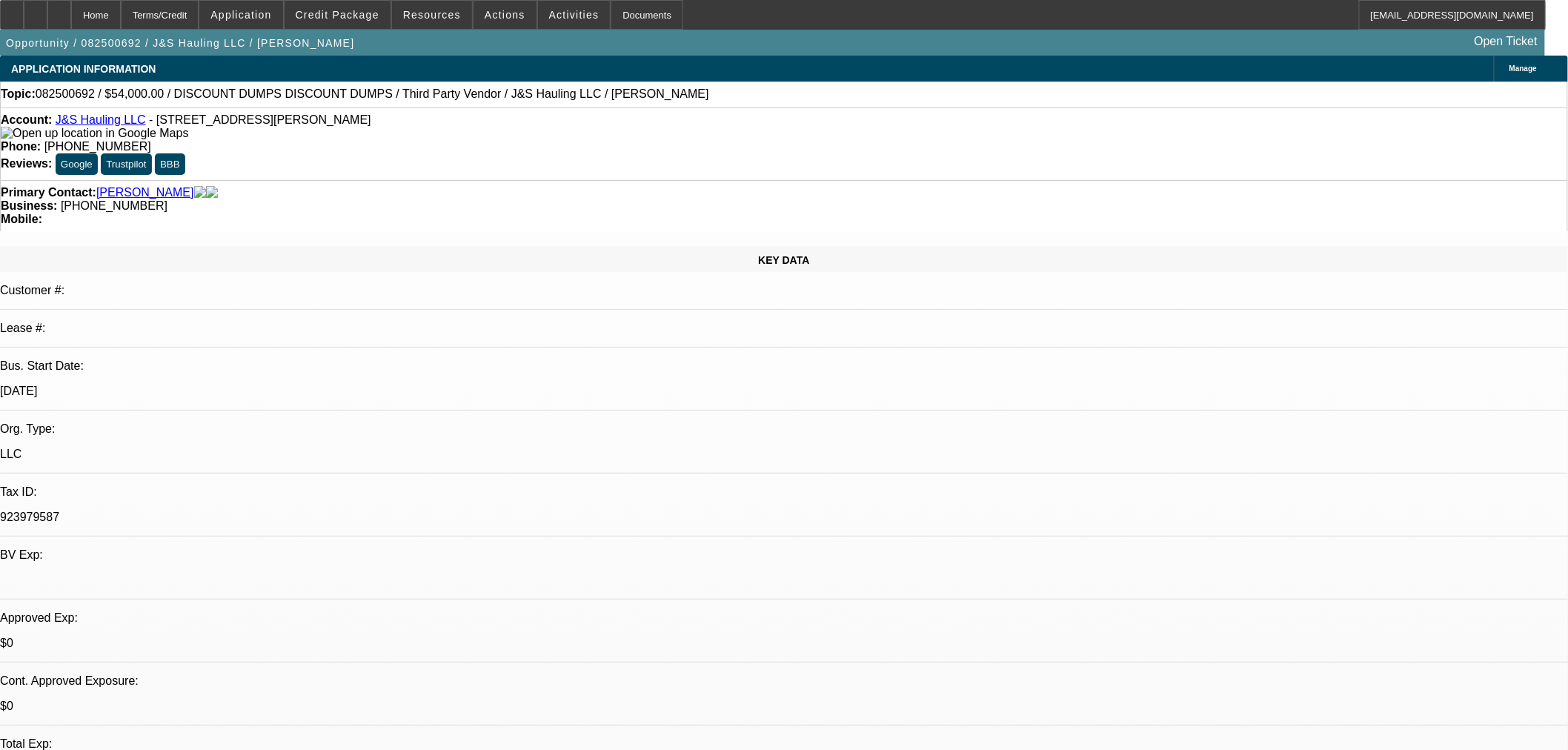
select select "0"
select select "3"
select select "0.1"
select select "4"
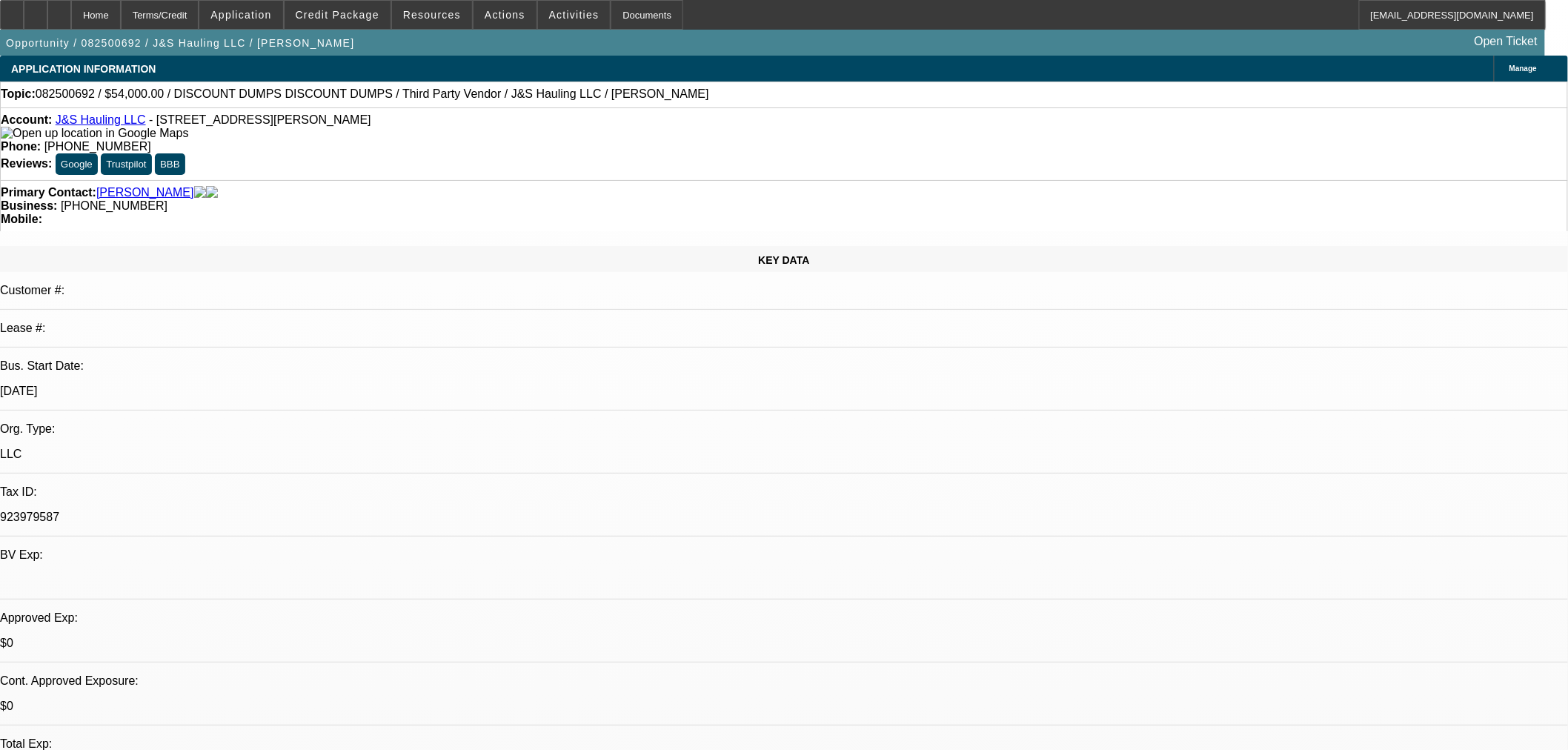
select select "0"
select select "3"
select select "0.1"
select select "4"
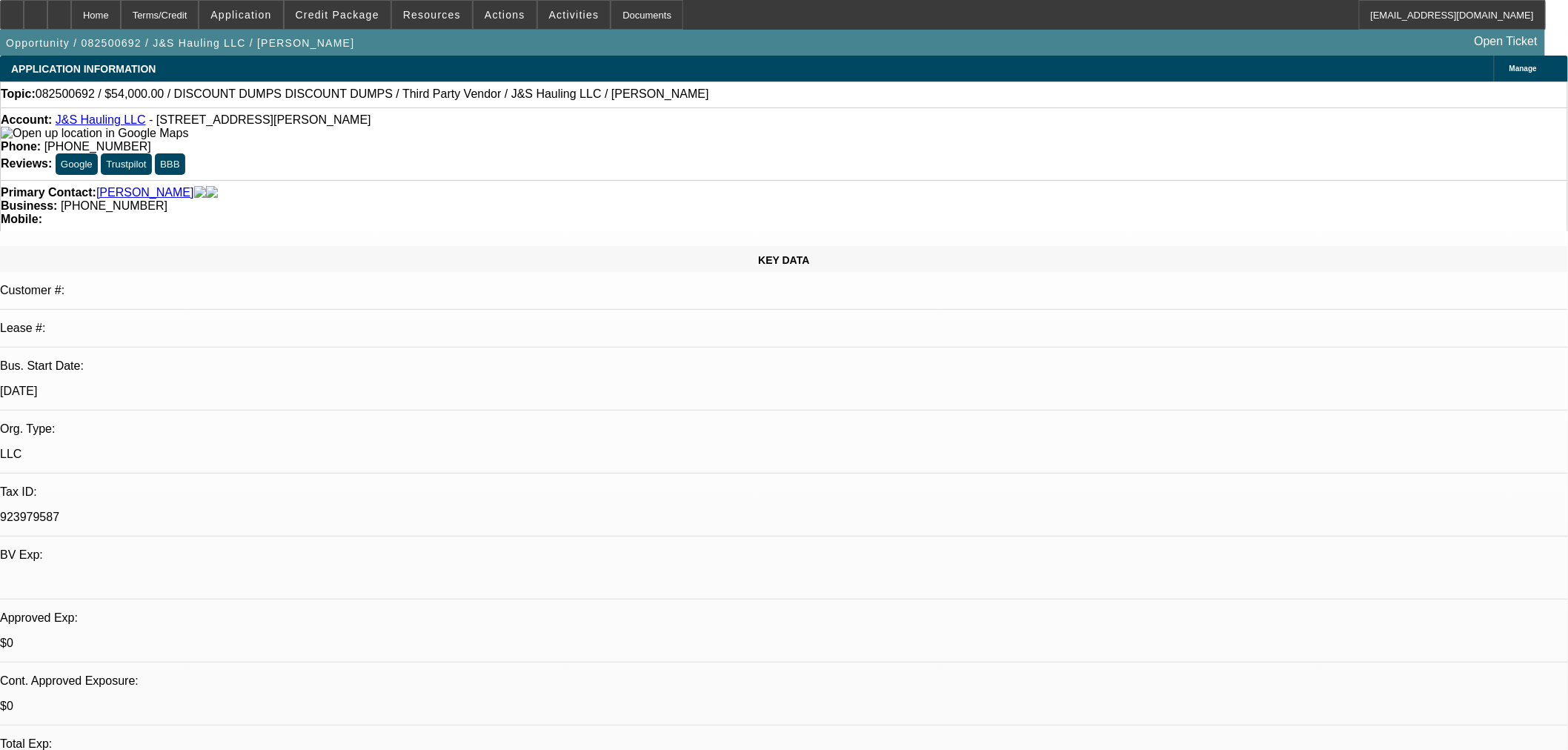
select select "0"
select select "3"
select select "0.1"
select select "4"
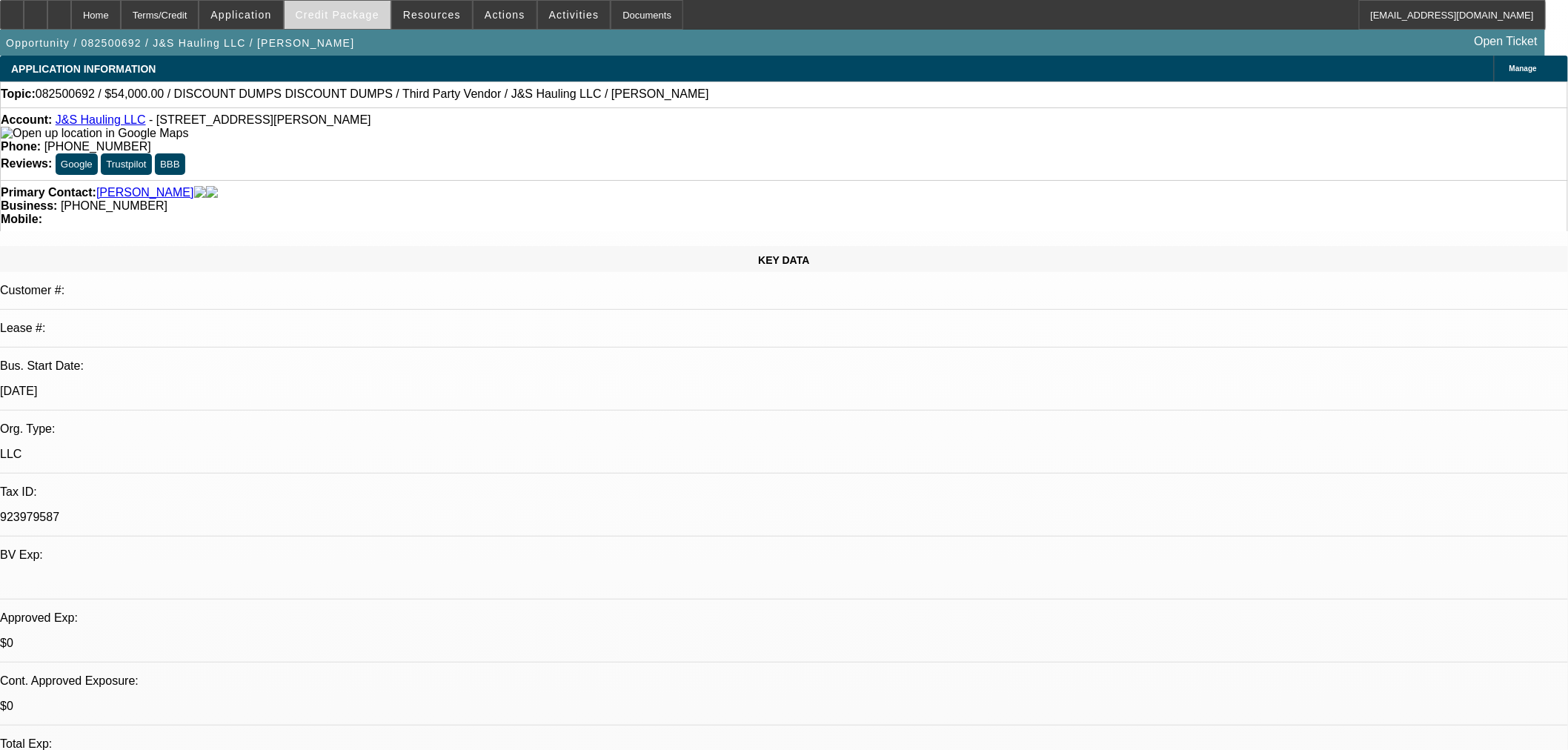
click at [391, 4] on span at bounding box center [337, 14] width 106 height 36
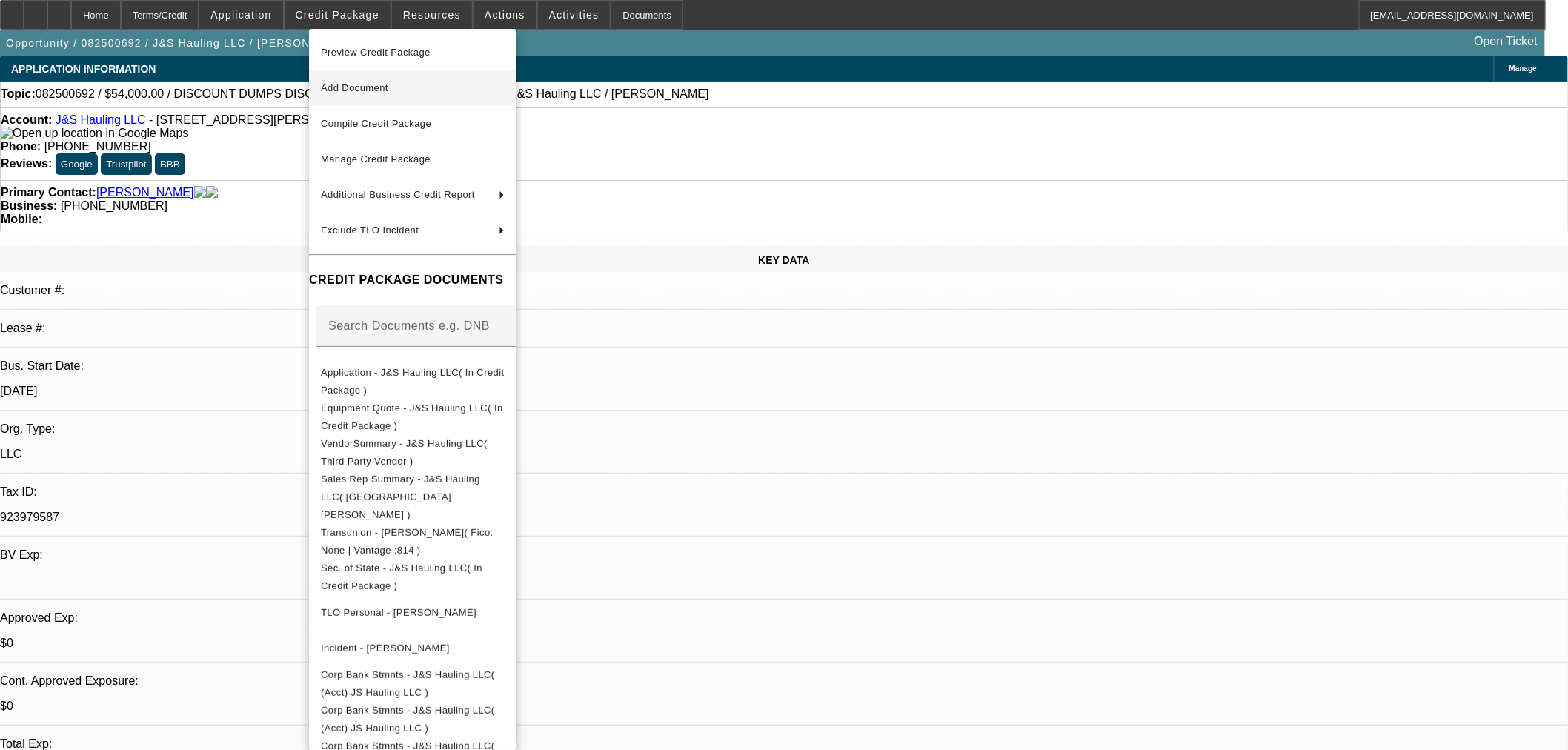
click at [369, 87] on span "Add Document" at bounding box center [355, 88] width 67 height 11
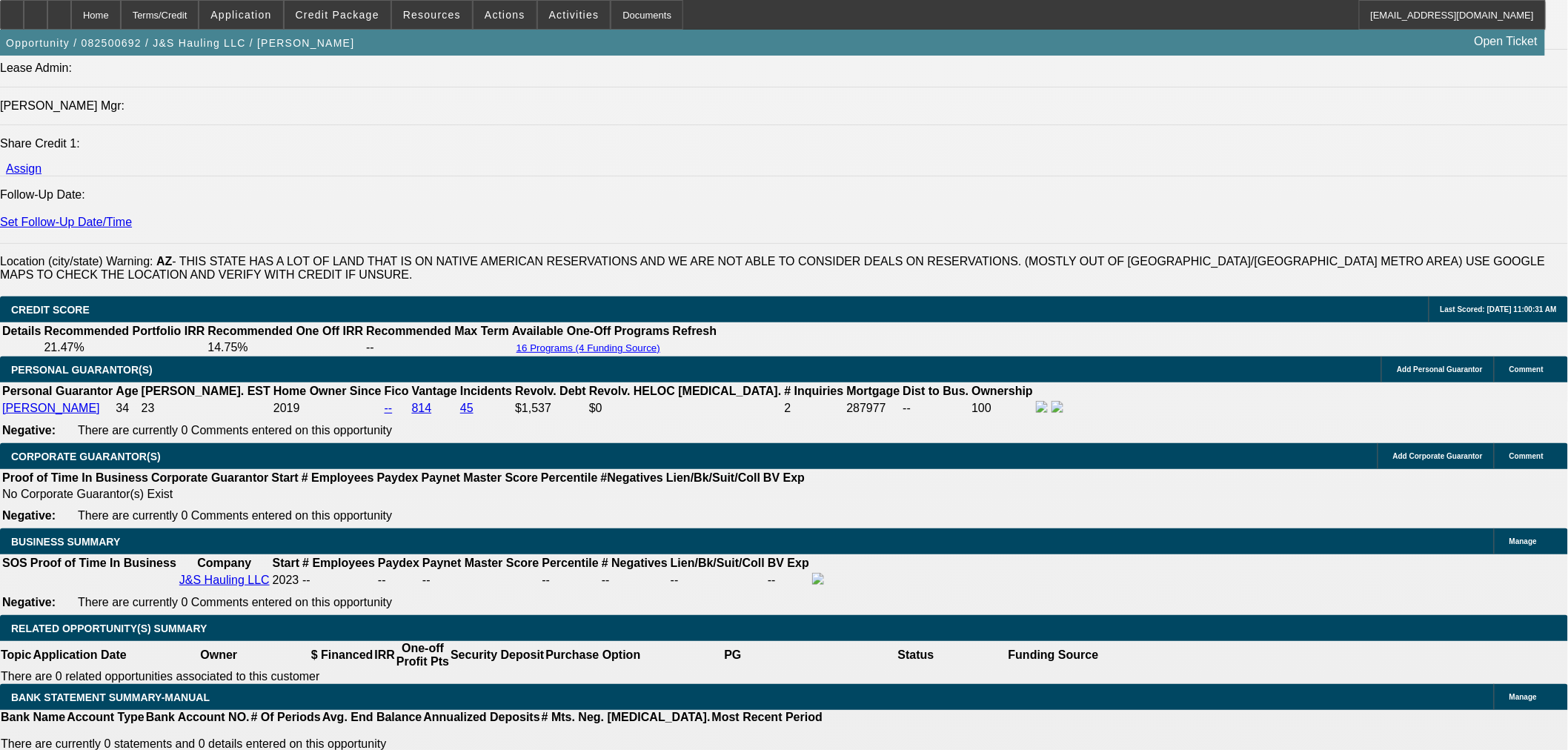
scroll to position [2041, 0]
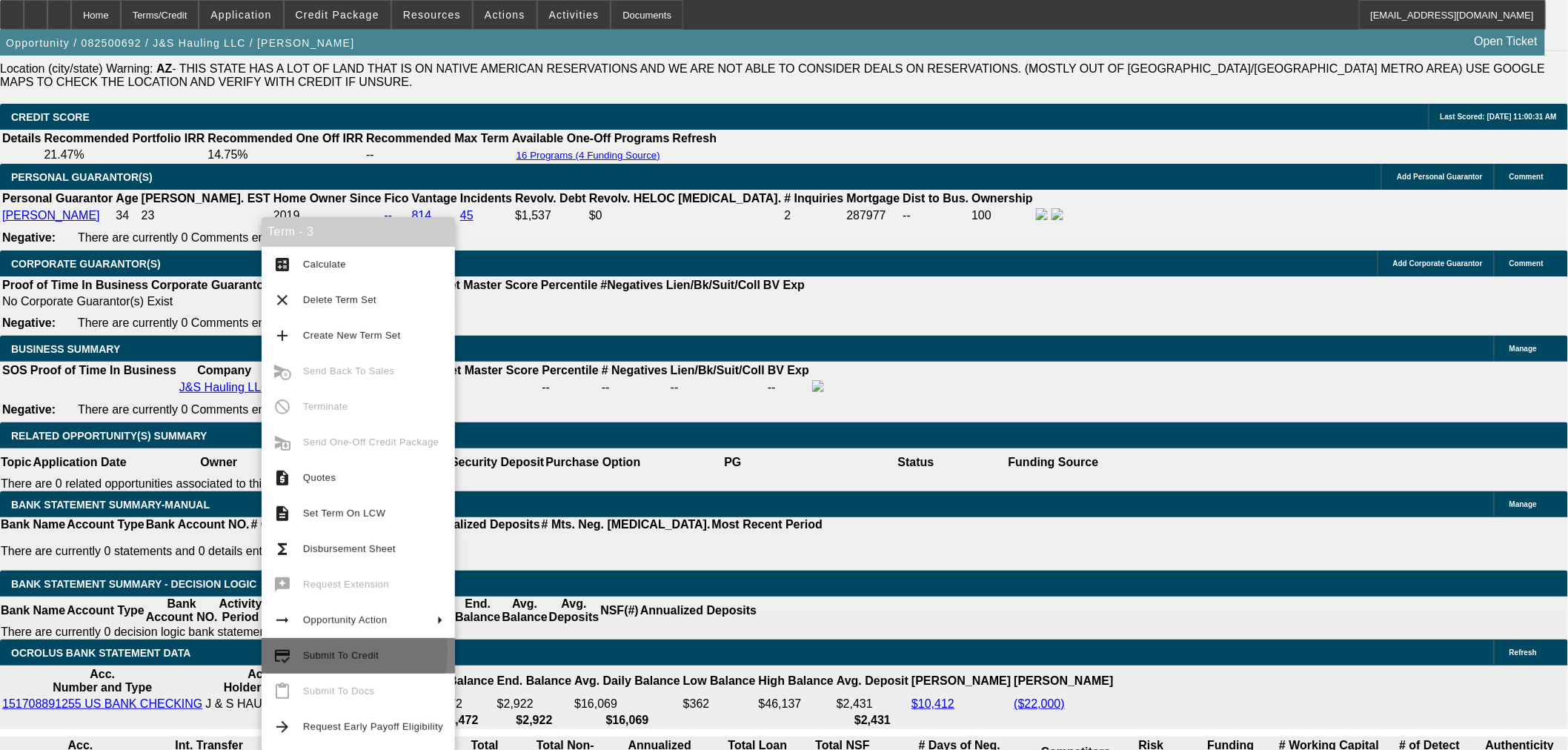
click at [320, 651] on span "Submit To Credit" at bounding box center [340, 656] width 76 height 11
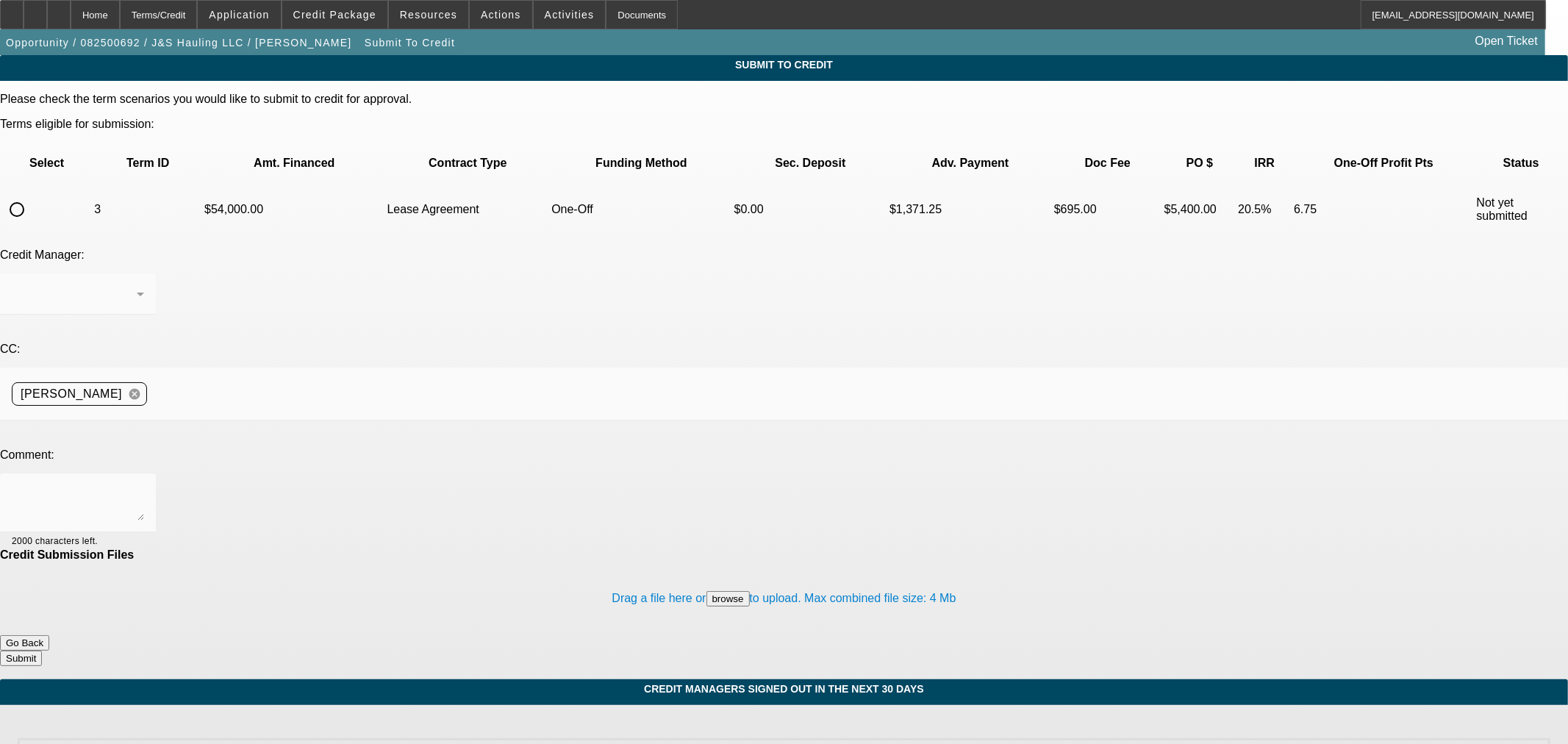
click at [32, 195] on input "radio" at bounding box center [17, 209] width 29 height 29
radio input "true"
click at [144, 485] on textarea at bounding box center [78, 502] width 132 height 36
type textarea "CDL added. Thanks"
click at [42, 651] on button "Submit" at bounding box center [21, 658] width 42 height 15
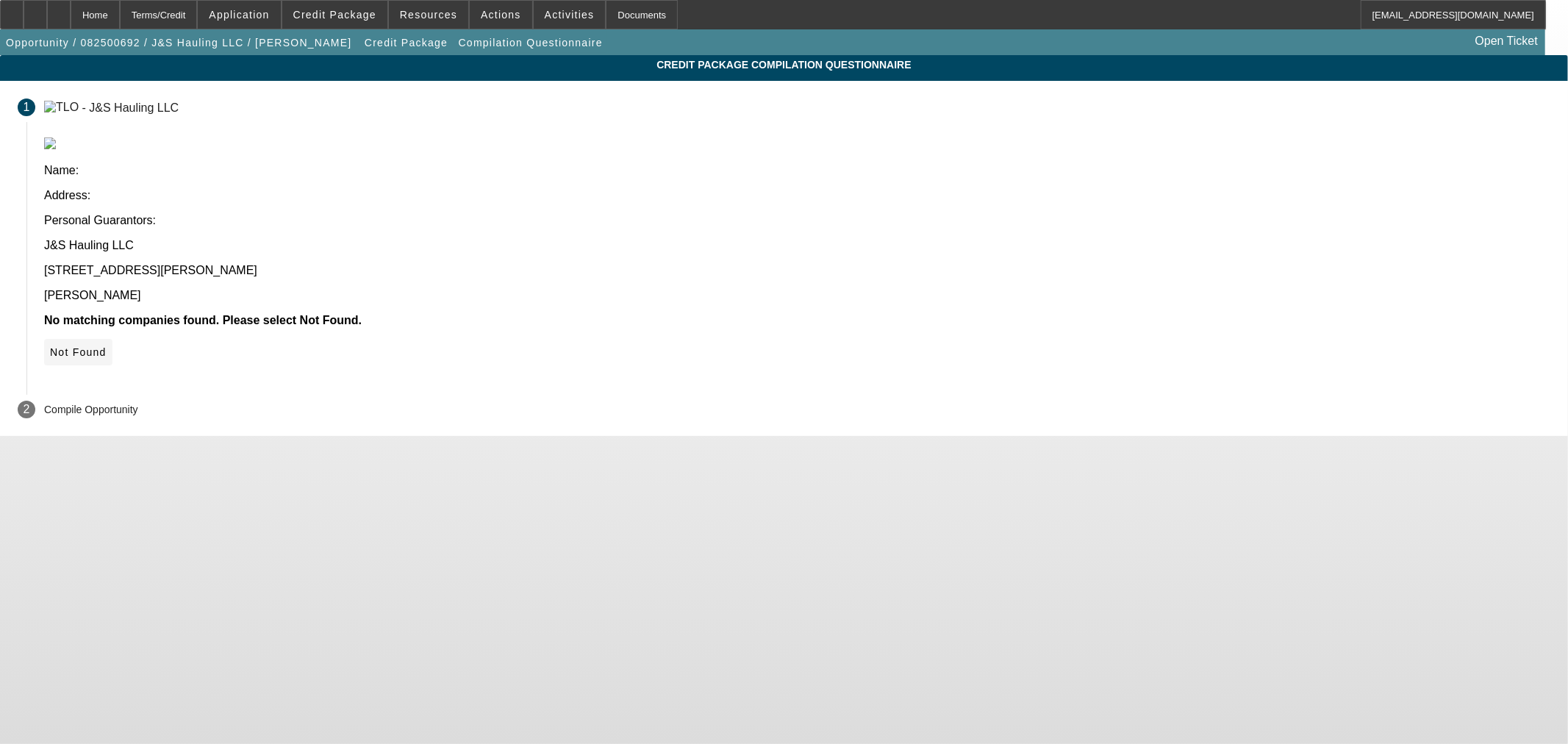
click at [107, 346] on span "Not Found" at bounding box center [78, 352] width 56 height 12
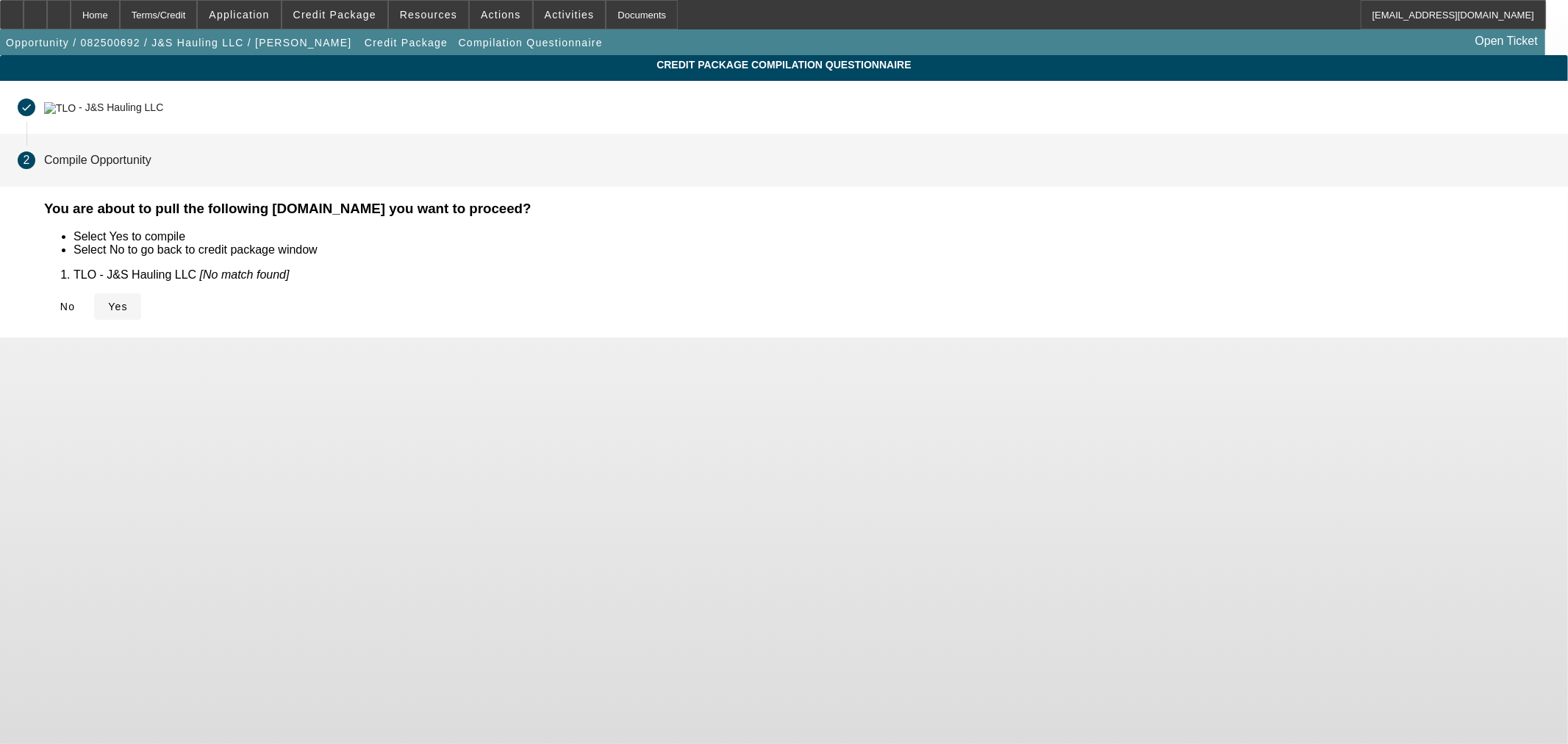
click at [141, 316] on span at bounding box center [117, 307] width 47 height 36
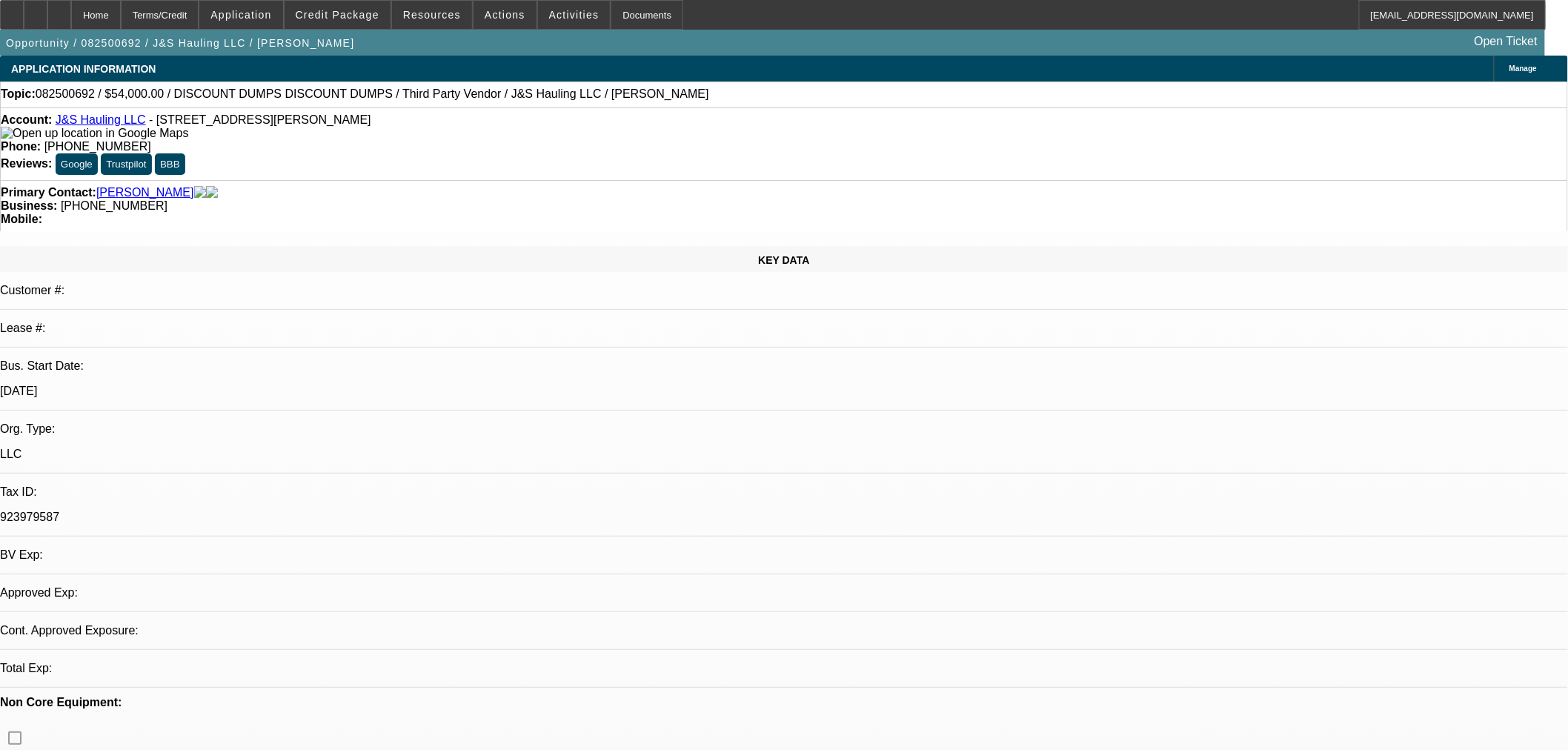
select select "0"
select select "3"
select select "0.1"
select select "4"
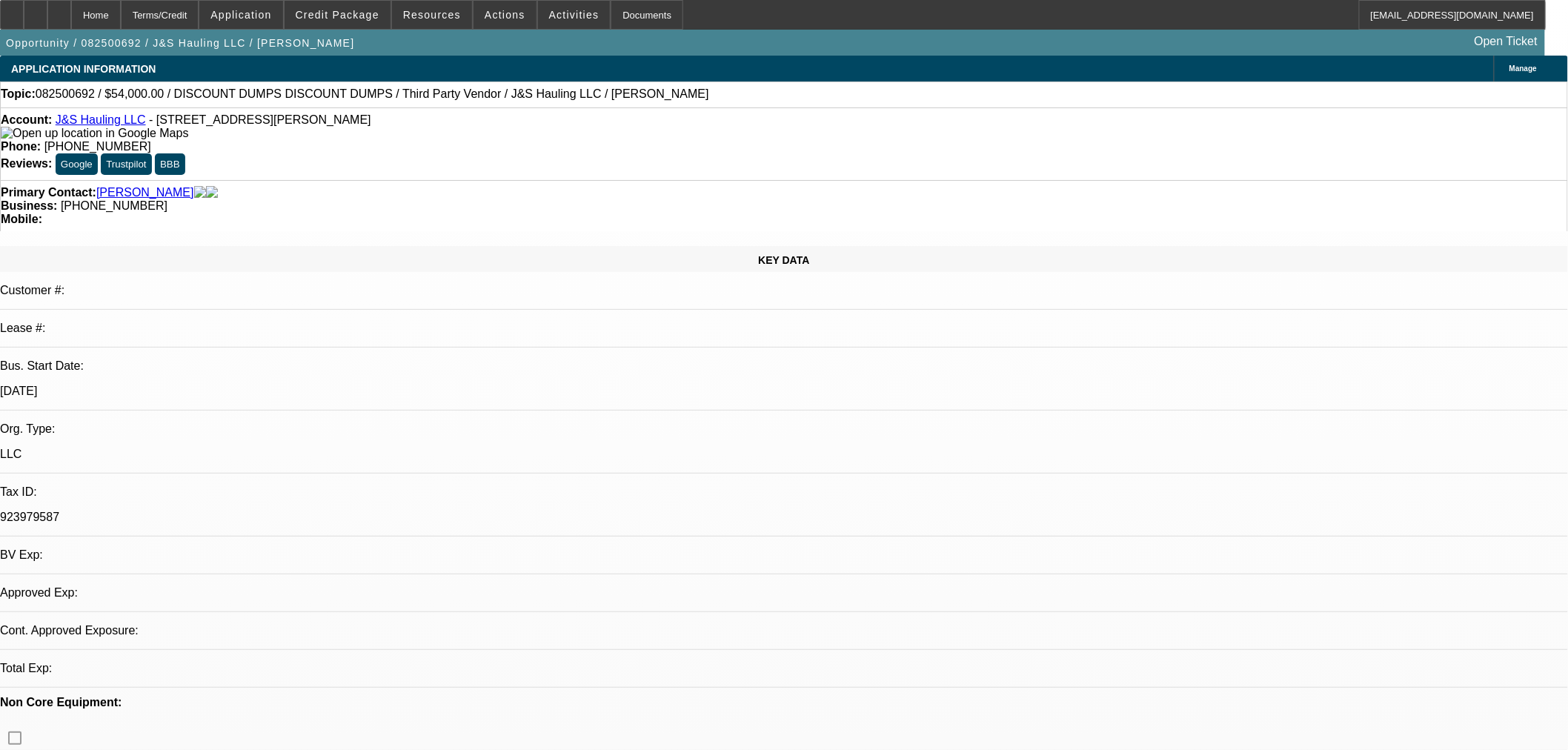
select select "0"
select select "3"
select select "0.1"
select select "4"
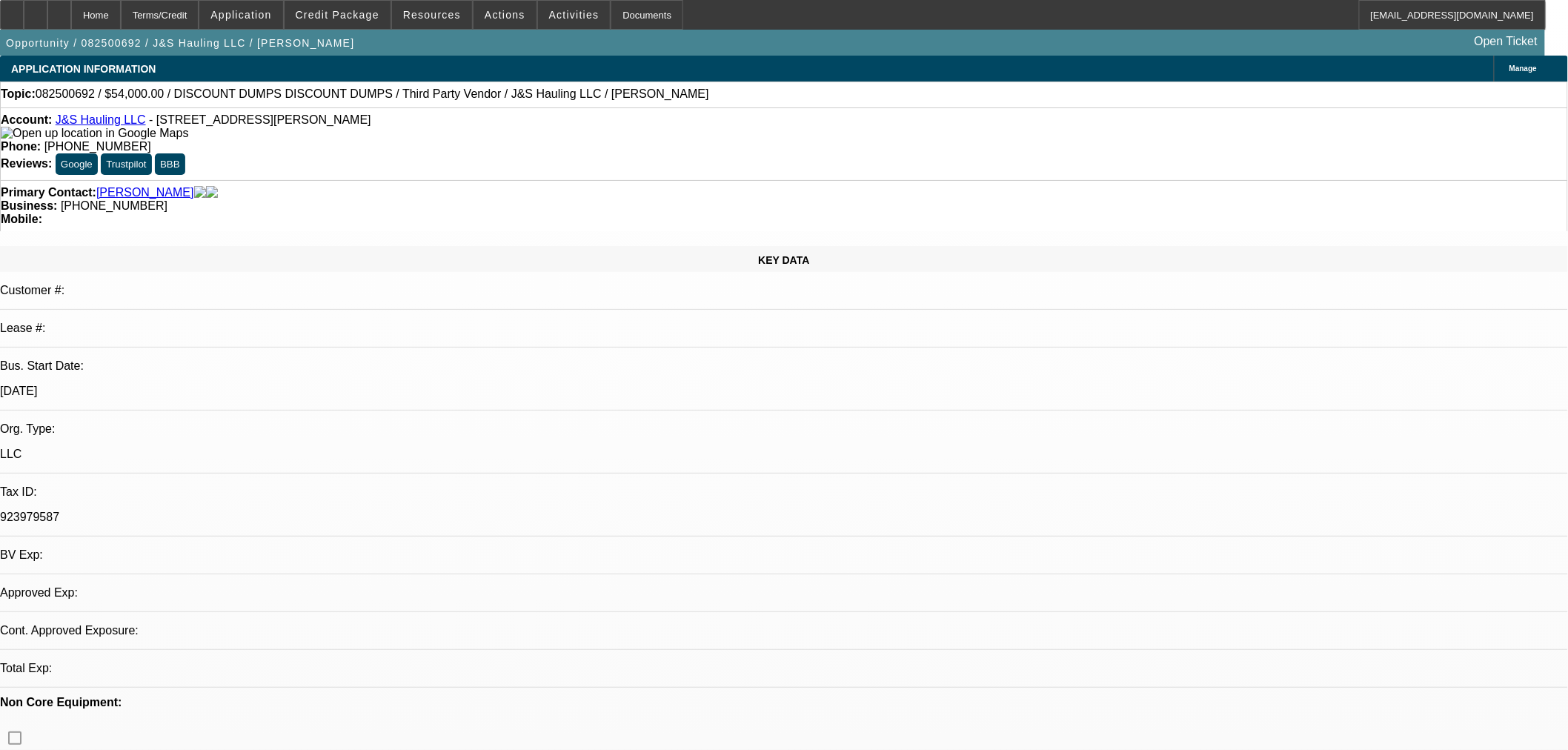
select select "0"
select select "3"
select select "0.1"
select select "4"
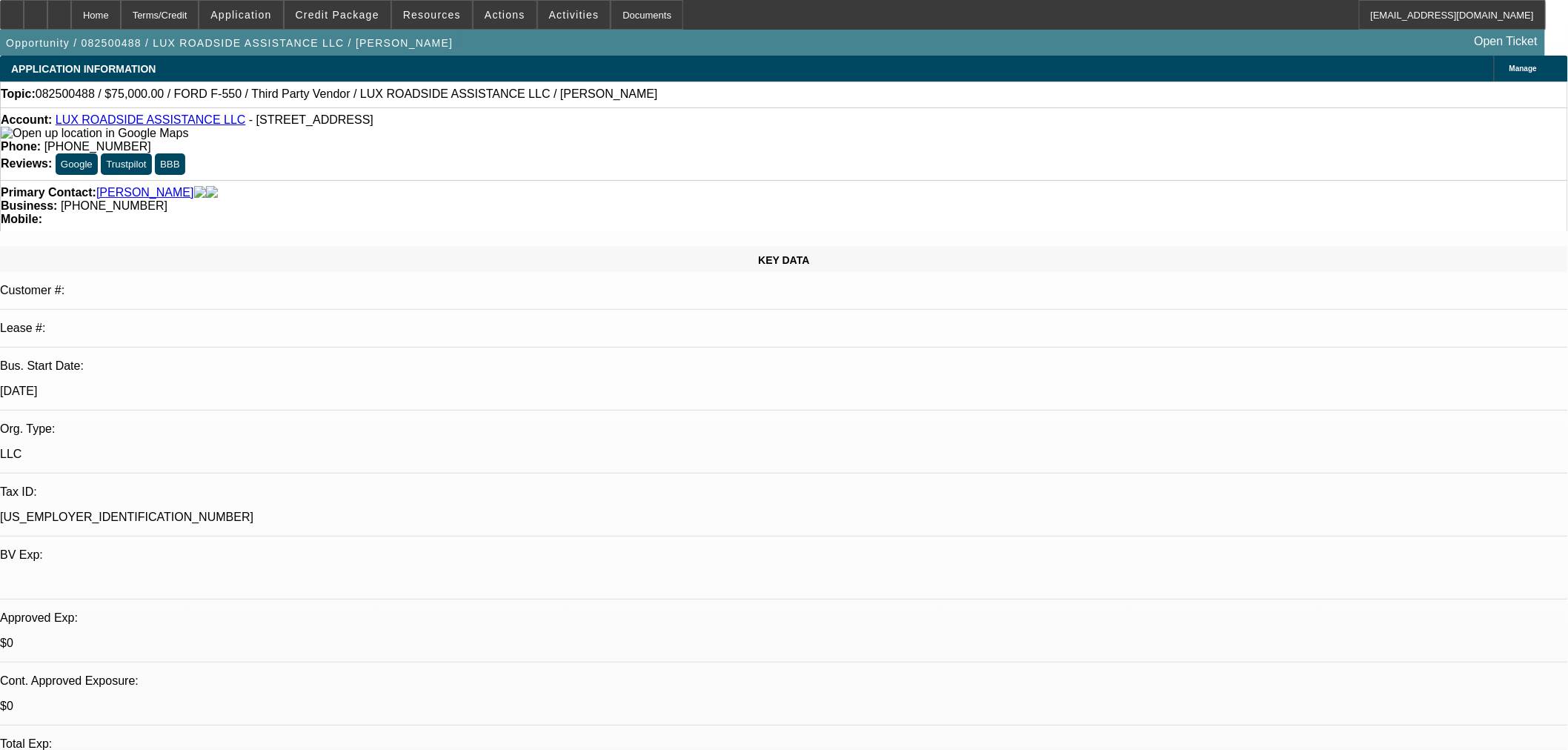
select select "0"
select select "6"
select select "0"
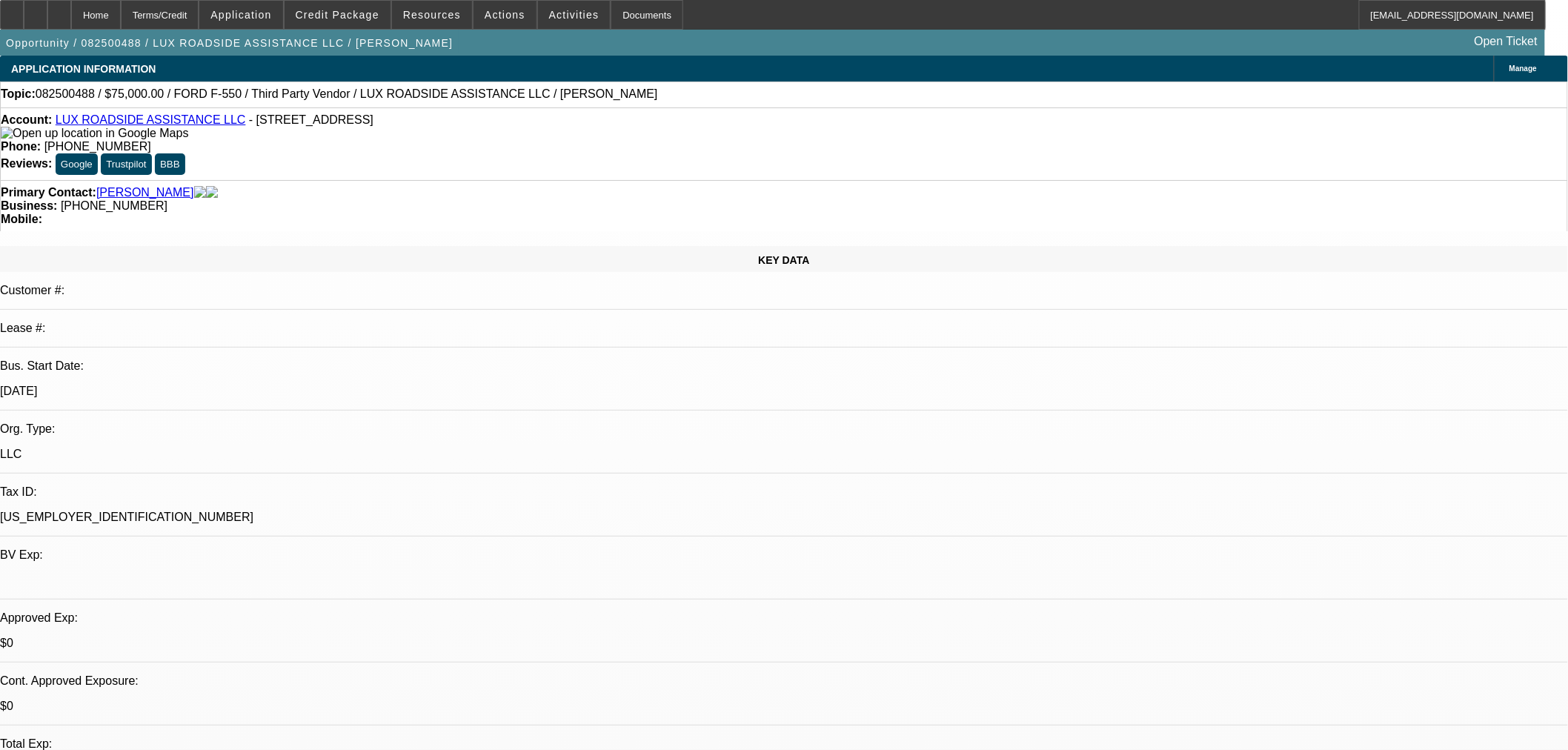
select select "0"
select select "6"
select select "0"
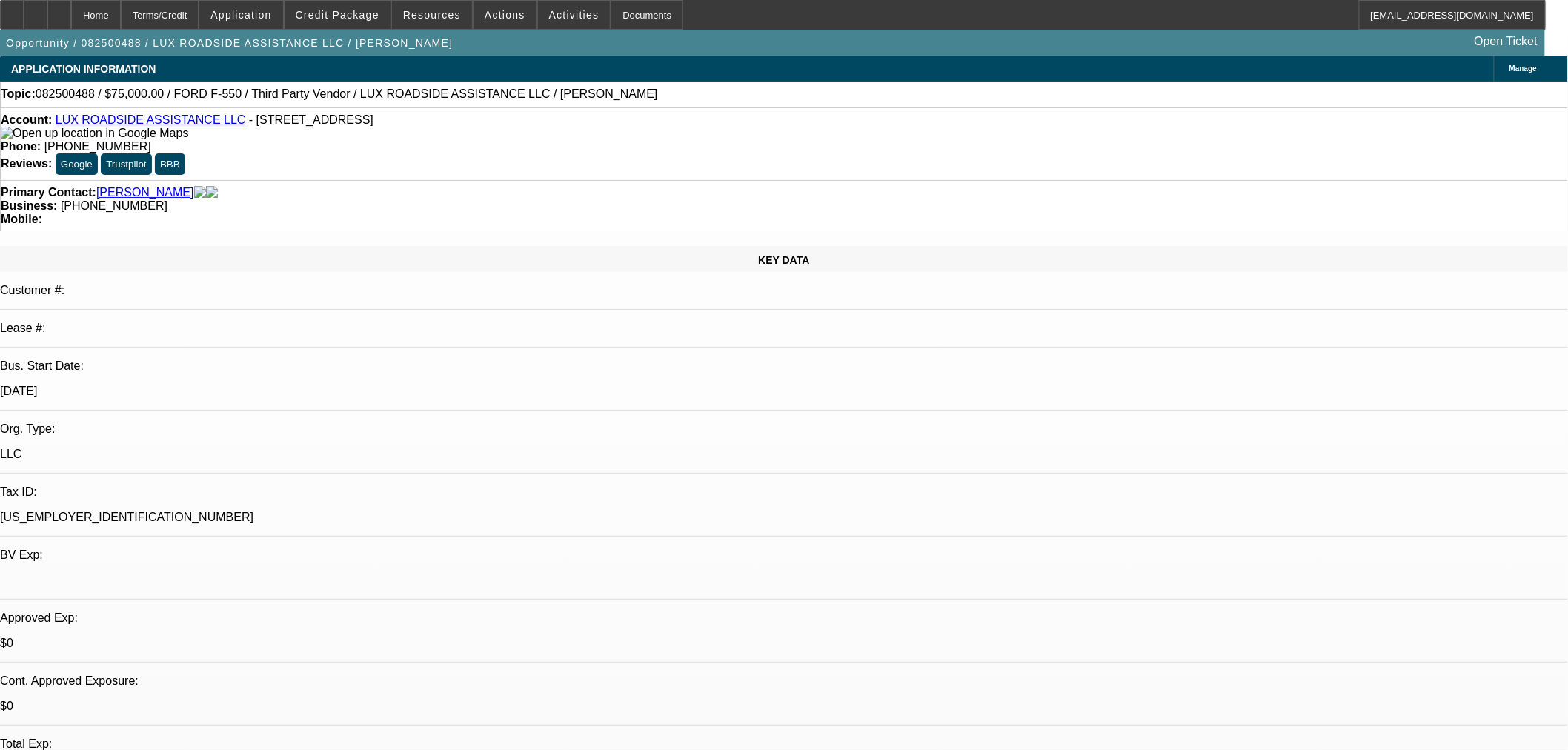
select select "0"
select select "6"
select select "0"
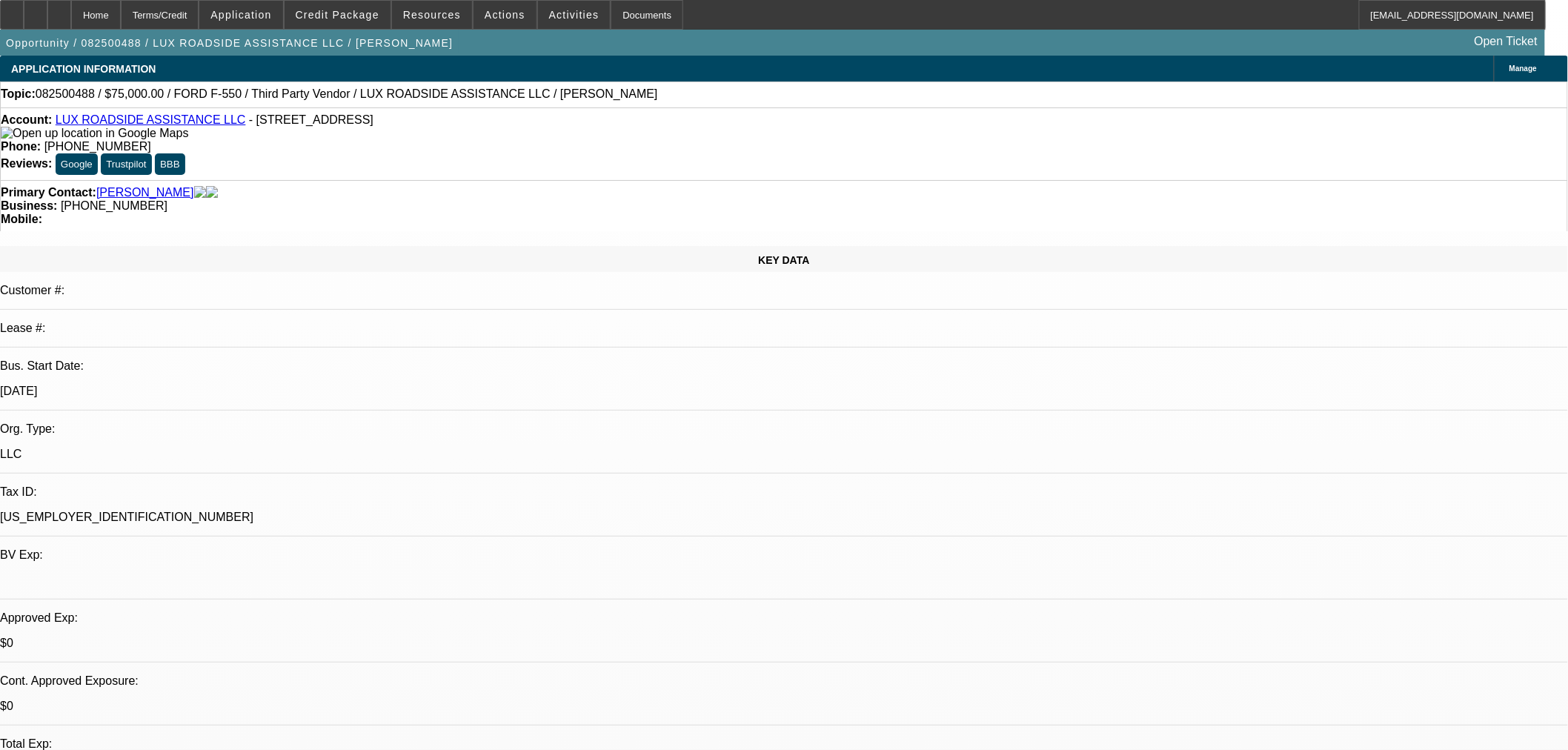
select select "6"
click at [354, 18] on span "Credit Package" at bounding box center [337, 14] width 84 height 12
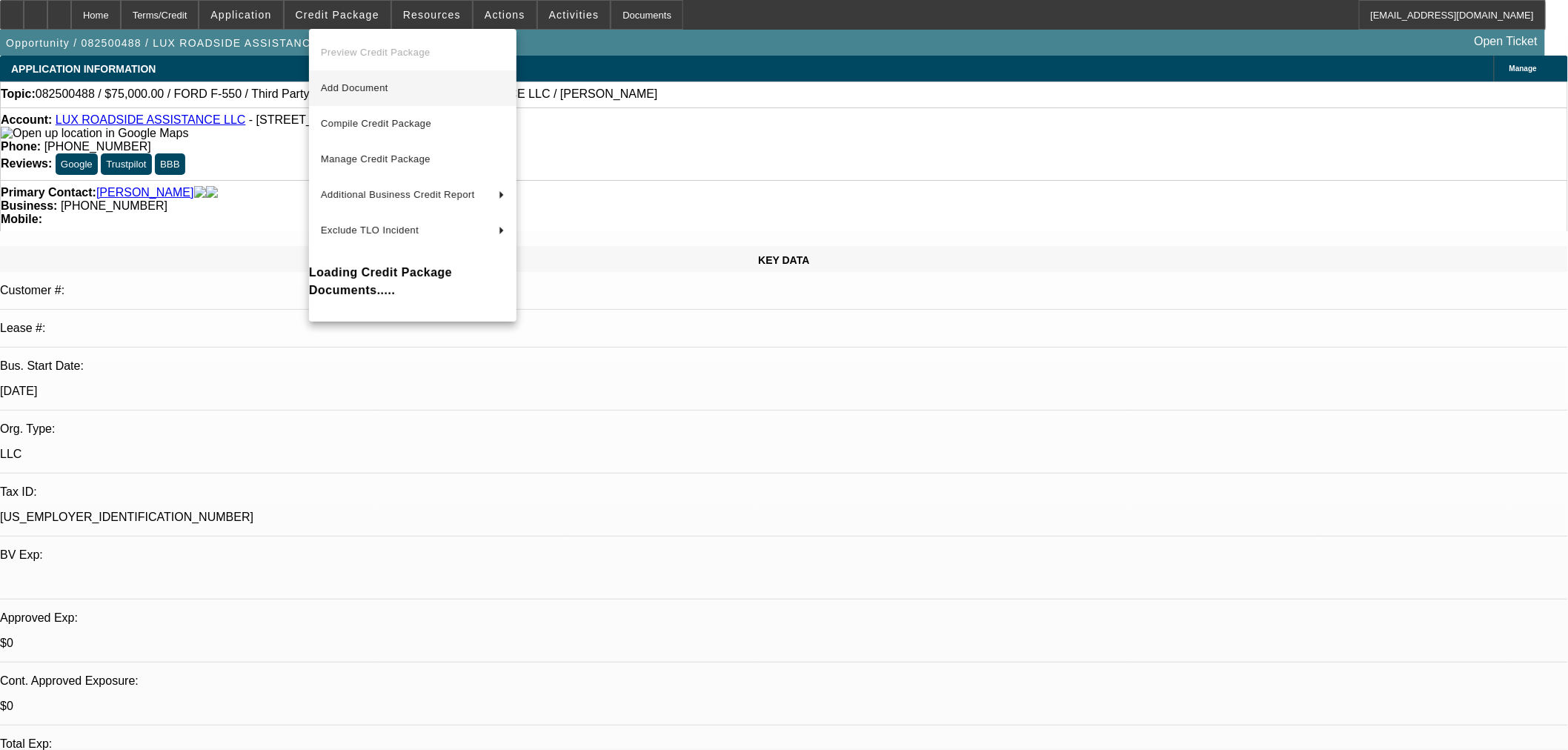
click at [367, 82] on span "Add Document" at bounding box center [355, 88] width 67 height 11
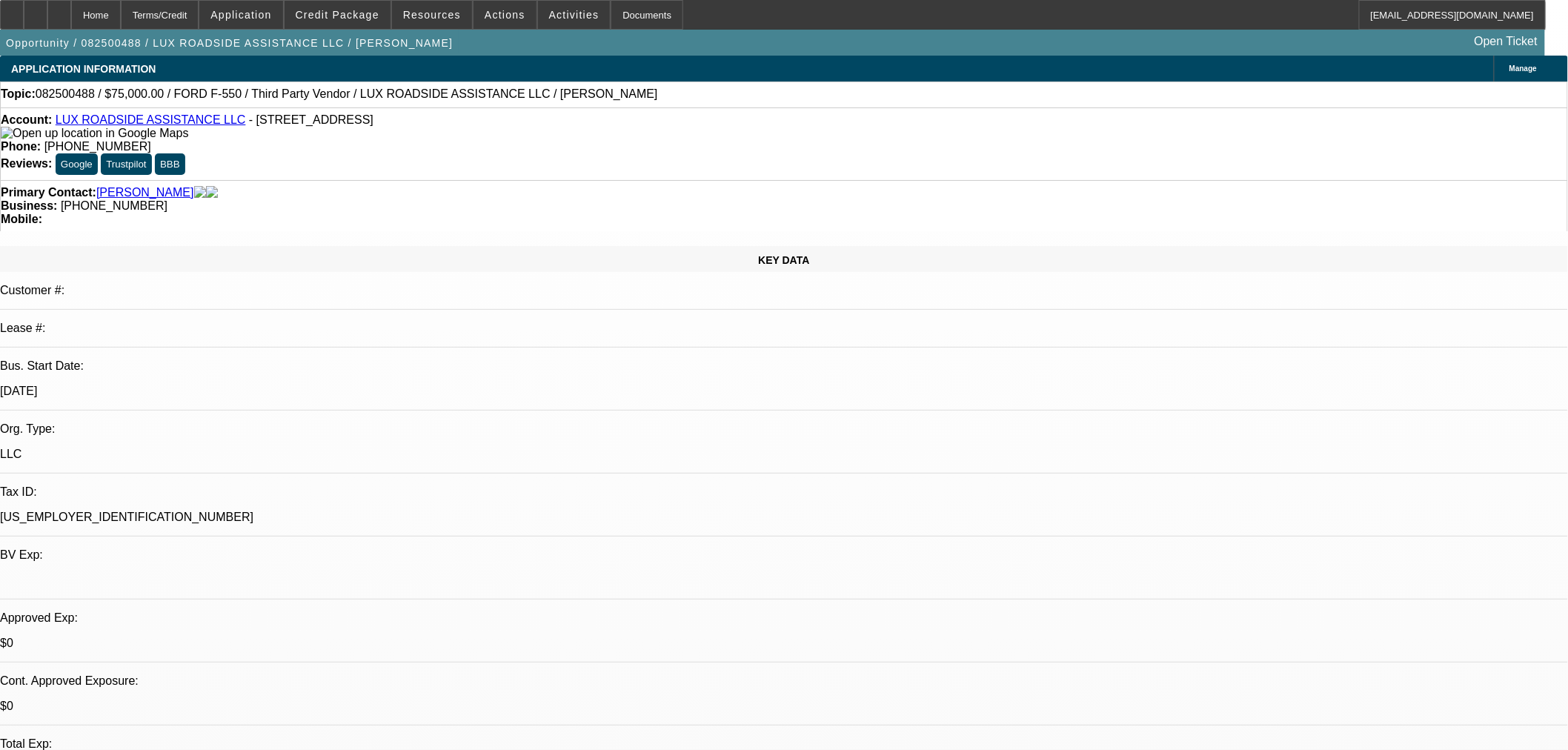
click at [255, 139] on div "Account: LUX ROADSIDE ASSISTANCE LLC - [STREET_ADDRESS]" at bounding box center [784, 126] width 1566 height 26
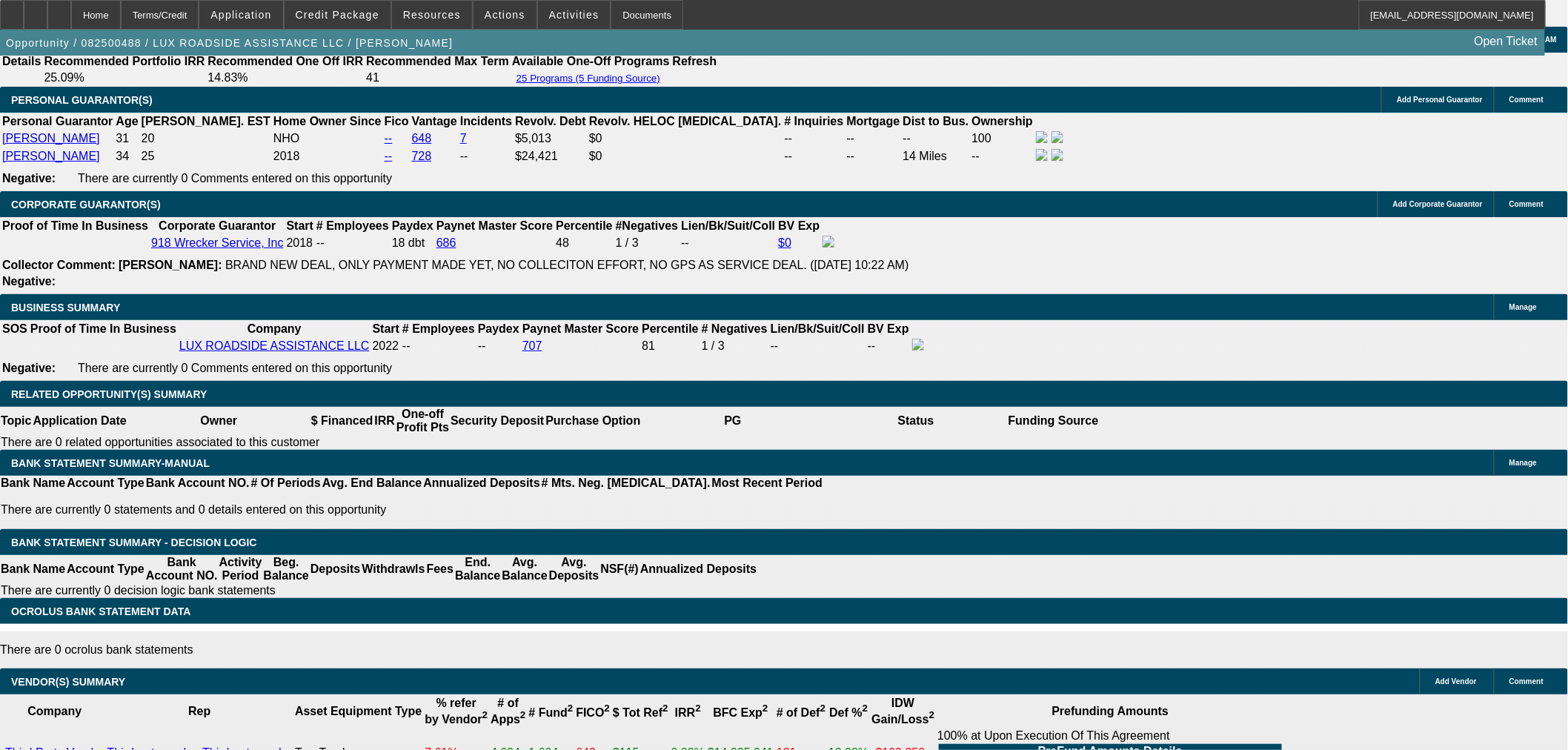
scroll to position [2058, 0]
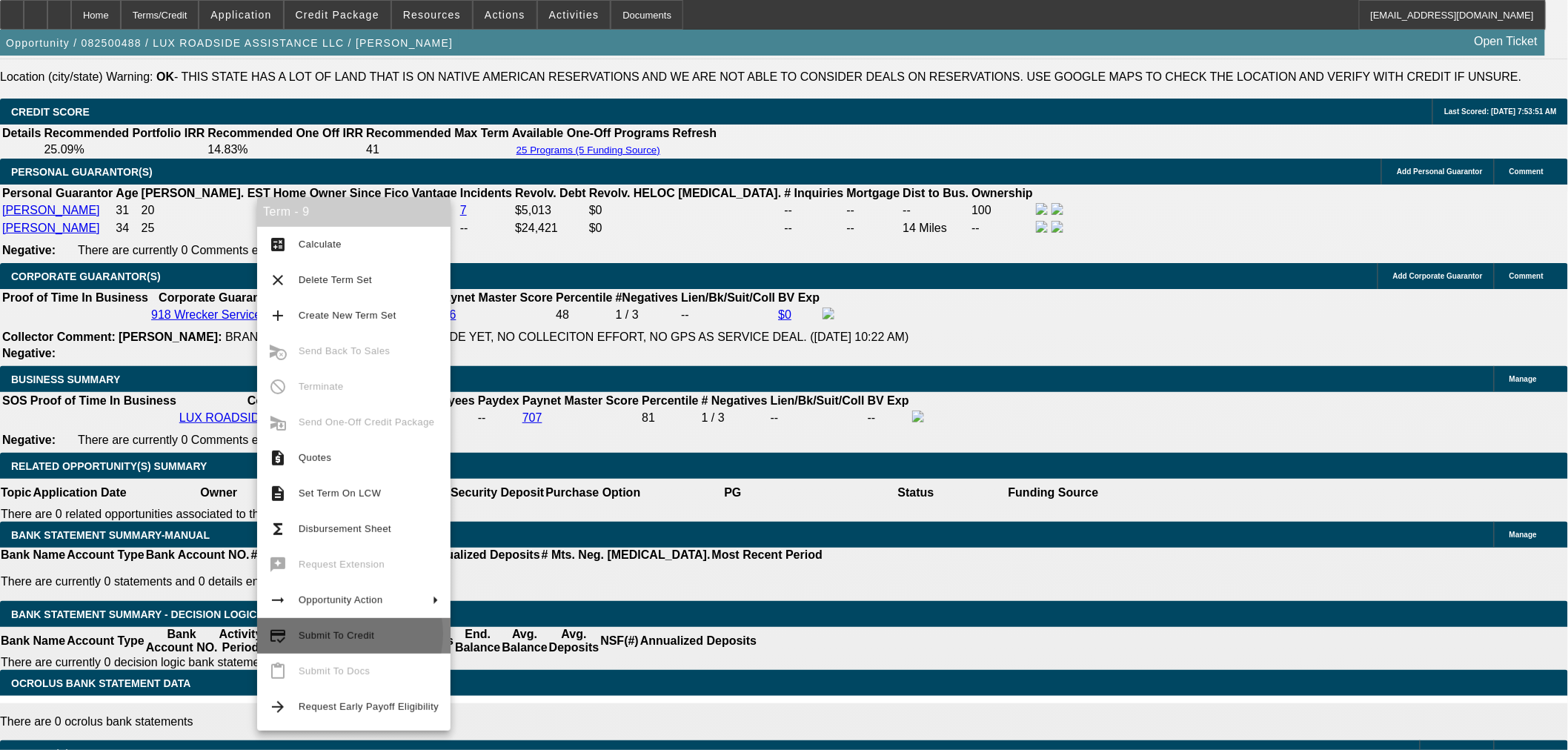
click at [342, 633] on span "Submit To Credit" at bounding box center [336, 636] width 76 height 11
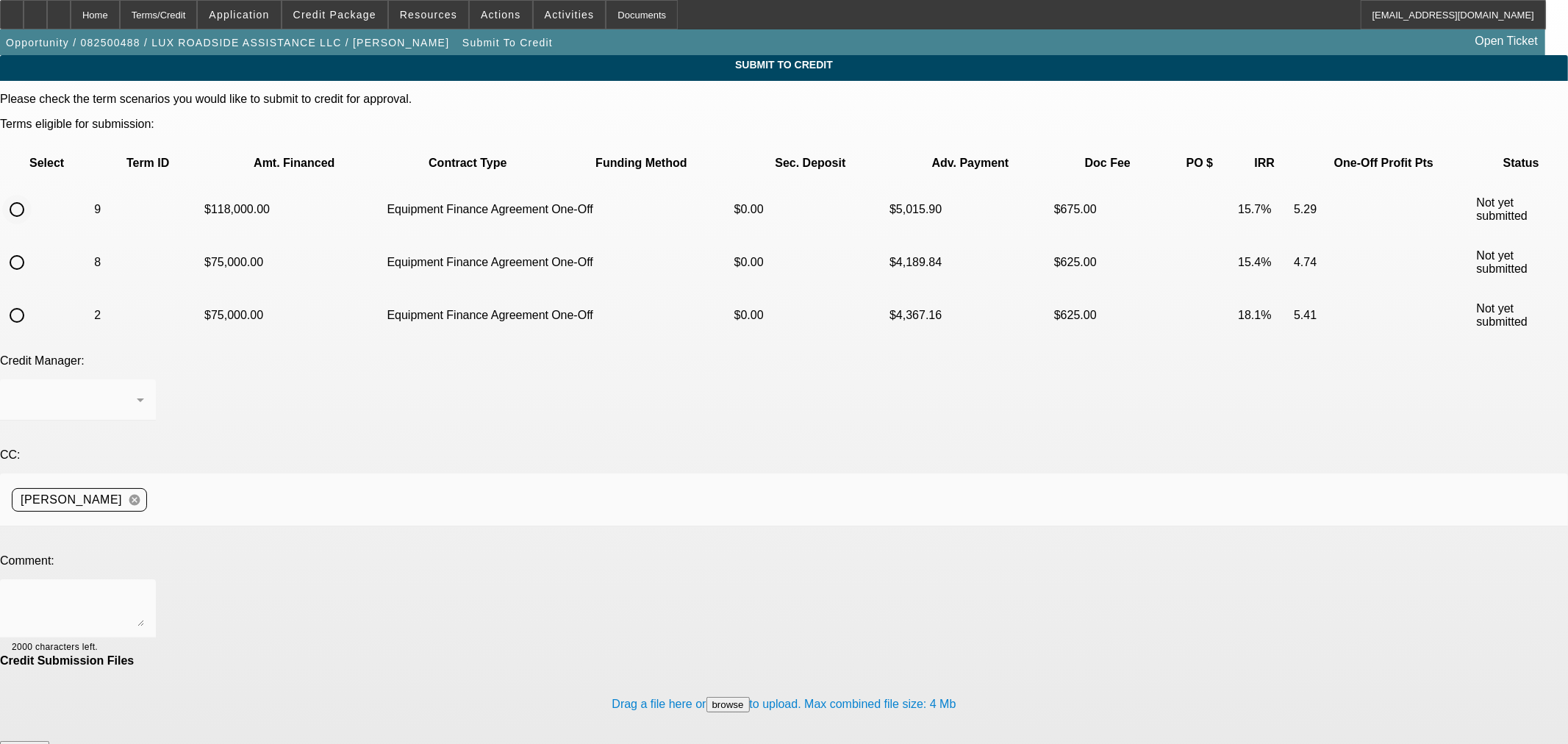
click at [32, 195] on input "radio" at bounding box center [17, 209] width 29 height 29
radio input "true"
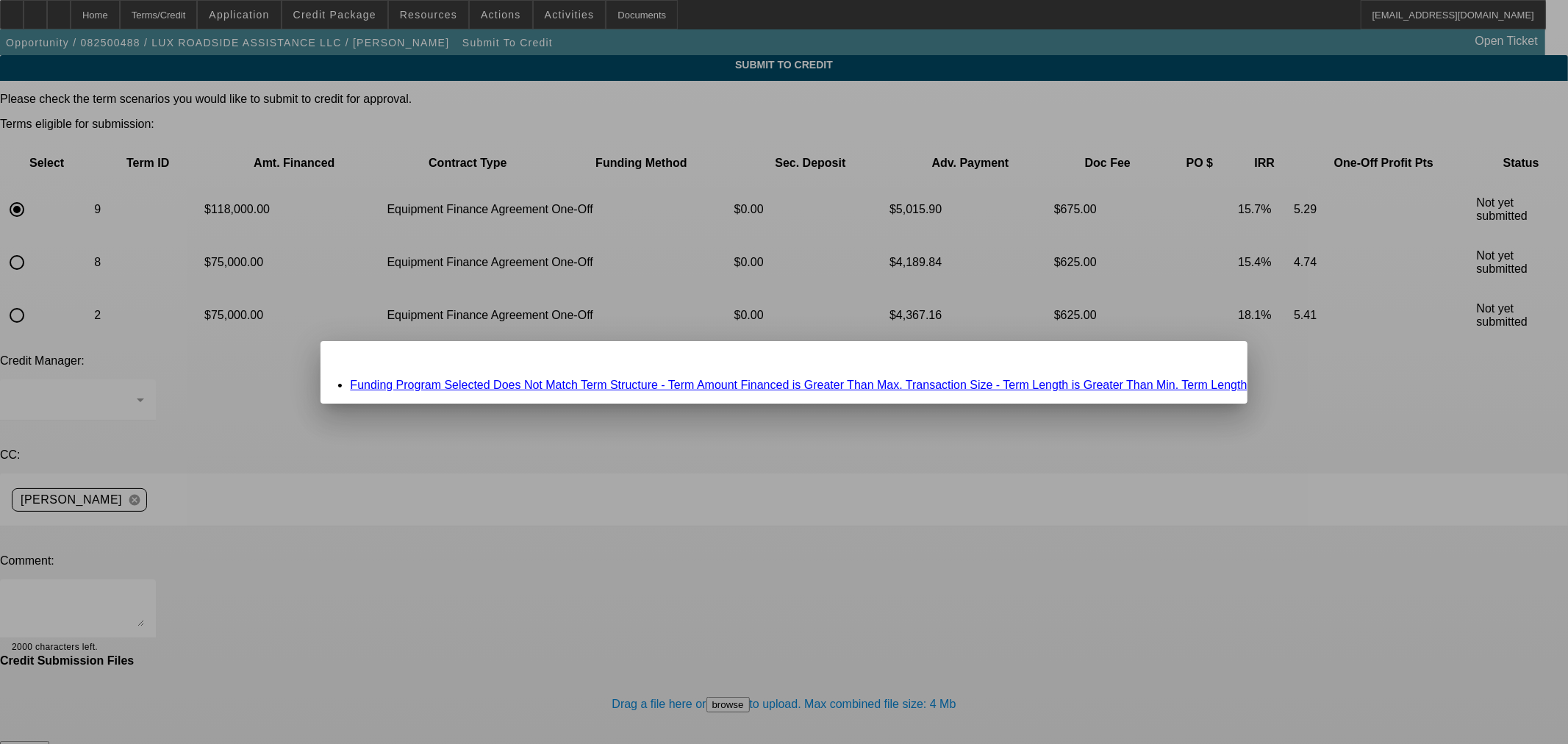
click at [691, 383] on link "Funding Program Selected Does Not Match Term Structure - Term Amount Financed i…" at bounding box center [799, 385] width 897 height 13
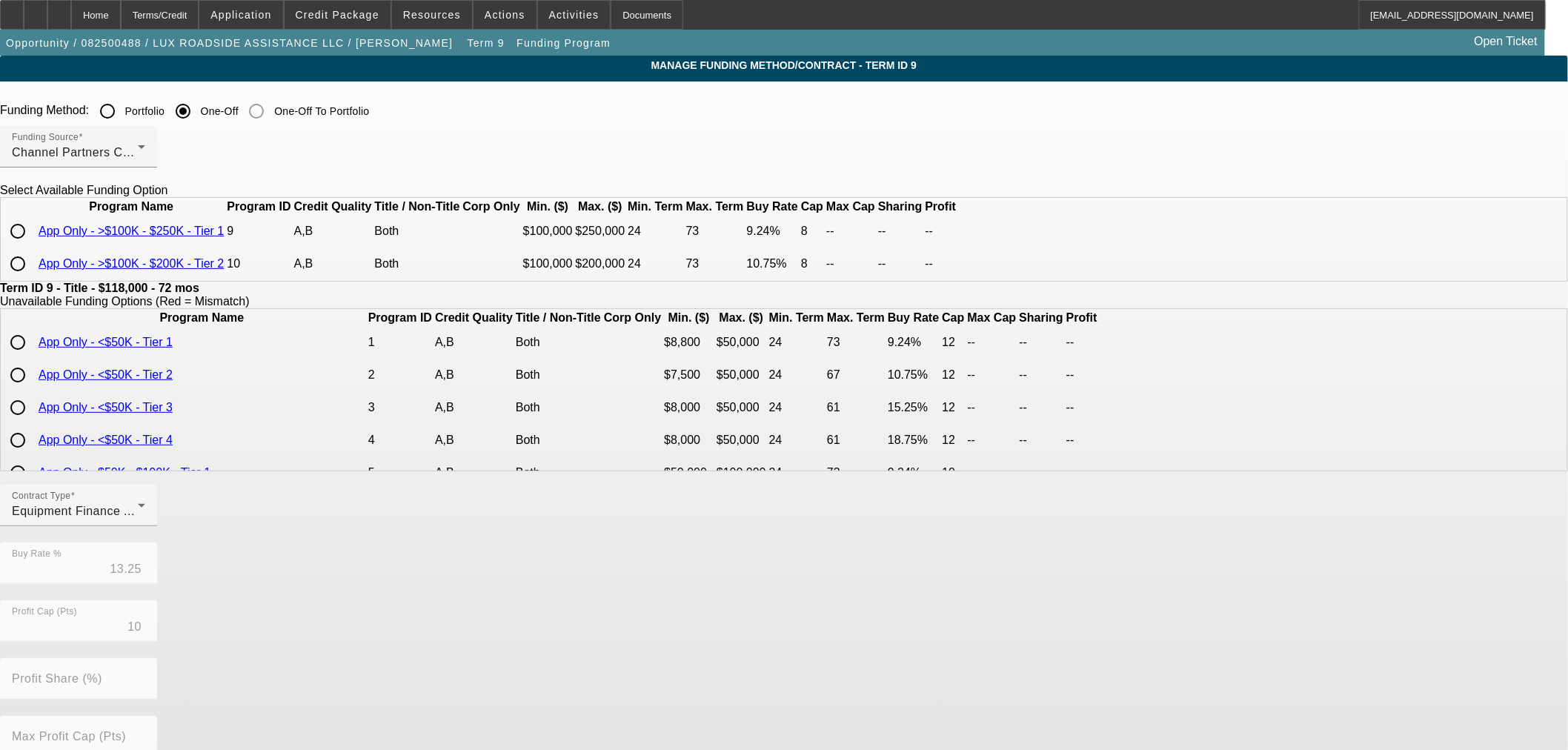
click at [33, 279] on input "radio" at bounding box center [18, 264] width 30 height 30
radio input "true"
type input "10.75"
type input "8"
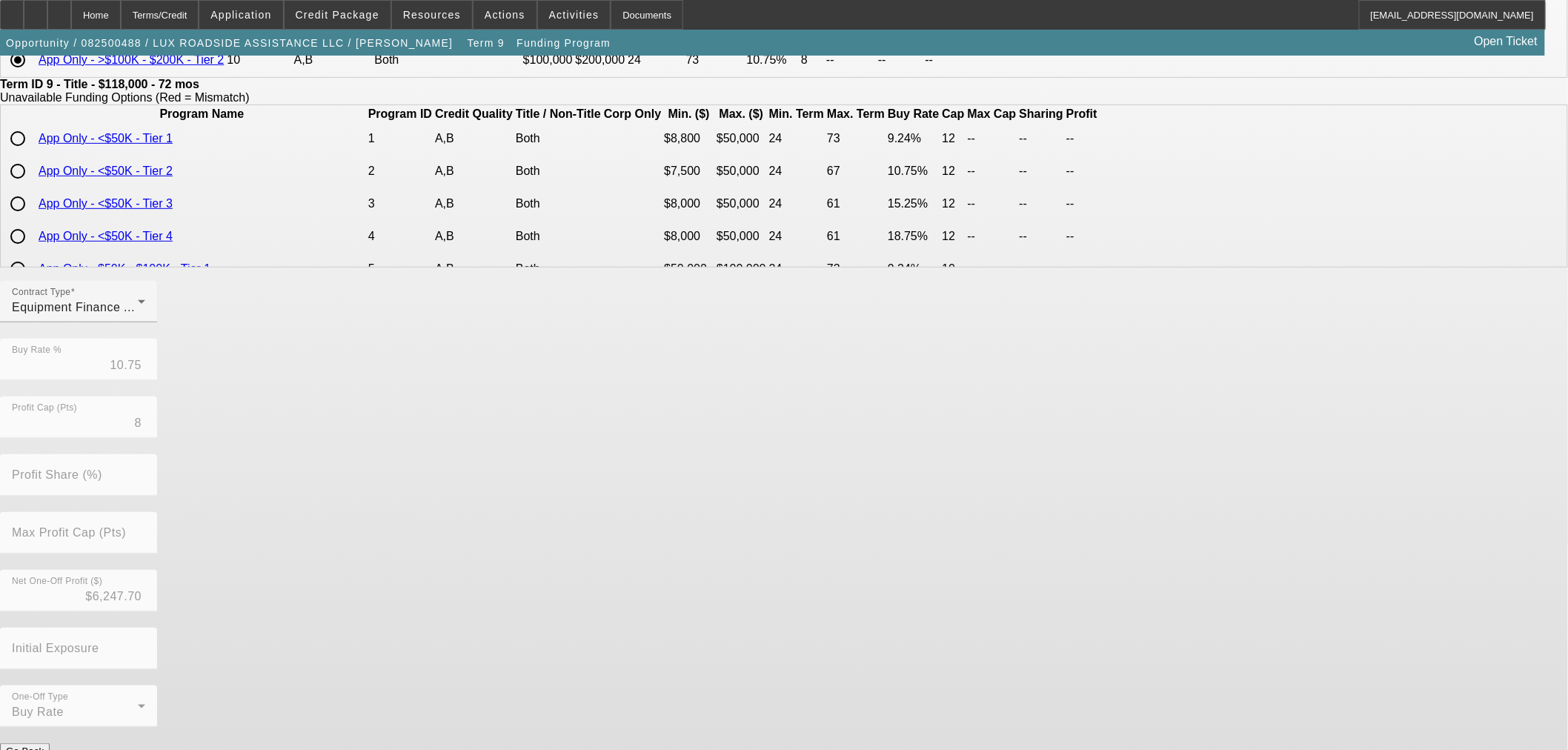
scroll to position [216, 0]
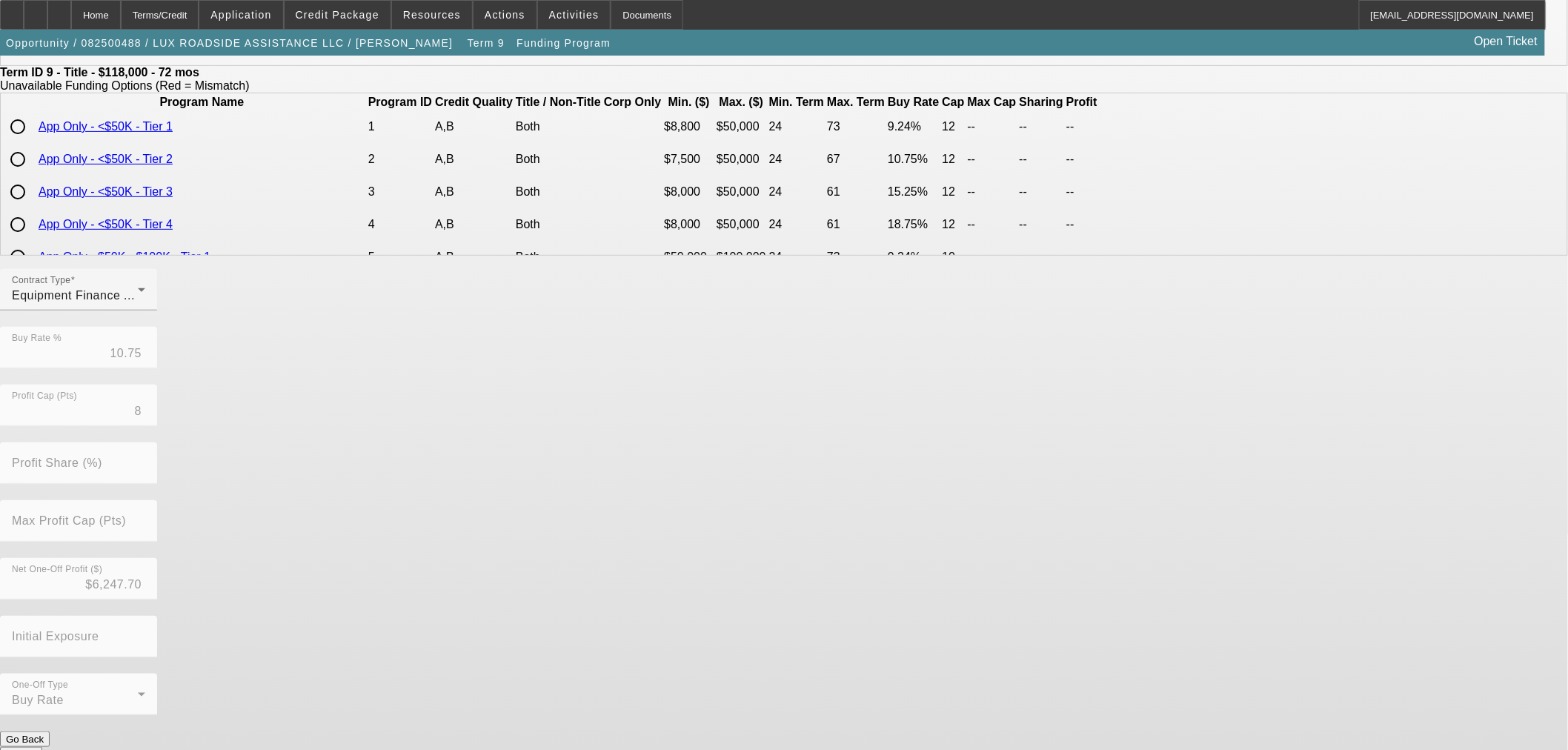
click at [42, 747] on button "Submit" at bounding box center [21, 754] width 42 height 15
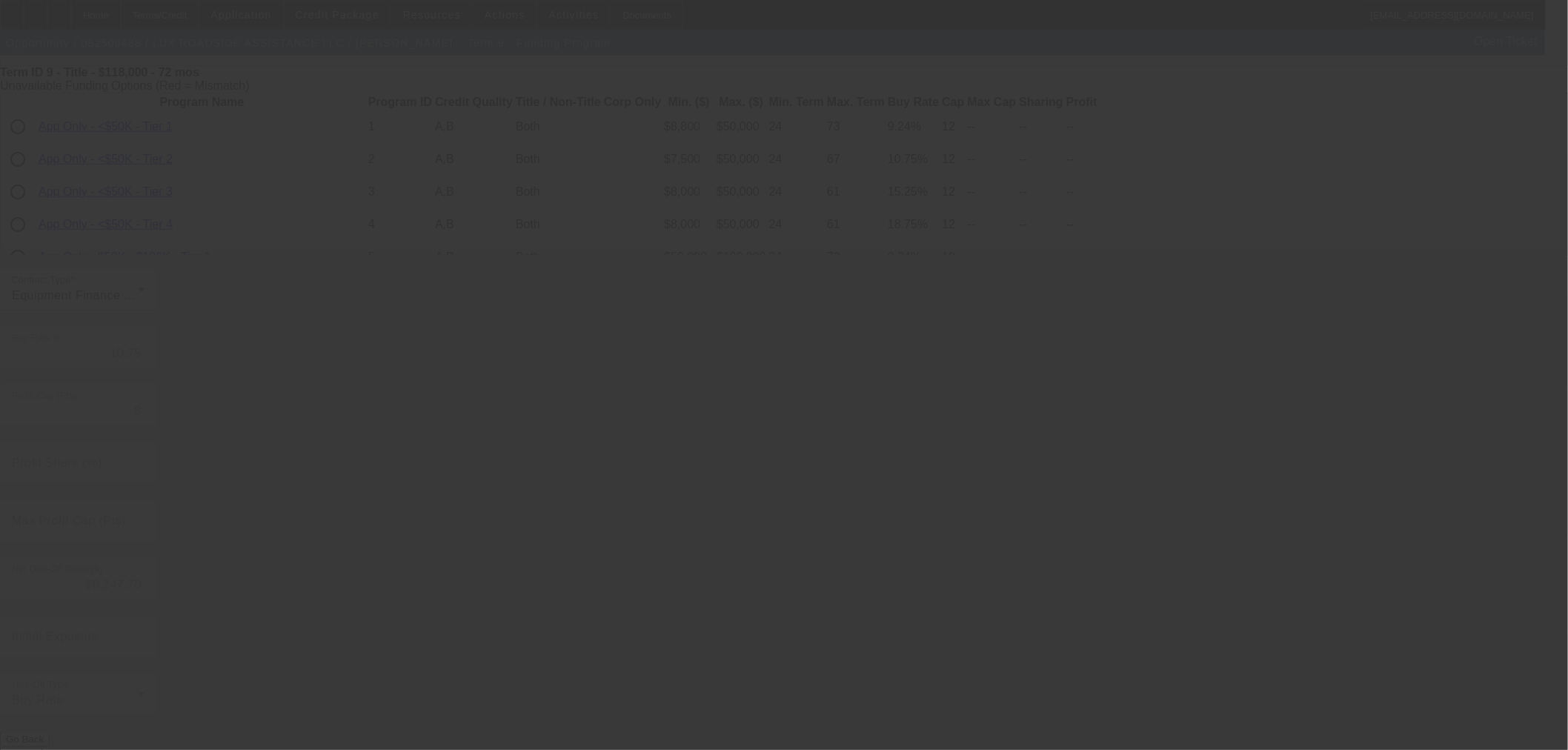
type input "13.25"
type input "10"
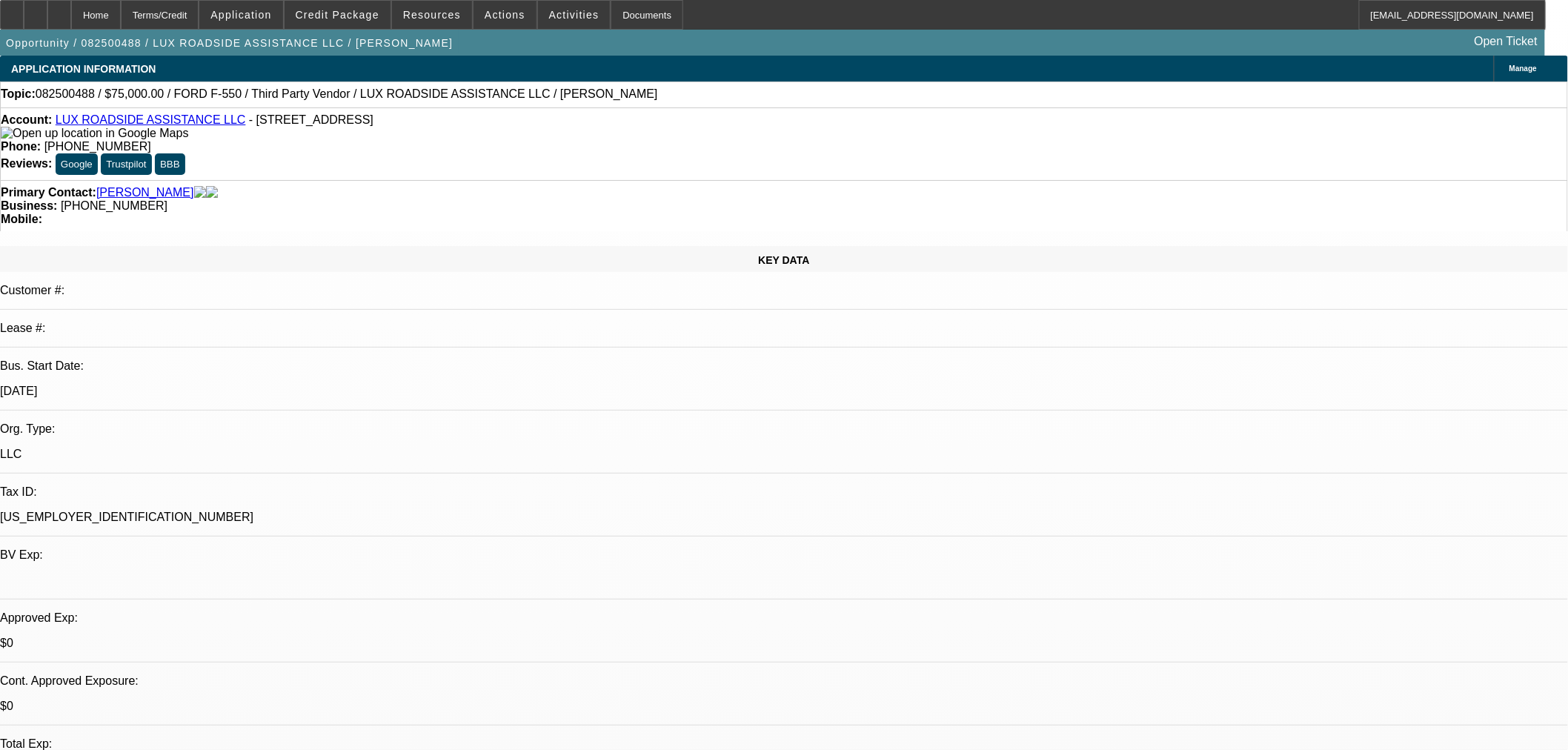
select select "0"
select select "6"
select select "0"
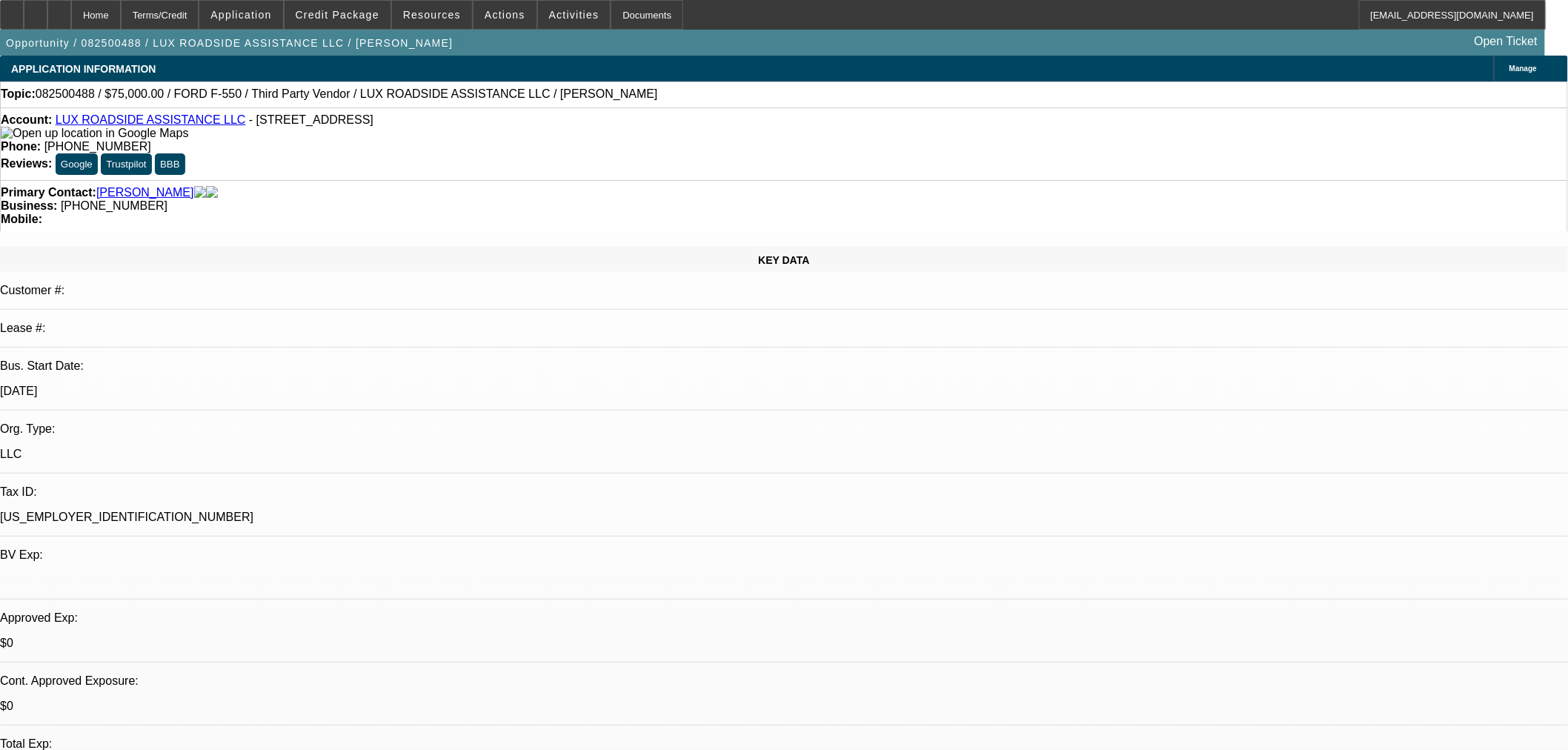
select select "0"
select select "6"
select select "0"
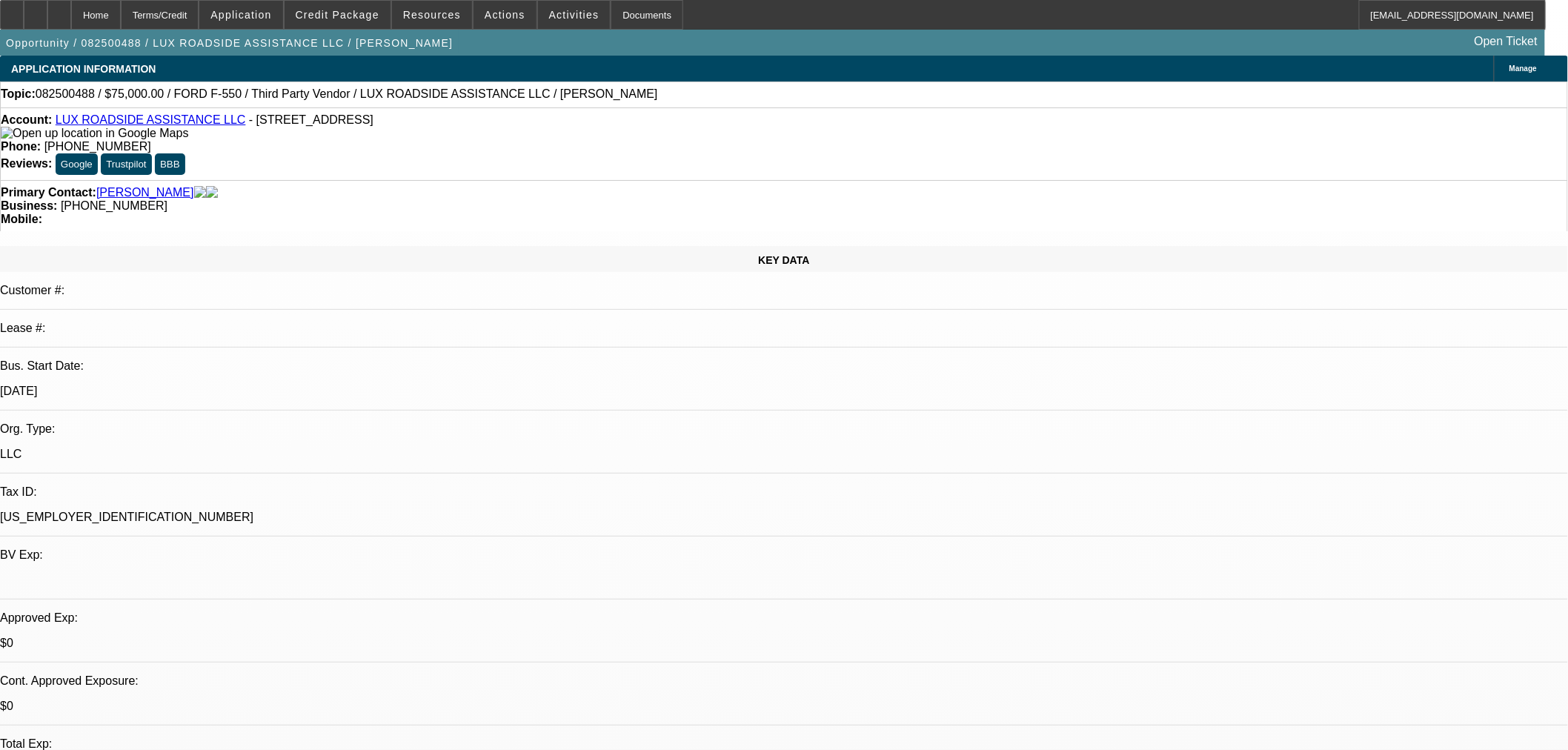
select select "0"
select select "6"
select select "0"
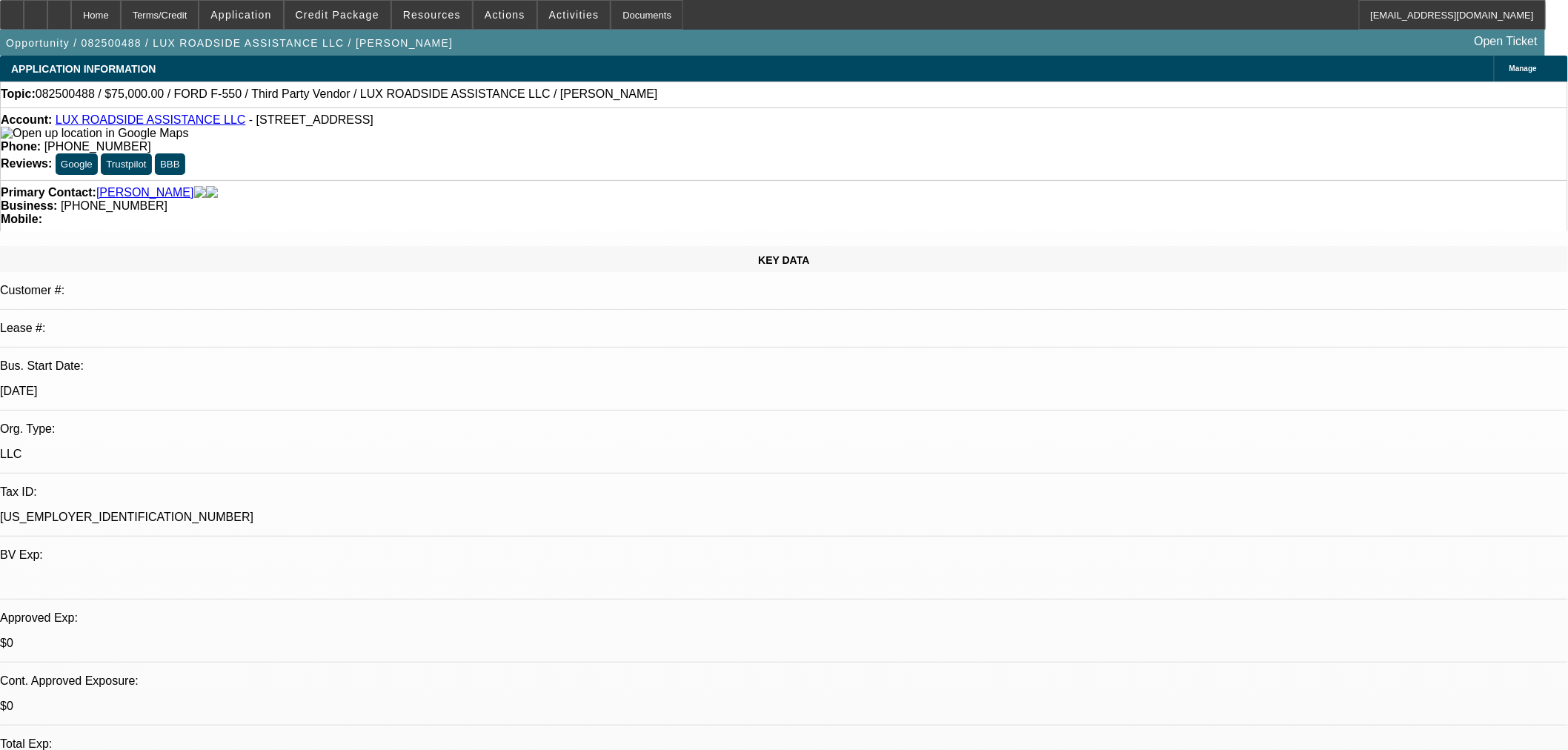
select select "6"
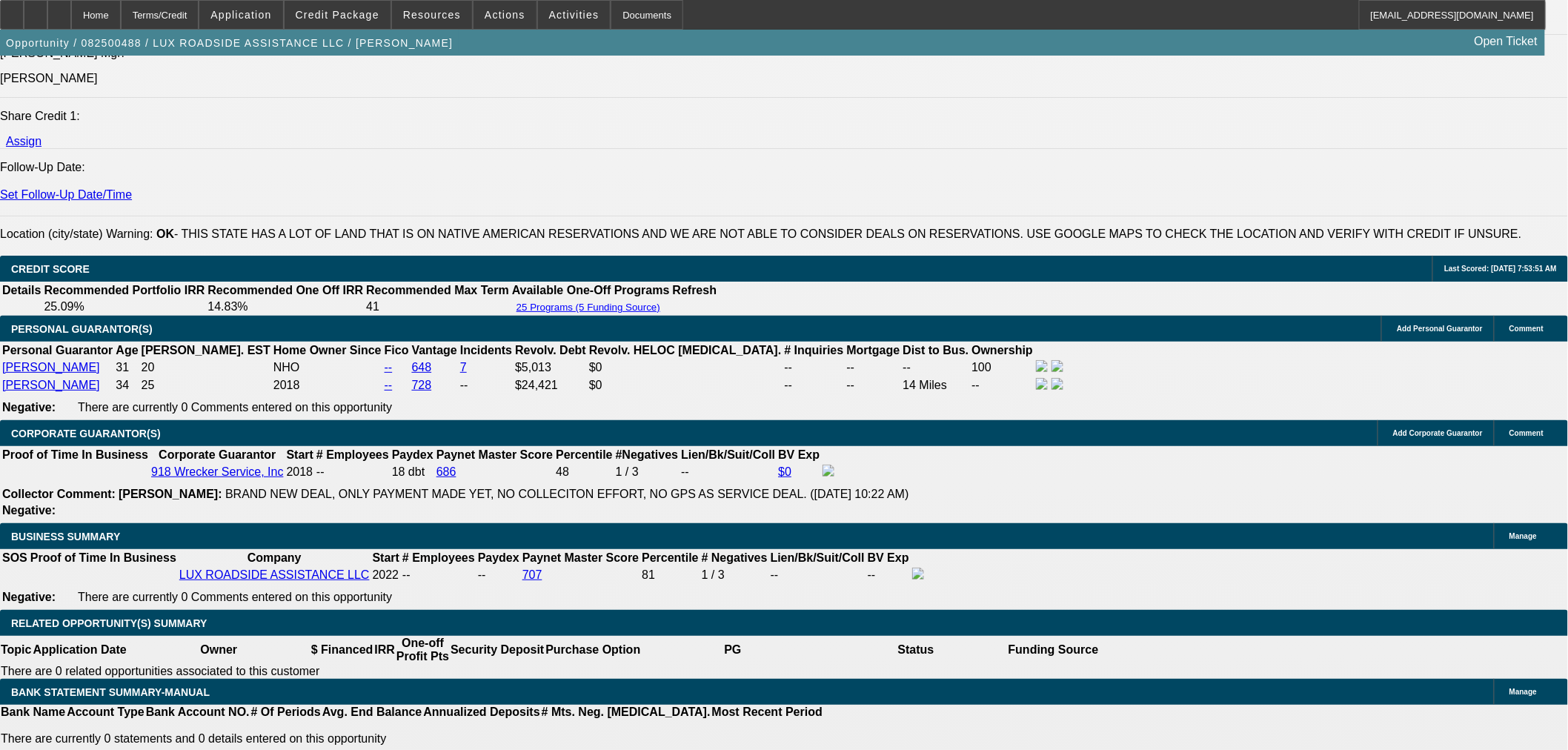
scroll to position [1893, 0]
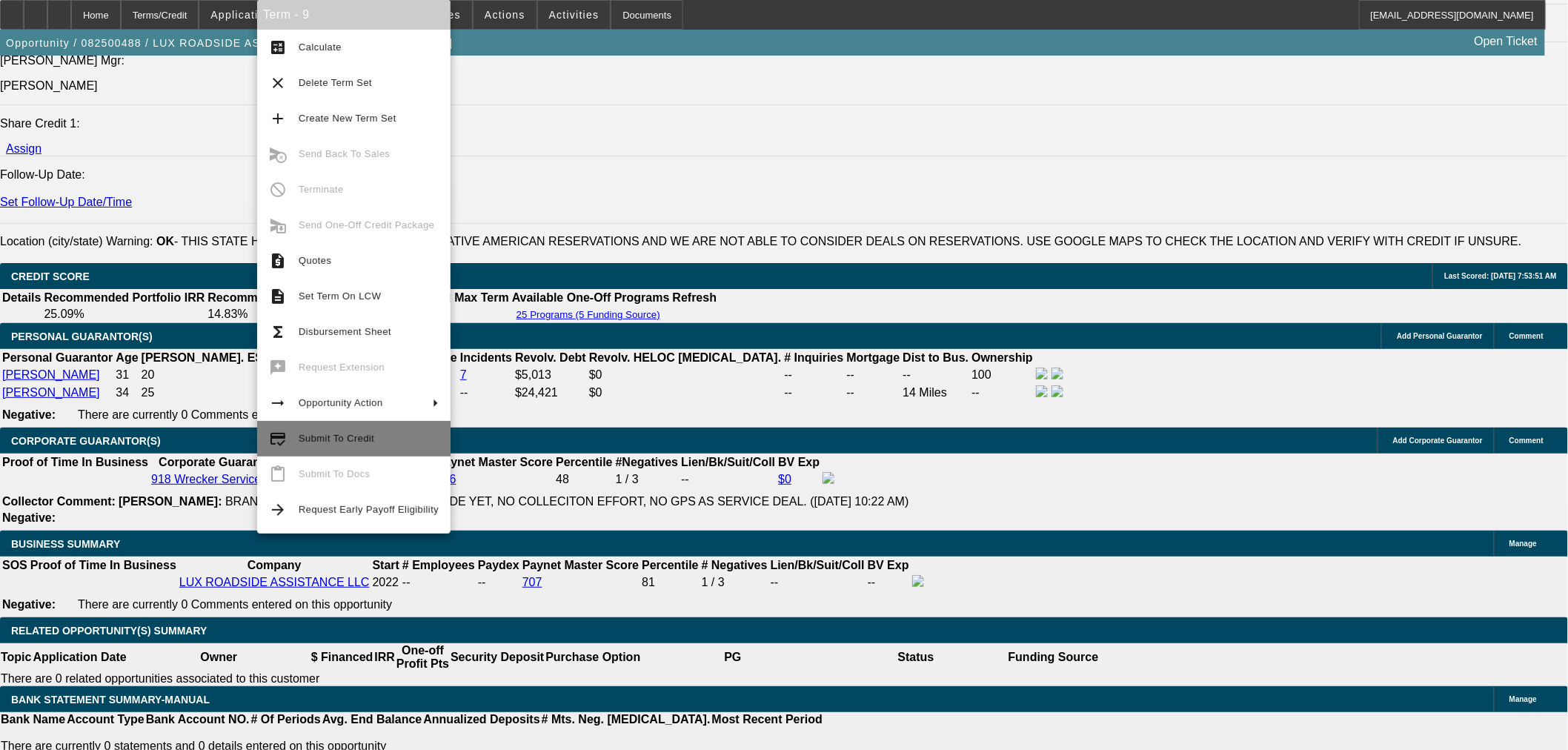
click at [319, 447] on button "credit_score Submit To Credit" at bounding box center [354, 438] width 193 height 36
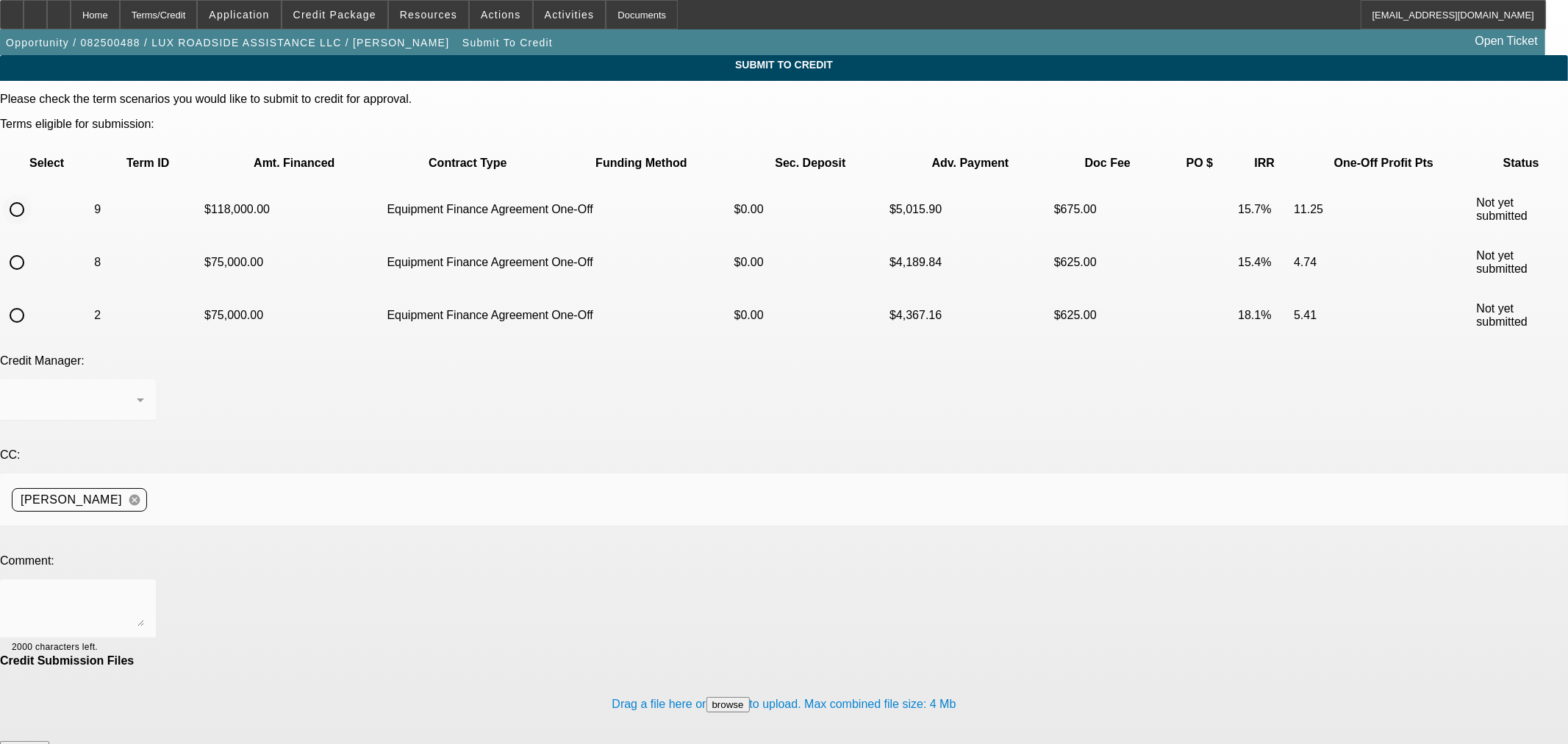
click at [32, 195] on input "radio" at bounding box center [17, 209] width 29 height 29
radio input "true"
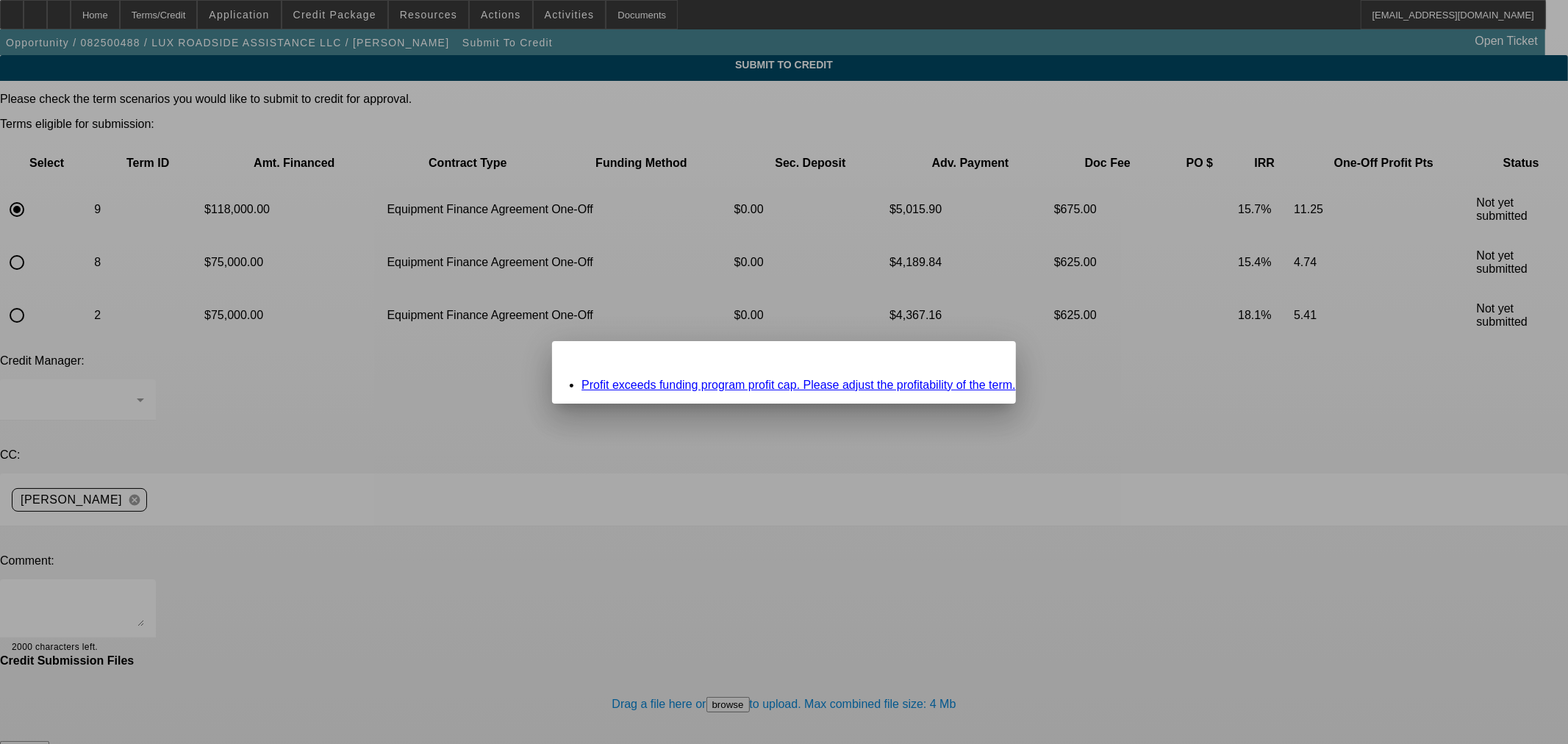
click at [715, 384] on link "Profit exceeds funding program profit cap. Please adjust the profitability of t…" at bounding box center [799, 385] width 434 height 13
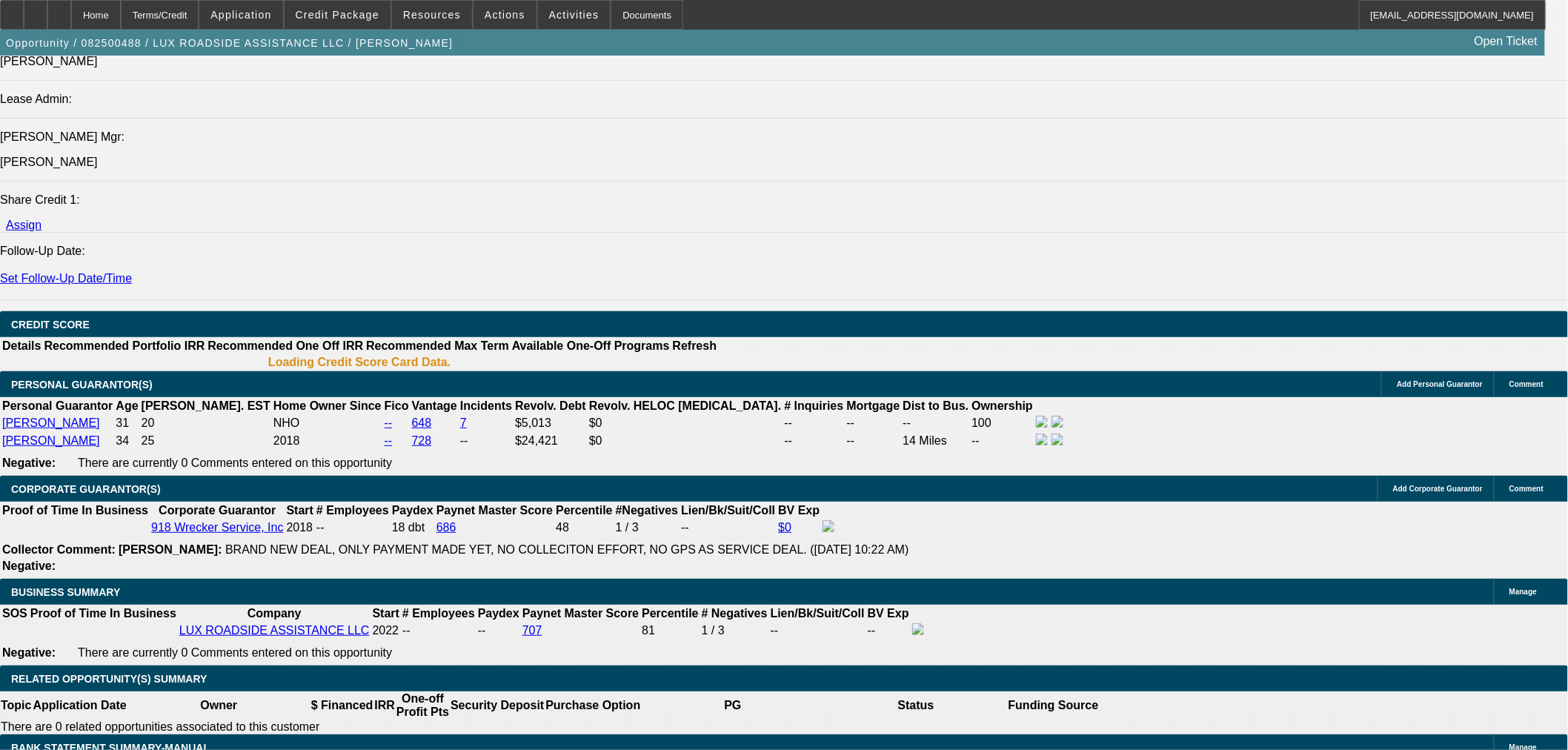
select select "0"
select select "6"
select select "0"
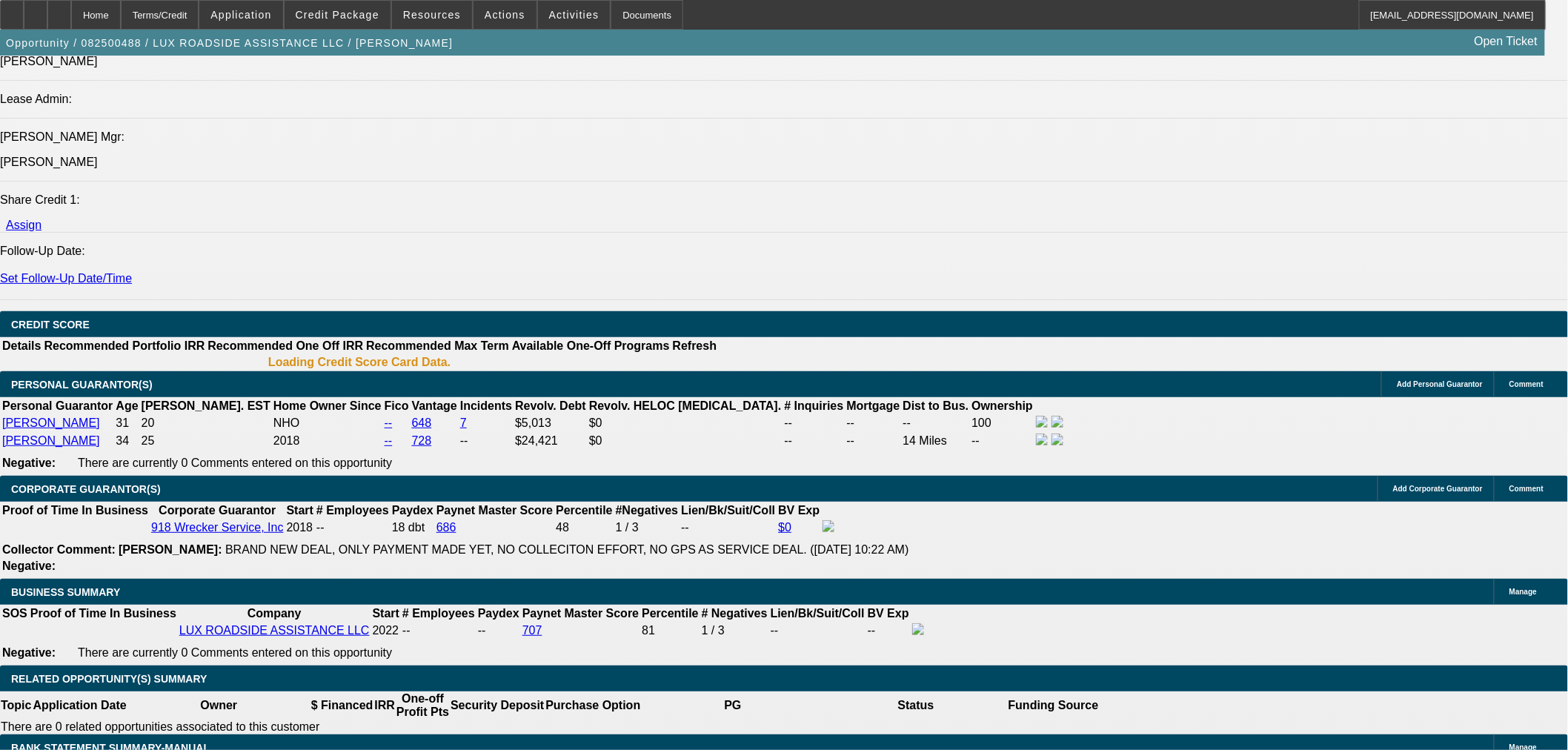
select select "0"
select select "6"
select select "0"
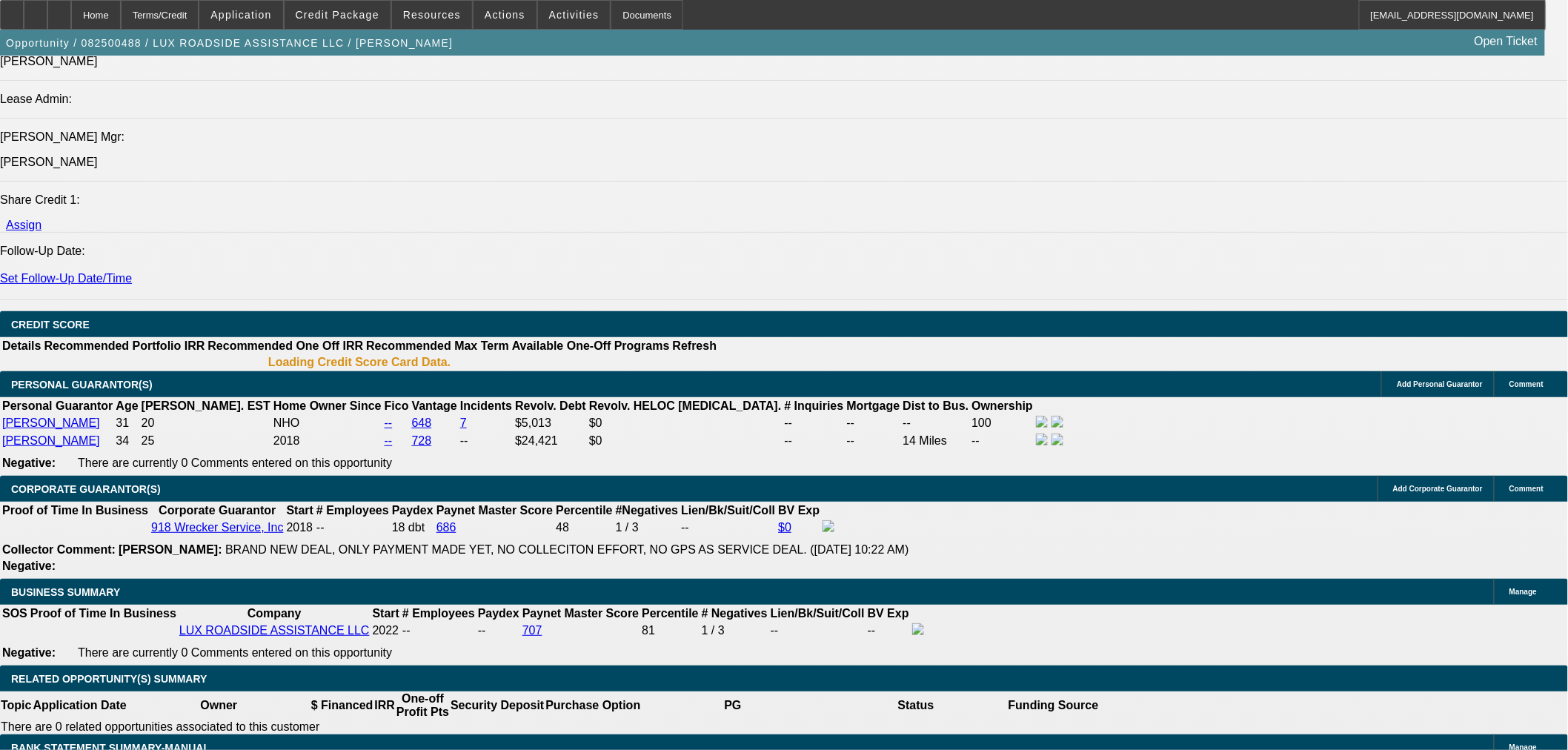
select select "0"
select select "6"
select select "0"
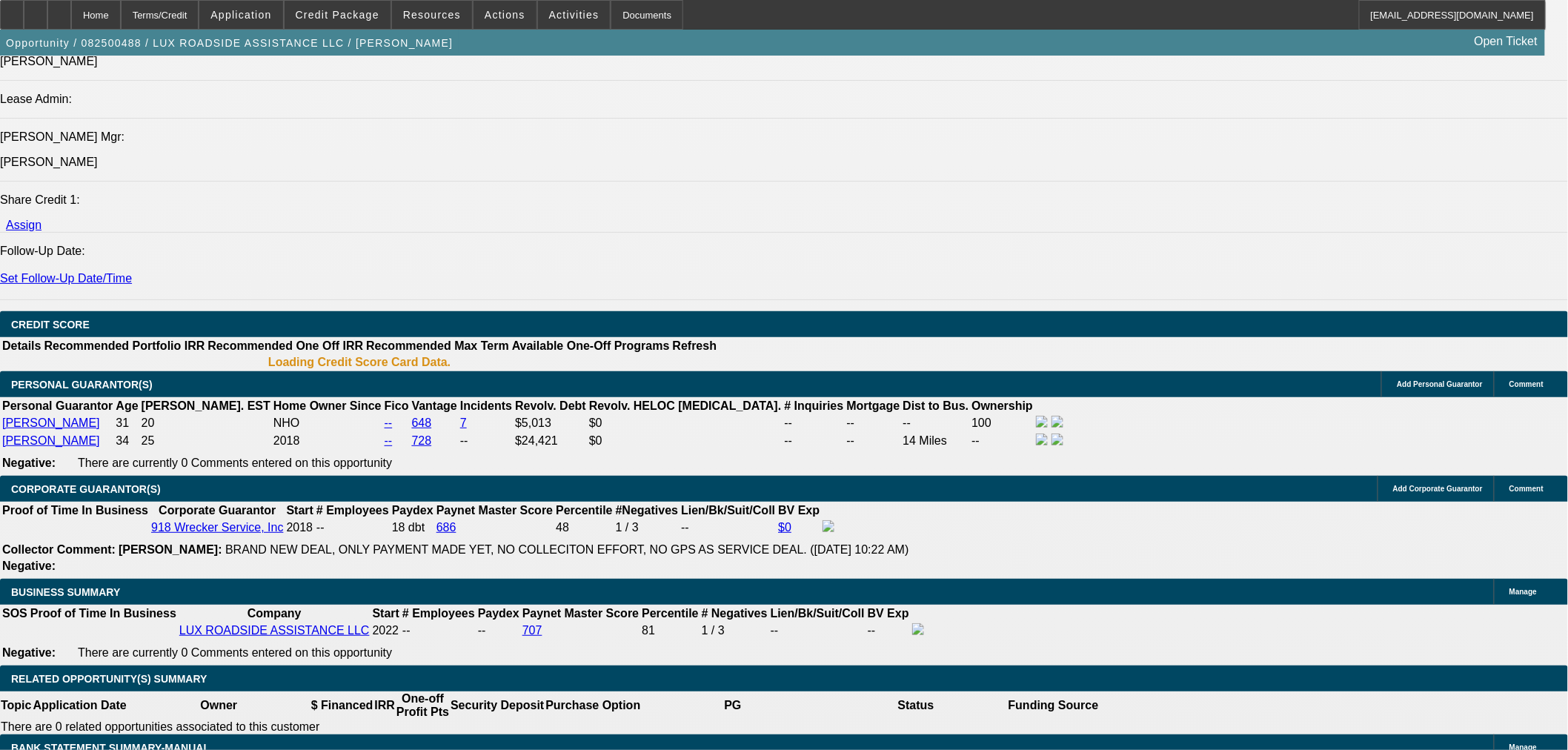
select select "6"
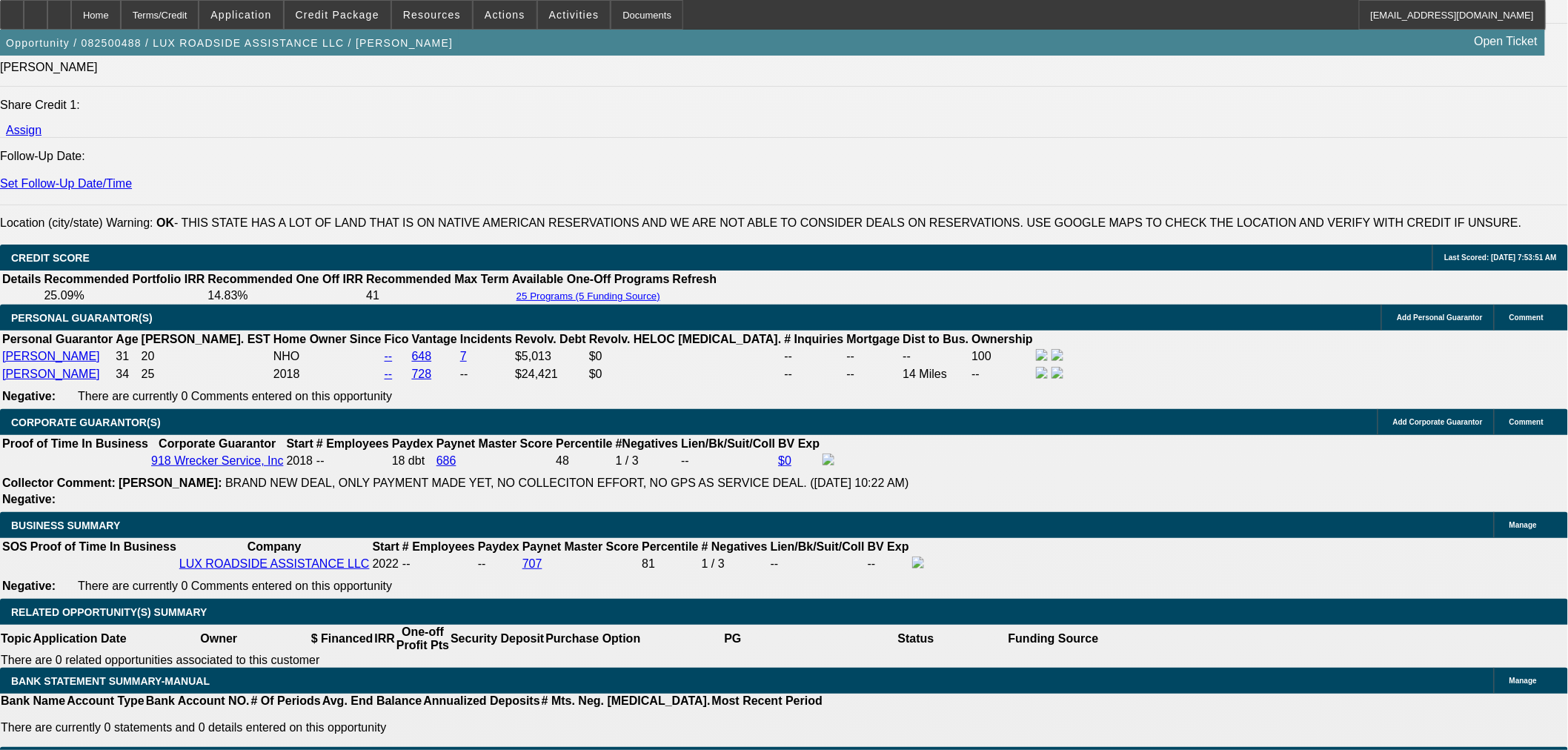
scroll to position [2005, 0]
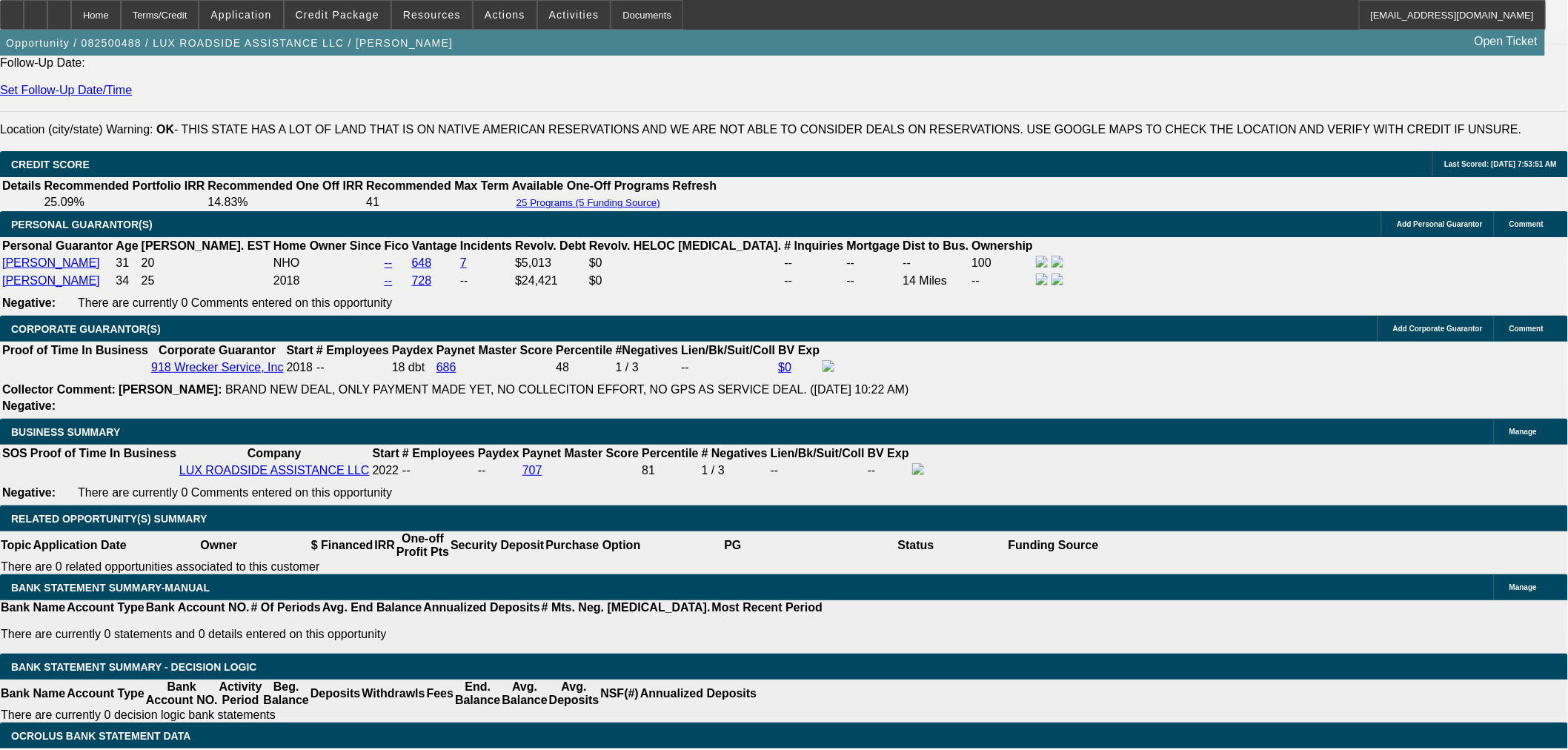
drag, startPoint x: 332, startPoint y: 457, endPoint x: 402, endPoint y: 460, distance: 70.1
type input "1"
type input "UNKNOWN"
type input "14"
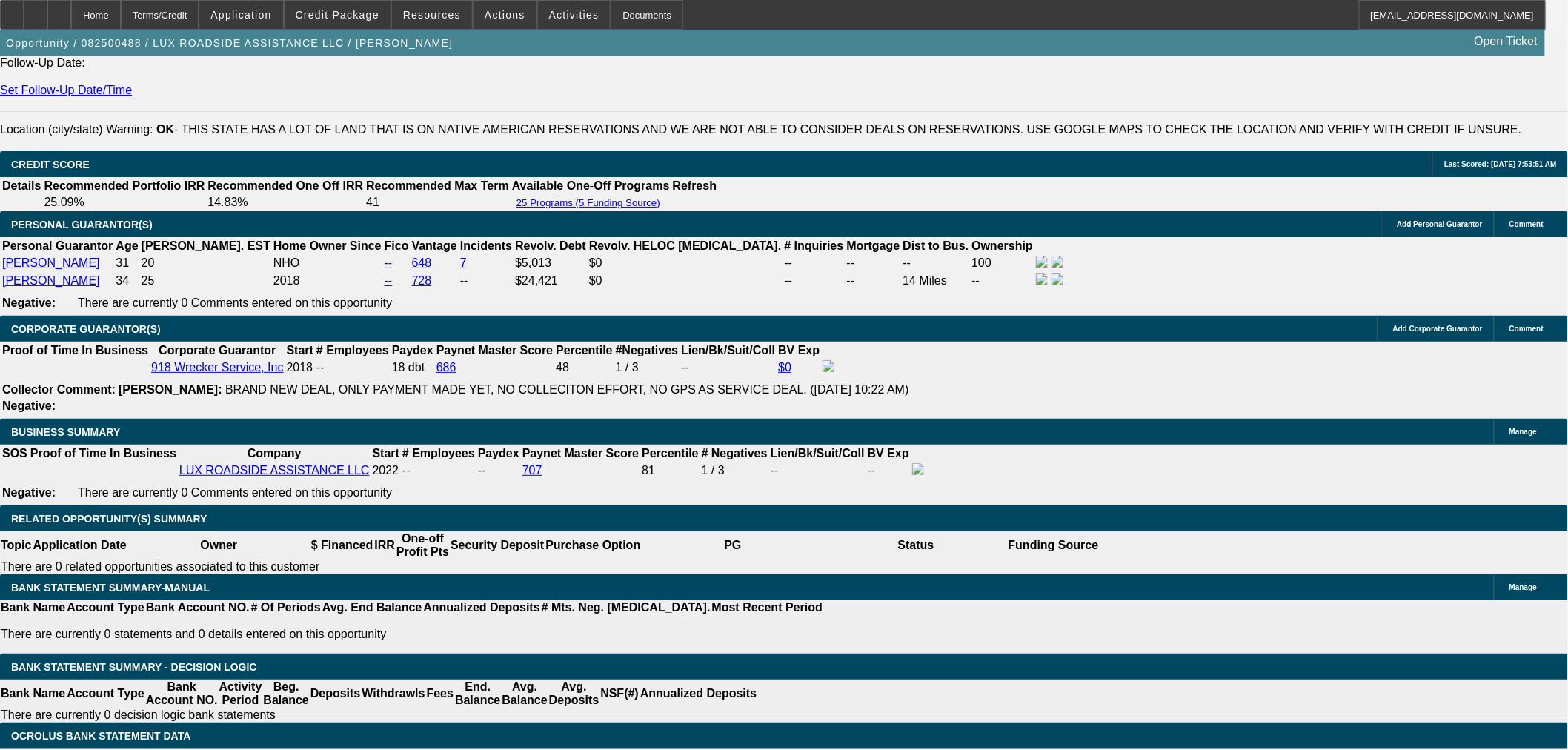
type input "$2,431.48"
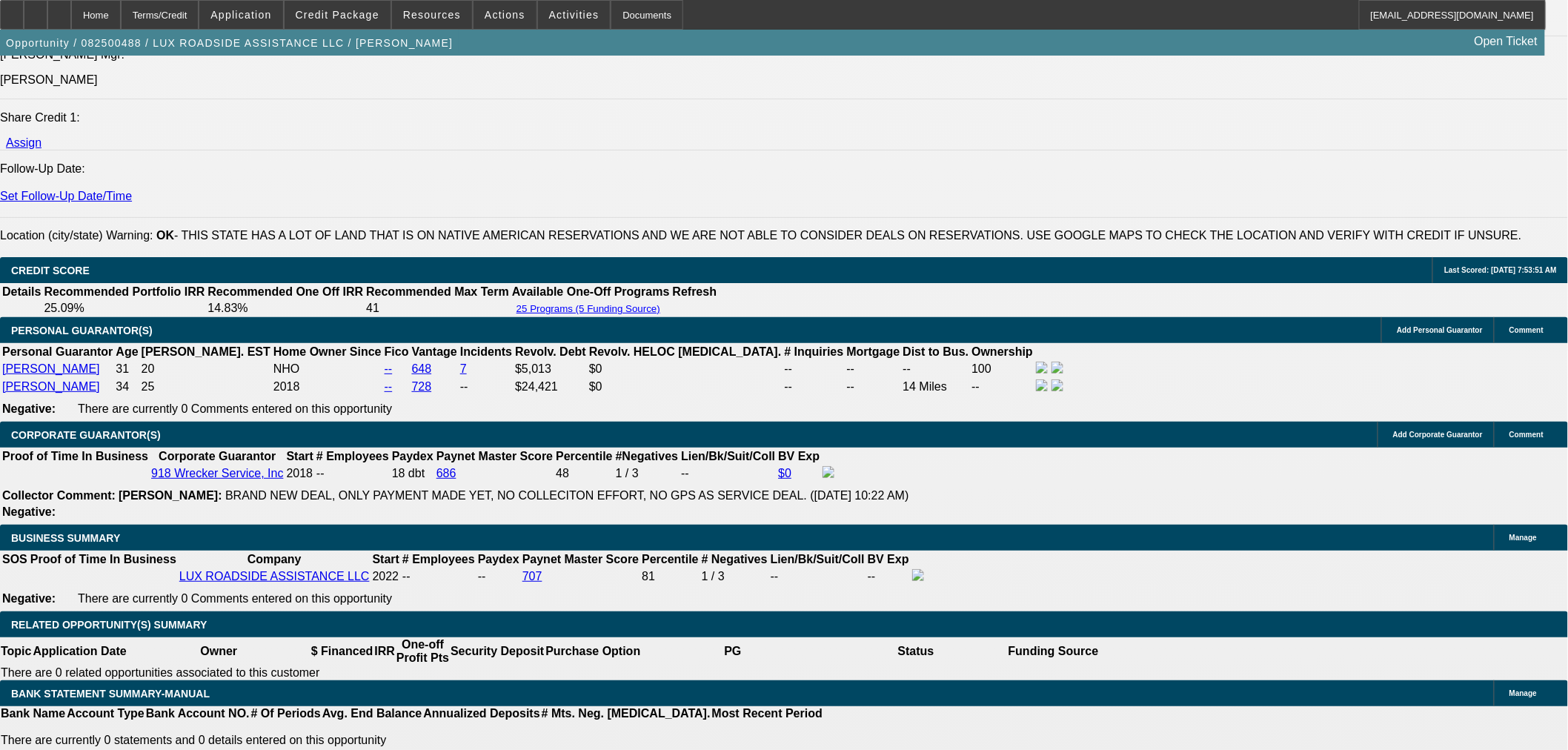
scroll to position [1758, 0]
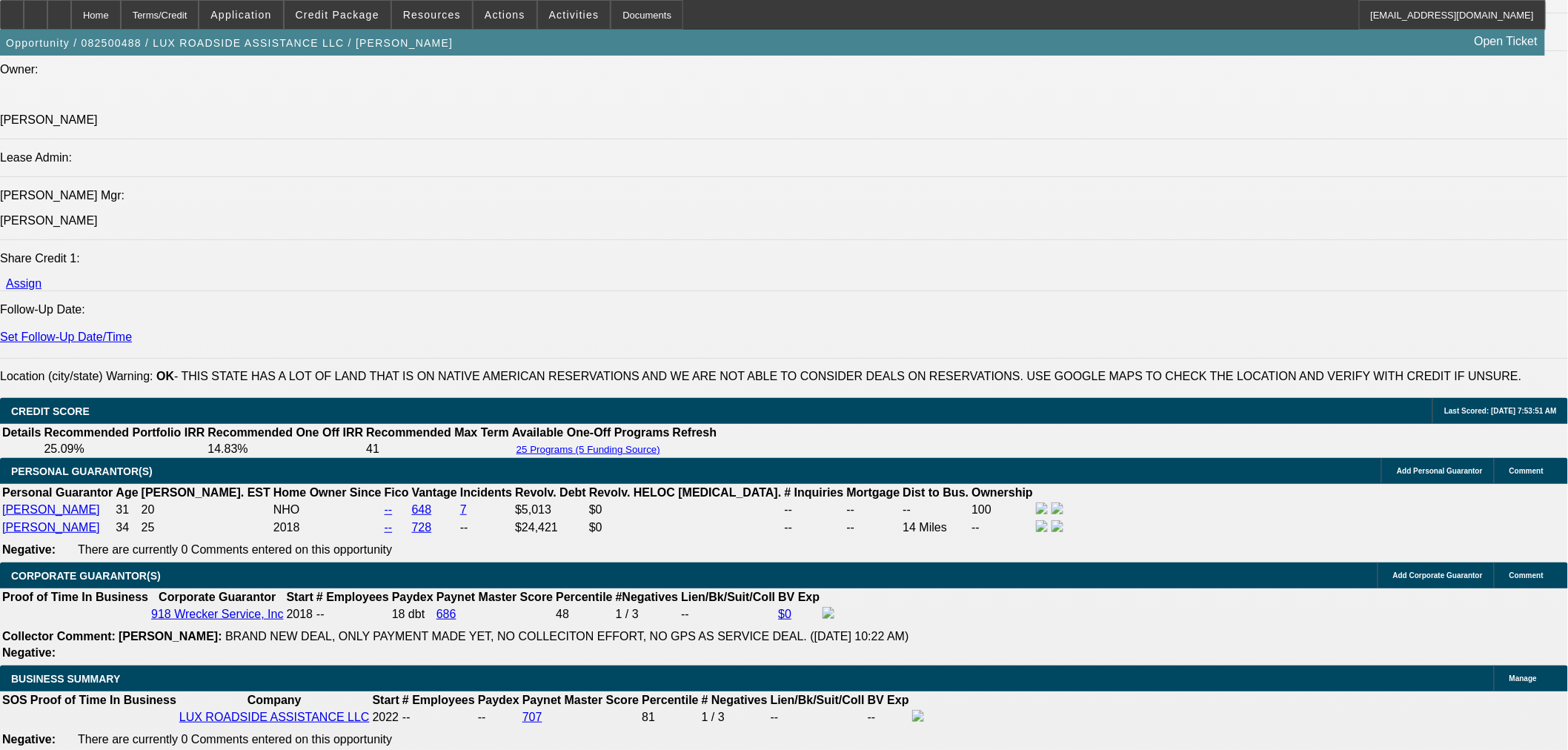
type input "14"
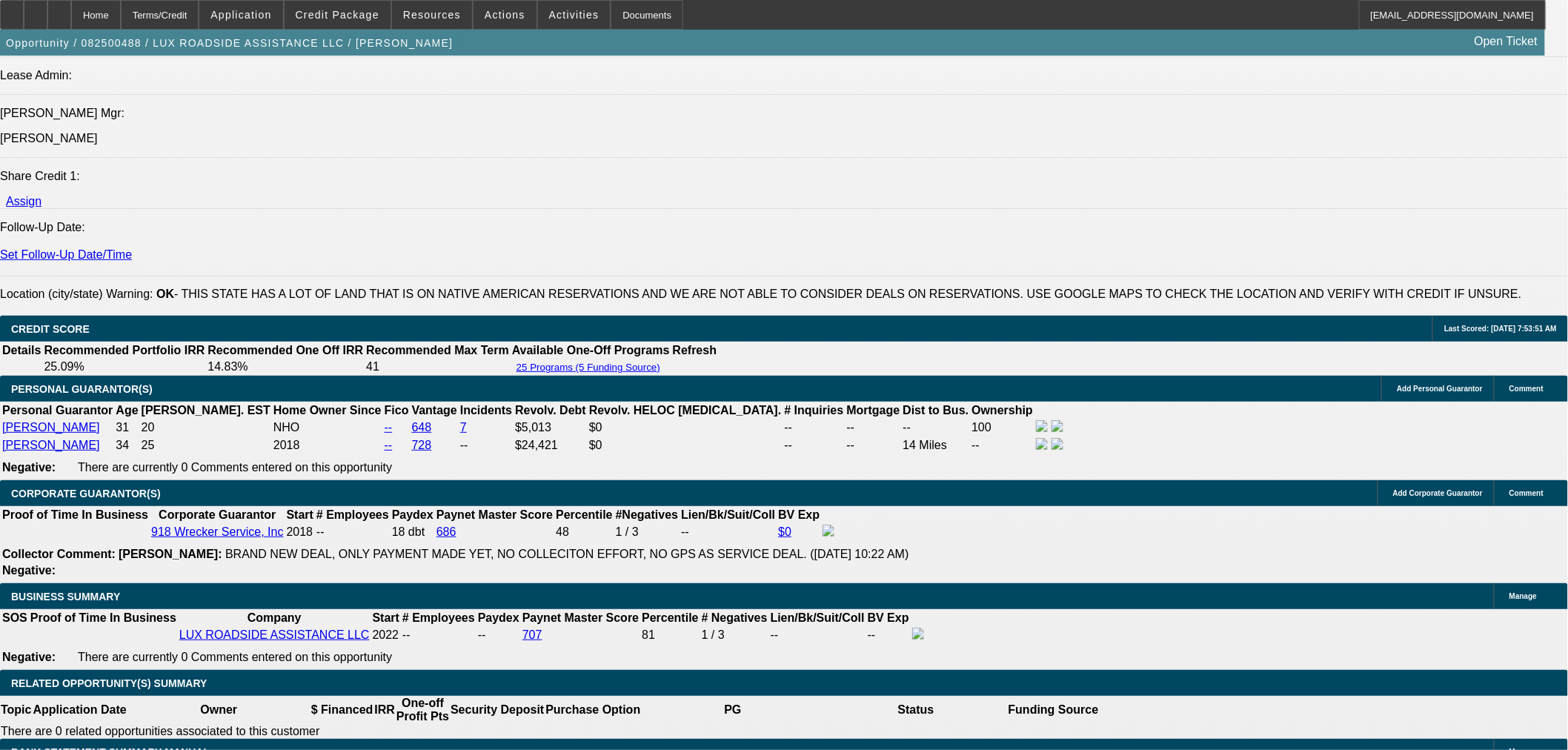
scroll to position [1923, 0]
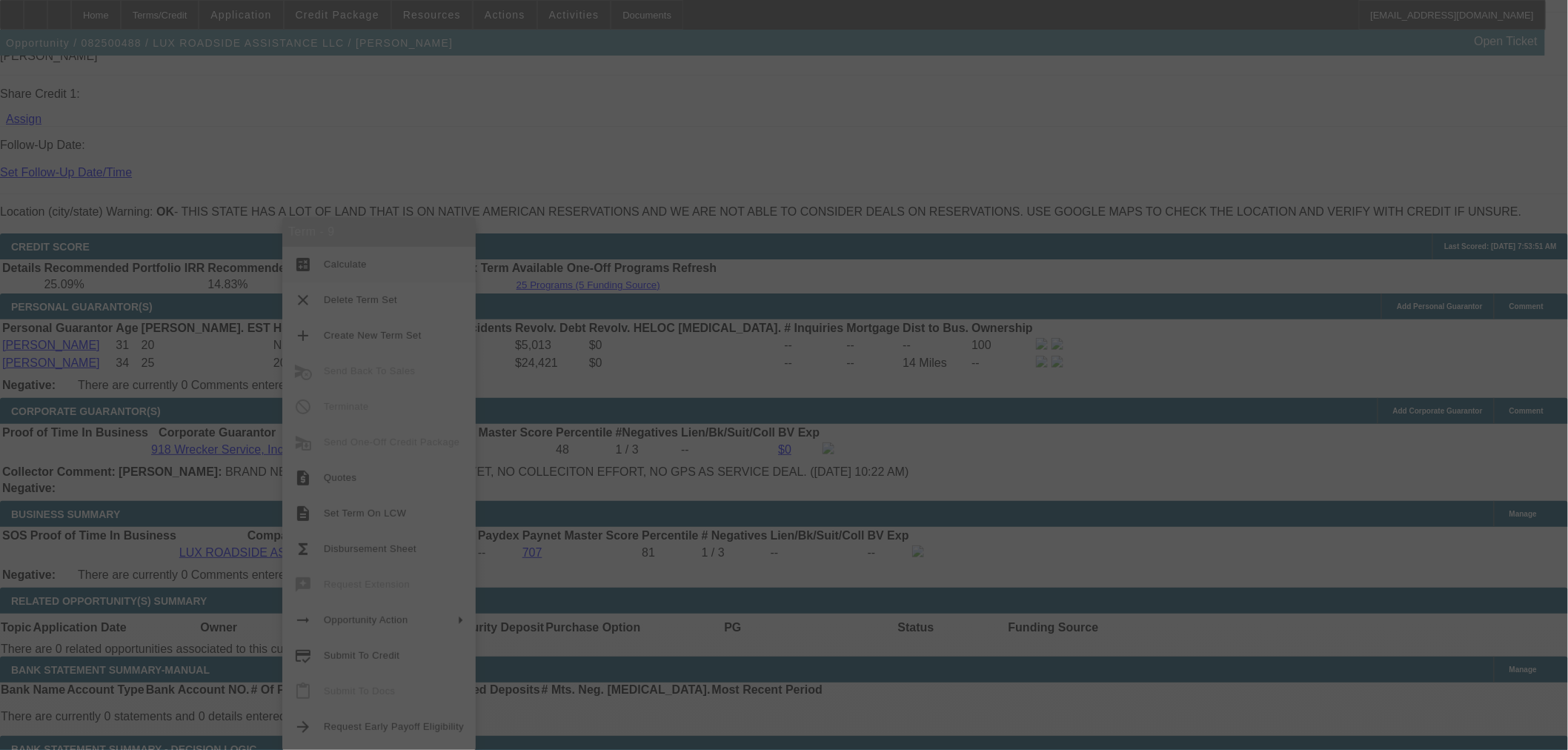
select select "0"
select select "6"
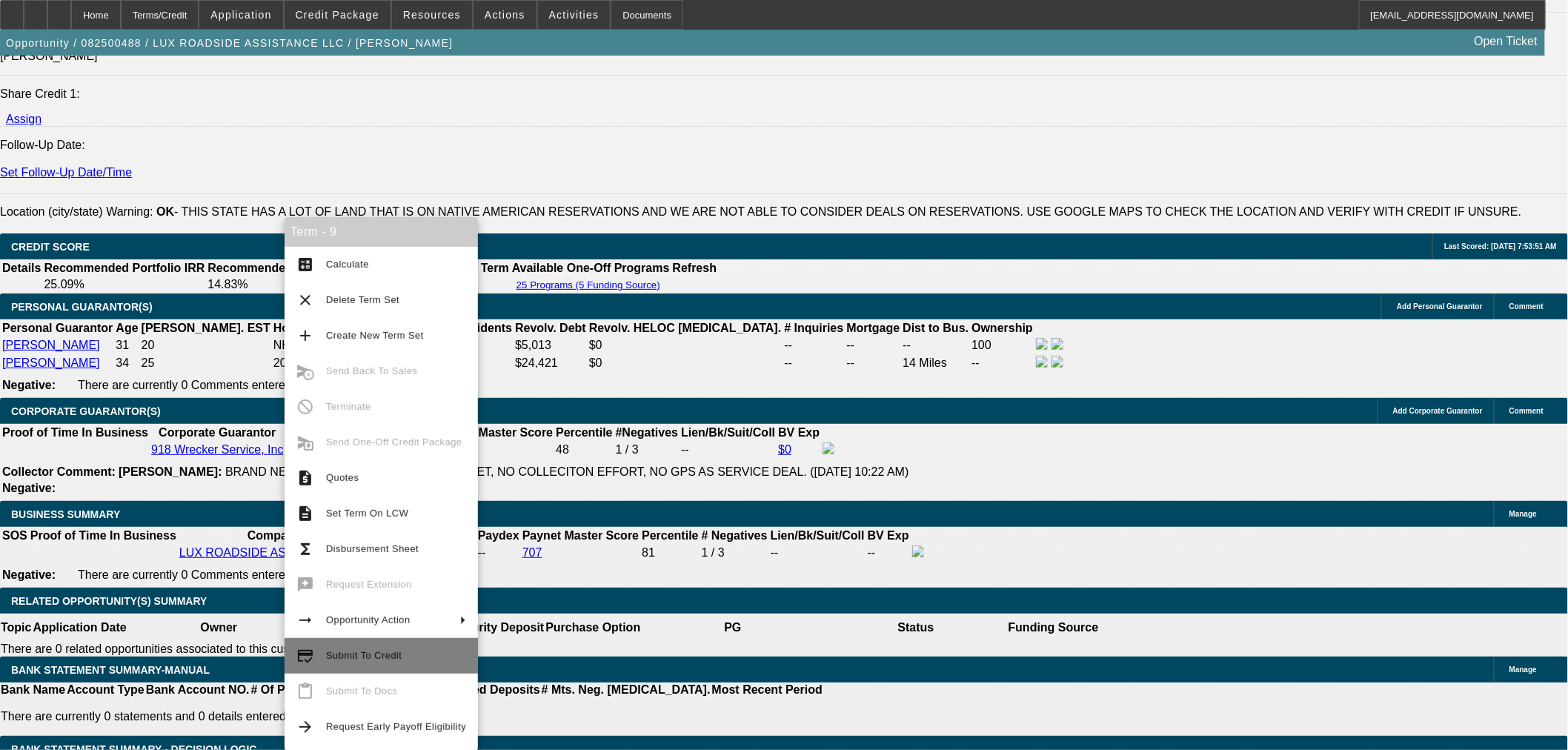
click at [363, 661] on span "Submit To Credit" at bounding box center [363, 656] width 76 height 11
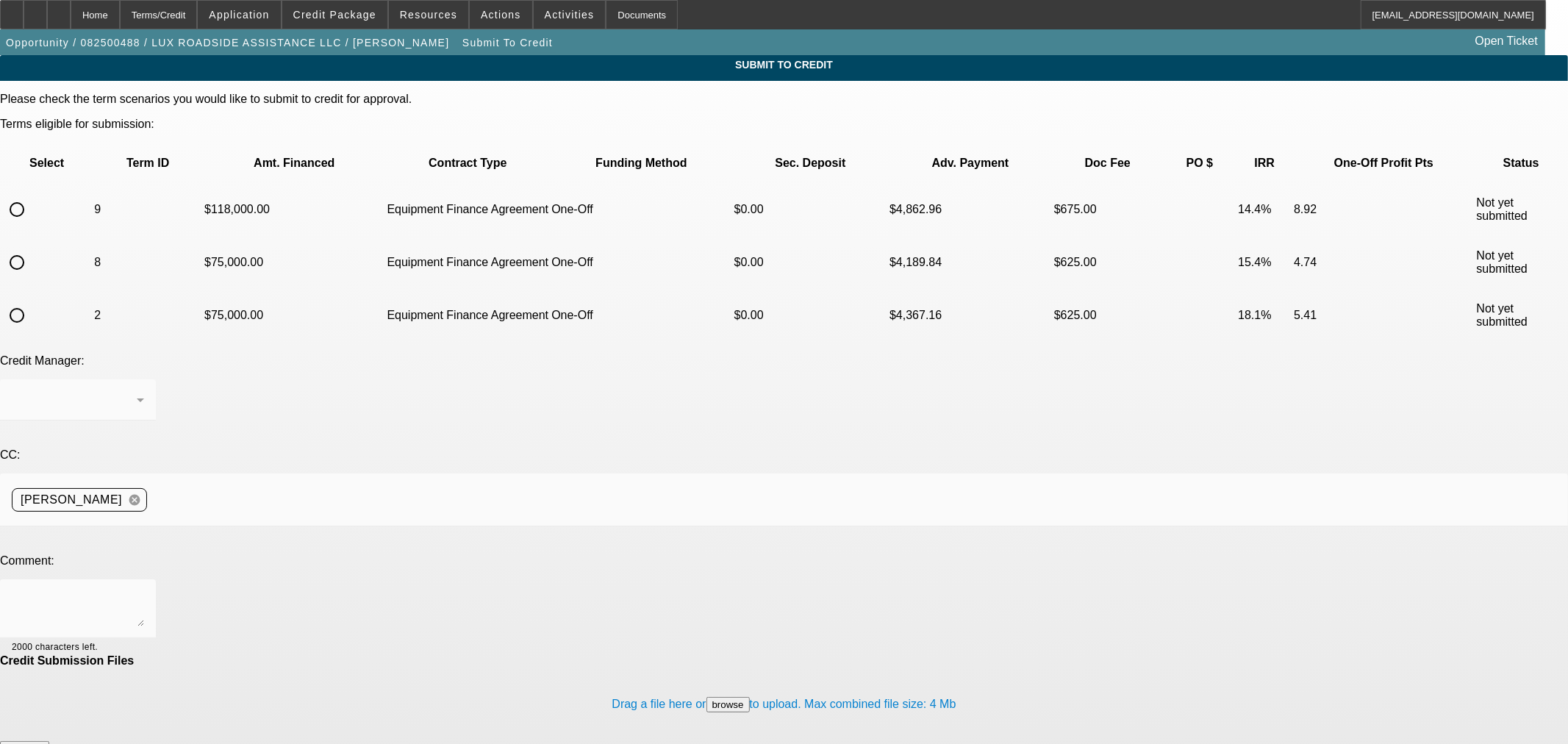
click at [32, 195] on input "radio" at bounding box center [17, 209] width 29 height 29
radio input "true"
click at [144, 591] on textarea at bounding box center [78, 609] width 132 height 36
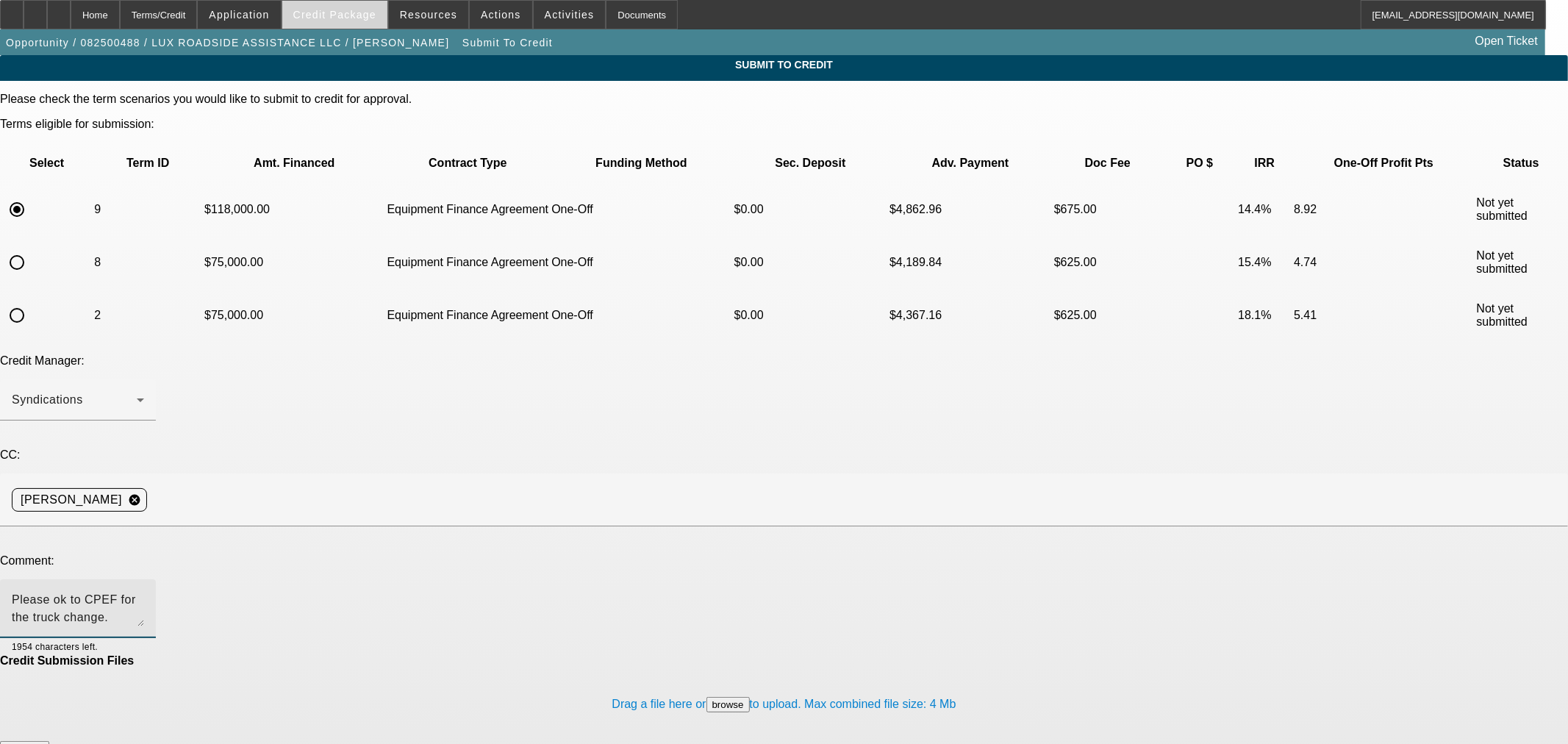
type textarea "Please ok to CPEF for the truck change. Thanks"
click at [323, 19] on span "Credit Package" at bounding box center [334, 14] width 83 height 12
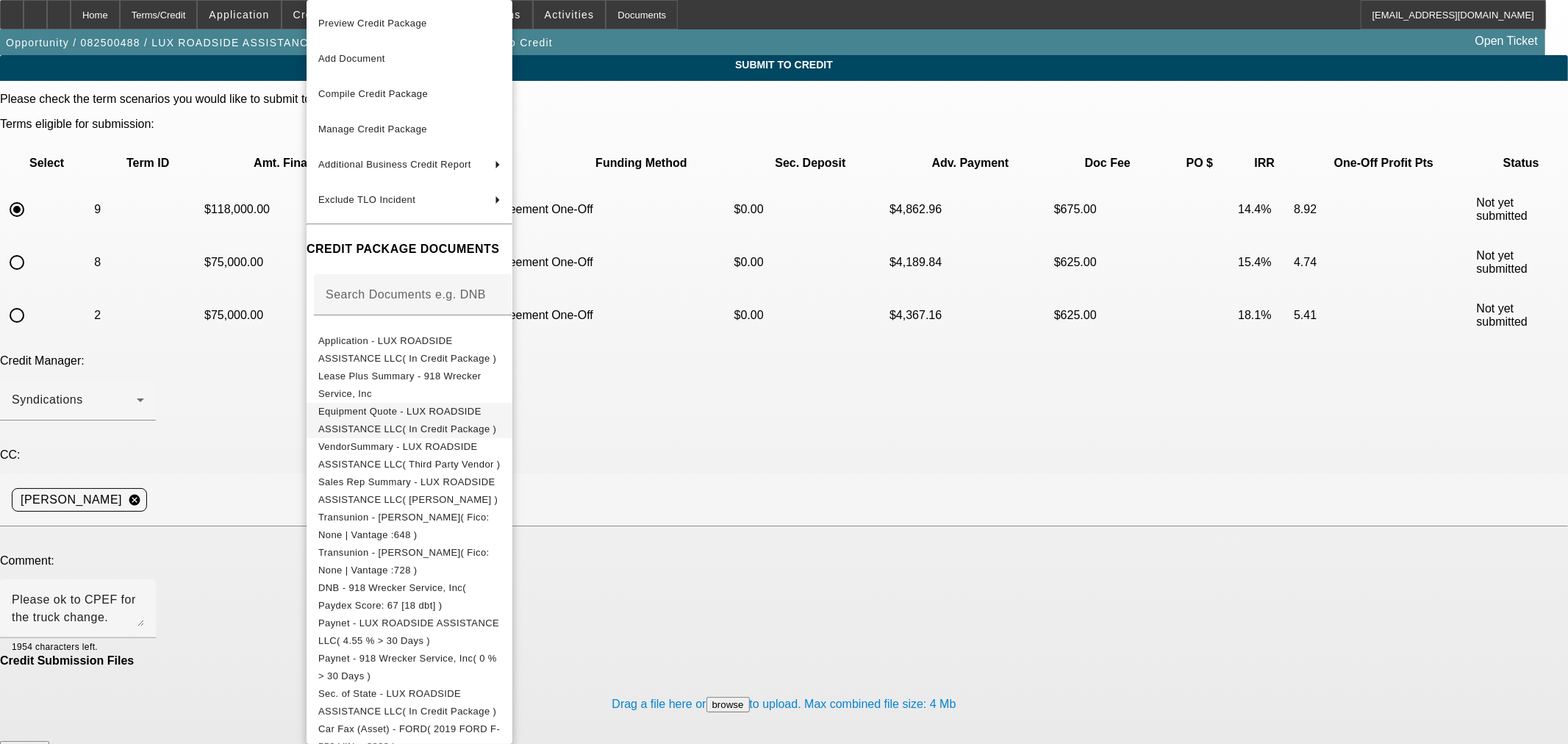
click at [391, 416] on span "Equipment Quote - LUX ROADSIDE ASSISTANCE LLC( In Credit Package )" at bounding box center [407, 420] width 178 height 29
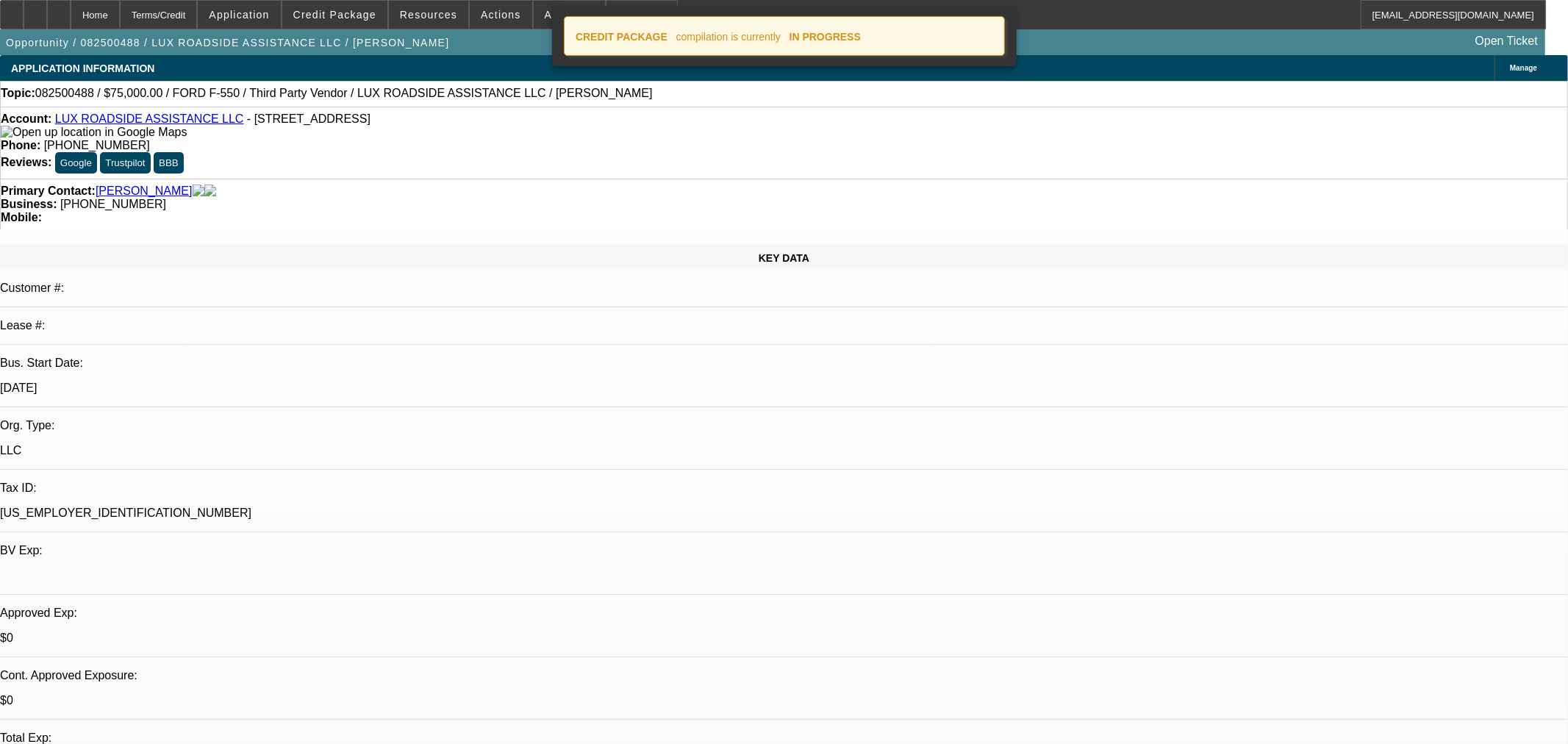
select select "0"
select select "6"
select select "0"
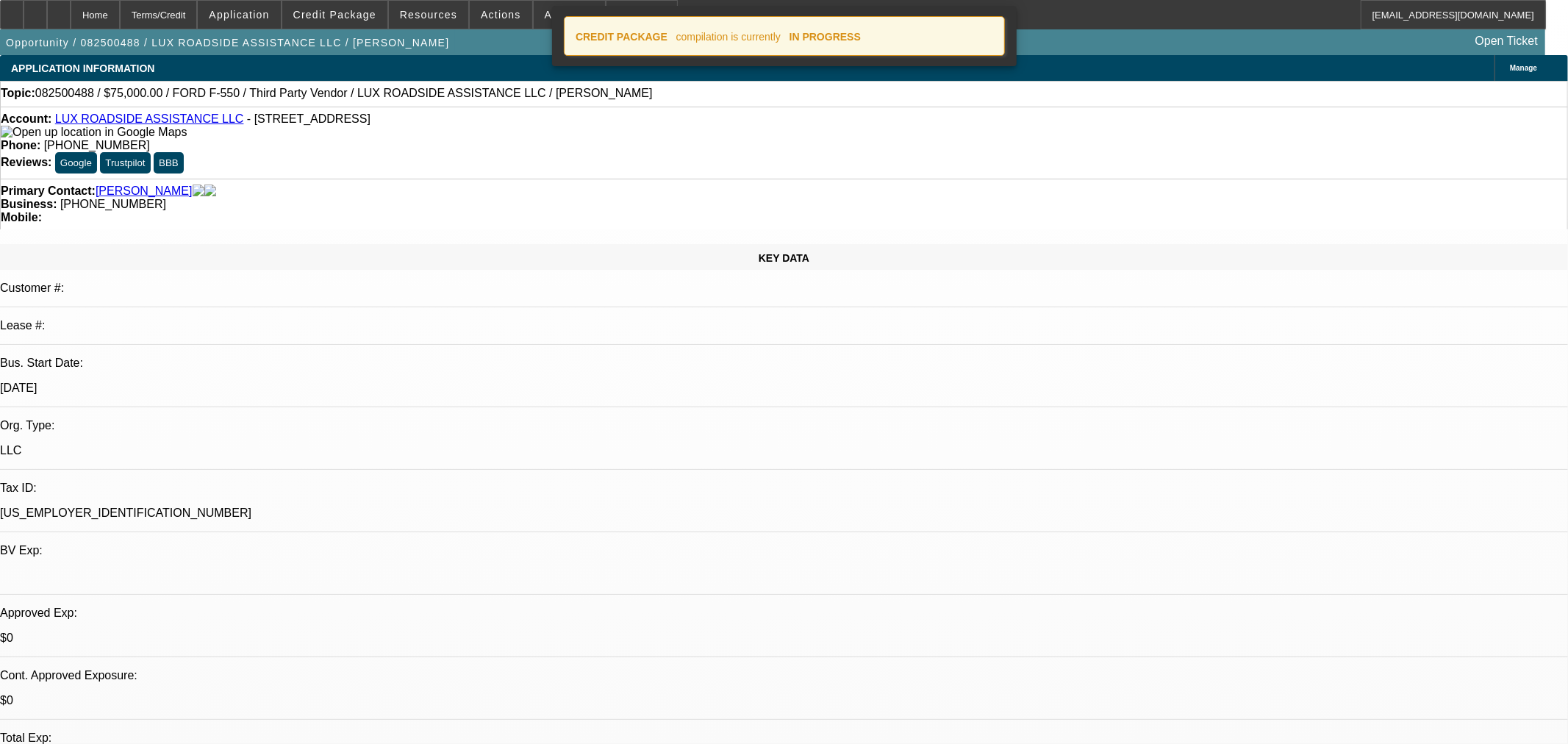
select select "0"
select select "6"
select select "0"
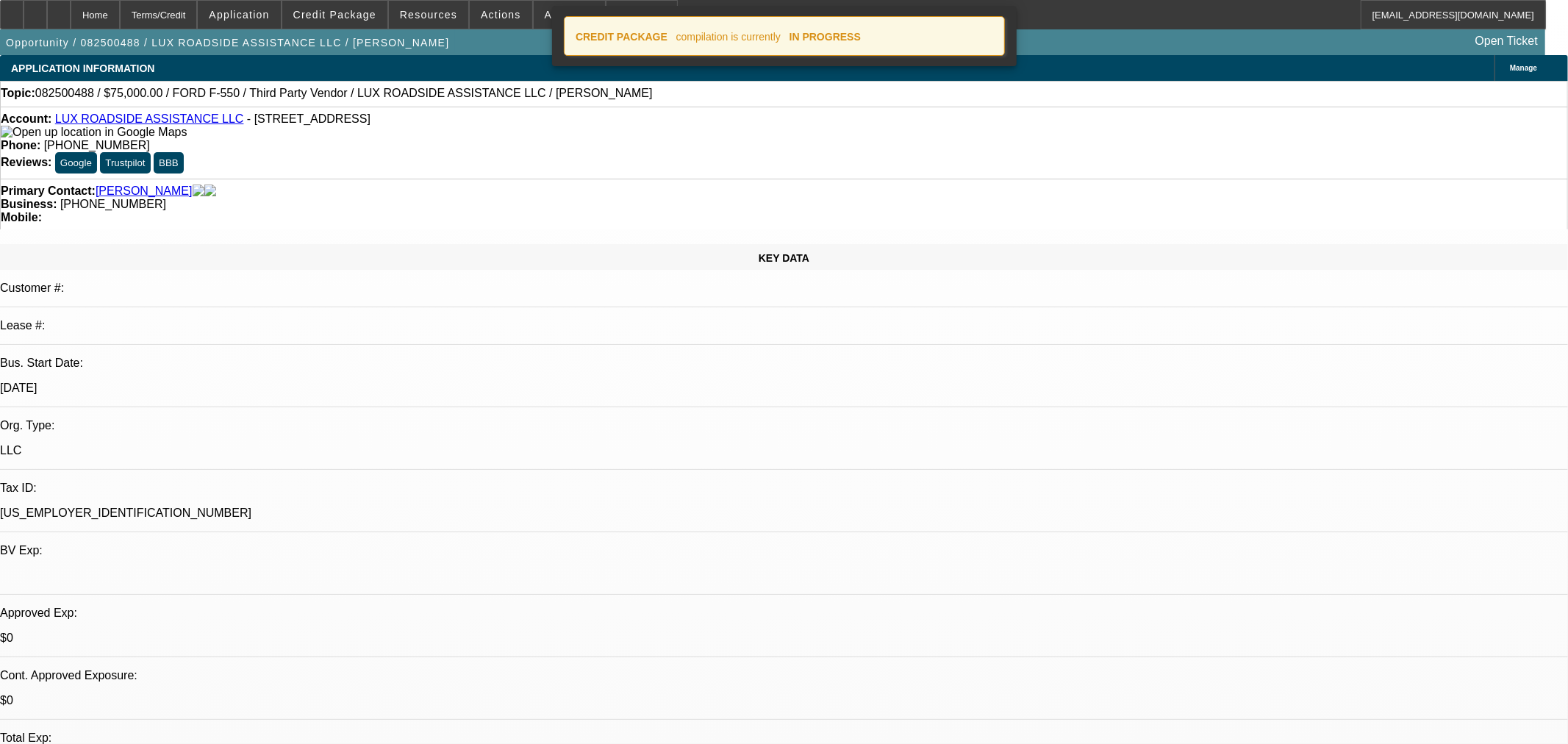
select select "0"
select select "6"
select select "0"
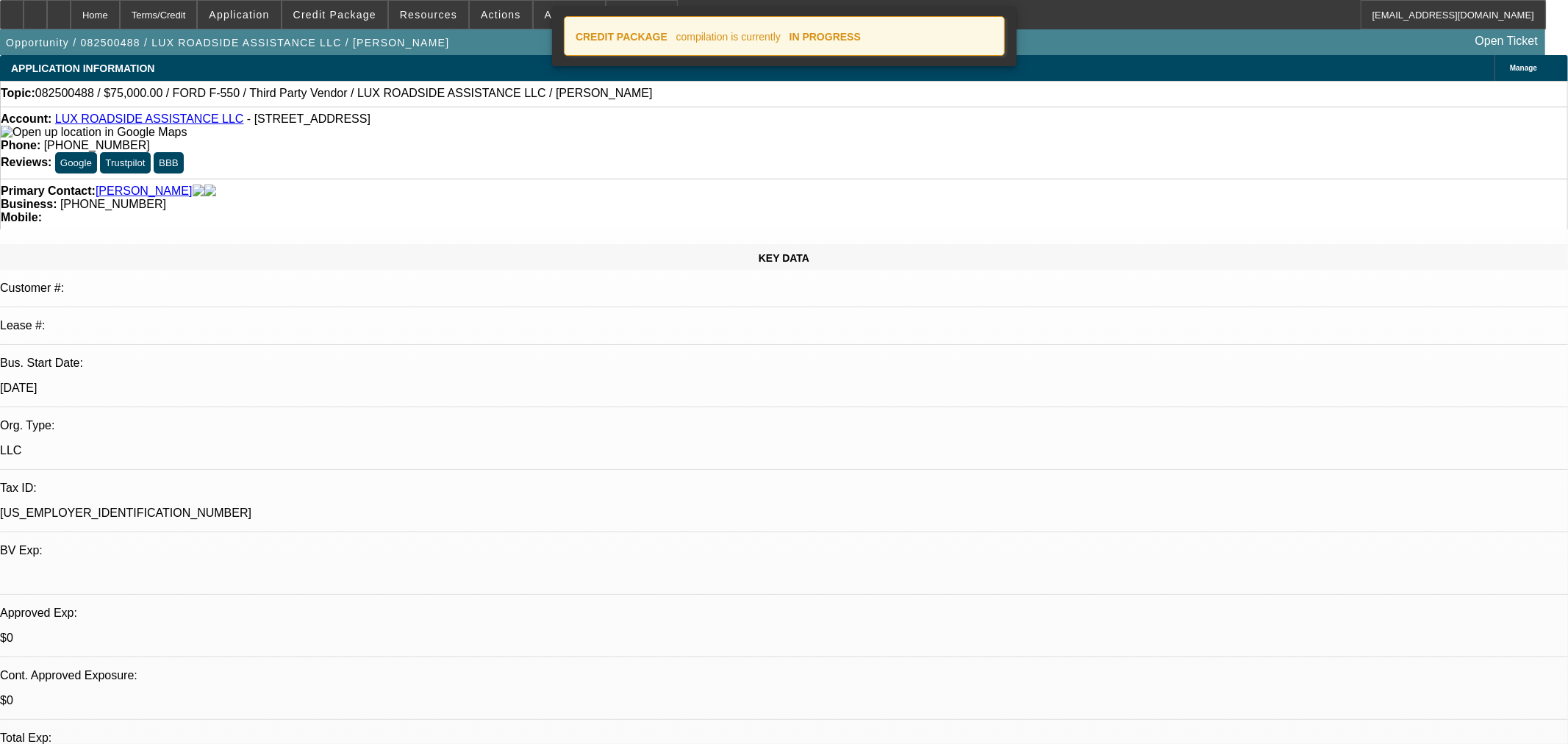
select select "6"
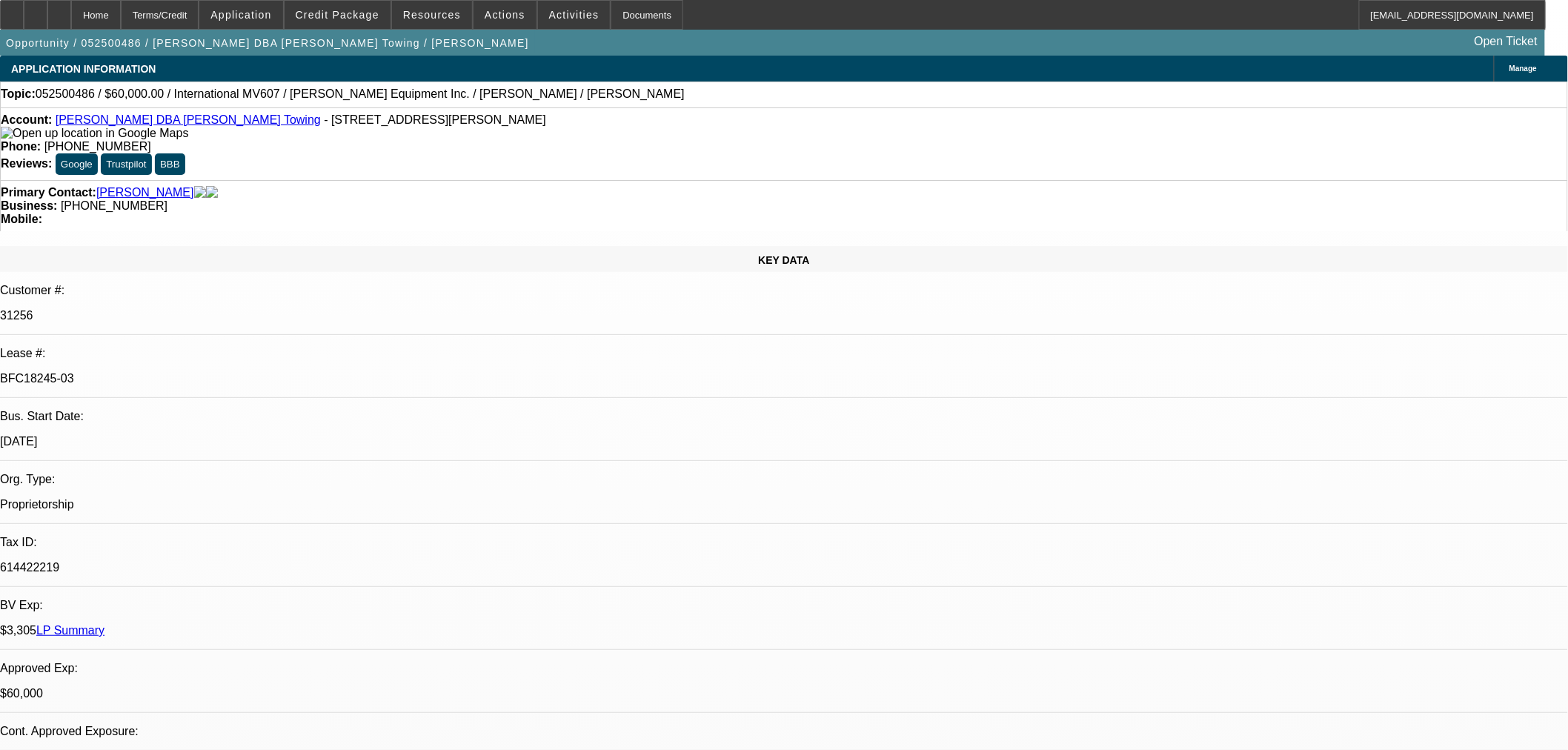
select select "0"
select select "2"
select select "0.1"
select select "4"
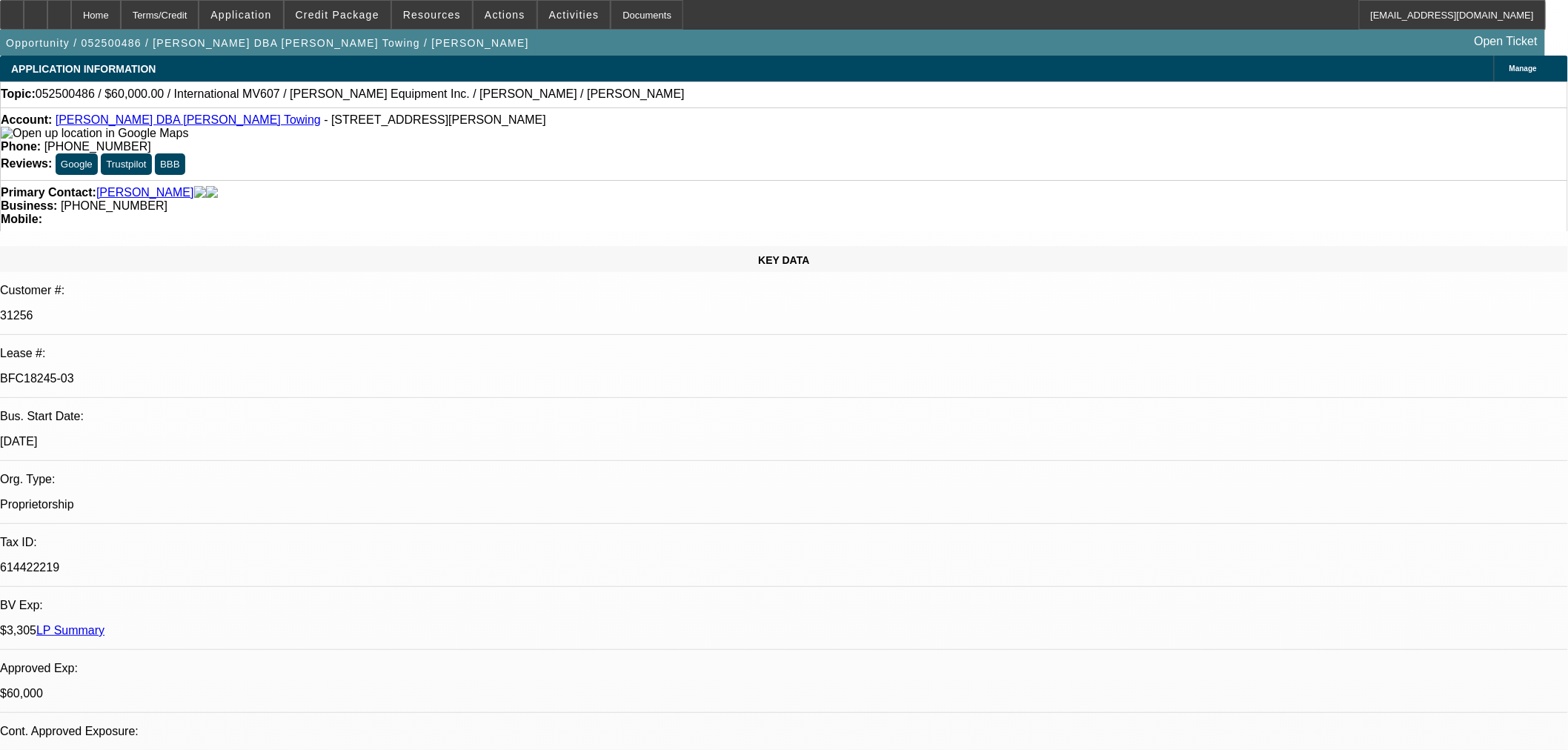
select select "0"
select select "2"
select select "0.1"
select select "4"
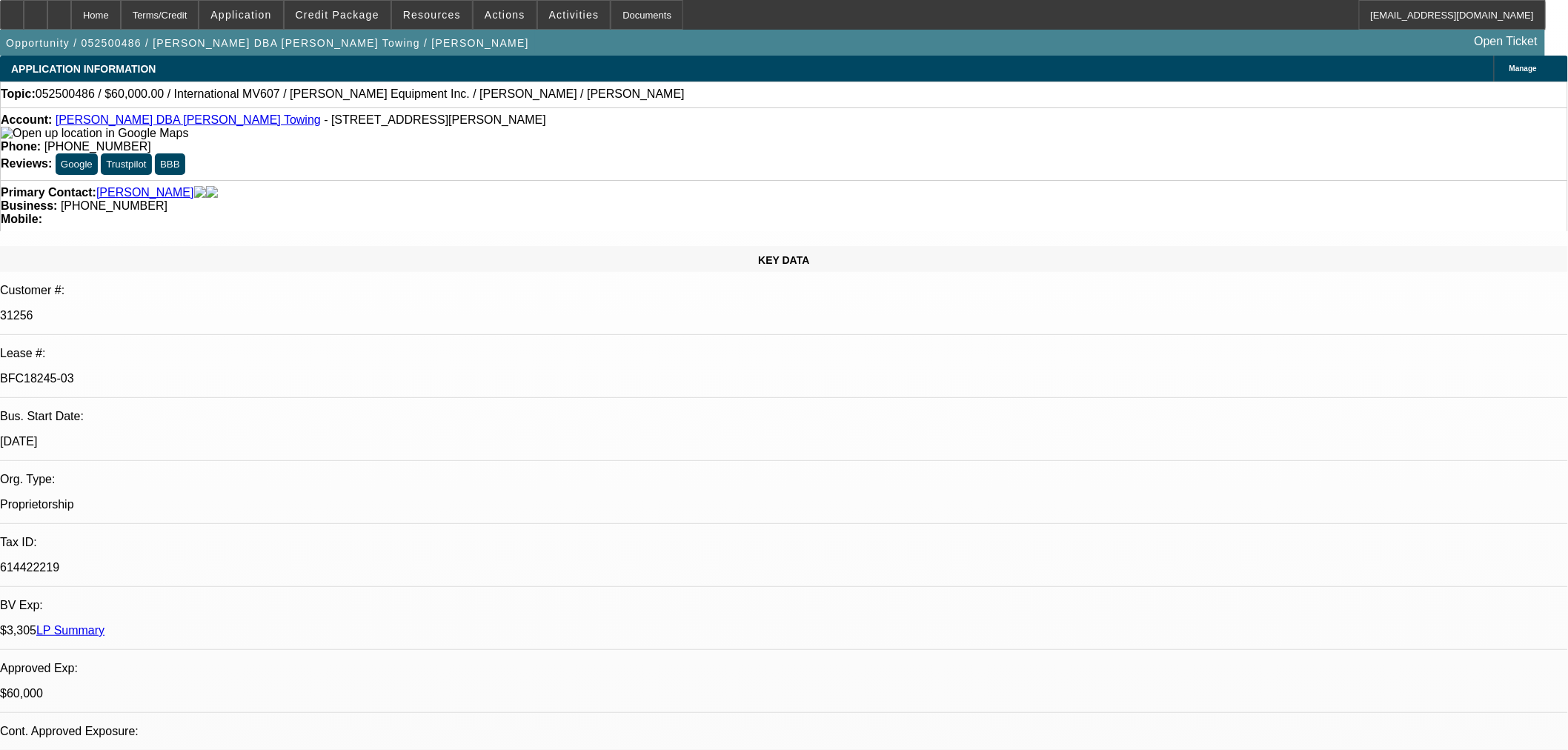
select select "0"
select select "2"
select select "0.1"
select select "4"
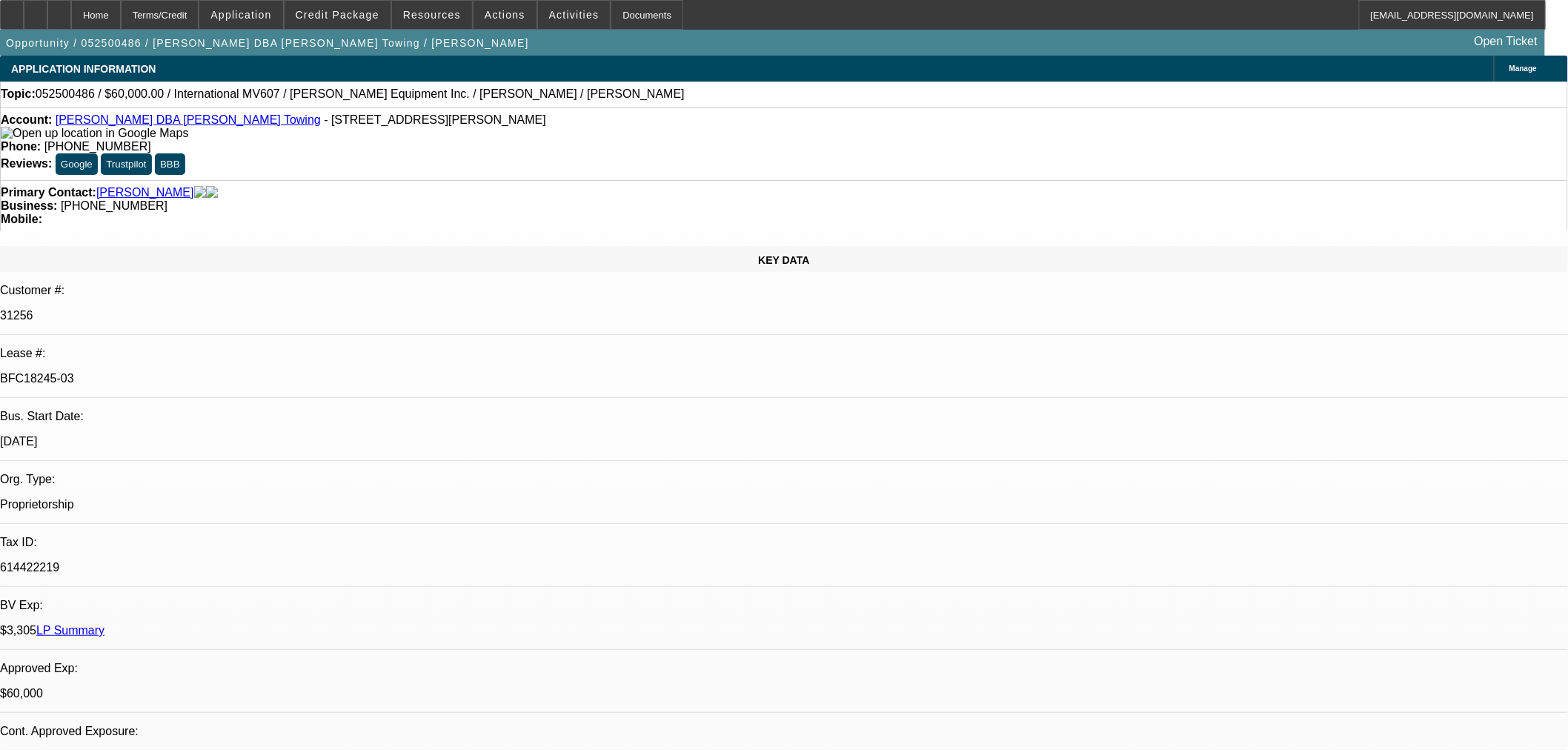
select select "0"
select select "3"
select select "0.1"
select select "4"
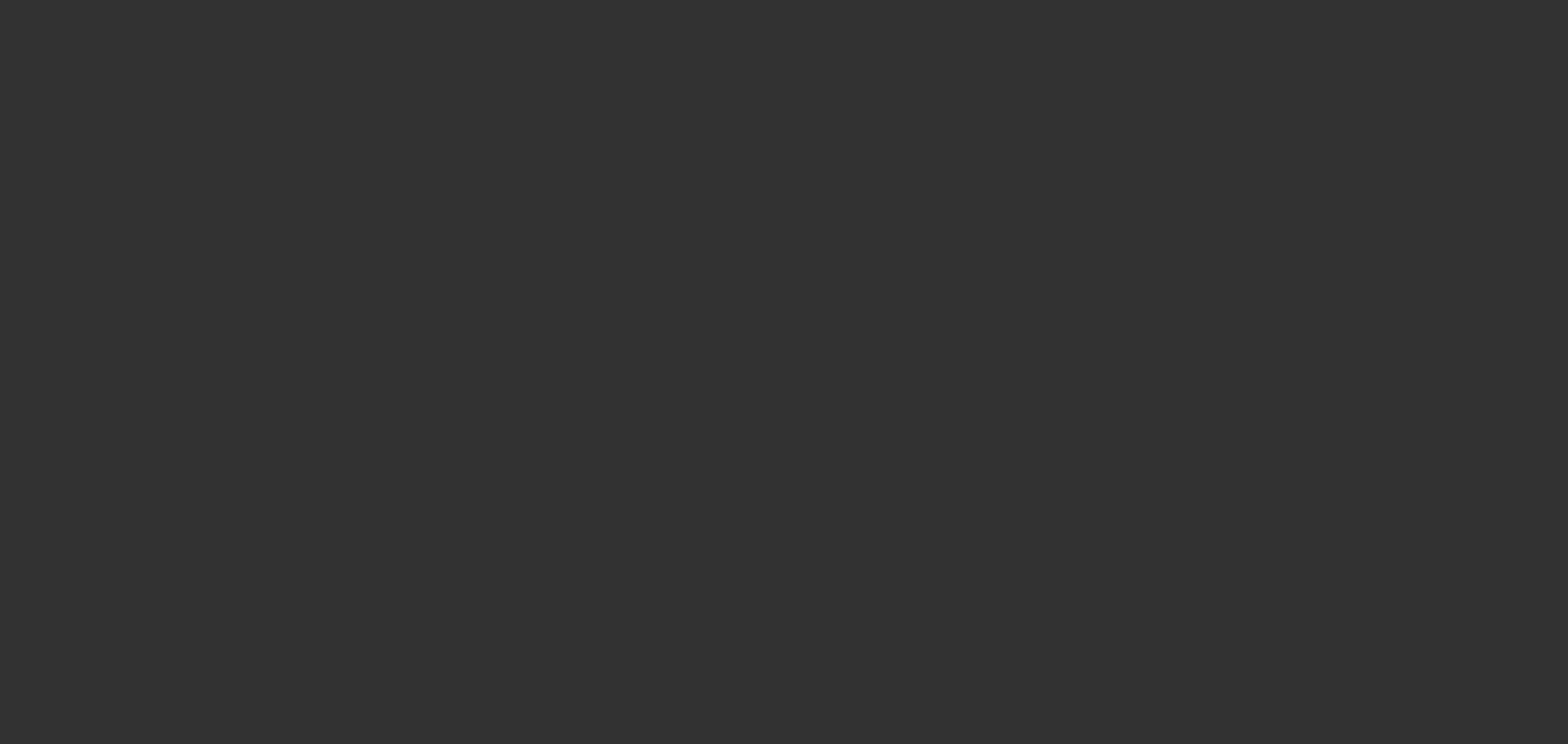
select select "0"
select select "2"
select select "0"
select select "6"
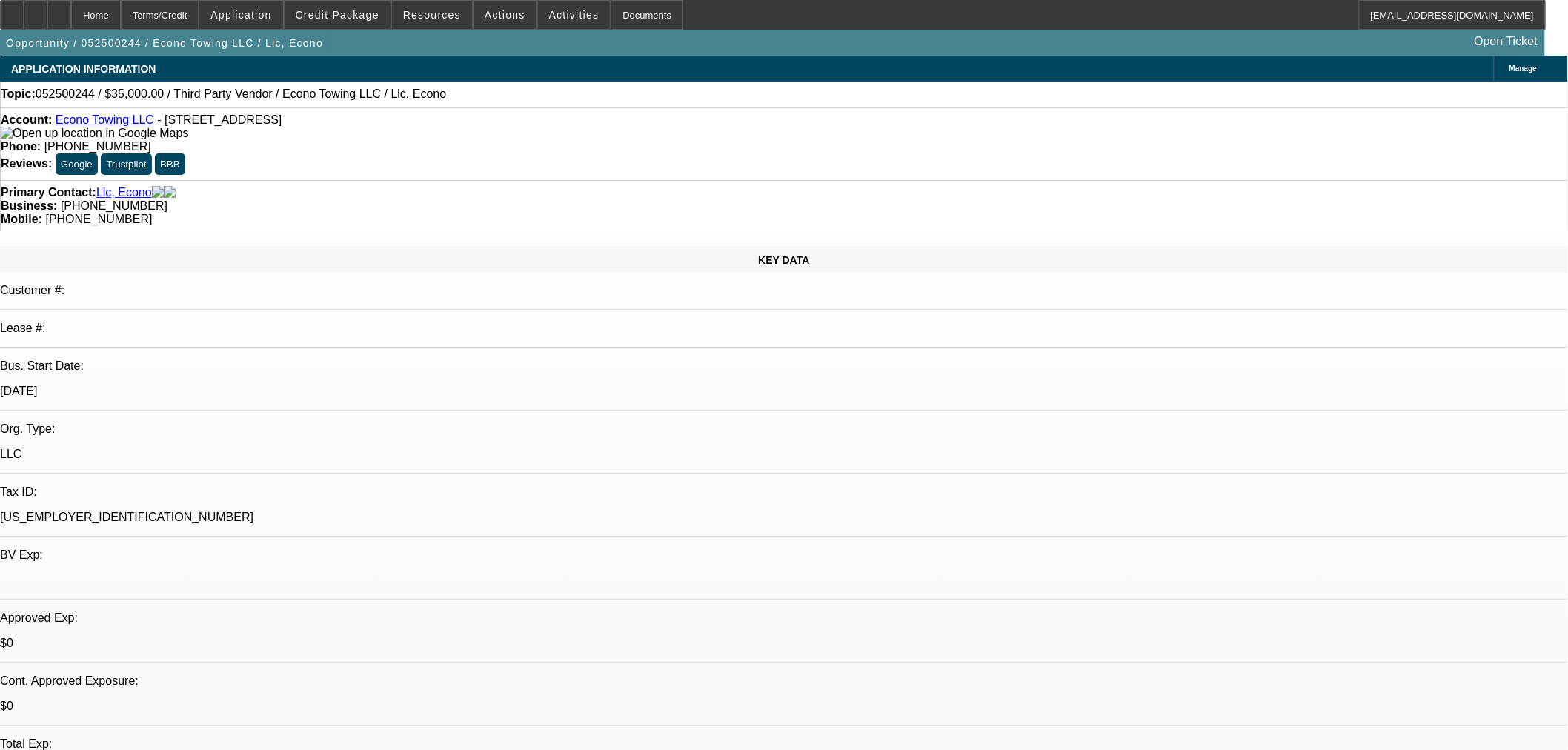
select select "0"
select select "3"
select select "0.1"
select select "4"
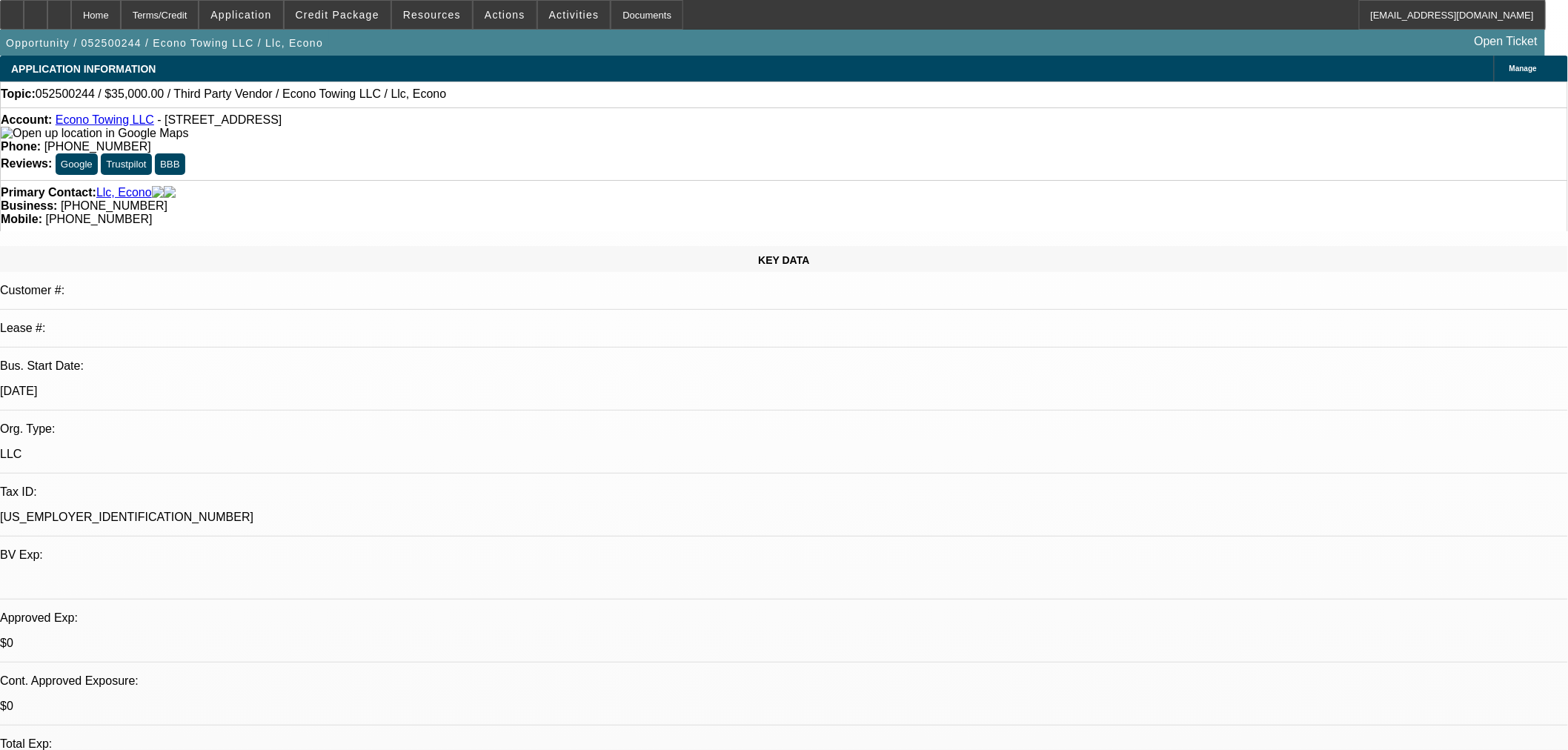
select select "0"
select select "3"
select select "0.1"
select select "4"
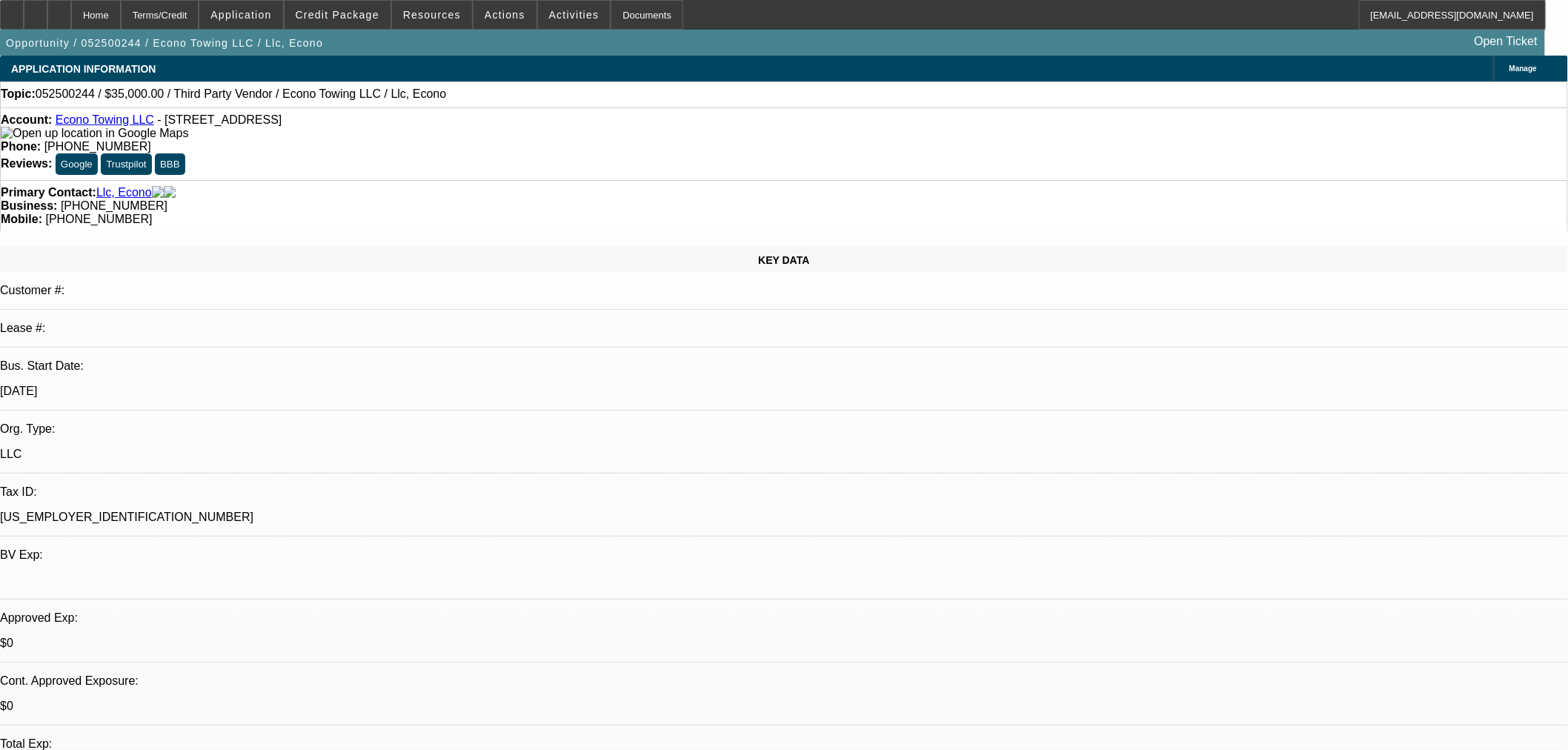
select select "0"
select select "3"
select select "0.1"
select select "4"
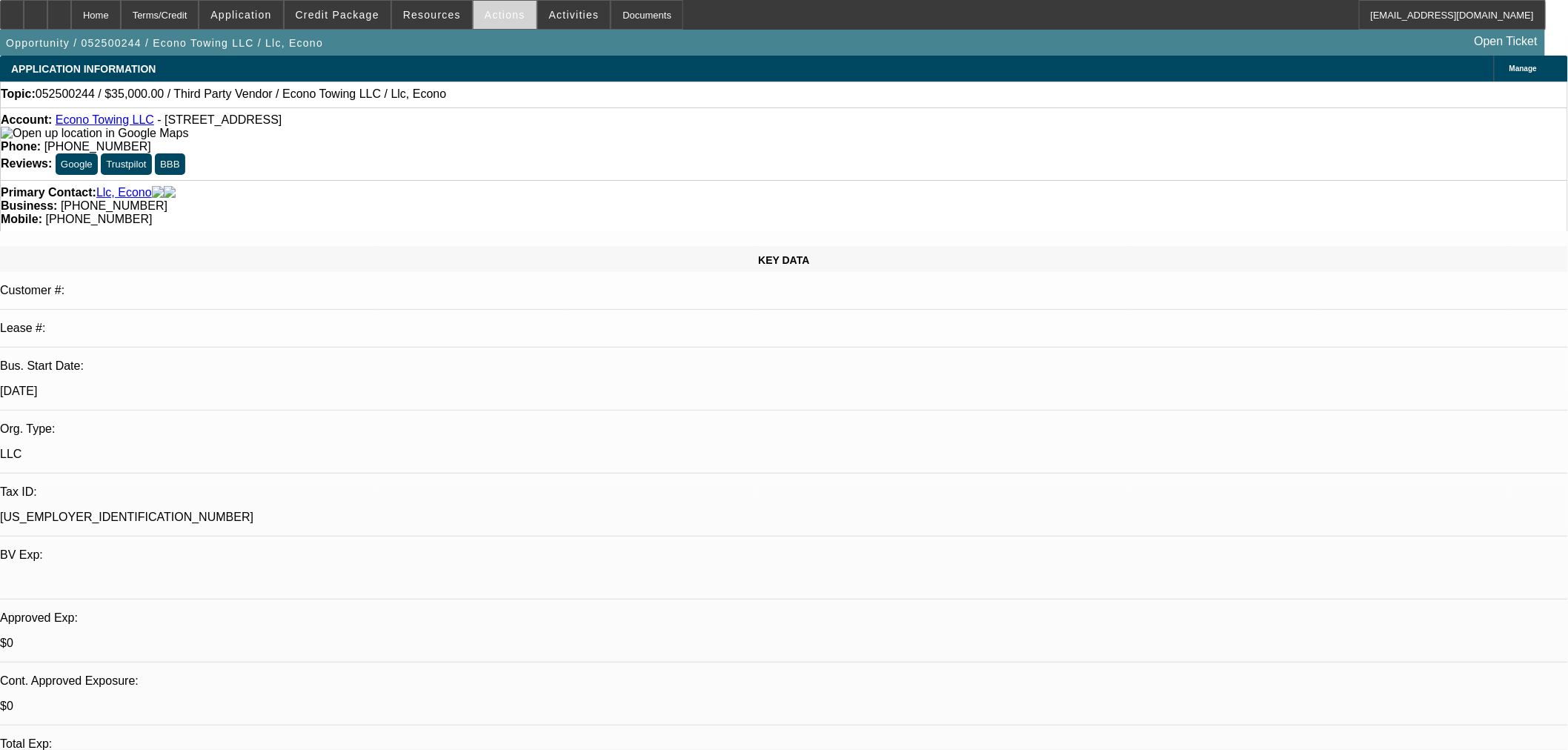
click at [497, 10] on span "Actions" at bounding box center [505, 14] width 41 height 12
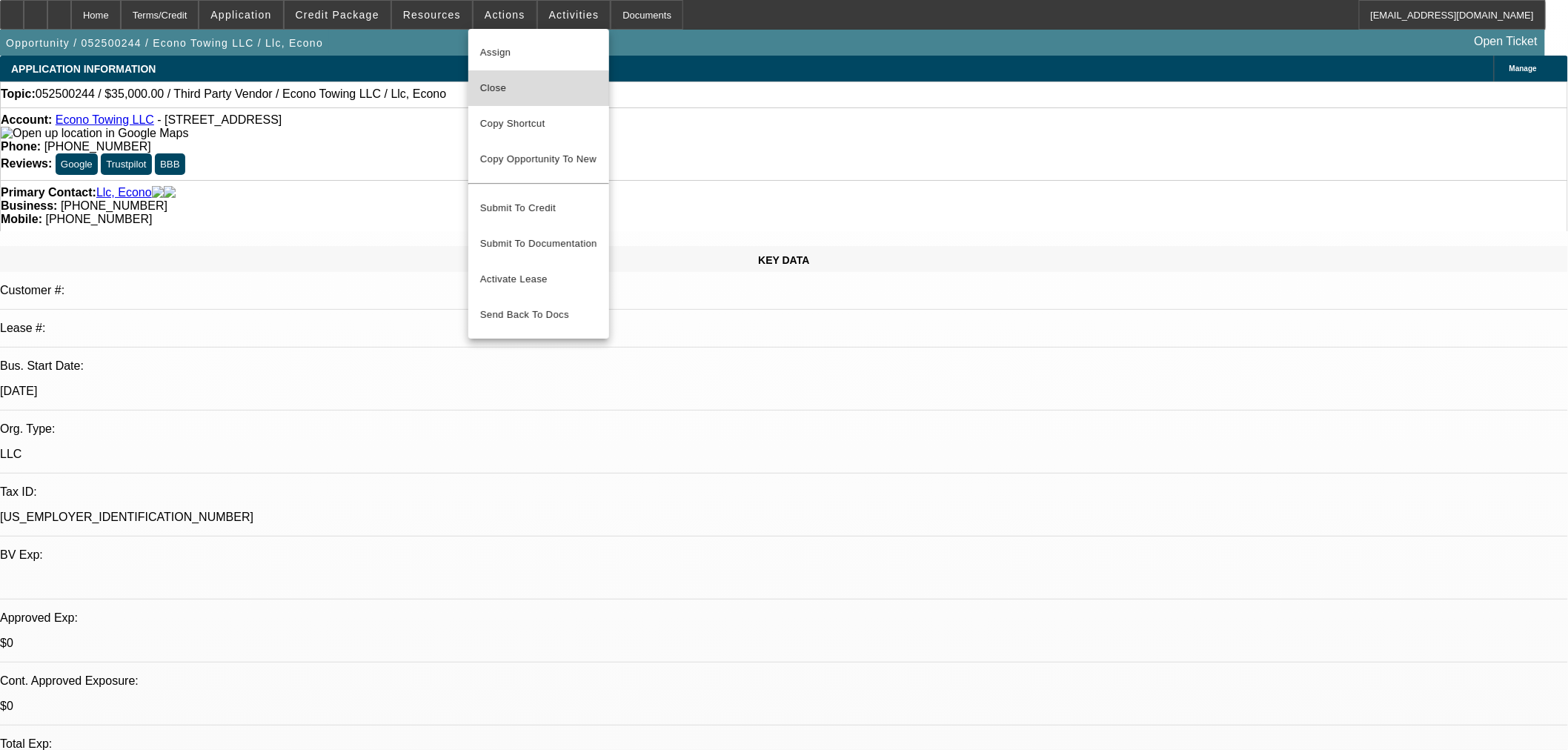
click at [522, 91] on span "Close" at bounding box center [538, 88] width 117 height 18
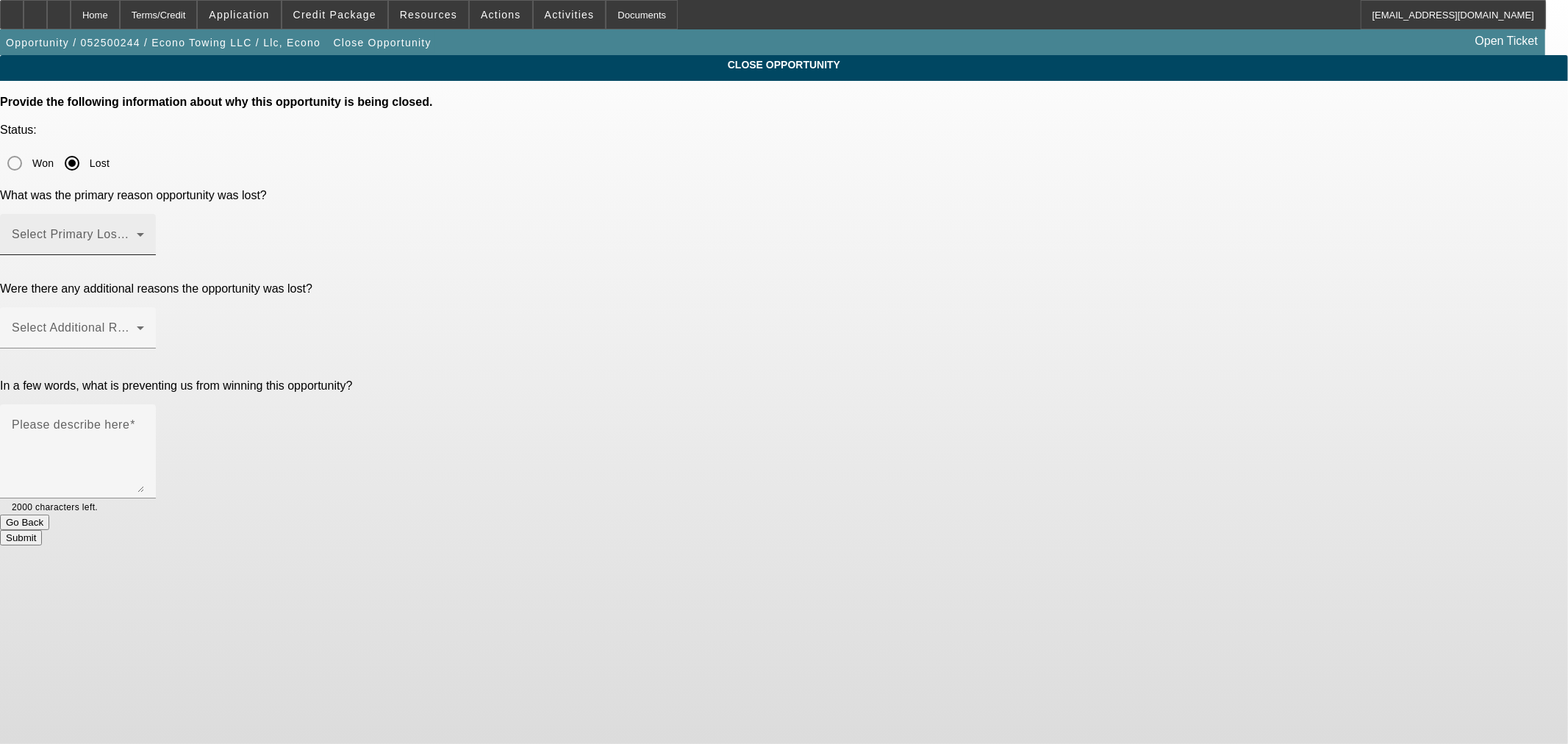
click at [137, 231] on span at bounding box center [74, 240] width 125 height 17
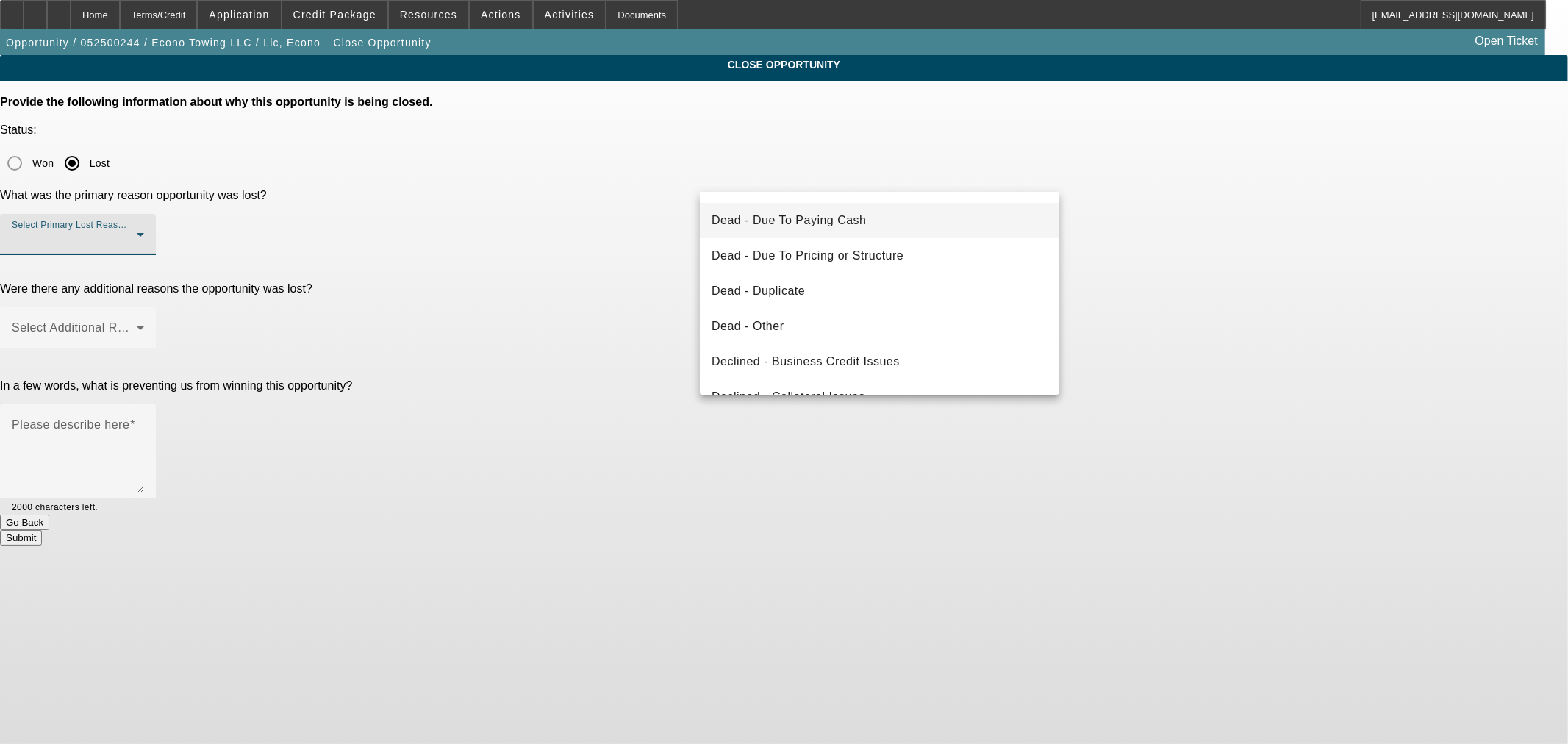
scroll to position [196, 0]
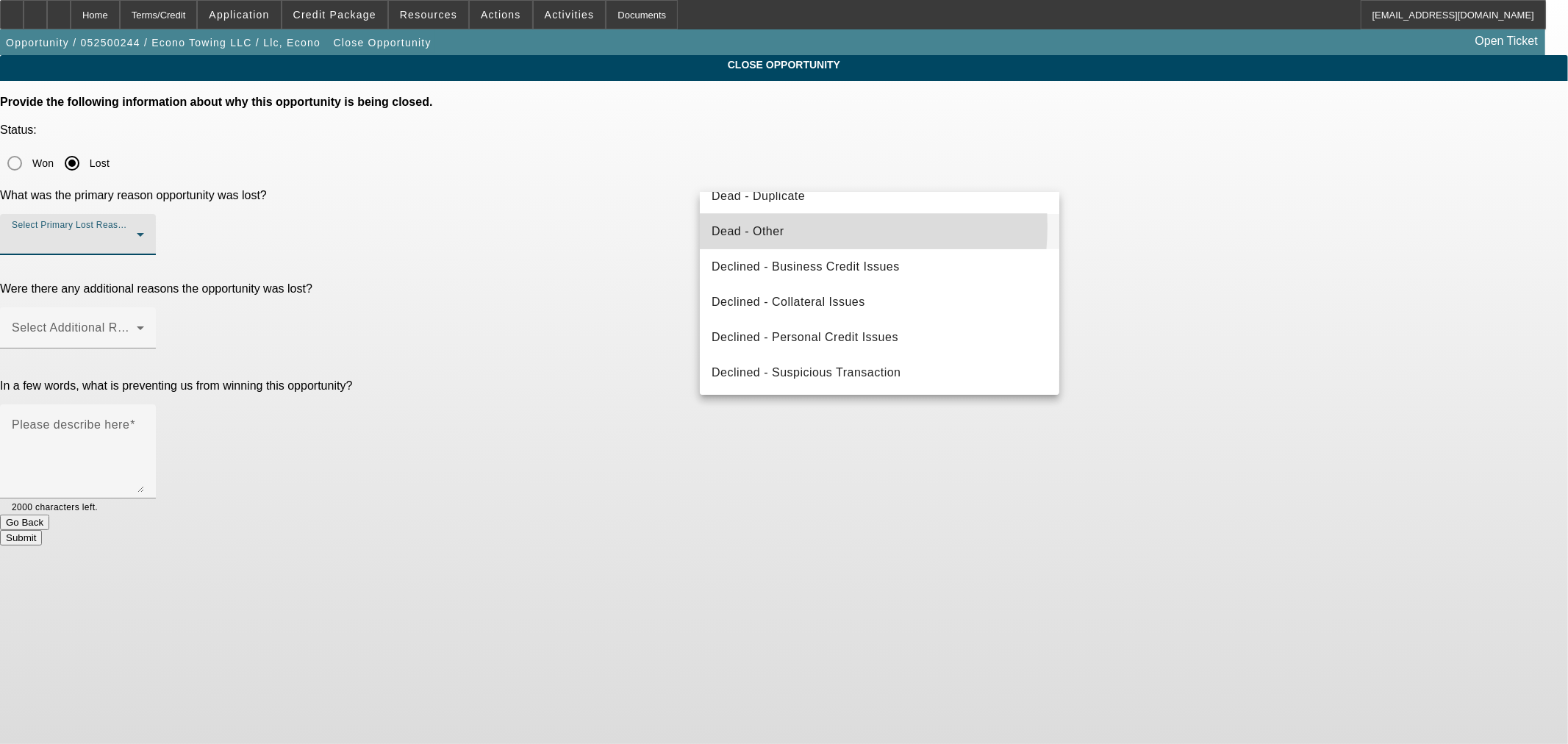
click at [802, 226] on mat-option "Dead - Other" at bounding box center [879, 231] width 360 height 36
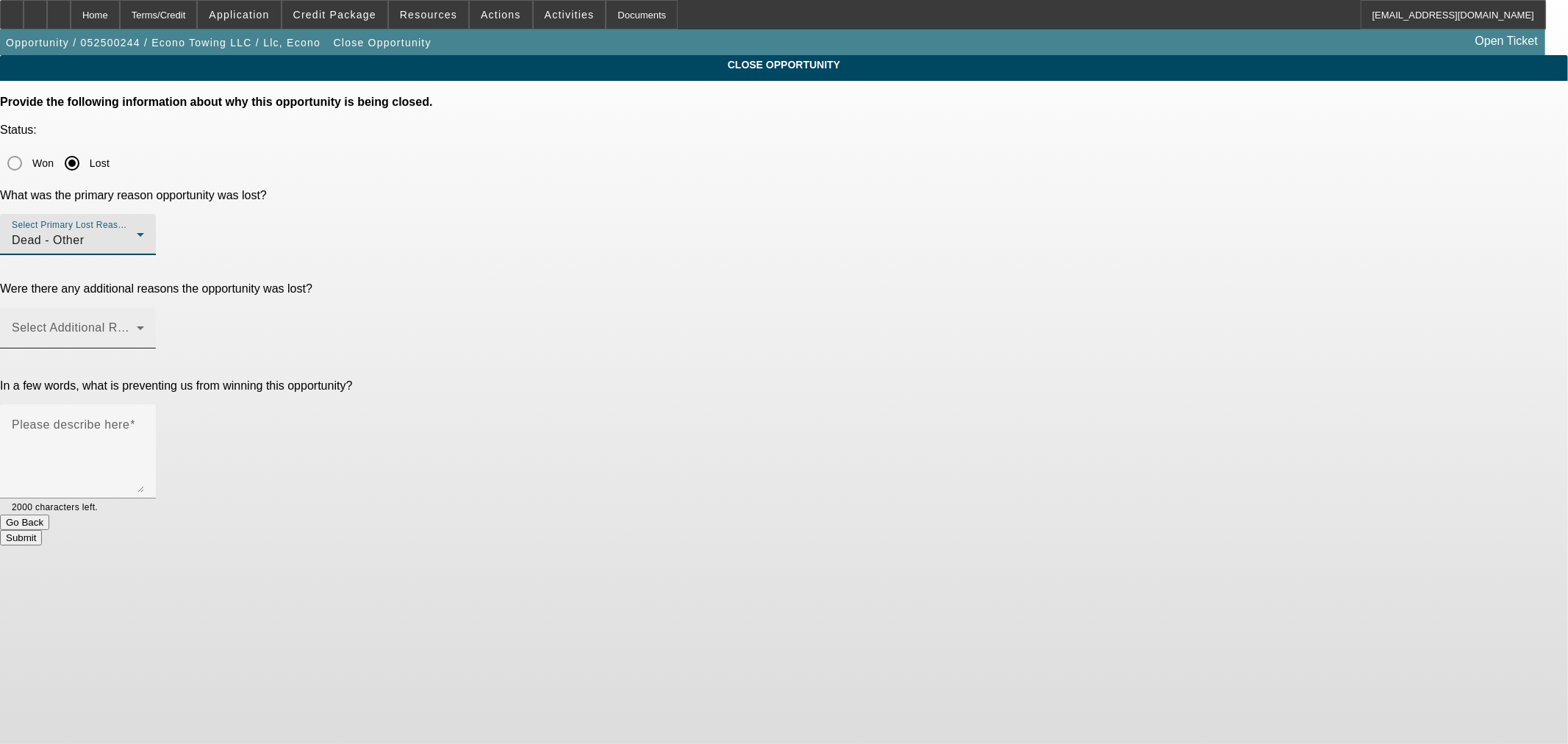
click at [137, 325] on span at bounding box center [74, 334] width 125 height 17
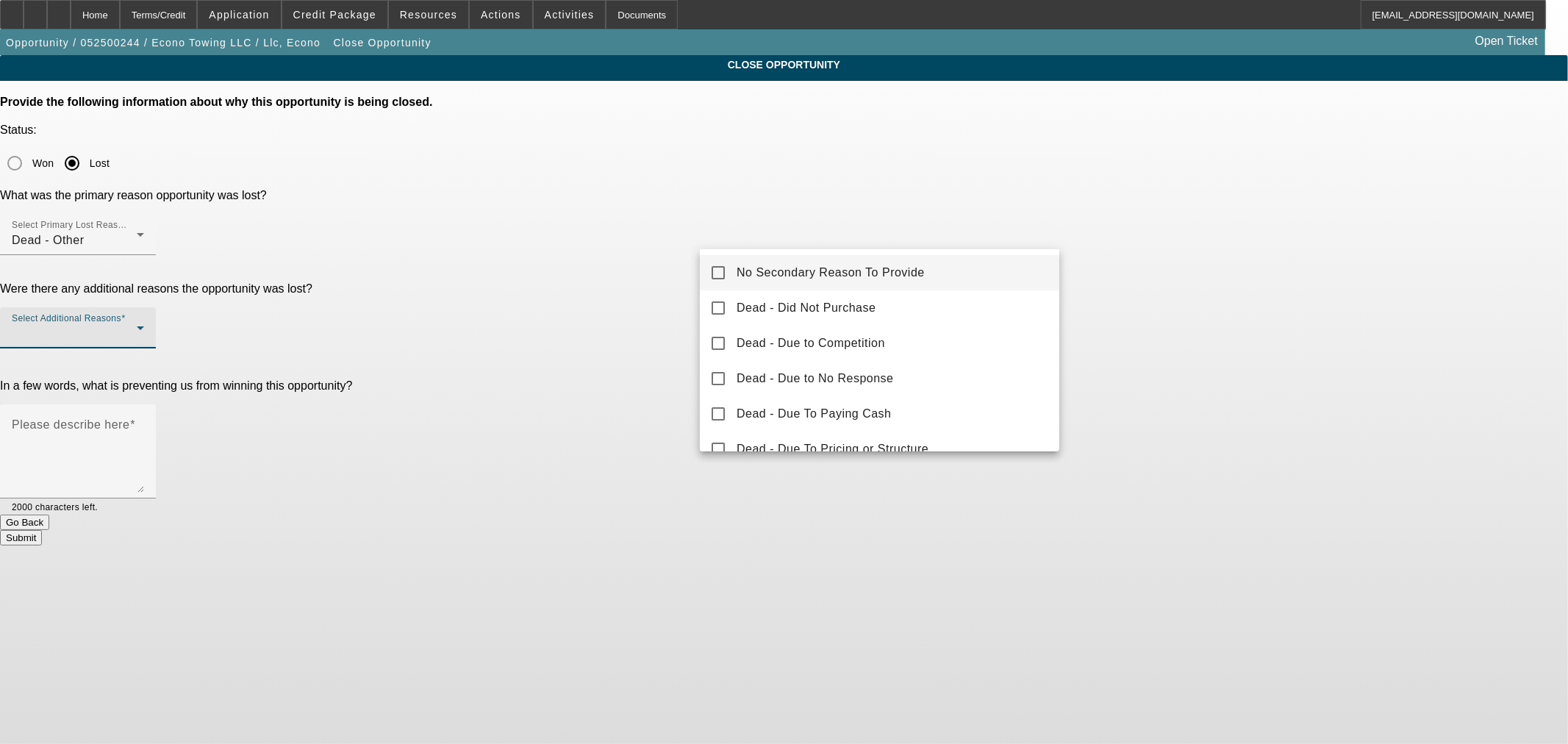
click at [778, 274] on span "No Secondary Reason To Provide" at bounding box center [830, 273] width 188 height 17
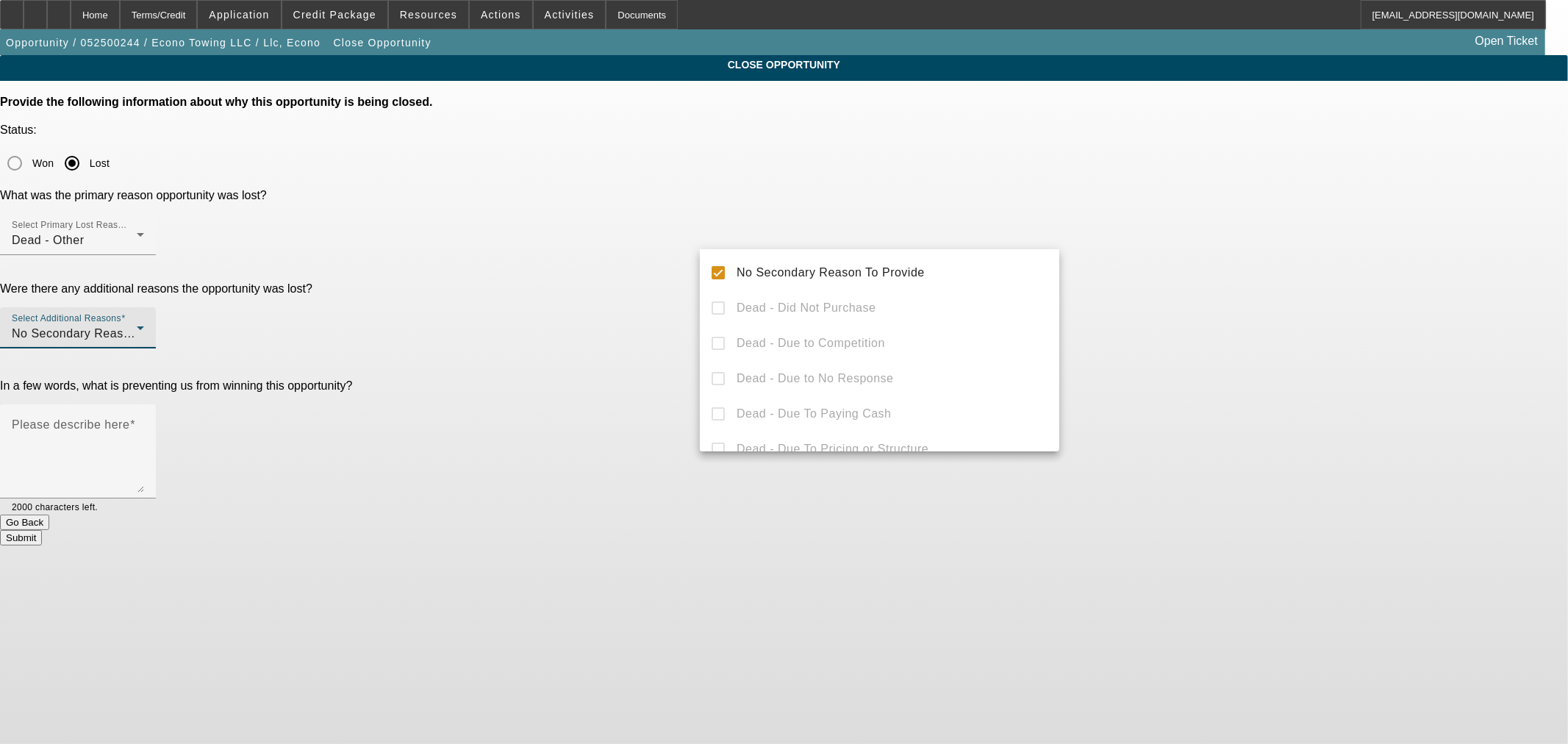
click at [647, 333] on div at bounding box center [784, 372] width 1568 height 744
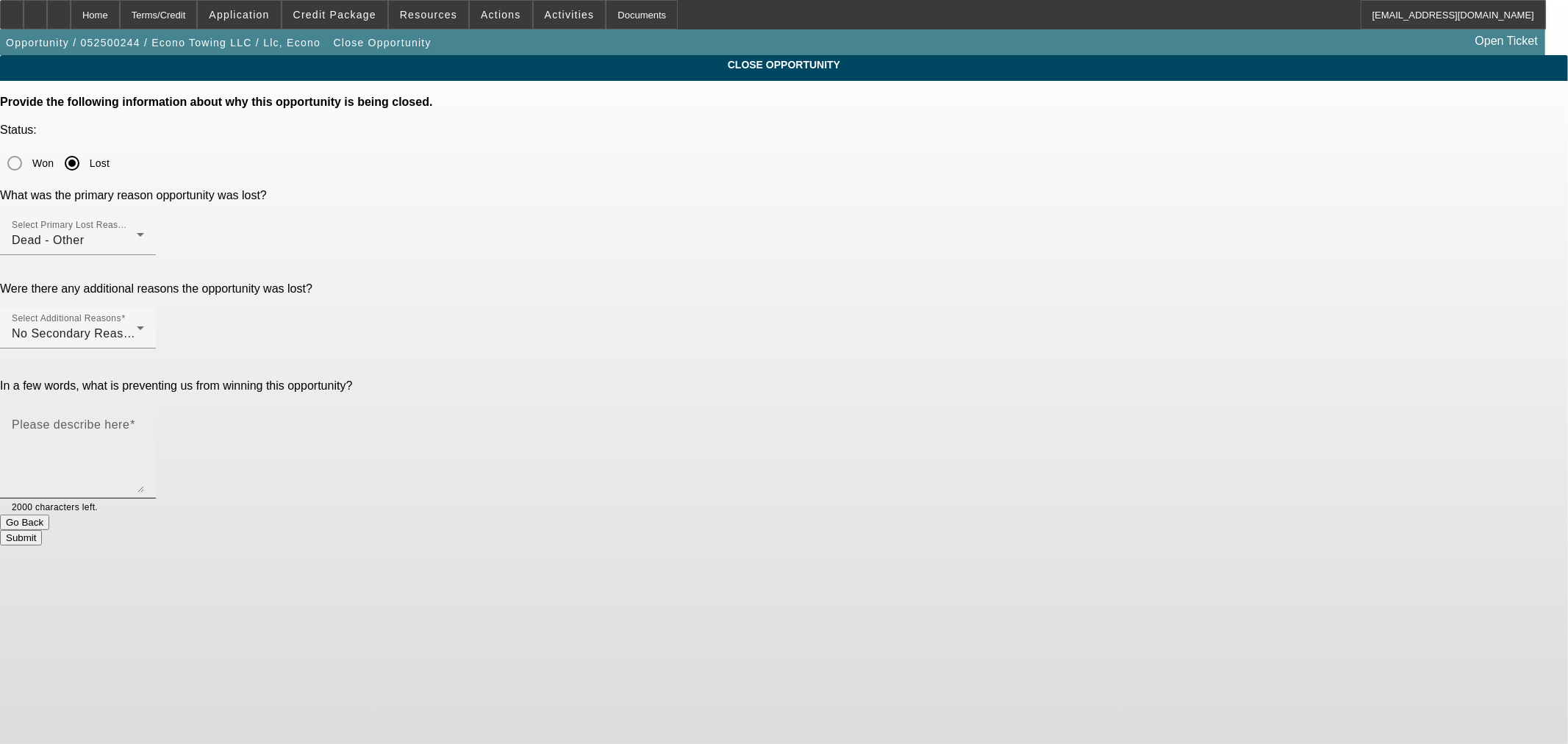
click at [144, 422] on textarea "Please describe here" at bounding box center [78, 457] width 132 height 71
type textarea "Selling the company but they're going to give the new owner my contact info"
click at [42, 530] on button "Submit" at bounding box center [21, 537] width 42 height 15
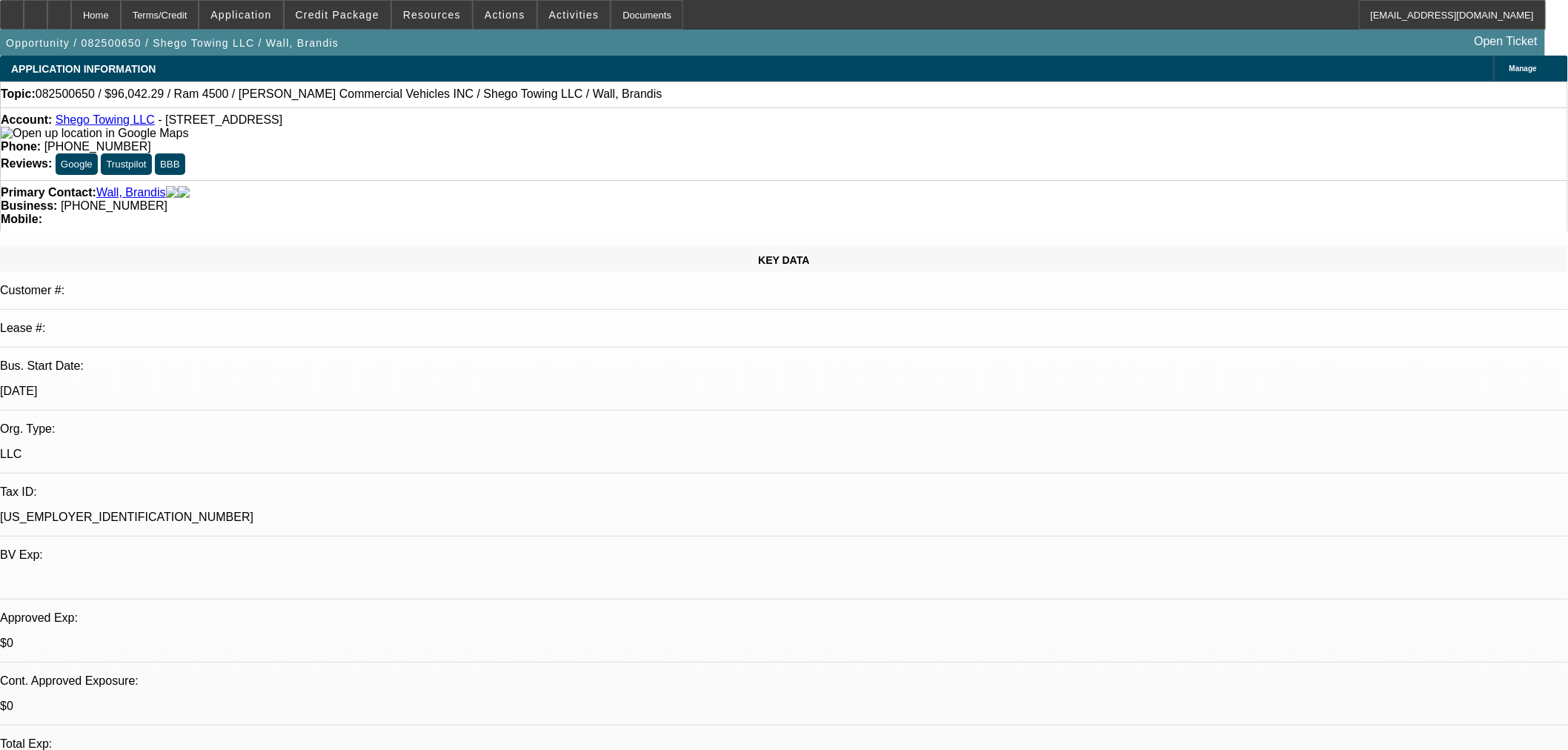
select select "0.15"
select select "2"
select select "0.1"
select select "4"
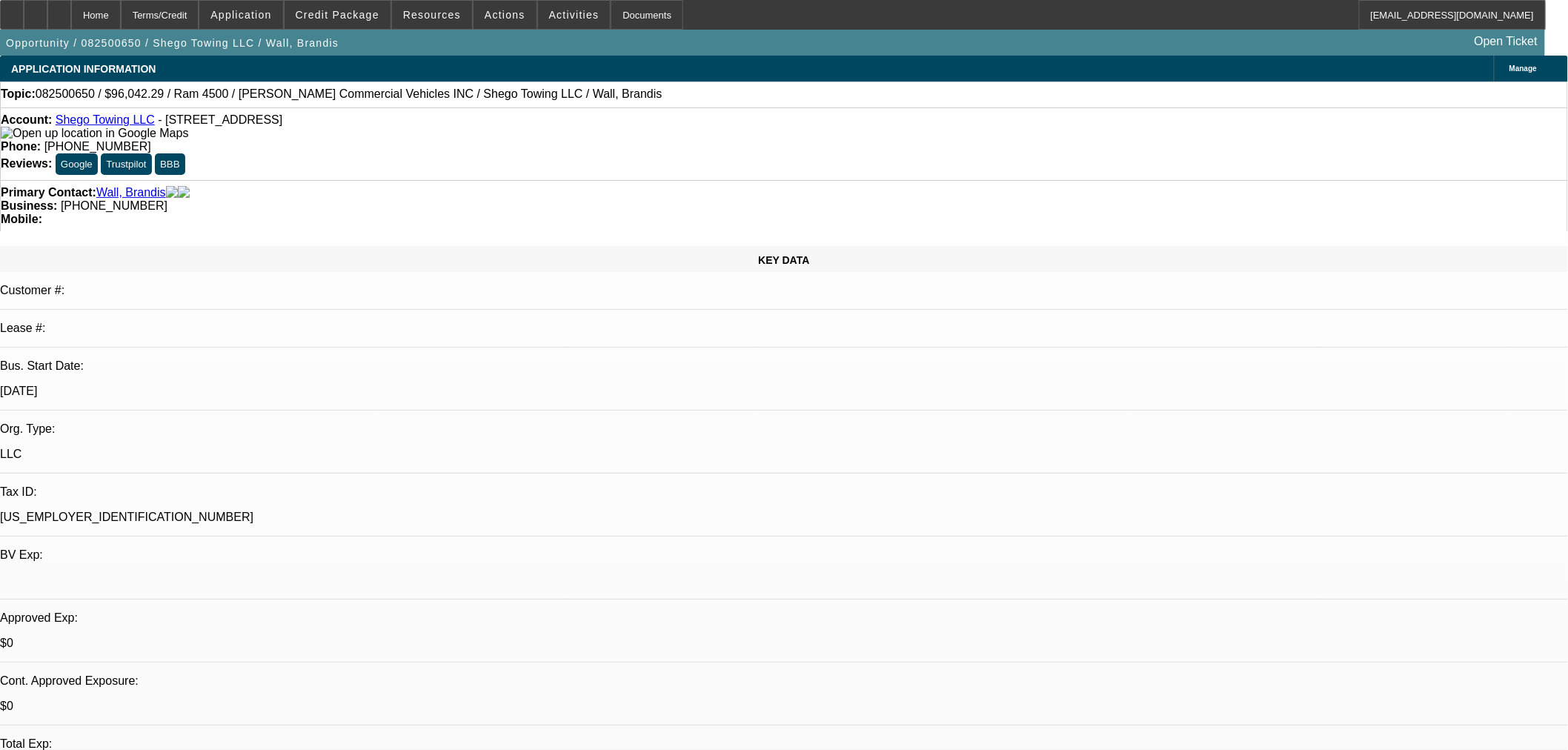
select select "0.15"
select select "2"
select select "0.1"
select select "4"
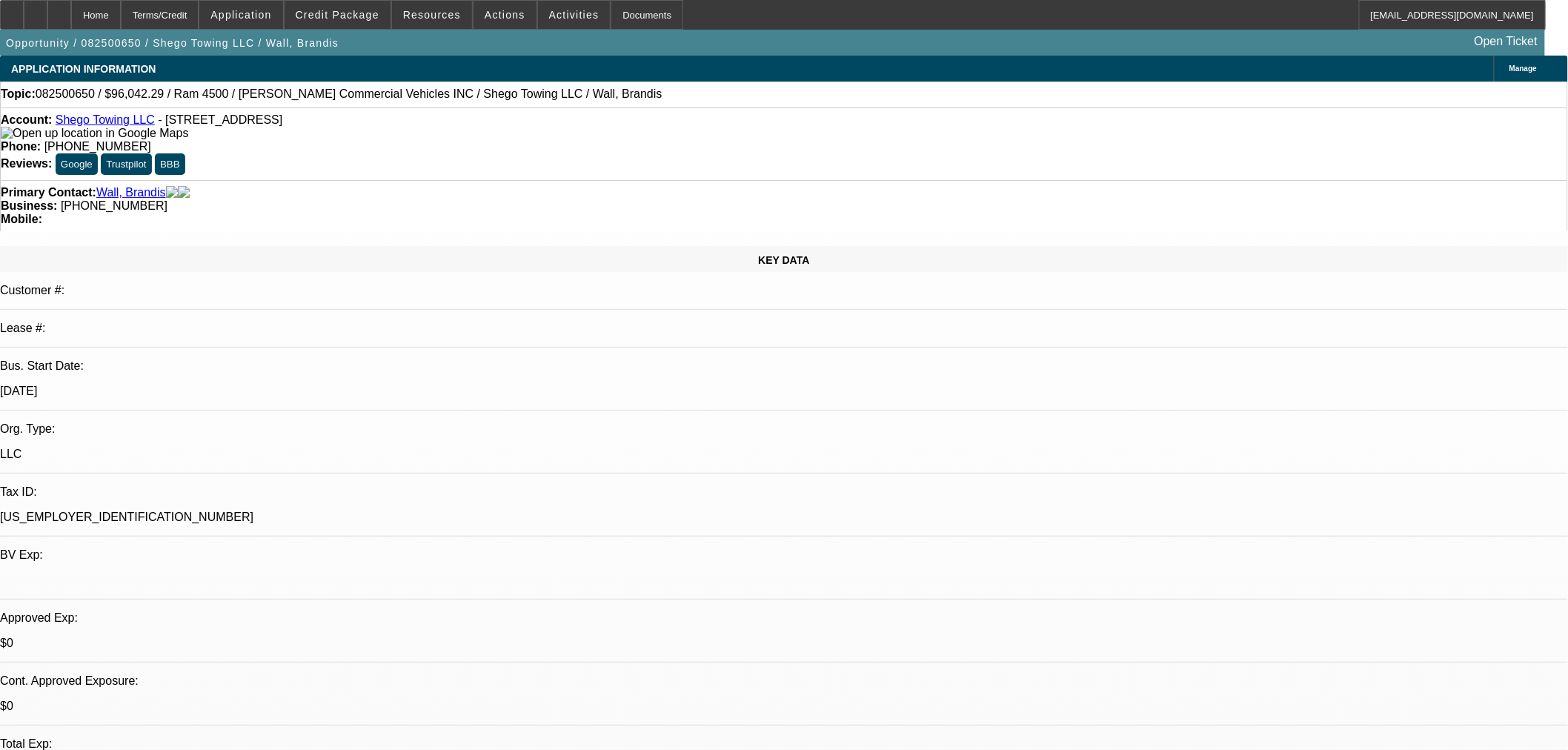
select select "0.15"
select select "2"
select select "0.1"
select select "4"
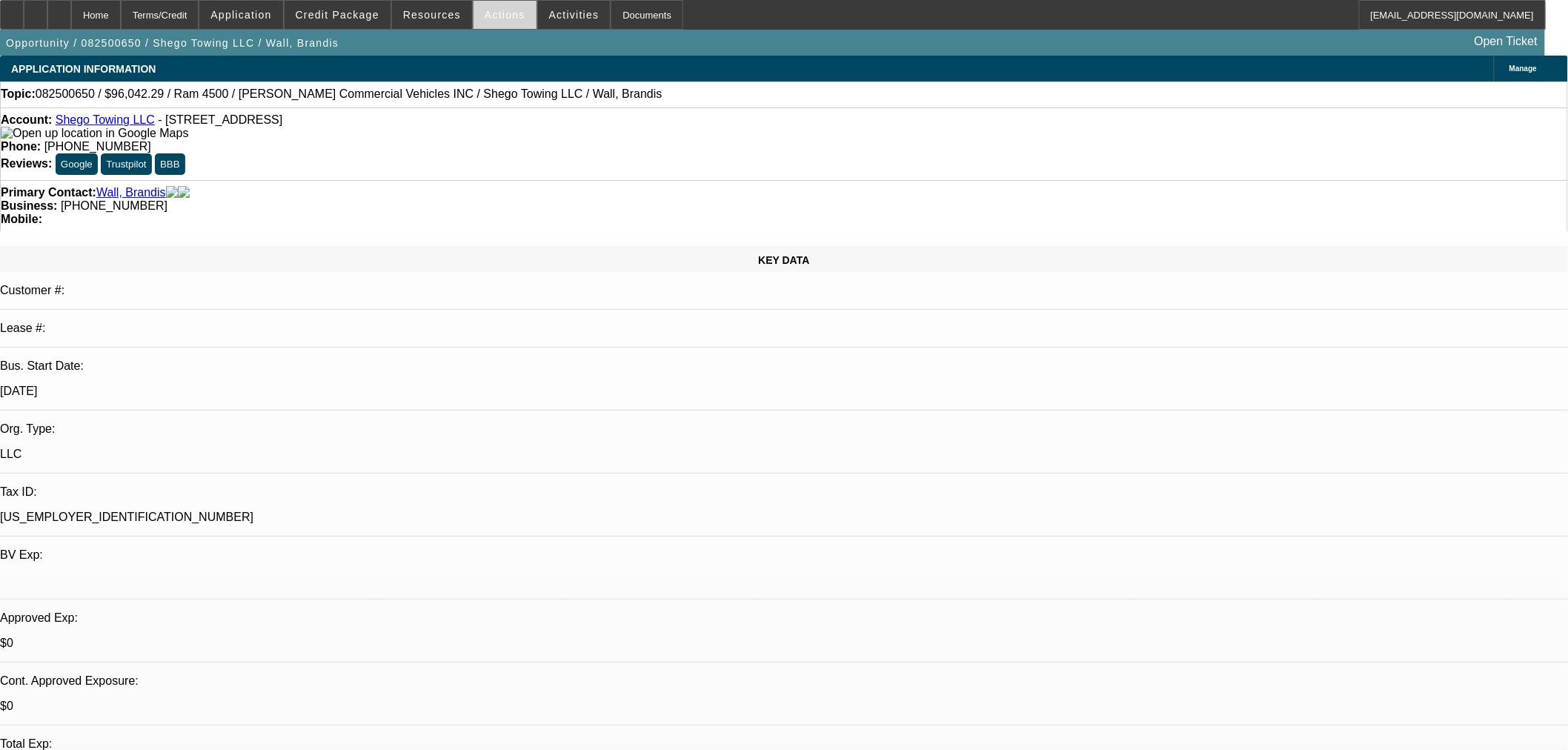
click at [489, 17] on span "Actions" at bounding box center [505, 14] width 41 height 12
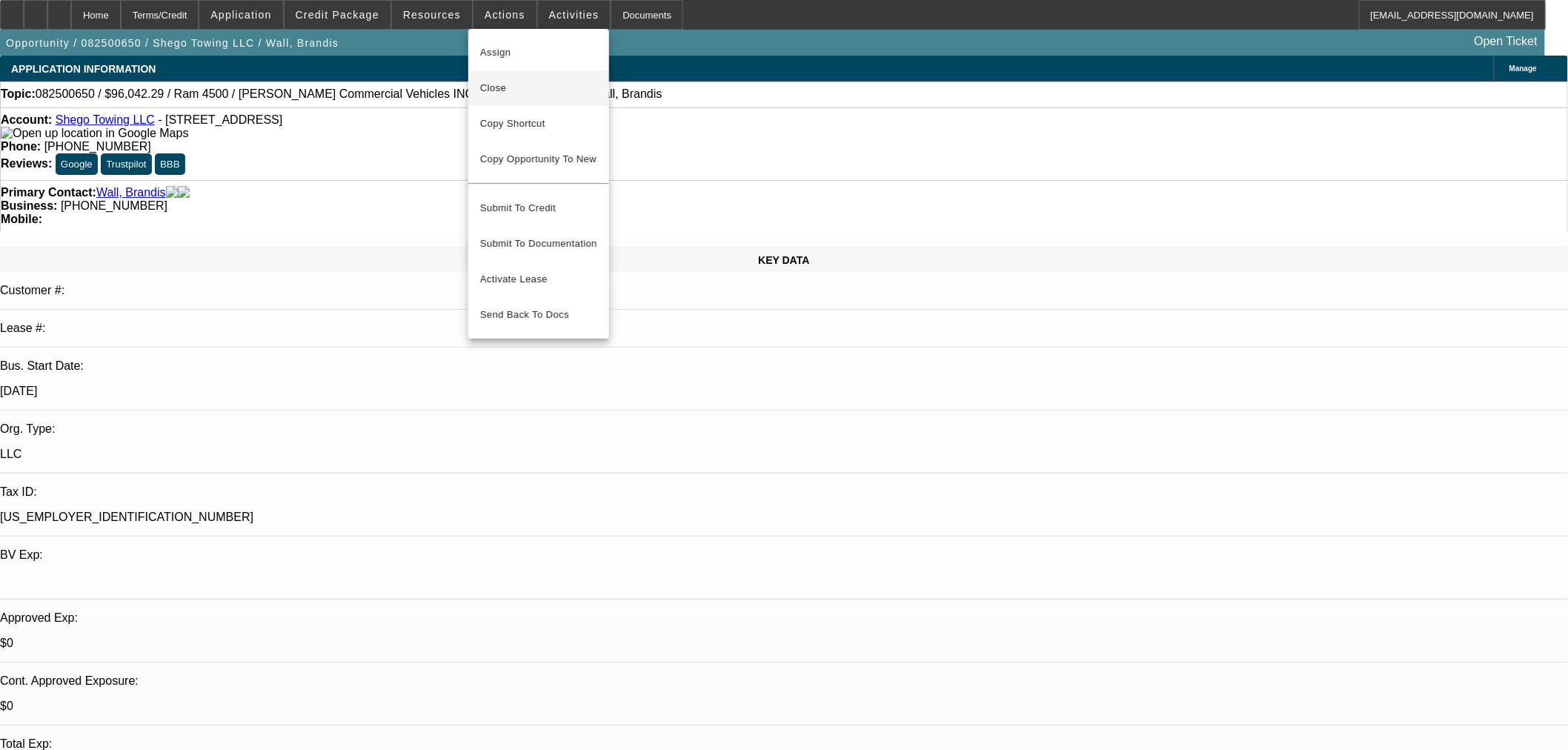
click at [507, 93] on span "Close" at bounding box center [538, 88] width 117 height 18
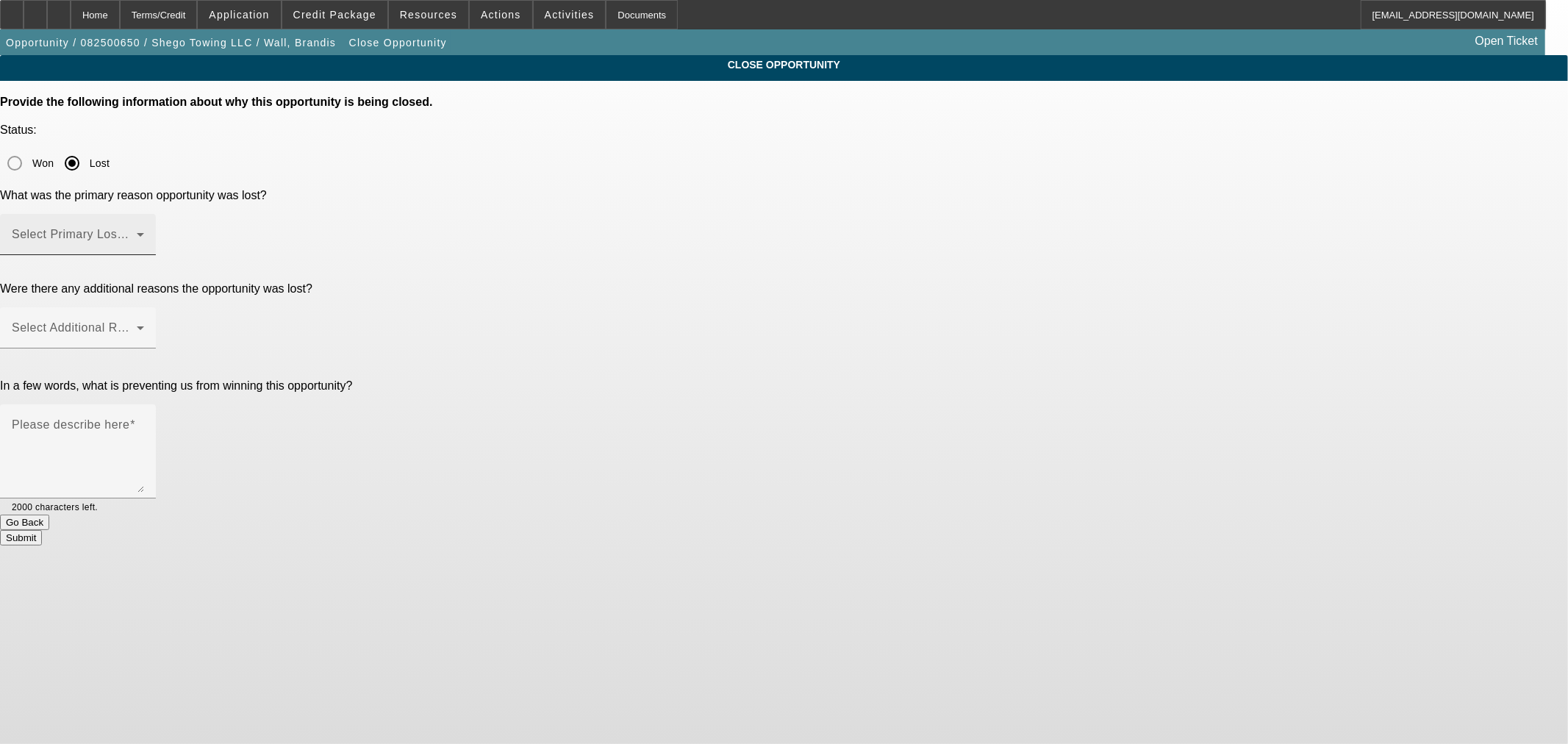
click at [137, 231] on span at bounding box center [74, 240] width 125 height 17
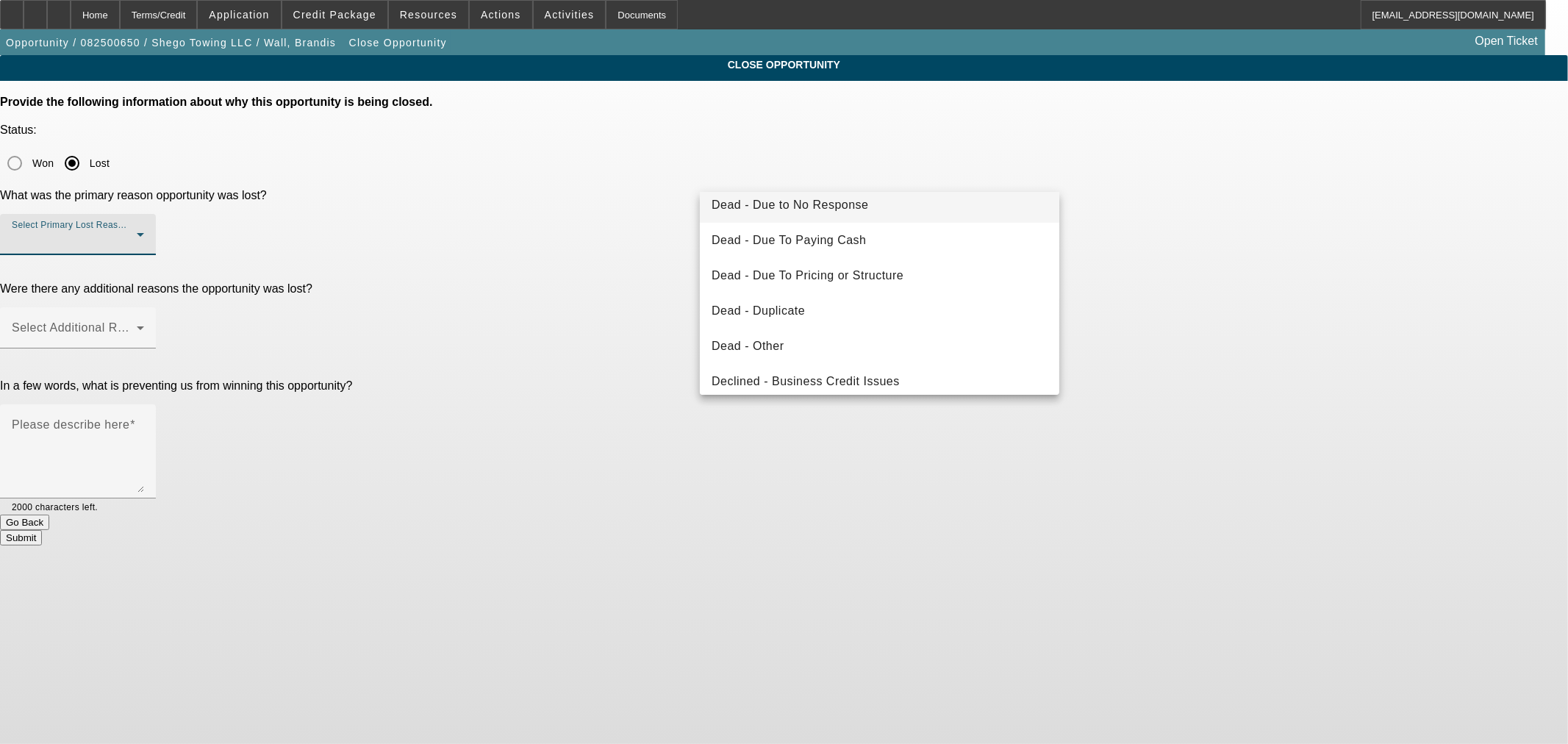
scroll to position [196, 0]
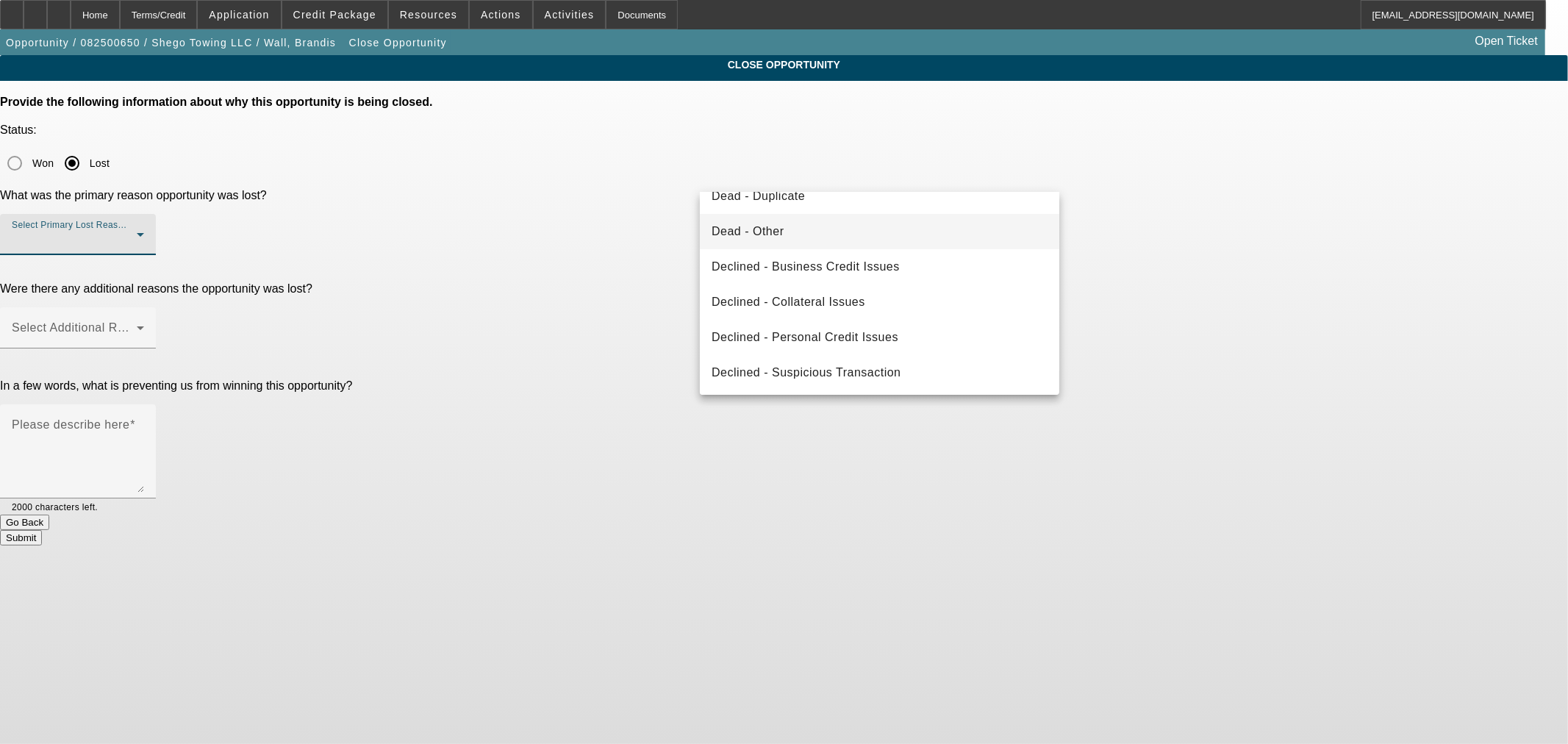
click at [830, 224] on mat-option "Dead - Other" at bounding box center [879, 231] width 360 height 36
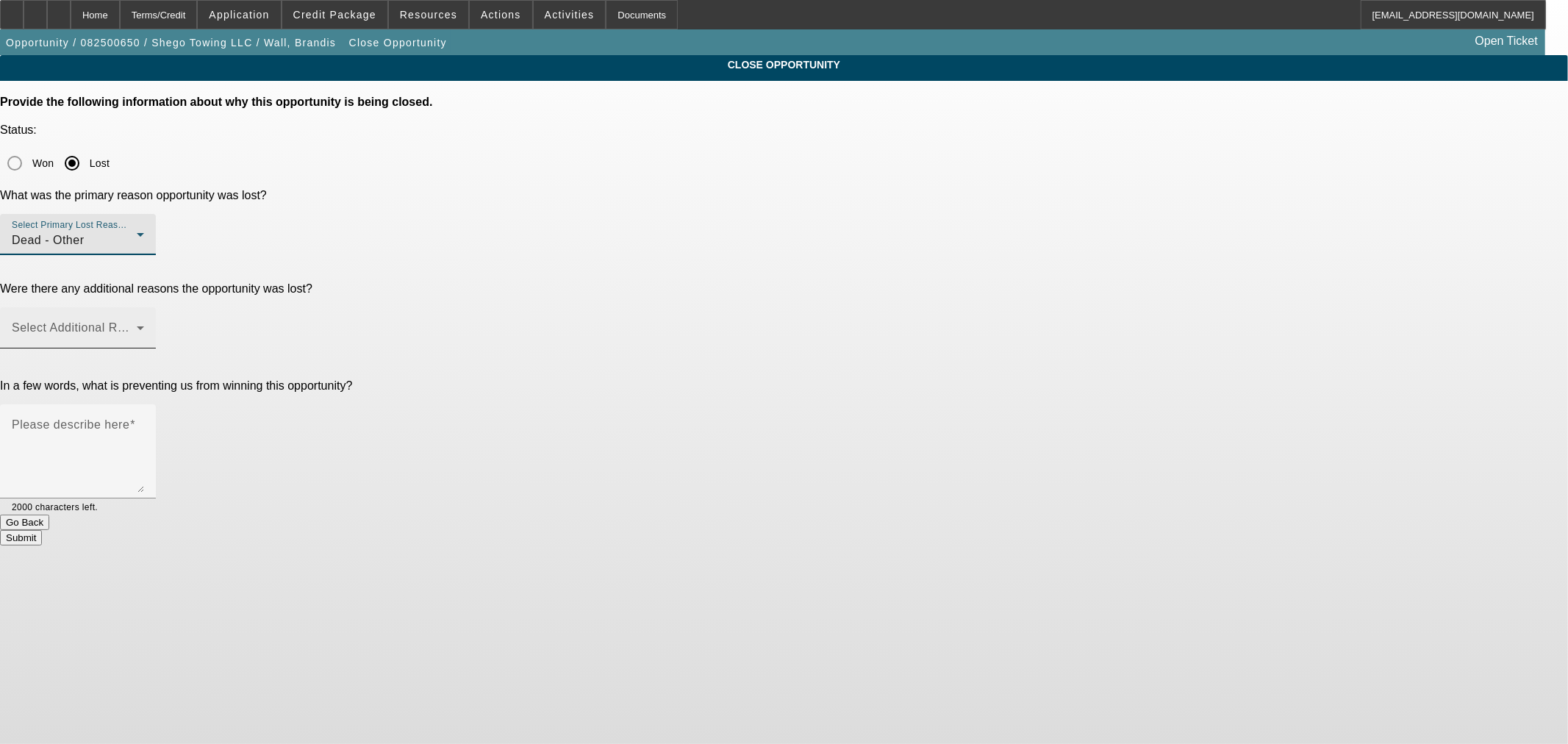
click at [144, 307] on div "Select Additional Reasons" at bounding box center [78, 328] width 132 height 41
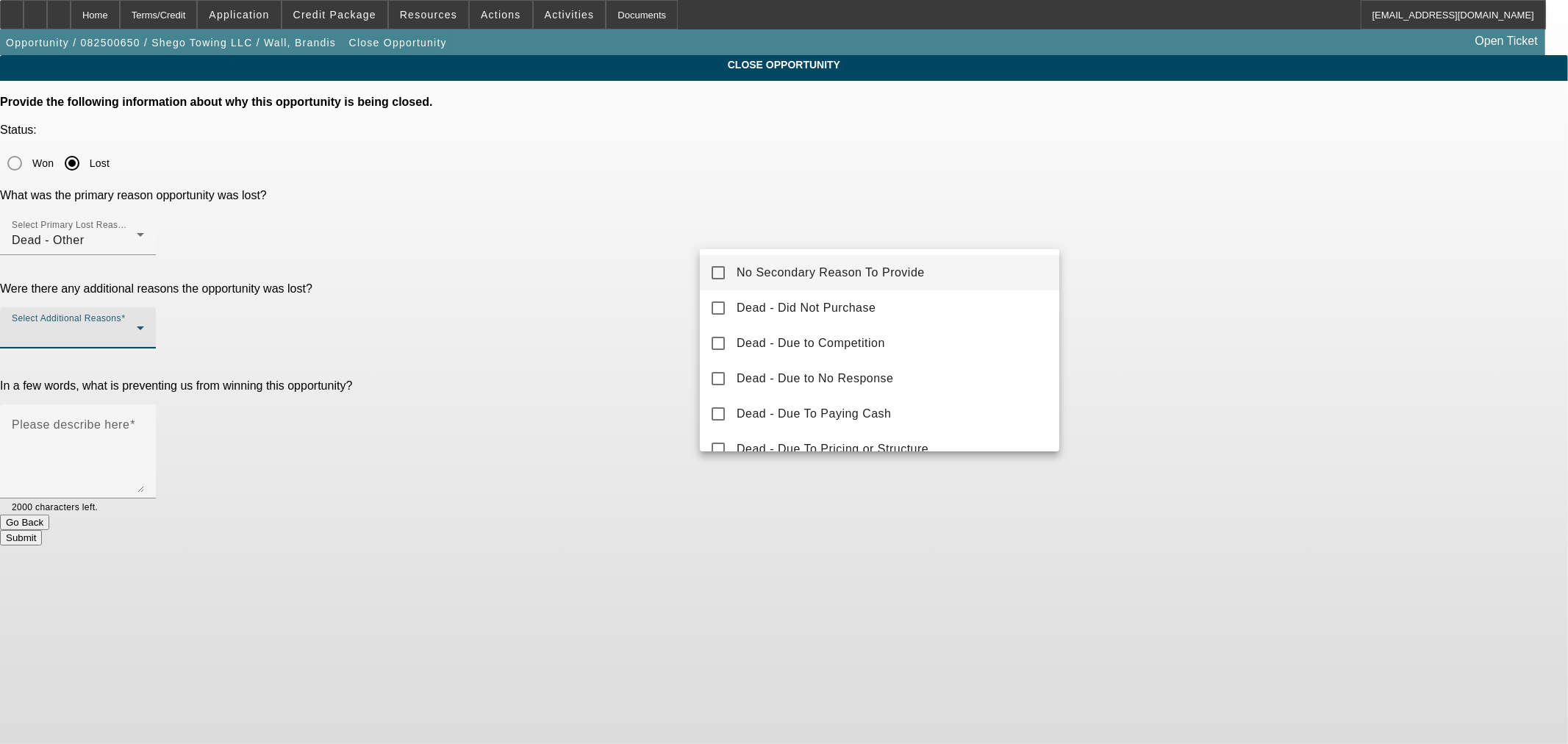
click at [809, 269] on span "No Secondary Reason To Provide" at bounding box center [830, 273] width 188 height 17
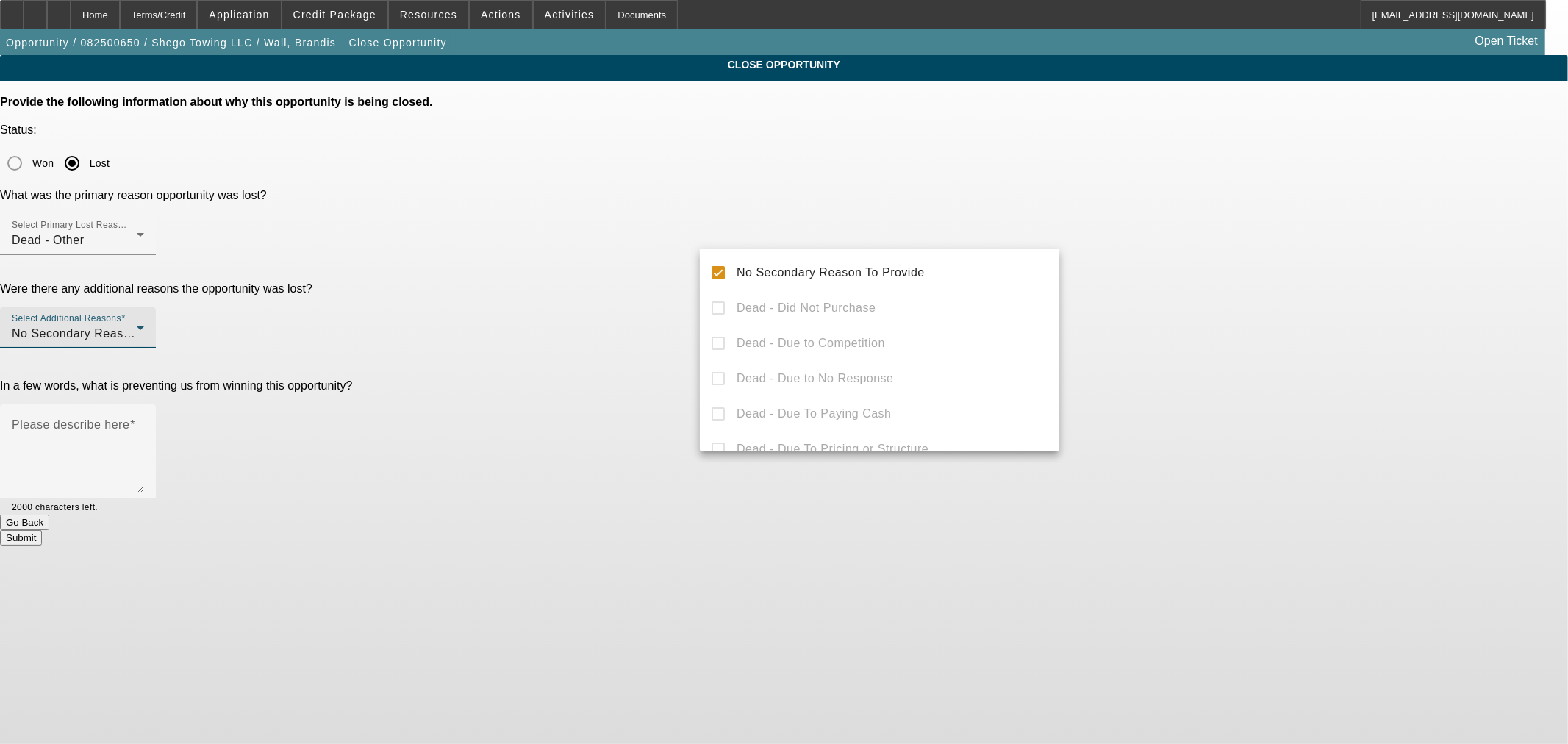
drag, startPoint x: 541, startPoint y: 348, endPoint x: 782, endPoint y: 330, distance: 241.7
click at [542, 347] on div at bounding box center [784, 372] width 1568 height 744
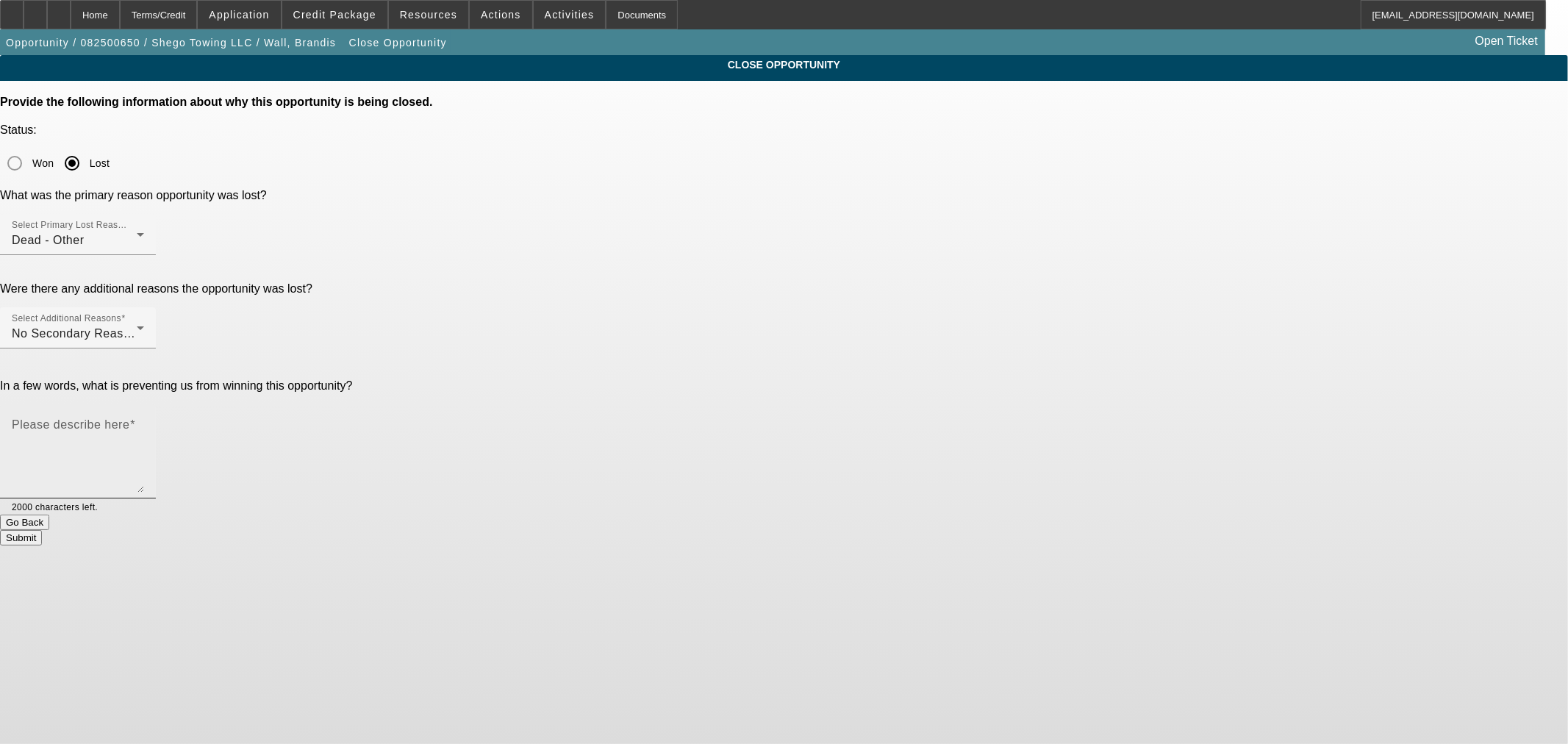
click at [144, 422] on textarea "Please describe here" at bounding box center [78, 457] width 132 height 71
type textarea "Declined on the port tried to see if someone else was in the background but she…"
click at [42, 530] on button "Submit" at bounding box center [21, 537] width 42 height 15
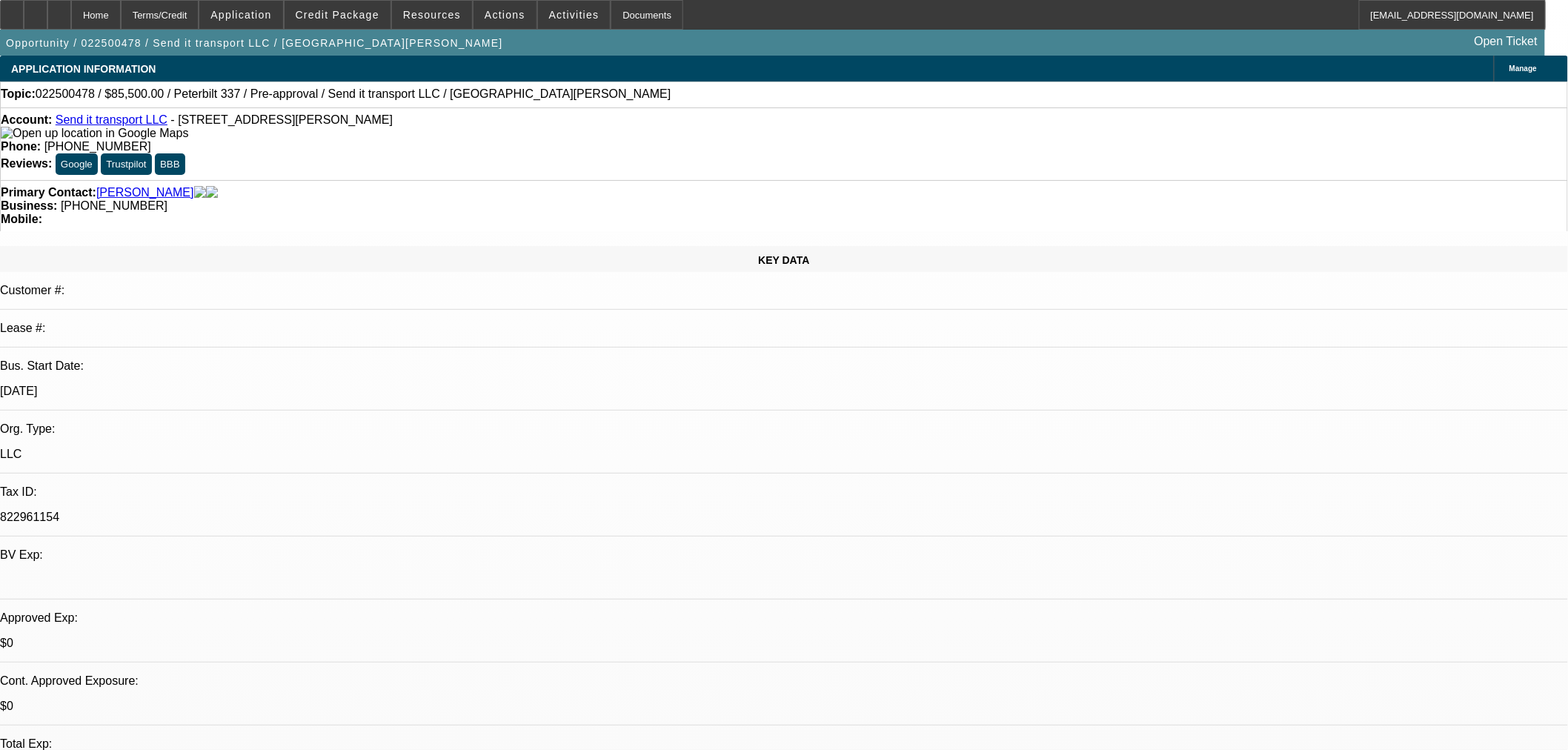
select select "0"
select select "6"
select select "0"
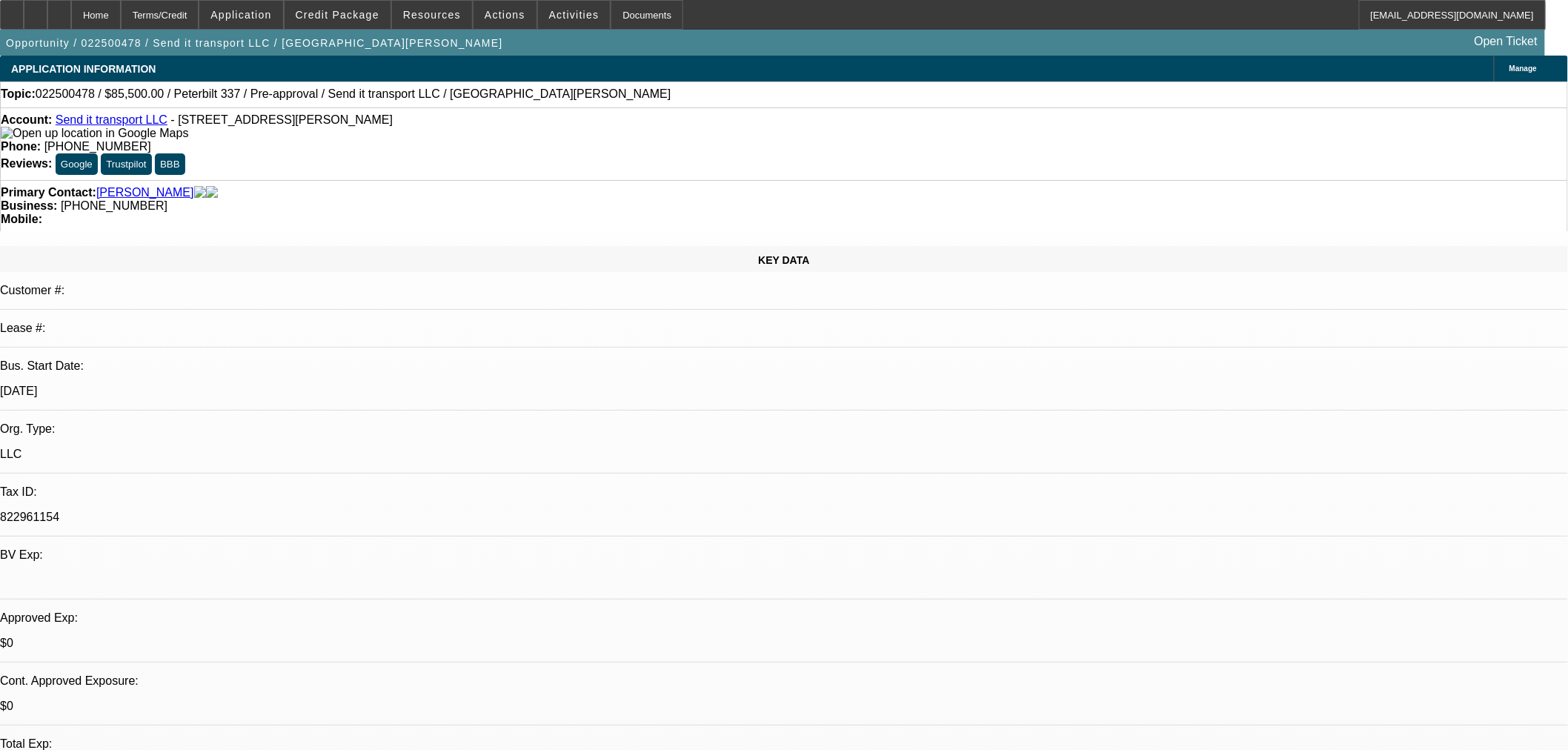
select select "2"
select select "0"
select select "6"
select select "0"
select select "2"
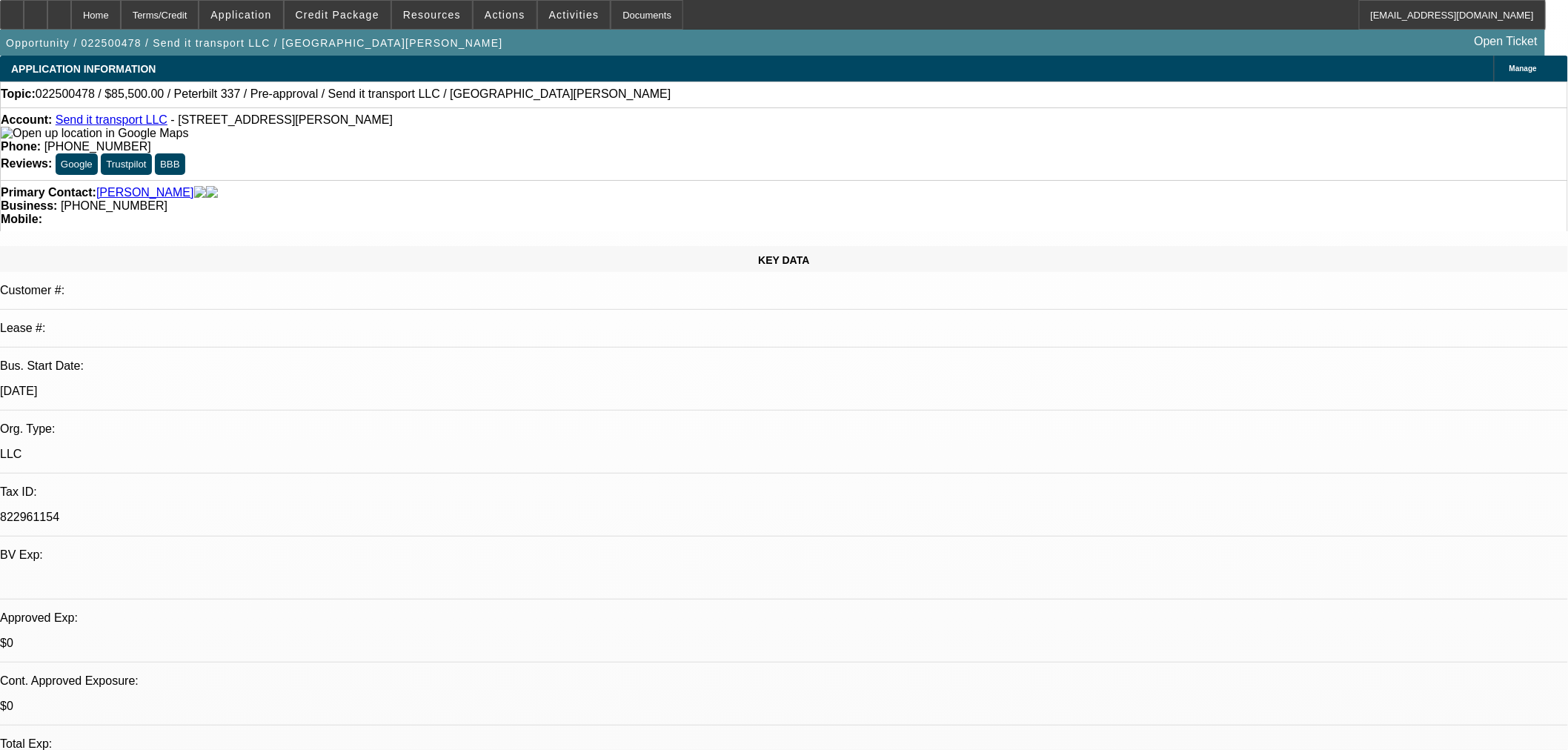
select select "0"
select select "6"
select select "0"
select select "6"
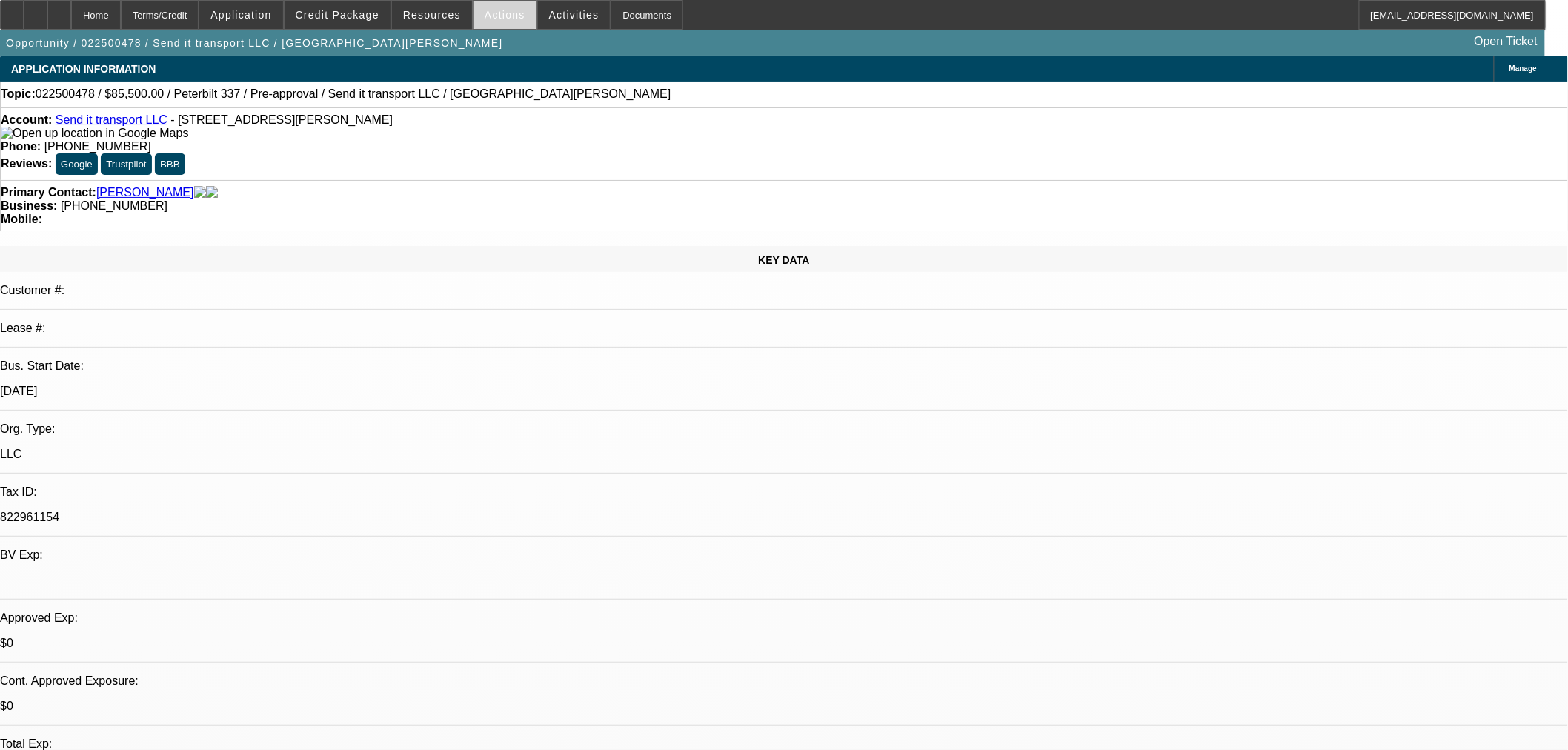
click at [494, 9] on span "Actions" at bounding box center [505, 14] width 41 height 12
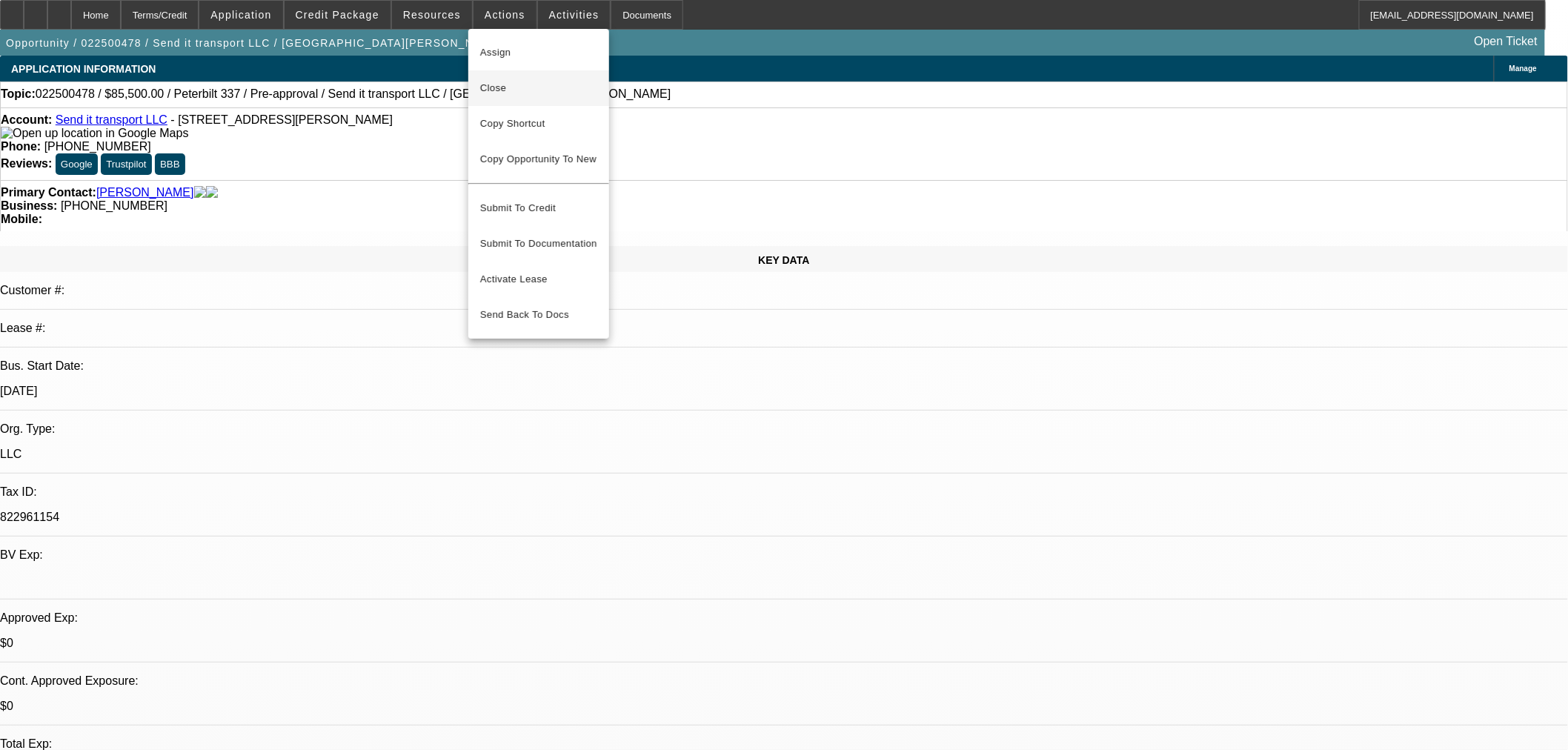
click at [569, 77] on button "Close" at bounding box center [538, 88] width 141 height 36
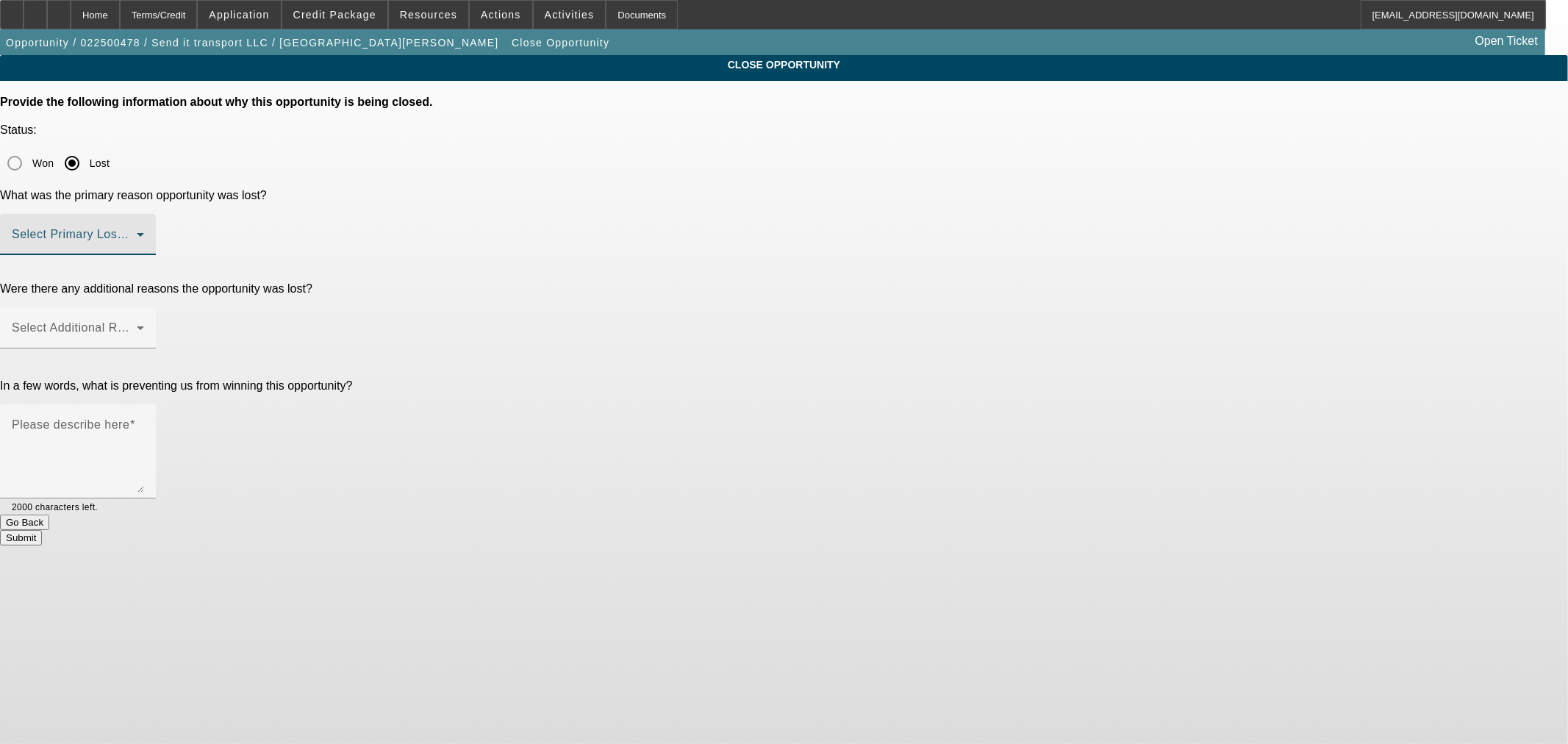
click at [137, 231] on span at bounding box center [74, 240] width 125 height 17
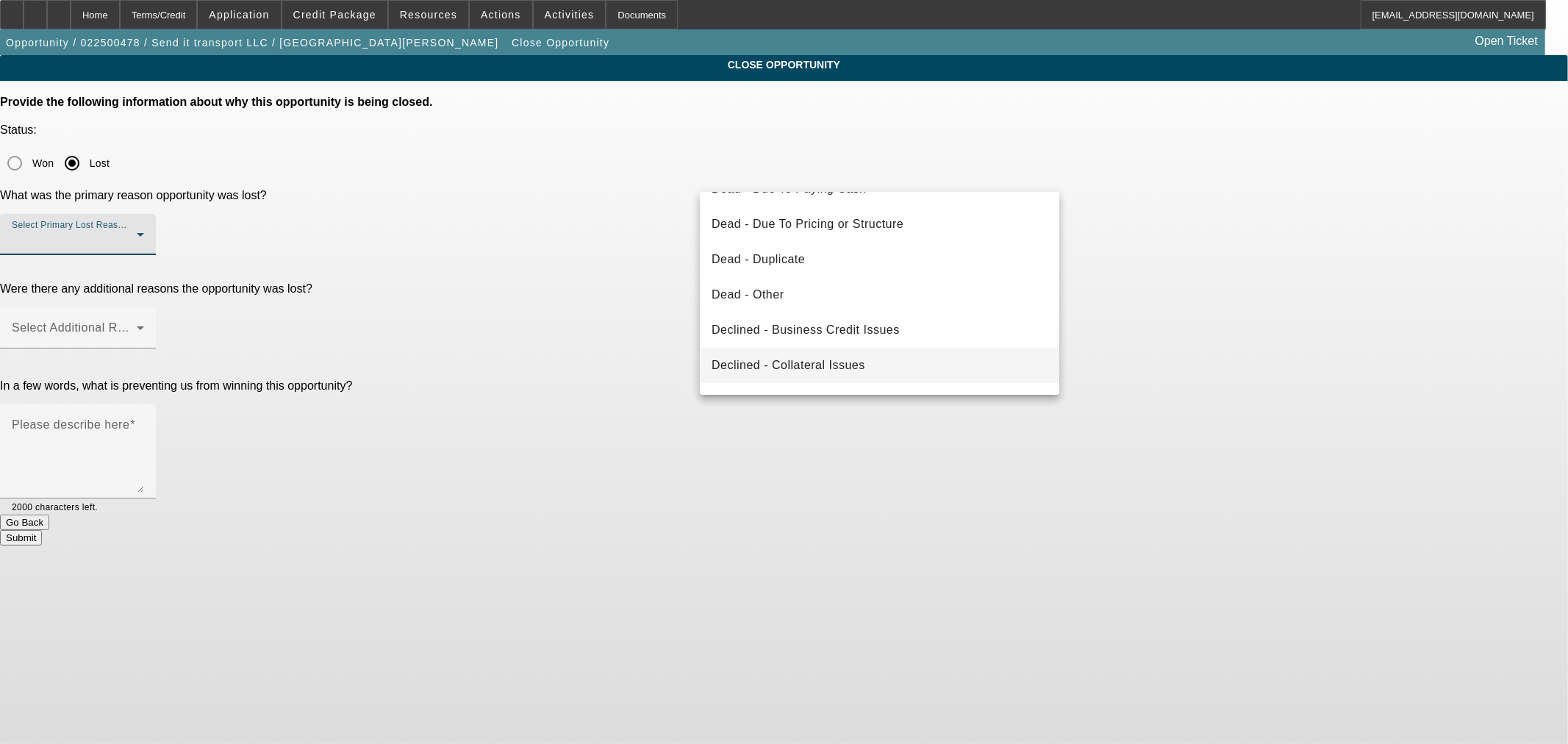
scroll to position [116, 0]
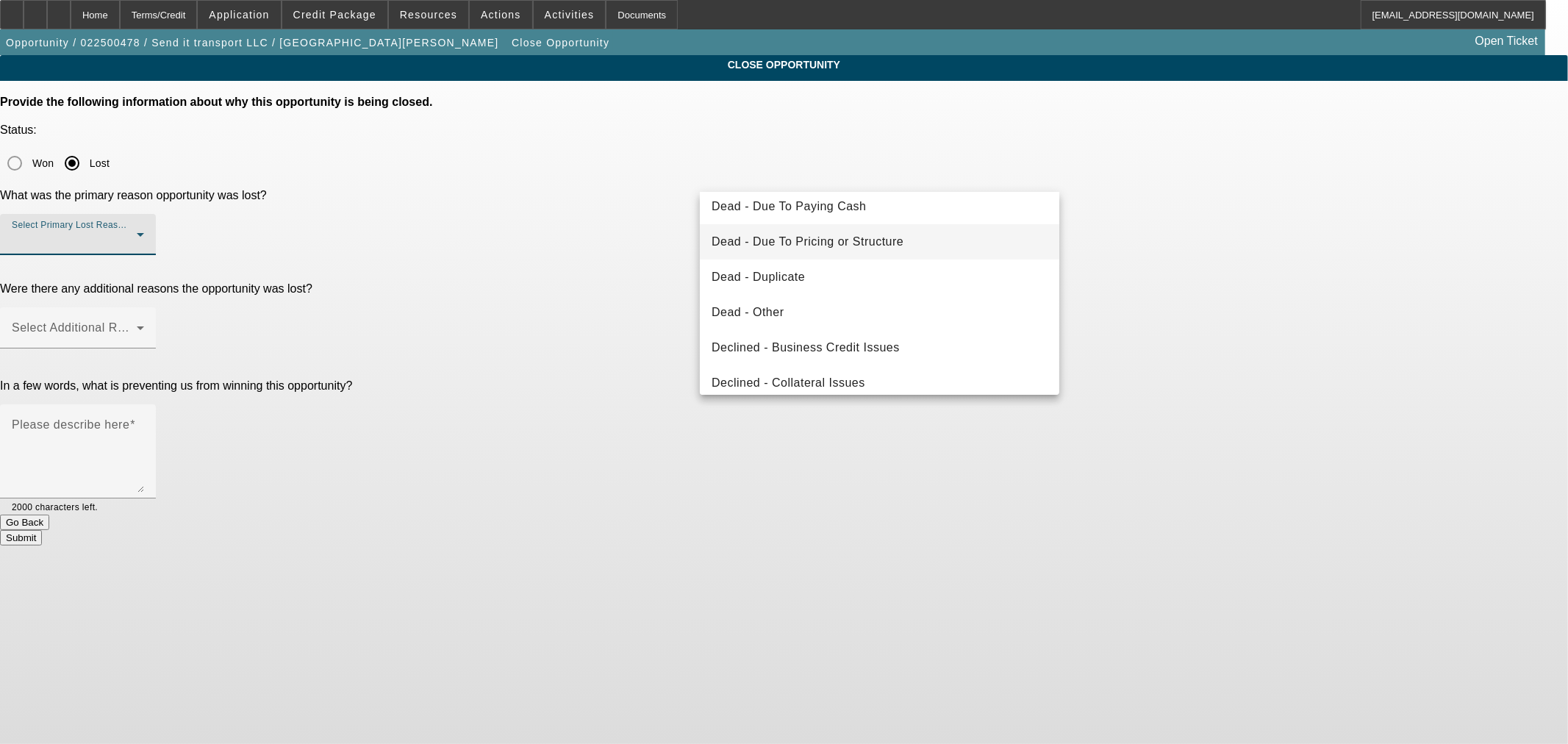
click at [937, 239] on mat-option "Dead - Due To Pricing or Structure" at bounding box center [879, 242] width 360 height 36
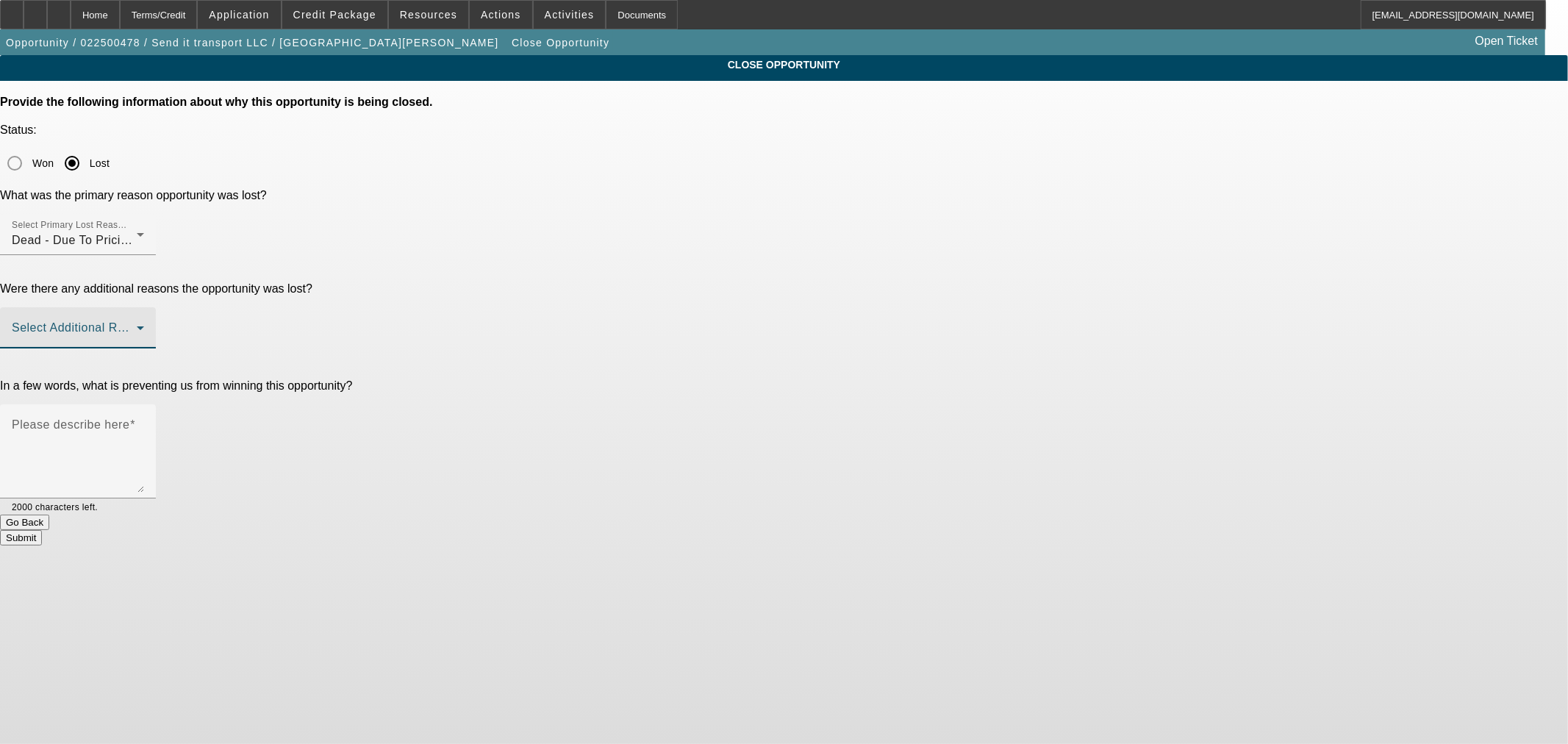
click at [137, 325] on span at bounding box center [74, 334] width 125 height 17
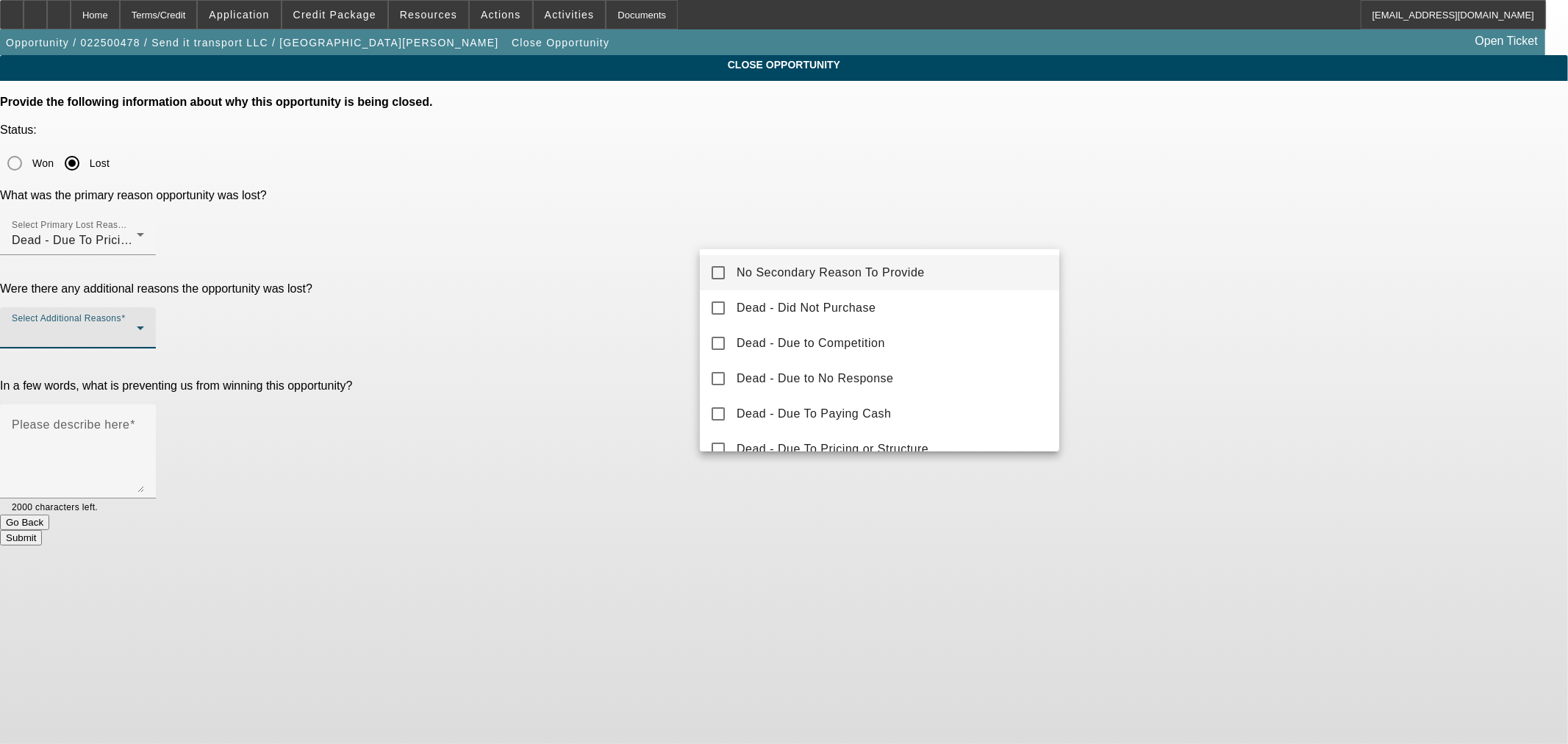
drag, startPoint x: 883, startPoint y: 273, endPoint x: 627, endPoint y: 307, distance: 258.2
click at [883, 273] on span "No Secondary Reason To Provide" at bounding box center [830, 273] width 188 height 17
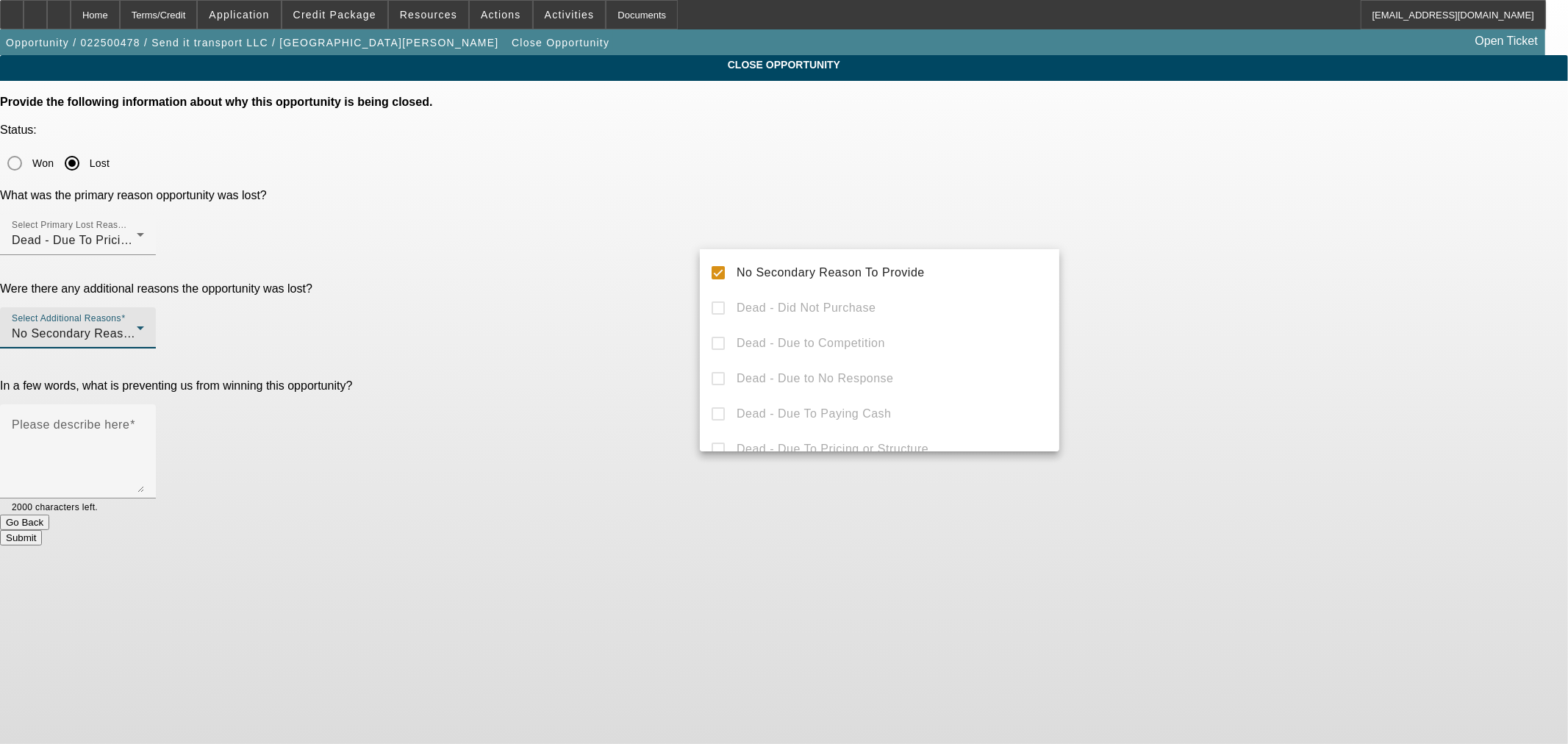
click at [614, 334] on div at bounding box center [784, 372] width 1568 height 744
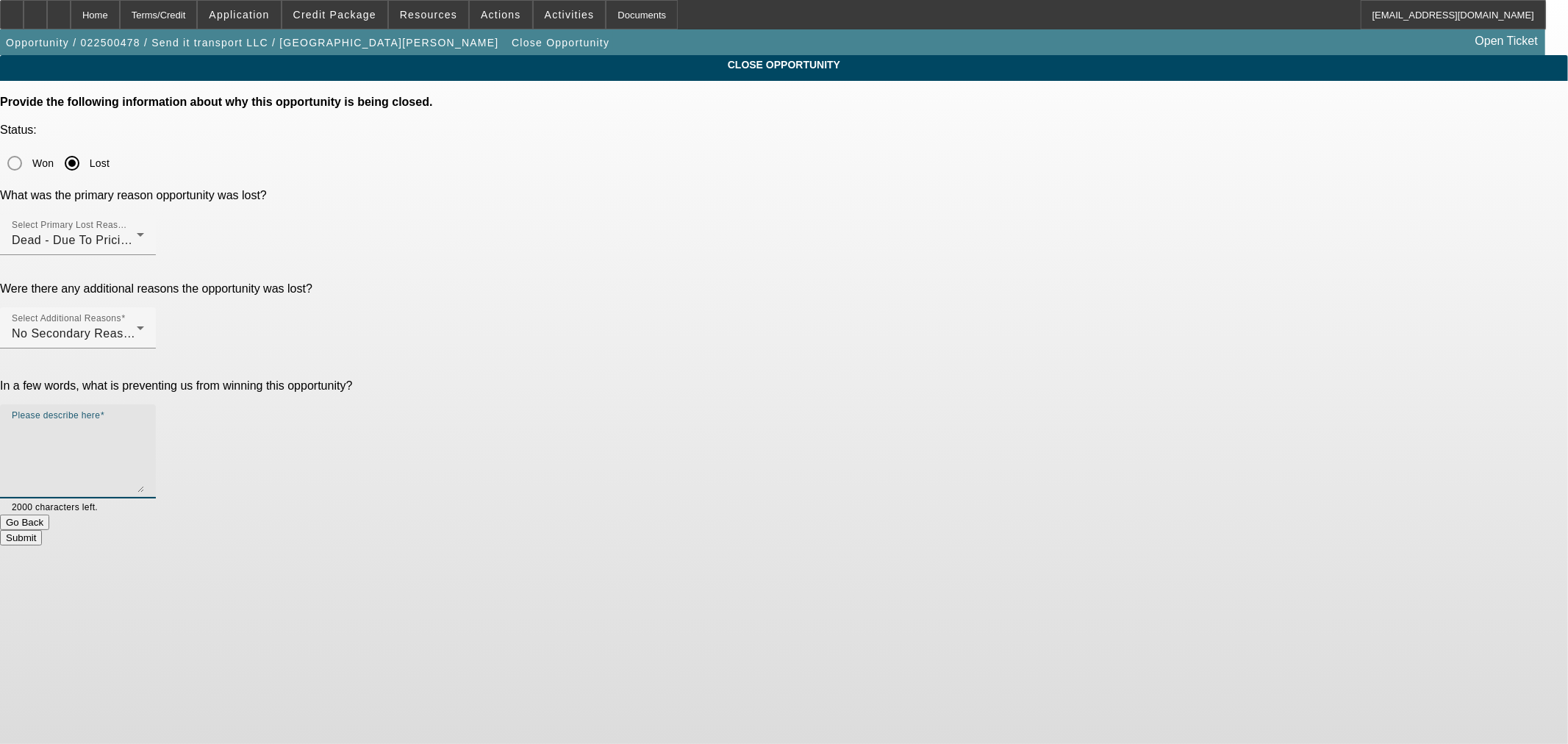
click at [144, 422] on textarea "Please describe here" at bounding box center [78, 457] width 132 height 71
type textarea "L"
type textarea "Picky about the truck but needed his payment under $1000"
click at [42, 530] on button "Submit" at bounding box center [21, 537] width 42 height 15
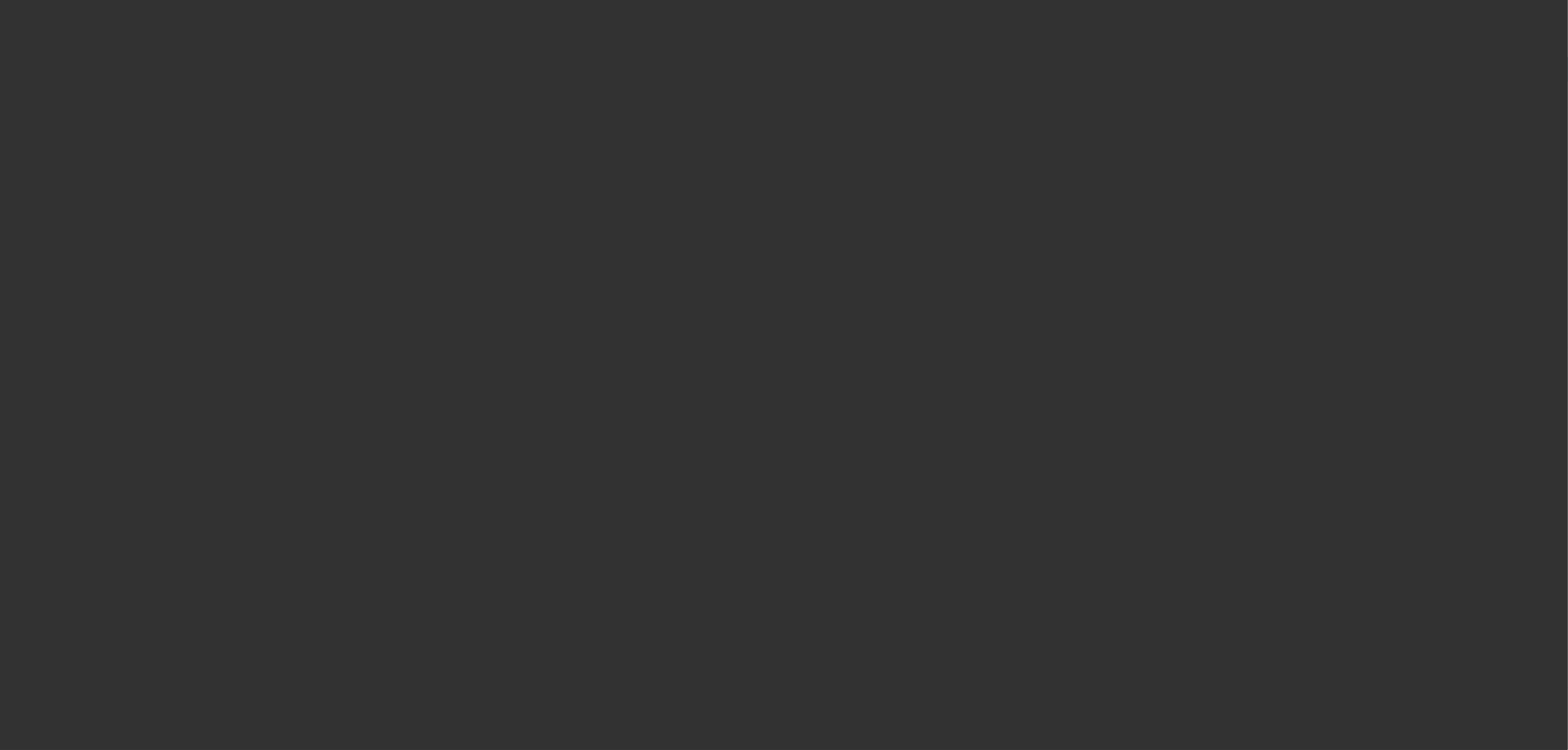
select select "0.15"
select select "2"
select select "0.1"
select select "4"
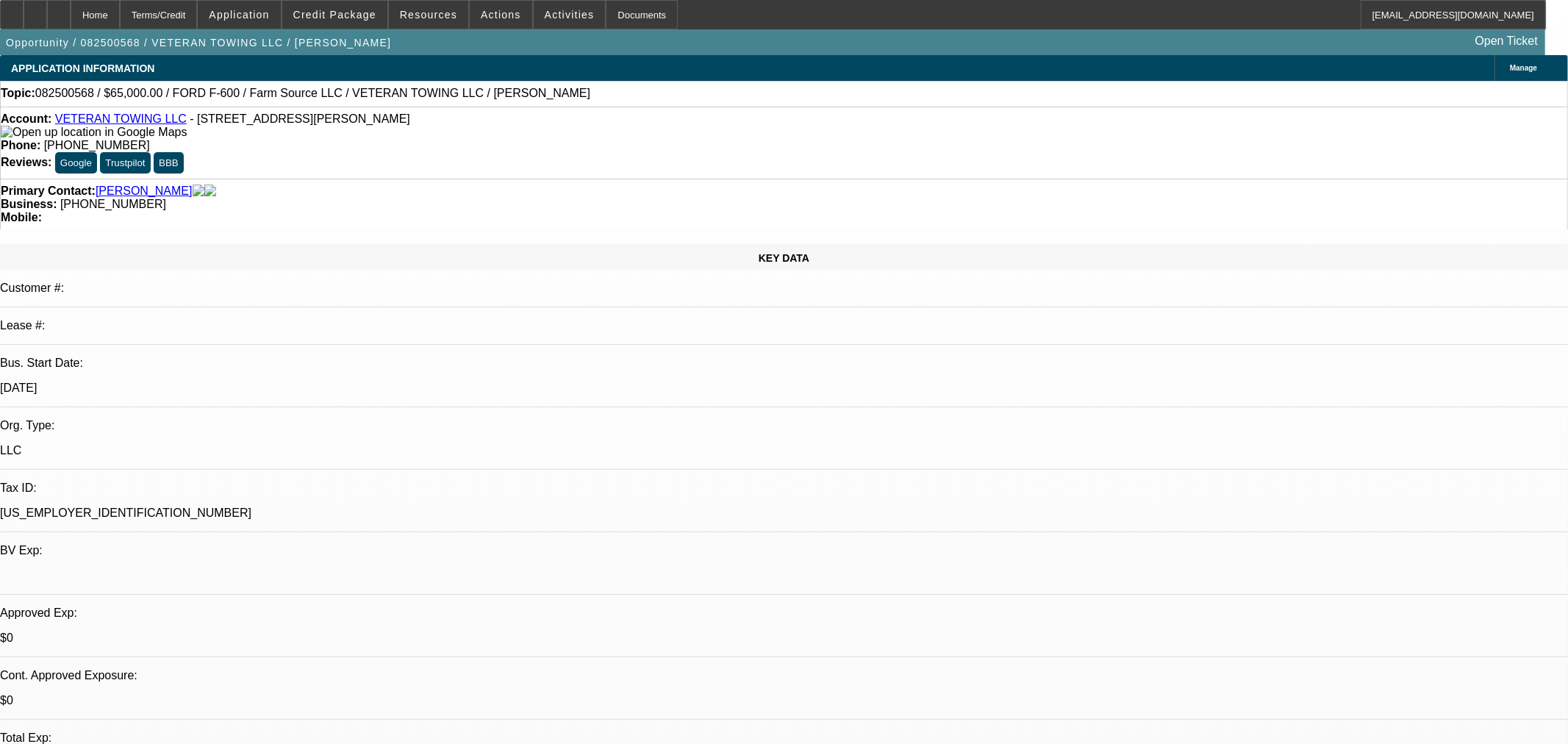
select select "0"
select select "6"
select select "0"
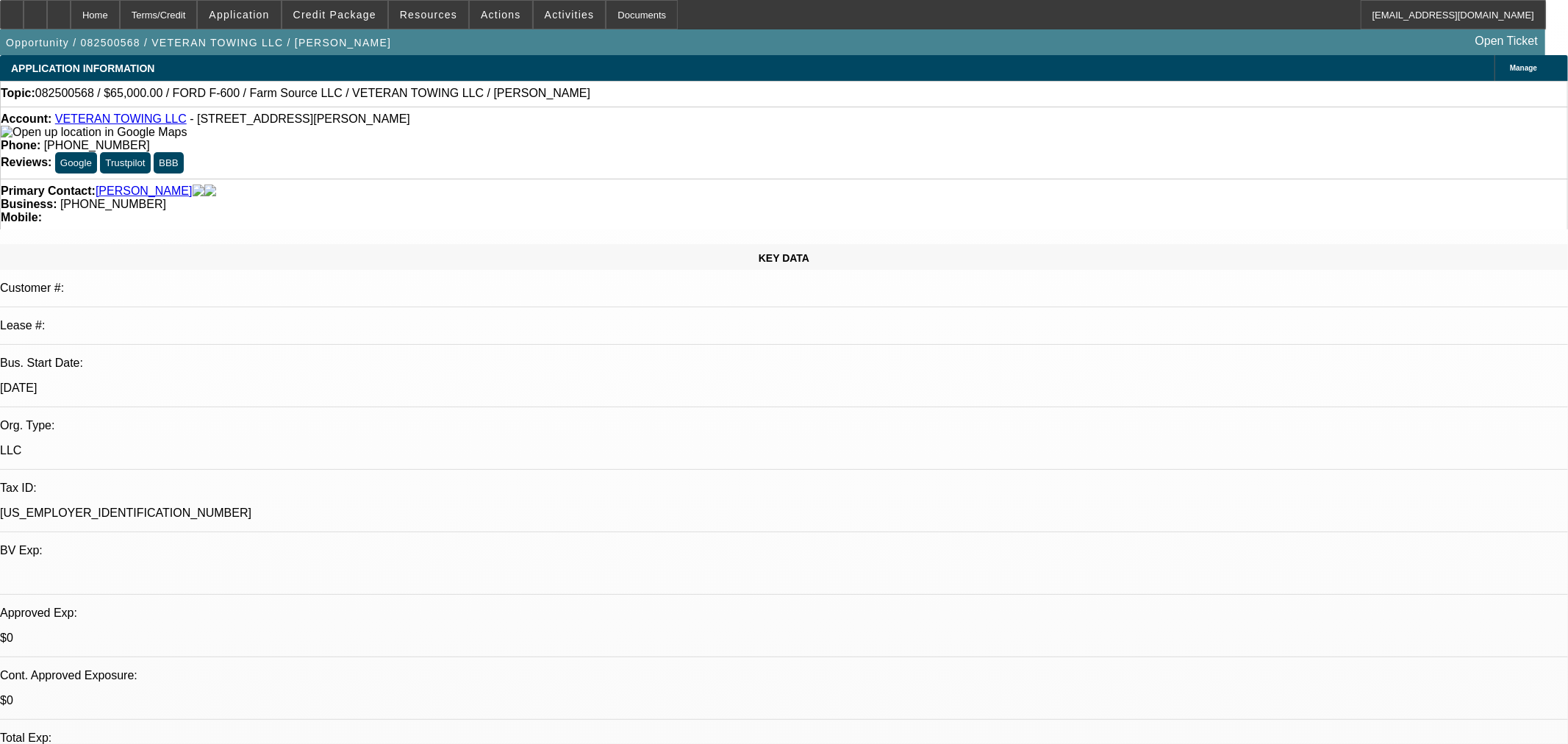
select select "0"
select select "6"
select select "0"
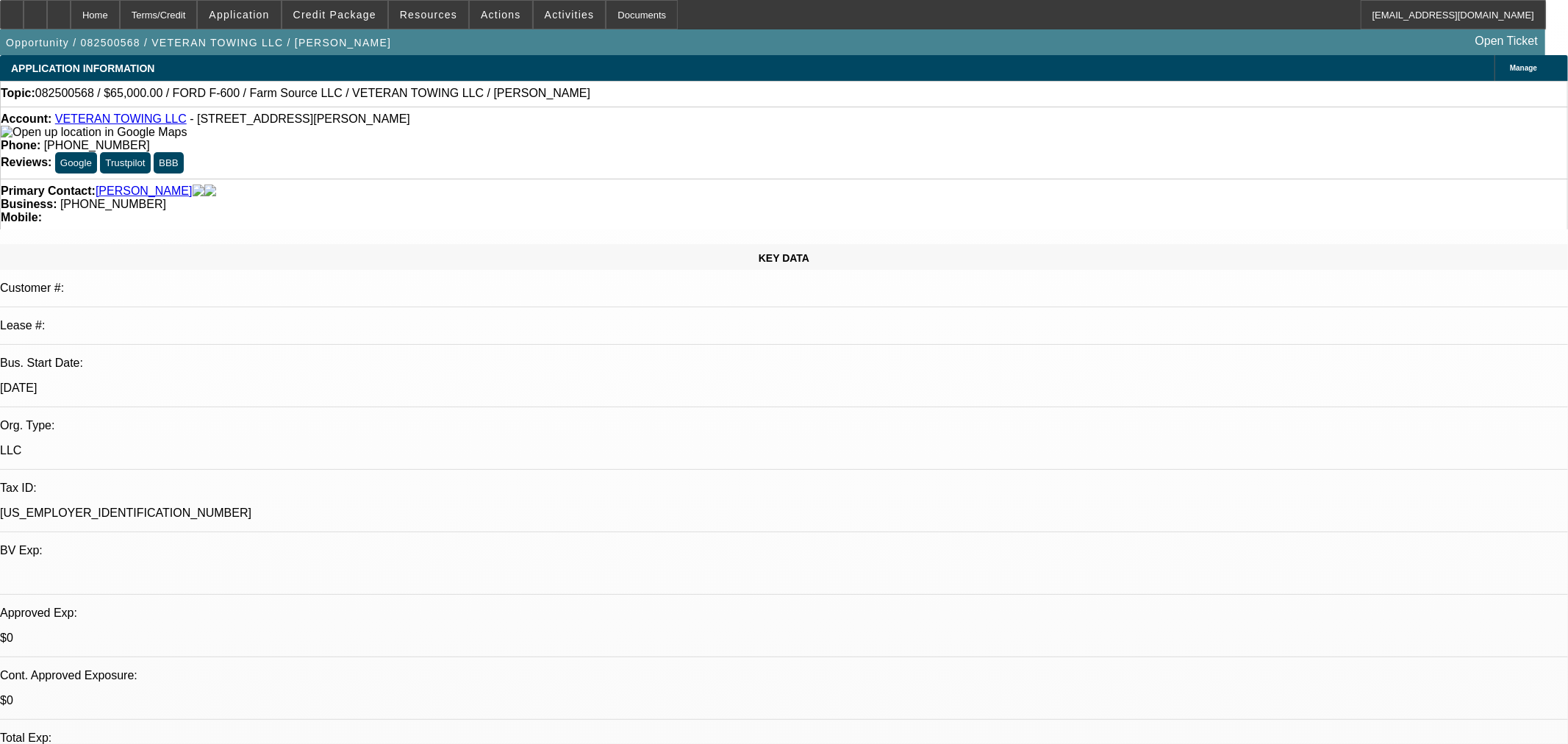
select select "0"
select select "6"
select select "0"
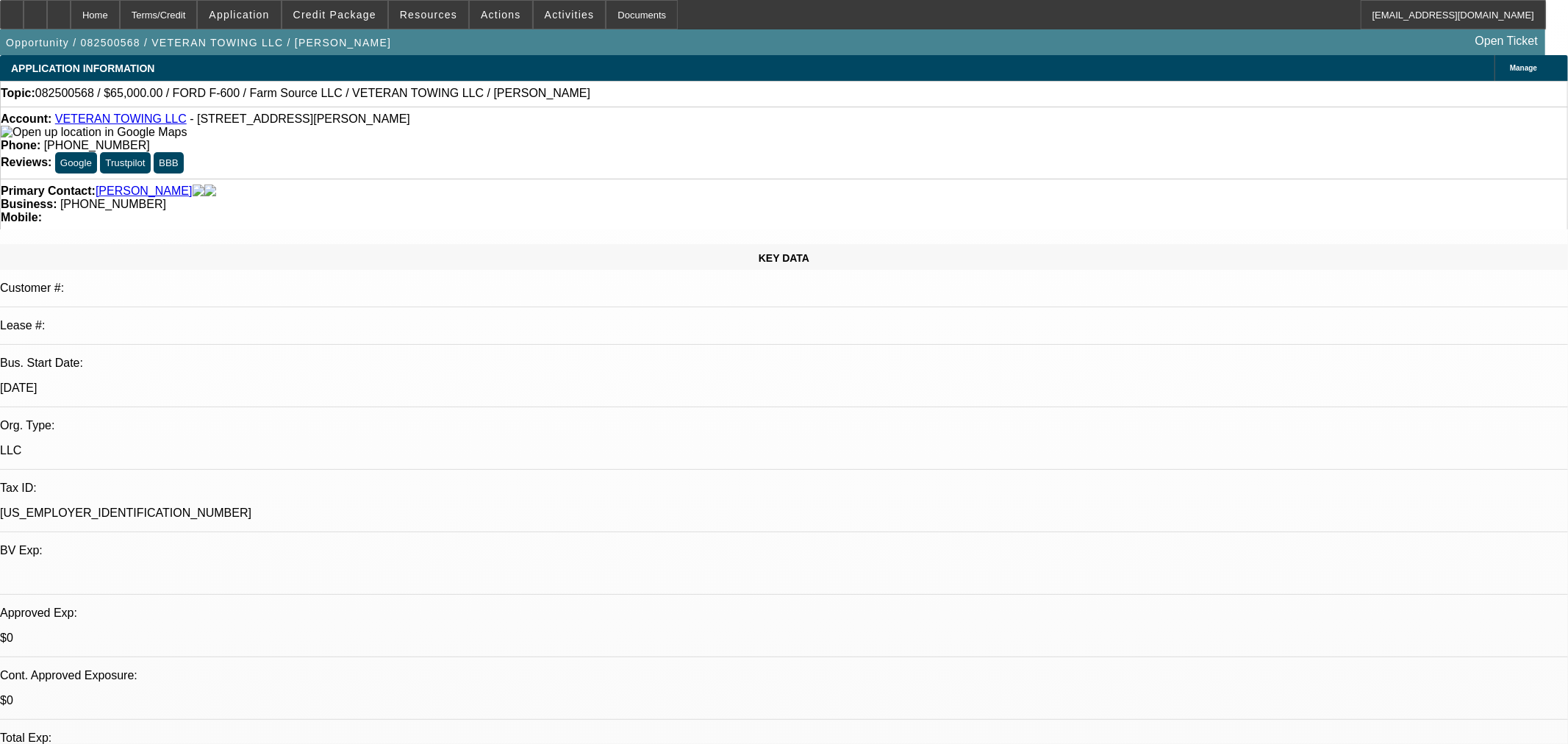
select select "6"
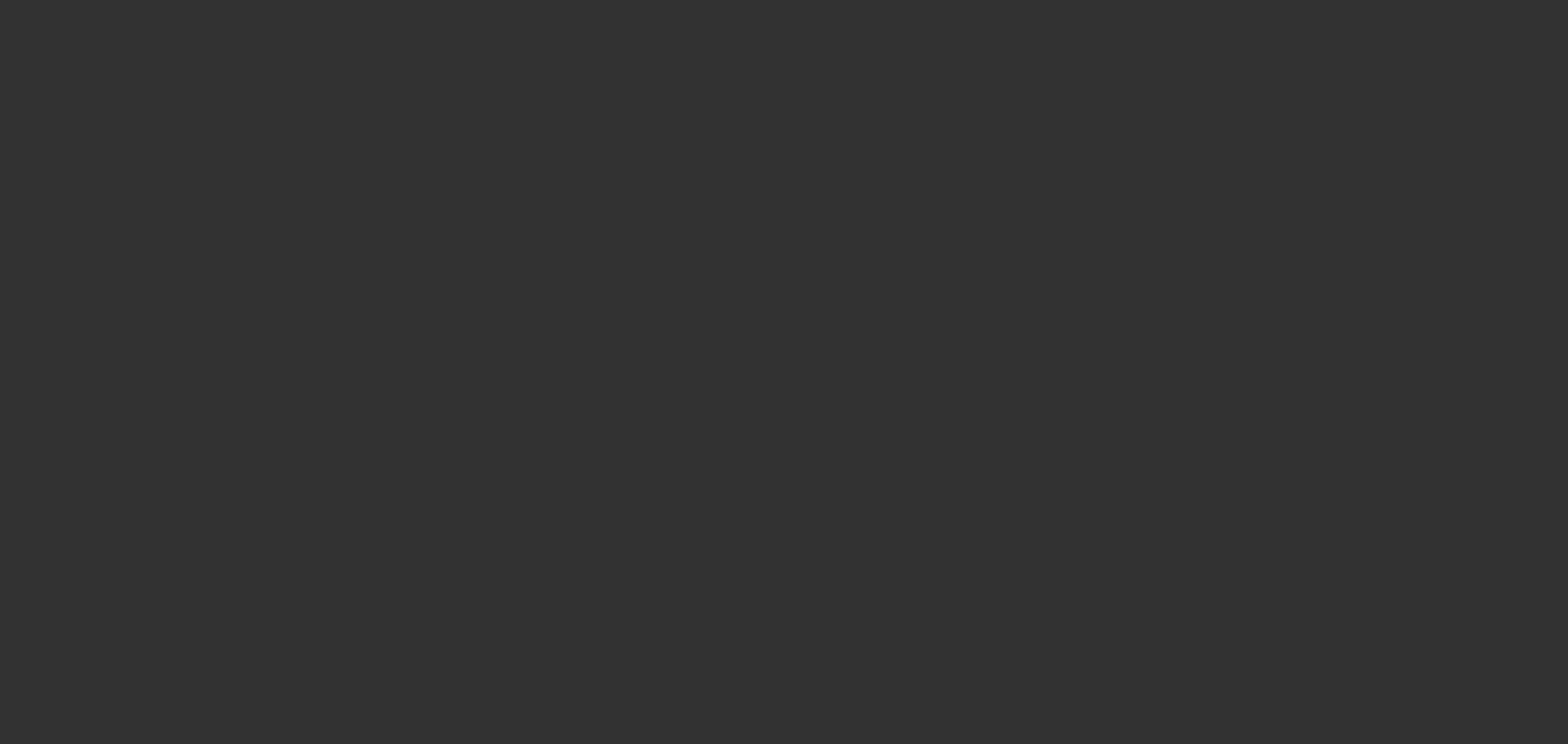
select select "0"
select select "2"
select select "0.1"
select select "4"
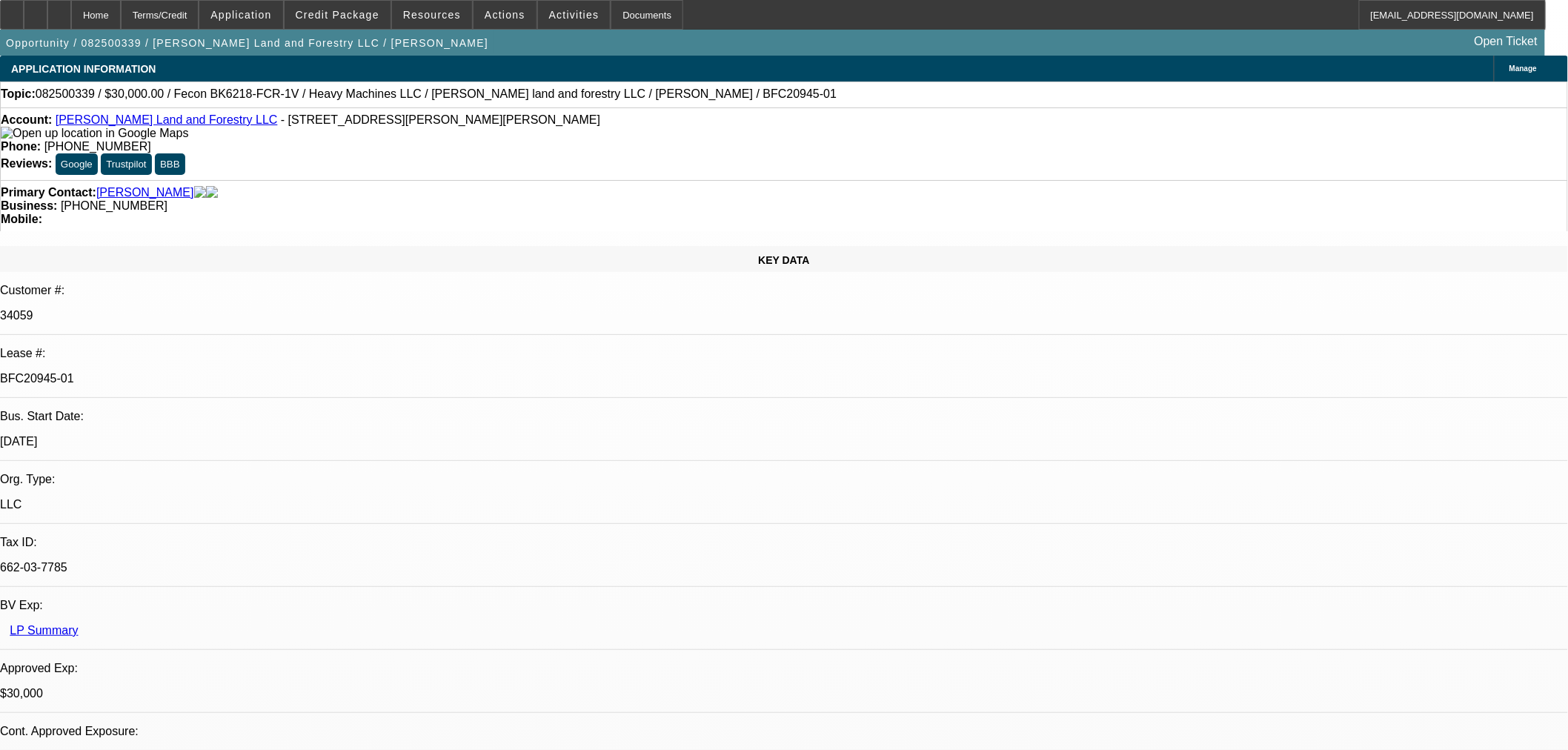
select select "0"
select select "2"
select select "0"
select select "6"
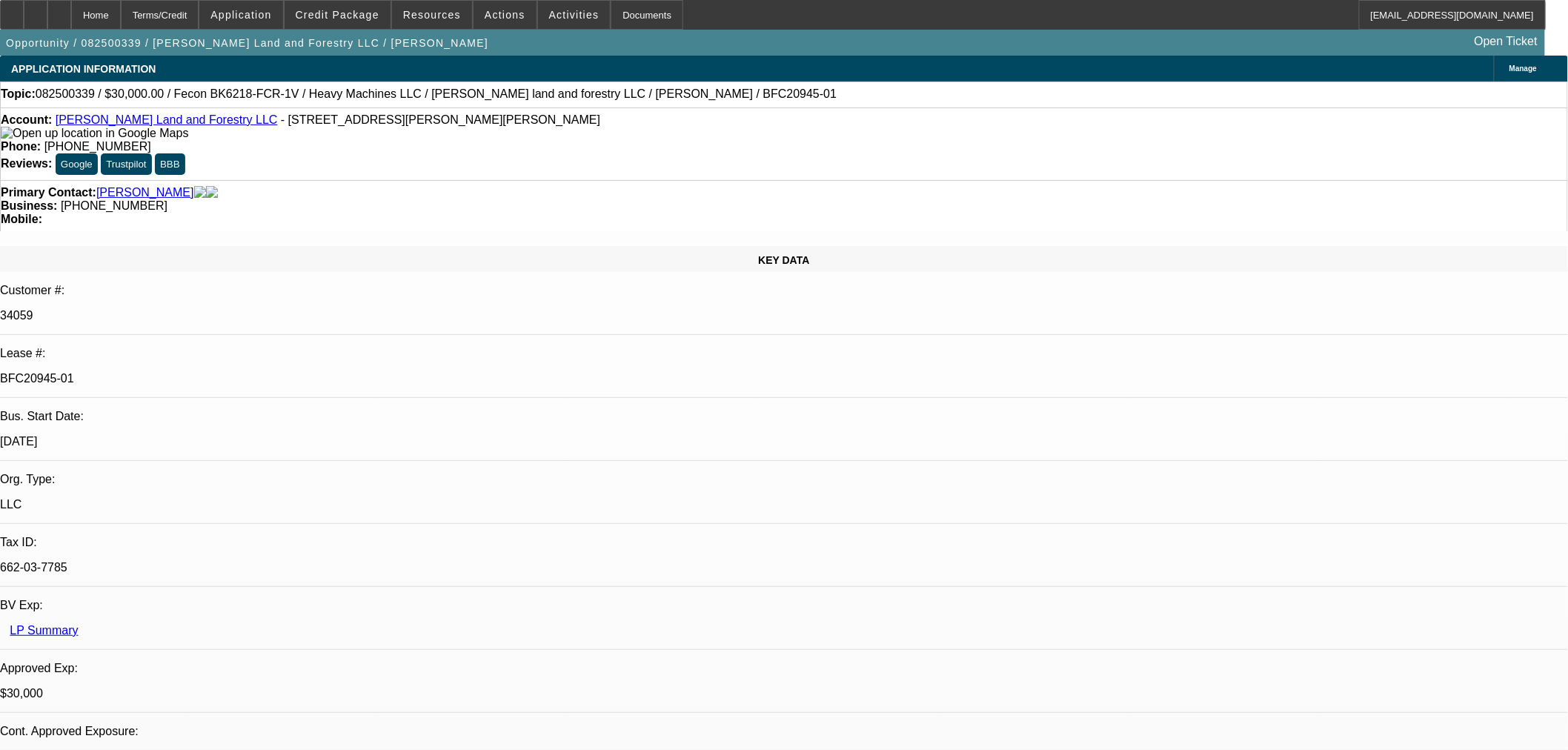
select select "0"
select select "2"
select select "0"
select select "6"
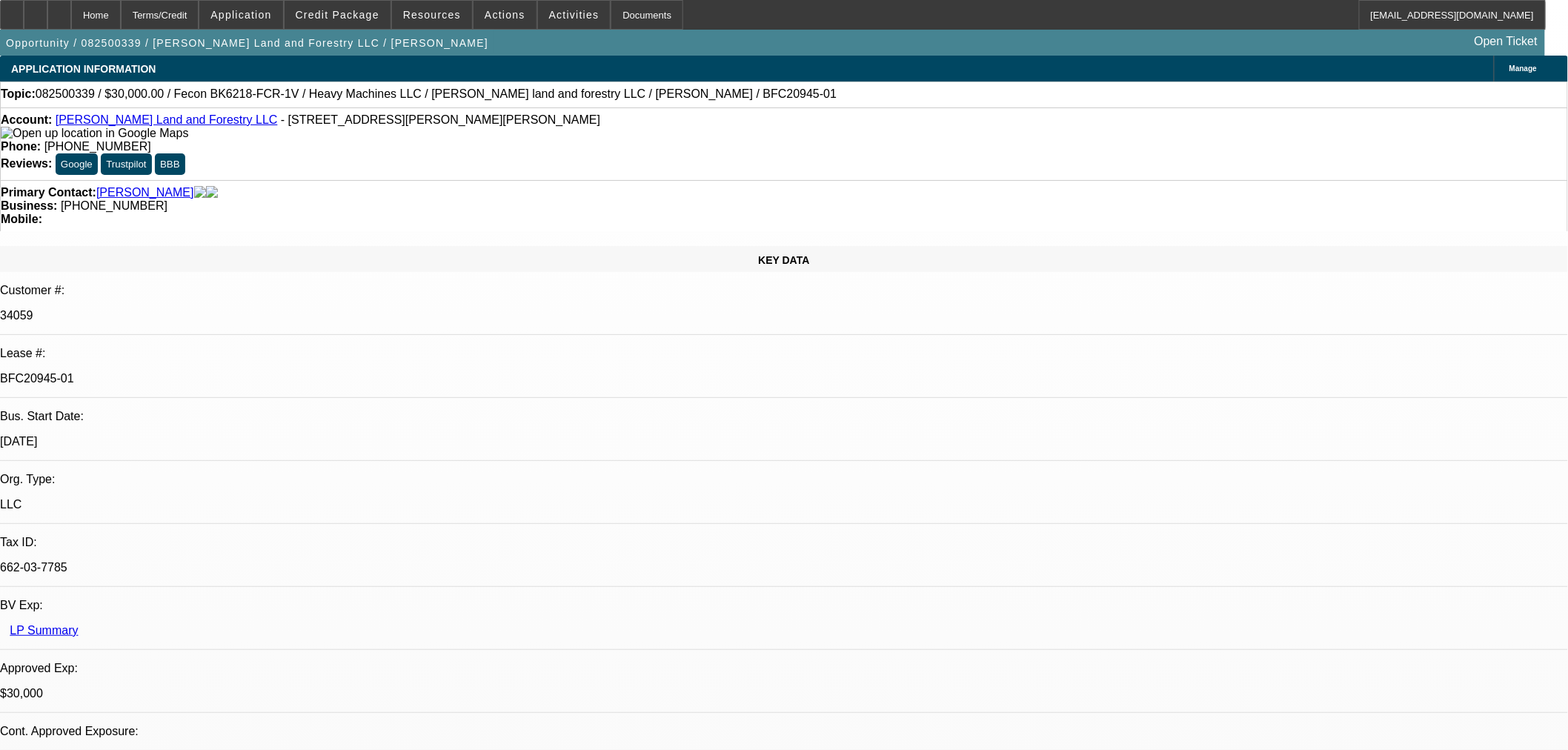
select select "0.2"
select select "2"
select select "0"
select select "6"
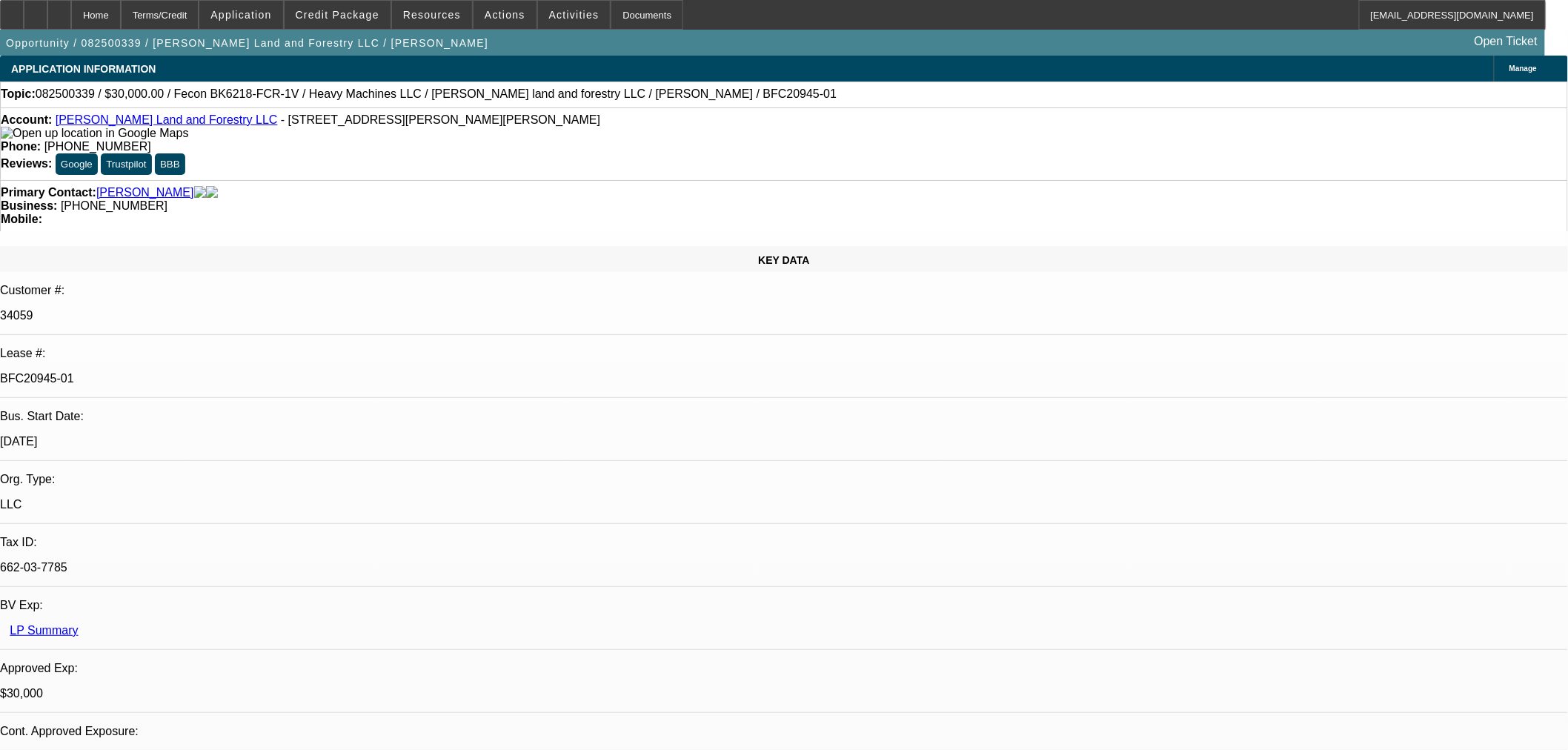
select select "0"
select select "19"
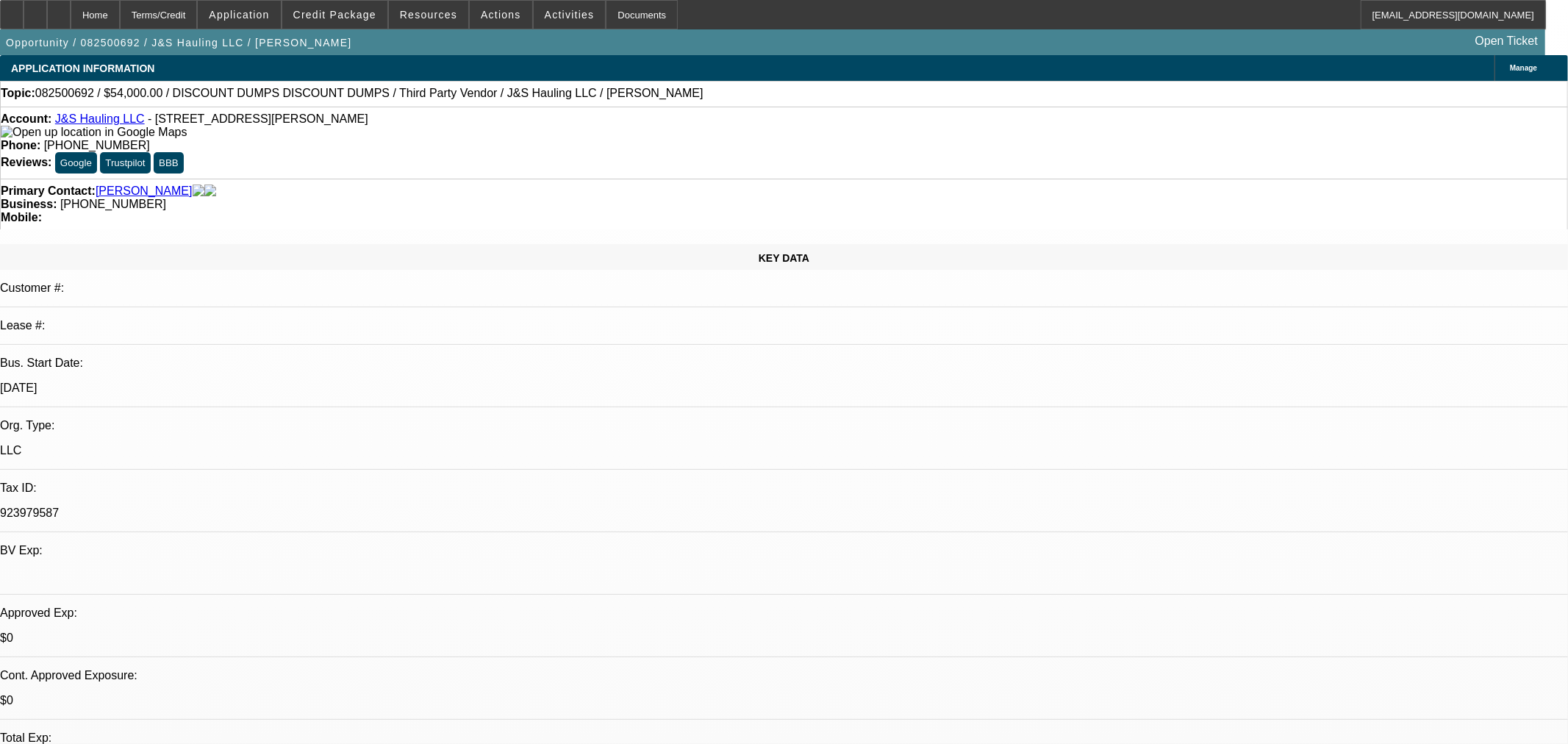
select select "0"
select select "3"
select select "0.1"
select select "4"
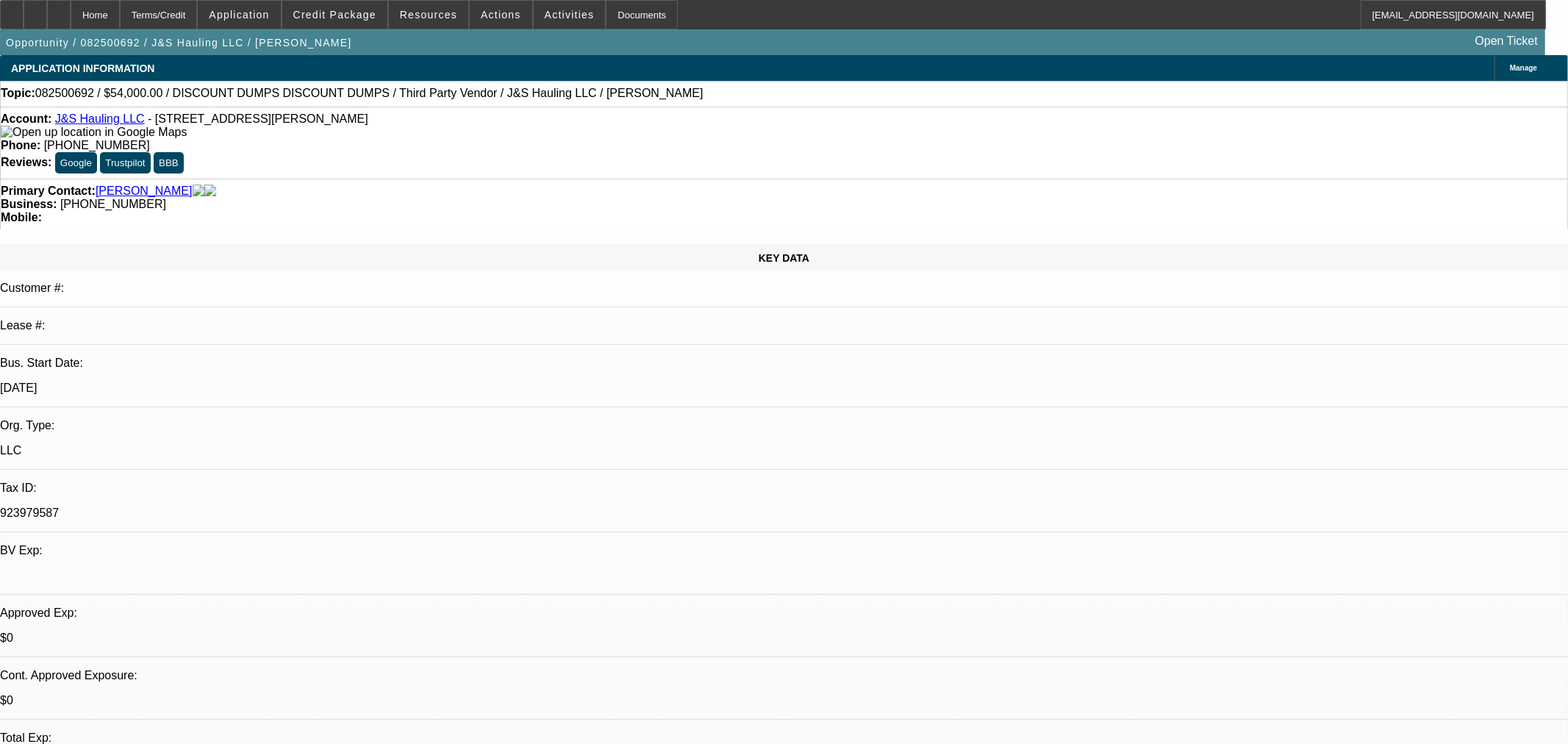
select select "0"
select select "3"
select select "0.1"
select select "4"
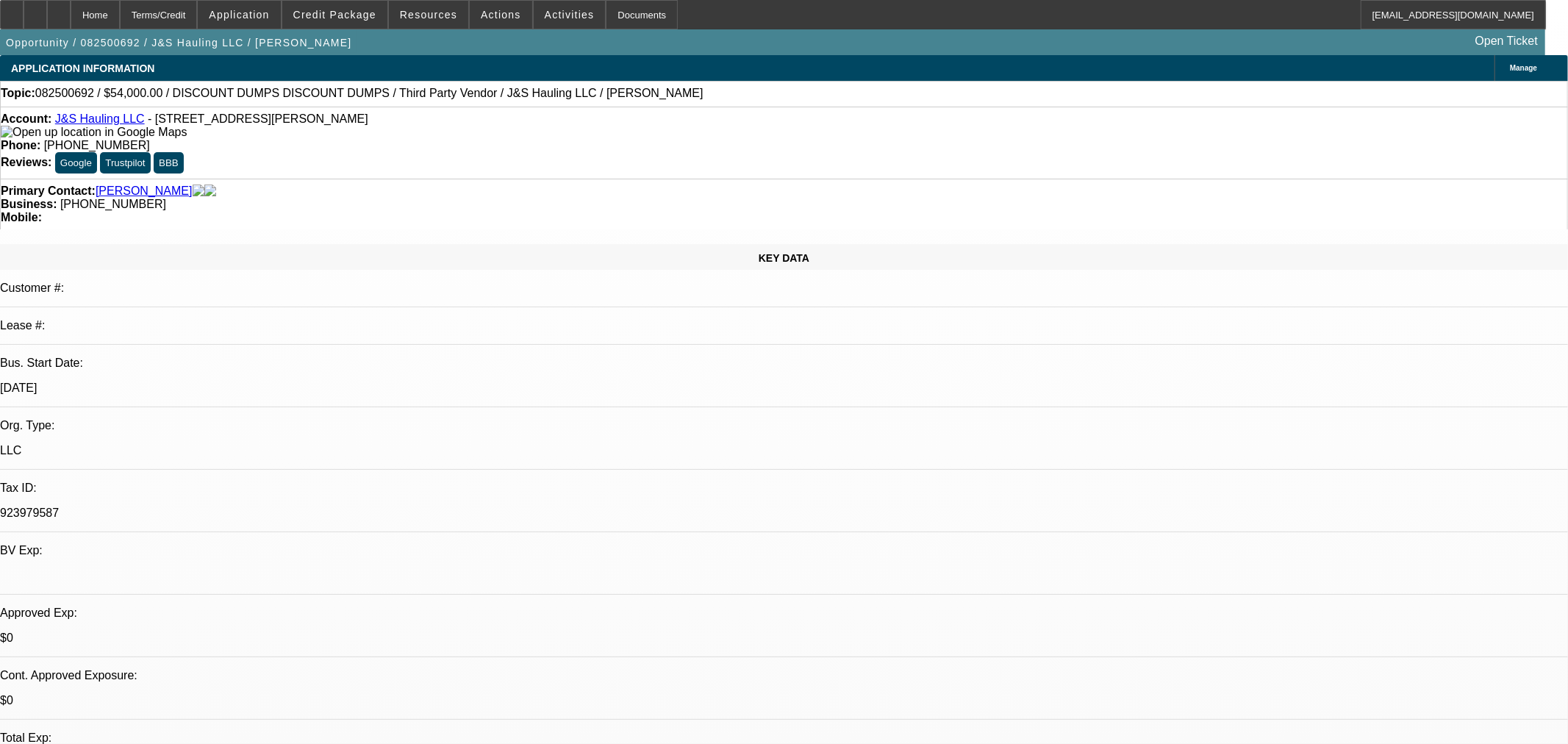
select select "0"
select select "3"
select select "0.1"
select select "4"
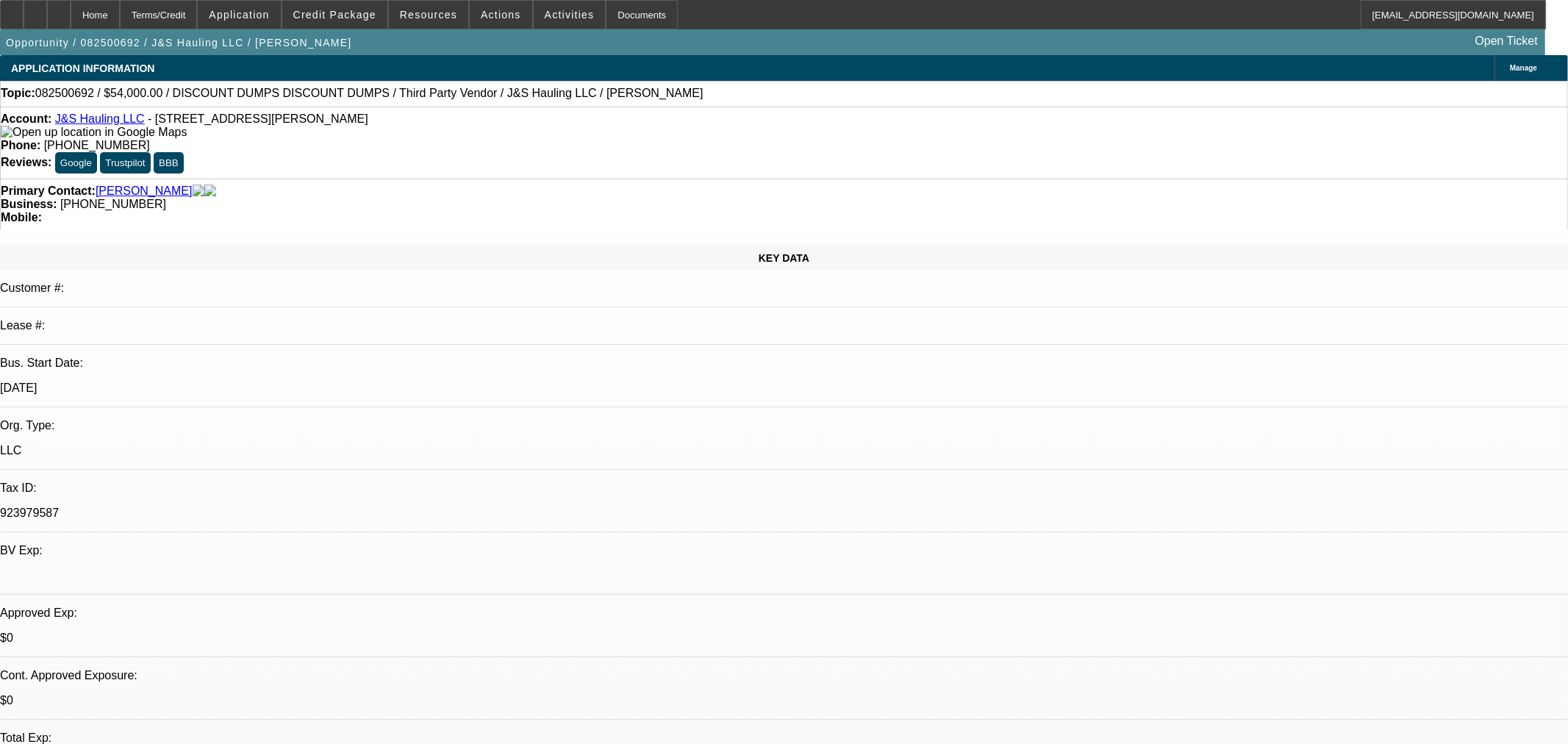
select select "0"
select select "3"
select select "0.1"
select select "4"
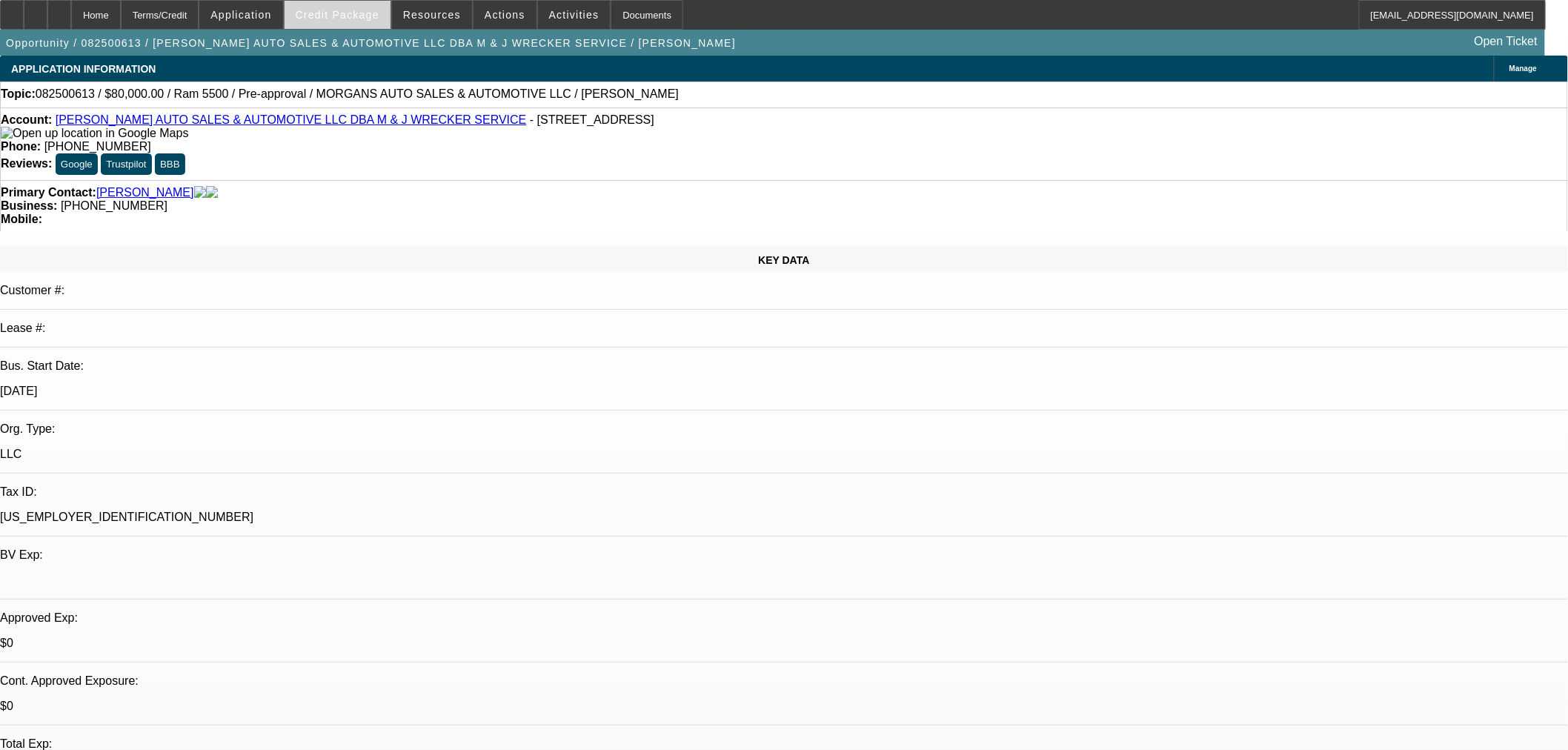
select select "0"
select select "0.1"
select select "4"
select select "0"
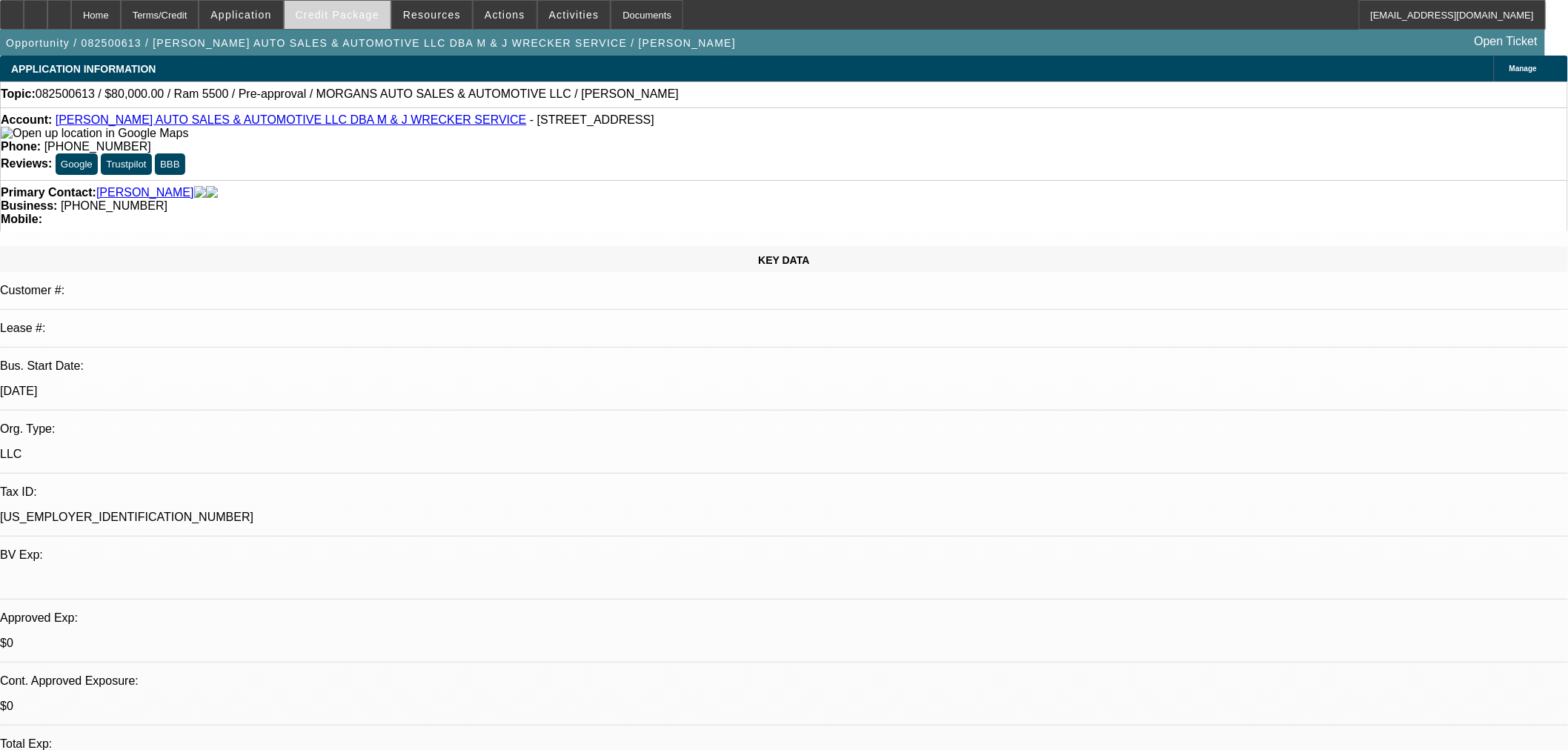
select select "0"
select select "0.1"
select select "4"
select select "0.2"
select select "2"
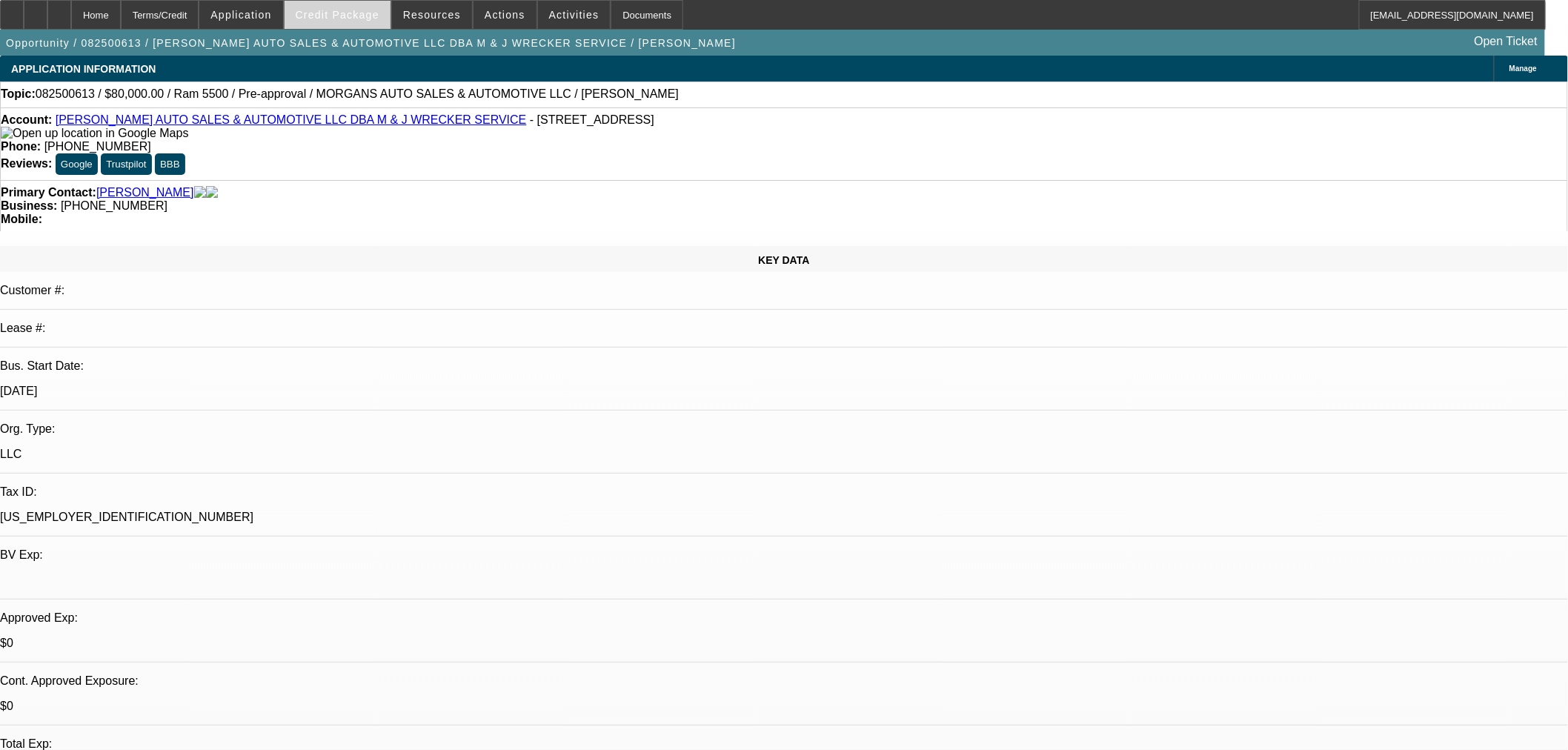
select select "2"
select select "0"
select select "6"
select select "0.15"
select select "2"
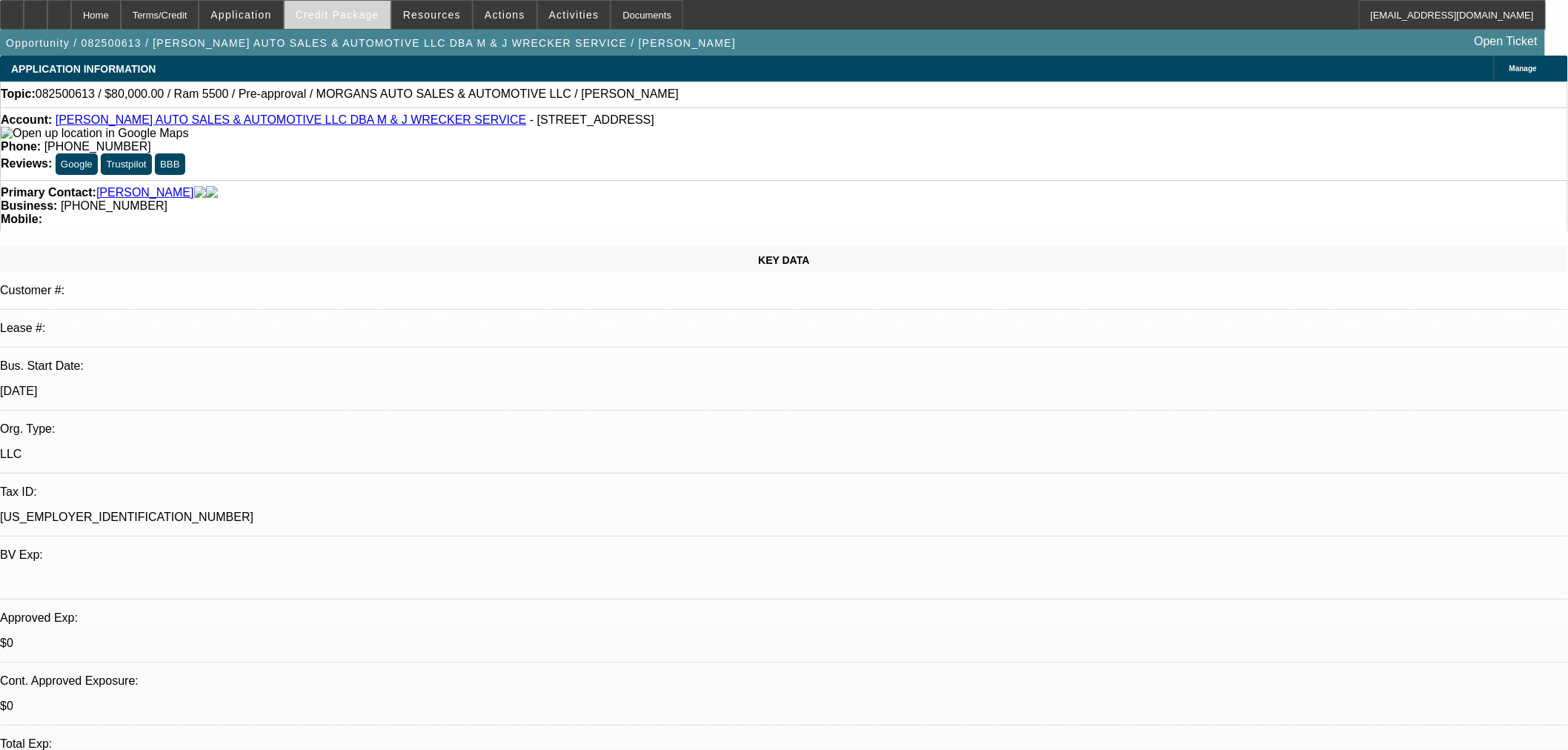
select select "2"
select select "0"
select select "6"
click at [369, 10] on span "Credit Package" at bounding box center [337, 14] width 84 height 12
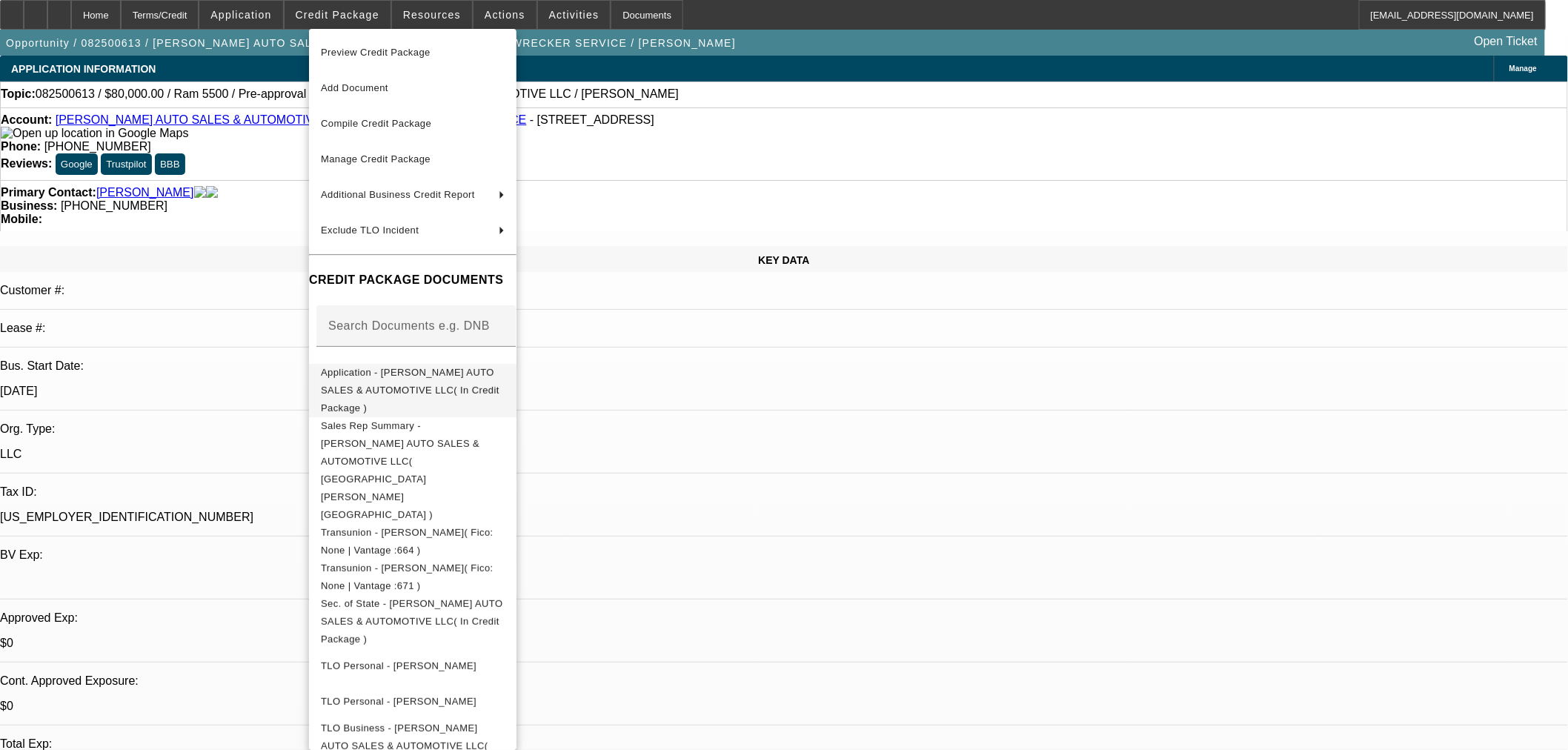
click at [364, 375] on span "Application - [PERSON_NAME] AUTO SALES & AUTOMOTIVE LLC( In Credit Package )" at bounding box center [411, 389] width 179 height 46
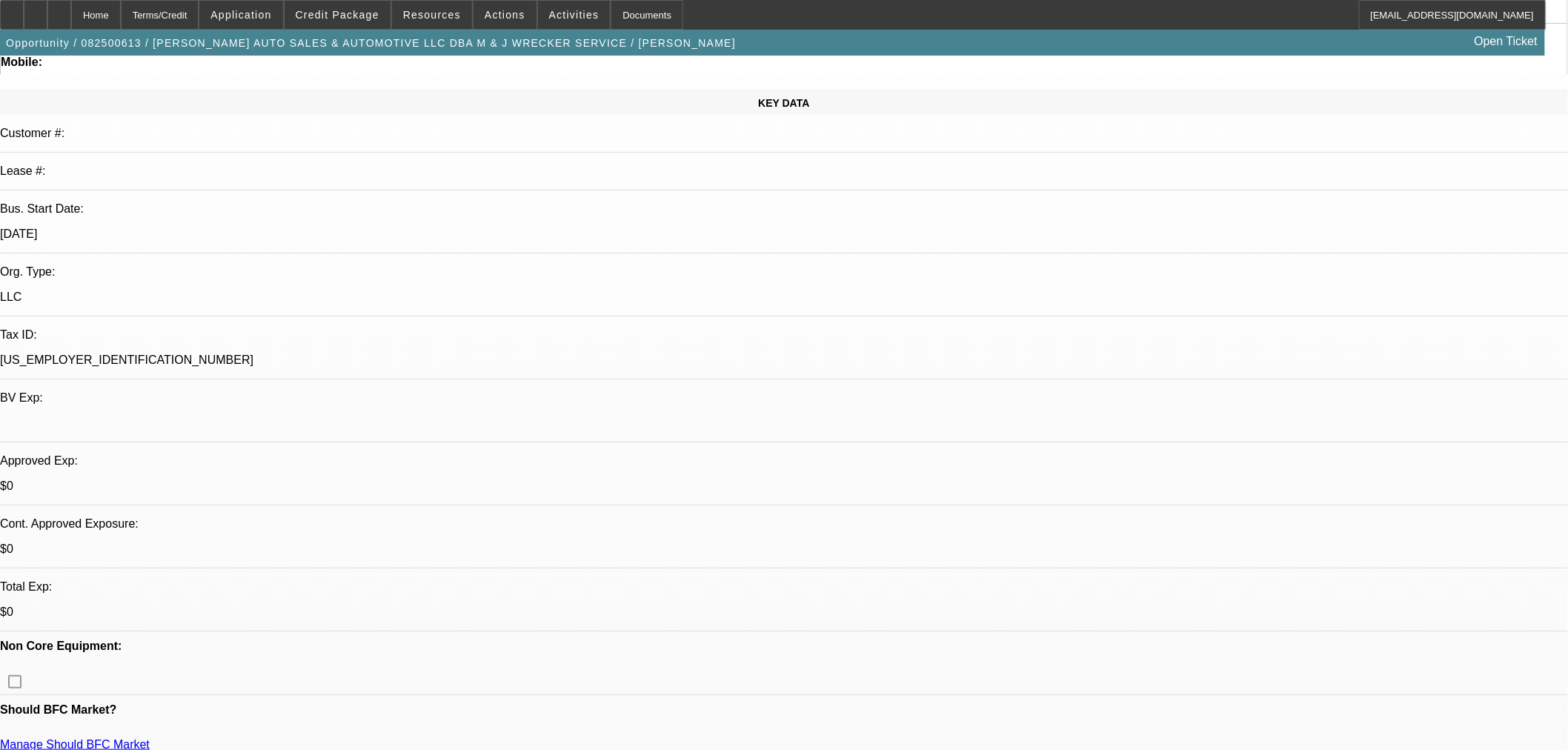
scroll to position [165, 0]
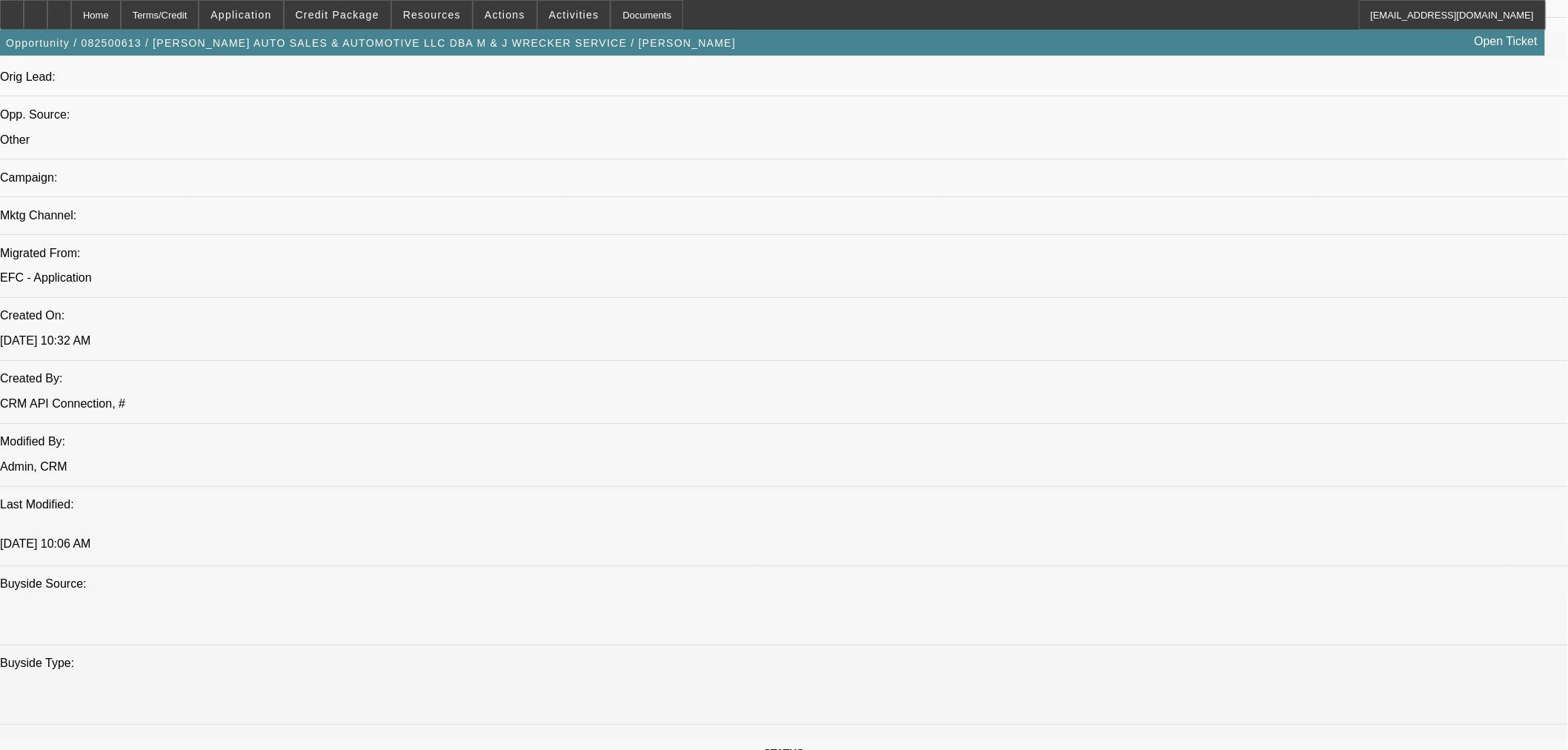
scroll to position [576, 0]
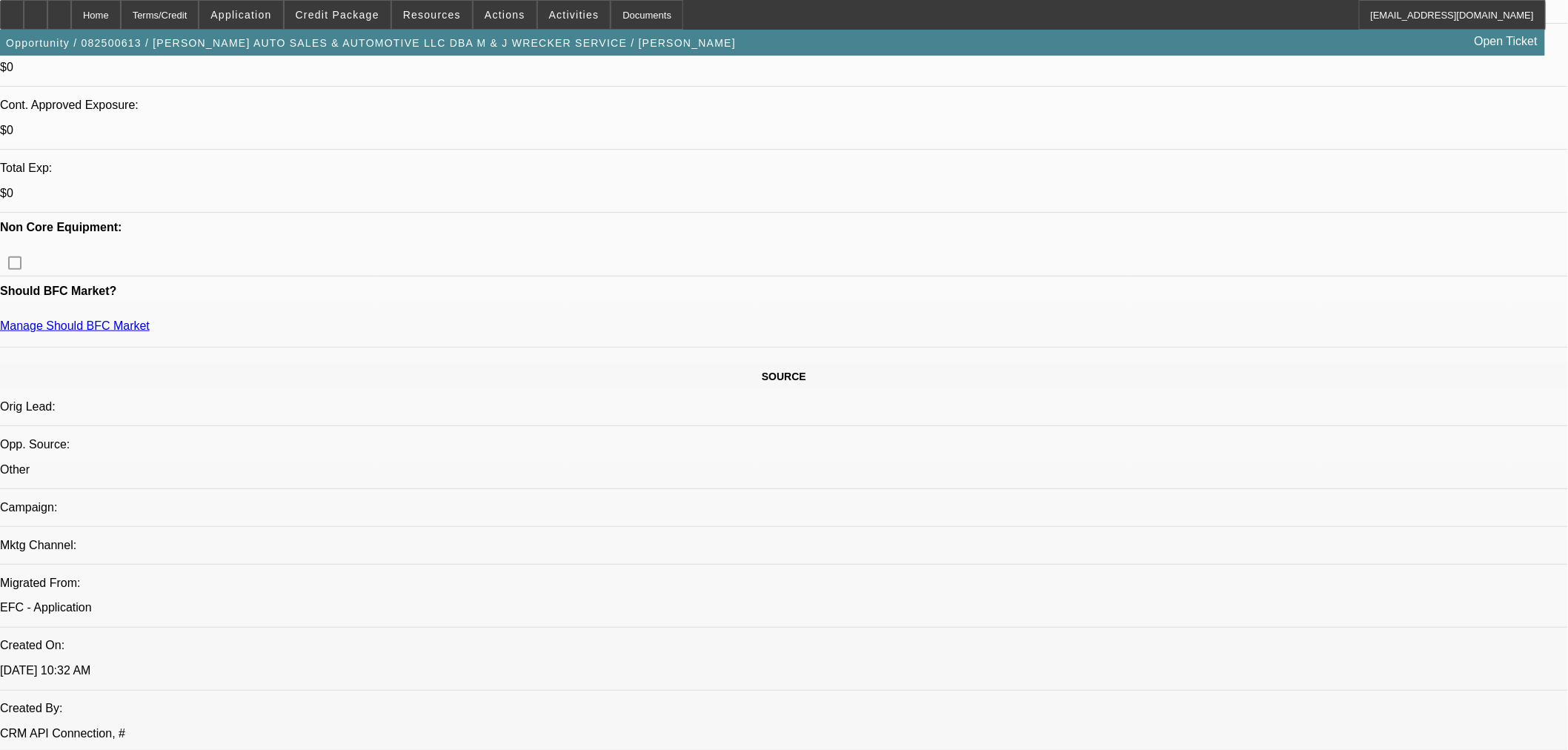
click at [507, 13] on span "Actions" at bounding box center [505, 14] width 41 height 12
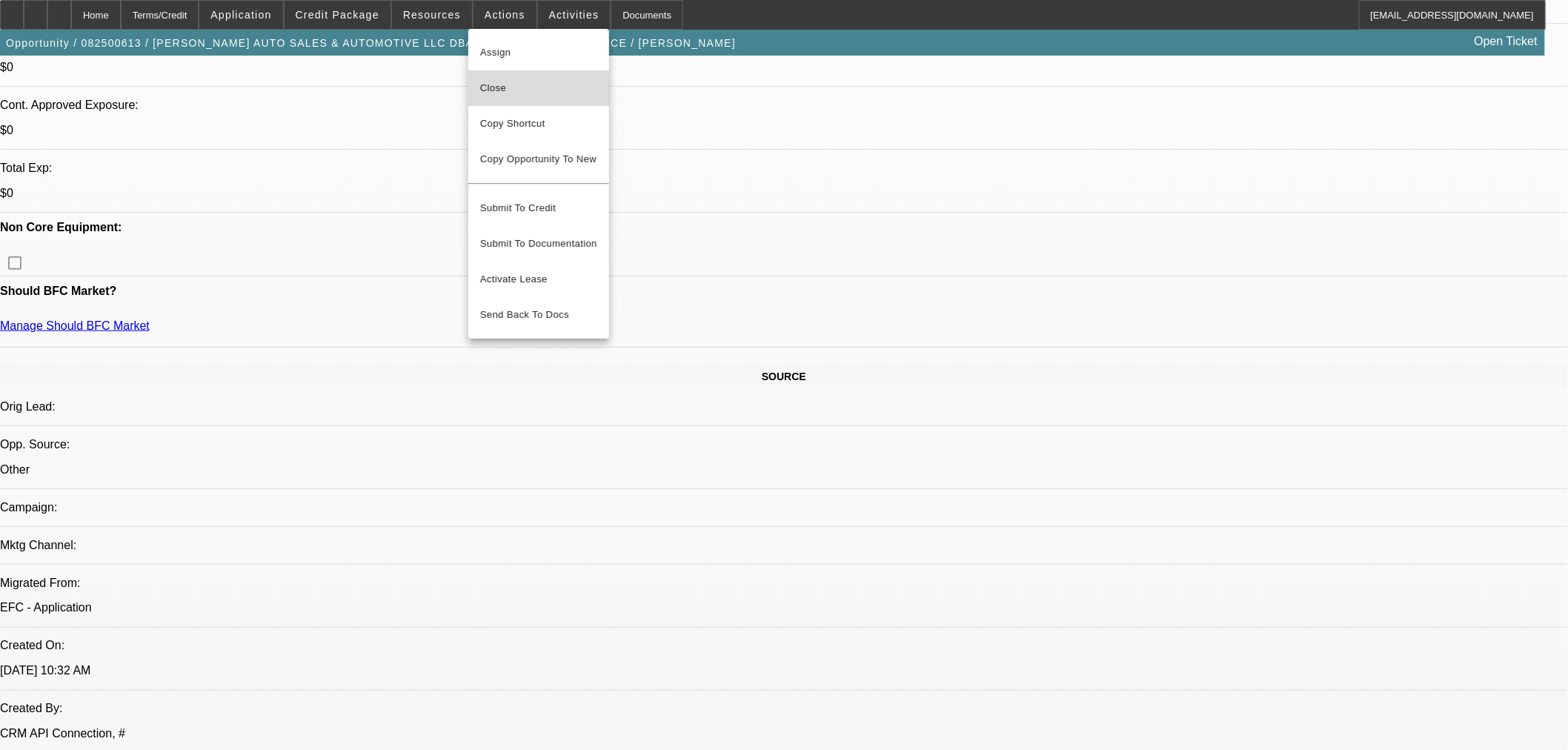
click at [508, 89] on span "Close" at bounding box center [538, 88] width 117 height 18
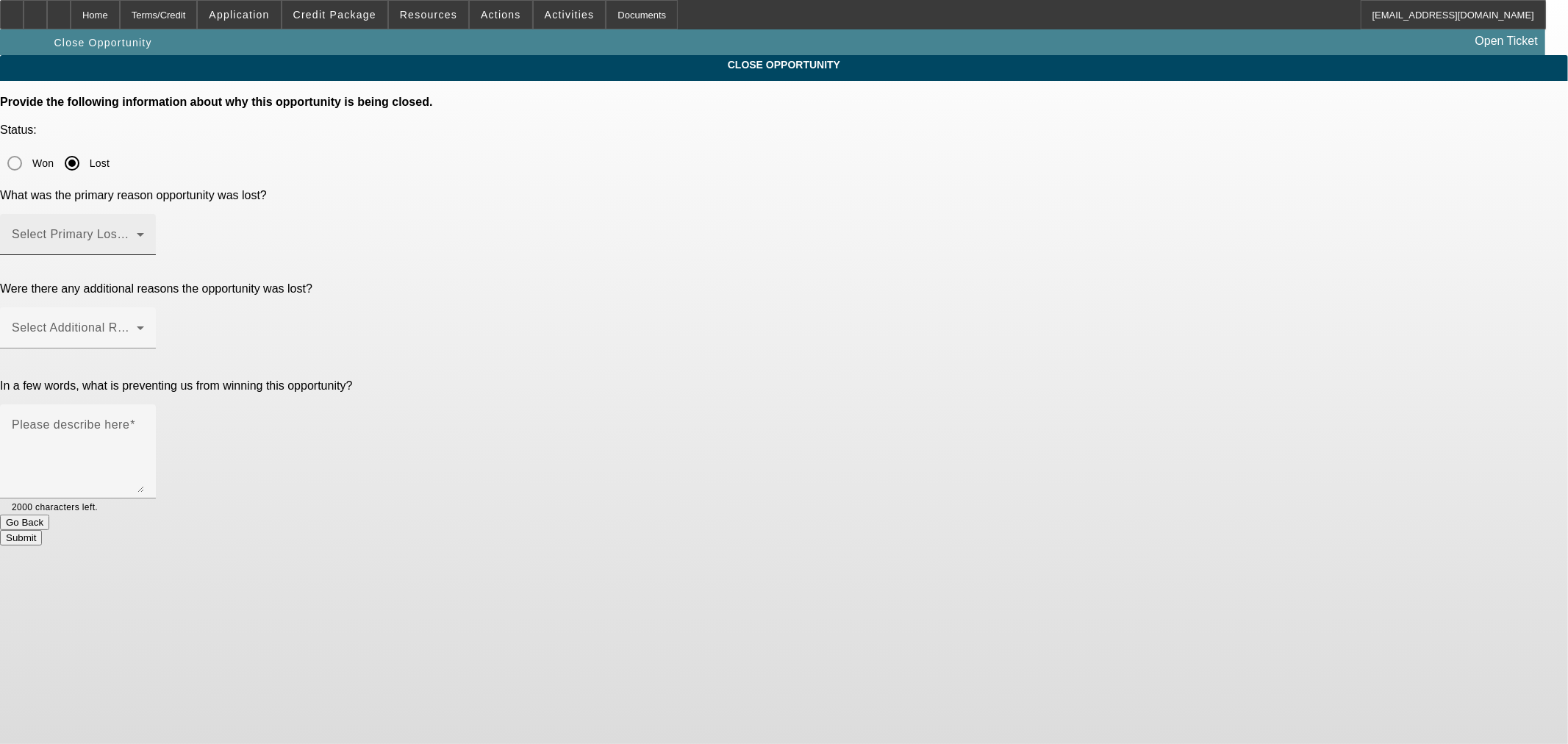
click at [137, 231] on span at bounding box center [74, 240] width 125 height 17
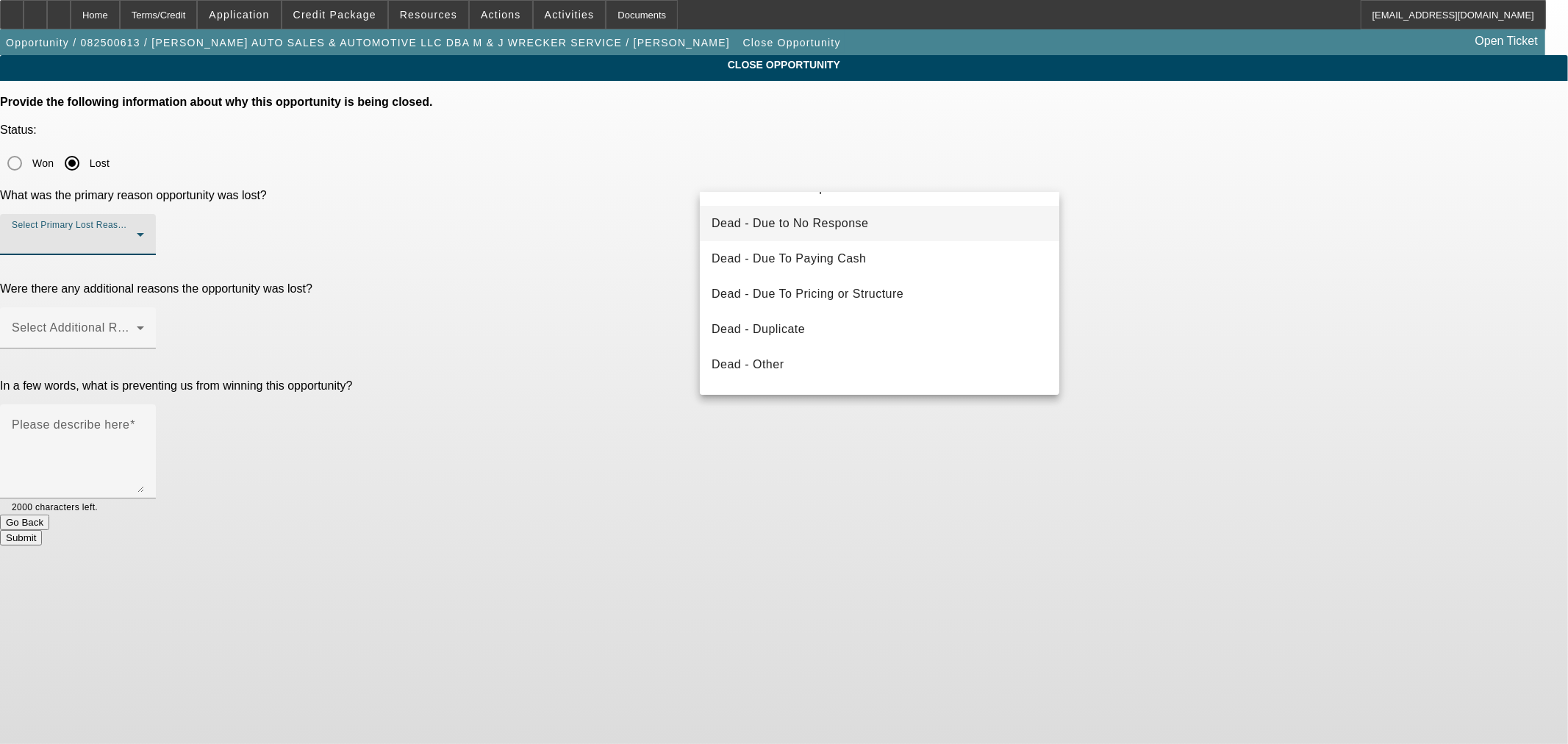
scroll to position [163, 0]
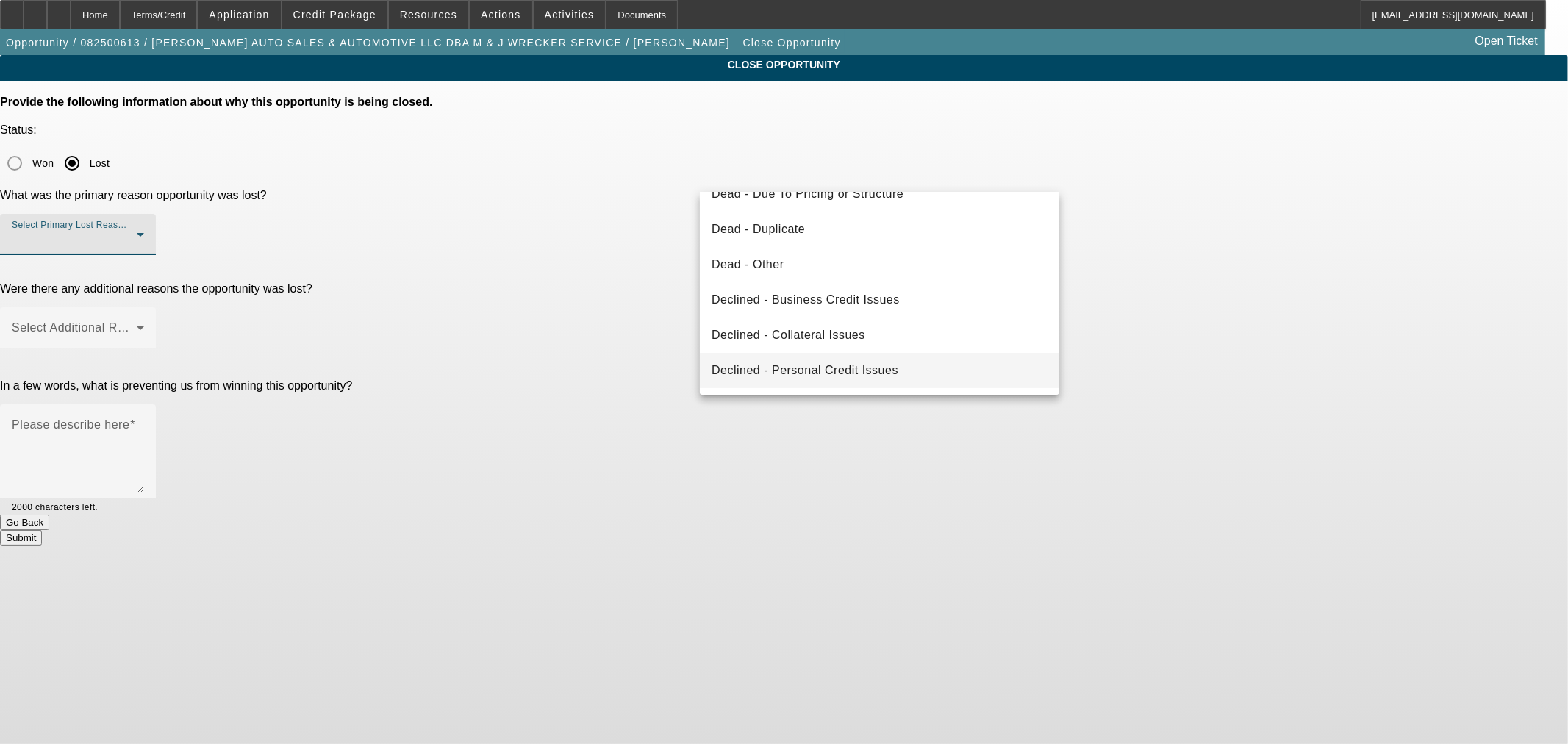
click at [910, 355] on mat-option "Declined - Personal Credit Issues" at bounding box center [879, 370] width 360 height 36
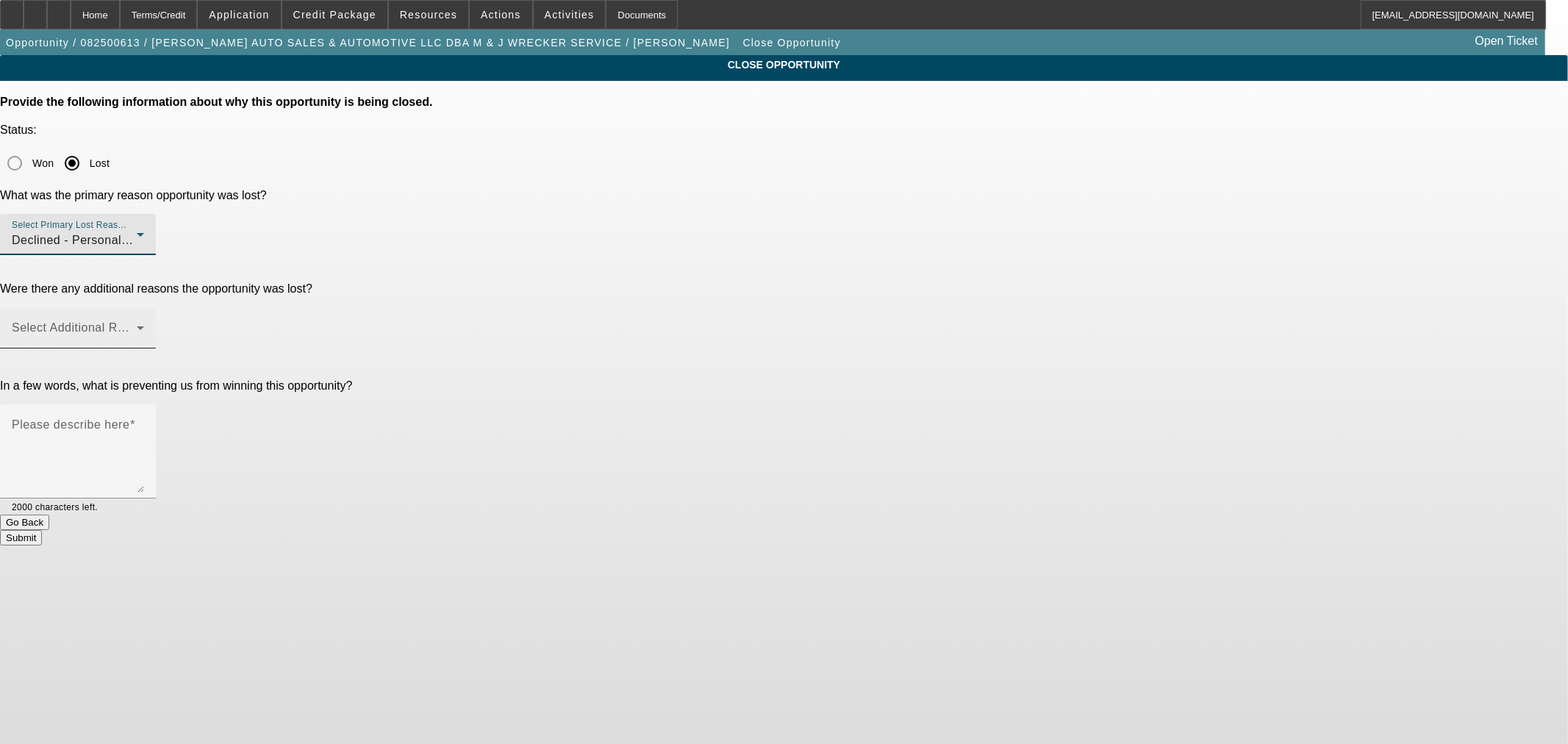
click at [137, 325] on span at bounding box center [74, 334] width 125 height 17
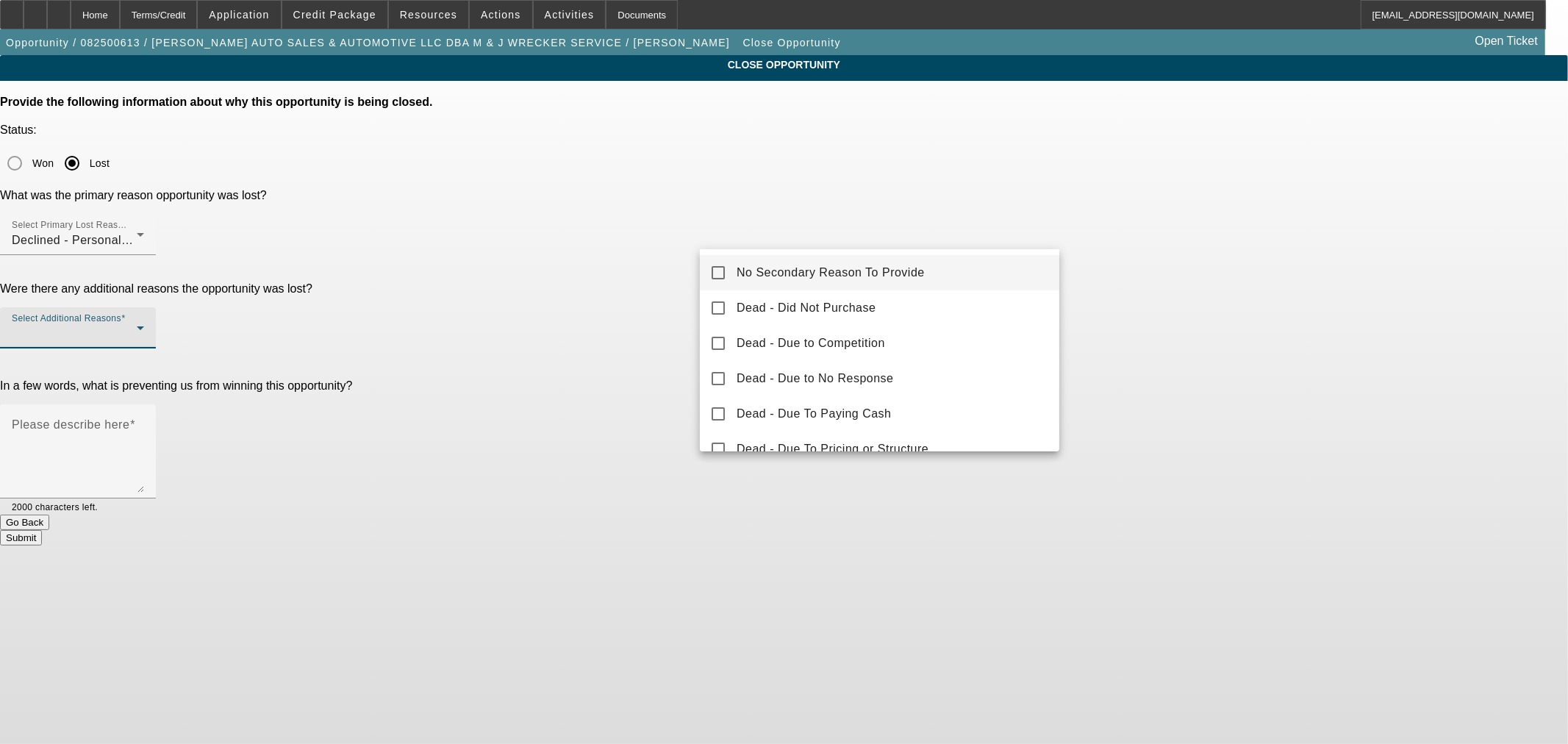
click at [856, 273] on span "No Secondary Reason To Provide" at bounding box center [830, 273] width 188 height 17
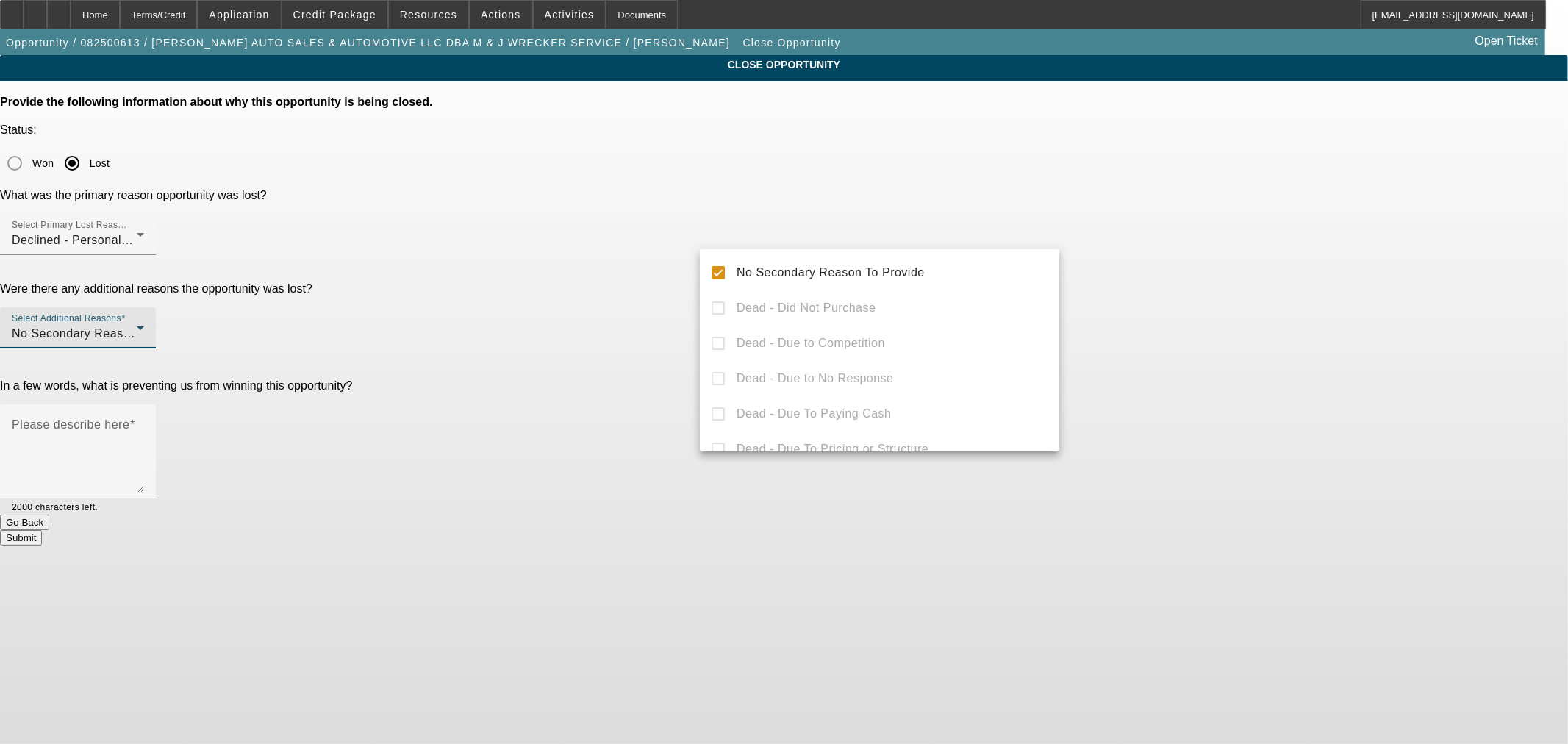
click at [626, 321] on div at bounding box center [784, 372] width 1568 height 744
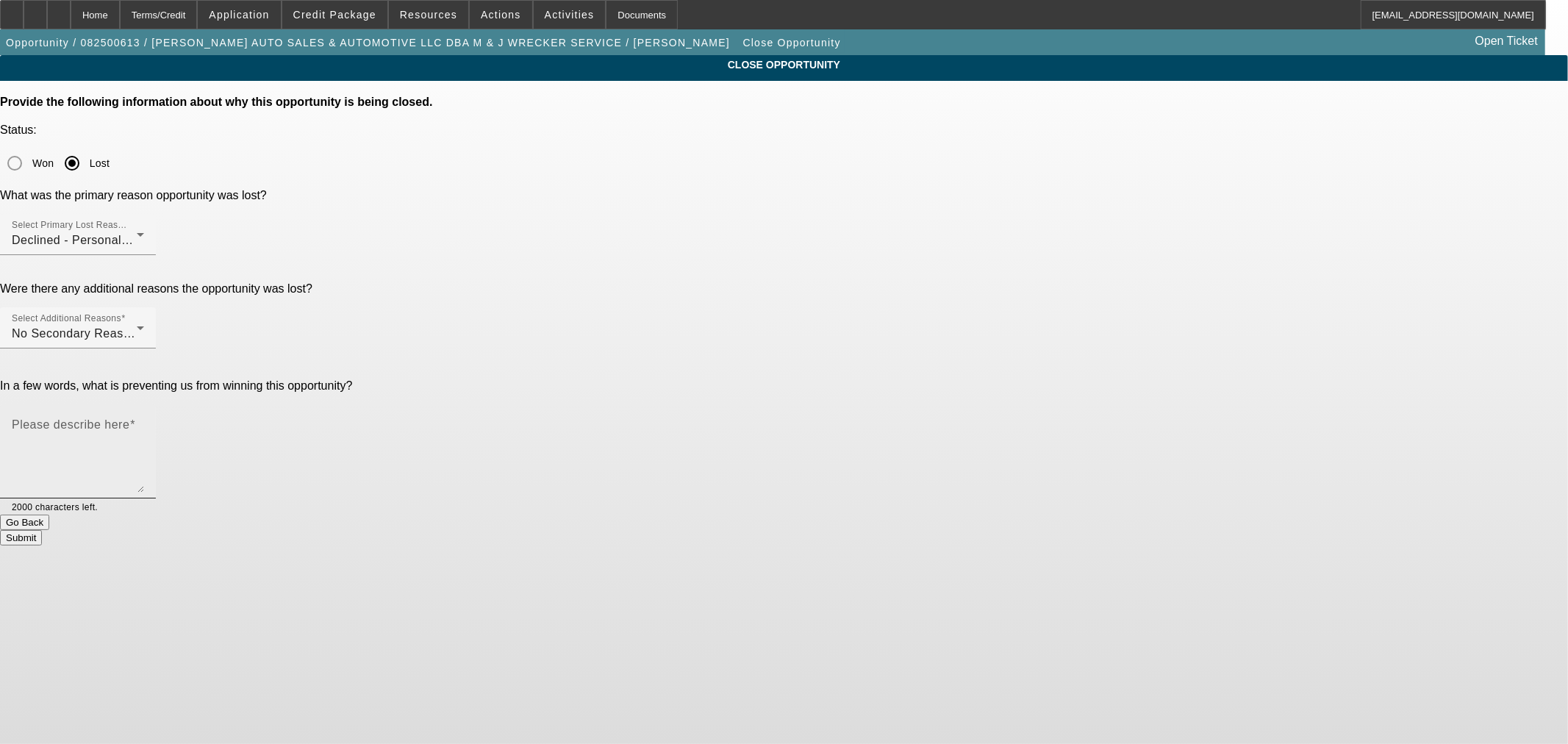
click at [144, 422] on textarea "Please describe here" at bounding box center [78, 457] width 132 height 71
type textarea "Bad personal credit"
click at [839, 530] on div "Submit" at bounding box center [784, 537] width 1568 height 15
click at [42, 530] on button "Submit" at bounding box center [21, 537] width 42 height 15
